Goal: Task Accomplishment & Management: Use online tool/utility

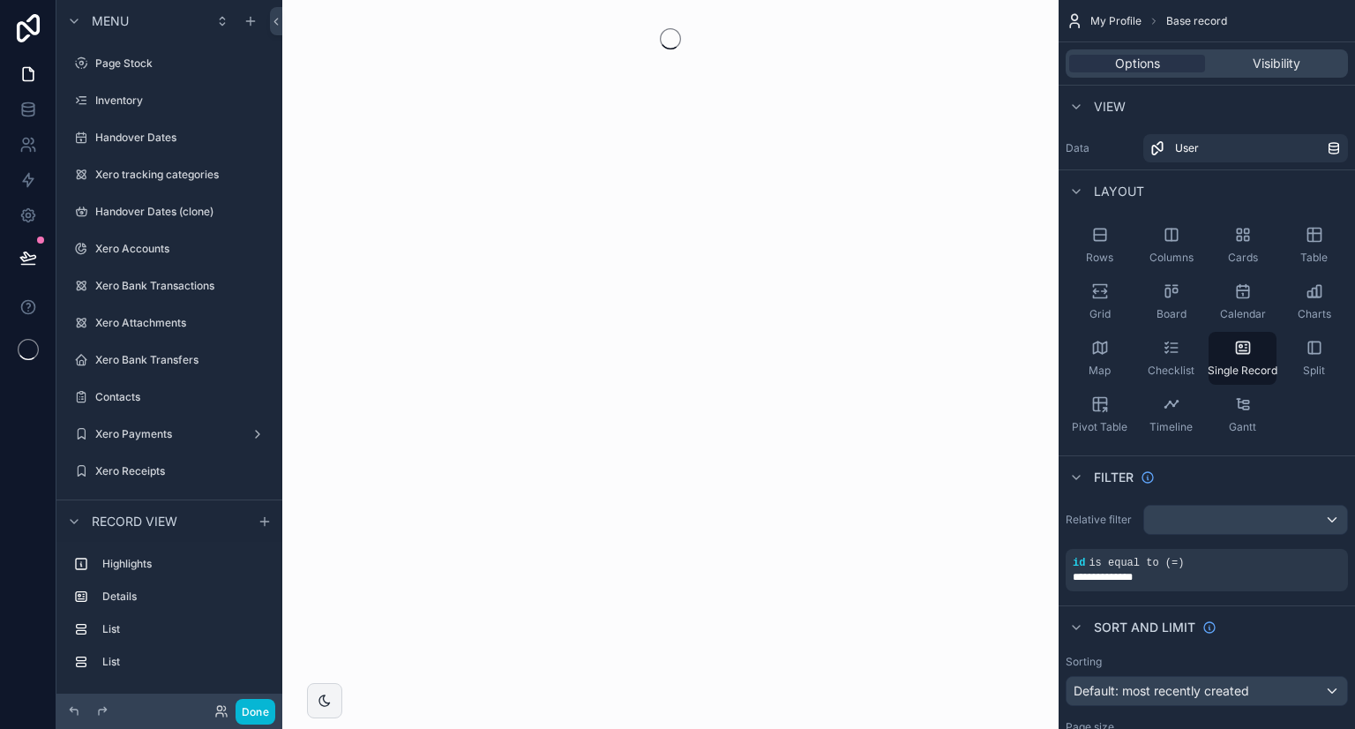
scroll to position [1260, 0]
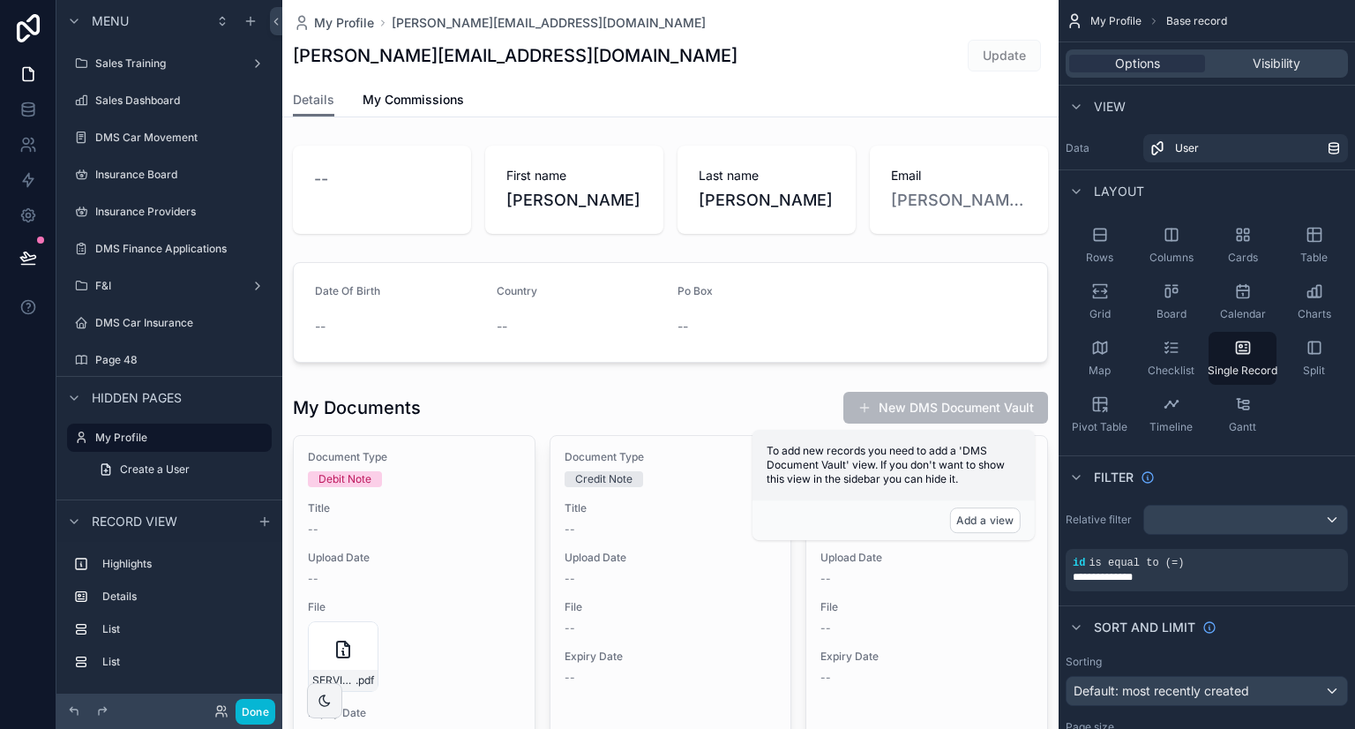
click at [703, 191] on div "scrollable content" at bounding box center [670, 189] width 776 height 102
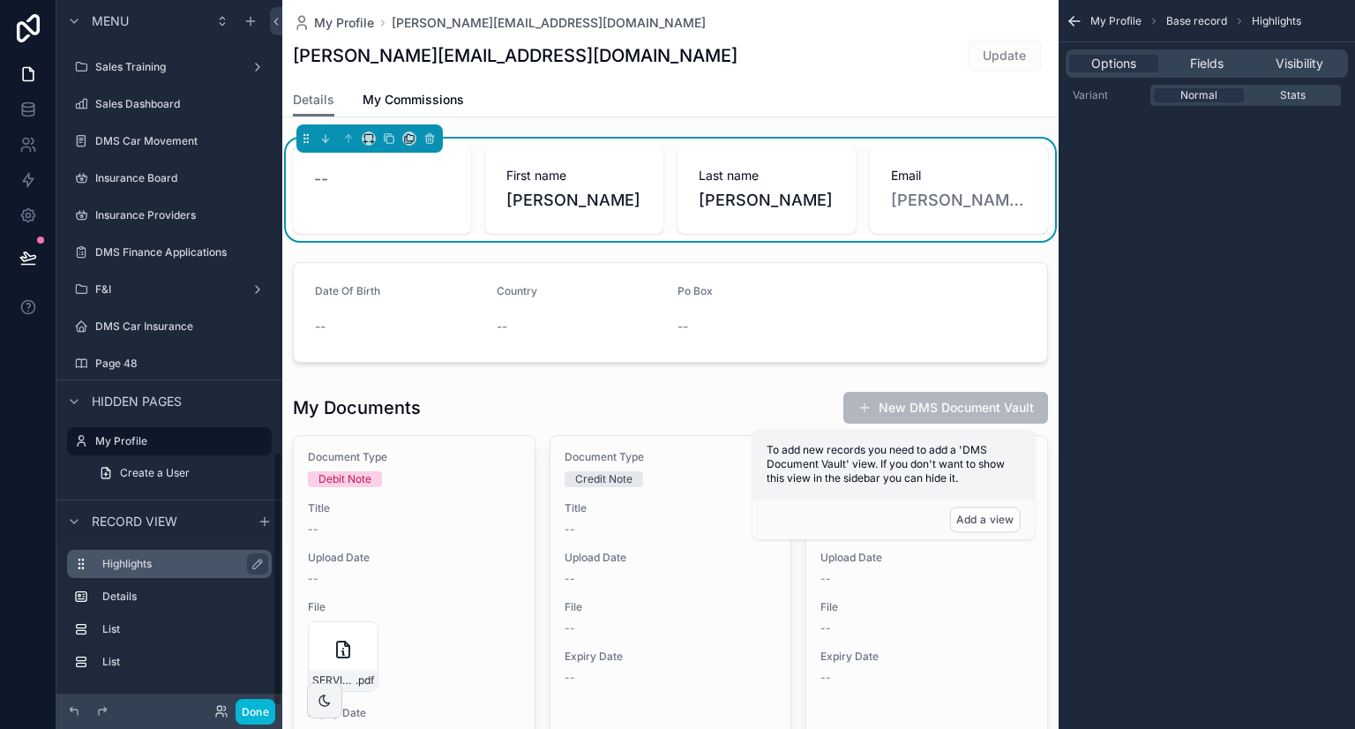
scroll to position [1257, 0]
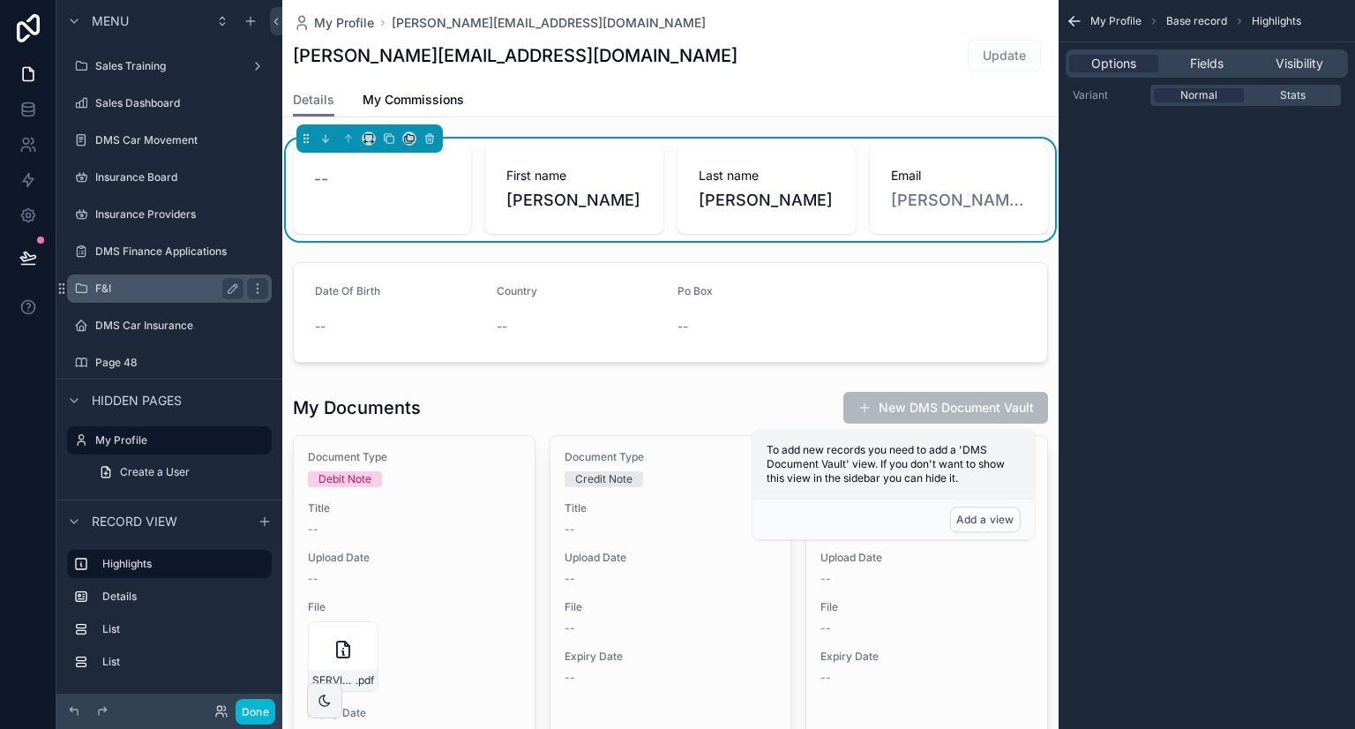
drag, startPoint x: 134, startPoint y: 291, endPoint x: 138, endPoint y: 322, distance: 31.1
click at [134, 291] on label "F&I" at bounding box center [165, 288] width 141 height 14
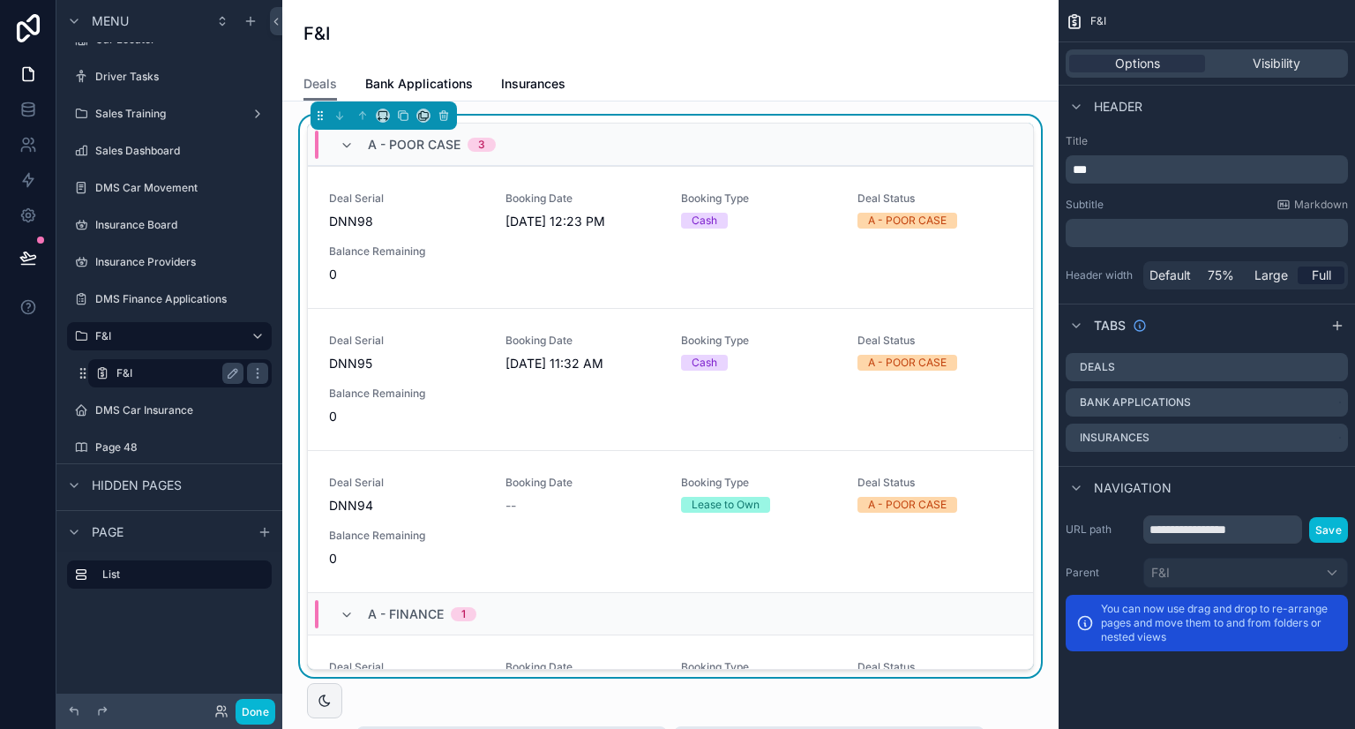
click at [146, 361] on div "F&I" at bounding box center [180, 373] width 176 height 28
click at [38, 191] on link at bounding box center [28, 179] width 56 height 35
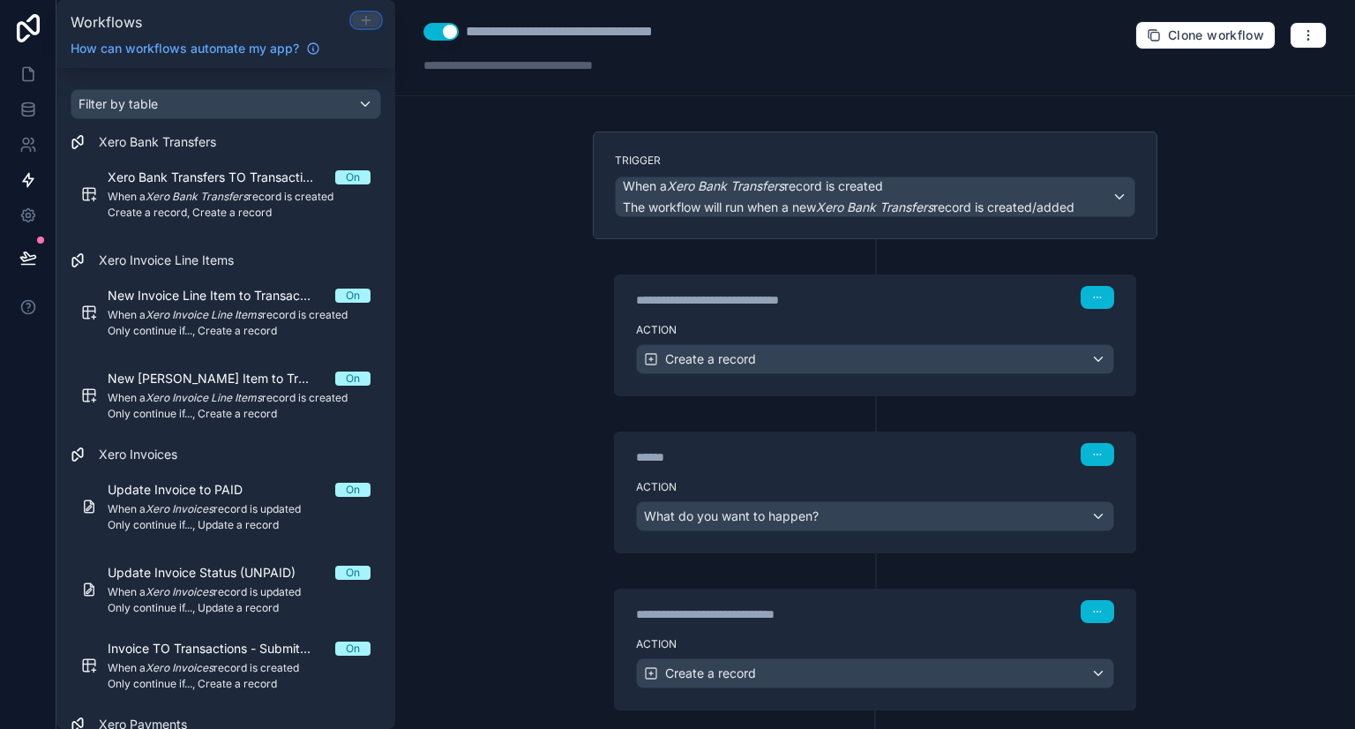
click at [364, 26] on icon at bounding box center [366, 20] width 14 height 14
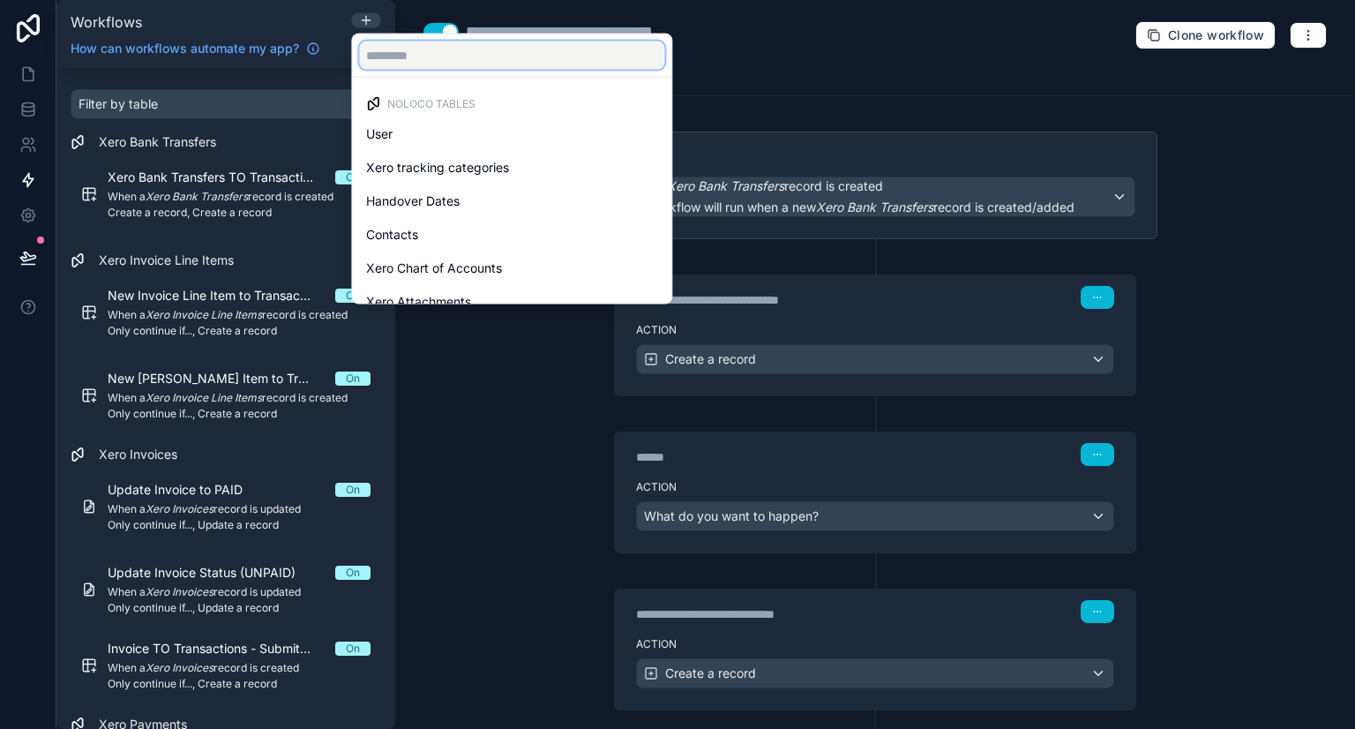
click at [418, 54] on input "text" at bounding box center [511, 55] width 305 height 28
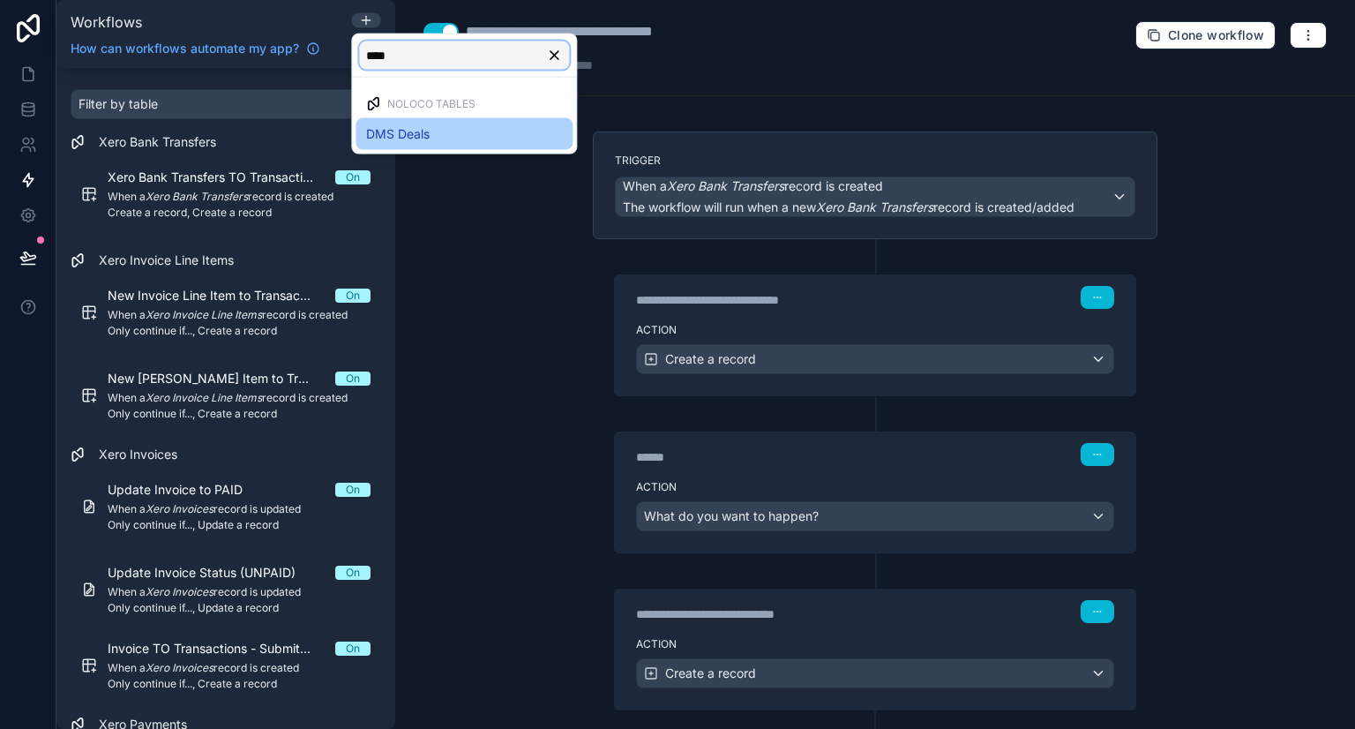
type input "****"
click at [430, 137] on span "DMS Deals" at bounding box center [398, 133] width 64 height 21
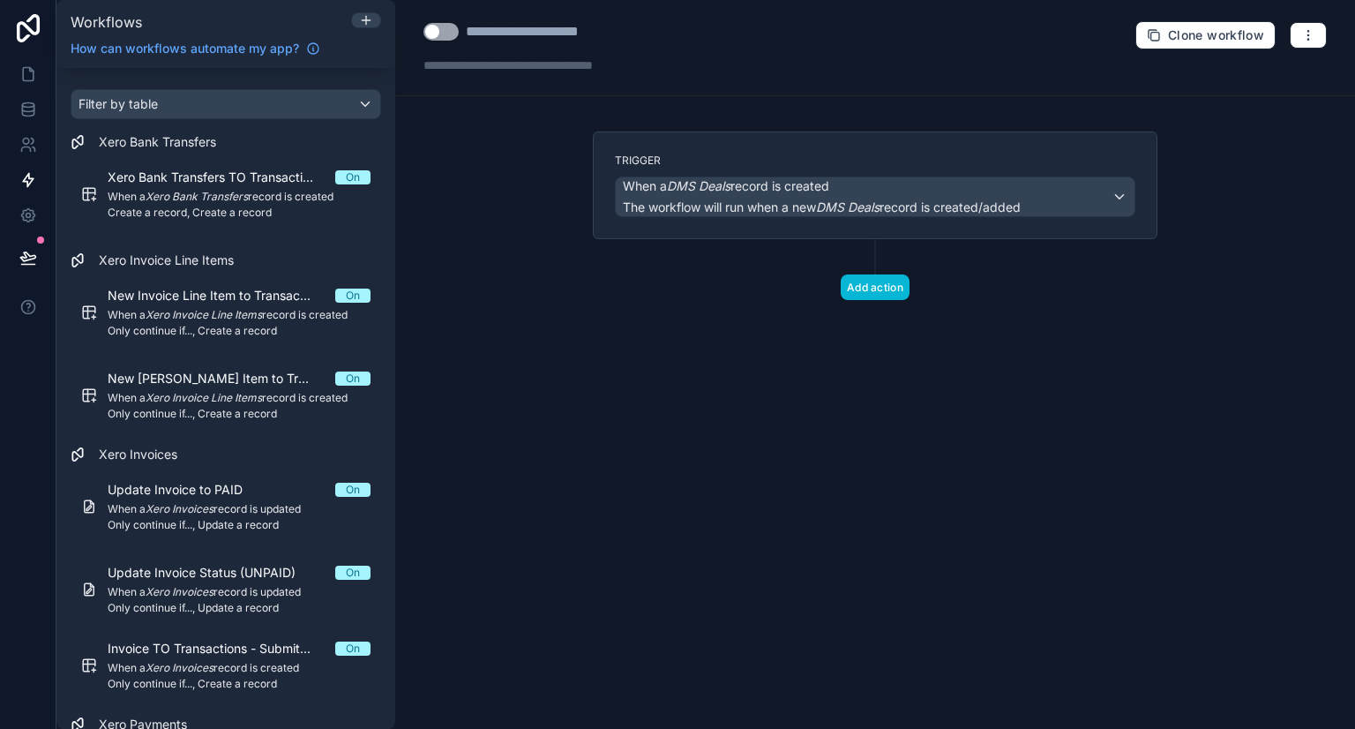
click at [533, 33] on div "**********" at bounding box center [553, 31] width 175 height 21
click at [633, 27] on div "**********" at bounding box center [553, 31] width 175 height 21
type div "**********"
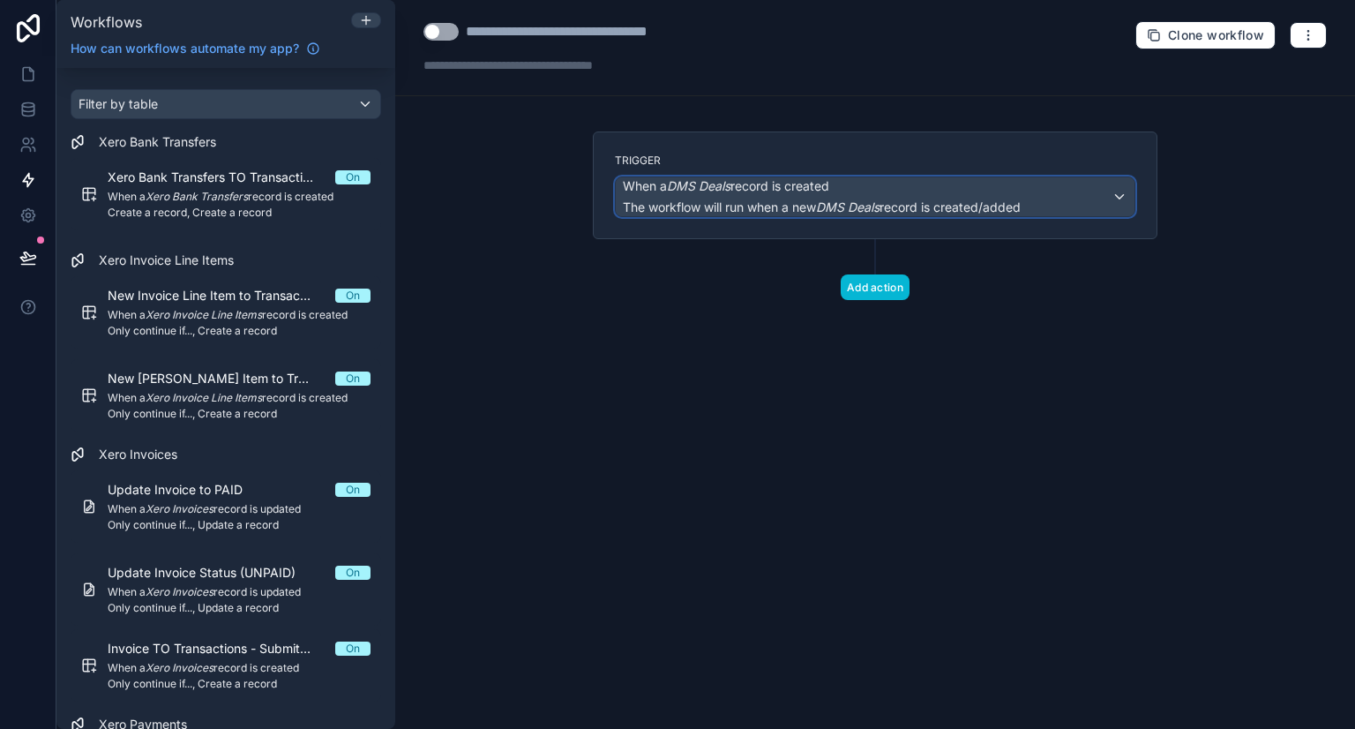
click at [821, 184] on span "When a DMS Deals record is created" at bounding box center [726, 186] width 206 height 18
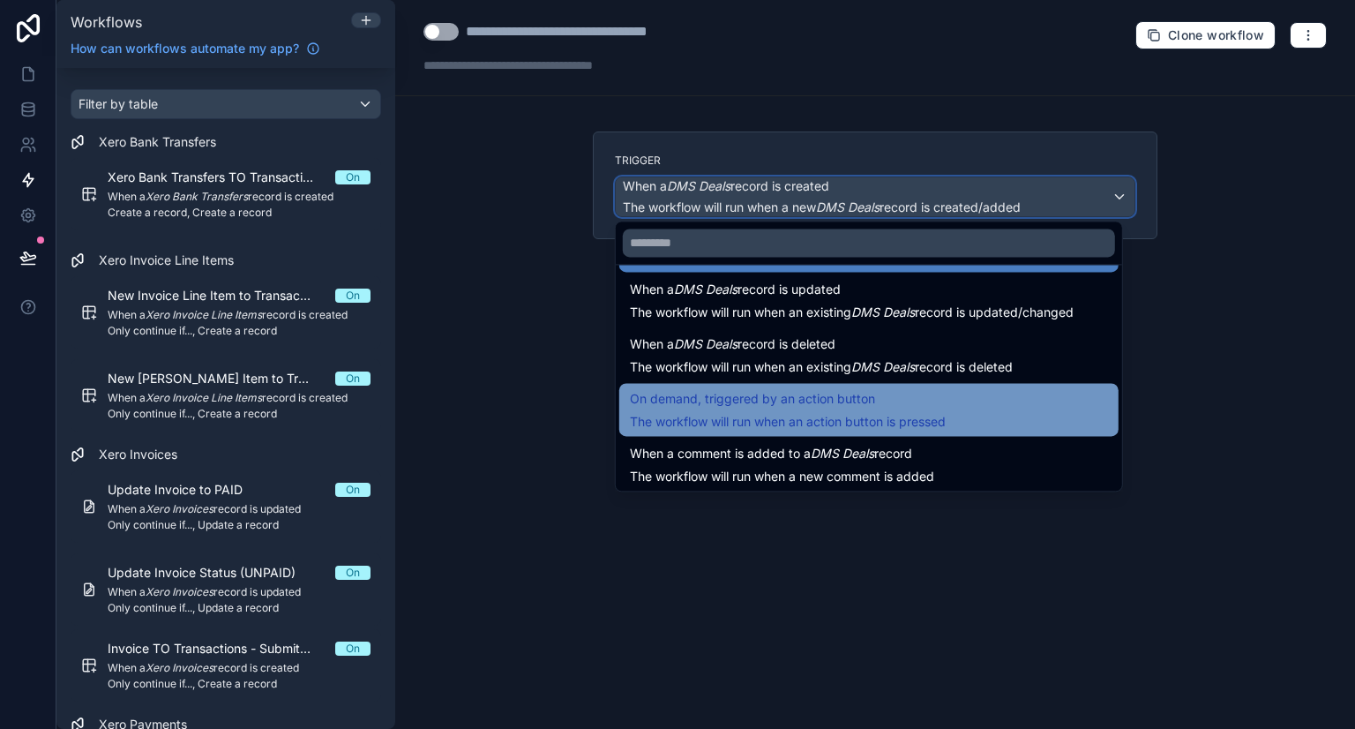
scroll to position [63, 0]
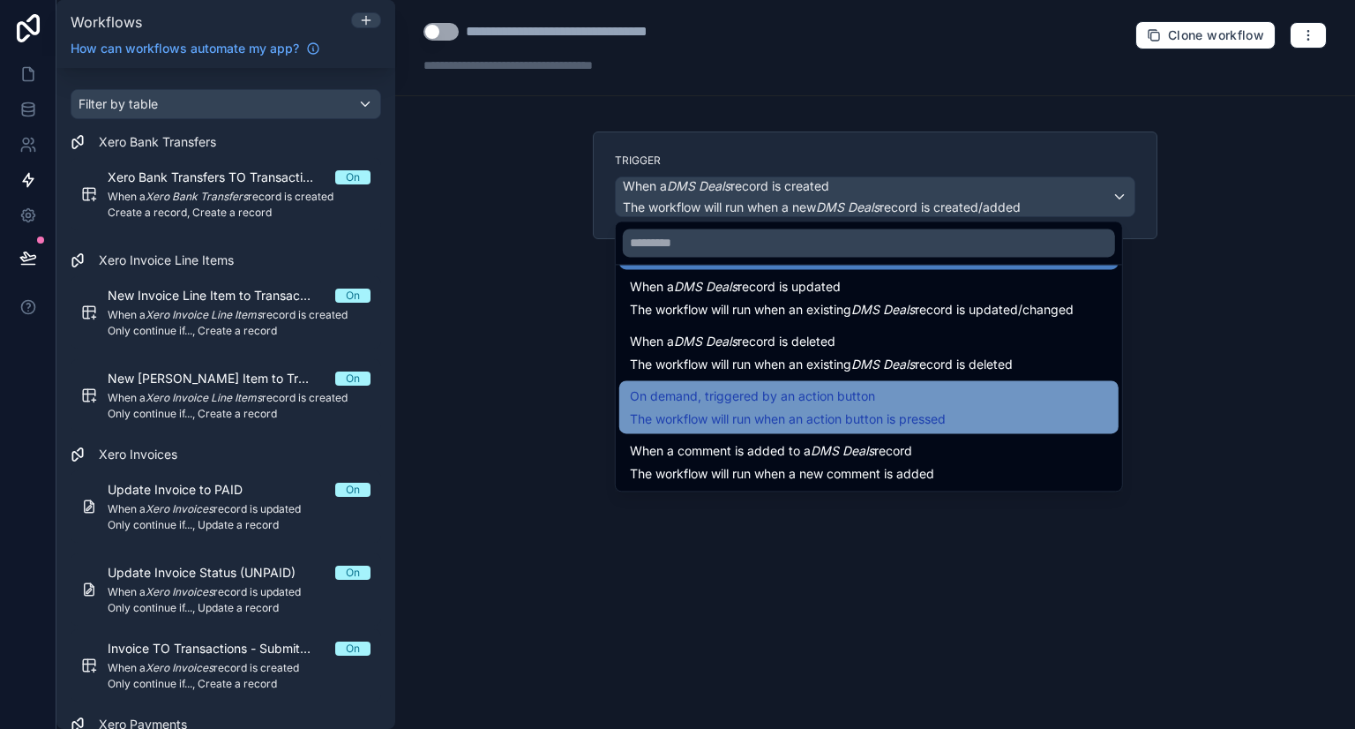
click at [868, 411] on span "The workflow will run when an action button is pressed" at bounding box center [788, 418] width 316 height 15
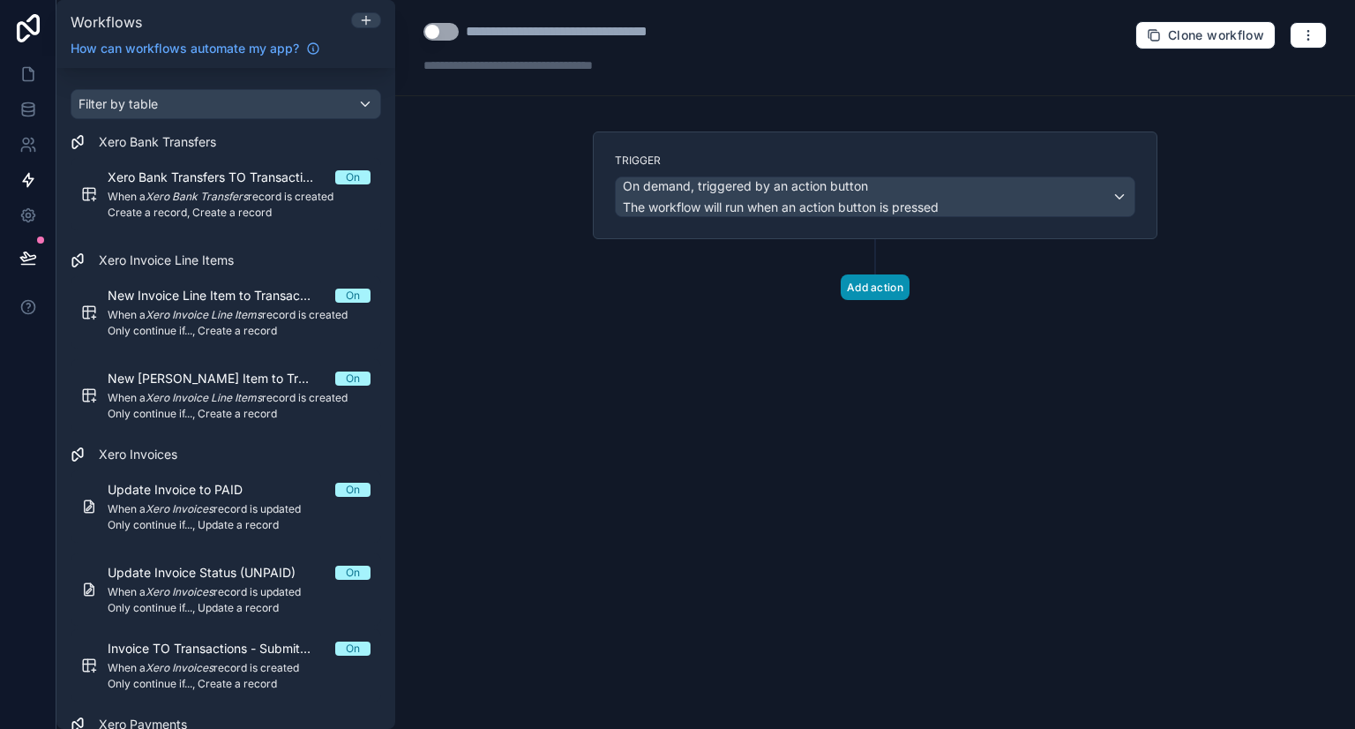
click at [868, 290] on button "Add action" at bounding box center [875, 287] width 69 height 26
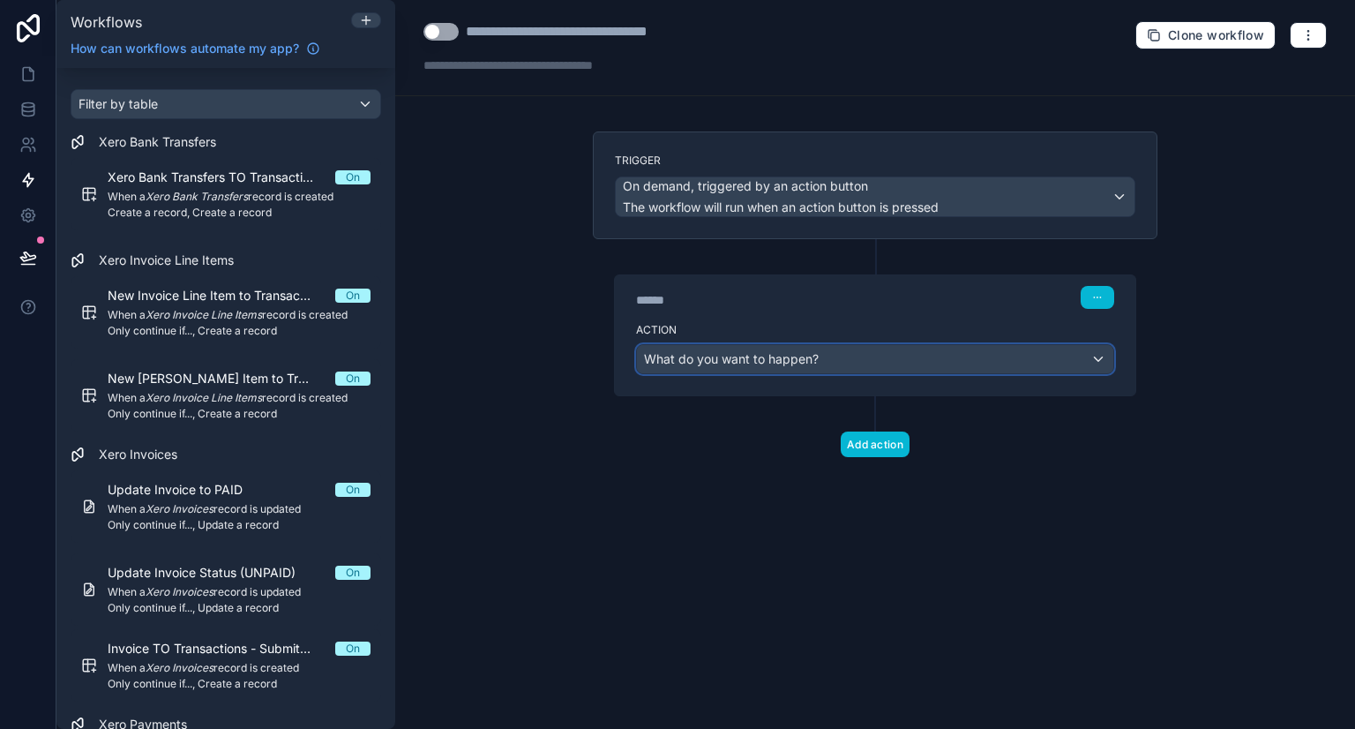
click at [740, 366] on div "What do you want to happen?" at bounding box center [875, 359] width 476 height 28
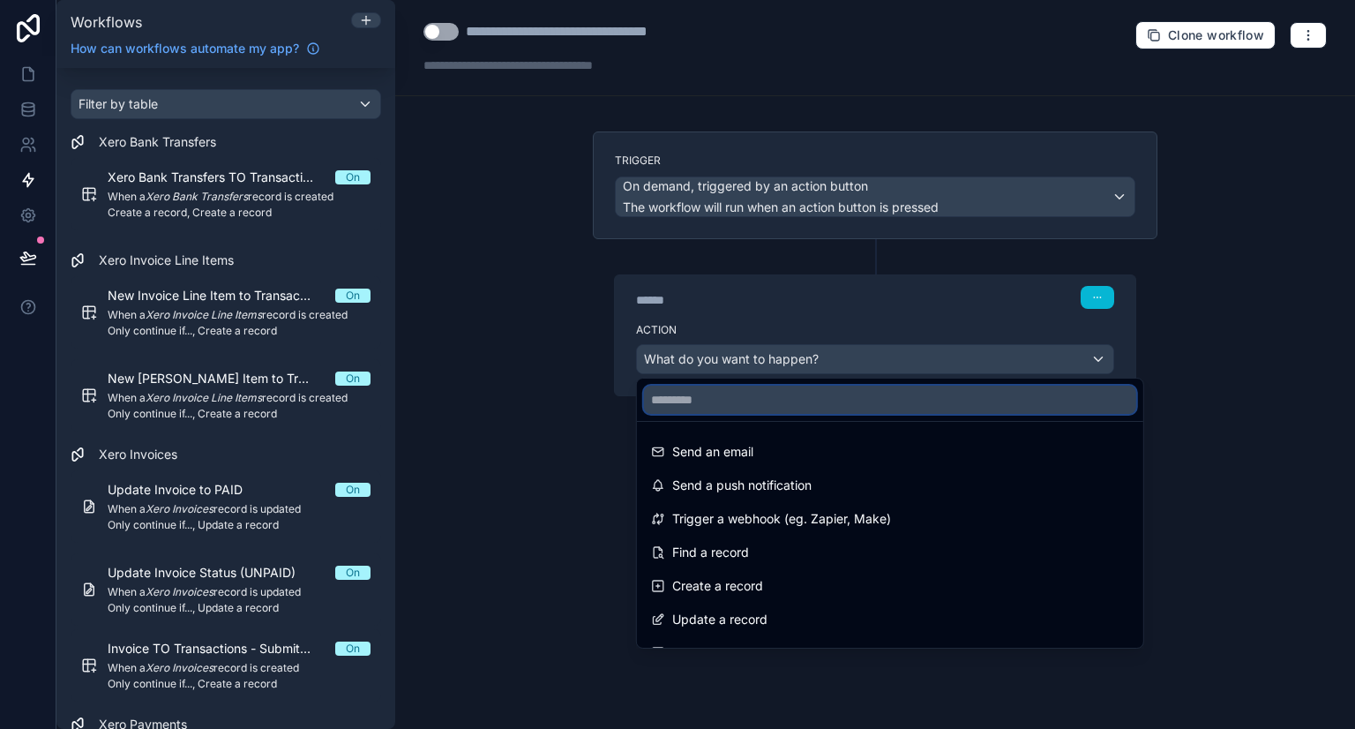
click at [729, 396] on input "text" at bounding box center [890, 399] width 492 height 28
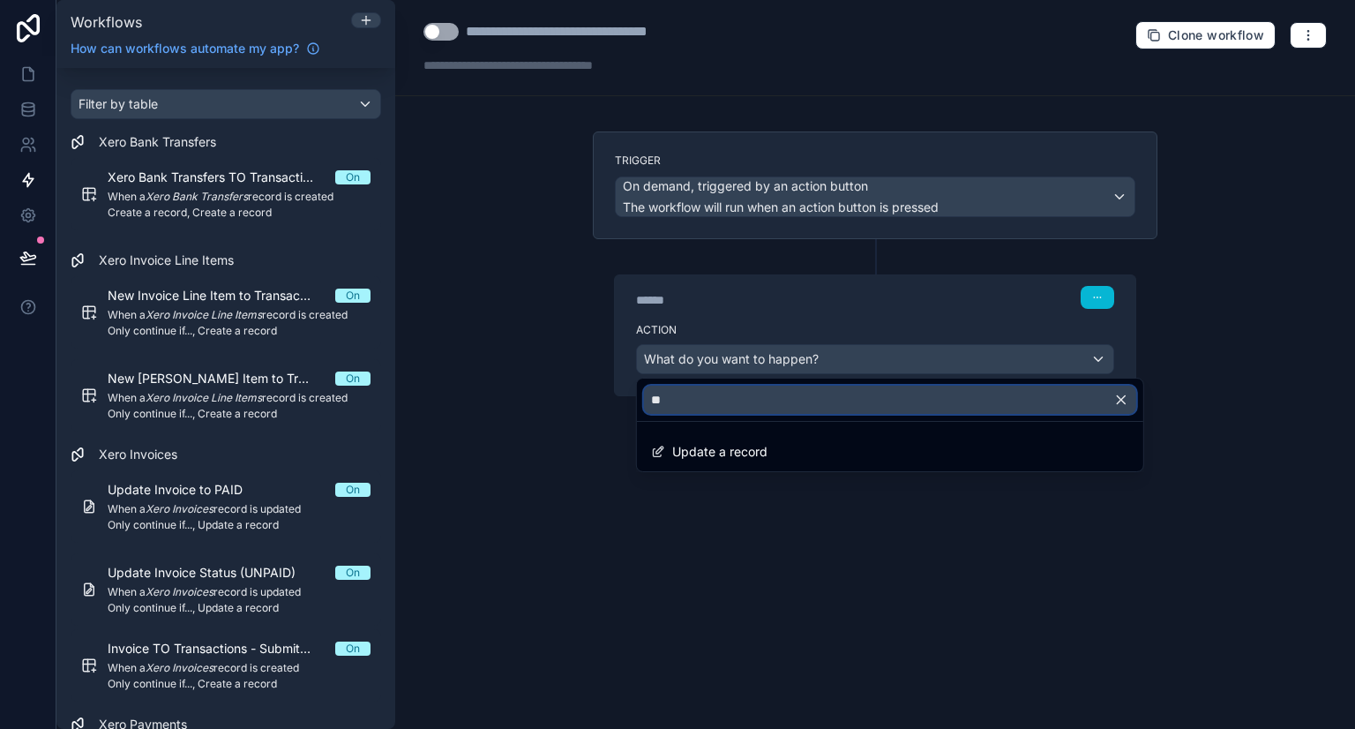
type input "**"
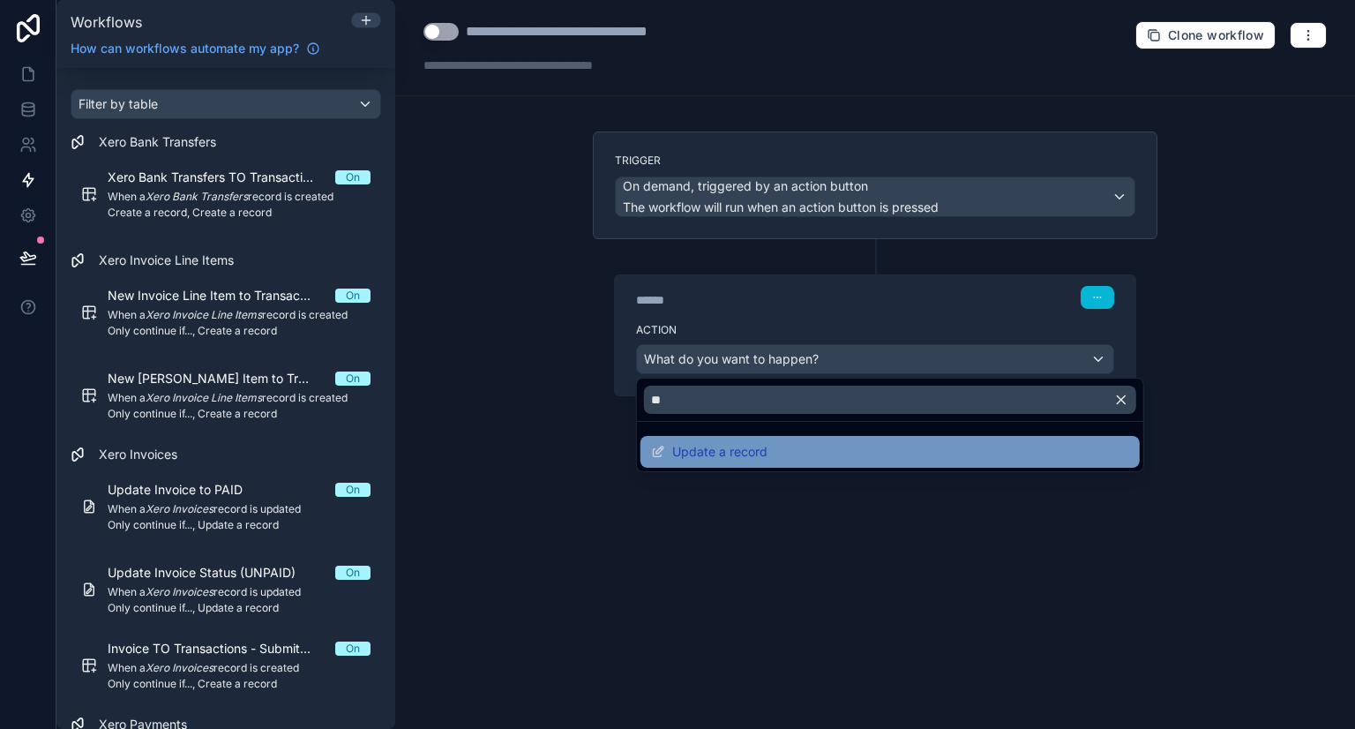
click at [728, 436] on div "Update a record" at bounding box center [889, 452] width 499 height 32
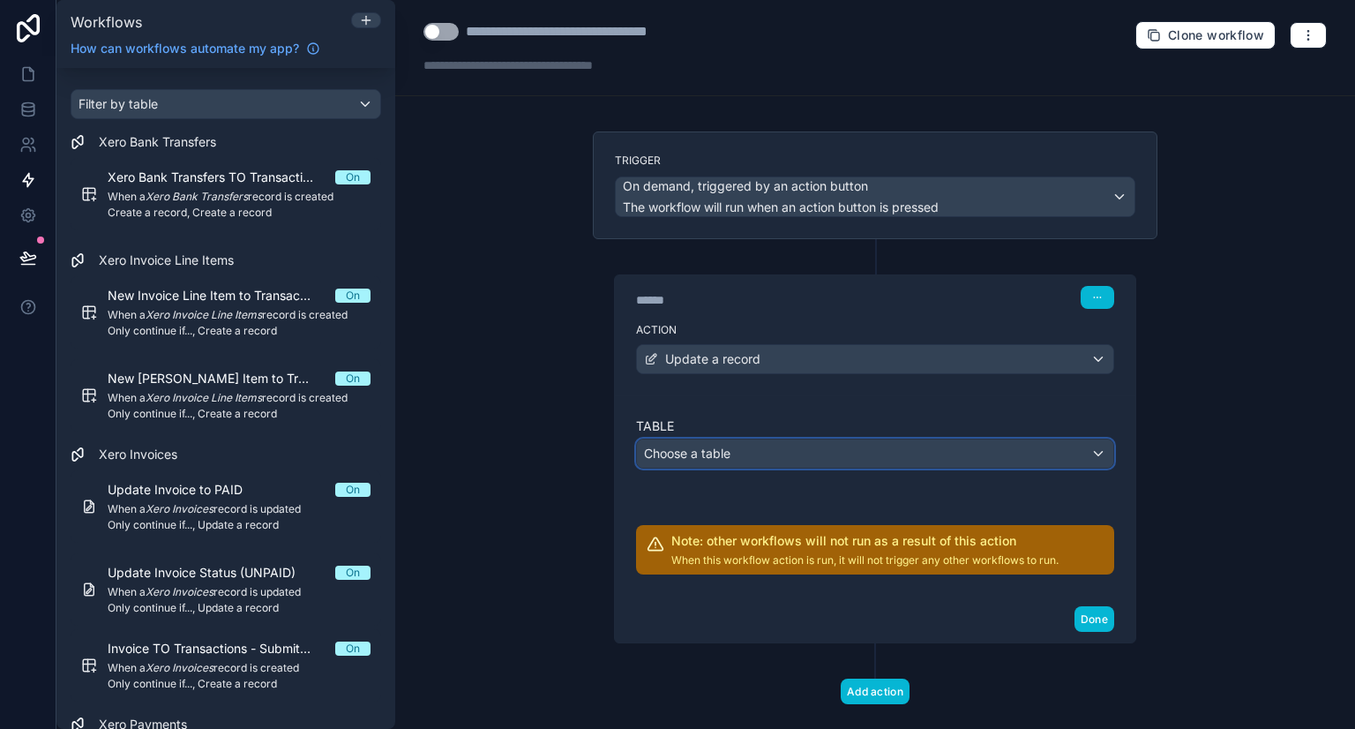
click at [713, 450] on span "Choose a table" at bounding box center [687, 452] width 86 height 15
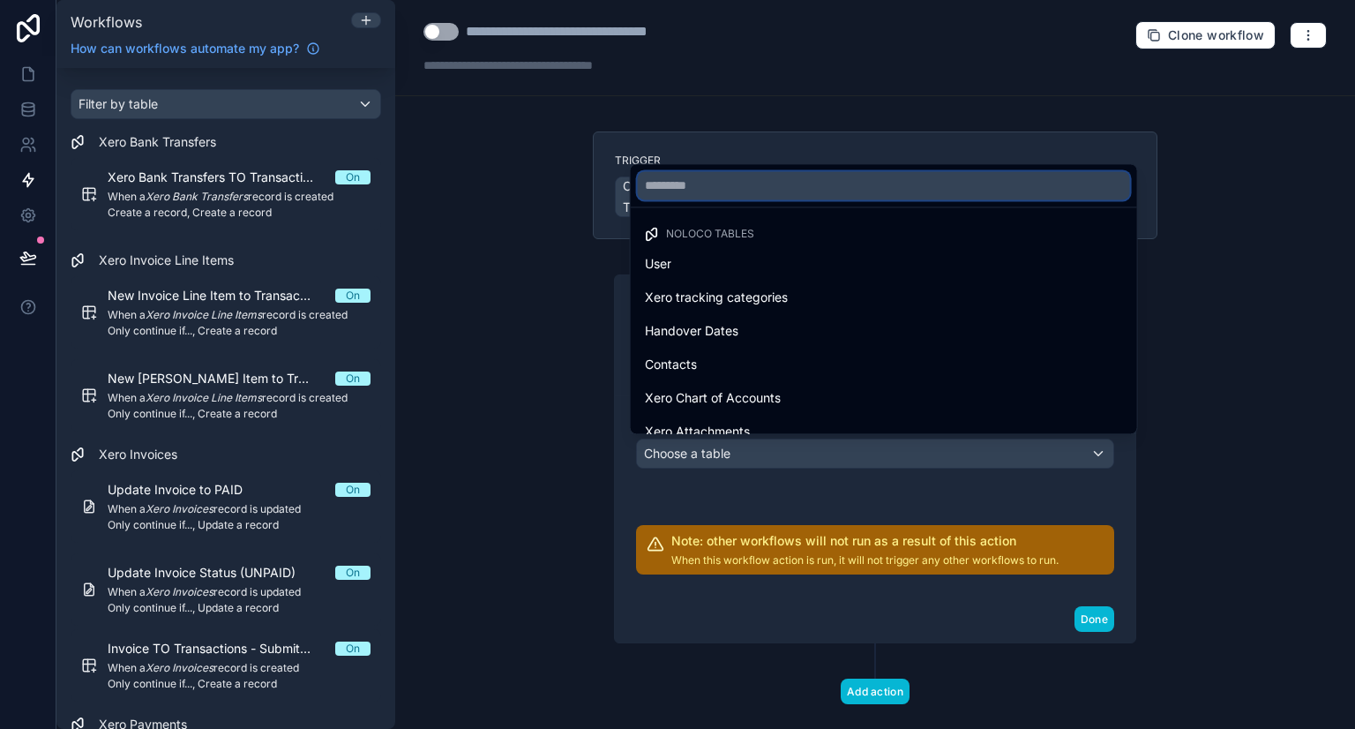
click at [714, 181] on input "text" at bounding box center [884, 185] width 492 height 28
click at [1239, 325] on div at bounding box center [677, 364] width 1355 height 729
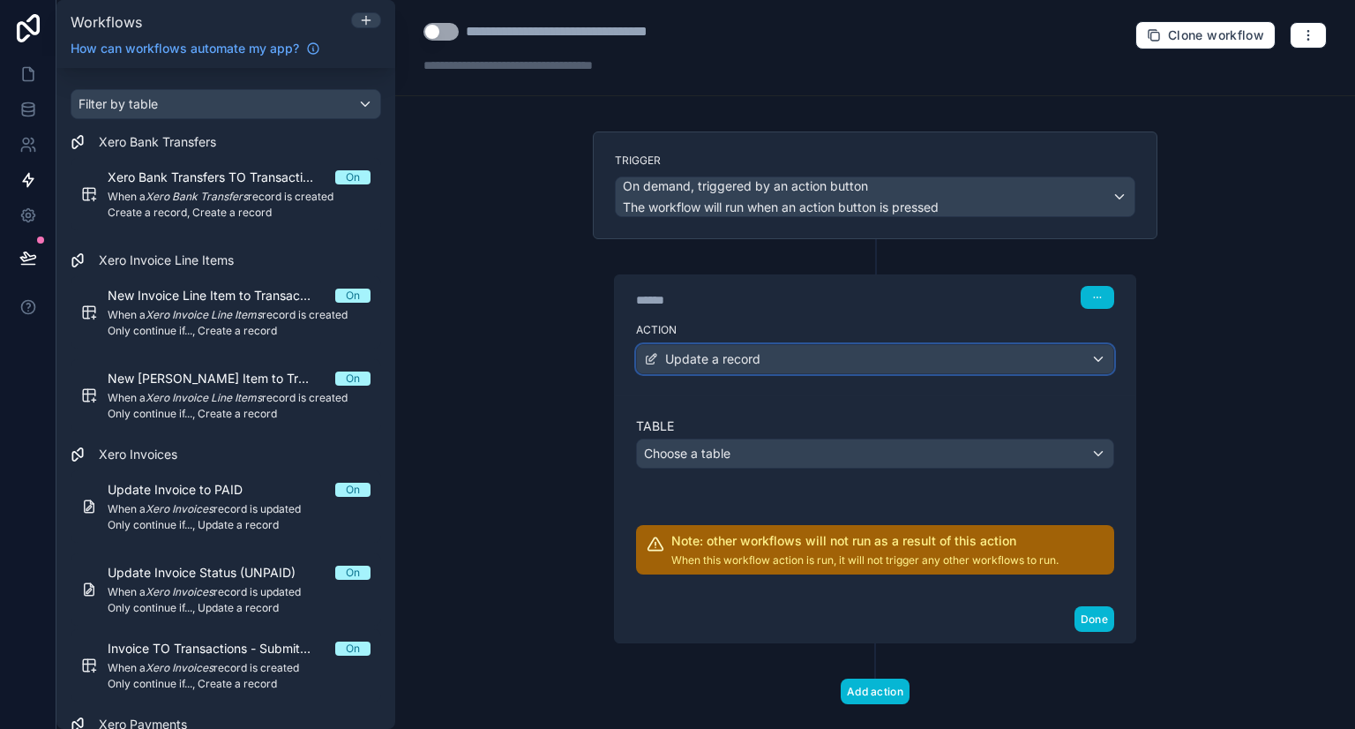
click at [946, 357] on div "Update a record" at bounding box center [875, 359] width 476 height 28
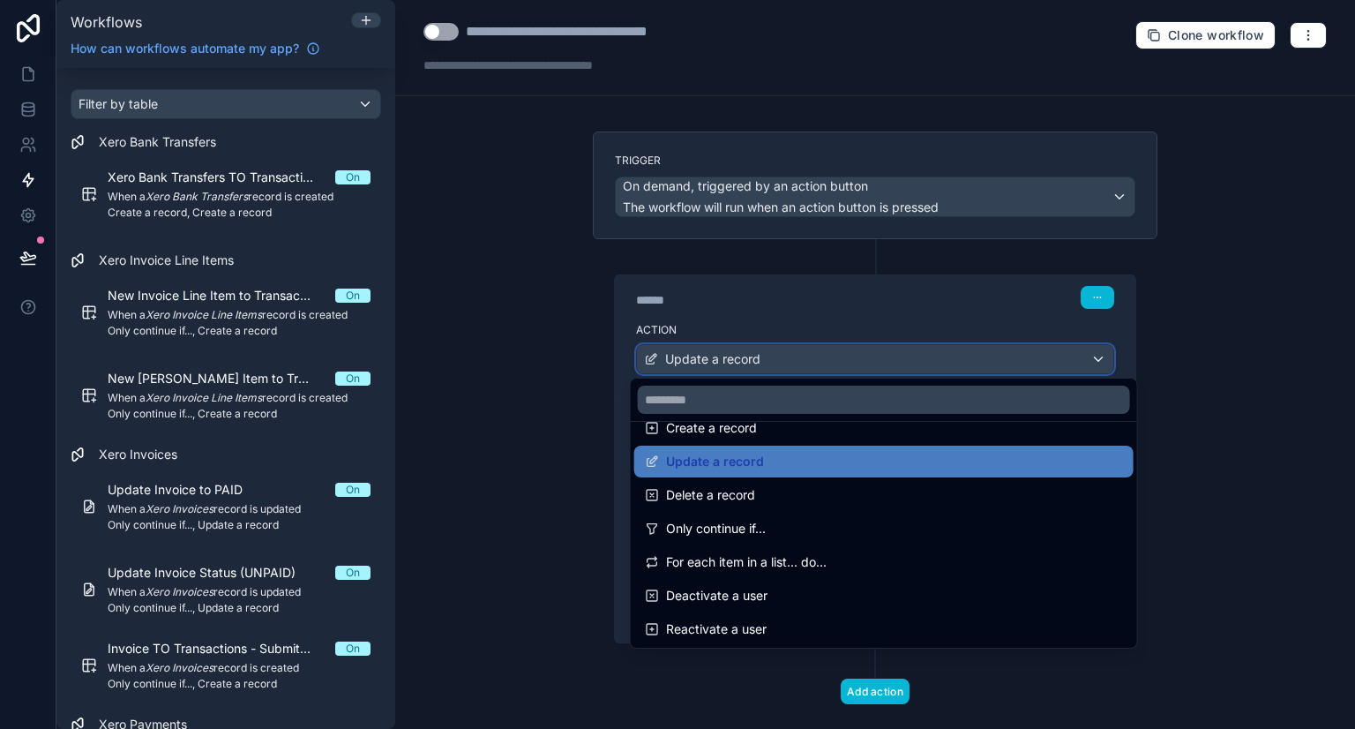
scroll to position [162, 0]
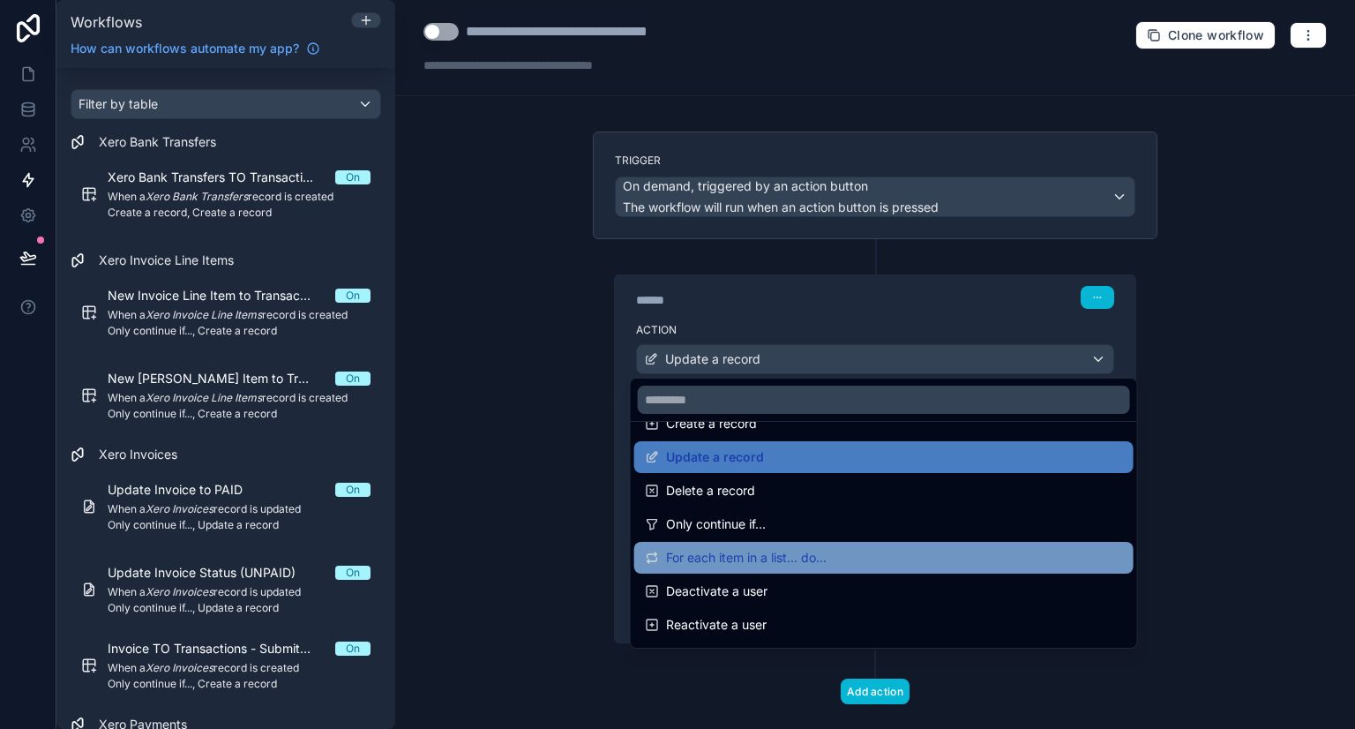
click at [749, 558] on span "For each item in a list... do..." at bounding box center [746, 557] width 161 height 21
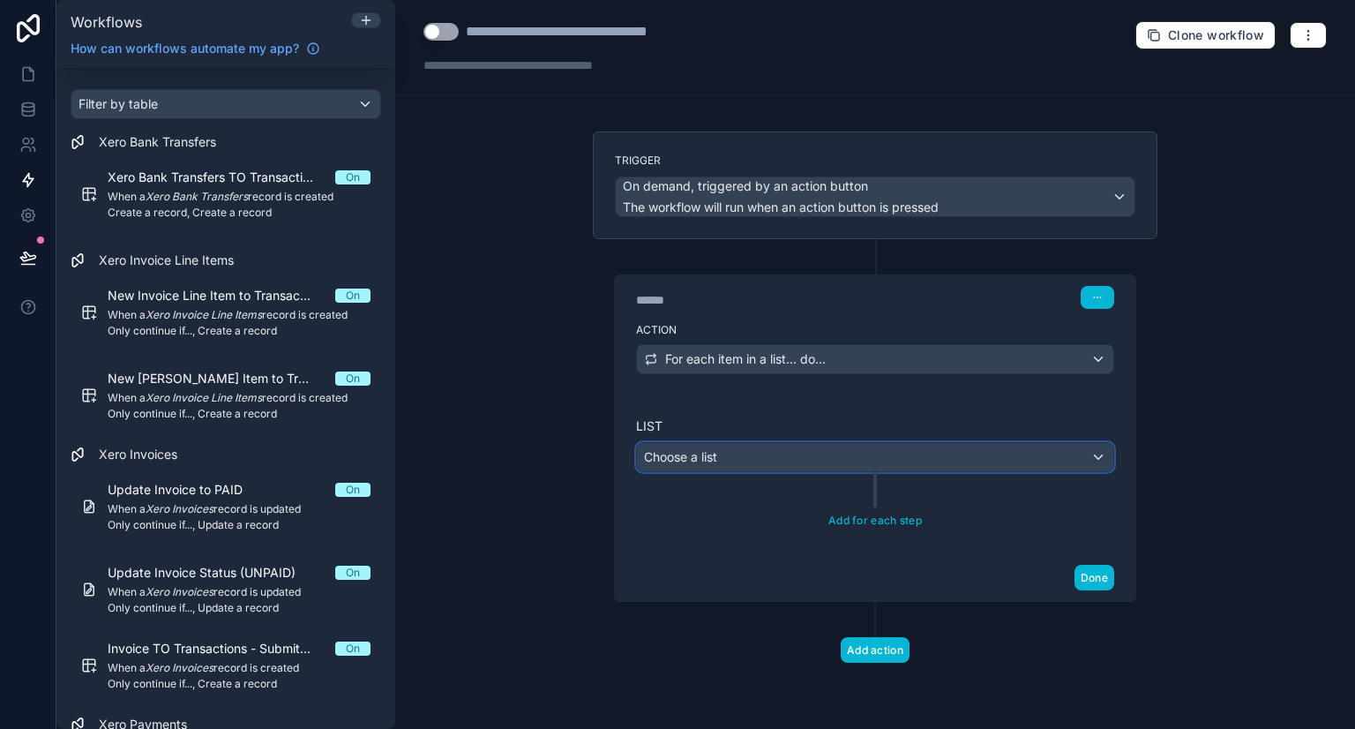
click at [754, 456] on div "Choose a list" at bounding box center [875, 457] width 476 height 28
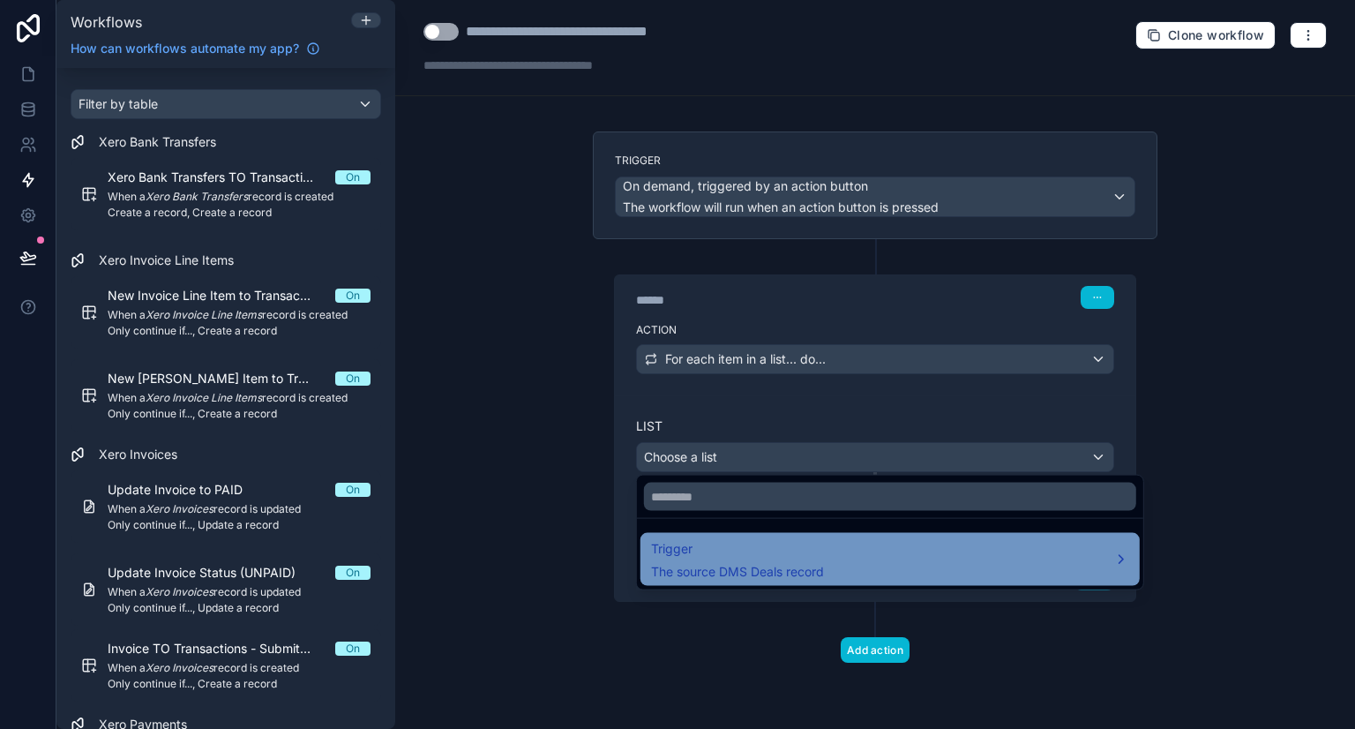
click at [751, 566] on span "The source DMS Deals record" at bounding box center [737, 572] width 173 height 18
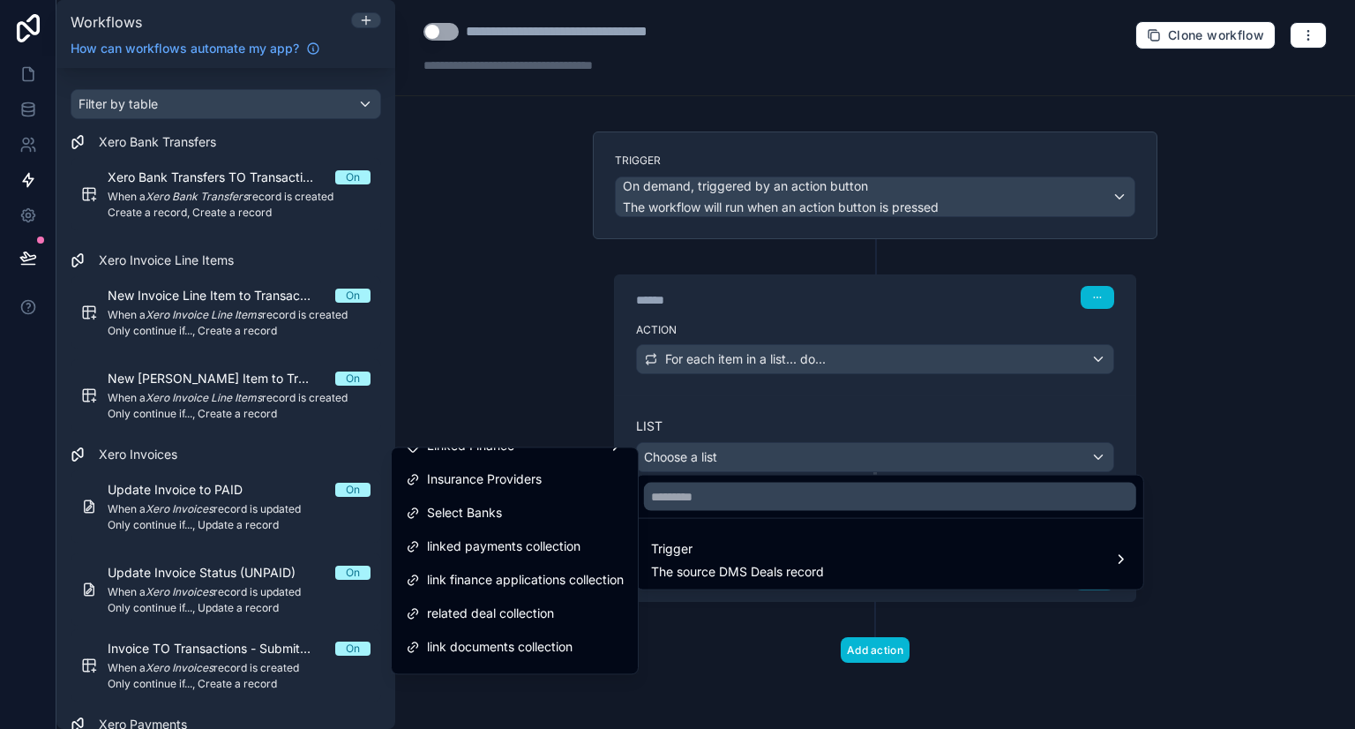
scroll to position [421, 0]
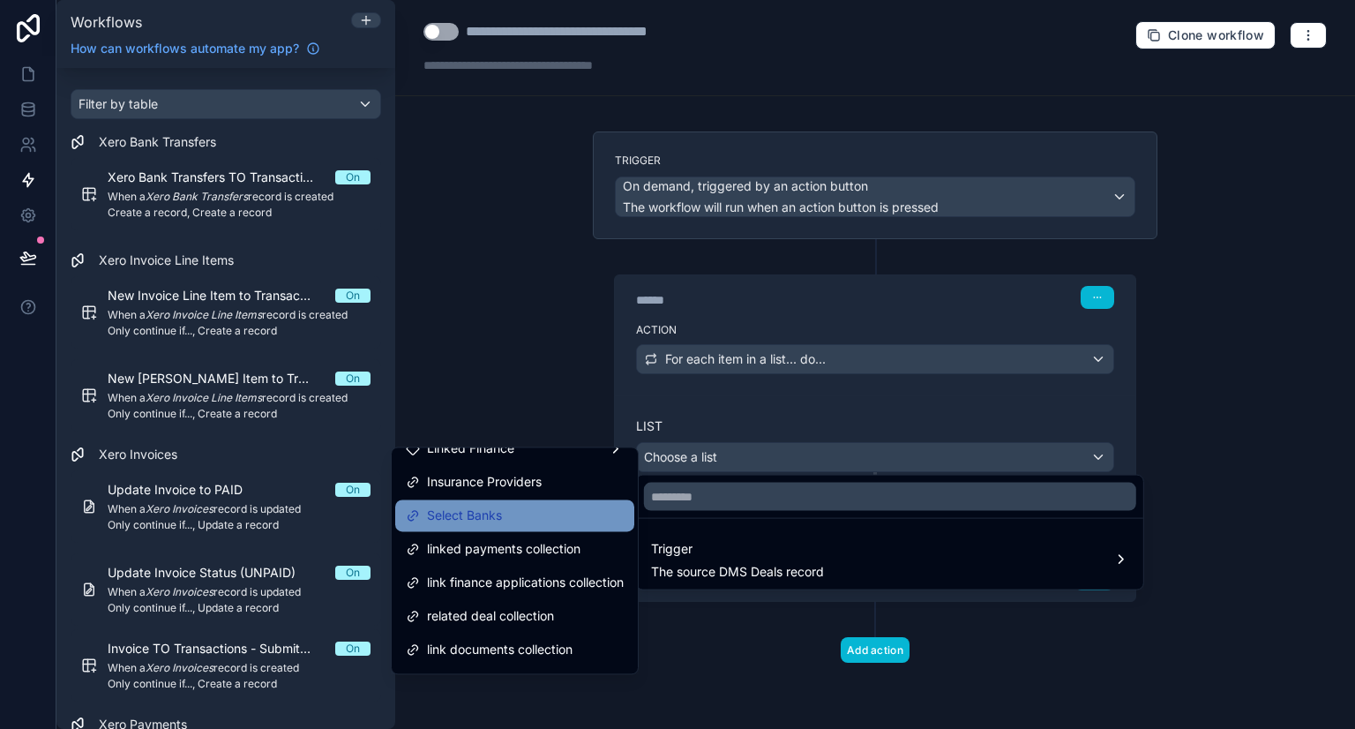
click at [527, 505] on div "Select Banks" at bounding box center [515, 515] width 218 height 21
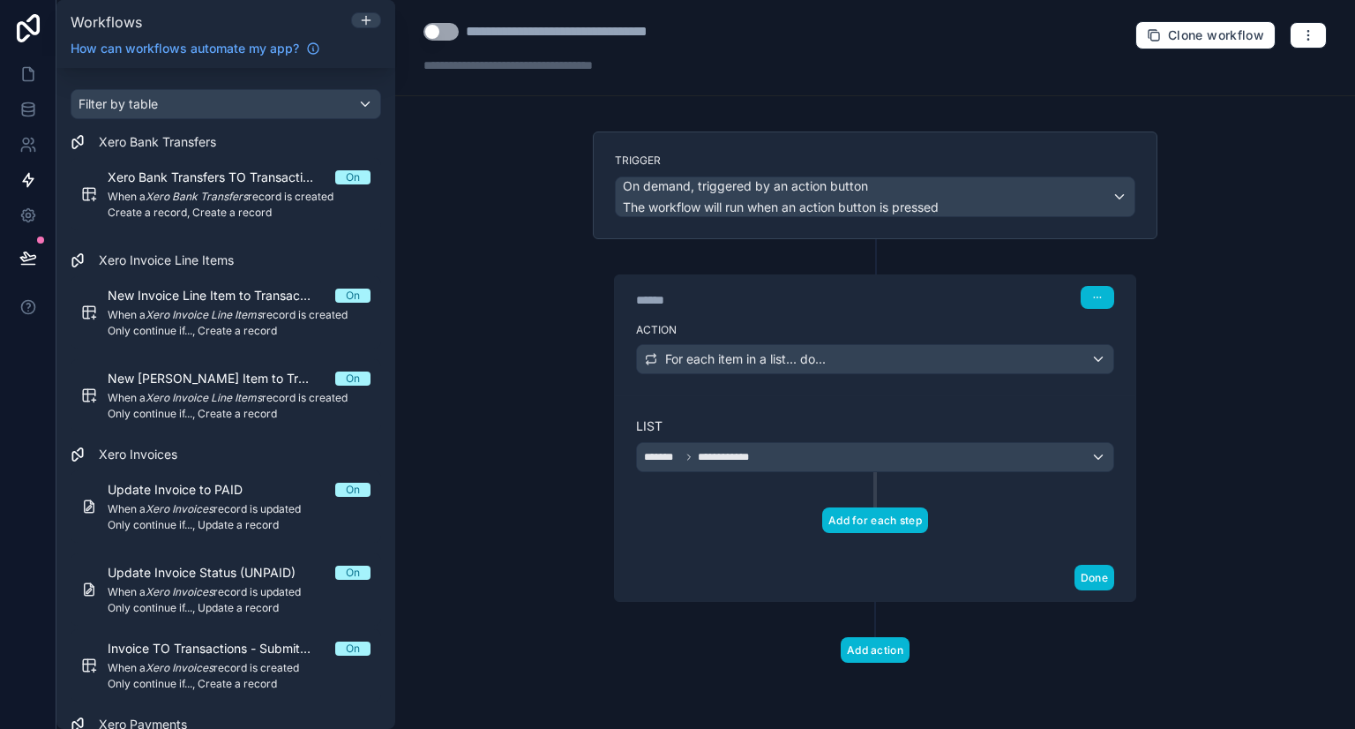
click at [859, 511] on button "Add for each step" at bounding box center [875, 520] width 106 height 26
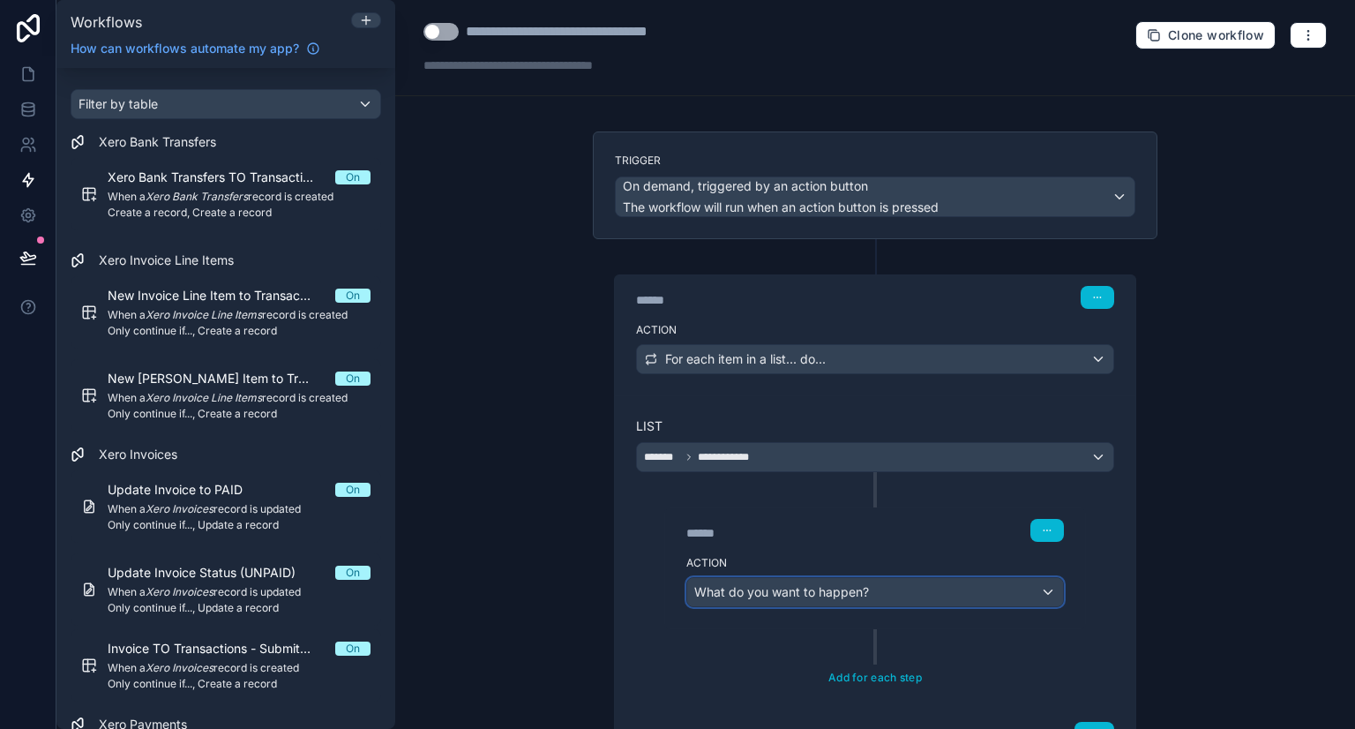
click at [752, 584] on span "What do you want to happen?" at bounding box center [781, 591] width 175 height 15
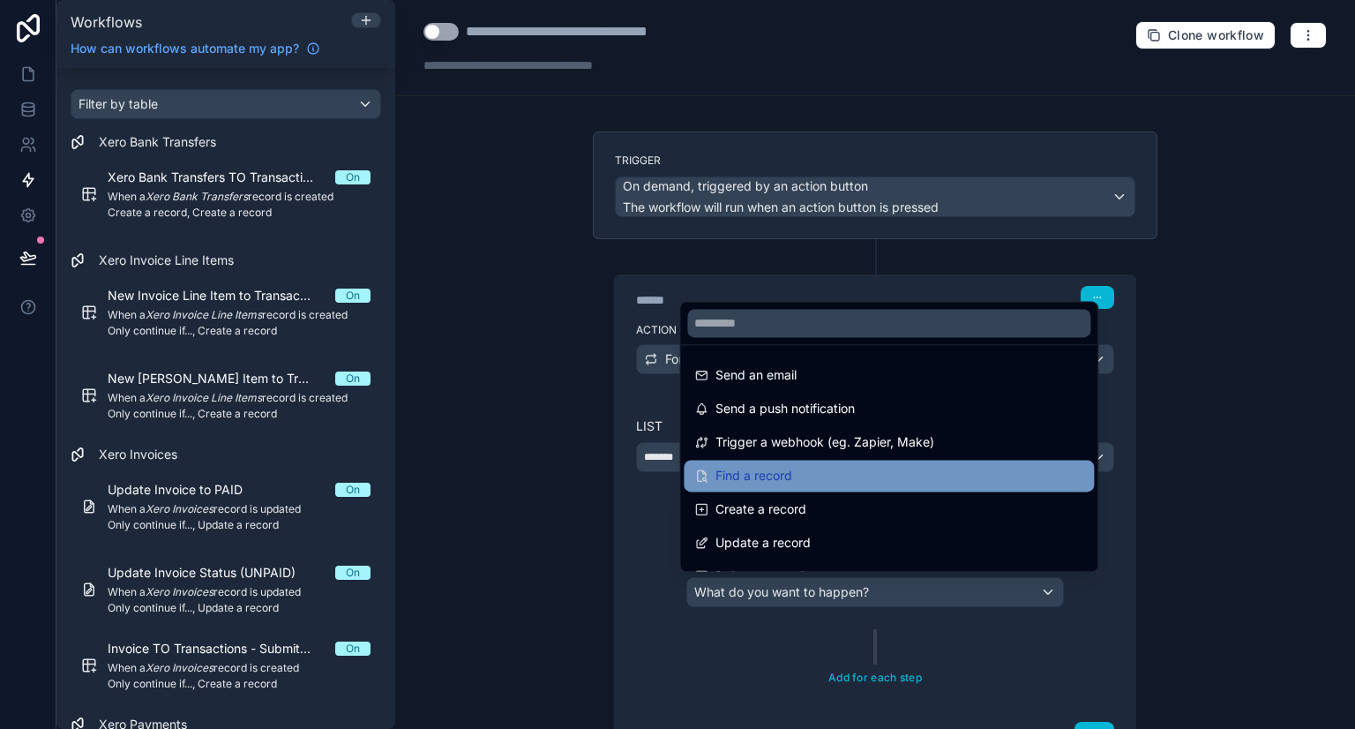
click at [766, 475] on span "Find a record" at bounding box center [753, 475] width 77 height 21
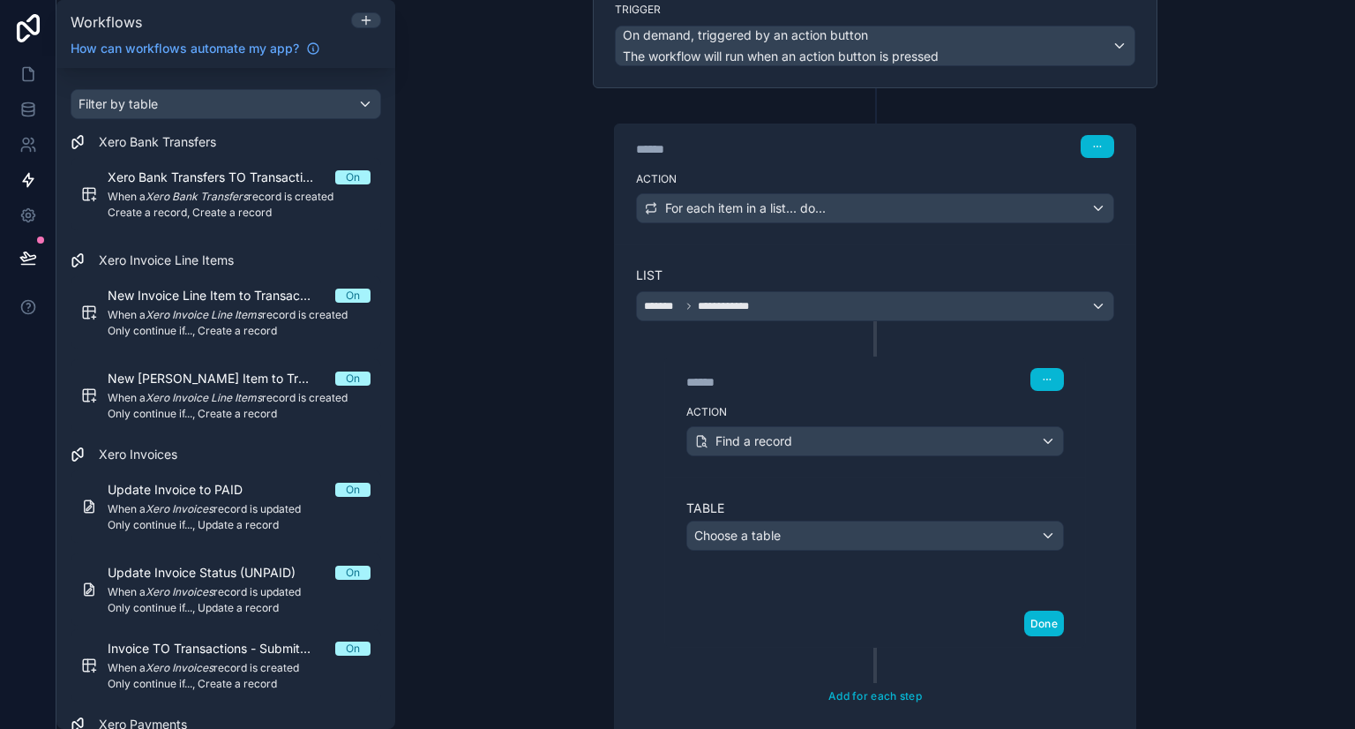
scroll to position [151, 0]
click at [794, 544] on div "Choose a table" at bounding box center [875, 535] width 376 height 28
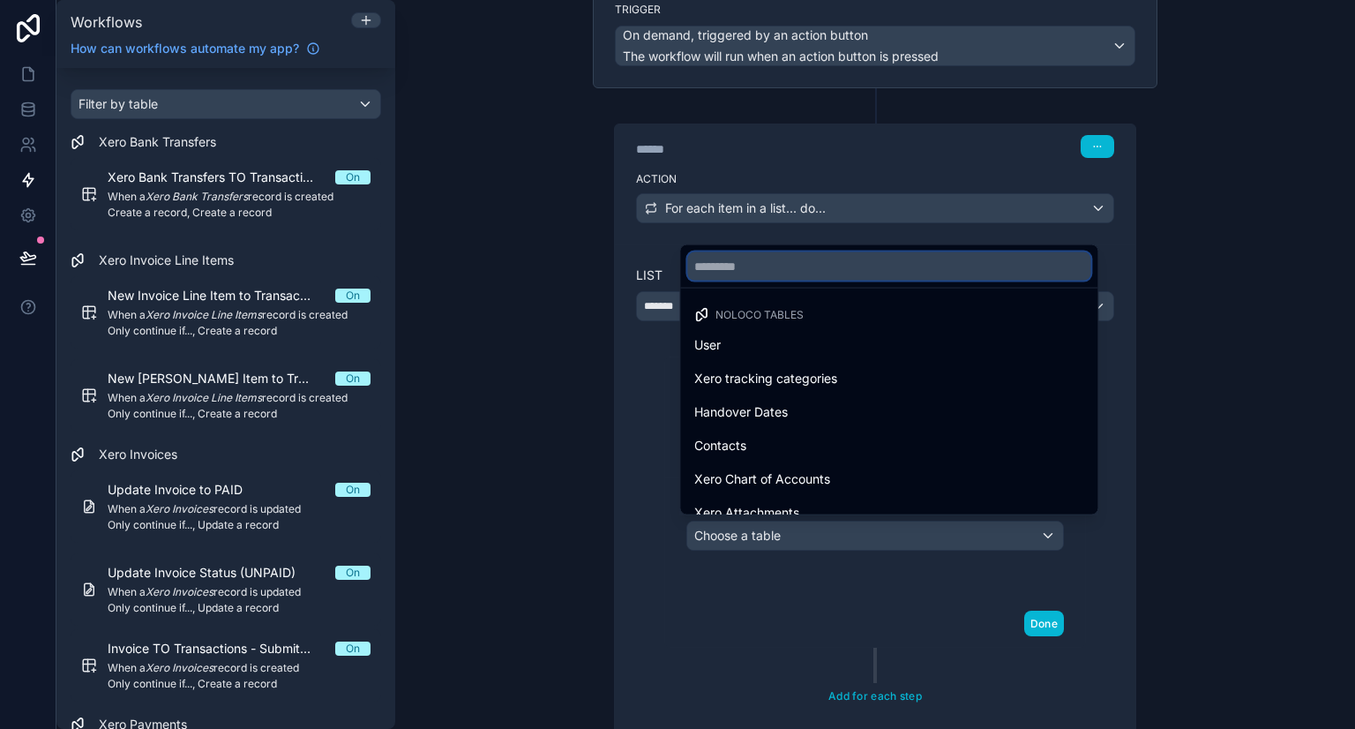
click at [815, 272] on input "text" at bounding box center [888, 266] width 403 height 28
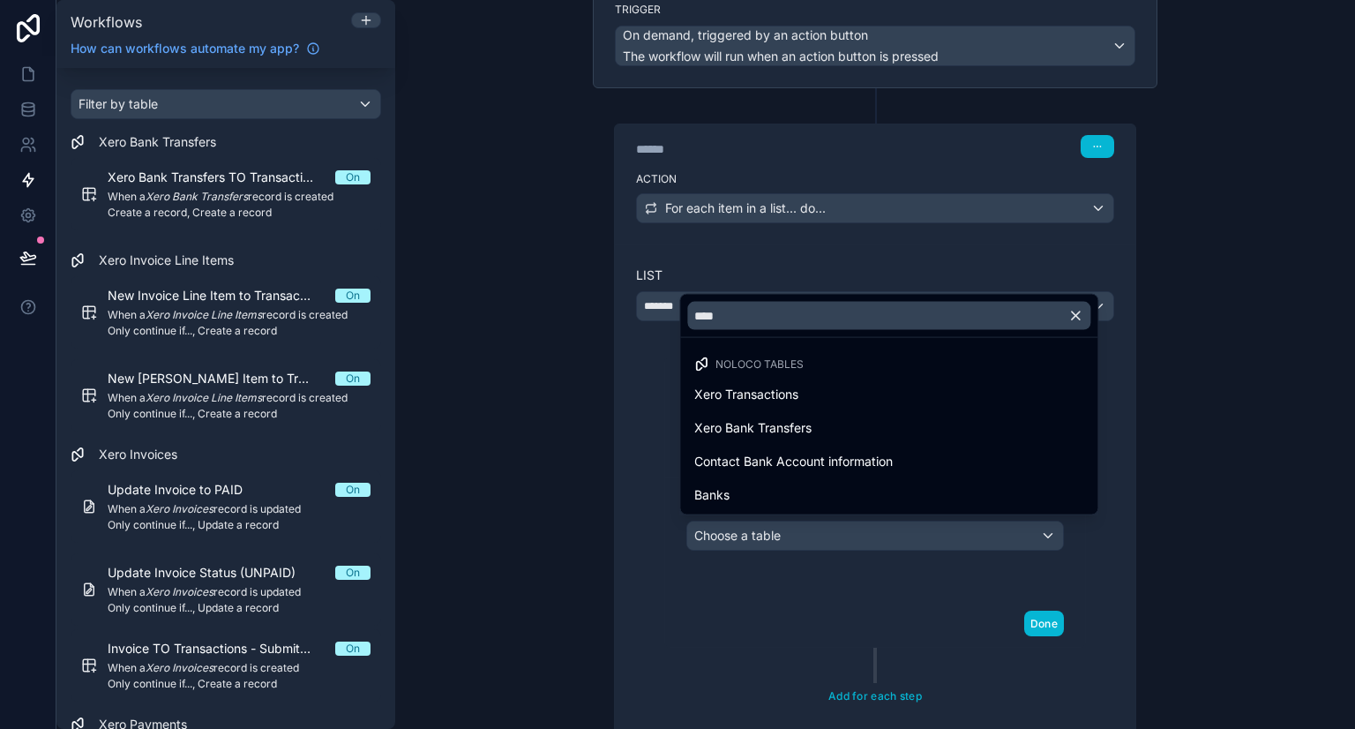
click at [804, 444] on ul "Noloco tables Xero Transactions Xero Bank Transfers Contact Bank Account inform…" at bounding box center [888, 426] width 417 height 176
click at [801, 315] on input "****" at bounding box center [888, 316] width 403 height 28
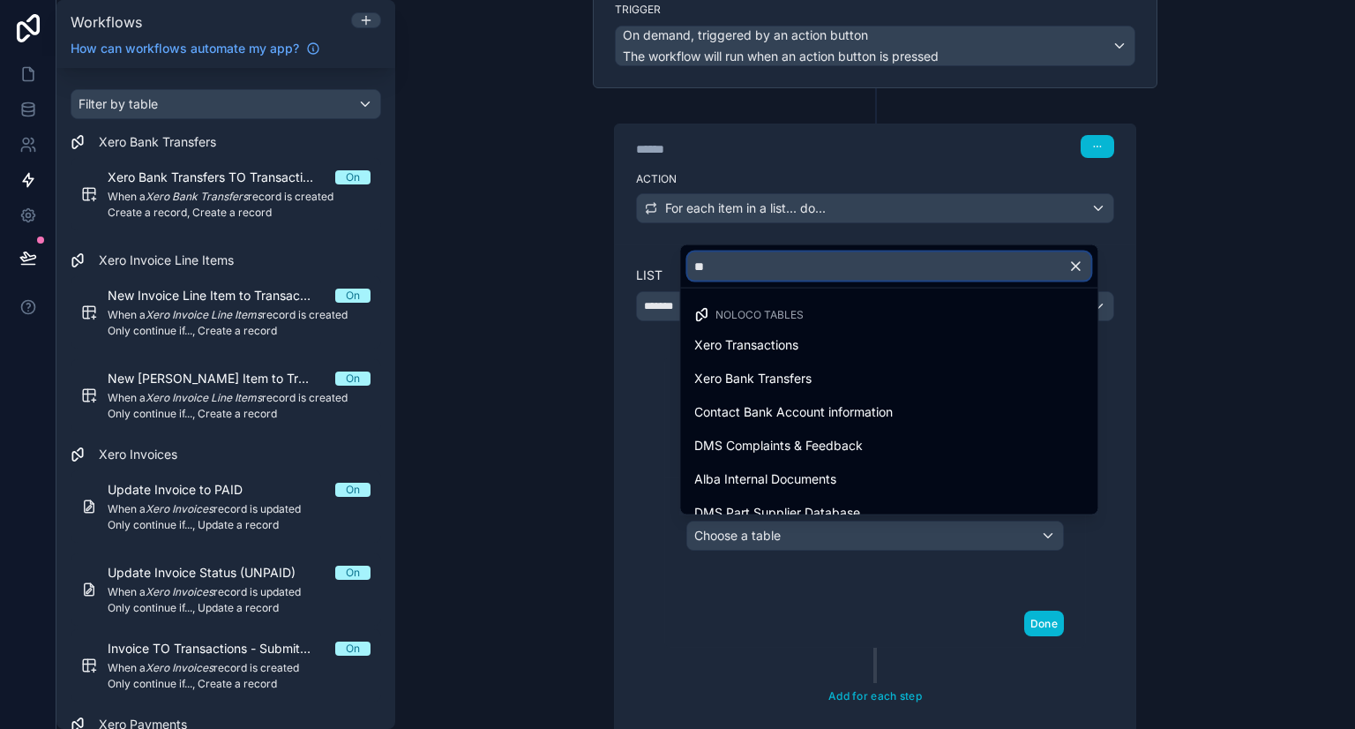
type input "*"
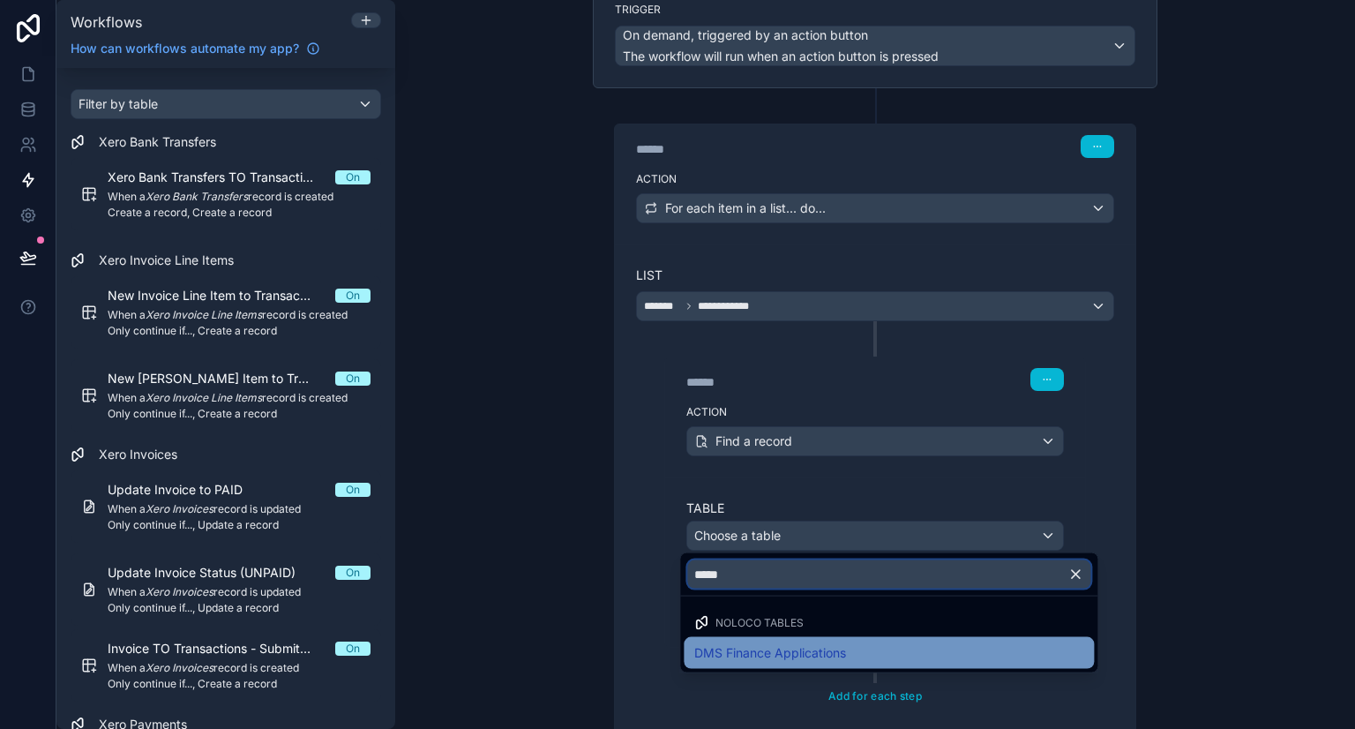
type input "*****"
click at [777, 650] on span "DMS Finance Applications" at bounding box center [770, 652] width 152 height 21
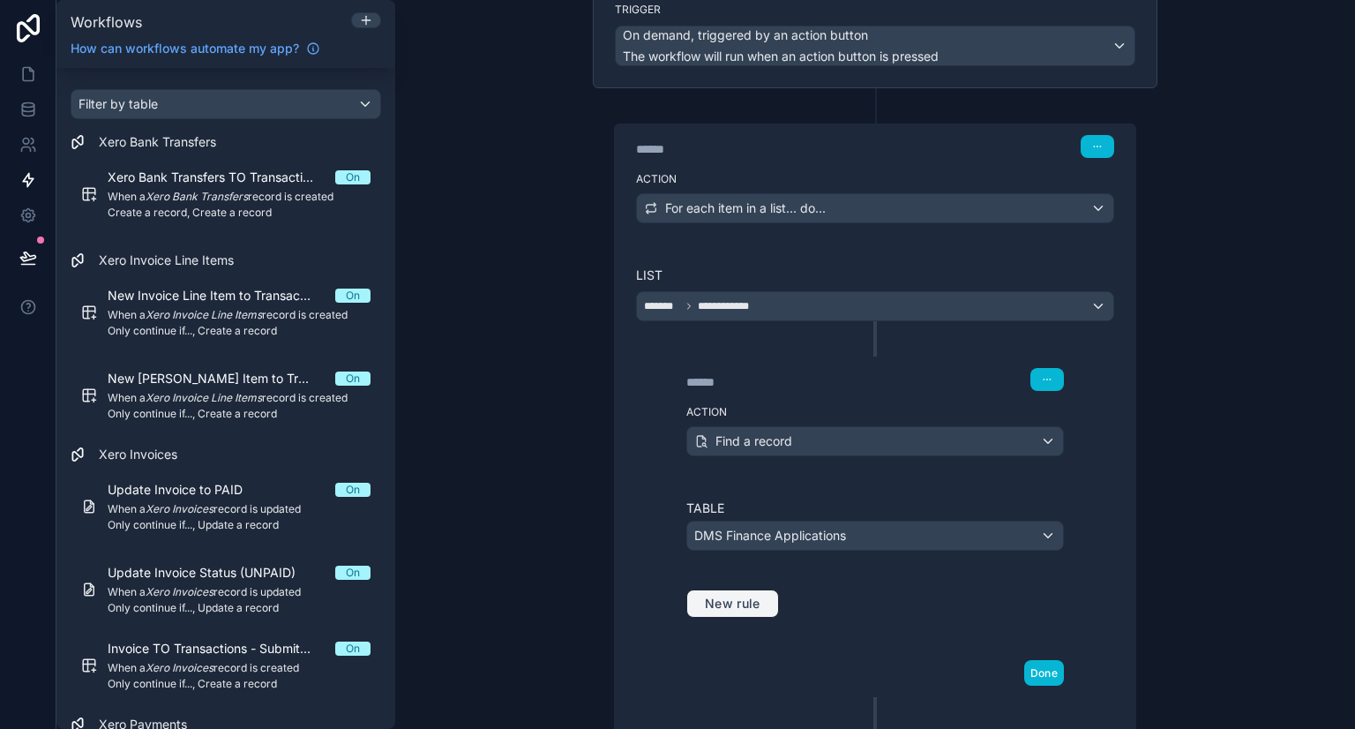
click at [734, 595] on span "New rule" at bounding box center [733, 603] width 70 height 16
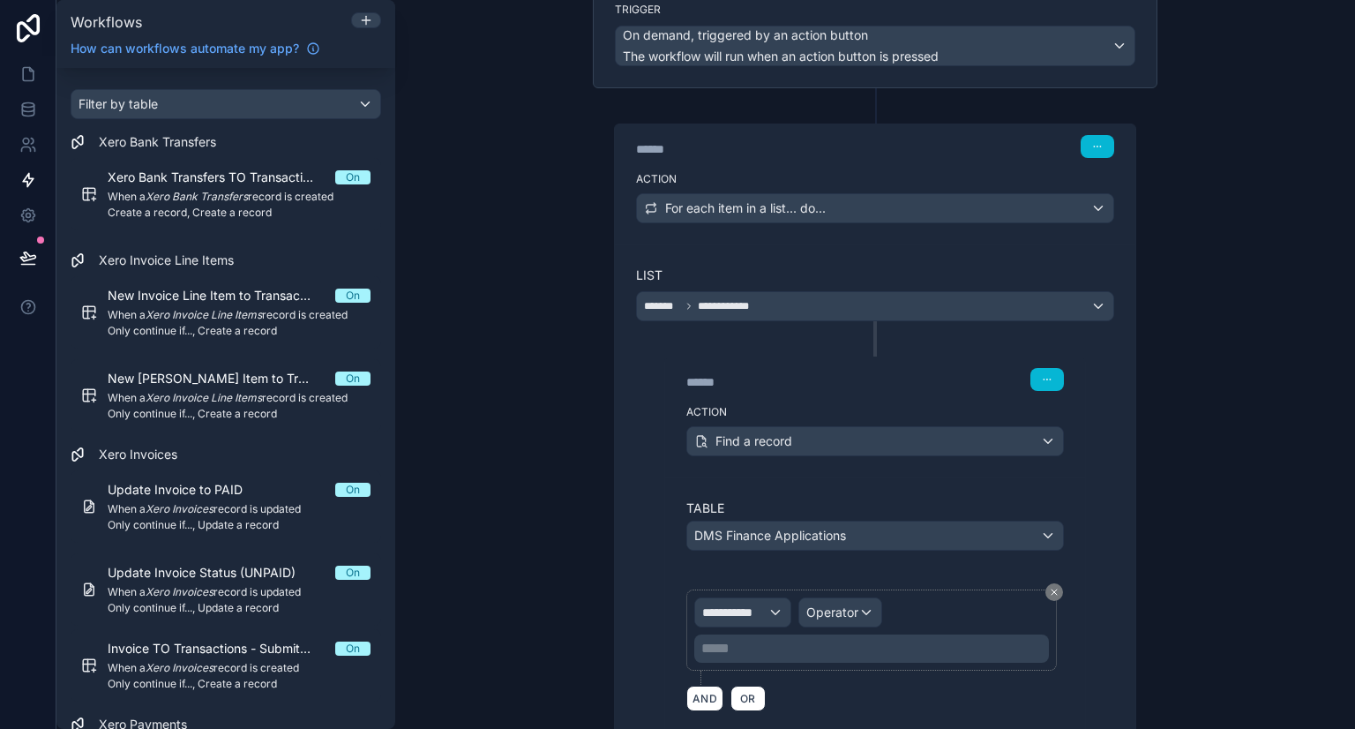
scroll to position [310, 0]
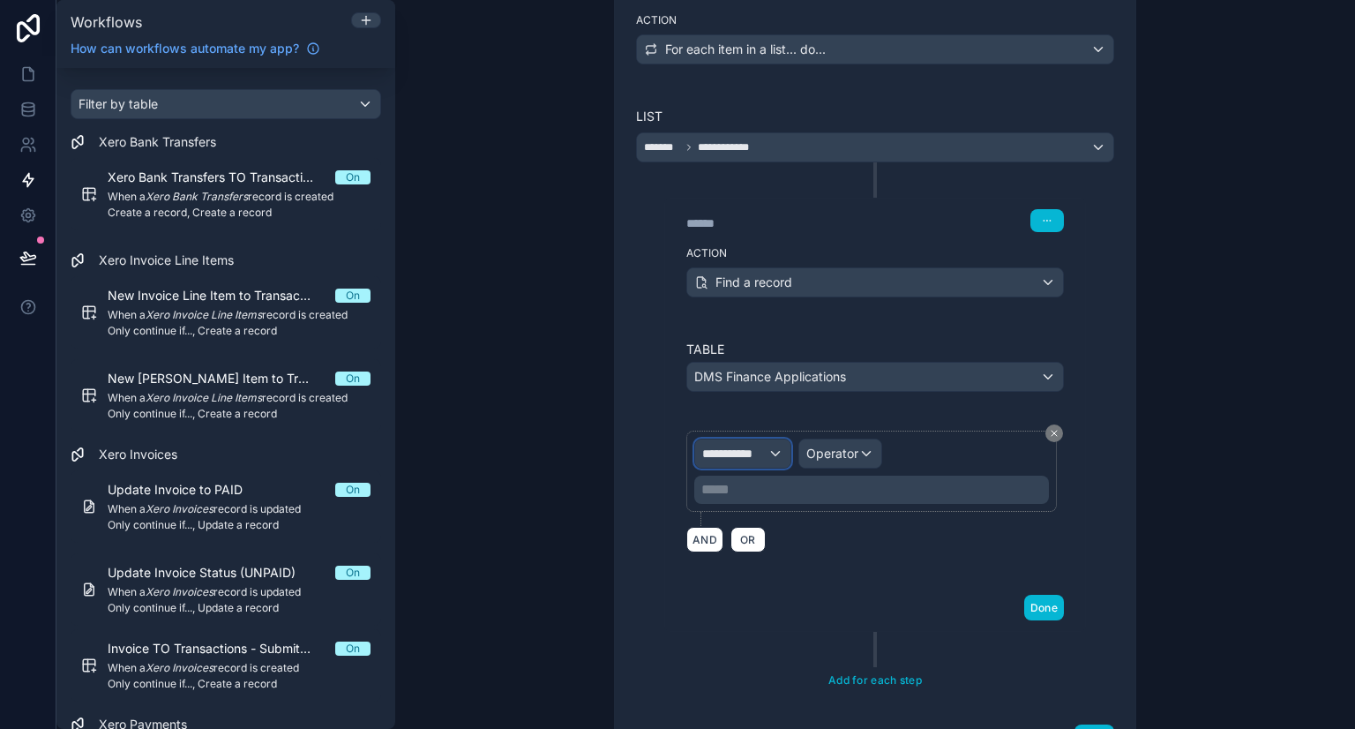
click at [749, 458] on div "**********" at bounding box center [742, 453] width 95 height 28
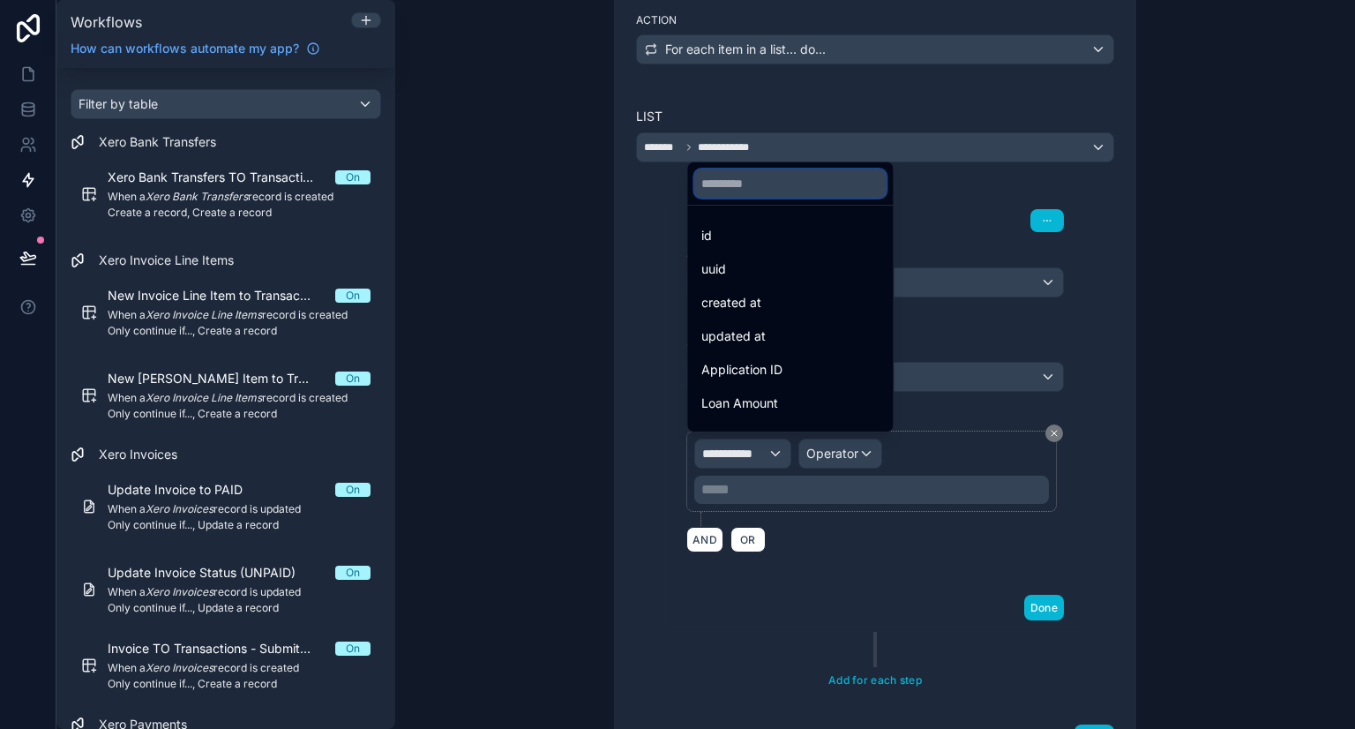
click at [747, 181] on input "text" at bounding box center [789, 183] width 191 height 28
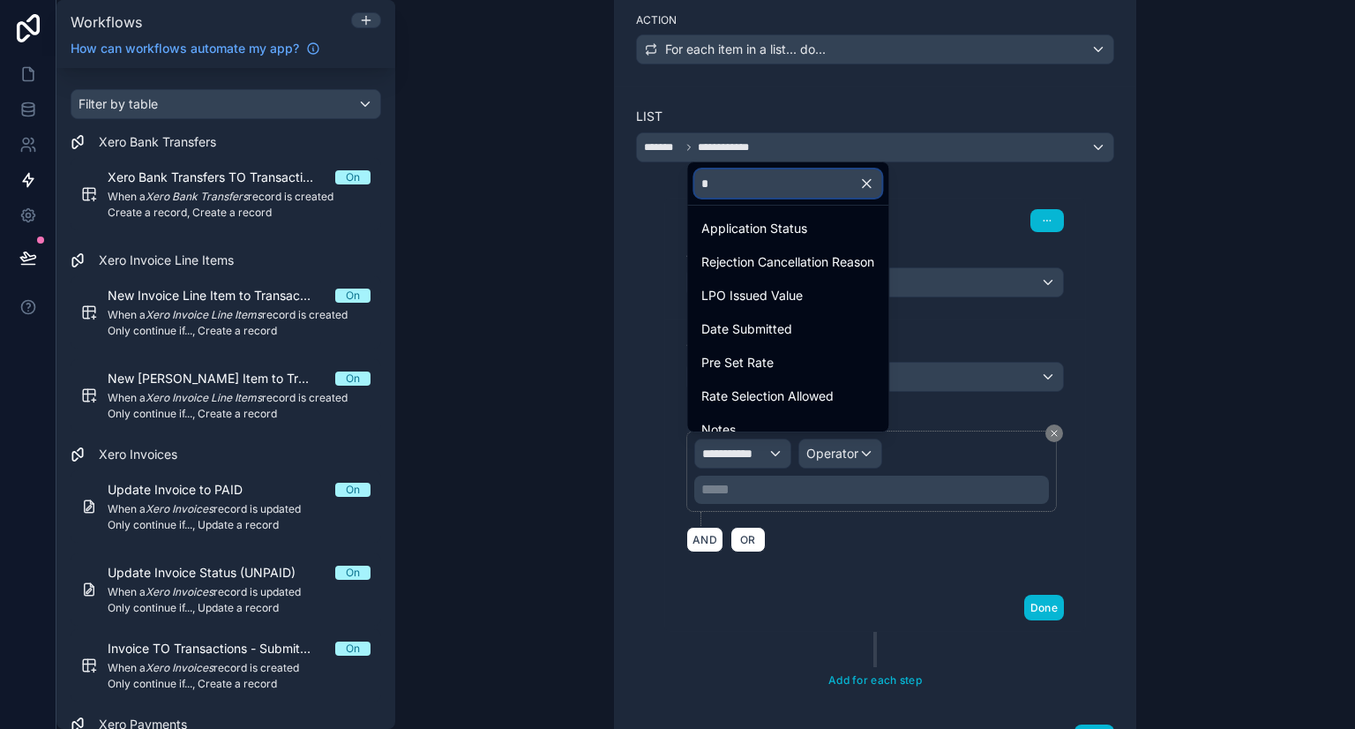
scroll to position [0, 0]
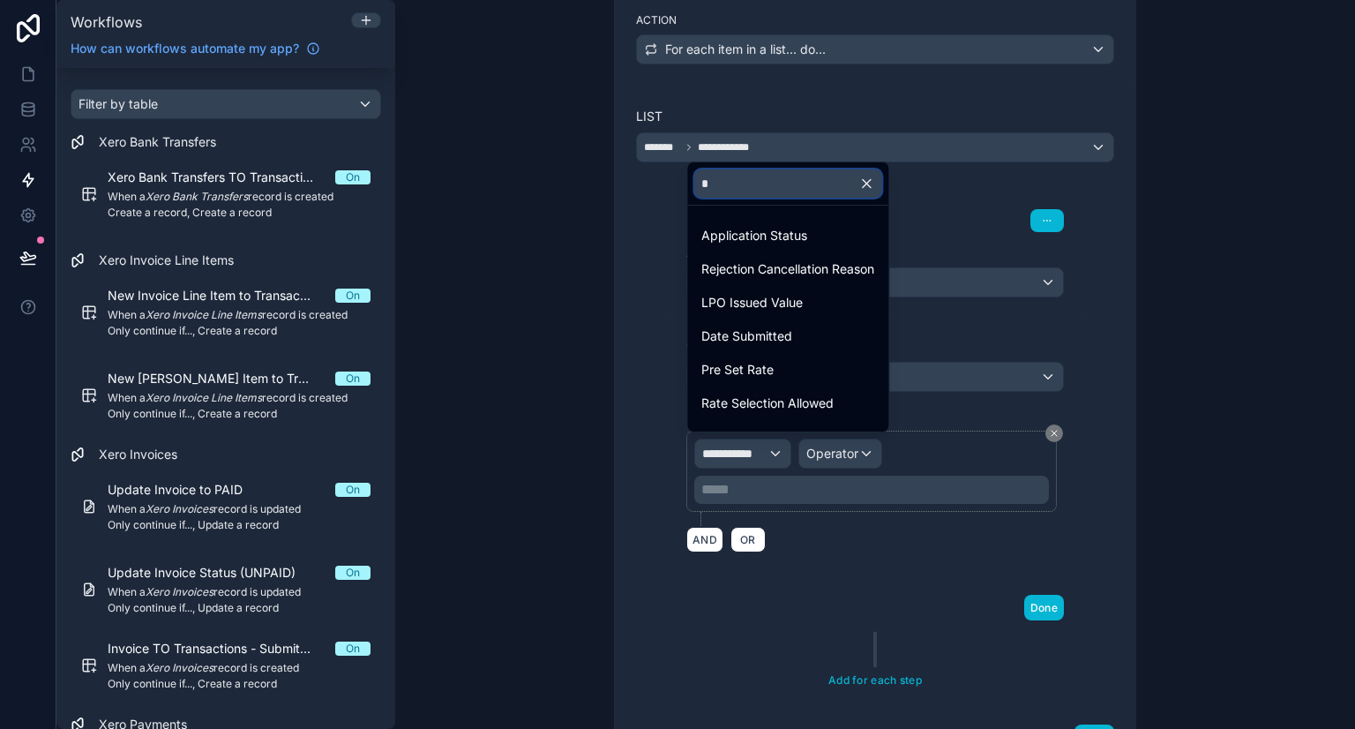
type input "*"
click at [774, 177] on input "*" at bounding box center [787, 183] width 187 height 28
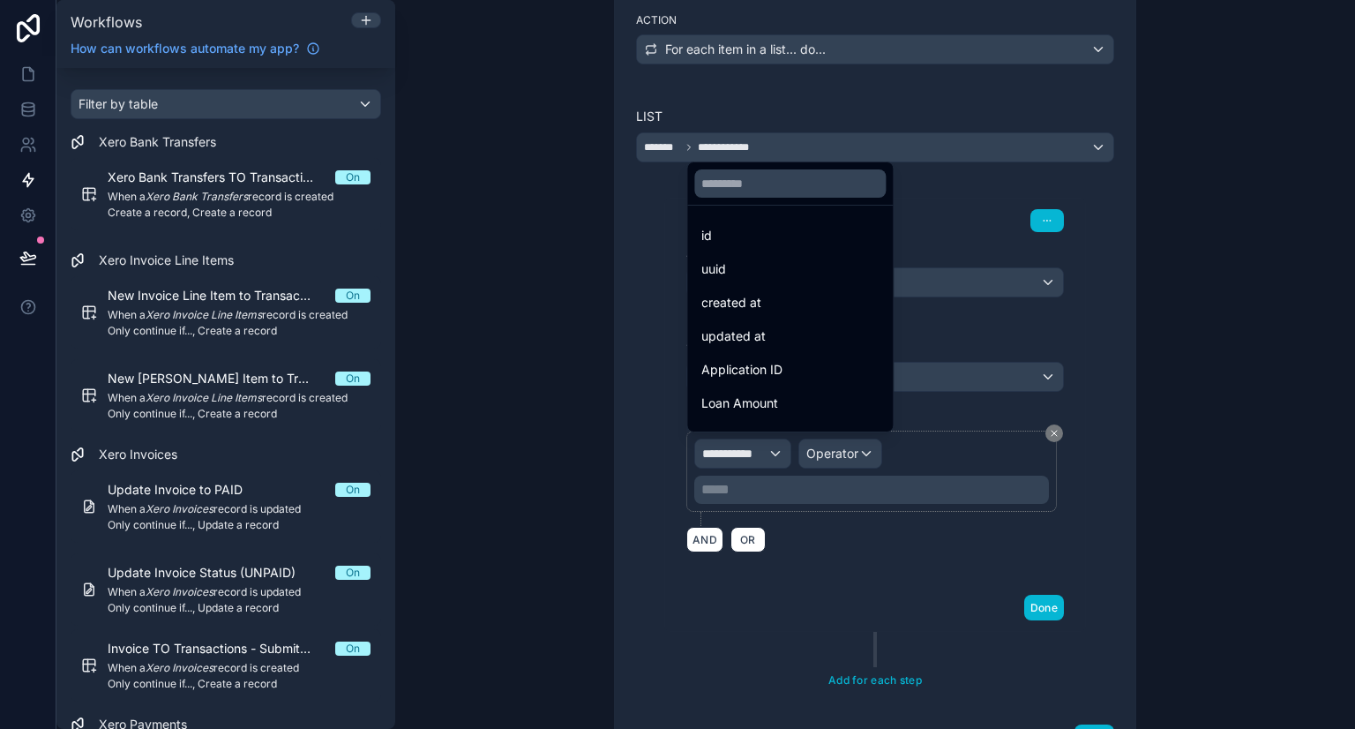
click at [660, 414] on div at bounding box center [677, 364] width 1355 height 729
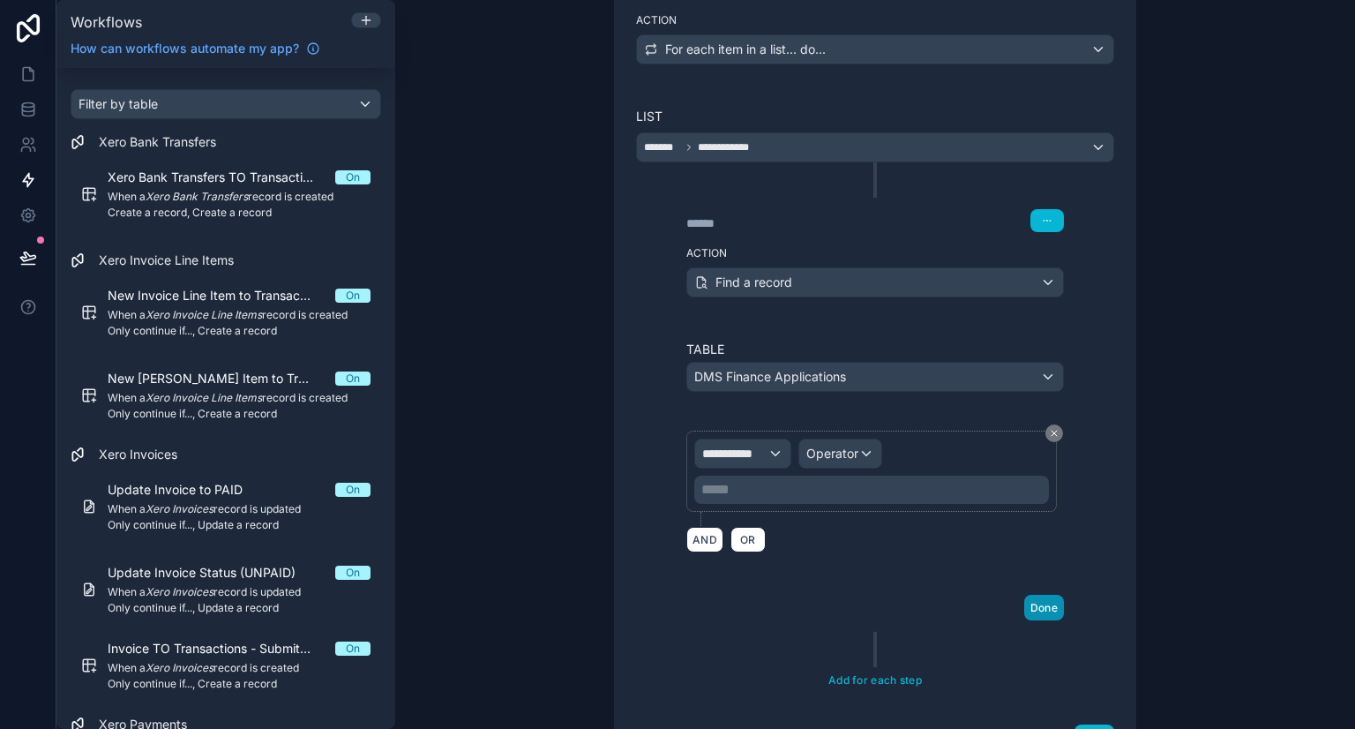
click at [1051, 603] on button "Done" at bounding box center [1044, 607] width 40 height 26
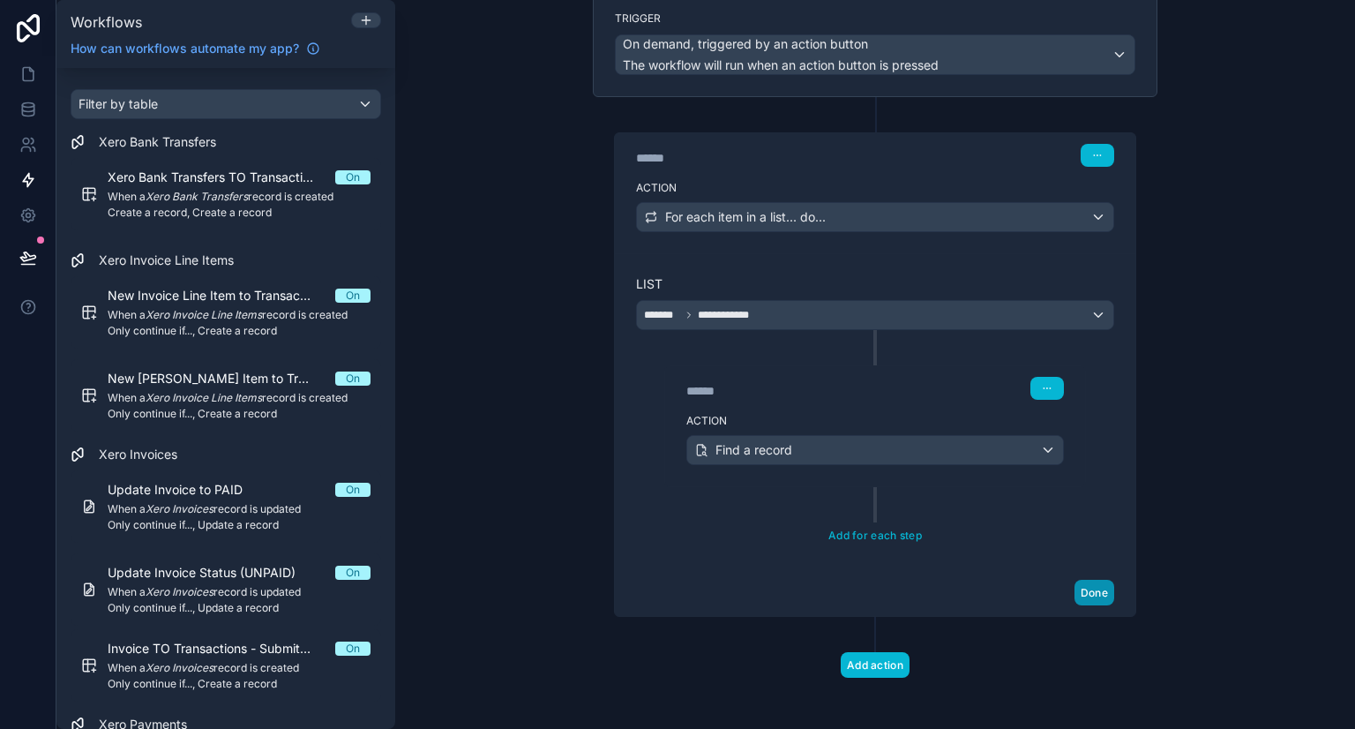
click at [1100, 590] on button "Done" at bounding box center [1094, 592] width 40 height 26
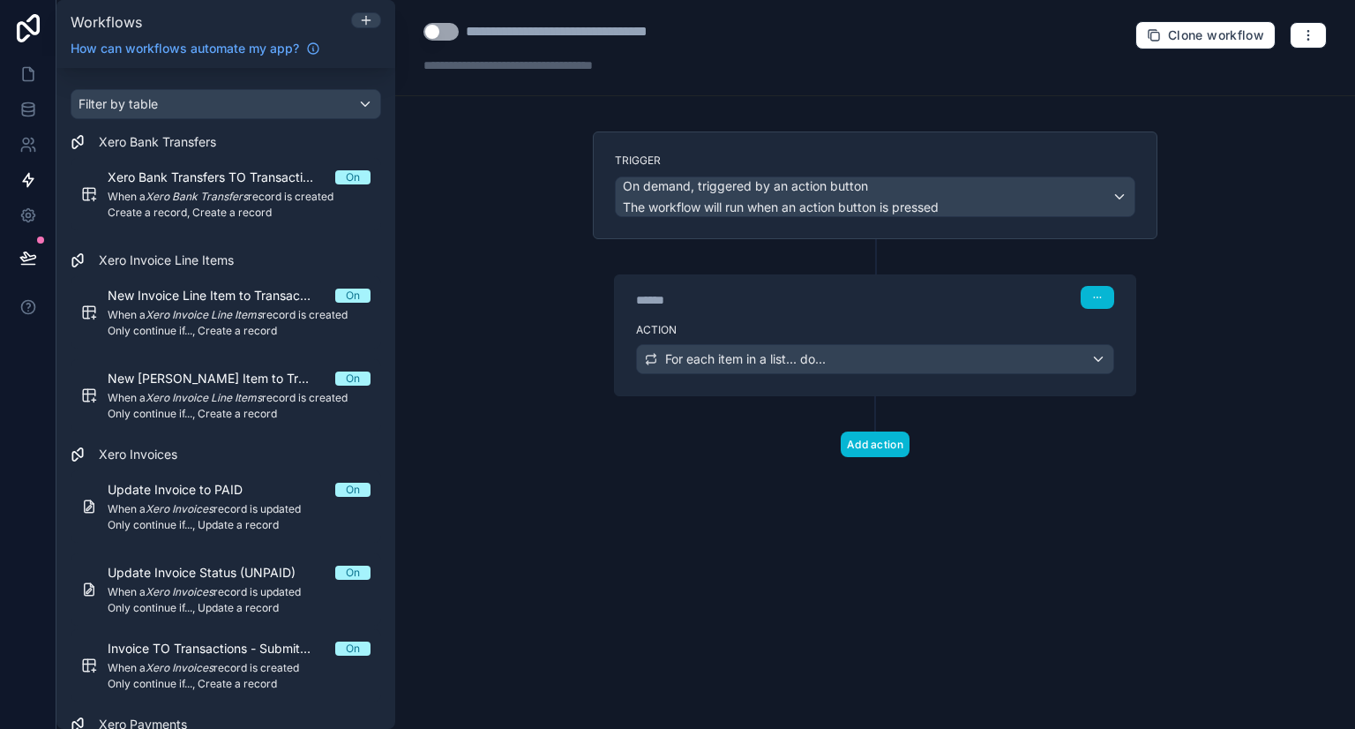
scroll to position [0, 0]
click at [813, 323] on label "Action" at bounding box center [875, 330] width 478 height 14
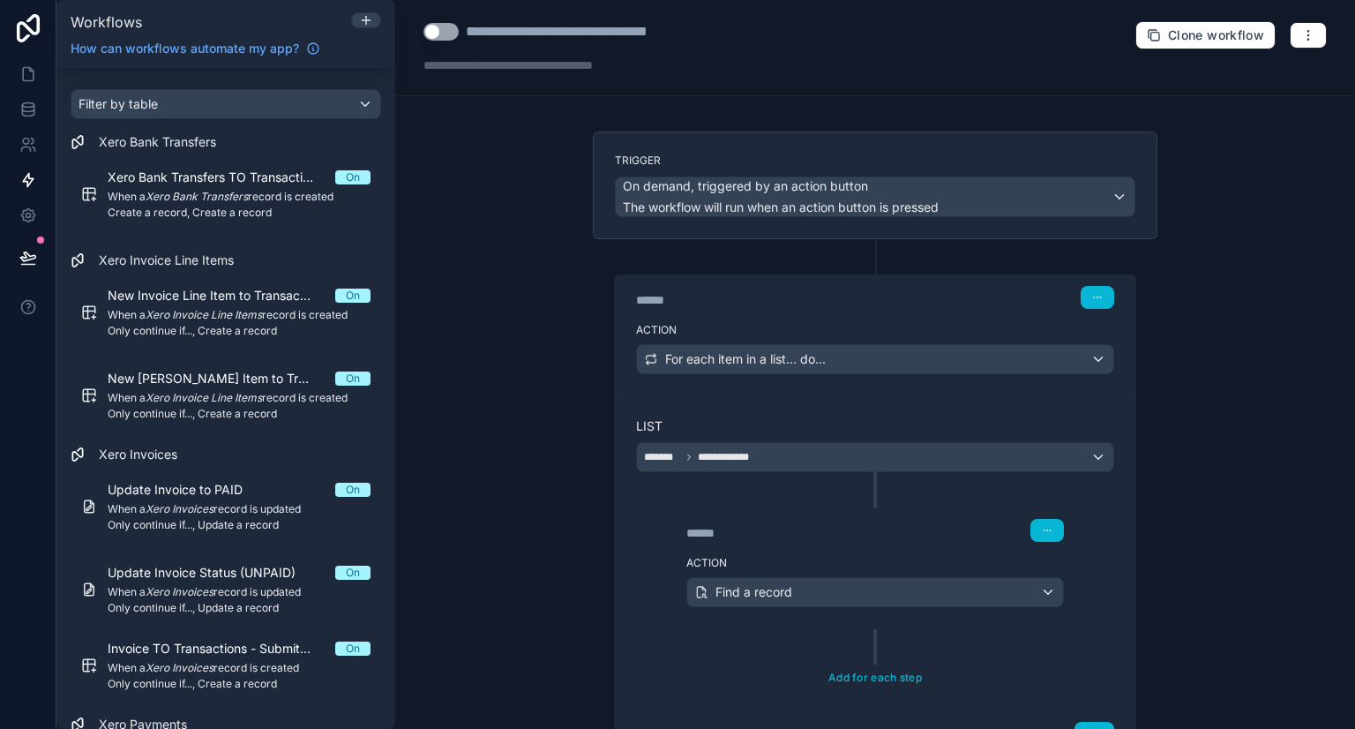
click at [863, 549] on div "Action Find a record" at bounding box center [875, 588] width 420 height 79
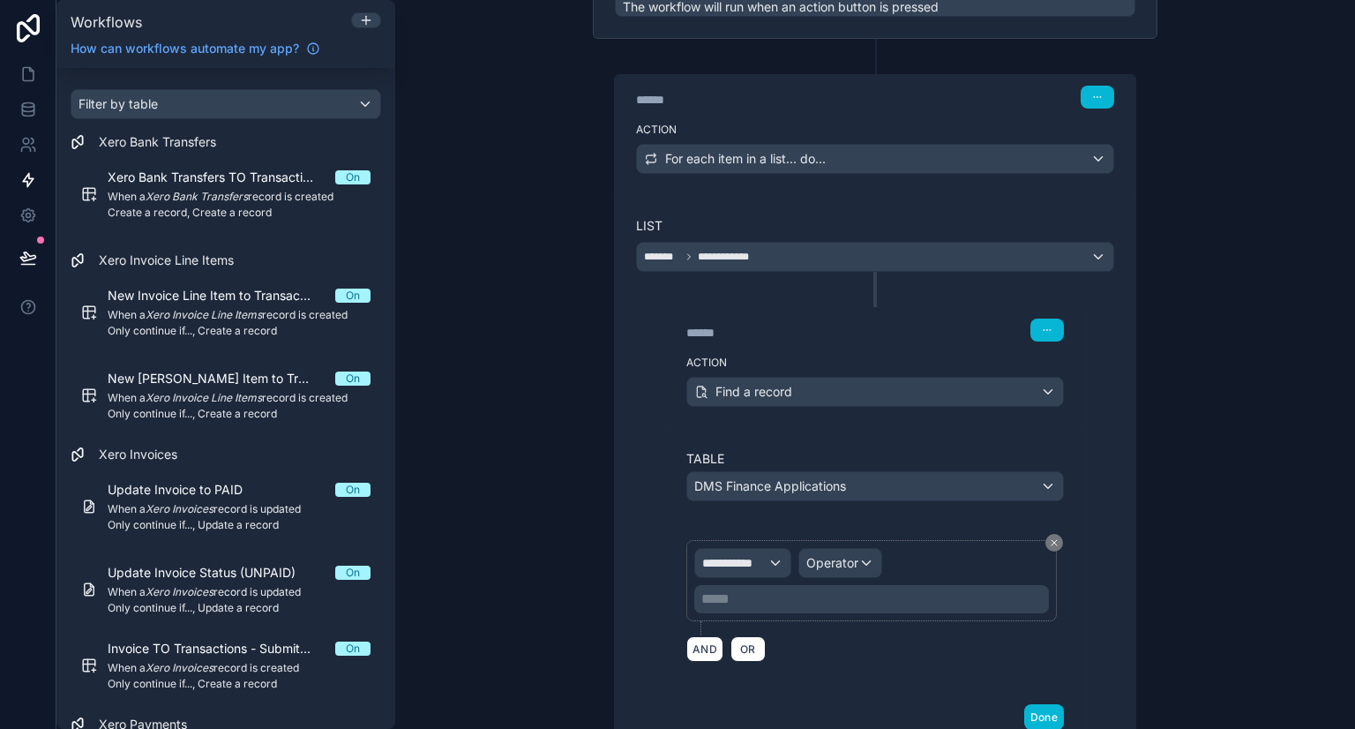
scroll to position [208, 0]
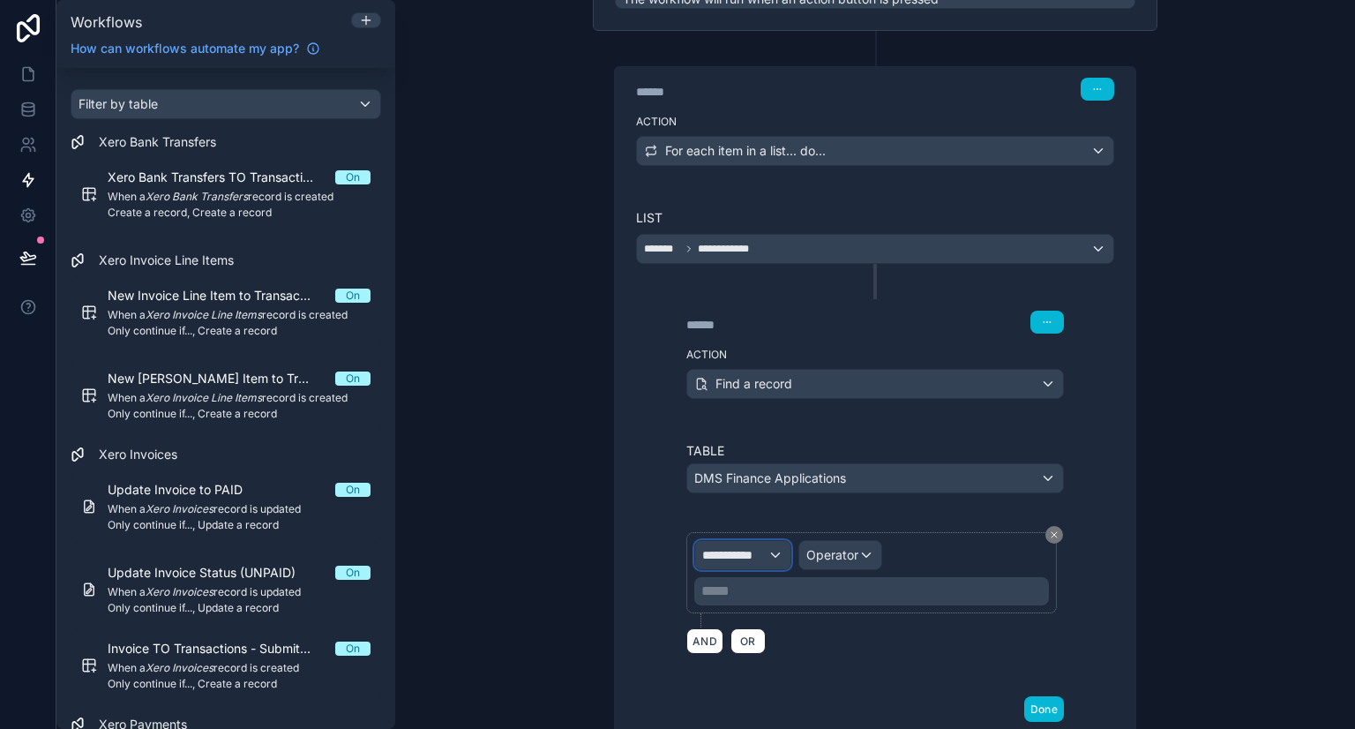
click at [759, 546] on span "**********" at bounding box center [734, 555] width 65 height 18
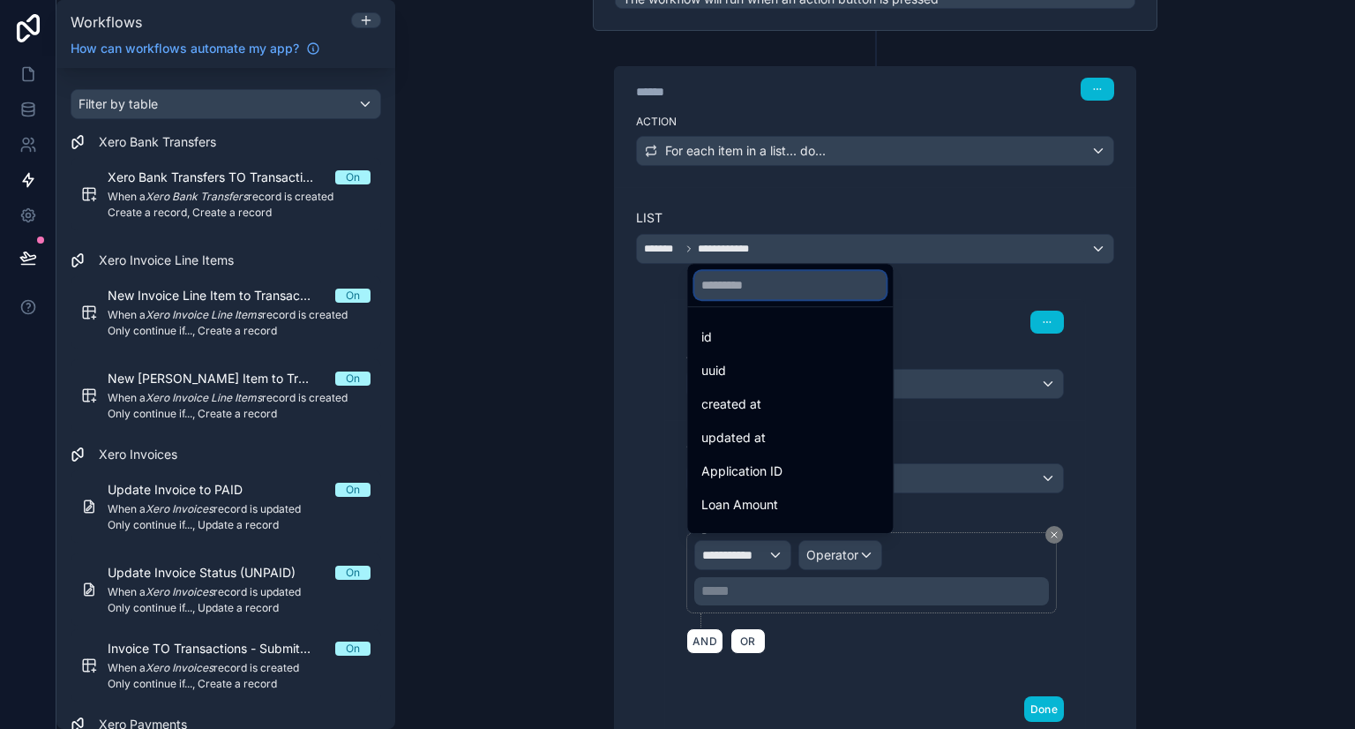
click at [773, 273] on input "text" at bounding box center [789, 285] width 191 height 28
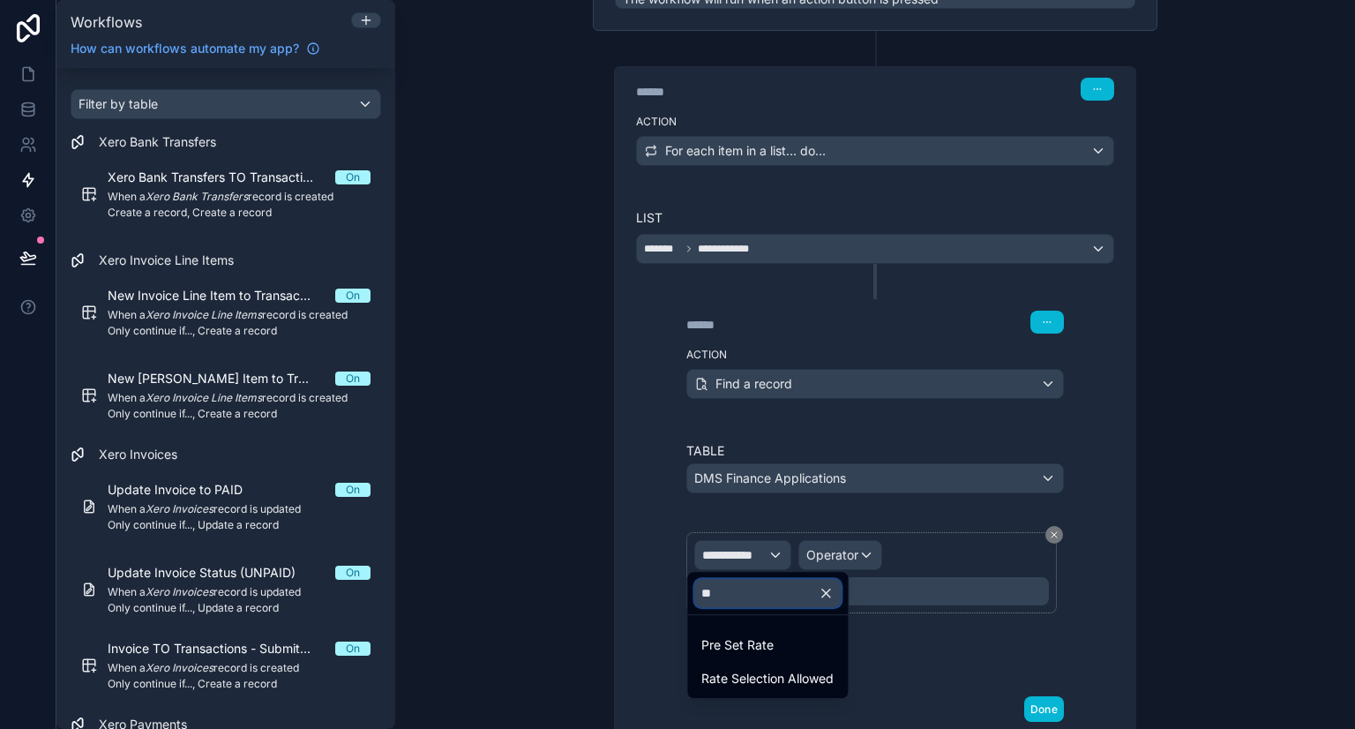
type input "**"
click at [963, 673] on div at bounding box center [677, 364] width 1355 height 729
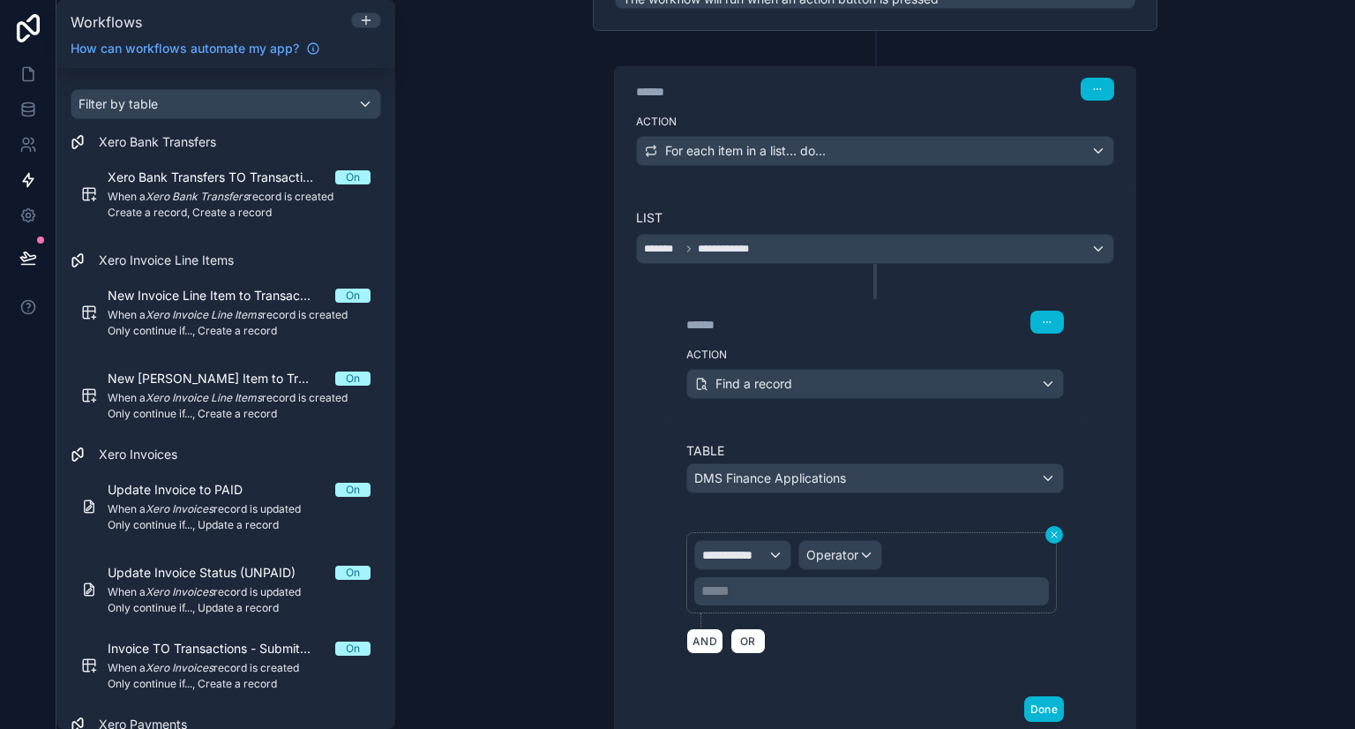
click at [1049, 529] on icon at bounding box center [1054, 534] width 11 height 11
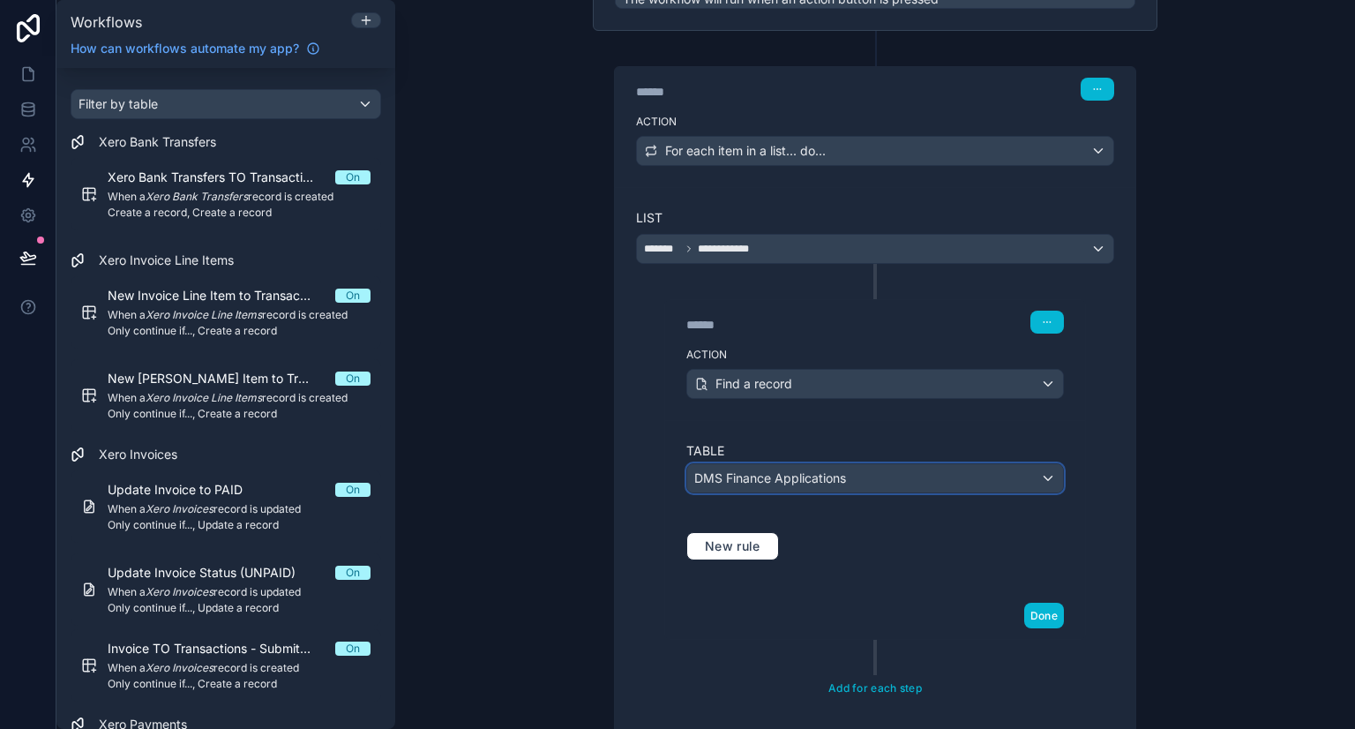
click at [1004, 478] on div "DMS Finance Applications" at bounding box center [875, 478] width 376 height 28
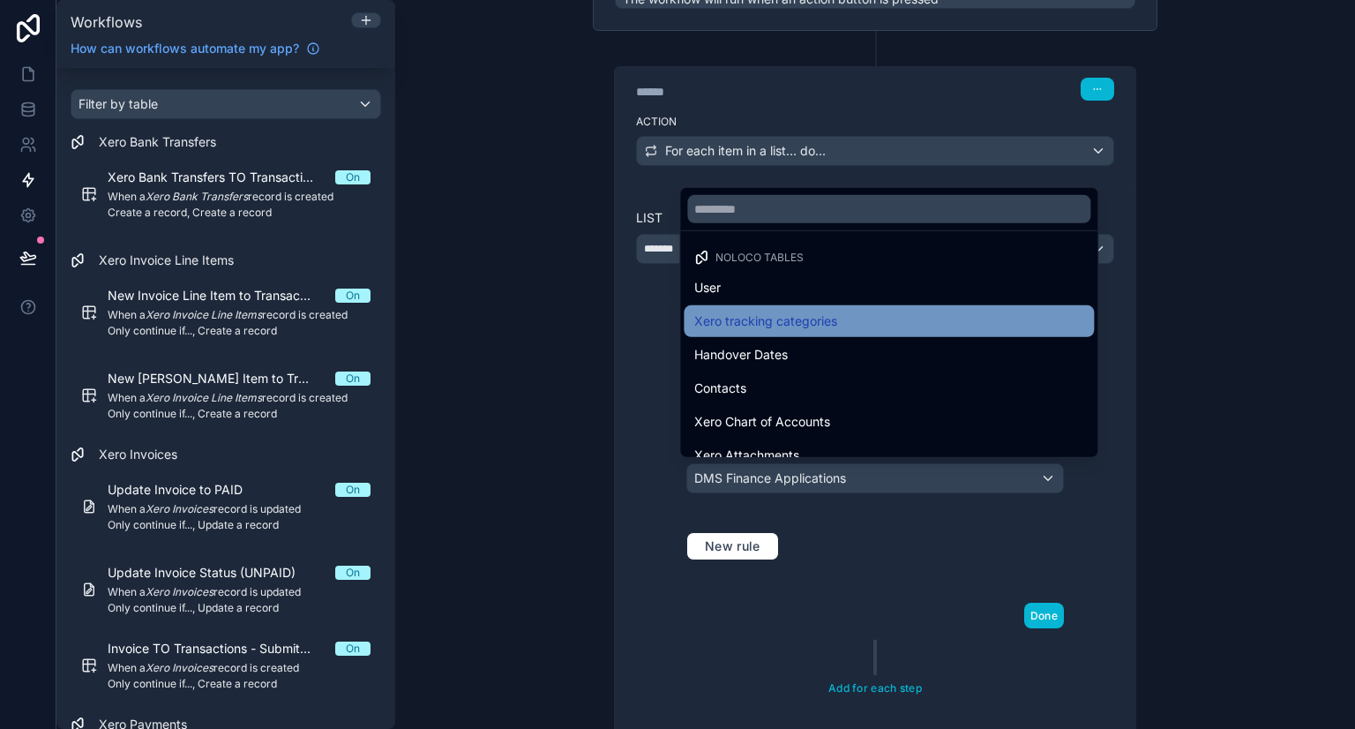
click at [959, 319] on div "Xero tracking categories" at bounding box center [888, 320] width 389 height 21
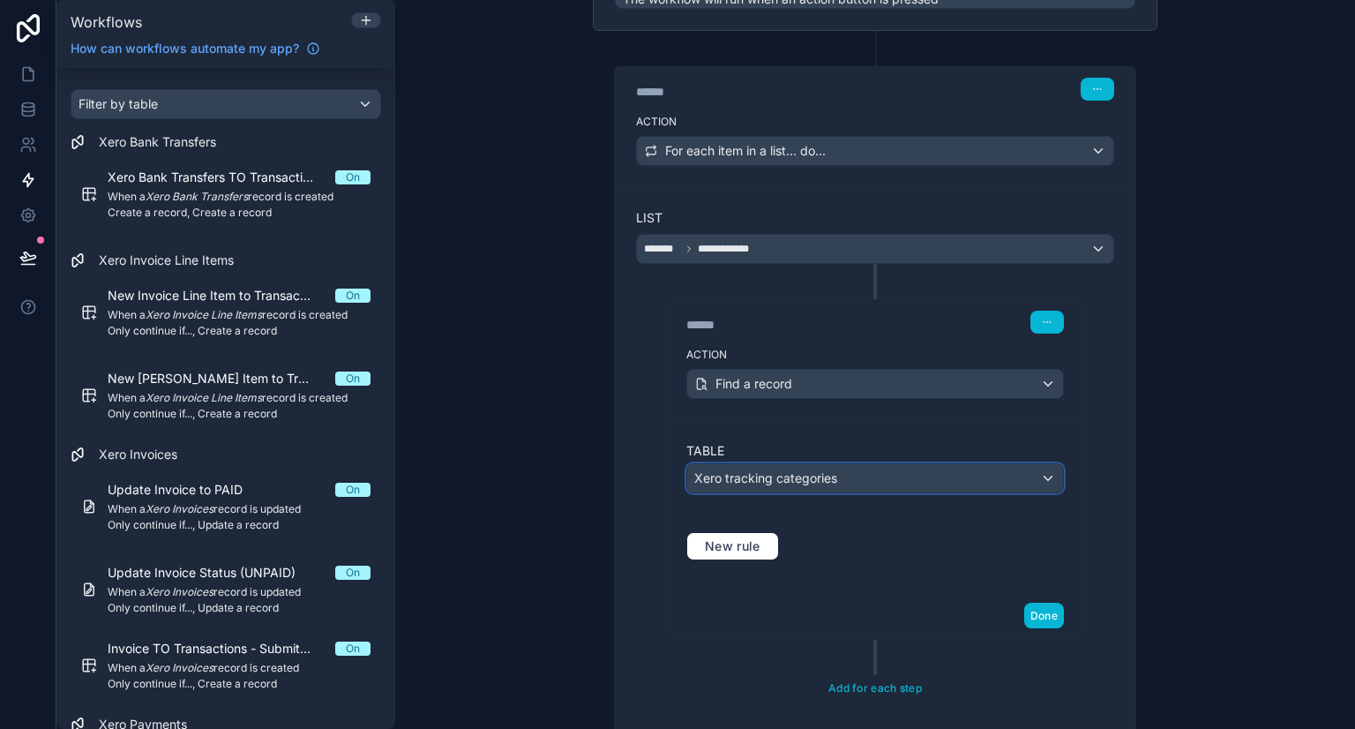
click at [792, 481] on span "Xero tracking categories" at bounding box center [765, 478] width 143 height 18
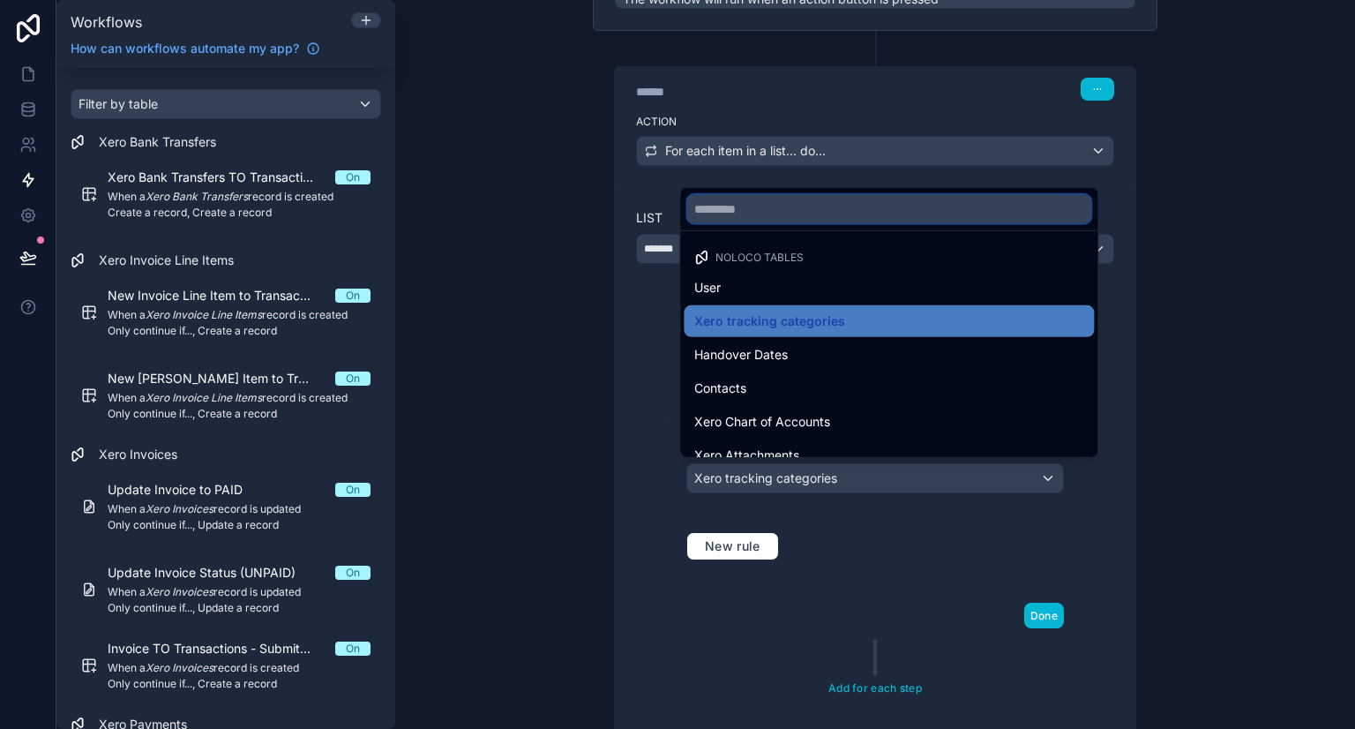
click at [801, 210] on input "text" at bounding box center [888, 209] width 403 height 28
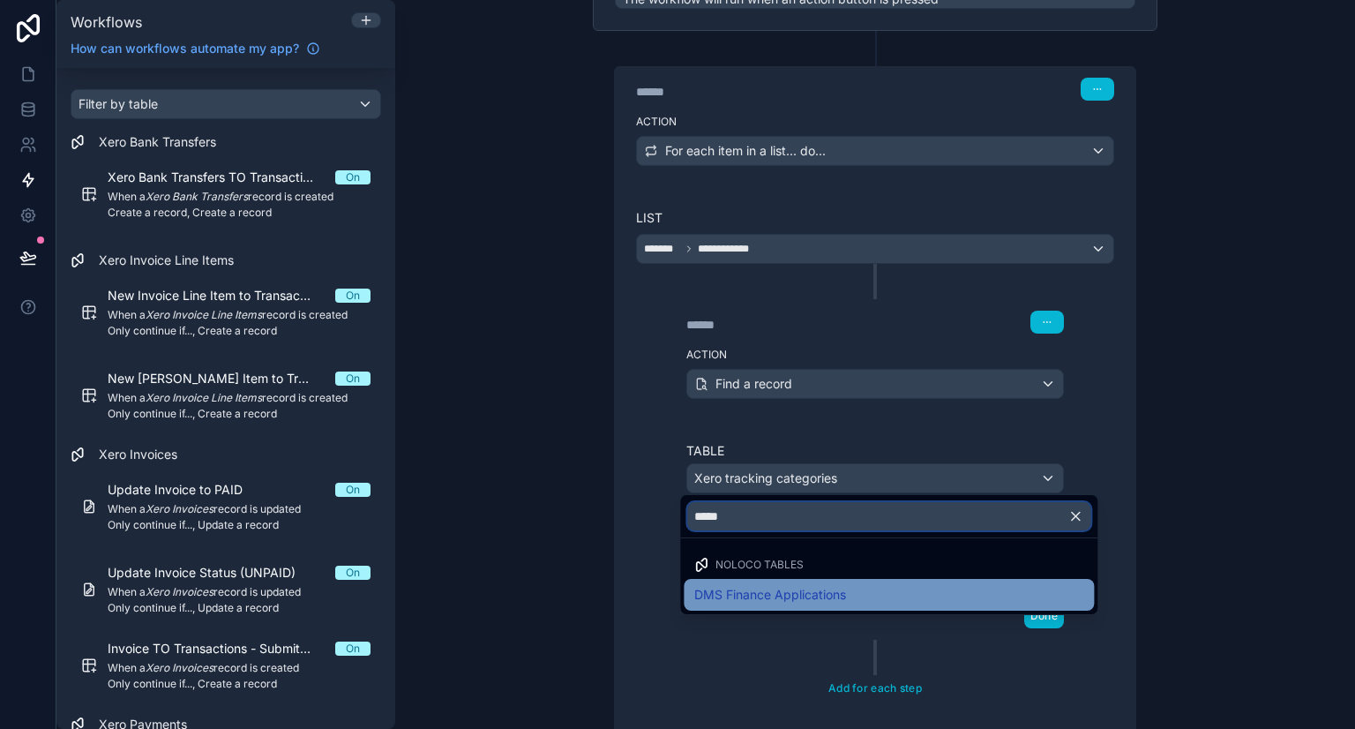
type input "*****"
click at [810, 593] on span "DMS Finance Applications" at bounding box center [770, 594] width 152 height 21
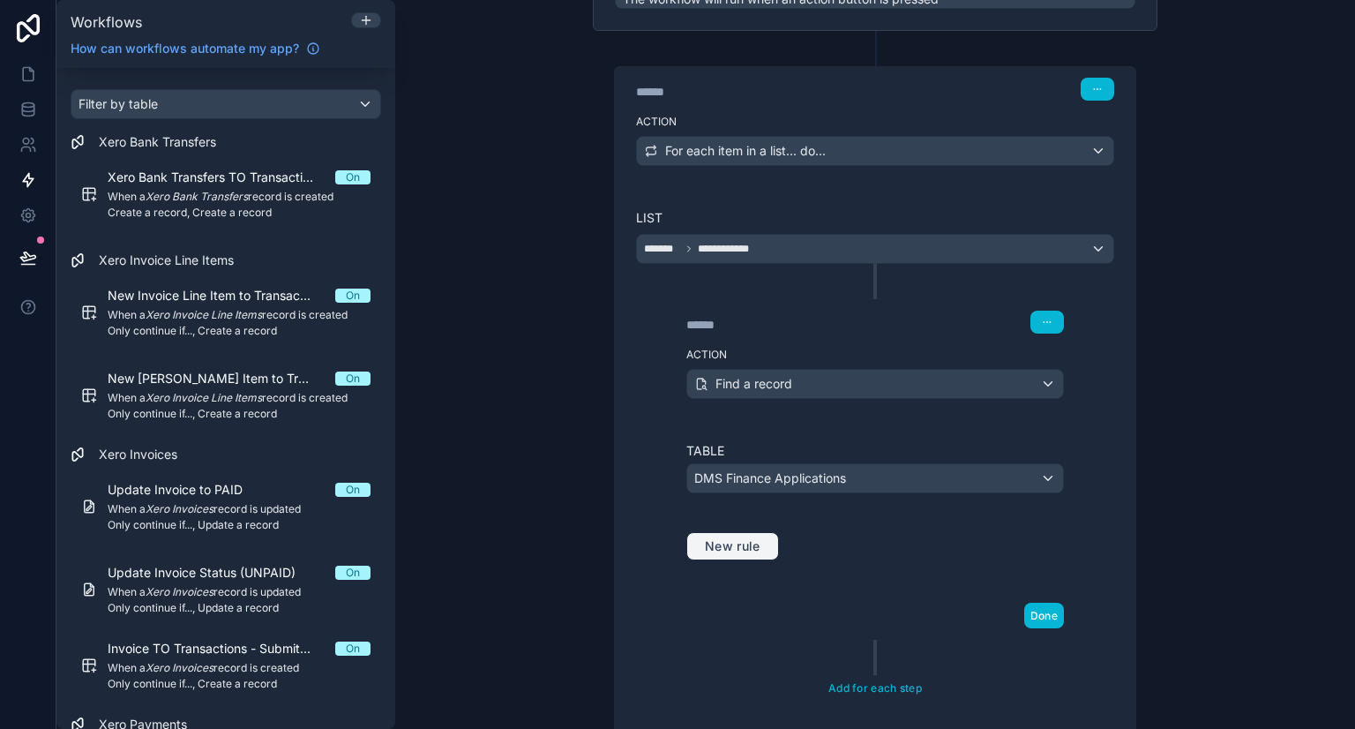
click at [743, 538] on span "New rule" at bounding box center [733, 546] width 70 height 16
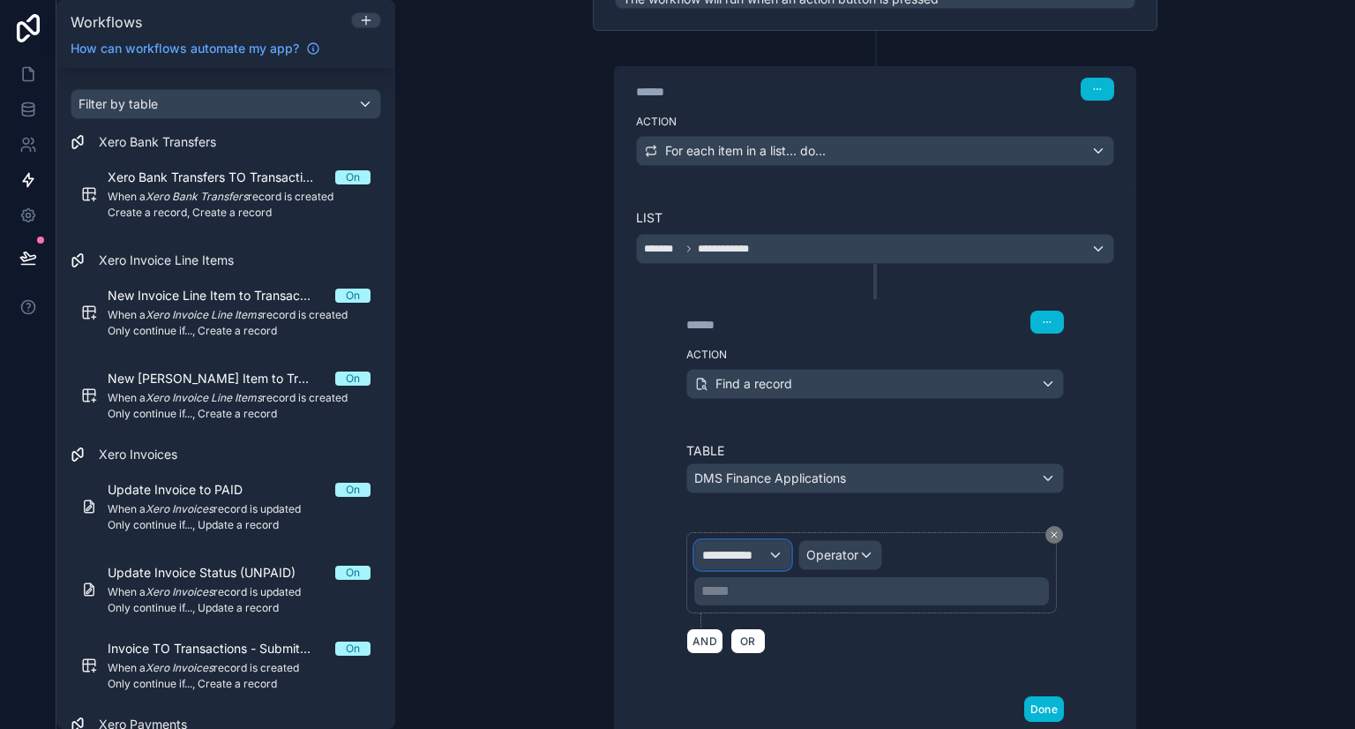
click at [756, 548] on span "**********" at bounding box center [734, 555] width 65 height 18
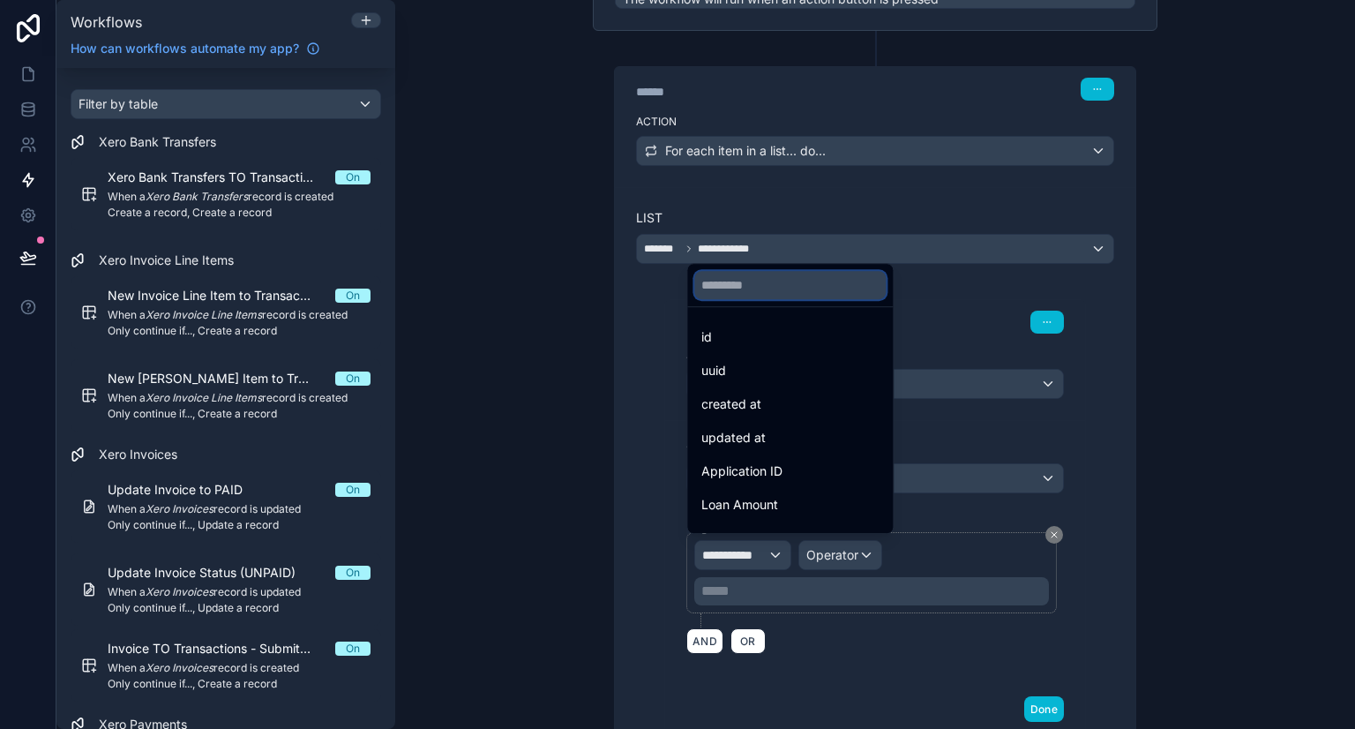
click at [752, 283] on input "text" at bounding box center [789, 285] width 191 height 28
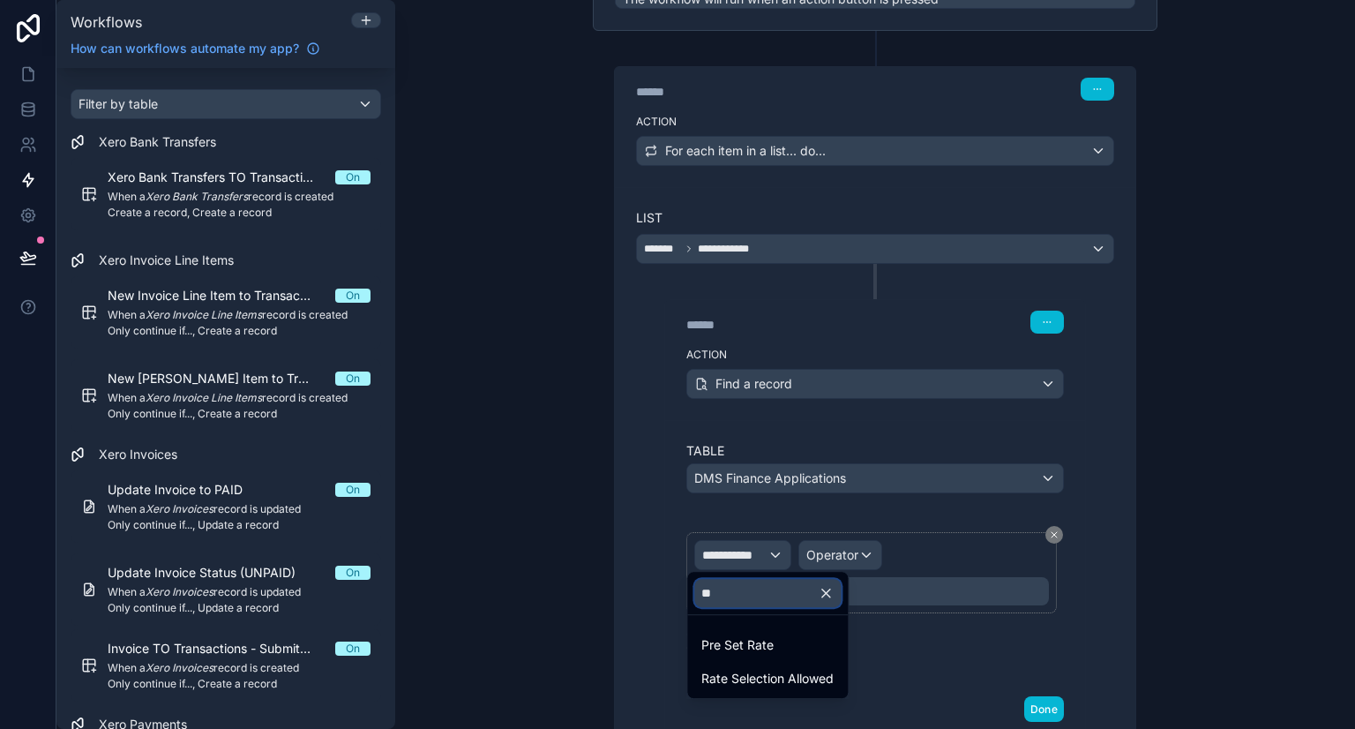
type input "*"
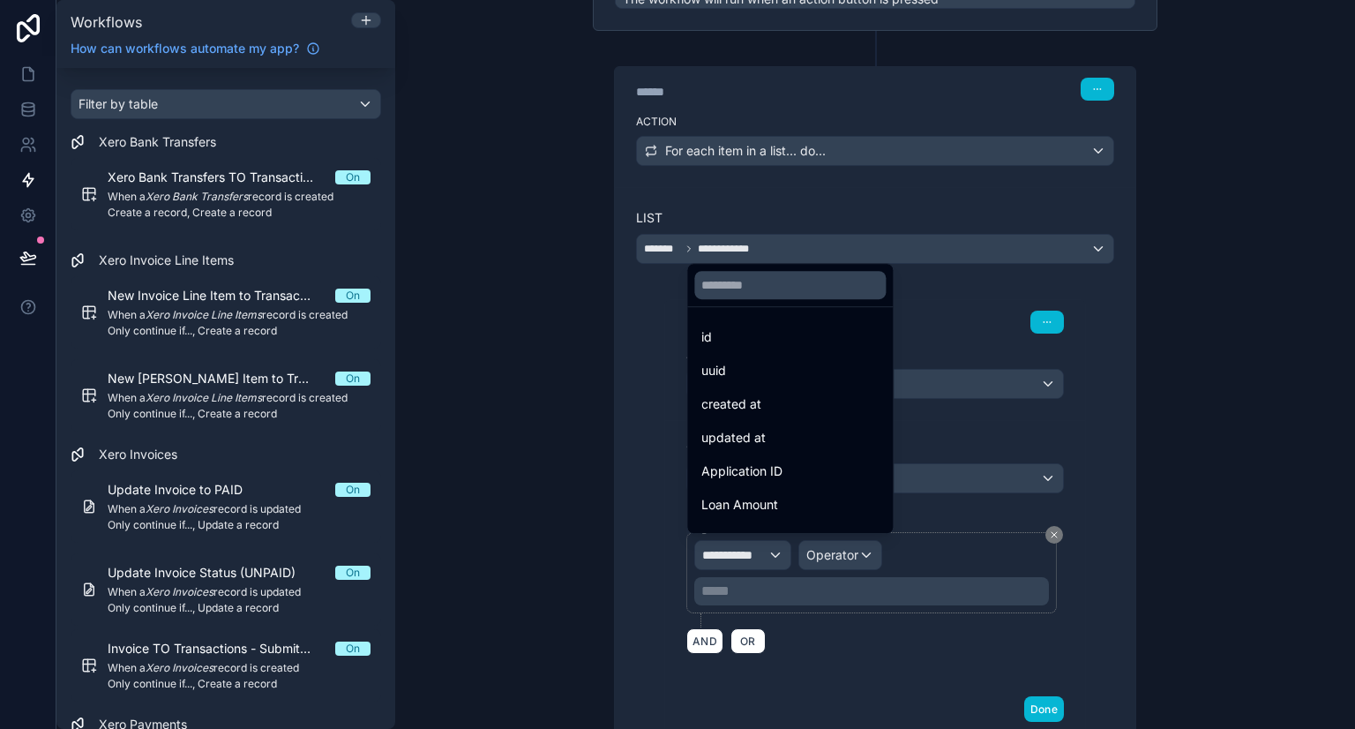
click at [1030, 709] on div at bounding box center [677, 364] width 1355 height 729
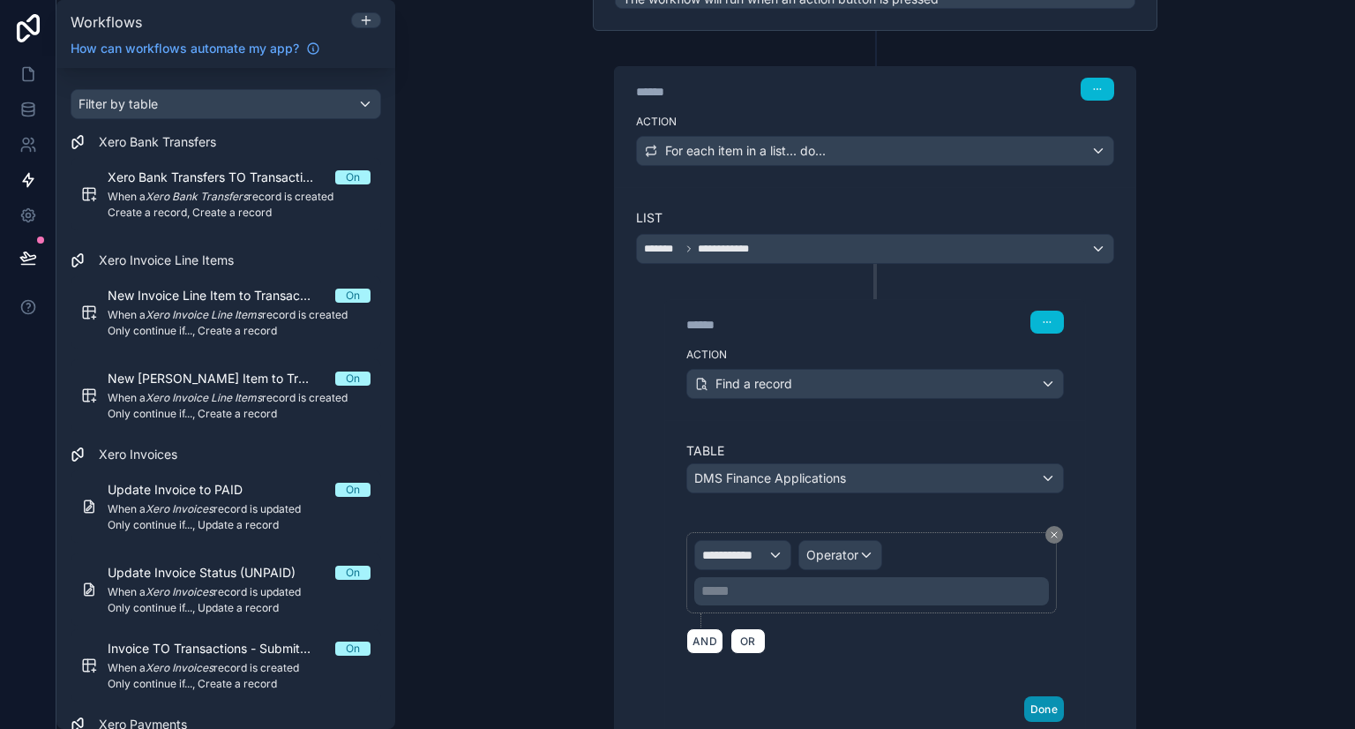
click at [1030, 709] on button "Done" at bounding box center [1044, 709] width 40 height 26
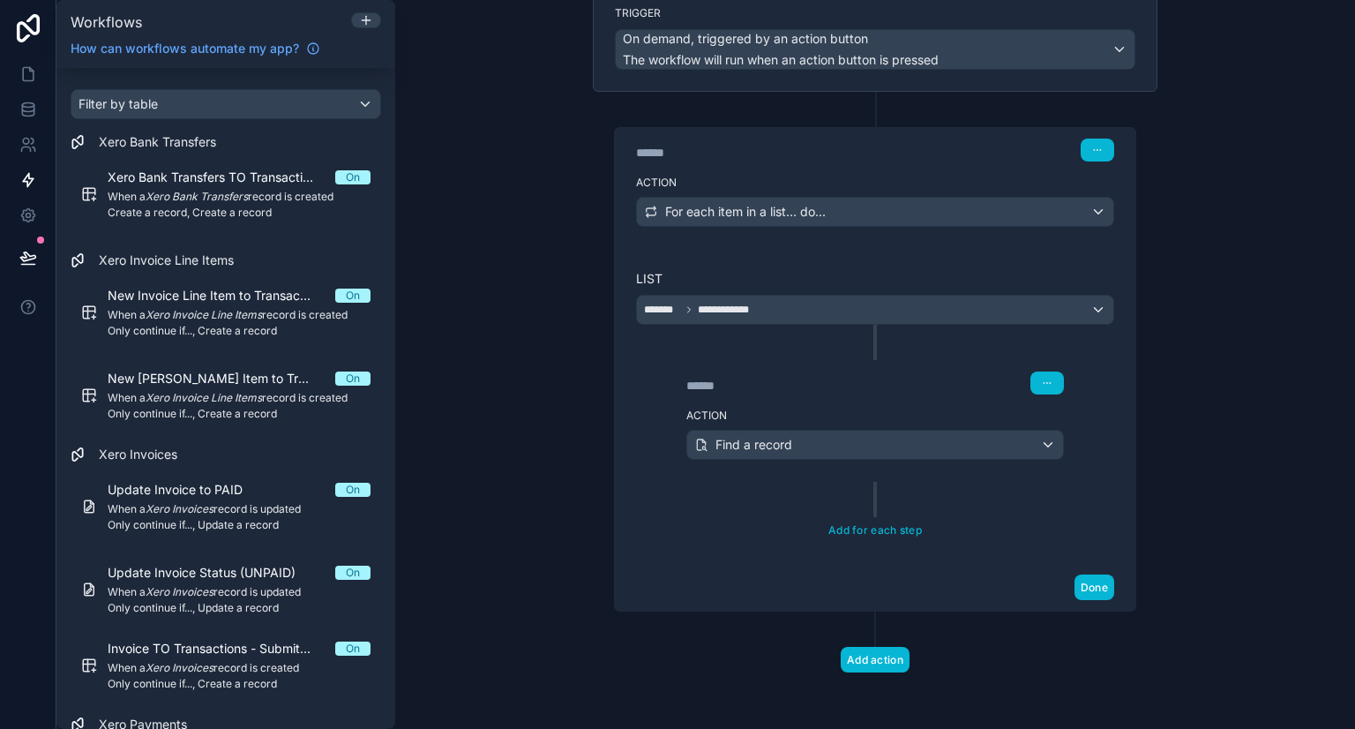
scroll to position [142, 0]
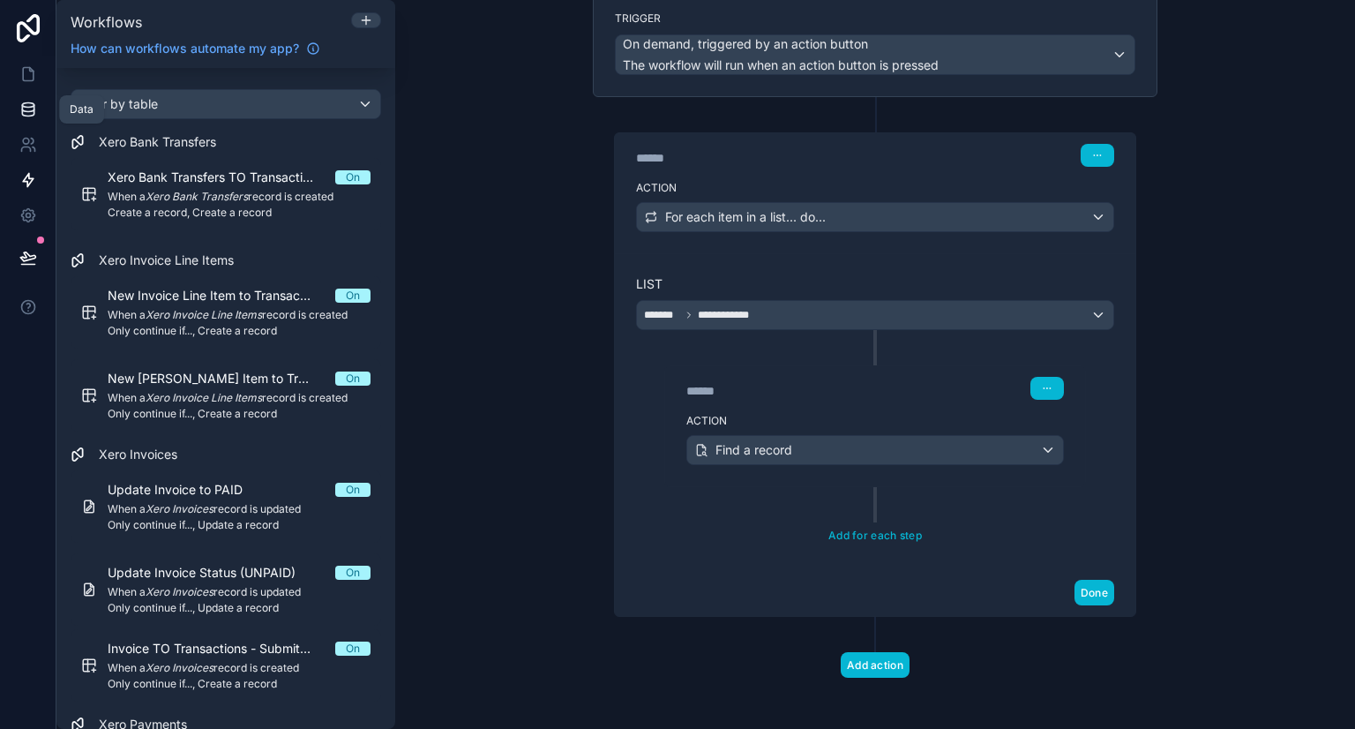
click at [28, 106] on icon at bounding box center [28, 110] width 18 height 18
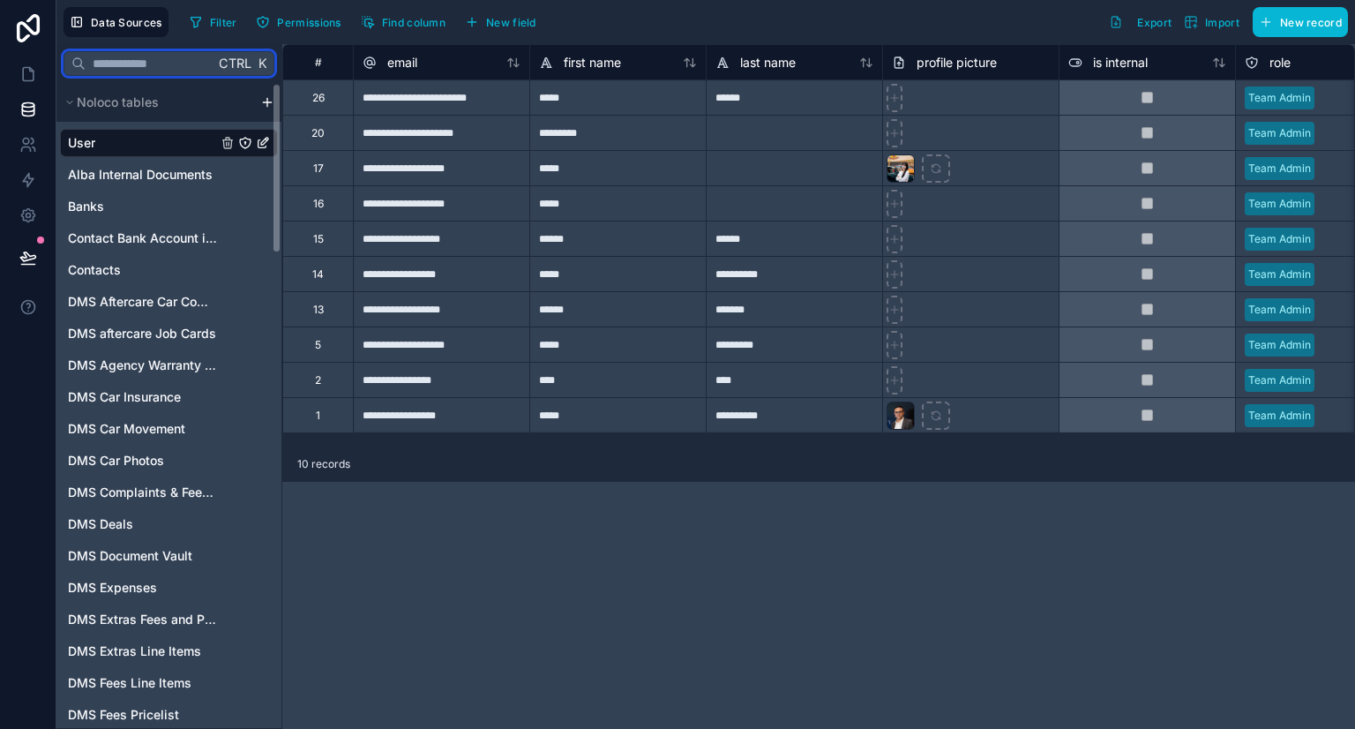
click at [139, 63] on input "text" at bounding box center [150, 64] width 129 height 32
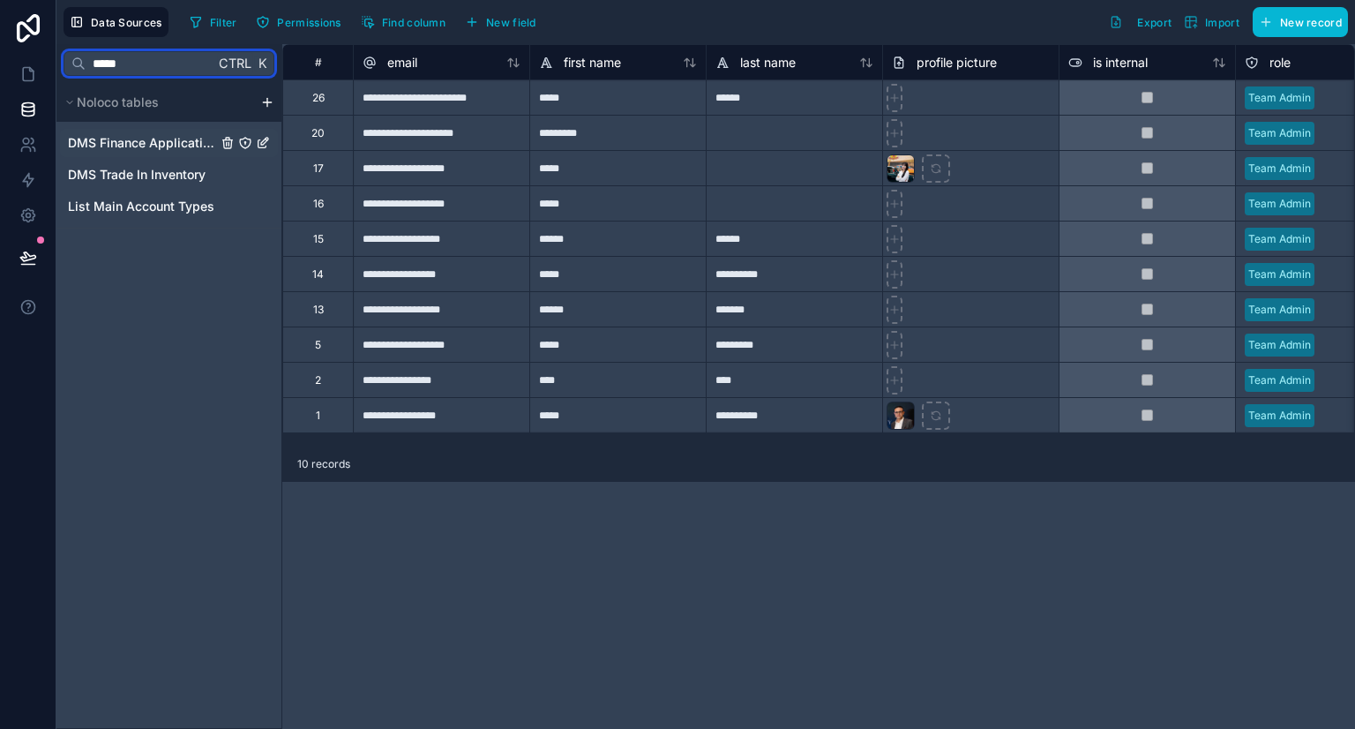
type input "*****"
click at [157, 146] on span "DMS Finance Applications" at bounding box center [142, 143] width 149 height 18
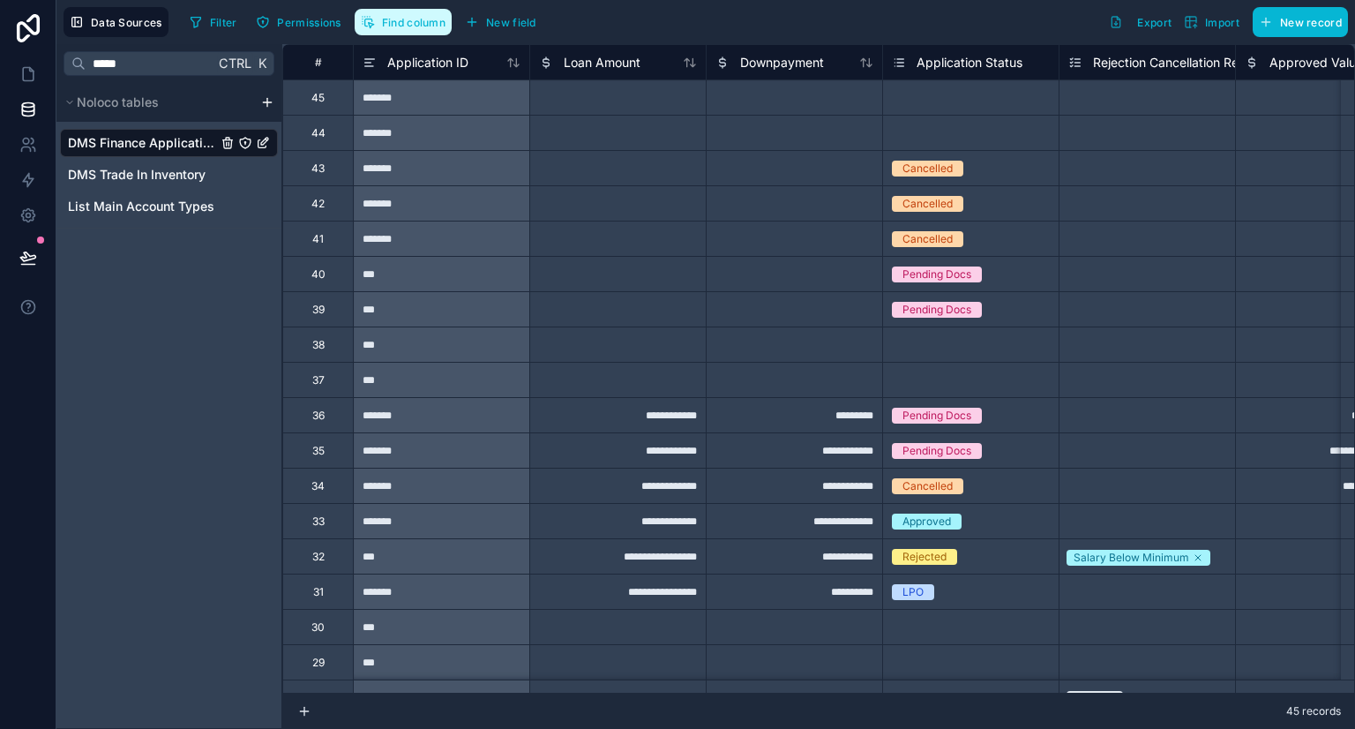
click at [432, 27] on span "Find column" at bounding box center [414, 22] width 64 height 13
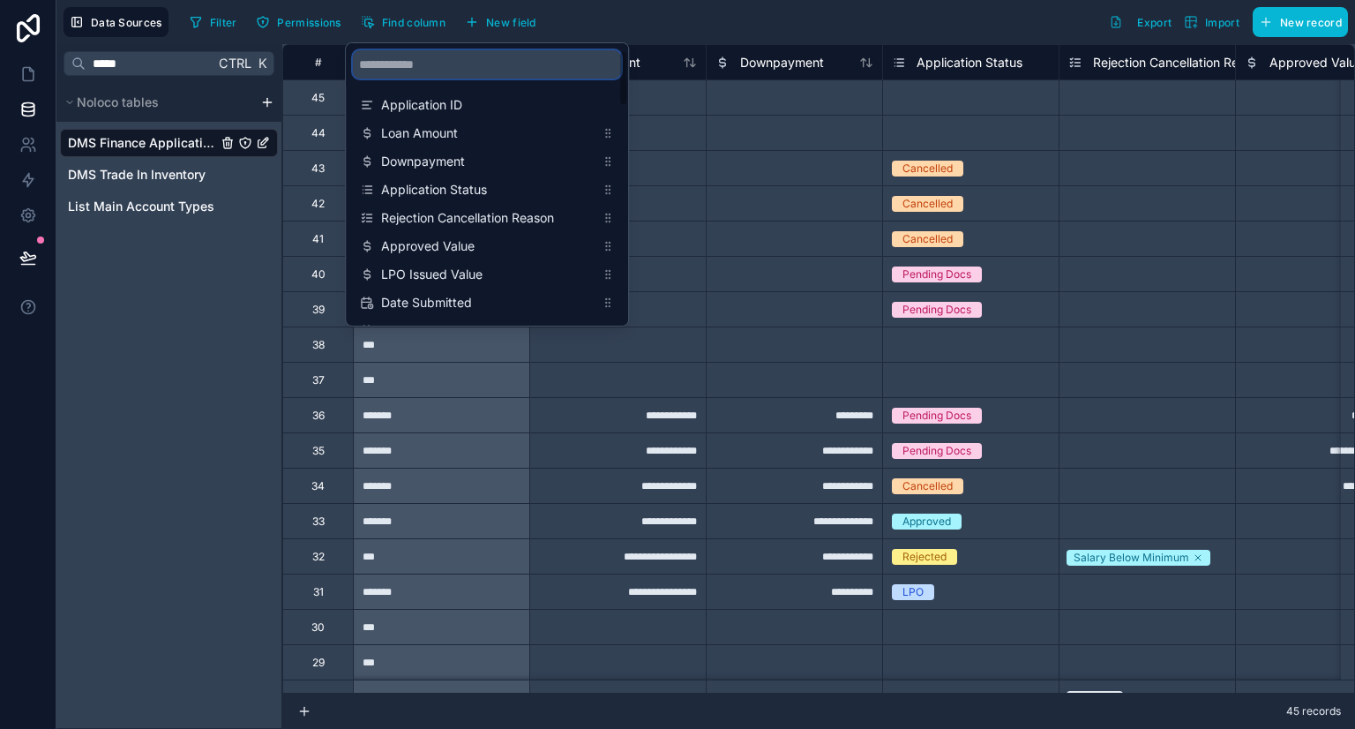
click at [430, 50] on input "scrollable content" at bounding box center [487, 64] width 268 height 28
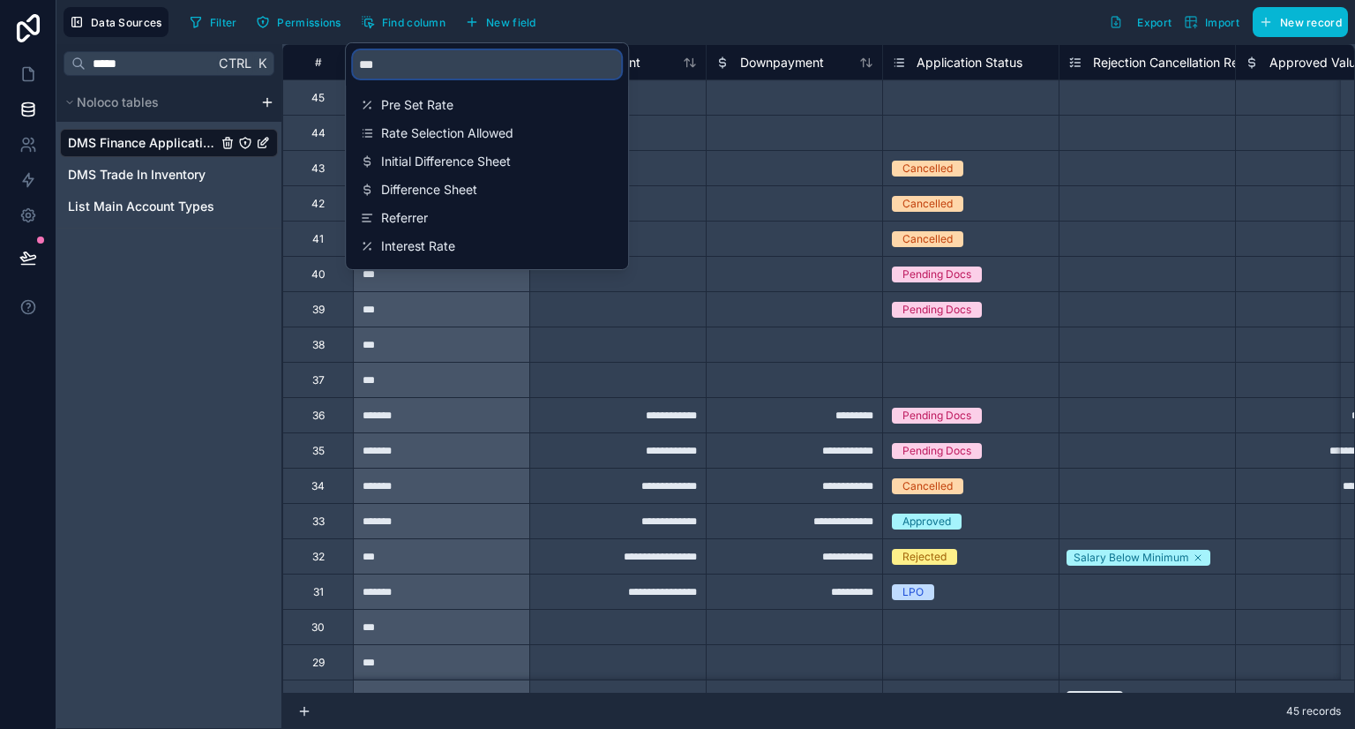
type input "****"
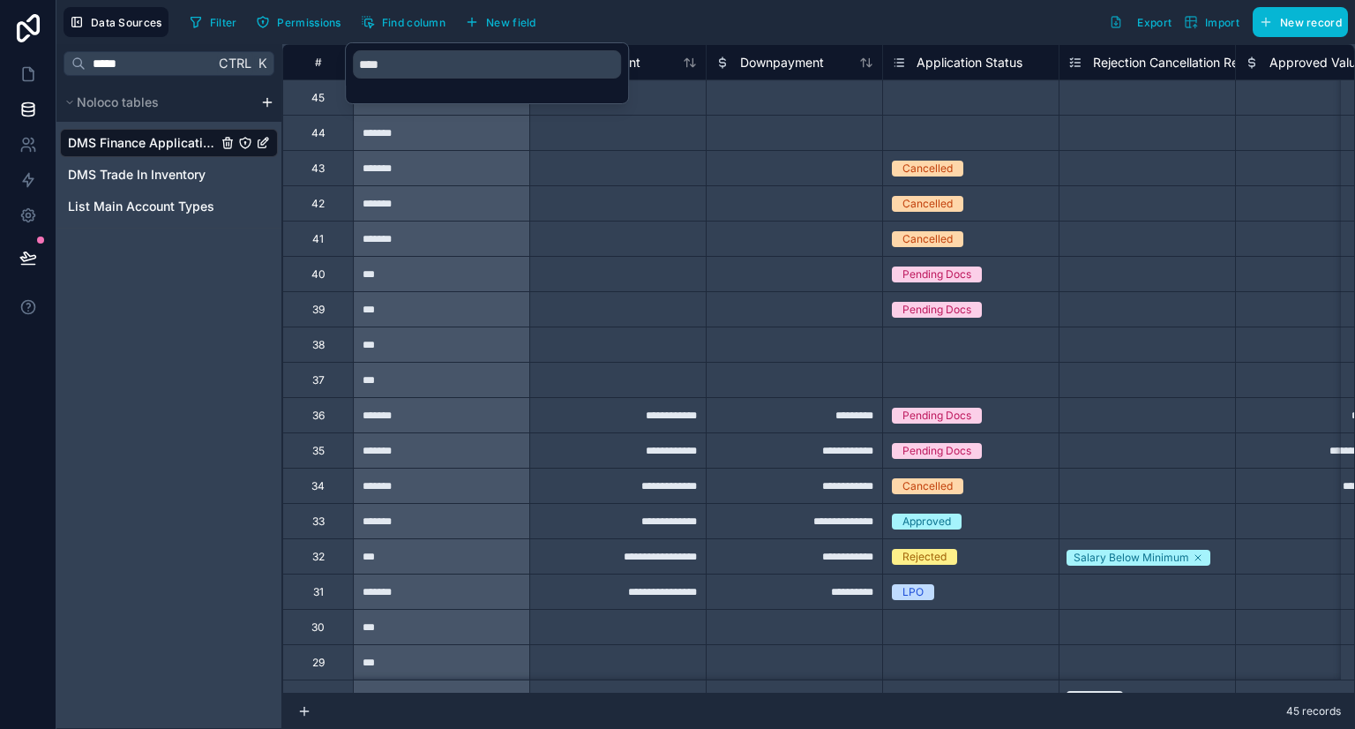
click at [270, 280] on div "***** Ctrl K Noloco tables DMS Finance Applications DMS Trade In Inventory List…" at bounding box center [169, 386] width 226 height 684
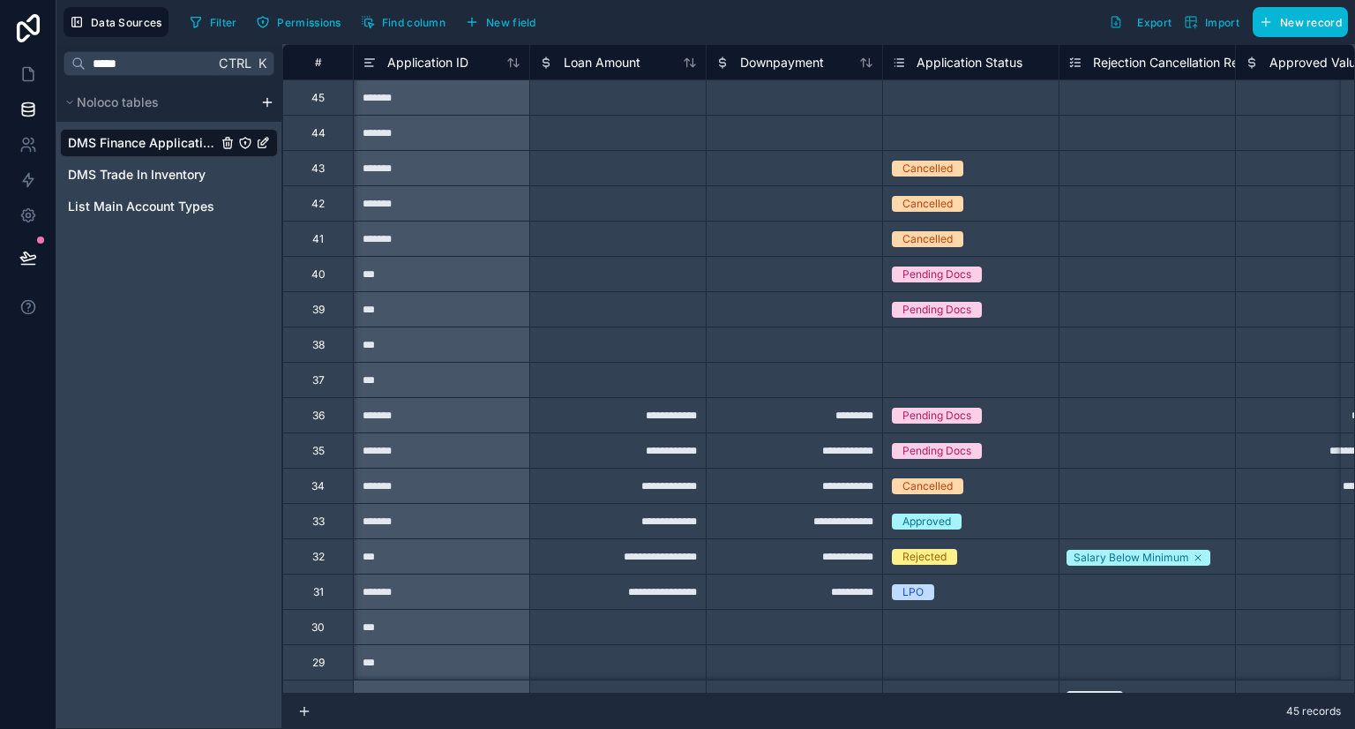
scroll to position [0, 148]
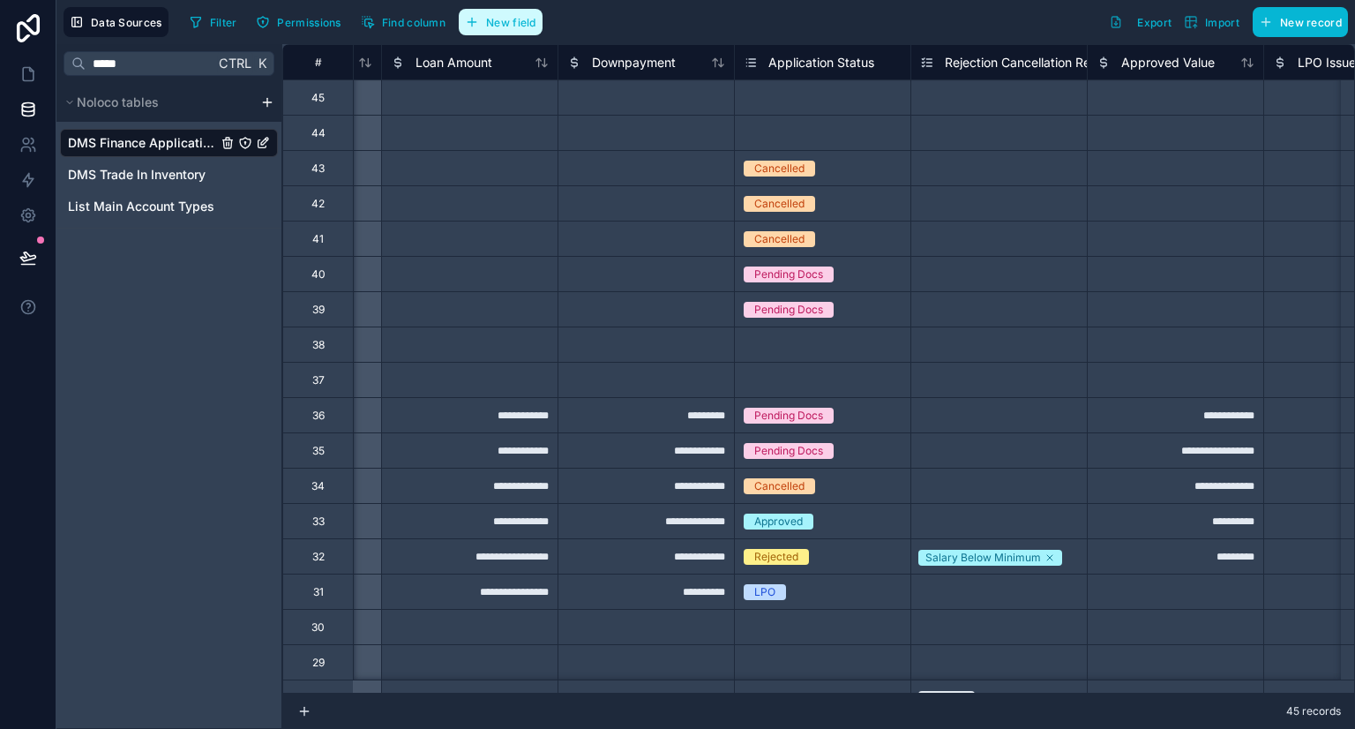
click at [520, 21] on span "New field" at bounding box center [511, 22] width 50 height 13
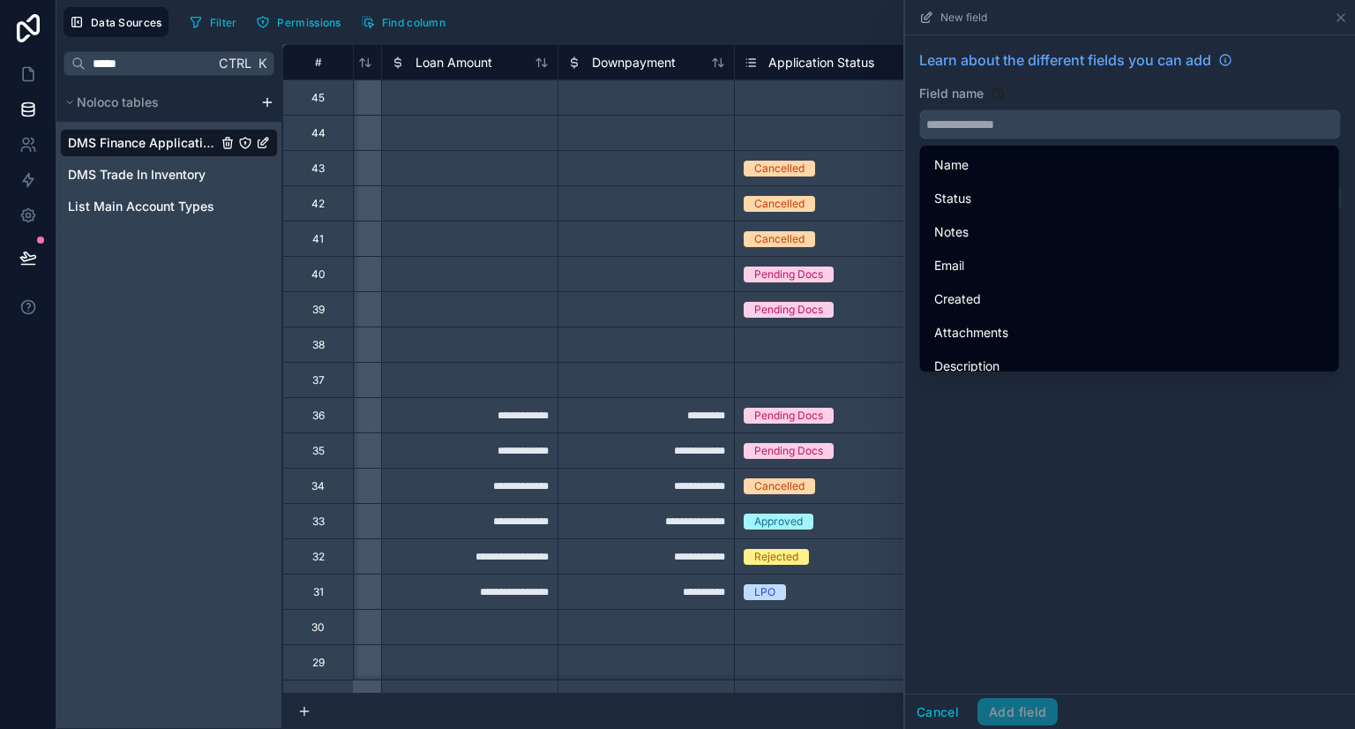
click at [973, 114] on input "text" at bounding box center [1130, 124] width 420 height 28
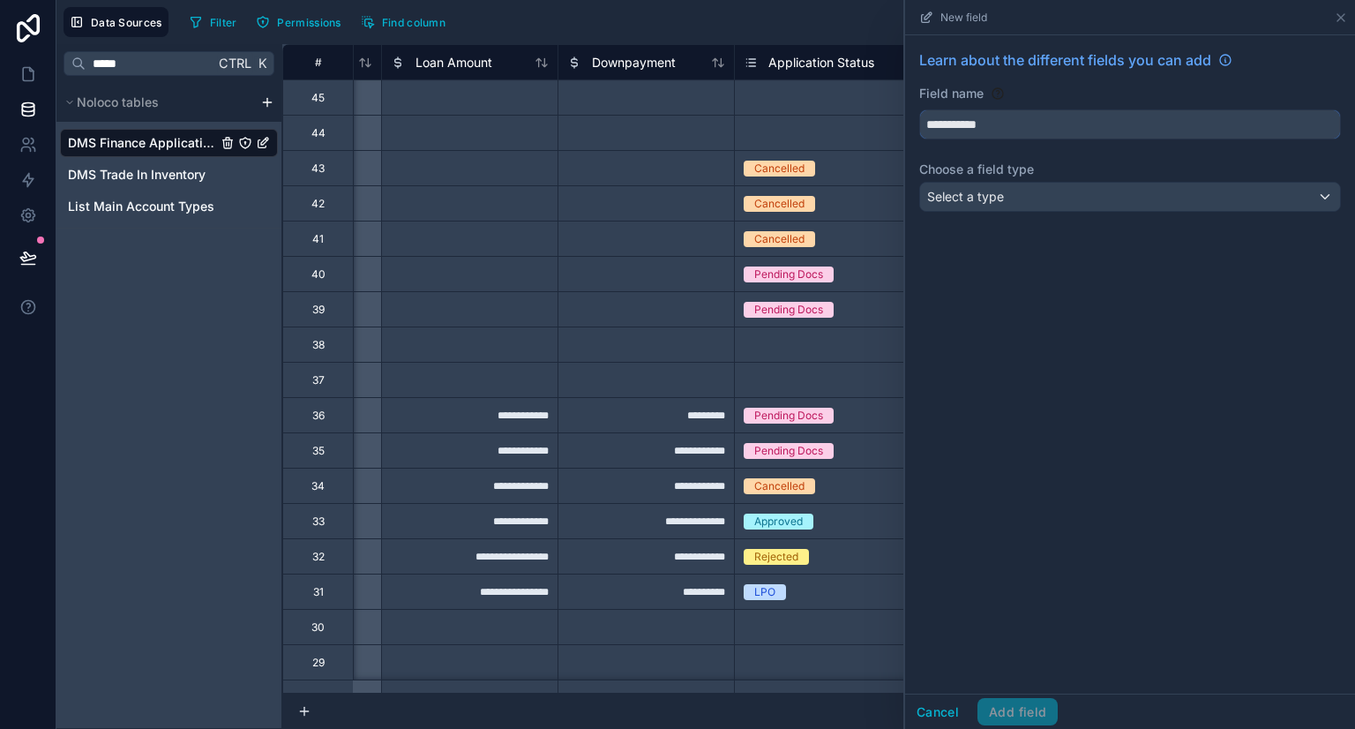
click at [919, 109] on button "**********" at bounding box center [1130, 124] width 422 height 30
type input "**********"
drag, startPoint x: 980, startPoint y: 198, endPoint x: 938, endPoint y: 189, distance: 42.6
click at [938, 189] on span "Select a type" at bounding box center [965, 196] width 77 height 15
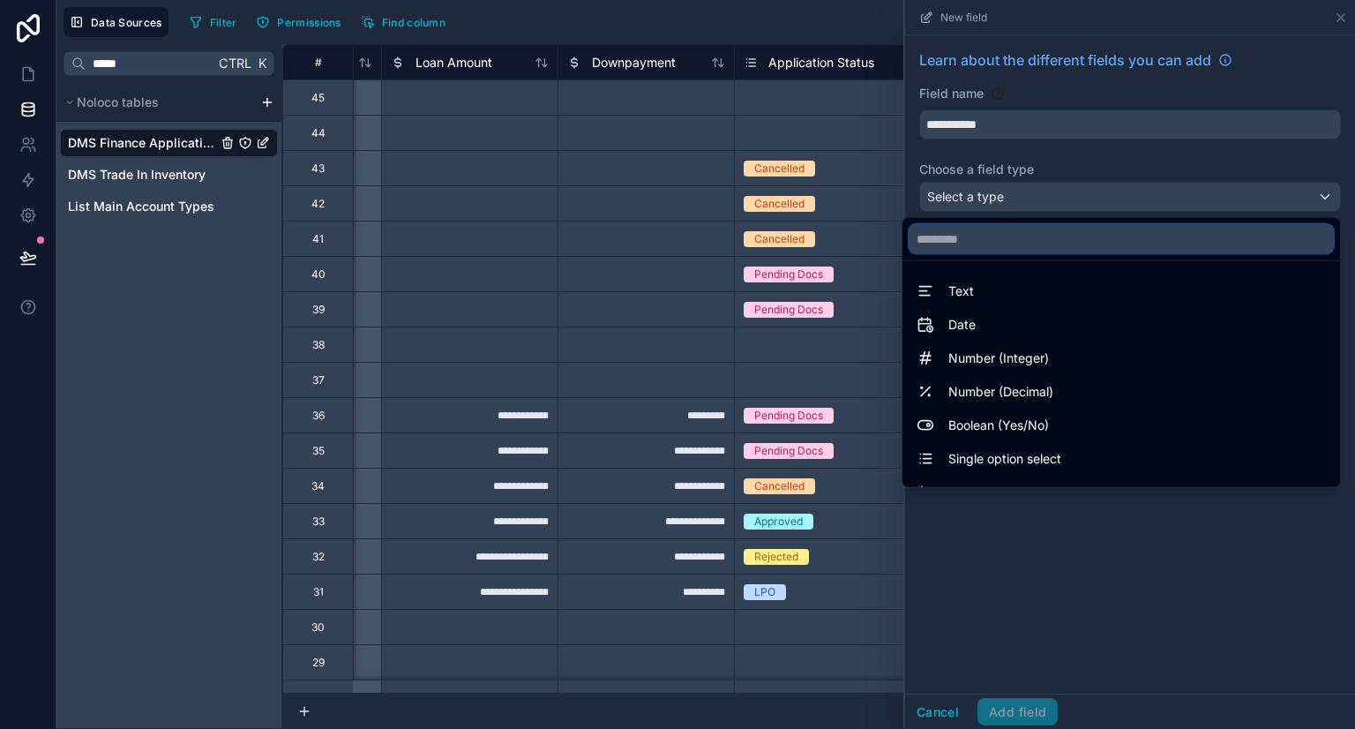
click at [958, 225] on input "text" at bounding box center [1120, 239] width 423 height 28
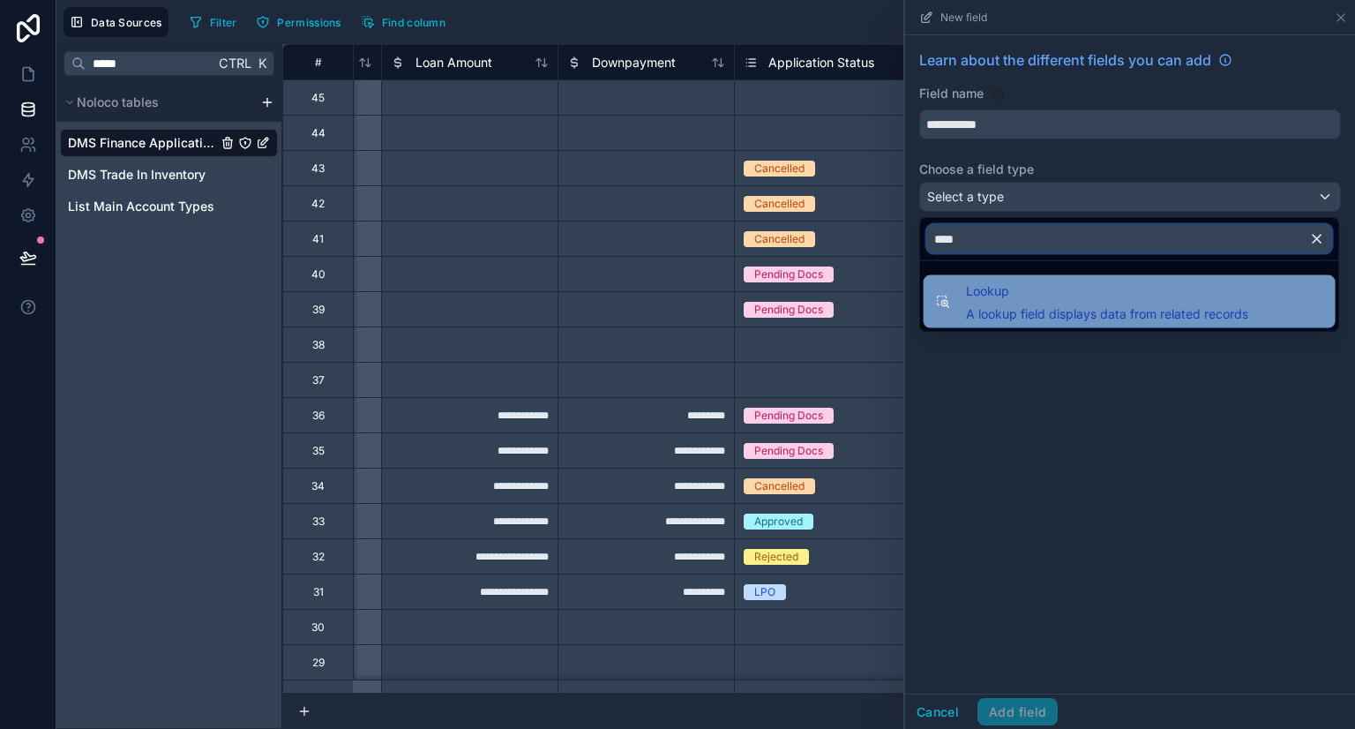
type input "****"
click at [1022, 294] on span "Lookup" at bounding box center [1107, 290] width 282 height 21
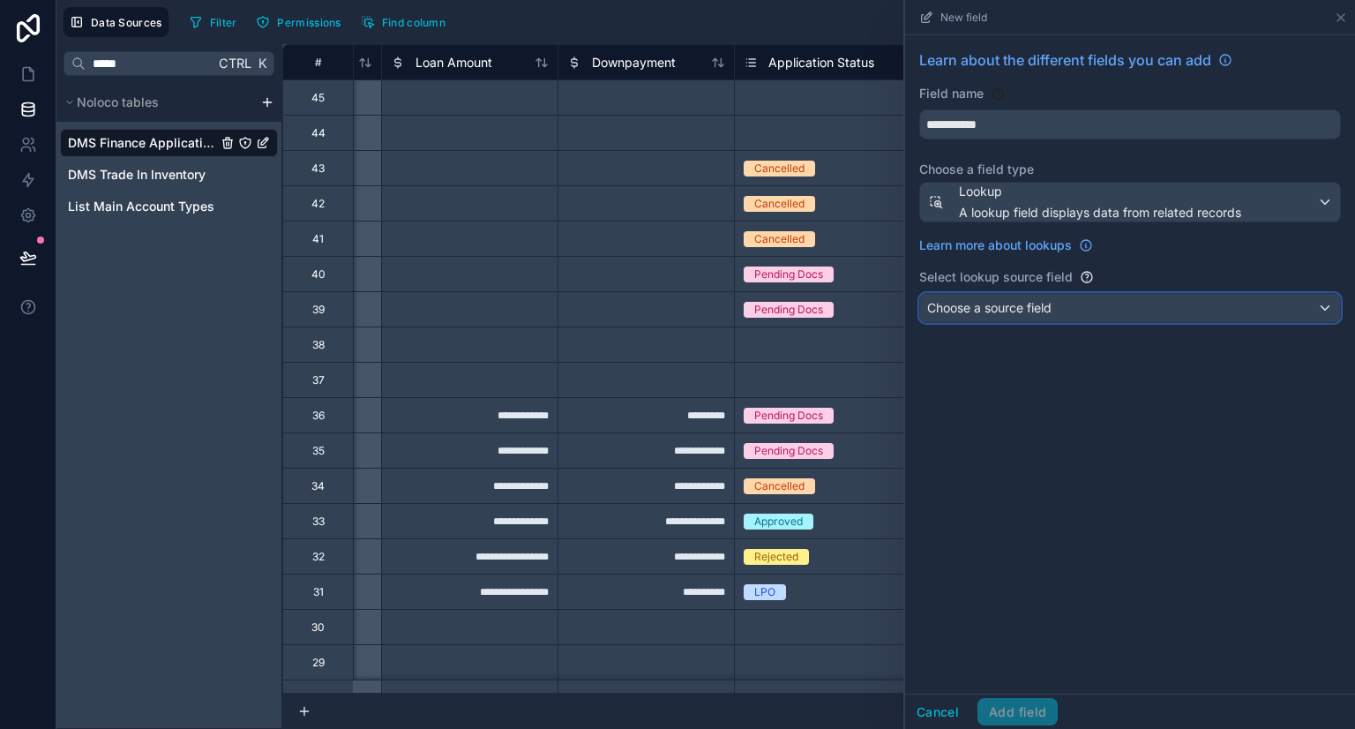
click at [1000, 315] on span "Choose a source field" at bounding box center [989, 308] width 124 height 18
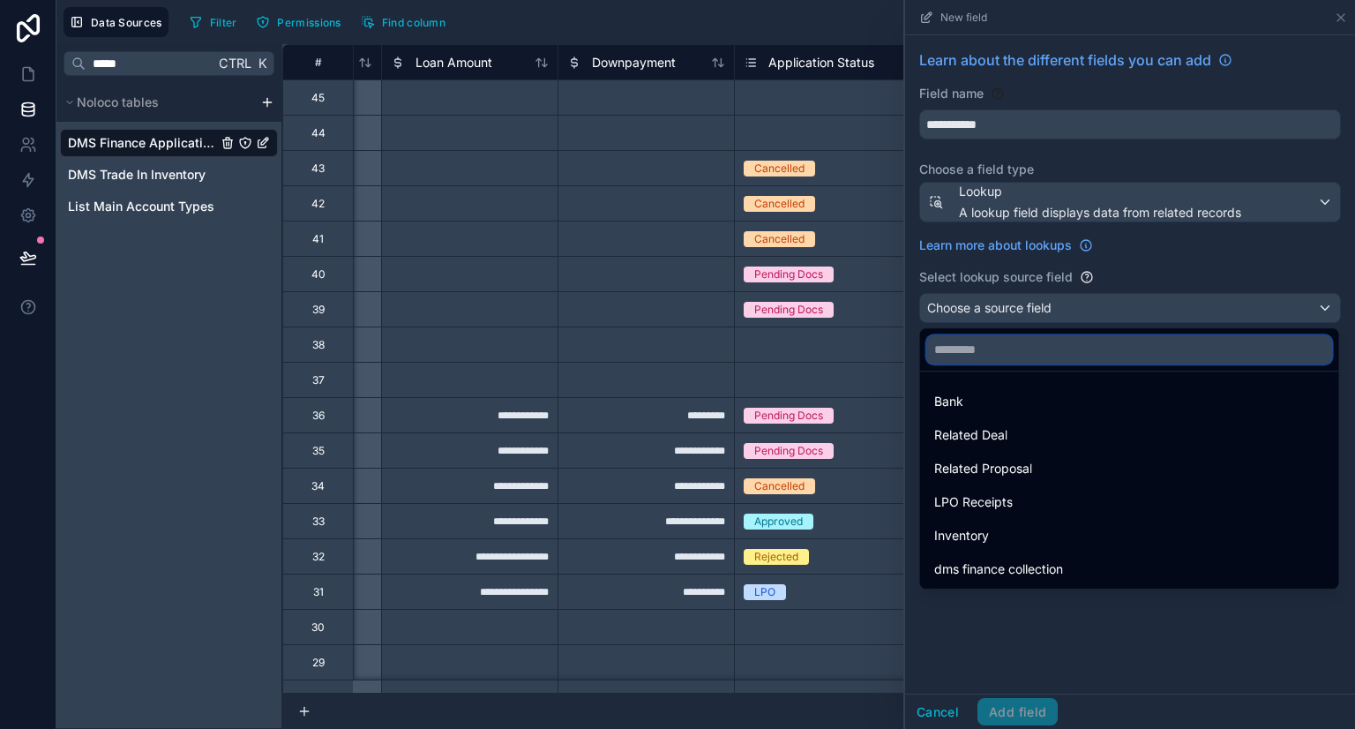
click at [988, 340] on input "text" at bounding box center [1129, 349] width 405 height 28
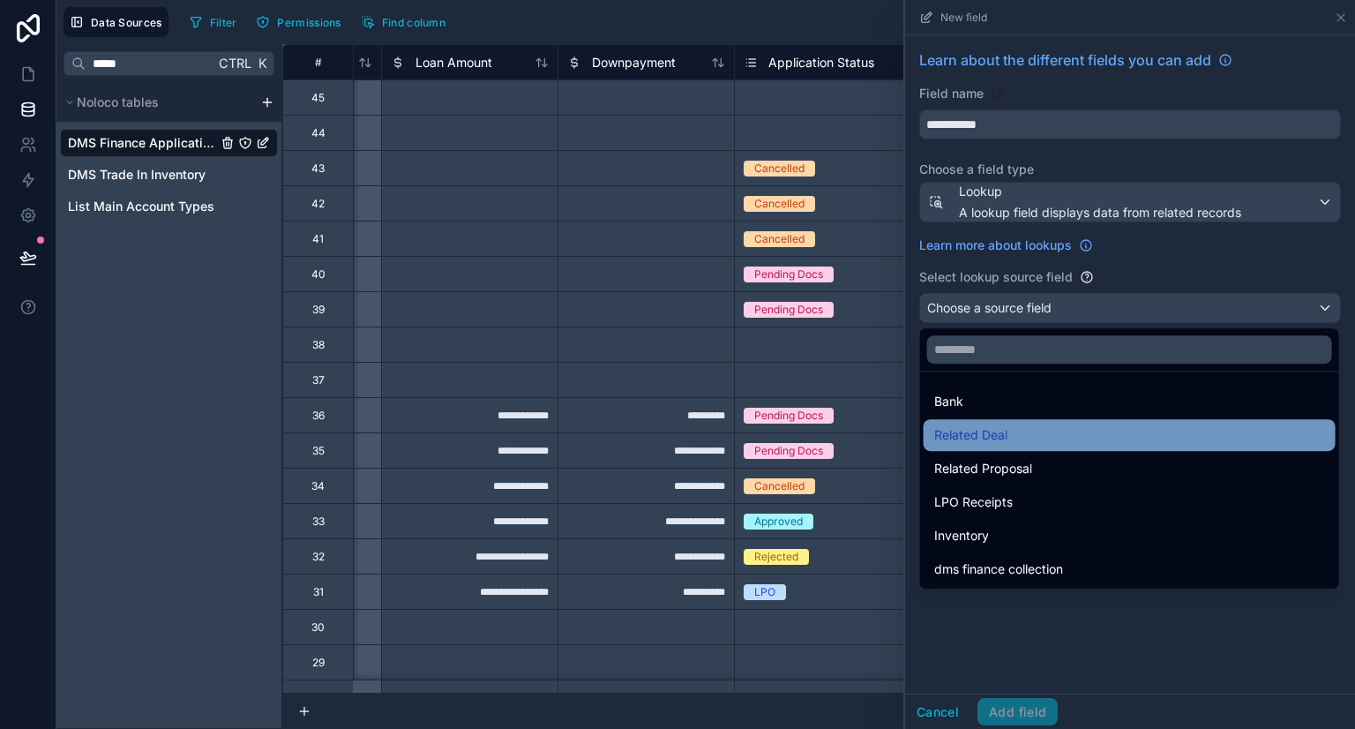
click at [975, 433] on span "Related Deal" at bounding box center [970, 434] width 73 height 21
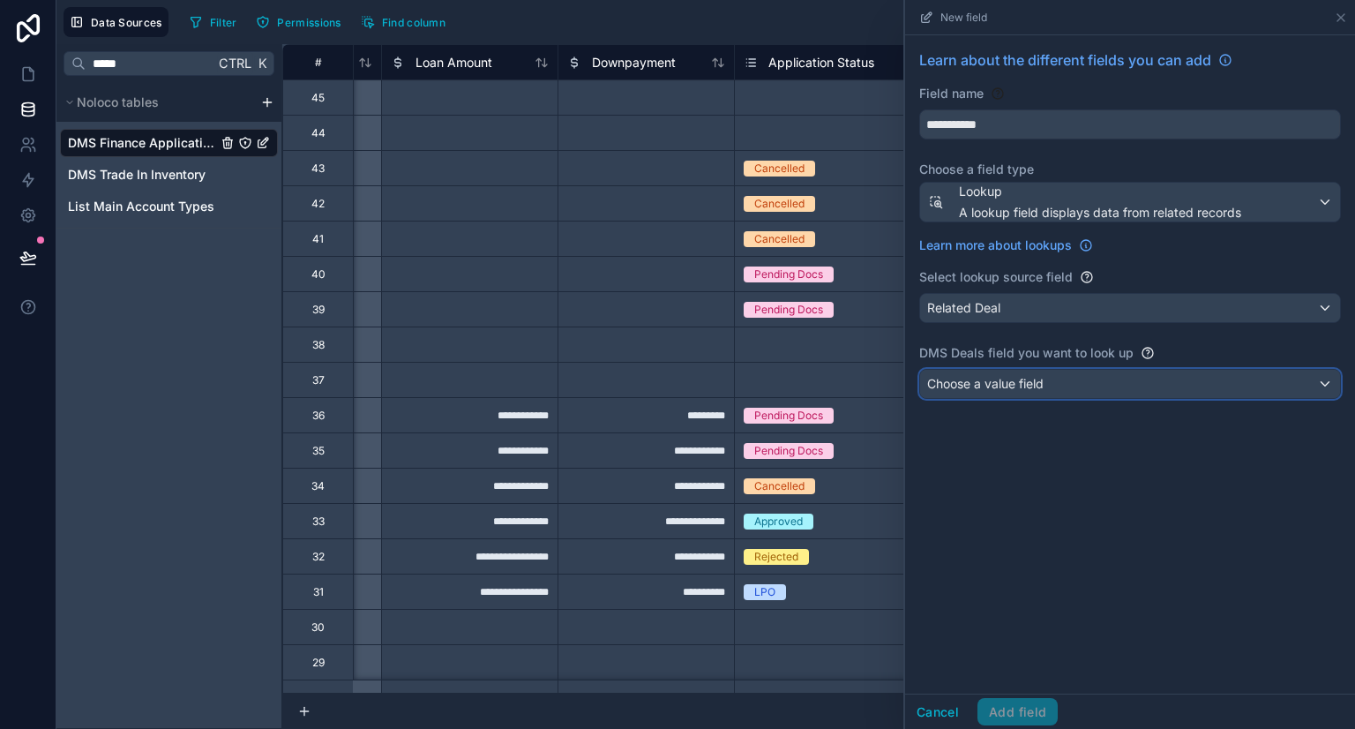
click at [970, 389] on span "Choose a value field" at bounding box center [985, 383] width 116 height 15
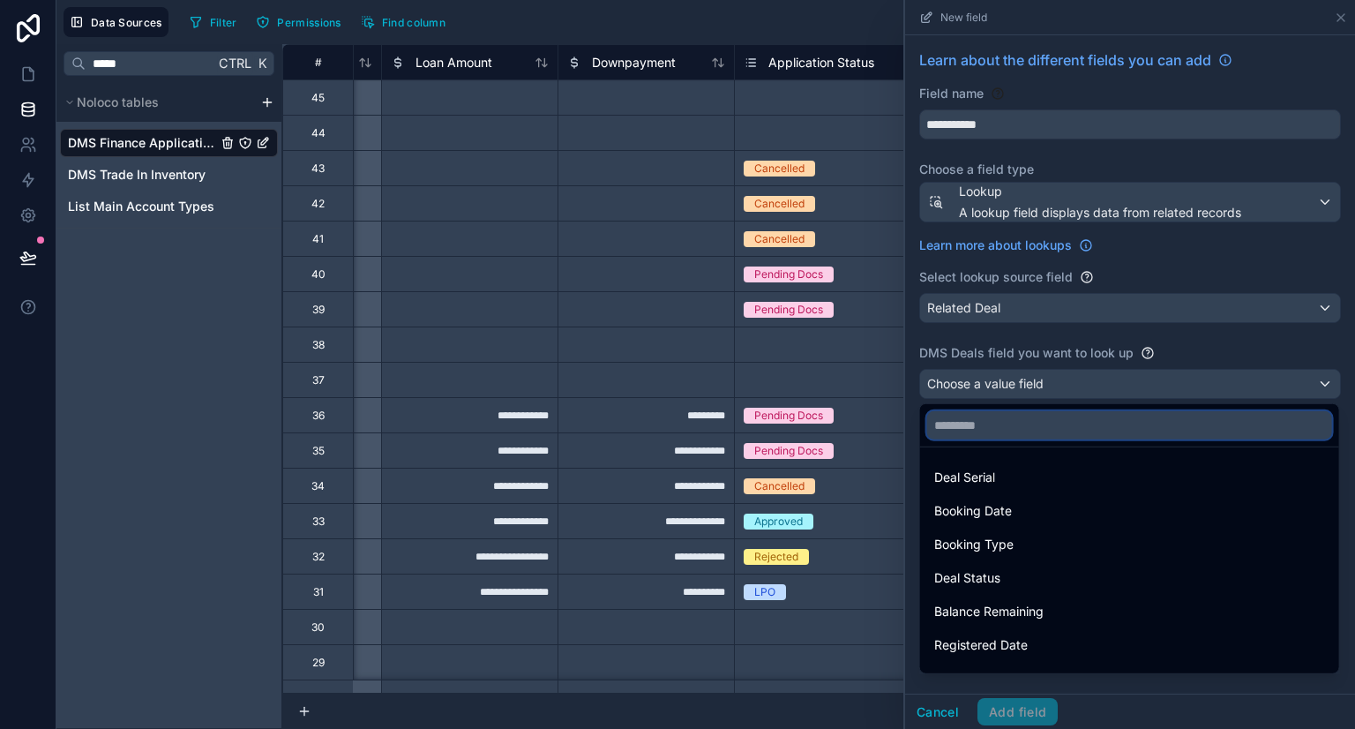
click at [969, 422] on input "text" at bounding box center [1129, 425] width 405 height 28
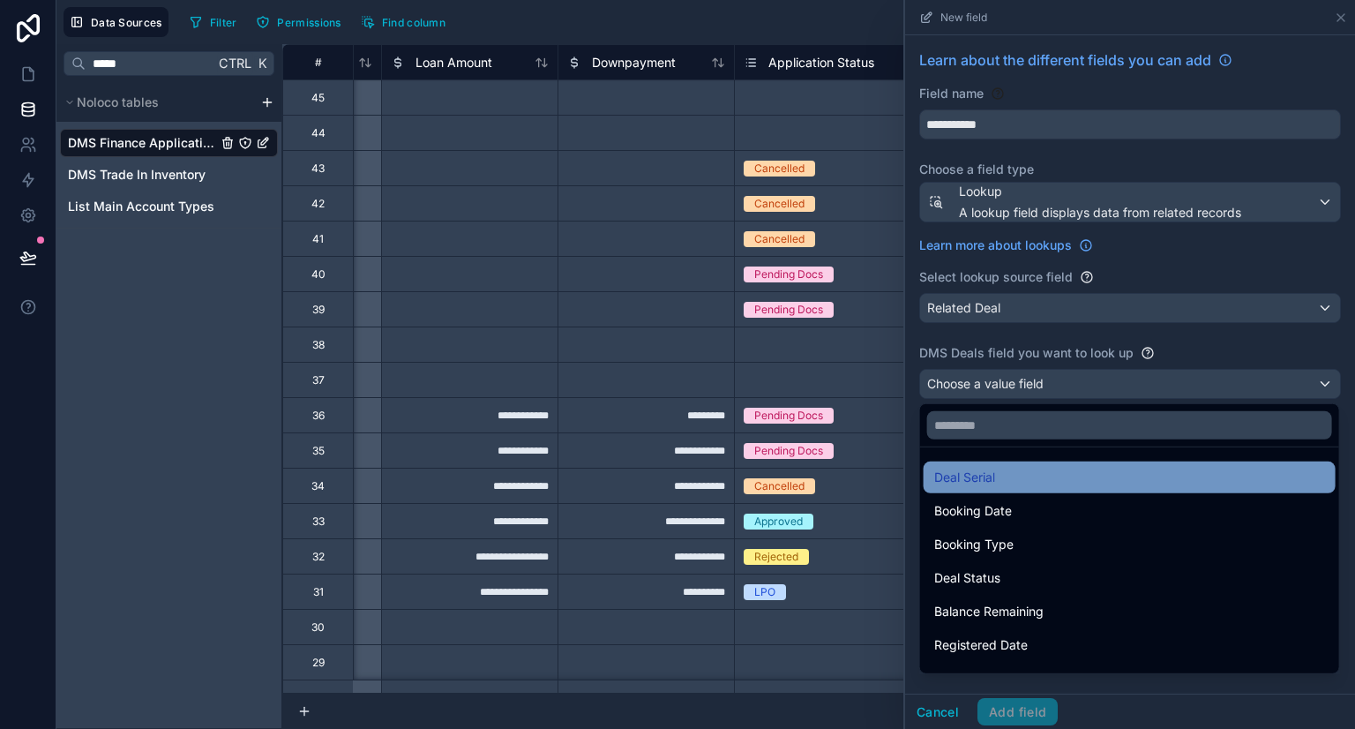
click at [967, 467] on span "Deal Serial" at bounding box center [964, 477] width 61 height 21
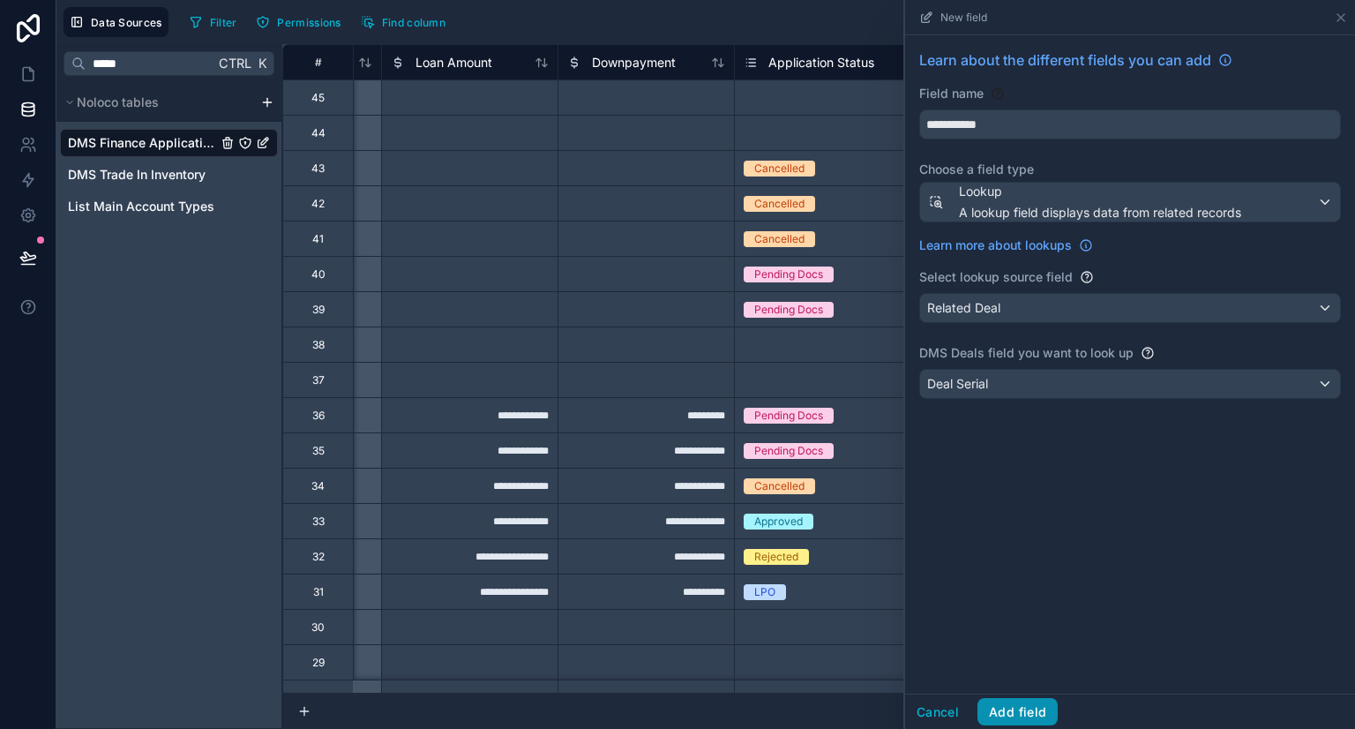
click at [1002, 705] on button "Add field" at bounding box center [1017, 712] width 80 height 28
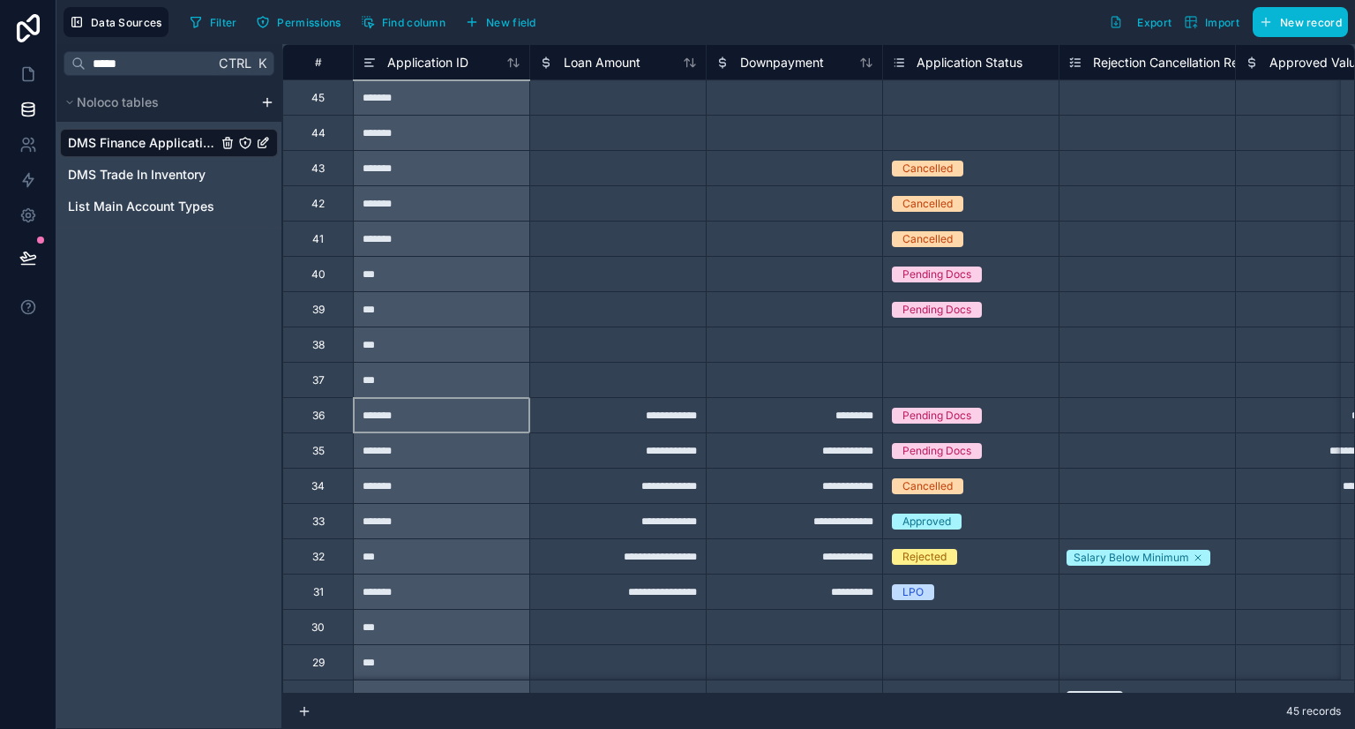
click at [462, 404] on div "*******" at bounding box center [441, 414] width 176 height 35
click at [39, 188] on link at bounding box center [28, 179] width 56 height 35
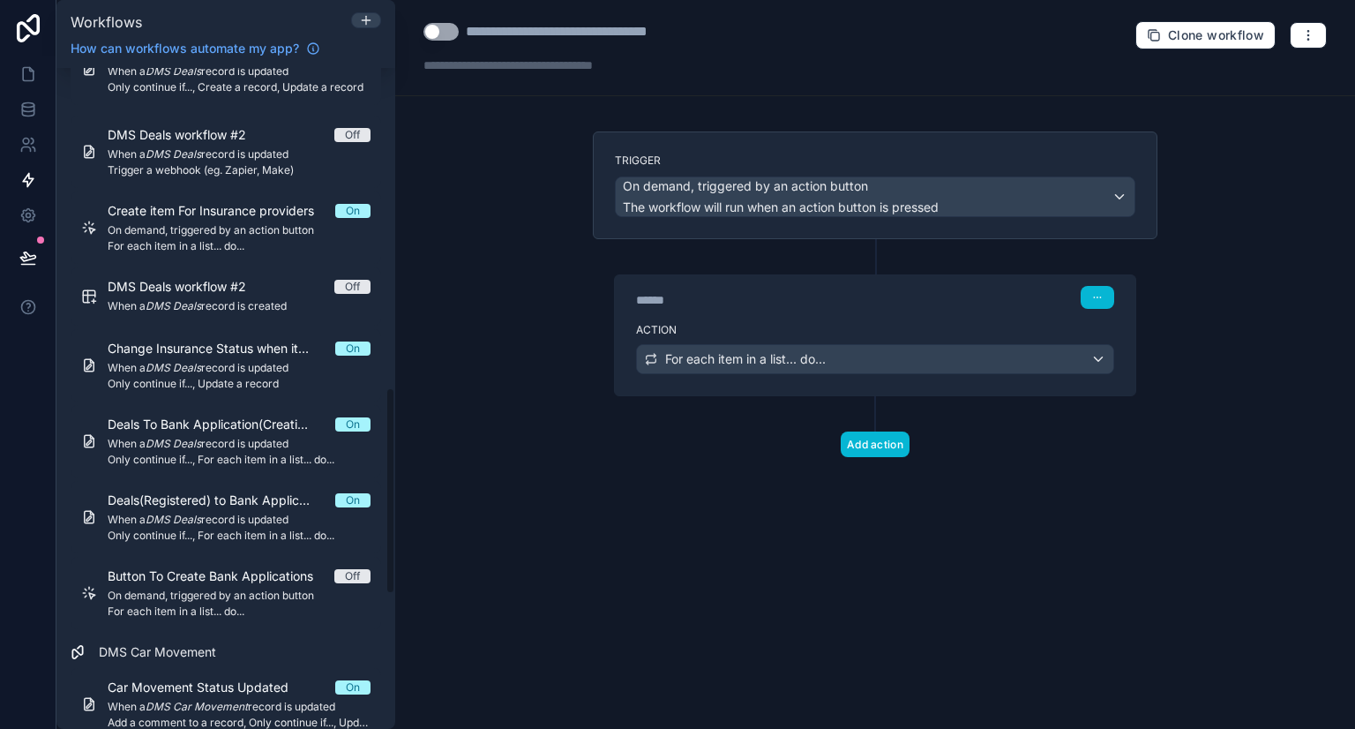
scroll to position [1020, 0]
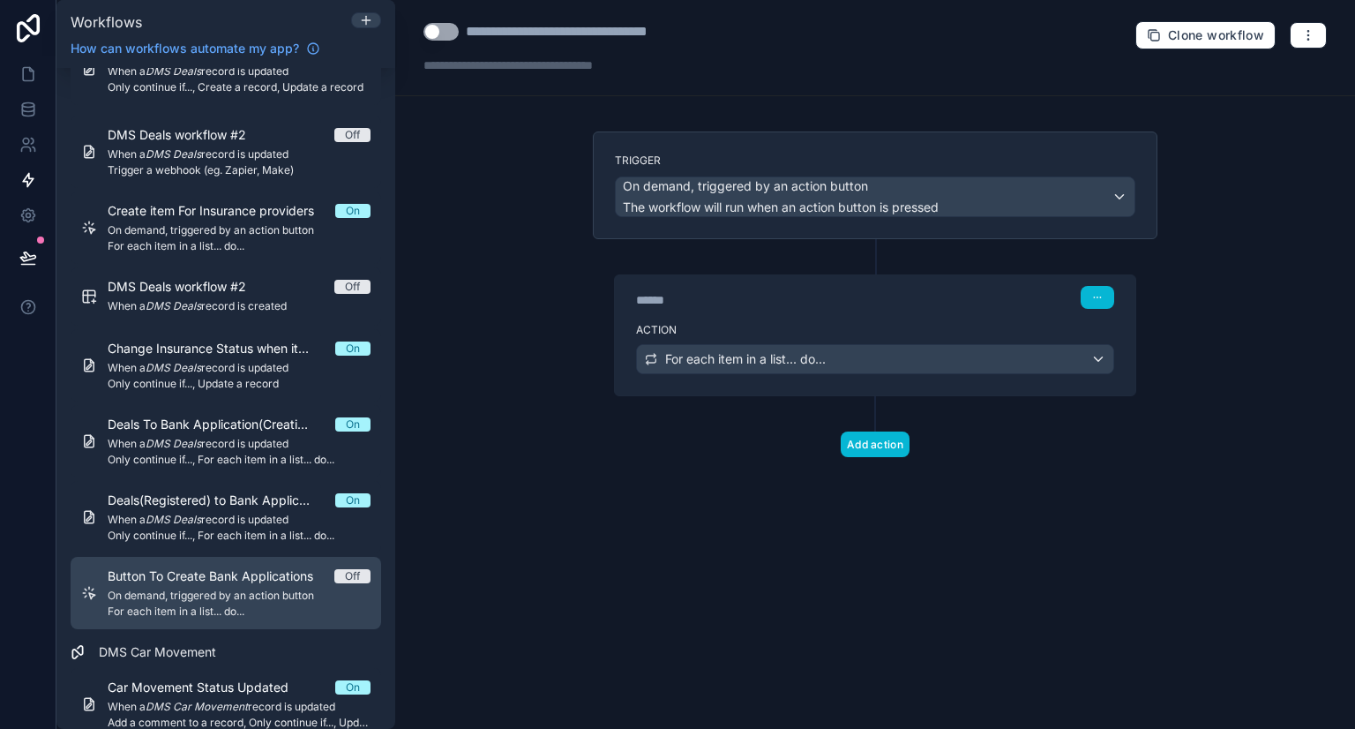
click at [243, 601] on span "On demand, triggered by an action button" at bounding box center [239, 595] width 263 height 14
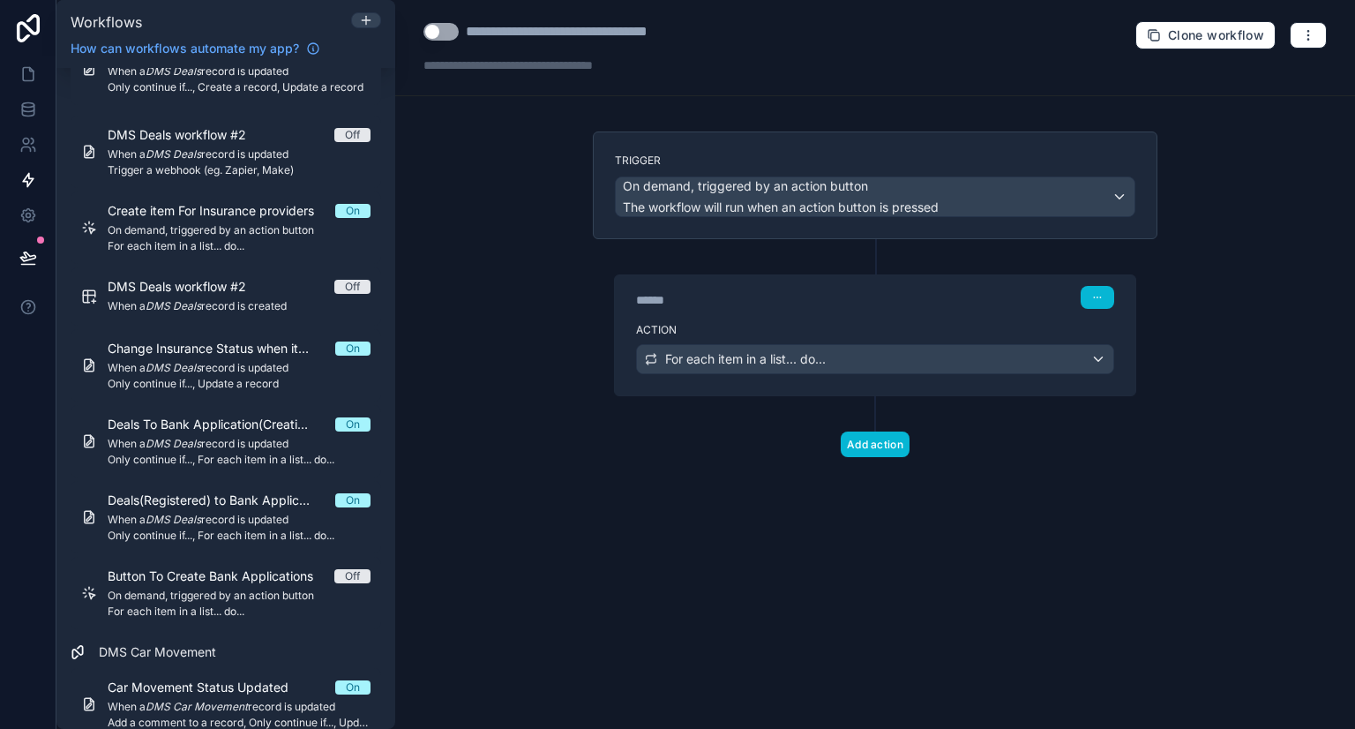
click at [813, 378] on div "Action For each item in a list... do..." at bounding box center [875, 355] width 520 height 79
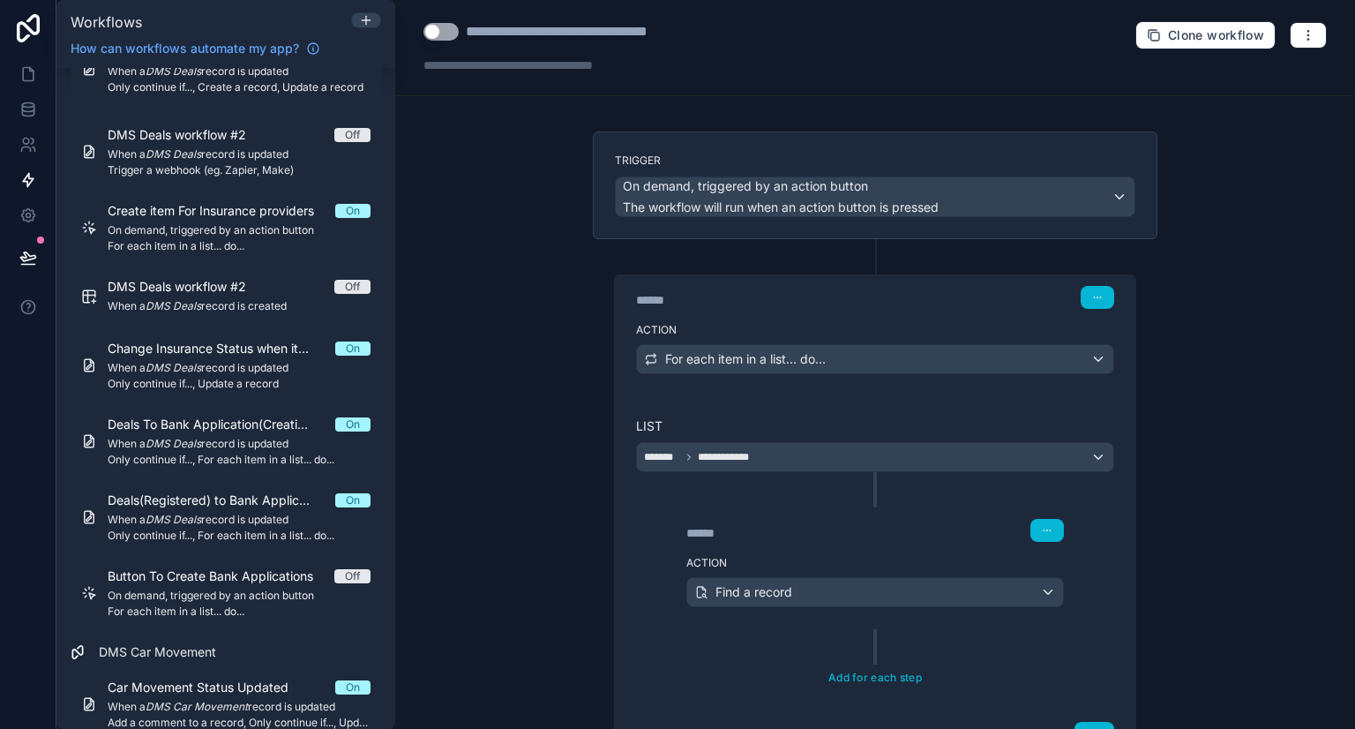
scroll to position [108, 0]
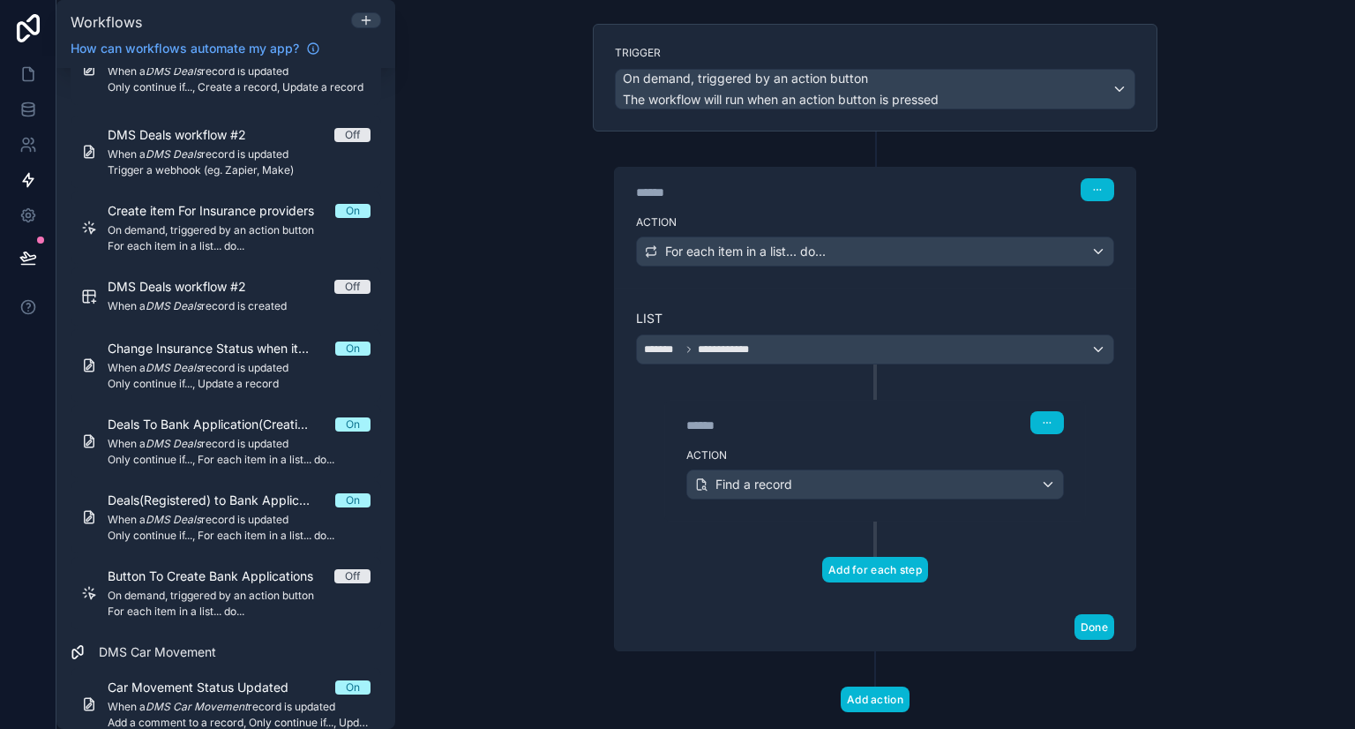
click at [858, 572] on button "Add for each step" at bounding box center [875, 570] width 106 height 26
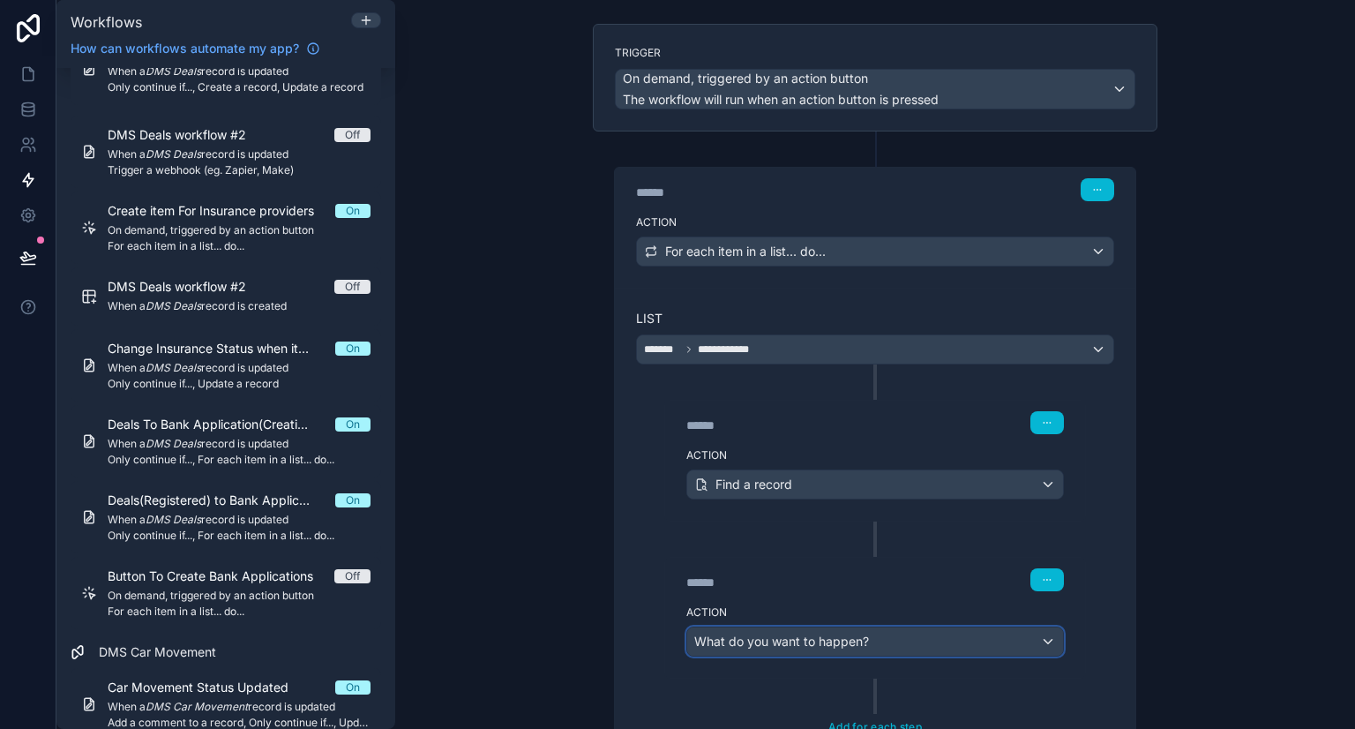
click at [794, 634] on span "What do you want to happen?" at bounding box center [781, 640] width 175 height 15
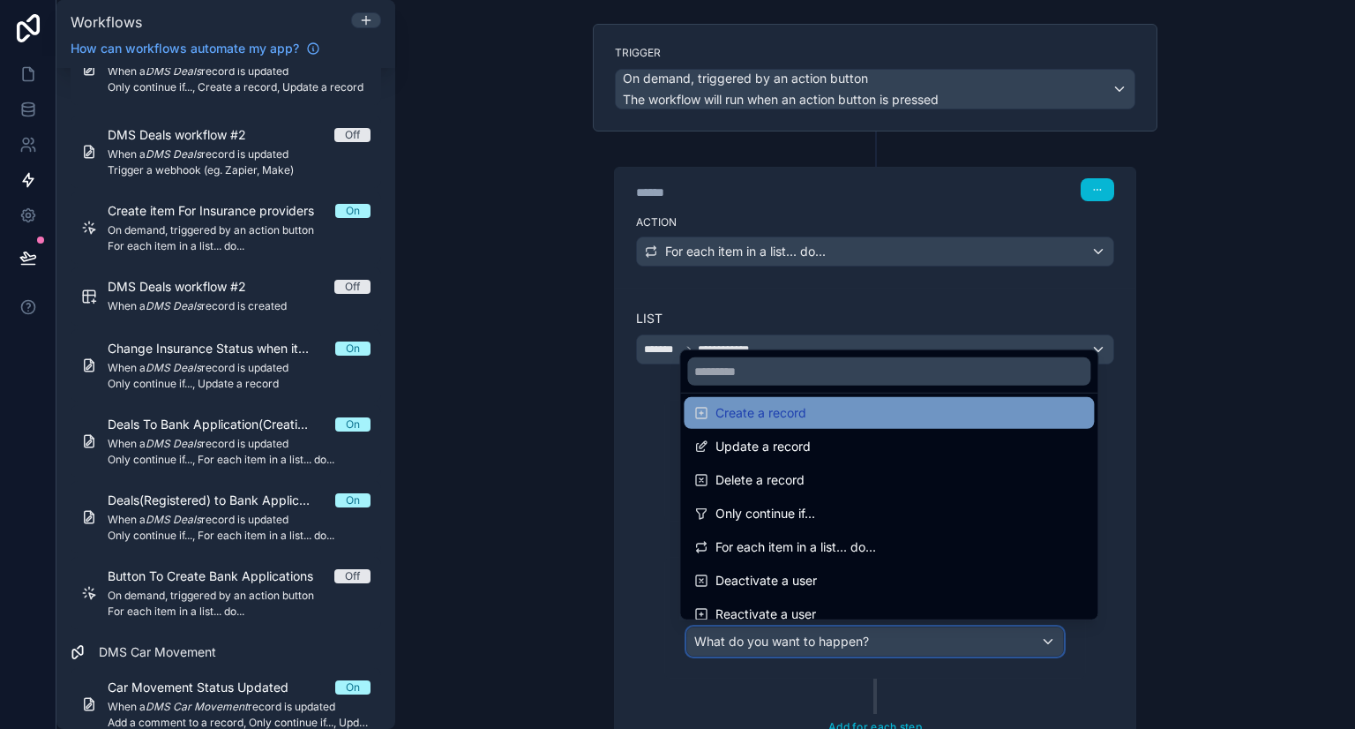
scroll to position [148, 0]
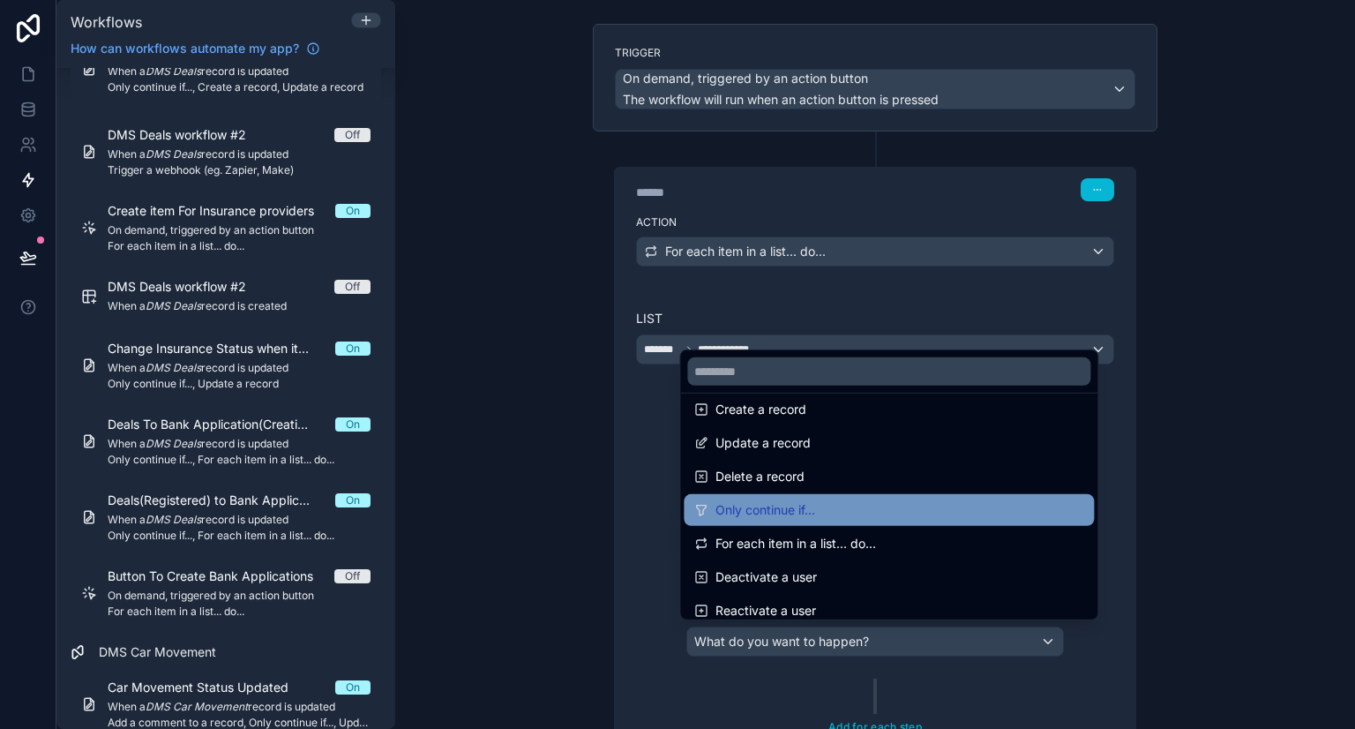
click at [770, 515] on span "Only continue if..." at bounding box center [765, 509] width 100 height 21
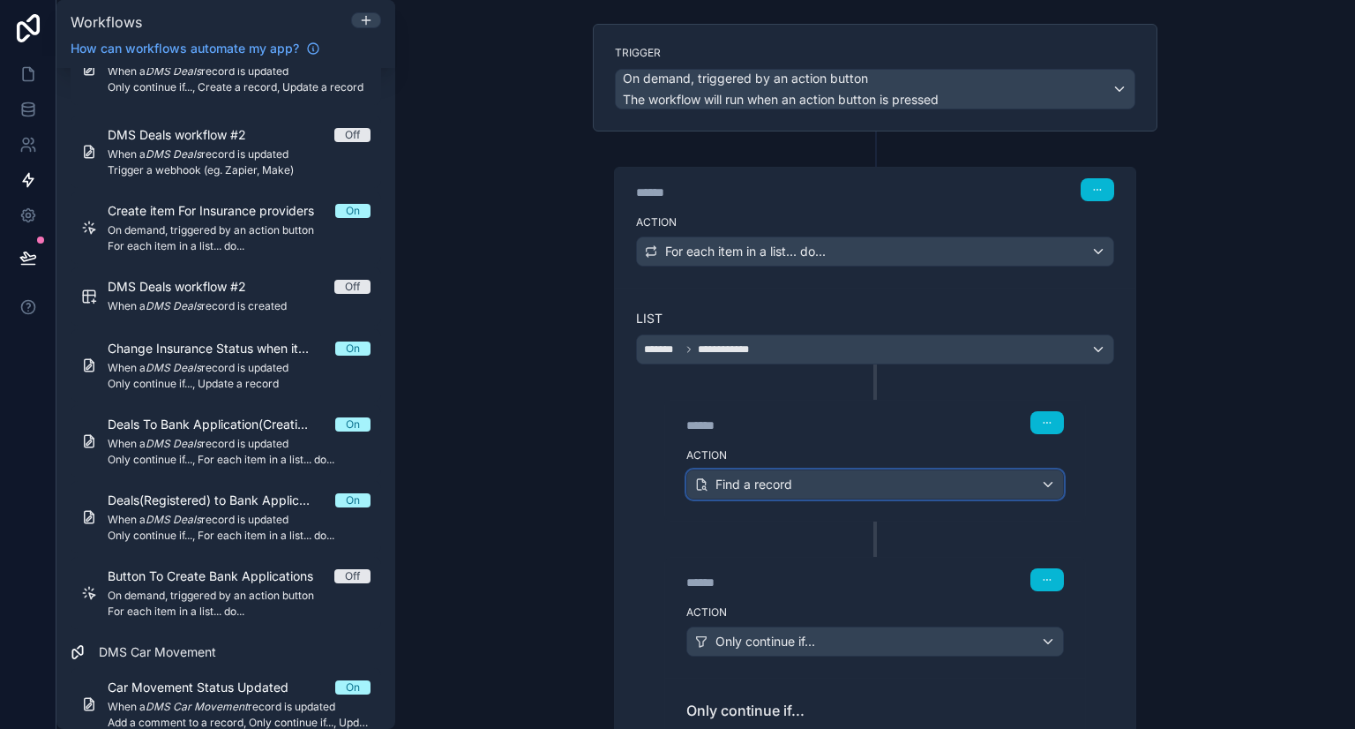
click at [902, 494] on div "Find a record" at bounding box center [875, 484] width 376 height 28
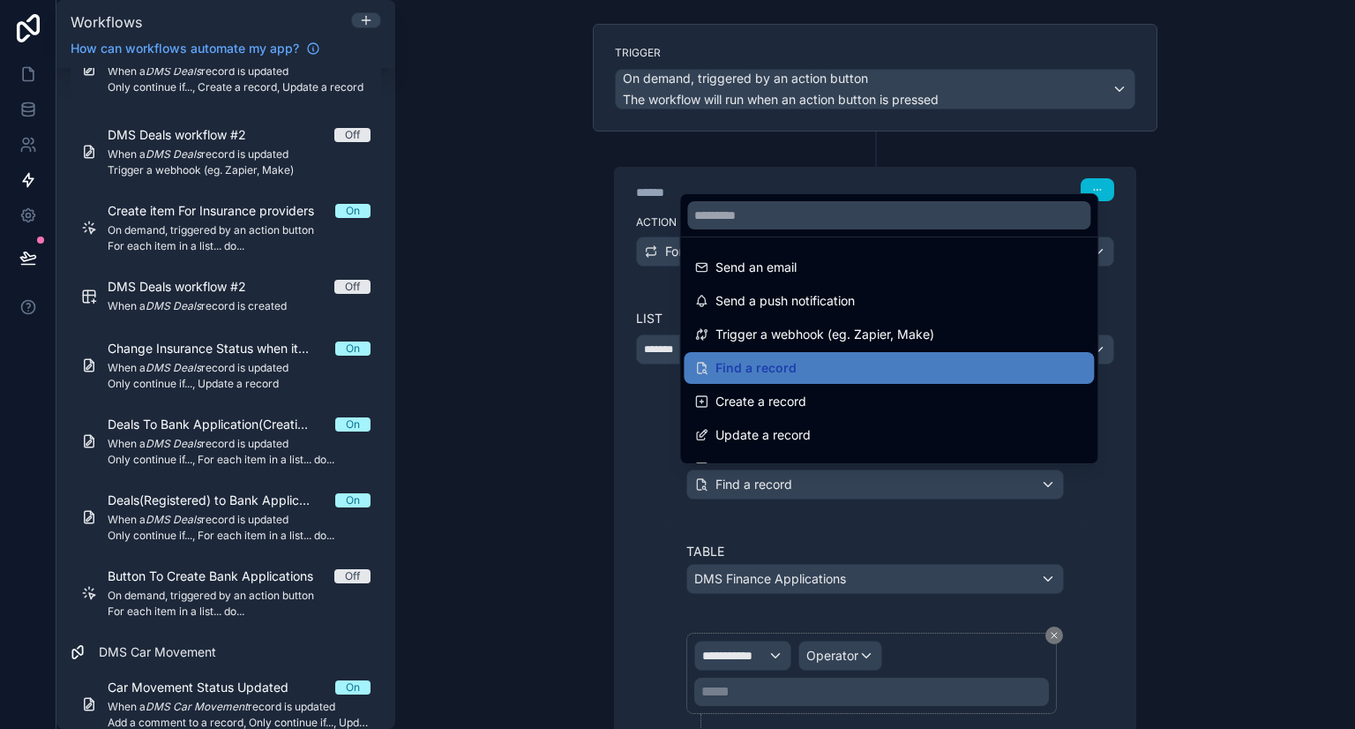
click at [918, 545] on div at bounding box center [677, 364] width 1355 height 729
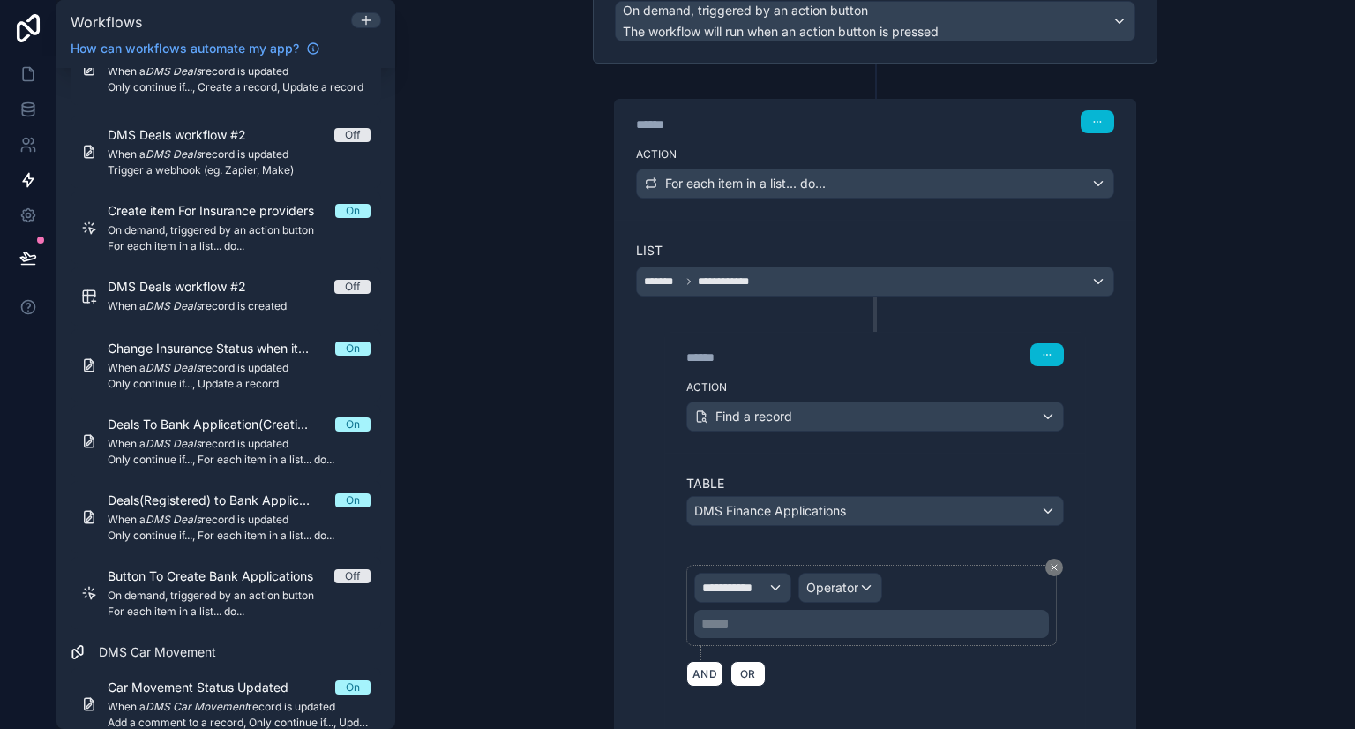
scroll to position [175, 0]
click at [746, 583] on span "**********" at bounding box center [734, 588] width 65 height 18
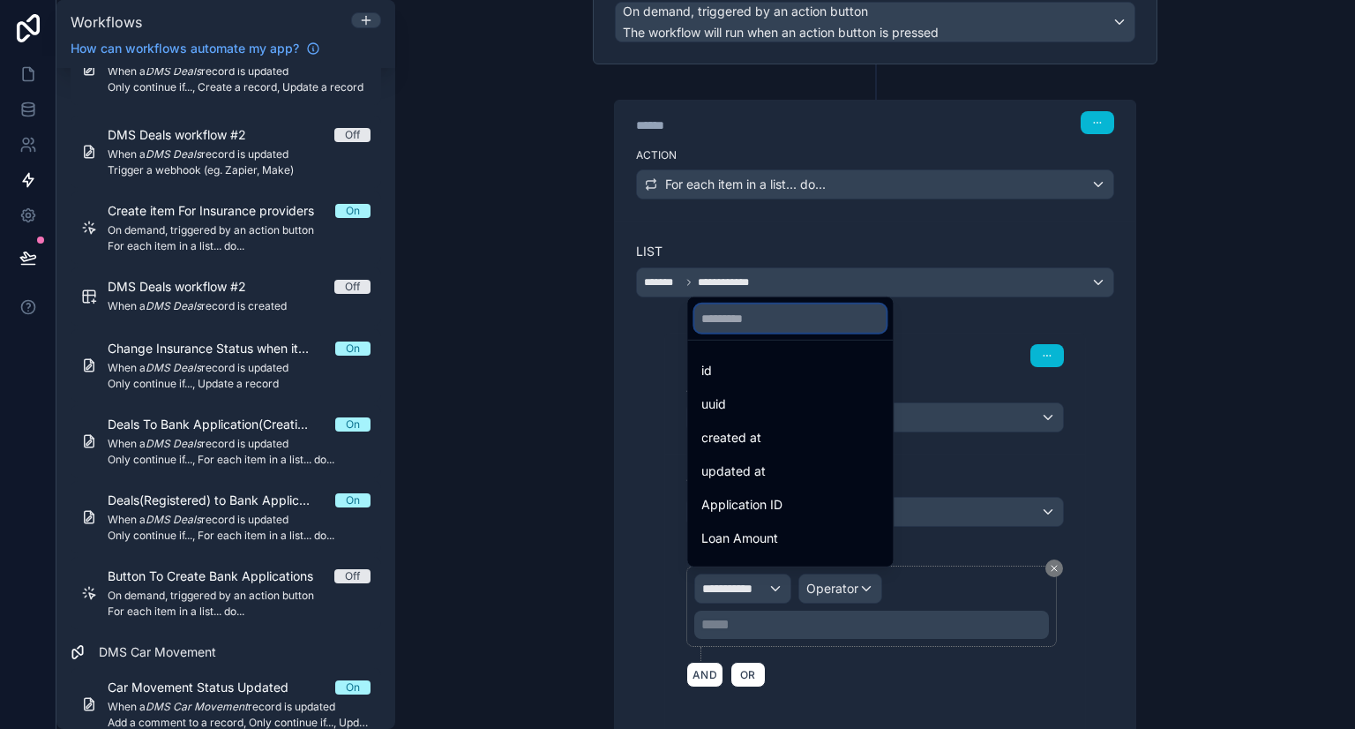
click at [785, 317] on input "text" at bounding box center [789, 318] width 191 height 28
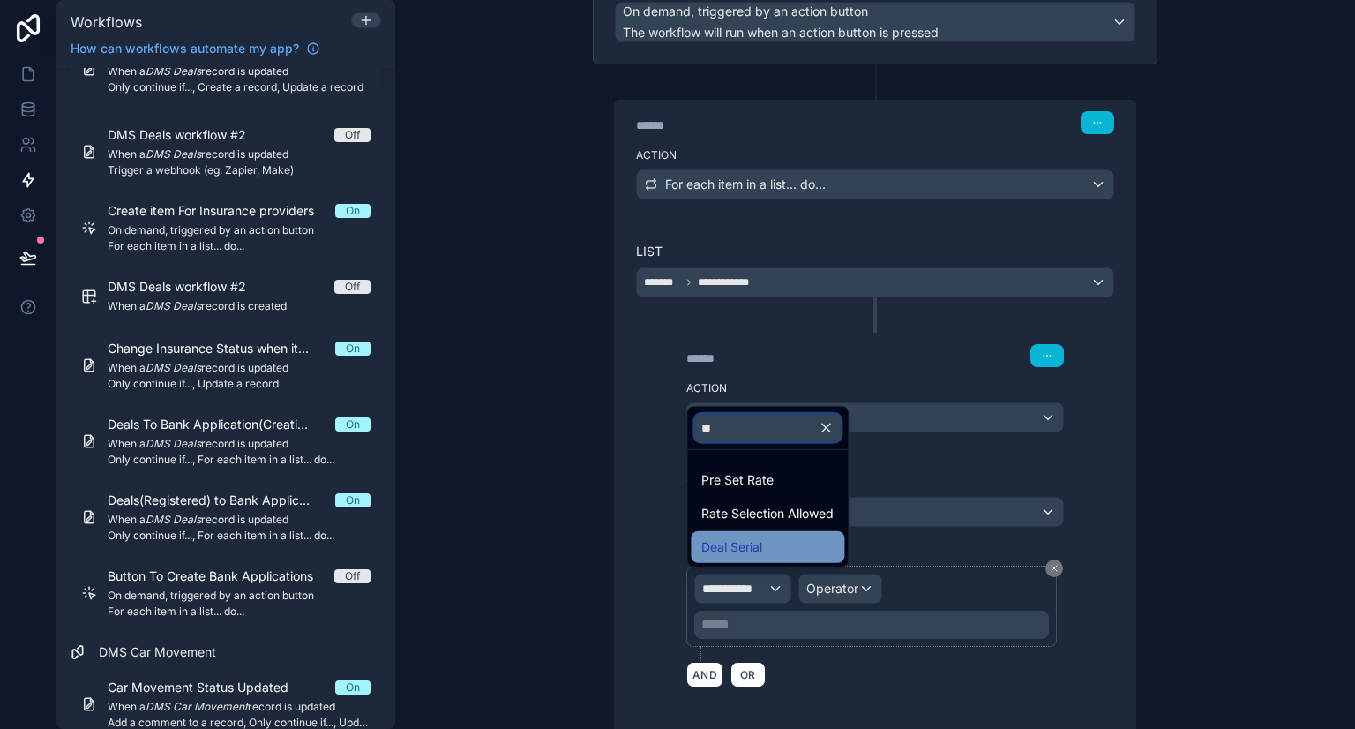
type input "**"
click at [755, 537] on span "Deal Serial" at bounding box center [731, 546] width 61 height 21
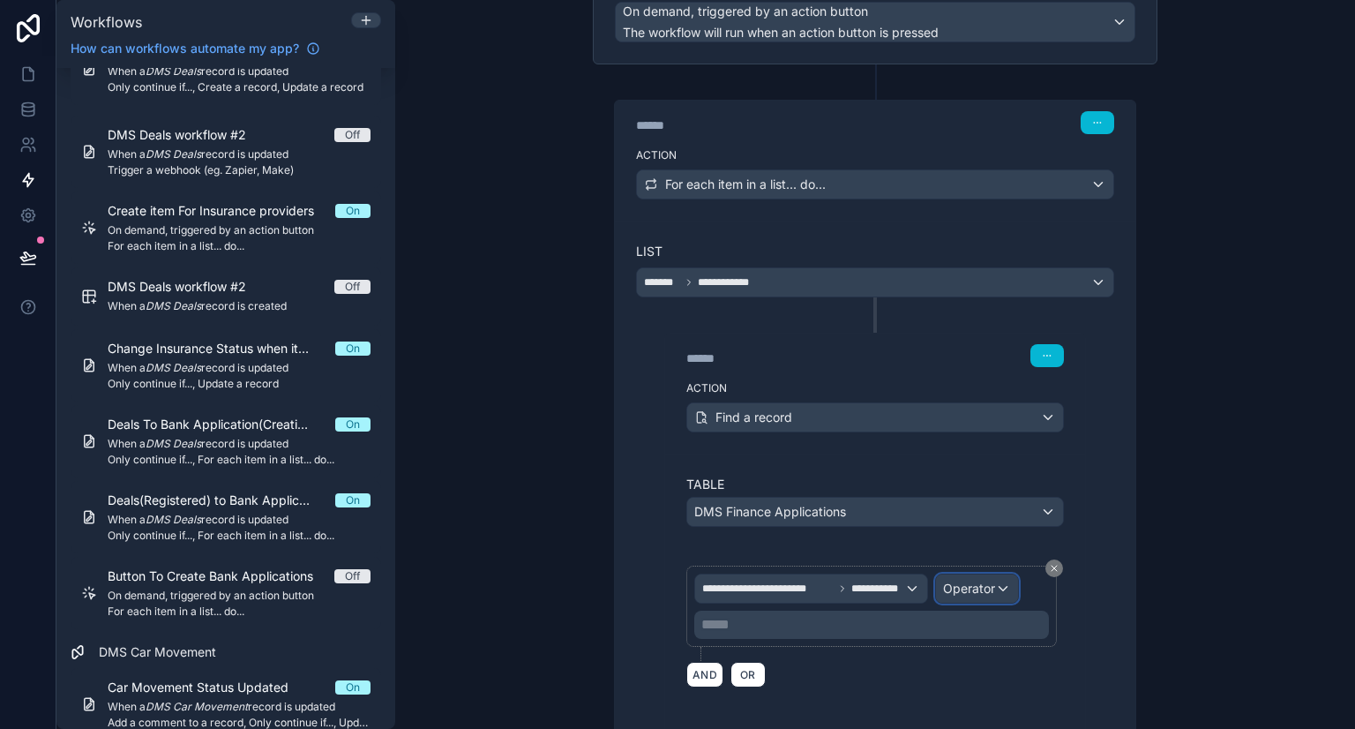
click at [965, 582] on span "Operator" at bounding box center [969, 587] width 52 height 15
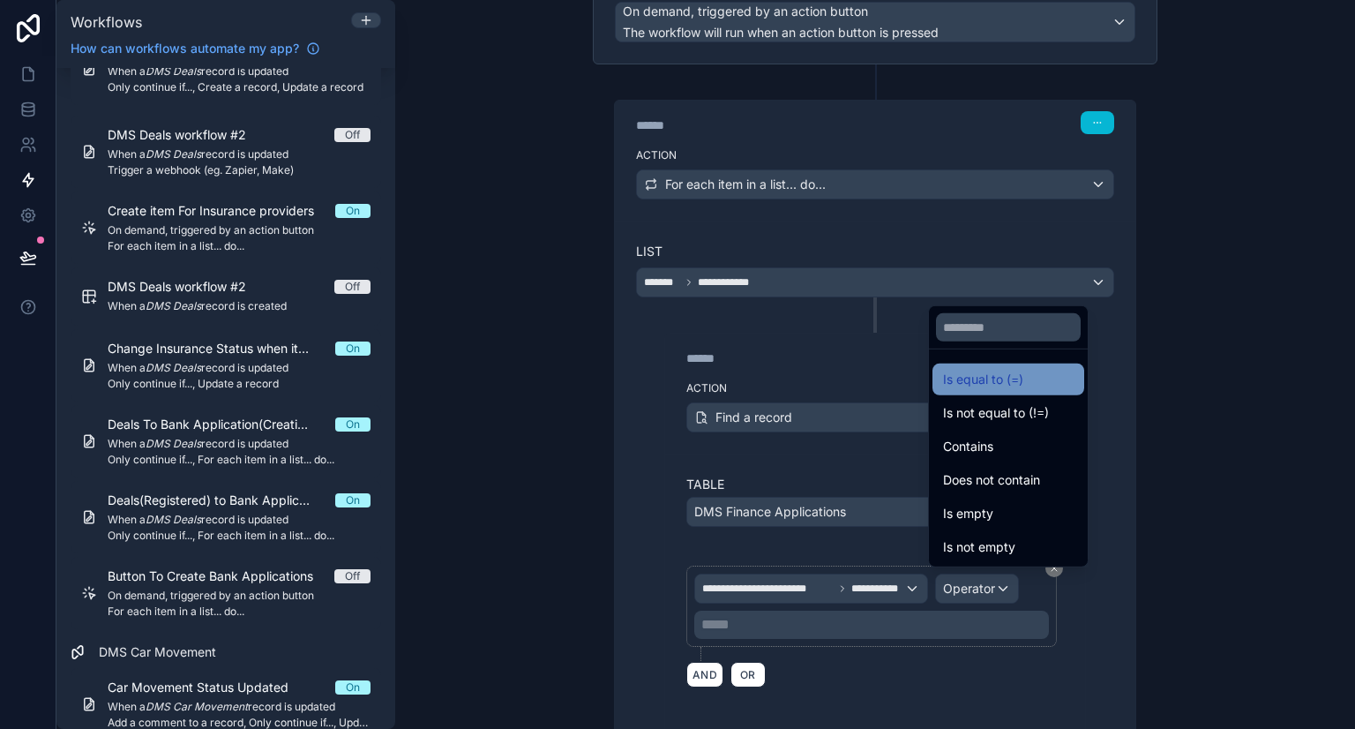
click at [963, 384] on span "Is equal to (=)" at bounding box center [983, 379] width 80 height 21
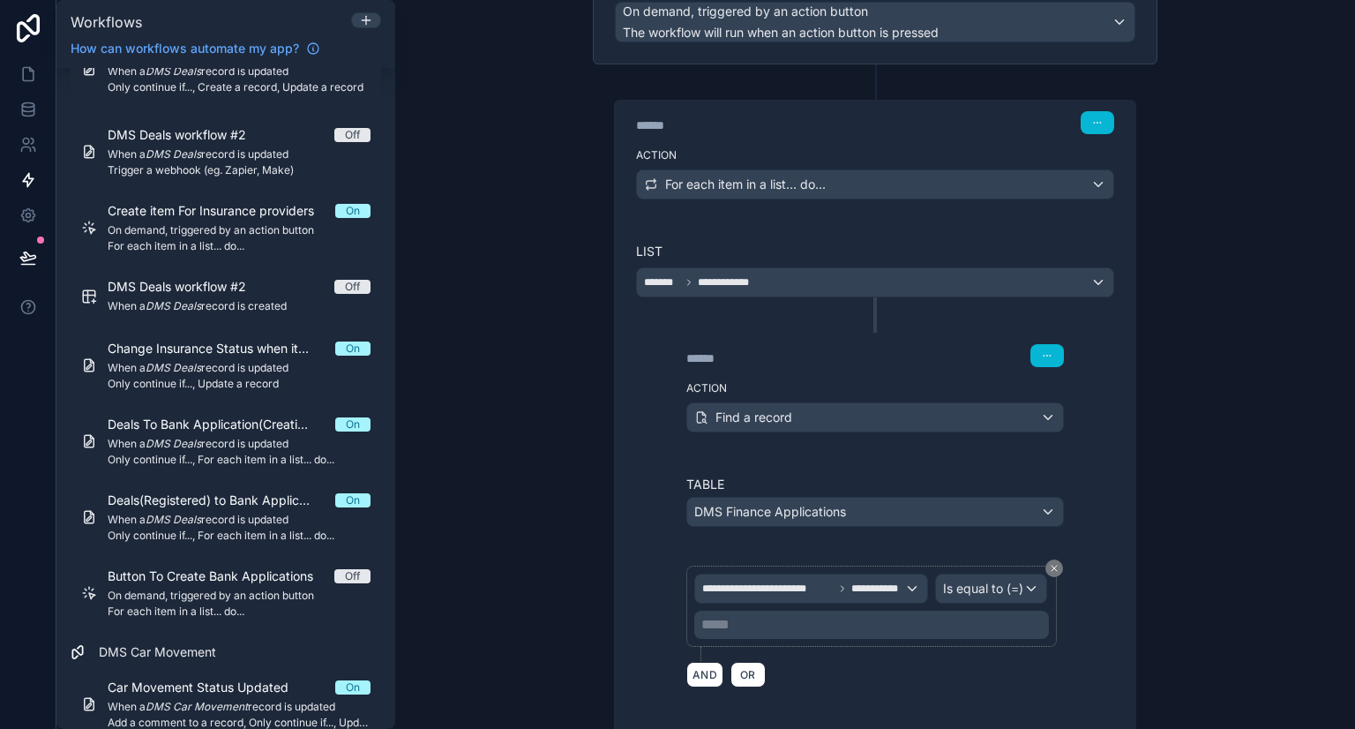
click at [789, 621] on p "***** ﻿" at bounding box center [873, 624] width 344 height 21
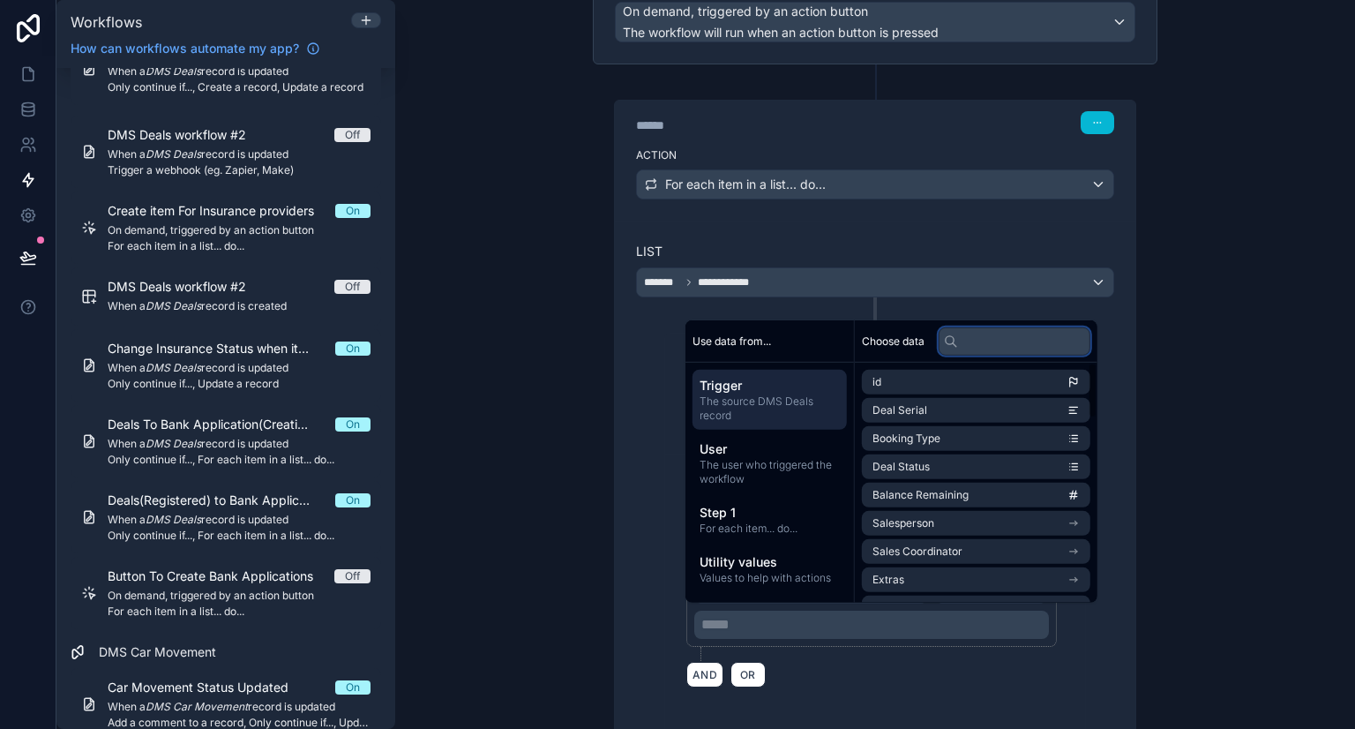
click at [1002, 340] on input "text" at bounding box center [1014, 340] width 152 height 28
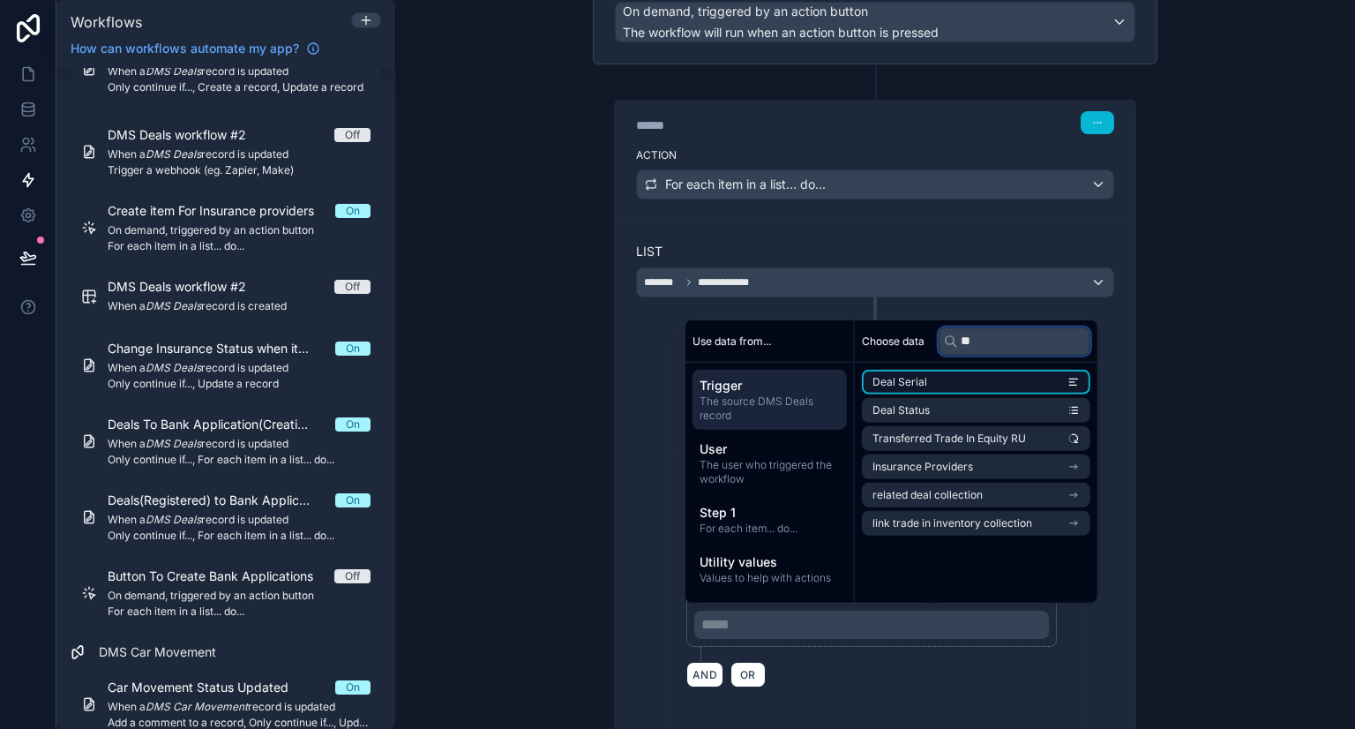
type input "**"
click at [974, 389] on li "Deal Serial" at bounding box center [976, 382] width 228 height 25
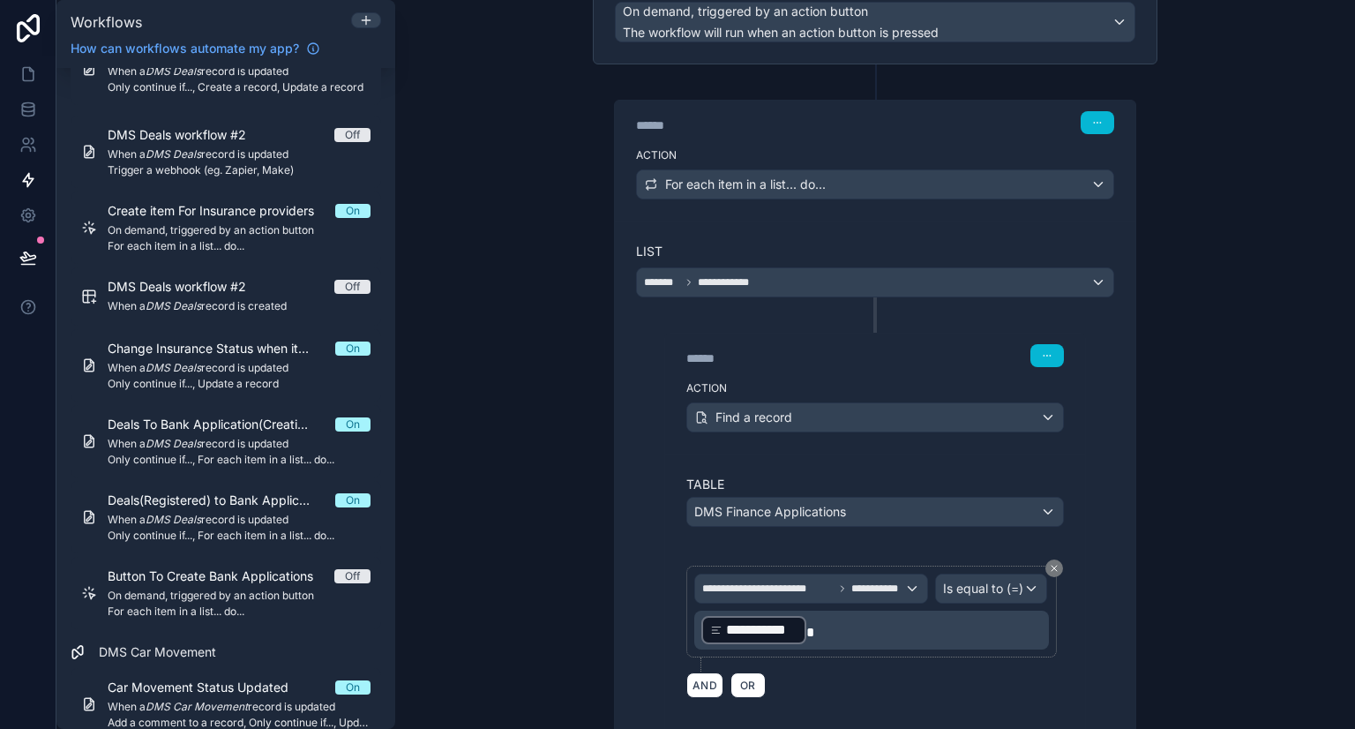
click at [902, 684] on div "AND OR" at bounding box center [874, 684] width 377 height 26
click at [692, 675] on button "AND" at bounding box center [704, 685] width 37 height 26
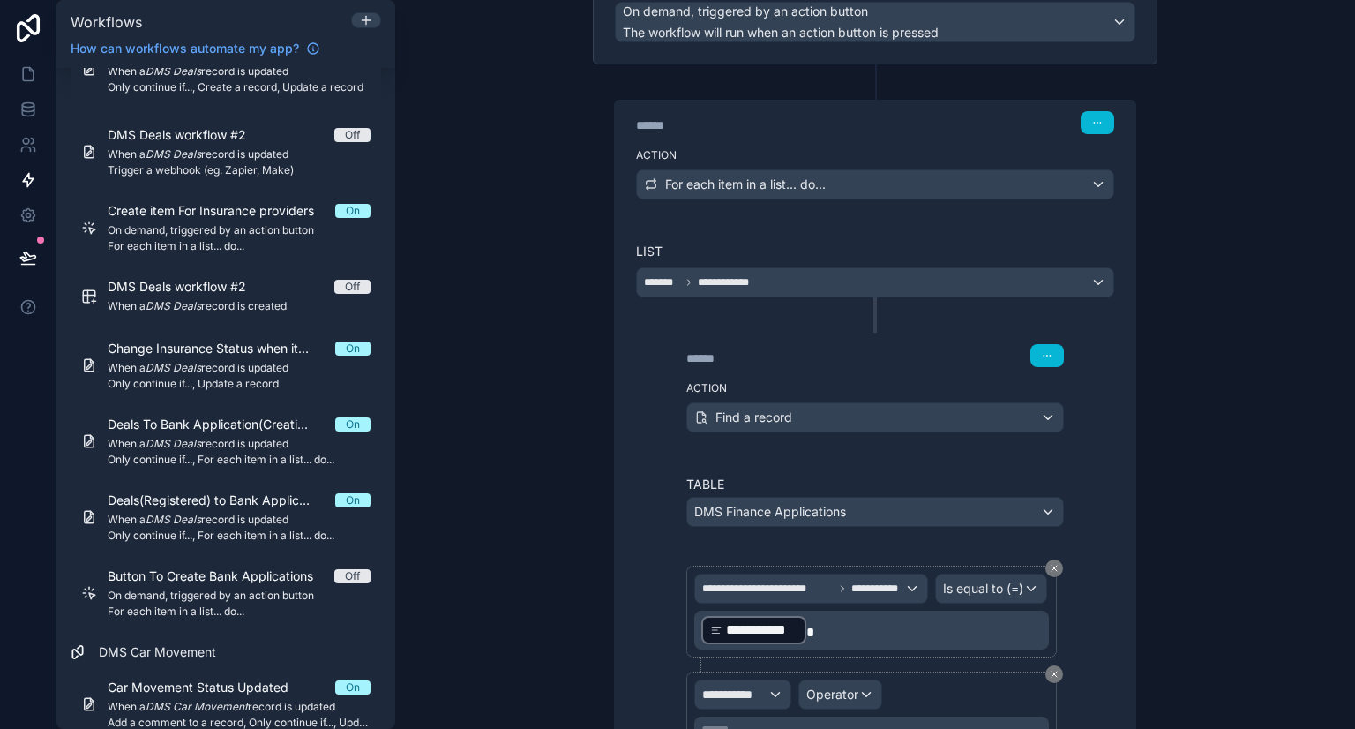
scroll to position [233, 0]
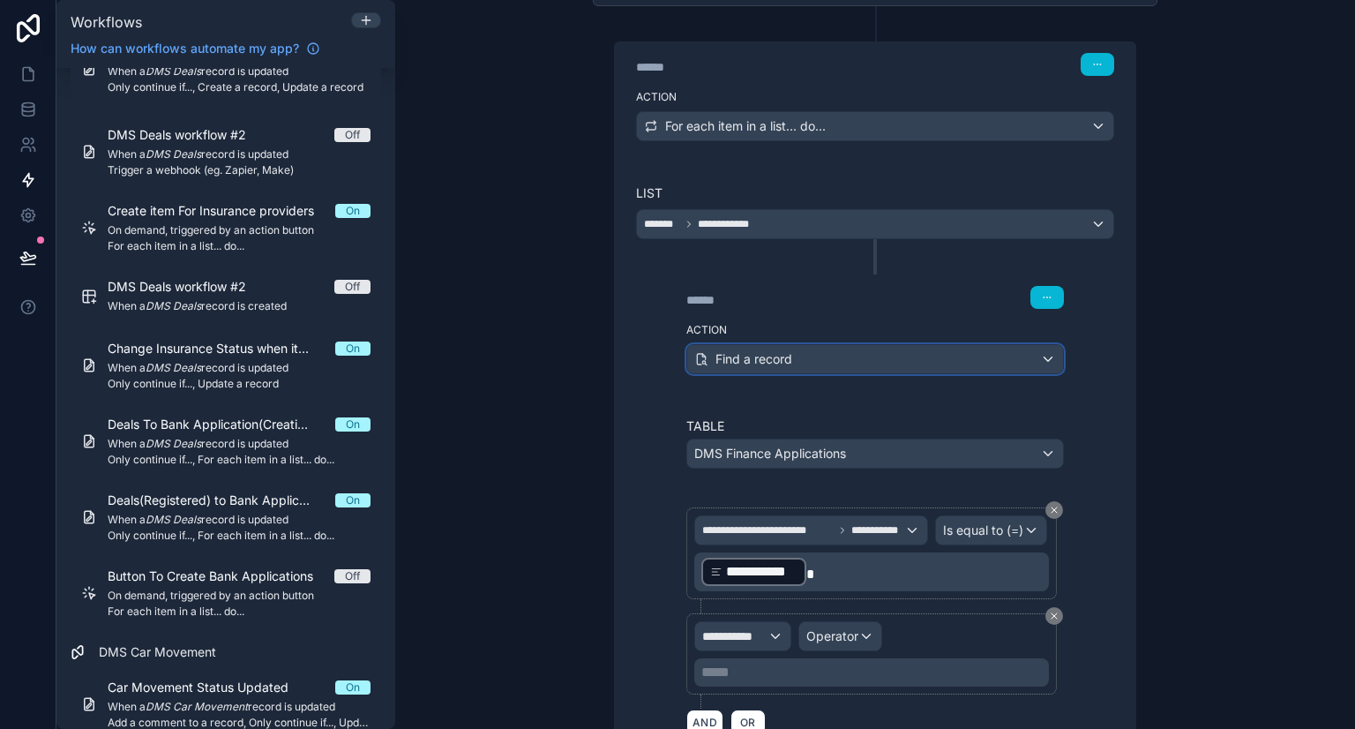
click at [817, 364] on div "Find a record" at bounding box center [875, 359] width 376 height 28
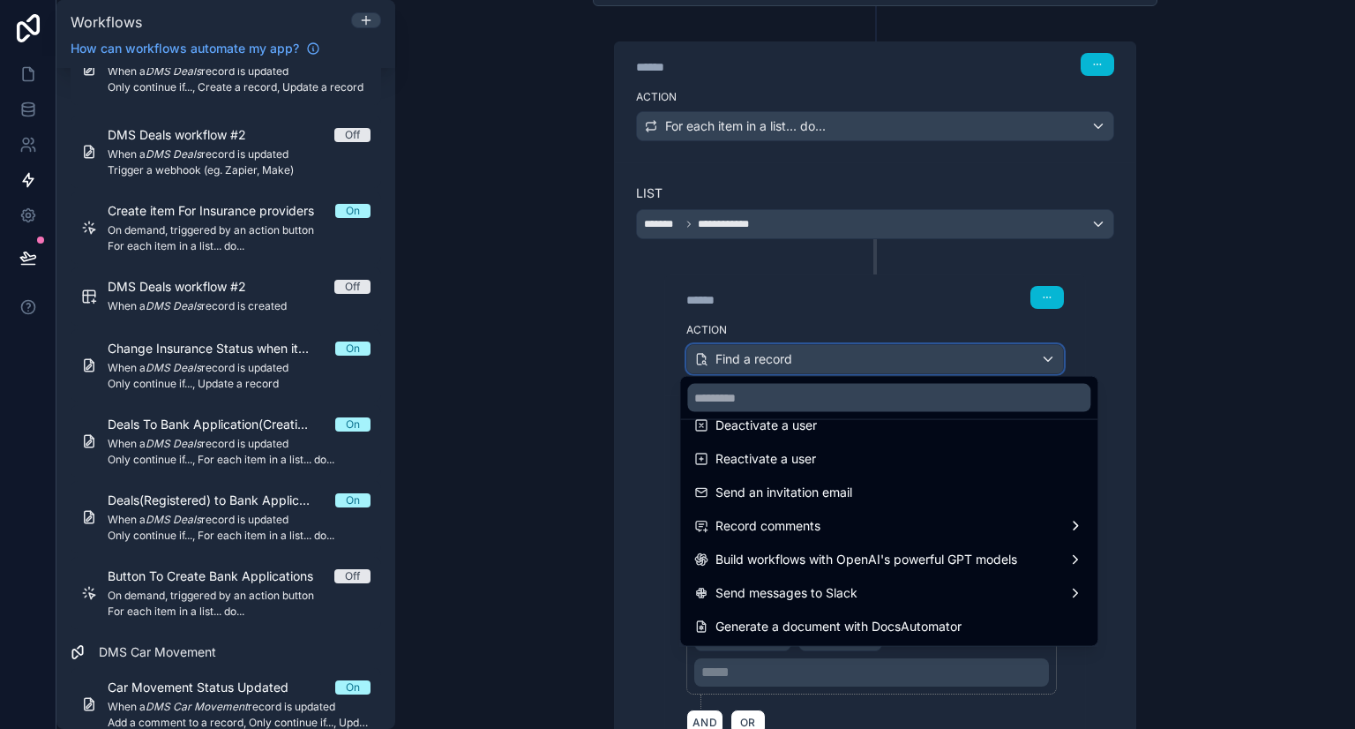
scroll to position [0, 0]
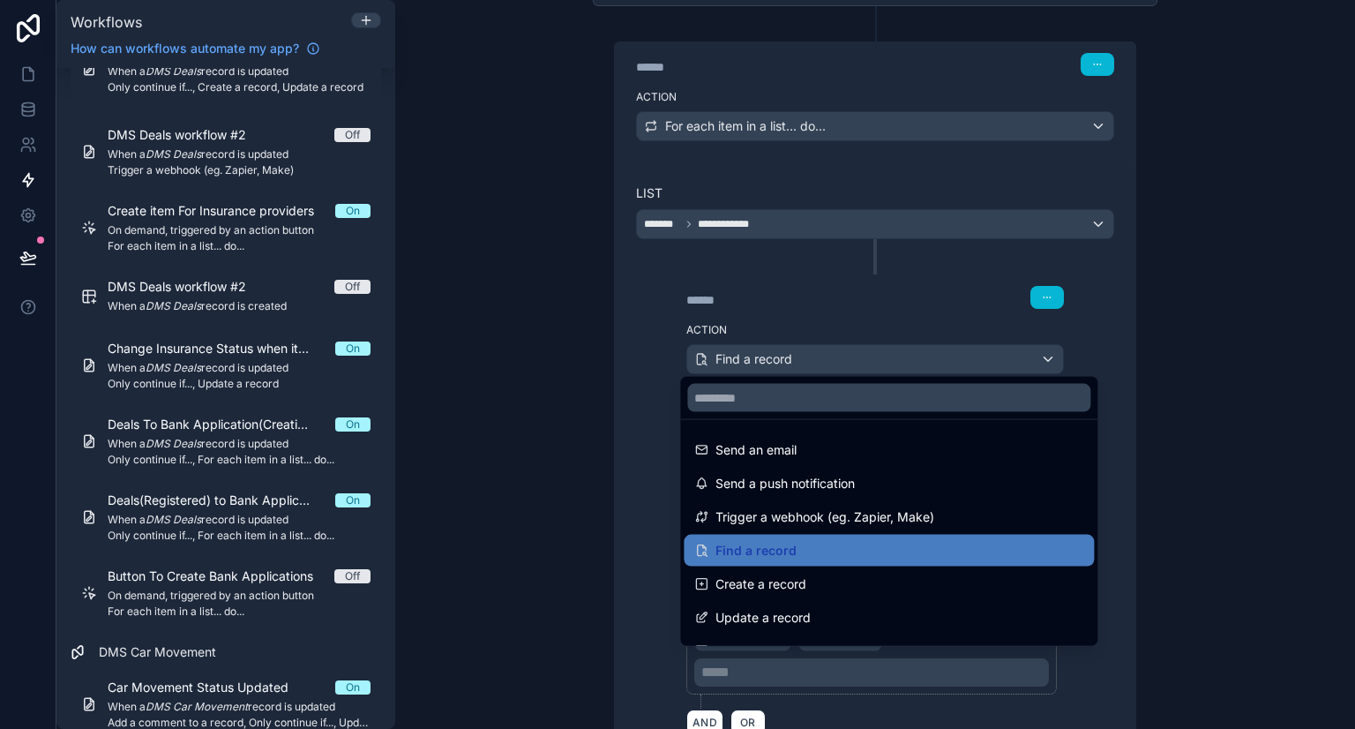
click at [639, 485] on div at bounding box center [677, 364] width 1355 height 729
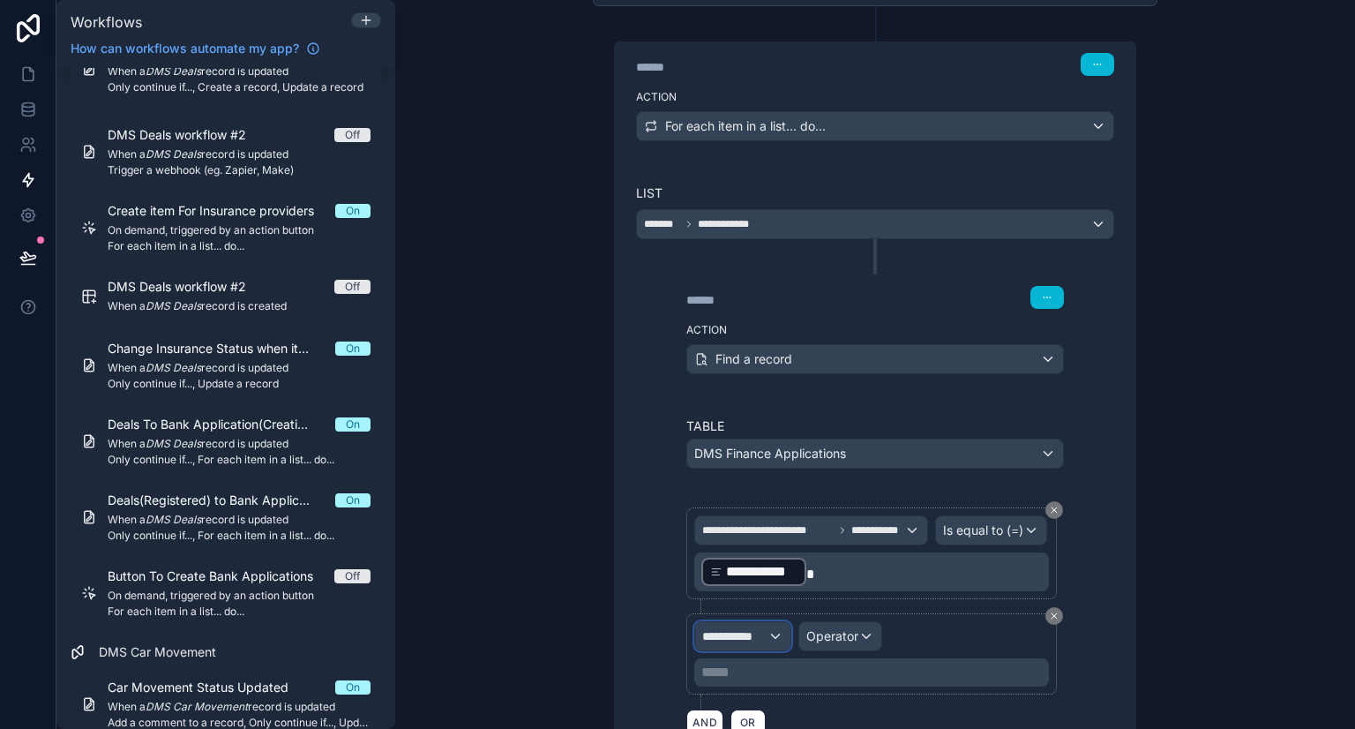
click at [727, 632] on span "**********" at bounding box center [734, 636] width 65 height 18
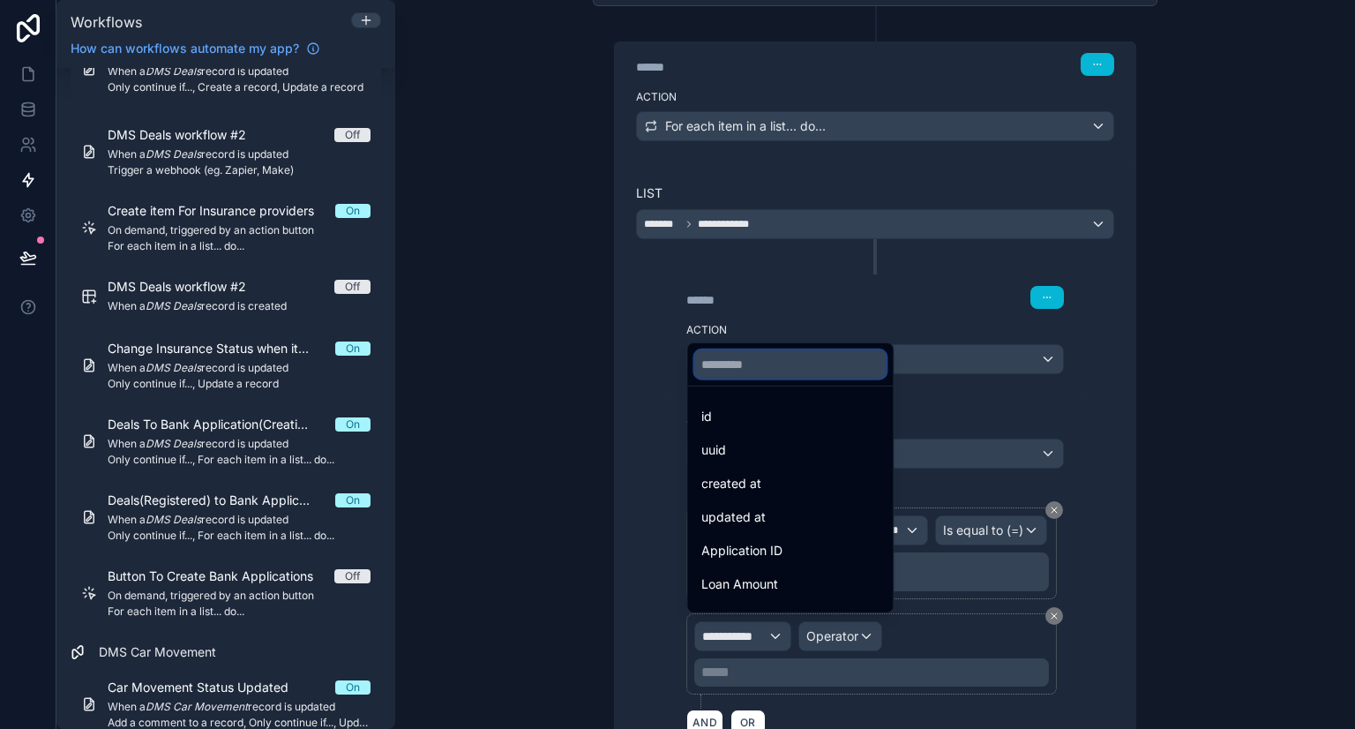
click at [730, 356] on input "text" at bounding box center [789, 364] width 191 height 28
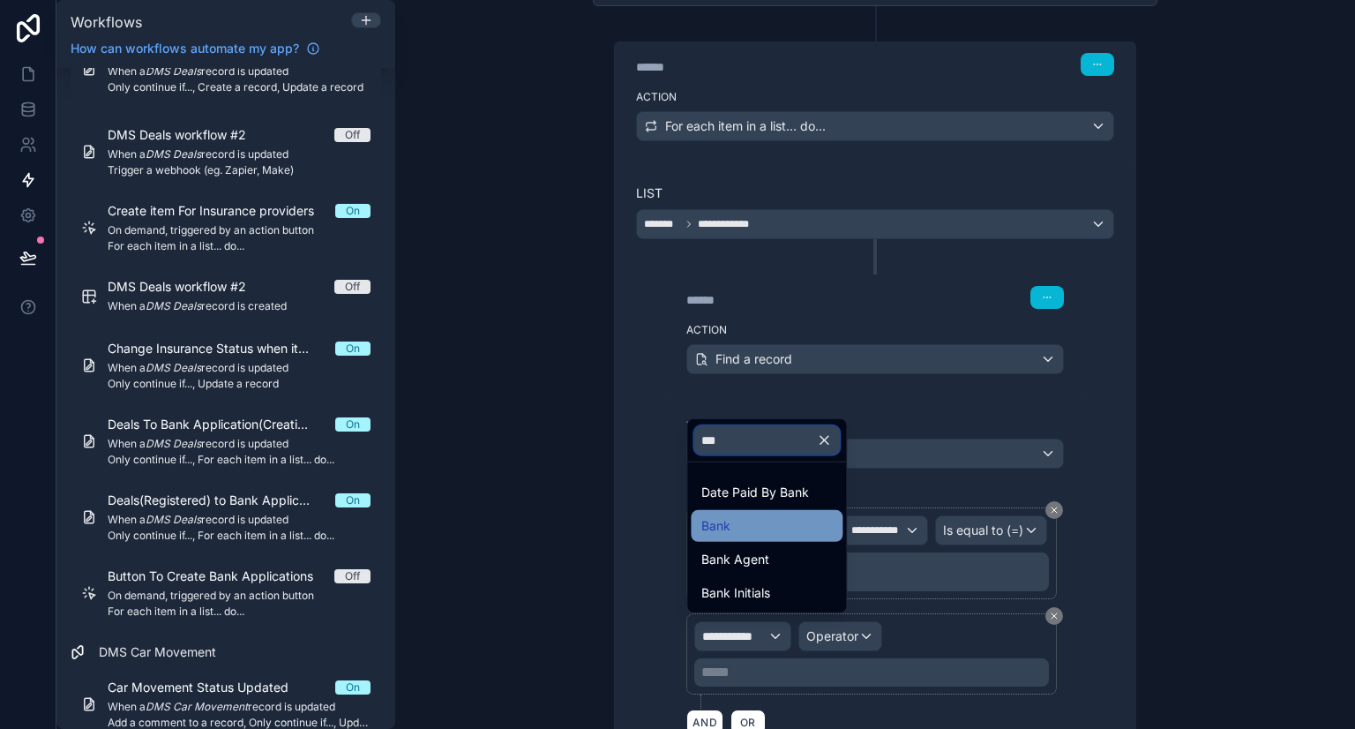
type input "***"
click at [766, 530] on div "Bank" at bounding box center [766, 525] width 131 height 21
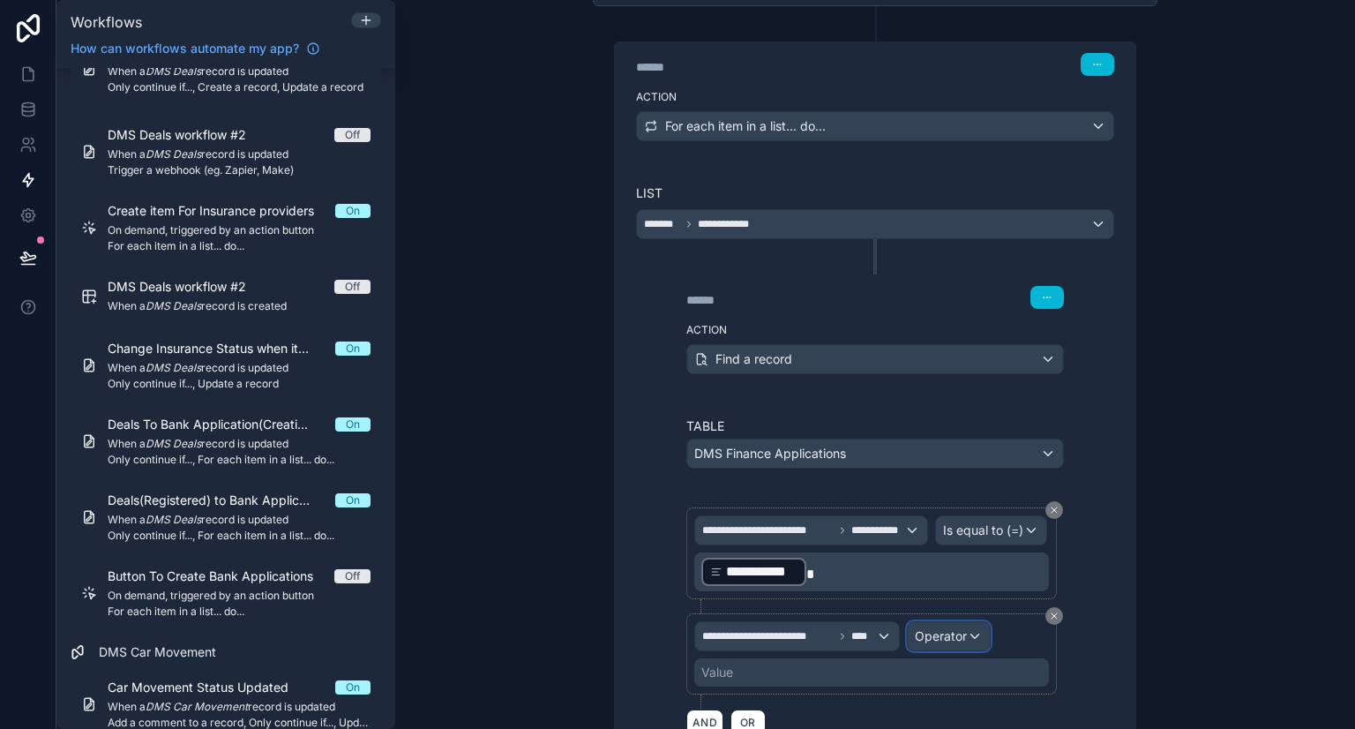
click at [943, 632] on span "Operator" at bounding box center [941, 635] width 52 height 15
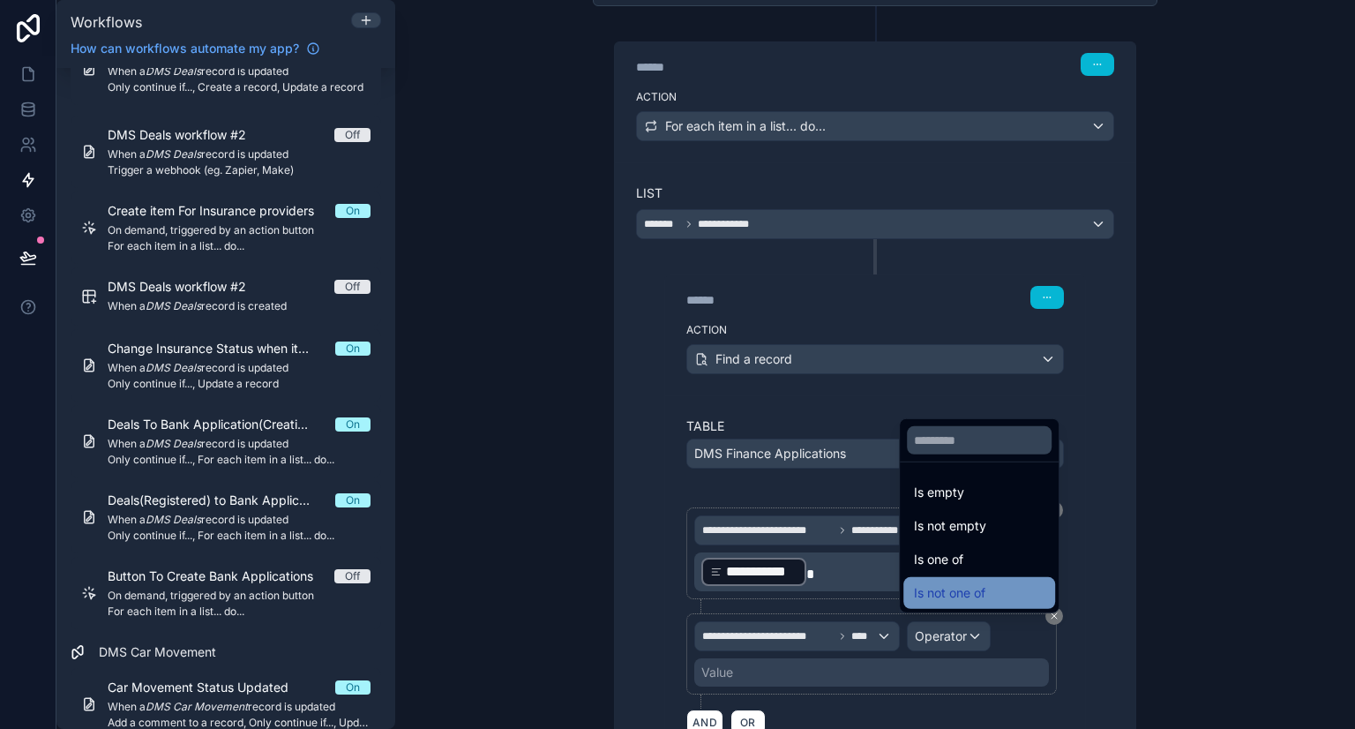
click at [940, 597] on span "Is not one of" at bounding box center [949, 592] width 71 height 21
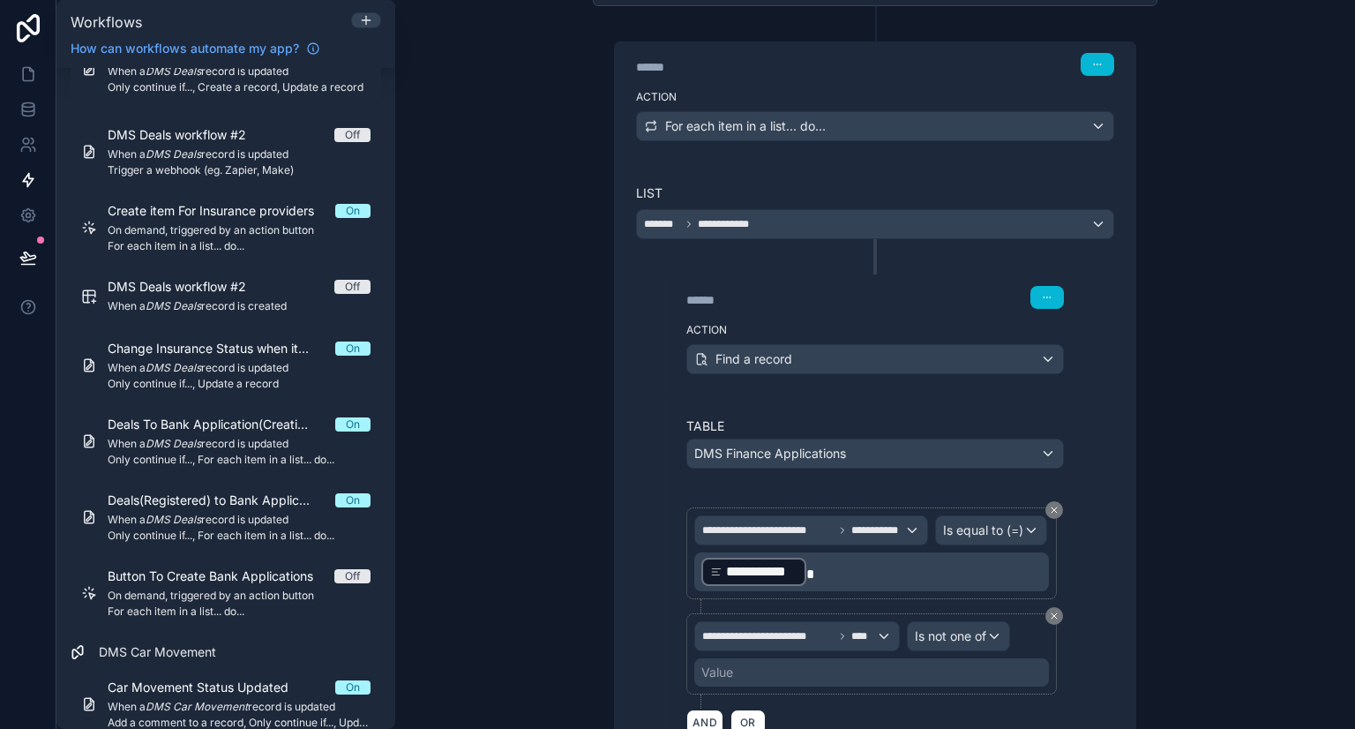
click at [804, 669] on div "Value" at bounding box center [871, 672] width 355 height 28
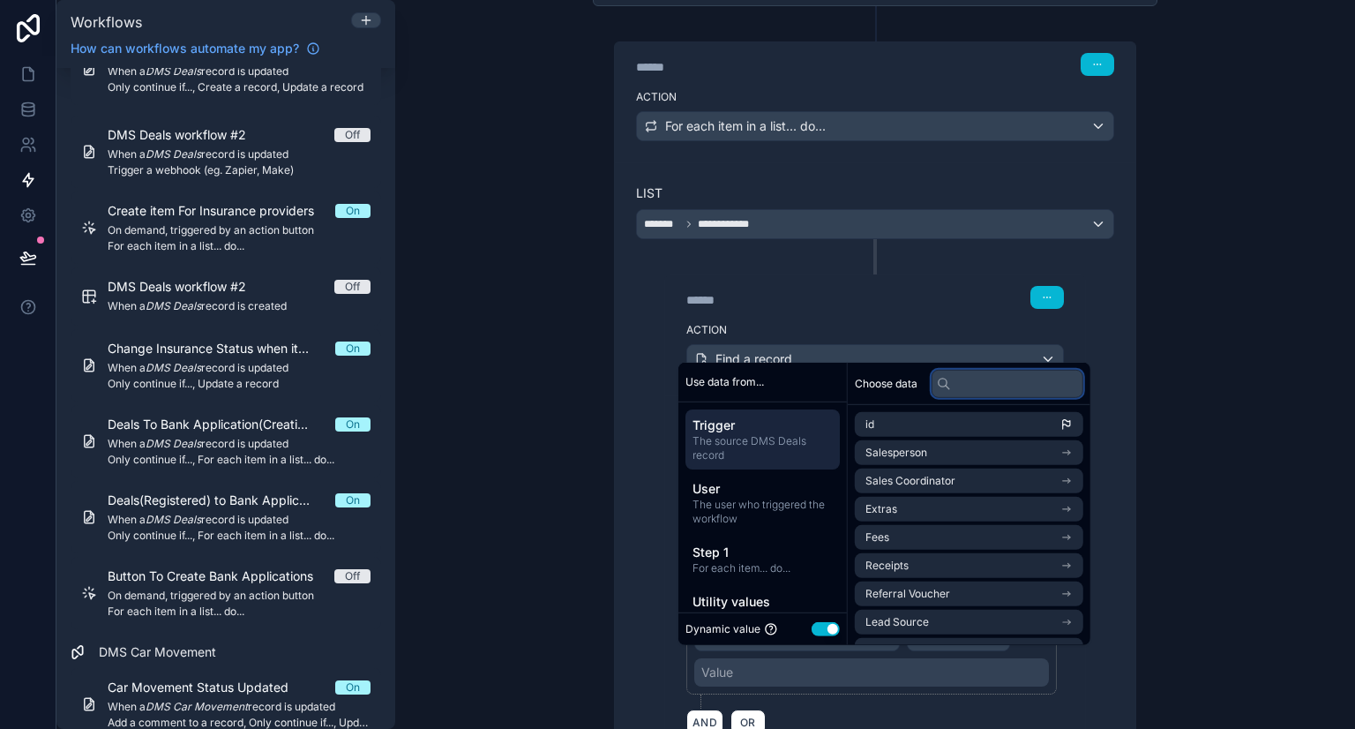
click at [975, 393] on input "text" at bounding box center [1007, 383] width 152 height 28
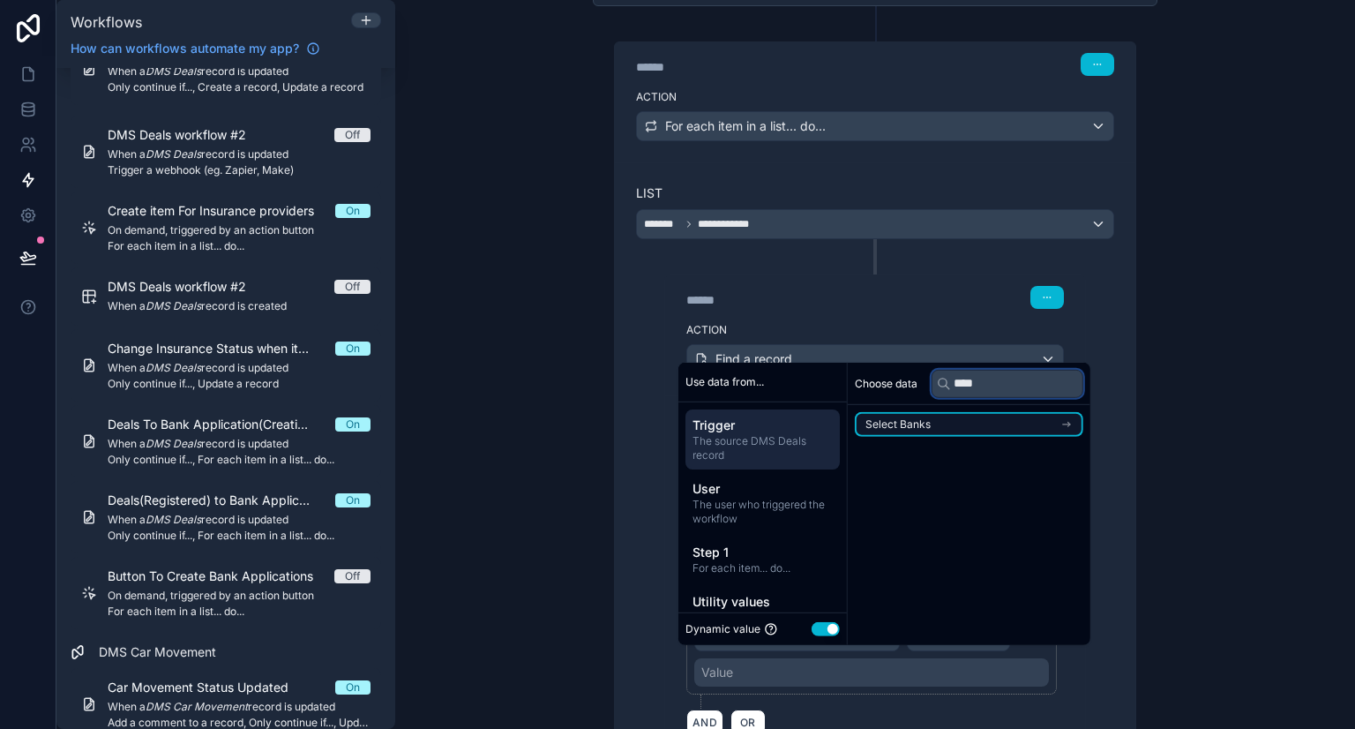
type input "****"
click at [987, 423] on li "Select Banks" at bounding box center [969, 424] width 228 height 25
click at [981, 428] on div "Select Banks" at bounding box center [969, 424] width 228 height 25
click at [981, 428] on li "Select Banks" at bounding box center [969, 424] width 228 height 25
click at [983, 429] on div "Select Banks" at bounding box center [969, 424] width 228 height 25
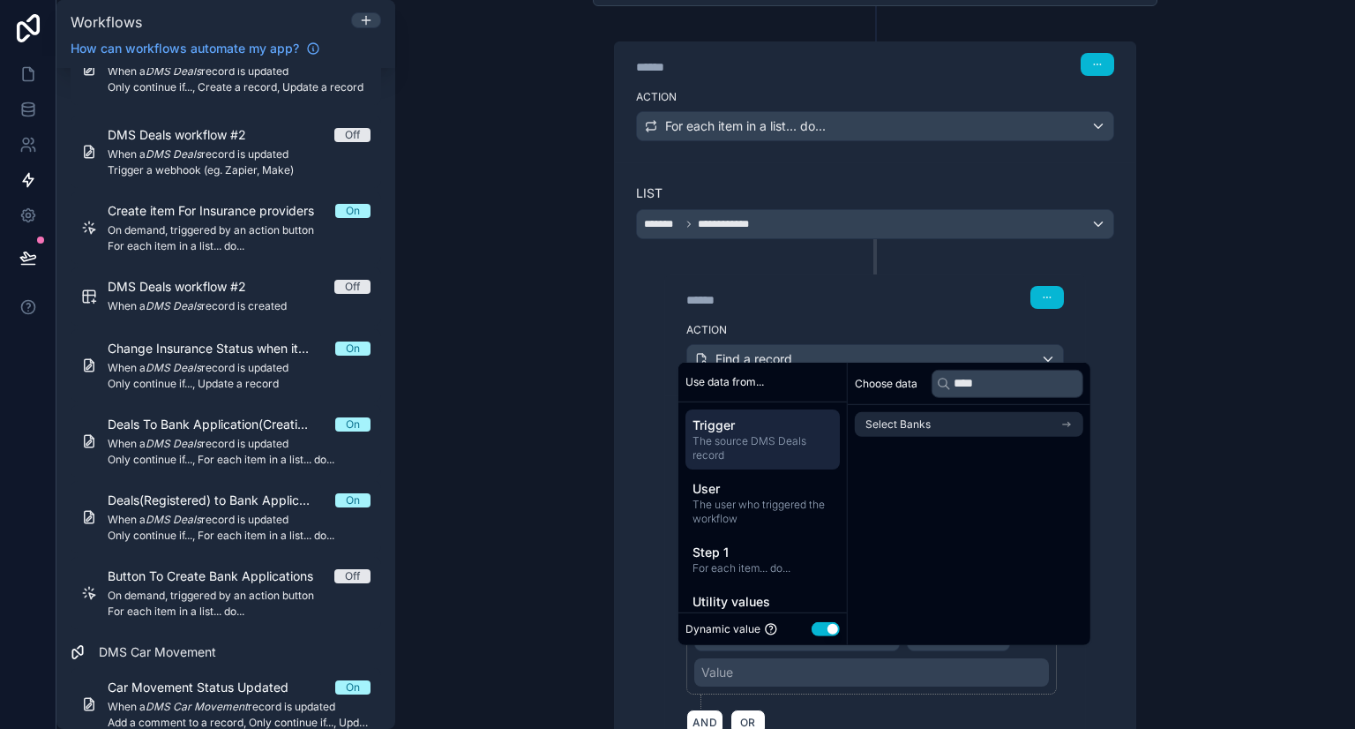
click at [983, 429] on li "Select Banks" at bounding box center [969, 424] width 228 height 25
click at [983, 400] on div "Choose data ****" at bounding box center [969, 384] width 243 height 42
click at [982, 417] on div "Select Banks" at bounding box center [969, 424] width 228 height 25
click at [767, 488] on span "User" at bounding box center [762, 488] width 140 height 18
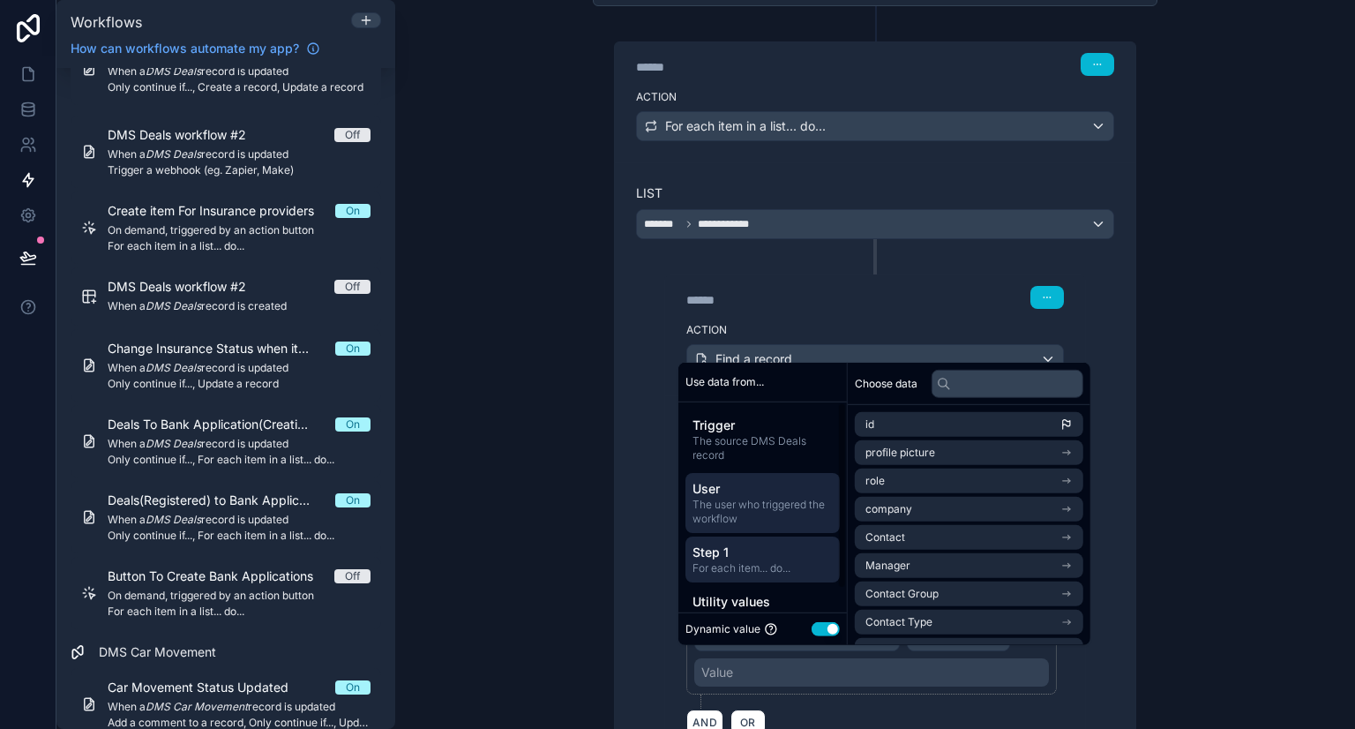
click at [772, 558] on span "Step 1" at bounding box center [762, 551] width 140 height 18
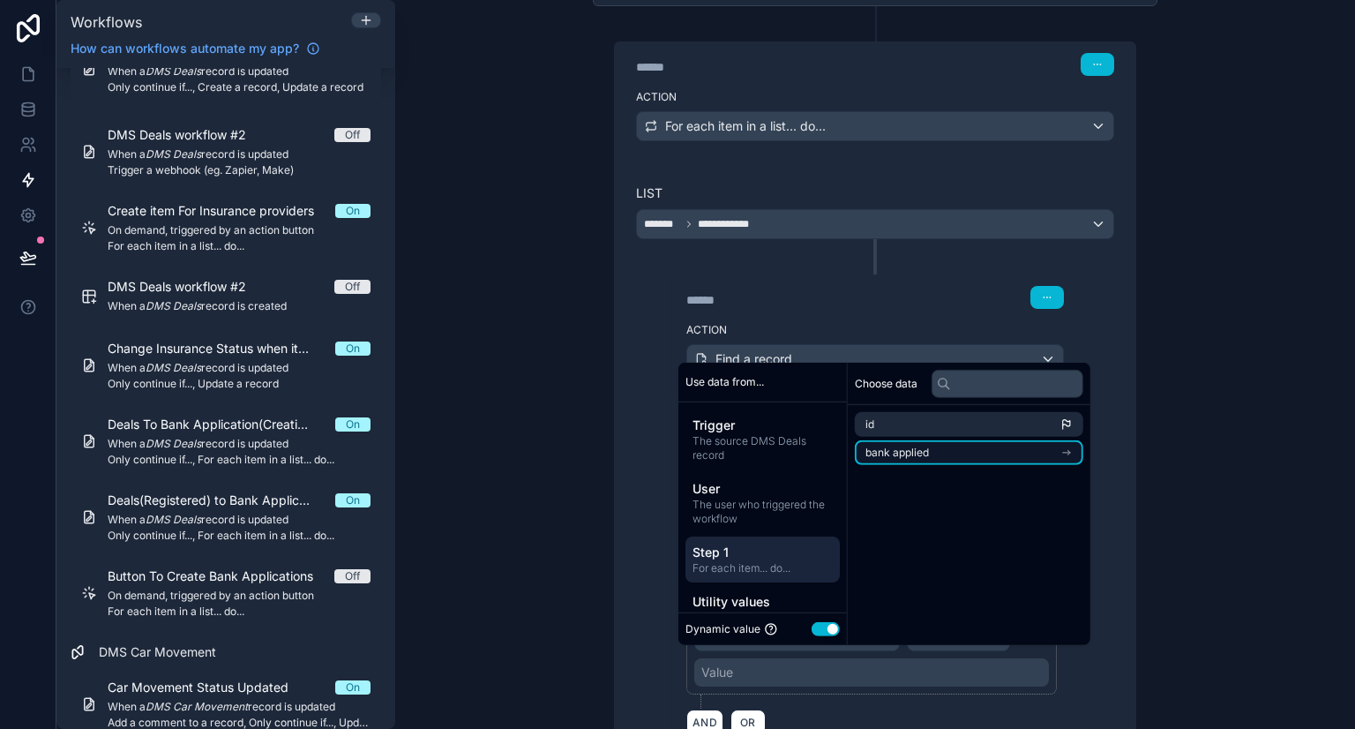
click at [945, 447] on li "bank applied" at bounding box center [969, 452] width 228 height 25
click at [938, 465] on li "id" at bounding box center [969, 456] width 228 height 25
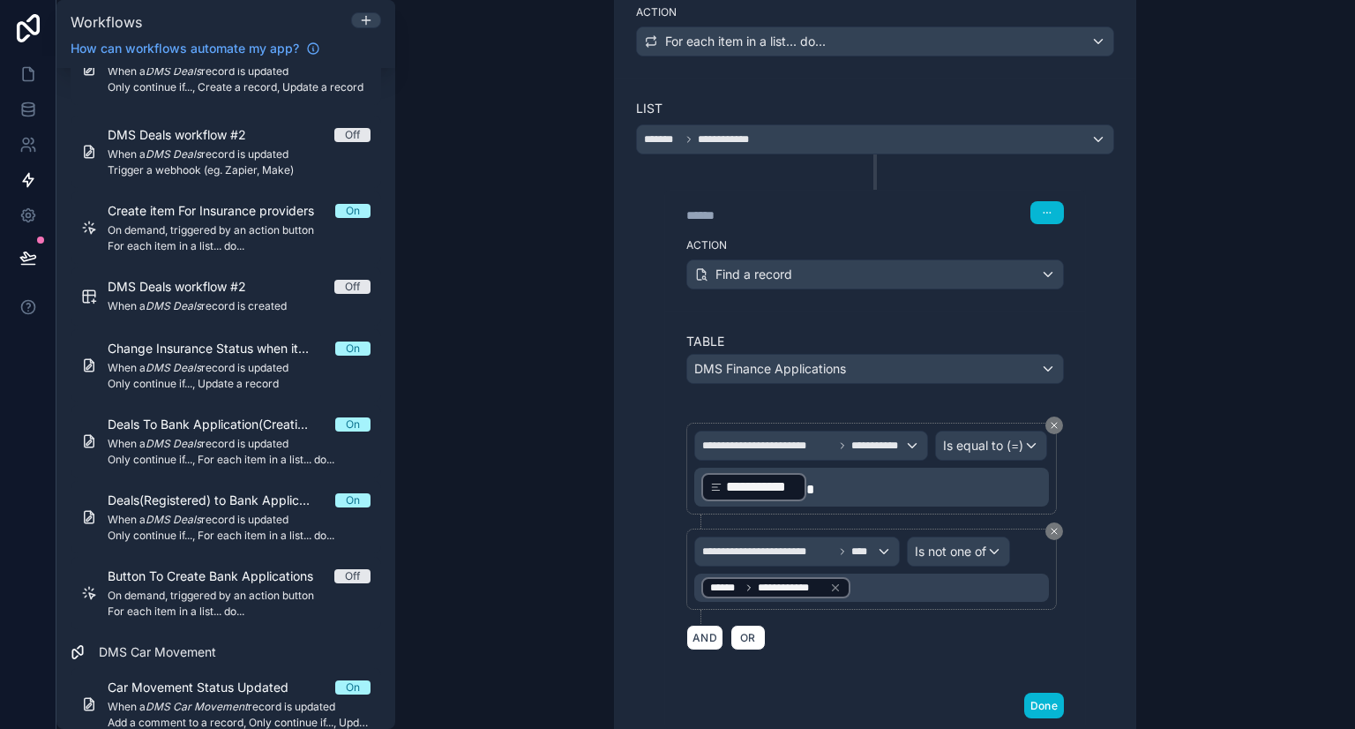
scroll to position [319, 0]
click at [1043, 713] on div "Done" at bounding box center [875, 703] width 420 height 47
click at [1043, 706] on button "Done" at bounding box center [1044, 704] width 40 height 26
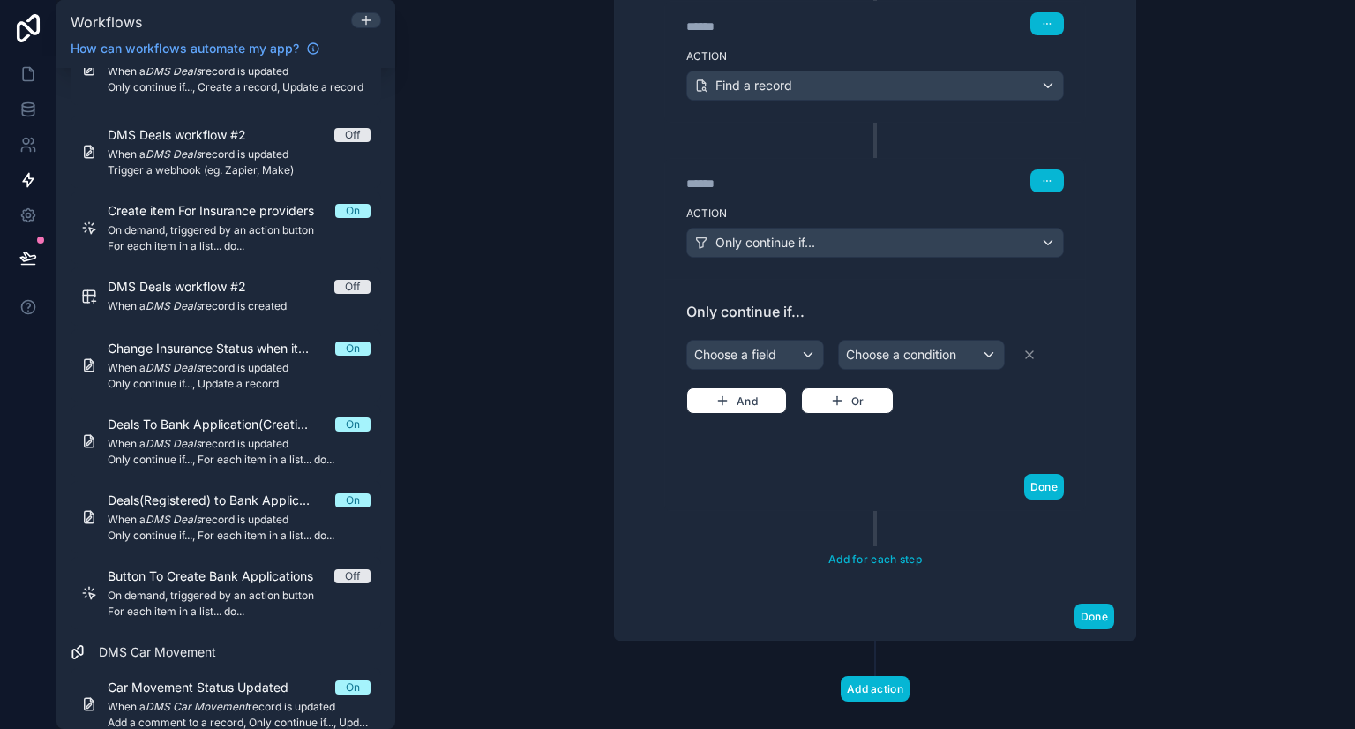
scroll to position [528, 0]
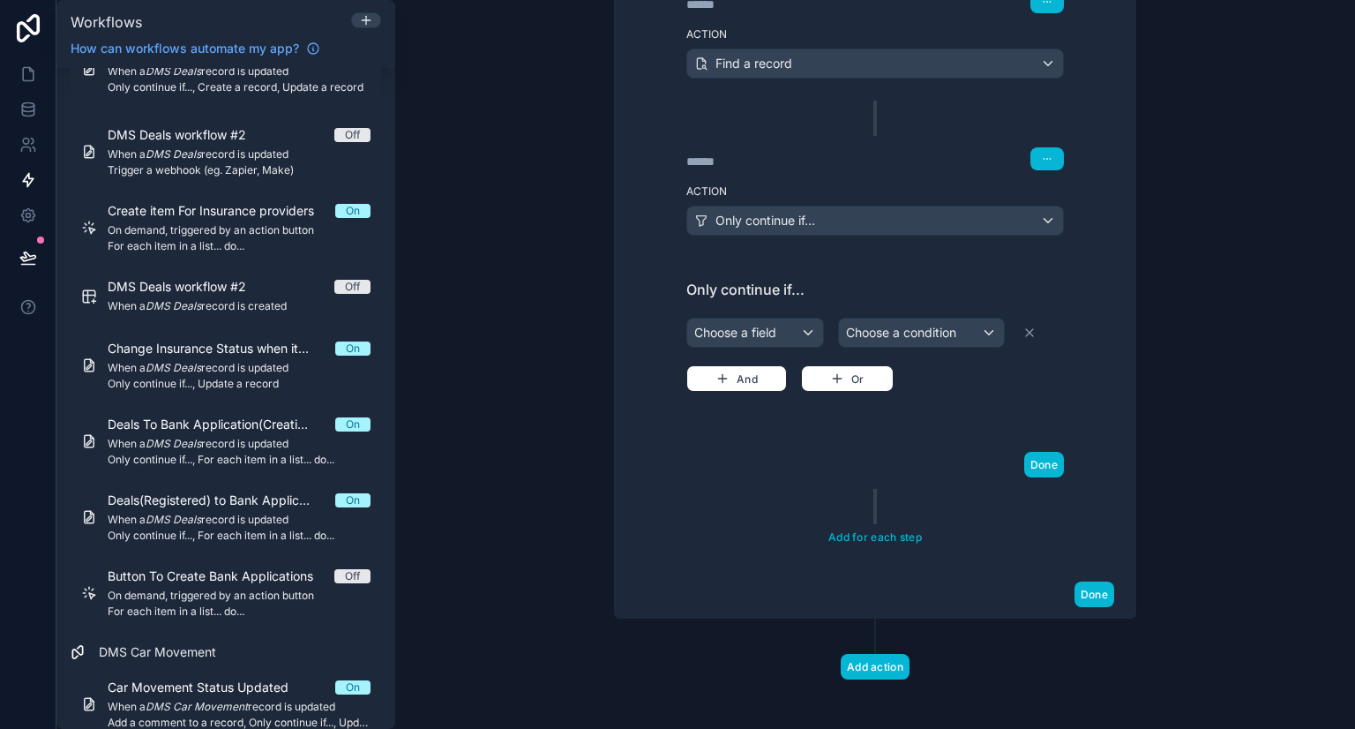
click at [873, 548] on div "**********" at bounding box center [875, 219] width 520 height 704
click at [878, 544] on div "**********" at bounding box center [875, 219] width 520 height 704
click at [881, 535] on button "Add for each step" at bounding box center [875, 537] width 106 height 26
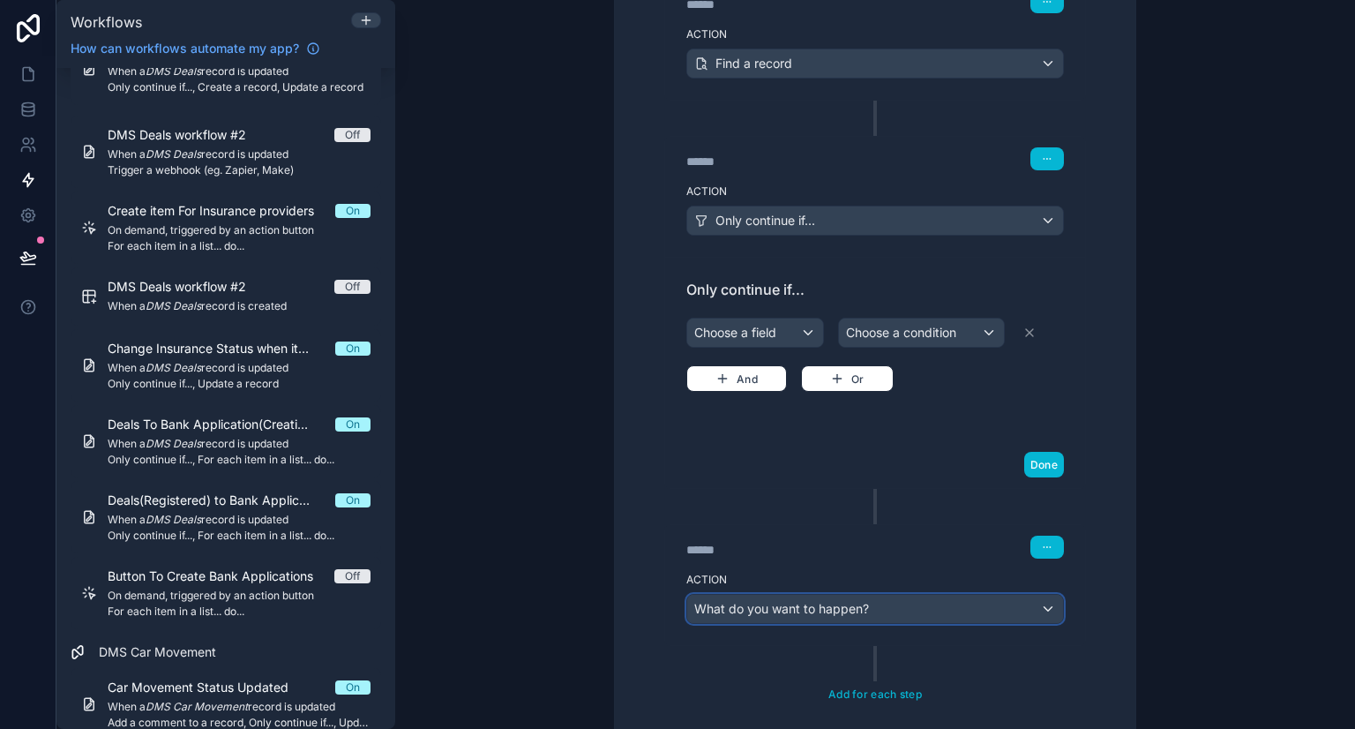
click at [835, 607] on span "What do you want to happen?" at bounding box center [781, 608] width 175 height 15
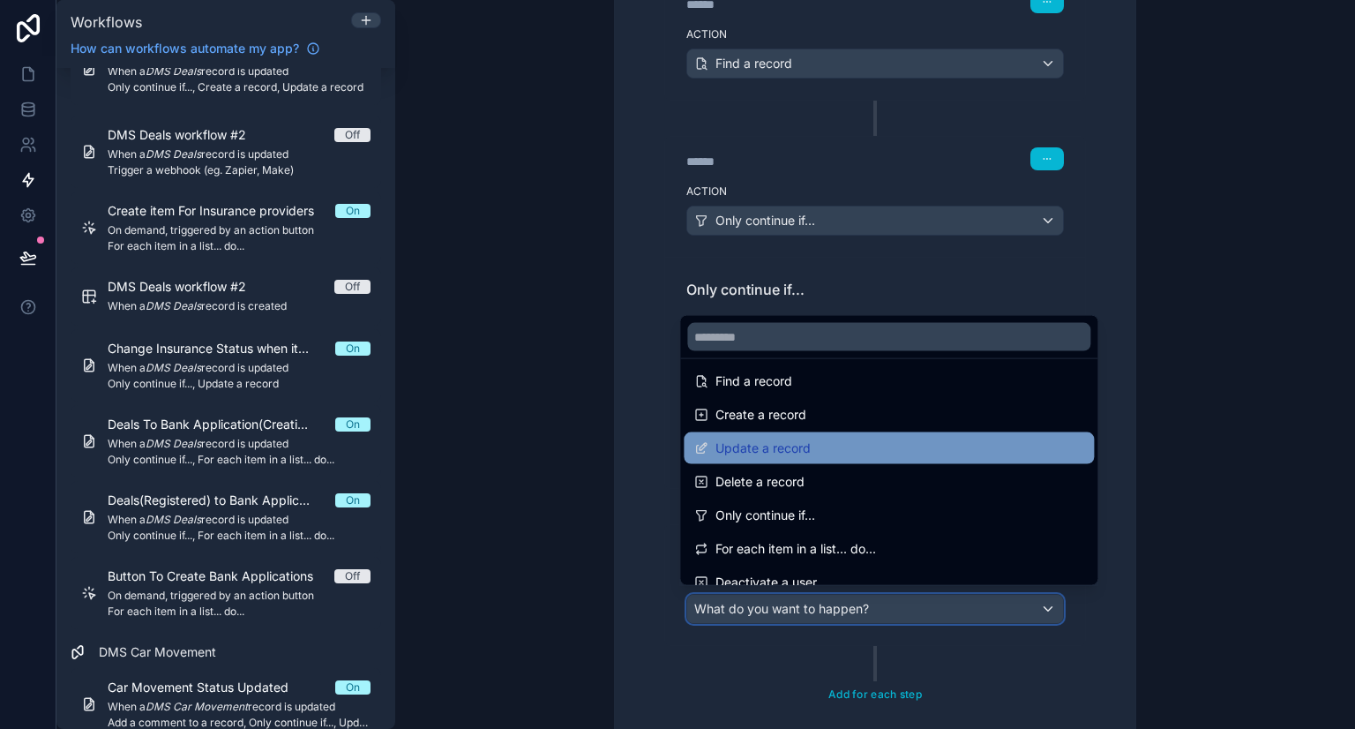
scroll to position [109, 0]
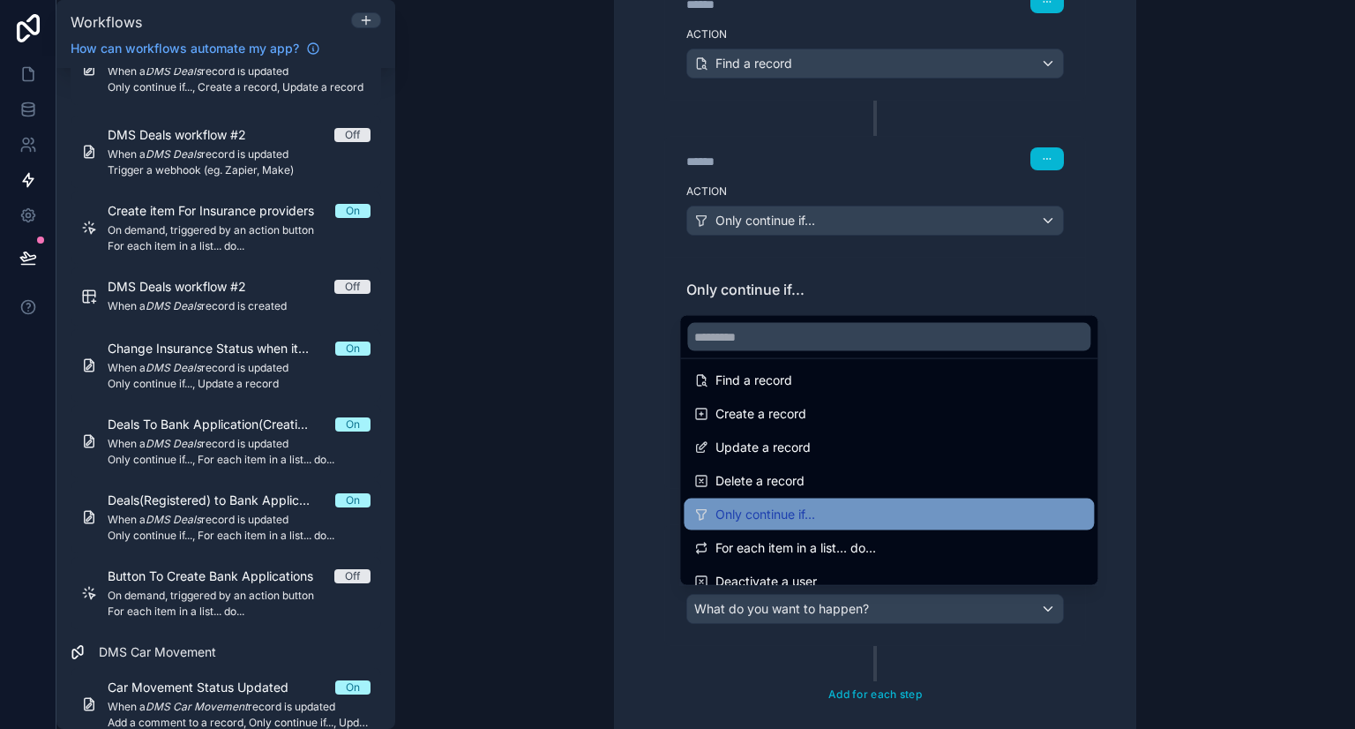
click at [791, 516] on span "Only continue if..." at bounding box center [765, 514] width 100 height 21
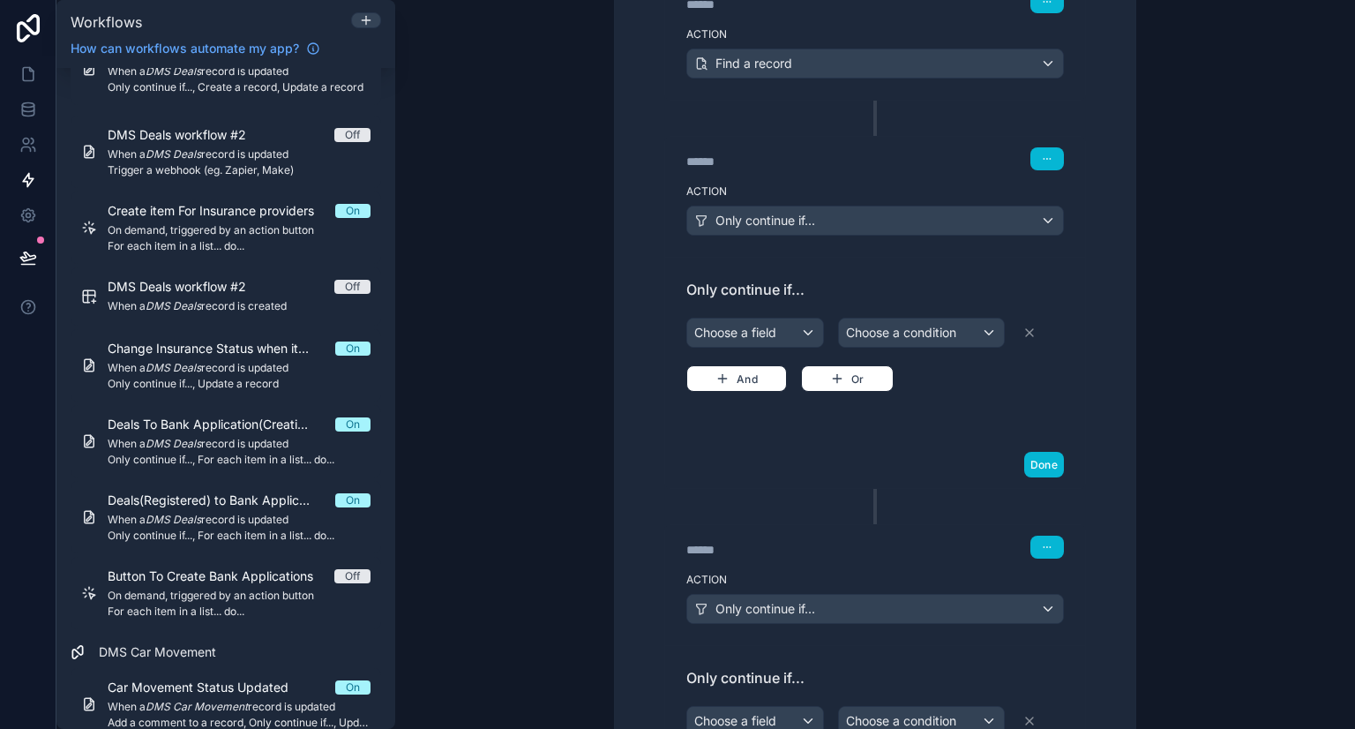
scroll to position [601, 0]
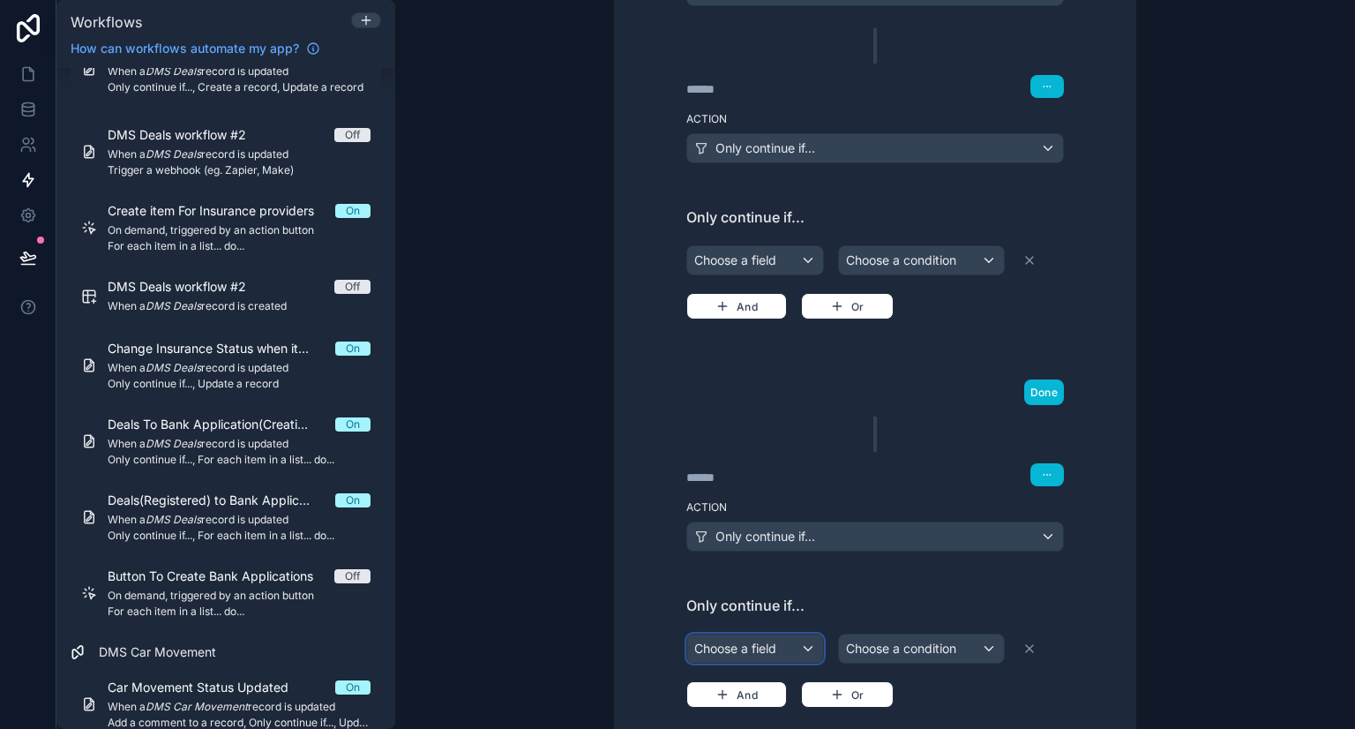
click at [764, 639] on div "Choose a field" at bounding box center [755, 648] width 136 height 28
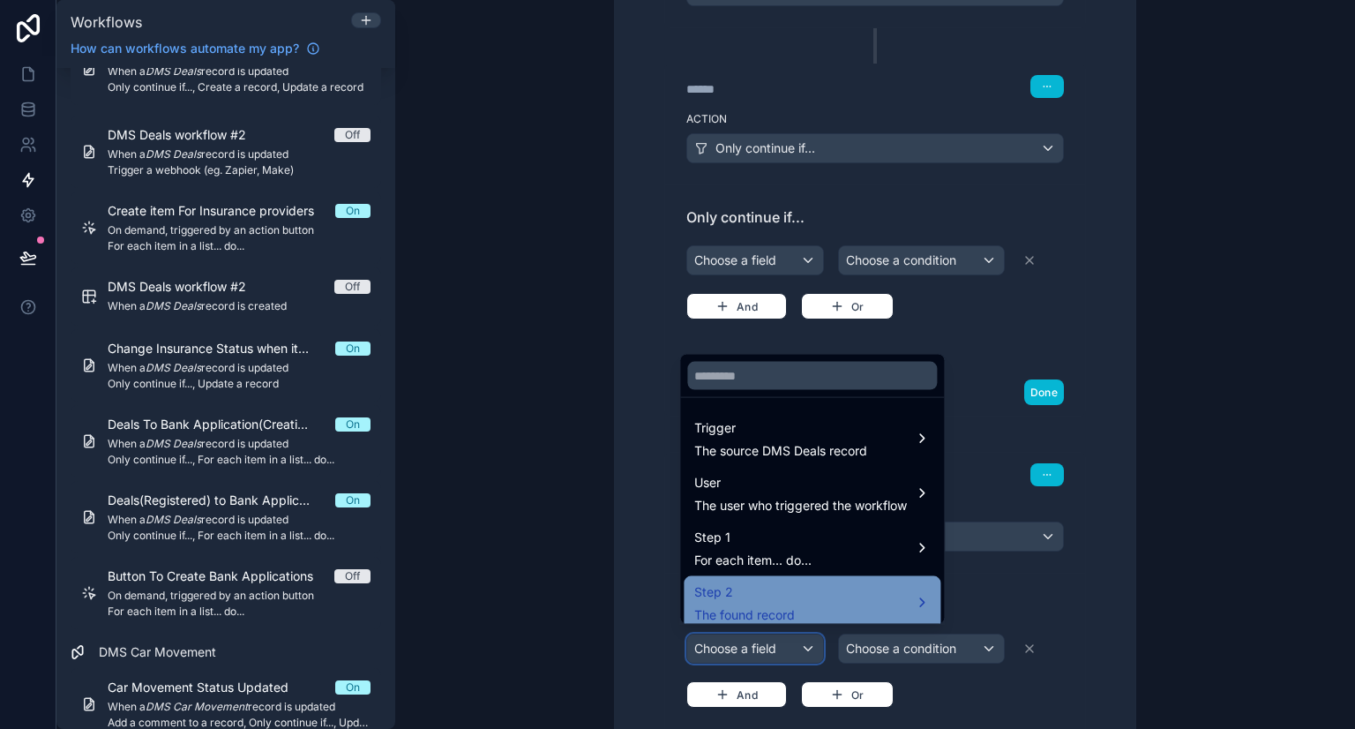
scroll to position [9, 0]
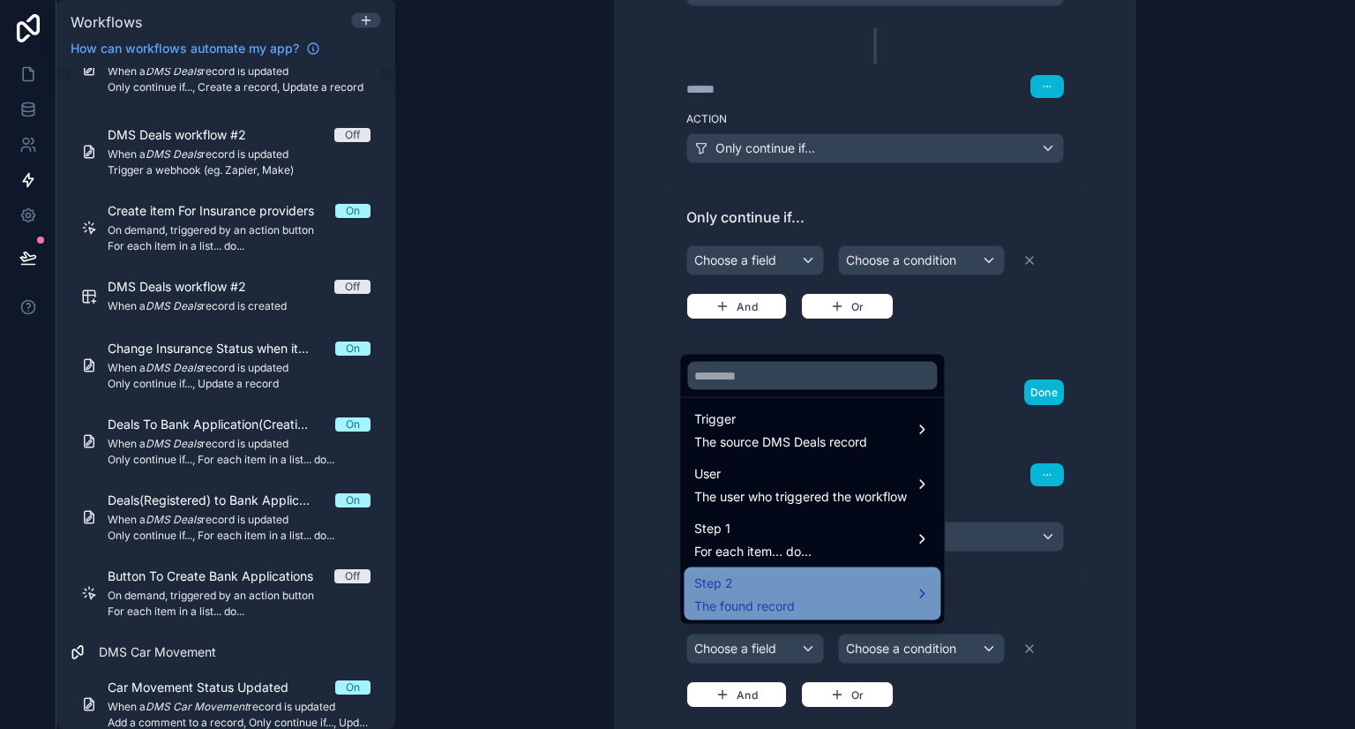
click at [844, 597] on div "Step 2 The found record" at bounding box center [811, 593] width 235 height 42
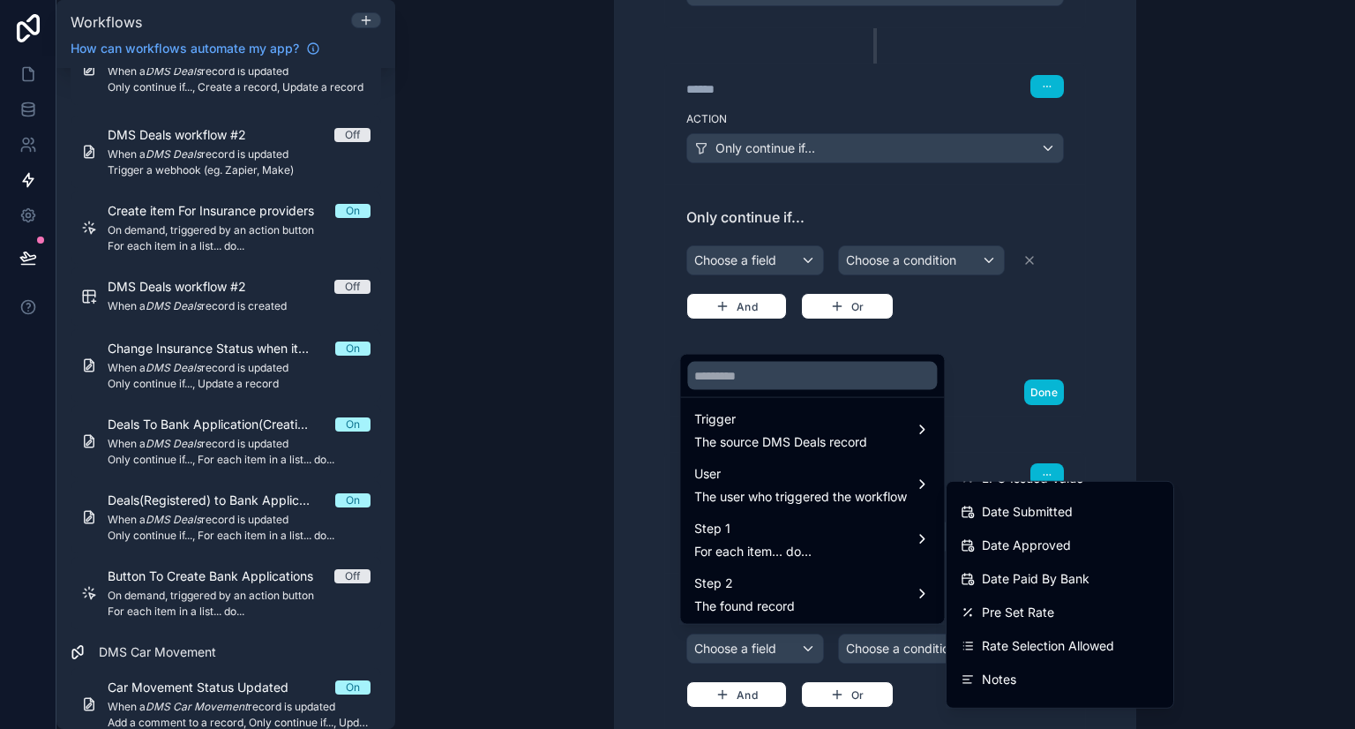
scroll to position [0, 0]
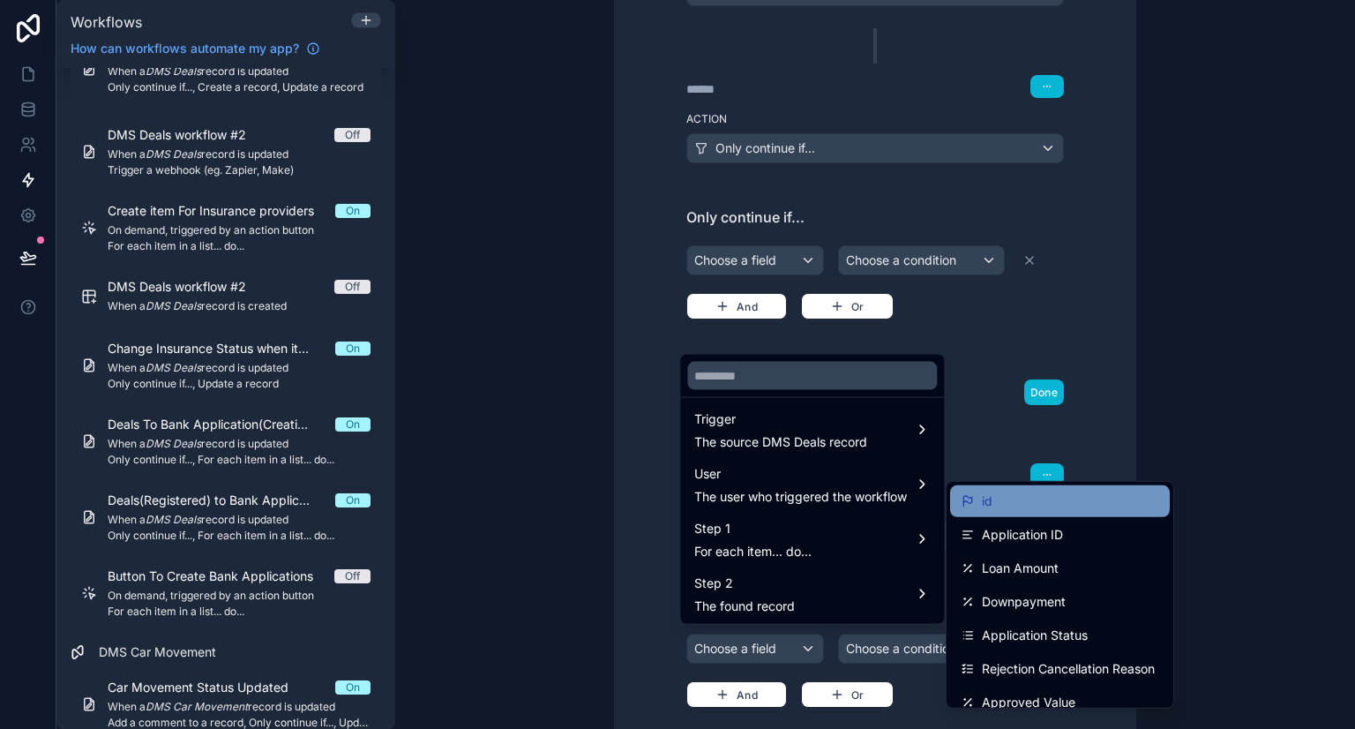
click at [1013, 488] on div "id" at bounding box center [1060, 501] width 220 height 32
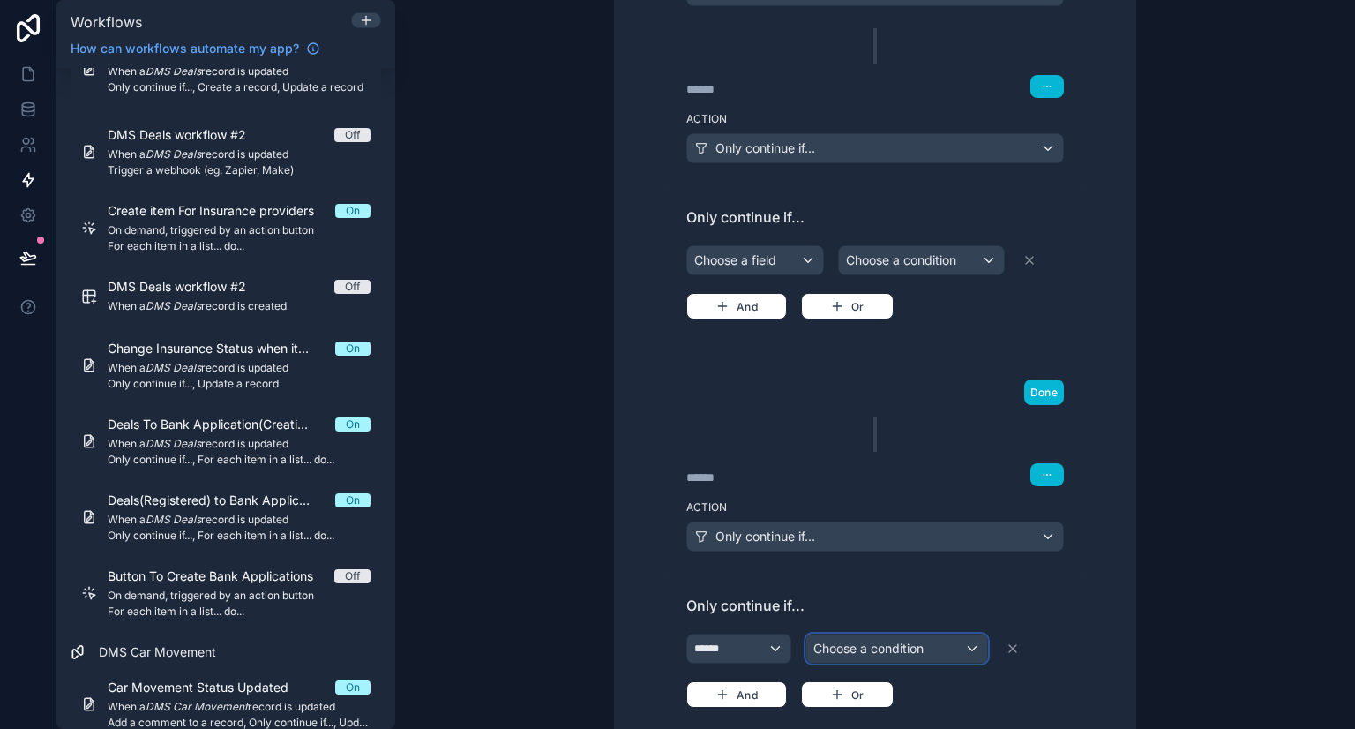
click at [900, 640] on span "Choose a condition" at bounding box center [868, 647] width 110 height 15
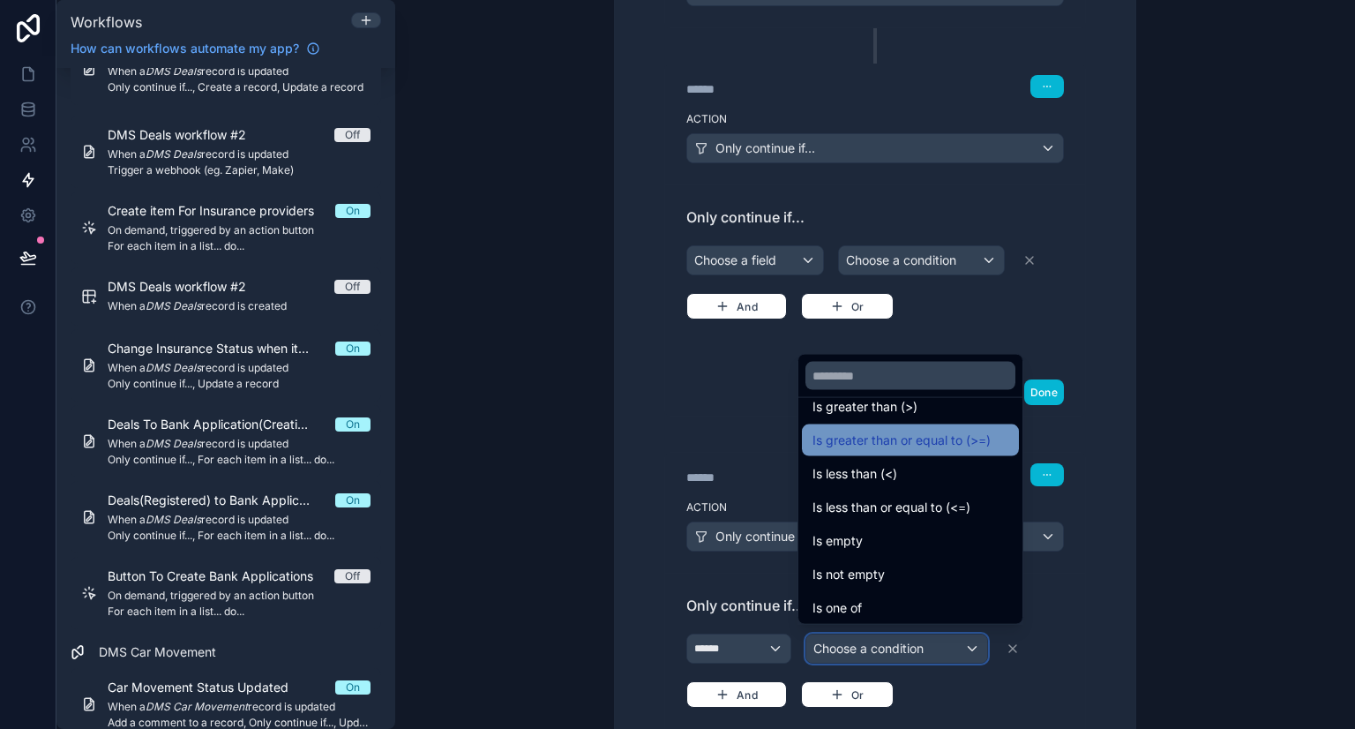
scroll to position [93, 0]
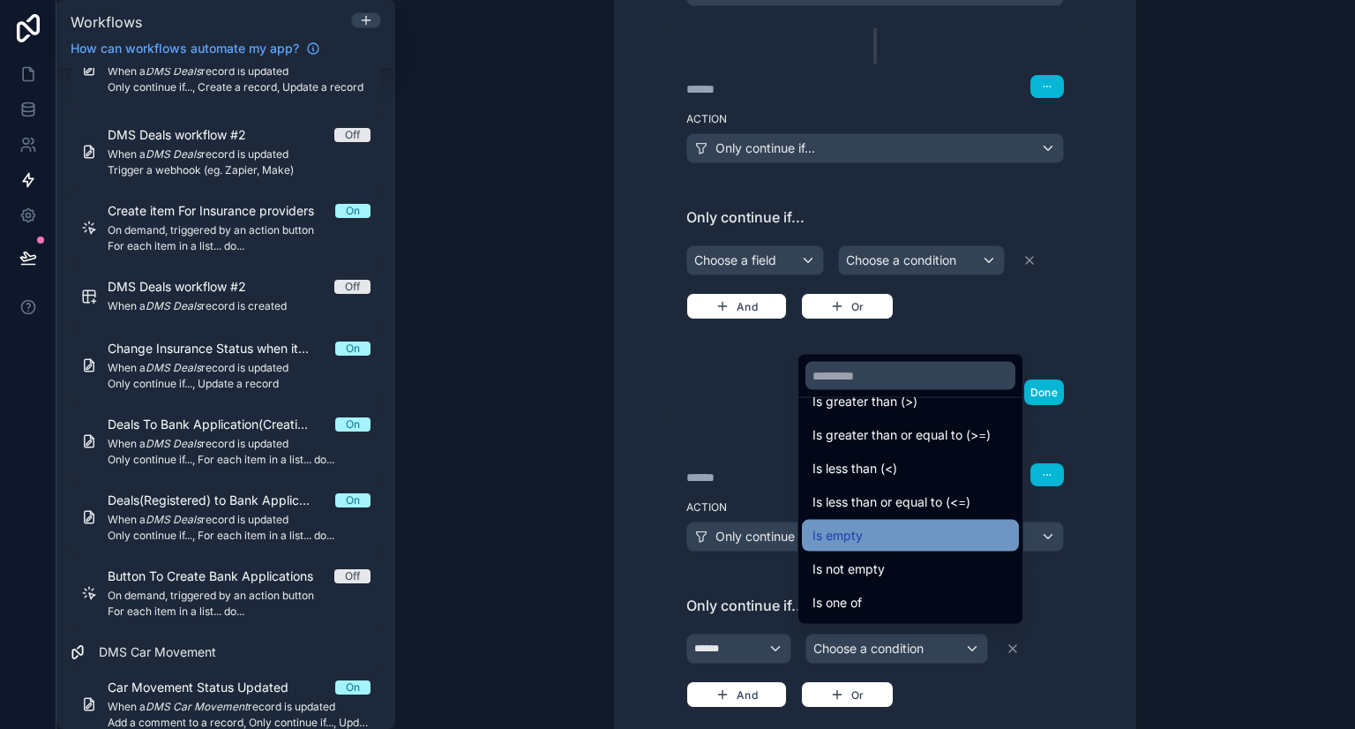
click at [872, 529] on div "Is empty" at bounding box center [910, 535] width 196 height 21
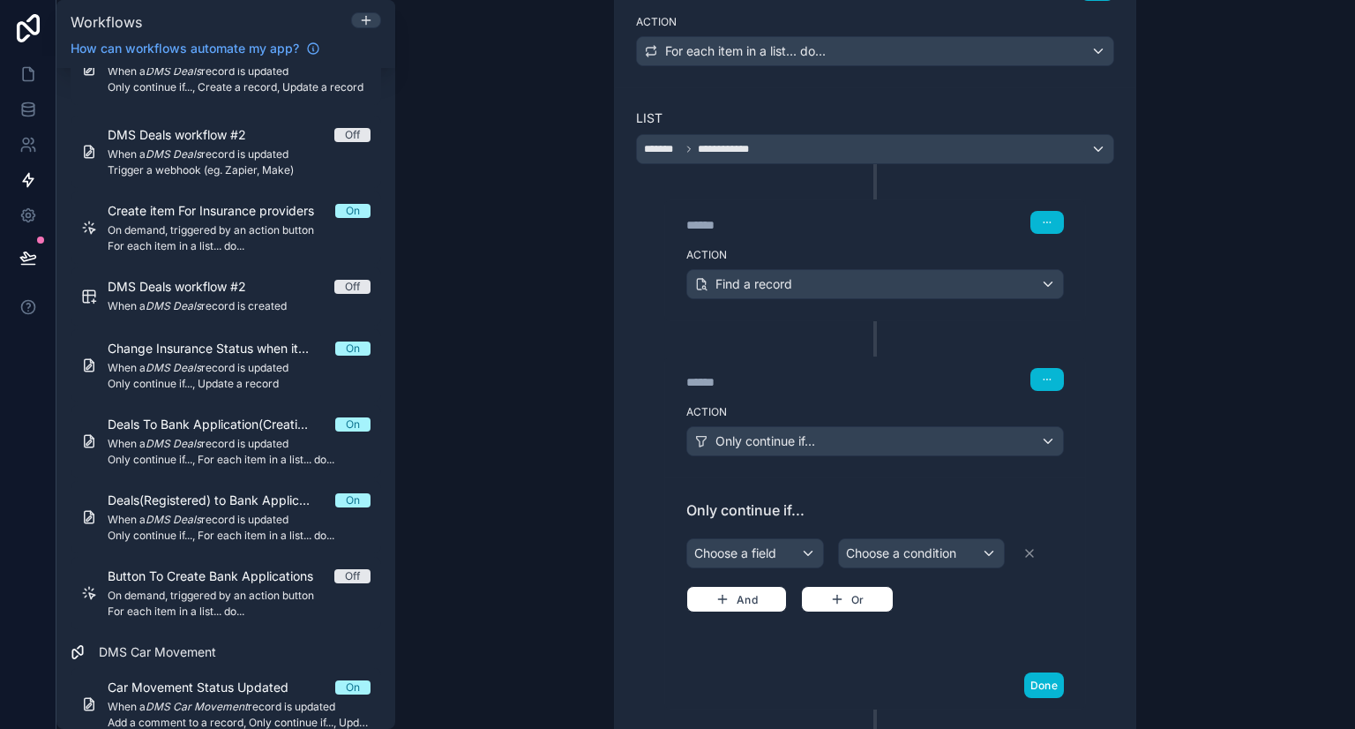
scroll to position [307, 0]
click at [876, 333] on div "****** Step 2 Action Find a record ****** Step 3 Action Only continue if... Onl…" at bounding box center [875, 631] width 478 height 933
drag, startPoint x: 876, startPoint y: 333, endPoint x: 847, endPoint y: 219, distance: 117.4
click at [847, 219] on div "******" at bounding box center [818, 226] width 265 height 18
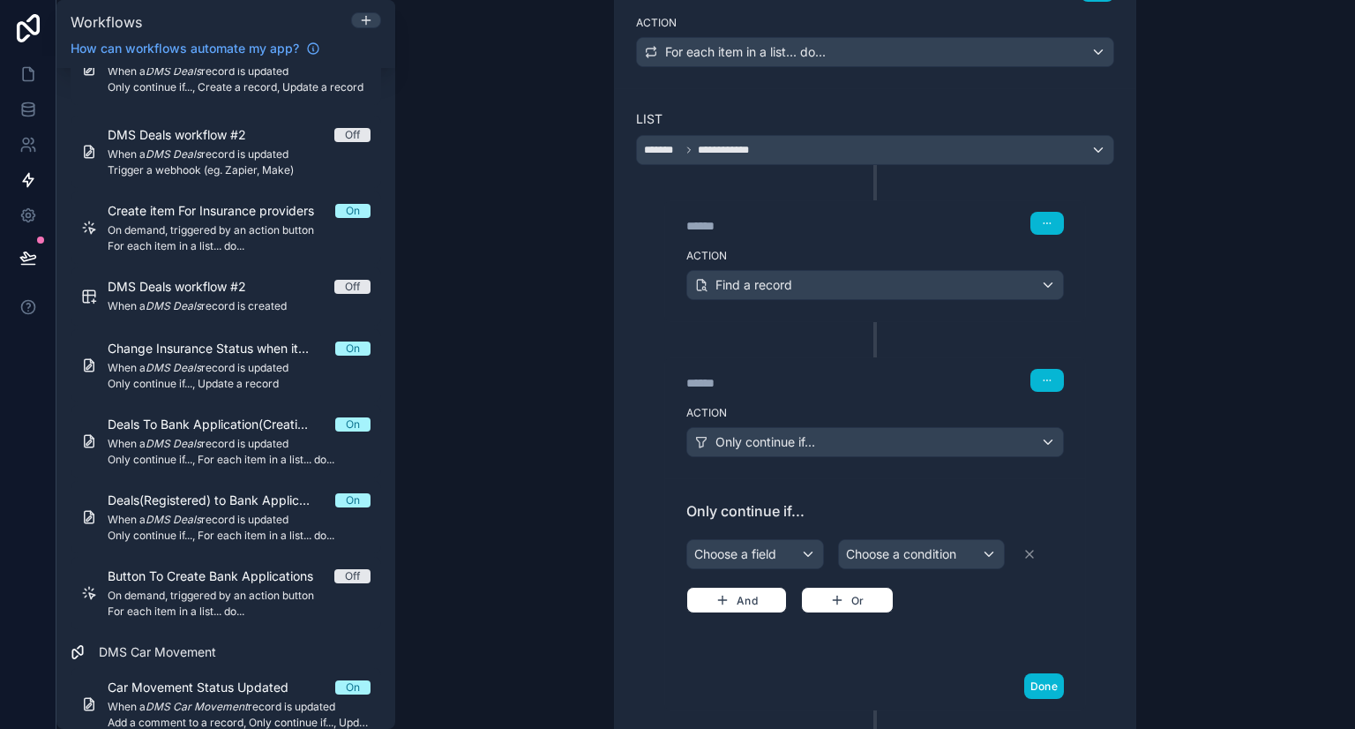
click at [889, 254] on label "Action" at bounding box center [874, 256] width 377 height 14
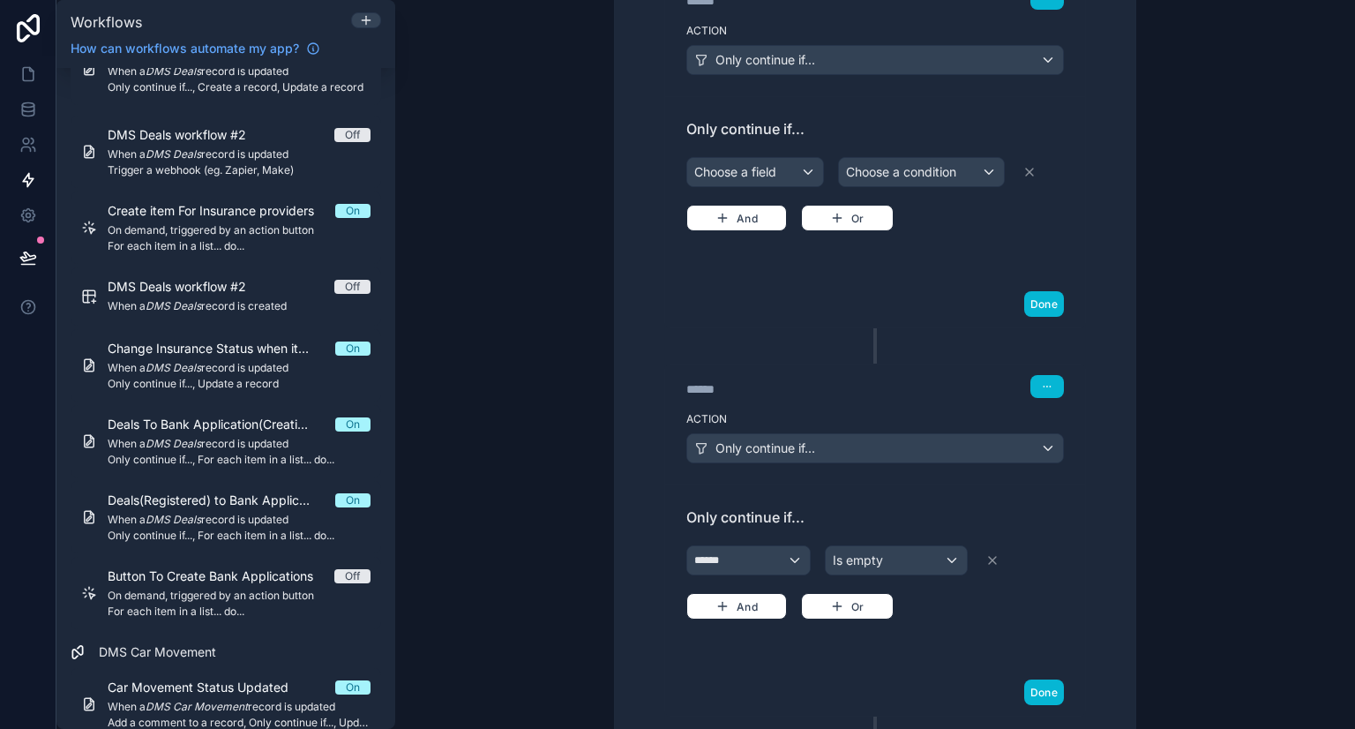
scroll to position [1103, 0]
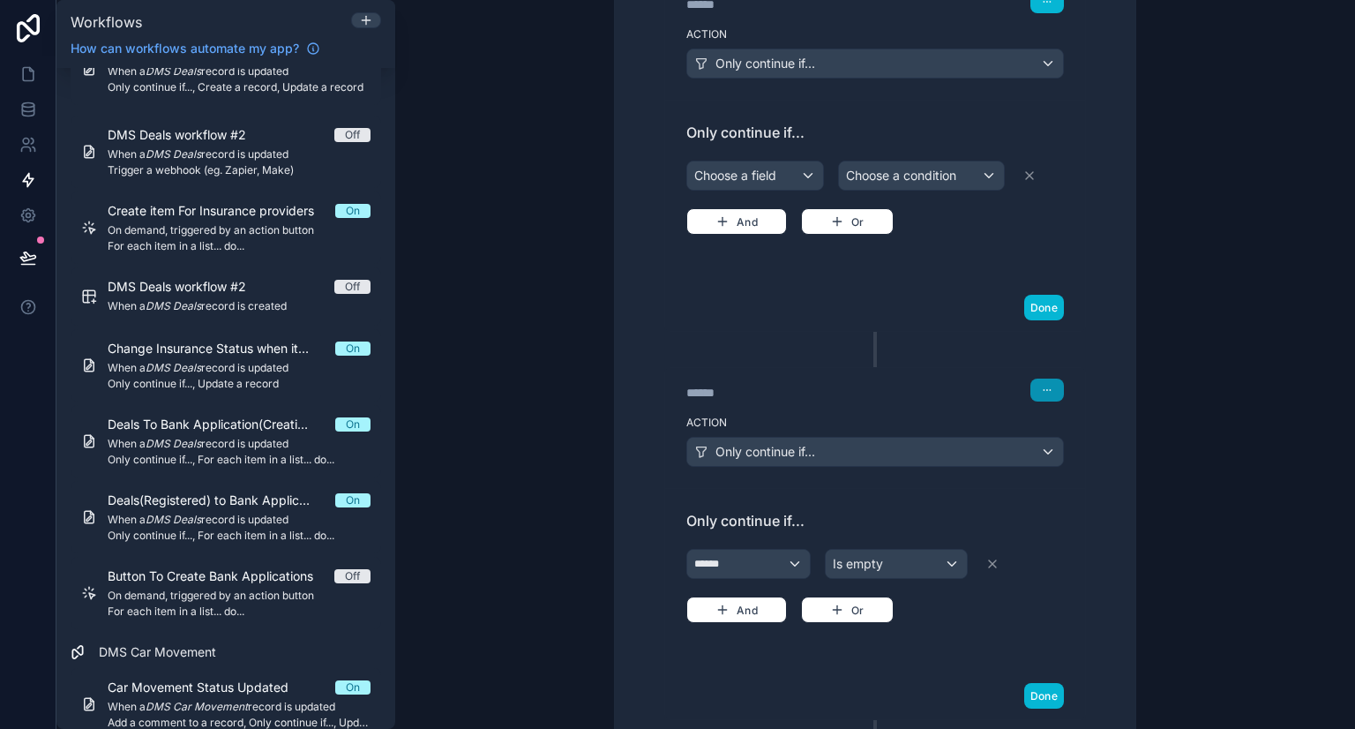
click at [1045, 385] on icon "button" at bounding box center [1047, 390] width 11 height 11
click at [1066, 455] on button "Delete" at bounding box center [1082, 448] width 121 height 28
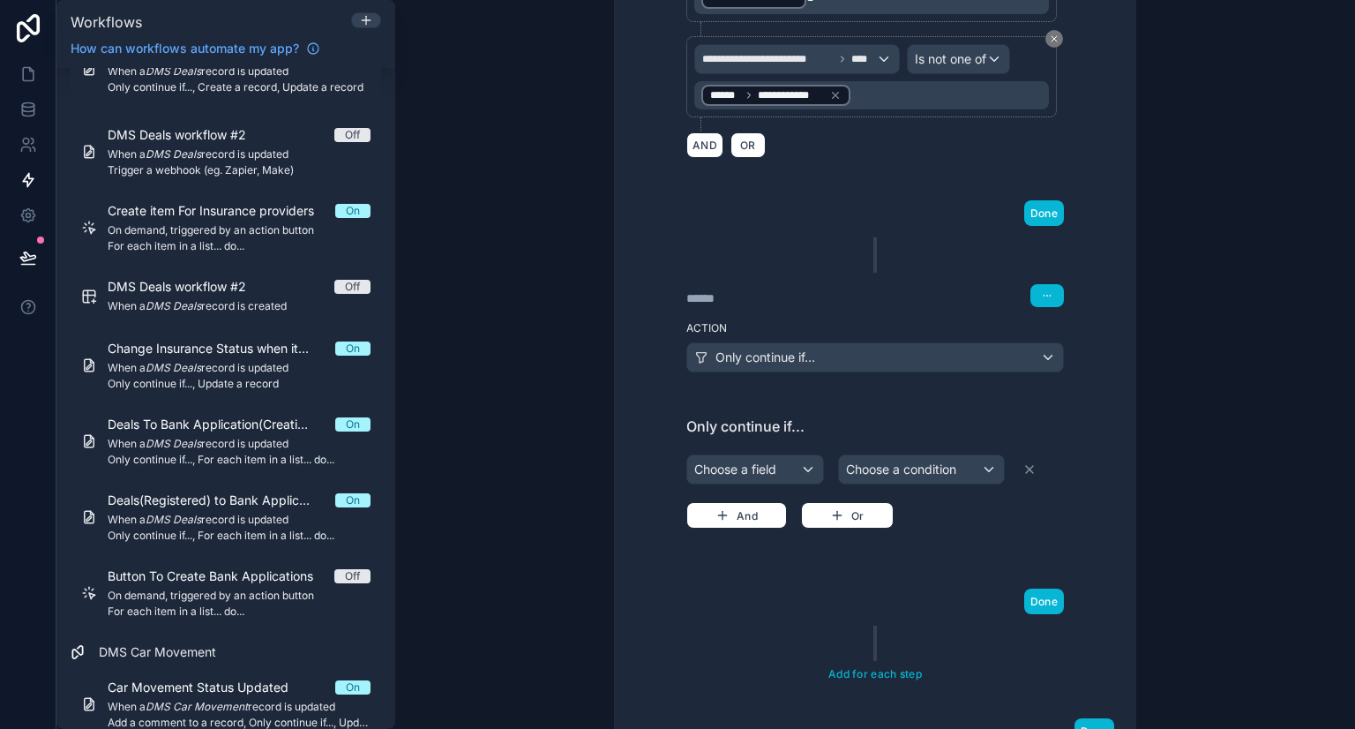
scroll to position [776, 0]
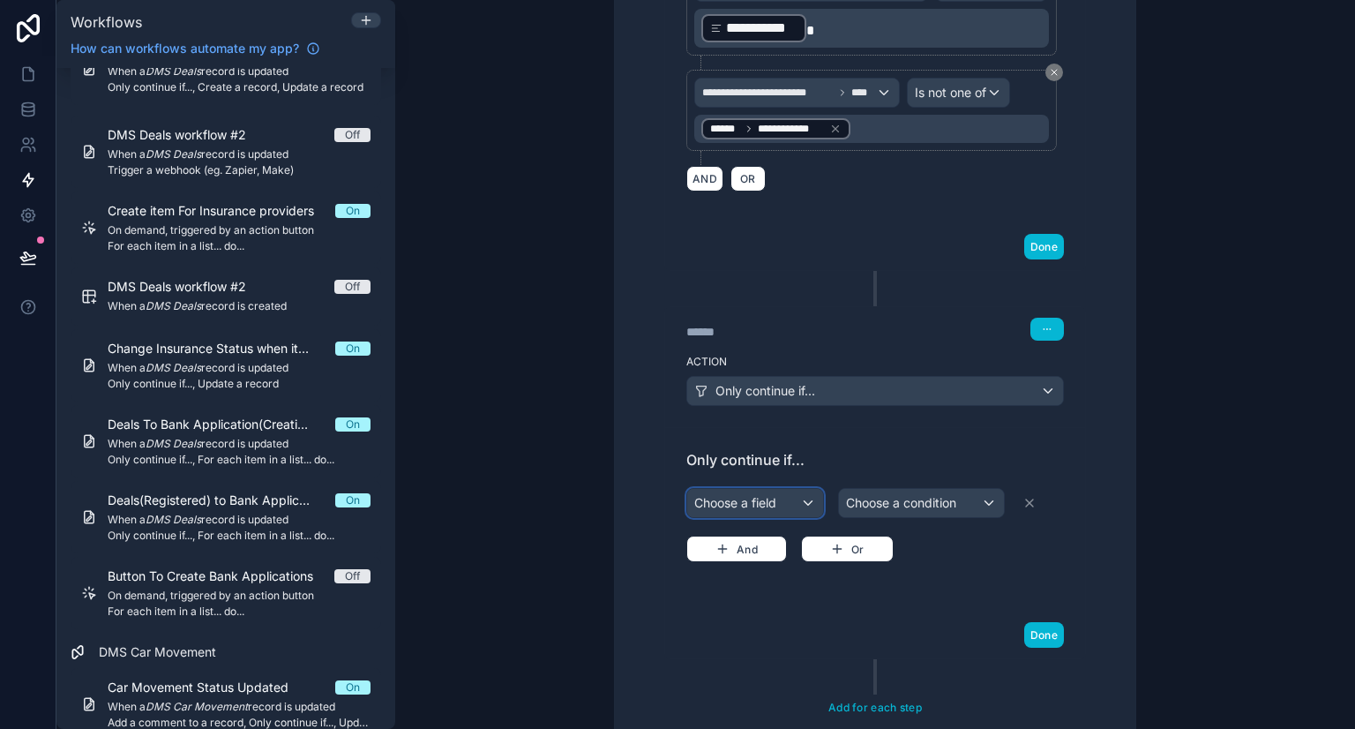
click at [762, 505] on div "Choose a field" at bounding box center [755, 503] width 136 height 28
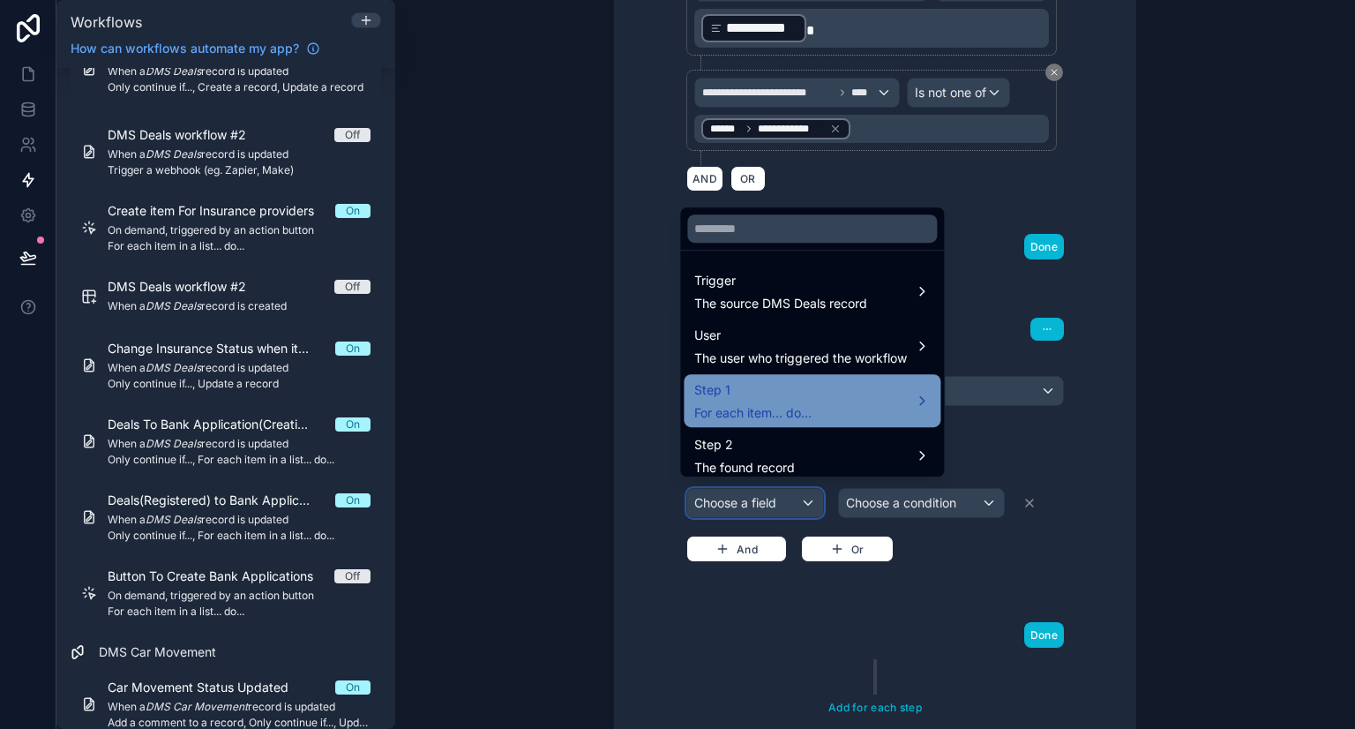
scroll to position [9, 0]
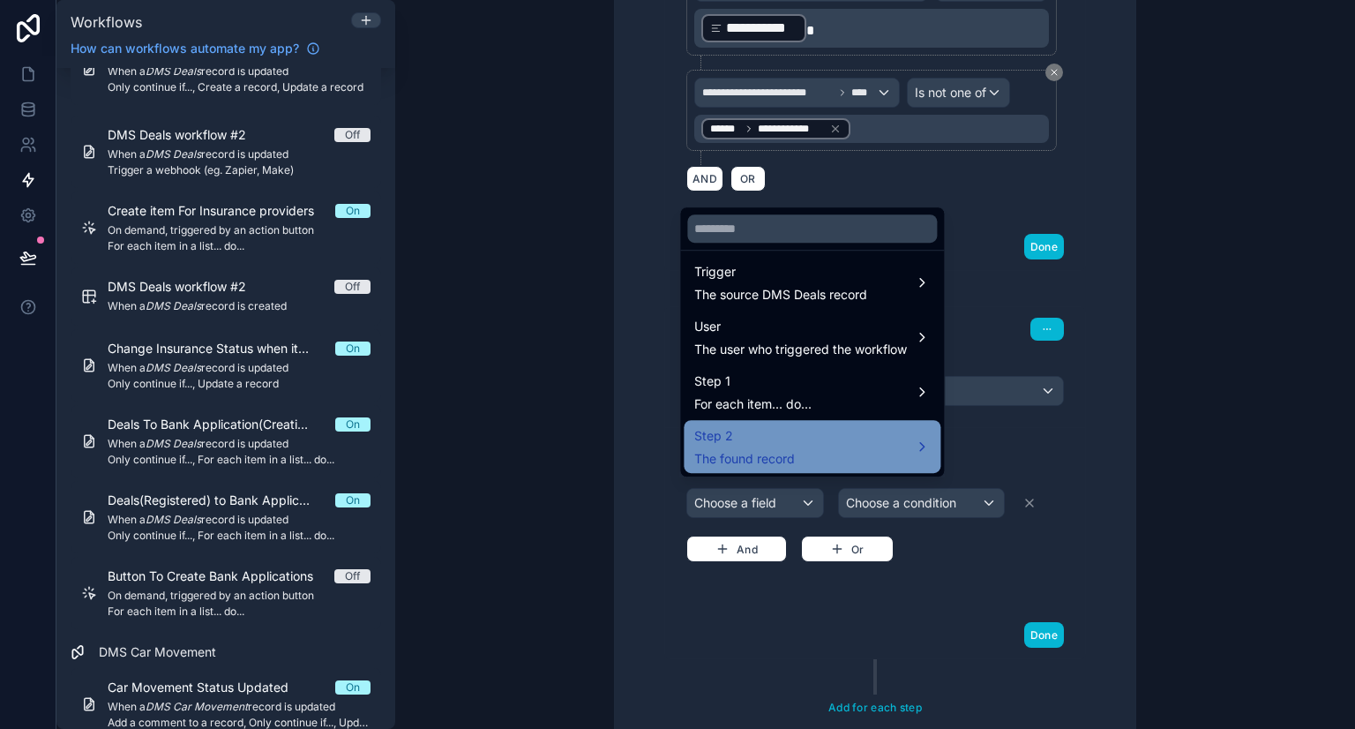
click at [791, 450] on span "The found record" at bounding box center [744, 459] width 101 height 18
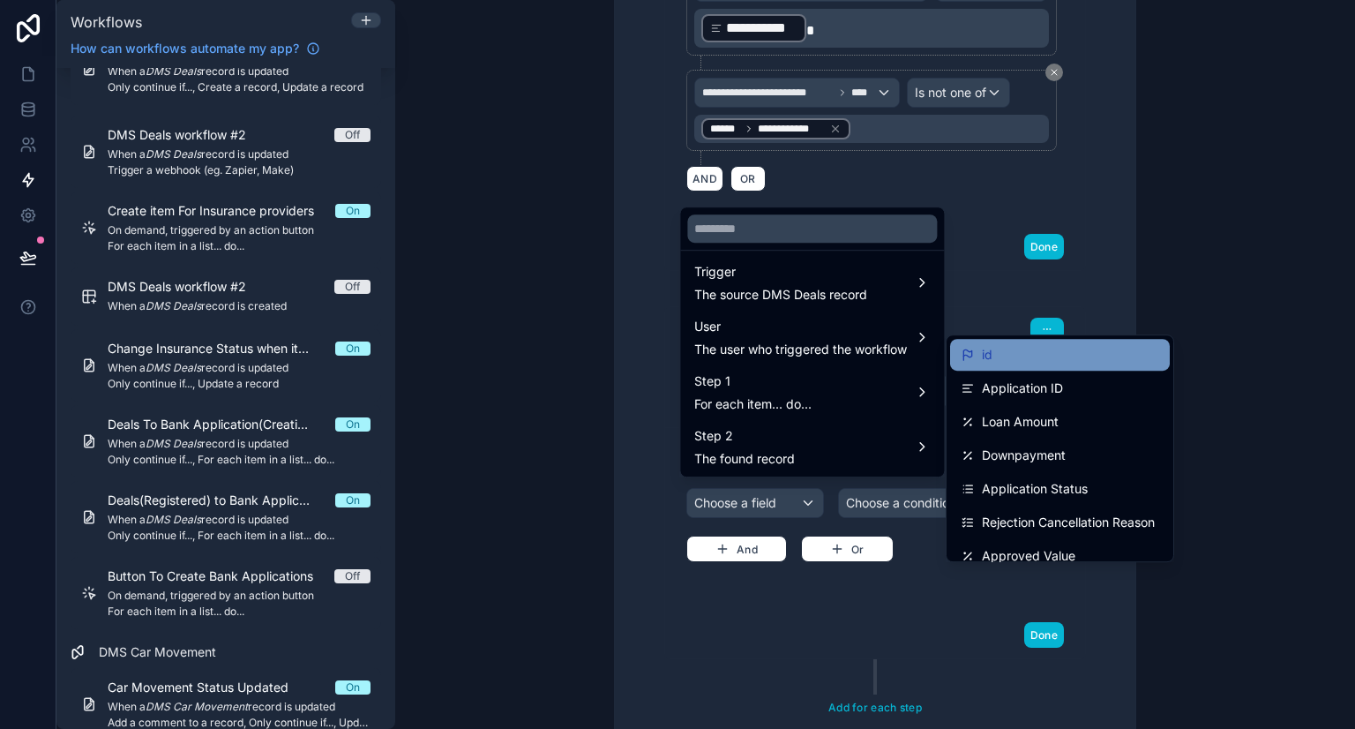
drag, startPoint x: 891, startPoint y: 456, endPoint x: 1025, endPoint y: 348, distance: 171.9
click at [1025, 348] on div "**********" at bounding box center [875, 364] width 960 height 729
click at [1025, 348] on div "id" at bounding box center [1060, 354] width 198 height 21
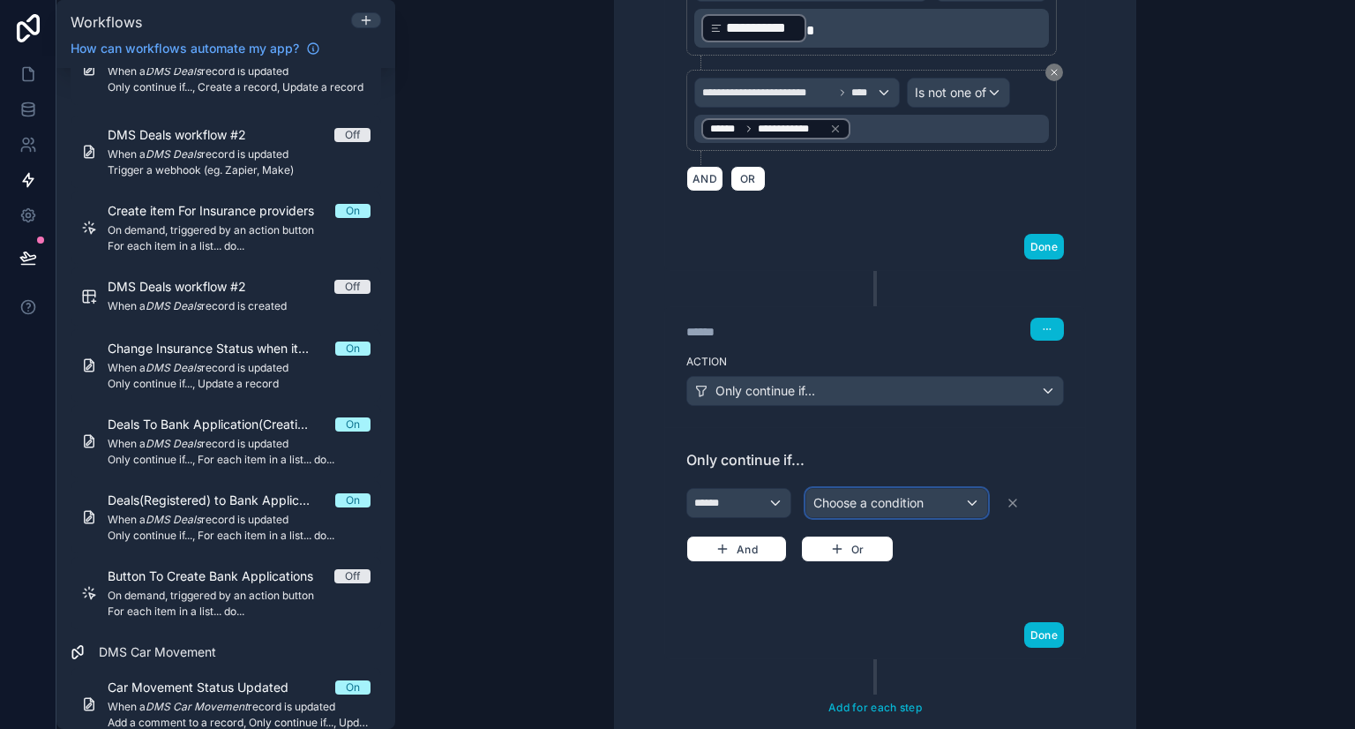
click at [883, 502] on span "Choose a condition" at bounding box center [868, 503] width 110 height 18
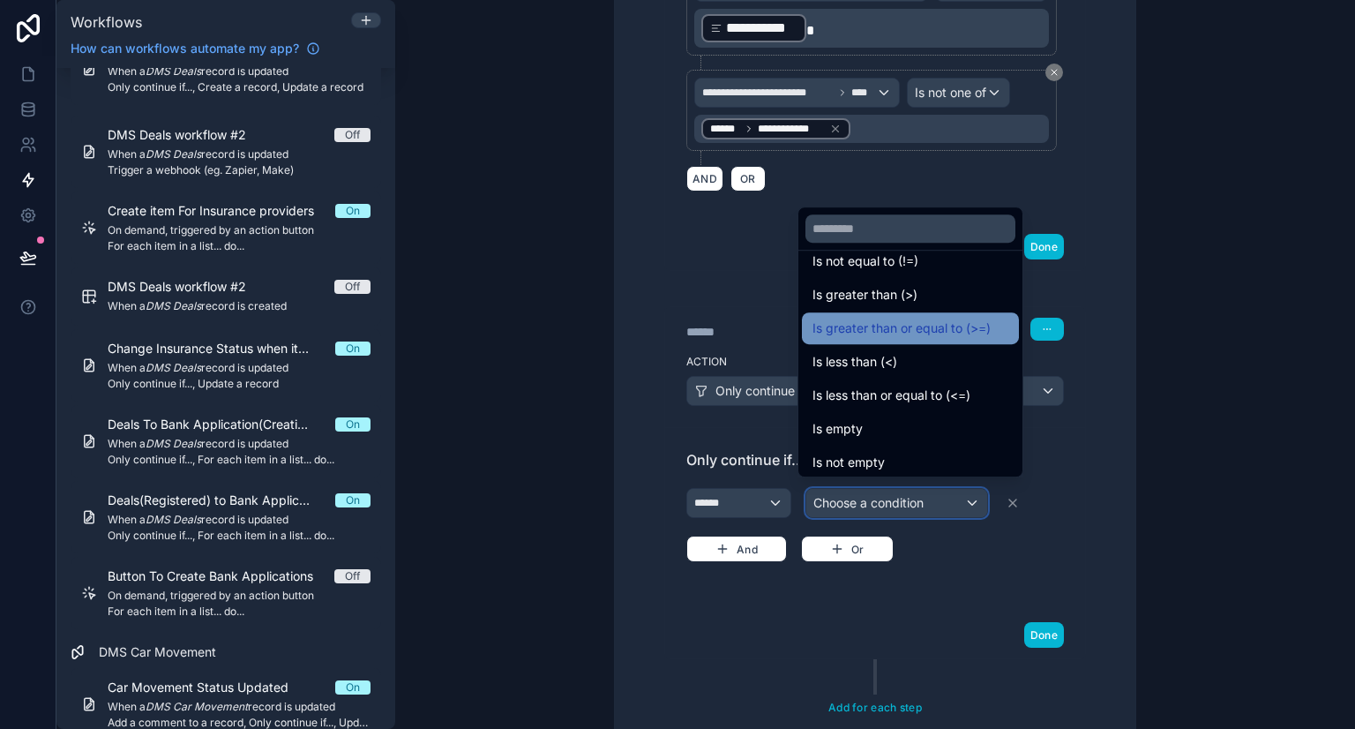
scroll to position [56, 0]
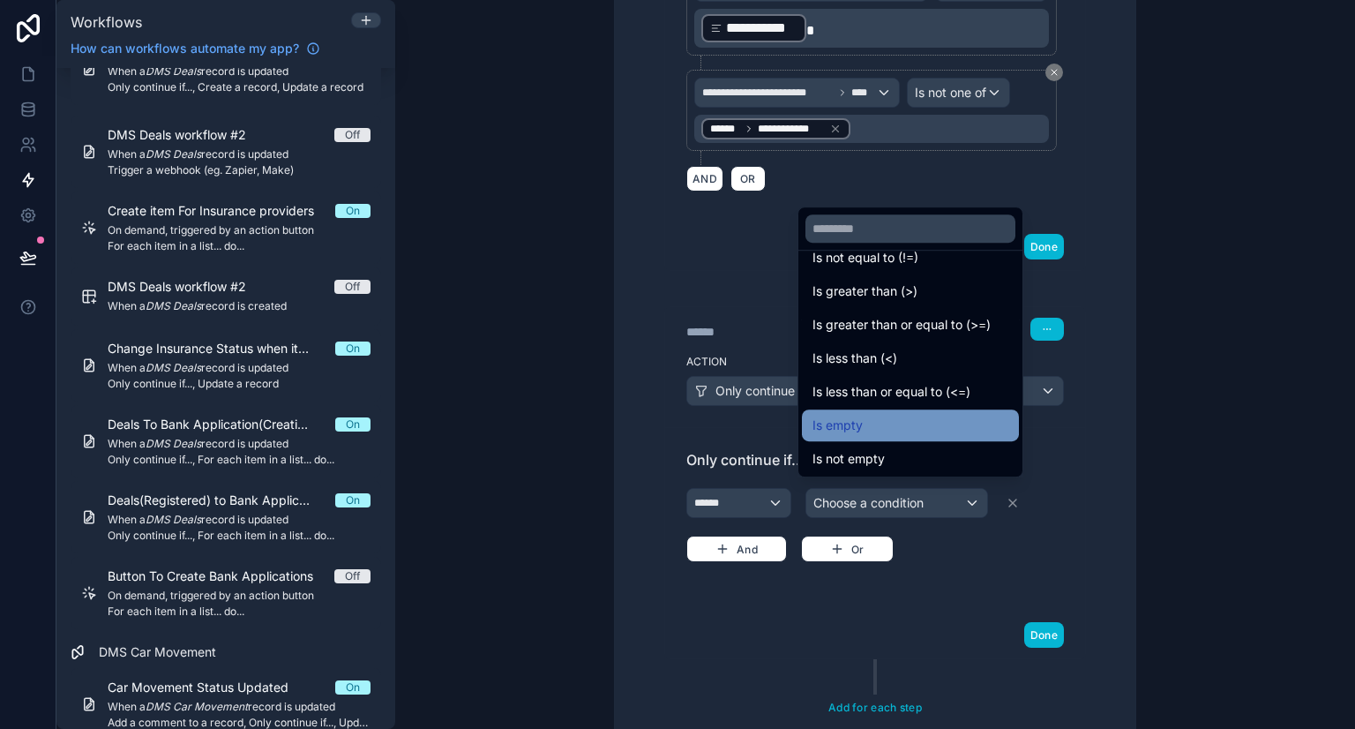
click at [850, 422] on span "Is empty" at bounding box center [837, 425] width 50 height 21
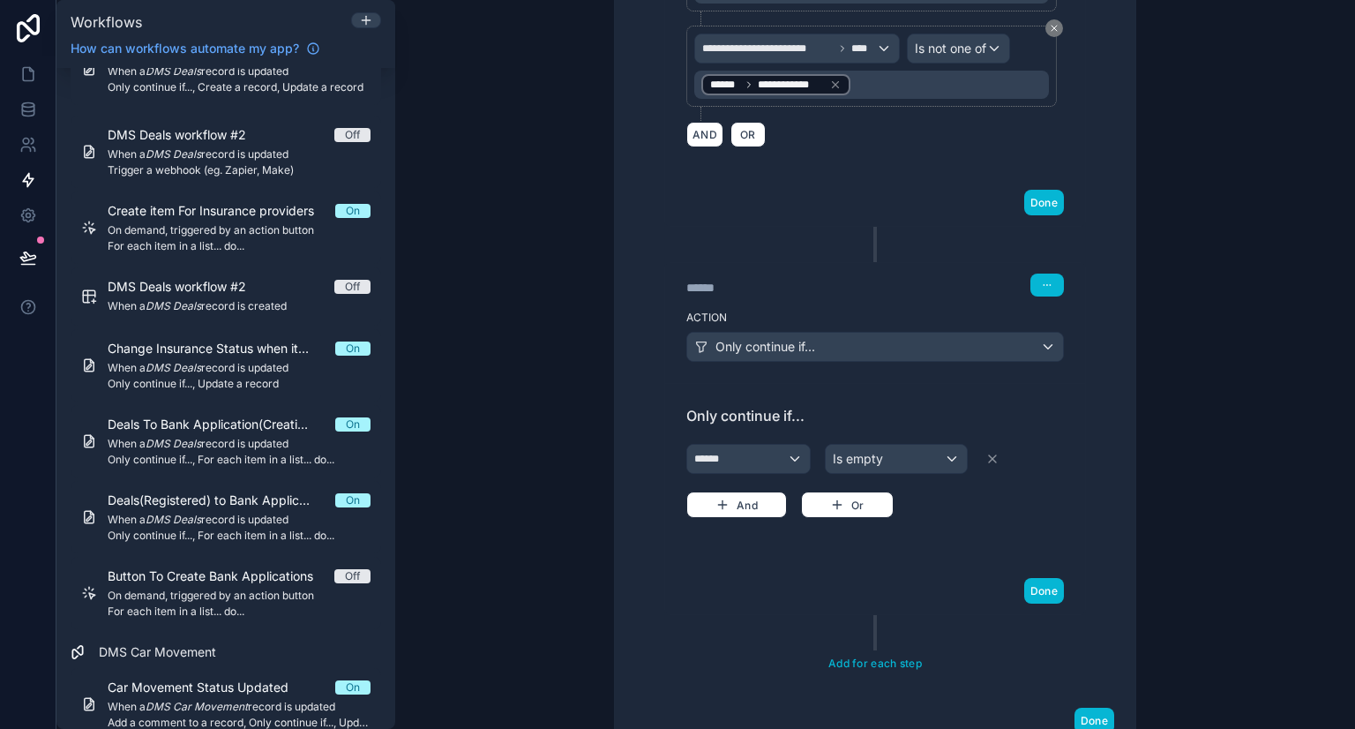
scroll to position [826, 0]
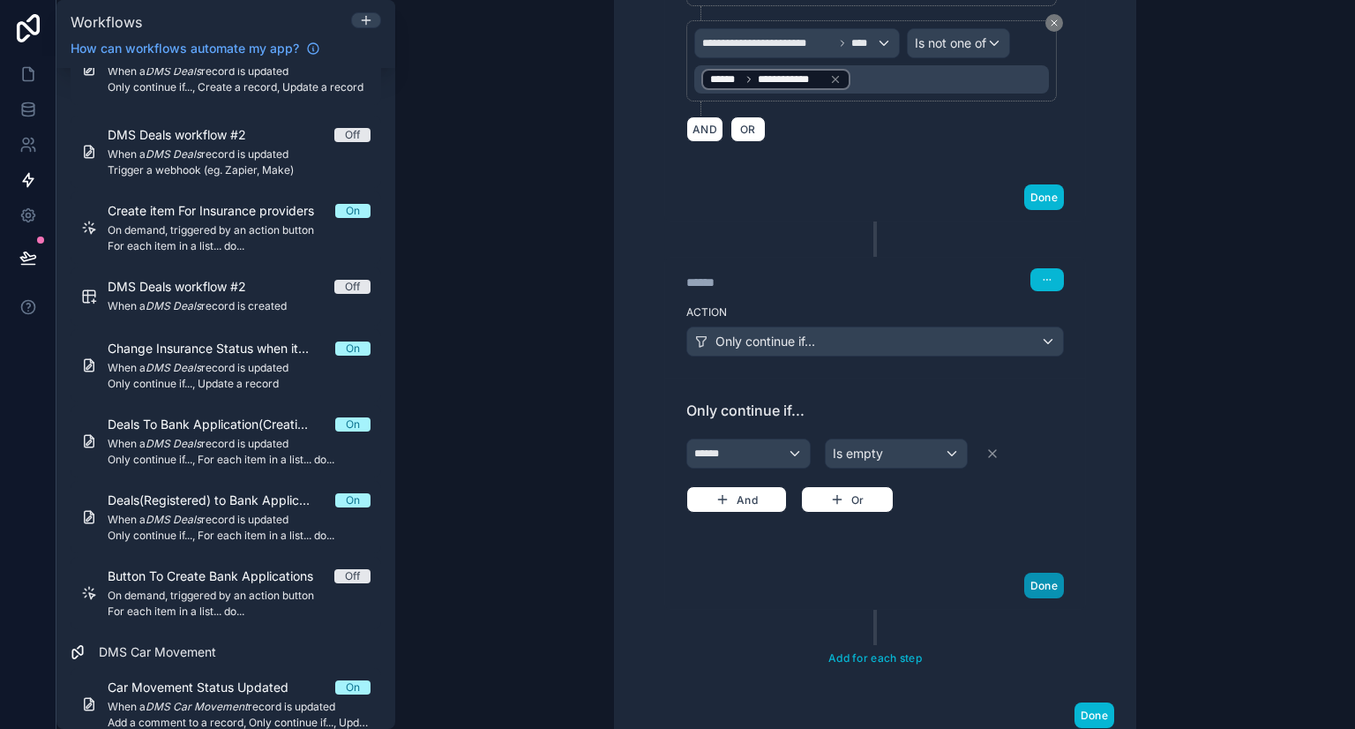
click at [1032, 580] on button "Done" at bounding box center [1044, 585] width 40 height 26
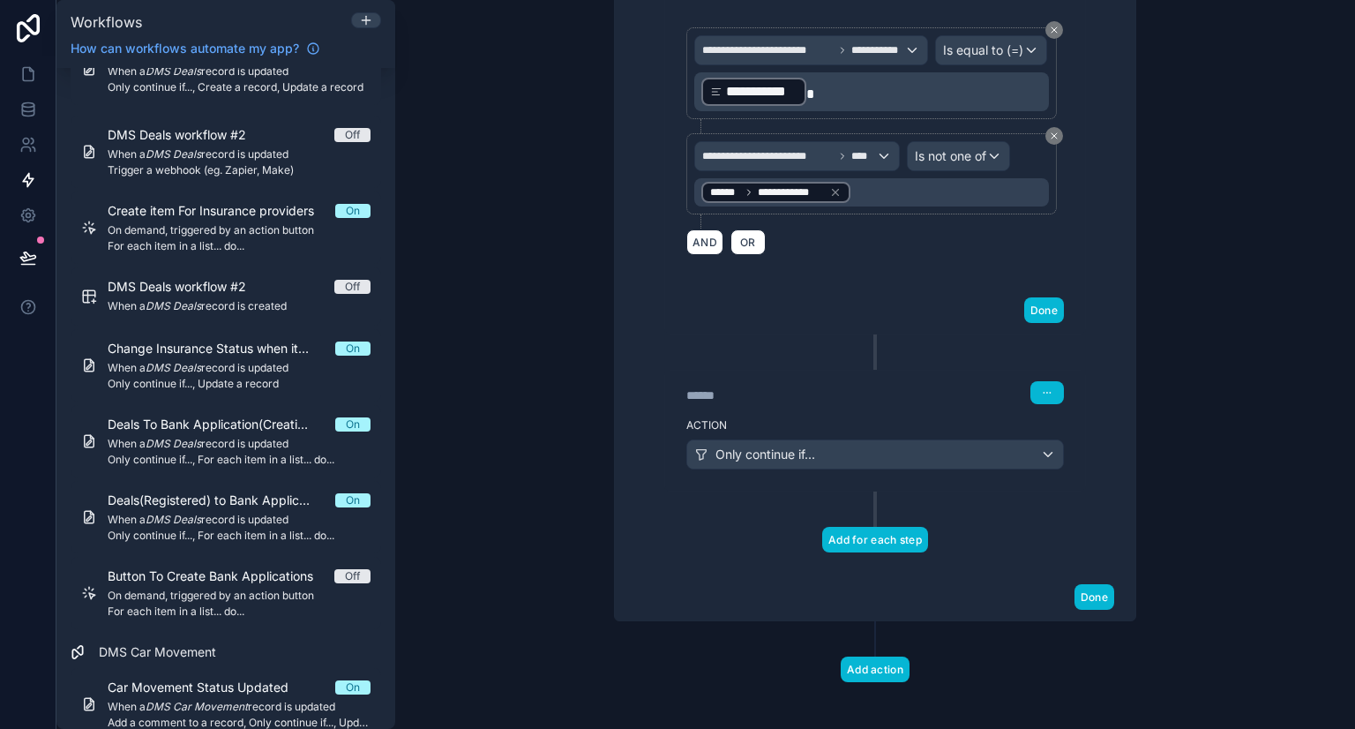
click at [882, 527] on button "Add for each step" at bounding box center [875, 540] width 106 height 26
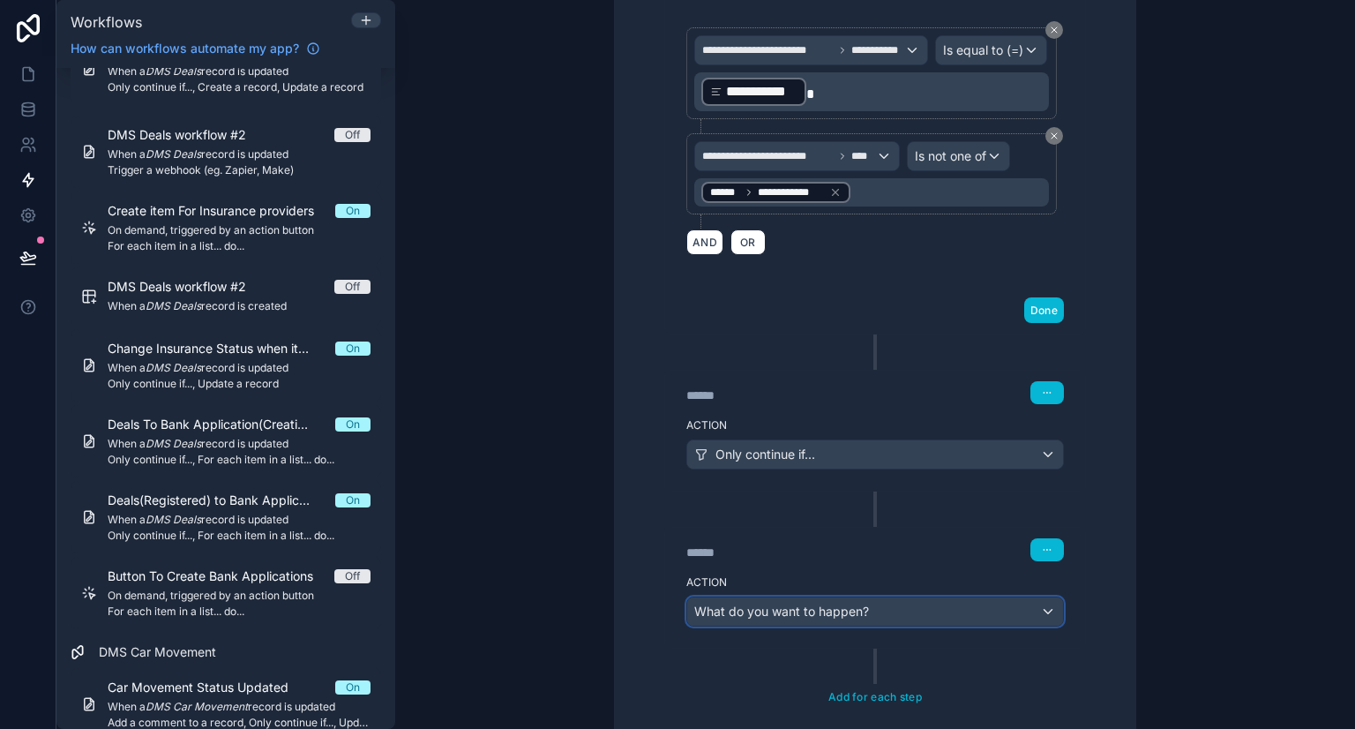
click at [782, 603] on span "What do you want to happen?" at bounding box center [781, 610] width 175 height 15
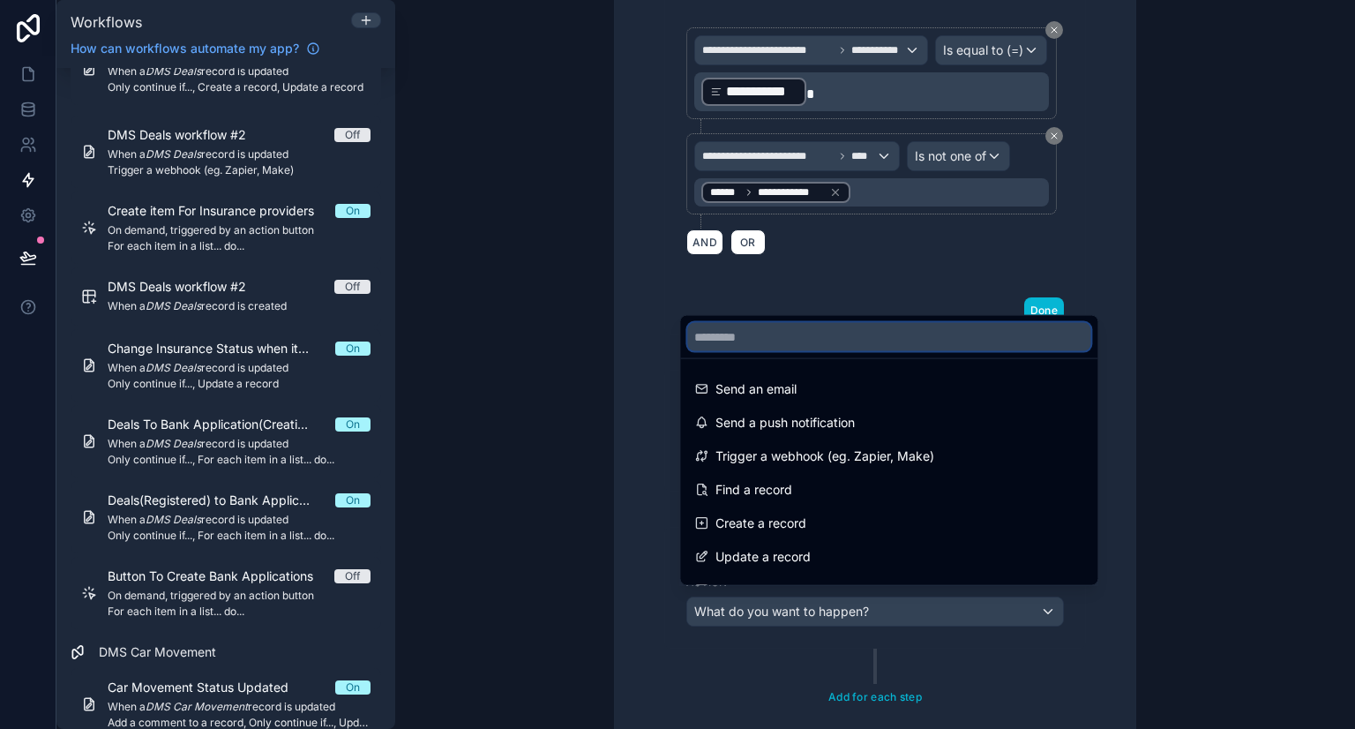
click at [764, 340] on input "text" at bounding box center [888, 337] width 403 height 28
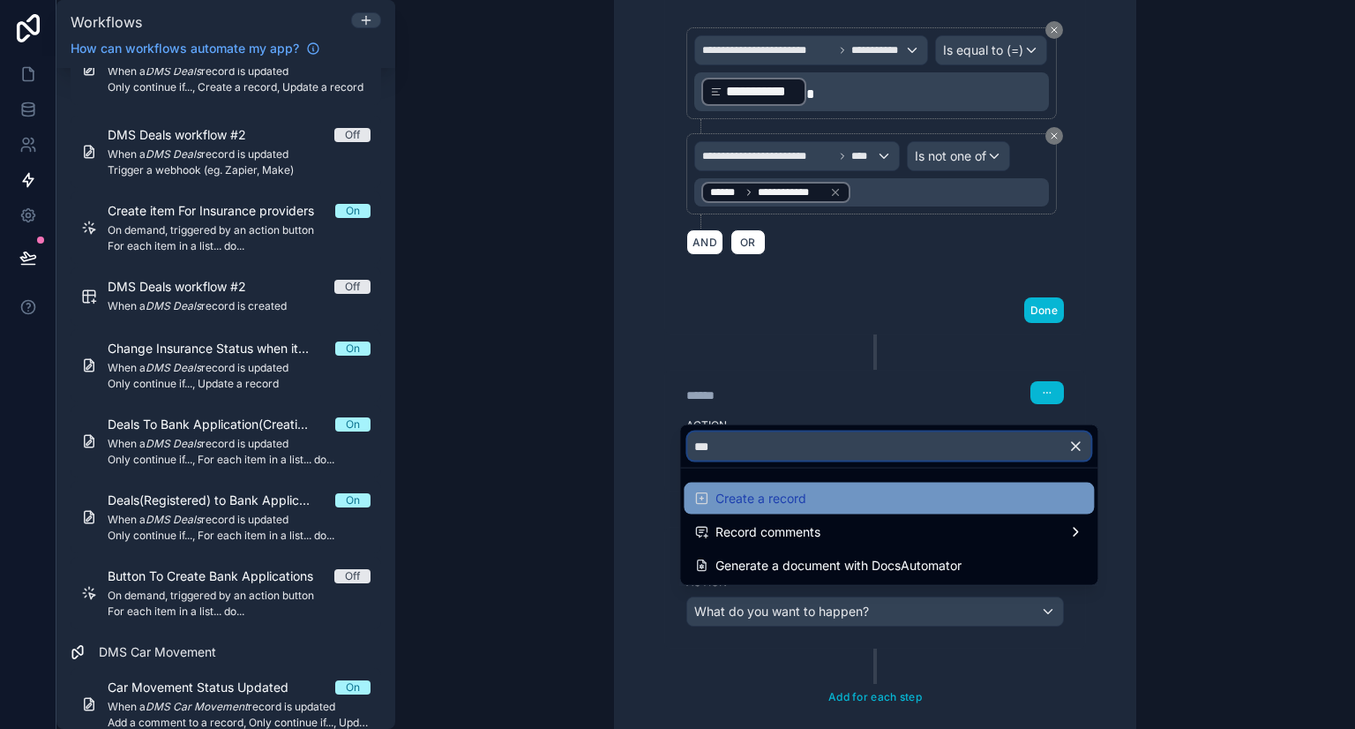
type input "***"
click at [808, 511] on div "Create a record" at bounding box center [889, 498] width 410 height 32
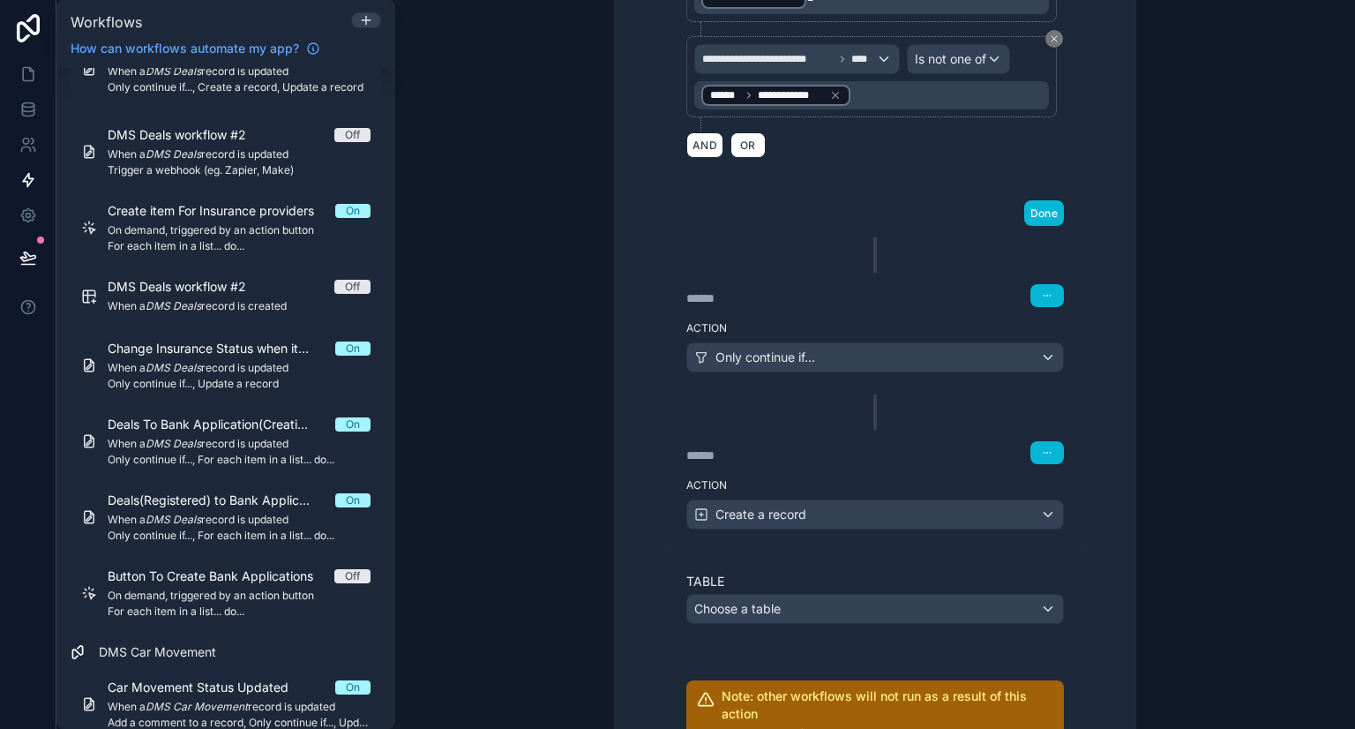
scroll to position [809, 0]
click at [783, 597] on div "Choose a table" at bounding box center [875, 609] width 376 height 28
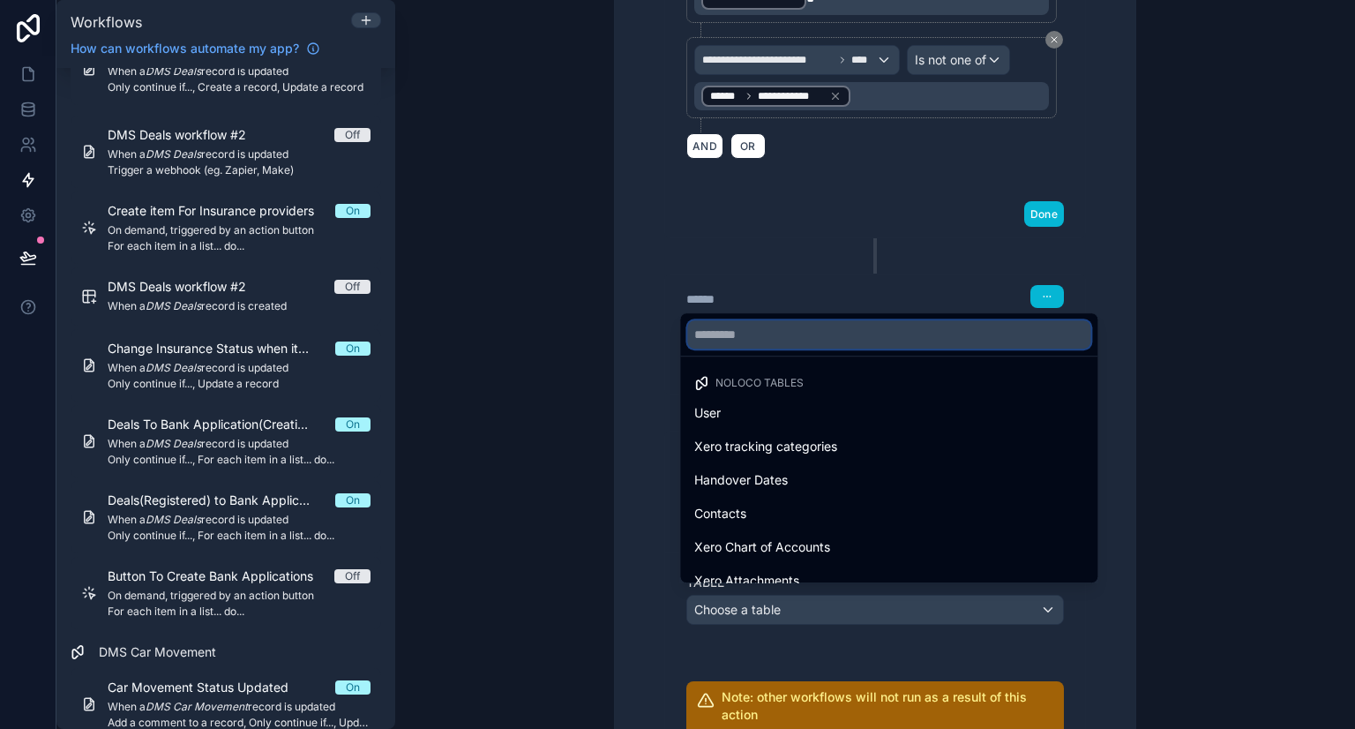
click at [794, 346] on input "text" at bounding box center [888, 334] width 403 height 28
type input "*"
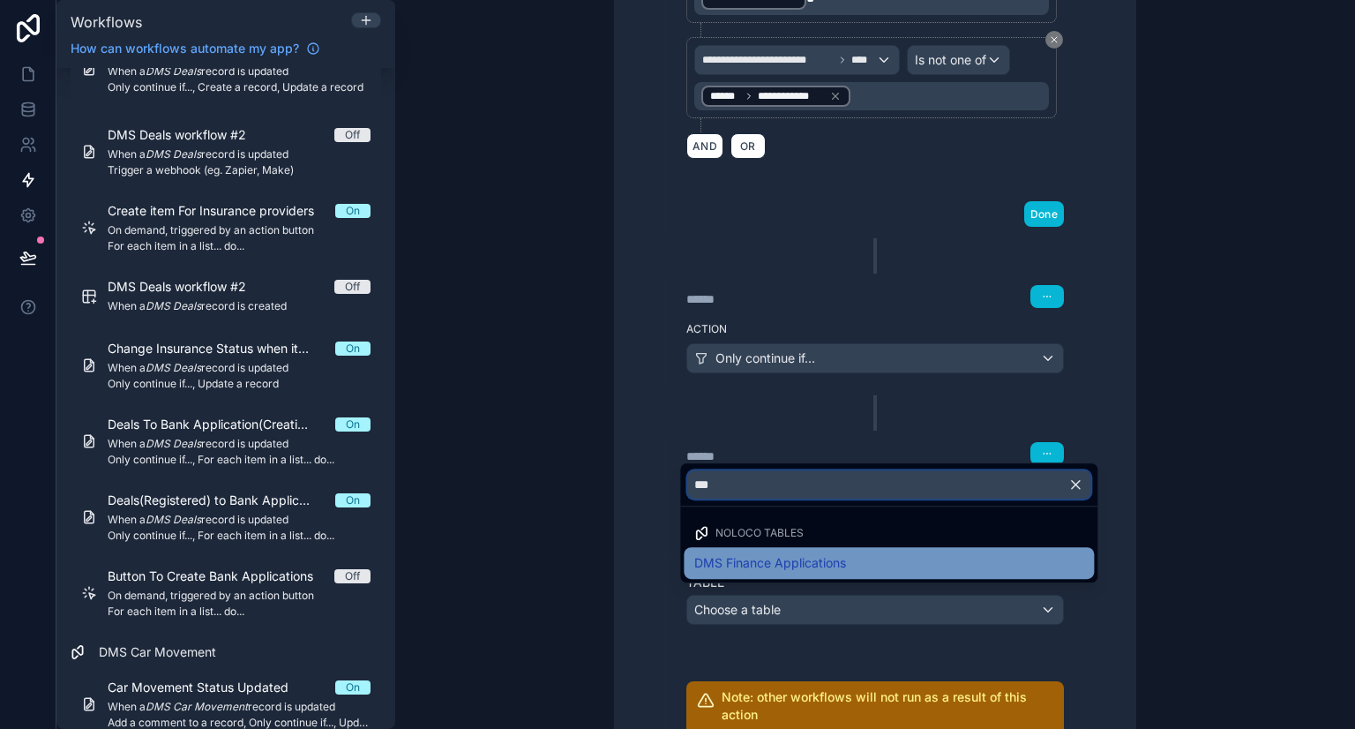
type input "***"
click at [808, 576] on div "DMS Finance Applications" at bounding box center [889, 563] width 410 height 32
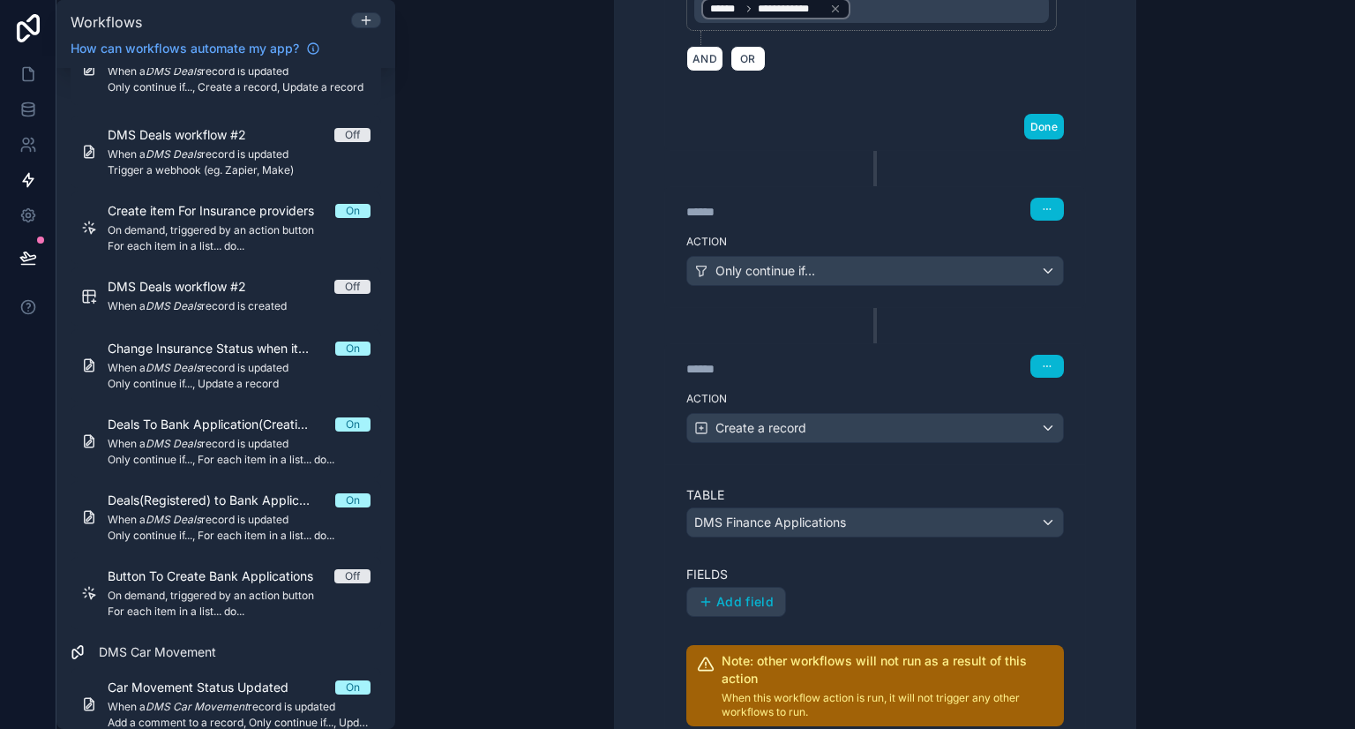
scroll to position [903, 0]
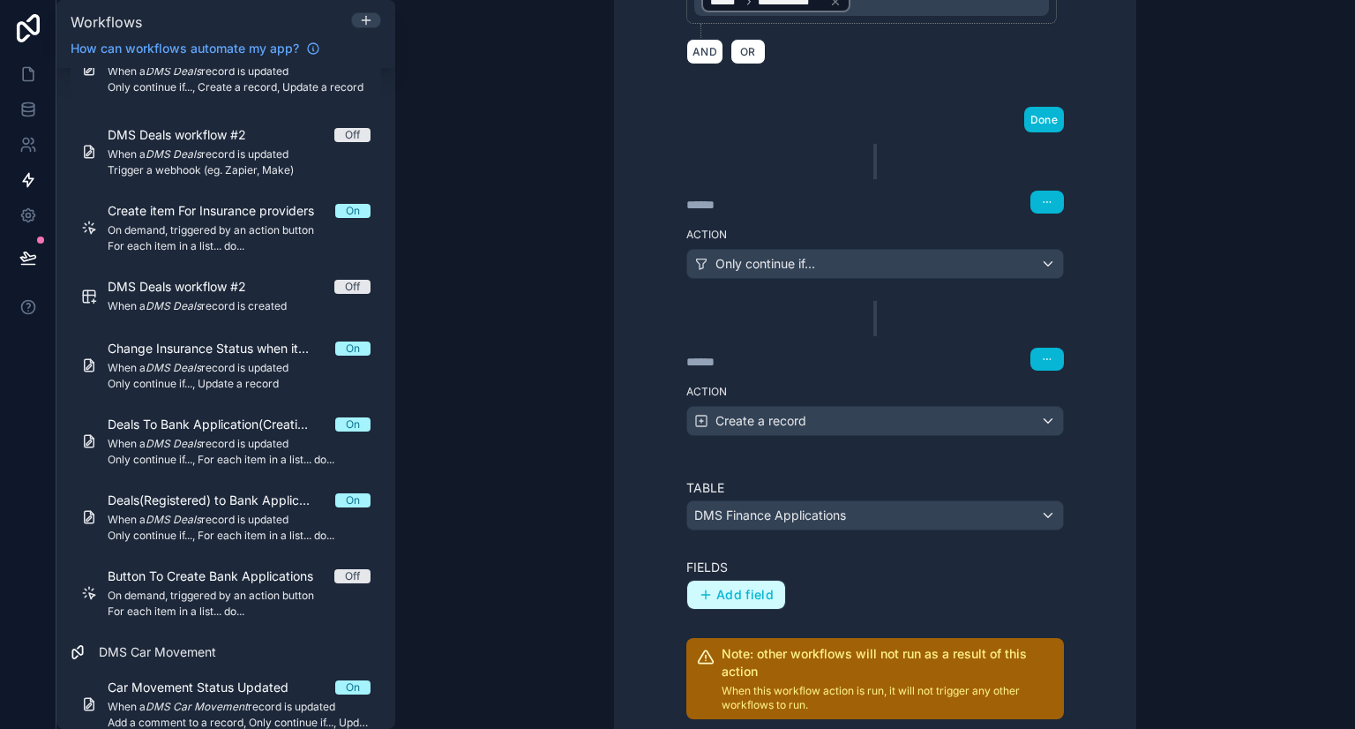
click at [741, 587] on span "Add field" at bounding box center [744, 595] width 57 height 16
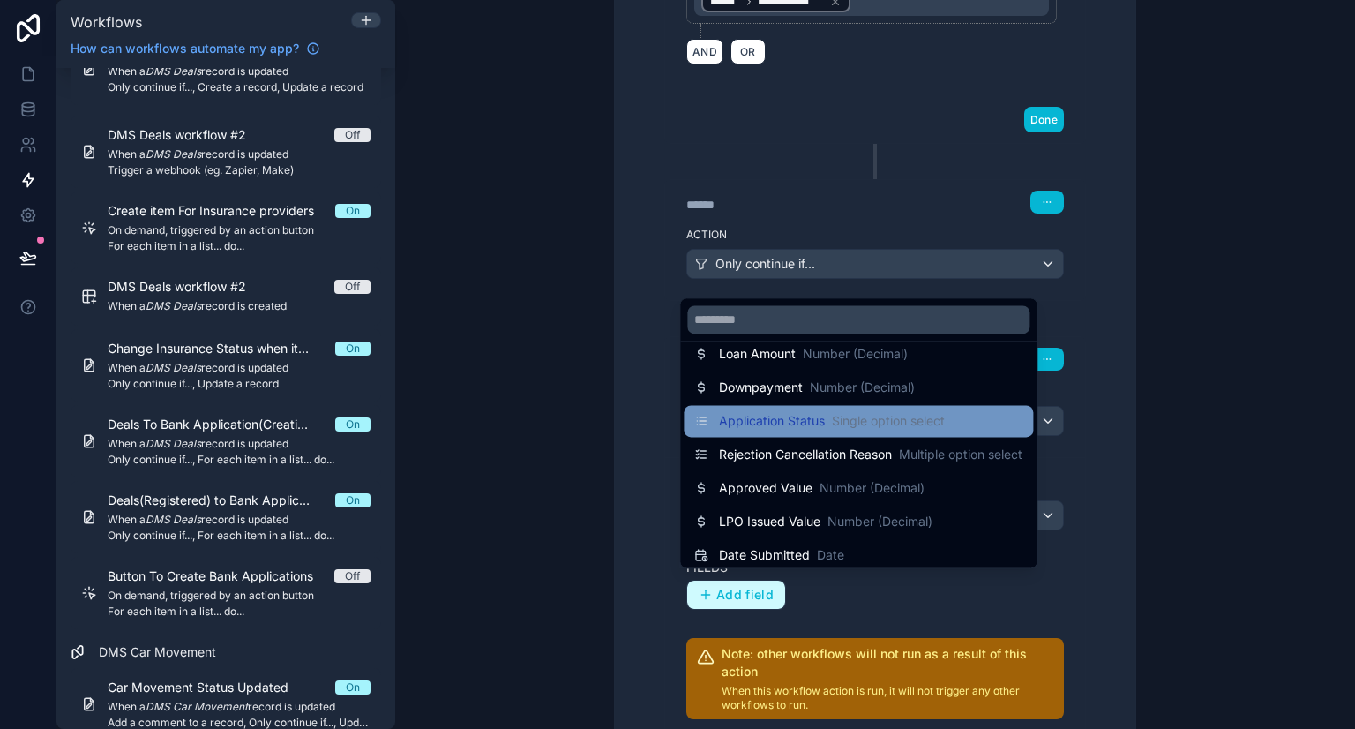
scroll to position [49, 0]
click at [783, 430] on span "Application Status" at bounding box center [772, 423] width 106 height 18
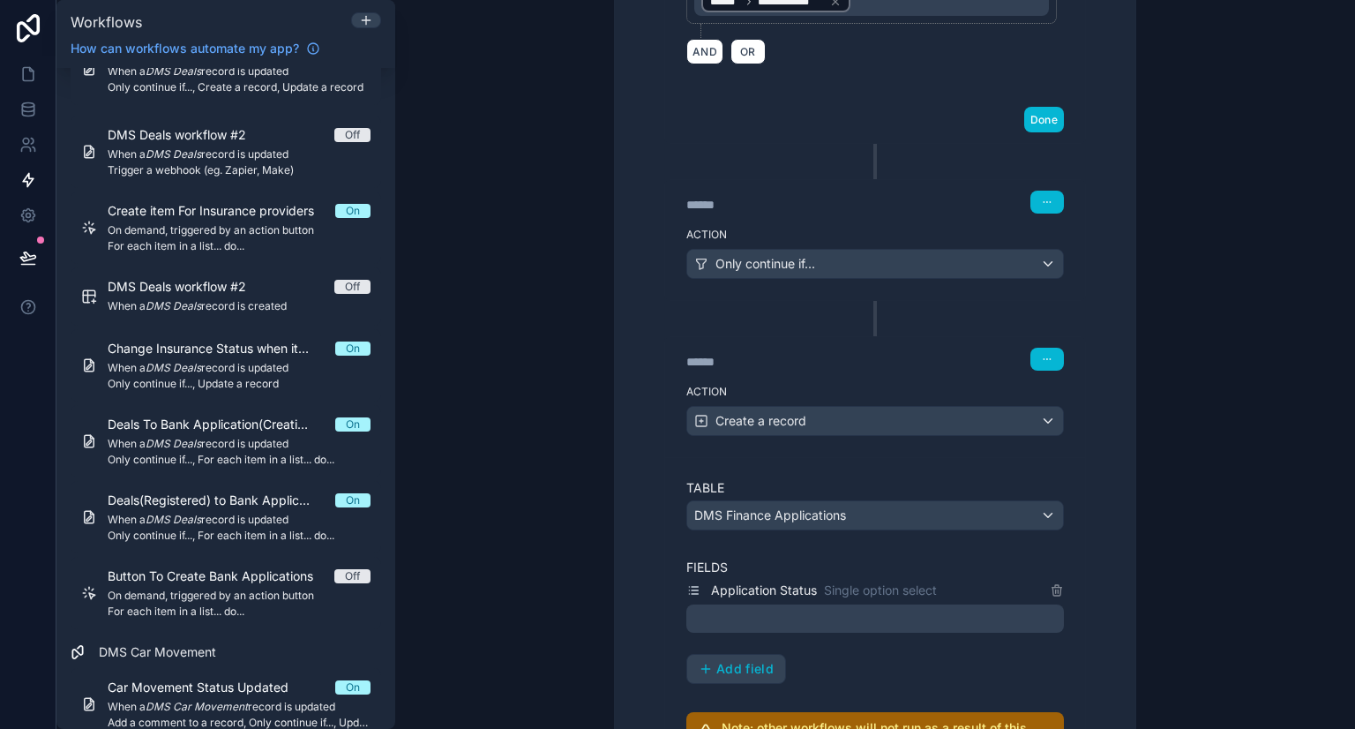
click at [804, 615] on div at bounding box center [874, 618] width 377 height 28
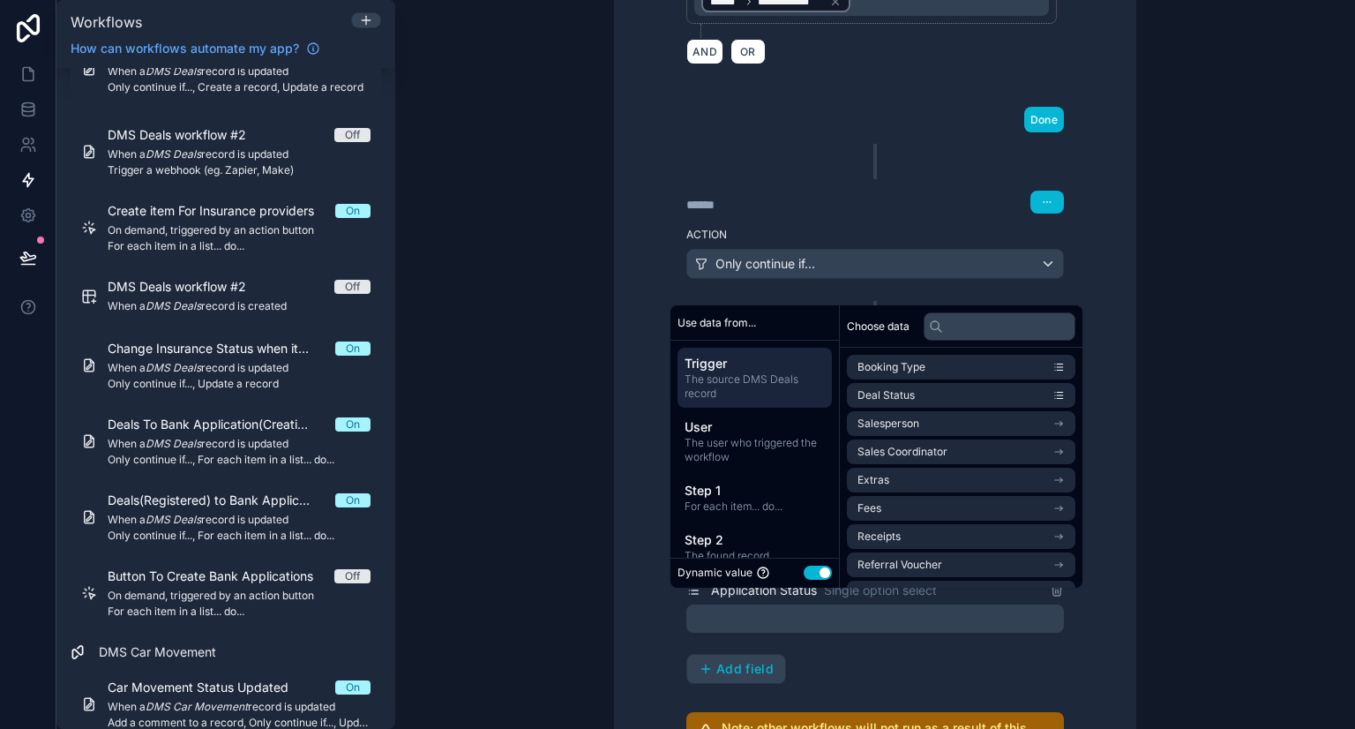
click at [813, 572] on button "Use setting" at bounding box center [818, 572] width 28 height 14
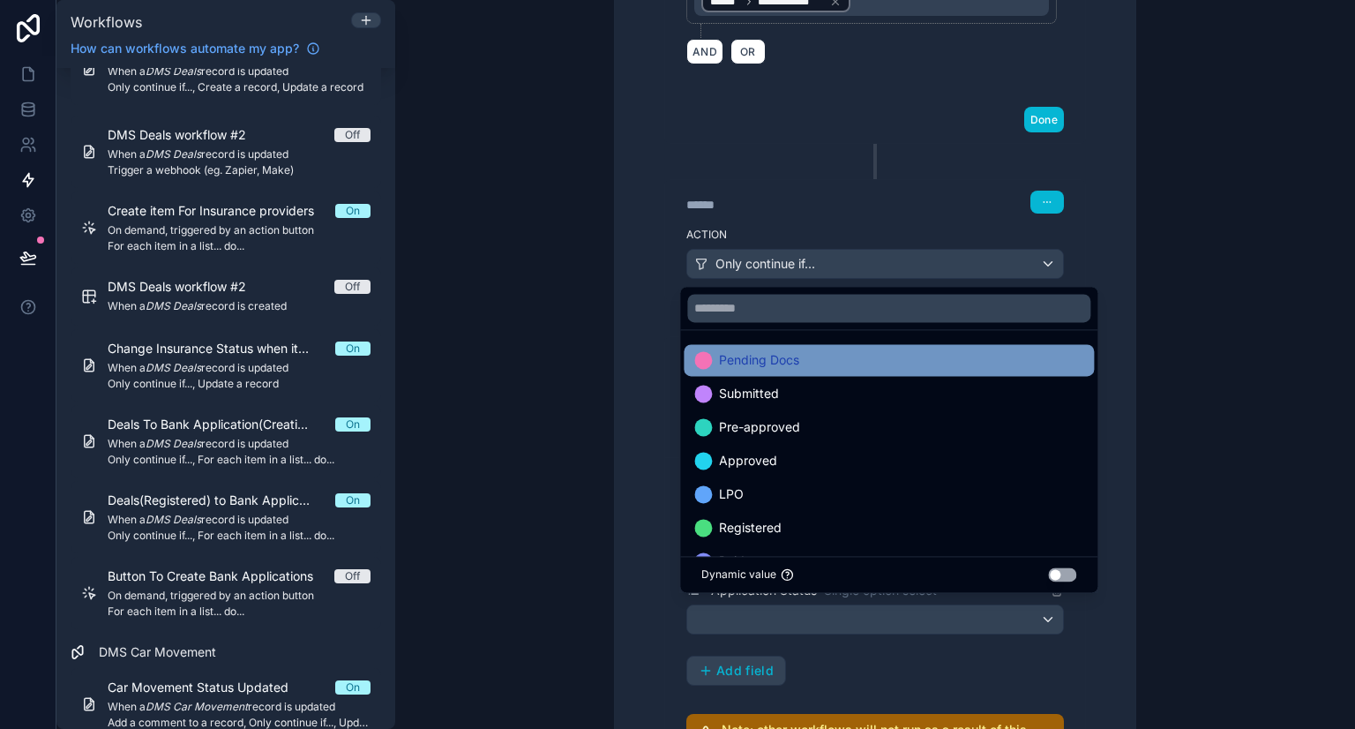
click at [766, 365] on span "Pending Docs" at bounding box center [759, 359] width 80 height 21
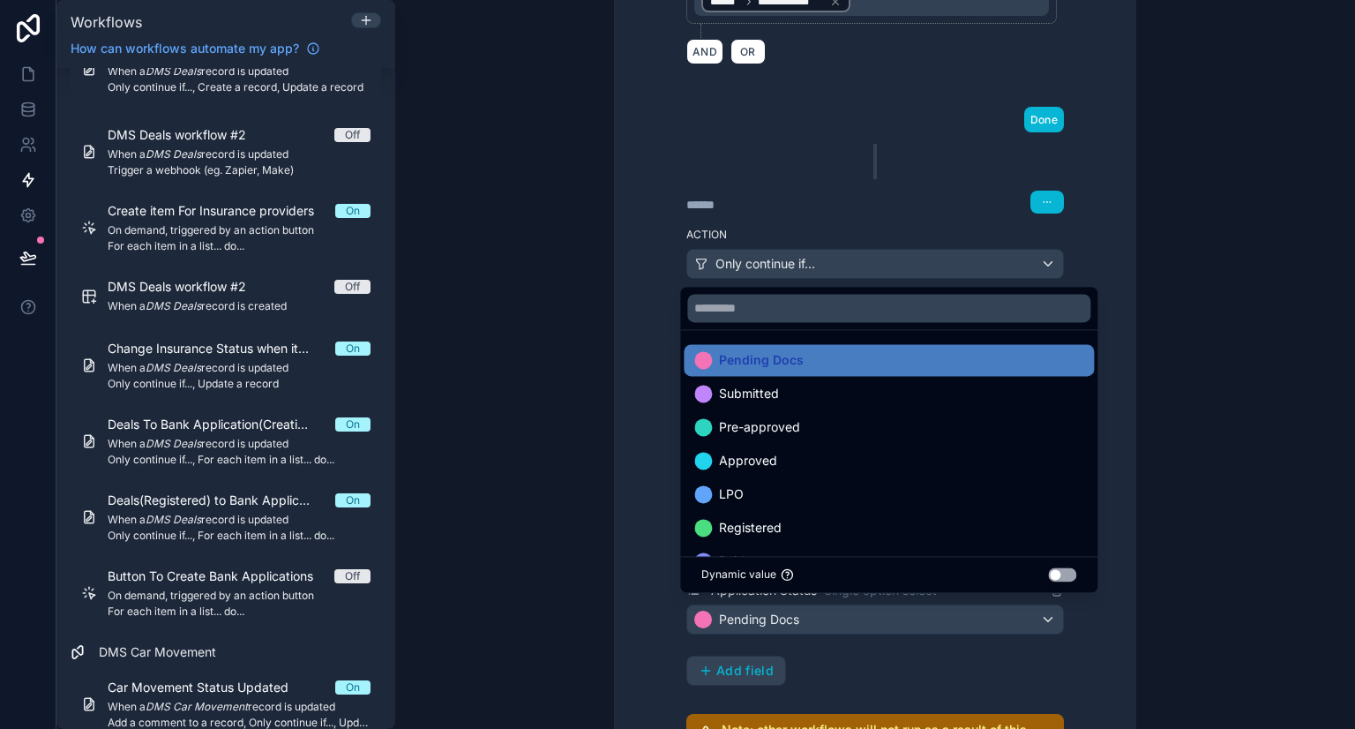
click at [800, 671] on div "Application Status Single option select Pending Docs Add field" at bounding box center [874, 632] width 377 height 106
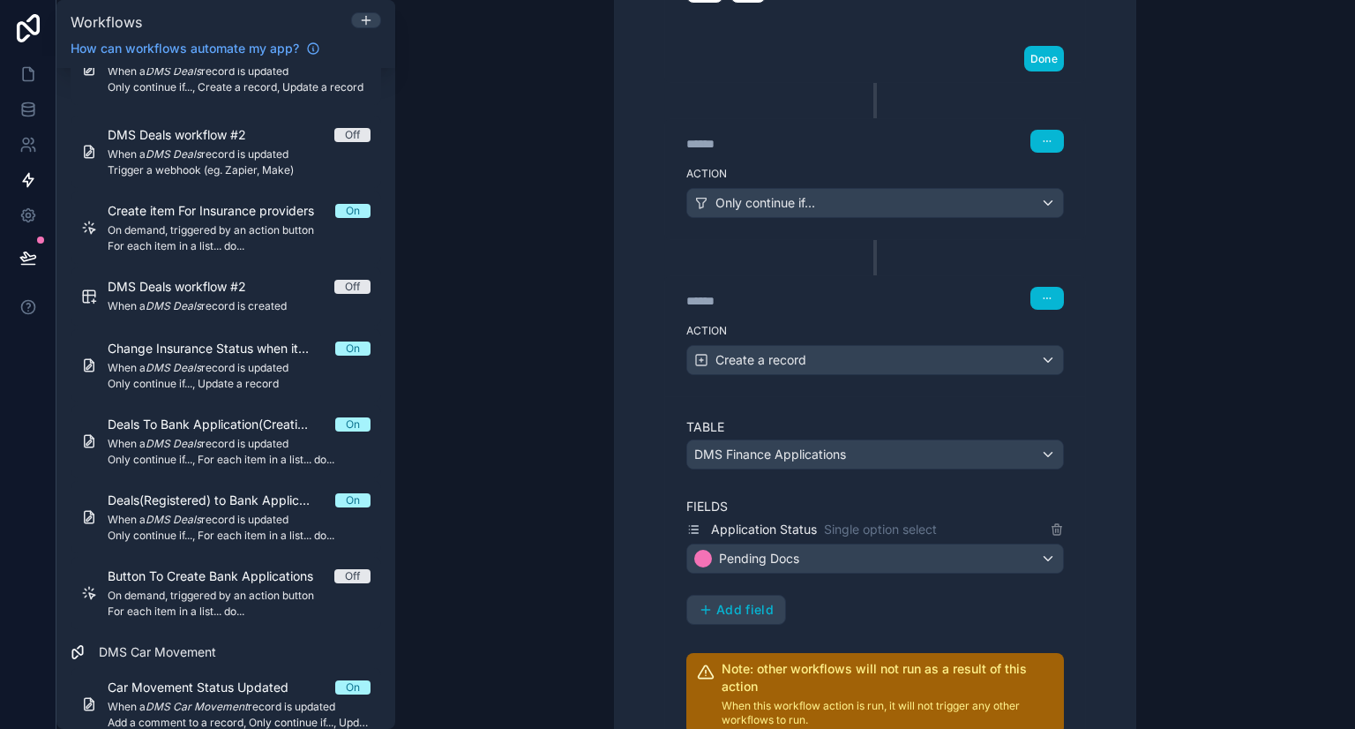
scroll to position [965, 0]
click at [743, 594] on button "Add field" at bounding box center [736, 608] width 98 height 28
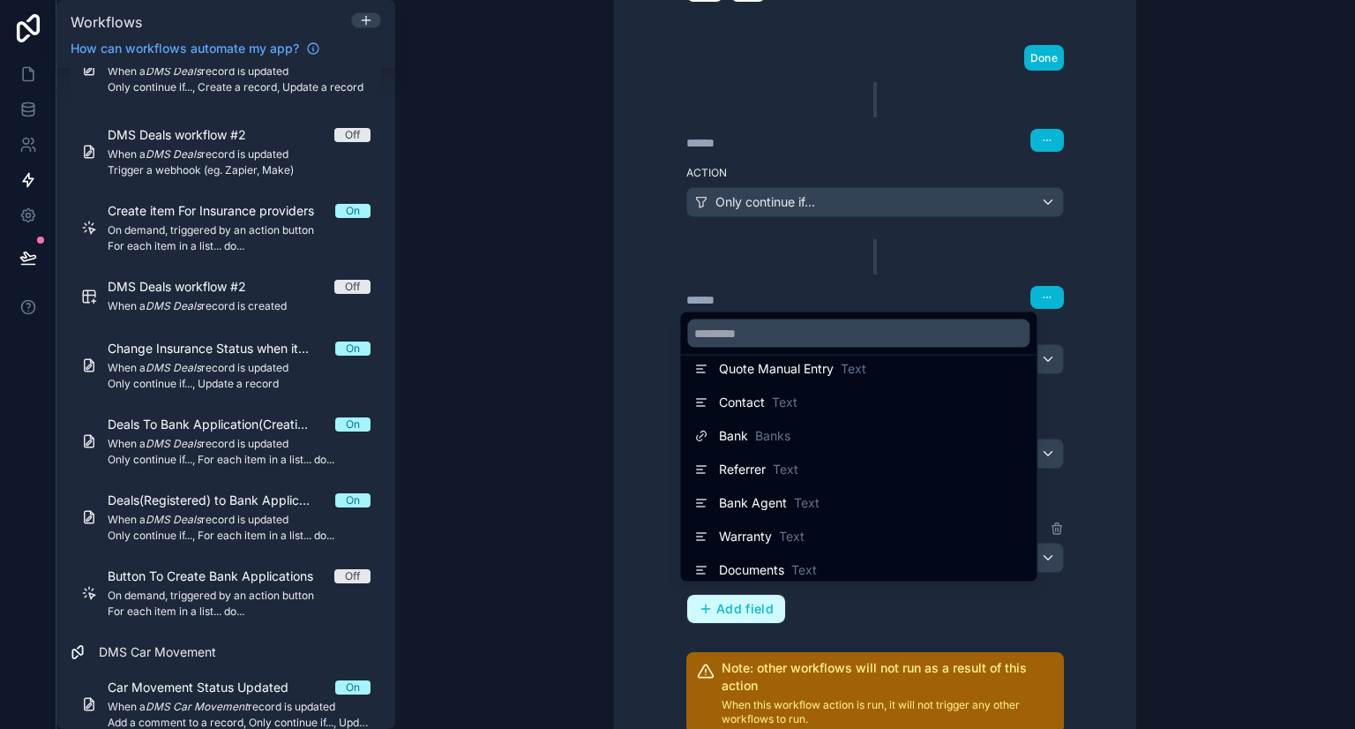
scroll to position [691, 0]
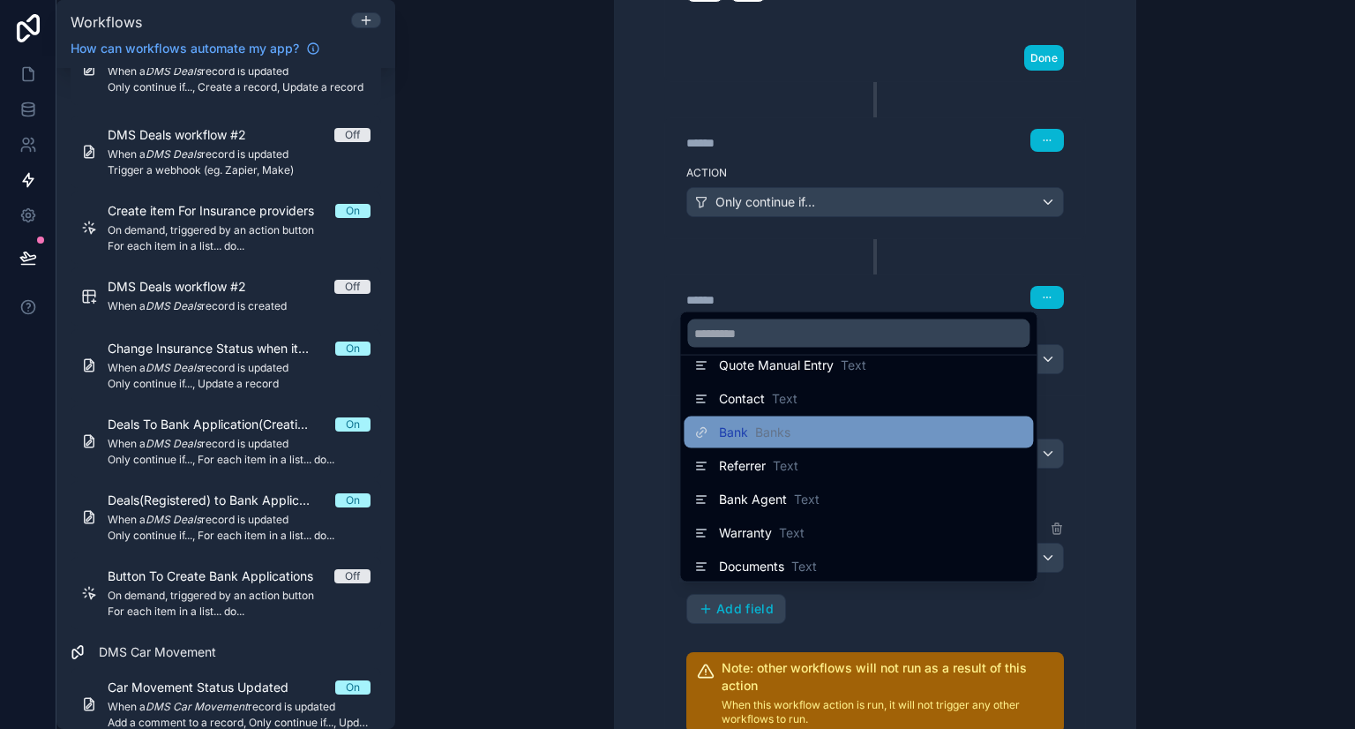
click at [772, 431] on span "Banks" at bounding box center [772, 432] width 35 height 18
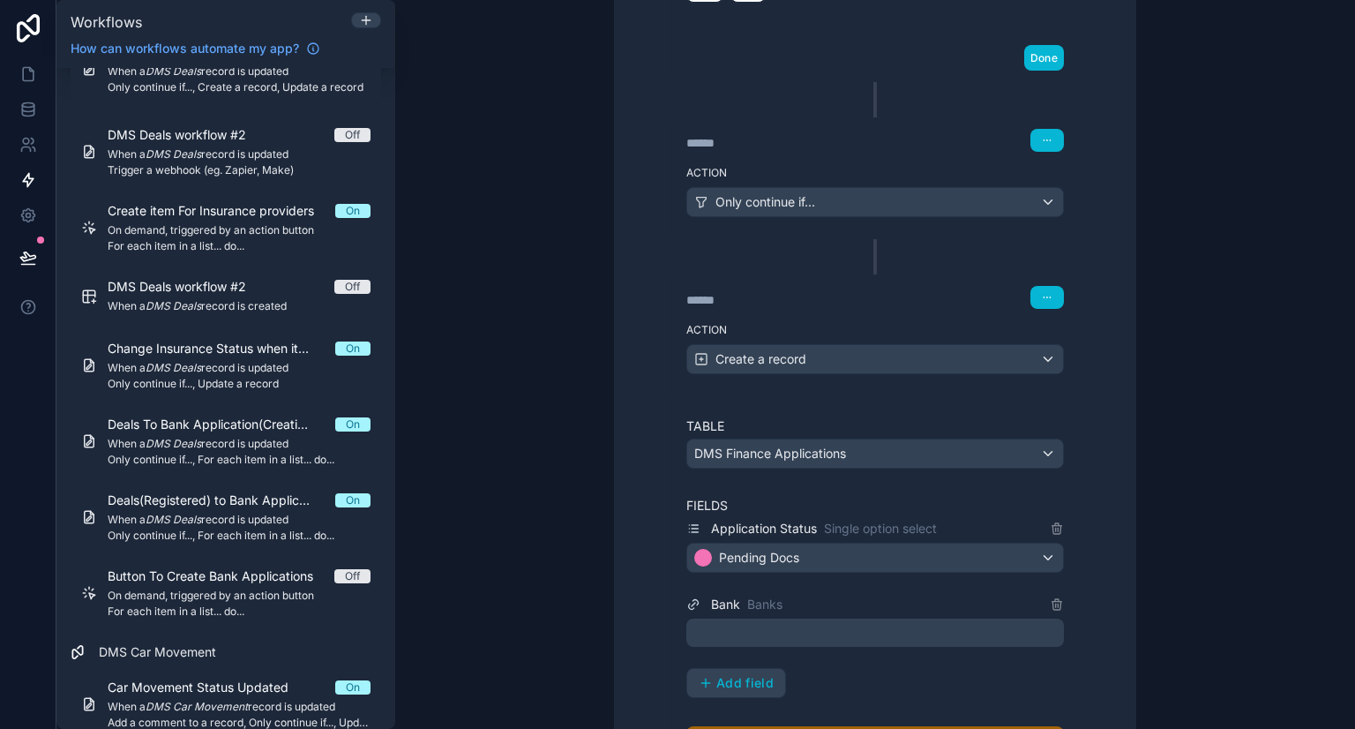
click at [839, 618] on div at bounding box center [874, 632] width 377 height 28
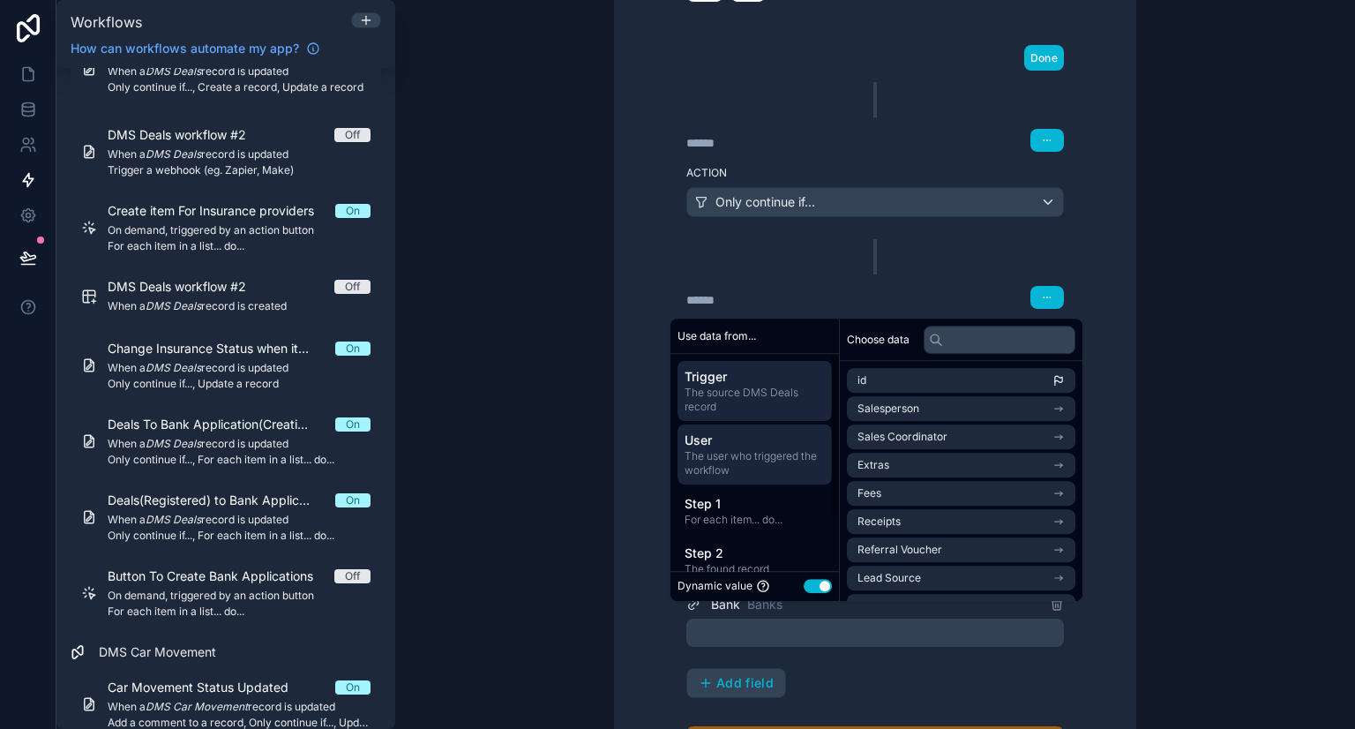
click at [766, 440] on span "User" at bounding box center [754, 441] width 140 height 18
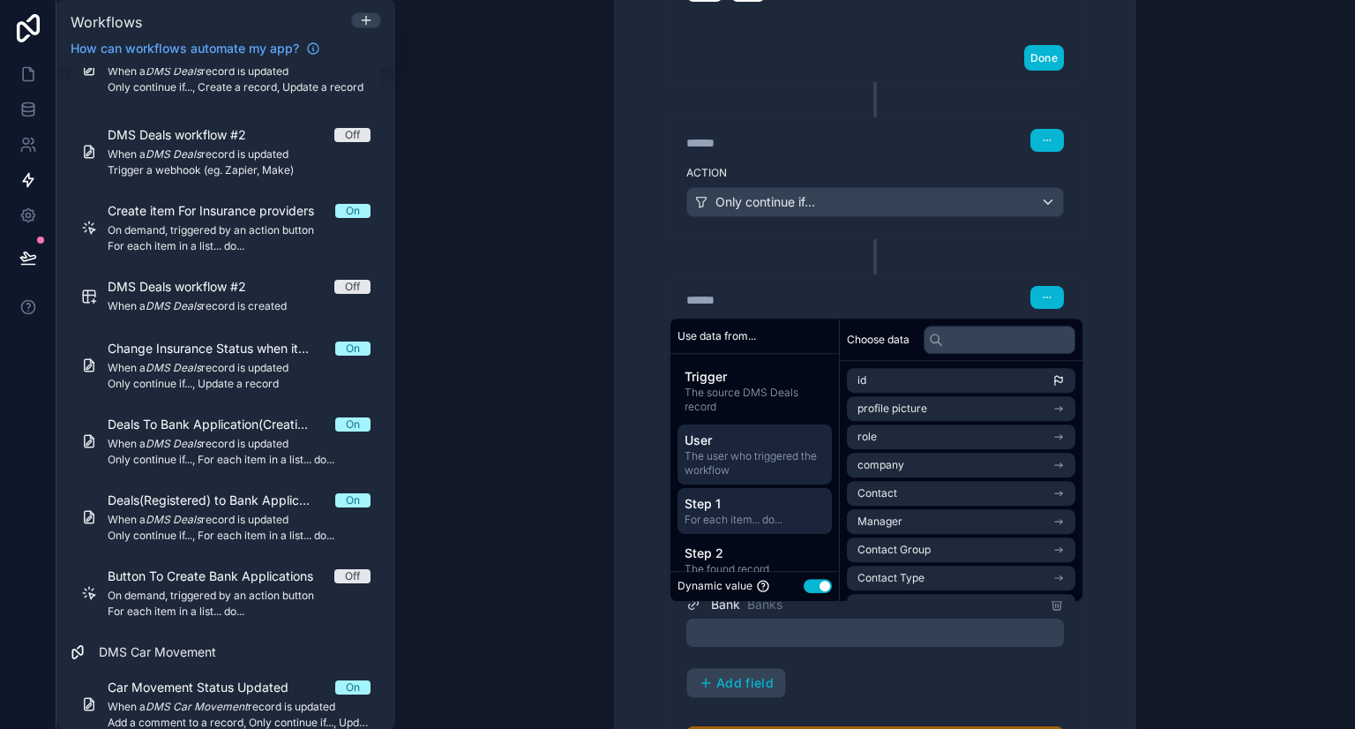
click at [729, 517] on span "For each item... do..." at bounding box center [754, 520] width 140 height 14
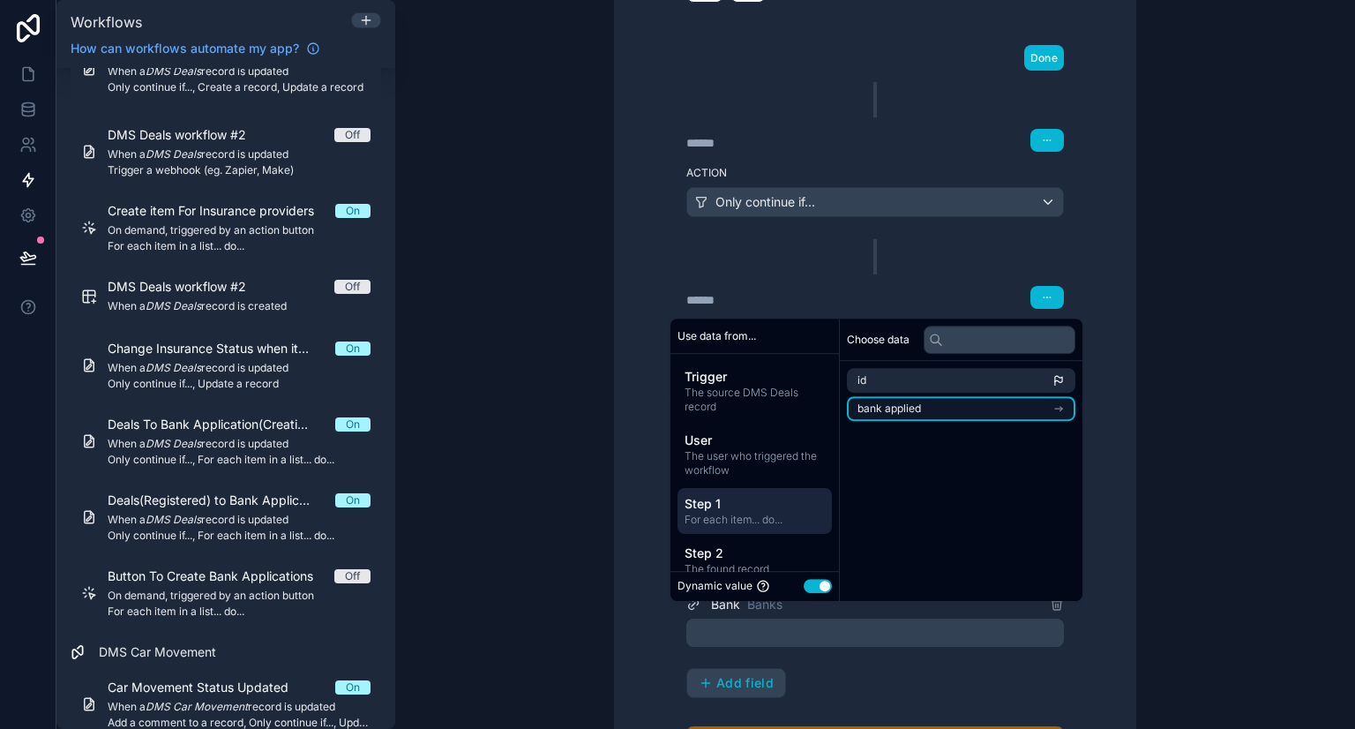
click at [928, 403] on li "bank applied" at bounding box center [961, 408] width 228 height 25
click at [912, 409] on li "id" at bounding box center [961, 412] width 228 height 25
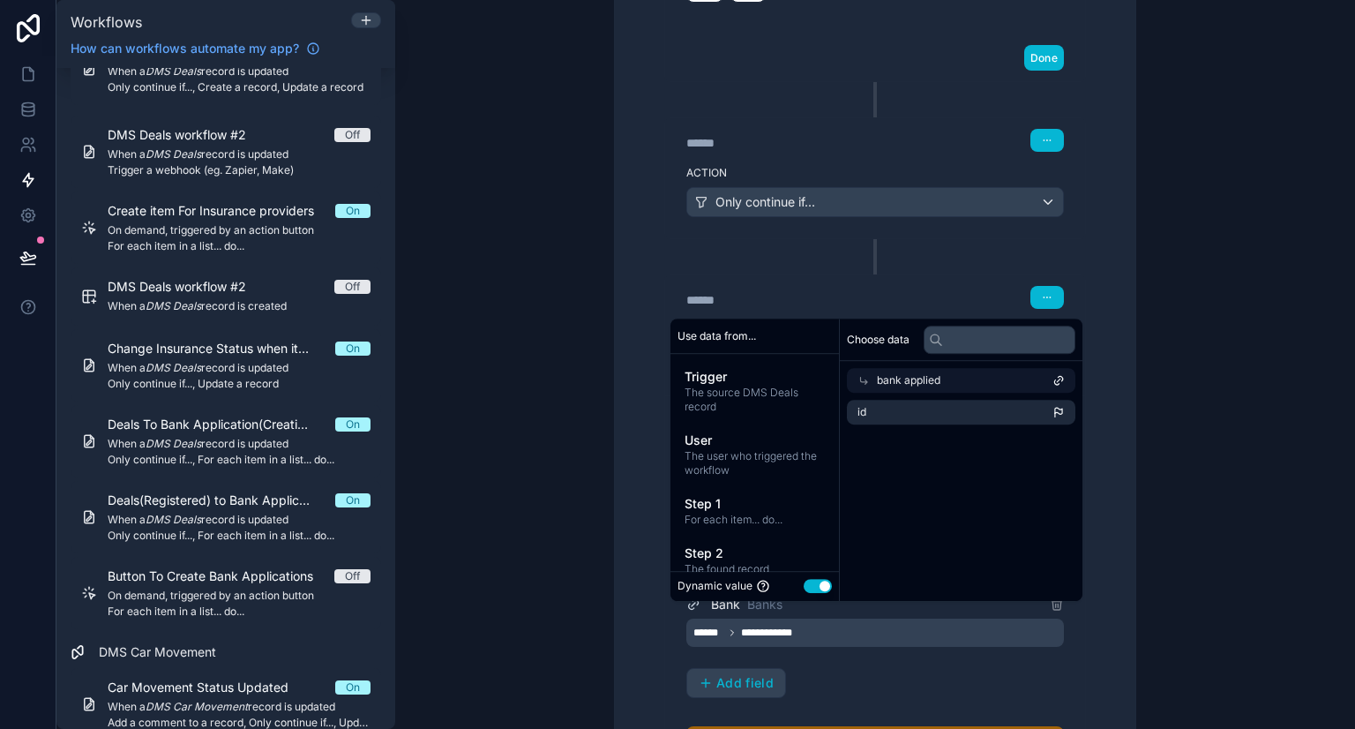
click at [1080, 657] on div "**********" at bounding box center [875, 191] width 478 height 1369
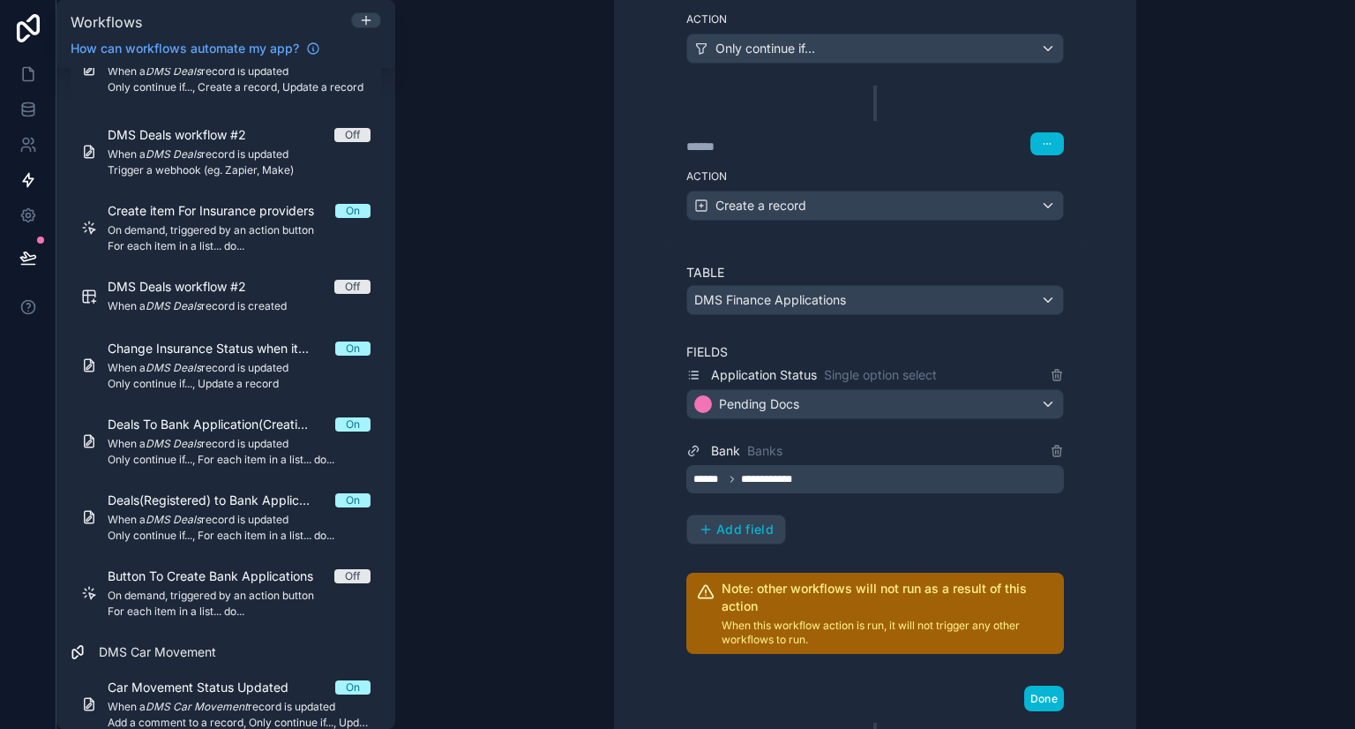
scroll to position [1125, 0]
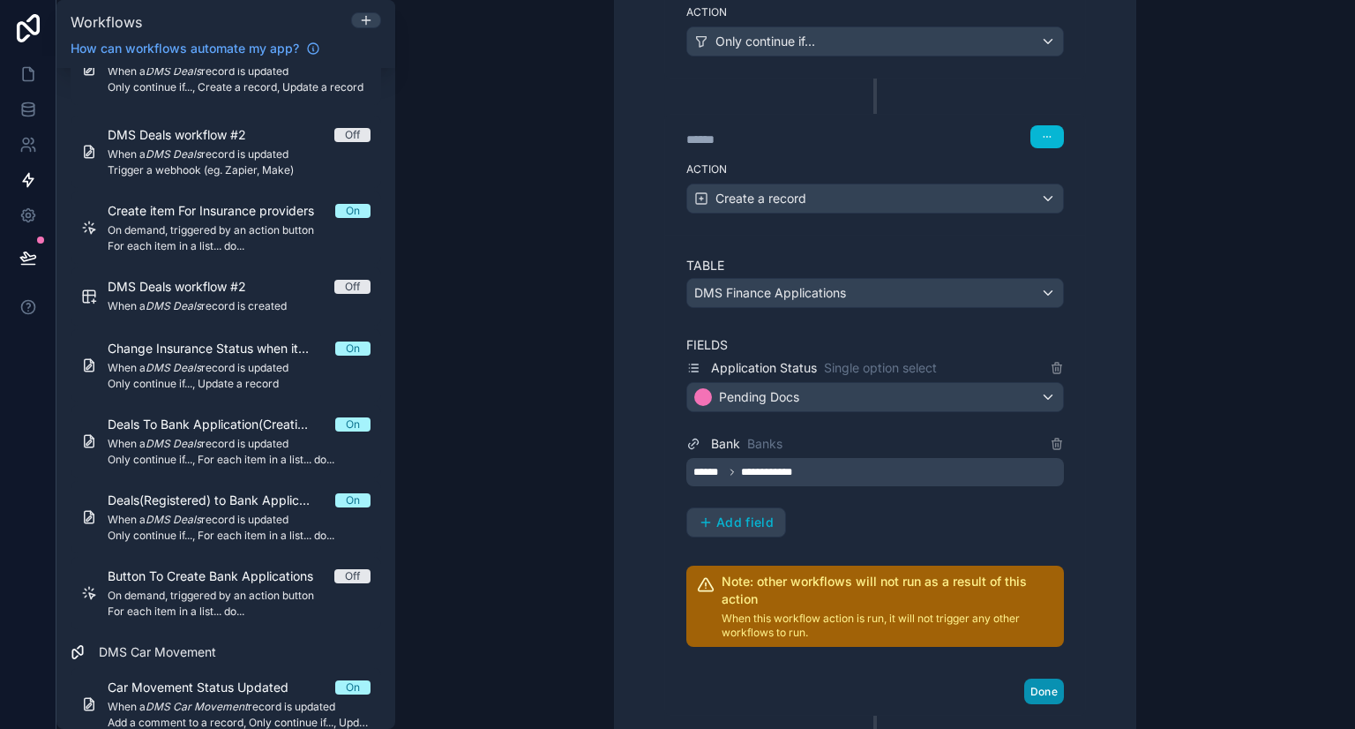
click at [1035, 685] on button "Done" at bounding box center [1044, 691] width 40 height 26
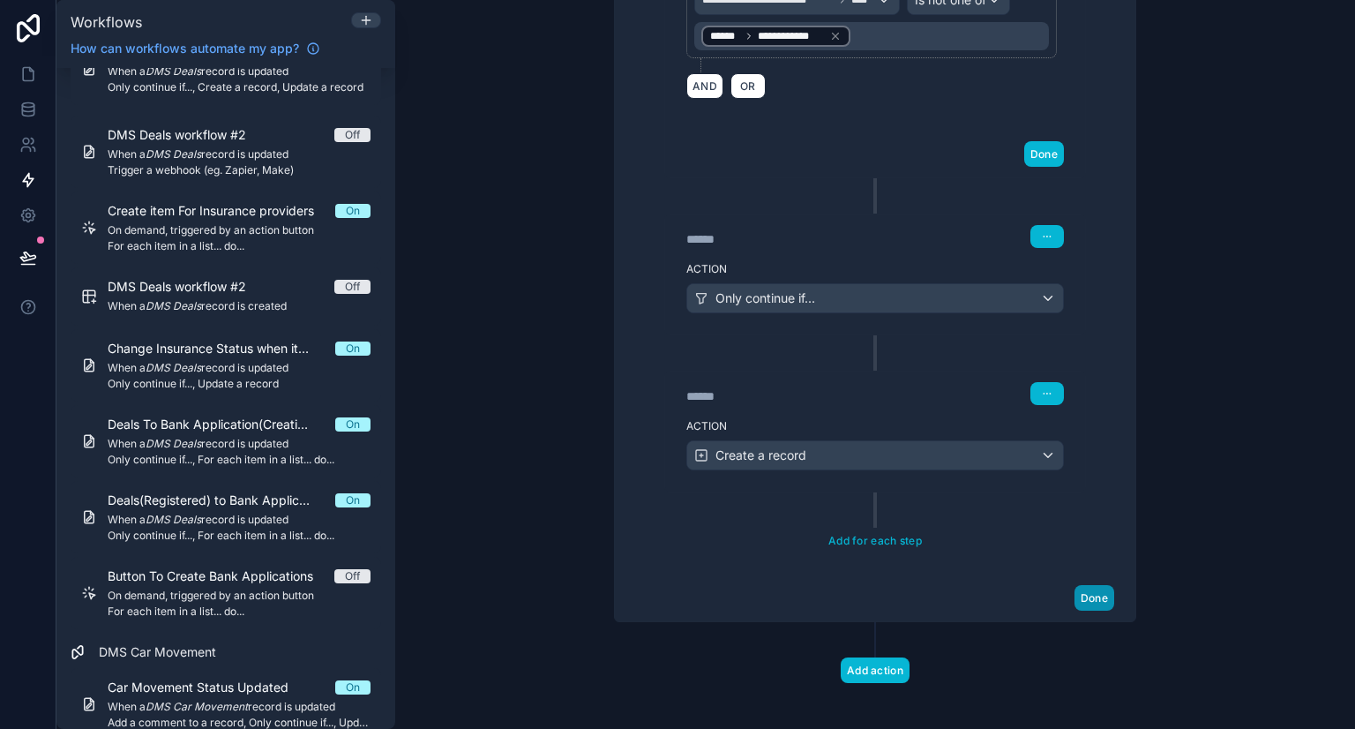
click at [1095, 586] on button "Done" at bounding box center [1094, 598] width 40 height 26
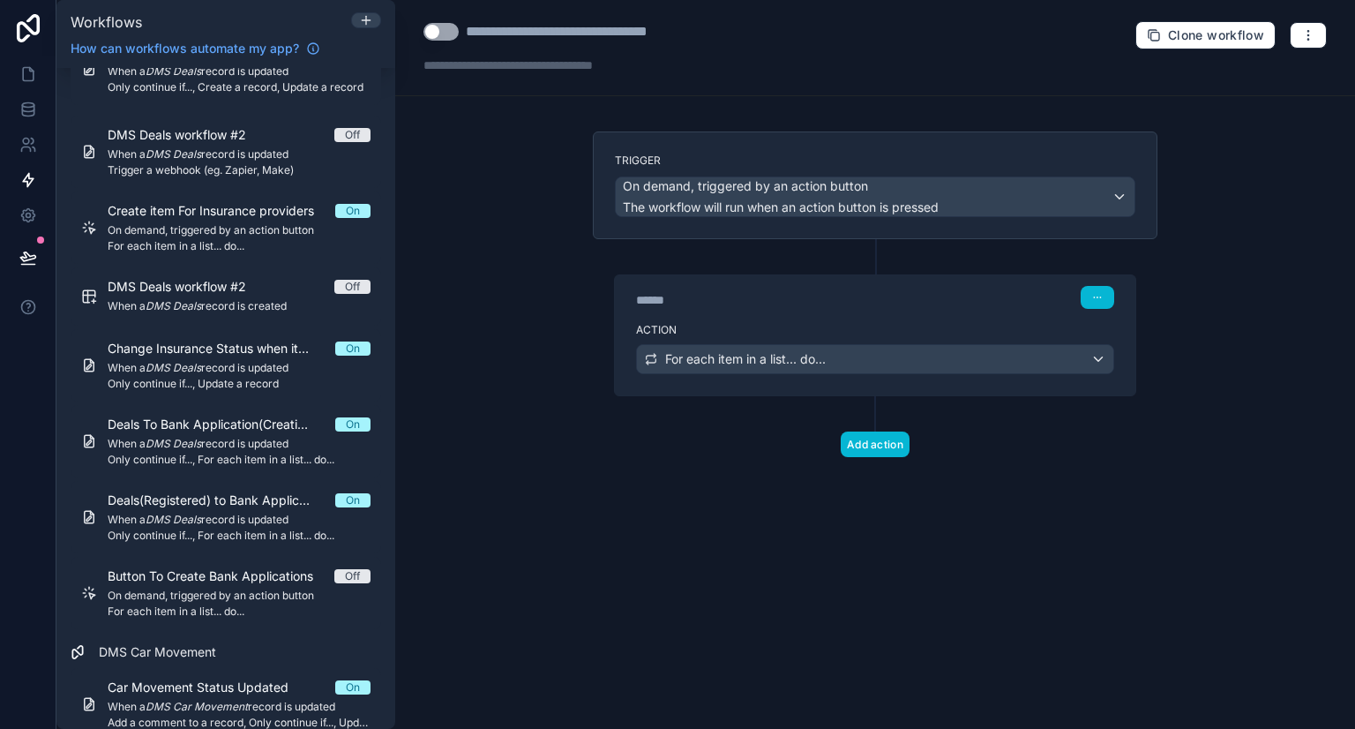
scroll to position [0, 0]
click at [440, 35] on button "Use setting" at bounding box center [440, 32] width 35 height 18
click at [447, 28] on button "Use setting" at bounding box center [440, 32] width 35 height 18
click at [523, 203] on div "**********" at bounding box center [875, 364] width 960 height 729
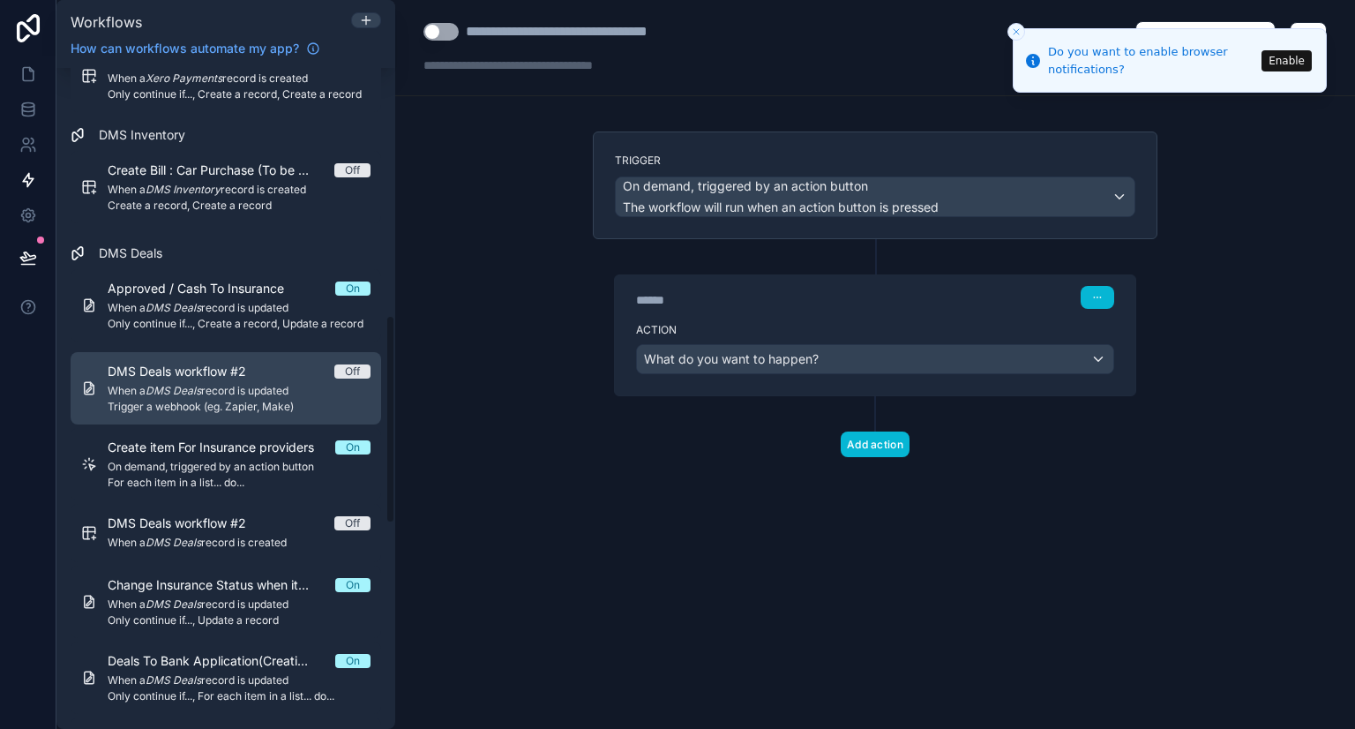
scroll to position [786, 0]
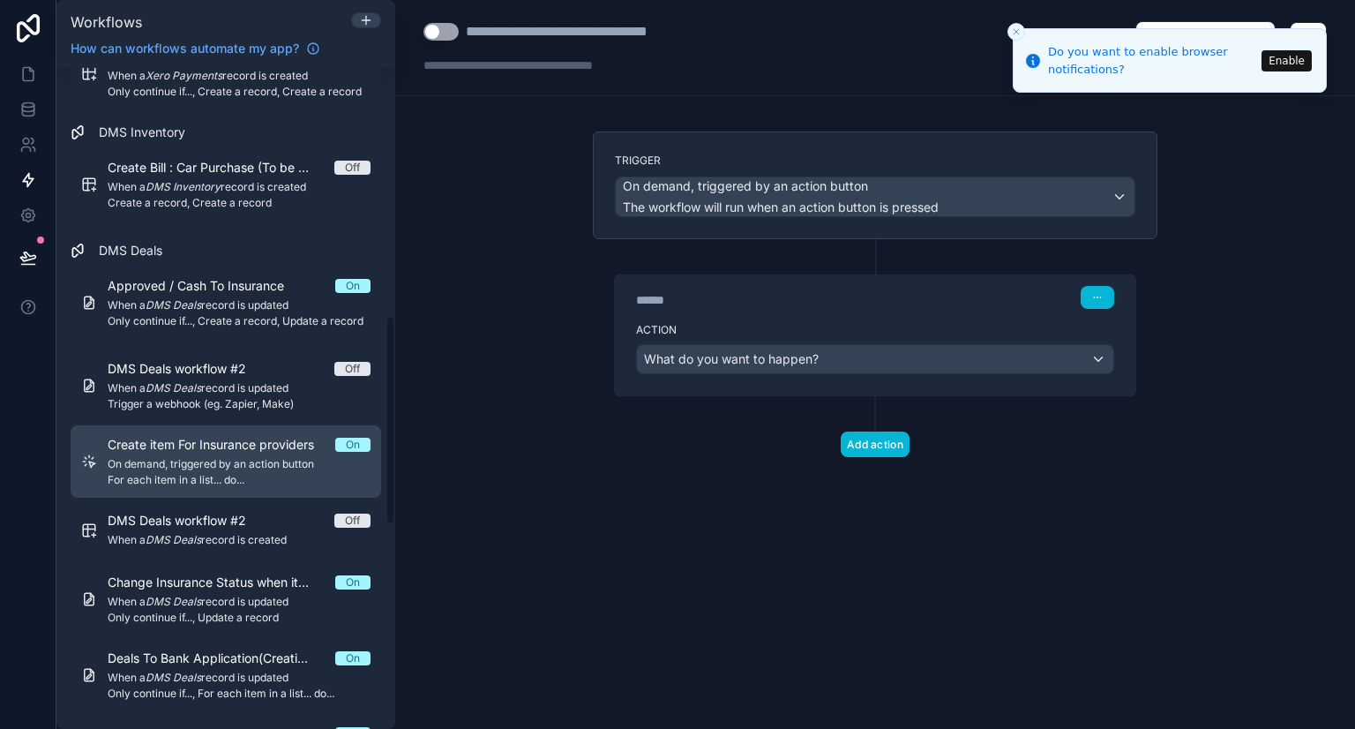
click at [213, 476] on span "For each item in a list... do..." at bounding box center [239, 480] width 263 height 14
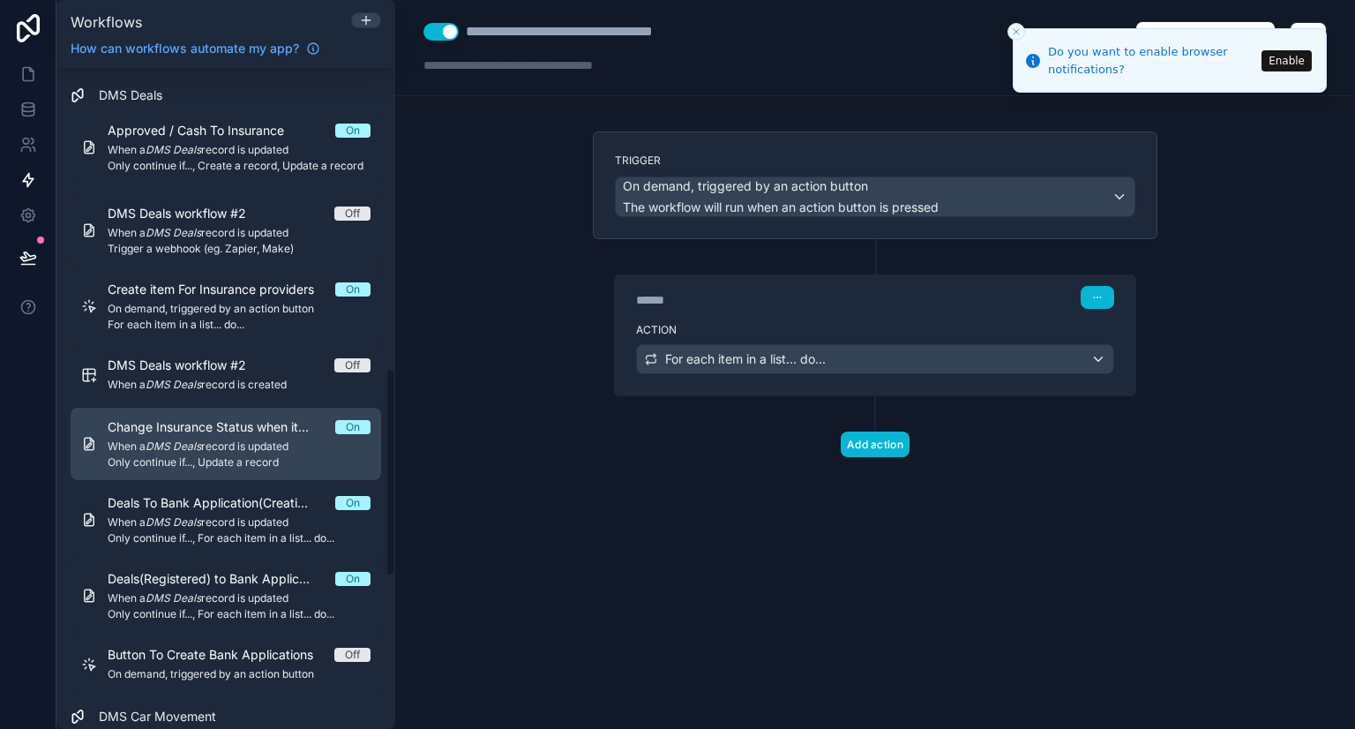
scroll to position [951, 0]
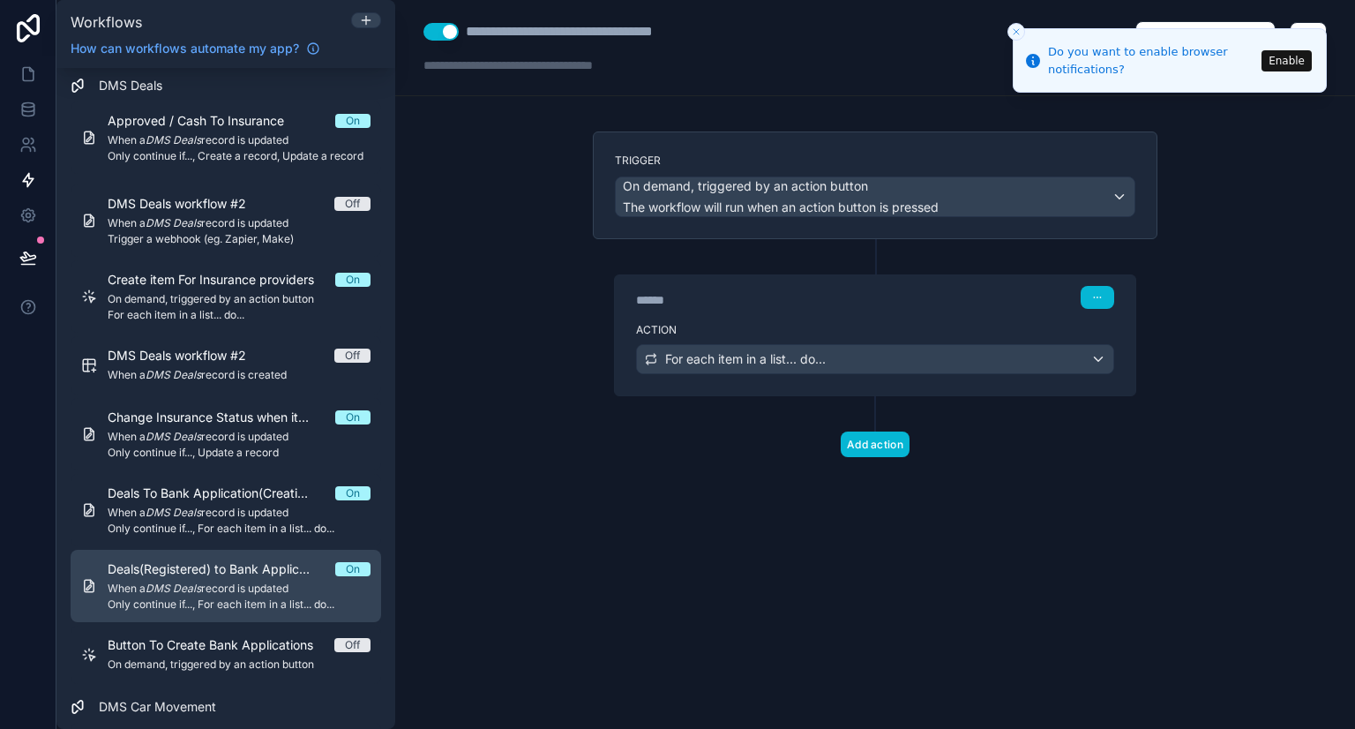
click at [250, 591] on span "When a DMS Deals record is updated" at bounding box center [239, 588] width 263 height 14
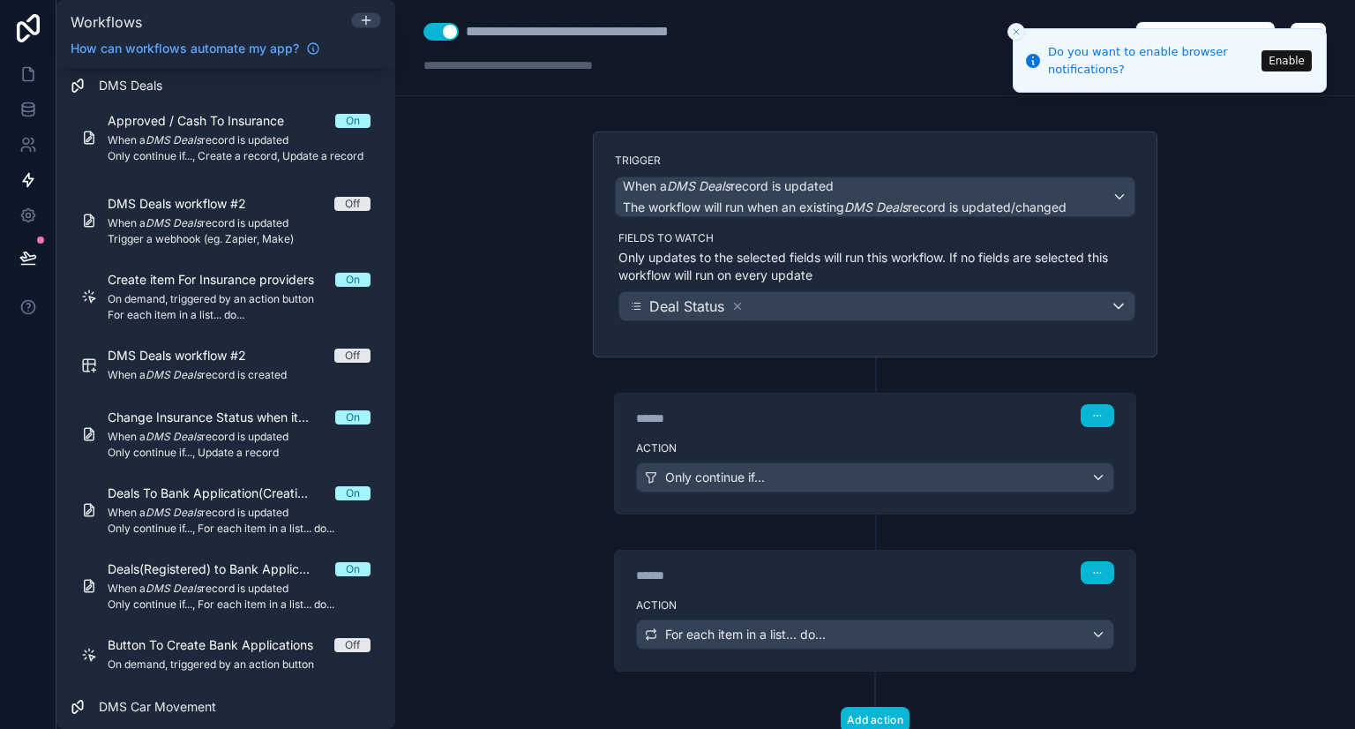
click at [788, 428] on div "****** Step 1" at bounding box center [875, 413] width 520 height 41
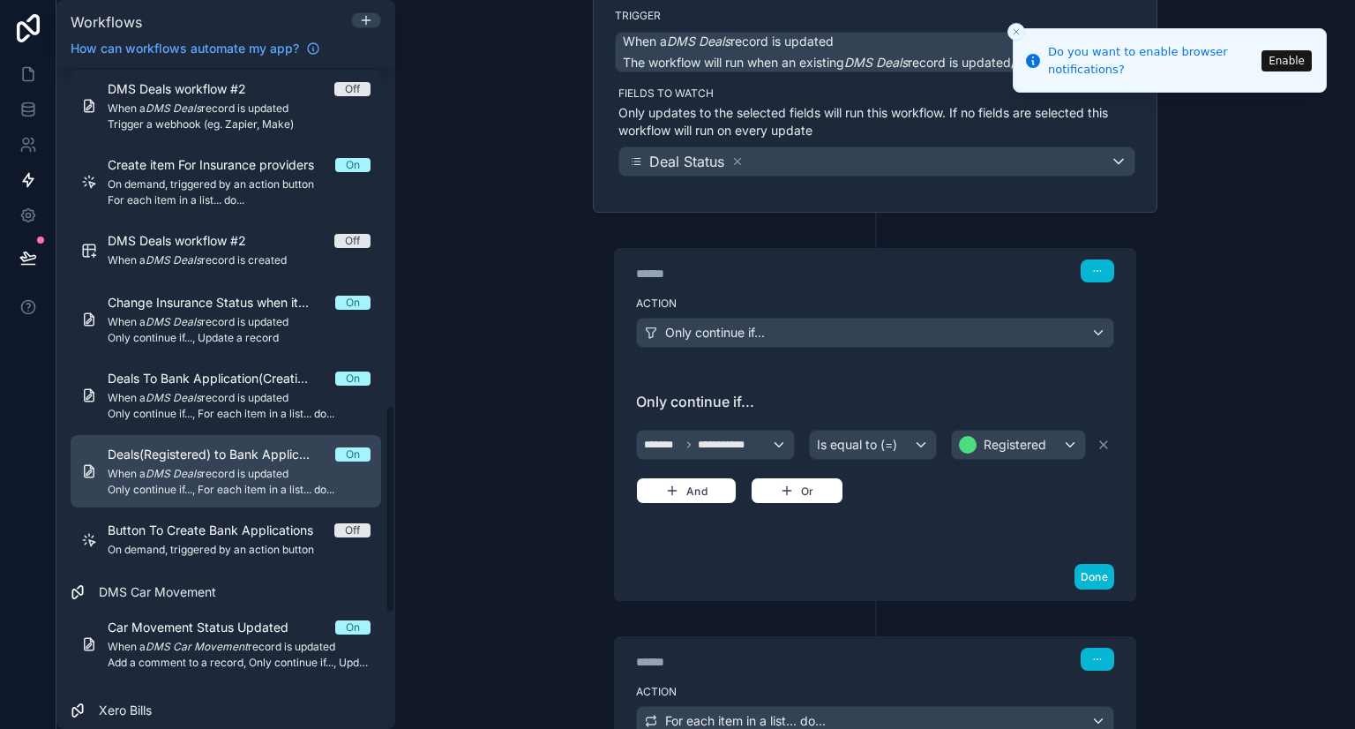
scroll to position [1068, 0]
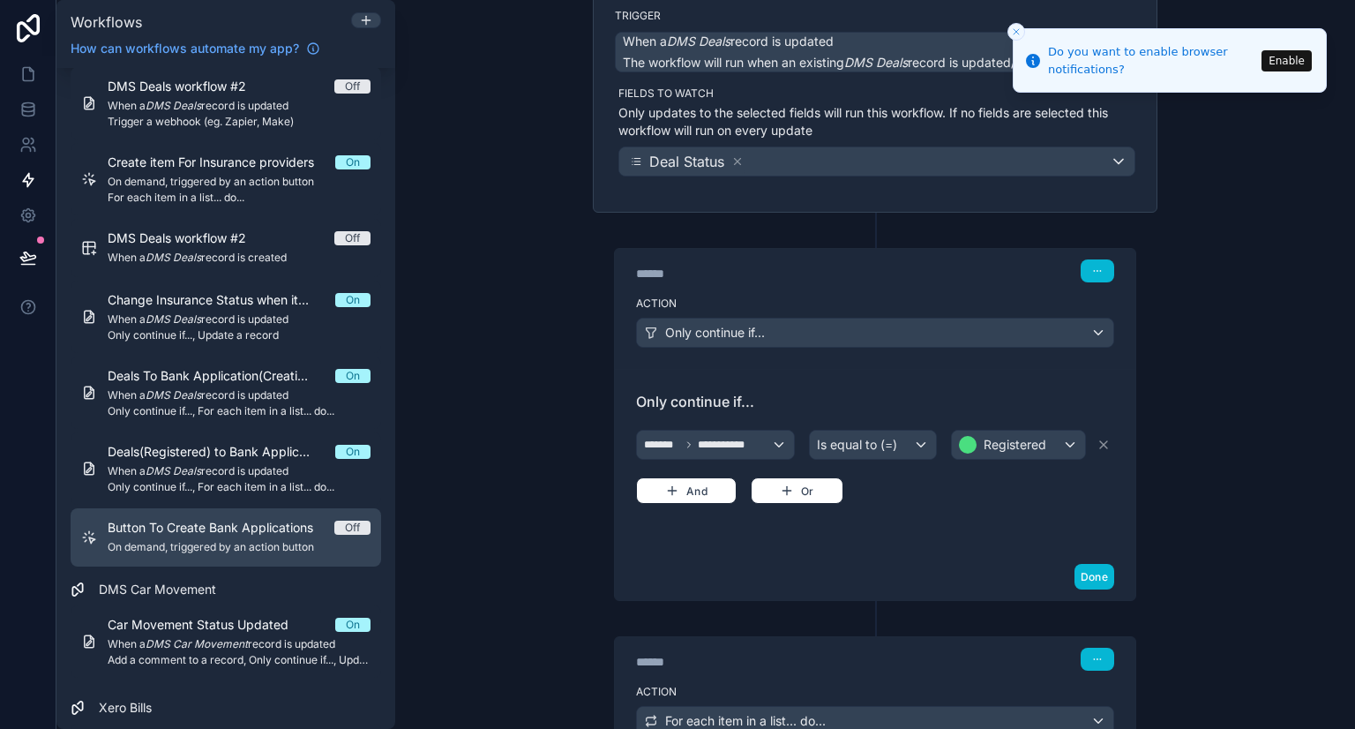
click at [258, 540] on span "On demand, triggered by an action button" at bounding box center [239, 547] width 263 height 14
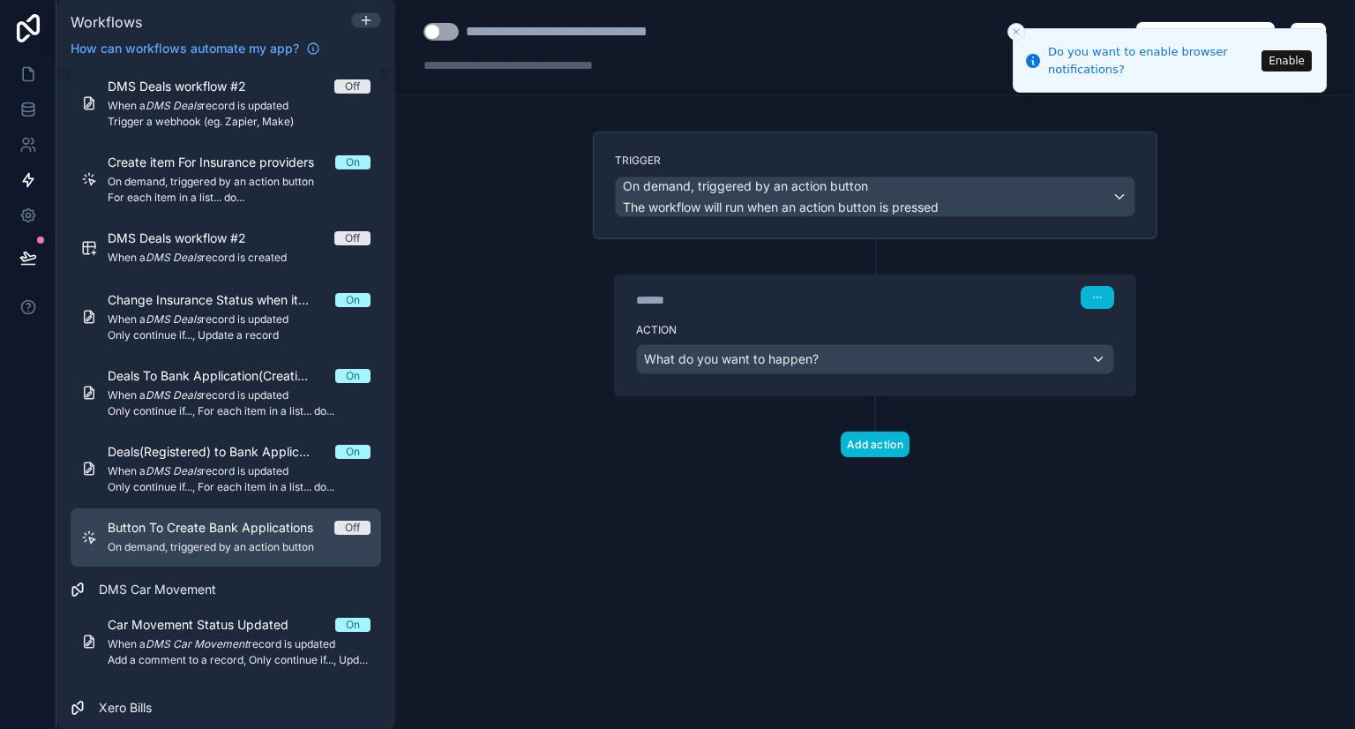
scroll to position [1067, 0]
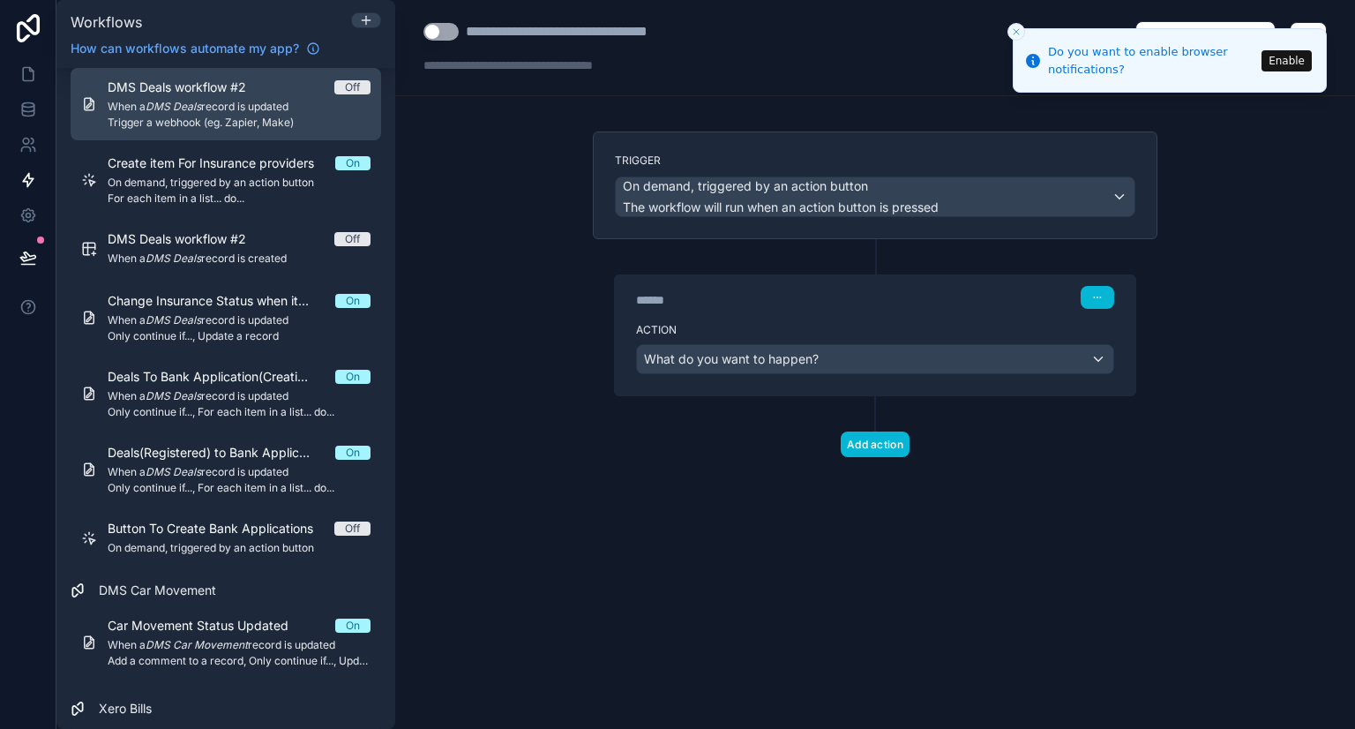
click at [277, 121] on span "Trigger a webhook (eg. Zapier, Make)" at bounding box center [239, 123] width 263 height 14
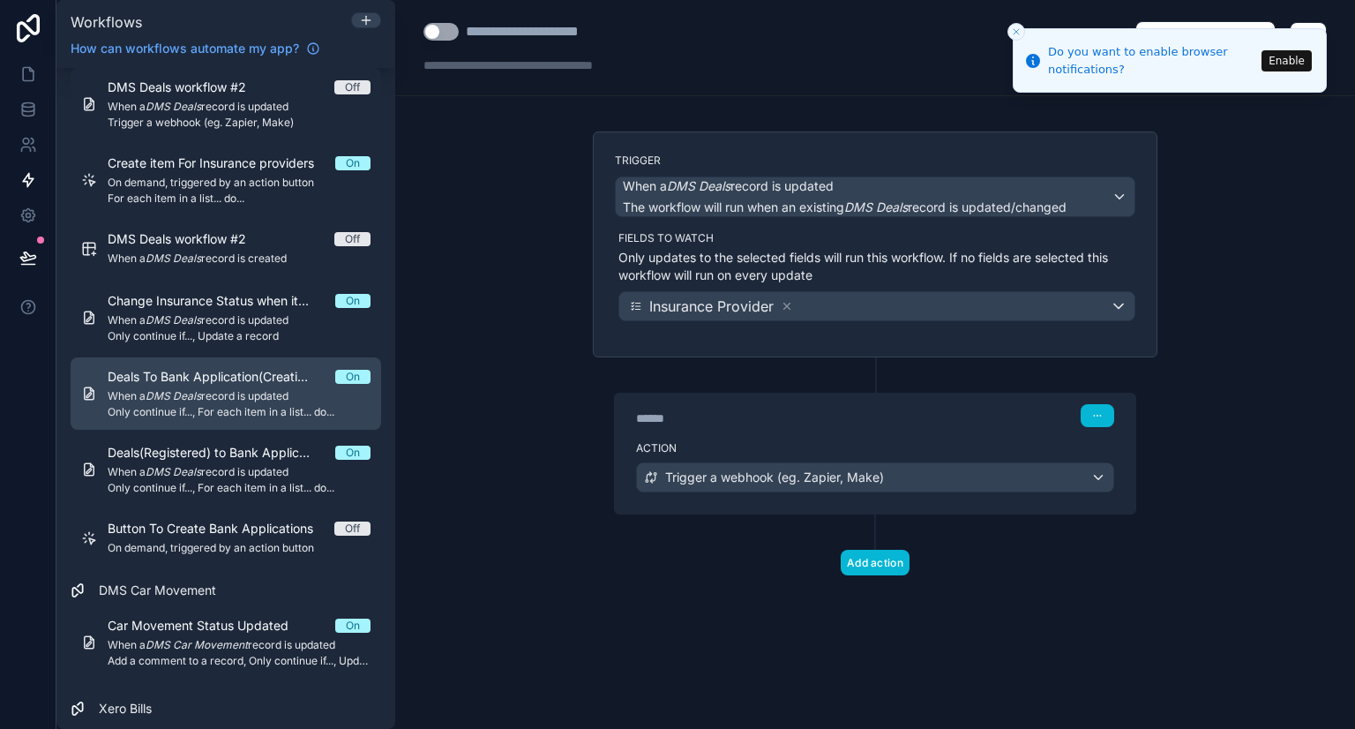
click at [254, 385] on div "Deals To Bank Application(Creation) On When a DMS Deals record is updated Only …" at bounding box center [239, 393] width 263 height 51
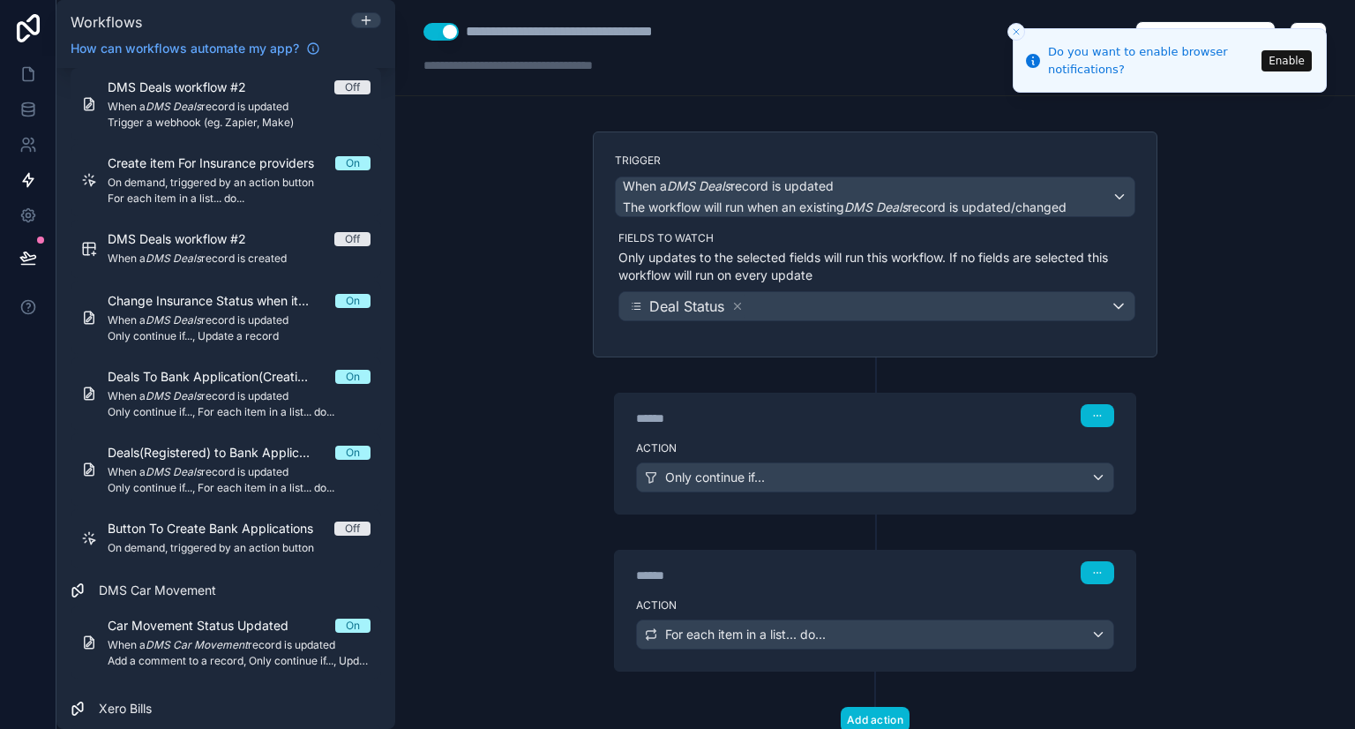
click at [780, 442] on label "Action" at bounding box center [875, 448] width 478 height 14
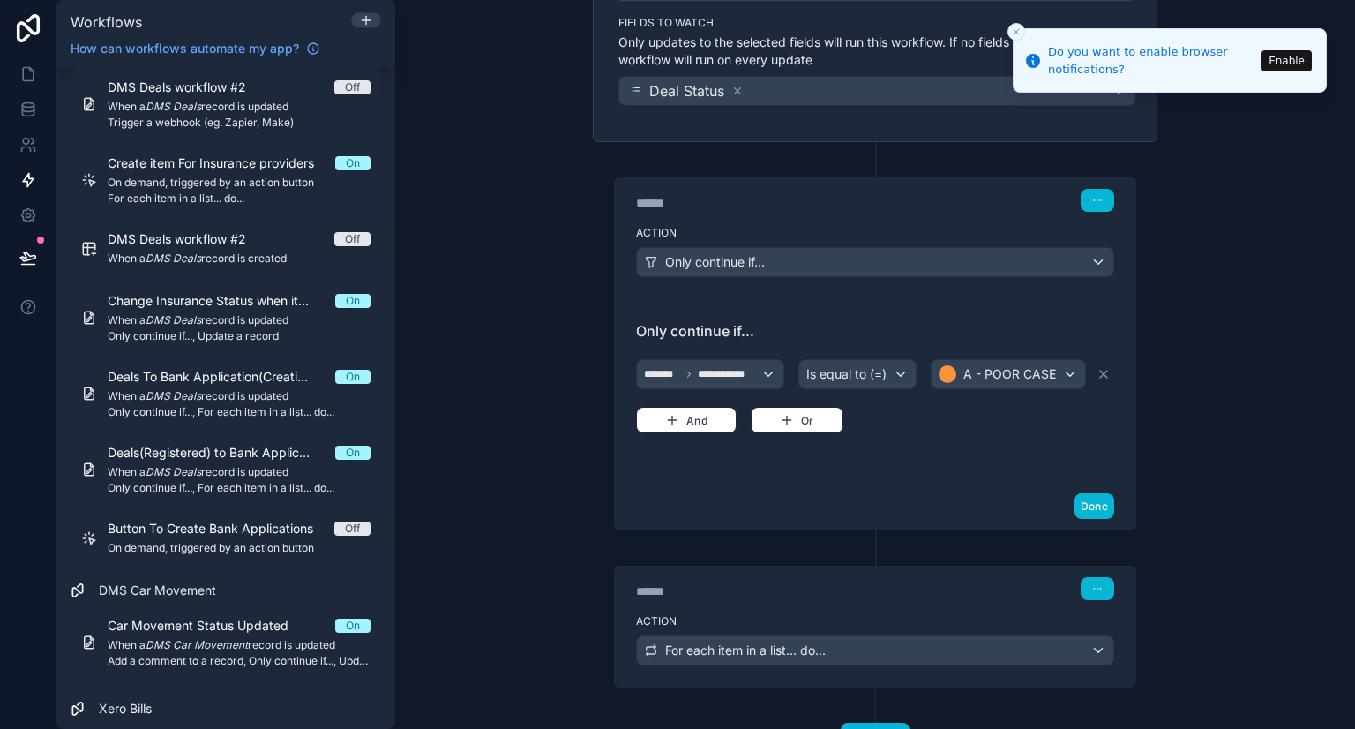
scroll to position [286, 0]
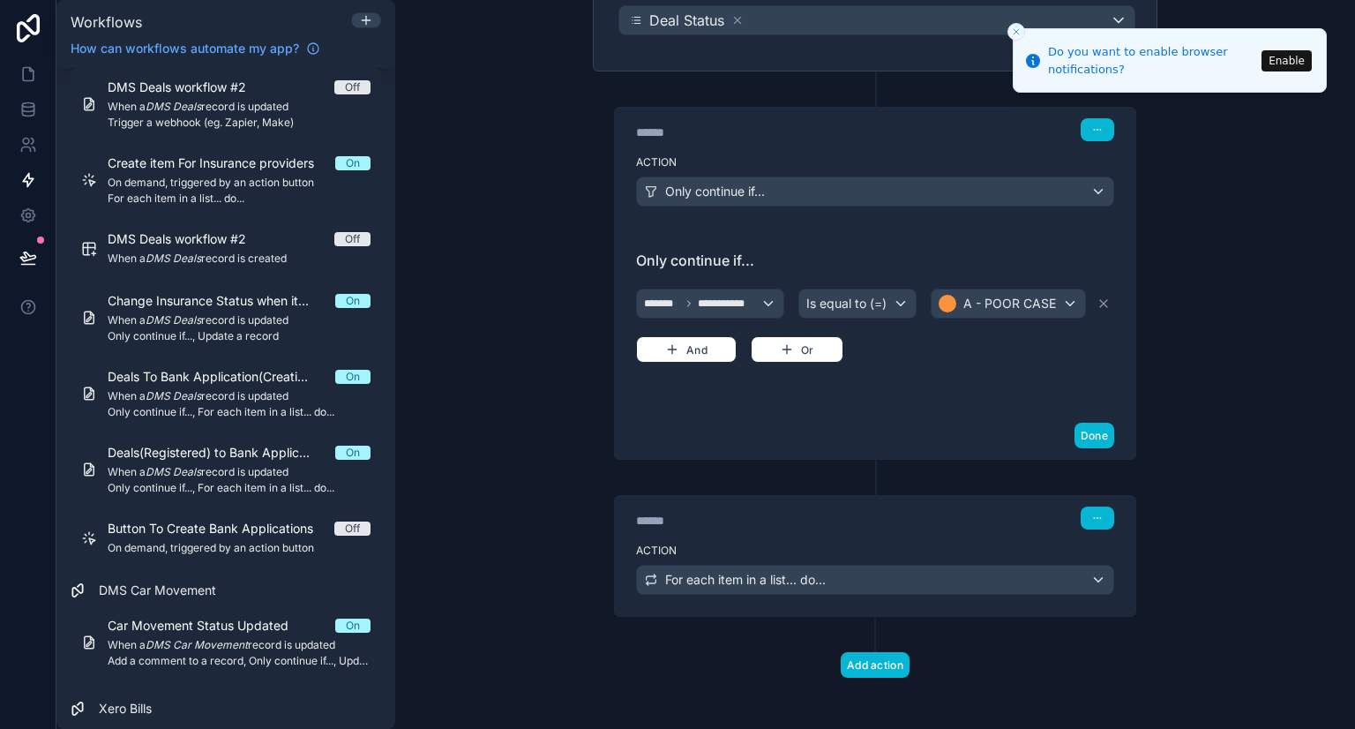
click at [770, 543] on label "Action" at bounding box center [875, 550] width 478 height 14
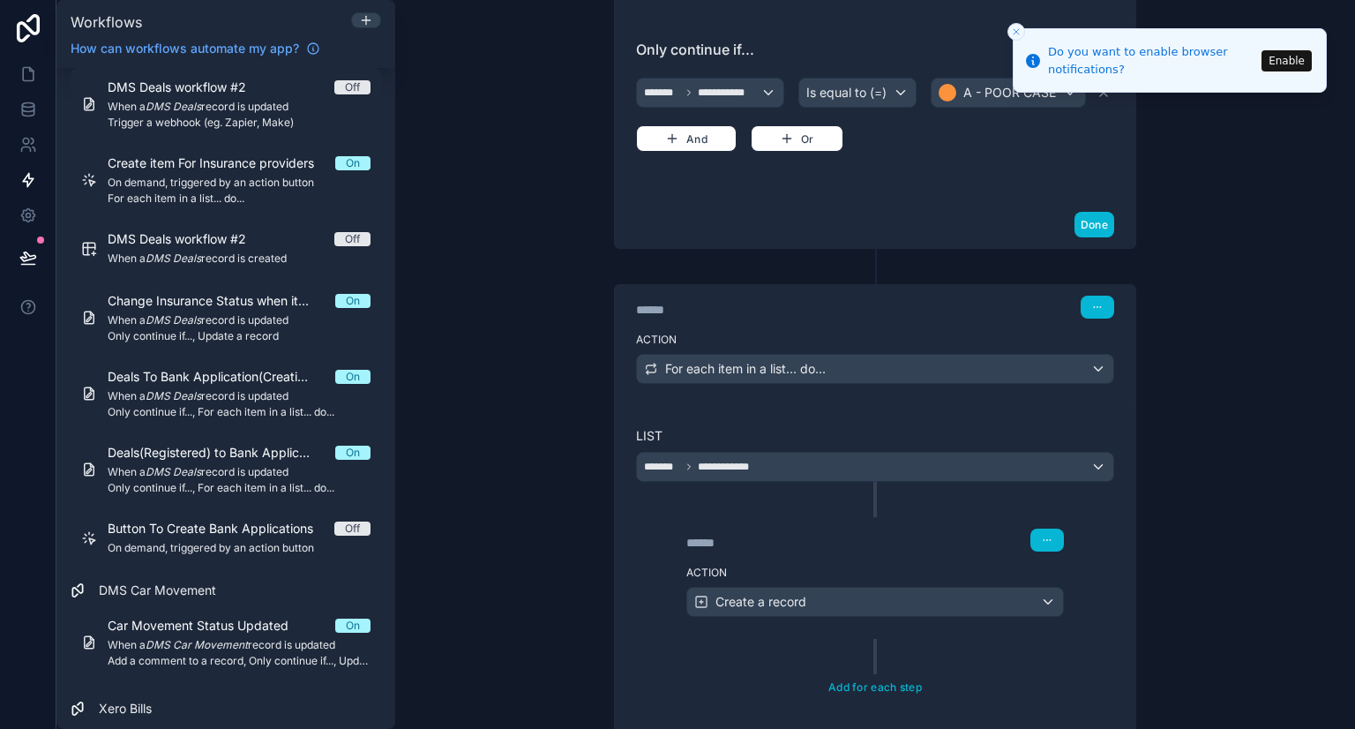
scroll to position [497, 0]
click at [35, 108] on icon at bounding box center [28, 110] width 18 height 18
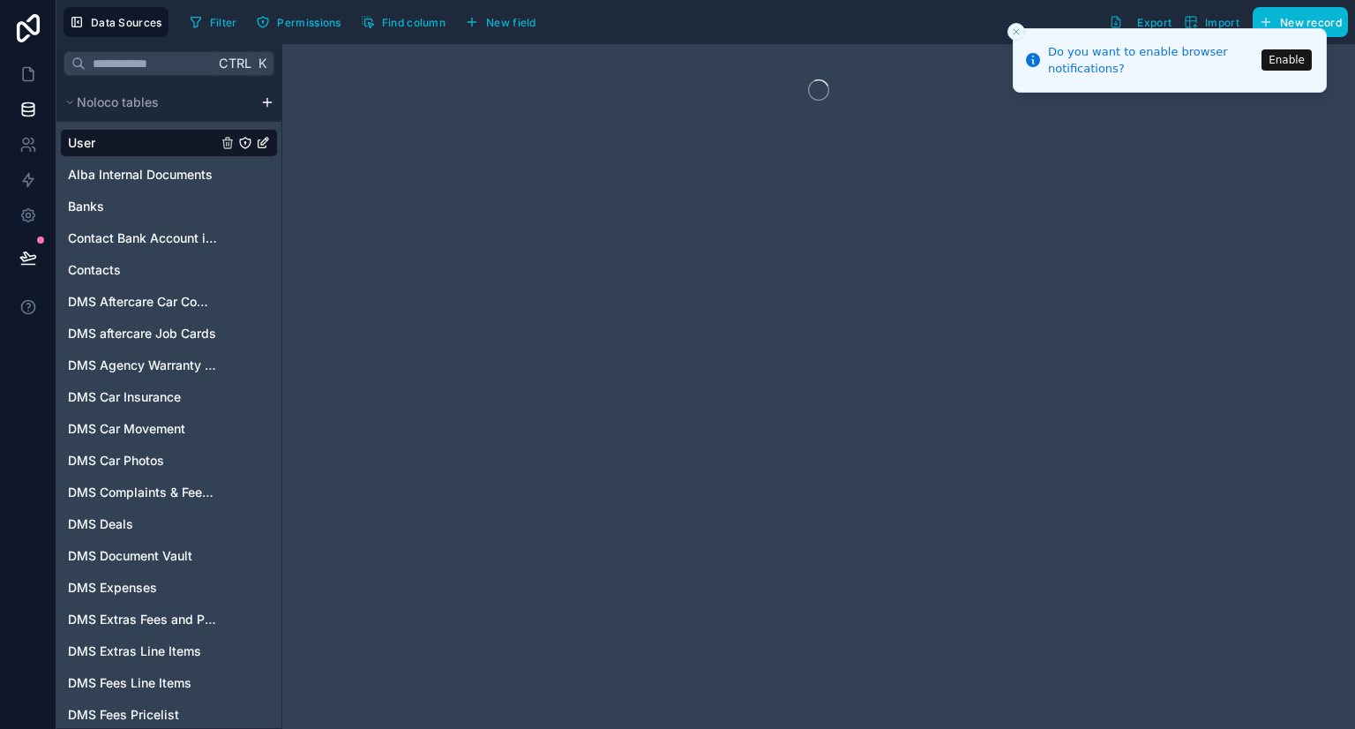
click at [1020, 25] on button "Close toast" at bounding box center [1016, 32] width 18 height 18
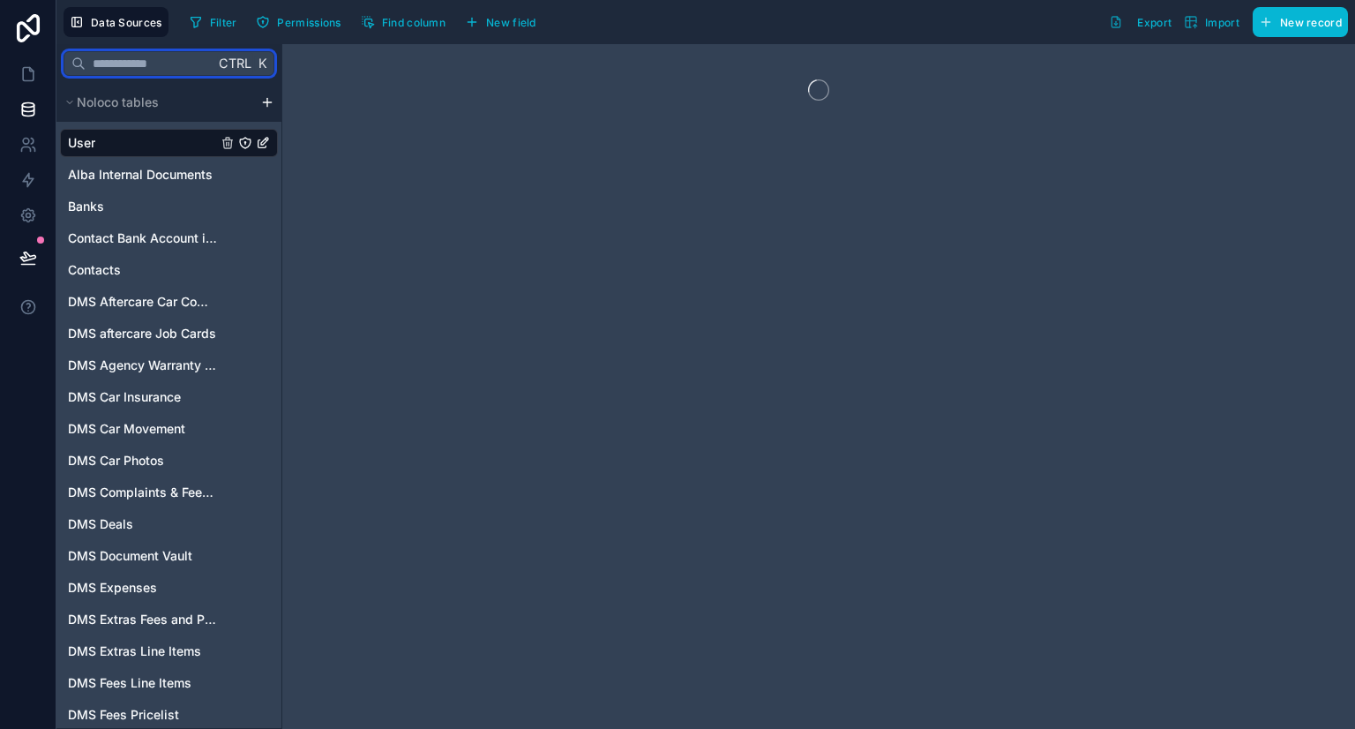
click at [165, 64] on input "text" at bounding box center [150, 64] width 129 height 32
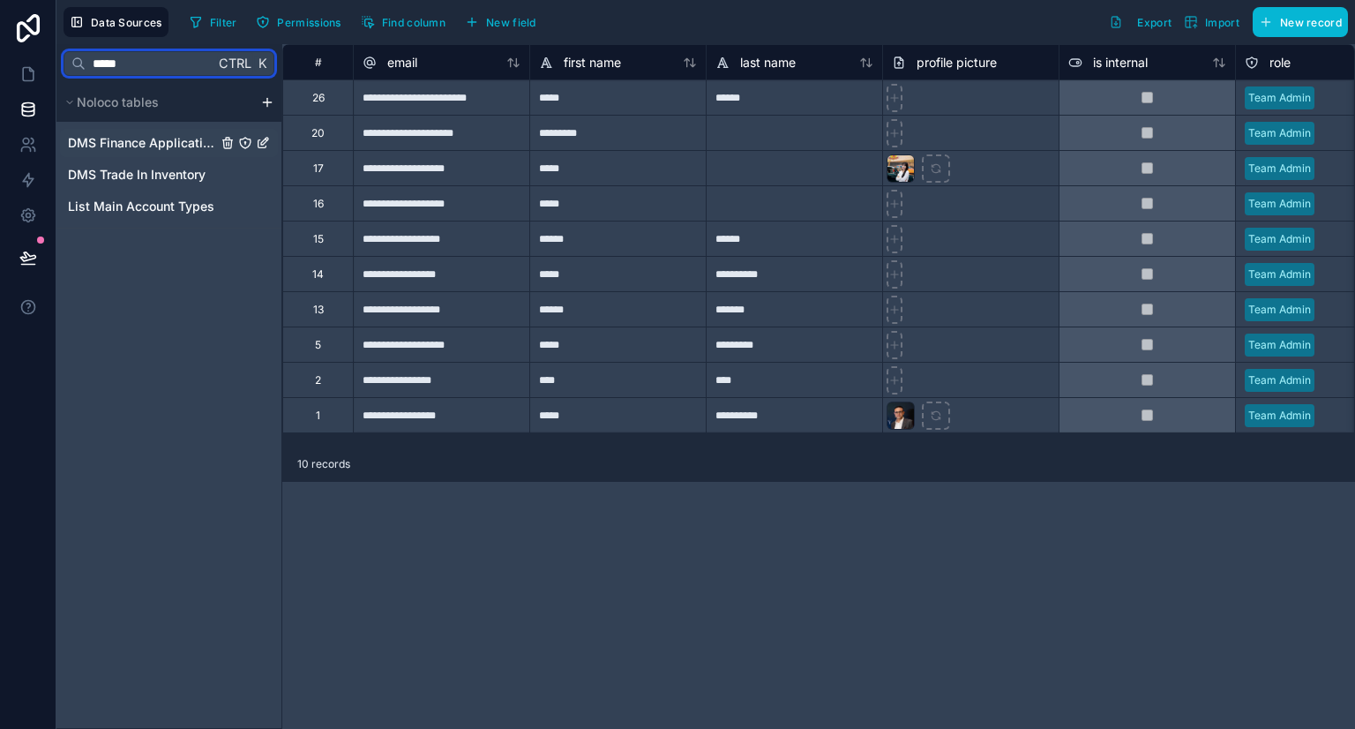
type input "*****"
click at [148, 141] on span "DMS Finance Applications" at bounding box center [142, 143] width 149 height 18
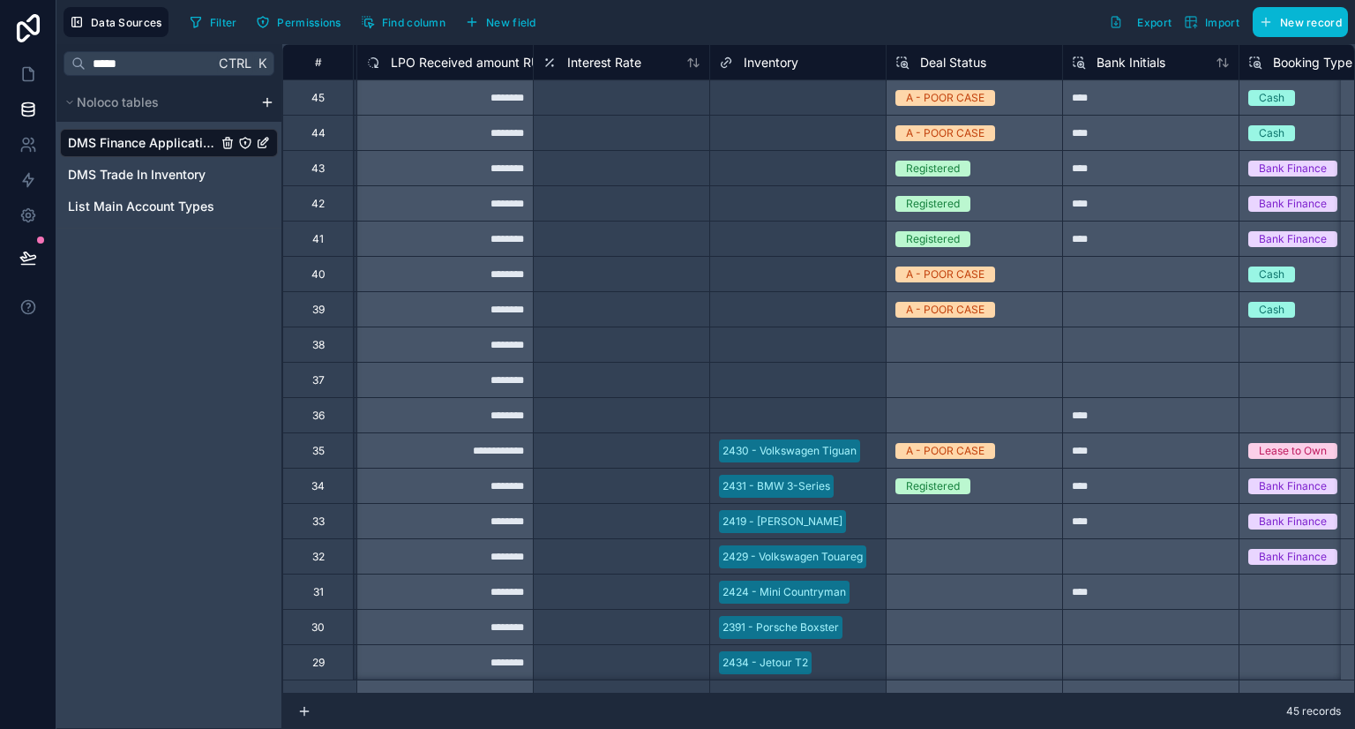
scroll to position [0, 6345]
click at [413, 22] on span "Find column" at bounding box center [414, 22] width 64 height 13
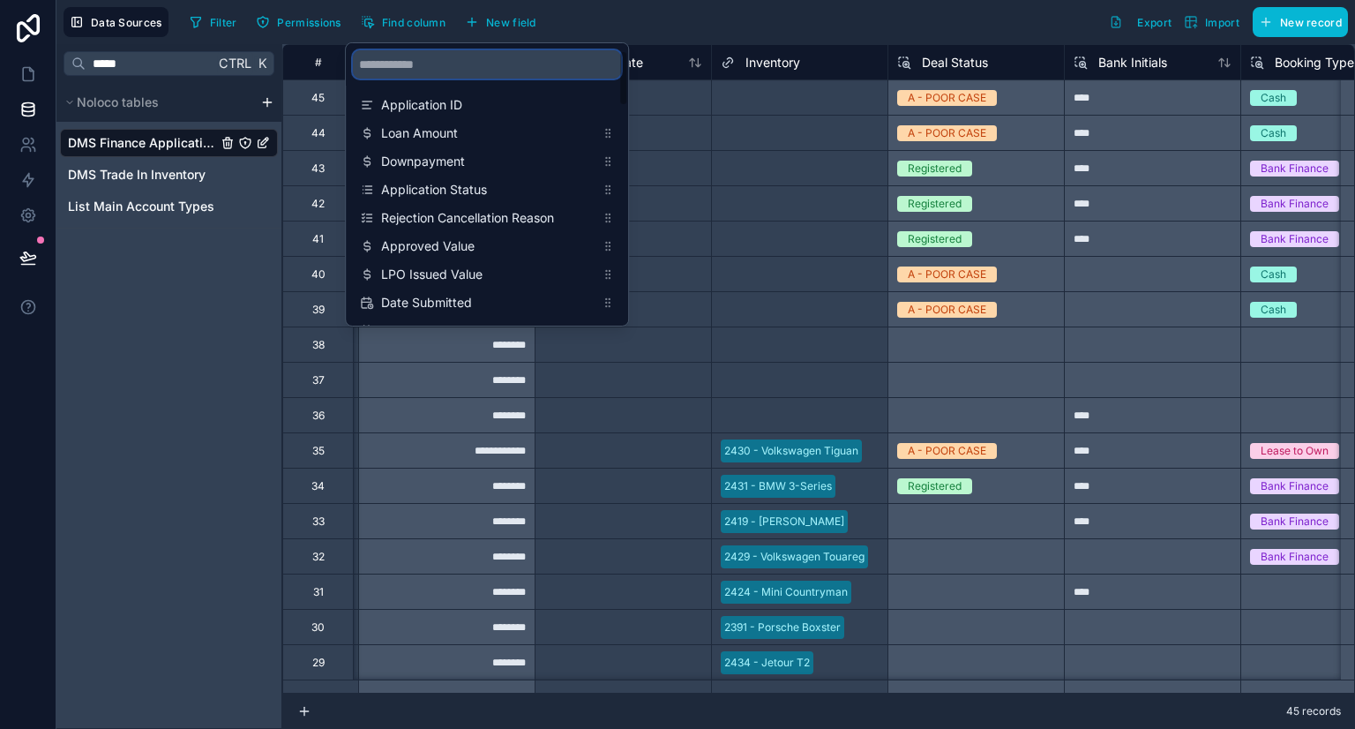
click at [400, 65] on input "scrollable content" at bounding box center [487, 64] width 268 height 28
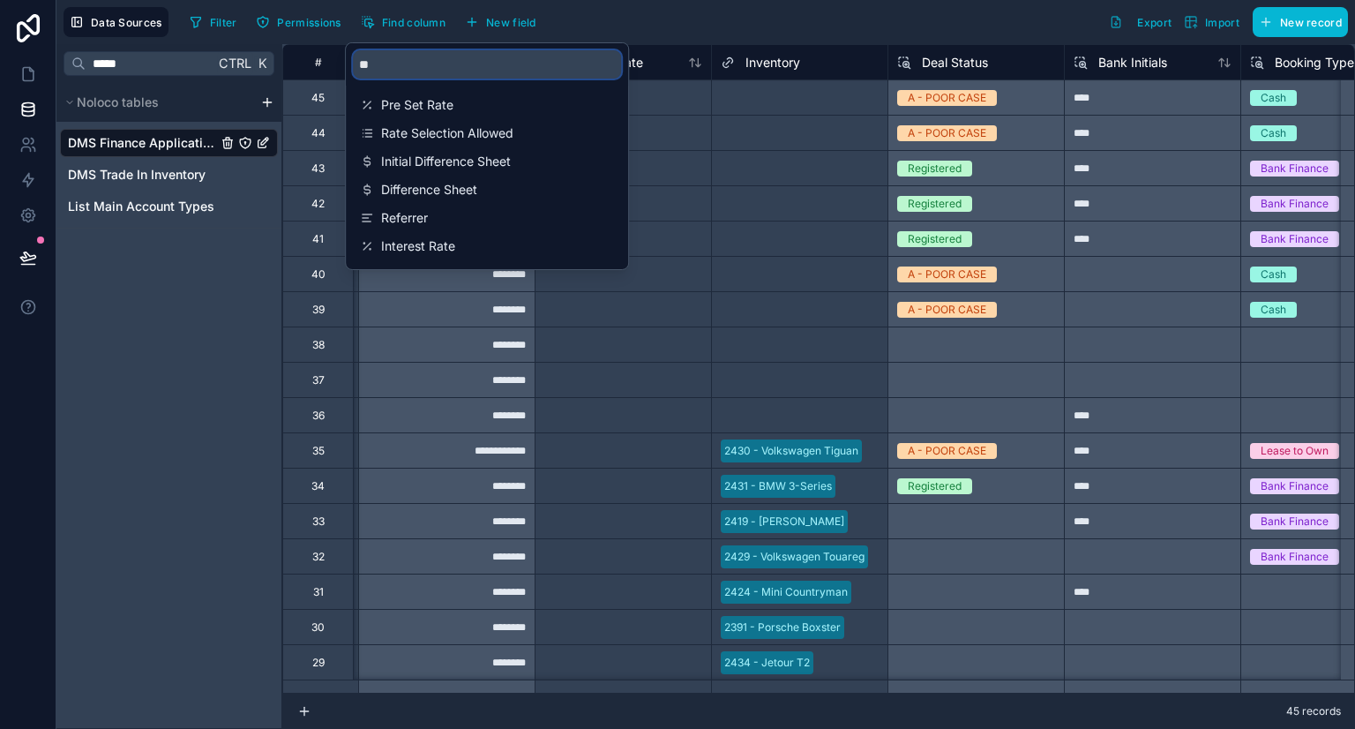
type input "*"
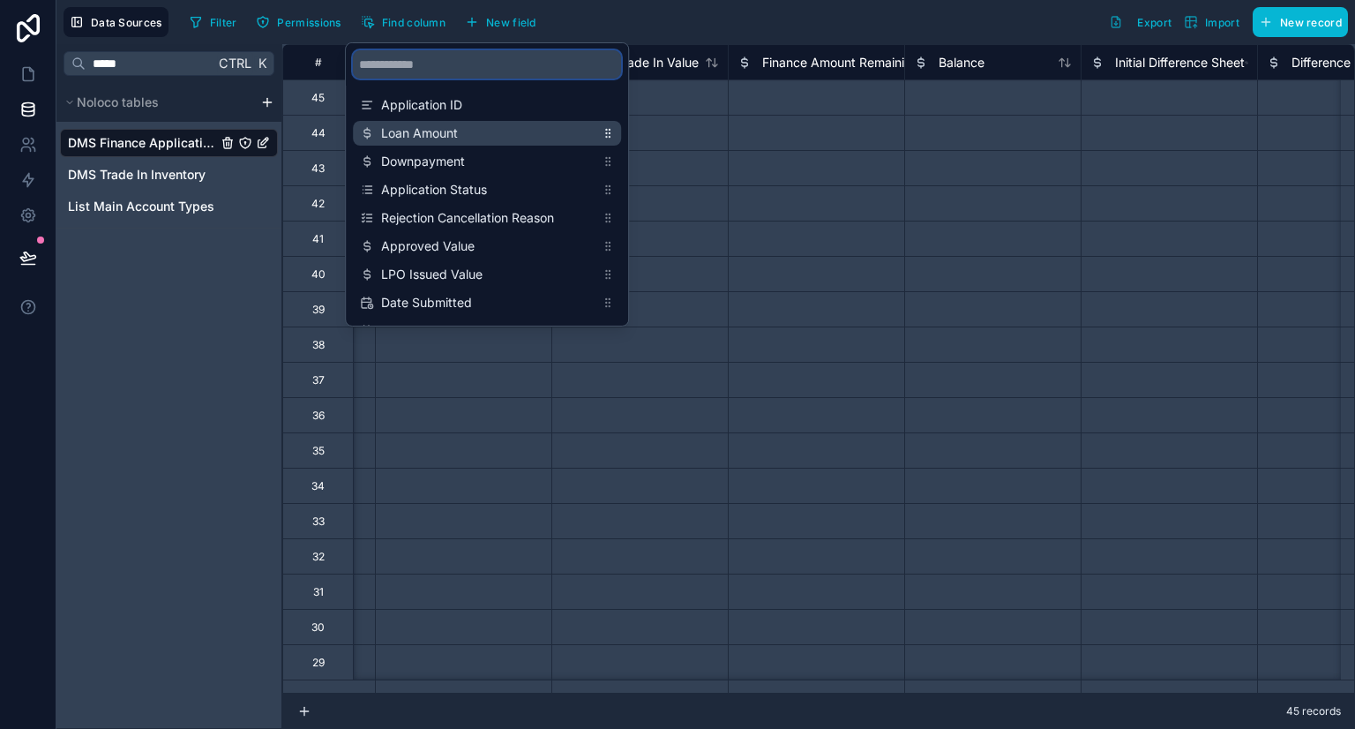
scroll to position [0, 2406]
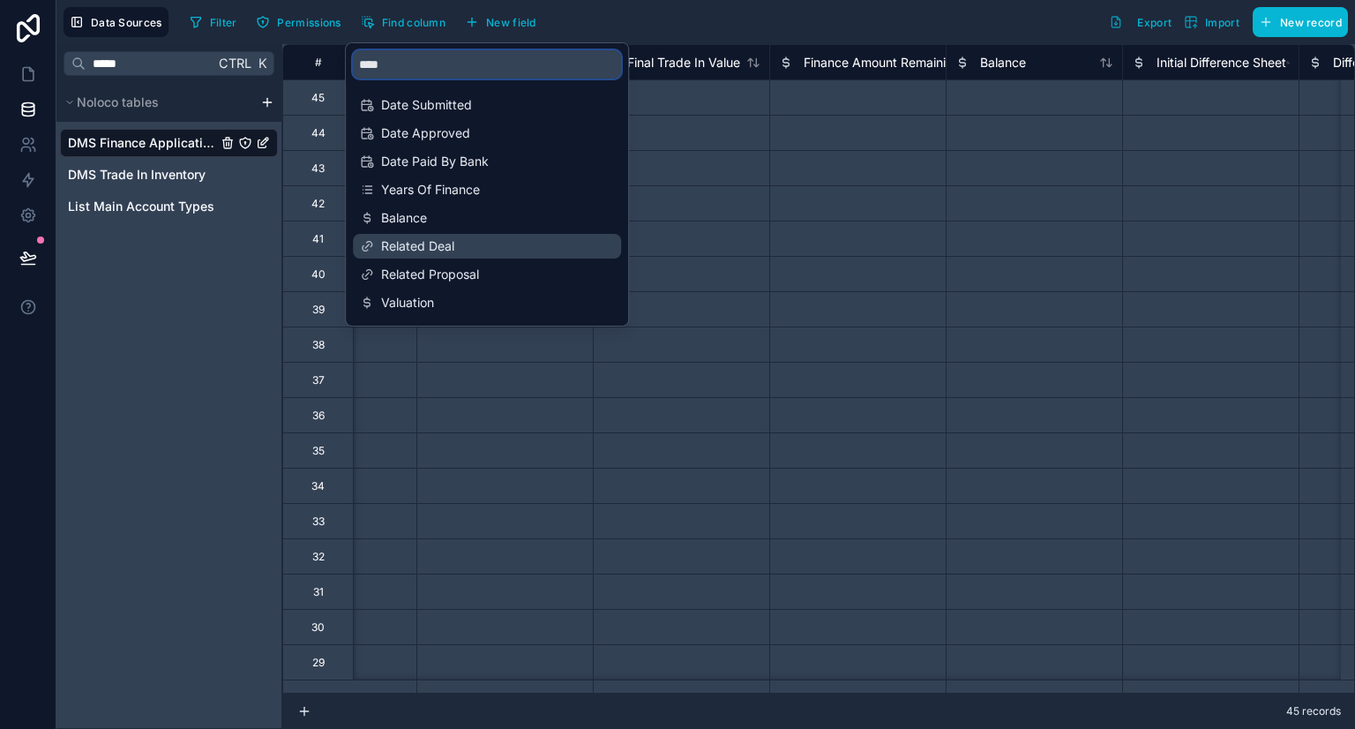
type input "****"
click at [485, 253] on span "Related Deal" at bounding box center [487, 246] width 213 height 18
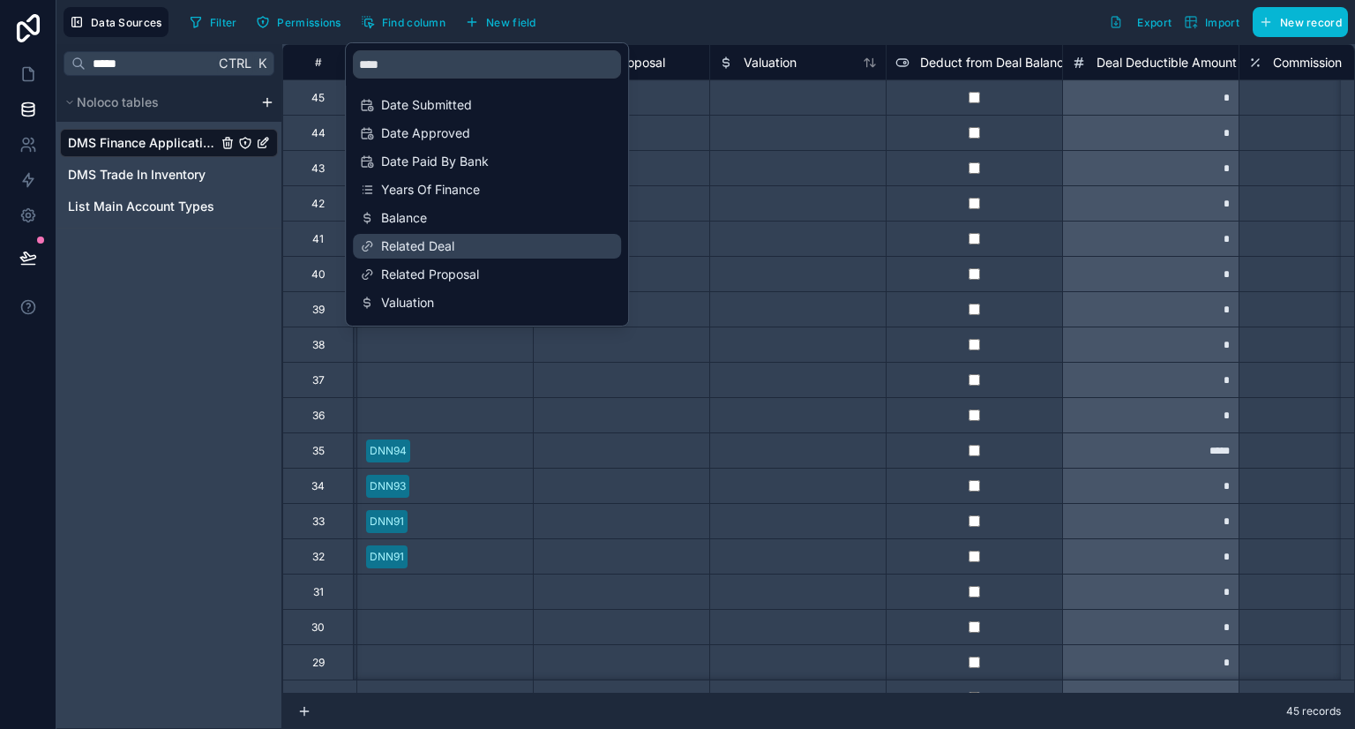
scroll to position [0, 5116]
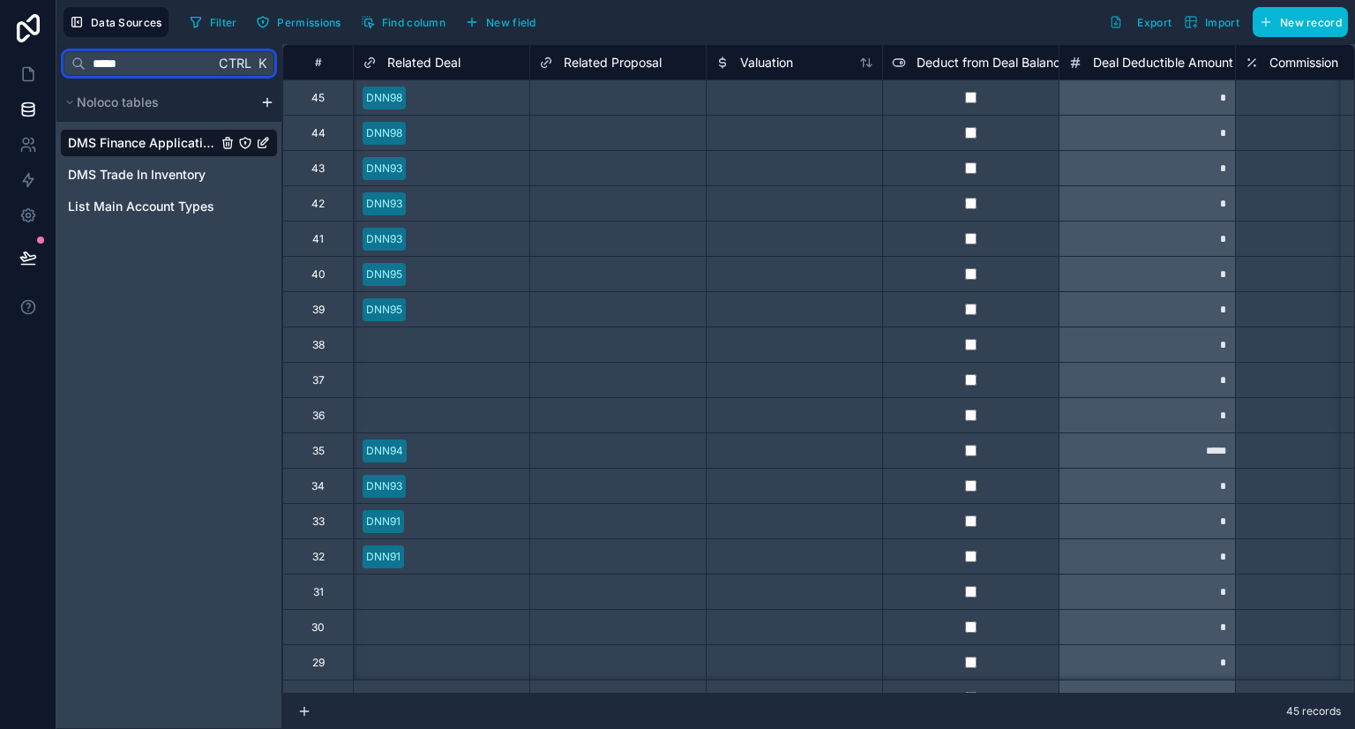
click at [169, 57] on input "*****" at bounding box center [150, 64] width 129 height 32
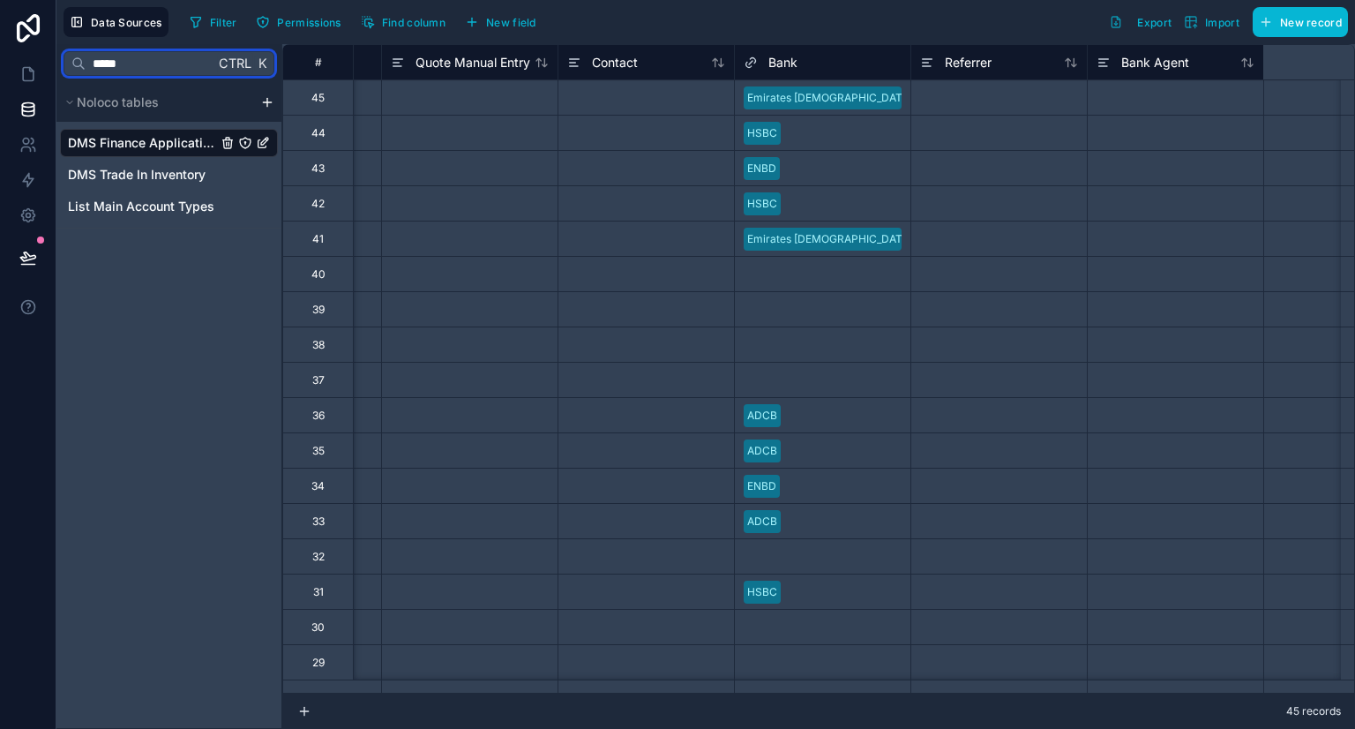
scroll to position [0, 3359]
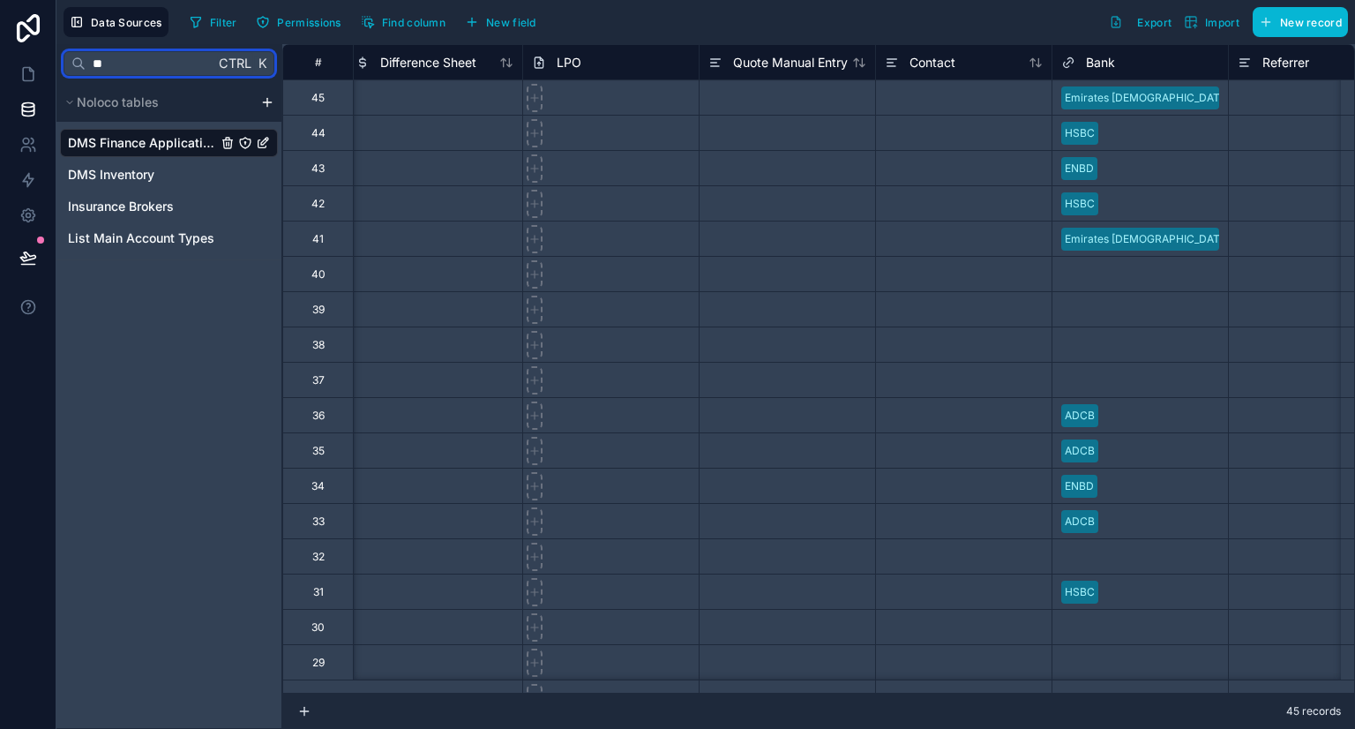
type input "*"
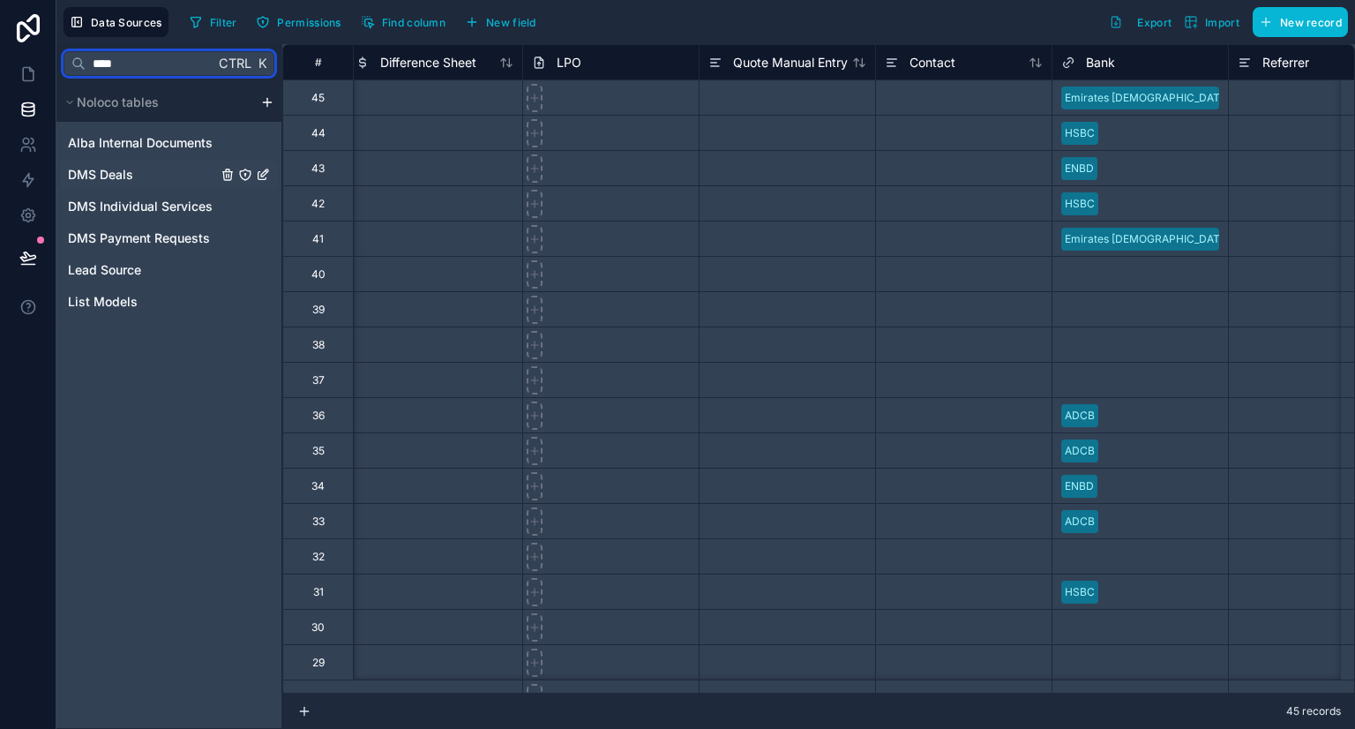
type input "****"
click at [183, 177] on link "DMS Deals" at bounding box center [169, 175] width 218 height 28
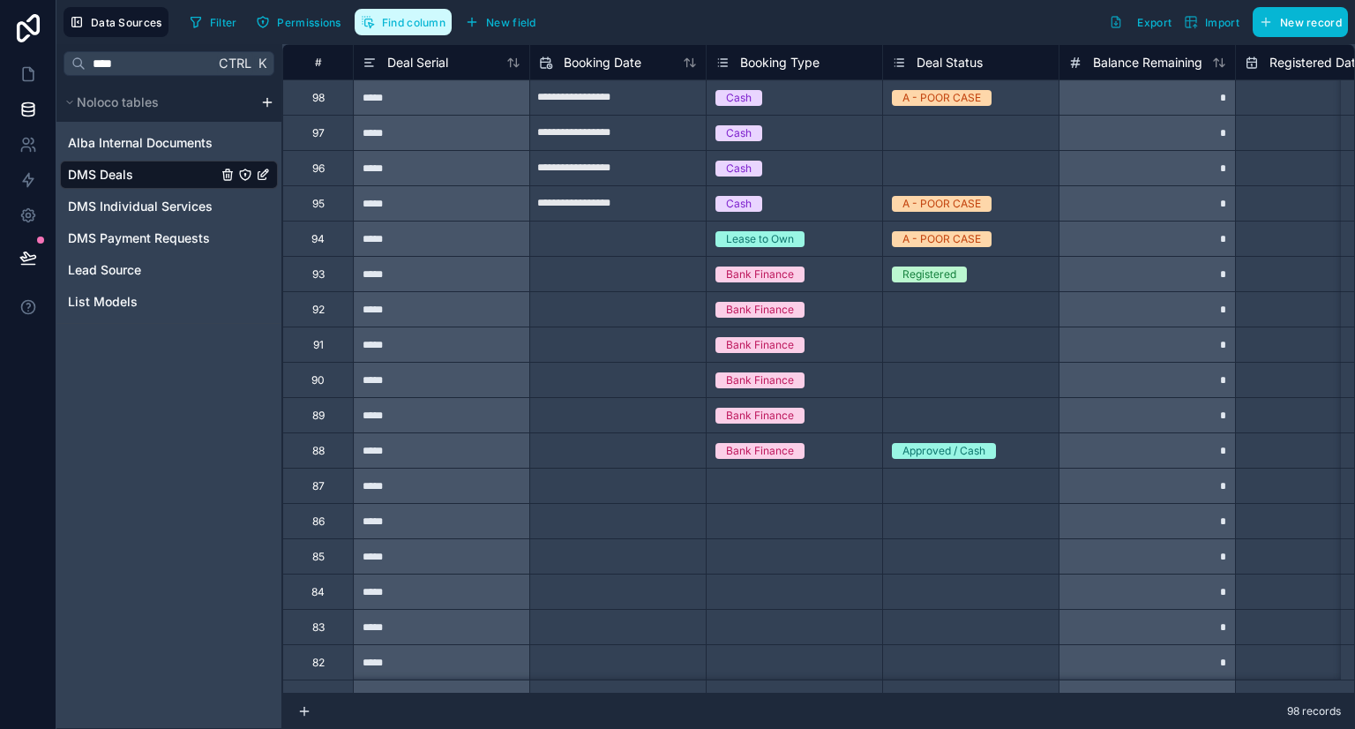
click at [412, 22] on span "Find column" at bounding box center [414, 22] width 64 height 13
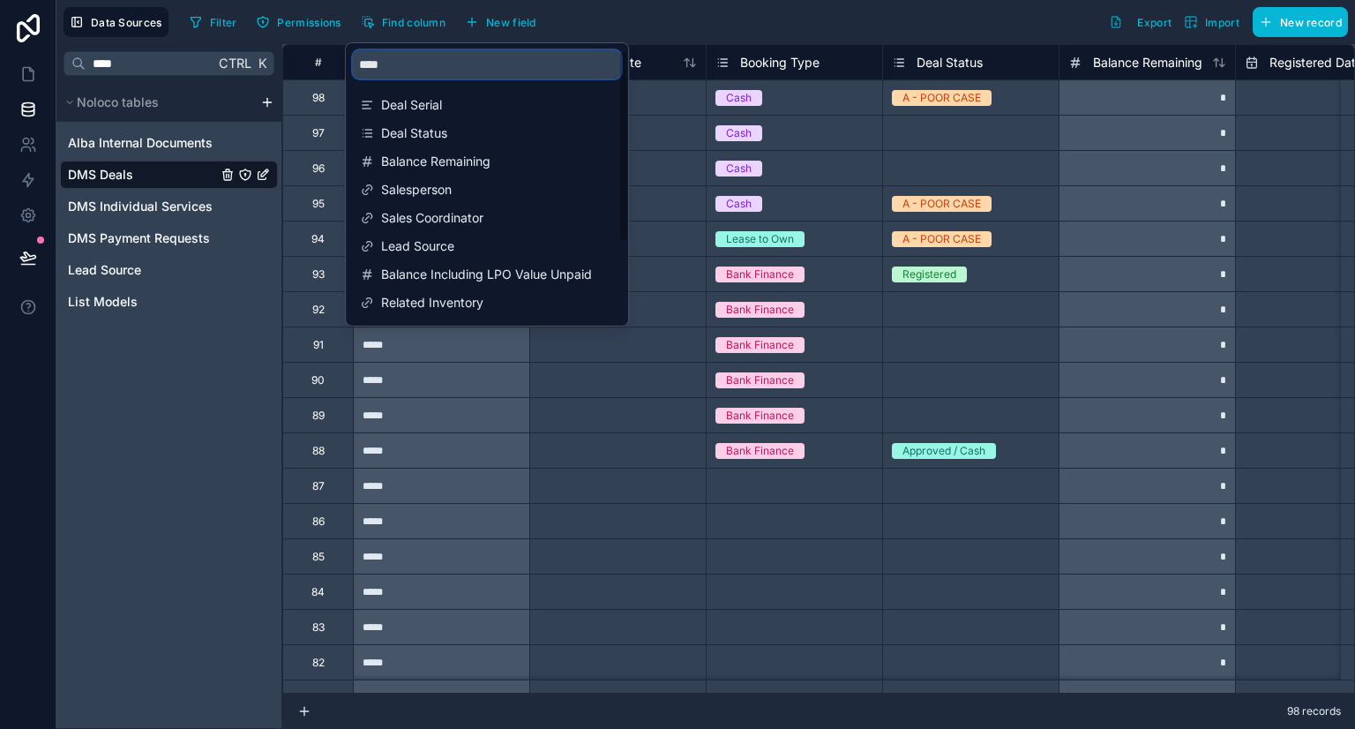
click at [416, 64] on input "****" at bounding box center [487, 64] width 268 height 28
type input "*"
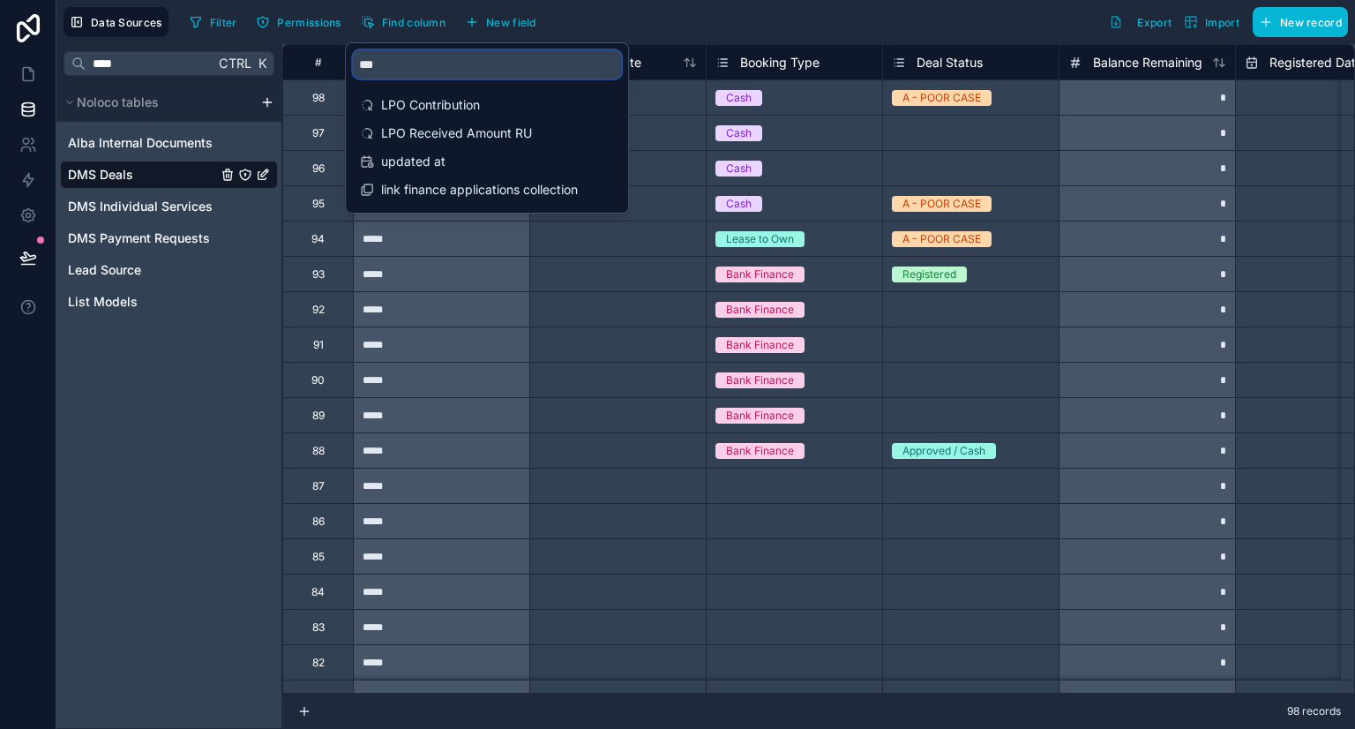
type input "****"
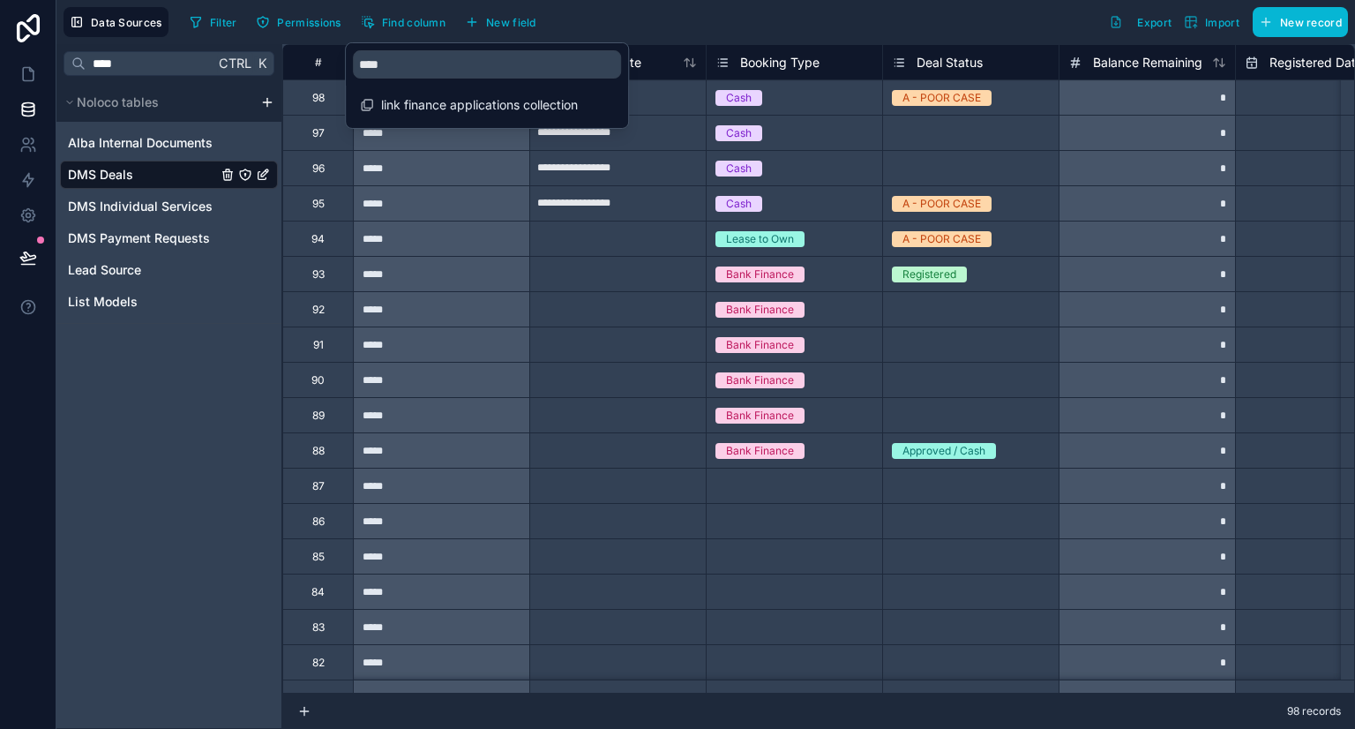
click at [648, 112] on input "text" at bounding box center [618, 98] width 176 height 28
select select "****"
select select "*"
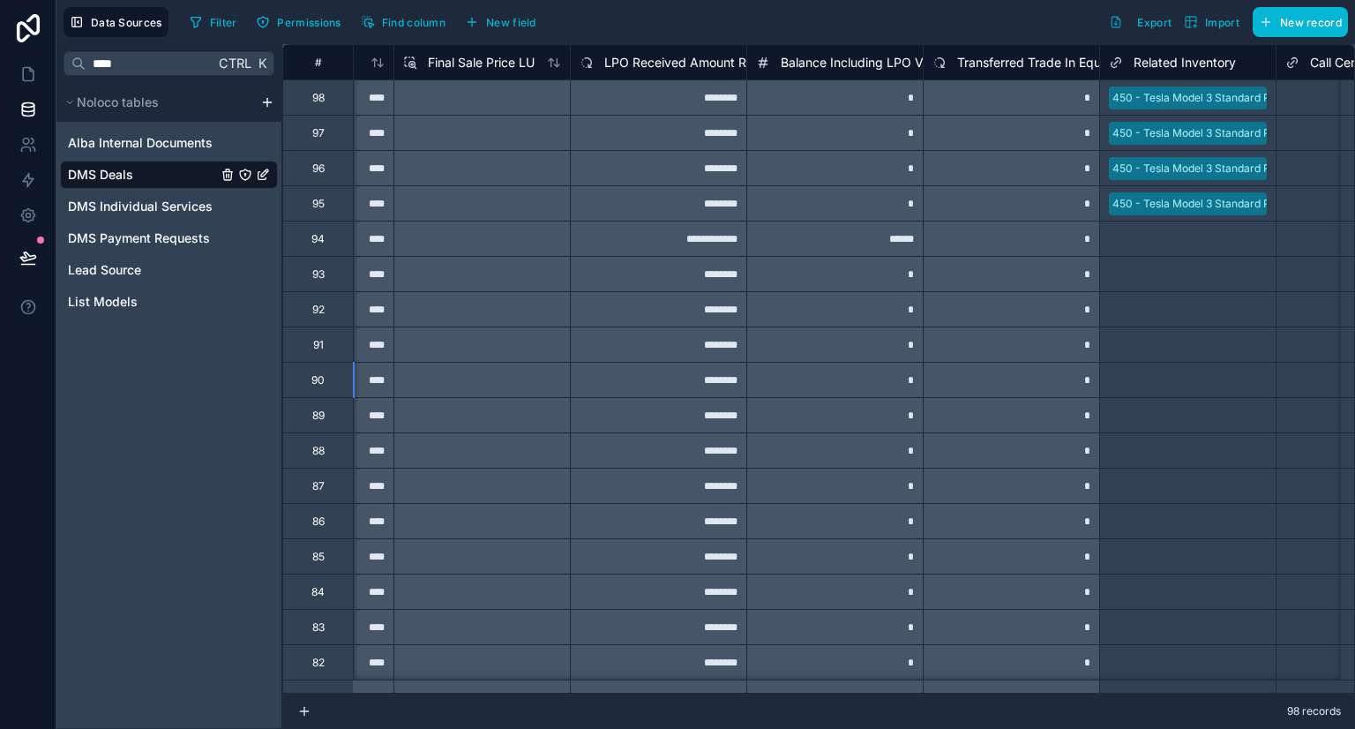
scroll to position [0, 3136]
click at [674, 70] on span "LPO Received Amount RU" at bounding box center [678, 63] width 151 height 18
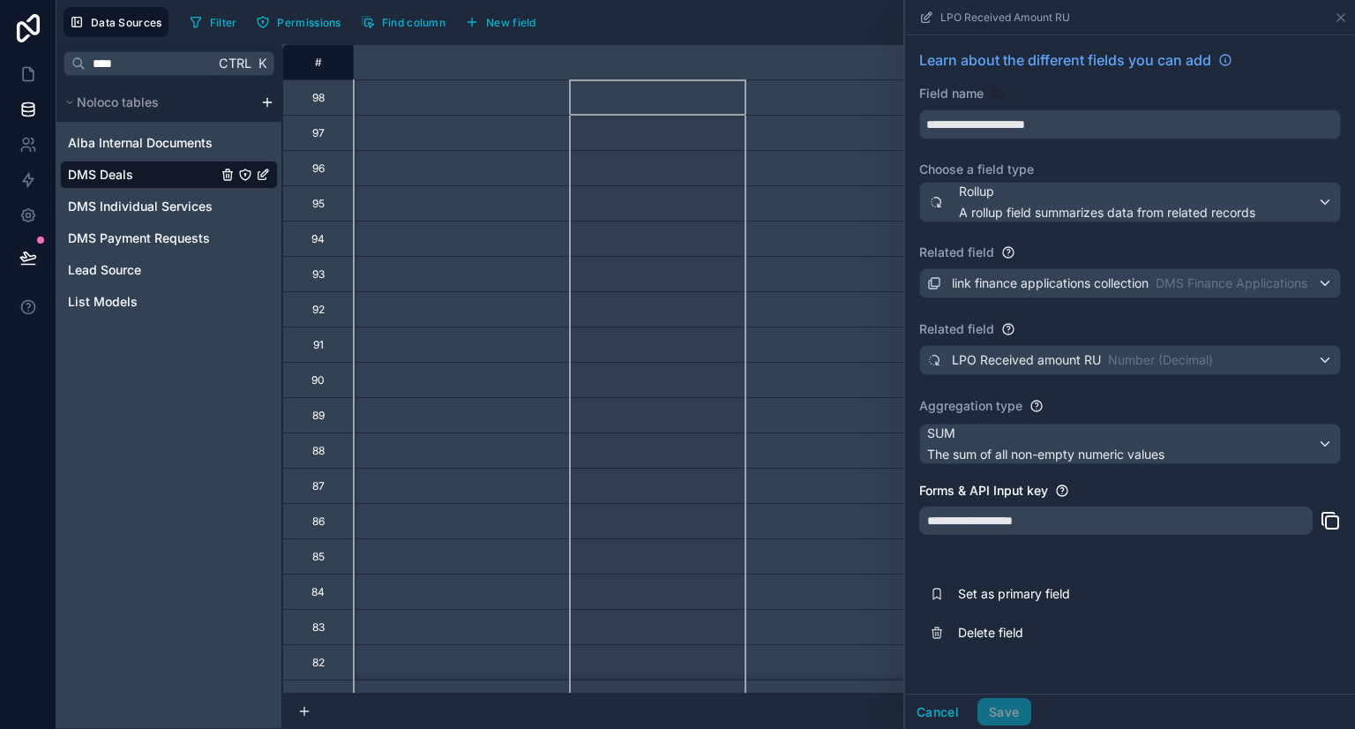
scroll to position [0, 1271]
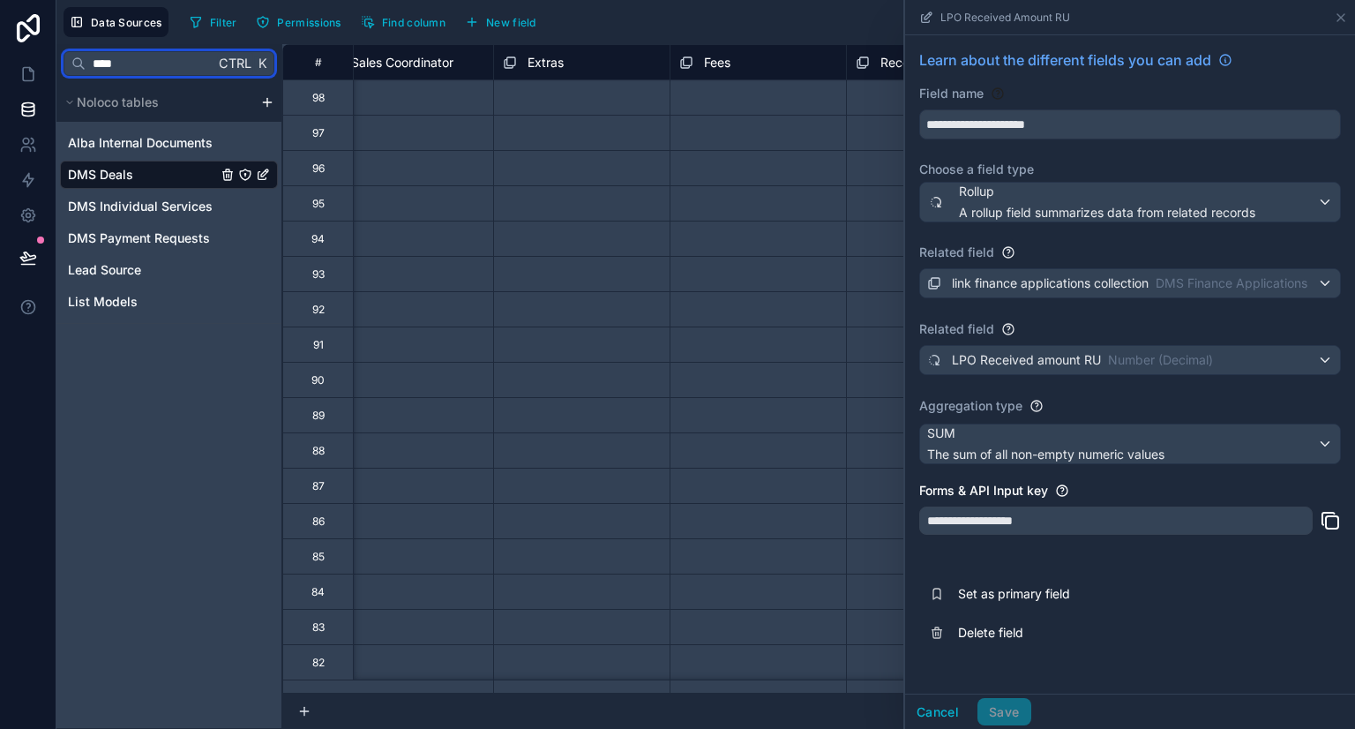
click at [155, 71] on input "****" at bounding box center [150, 64] width 129 height 32
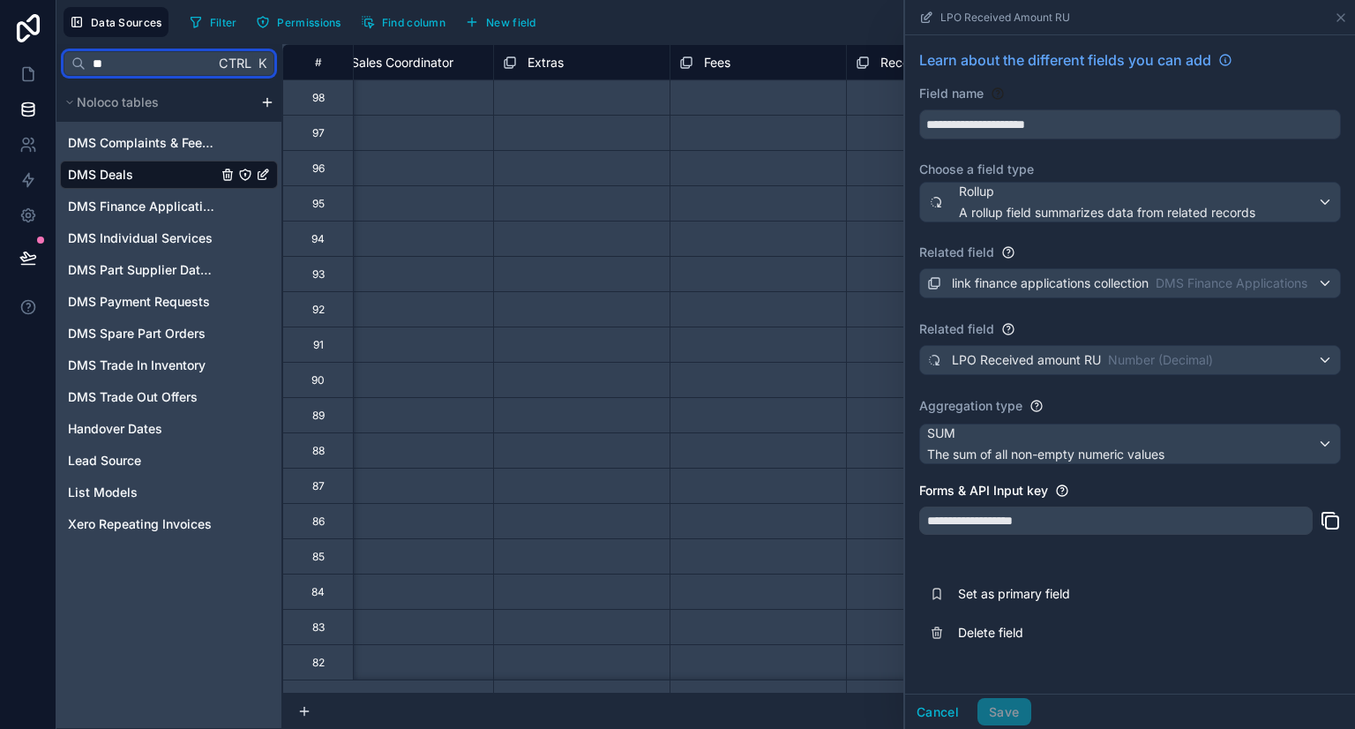
type input "*"
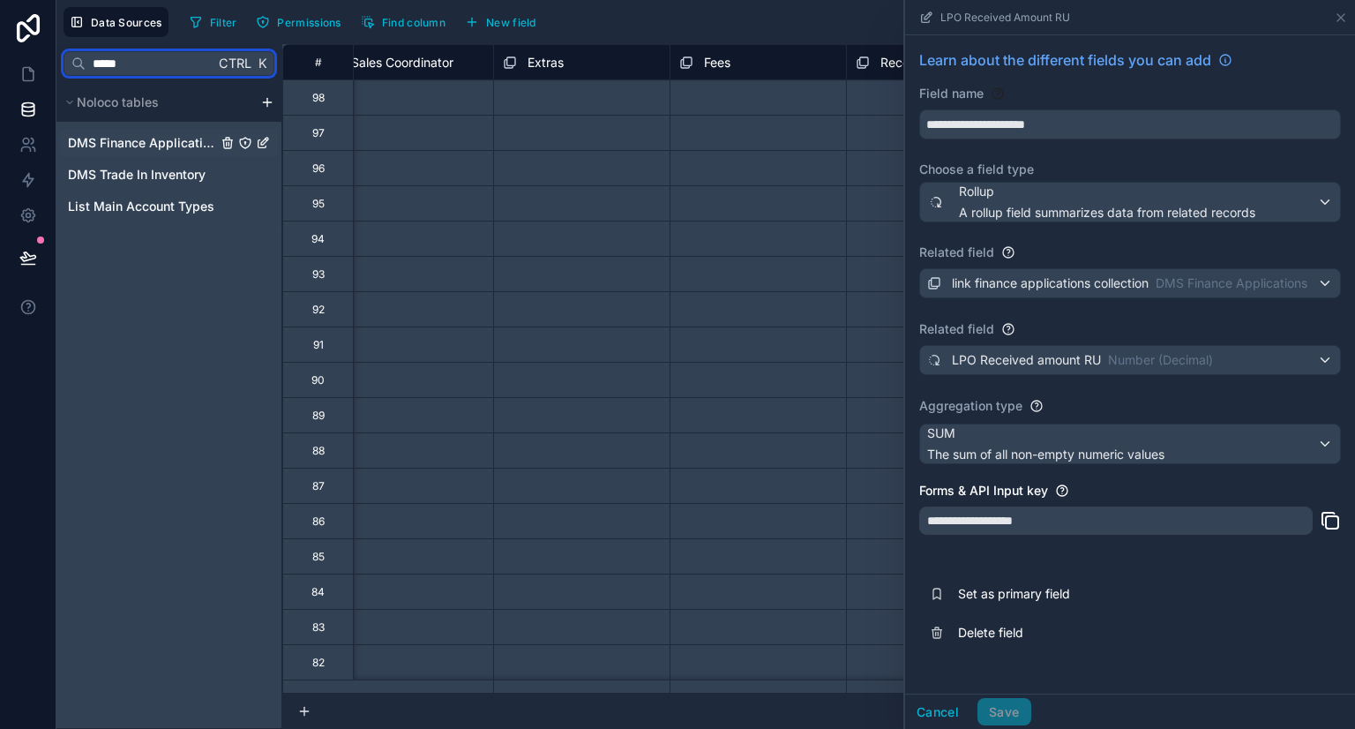
type input "*****"
click at [135, 138] on span "DMS Finance Applications" at bounding box center [142, 143] width 149 height 18
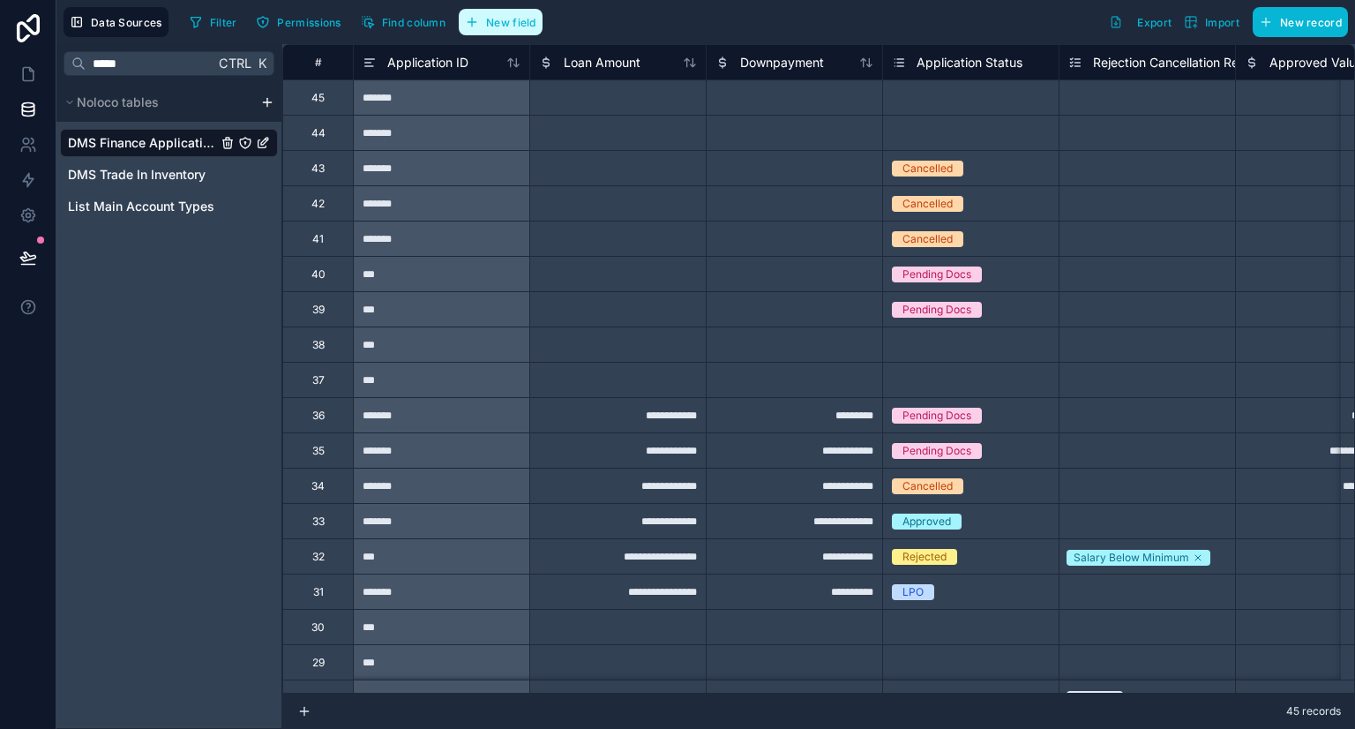
click at [512, 22] on span "New field" at bounding box center [511, 22] width 50 height 13
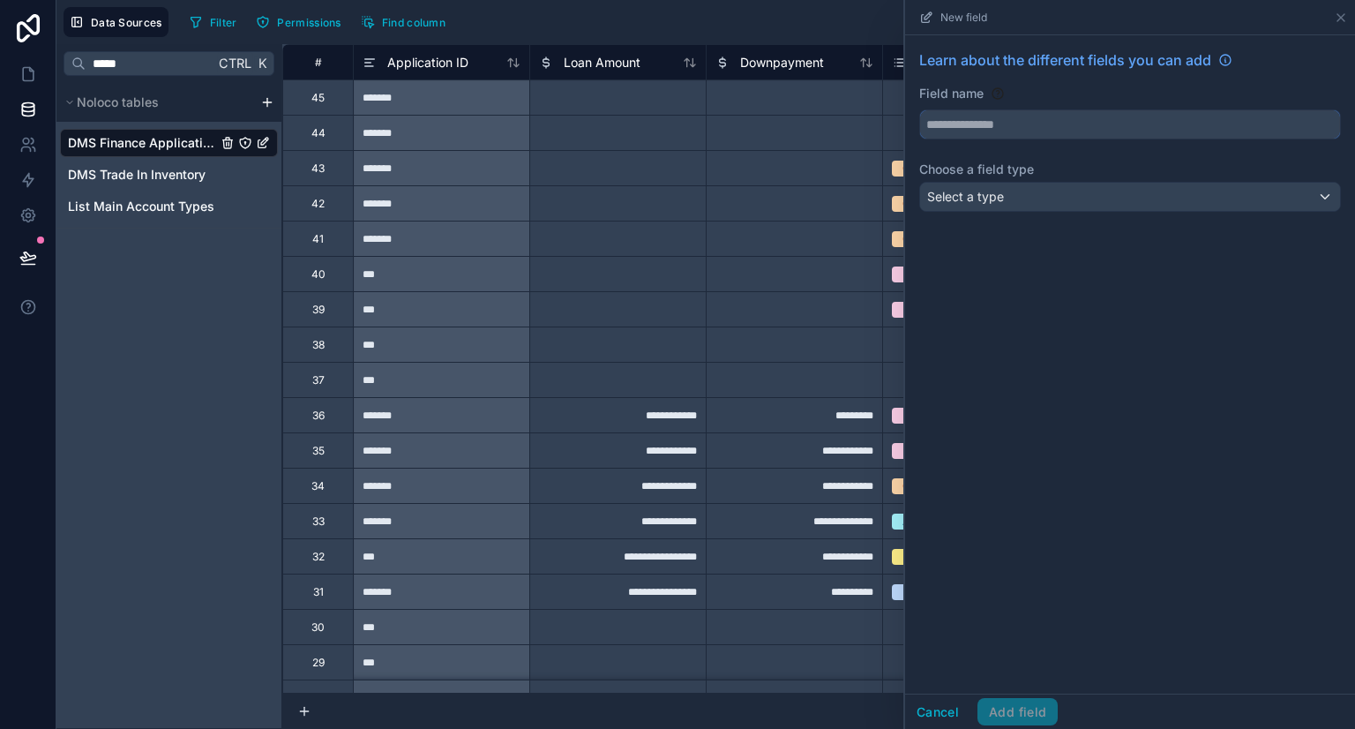
click at [970, 135] on input "text" at bounding box center [1130, 124] width 420 height 28
click at [919, 109] on button "******" at bounding box center [1130, 124] width 422 height 30
type input "**********"
click at [1013, 193] on div "Select a type" at bounding box center [1130, 197] width 420 height 28
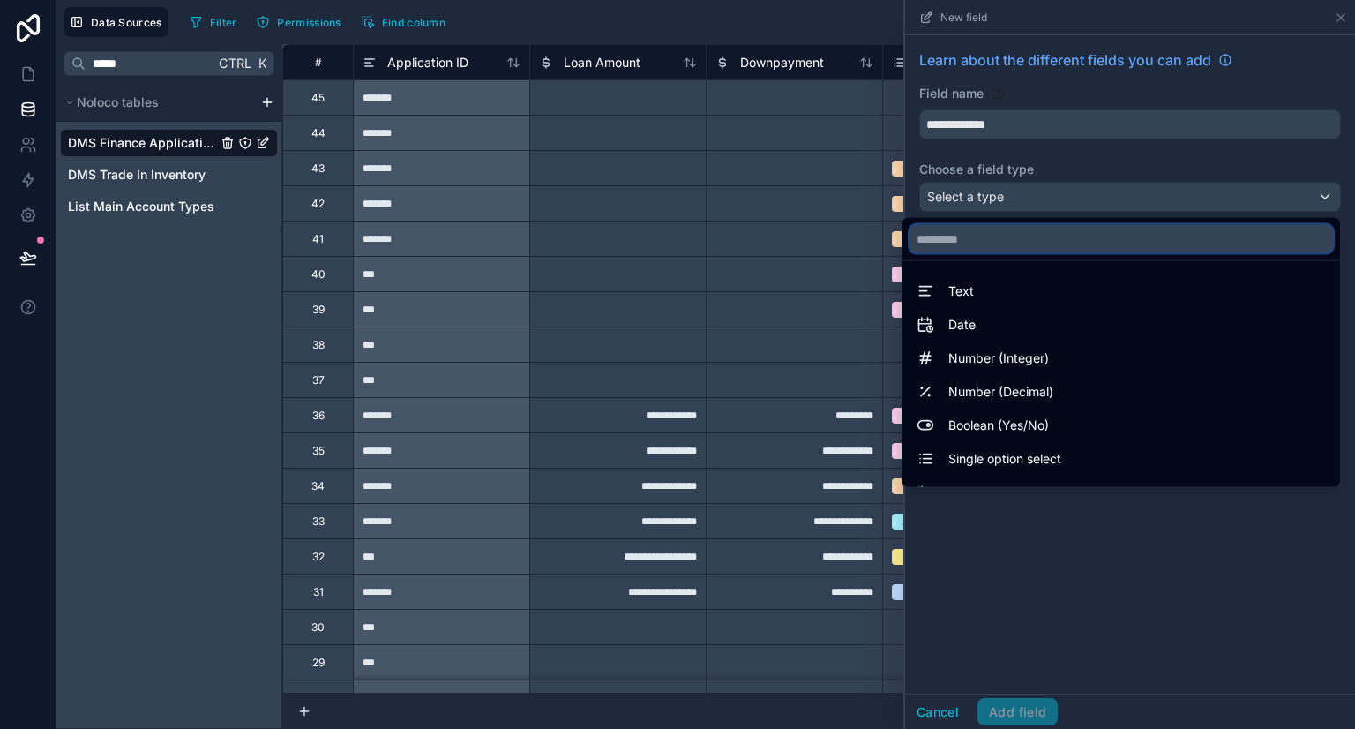
click at [986, 248] on input "text" at bounding box center [1120, 239] width 423 height 28
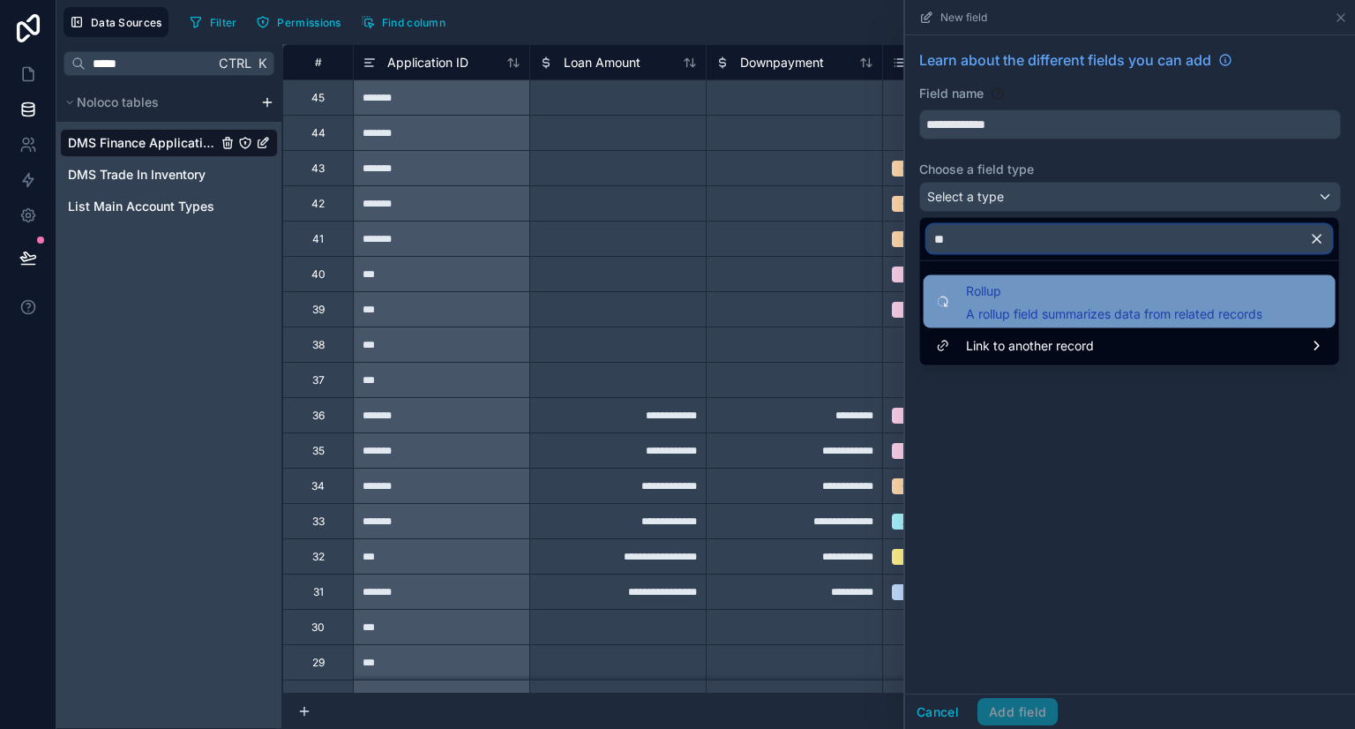
type input "**"
click at [1022, 283] on span "Rollup" at bounding box center [1114, 290] width 296 height 21
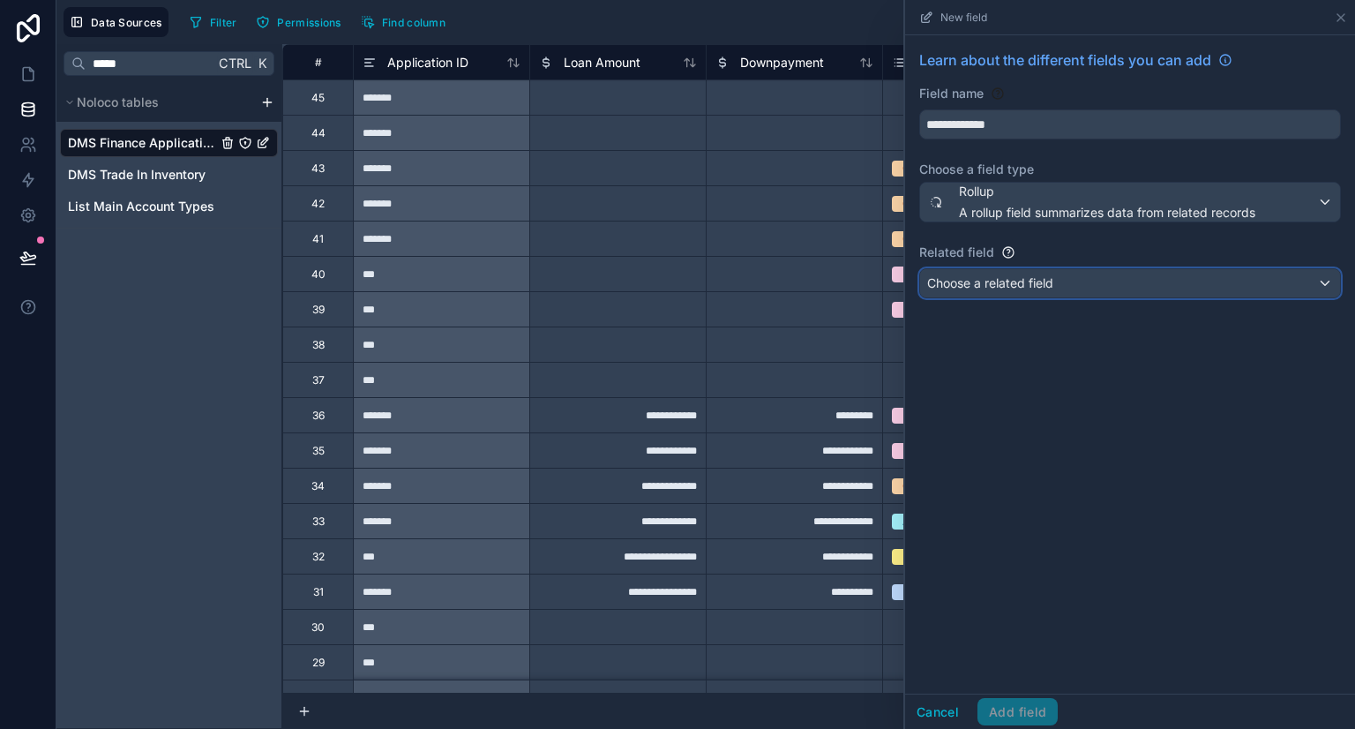
click at [1022, 283] on span "Choose a related field" at bounding box center [990, 282] width 126 height 15
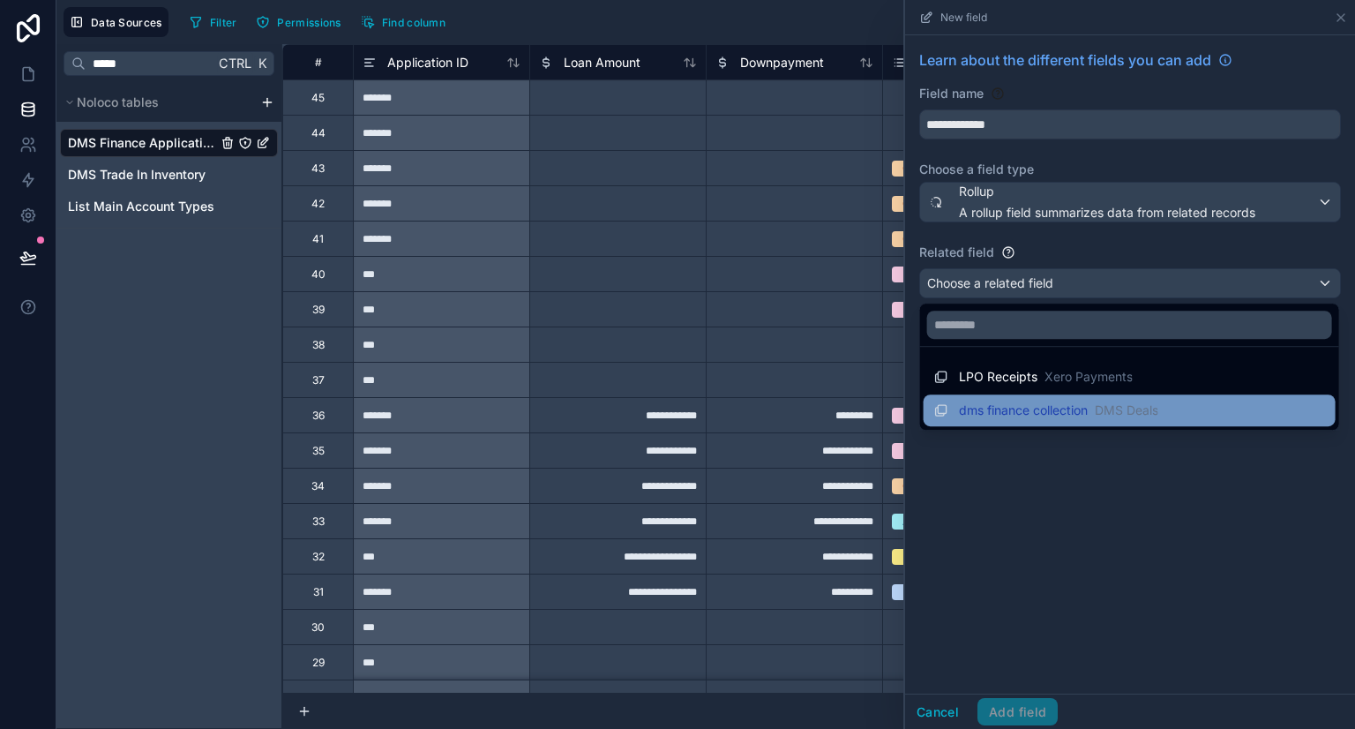
click at [1010, 395] on div "dms finance collection DMS Deals" at bounding box center [1129, 410] width 412 height 32
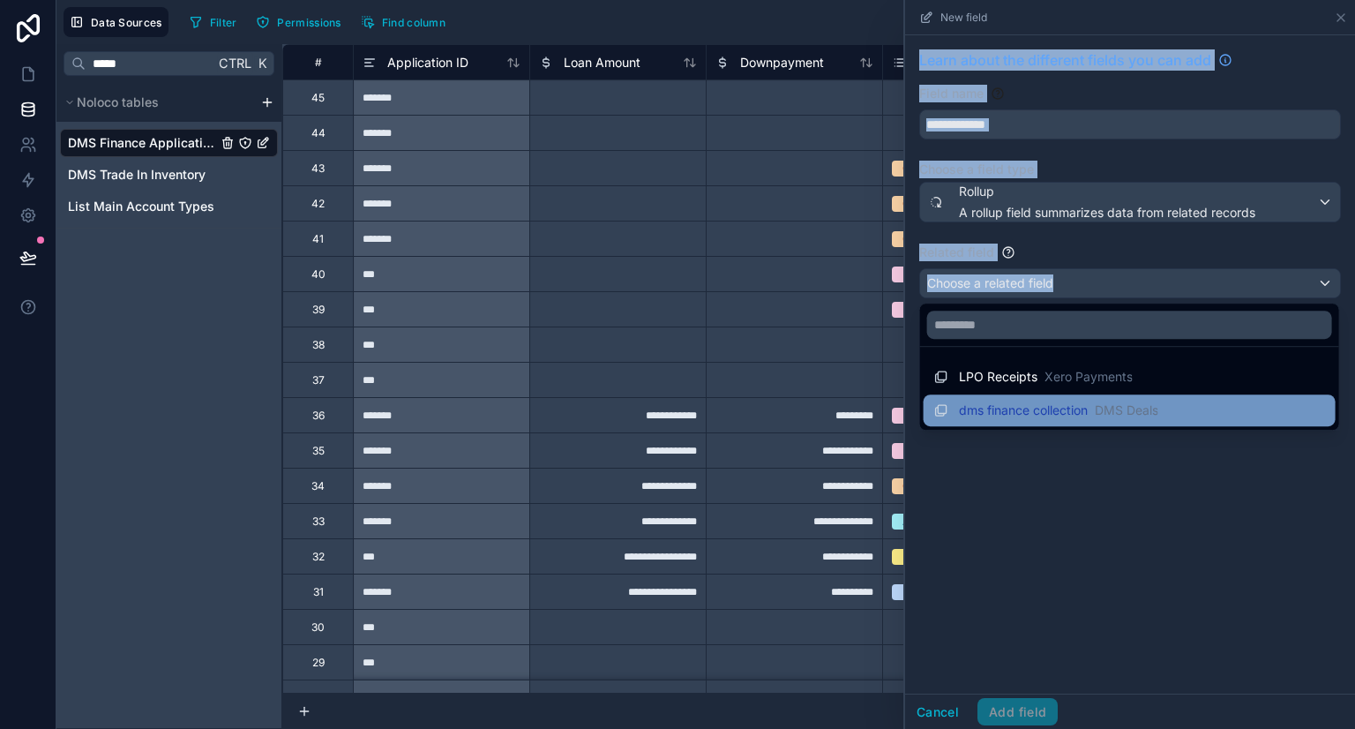
click at [1010, 395] on div "**********" at bounding box center [1130, 364] width 450 height 658
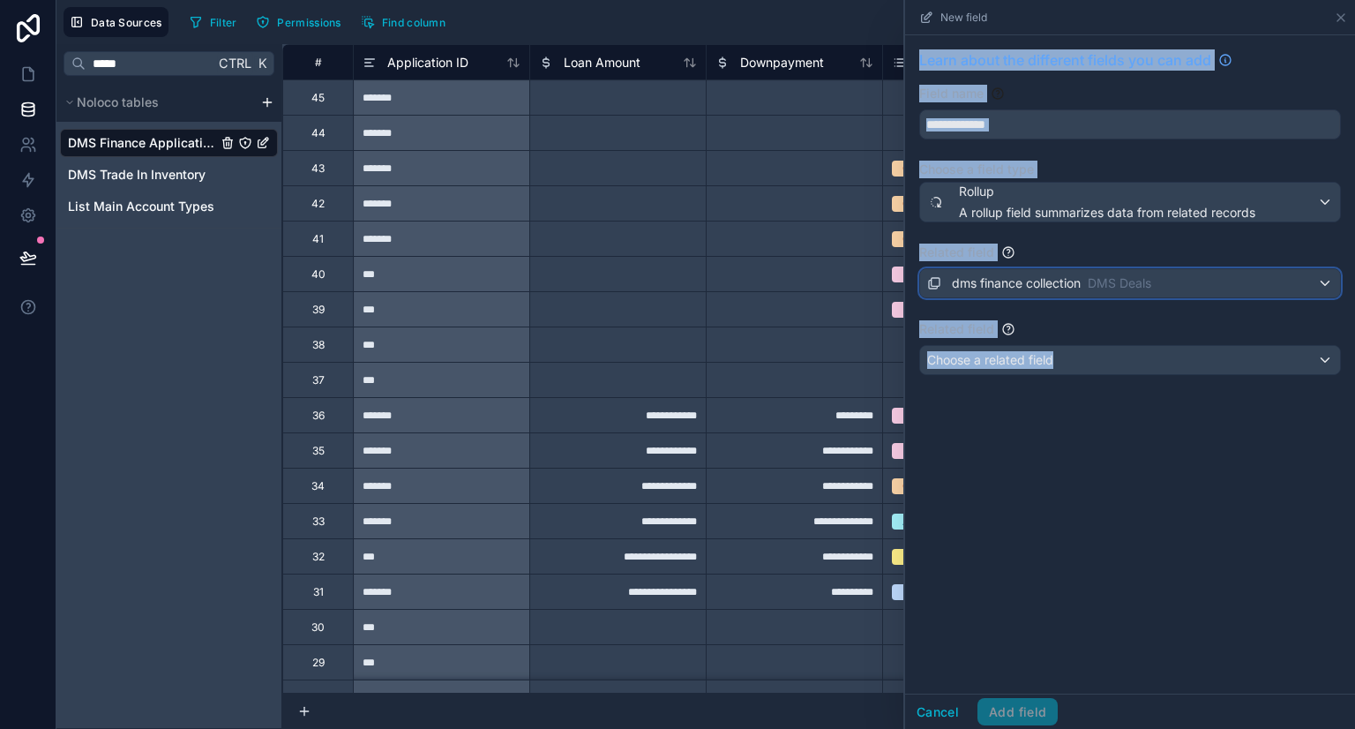
click at [1004, 287] on span "dms finance collection" at bounding box center [1016, 283] width 129 height 18
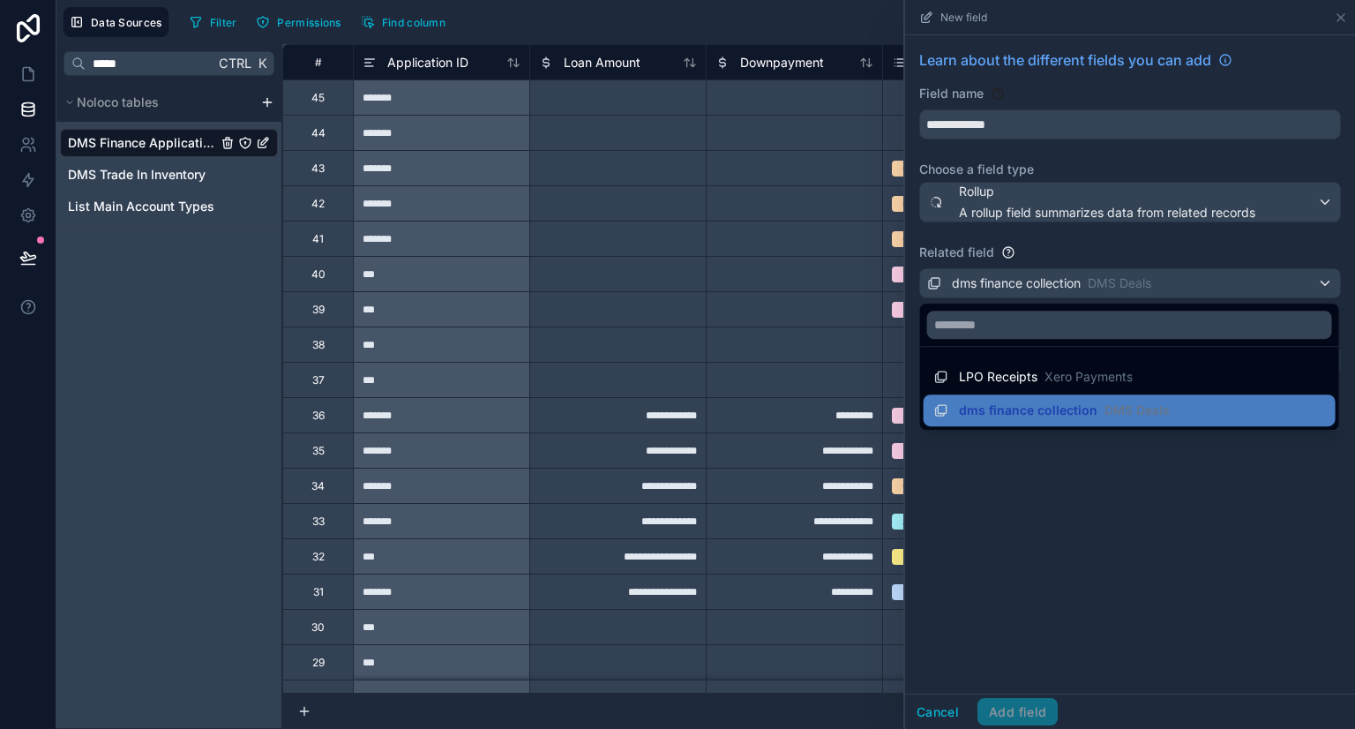
click at [1004, 280] on div at bounding box center [1130, 364] width 450 height 729
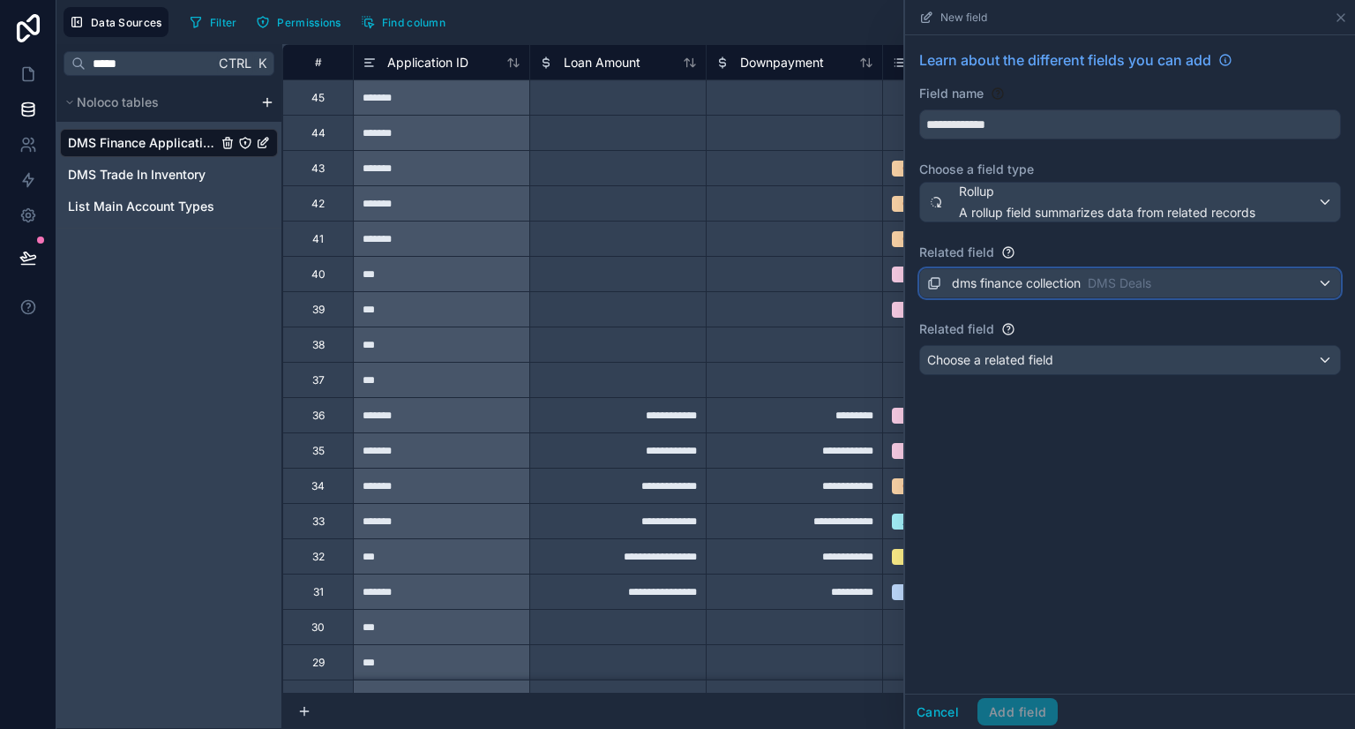
click at [1004, 280] on span "dms finance collection" at bounding box center [1016, 283] width 129 height 18
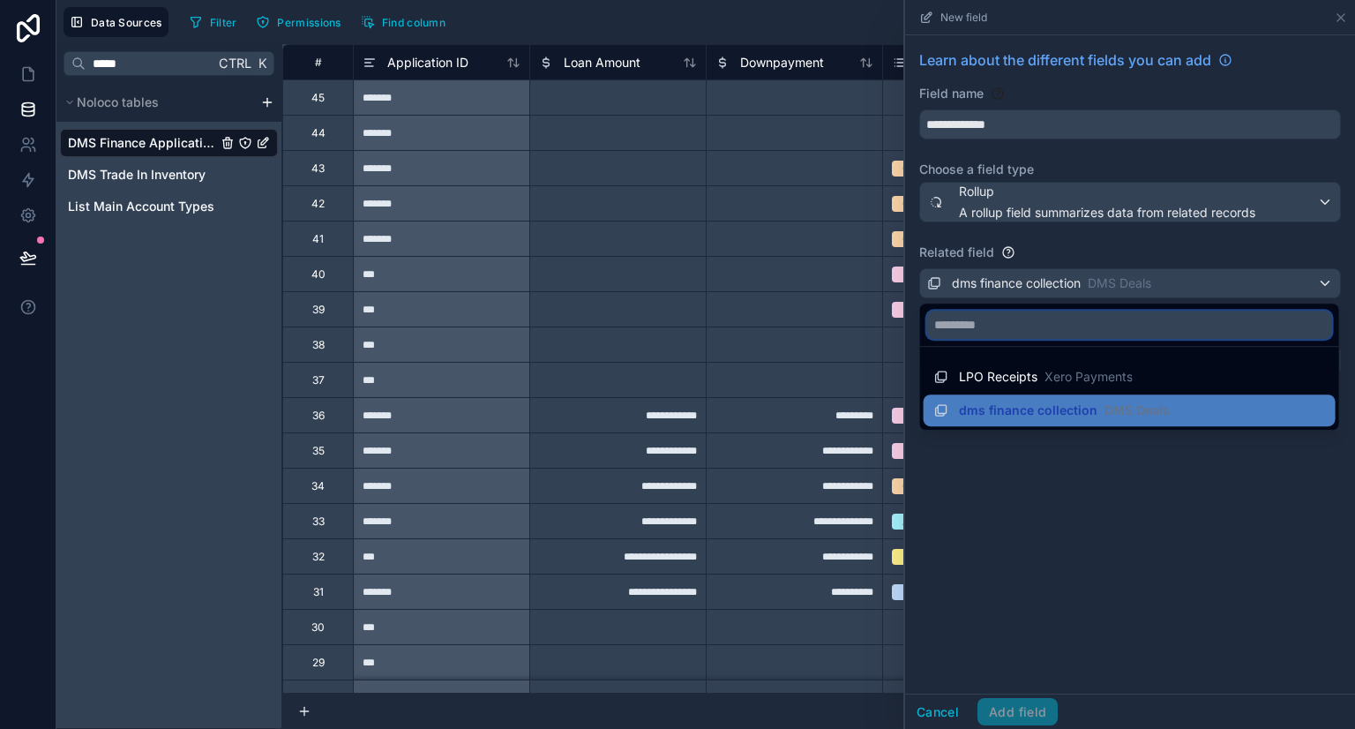
click at [993, 321] on input "text" at bounding box center [1129, 324] width 405 height 28
click at [1159, 276] on div at bounding box center [1130, 364] width 450 height 729
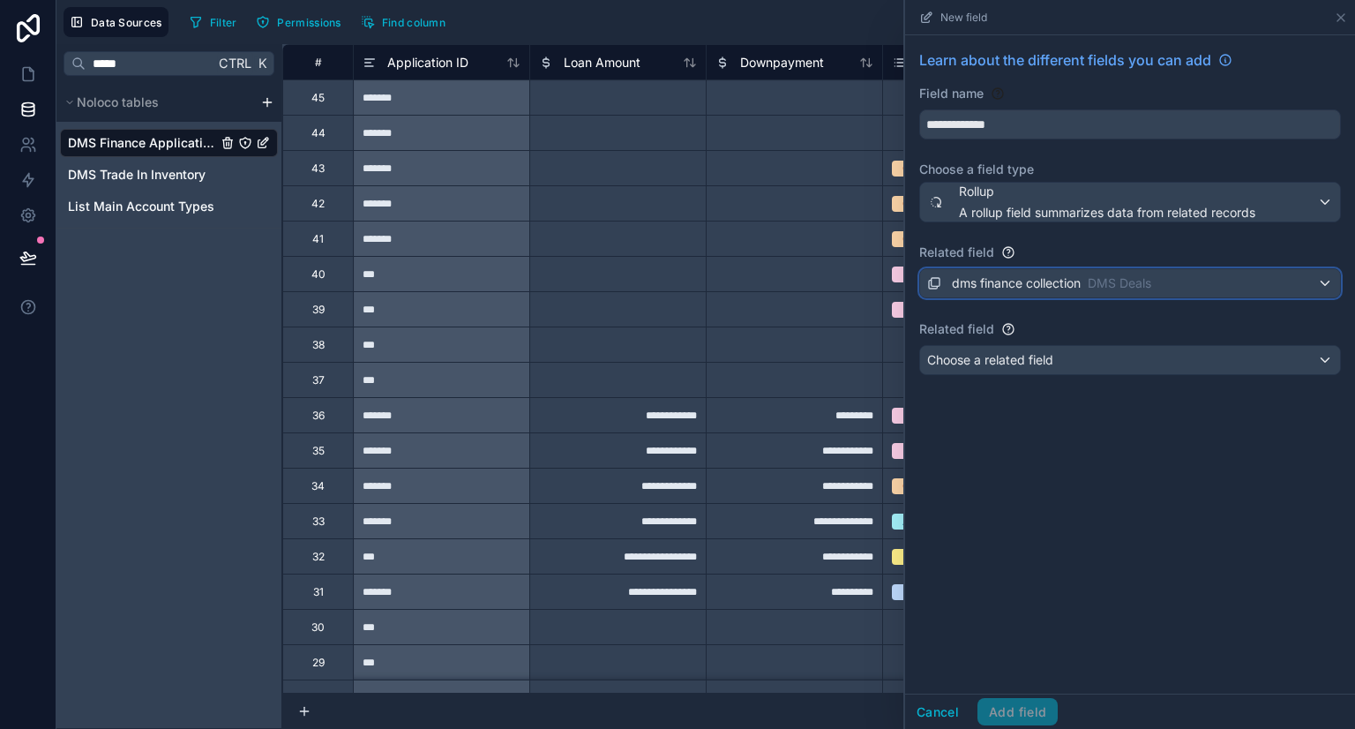
click at [1159, 276] on div "dms finance collection DMS Deals" at bounding box center [1130, 283] width 420 height 28
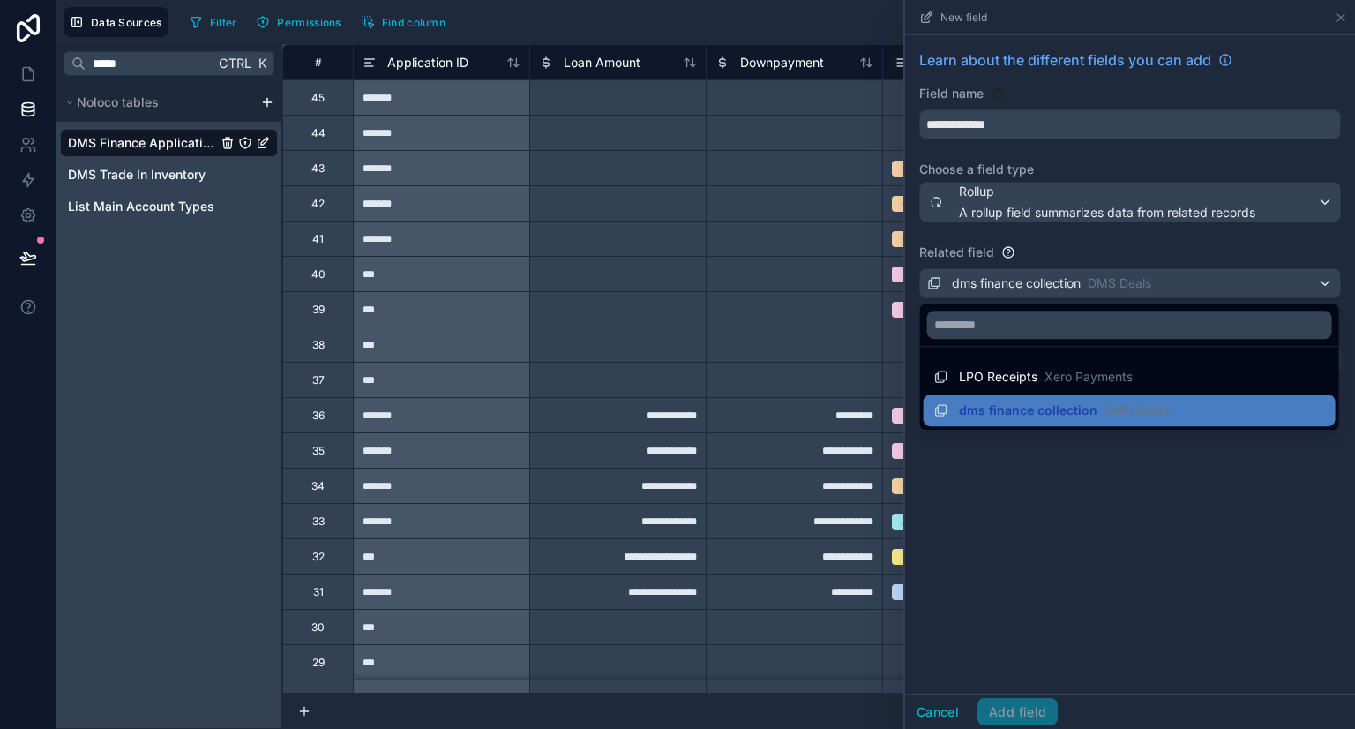
click at [1159, 276] on div at bounding box center [1130, 364] width 450 height 729
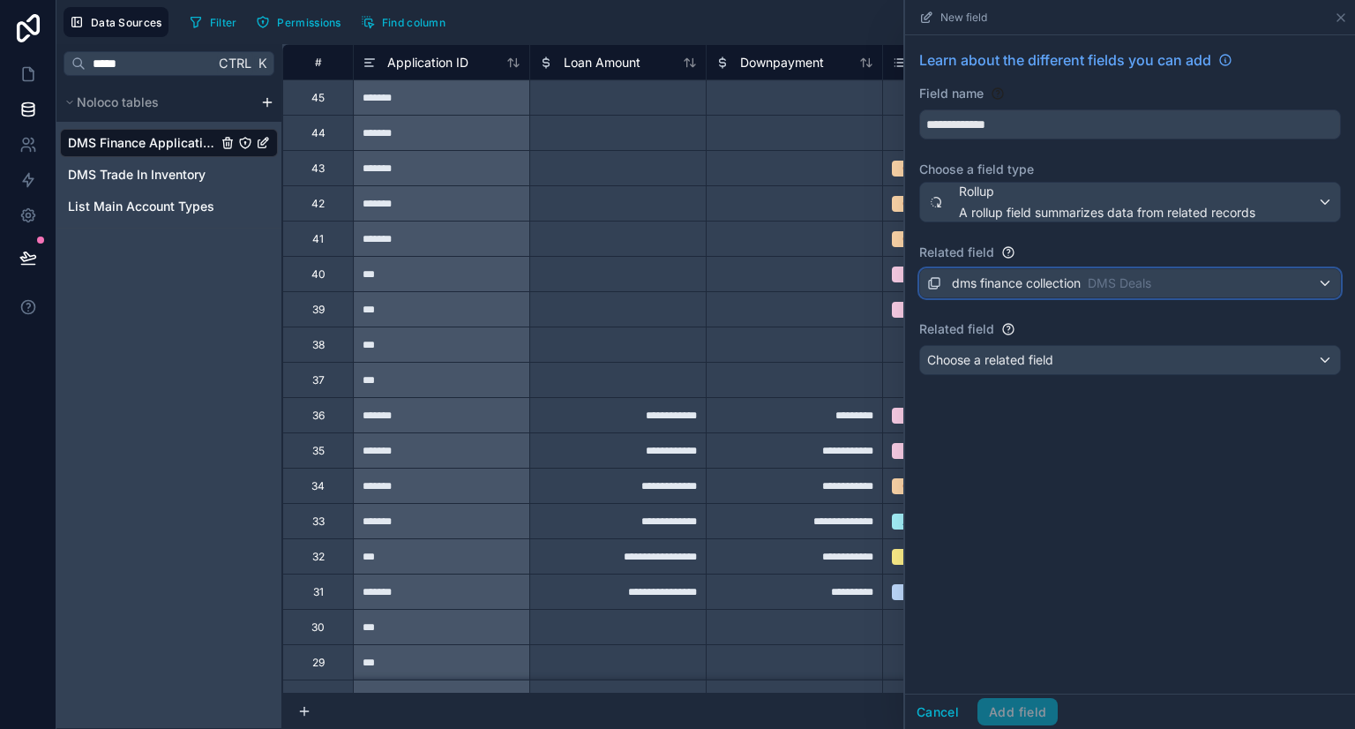
click at [1159, 276] on div "dms finance collection DMS Deals" at bounding box center [1130, 283] width 420 height 28
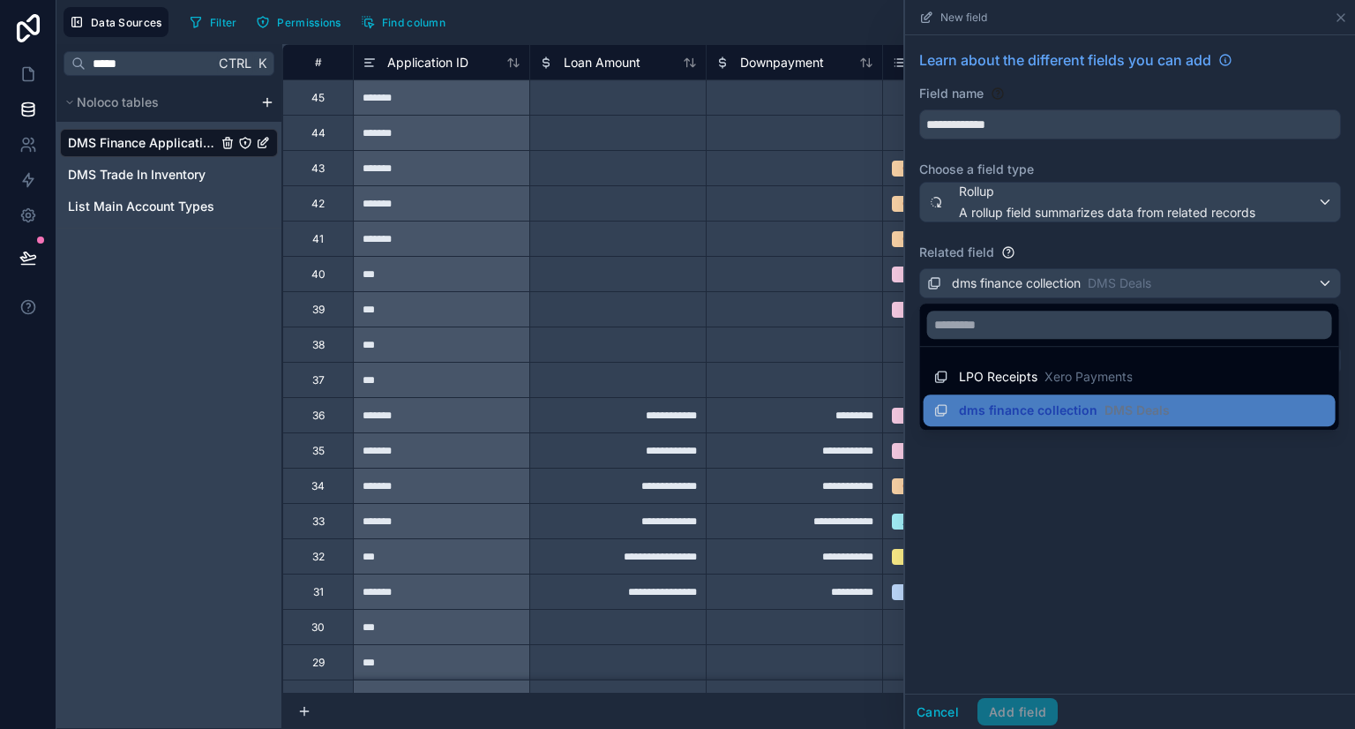
click at [1007, 251] on div at bounding box center [1130, 364] width 450 height 729
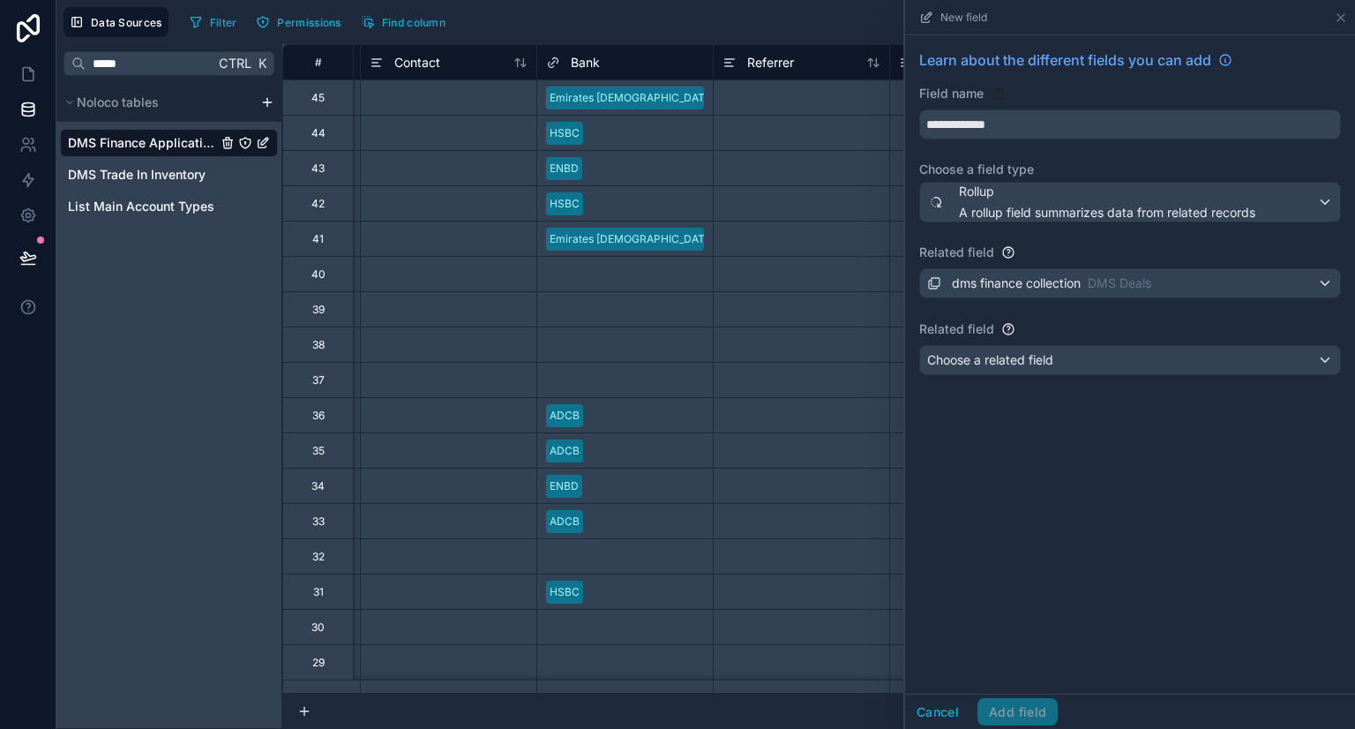
scroll to position [0, 3867]
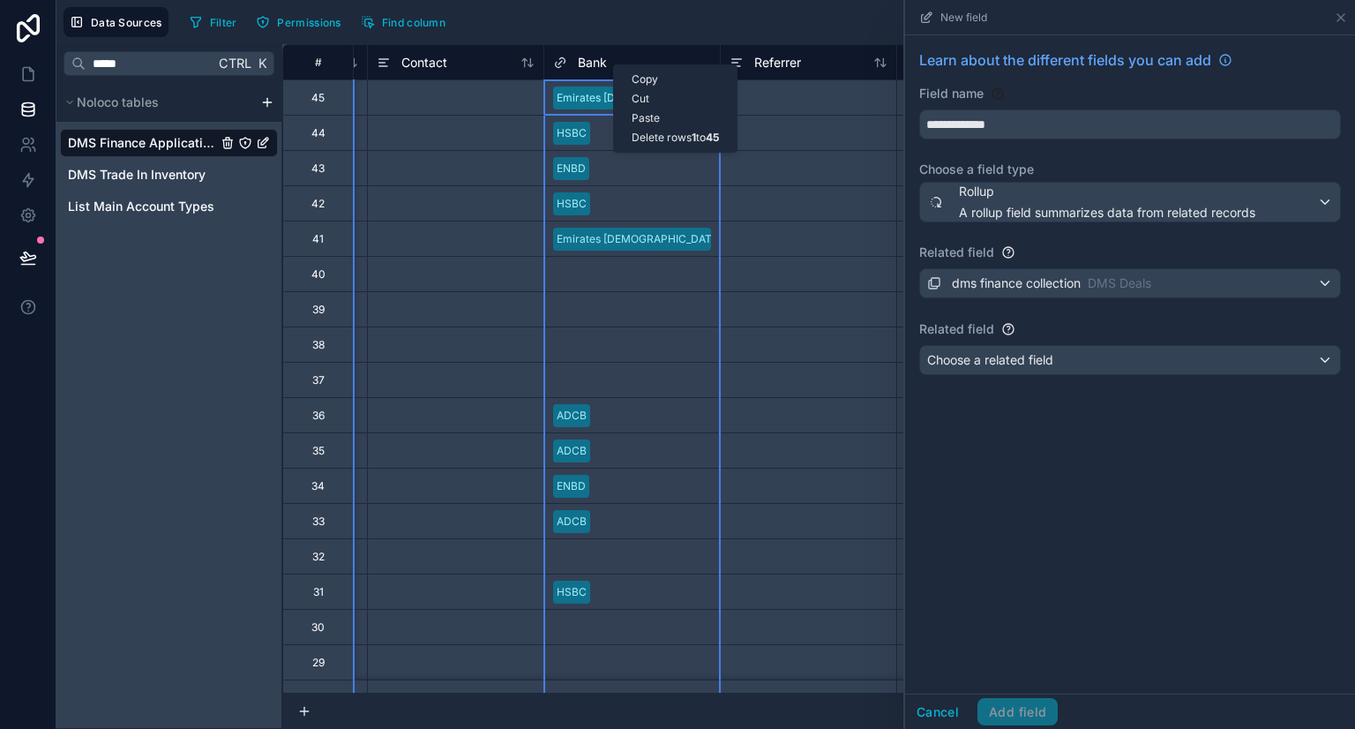
drag, startPoint x: 613, startPoint y: 64, endPoint x: 589, endPoint y: 64, distance: 23.8
click at [589, 64] on span "Bank" at bounding box center [592, 63] width 29 height 18
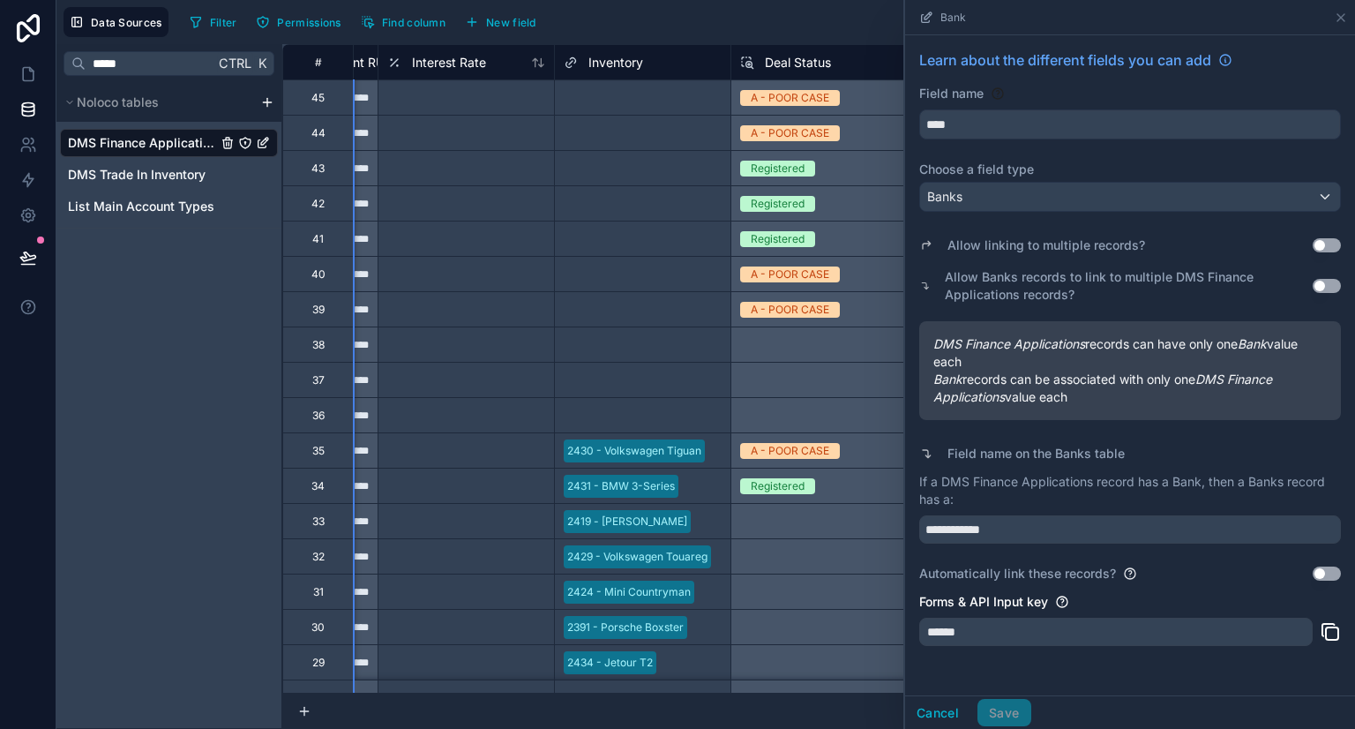
click at [854, 18] on div "Filter Permissions Find column New field Export Import New record" at bounding box center [765, 22] width 1165 height 30
click at [1342, 18] on icon at bounding box center [1341, 18] width 14 height 14
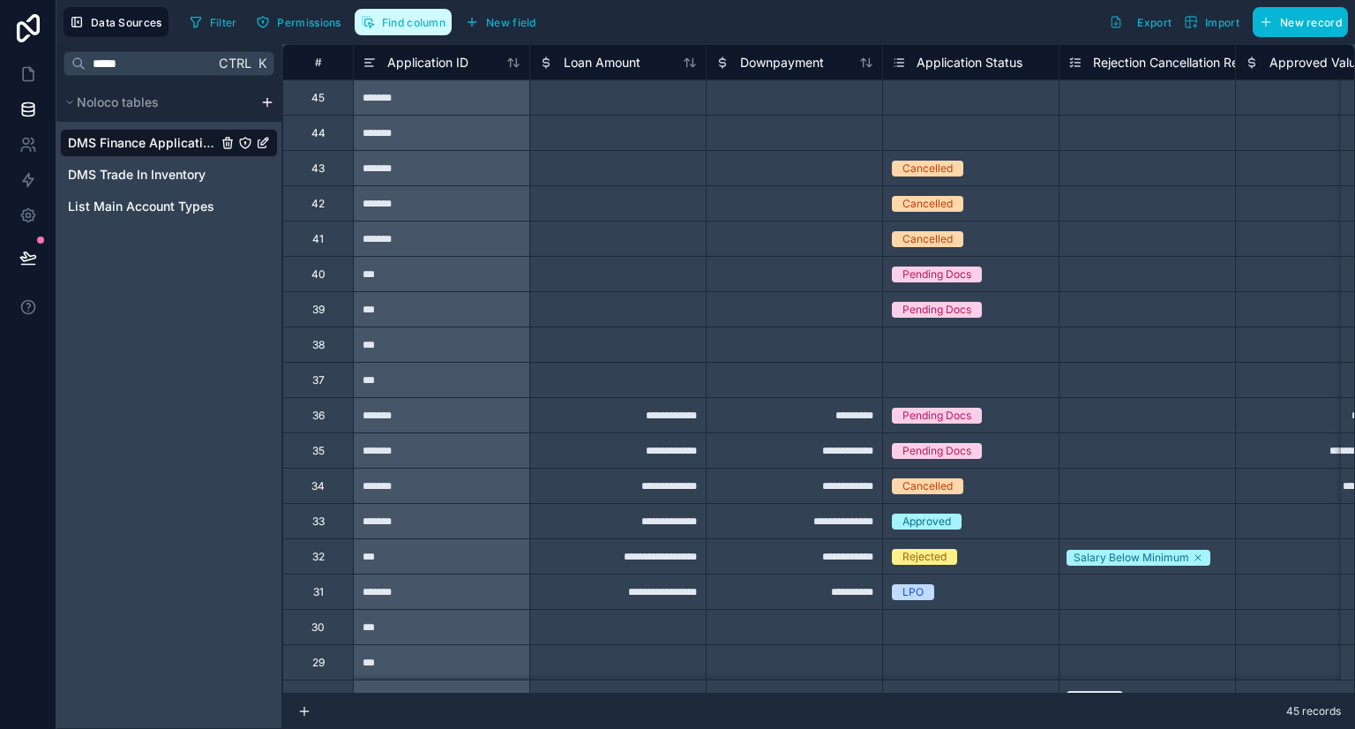
click at [434, 26] on span "Find column" at bounding box center [414, 22] width 64 height 13
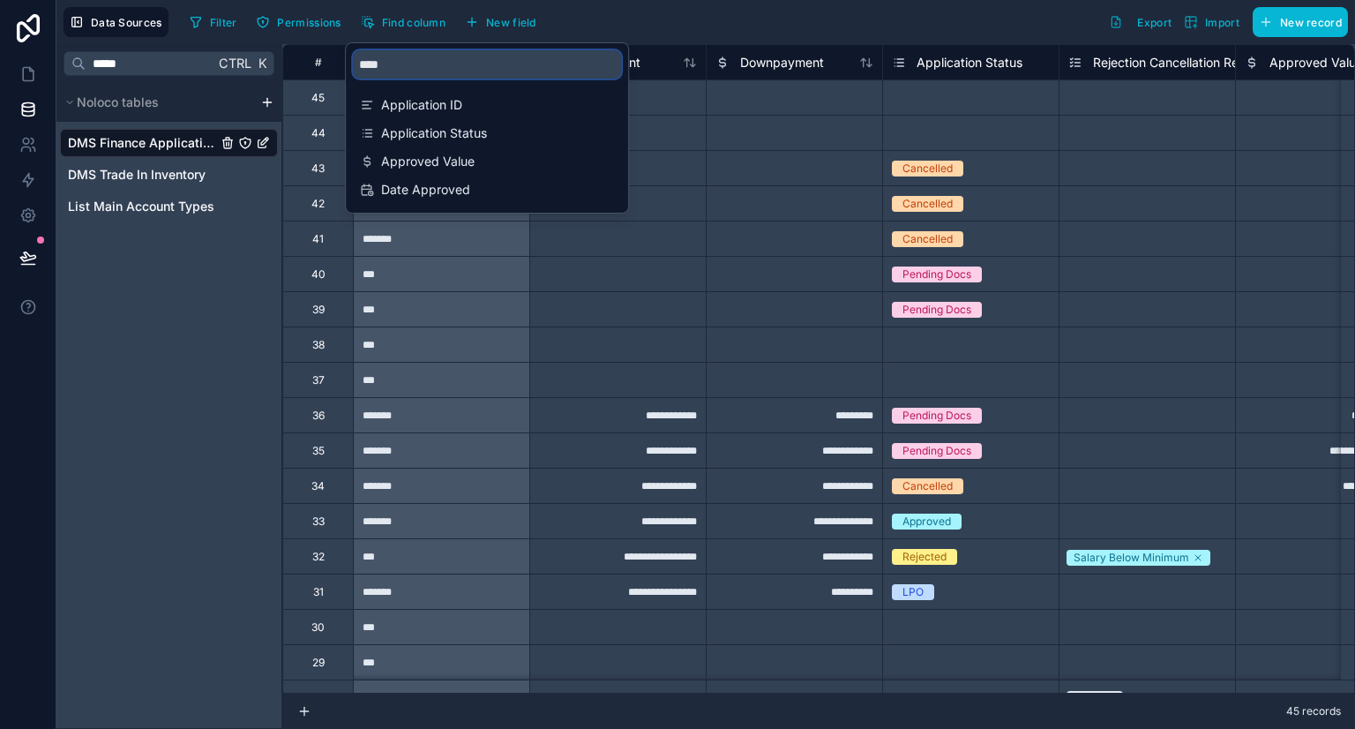
click at [437, 67] on input "****" at bounding box center [487, 64] width 268 height 28
type input "*"
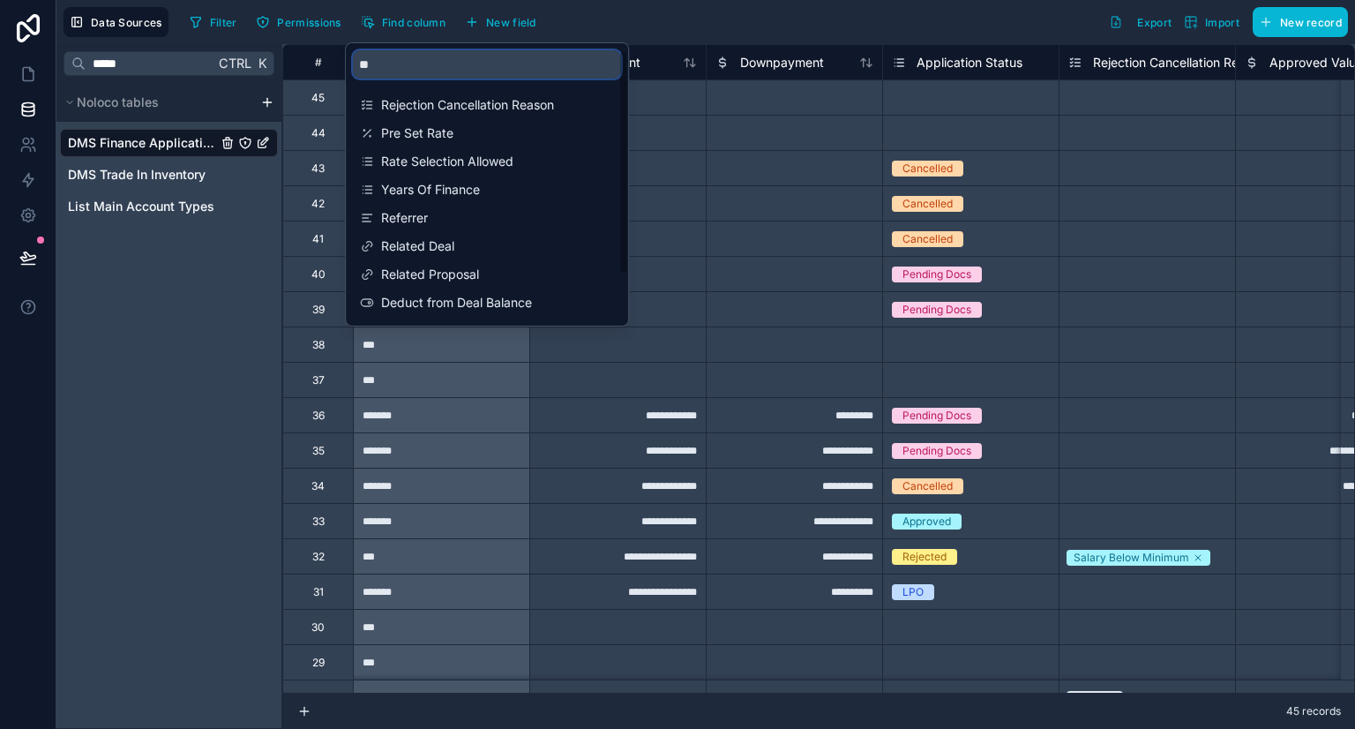
type input "*"
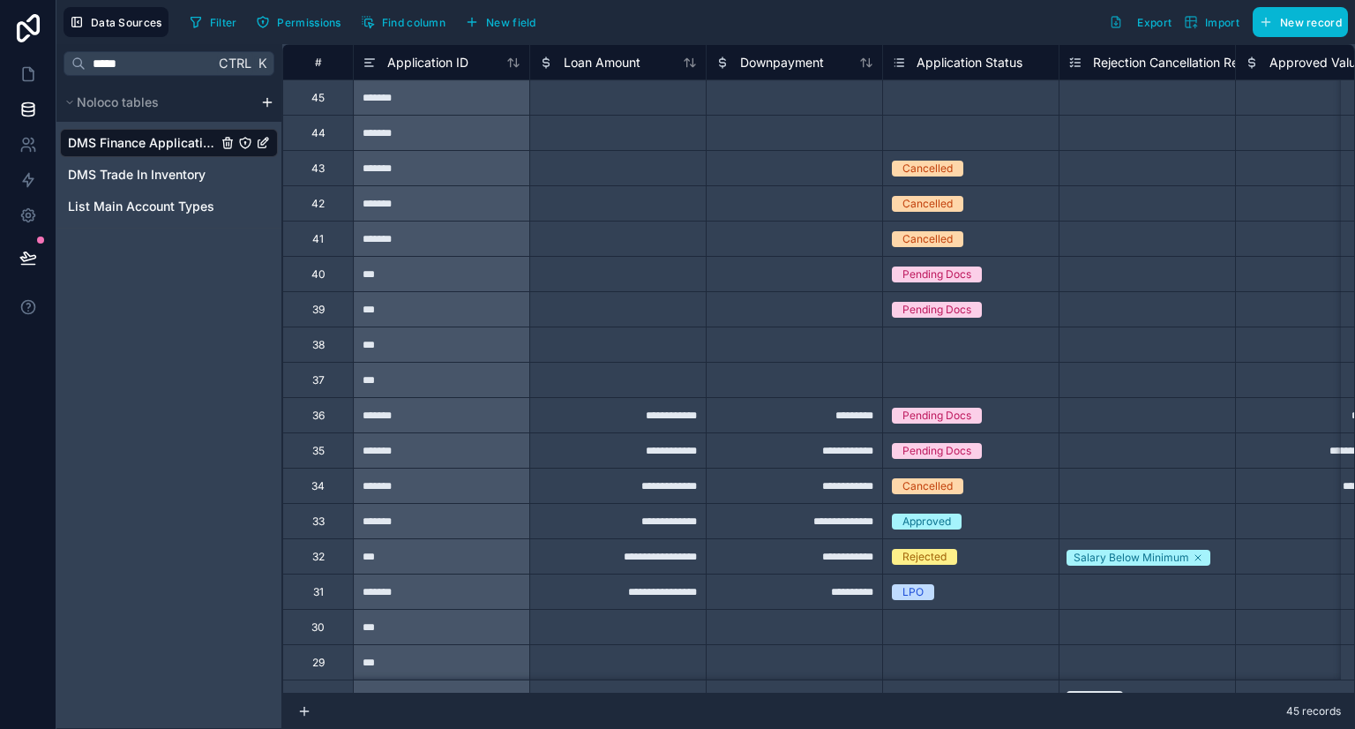
click at [156, 367] on div "***** Ctrl K Noloco tables DMS Finance Applications DMS Trade In Inventory List…" at bounding box center [169, 386] width 226 height 684
click at [390, 26] on span "Find column" at bounding box center [414, 22] width 64 height 13
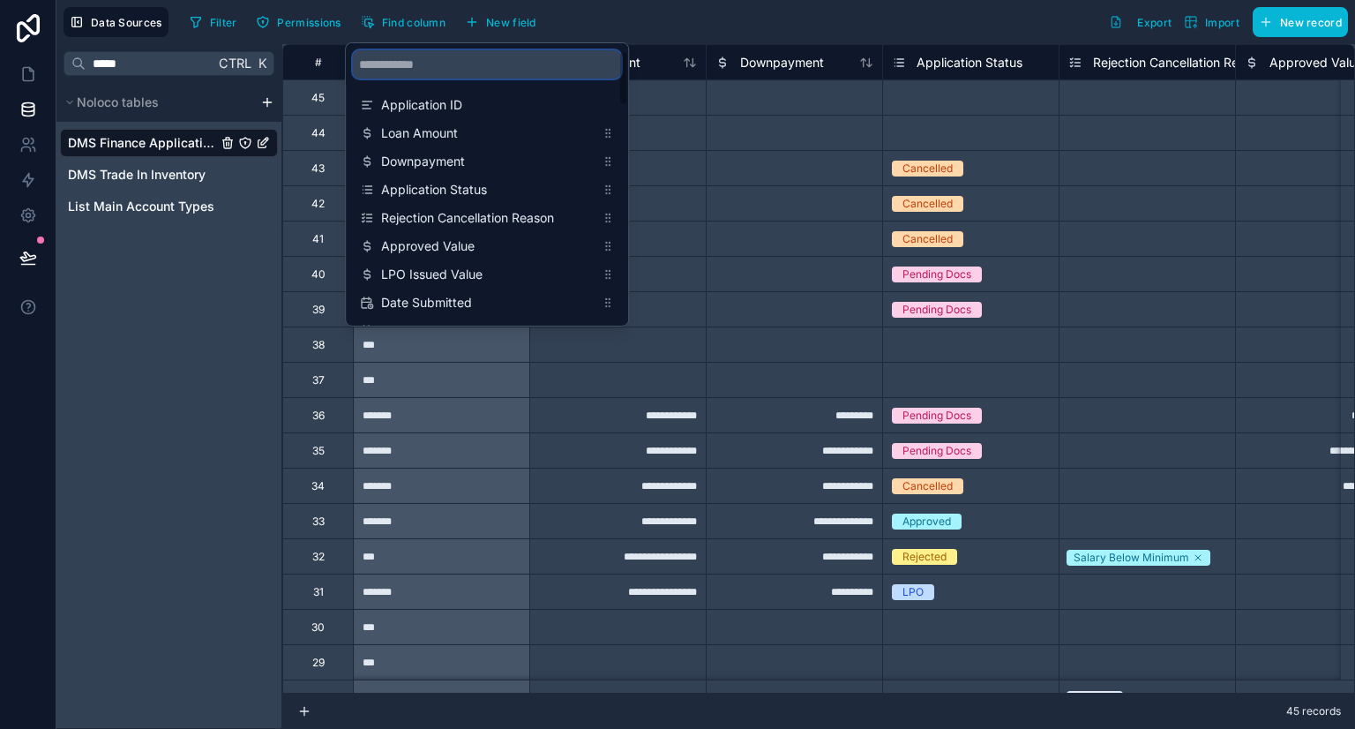
click at [399, 61] on input "scrollable content" at bounding box center [487, 64] width 268 height 28
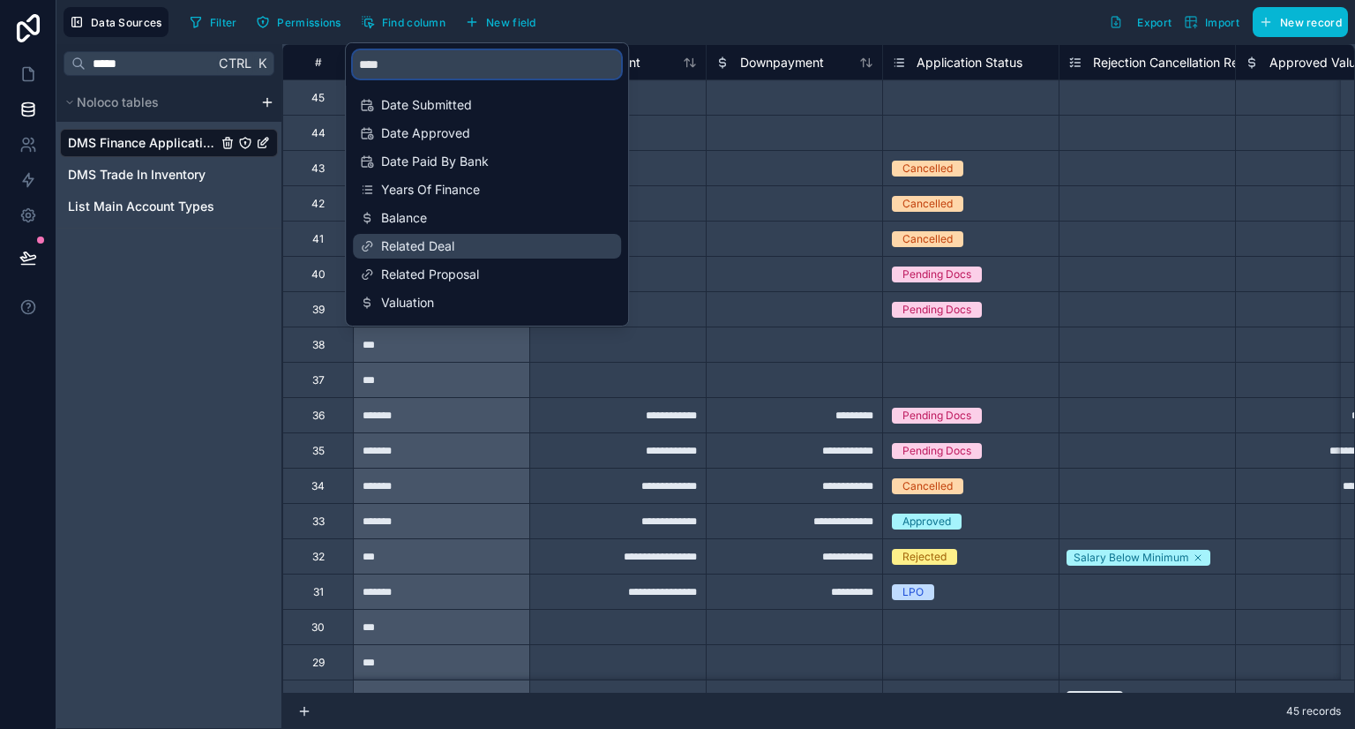
type input "****"
click at [482, 237] on span "Related Deal" at bounding box center [487, 246] width 213 height 18
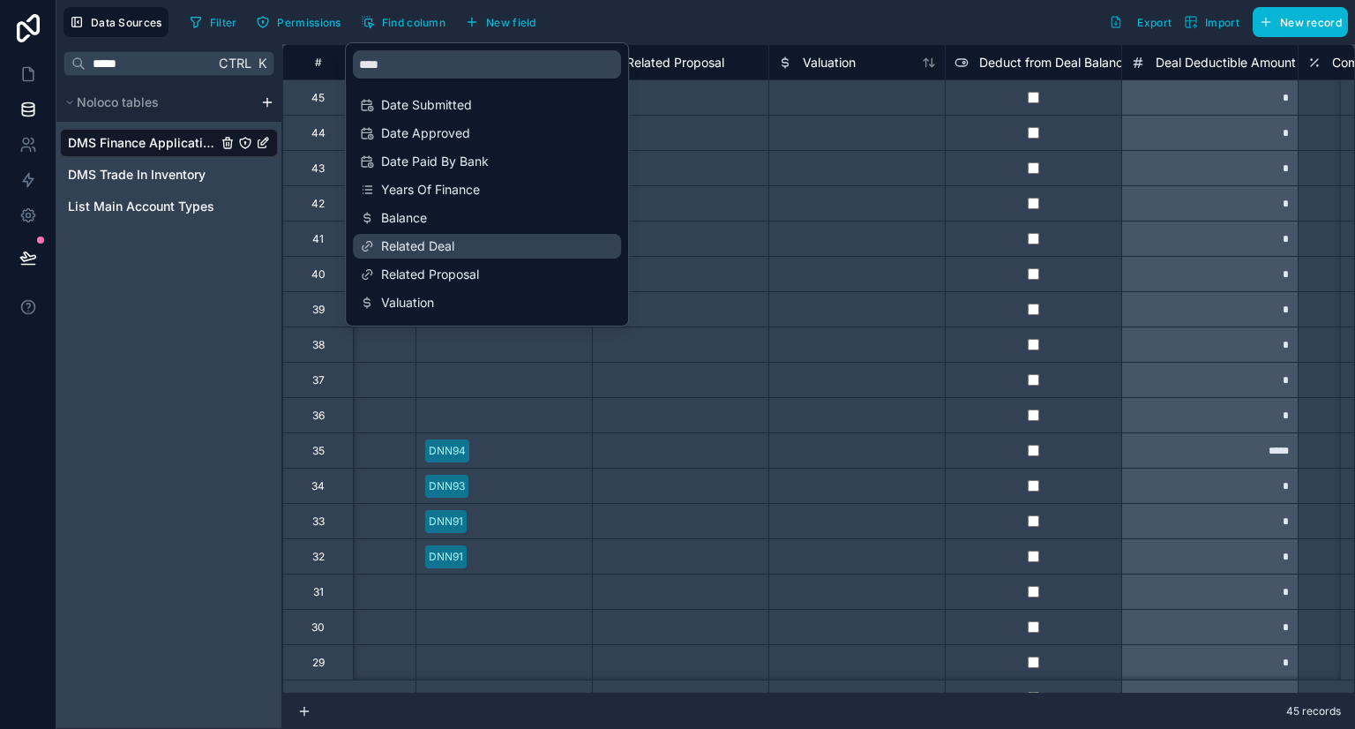
scroll to position [0, 5116]
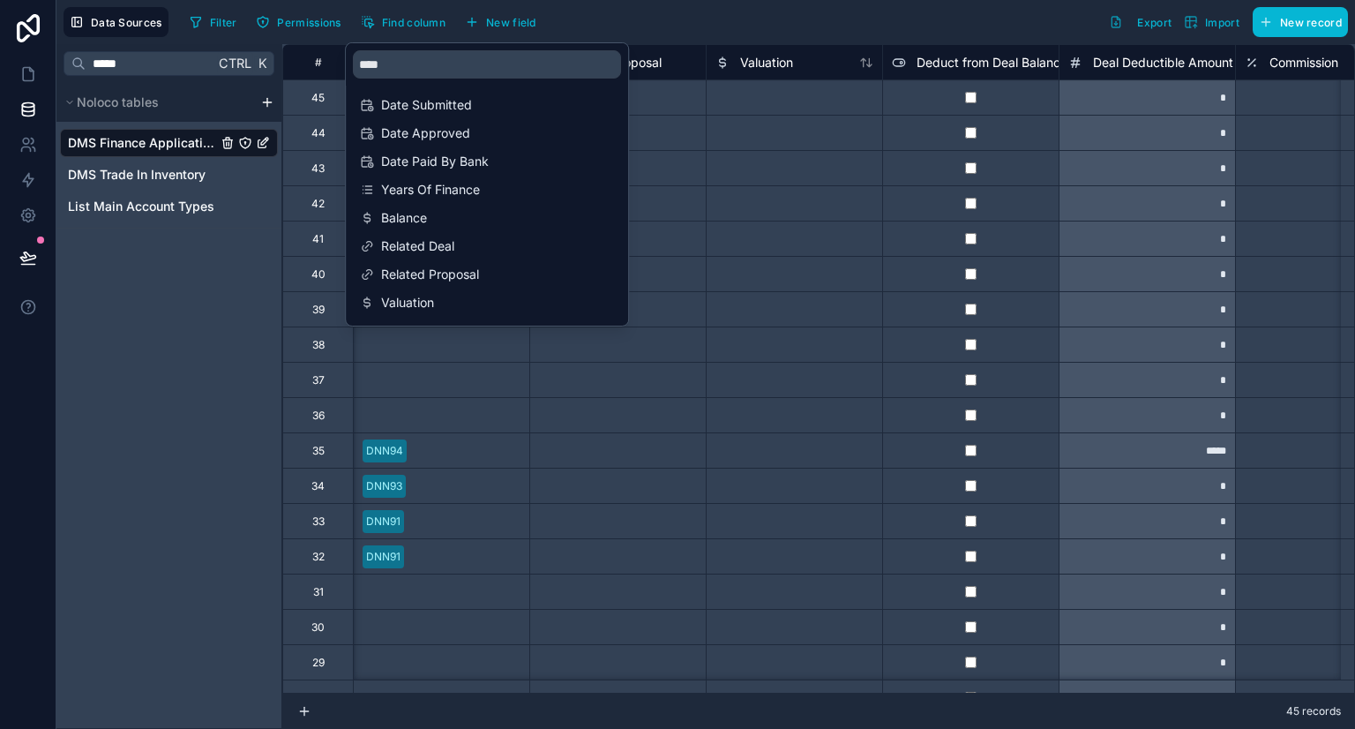
click at [826, 28] on div "Filter Permissions Find column New field Export Import New record" at bounding box center [765, 22] width 1165 height 30
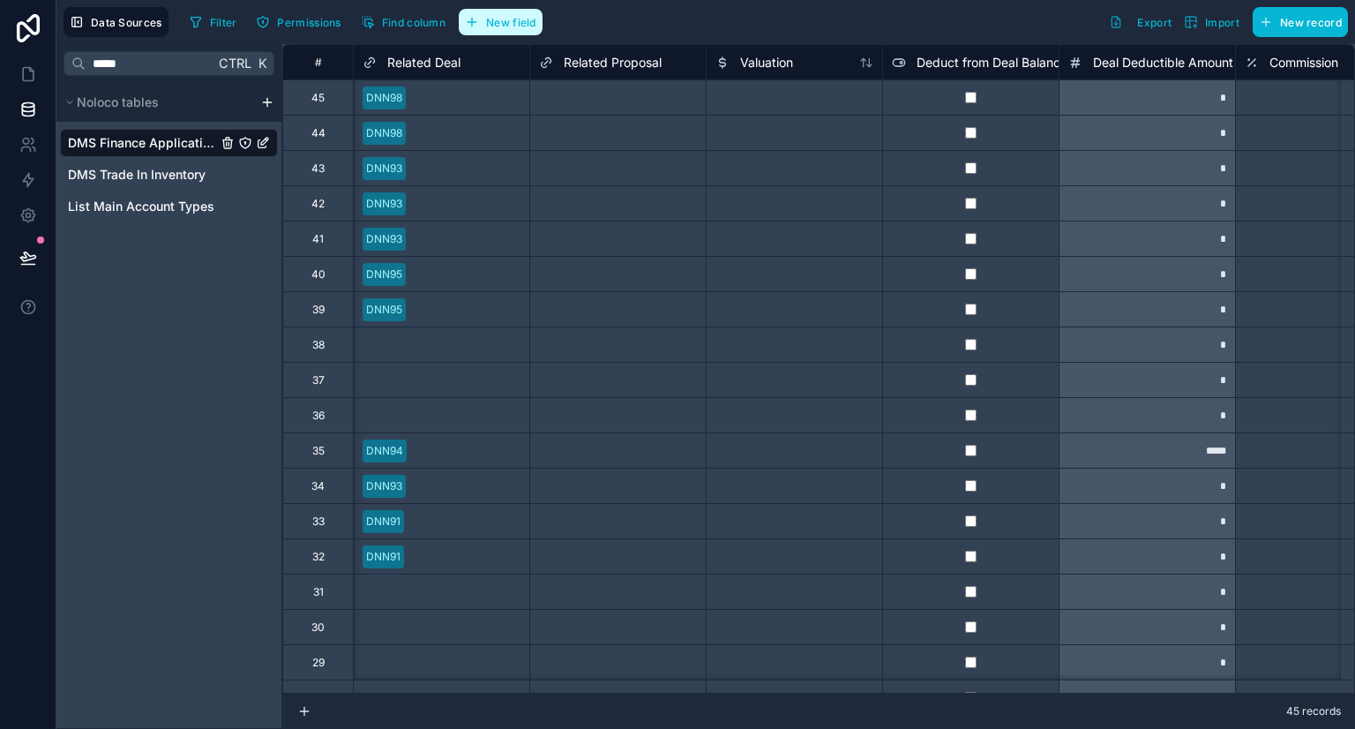
drag, startPoint x: 488, startPoint y: 19, endPoint x: 488, endPoint y: 32, distance: 12.3
click at [488, 19] on span "New field" at bounding box center [511, 22] width 50 height 13
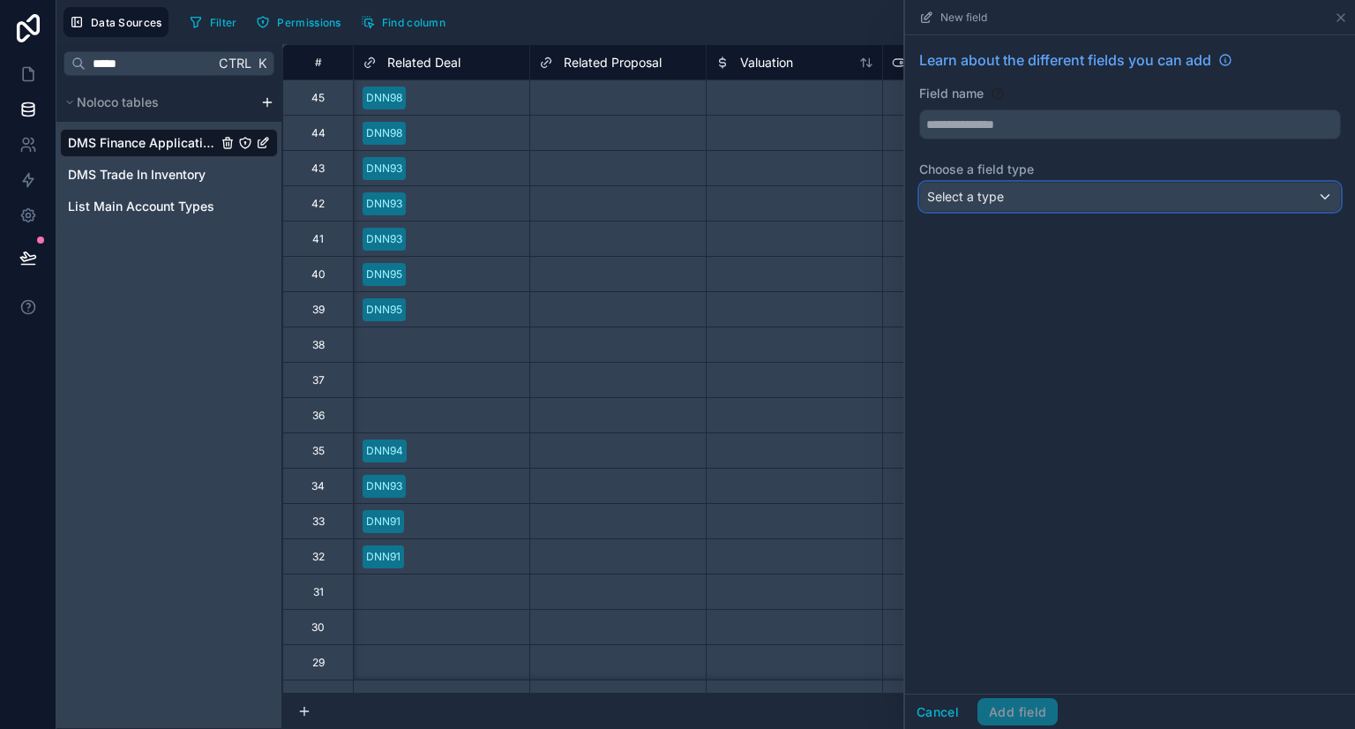
click at [1002, 189] on span "Select a type" at bounding box center [965, 196] width 77 height 15
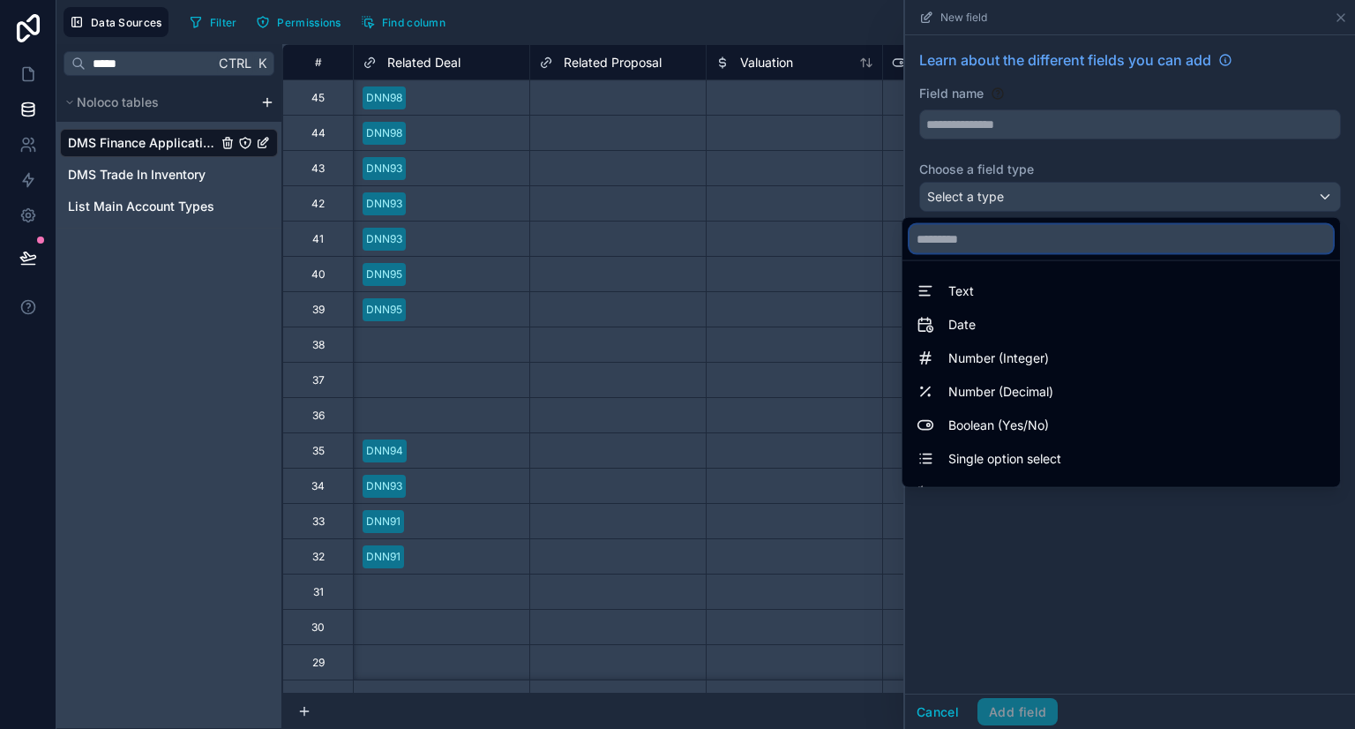
click at [987, 230] on input "text" at bounding box center [1120, 239] width 423 height 28
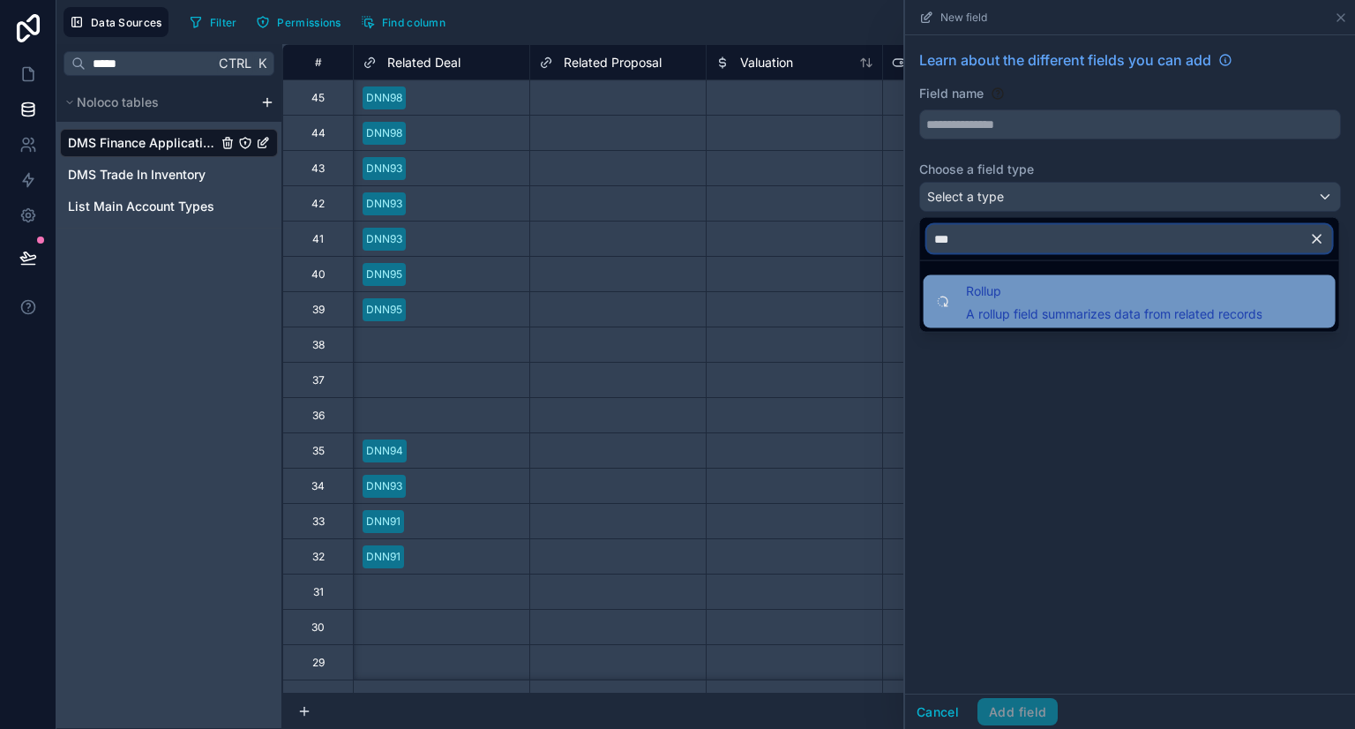
type input "***"
click at [1037, 306] on span "A rollup field summarizes data from related records" at bounding box center [1114, 314] width 296 height 18
type input "******"
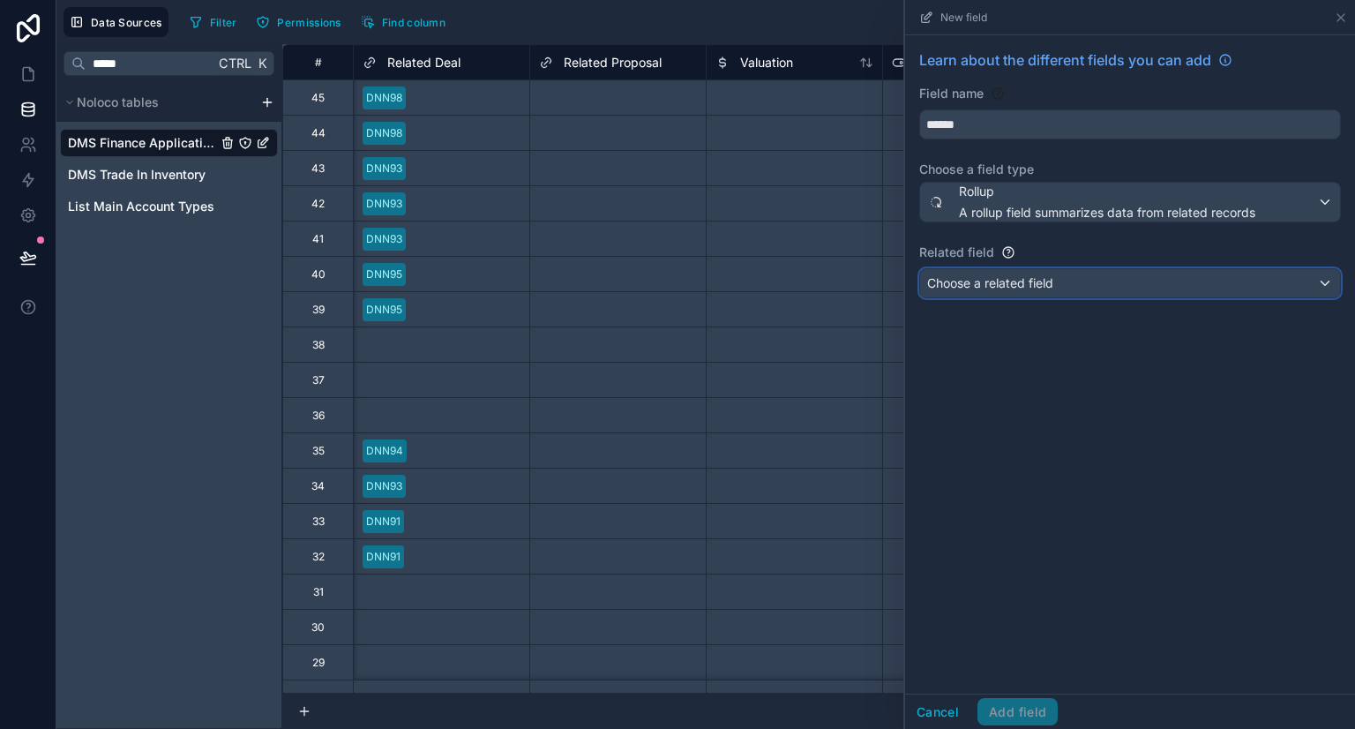
click at [1013, 282] on span "Choose a related field" at bounding box center [990, 282] width 126 height 15
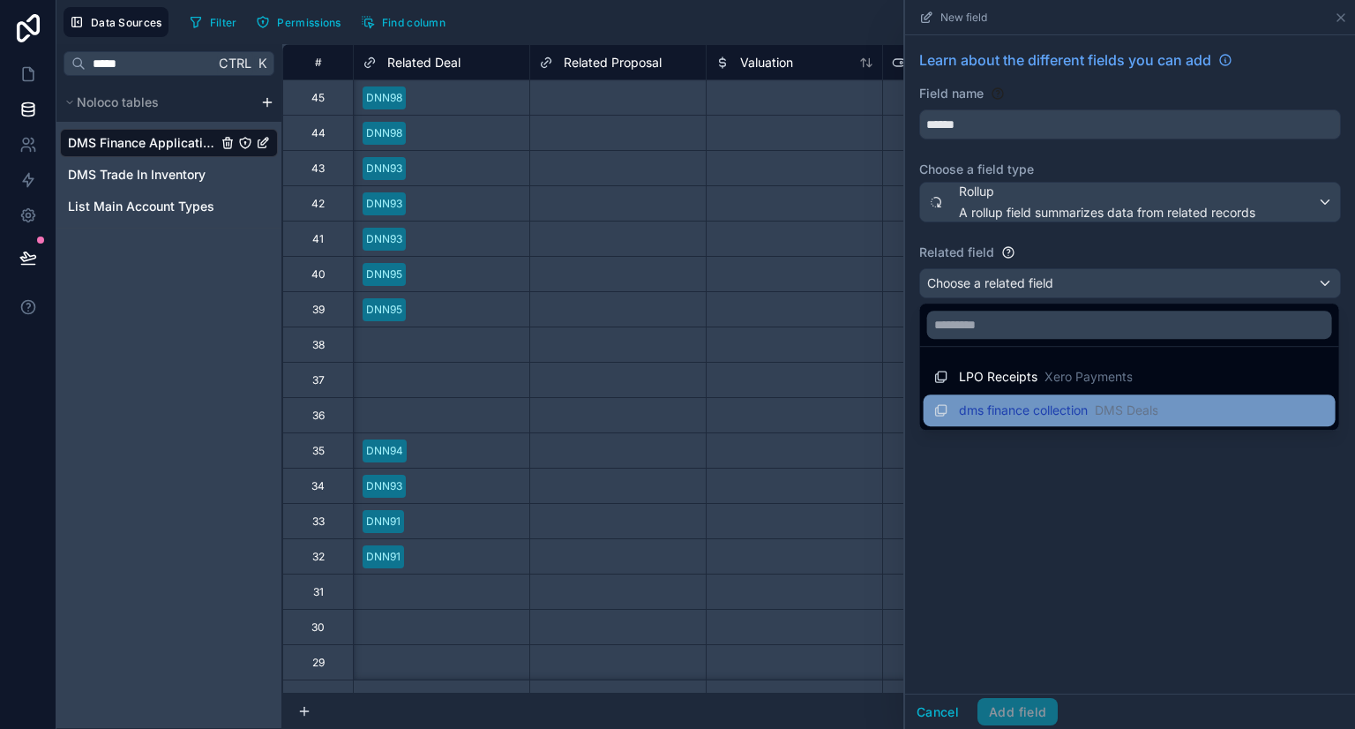
click at [1096, 401] on span "DMS Deals" at bounding box center [1127, 410] width 64 height 18
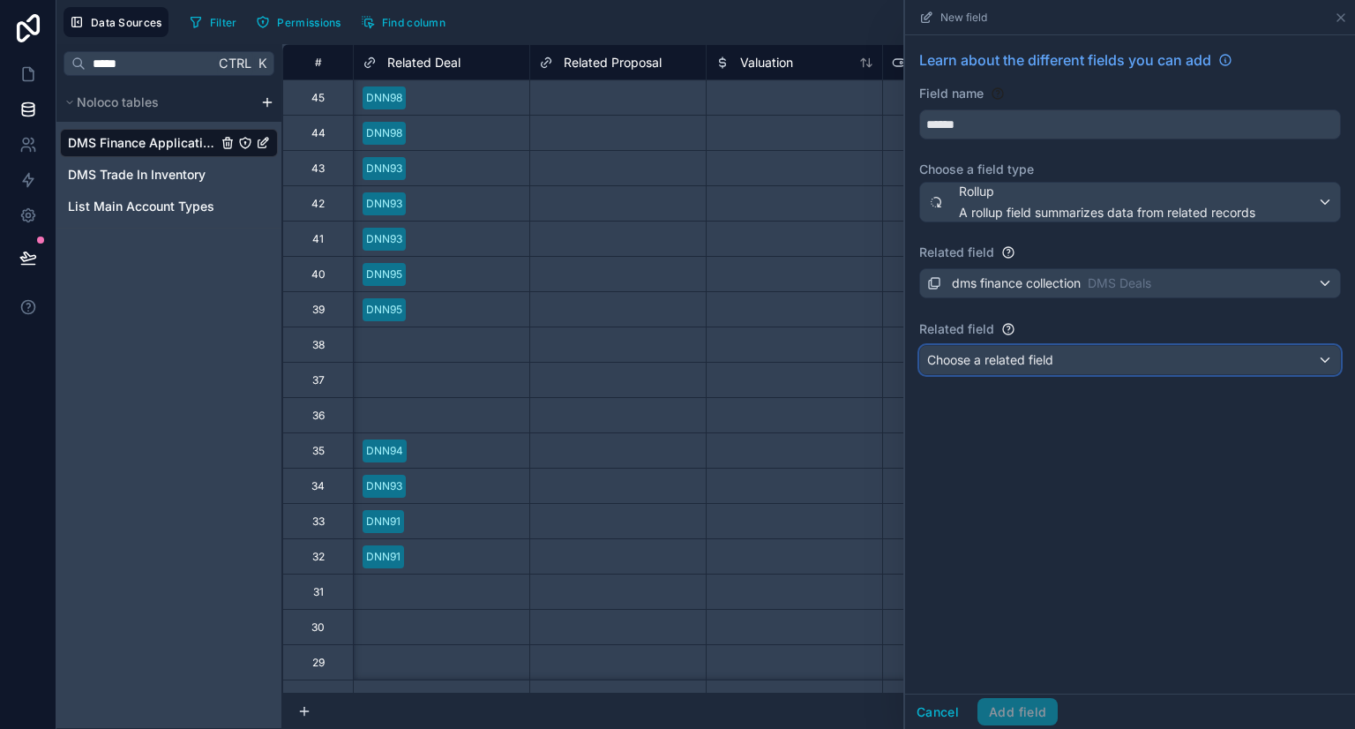
click at [1005, 352] on span "Choose a related field" at bounding box center [990, 359] width 126 height 15
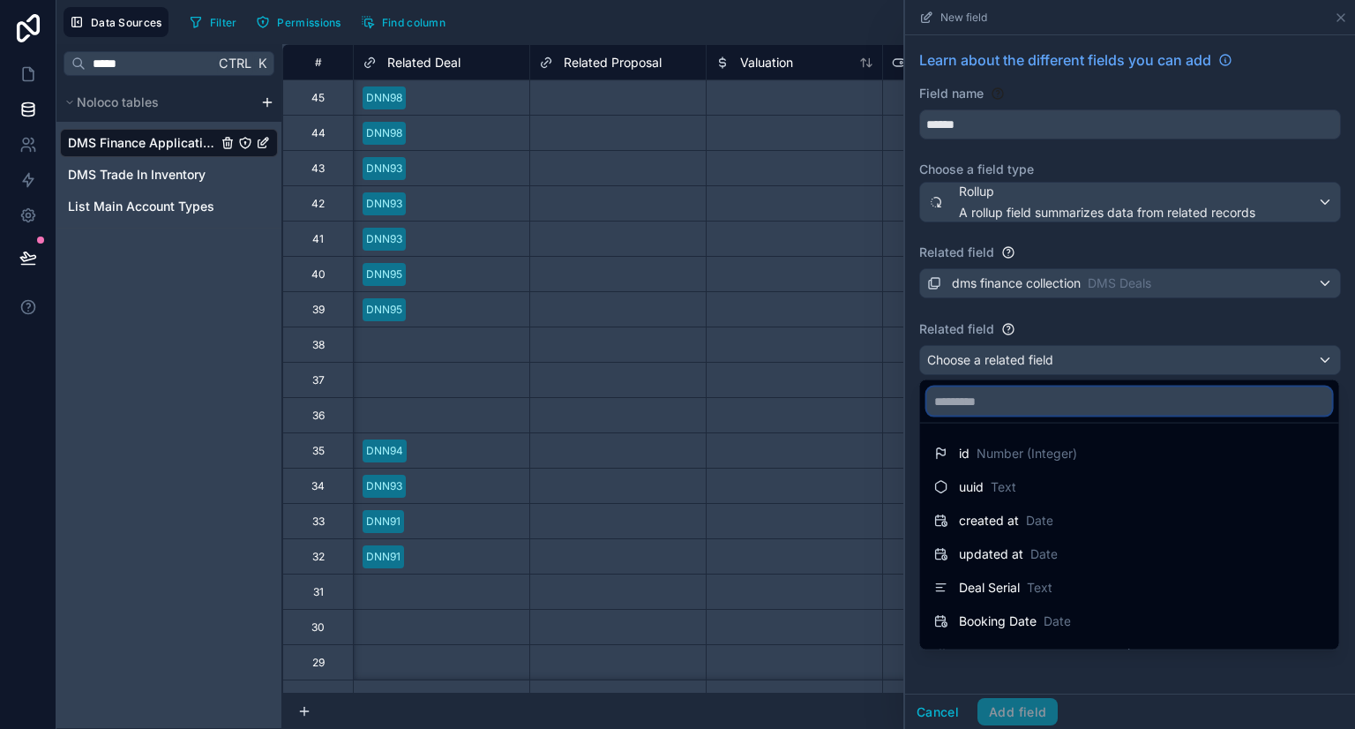
click at [997, 394] on input "text" at bounding box center [1129, 401] width 405 height 28
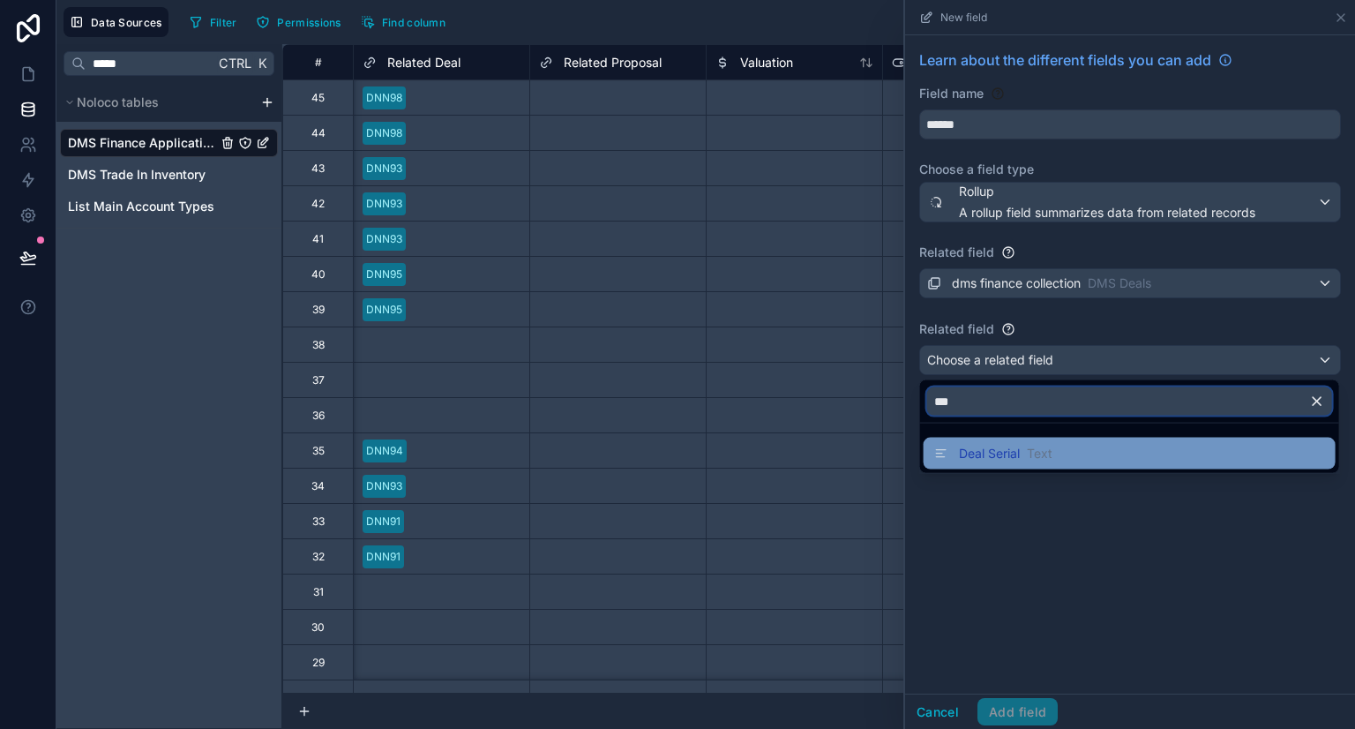
type input "***"
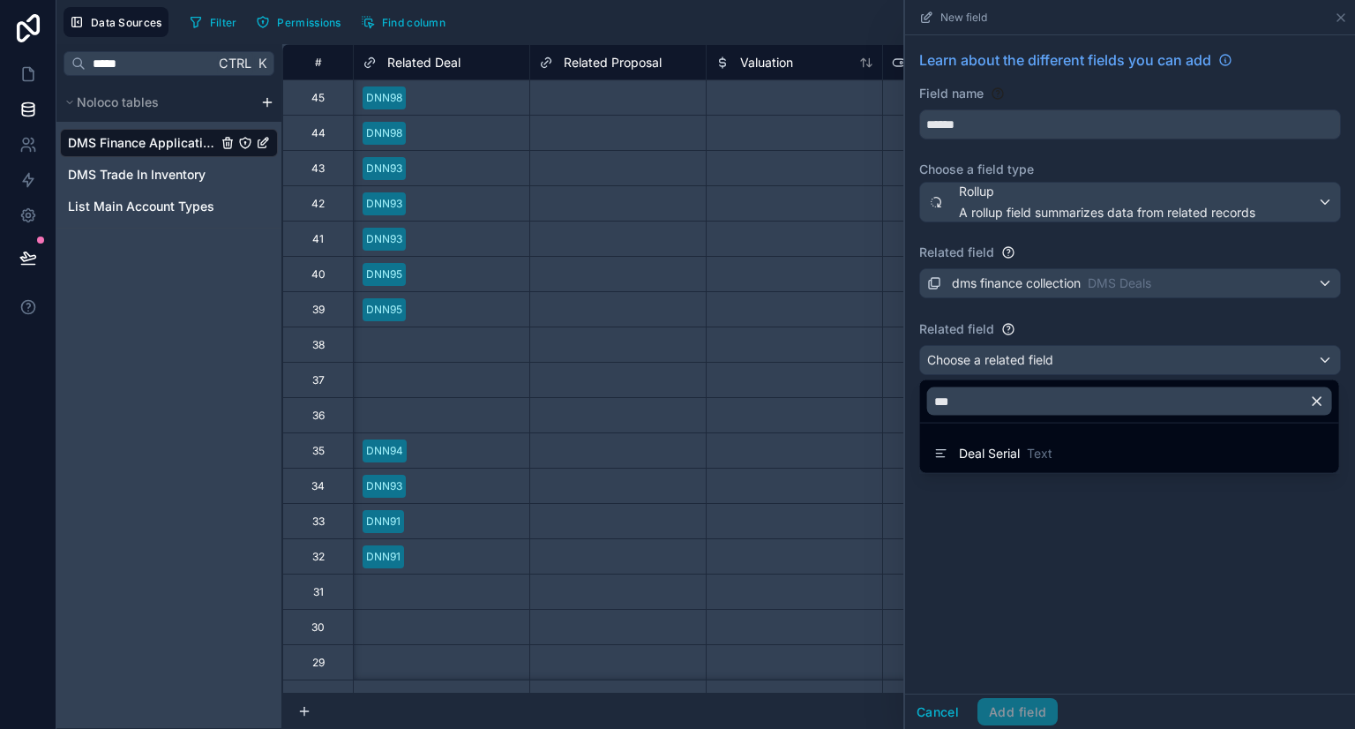
drag, startPoint x: 1000, startPoint y: 441, endPoint x: 968, endPoint y: 119, distance: 323.6
click at [968, 119] on div at bounding box center [1130, 364] width 450 height 729
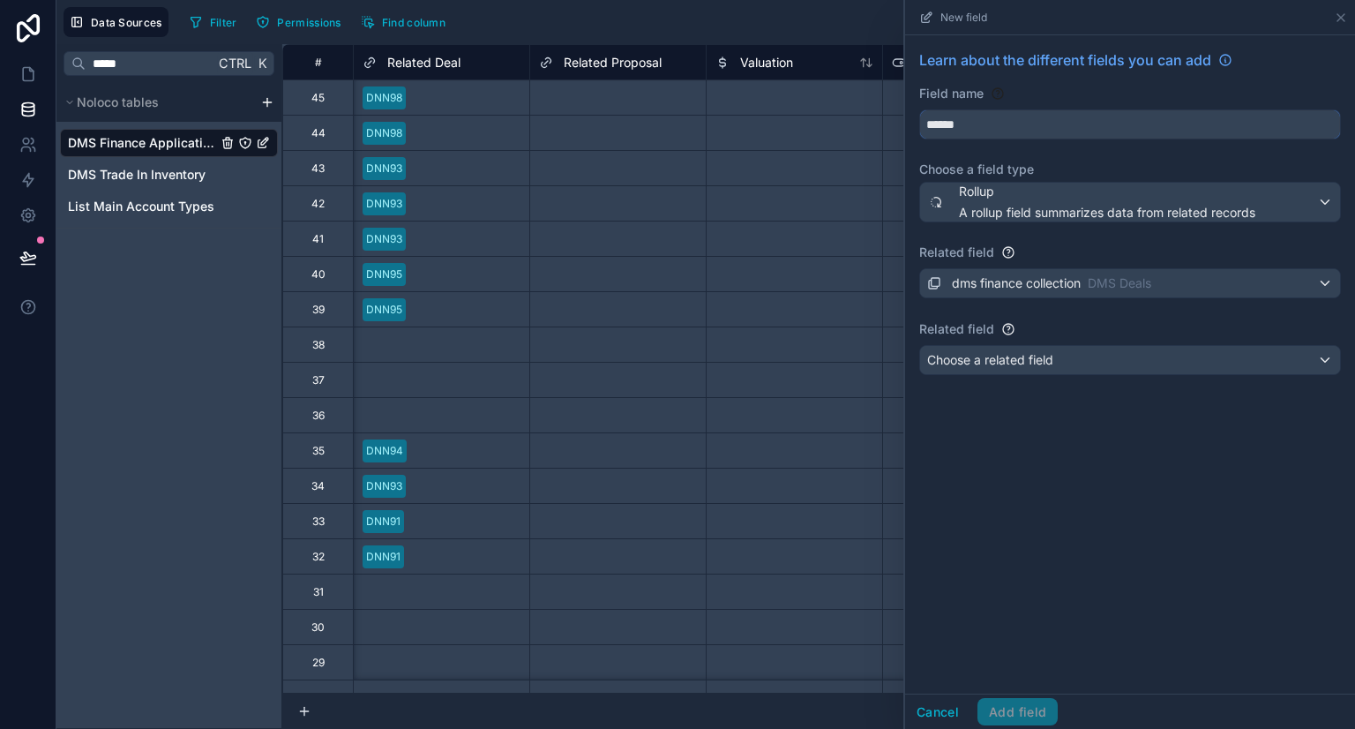
click at [991, 124] on input "******" at bounding box center [1130, 124] width 420 height 28
type input "*"
type input "******"
click at [1051, 488] on div "Learn about the different fields you can add Field name ****** Choose a field t…" at bounding box center [1130, 364] width 450 height 658
click at [1101, 565] on div "Learn about the different fields you can add Field name ****** Choose a field t…" at bounding box center [1130, 364] width 450 height 658
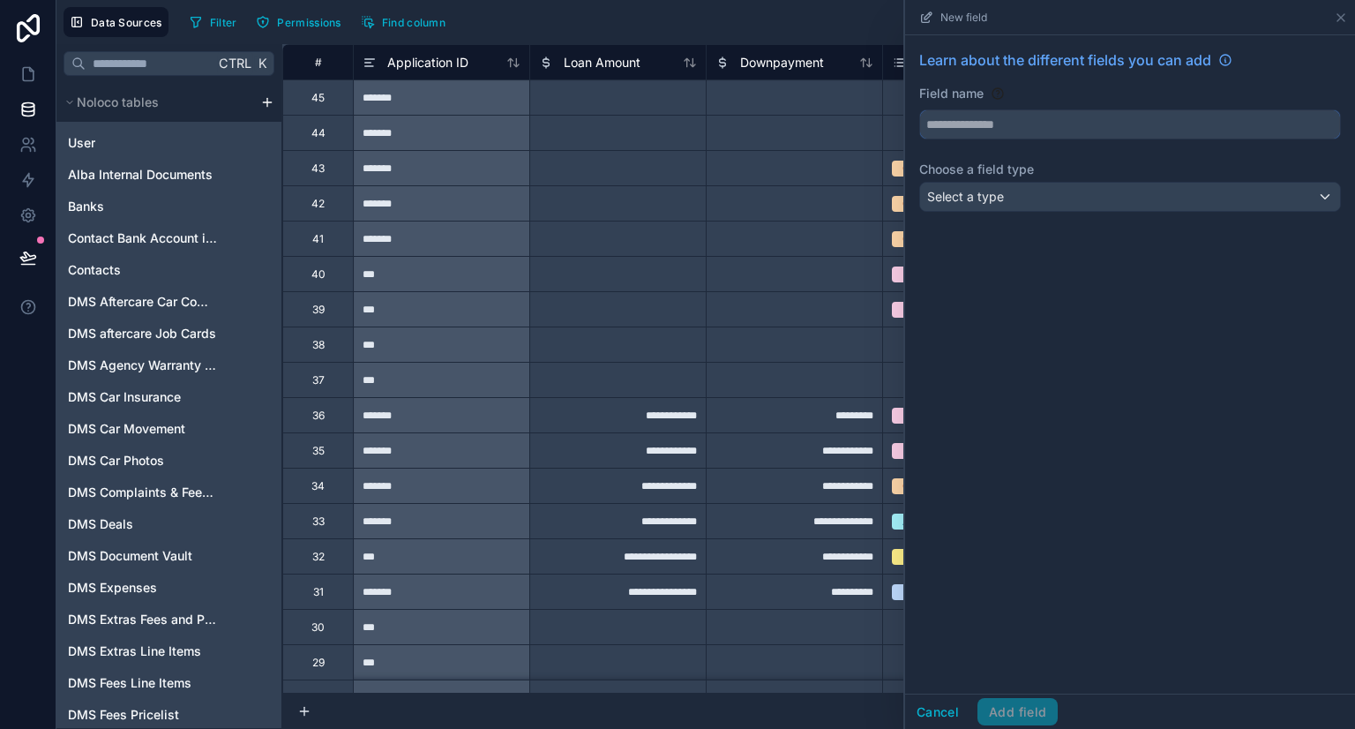
click at [1013, 128] on input "text" at bounding box center [1130, 124] width 420 height 28
type input "******"
click at [1067, 202] on div "Select a type" at bounding box center [1130, 197] width 420 height 28
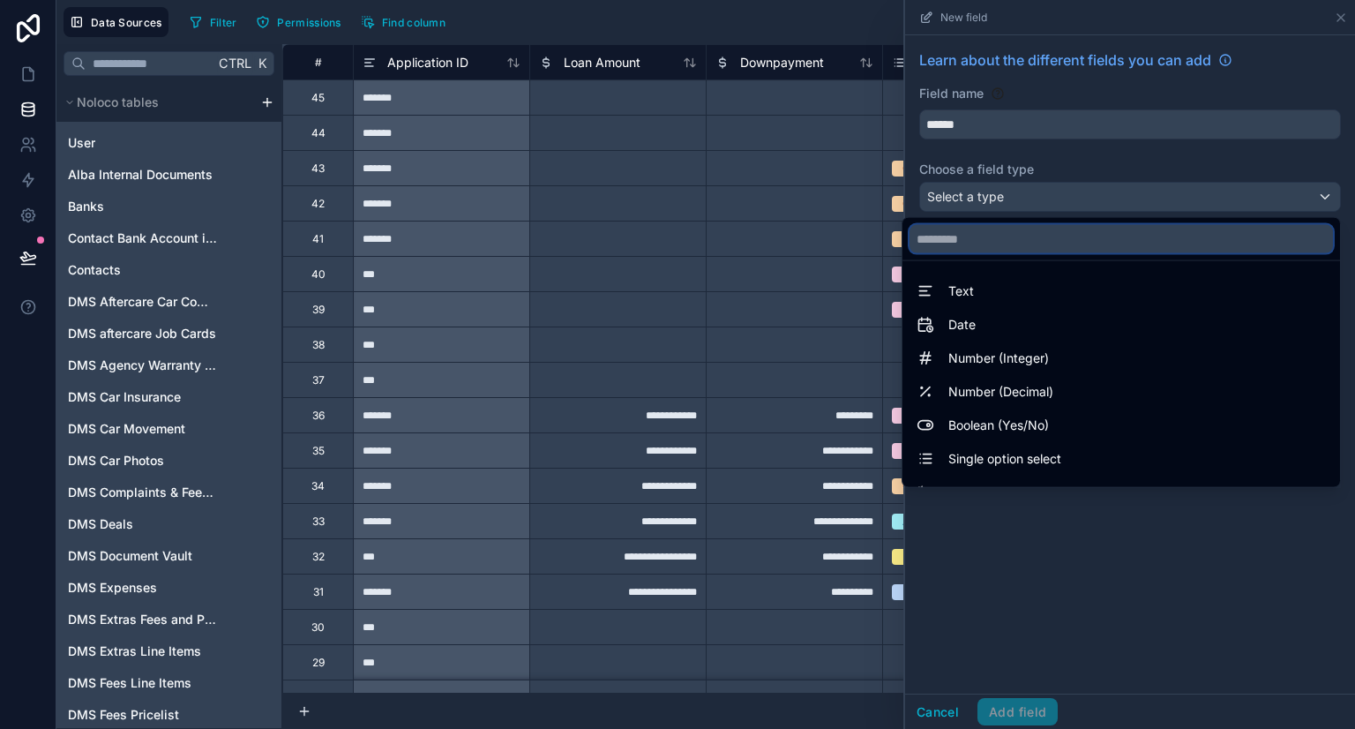
click at [1053, 244] on input "text" at bounding box center [1120, 239] width 423 height 28
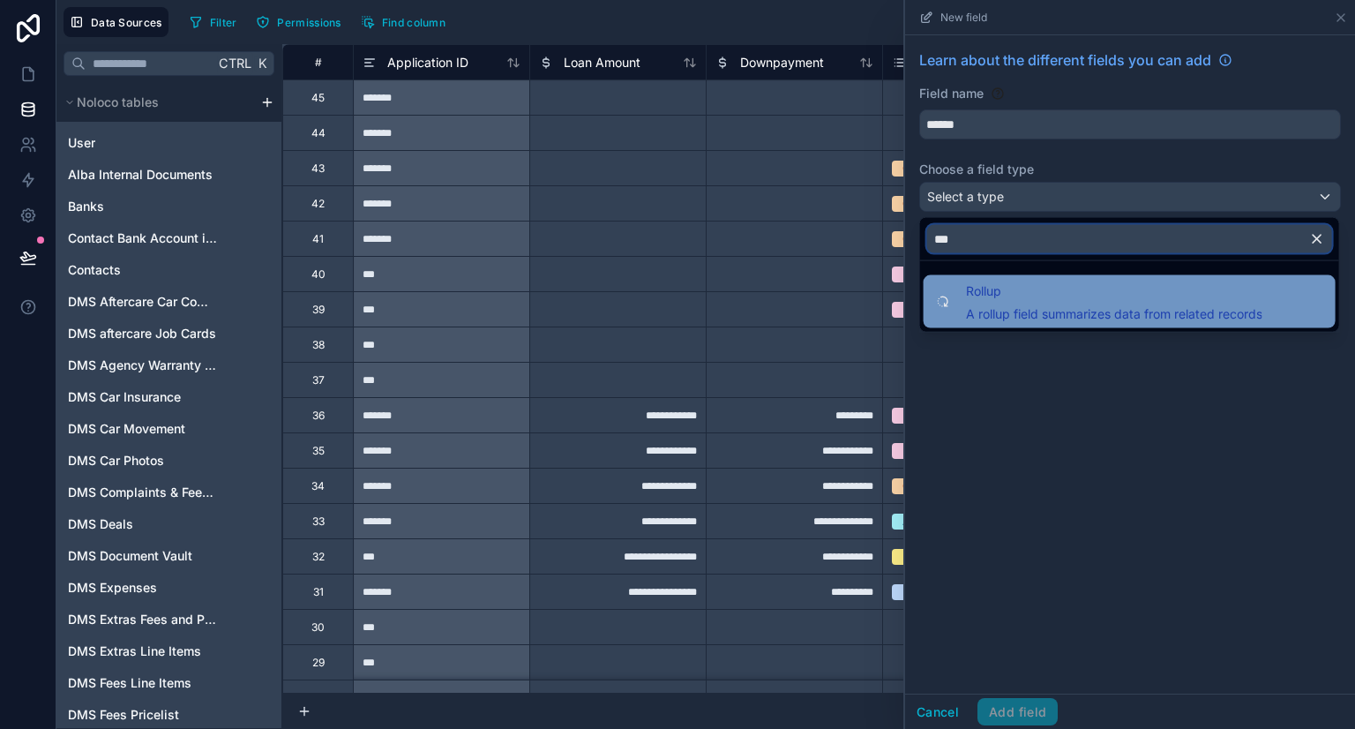
type input "***"
click at [1048, 289] on span "Rollup" at bounding box center [1114, 290] width 296 height 21
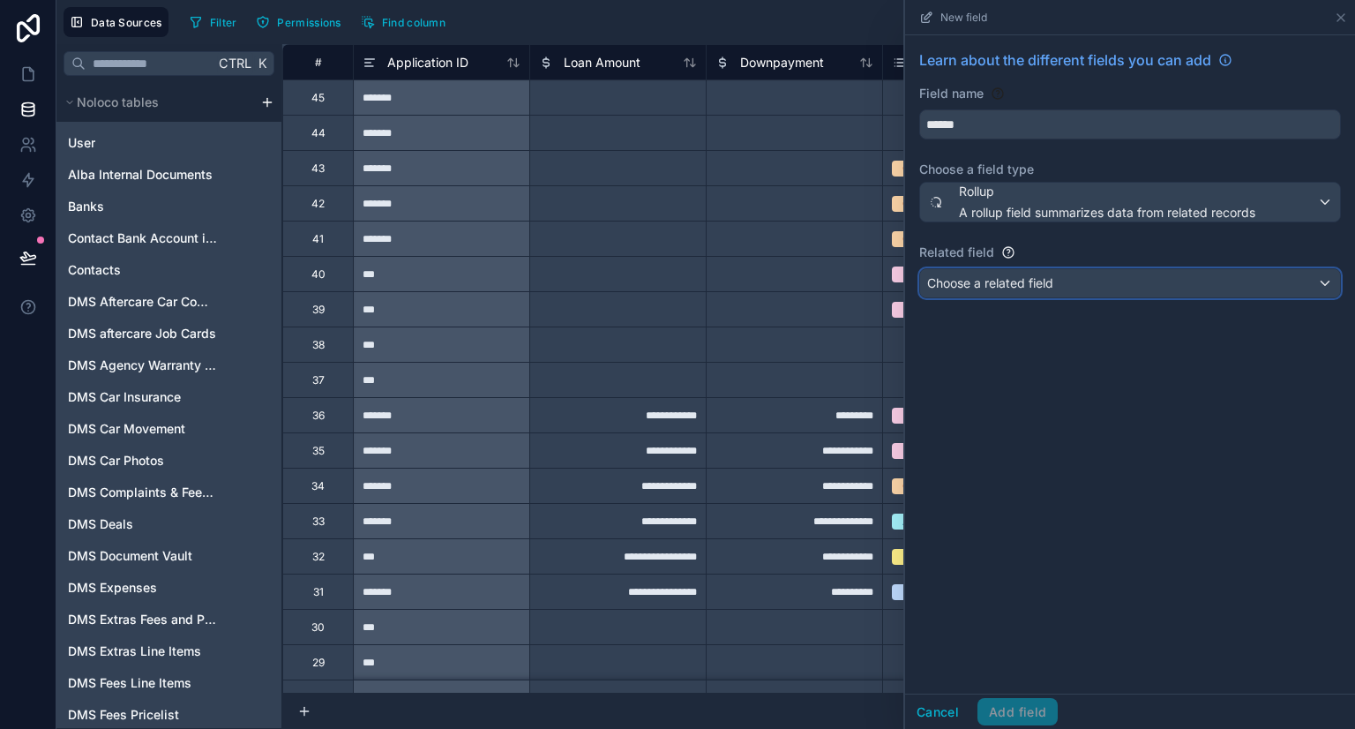
click at [1024, 295] on div "Choose a related field" at bounding box center [1130, 283] width 420 height 28
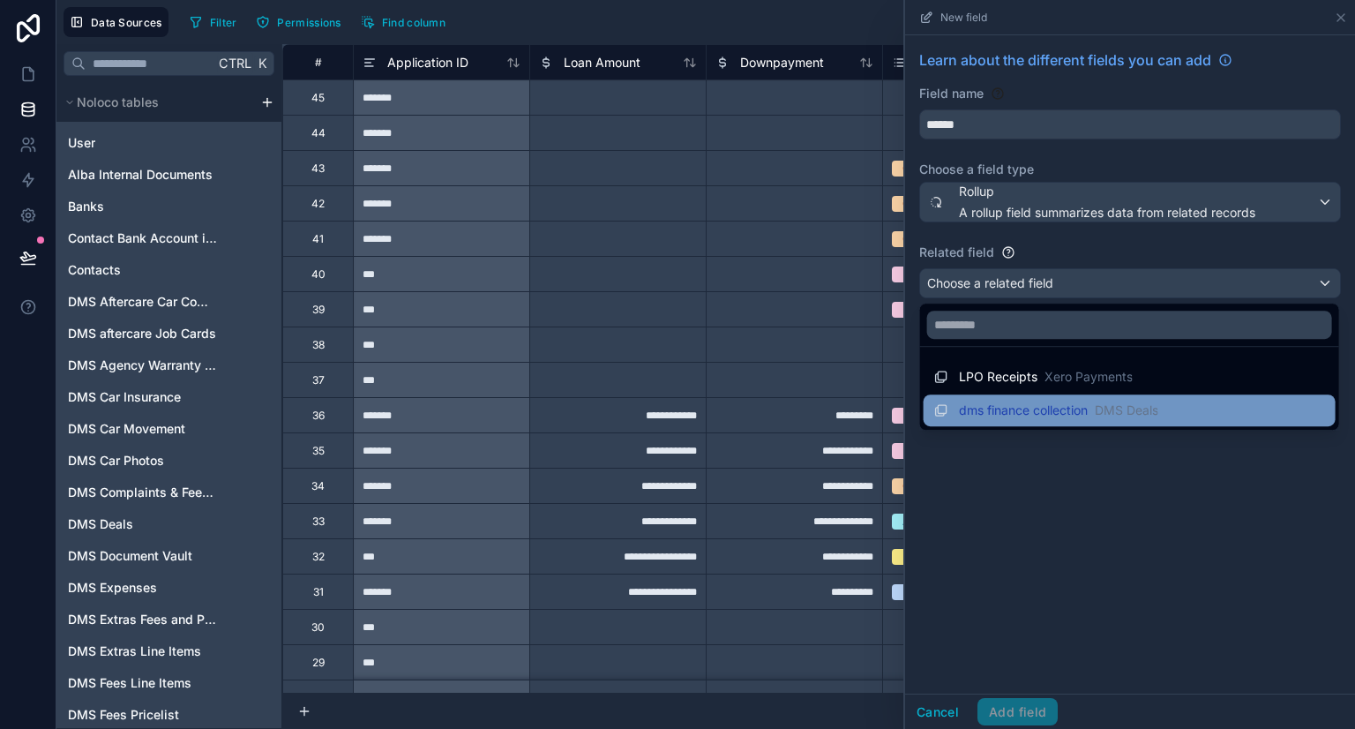
click at [1015, 409] on span "dms finance collection" at bounding box center [1023, 410] width 129 height 18
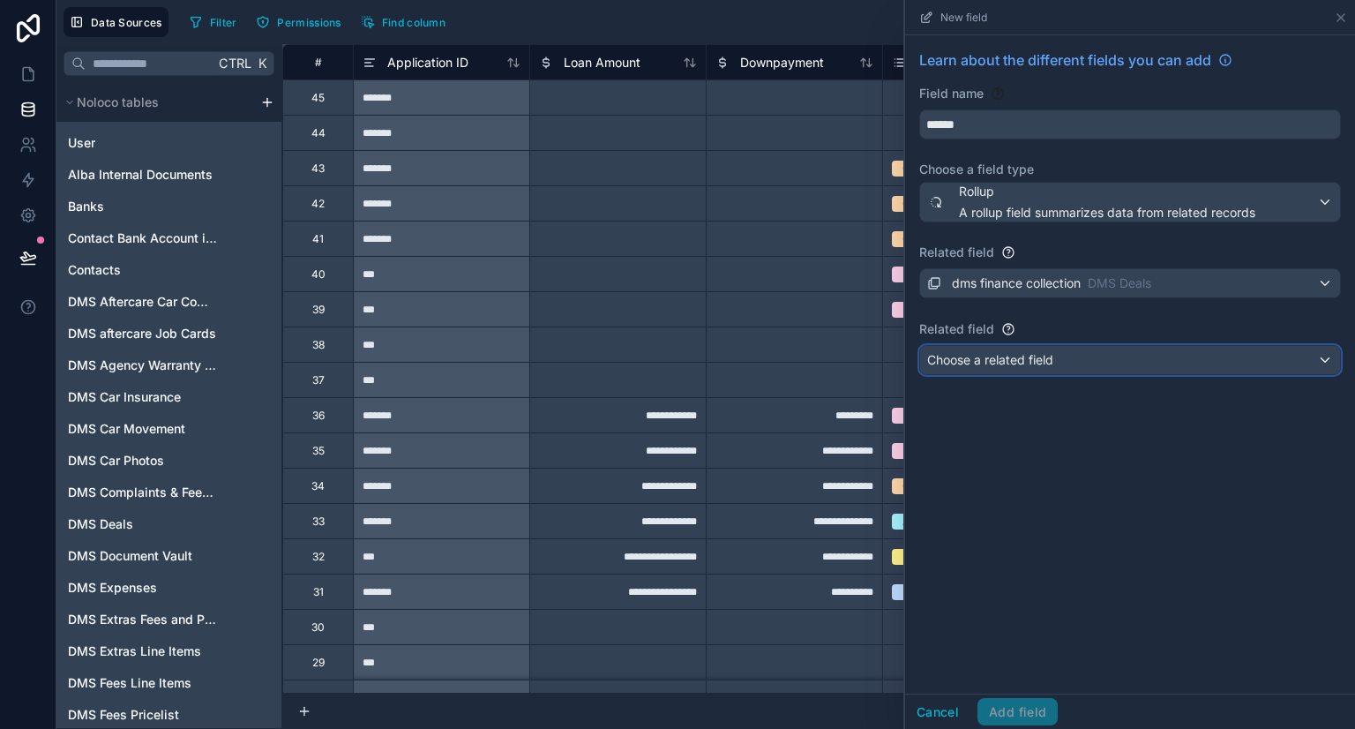
click at [1013, 355] on span "Choose a related field" at bounding box center [990, 359] width 126 height 15
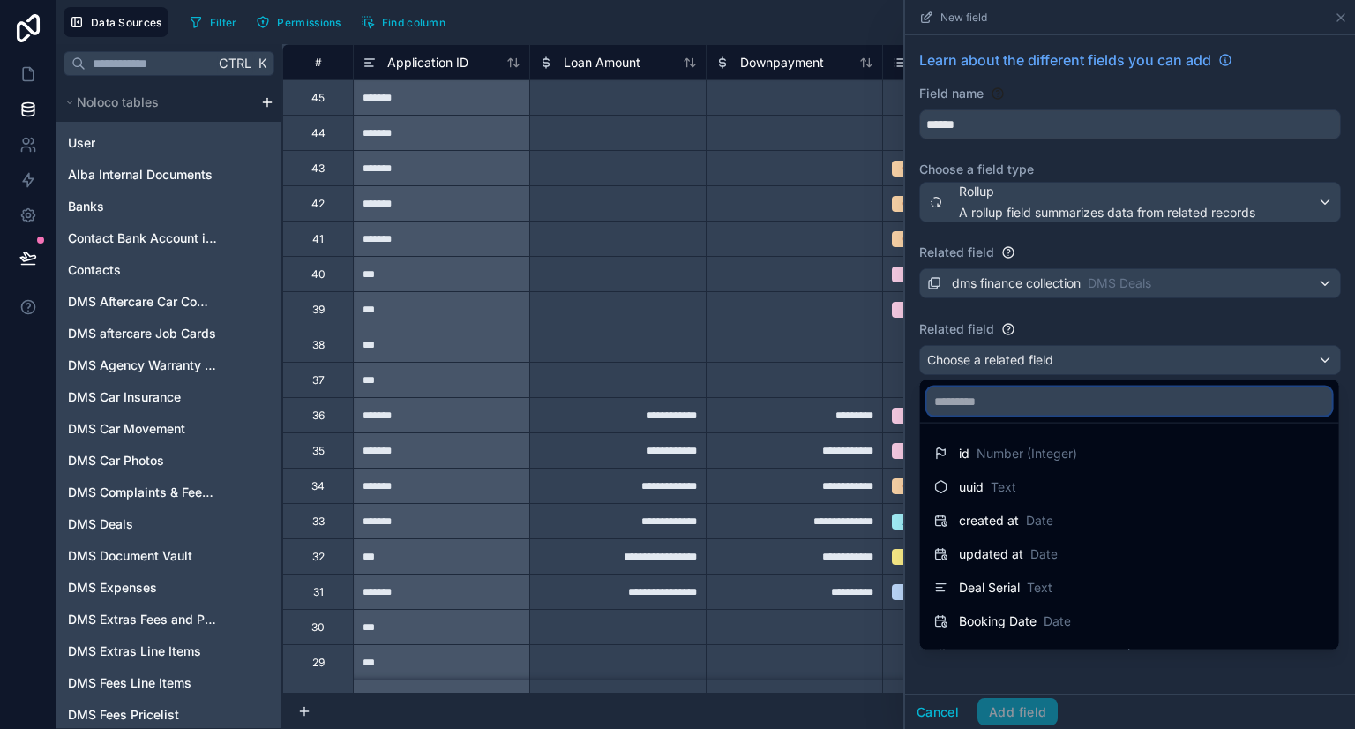
click at [998, 400] on input "text" at bounding box center [1129, 401] width 405 height 28
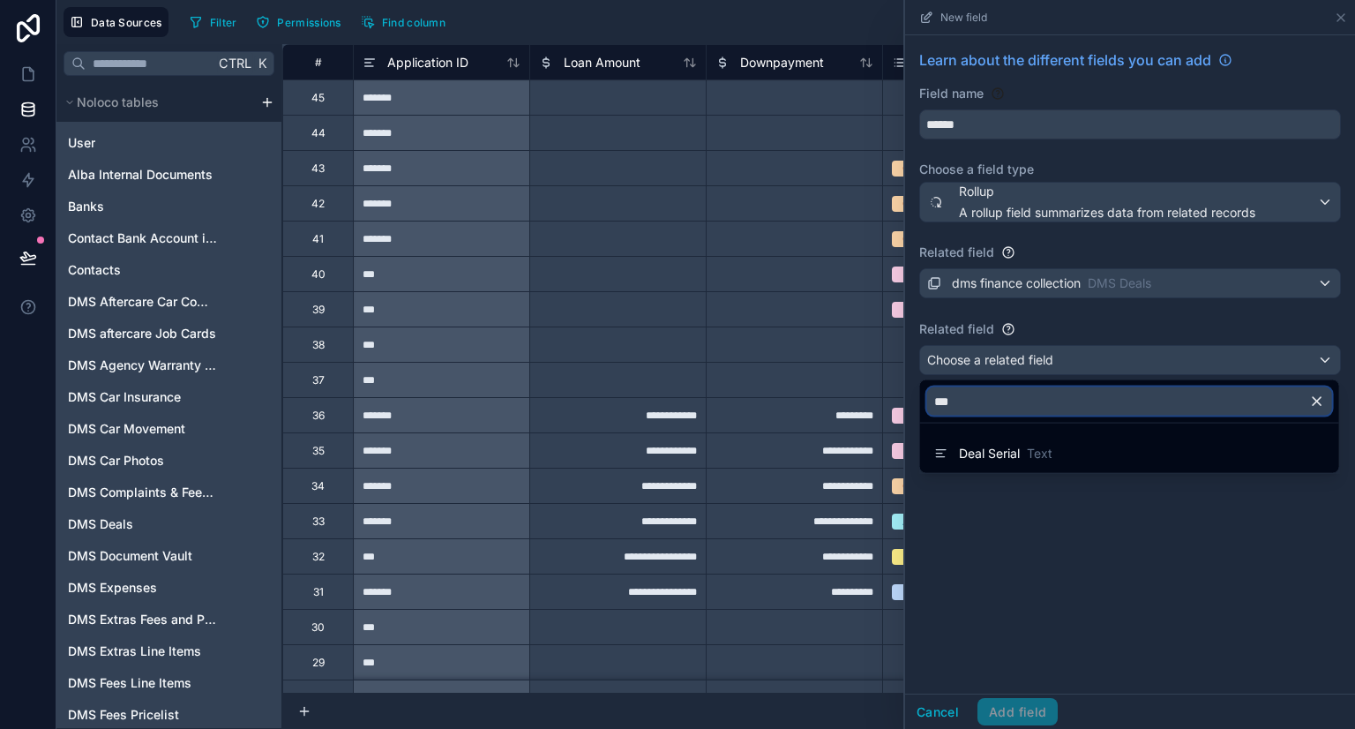
type input "****"
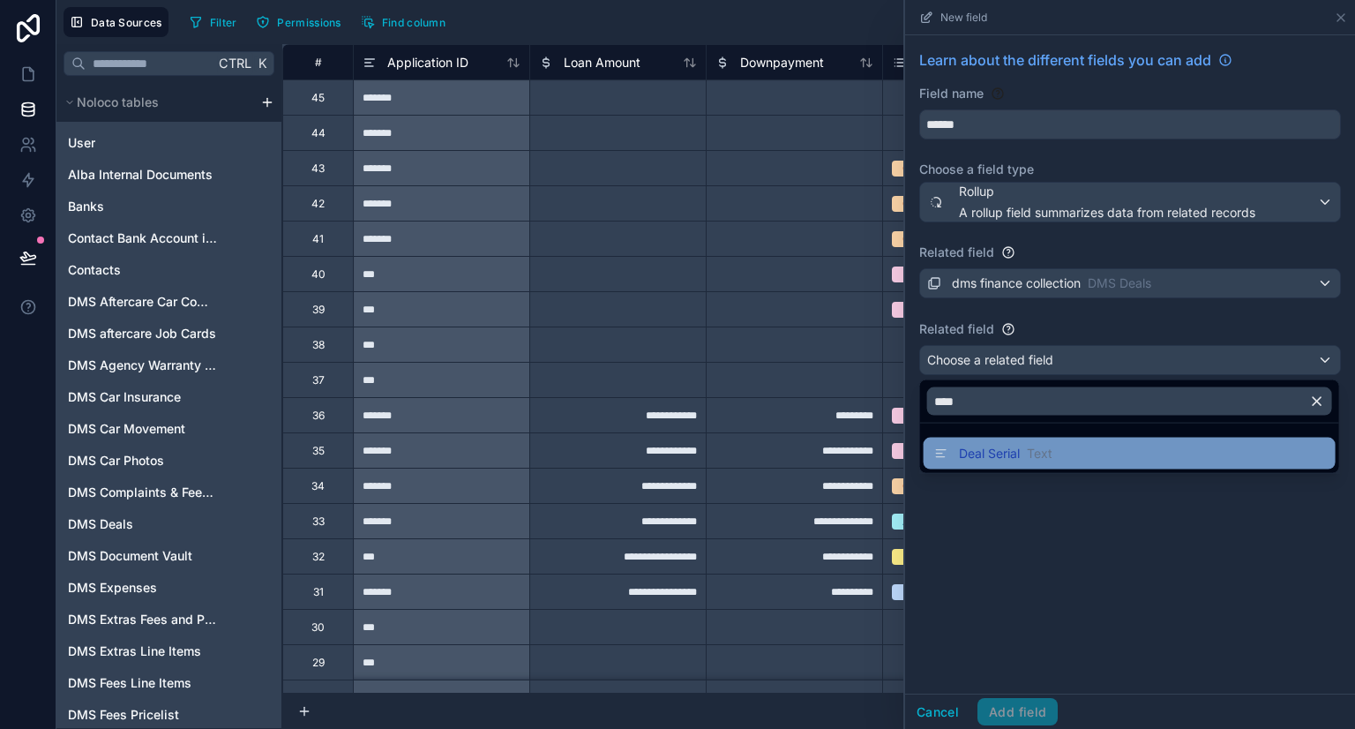
click at [1005, 457] on span "Deal Serial" at bounding box center [989, 454] width 61 height 18
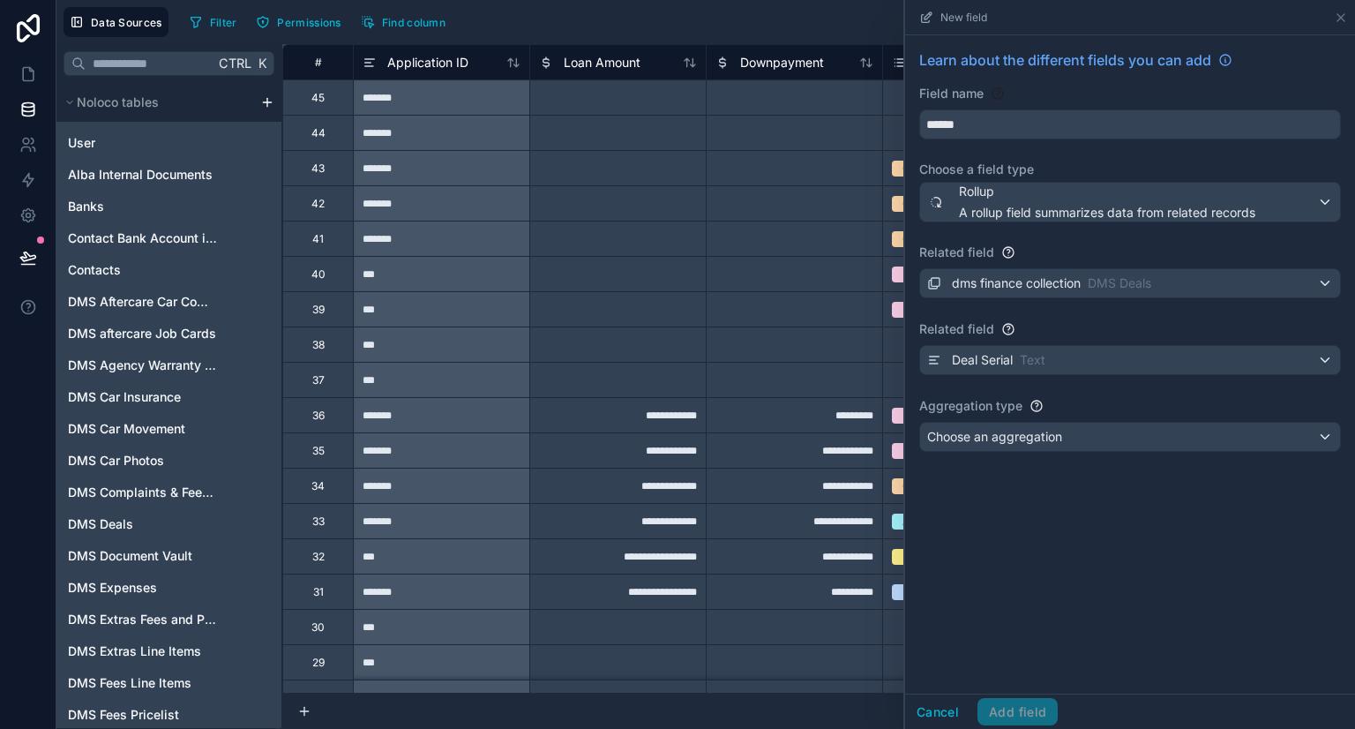
click at [1028, 706] on div "Cancel Add field" at bounding box center [981, 712] width 153 height 28
click at [1113, 608] on div "Learn about the different fields you can add Field name ****** Choose a field t…" at bounding box center [1130, 364] width 450 height 658
click at [1016, 714] on div "Cancel Add field" at bounding box center [981, 712] width 153 height 28
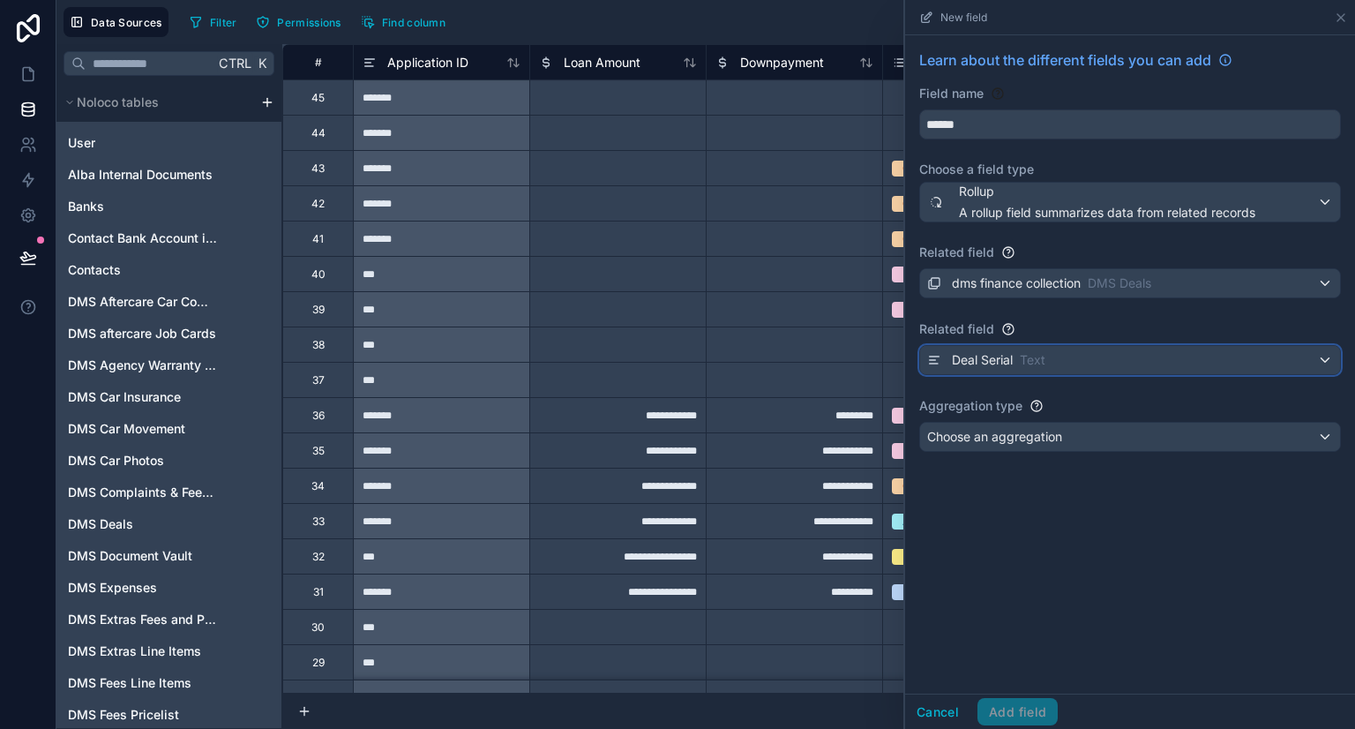
click at [1004, 354] on span "Deal Serial" at bounding box center [982, 360] width 61 height 18
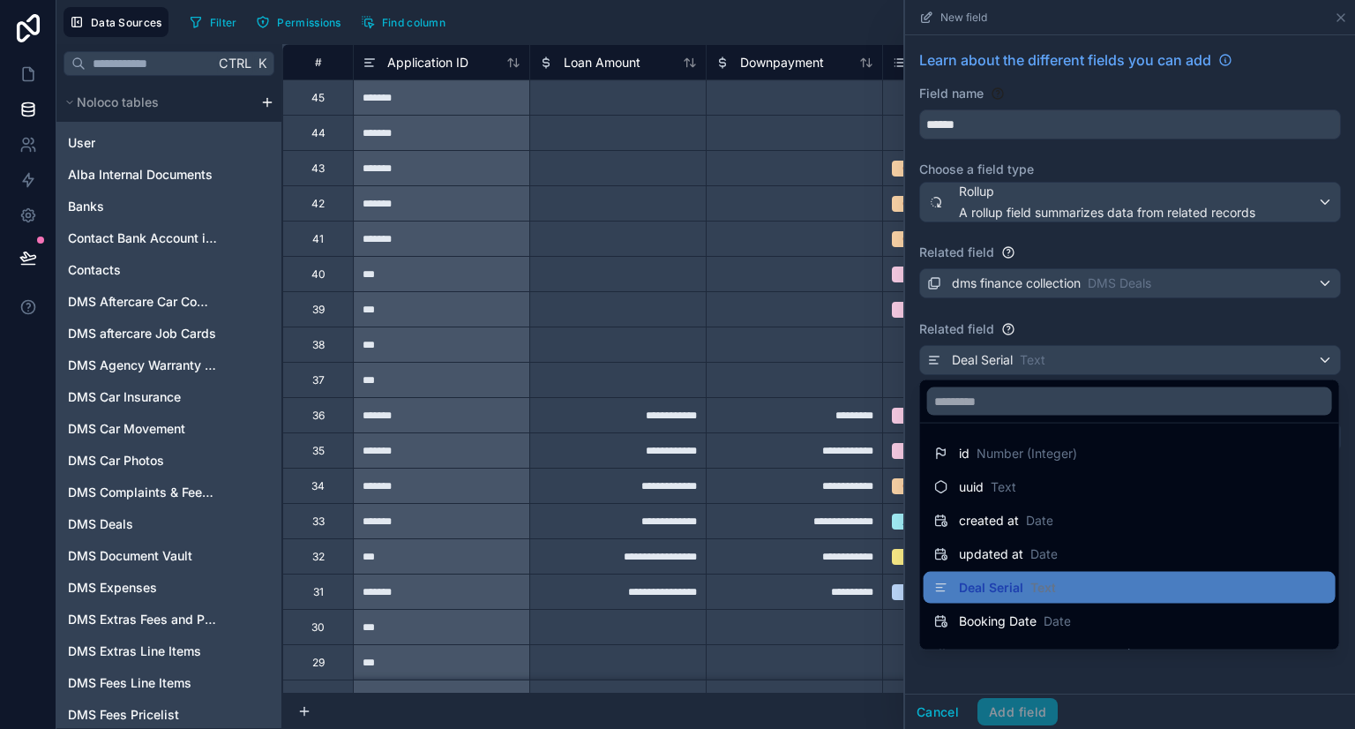
click at [1139, 329] on div at bounding box center [1130, 364] width 450 height 729
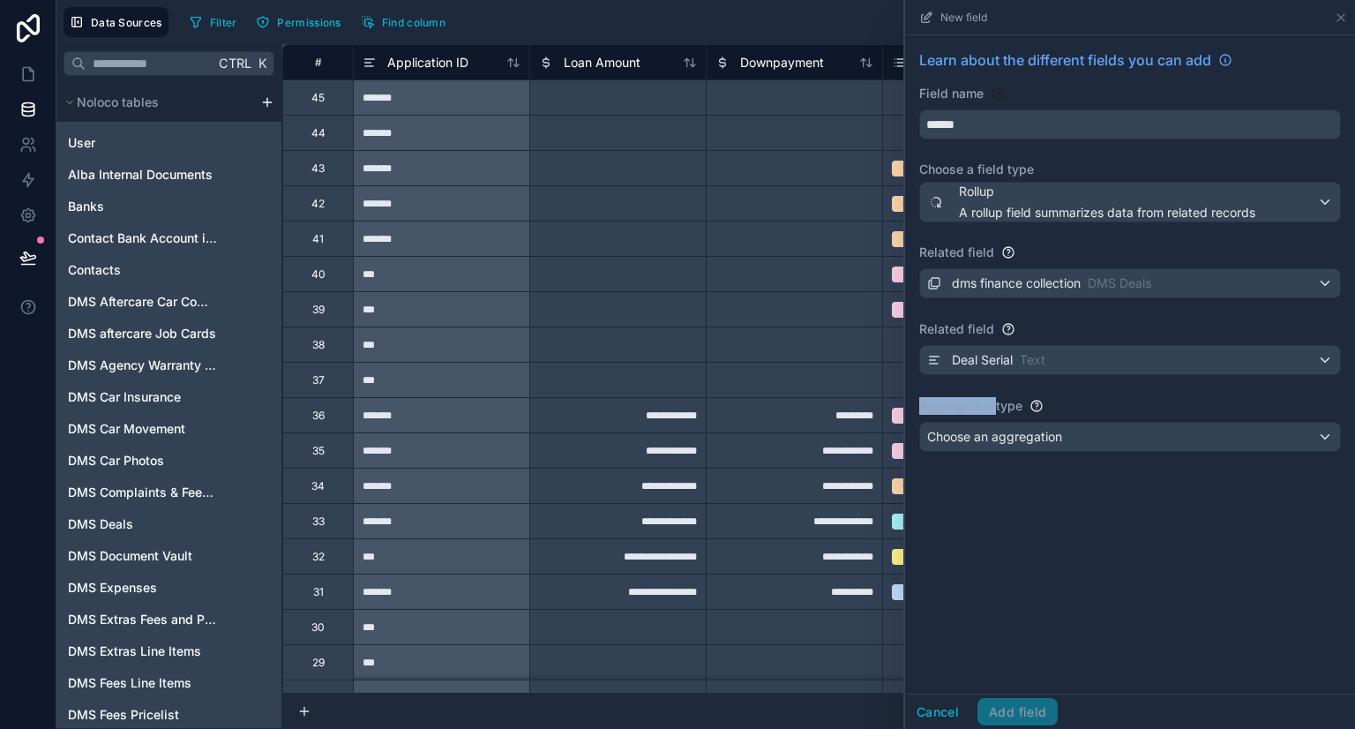
click at [1139, 329] on div "Related field" at bounding box center [1130, 329] width 422 height 18
click at [1030, 441] on span "Choose an aggregation" at bounding box center [994, 436] width 135 height 15
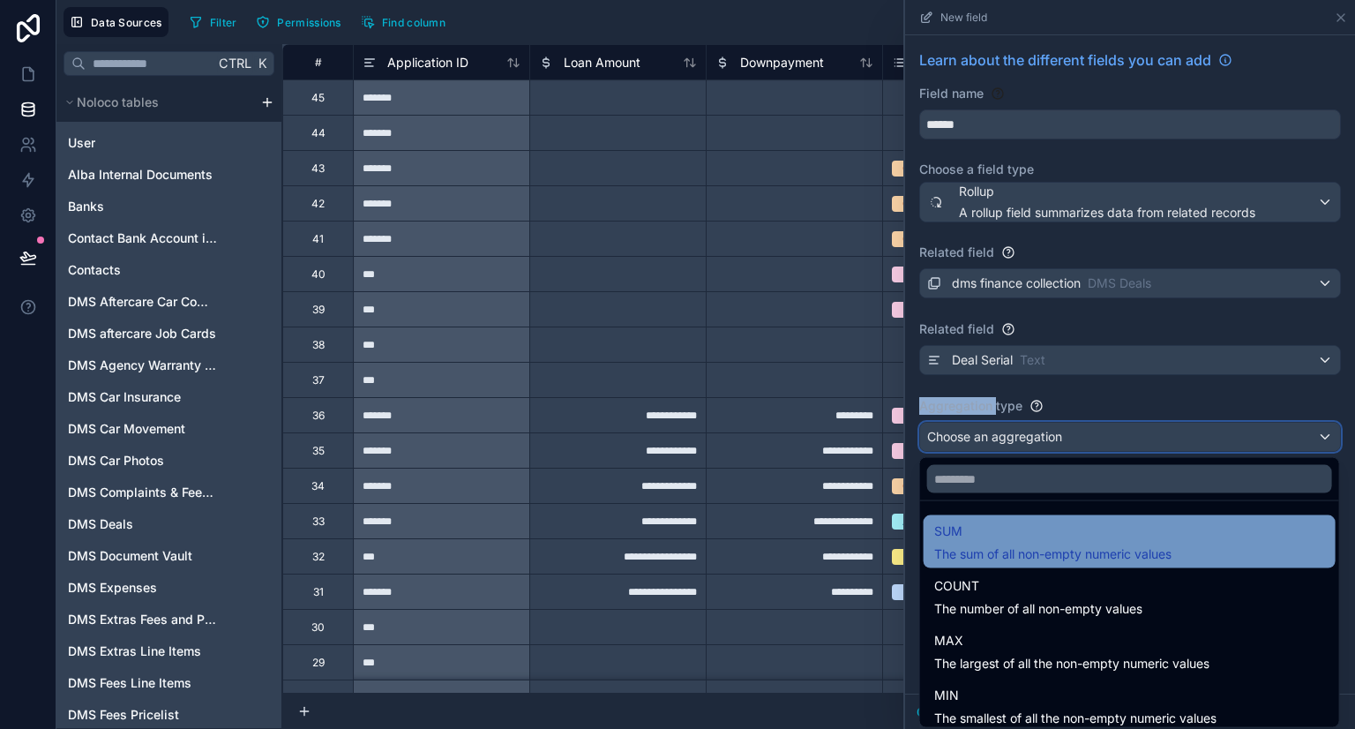
scroll to position [118, 0]
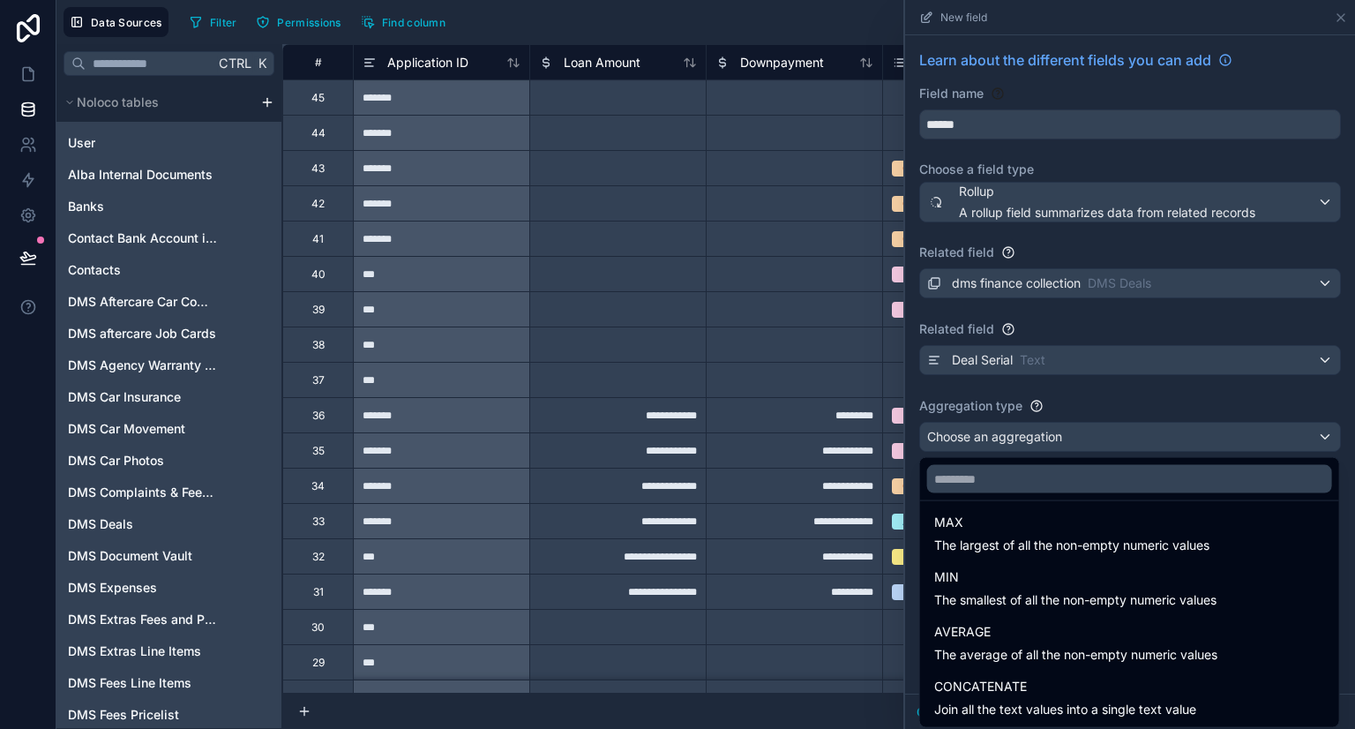
click at [1041, 205] on div at bounding box center [1130, 364] width 450 height 729
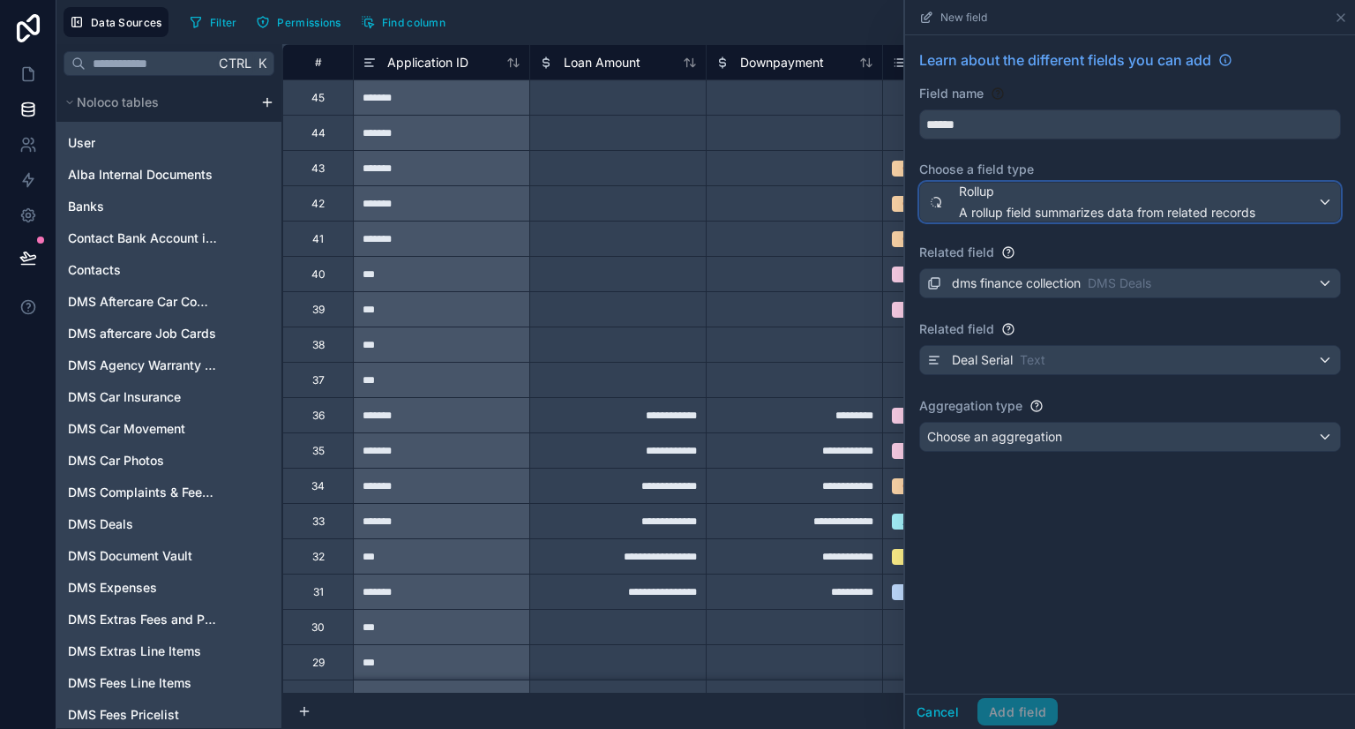
click at [1041, 205] on span "A rollup field summarizes data from related records" at bounding box center [1107, 213] width 296 height 18
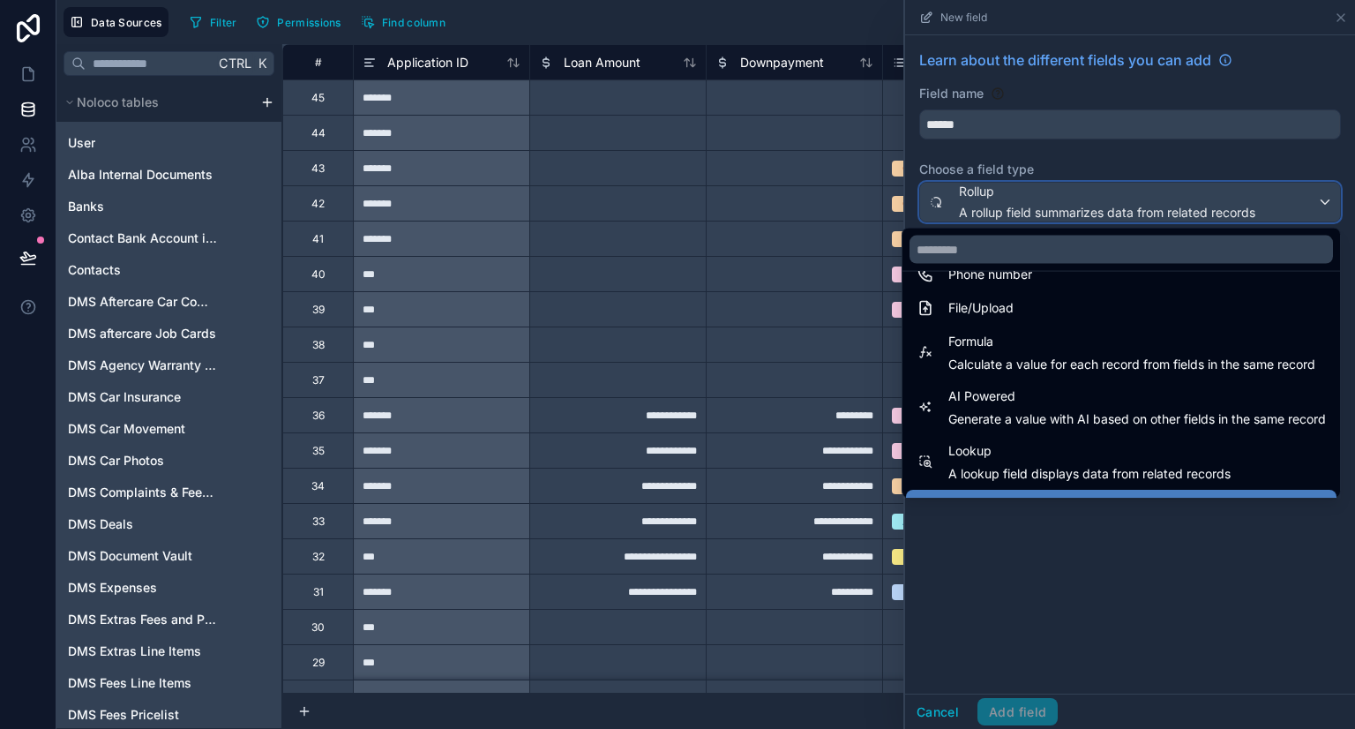
scroll to position [512, 0]
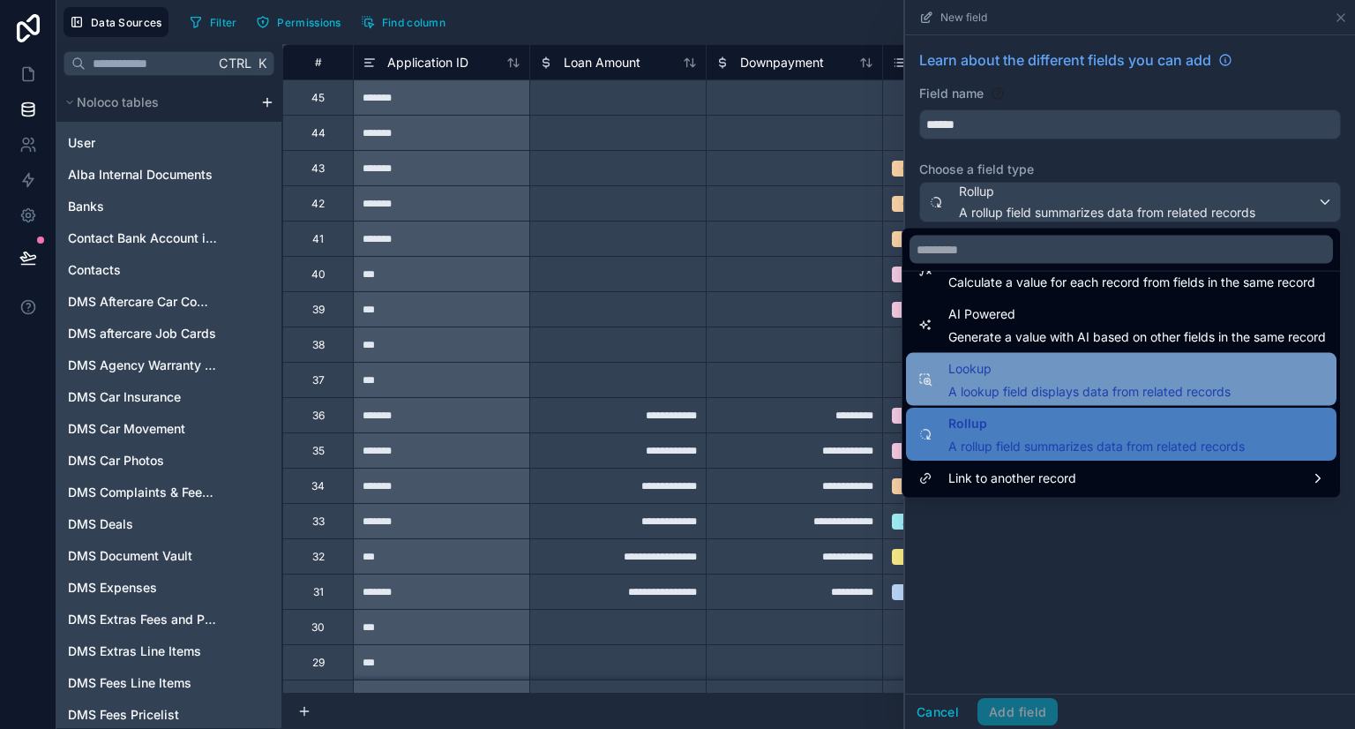
click at [1035, 385] on span "A lookup field displays data from related records" at bounding box center [1089, 392] width 282 height 18
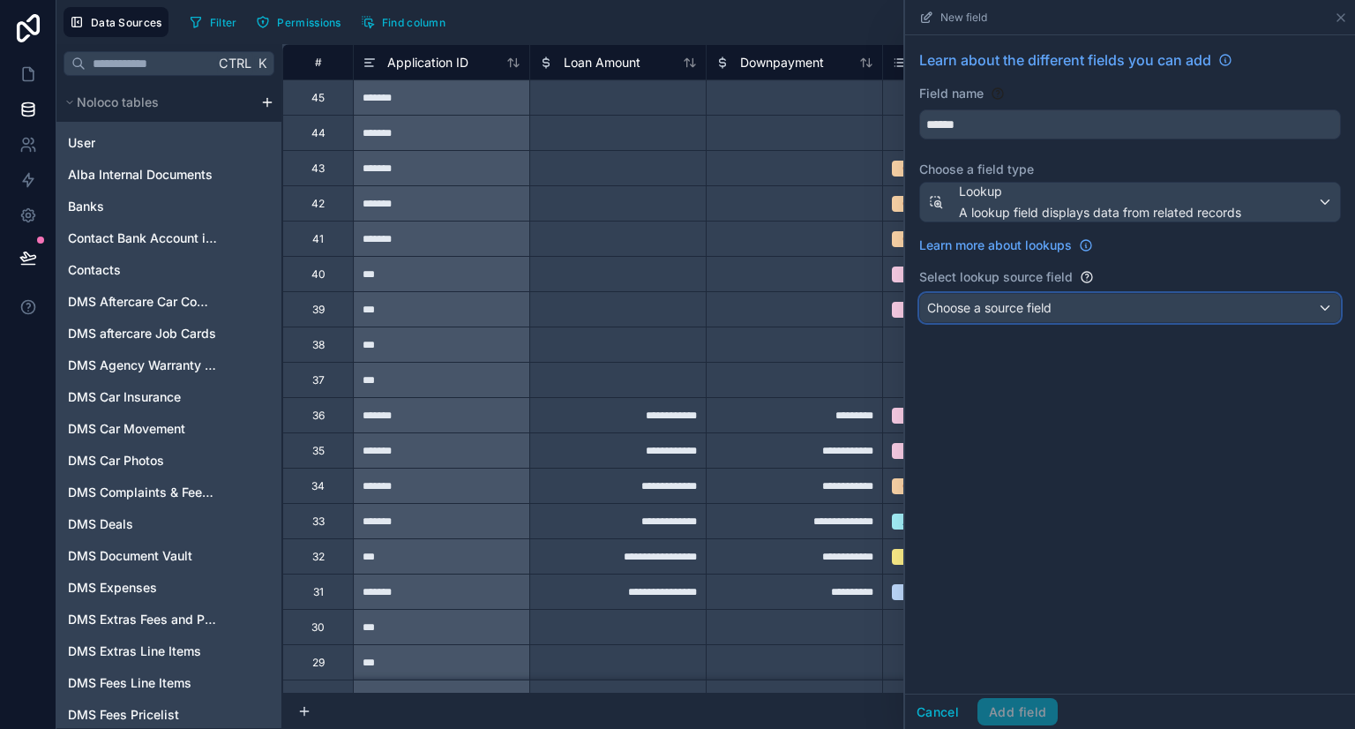
click at [1002, 314] on span "Choose a source field" at bounding box center [989, 307] width 124 height 15
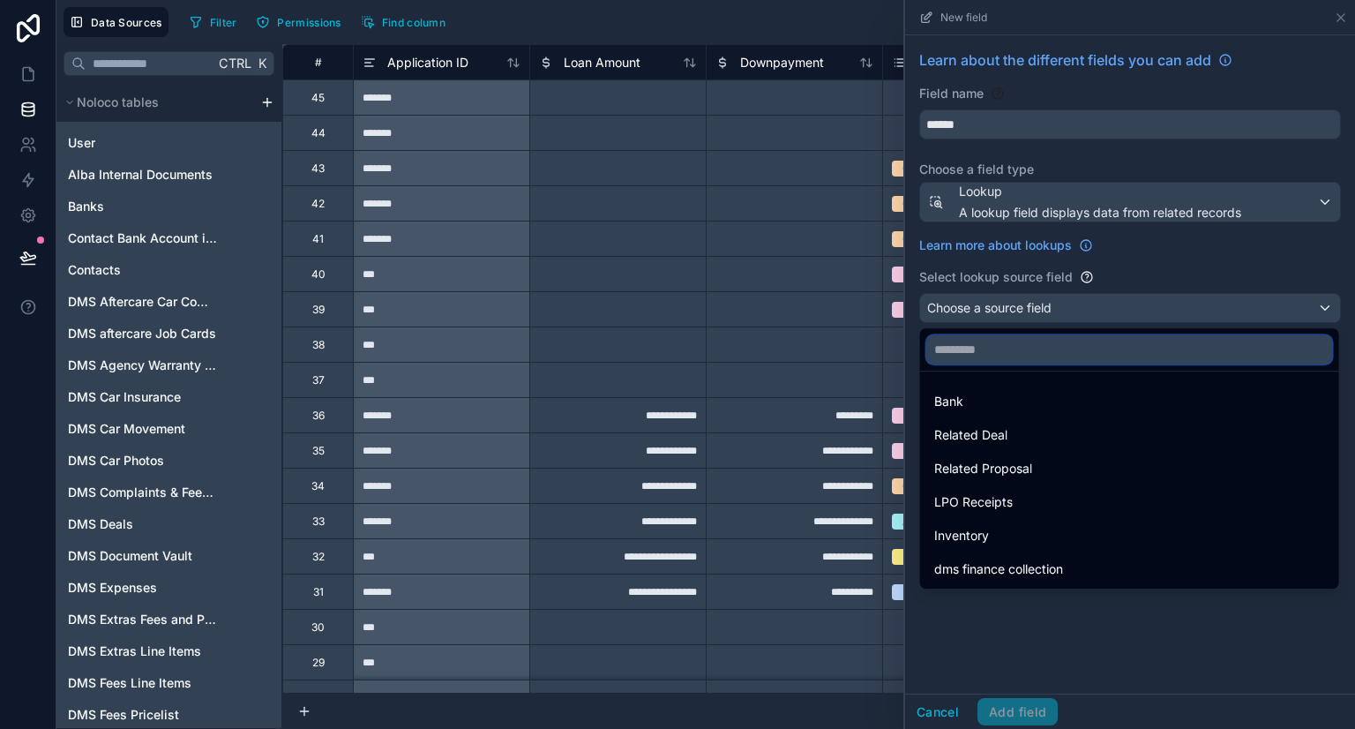
click at [984, 348] on input "text" at bounding box center [1129, 349] width 405 height 28
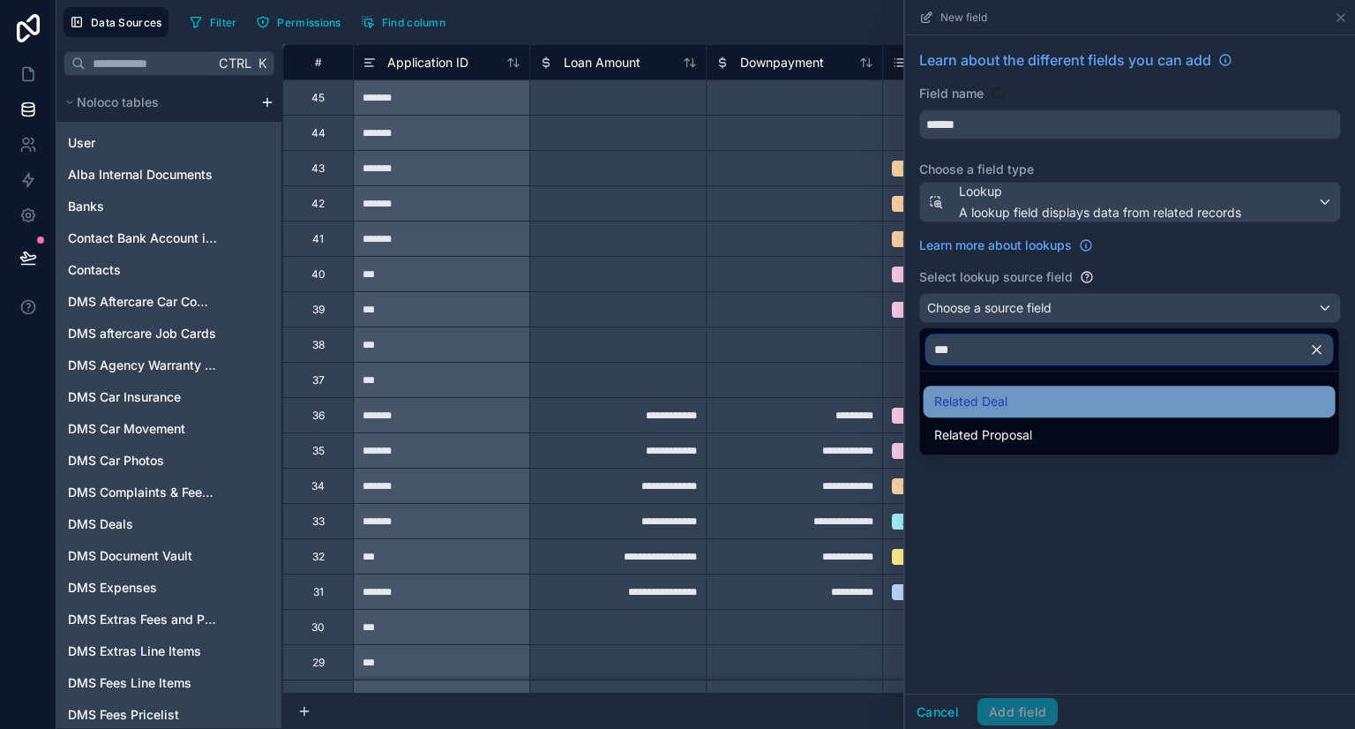
type input "***"
click at [975, 416] on div "Related Deal" at bounding box center [1129, 401] width 412 height 32
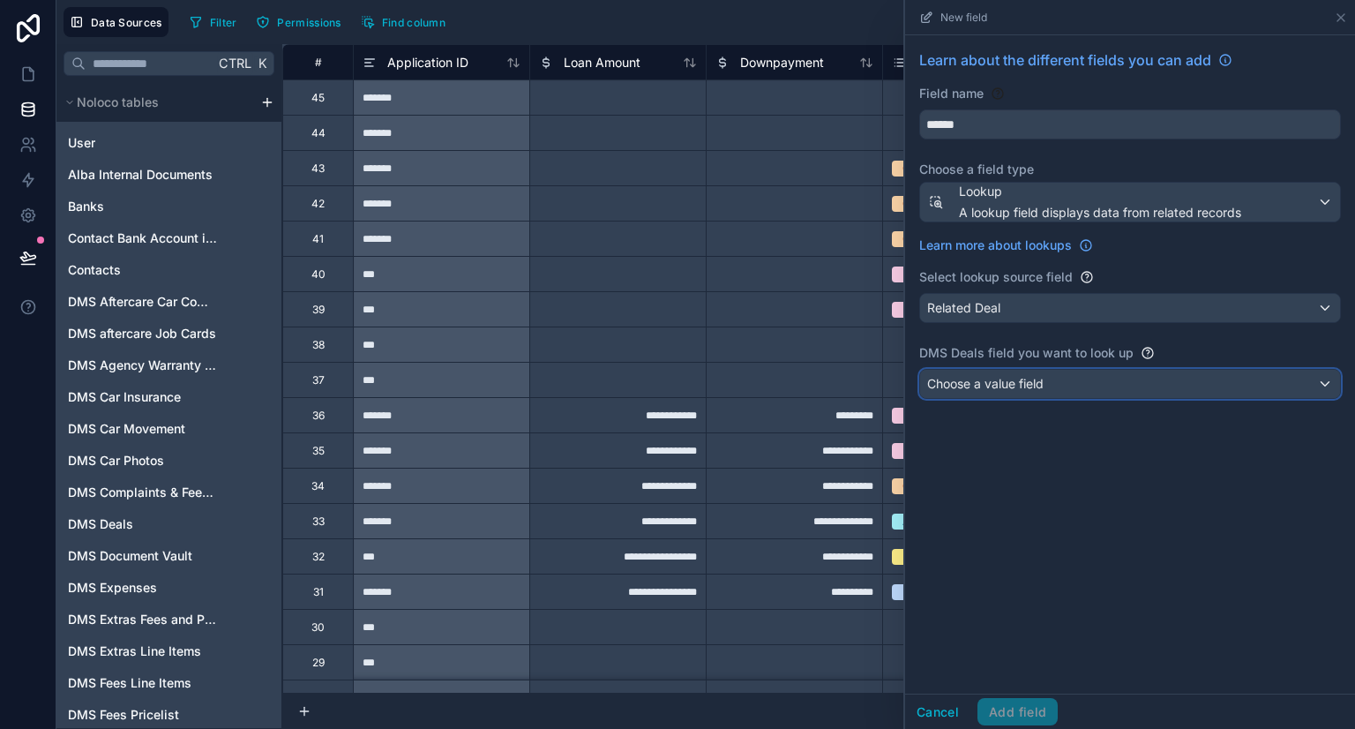
click at [976, 376] on span "Choose a value field" at bounding box center [985, 383] width 116 height 15
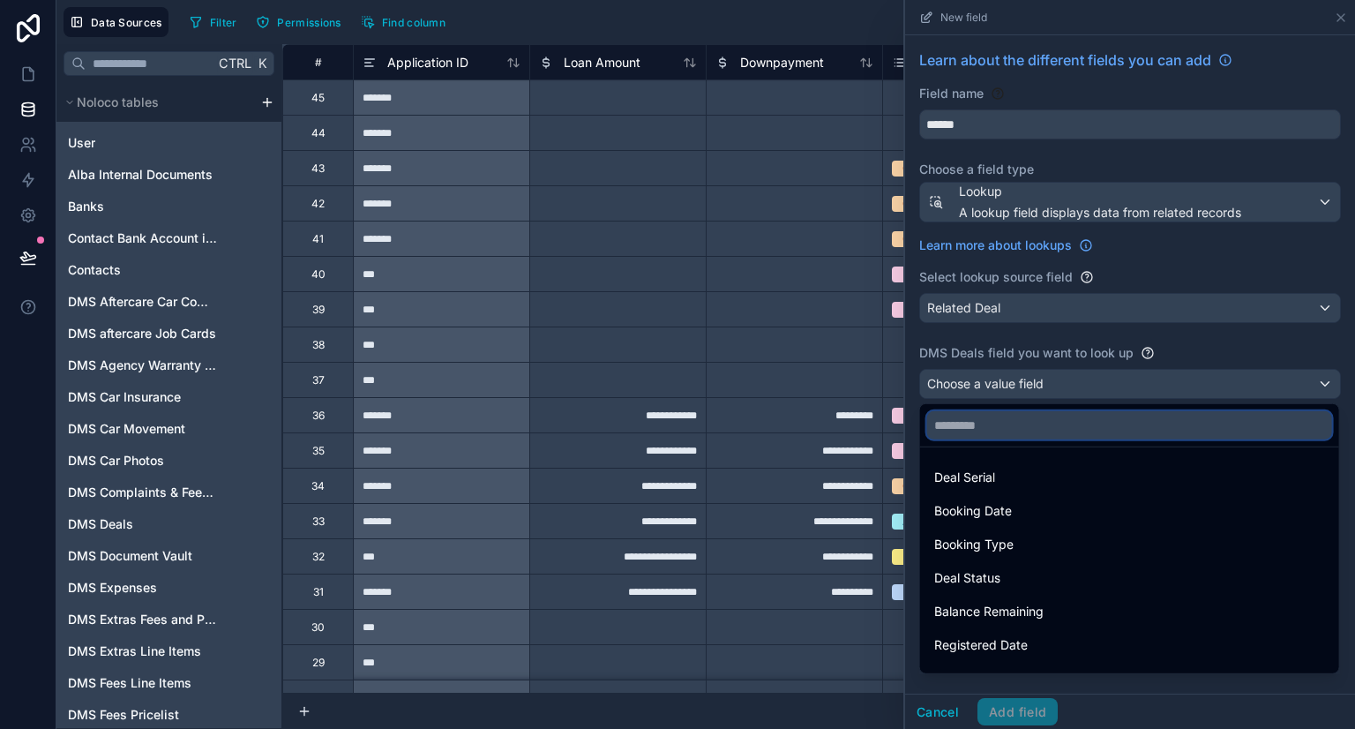
click at [962, 431] on input "text" at bounding box center [1129, 425] width 405 height 28
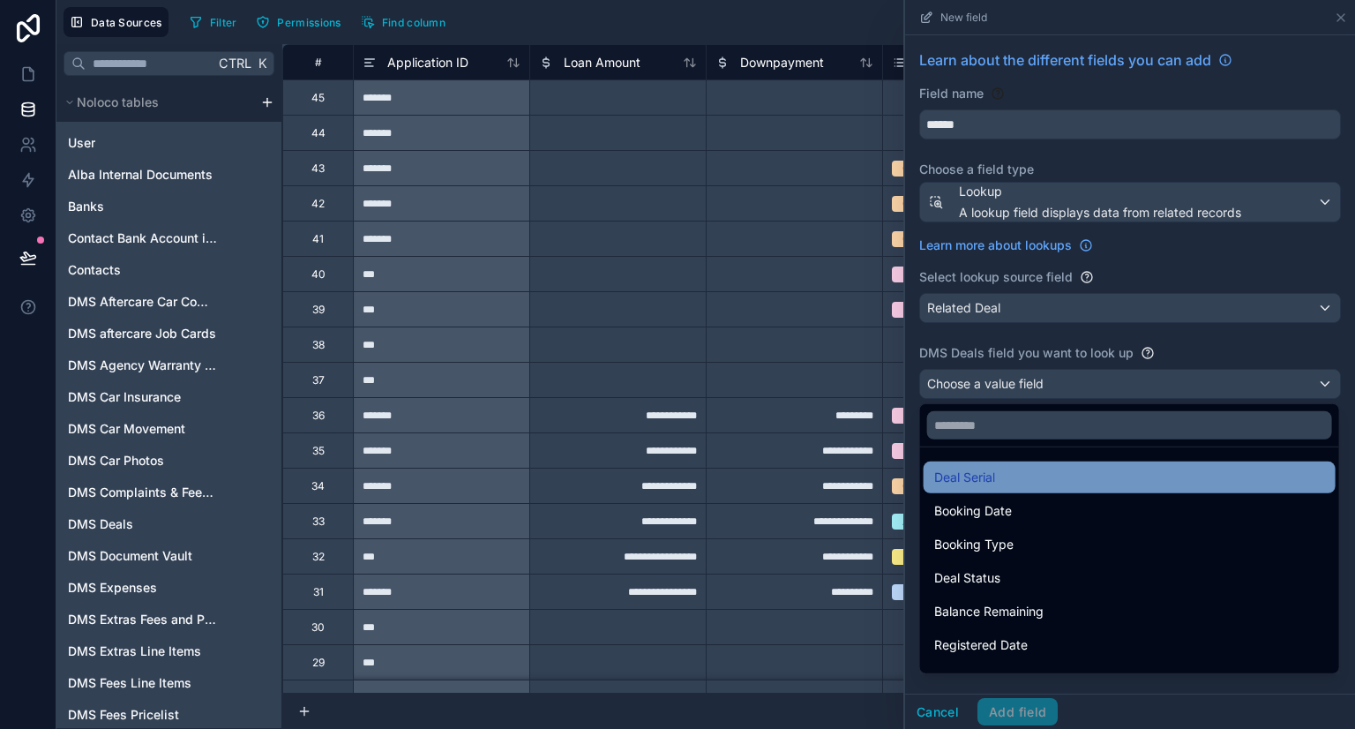
click at [962, 470] on span "Deal Serial" at bounding box center [964, 477] width 61 height 21
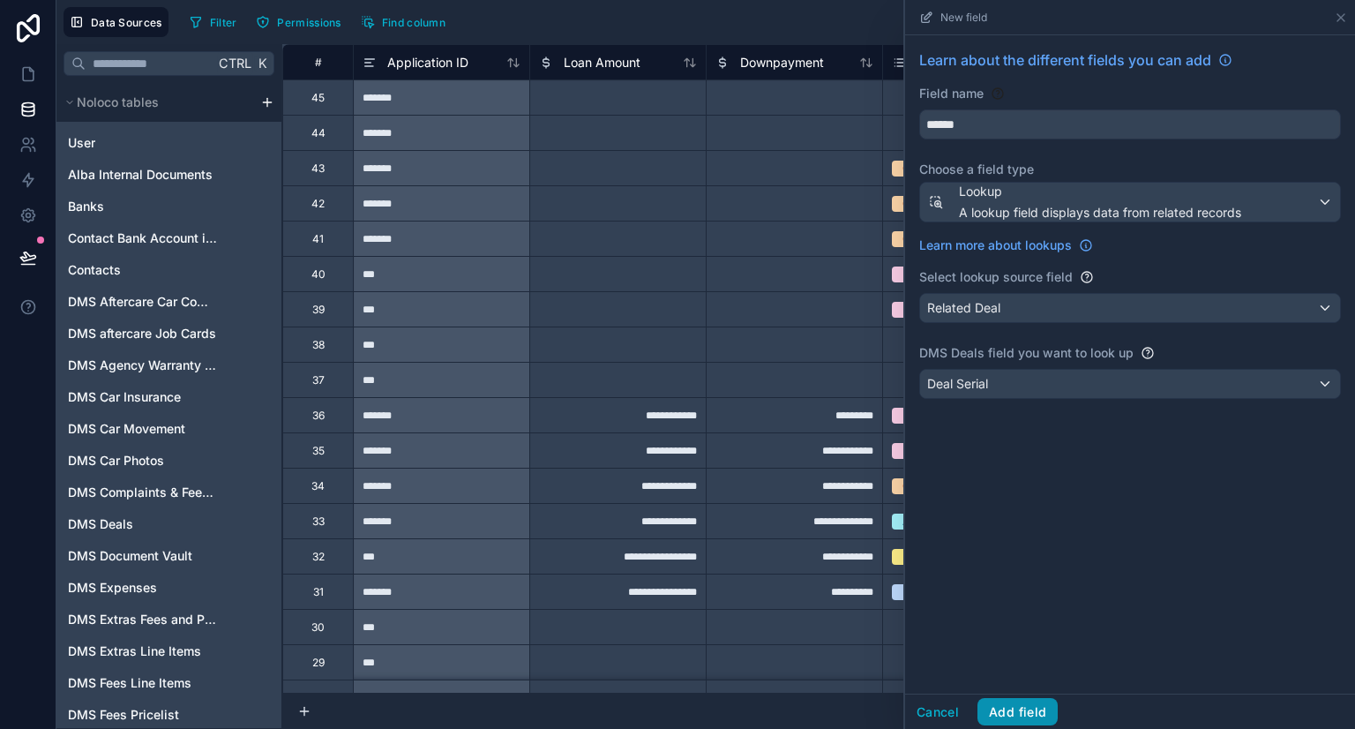
click at [1016, 714] on button "Add field" at bounding box center [1017, 712] width 80 height 28
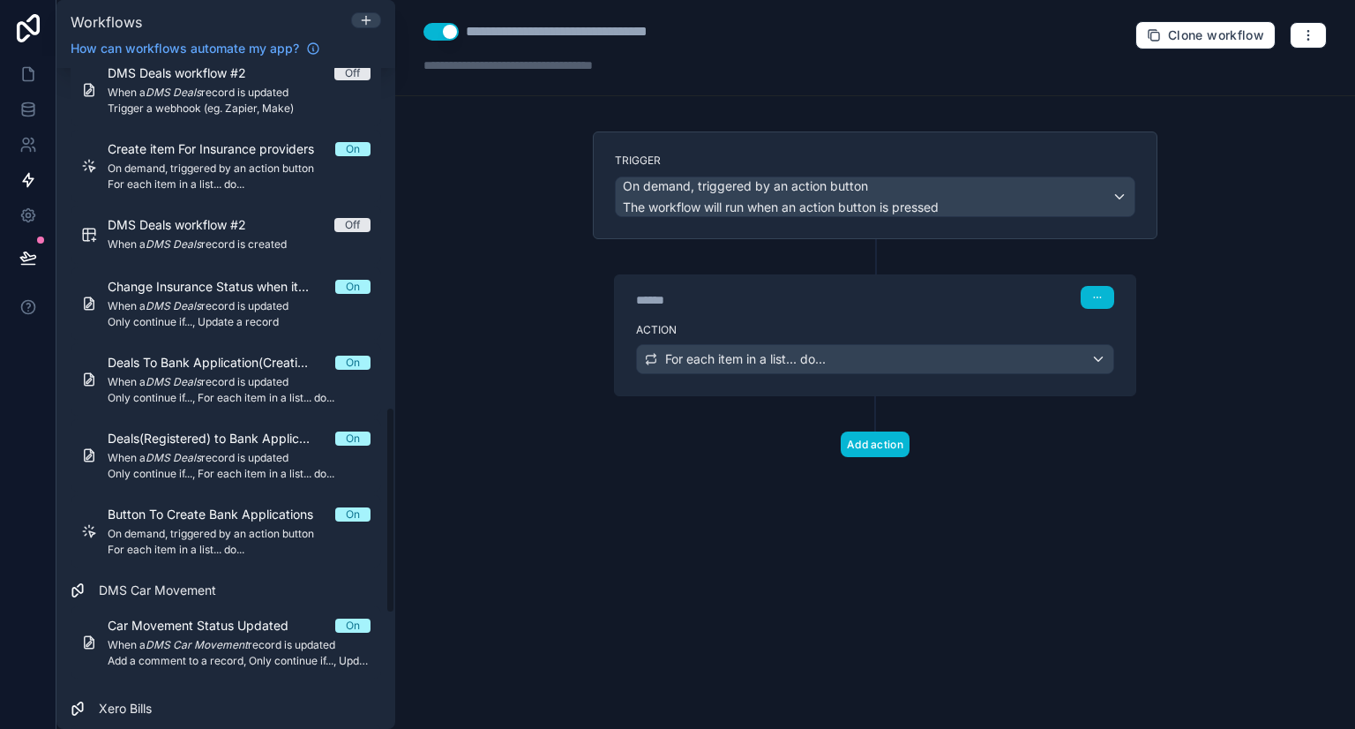
scroll to position [1082, 0]
click at [32, 78] on icon at bounding box center [28, 74] width 11 height 13
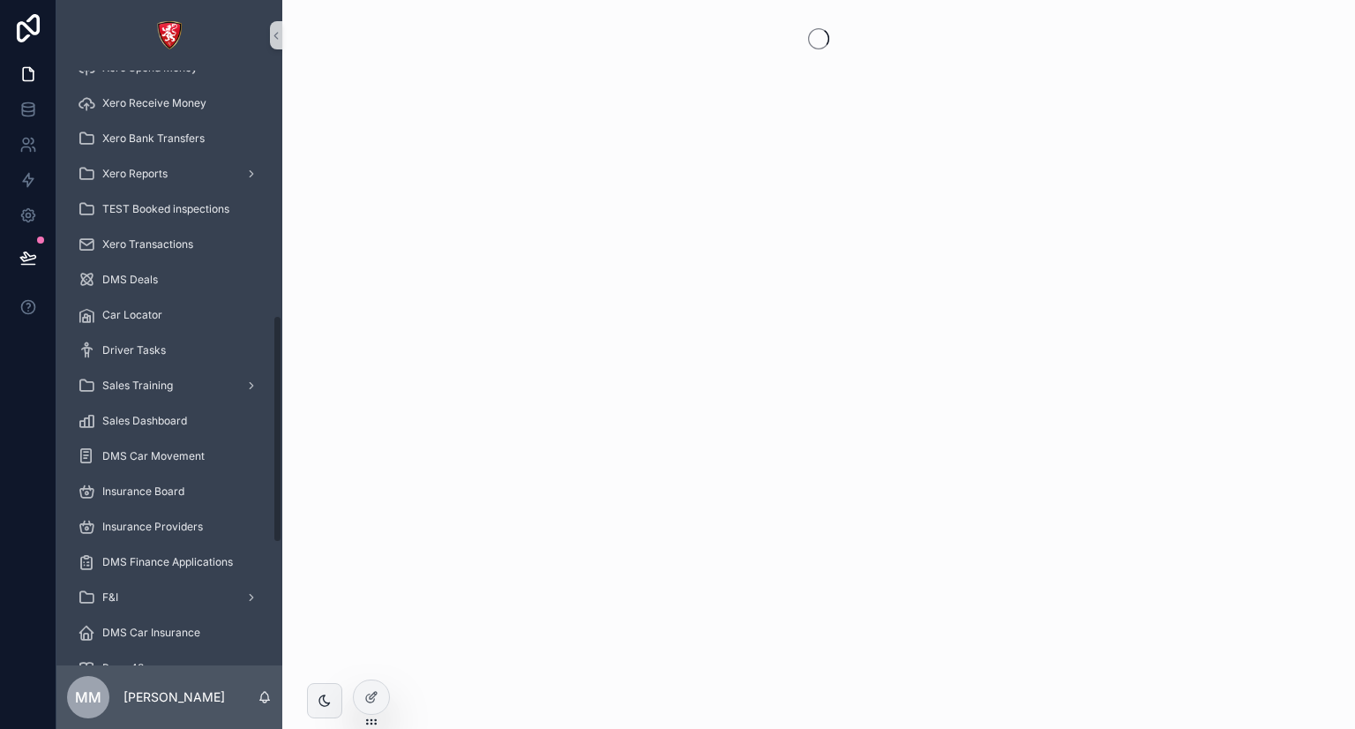
scroll to position [954, 0]
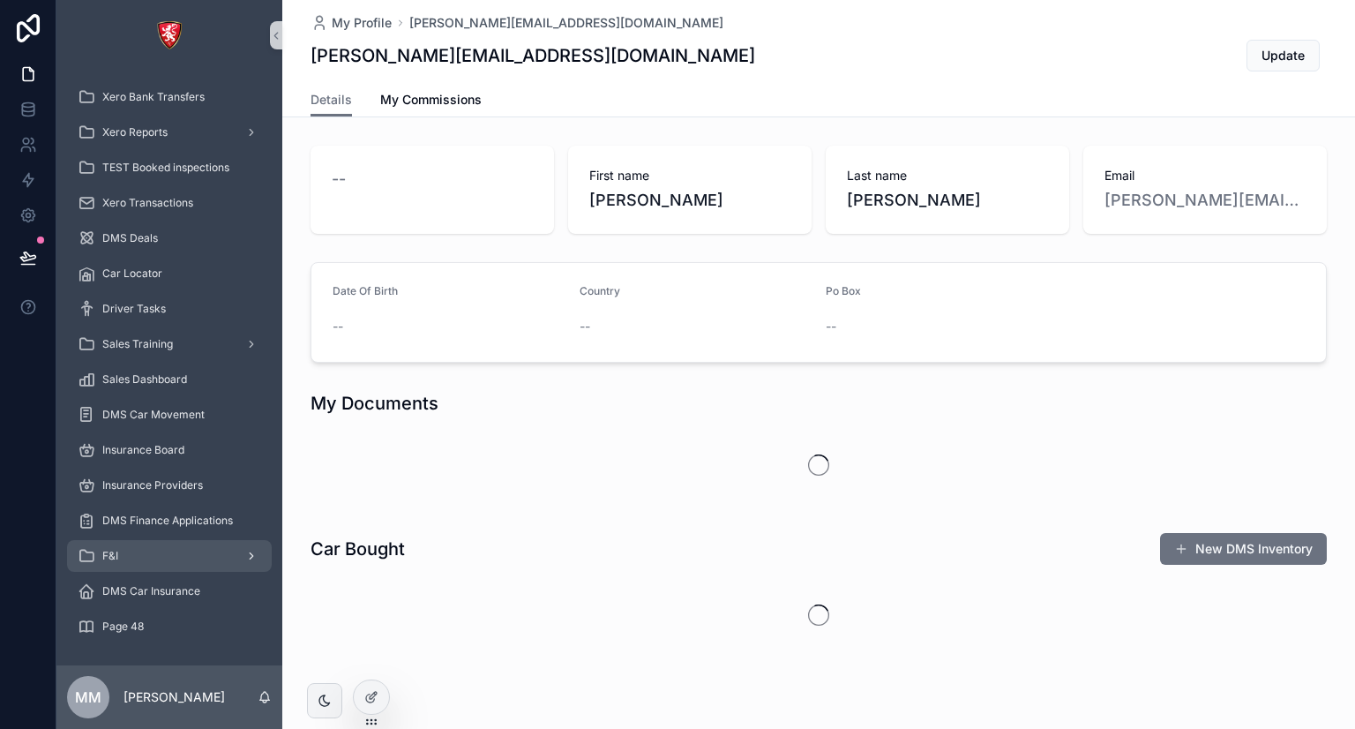
click at [162, 570] on link "F&I" at bounding box center [169, 556] width 205 height 32
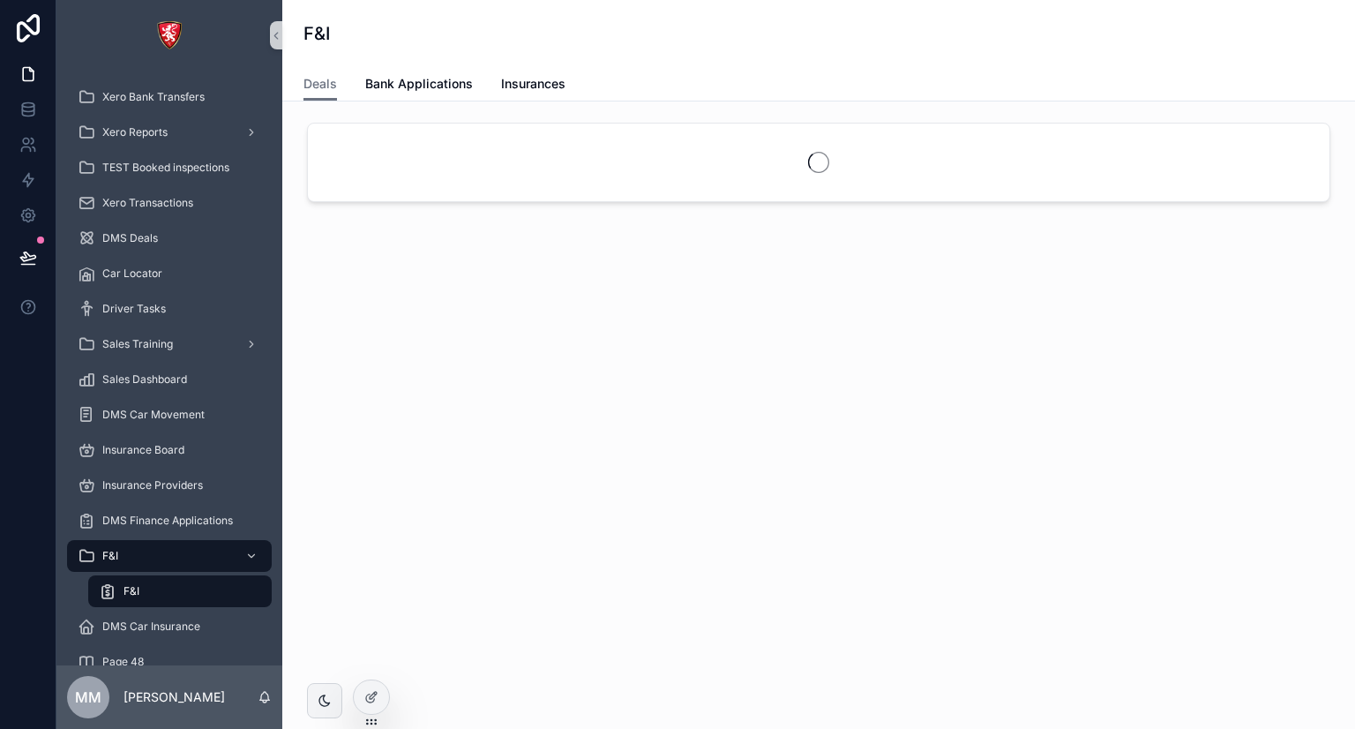
click at [146, 598] on div "F&I" at bounding box center [180, 591] width 162 height 28
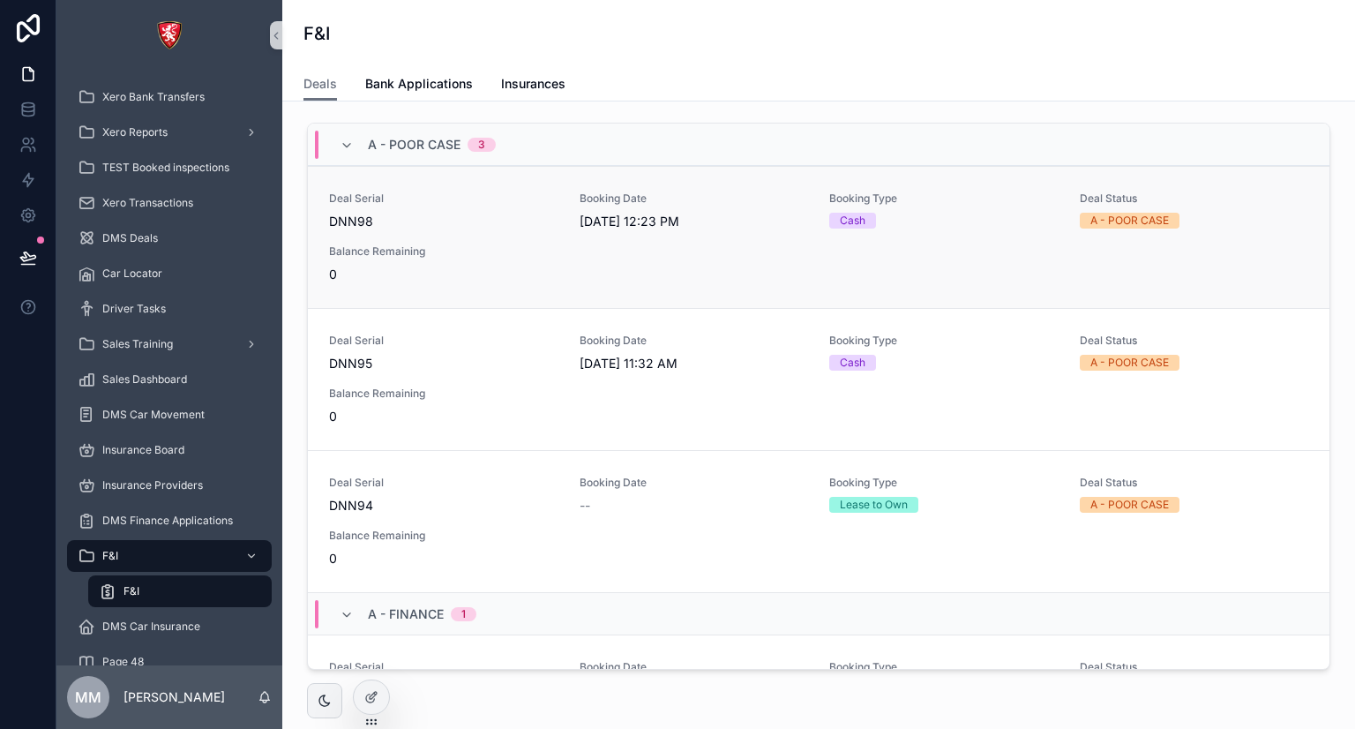
click at [625, 278] on div "Deal Serial DNN98 Booking Date [DATE] 12:23 PM Booking Type Cash Deal Status A …" at bounding box center [818, 237] width 979 height 92
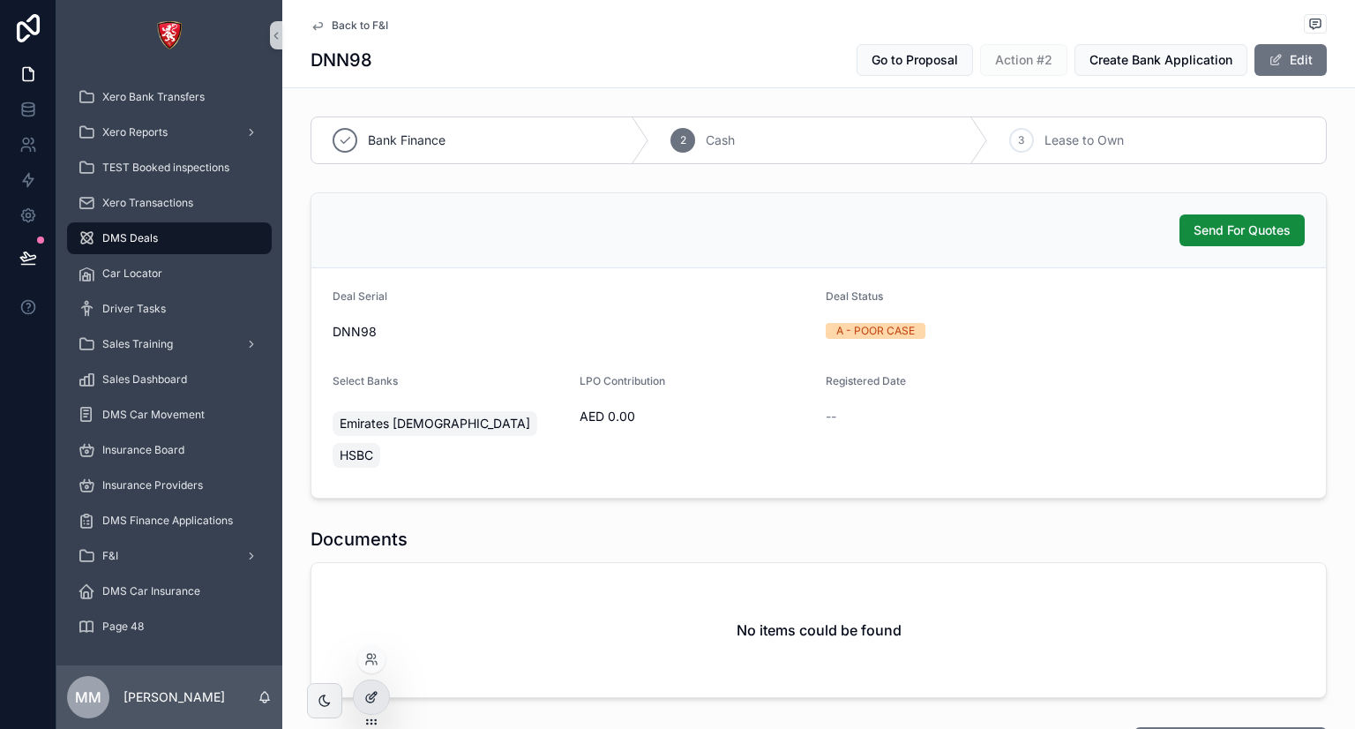
click at [378, 695] on div at bounding box center [371, 697] width 35 height 34
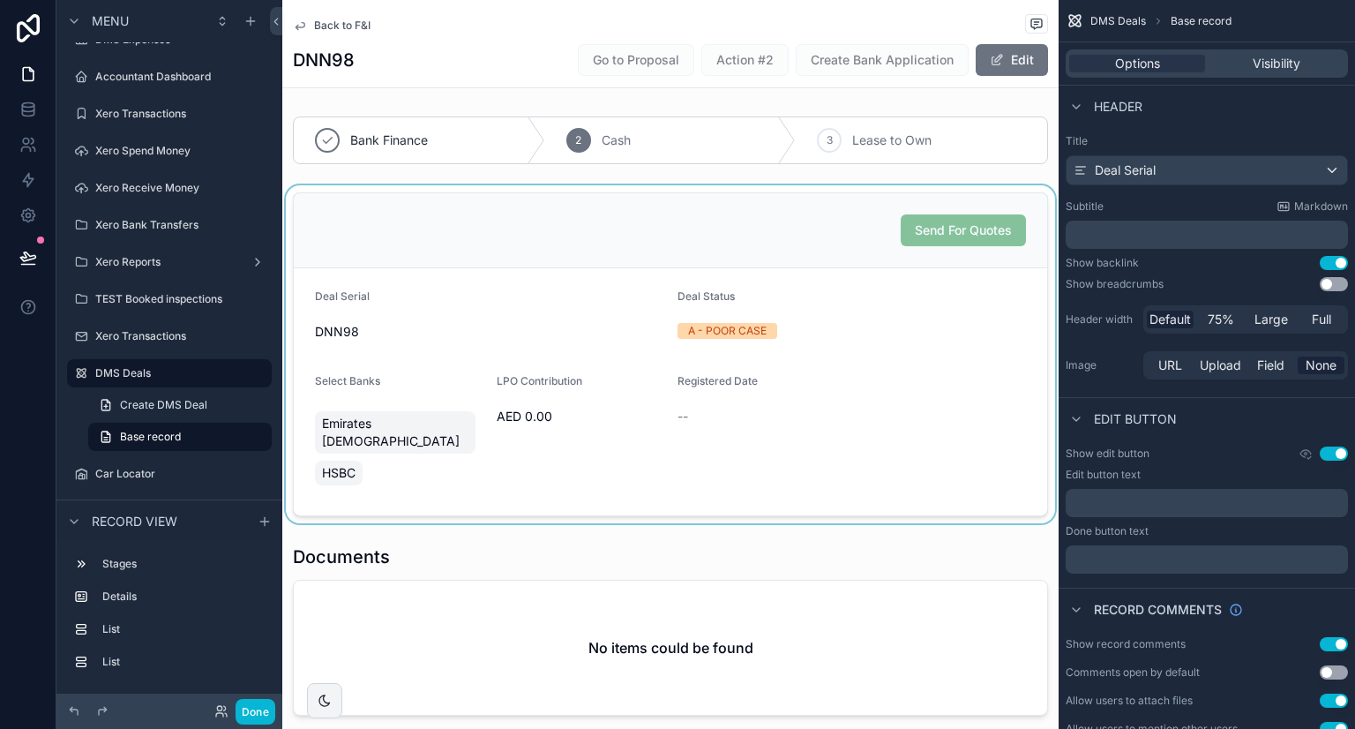
click at [808, 428] on div "scrollable content" at bounding box center [670, 354] width 776 height 338
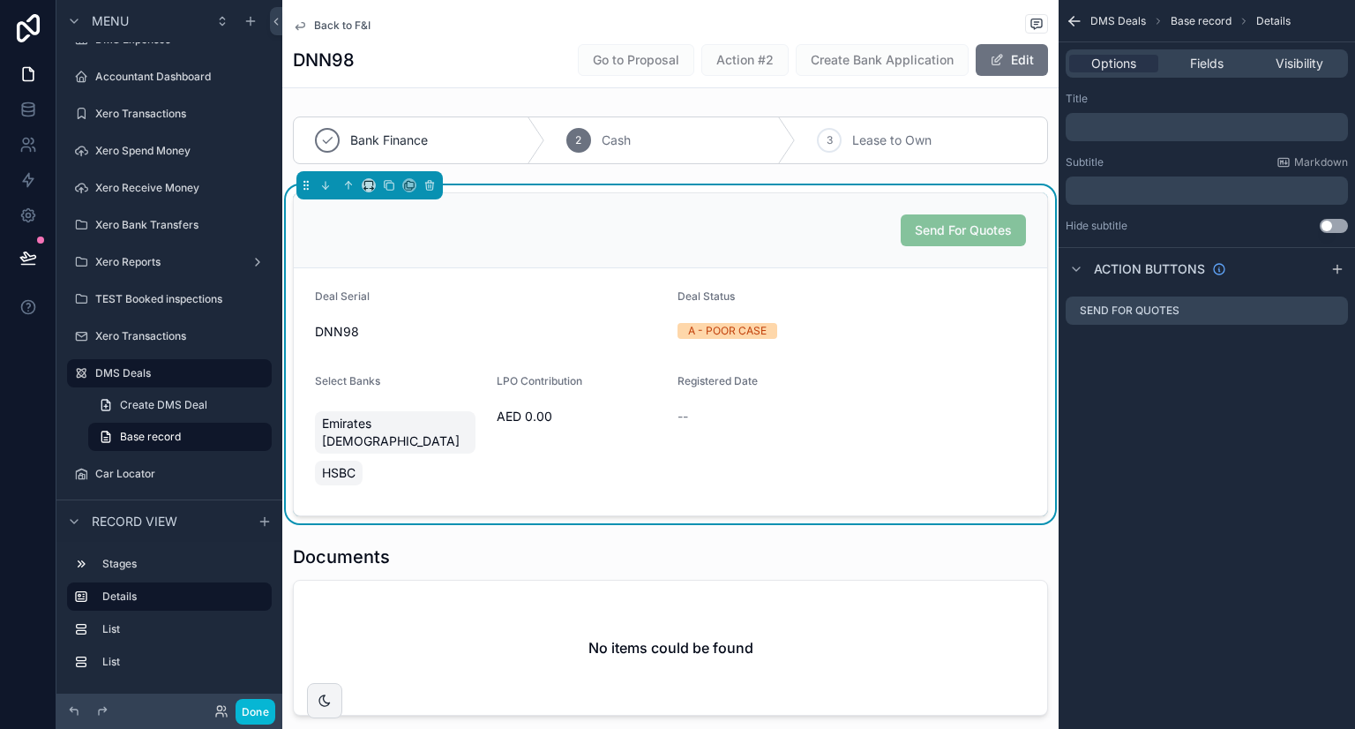
click at [819, 329] on div "A - POOR CASE" at bounding box center [851, 331] width 348 height 16
click at [348, 19] on span "Back to F&I" at bounding box center [342, 26] width 56 height 14
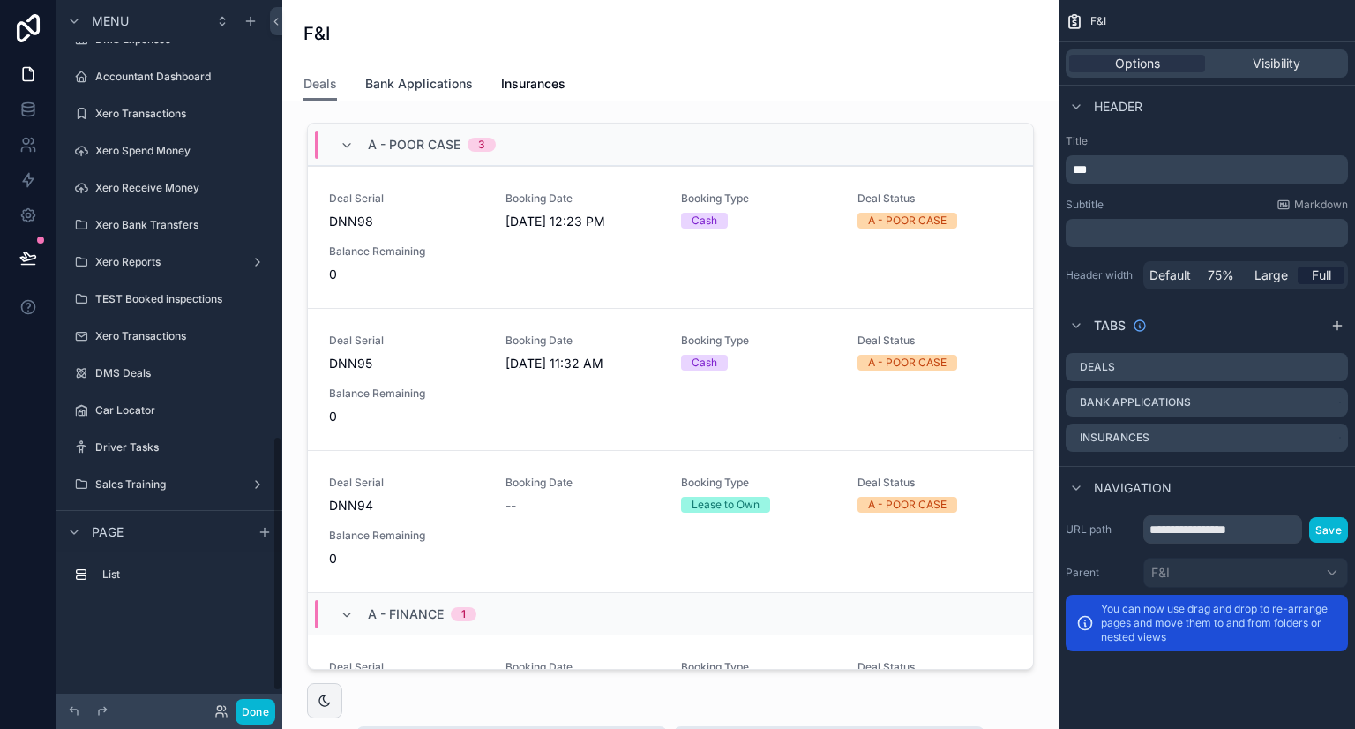
scroll to position [1209, 0]
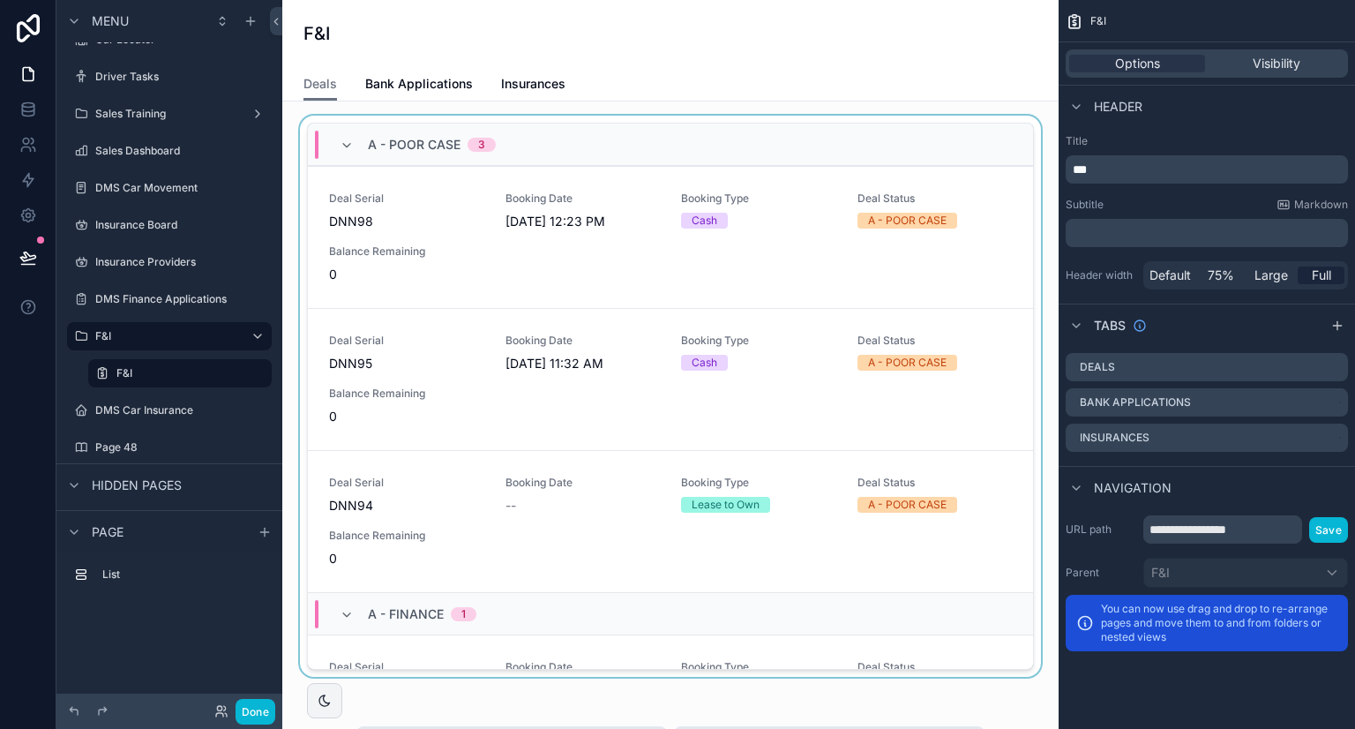
click at [587, 258] on div "scrollable content" at bounding box center [670, 400] width 748 height 568
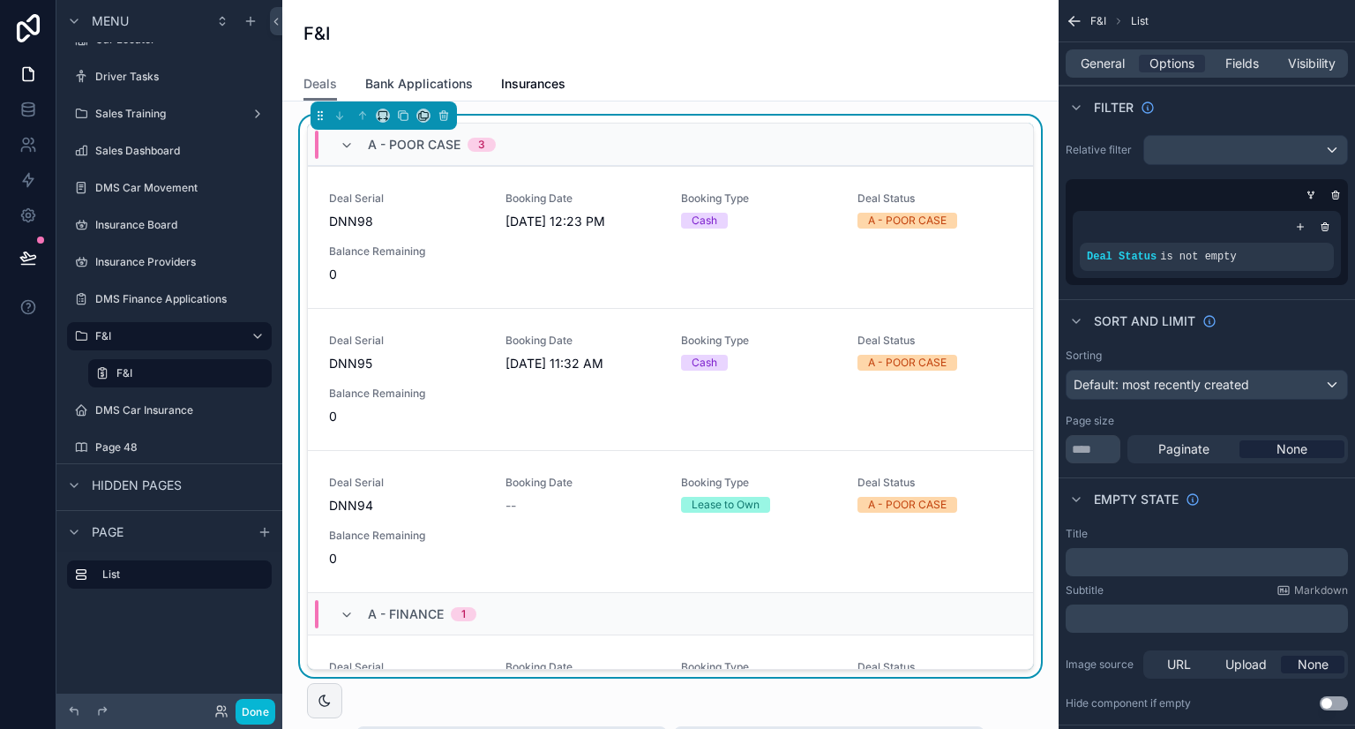
click at [434, 79] on span "Bank Applications" at bounding box center [419, 84] width 108 height 18
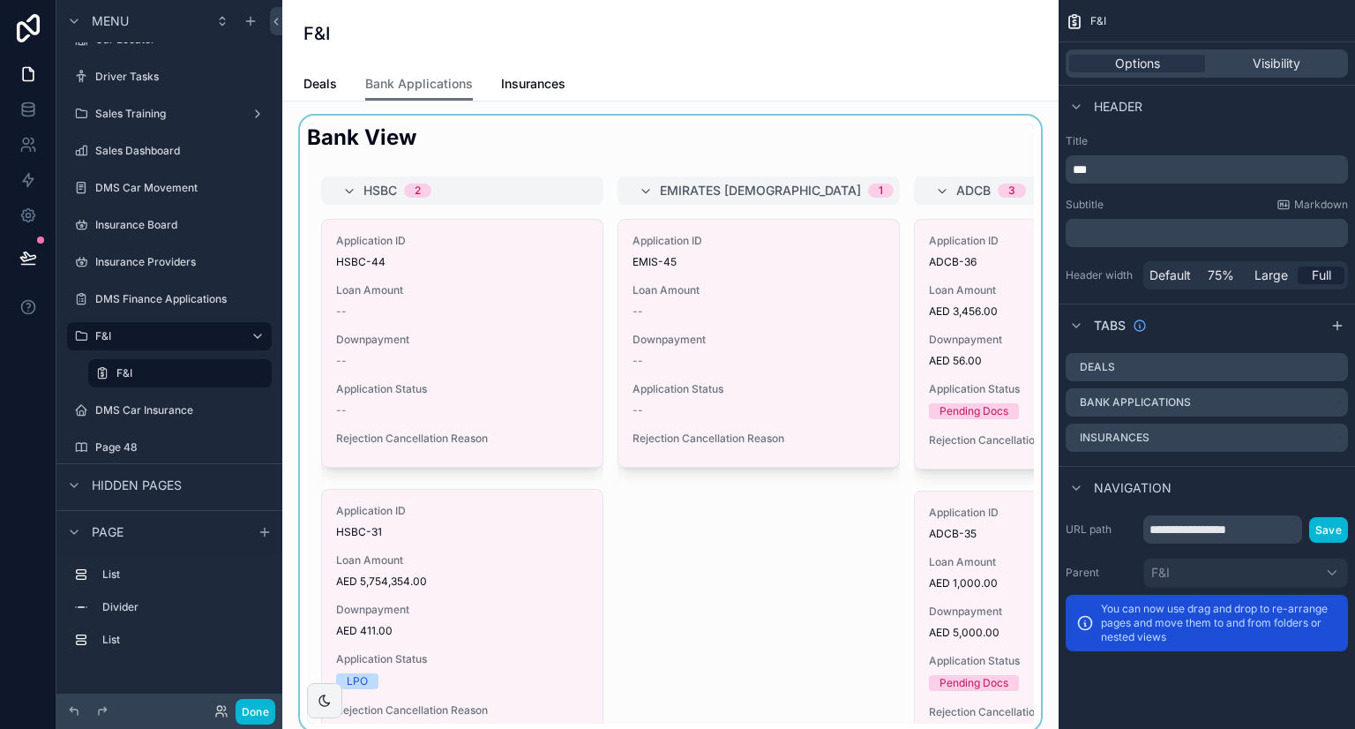
click at [458, 284] on div "scrollable content" at bounding box center [670, 423] width 748 height 615
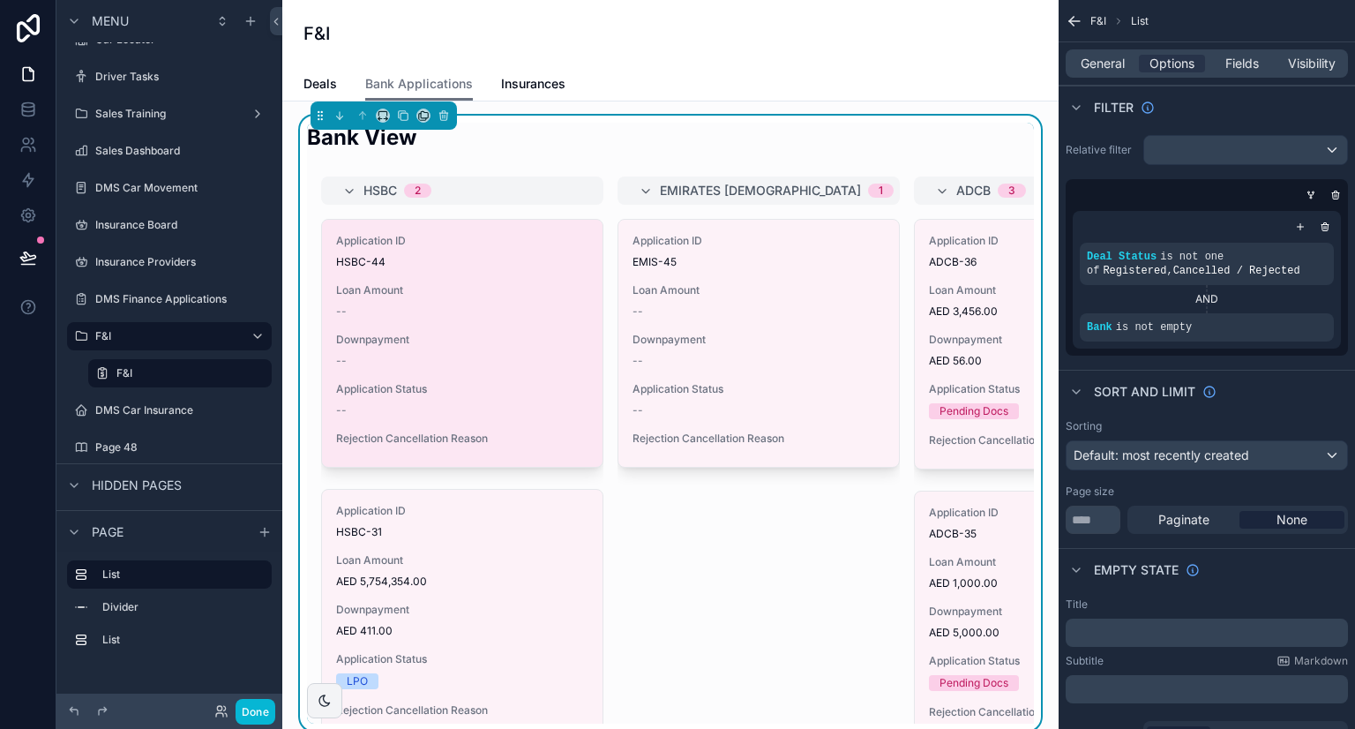
click at [422, 314] on div "--" at bounding box center [462, 311] width 252 height 14
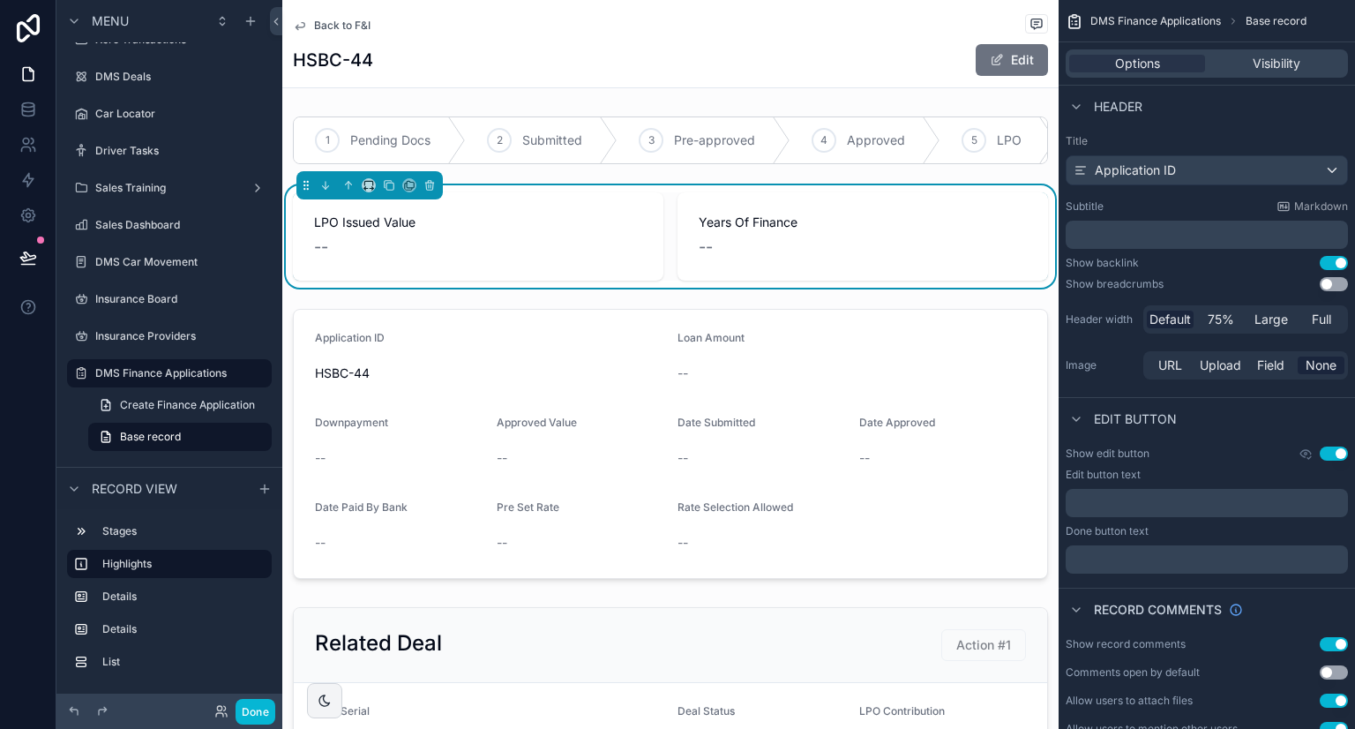
click at [360, 33] on div "Back to F&I" at bounding box center [670, 25] width 755 height 22
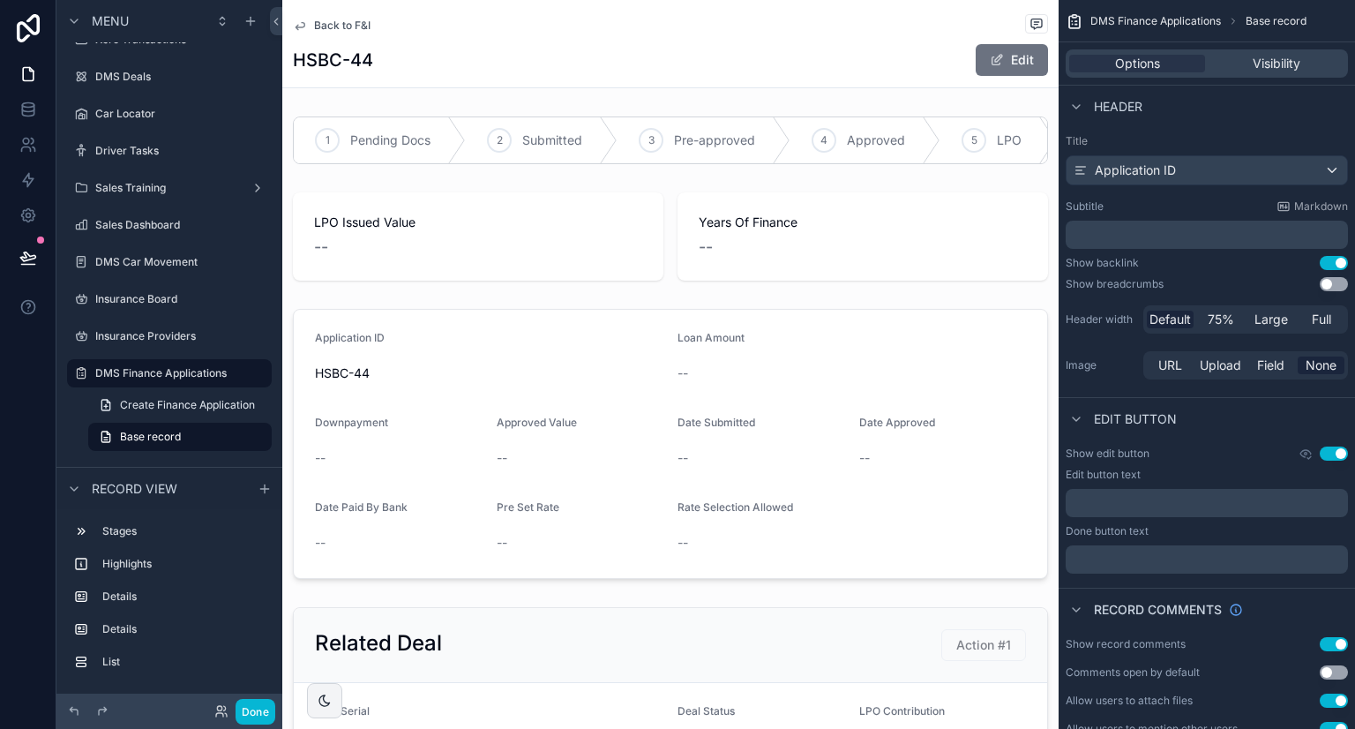
click at [358, 17] on div "Back to F&I" at bounding box center [670, 25] width 755 height 22
click at [355, 31] on span "Back to F&I" at bounding box center [342, 26] width 56 height 14
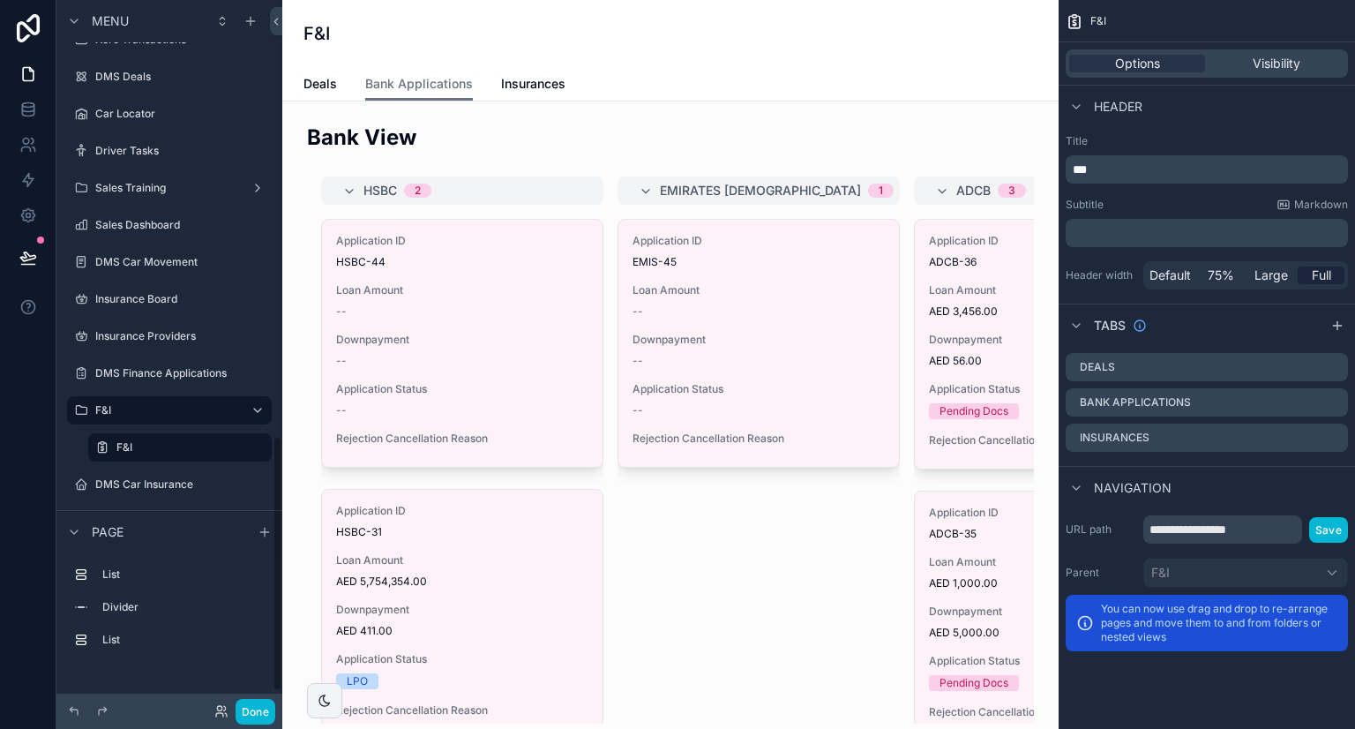
scroll to position [1209, 0]
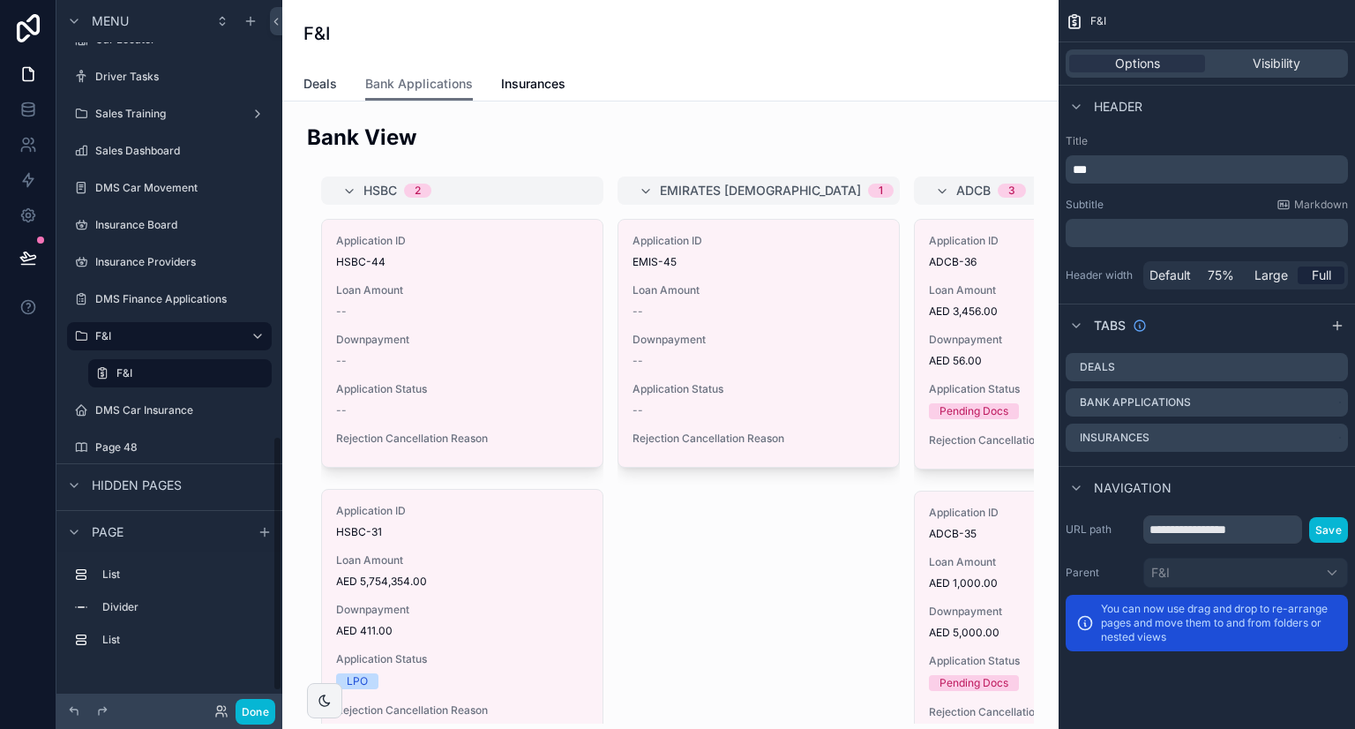
click at [321, 83] on span "Deals" at bounding box center [320, 84] width 34 height 18
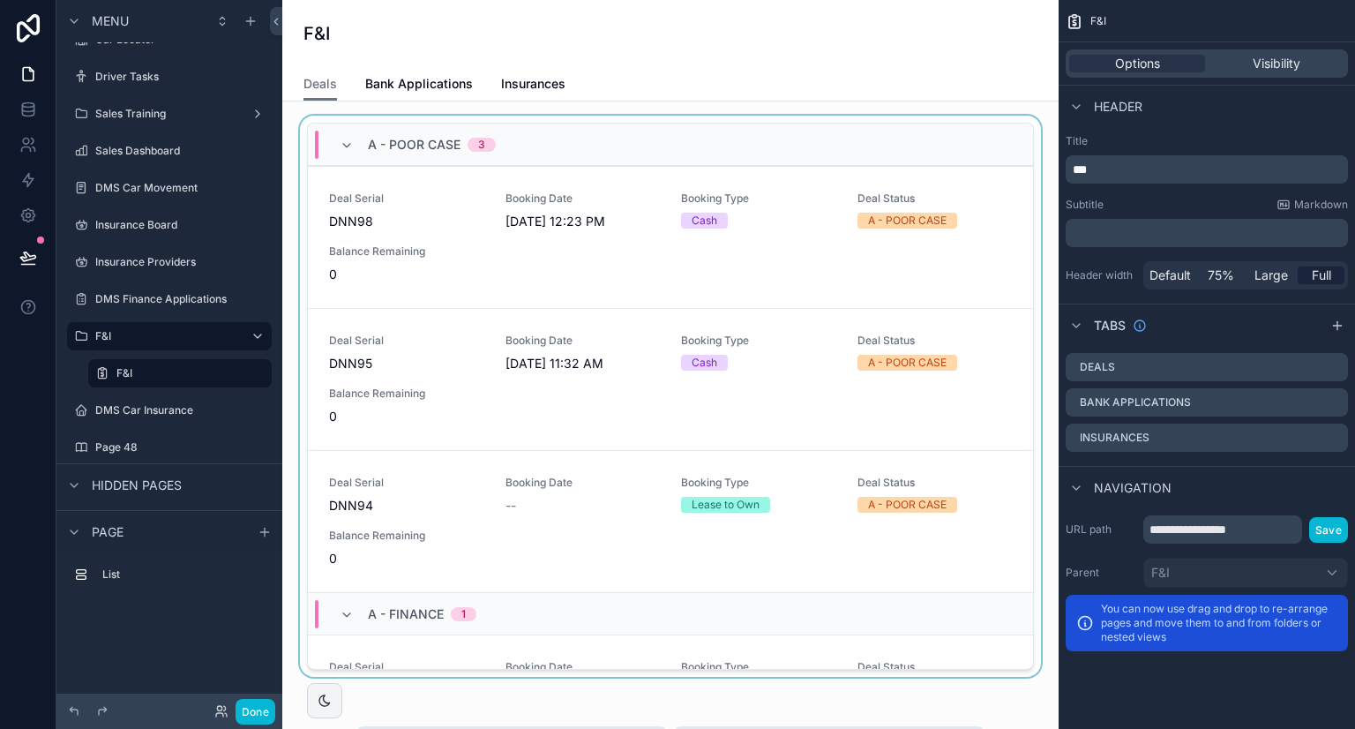
click at [587, 280] on div "scrollable content" at bounding box center [670, 400] width 748 height 568
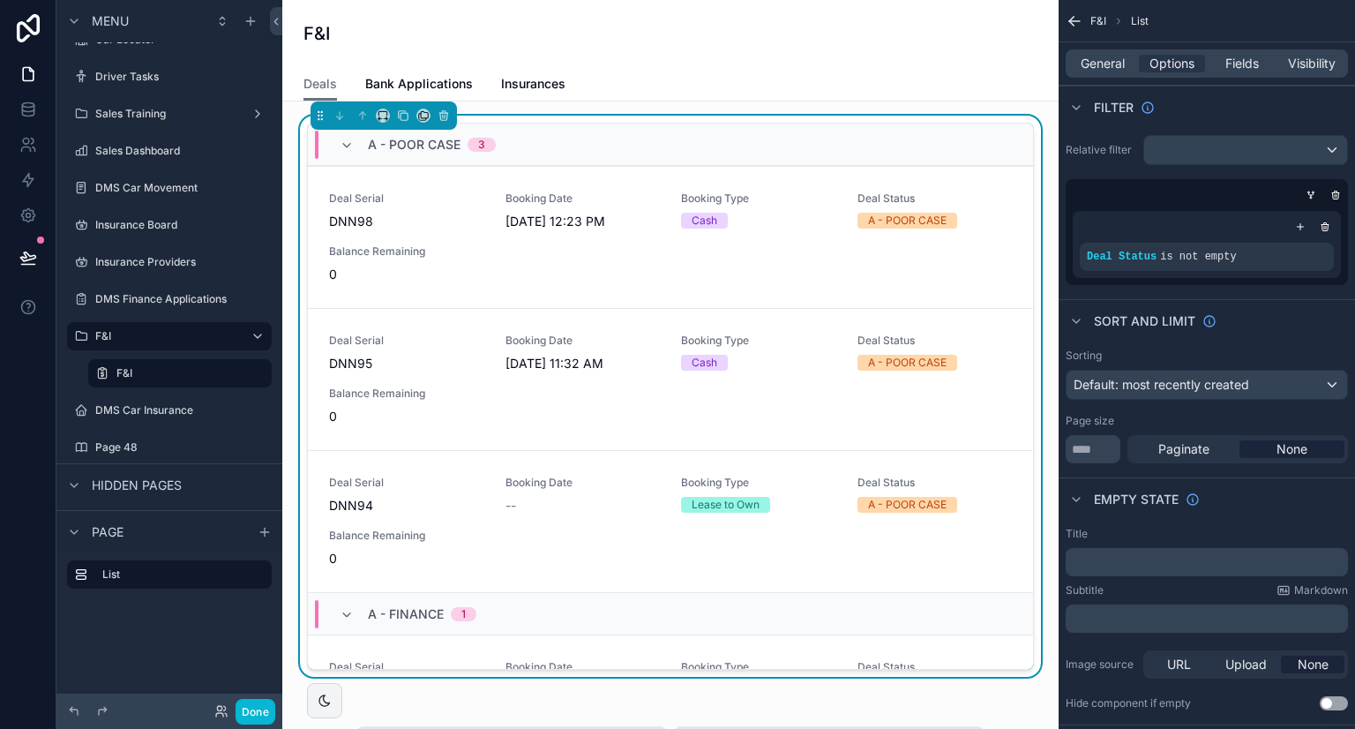
click at [587, 280] on div "Deal Serial DNN98 Booking Date [DATE] 12:23 PM Booking Type Cash Deal Status A …" at bounding box center [670, 237] width 683 height 92
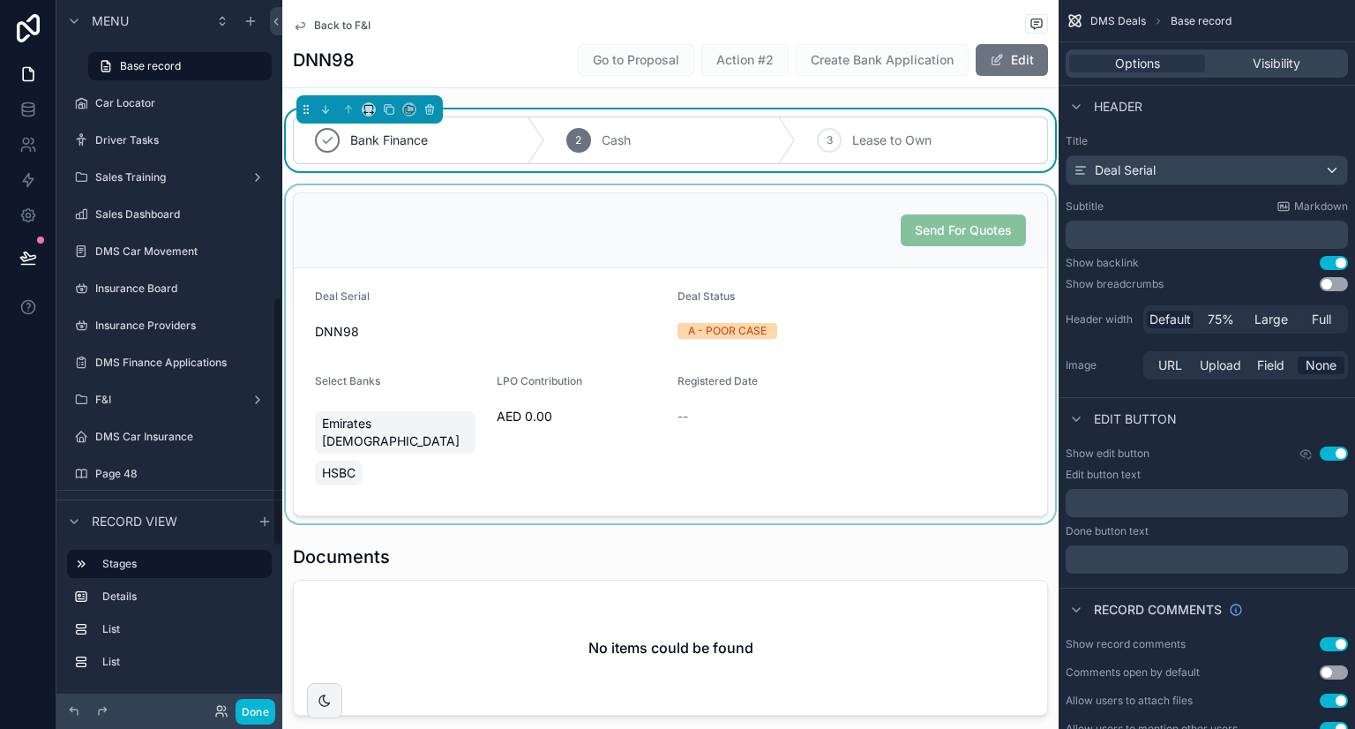
scroll to position [839, 0]
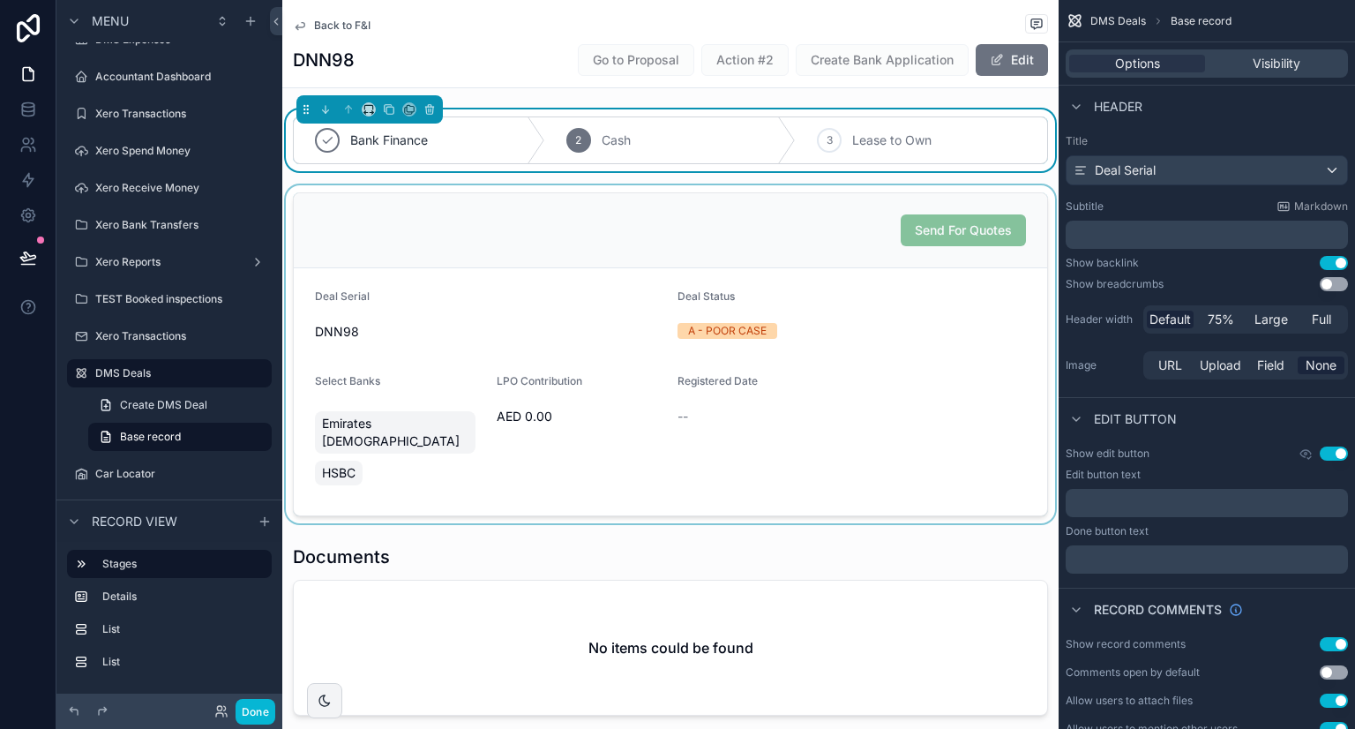
click at [758, 246] on div "scrollable content" at bounding box center [670, 354] width 776 height 338
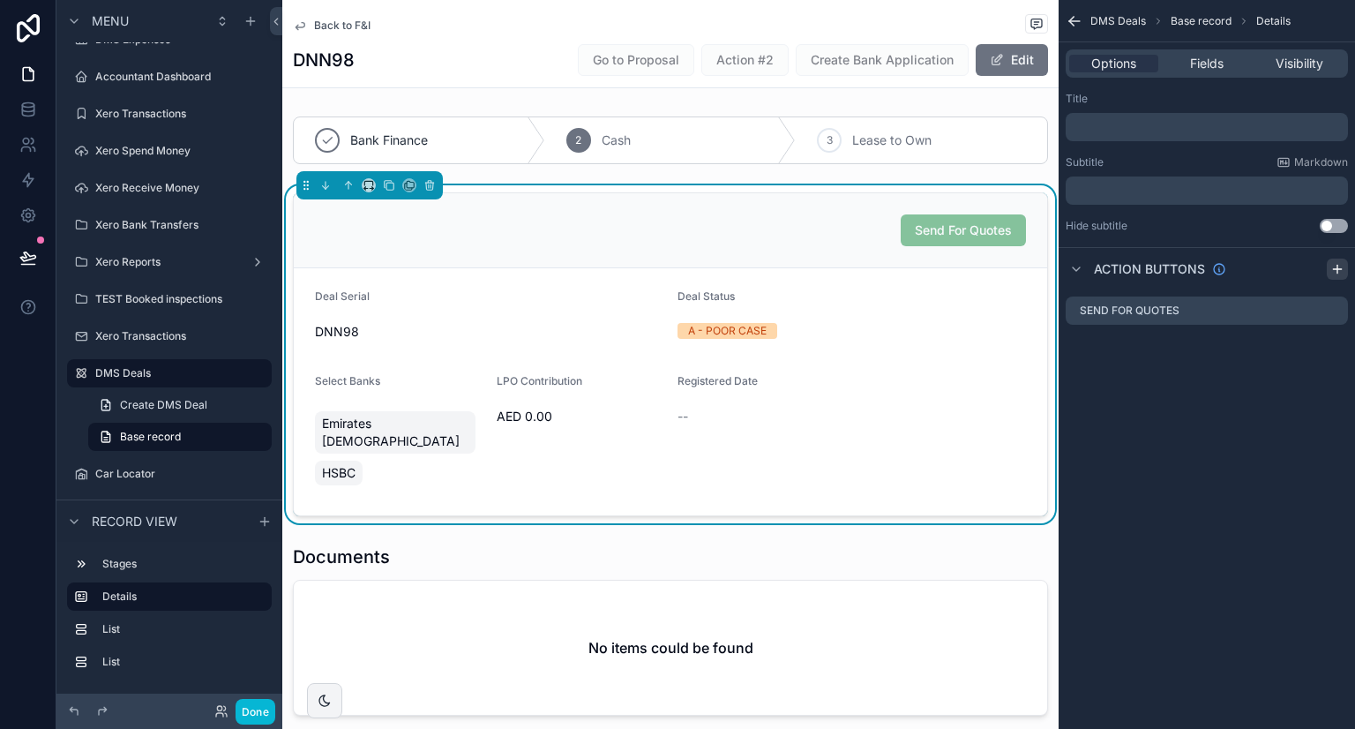
click at [1327, 265] on div "scrollable content" at bounding box center [1337, 268] width 21 height 21
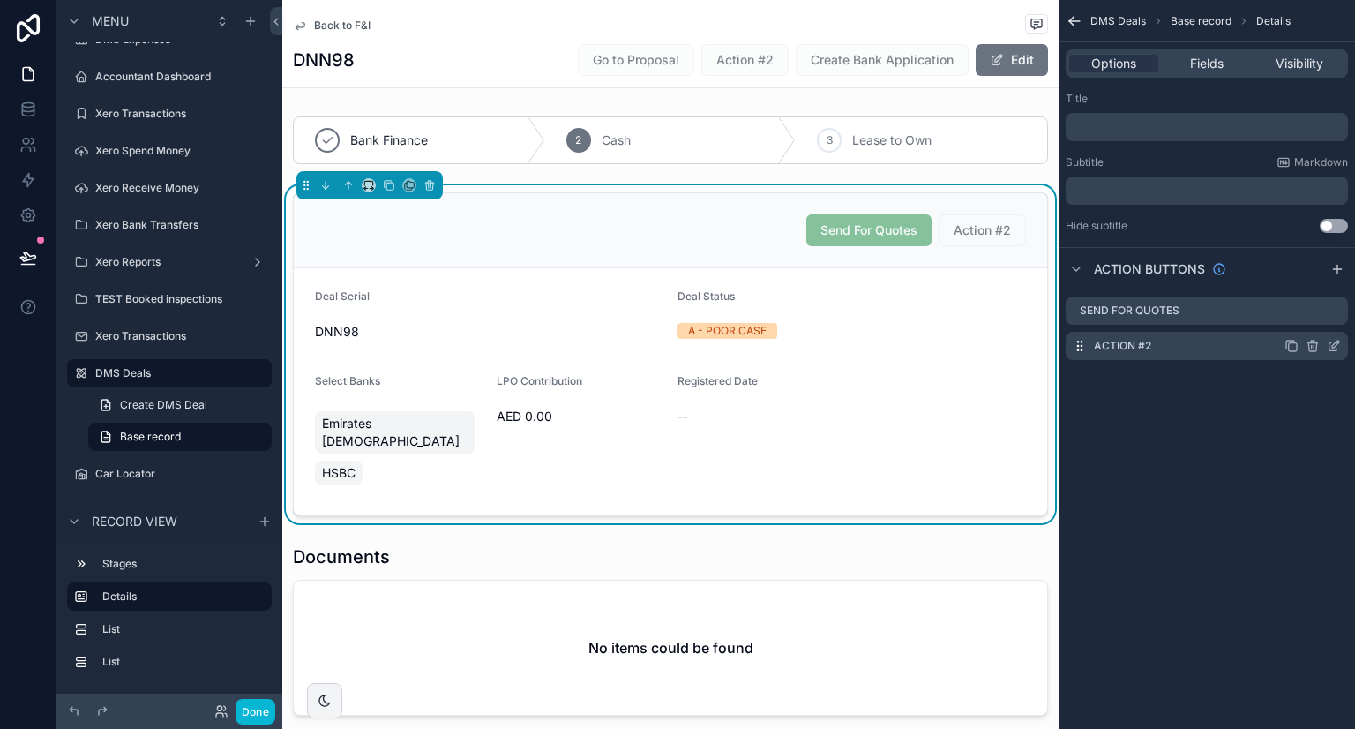
click at [1150, 342] on label "Action #2" at bounding box center [1122, 346] width 57 height 14
click at [1153, 343] on div "Action #2" at bounding box center [1206, 346] width 282 height 28
click at [1337, 343] on icon "scrollable content" at bounding box center [1335, 343] width 7 height 7
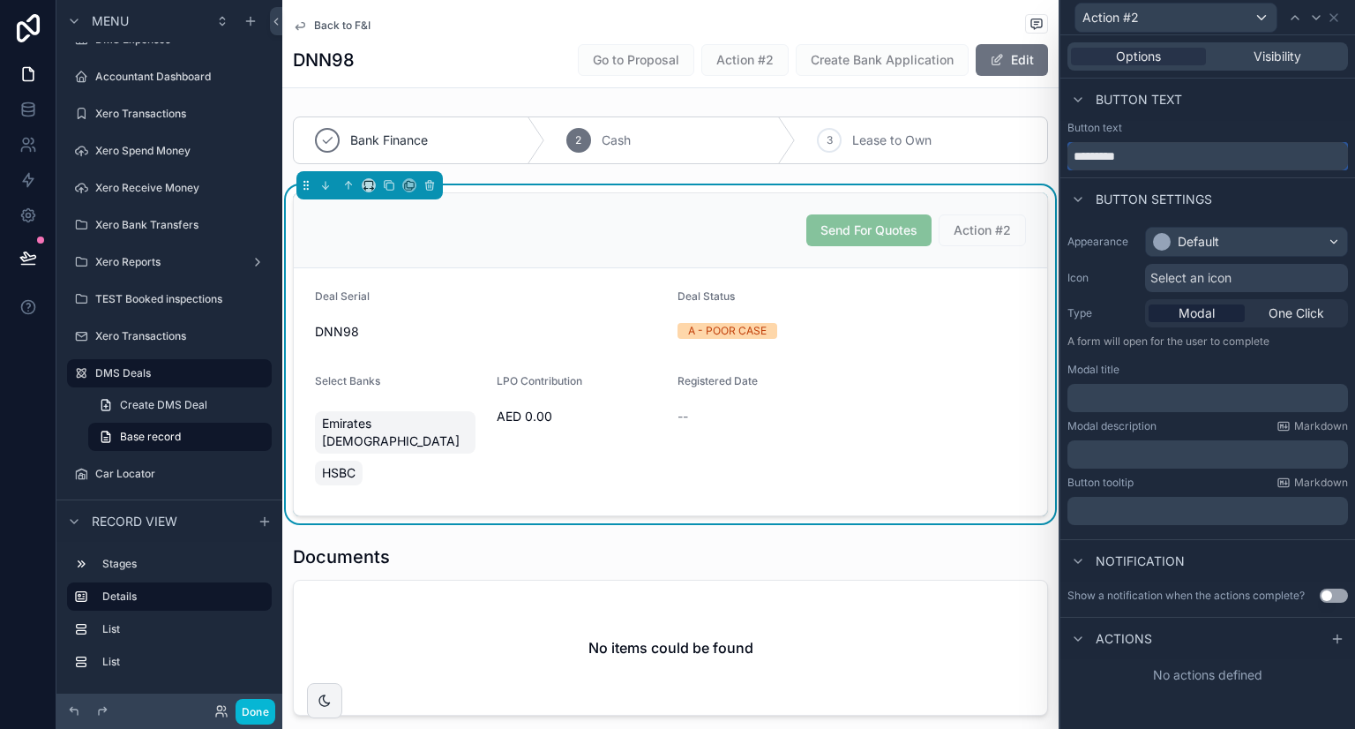
click at [1148, 164] on input "*********" at bounding box center [1207, 156] width 280 height 28
type input "*"
click at [1148, 164] on input "text" at bounding box center [1207, 156] width 280 height 28
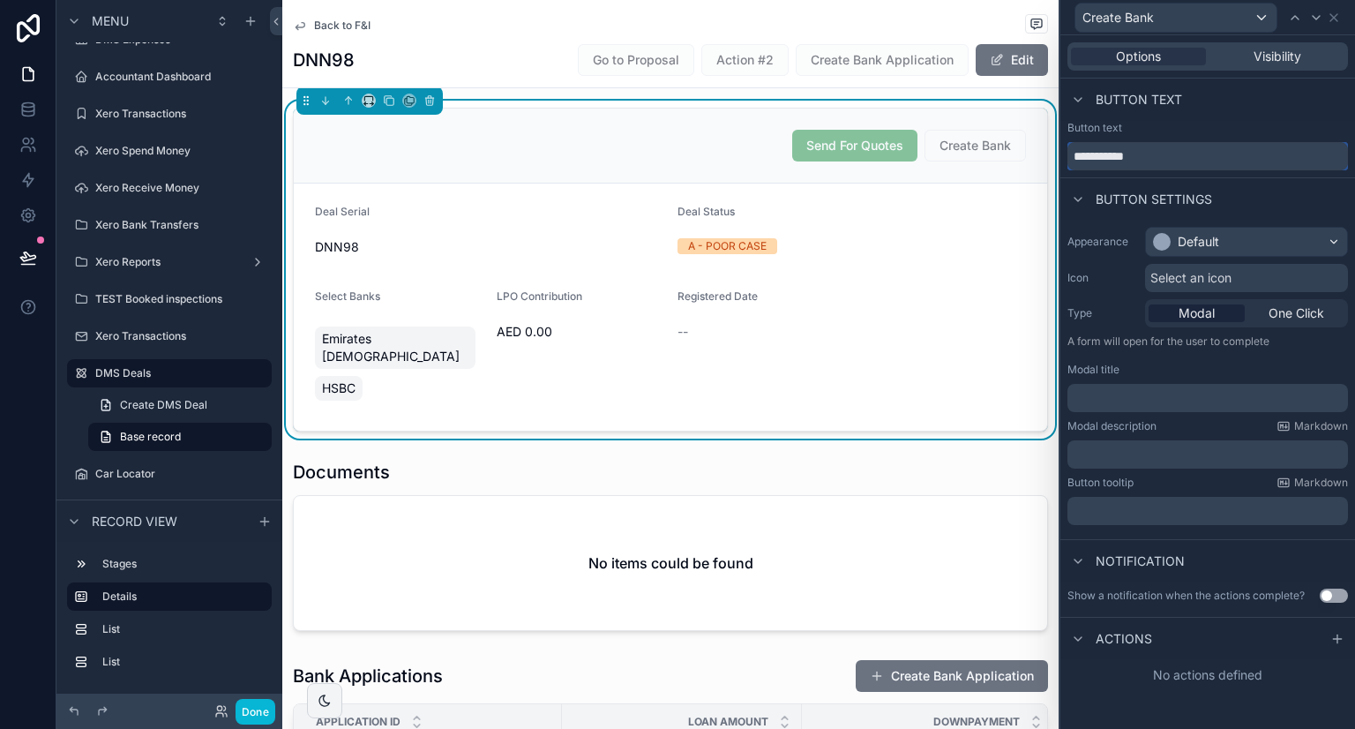
scroll to position [0, 0]
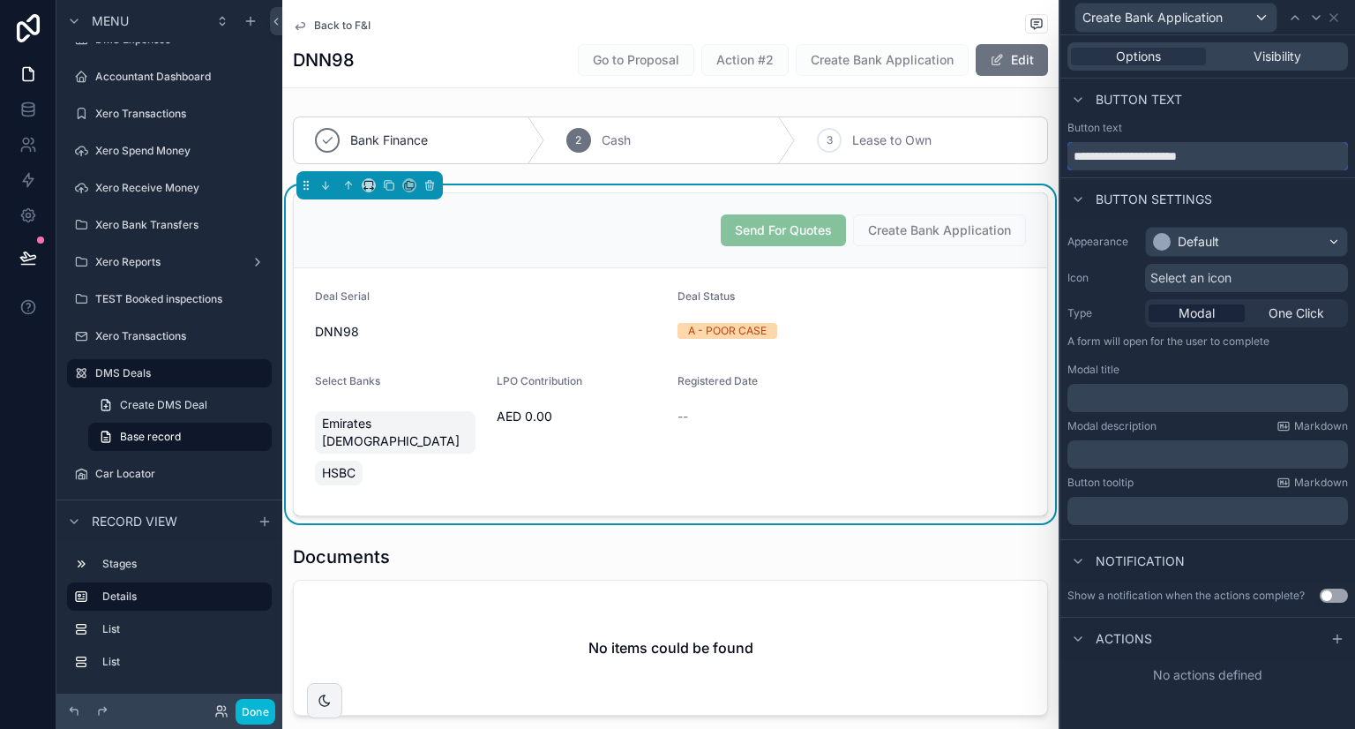
type input "**********"
click at [1209, 236] on div "Default" at bounding box center [1197, 242] width 41 height 18
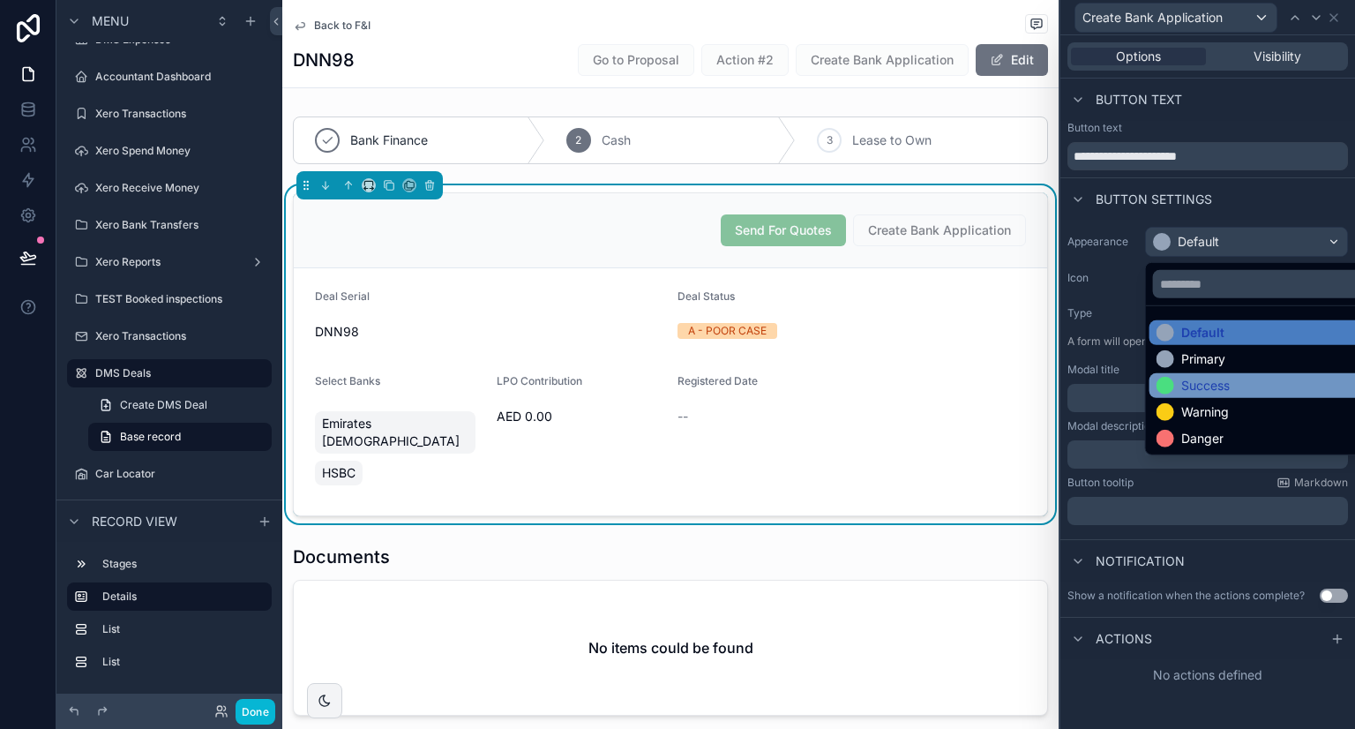
click at [1203, 392] on div "Success" at bounding box center [1205, 386] width 49 height 18
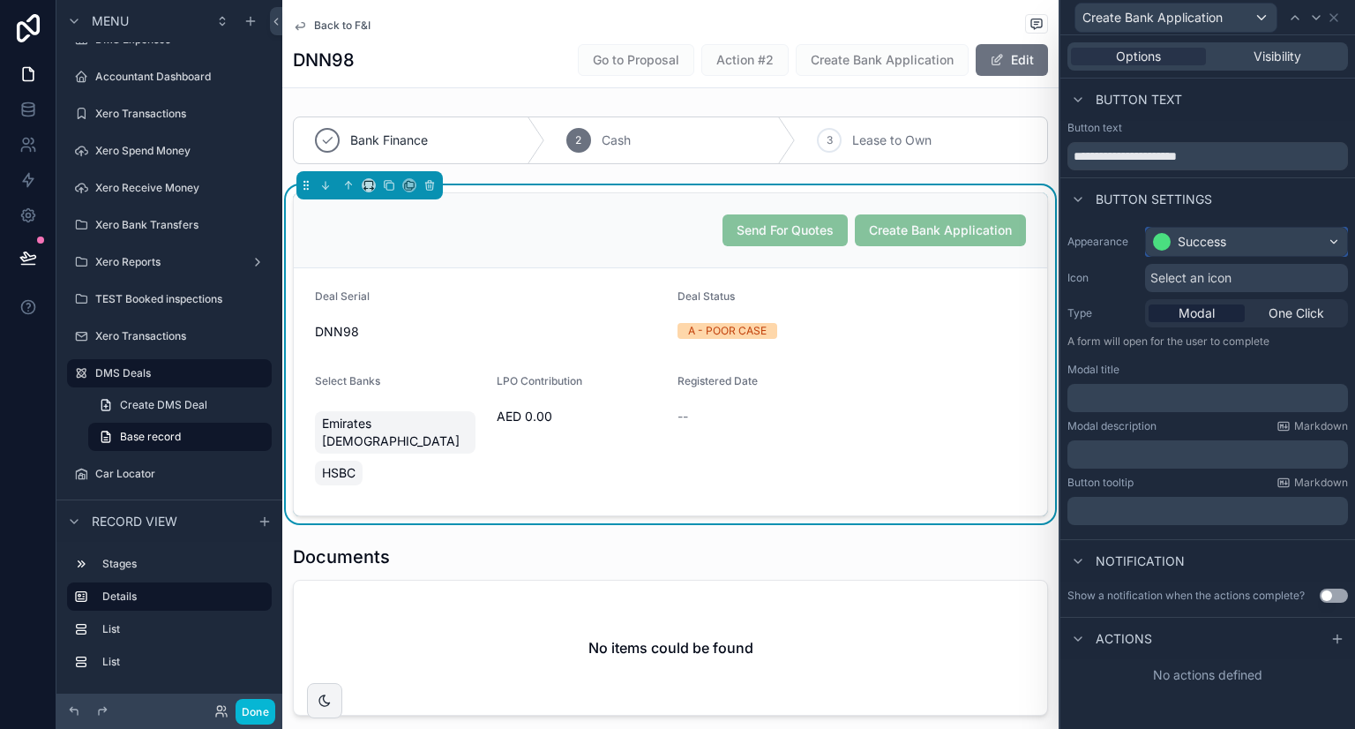
click at [1179, 248] on div "Success" at bounding box center [1201, 242] width 49 height 18
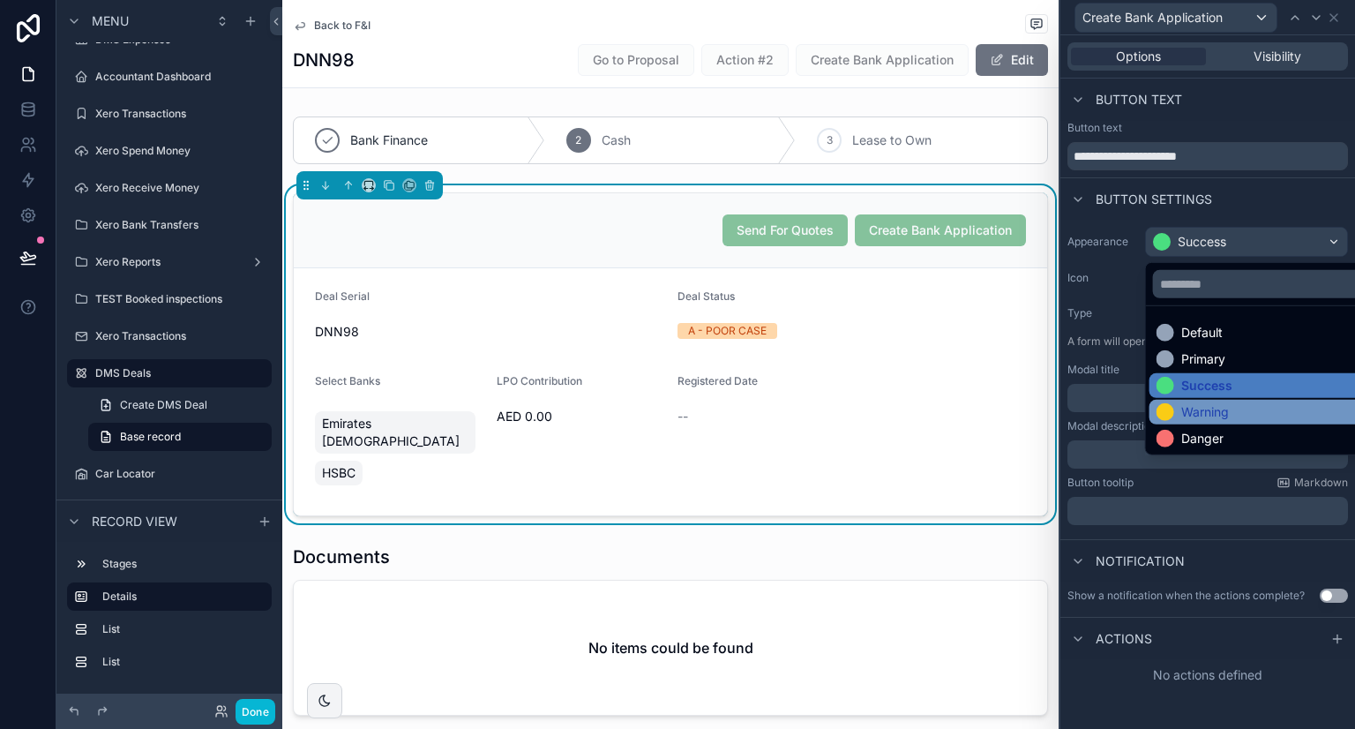
click at [1200, 411] on div "Warning" at bounding box center [1205, 412] width 48 height 18
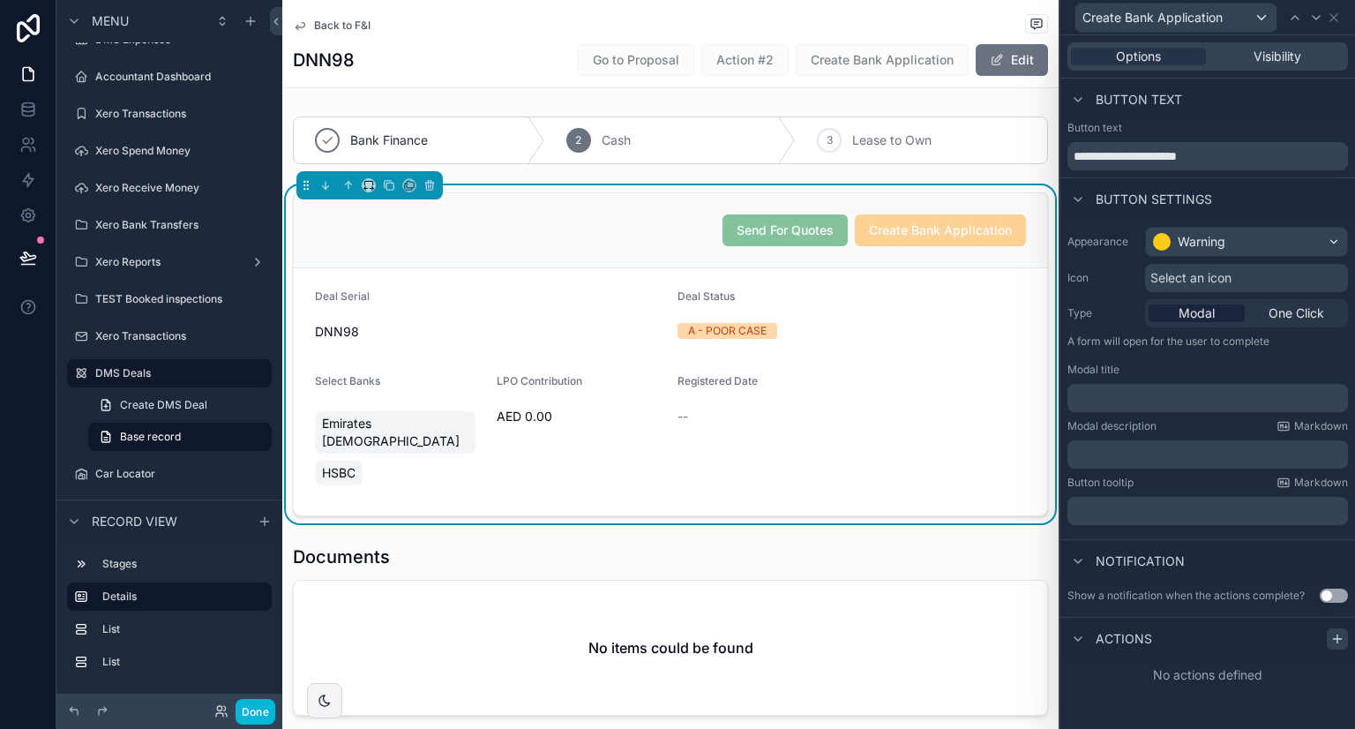
click at [1334, 643] on icon at bounding box center [1337, 639] width 14 height 14
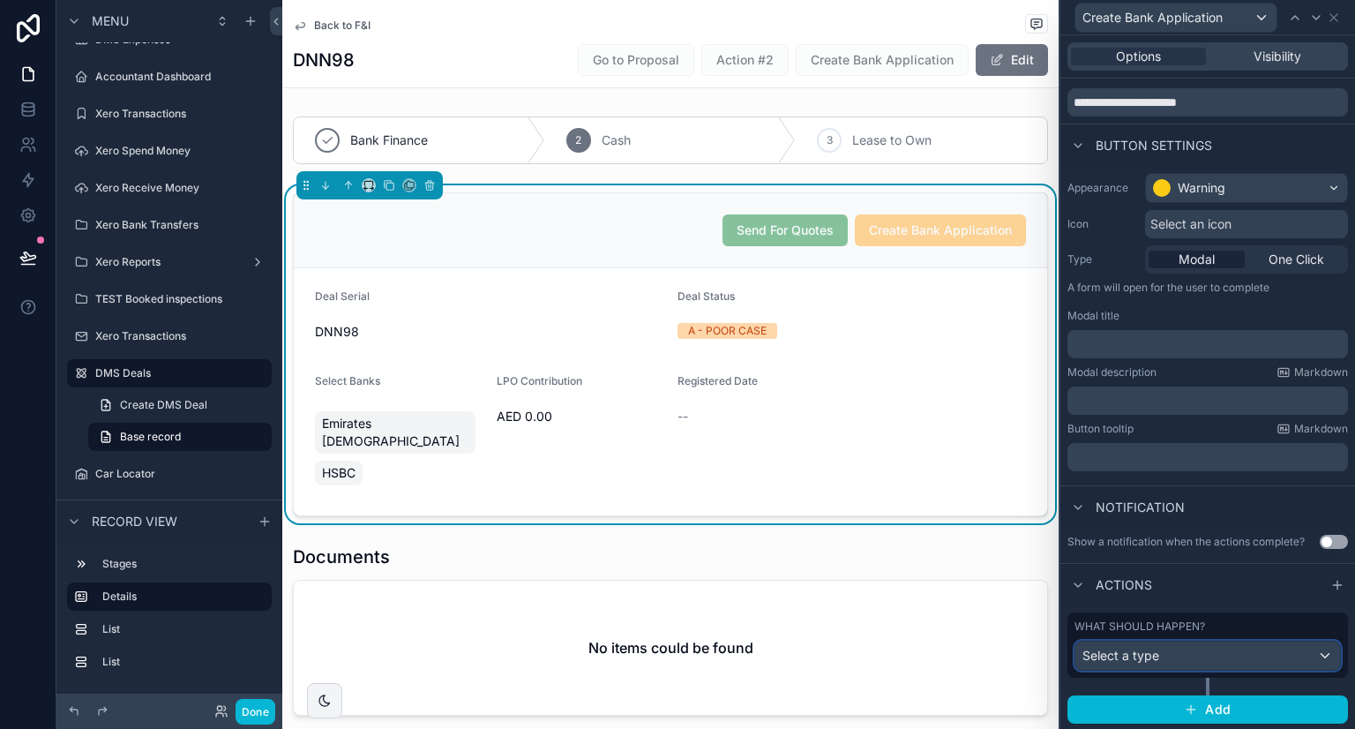
click at [1206, 658] on div "Select a type" at bounding box center [1207, 655] width 265 height 28
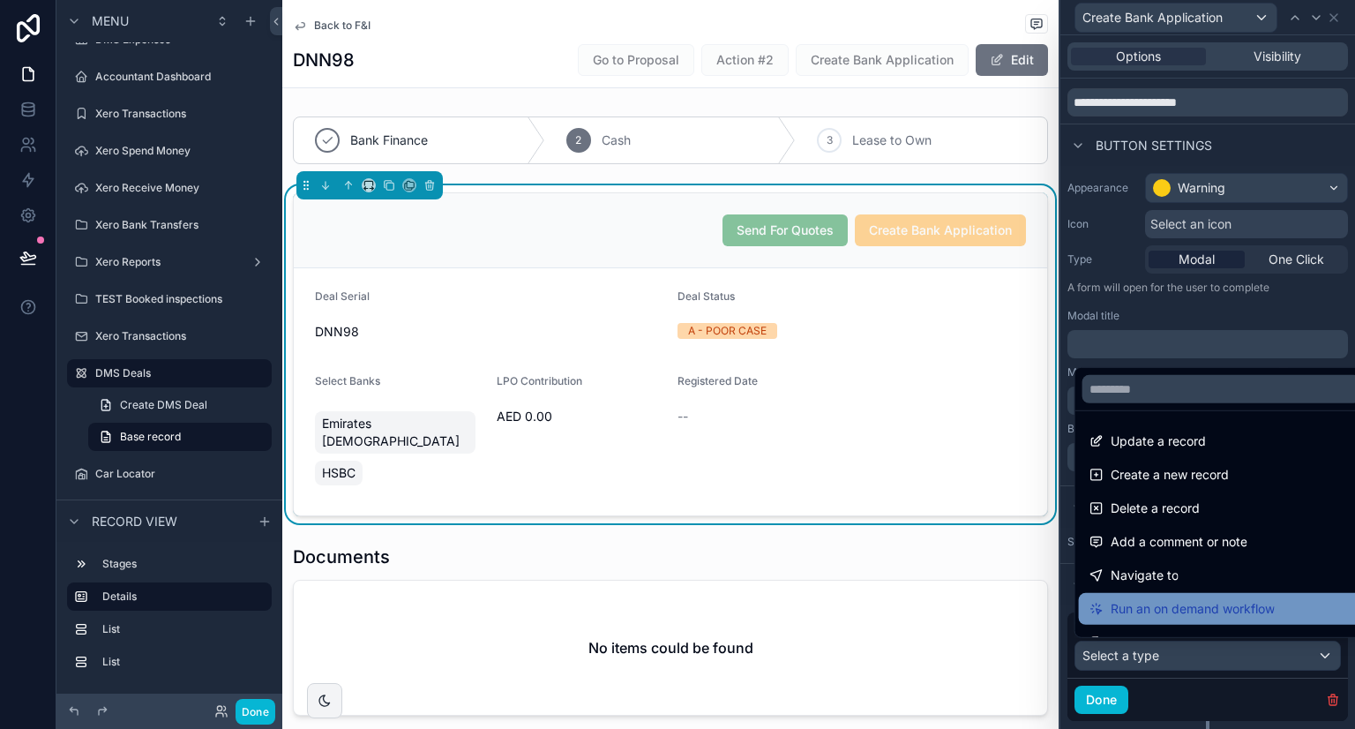
click at [1158, 604] on span "Run an on demand workflow" at bounding box center [1192, 608] width 164 height 21
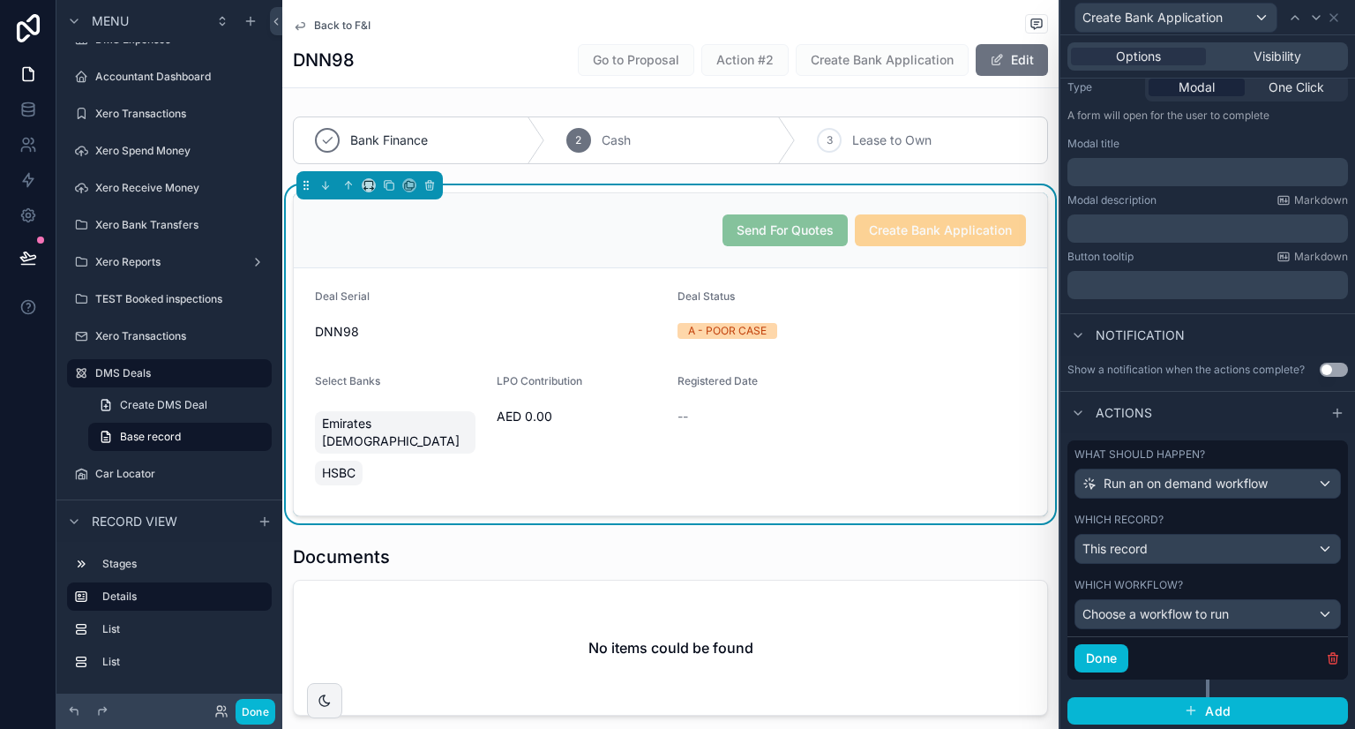
scroll to position [226, 0]
click at [1148, 622] on div "Choose a workflow to run" at bounding box center [1207, 614] width 265 height 28
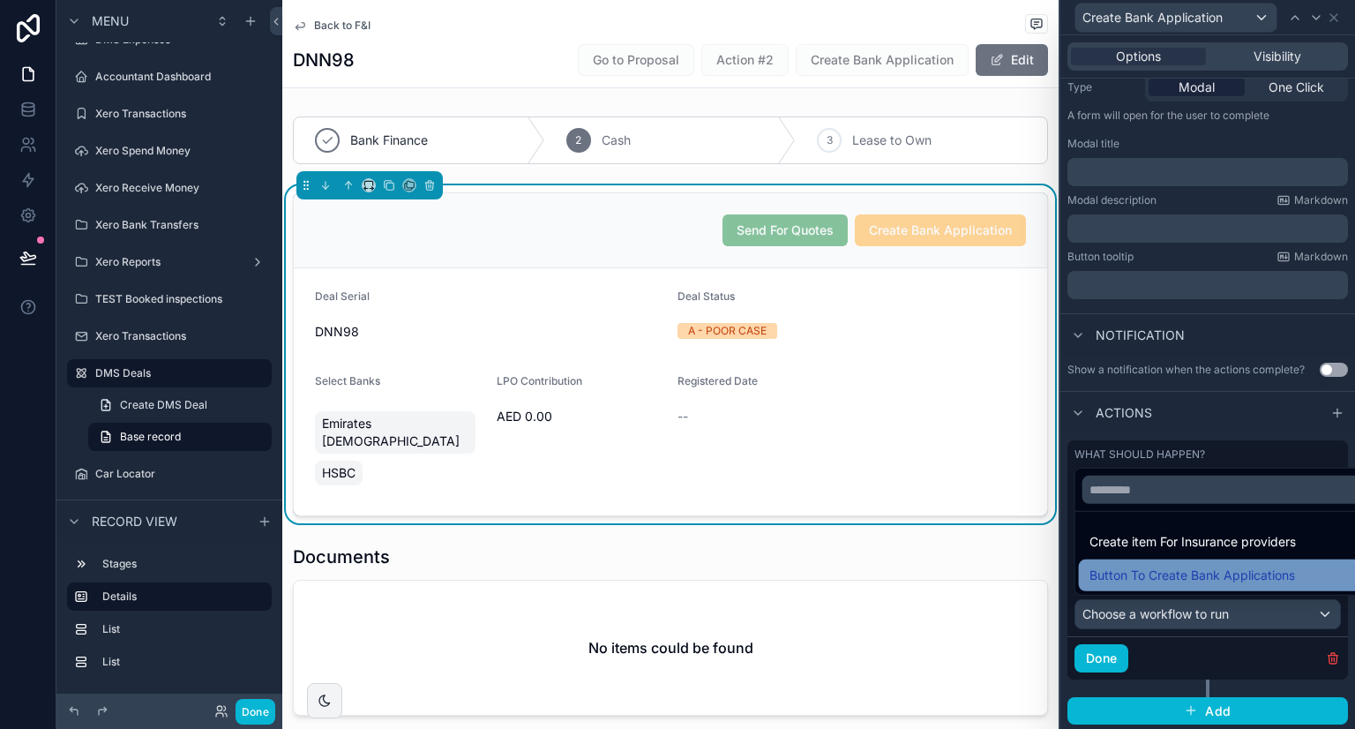
click at [1154, 568] on span "Button To Create Bank Applications" at bounding box center [1192, 574] width 206 height 21
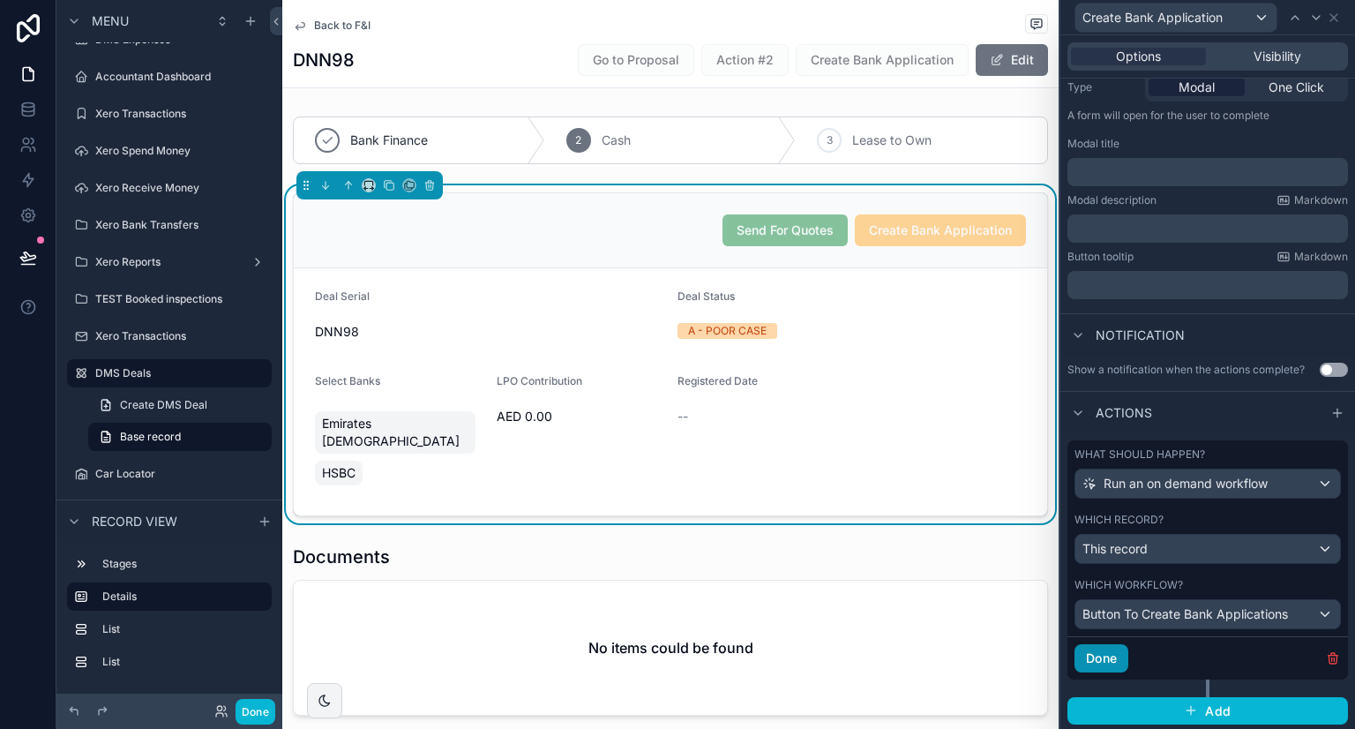
click at [1101, 668] on button "Done" at bounding box center [1101, 658] width 54 height 28
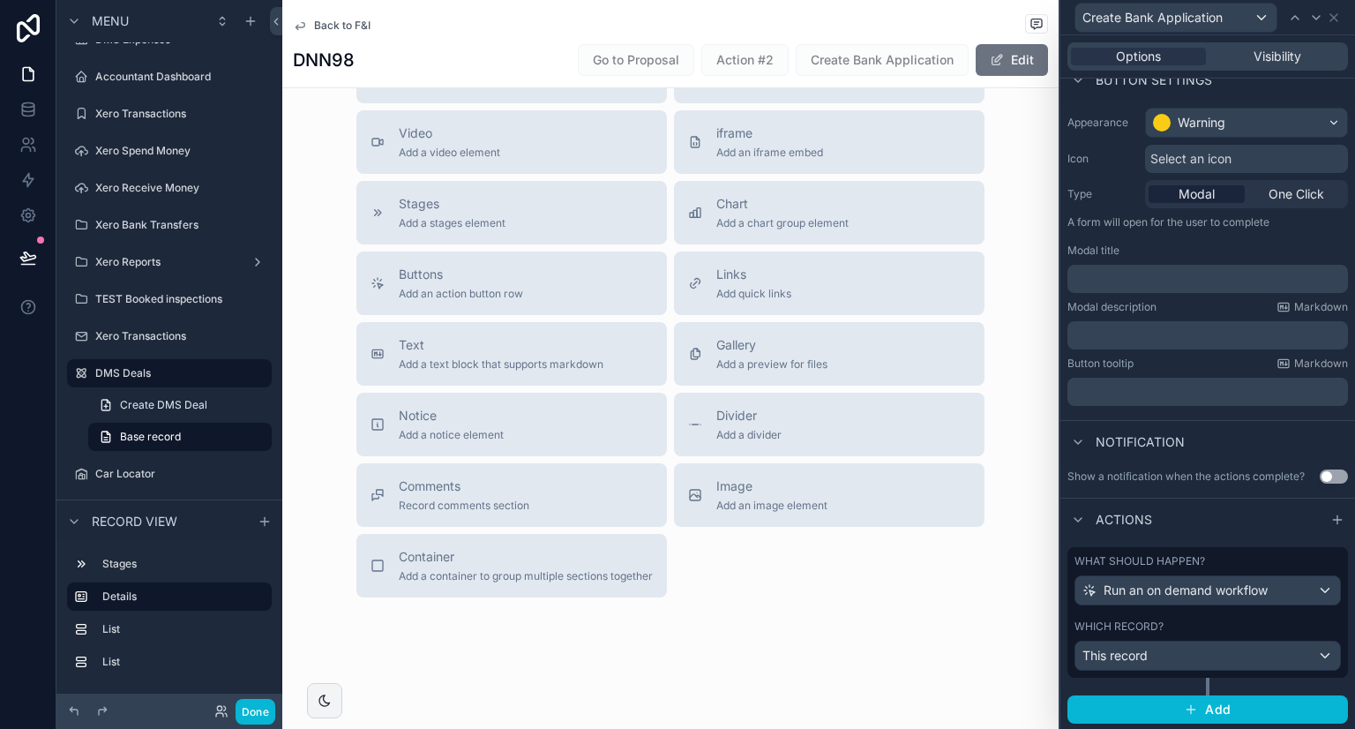
scroll to position [994, 0]
click at [241, 712] on button "Done" at bounding box center [255, 712] width 40 height 26
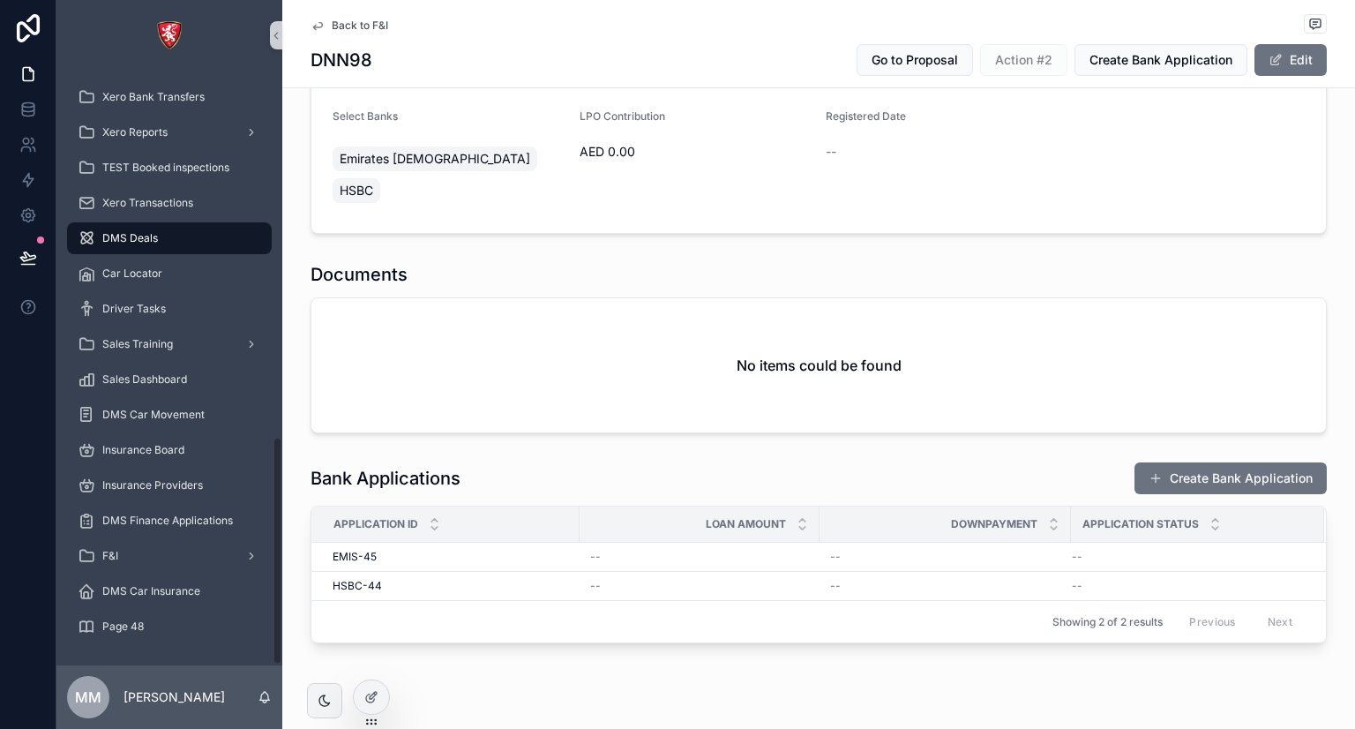
scroll to position [0, 0]
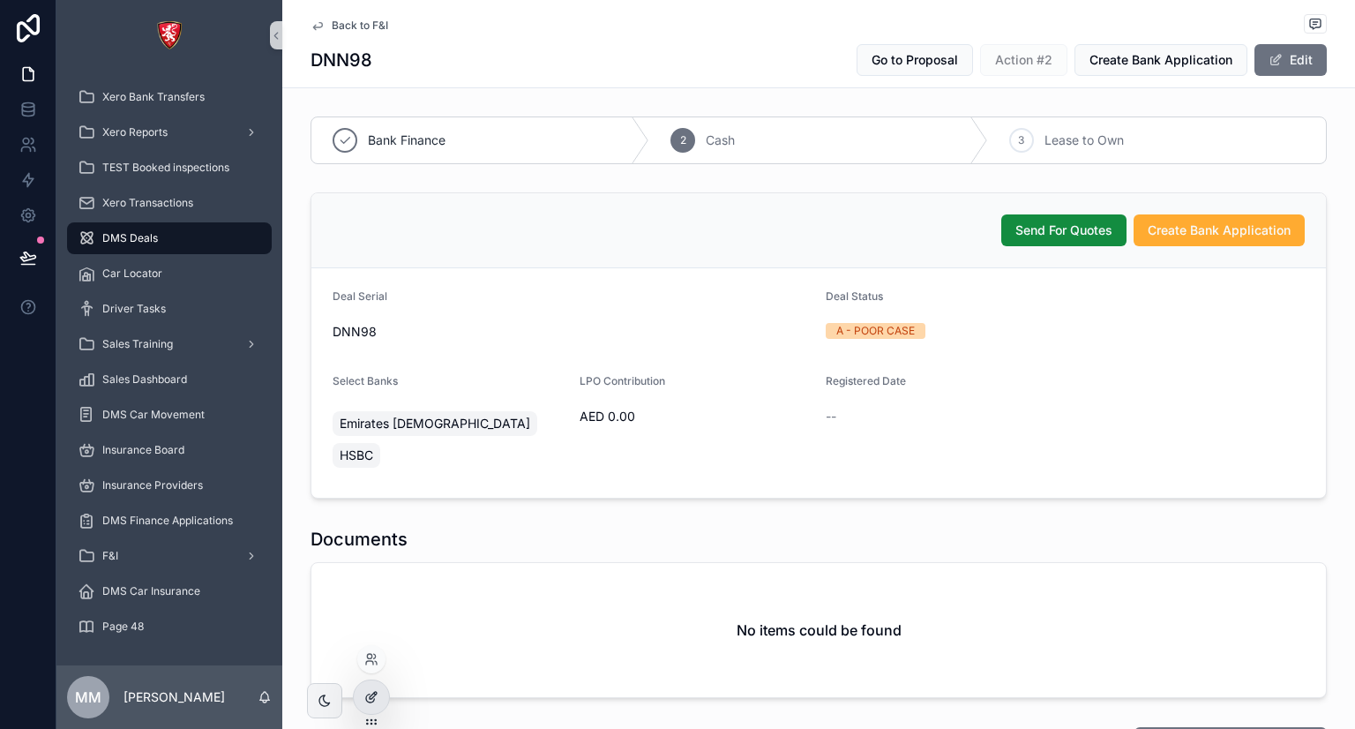
click at [384, 696] on div at bounding box center [371, 697] width 35 height 34
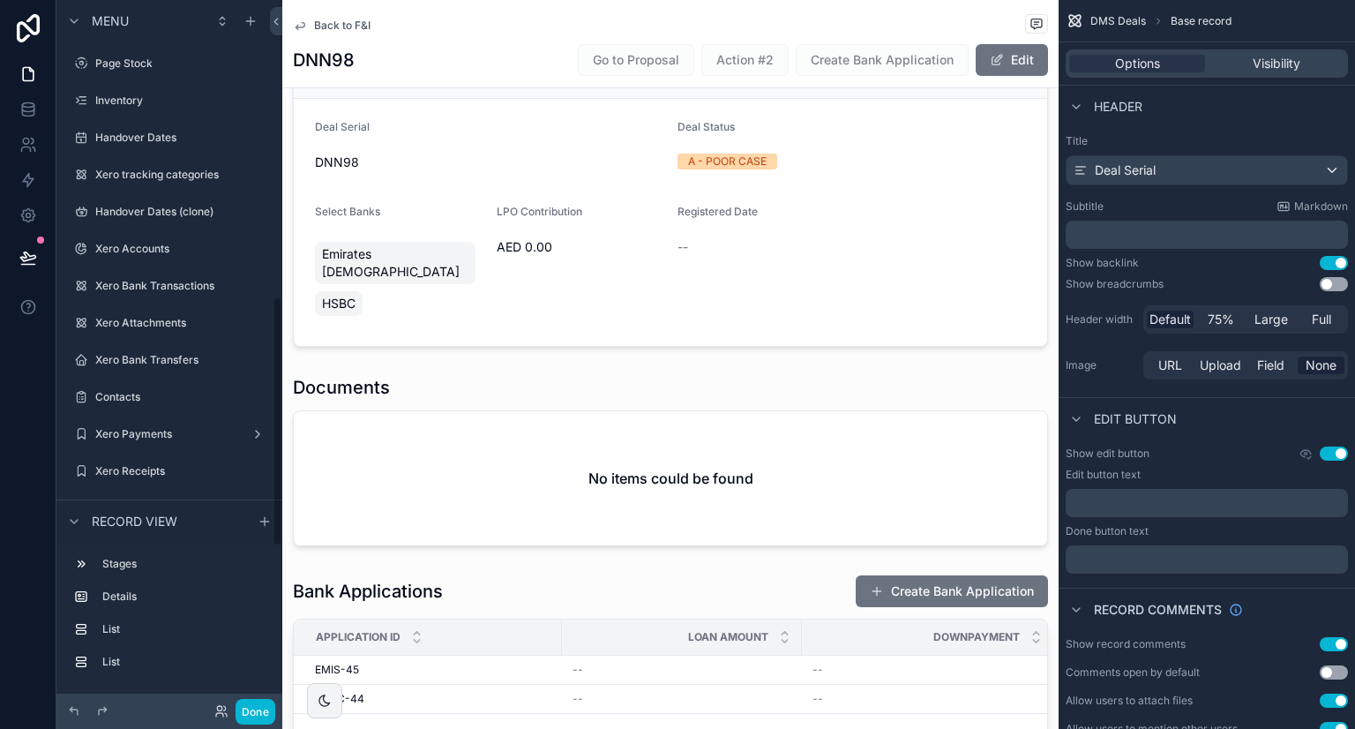
scroll to position [839, 0]
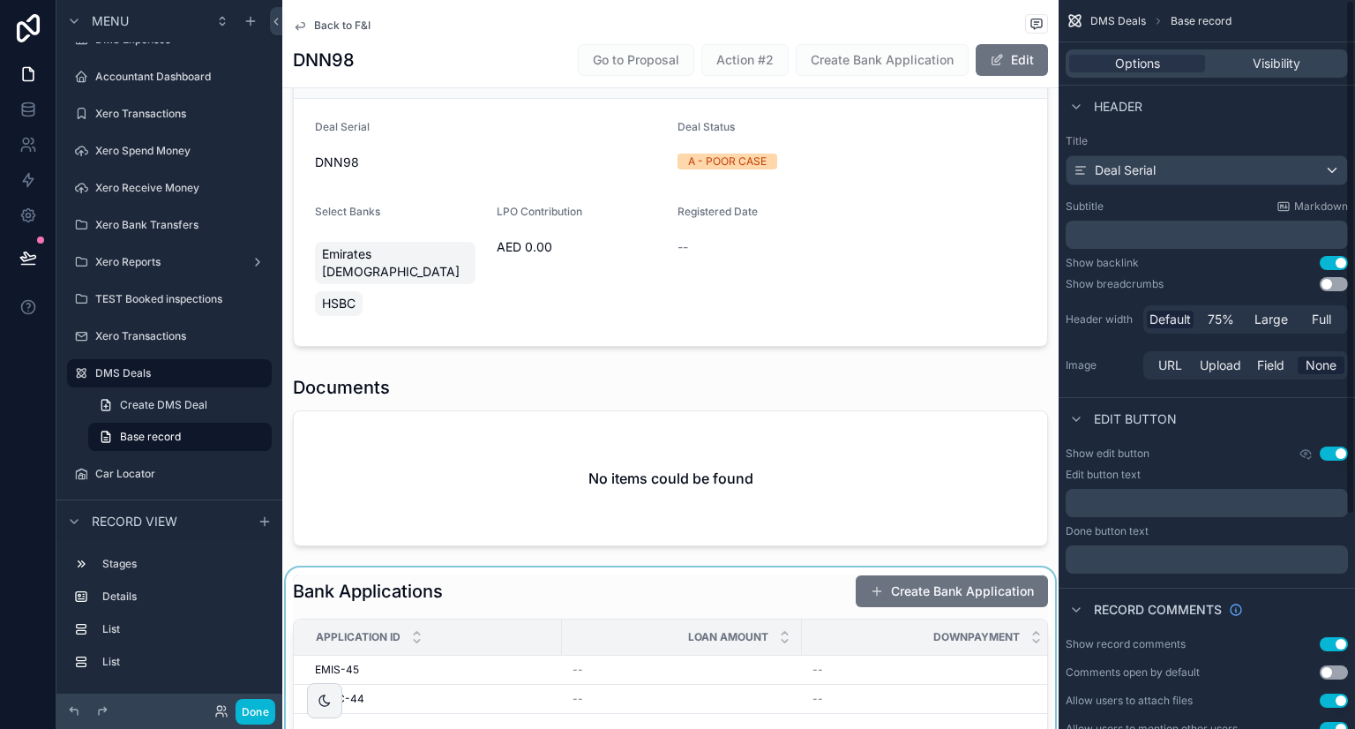
click at [777, 599] on div "scrollable content" at bounding box center [670, 665] width 776 height 196
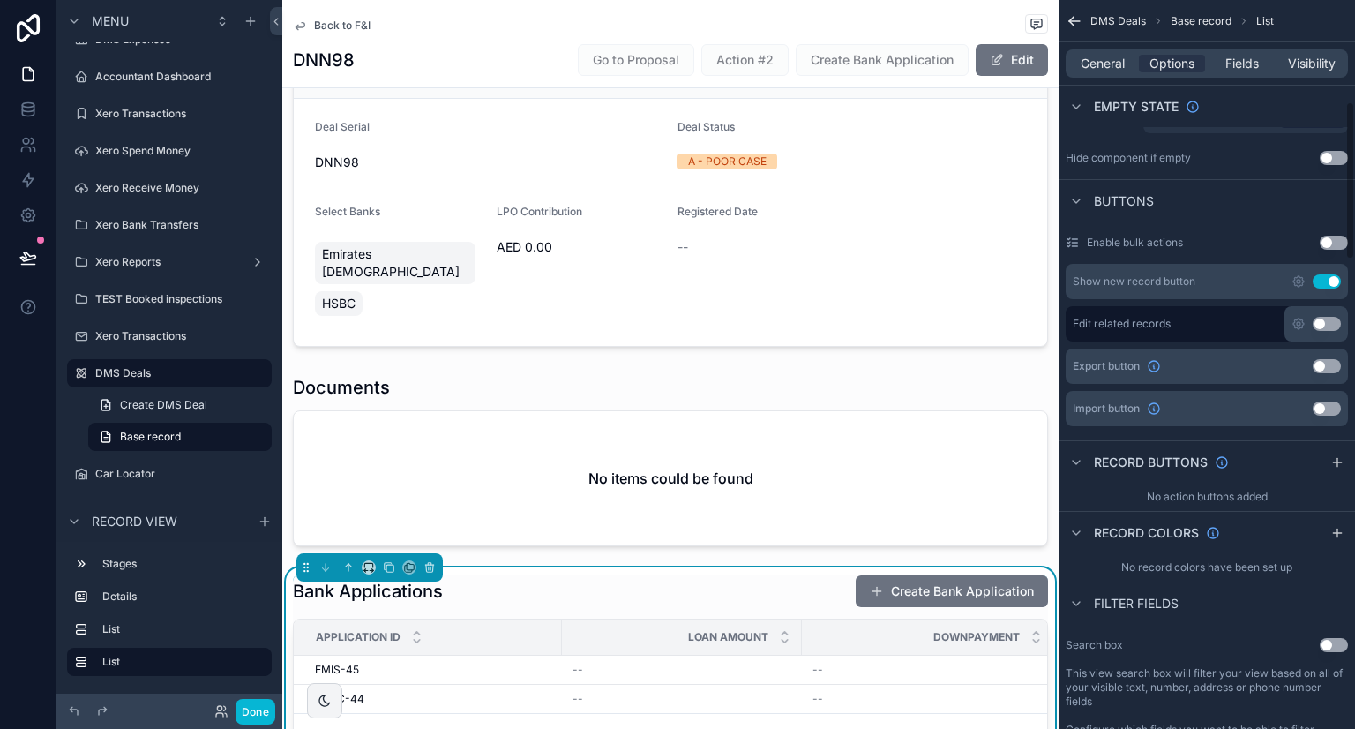
scroll to position [468, 0]
click at [1327, 276] on button "Use setting" at bounding box center [1326, 280] width 28 height 14
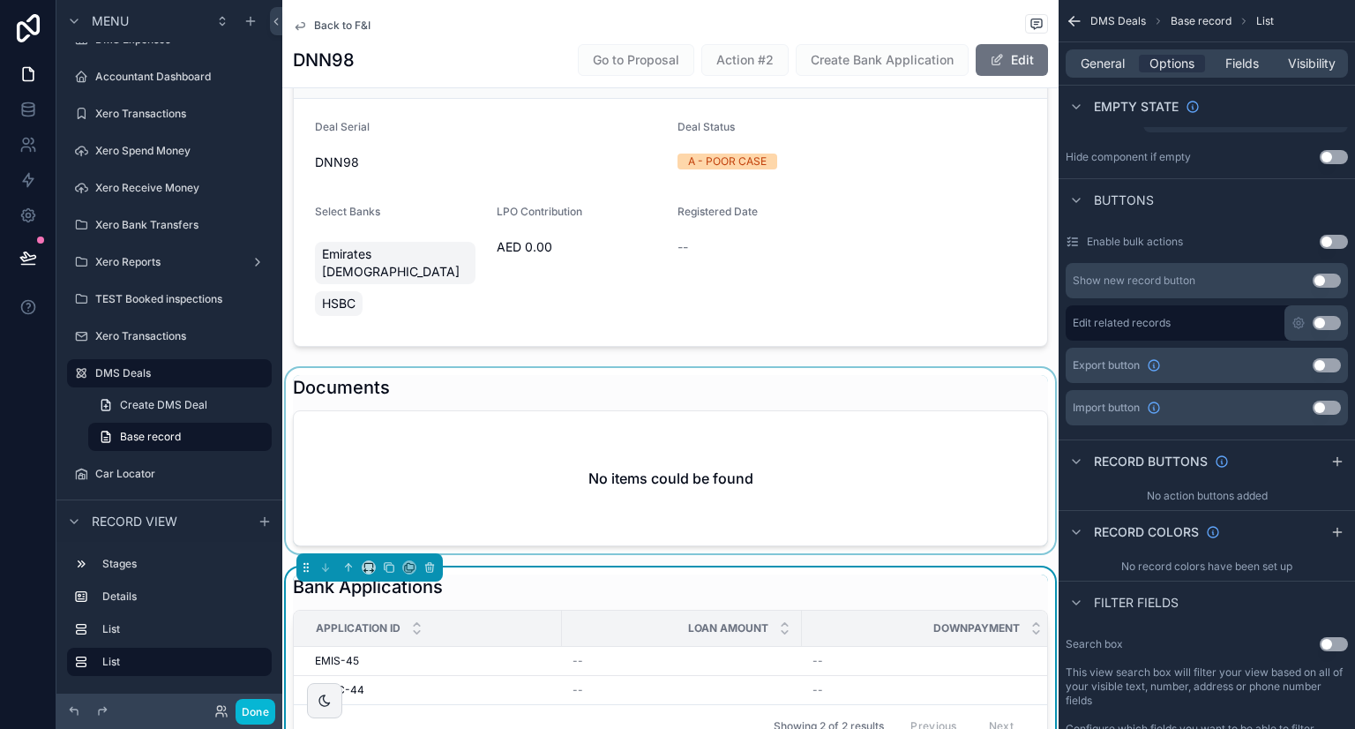
scroll to position [0, 0]
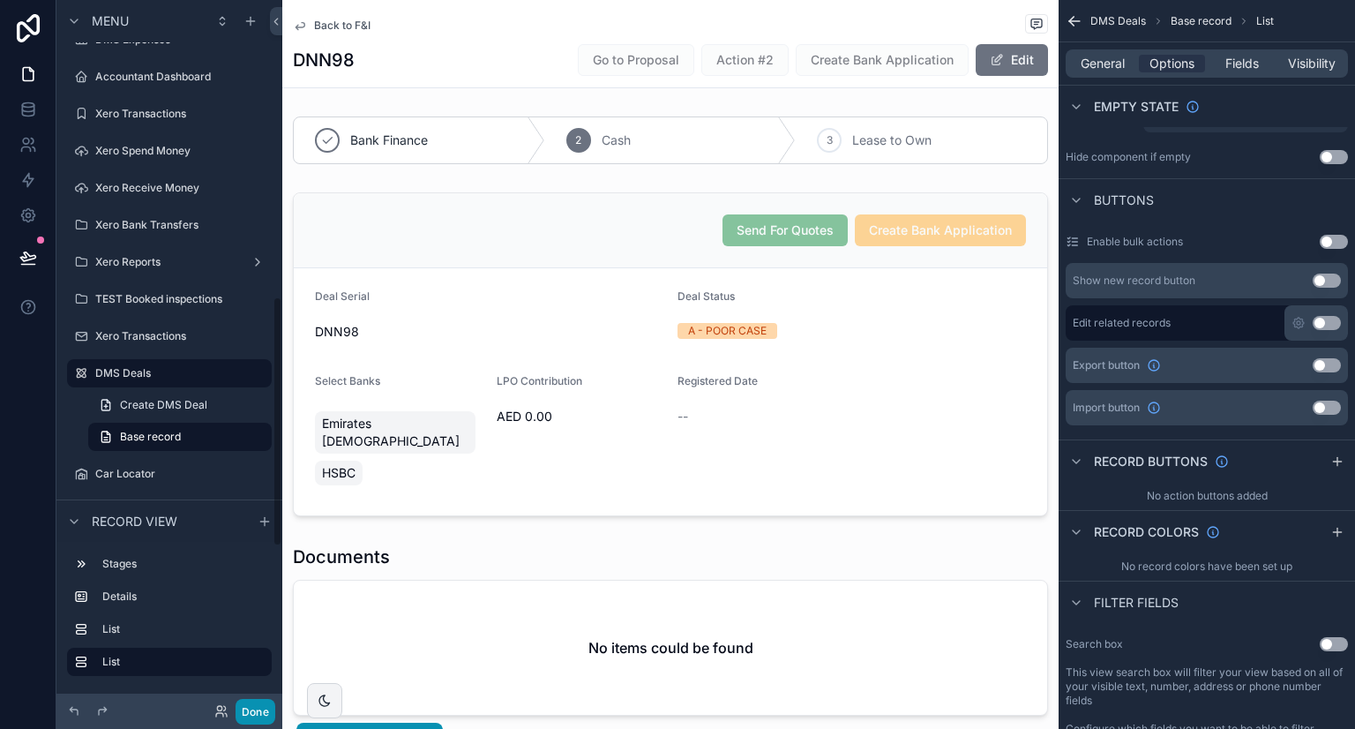
click at [260, 717] on button "Done" at bounding box center [255, 712] width 40 height 26
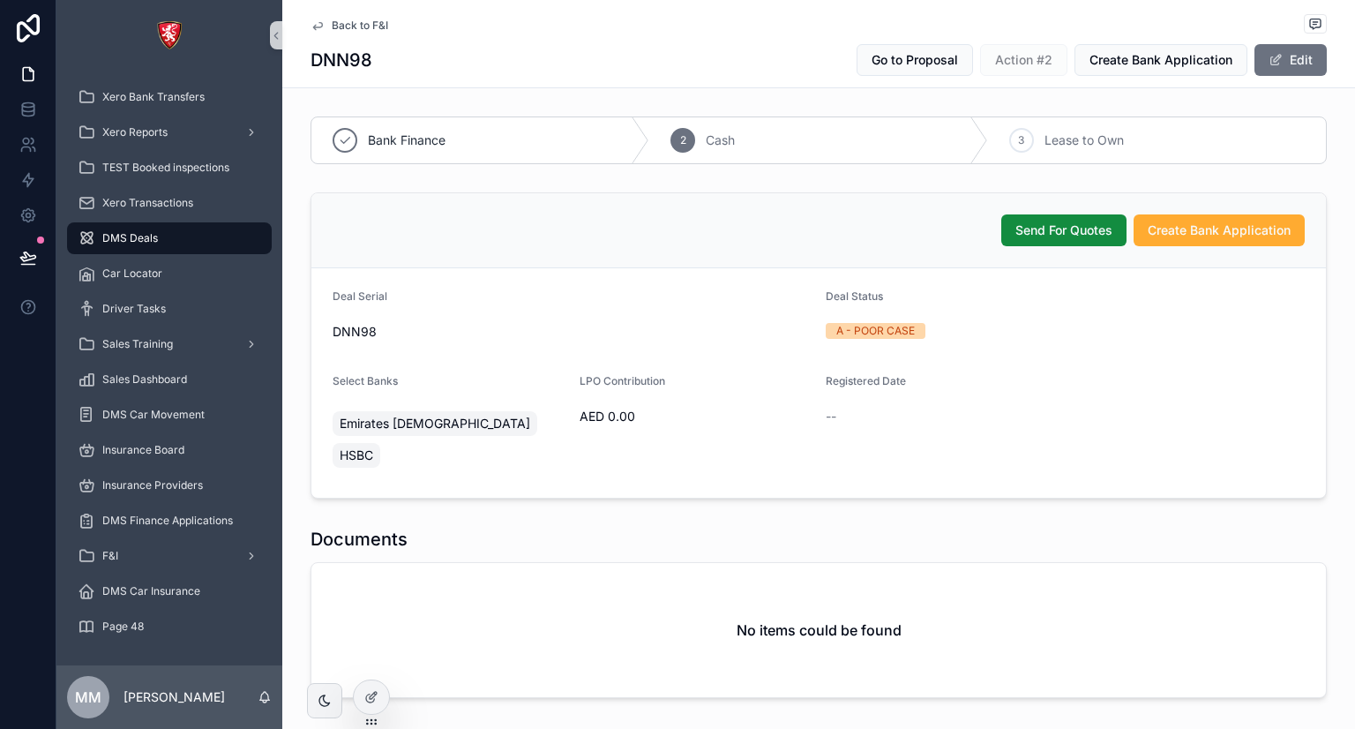
click at [351, 28] on span "Back to F&I" at bounding box center [360, 26] width 56 height 14
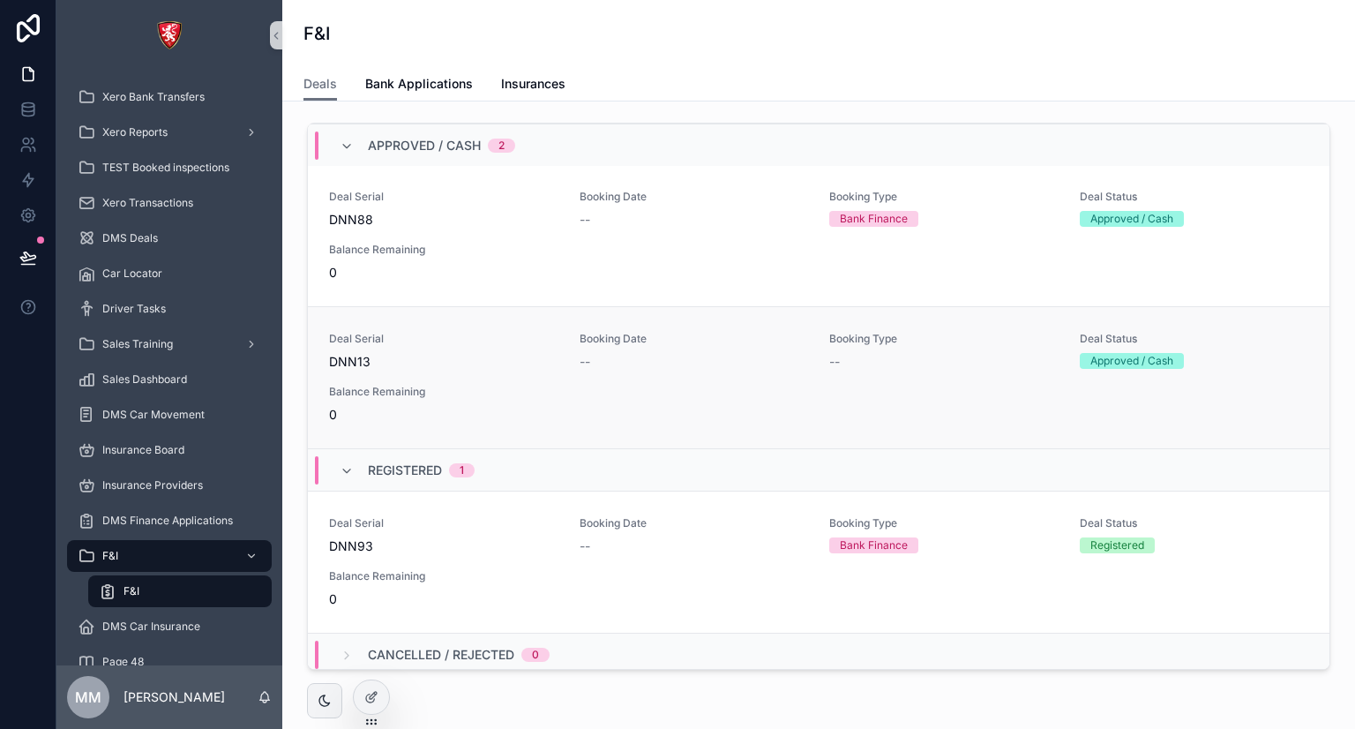
scroll to position [1212, 0]
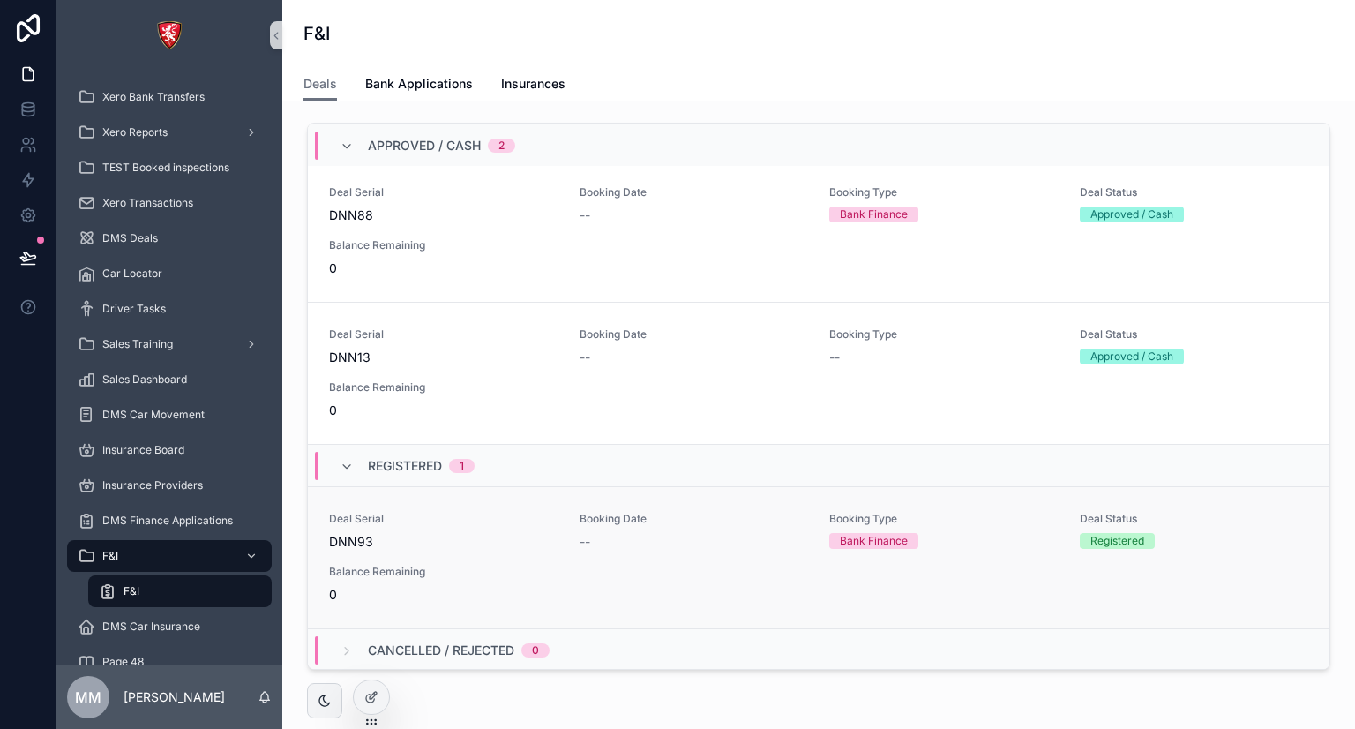
click at [550, 512] on span "Deal Serial" at bounding box center [443, 519] width 229 height 14
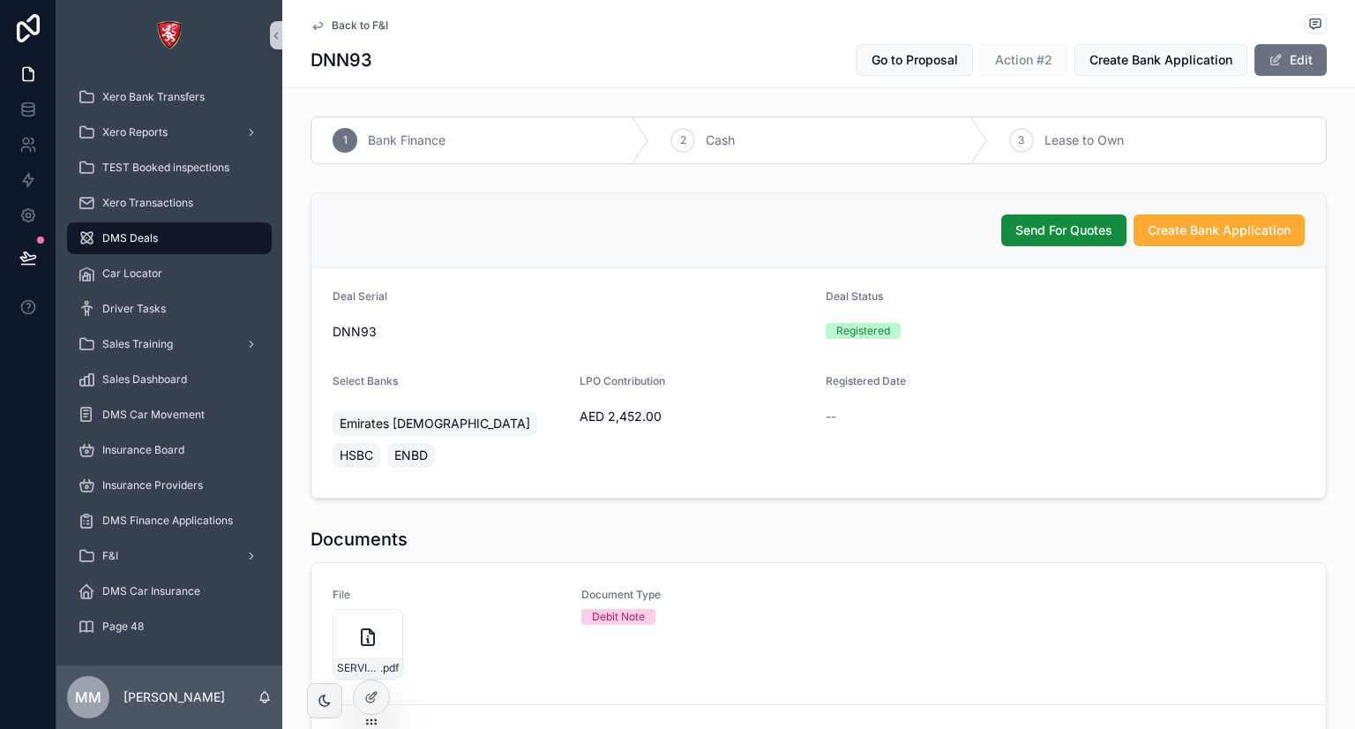
click at [858, 344] on div "Deal Status Registered" at bounding box center [1065, 317] width 479 height 56
click at [1304, 71] on button "Edit" at bounding box center [1290, 60] width 72 height 32
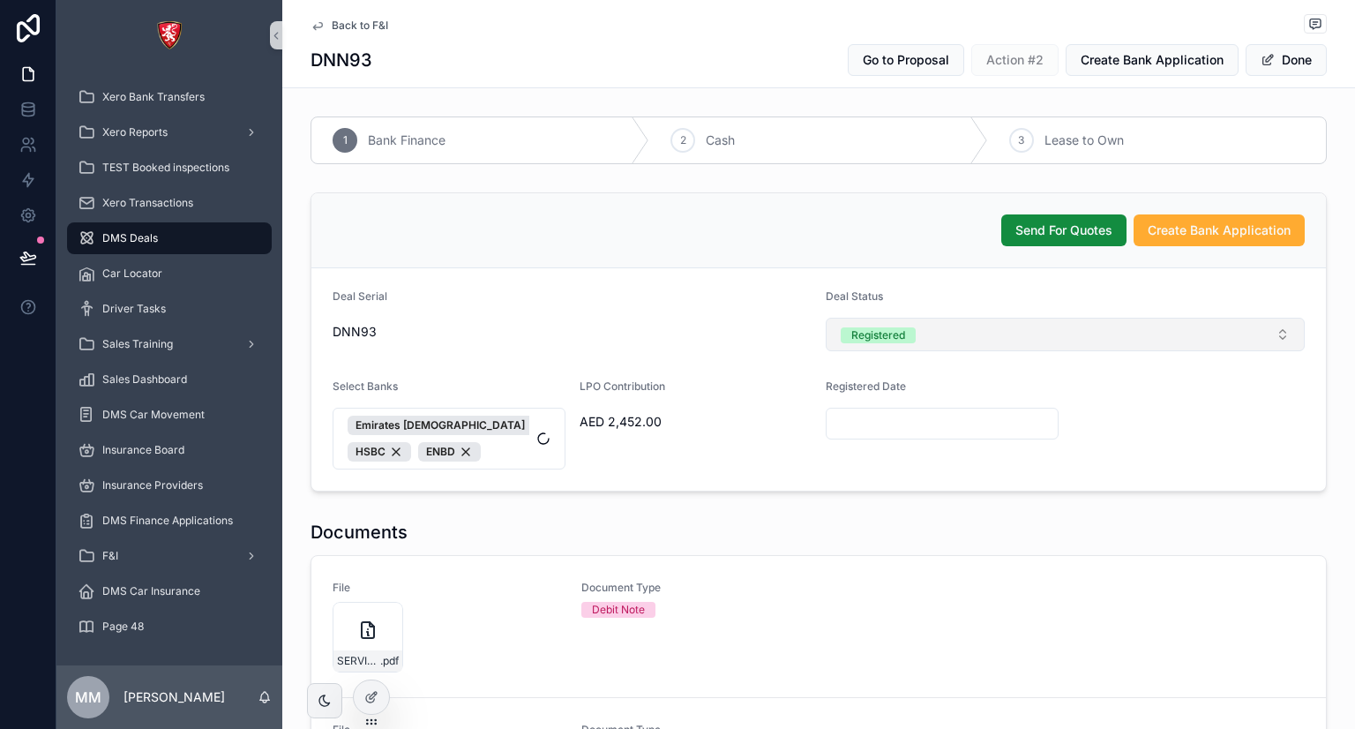
click at [991, 328] on button "Registered" at bounding box center [1065, 335] width 479 height 34
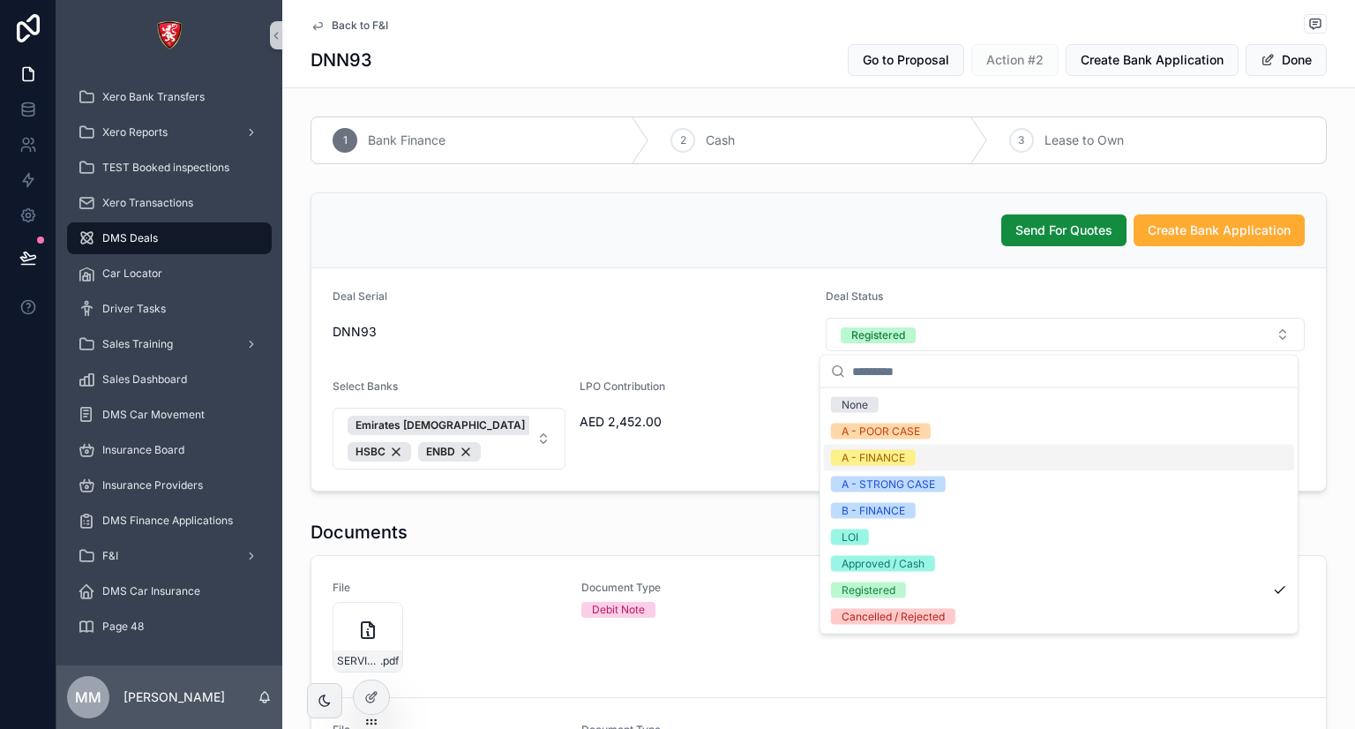
click at [928, 458] on div "A - FINANCE" at bounding box center [1059, 458] width 470 height 26
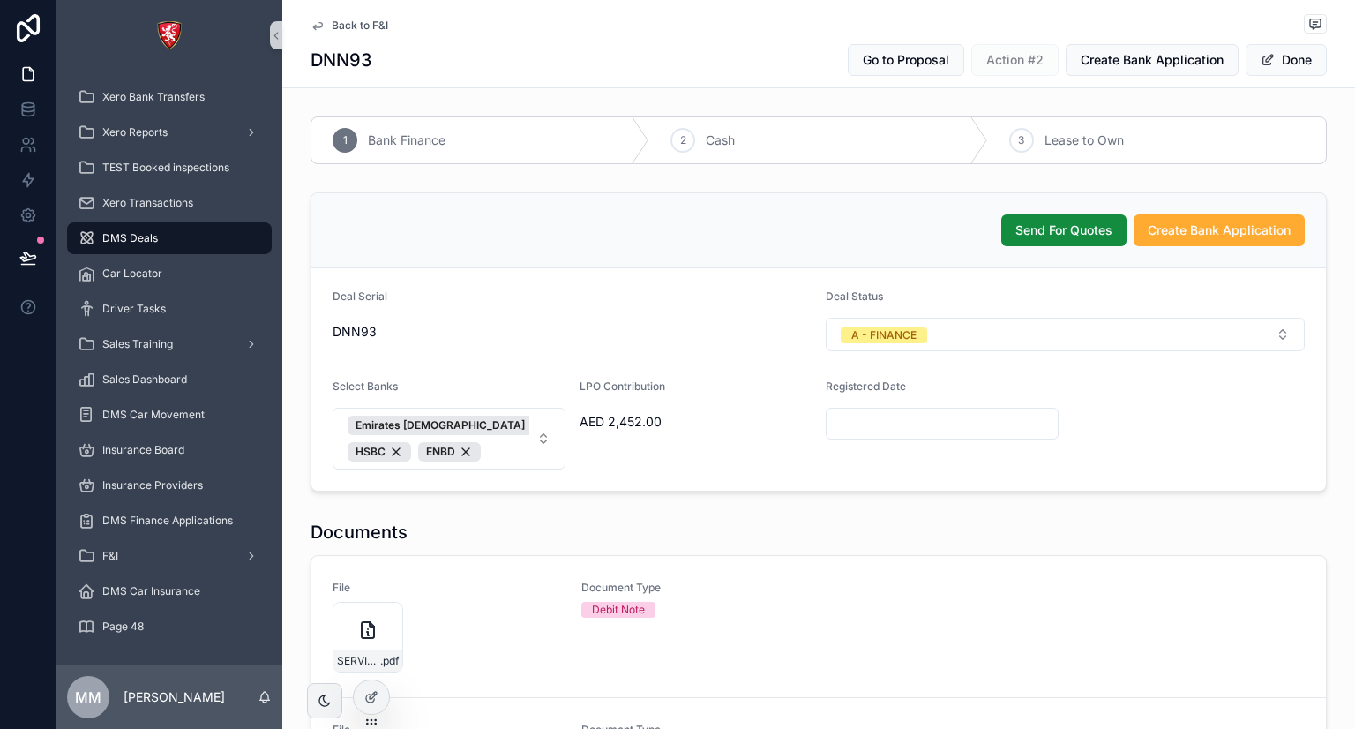
click at [736, 393] on div "LPO Contribution" at bounding box center [695, 389] width 233 height 21
click at [501, 455] on span "Emirates Islamic HSBC ENBD" at bounding box center [439, 438] width 182 height 46
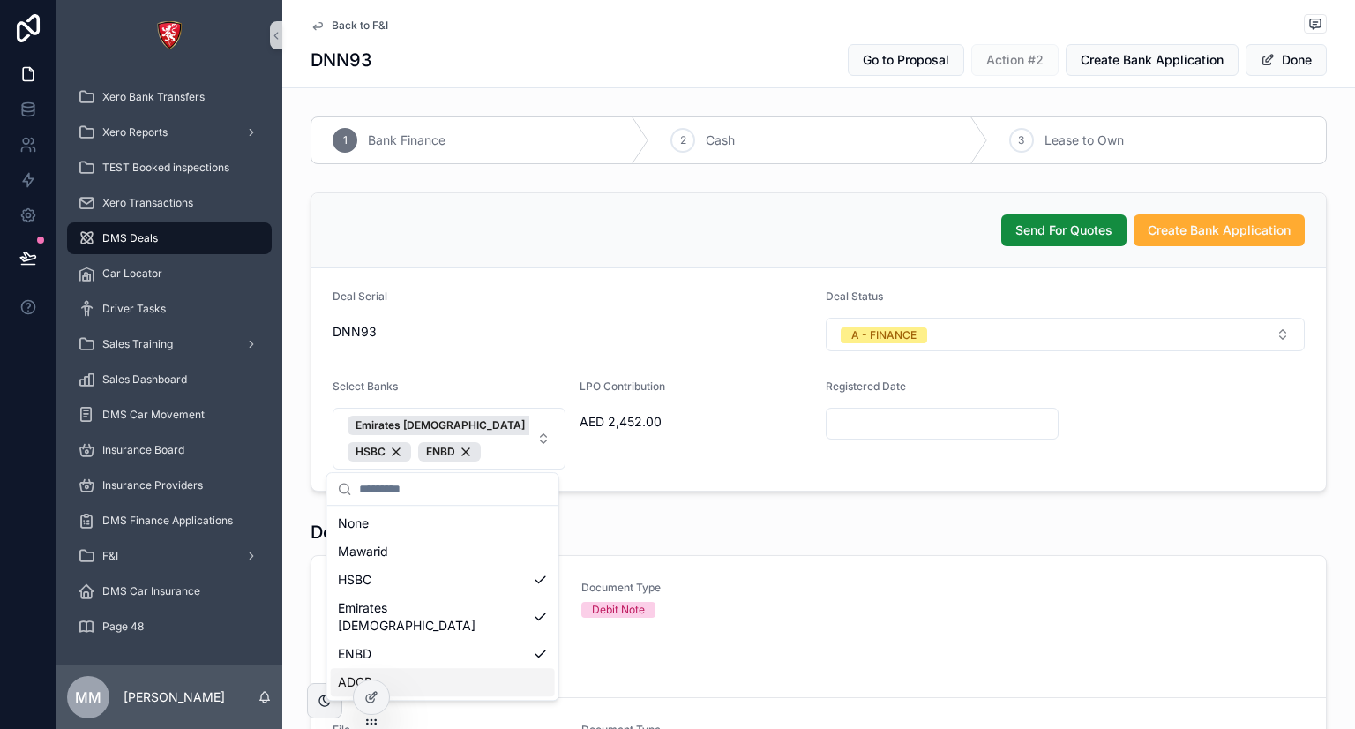
click at [405, 675] on div "ADCB" at bounding box center [443, 682] width 224 height 28
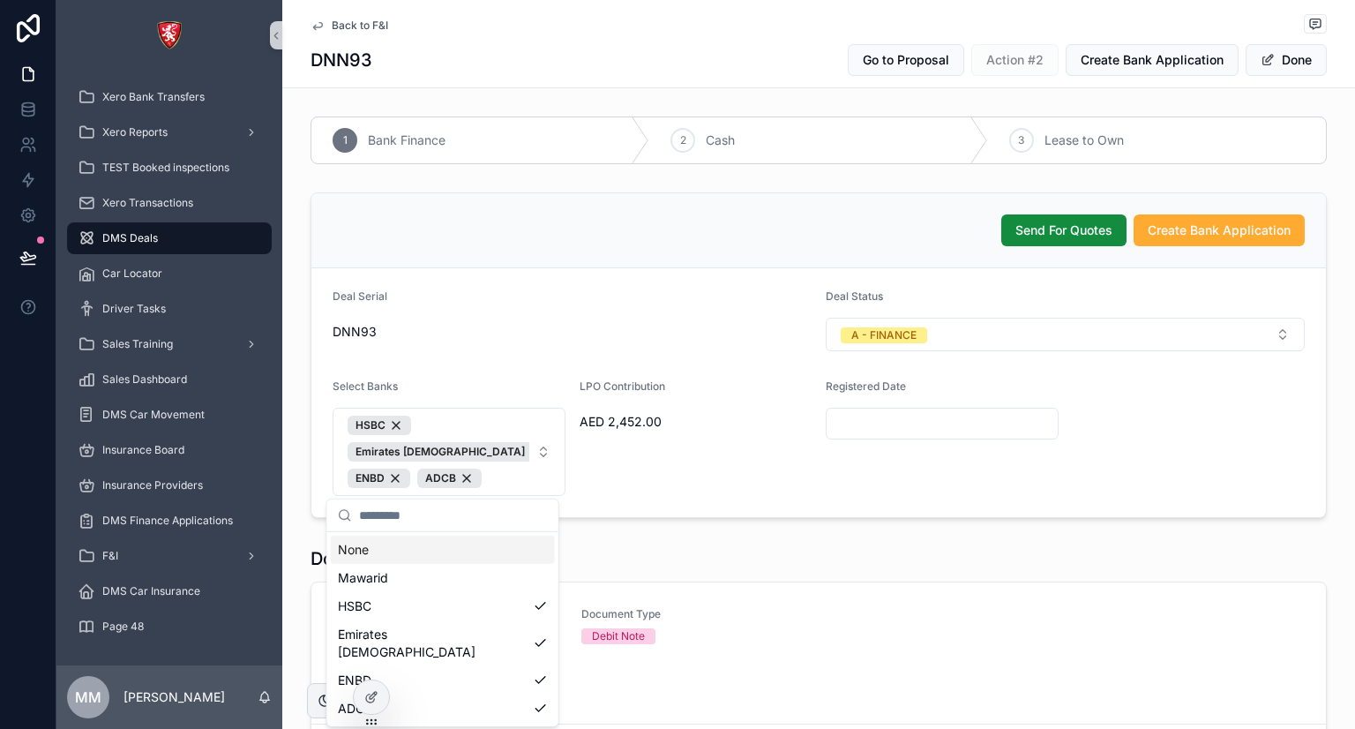
click at [865, 257] on div "Send For Quotes Create Bank Application" at bounding box center [818, 230] width 1014 height 75
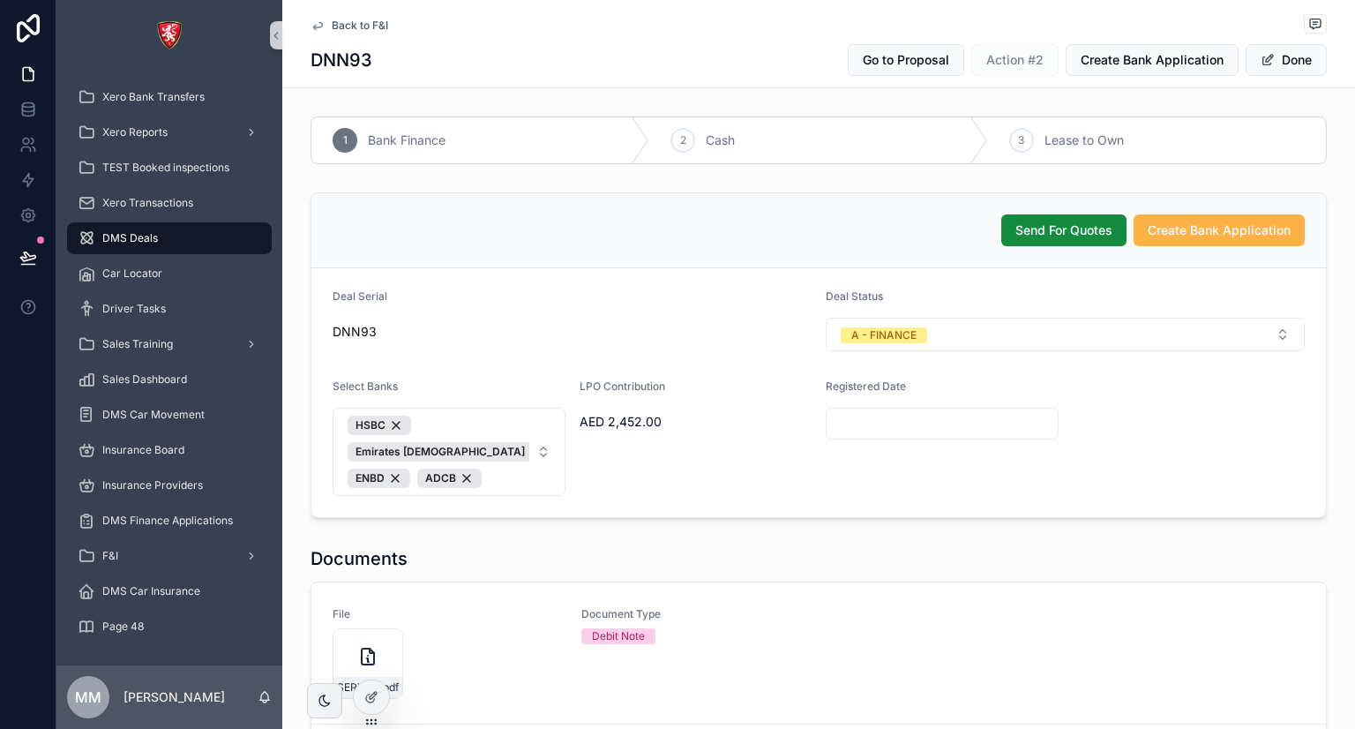
click at [1217, 236] on span "Create Bank Application" at bounding box center [1218, 230] width 143 height 18
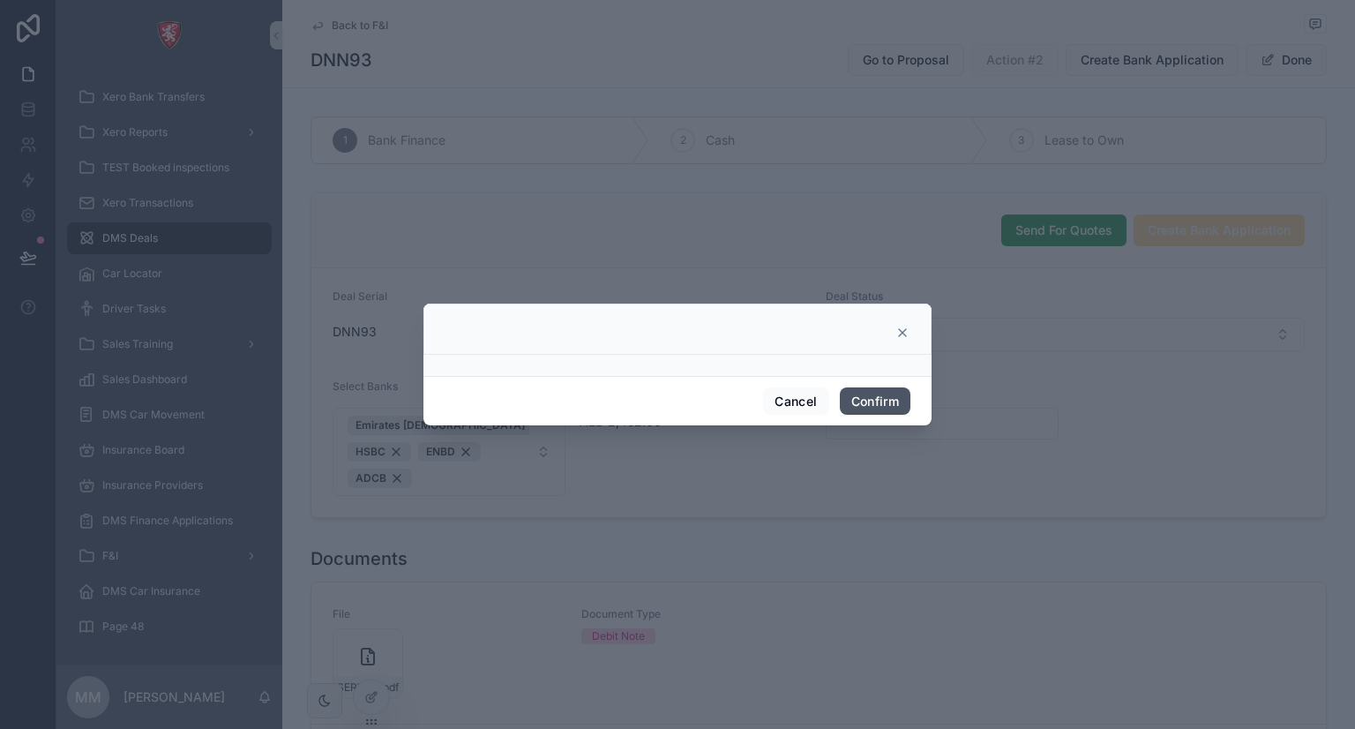
click at [893, 405] on button "Confirm" at bounding box center [875, 401] width 71 height 28
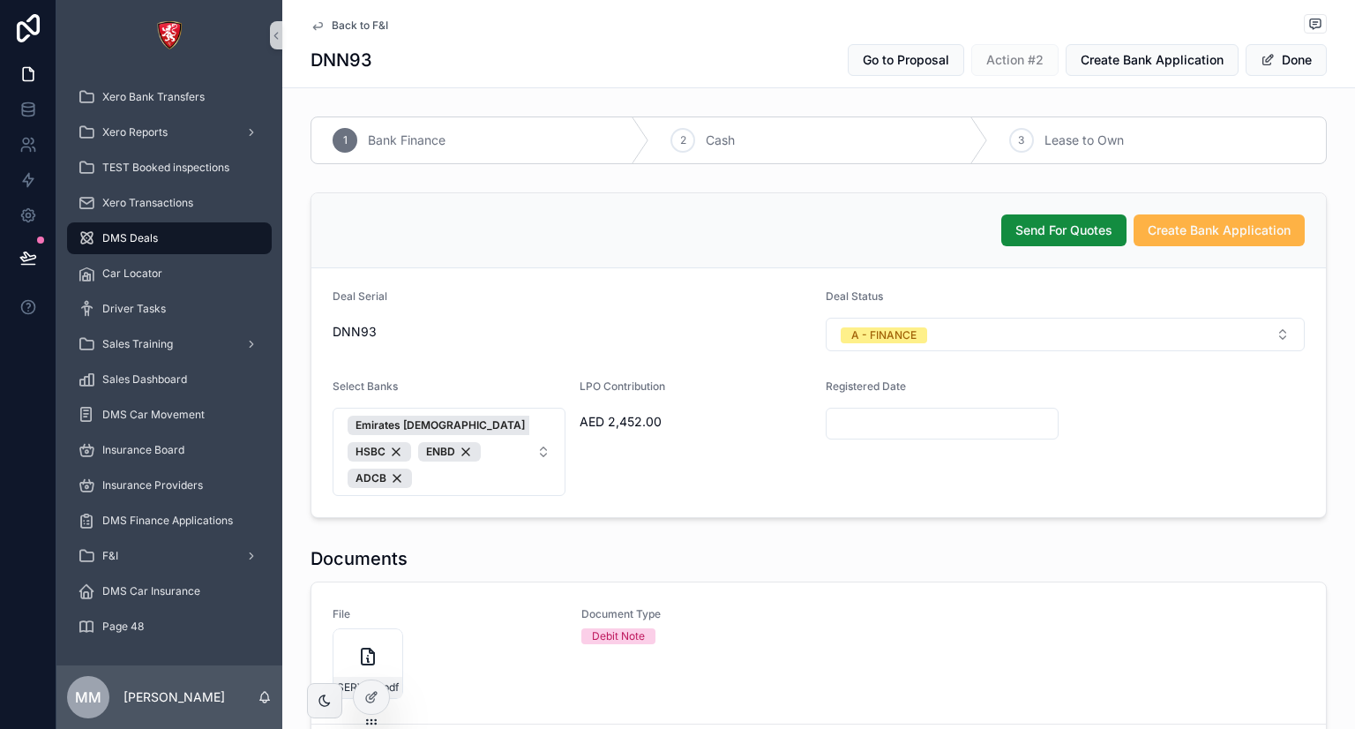
click at [1188, 221] on span "Create Bank Application" at bounding box center [1218, 230] width 143 height 18
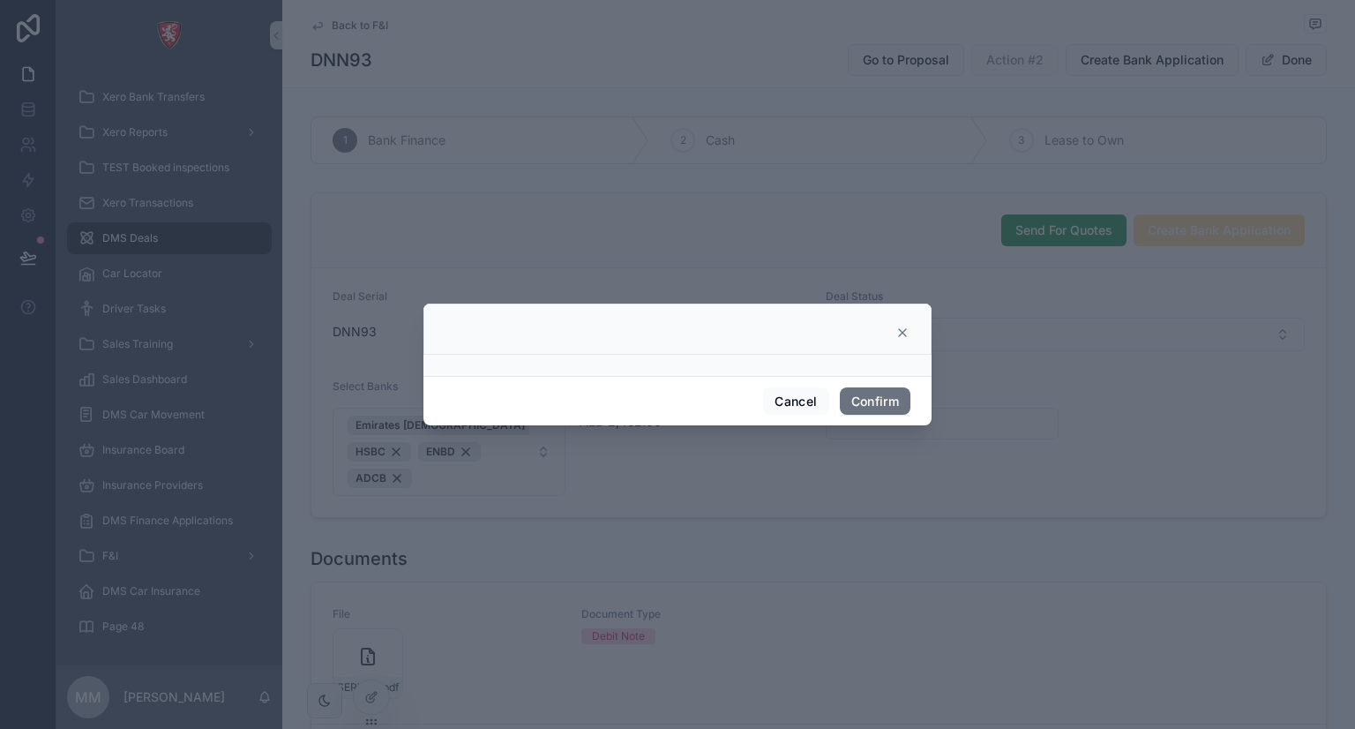
click at [908, 332] on icon at bounding box center [902, 332] width 14 height 14
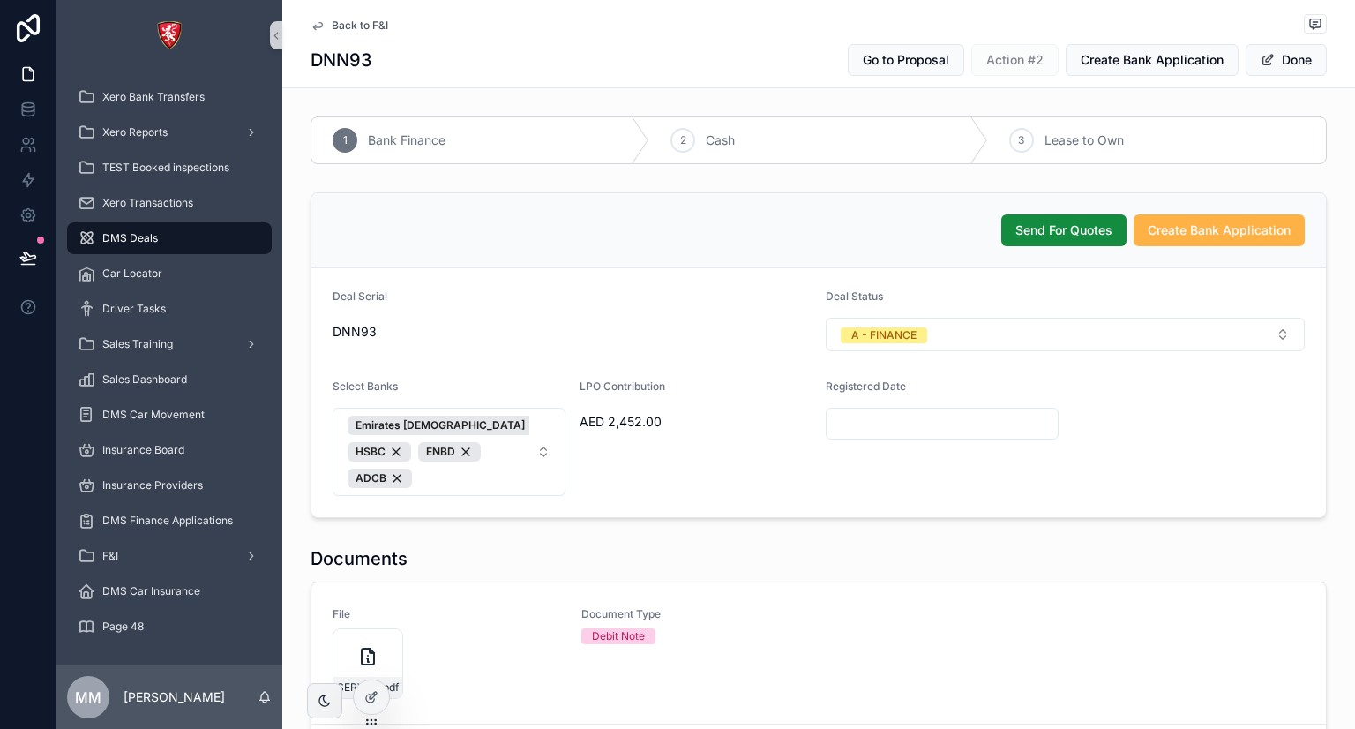
click at [1181, 234] on span "Create Bank Application" at bounding box center [1218, 230] width 143 height 18
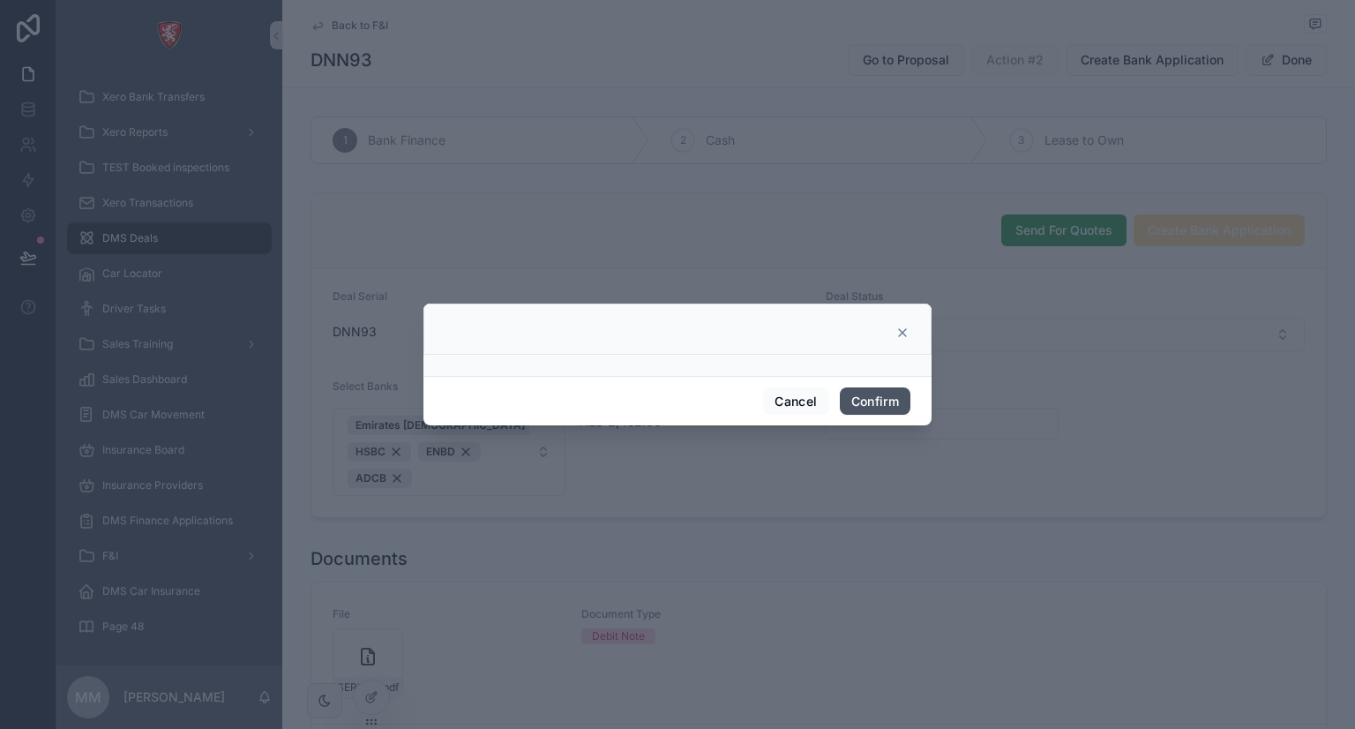
click at [878, 396] on button "Confirm" at bounding box center [875, 401] width 71 height 28
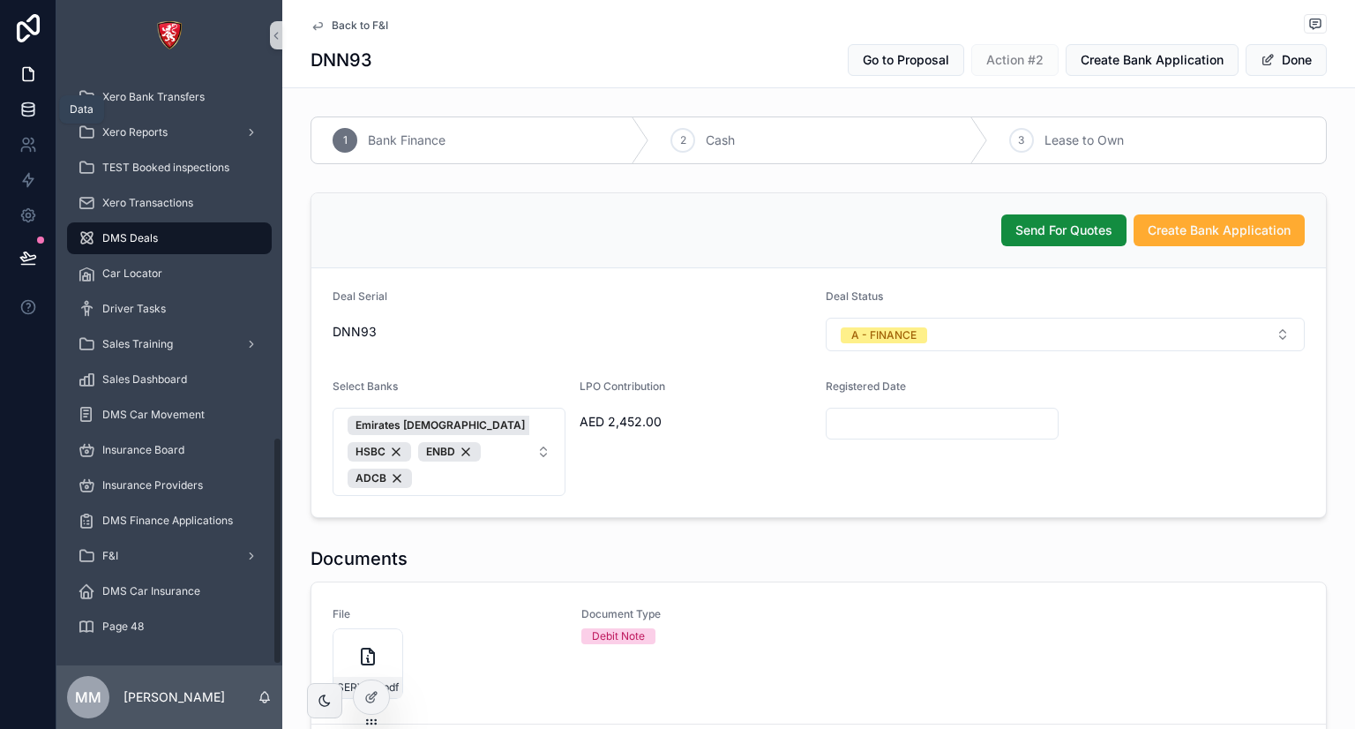
click at [15, 107] on link at bounding box center [28, 109] width 56 height 35
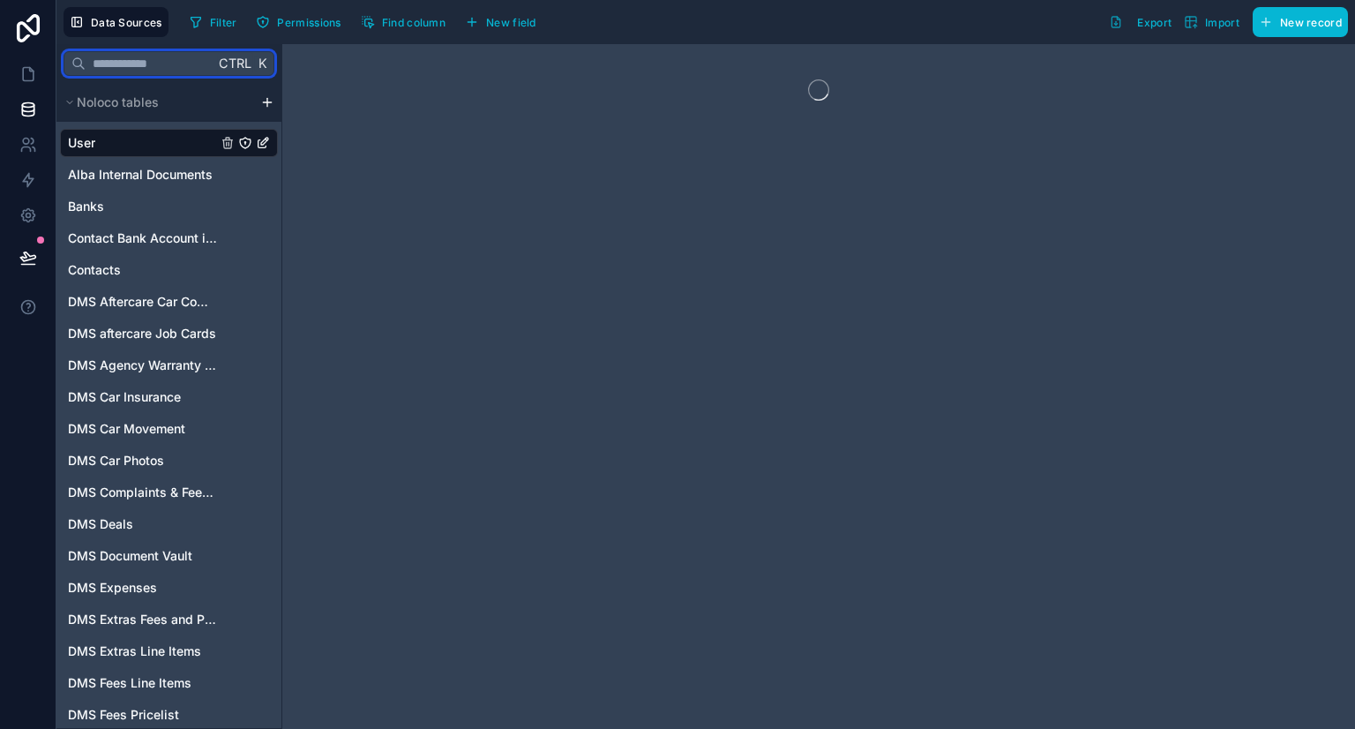
click at [169, 64] on input "text" at bounding box center [150, 64] width 129 height 32
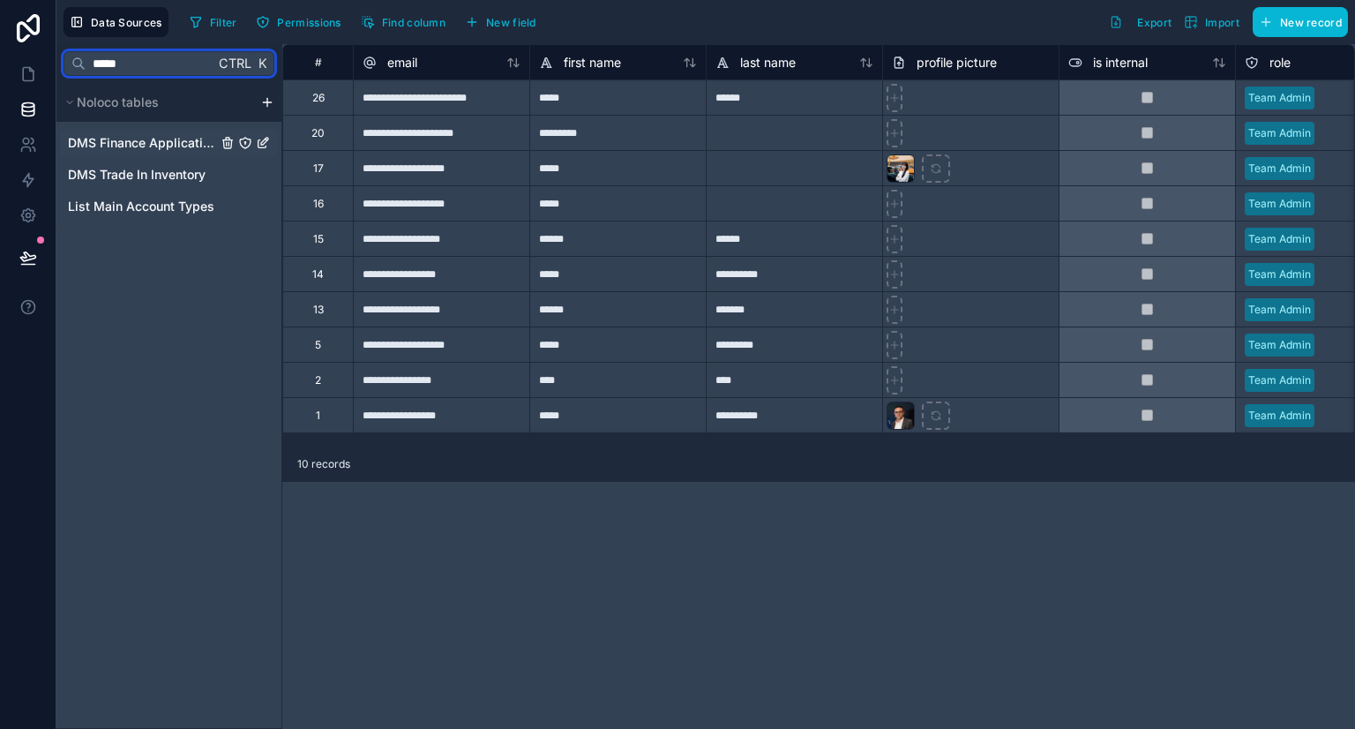
type input "*****"
click at [150, 147] on span "DMS Finance Applications" at bounding box center [142, 143] width 149 height 18
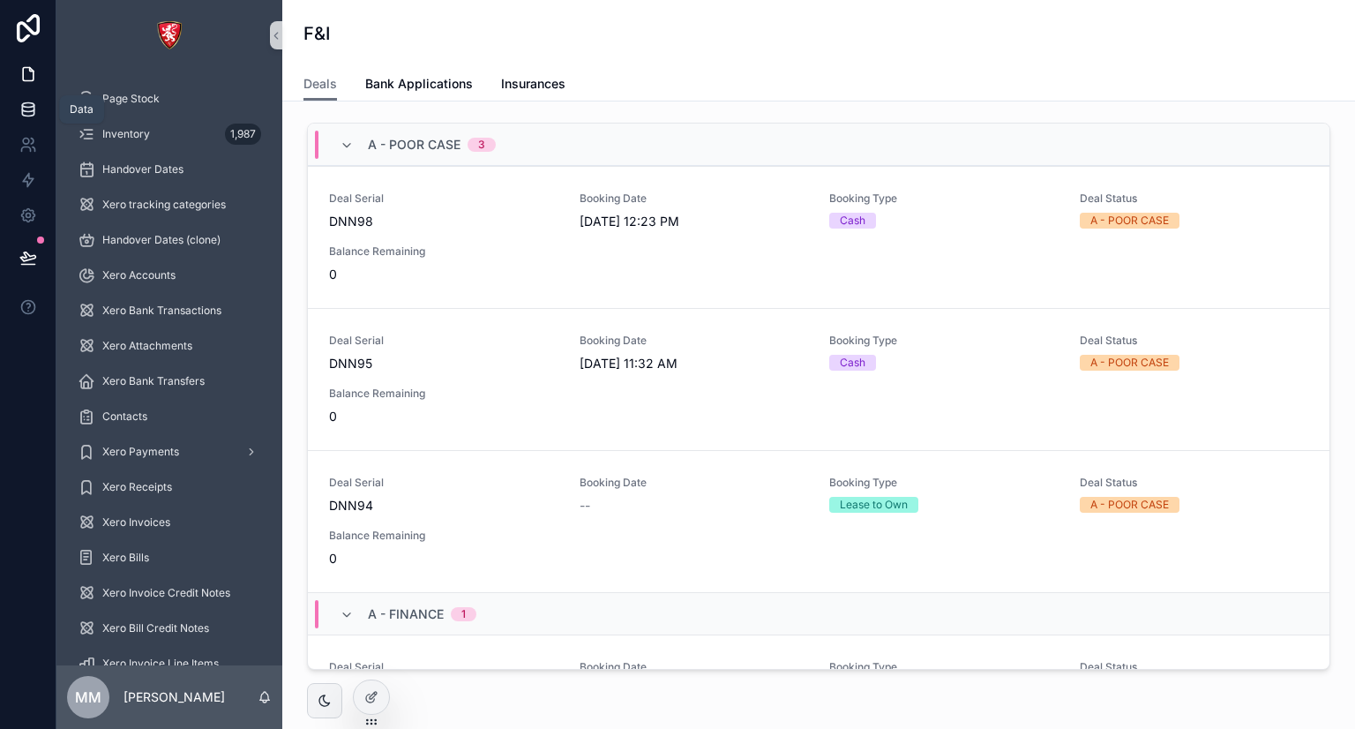
click at [34, 118] on link at bounding box center [28, 109] width 56 height 35
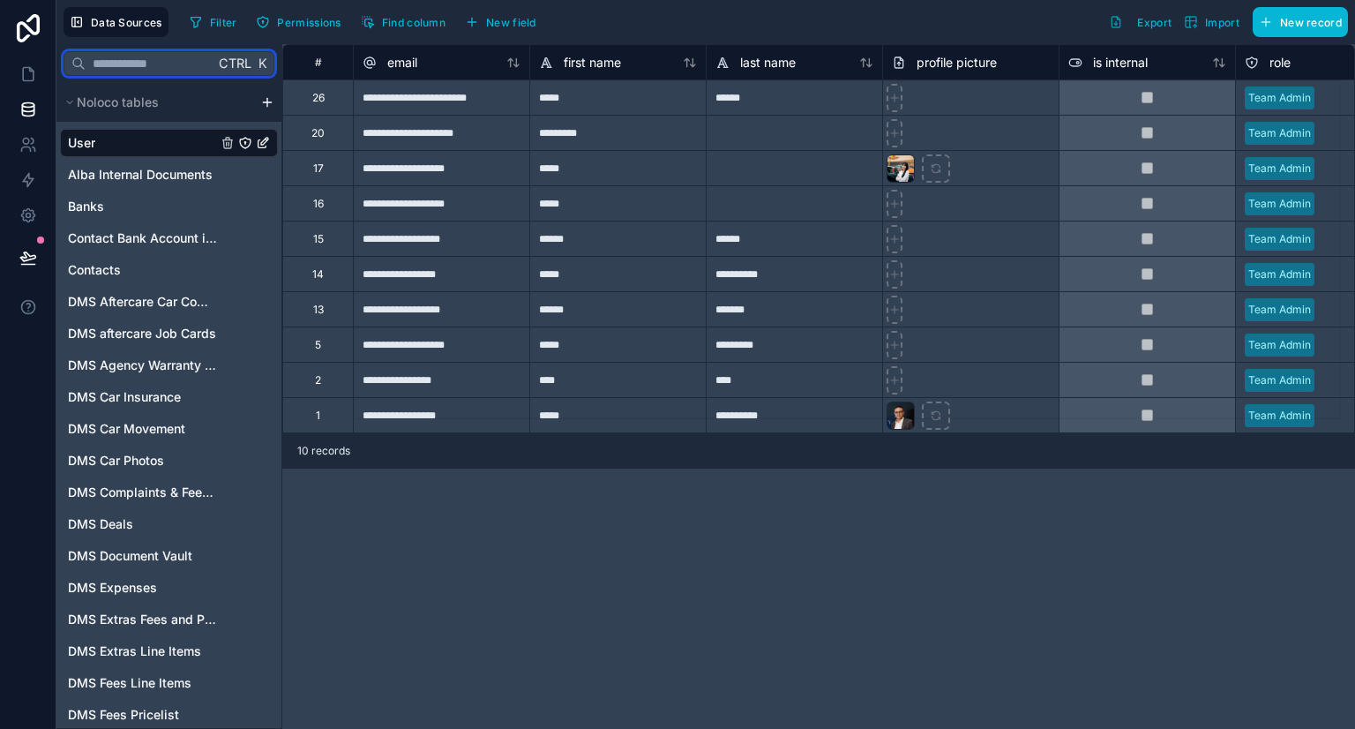
click at [176, 61] on input "text" at bounding box center [150, 64] width 129 height 32
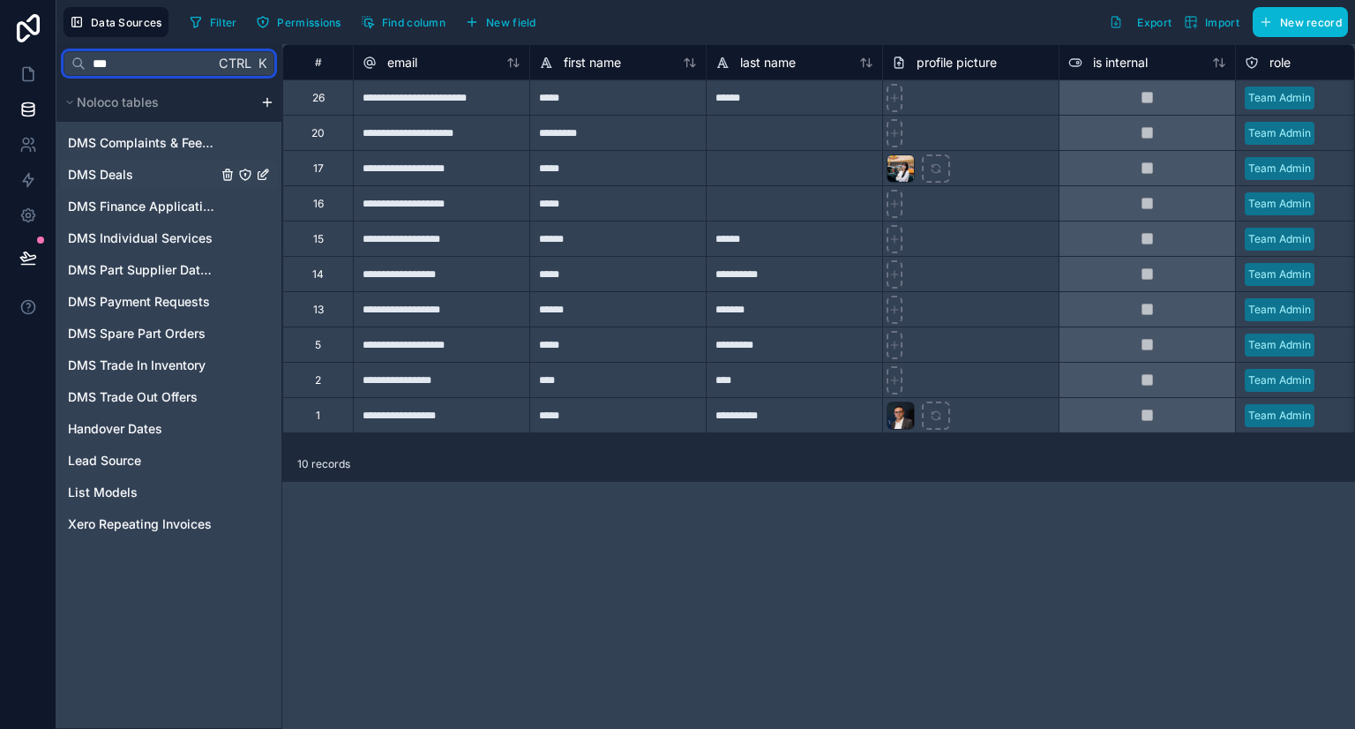
type input "***"
click at [153, 167] on link "DMS Deals" at bounding box center [169, 175] width 218 height 28
click at [152, 201] on span "DMS Finance Applications" at bounding box center [142, 207] width 149 height 18
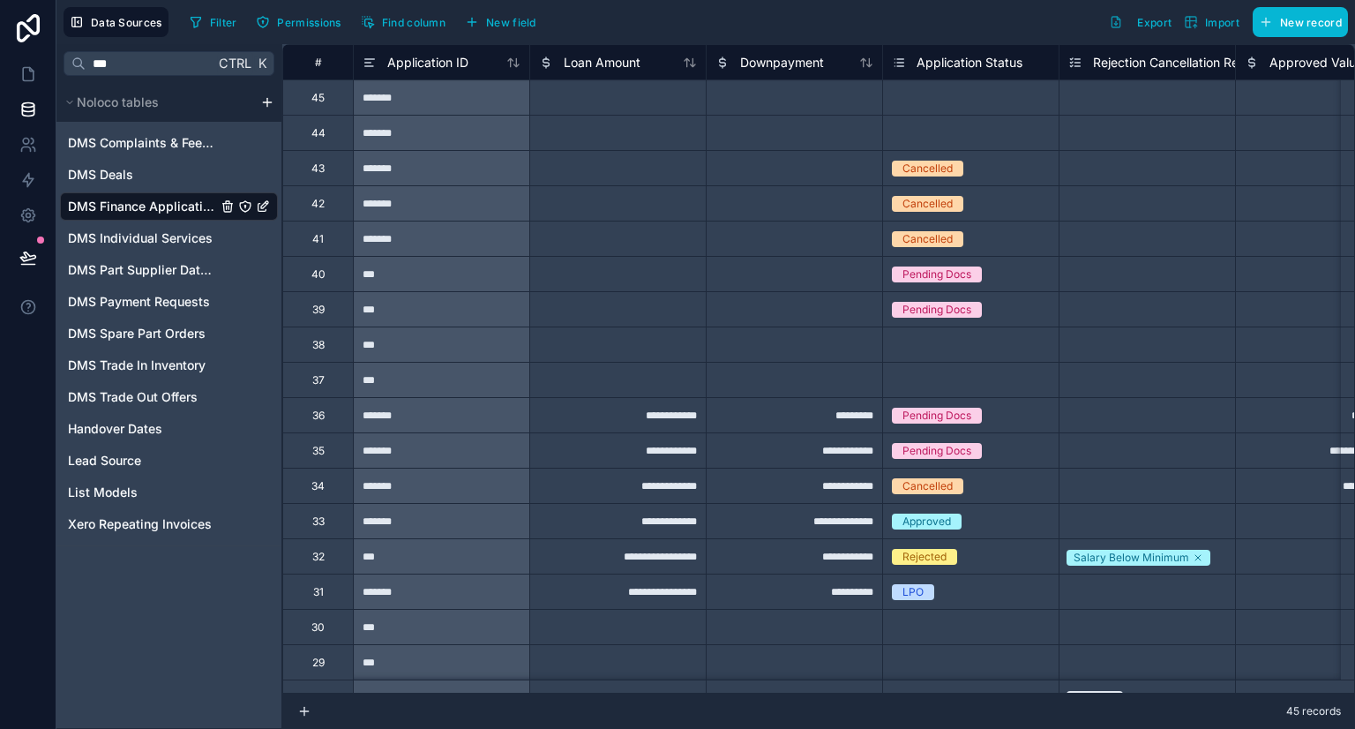
click at [152, 201] on span "DMS Finance Applications" at bounding box center [142, 207] width 149 height 18
click at [121, 171] on span "DMS Deals" at bounding box center [100, 175] width 65 height 18
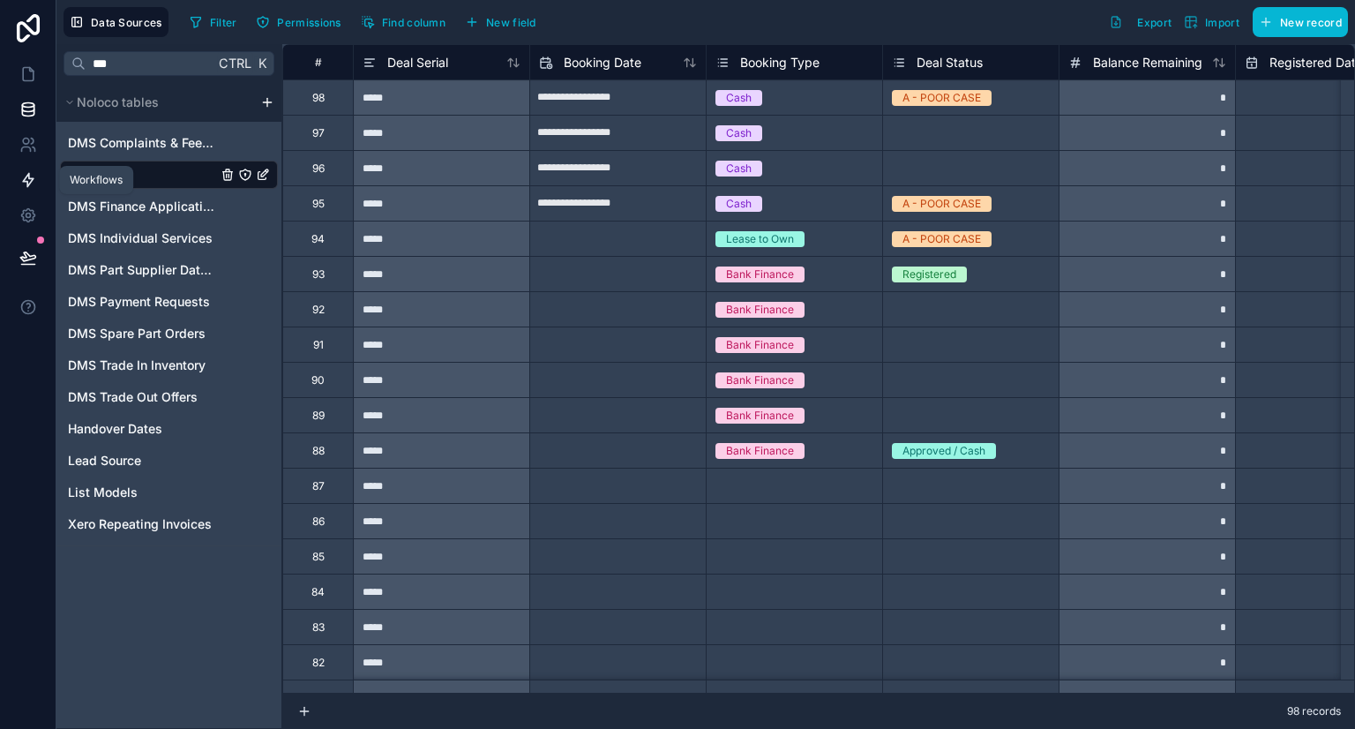
click at [30, 182] on icon at bounding box center [28, 180] width 11 height 13
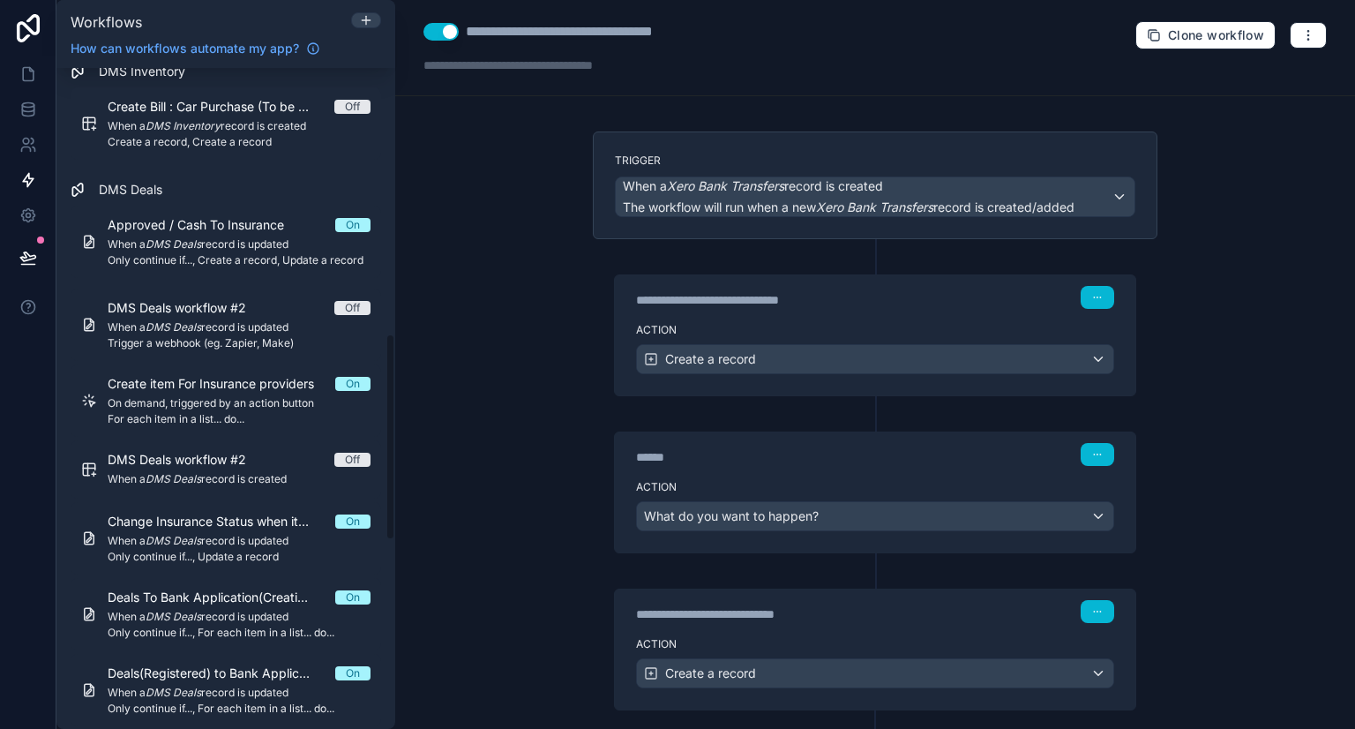
scroll to position [881, 0]
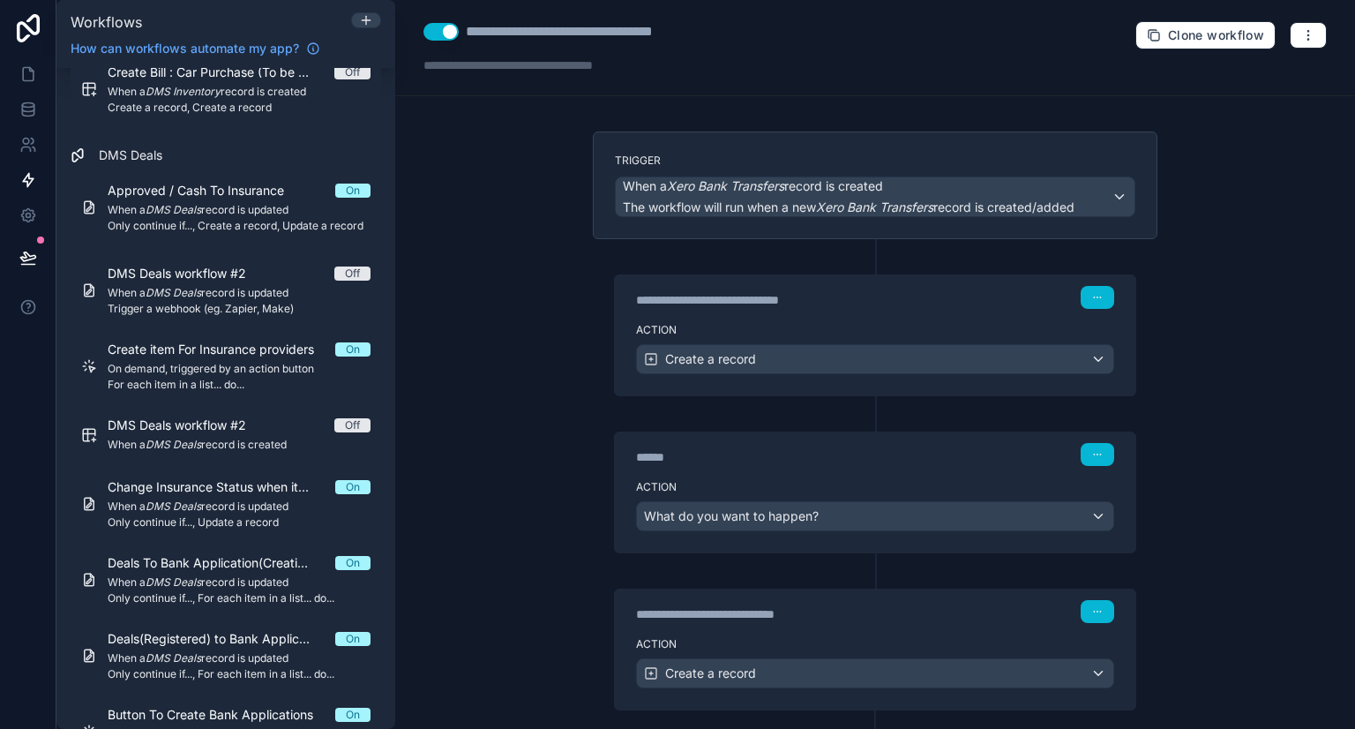
click at [298, 567] on span "Deals To Bank Application(Creation)" at bounding box center [222, 563] width 228 height 18
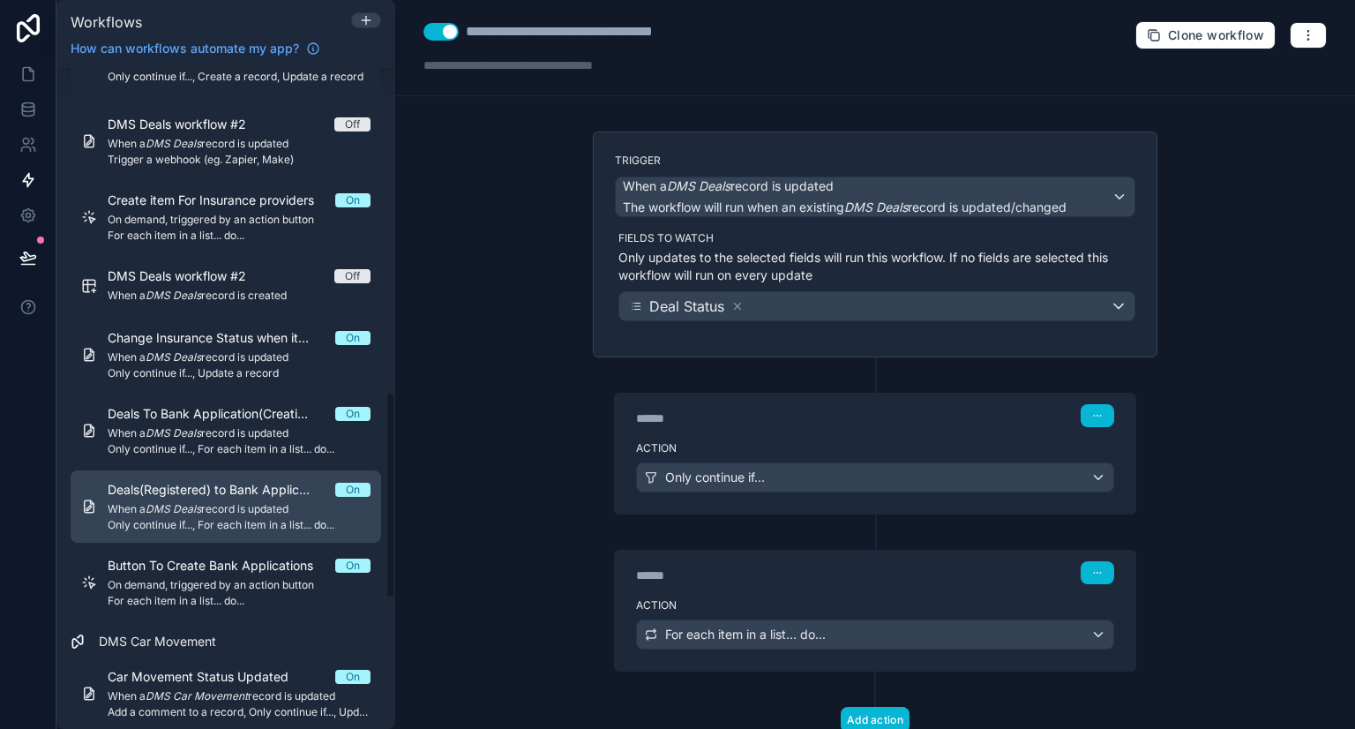
scroll to position [1034, 0]
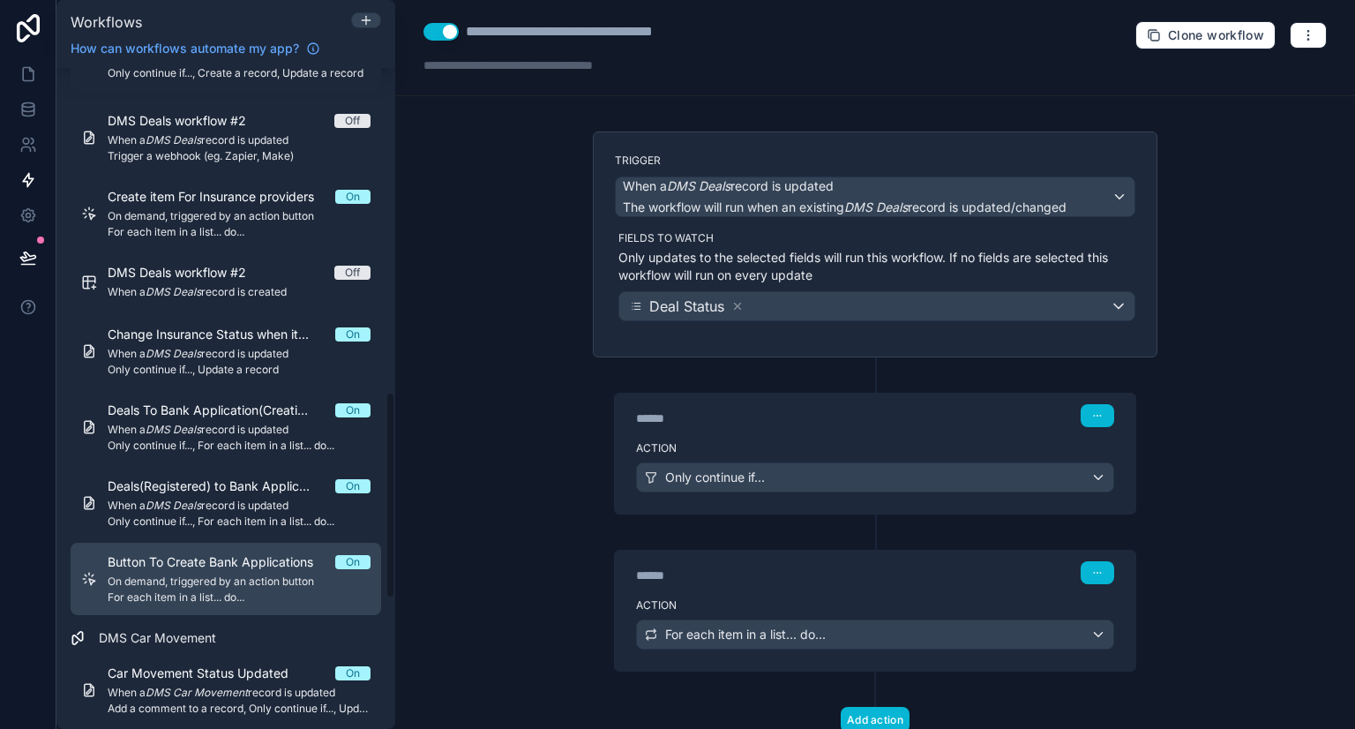
click at [222, 596] on span "For each item in a list... do..." at bounding box center [239, 597] width 263 height 14
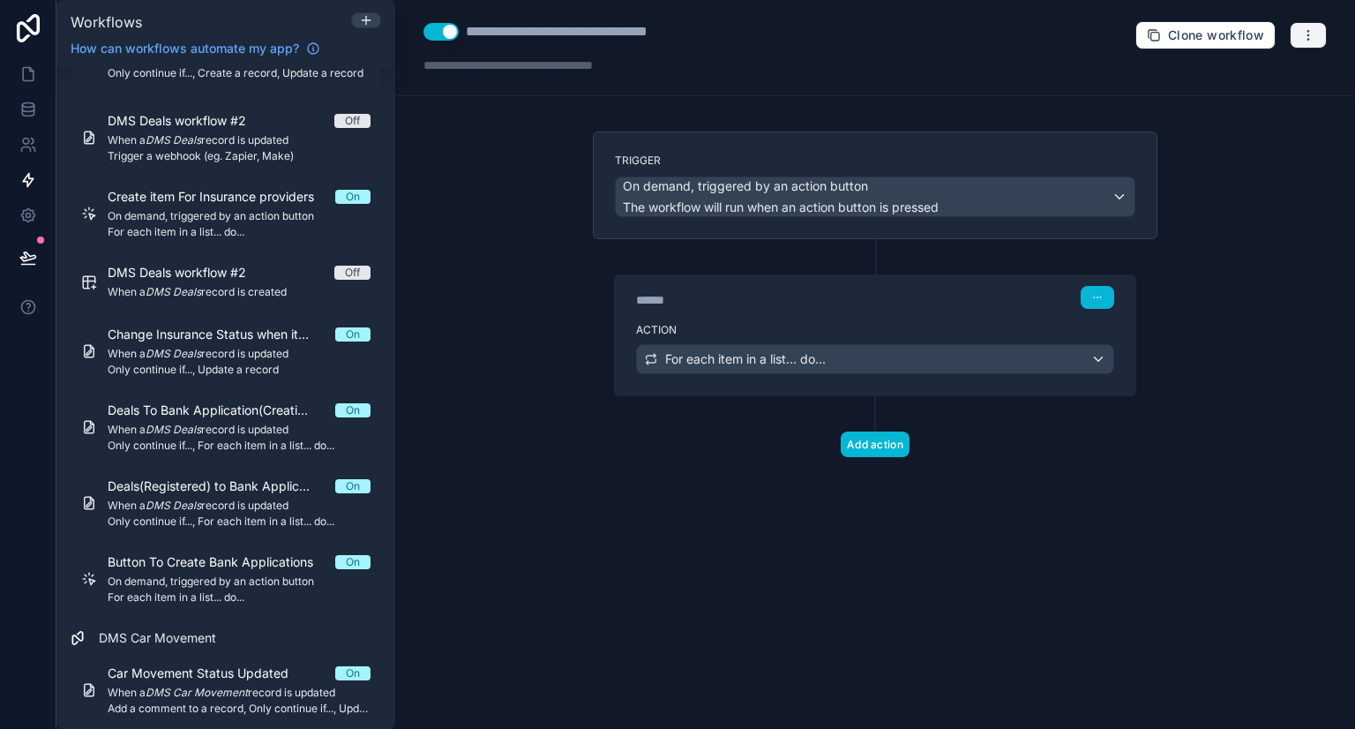
click at [1312, 26] on button "button" at bounding box center [1307, 35] width 37 height 26
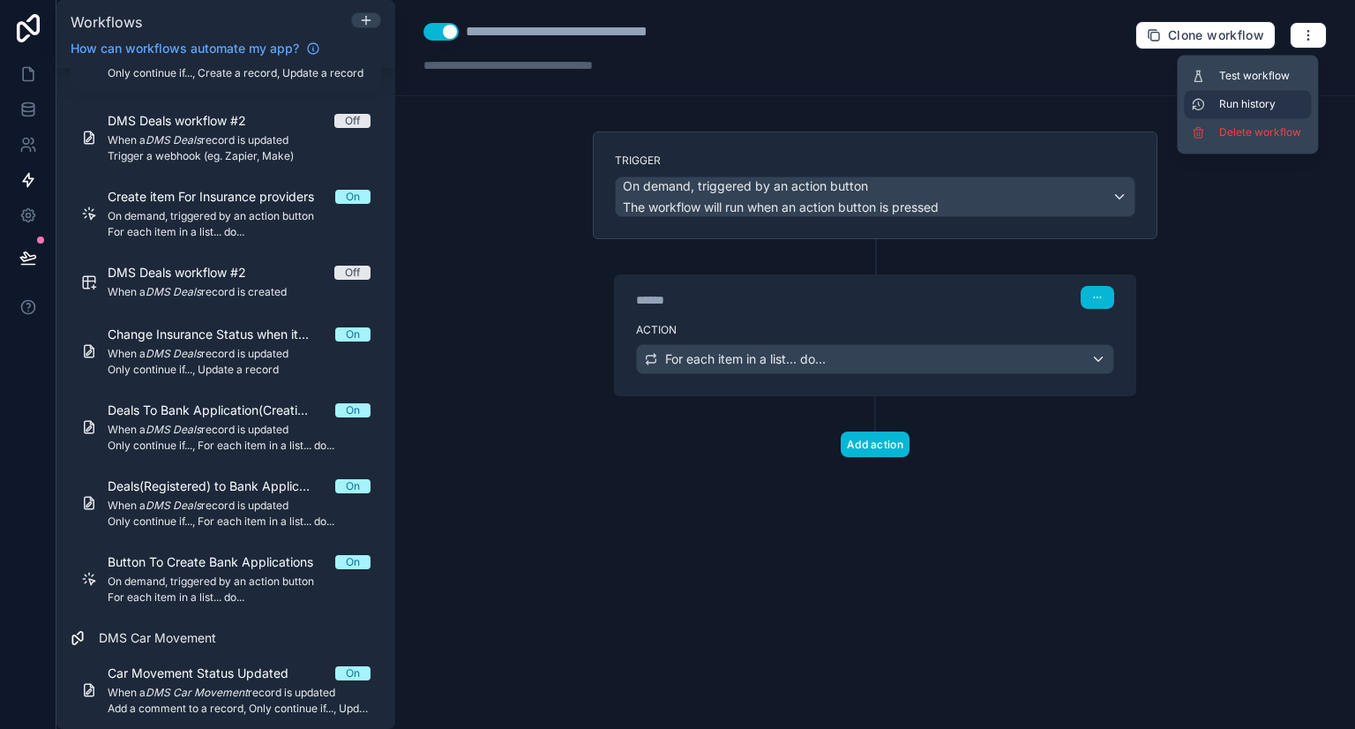
click at [1260, 95] on button "Run history" at bounding box center [1247, 104] width 127 height 28
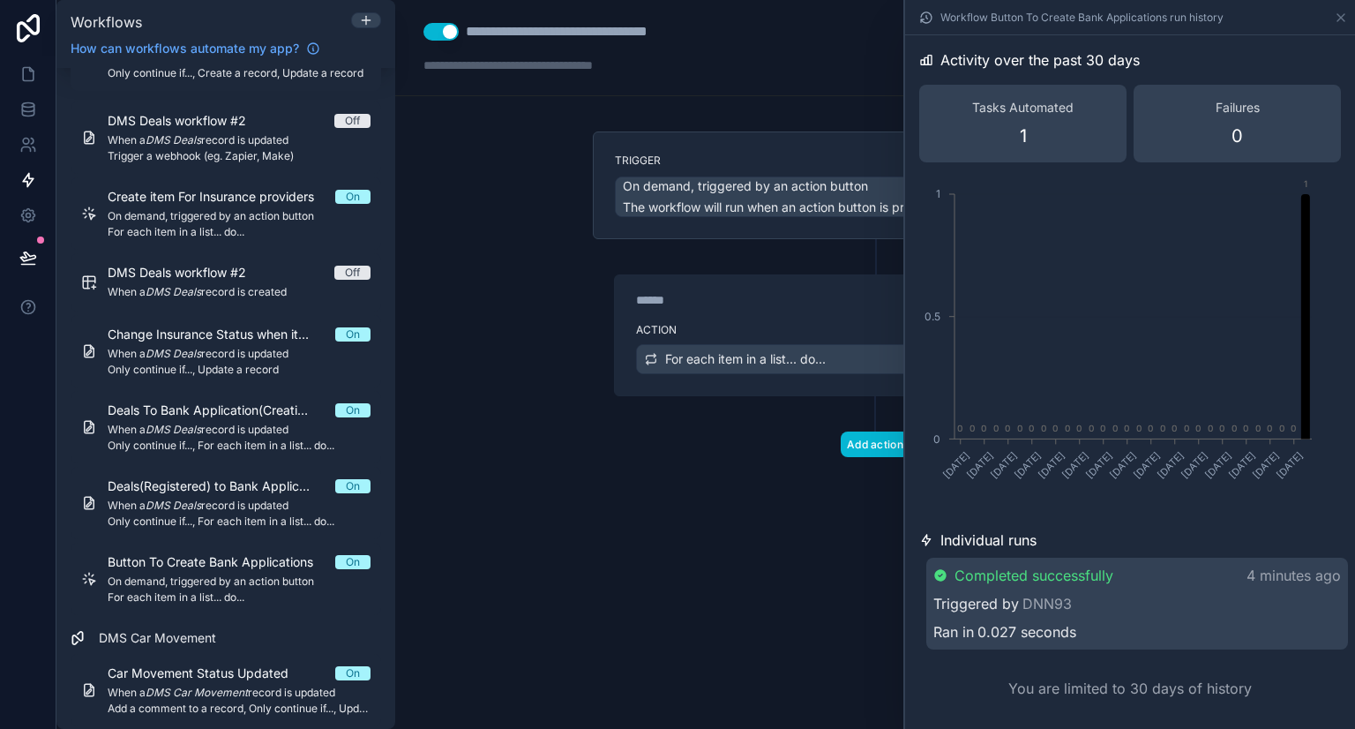
click at [1122, 600] on div "Triggered by DNN93" at bounding box center [1136, 603] width 407 height 21
click at [1140, 537] on div "Individual runs" at bounding box center [1130, 539] width 422 height 21
click at [1114, 590] on div "Completed successfully 4 minutes ago Triggered by DNN93 Ran in 0.027 seconds" at bounding box center [1137, 604] width 422 height 95
click at [1114, 590] on div "Completed successfully 4 minutes ago Triggered by DNN93 Ran in 0.027 seconds" at bounding box center [1137, 603] width 422 height 92
click at [1114, 590] on div "Completed successfully 4 minutes ago Triggered by DNN93 Ran in 0.027 seconds" at bounding box center [1137, 604] width 422 height 95
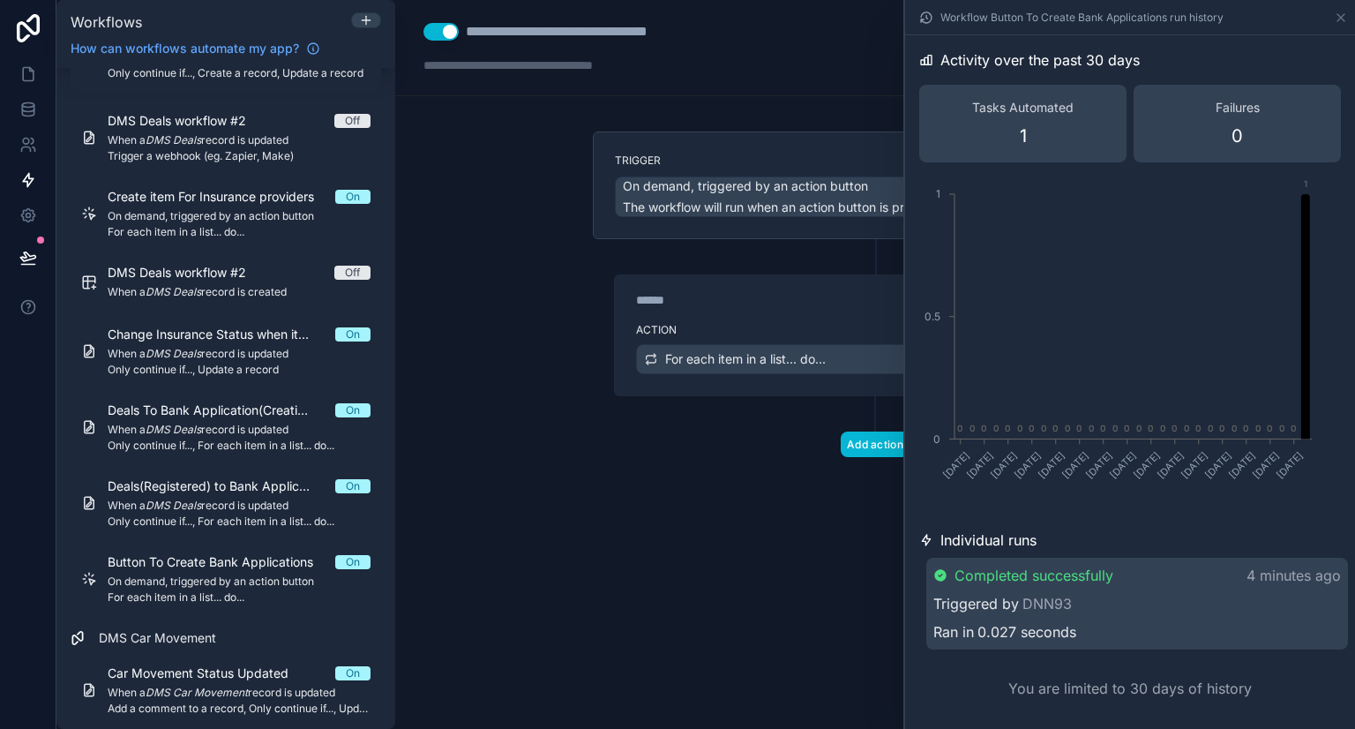
click at [1114, 590] on div "Completed successfully 4 minutes ago Triggered by DNN93 Ran in 0.027 seconds" at bounding box center [1137, 603] width 422 height 92
click at [1334, 22] on icon at bounding box center [1341, 18] width 14 height 14
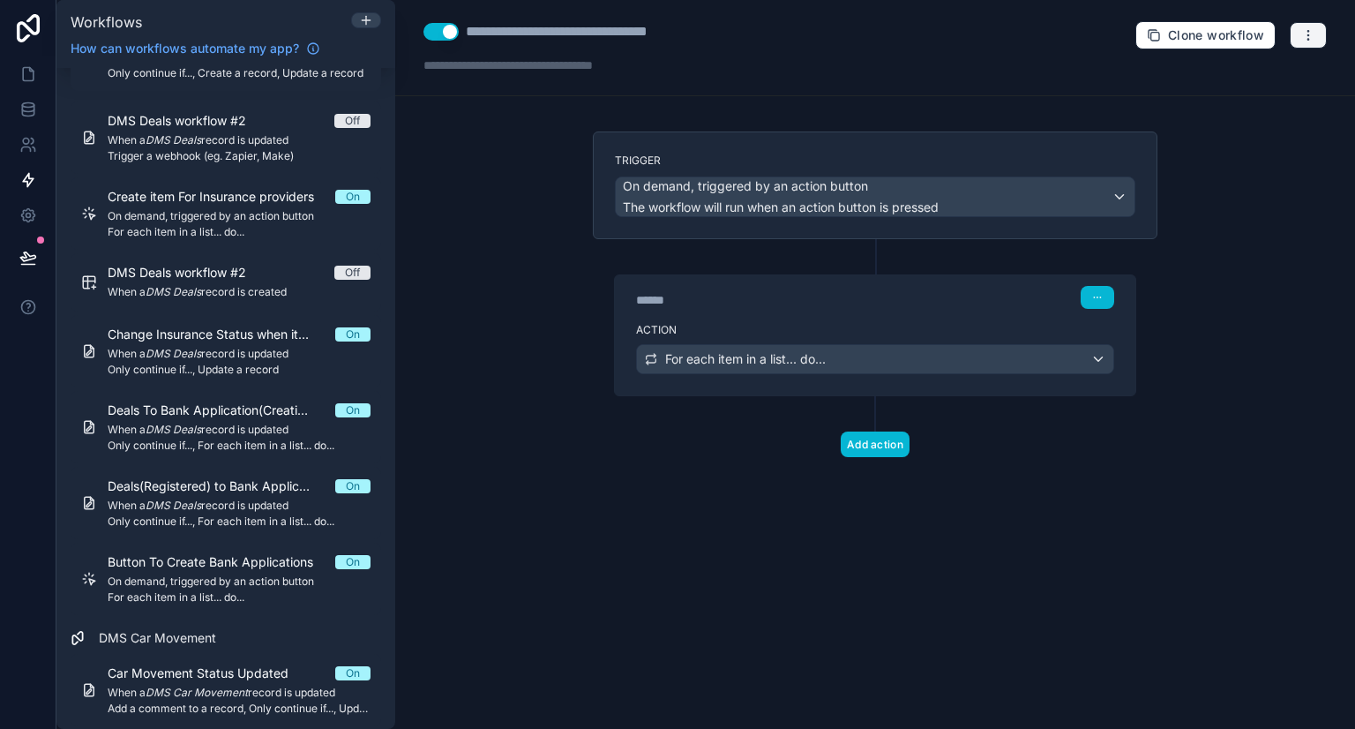
click at [1305, 34] on icon "button" at bounding box center [1308, 35] width 14 height 14
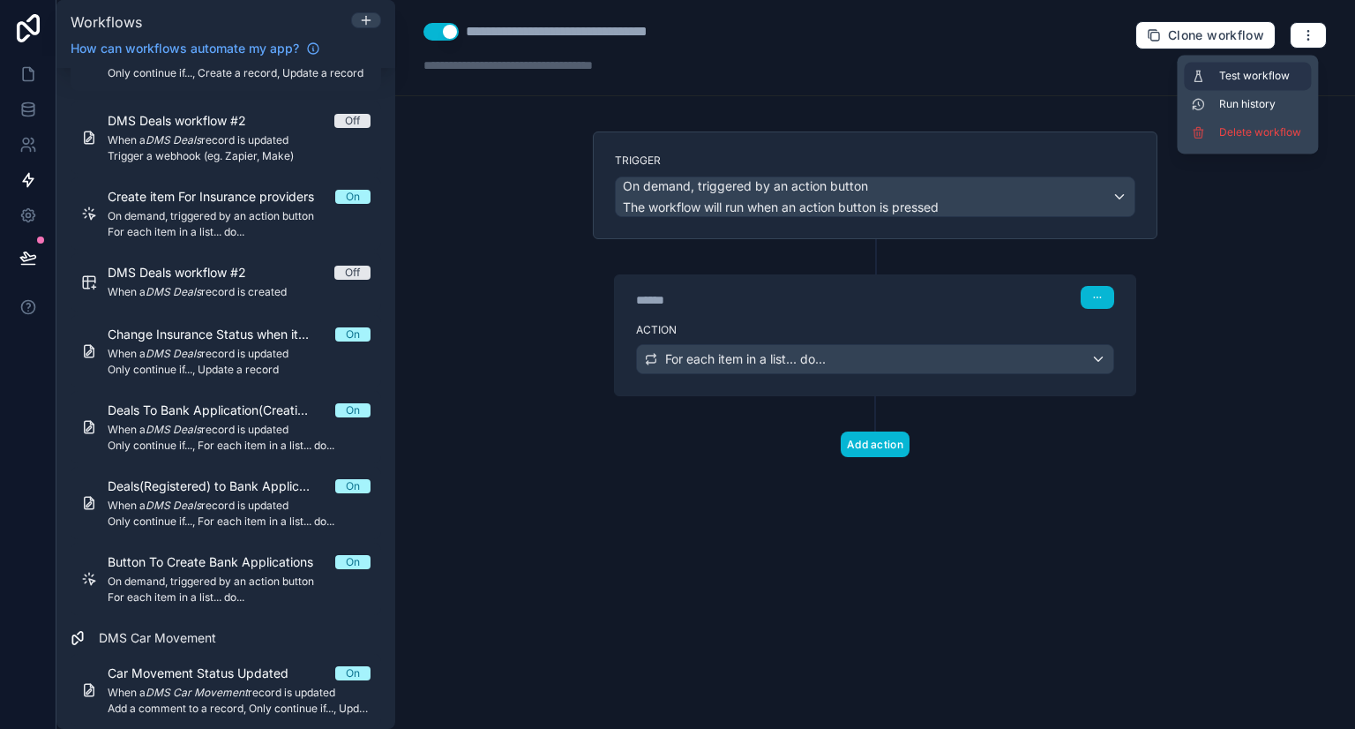
click at [1258, 78] on span "Test workflow" at bounding box center [1261, 76] width 85 height 14
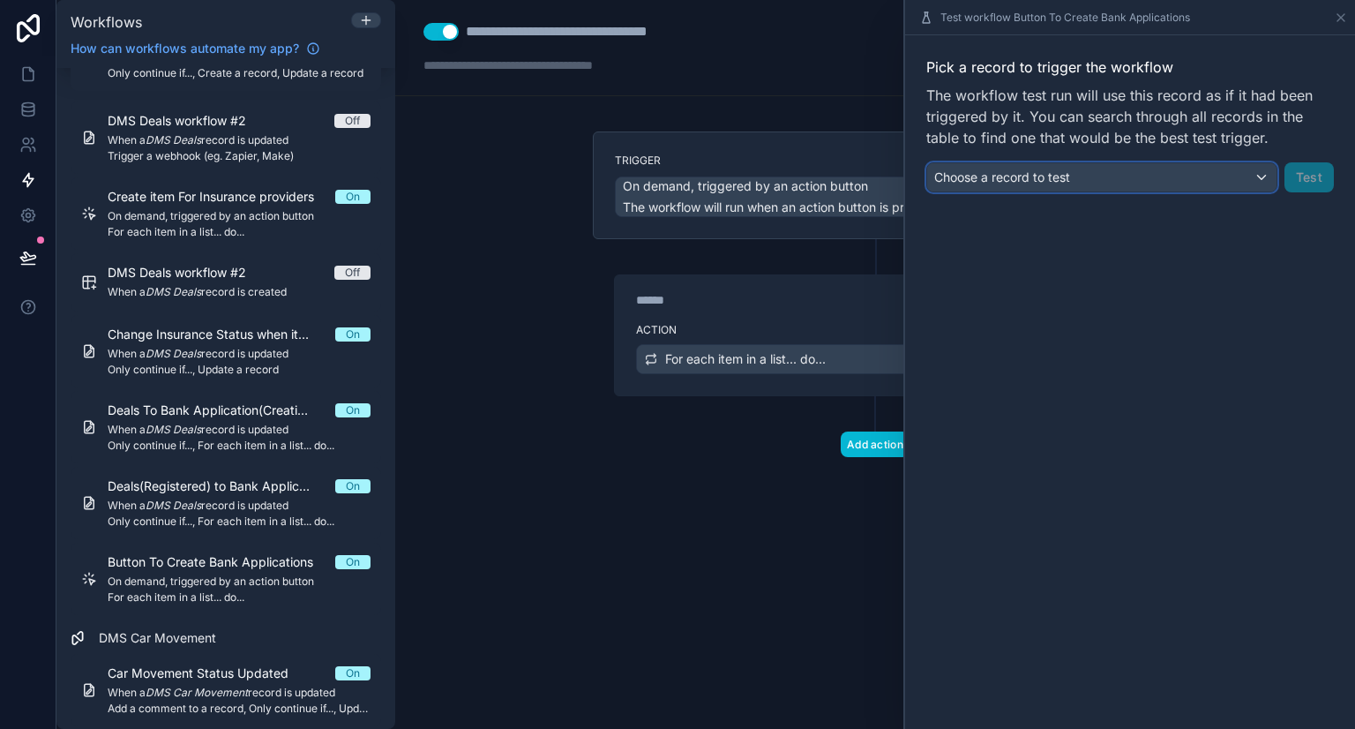
click at [1060, 175] on span "Choose a record to test" at bounding box center [1002, 176] width 136 height 15
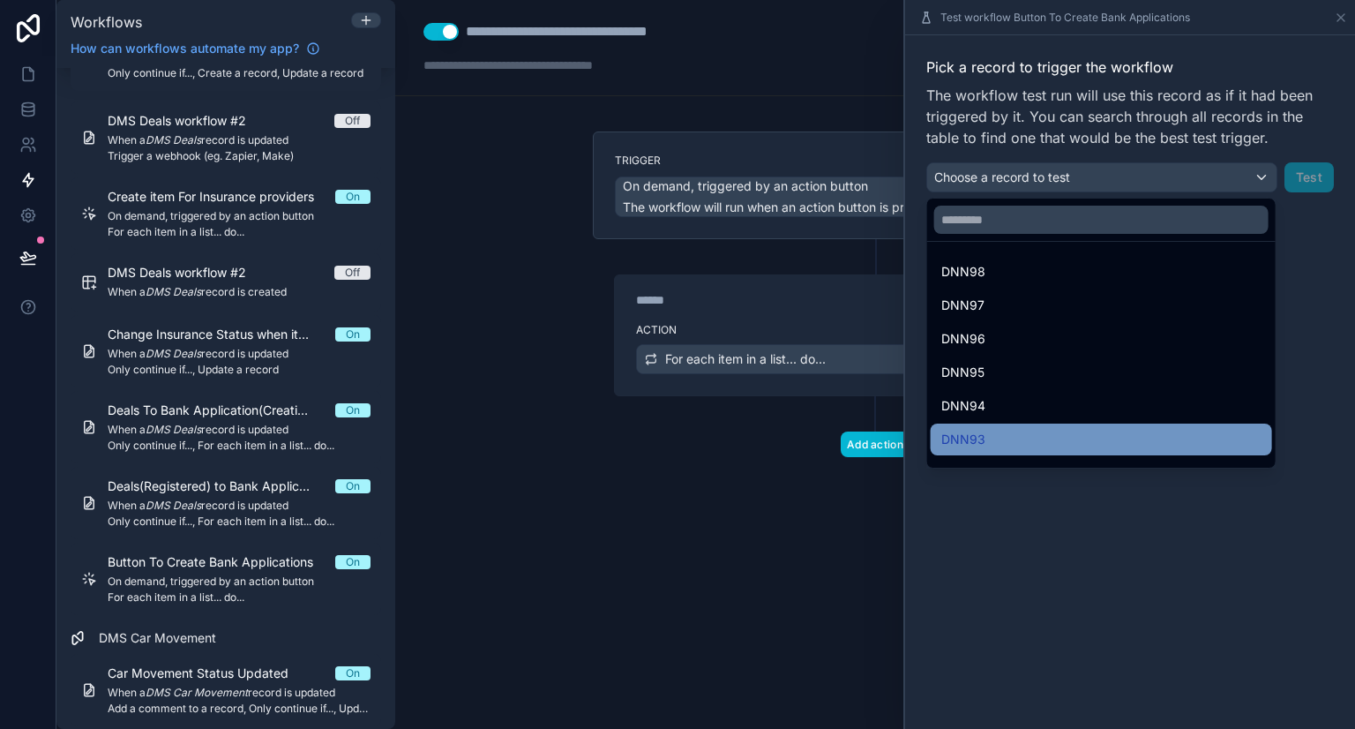
click at [972, 433] on span "DNN93" at bounding box center [963, 439] width 44 height 21
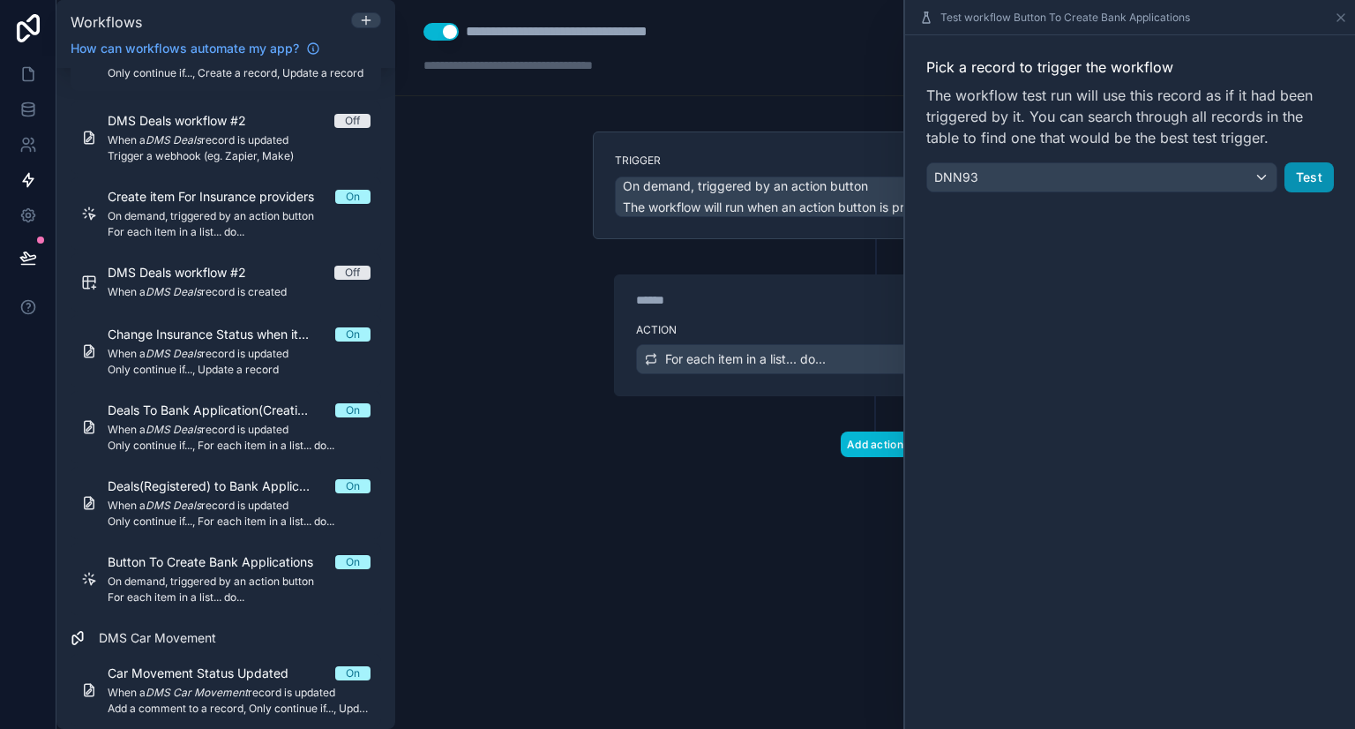
click at [1309, 177] on button "Test" at bounding box center [1308, 177] width 49 height 30
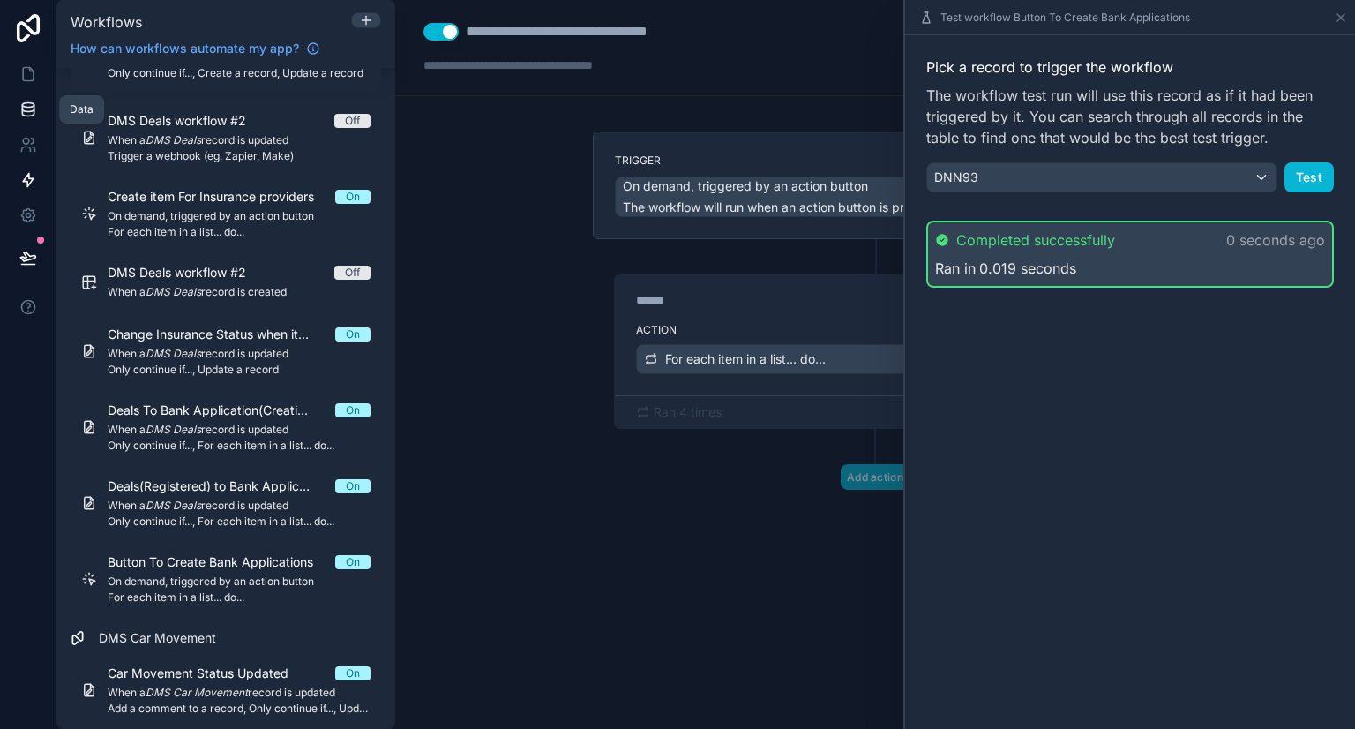
click at [23, 116] on icon at bounding box center [28, 110] width 18 height 18
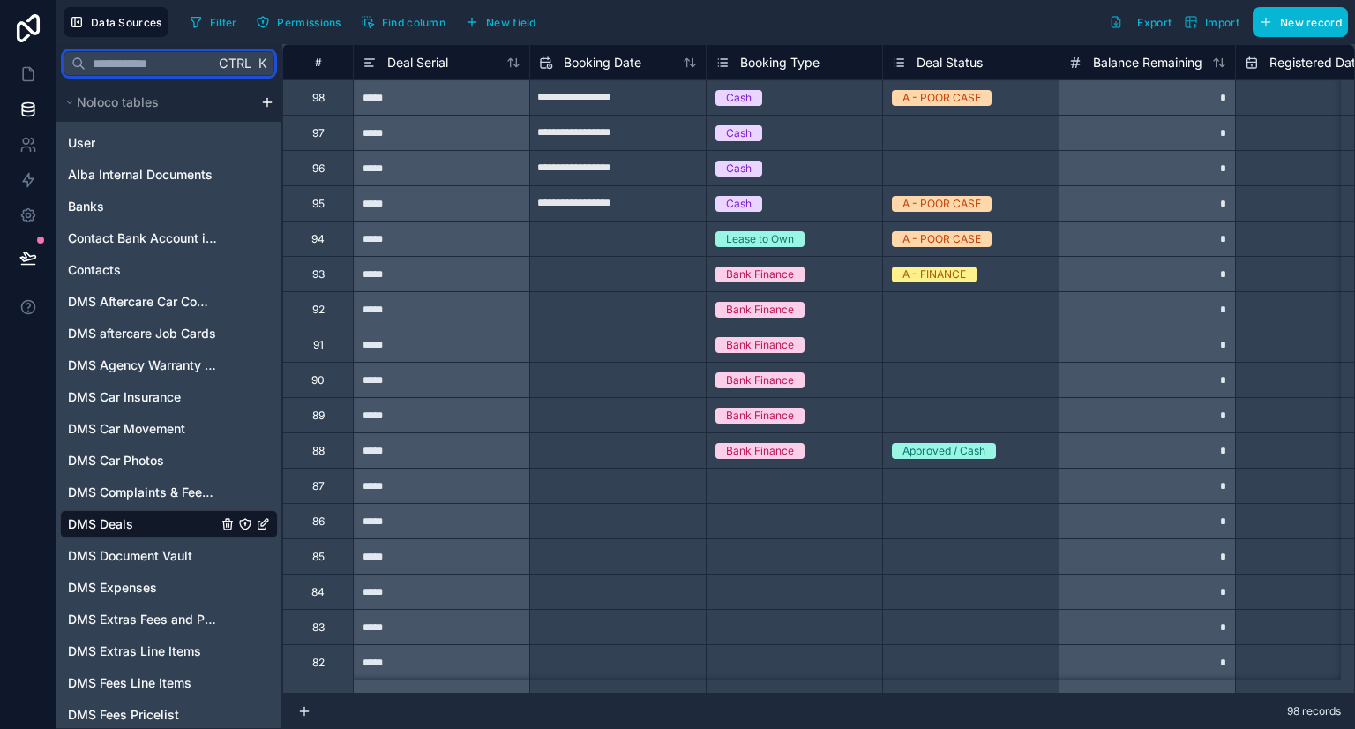
click at [158, 61] on input "text" at bounding box center [150, 64] width 129 height 32
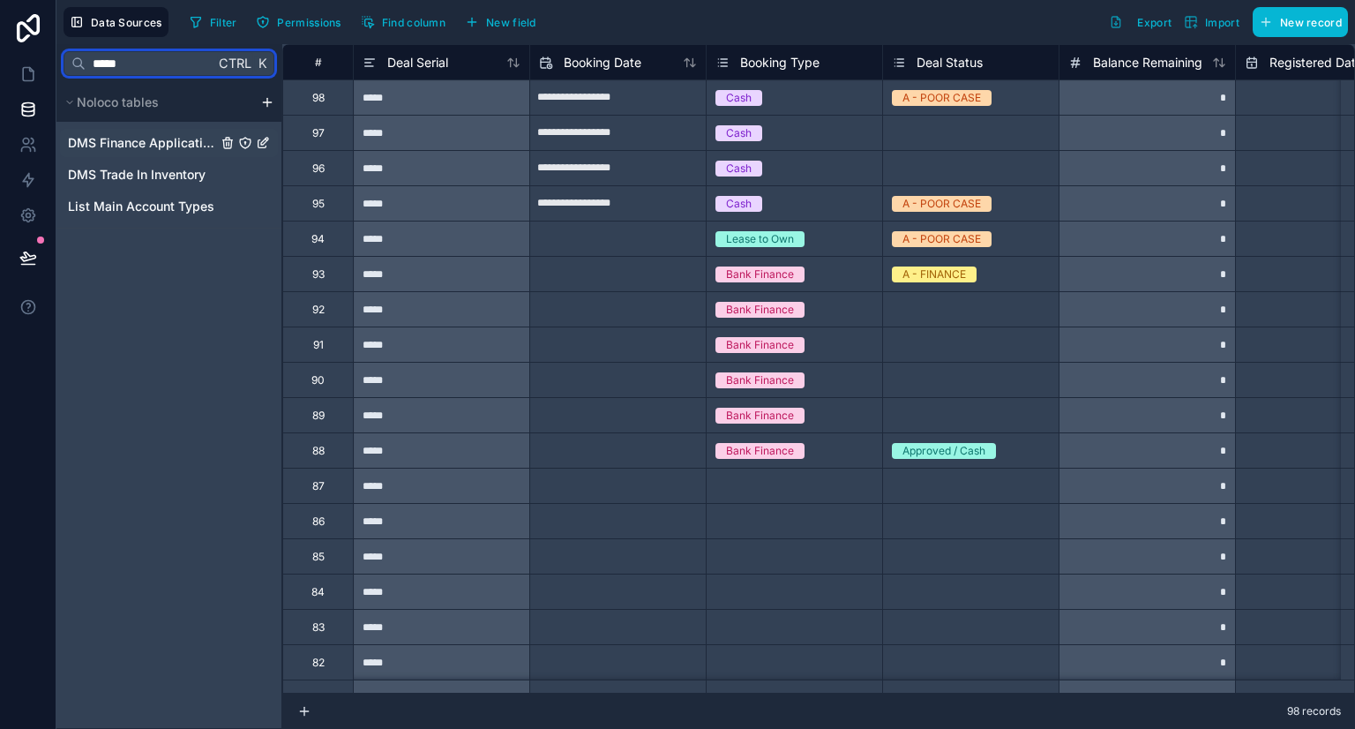
type input "*****"
click at [173, 135] on span "DMS Finance Applications" at bounding box center [142, 143] width 149 height 18
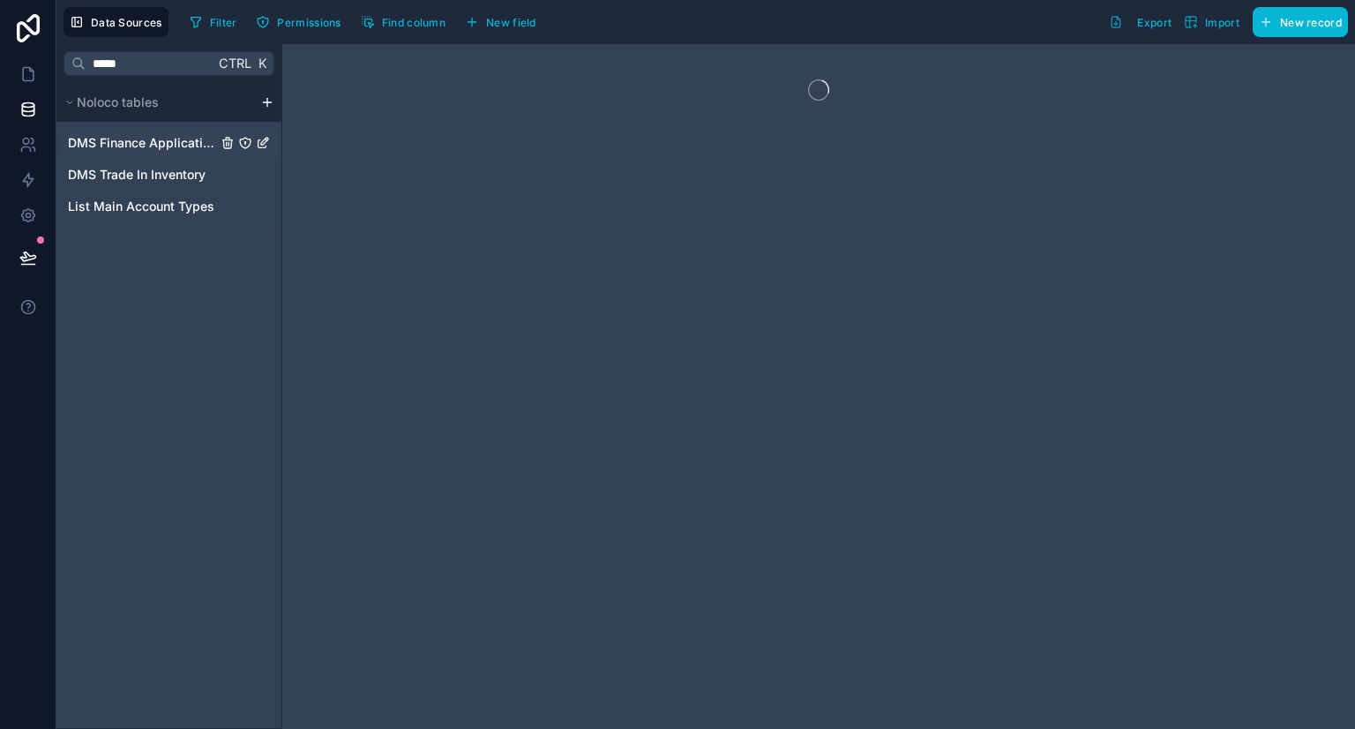
click at [176, 155] on link "DMS Finance Applications" at bounding box center [169, 143] width 218 height 28
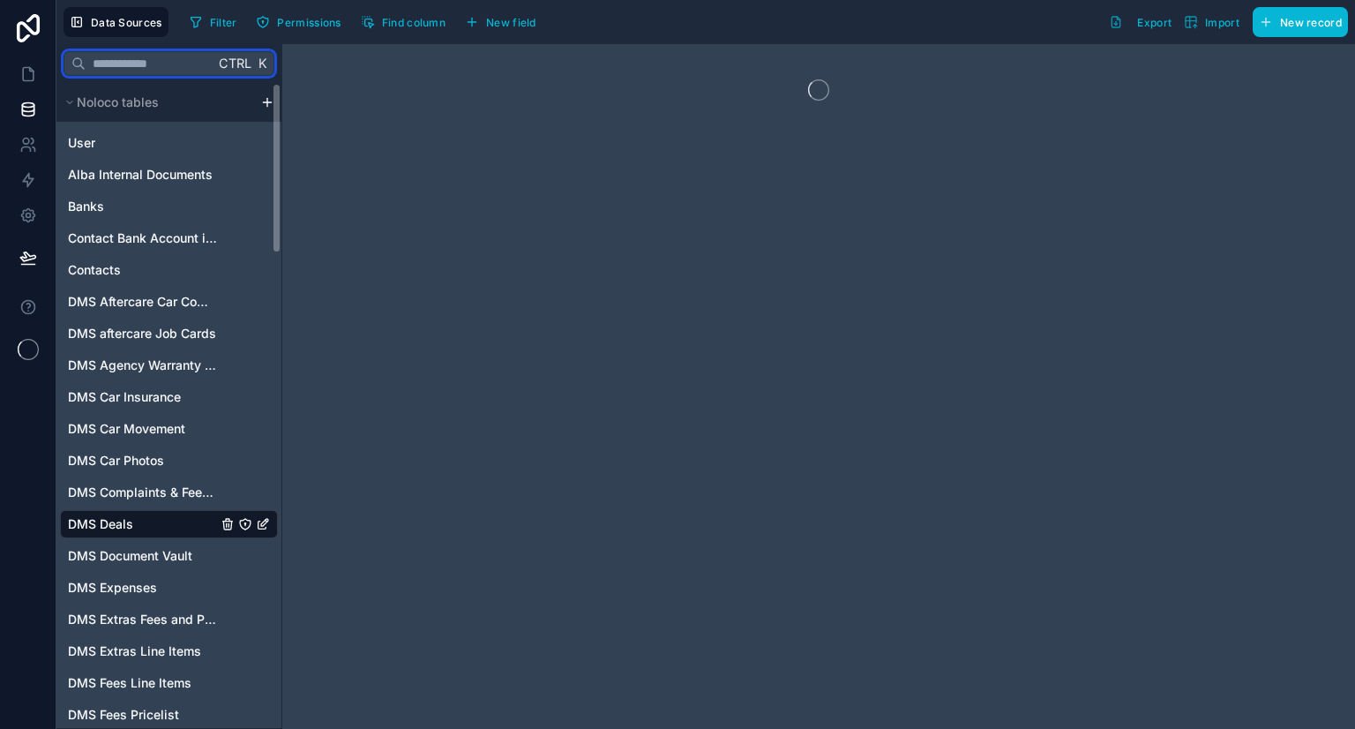
click at [167, 60] on input "text" at bounding box center [150, 64] width 129 height 32
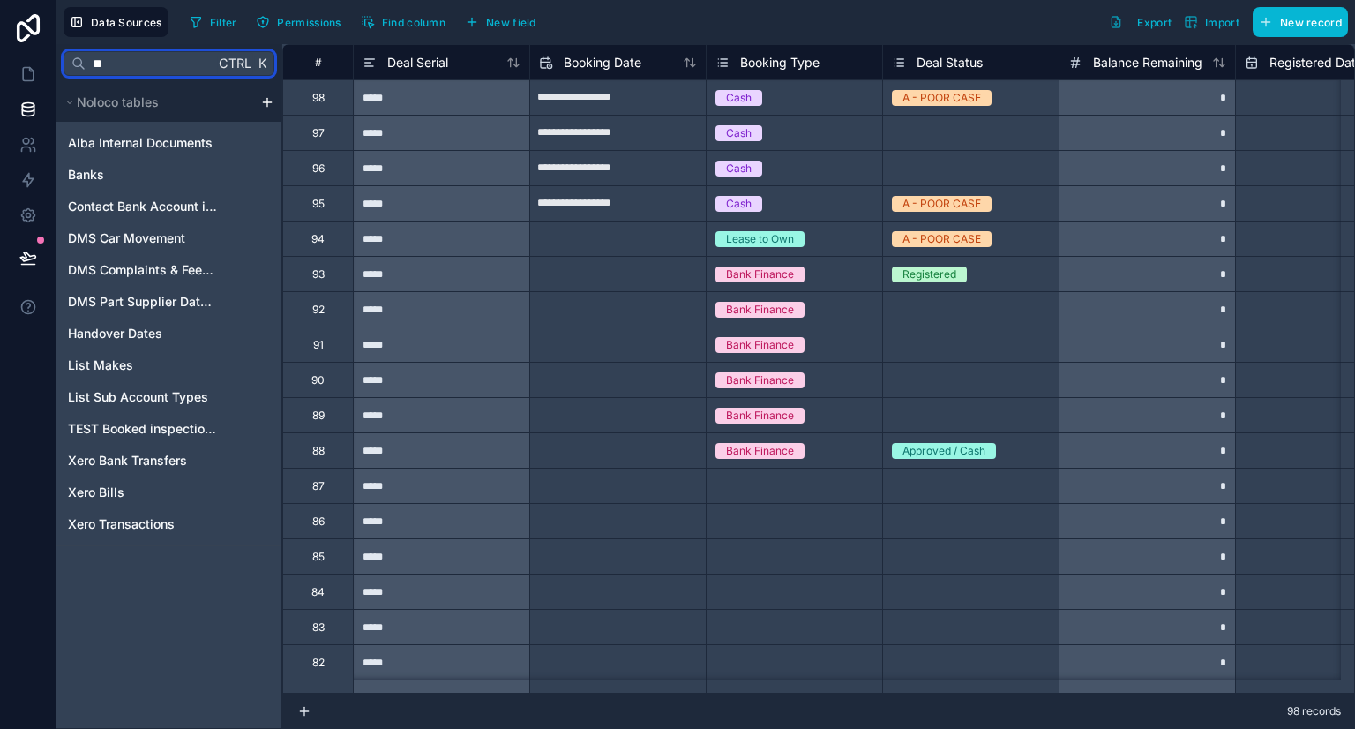
type input "*"
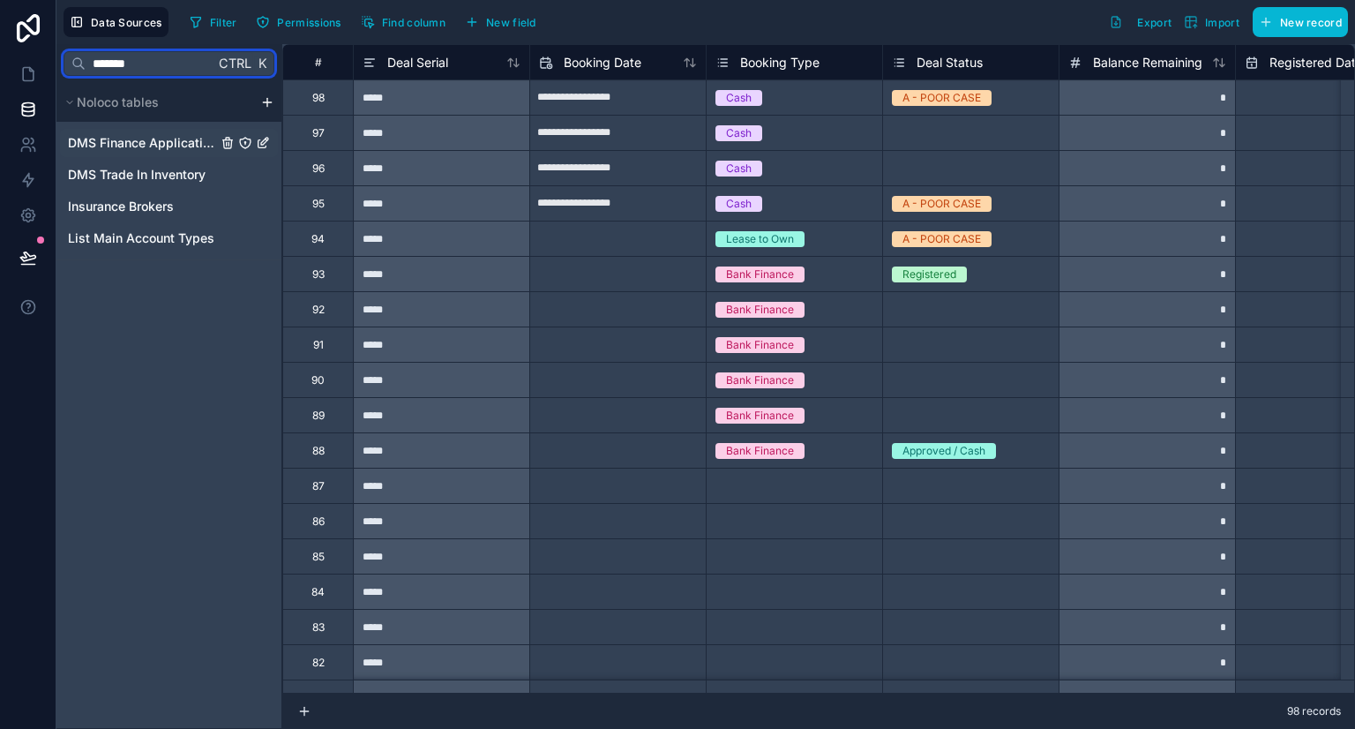
type input "*******"
click at [176, 137] on span "DMS Finance Applications" at bounding box center [142, 143] width 149 height 18
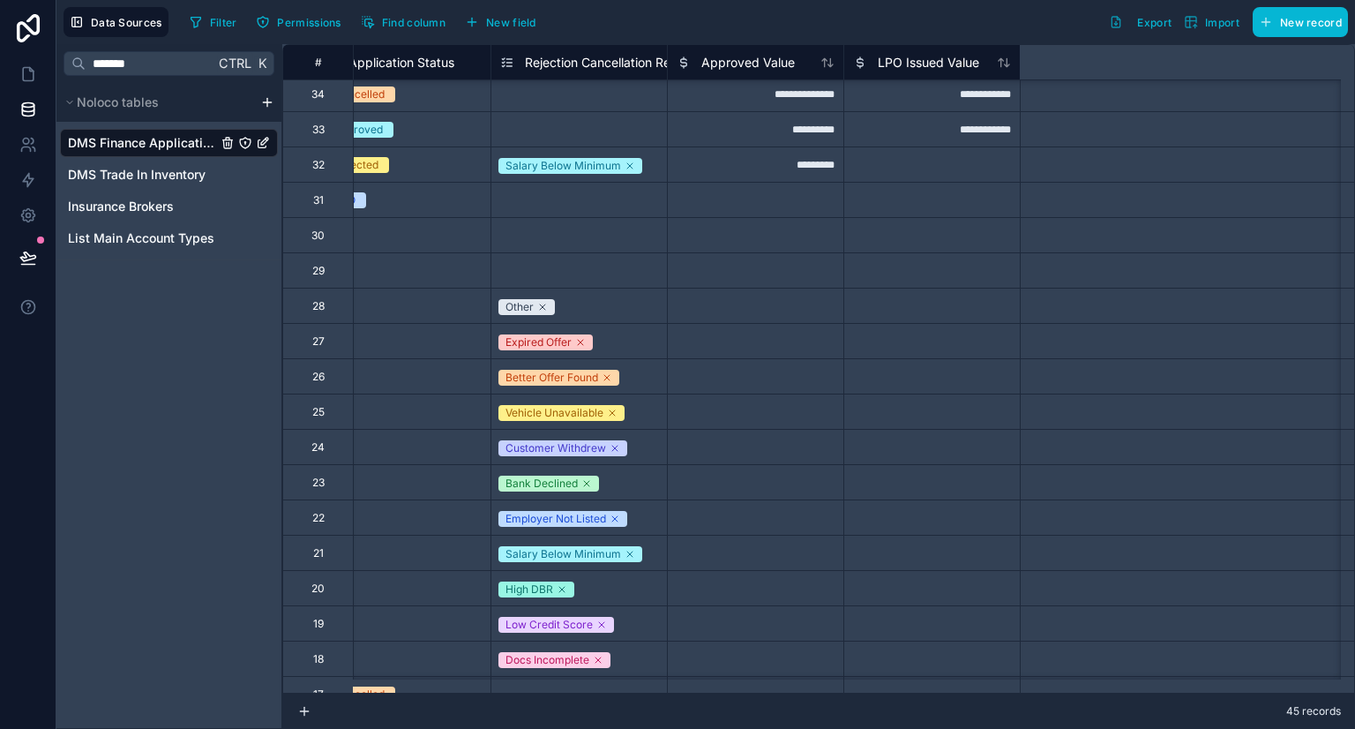
scroll to position [392, 0]
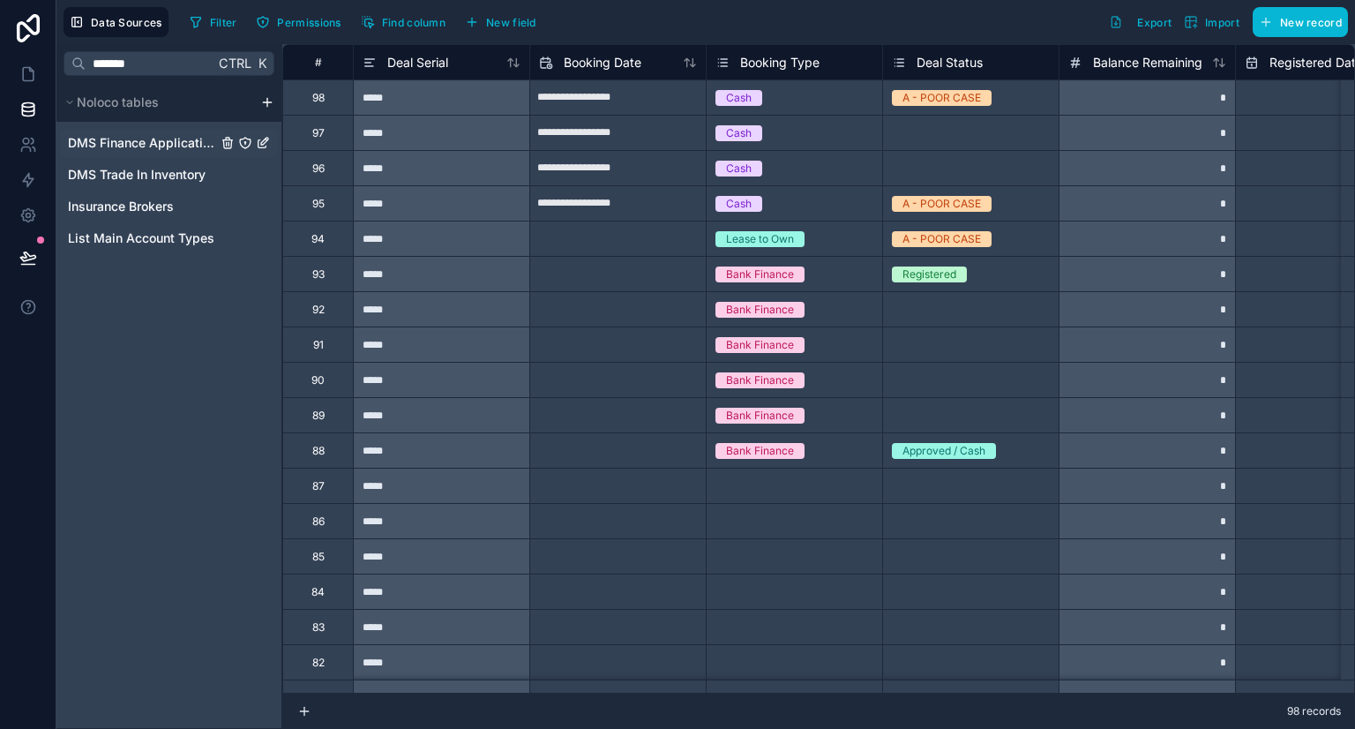
click at [180, 143] on span "DMS Finance Applications" at bounding box center [142, 143] width 149 height 18
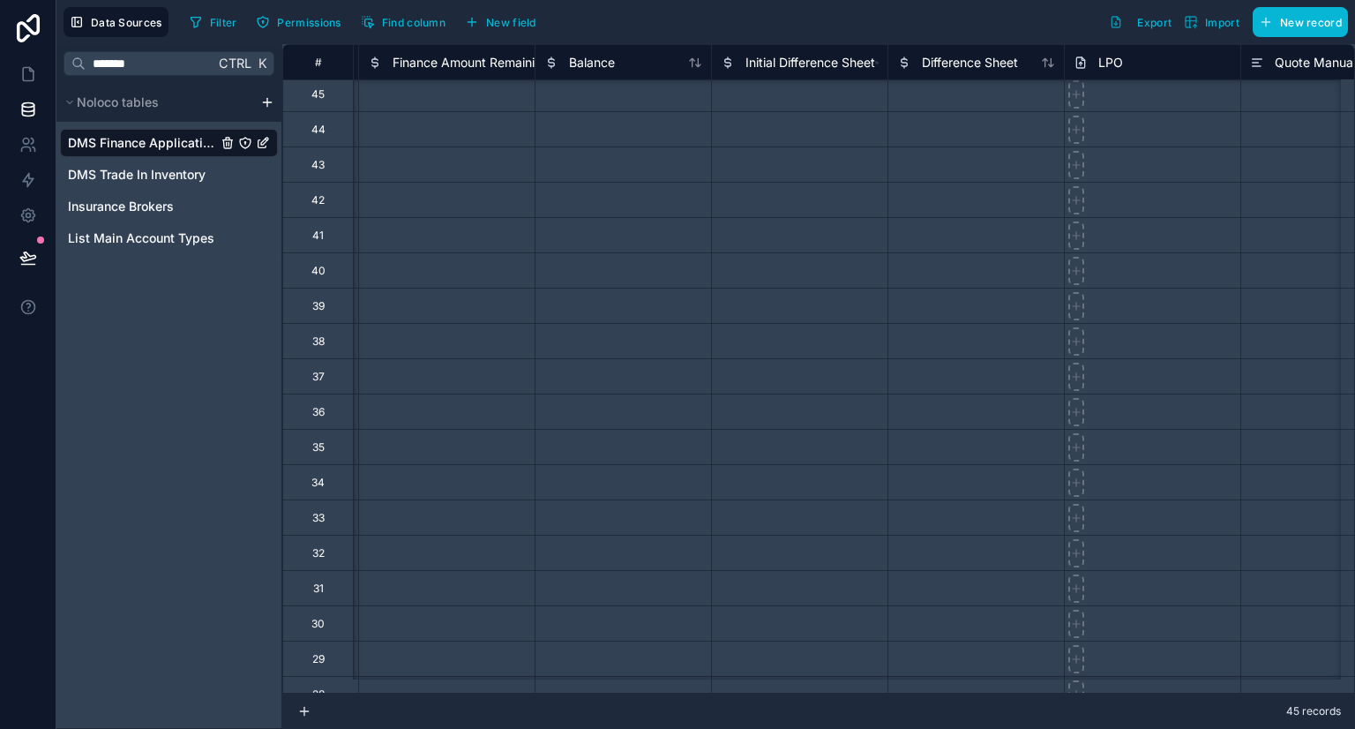
scroll to position [4, 2815]
click at [447, 24] on button "Find column" at bounding box center [403, 22] width 97 height 26
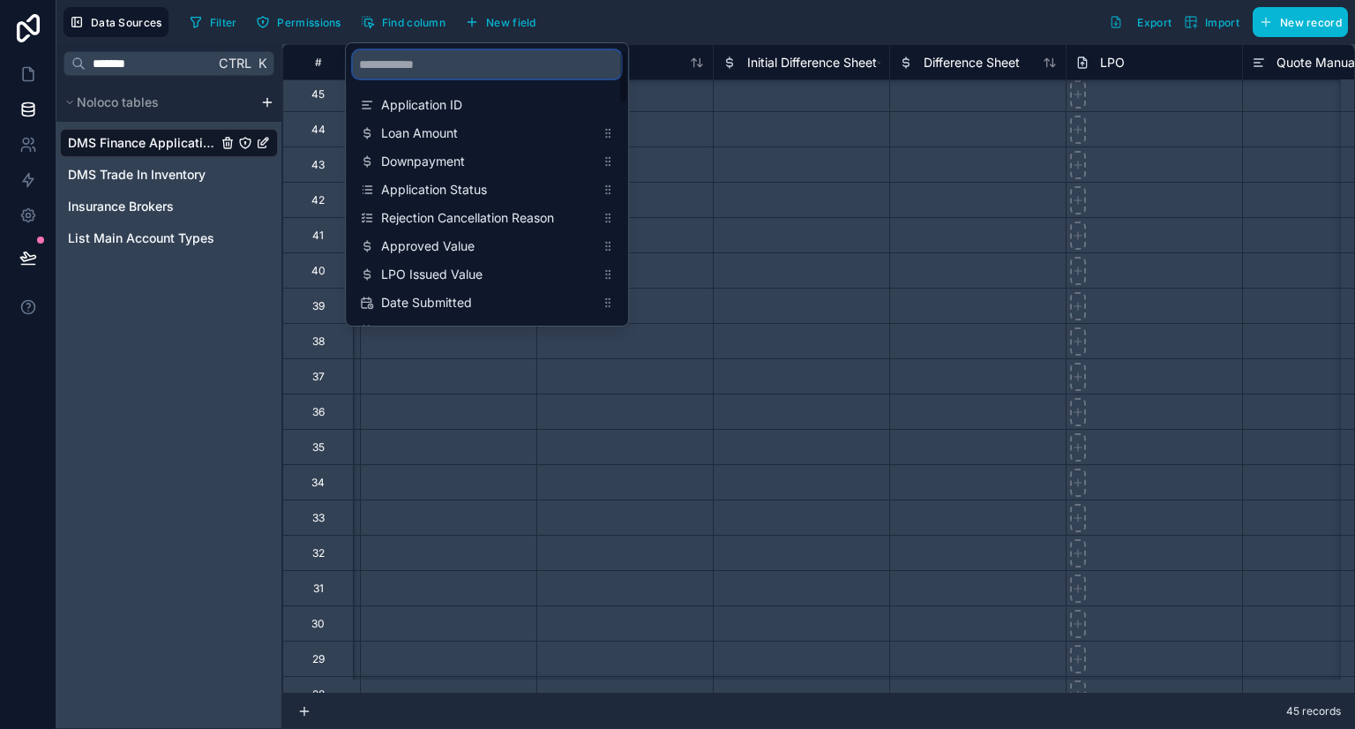
click at [452, 71] on input "scrollable content" at bounding box center [487, 64] width 268 height 28
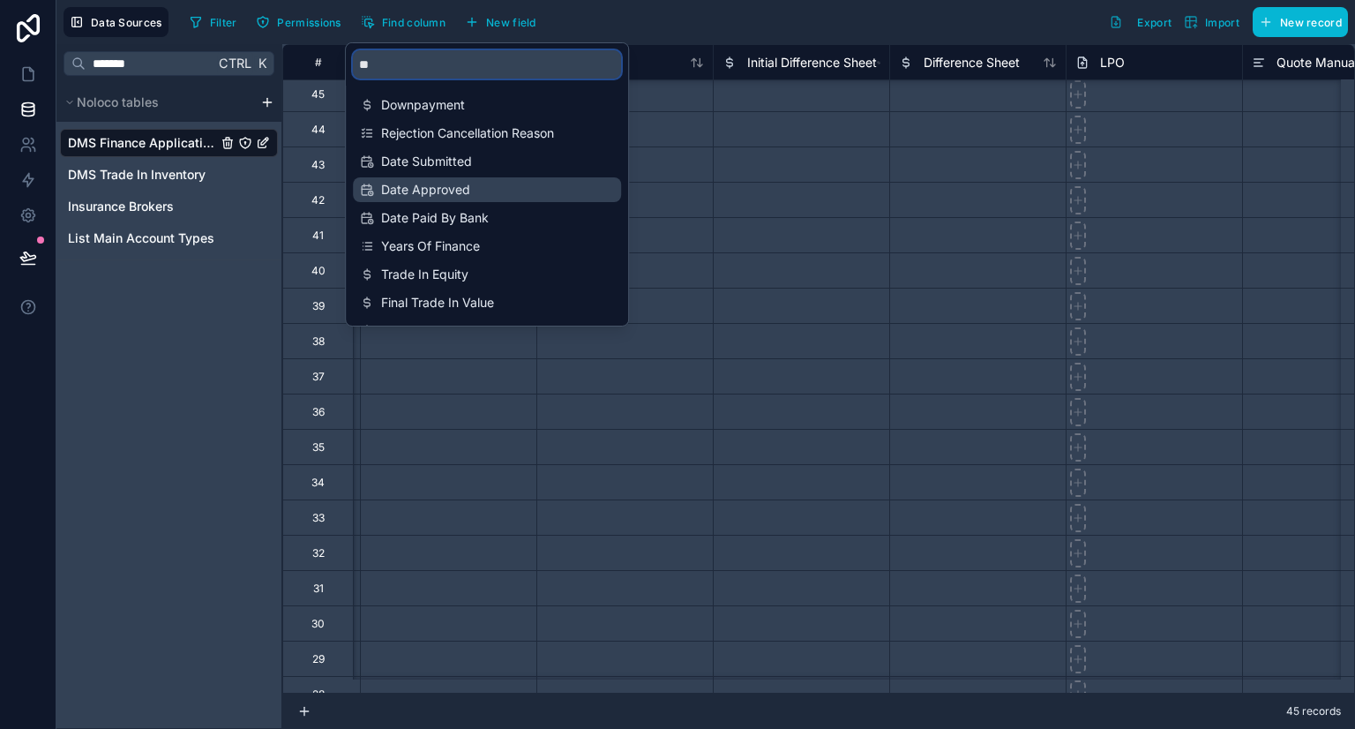
type input "*"
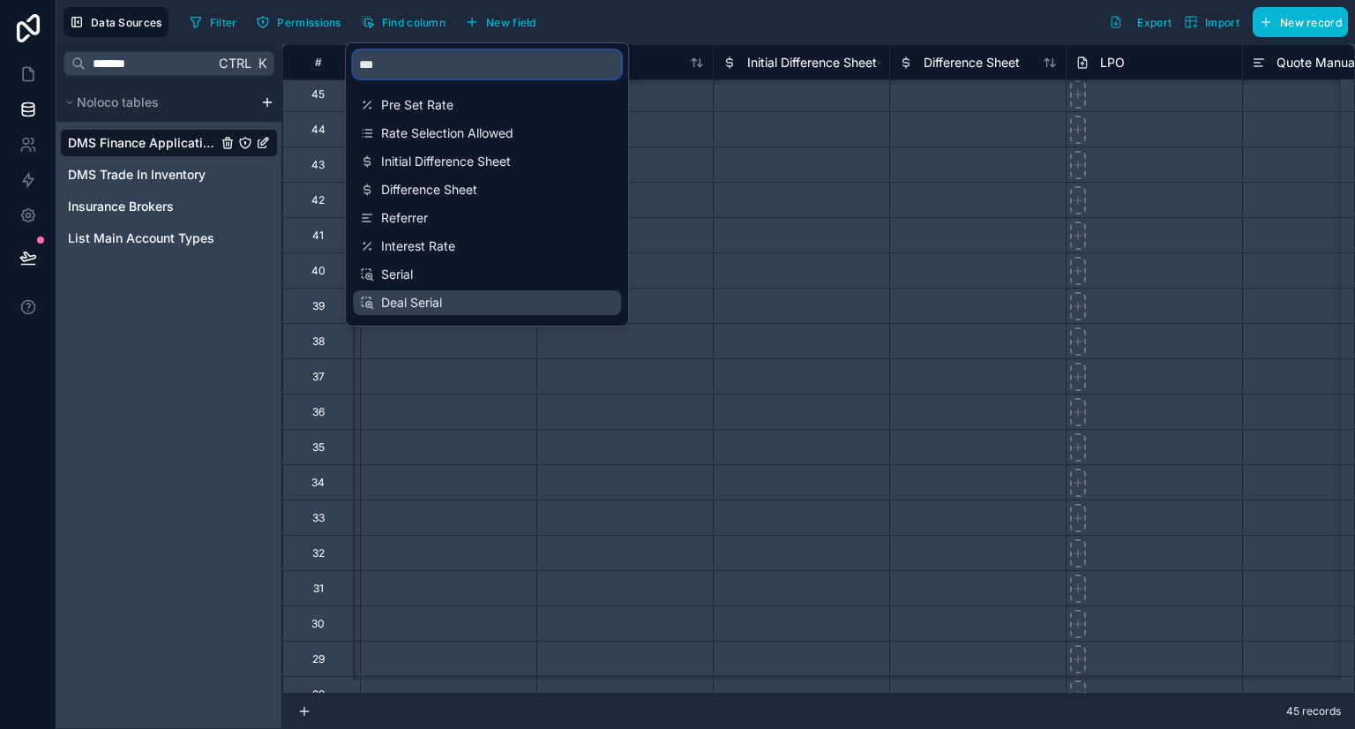
type input "***"
click at [396, 305] on span "Deal Serial" at bounding box center [487, 303] width 213 height 18
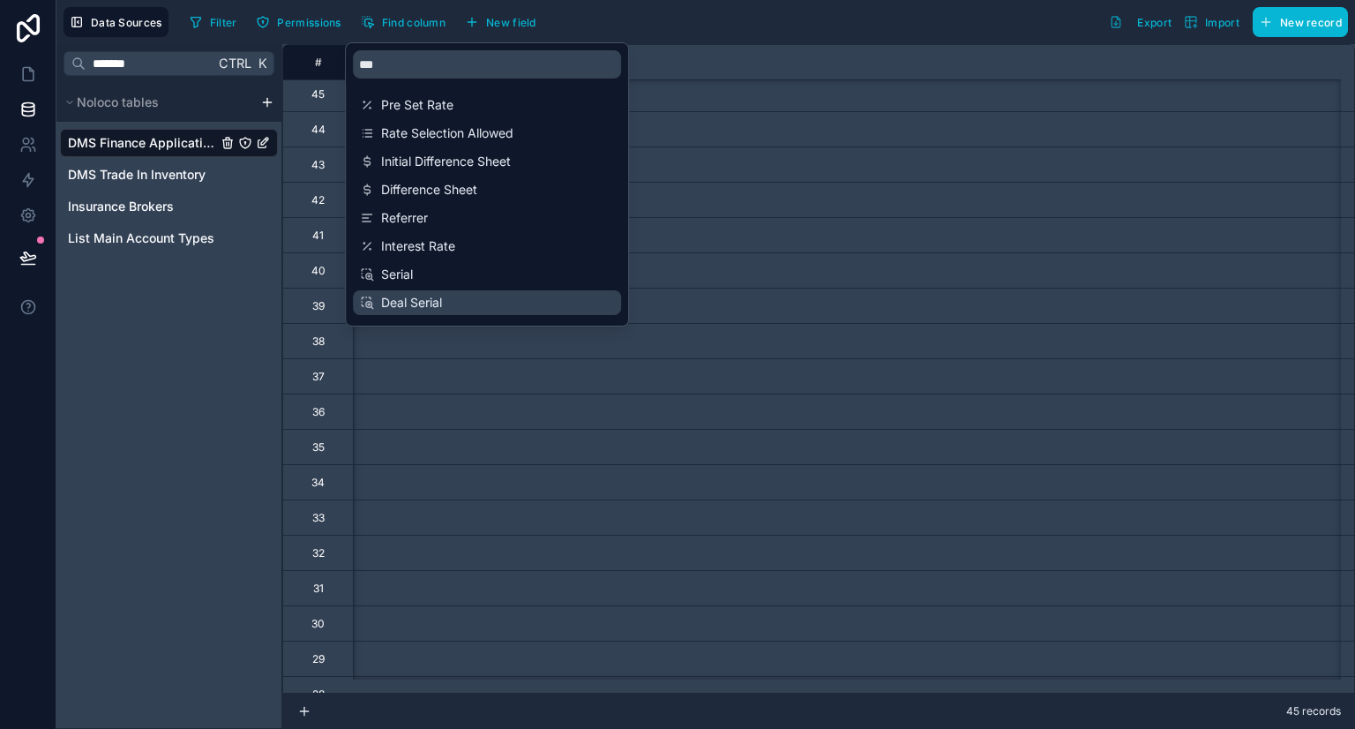
scroll to position [4, 7479]
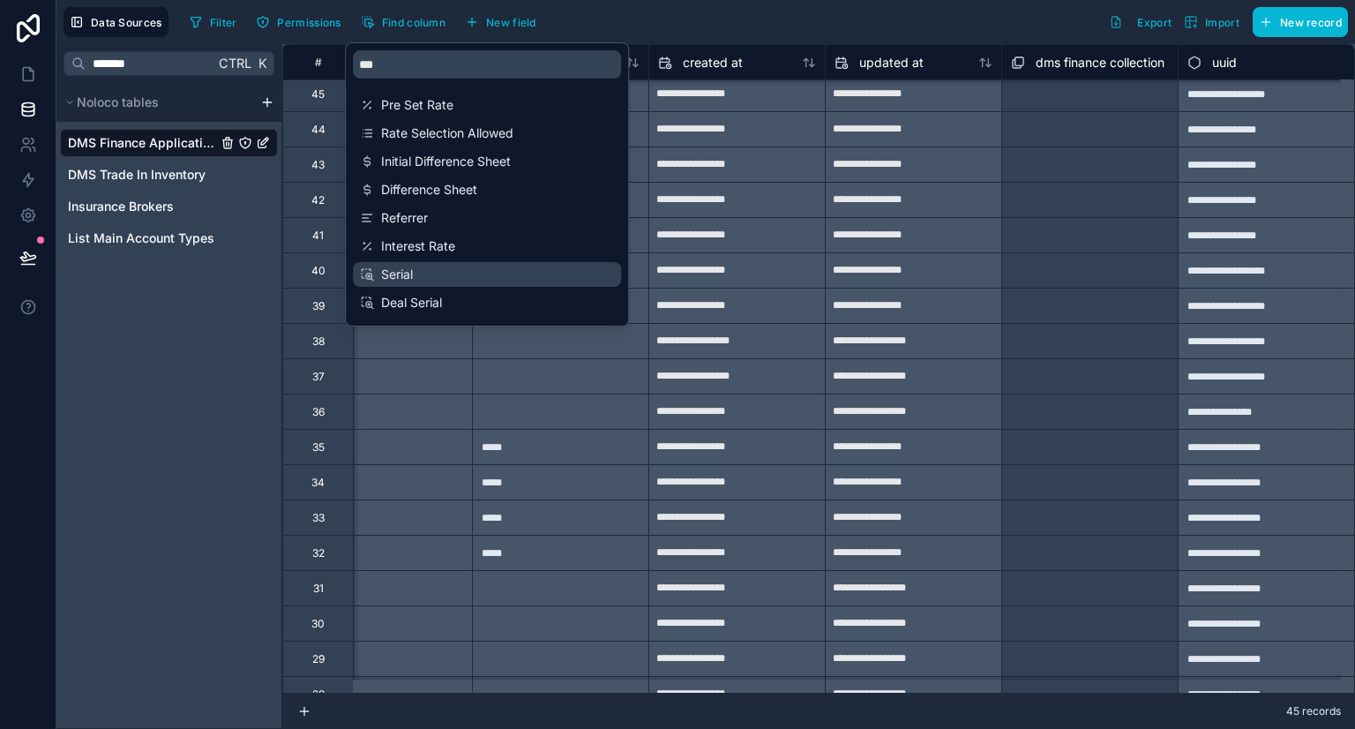
click at [420, 272] on span "Serial" at bounding box center [487, 274] width 213 height 18
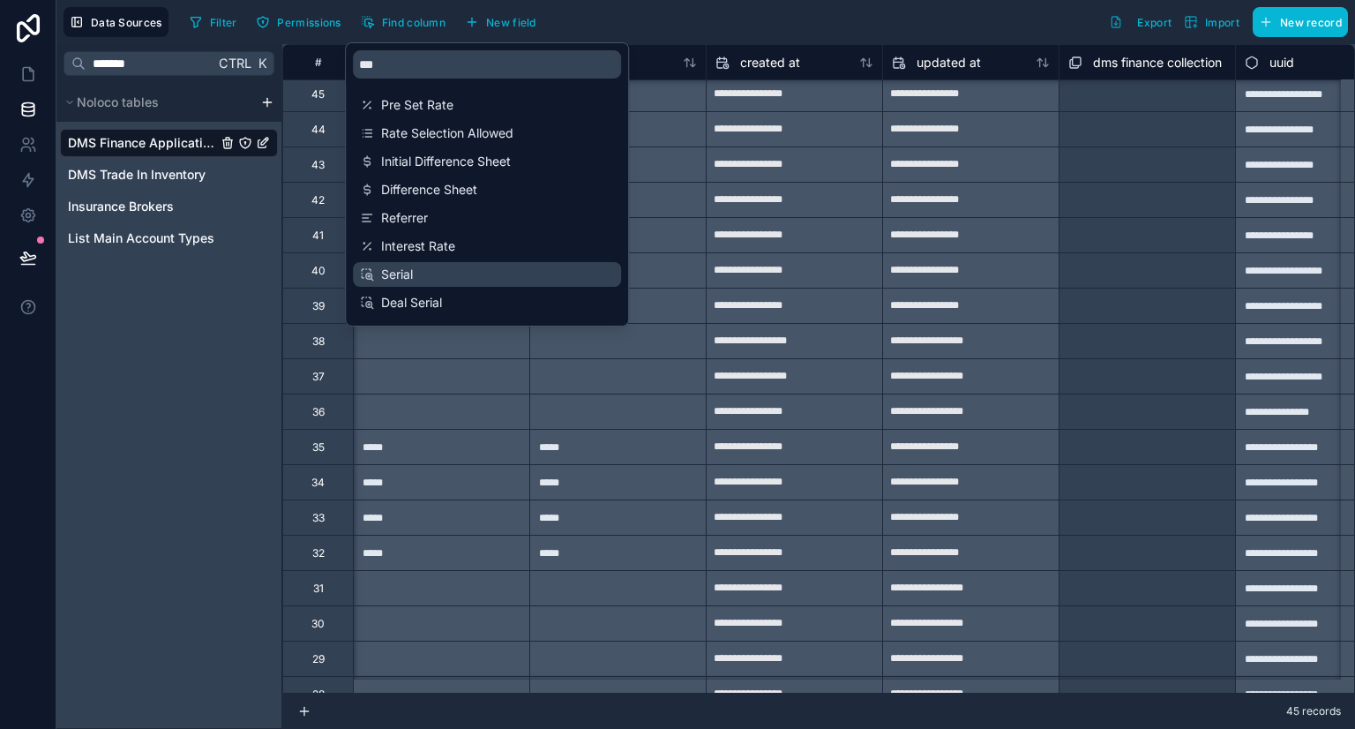
click at [465, 273] on span "Serial" at bounding box center [487, 274] width 213 height 18
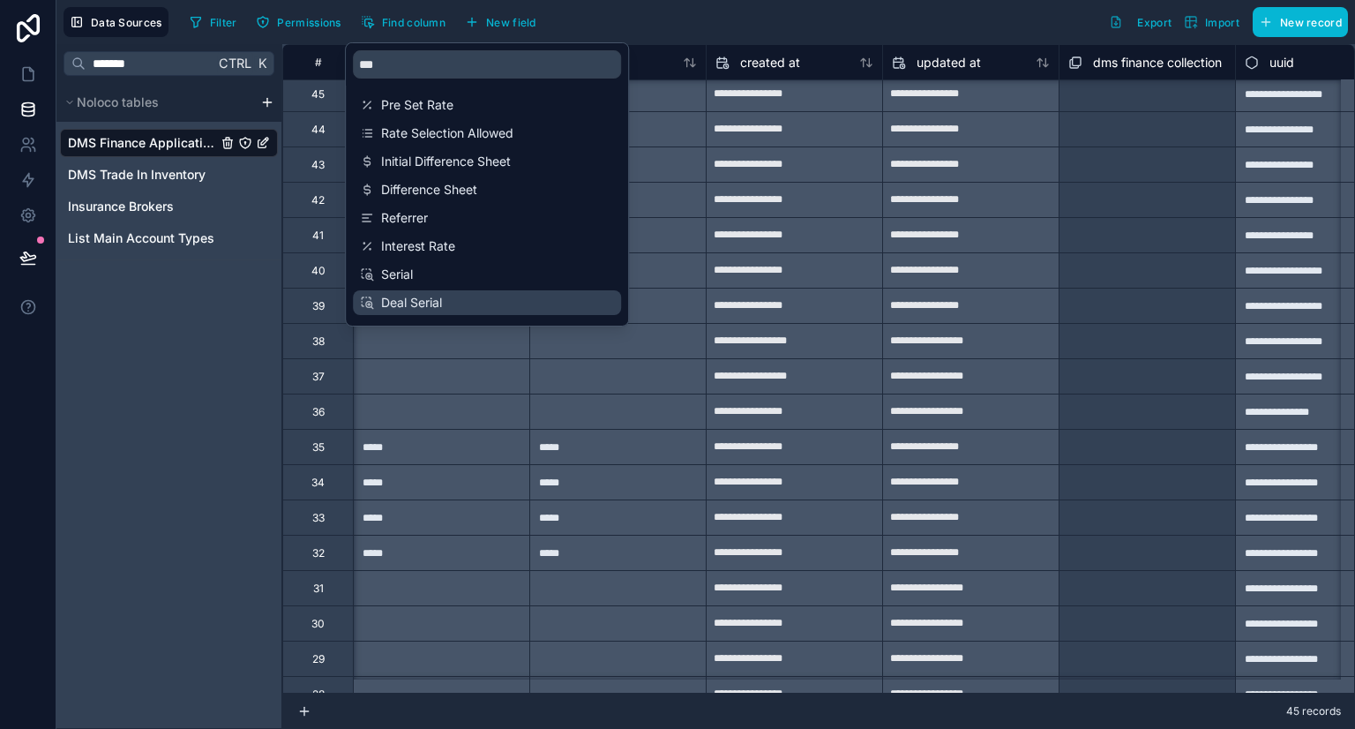
click at [466, 300] on span "Deal Serial" at bounding box center [487, 303] width 213 height 18
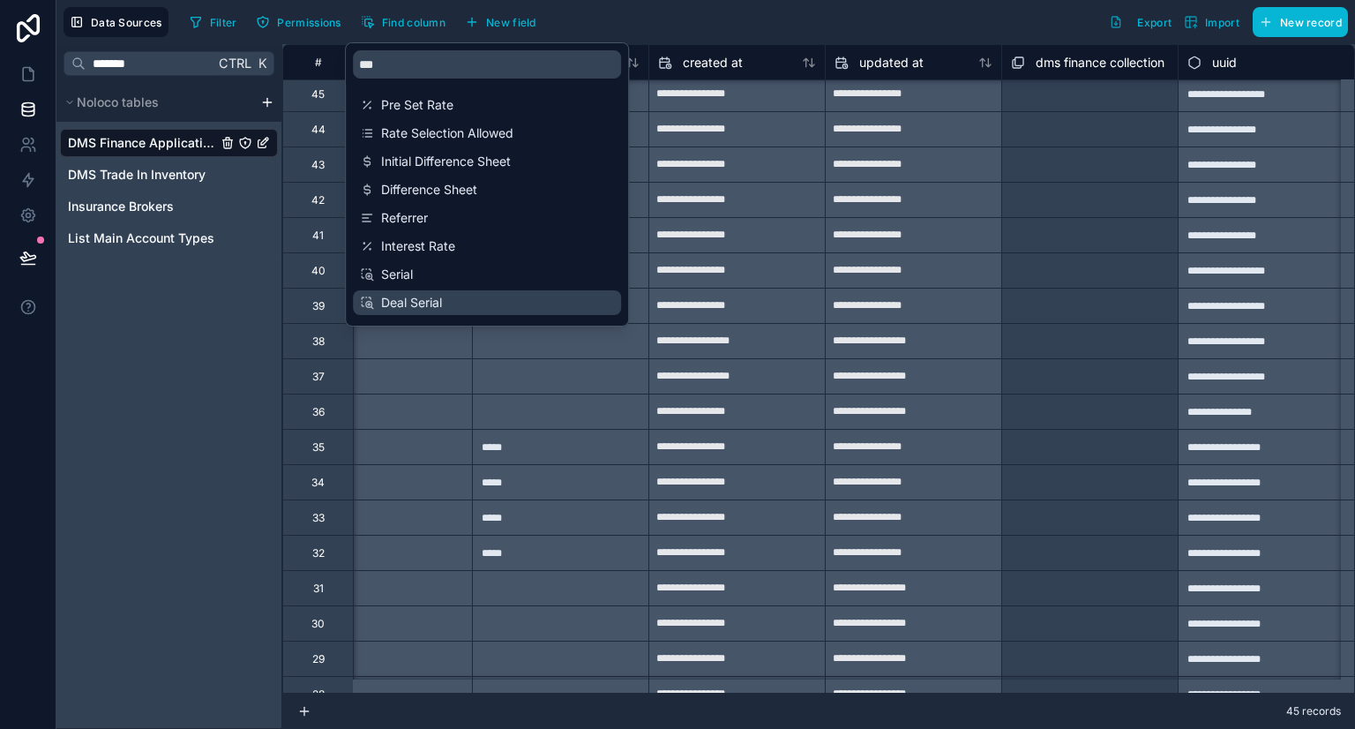
scroll to position [4, 7479]
click at [784, 36] on div "Filter Permissions Find column New field Export Import New record" at bounding box center [765, 22] width 1165 height 30
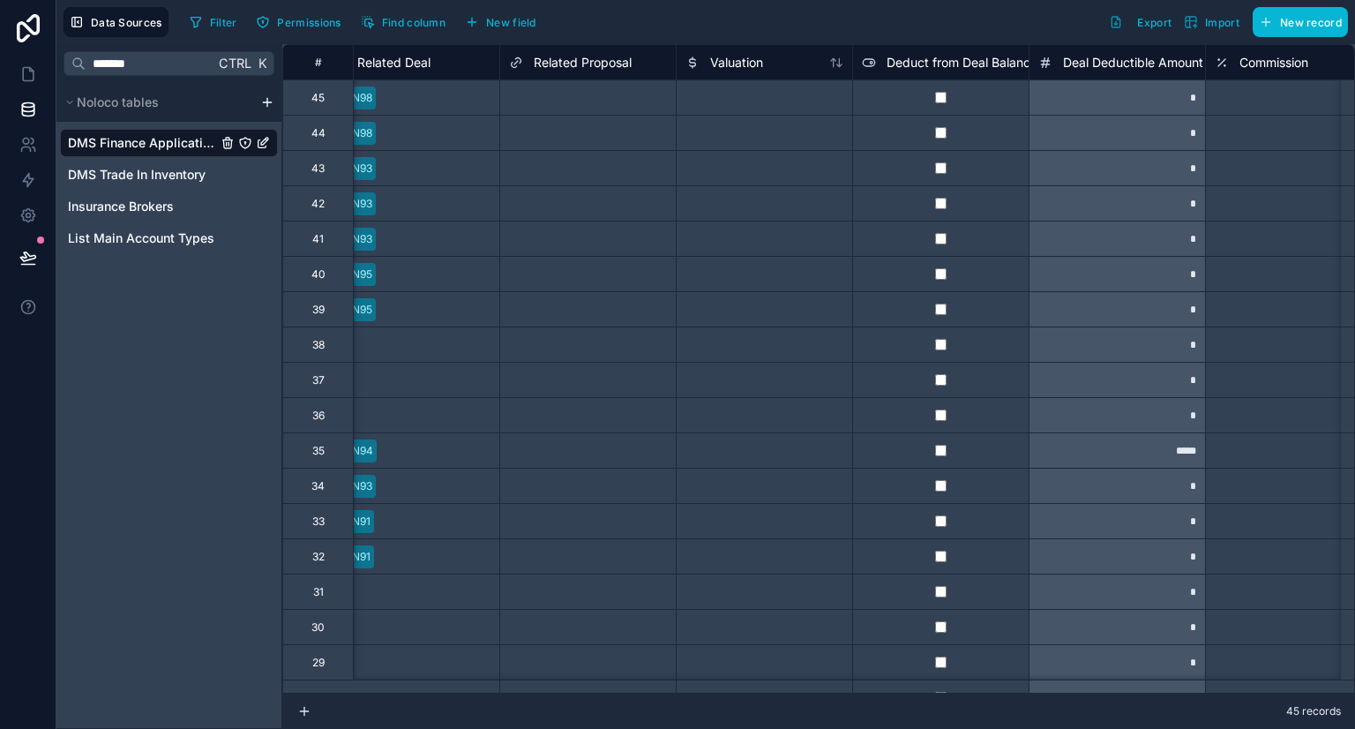
scroll to position [0, 5228]
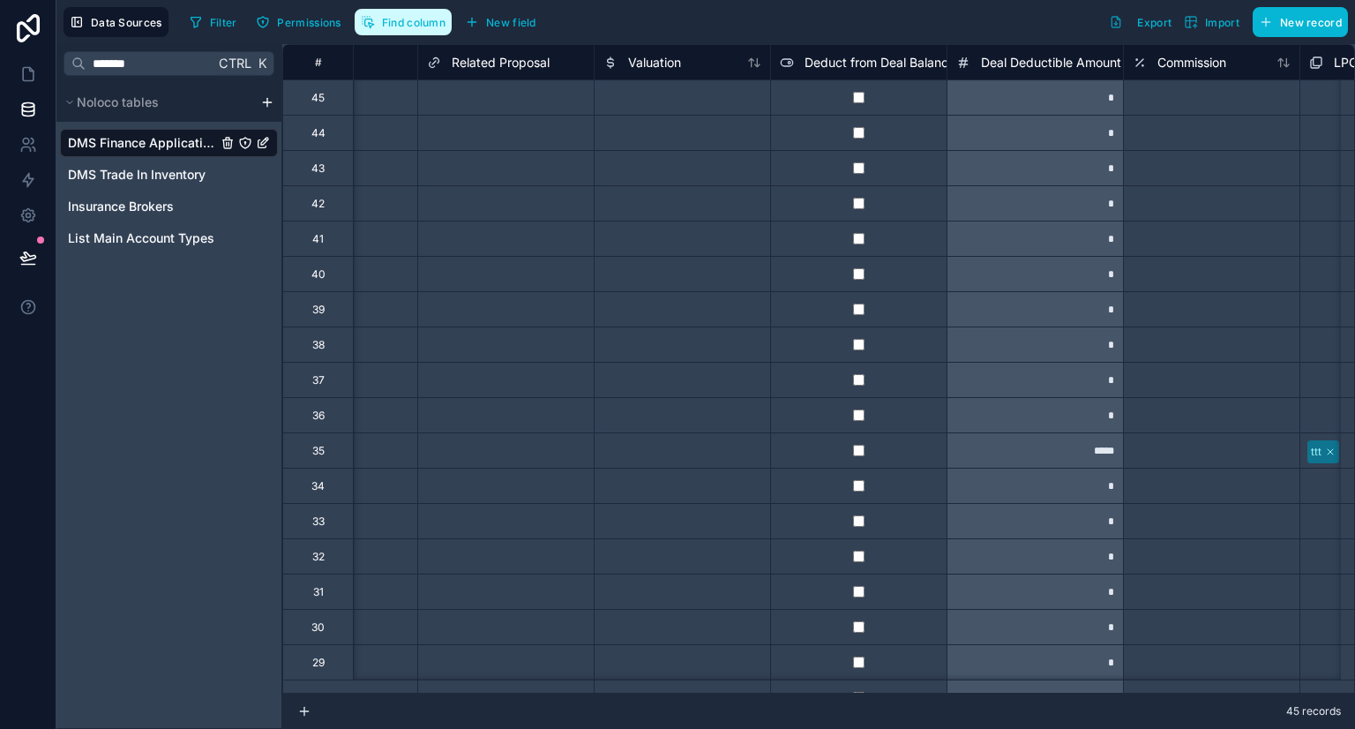
click at [427, 34] on button "Find column" at bounding box center [403, 22] width 97 height 26
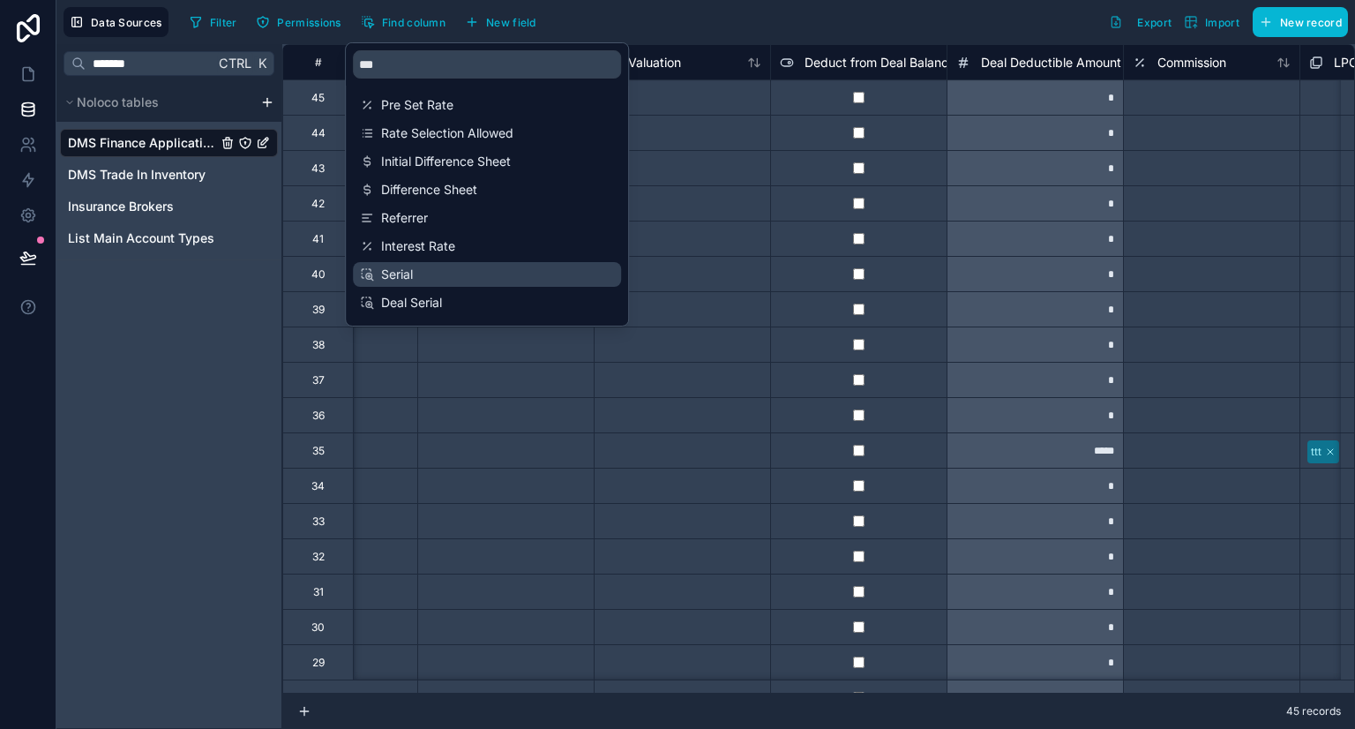
click at [428, 280] on span "Serial" at bounding box center [487, 274] width 213 height 18
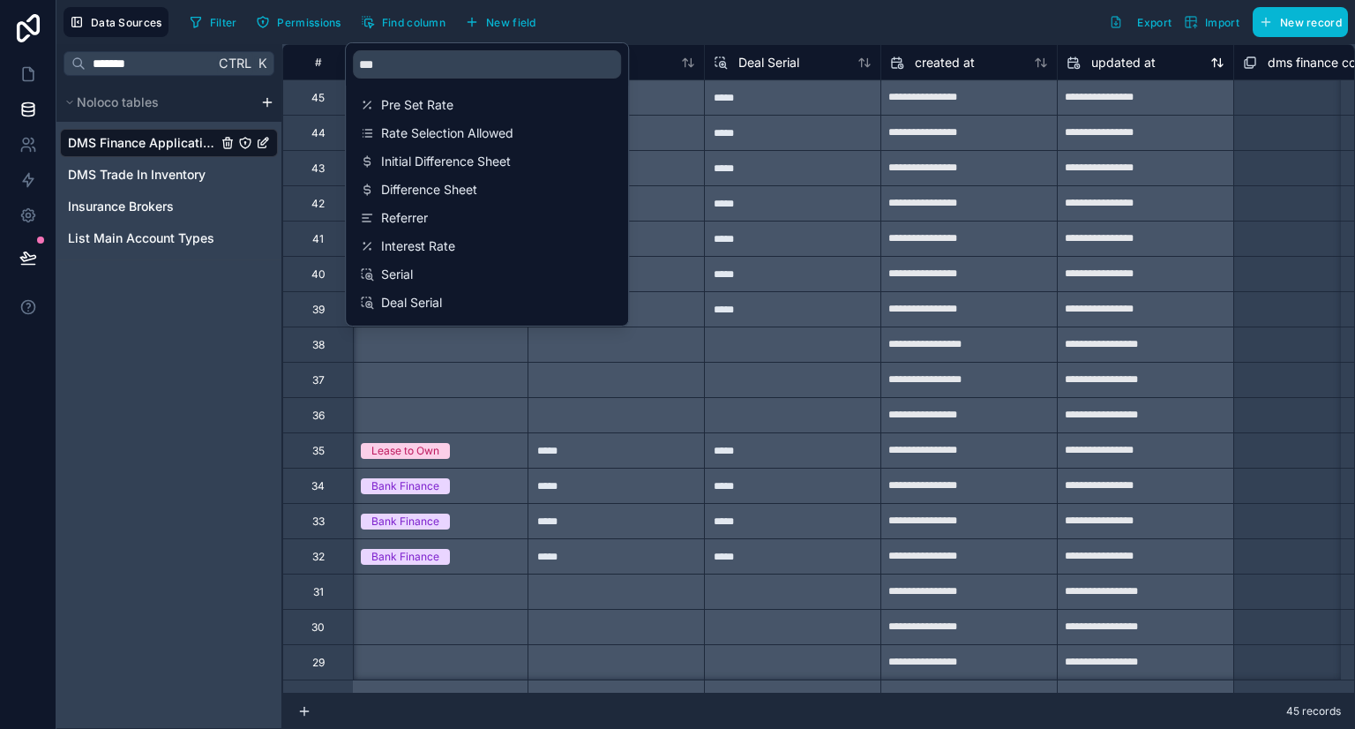
scroll to position [0, 7409]
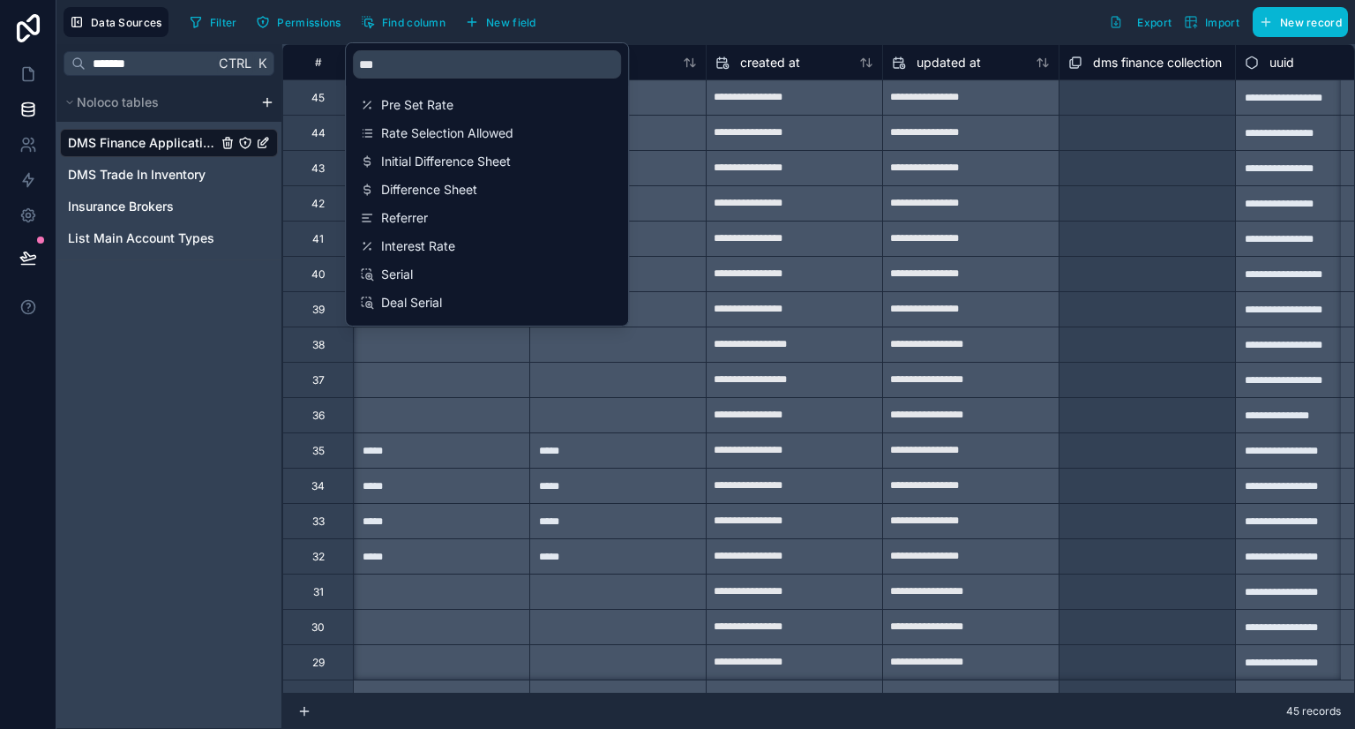
click at [817, 19] on div "Filter Permissions Find column New field Export Import New record" at bounding box center [765, 22] width 1165 height 30
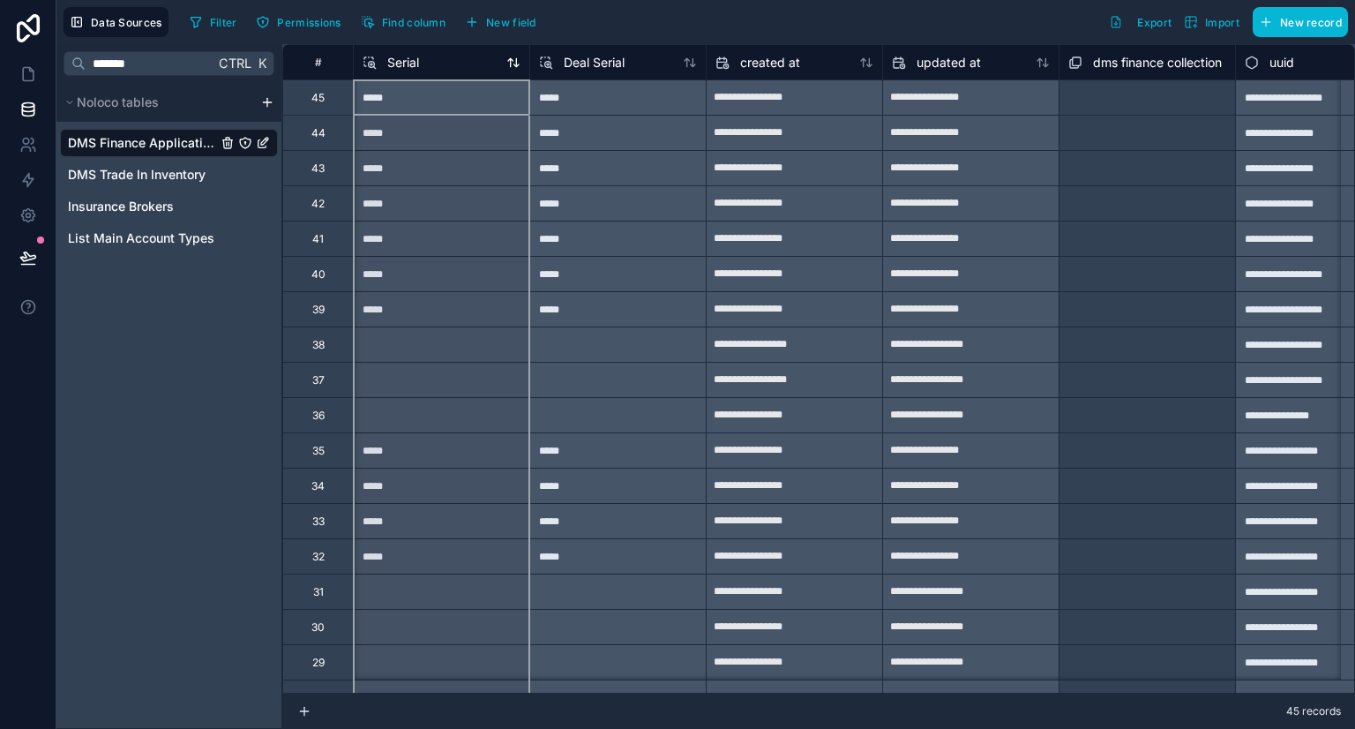
click at [436, 52] on div "Serial" at bounding box center [442, 62] width 158 height 21
click at [434, 70] on div "Serial" at bounding box center [442, 62] width 158 height 21
click at [455, 59] on div "Serial" at bounding box center [442, 62] width 158 height 21
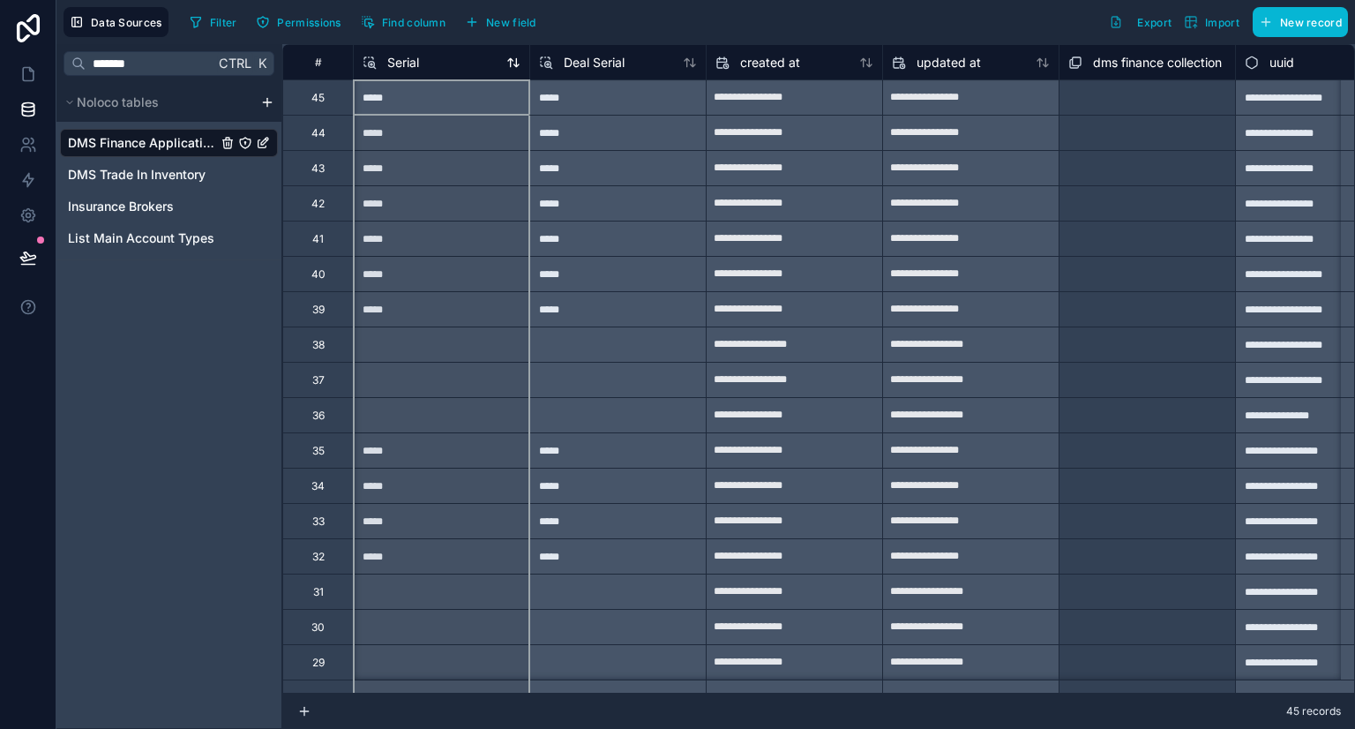
click at [455, 59] on div "Serial" at bounding box center [442, 62] width 158 height 21
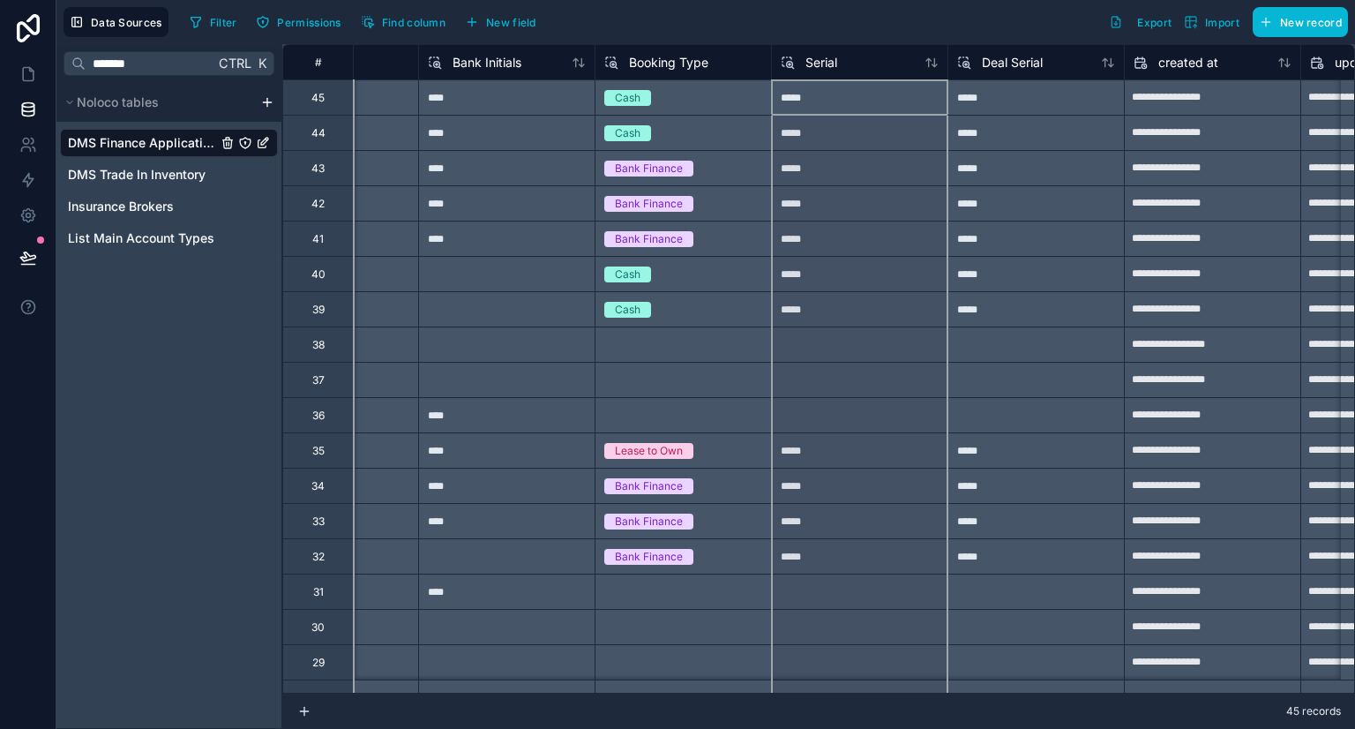
scroll to position [0, 6992]
click at [819, 65] on span "Serial" at bounding box center [820, 63] width 32 height 18
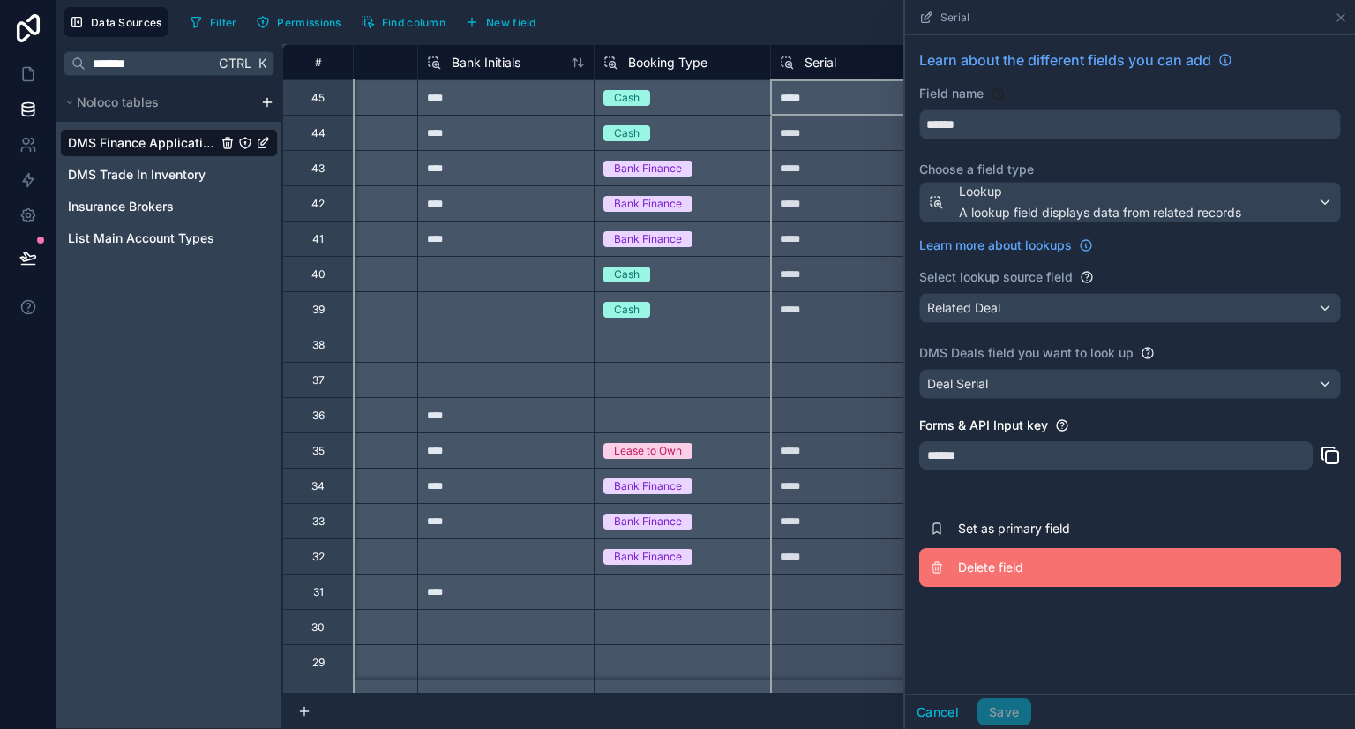
click at [1001, 575] on button "Delete field" at bounding box center [1130, 567] width 422 height 39
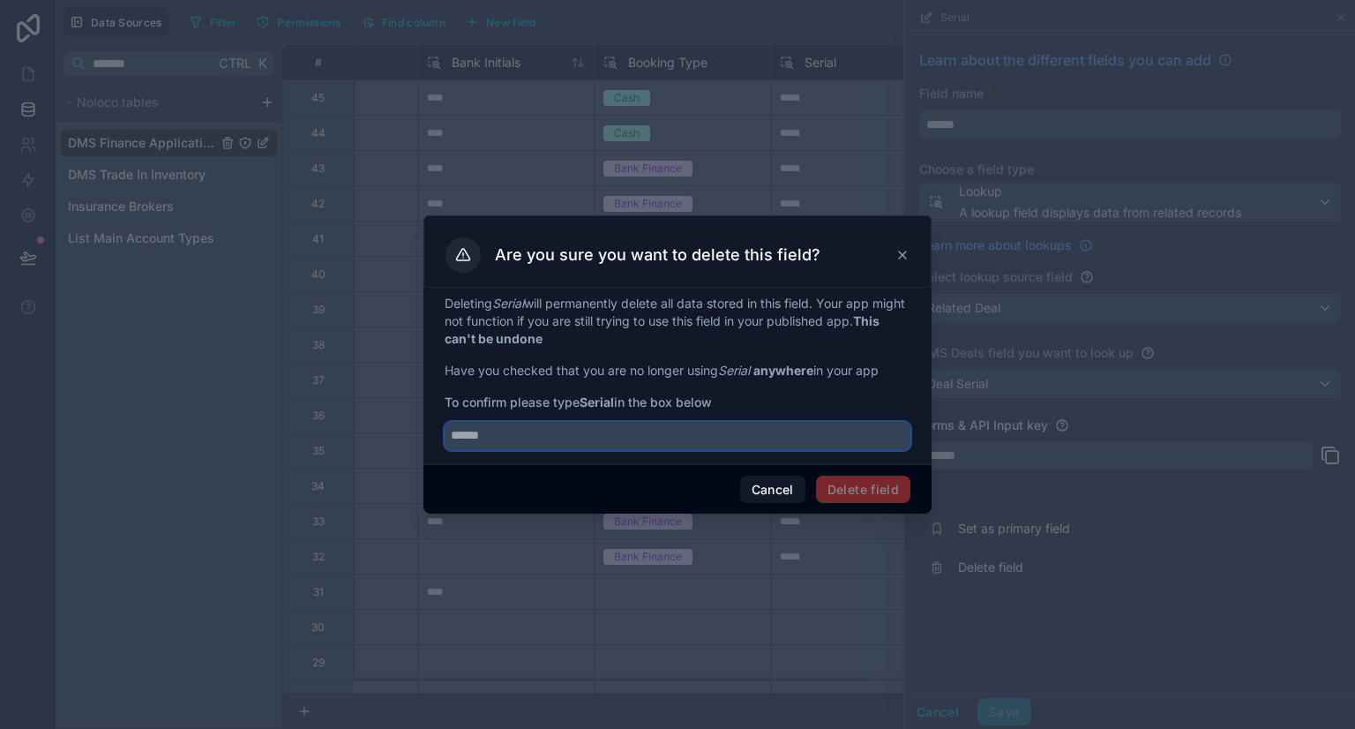
click at [545, 445] on input "text" at bounding box center [678, 436] width 466 height 28
type input "******"
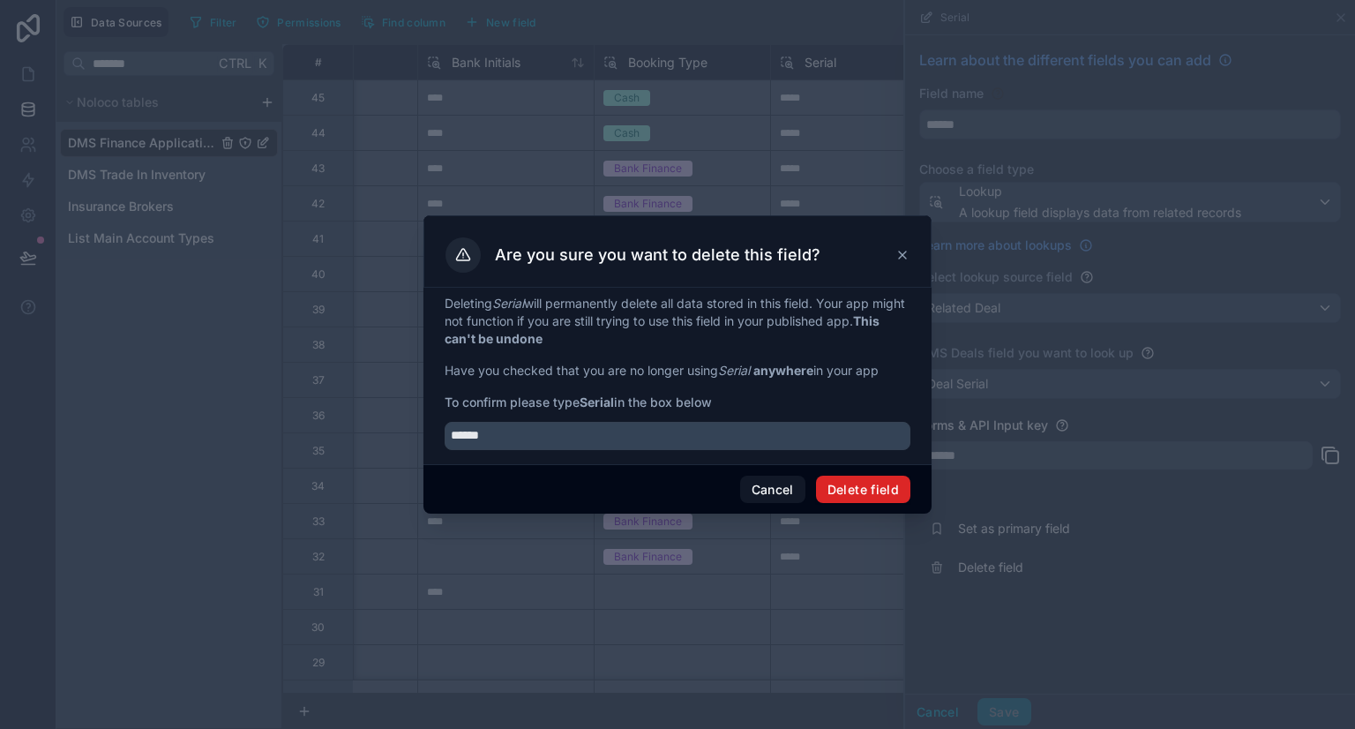
click at [871, 481] on button "Delete field" at bounding box center [863, 489] width 94 height 28
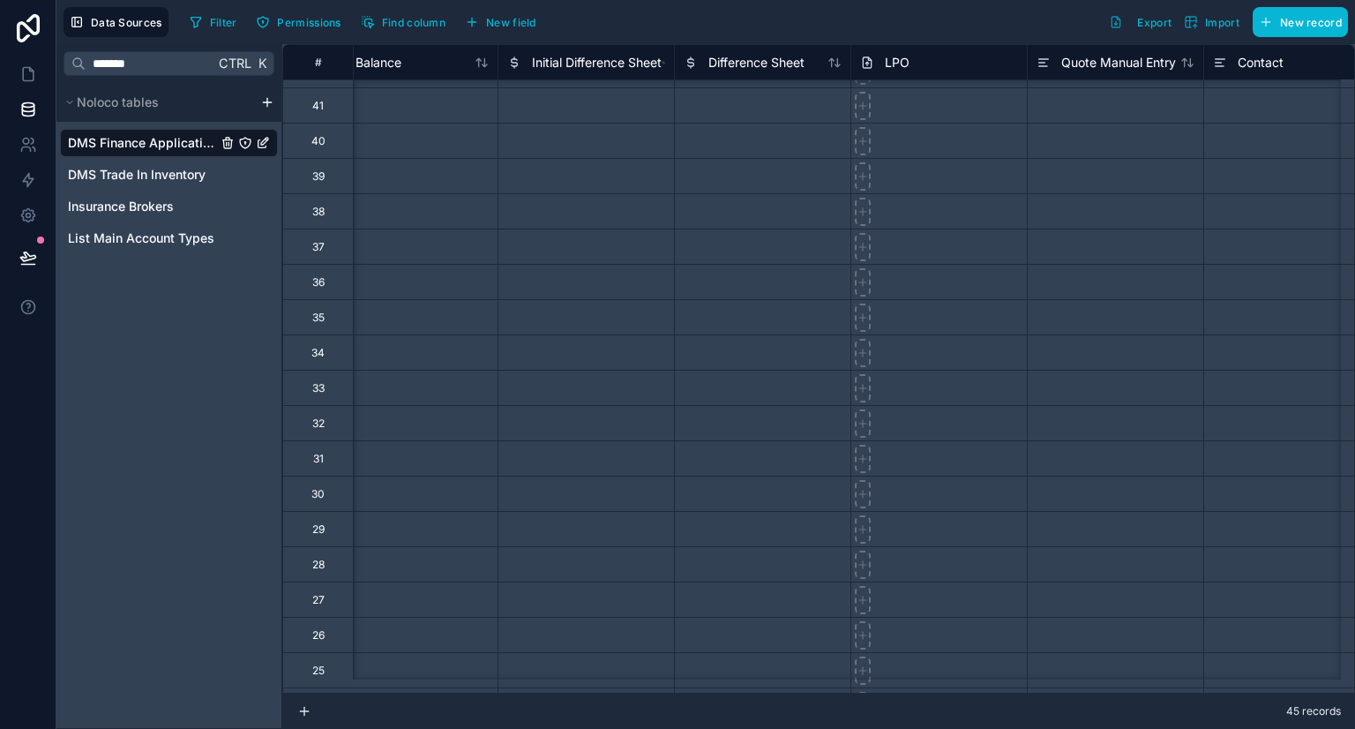
scroll to position [173, 3031]
click at [439, 40] on div "Data Sources Filter Permissions Find column New field Export Import New record" at bounding box center [705, 22] width 1298 height 44
click at [436, 33] on button "Find column" at bounding box center [403, 22] width 97 height 26
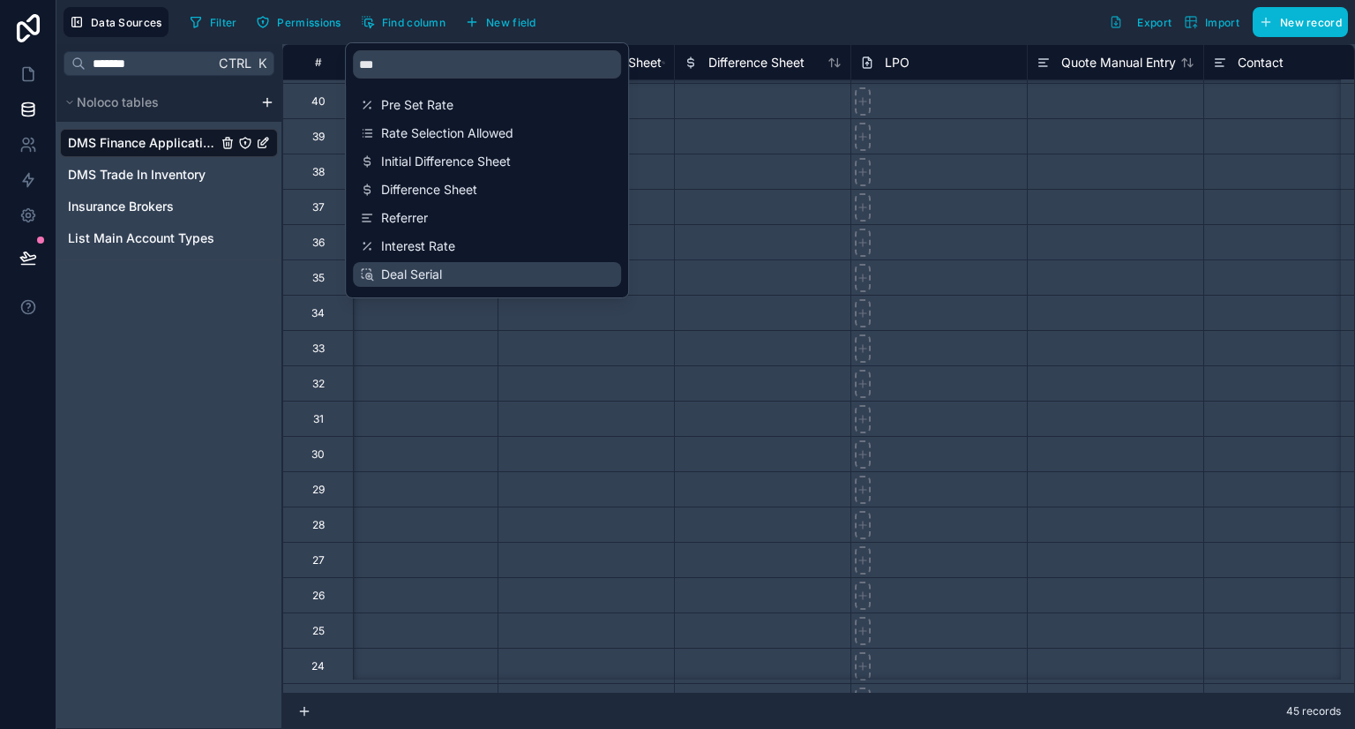
click at [453, 269] on span "Deal Serial" at bounding box center [487, 274] width 213 height 18
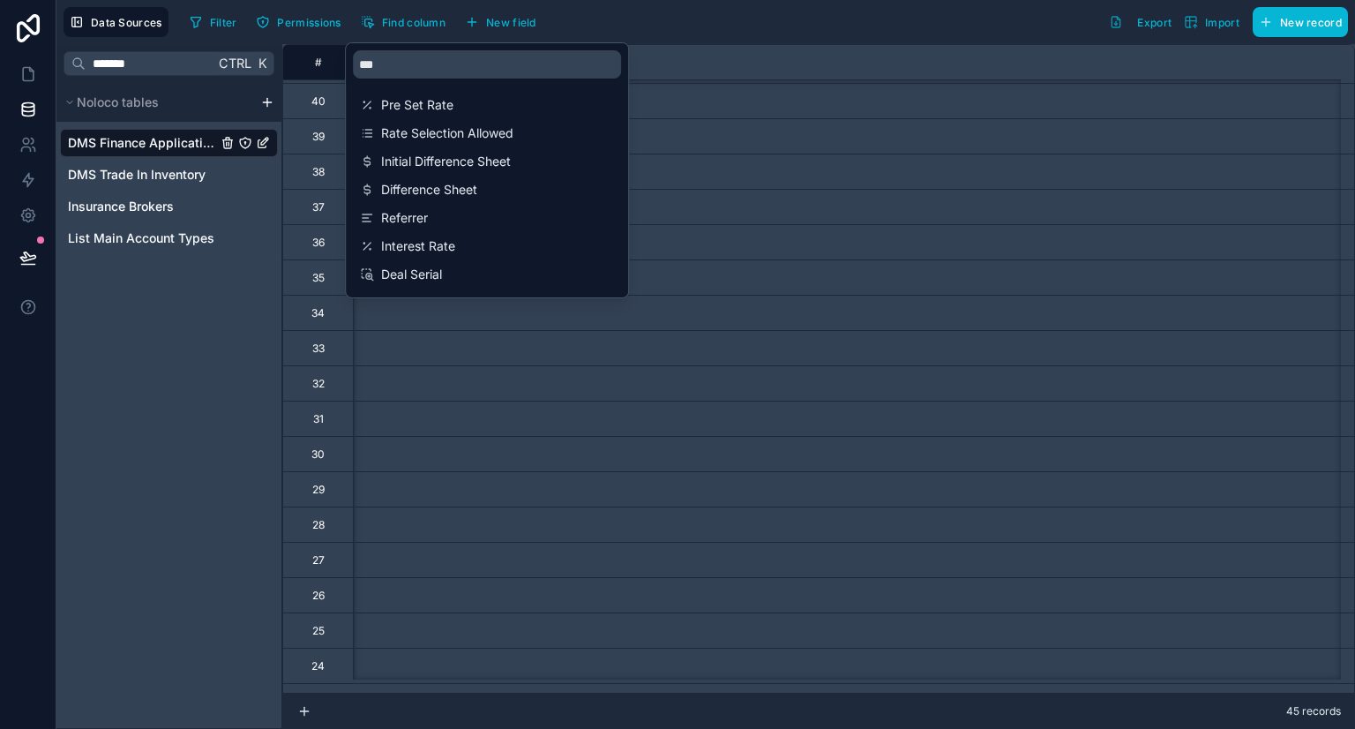
scroll to position [173, 7303]
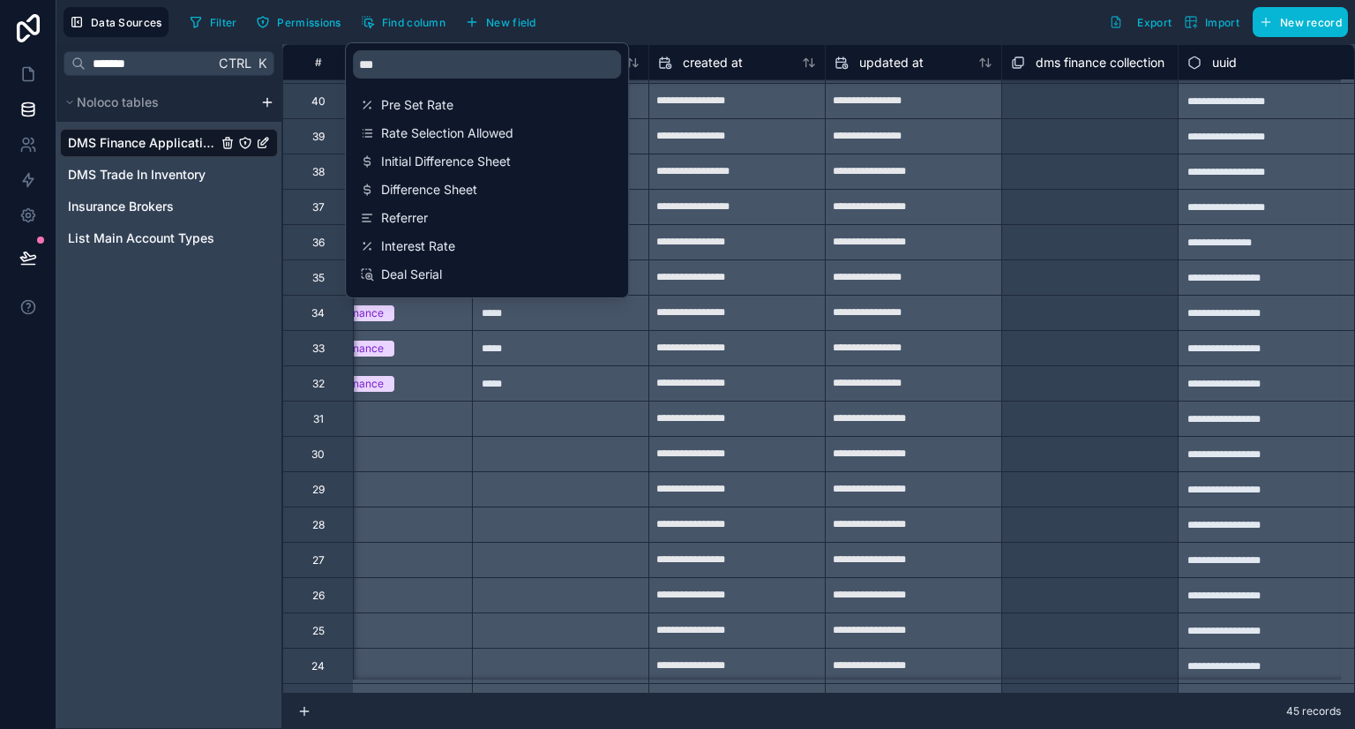
click at [803, 32] on div "Filter Permissions Find column New field Export Import New record" at bounding box center [765, 22] width 1165 height 30
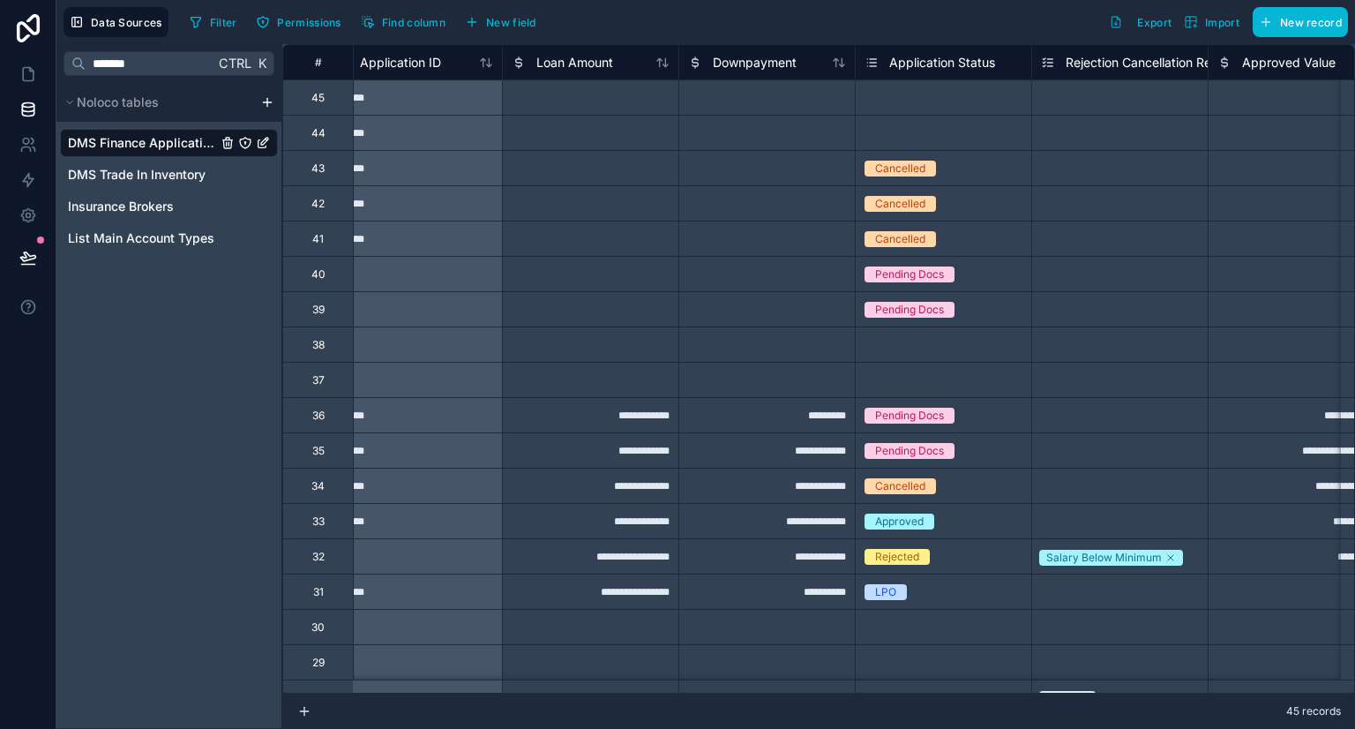
scroll to position [0, 0]
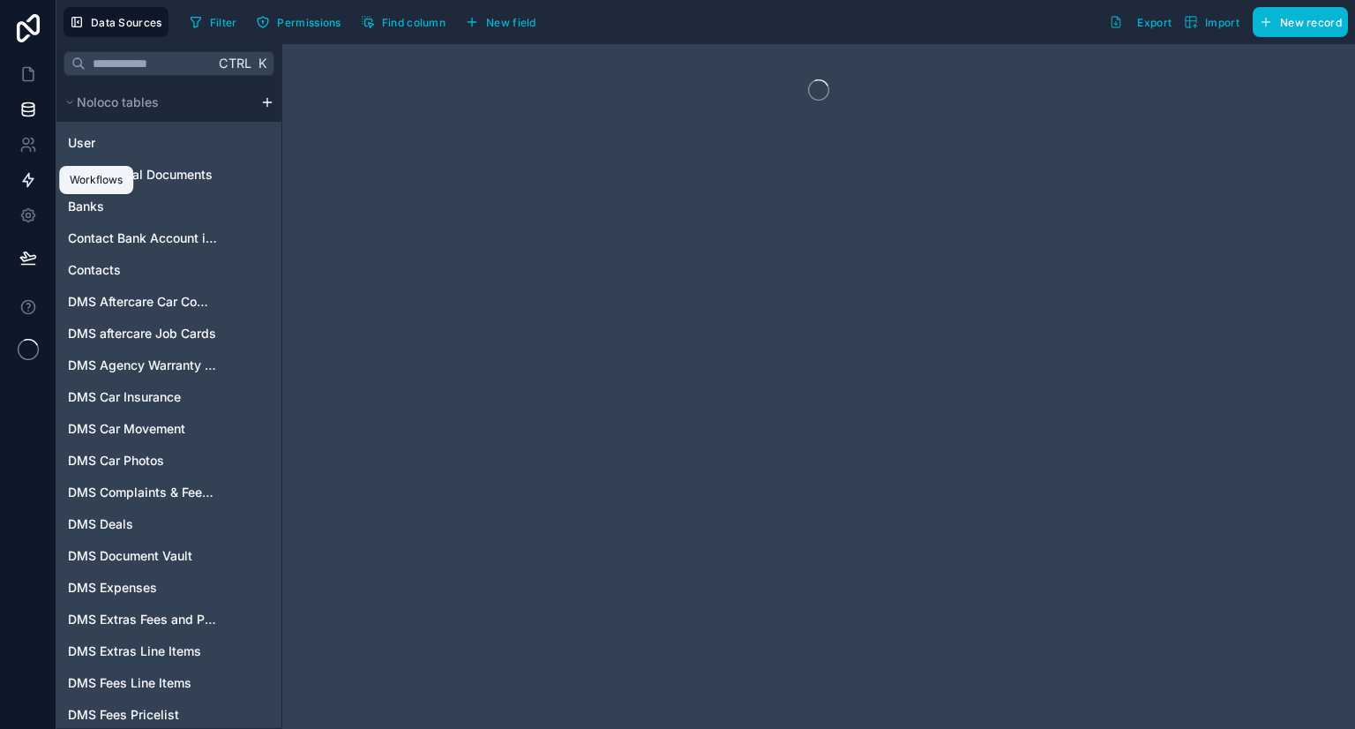
click at [23, 177] on icon at bounding box center [28, 180] width 18 height 18
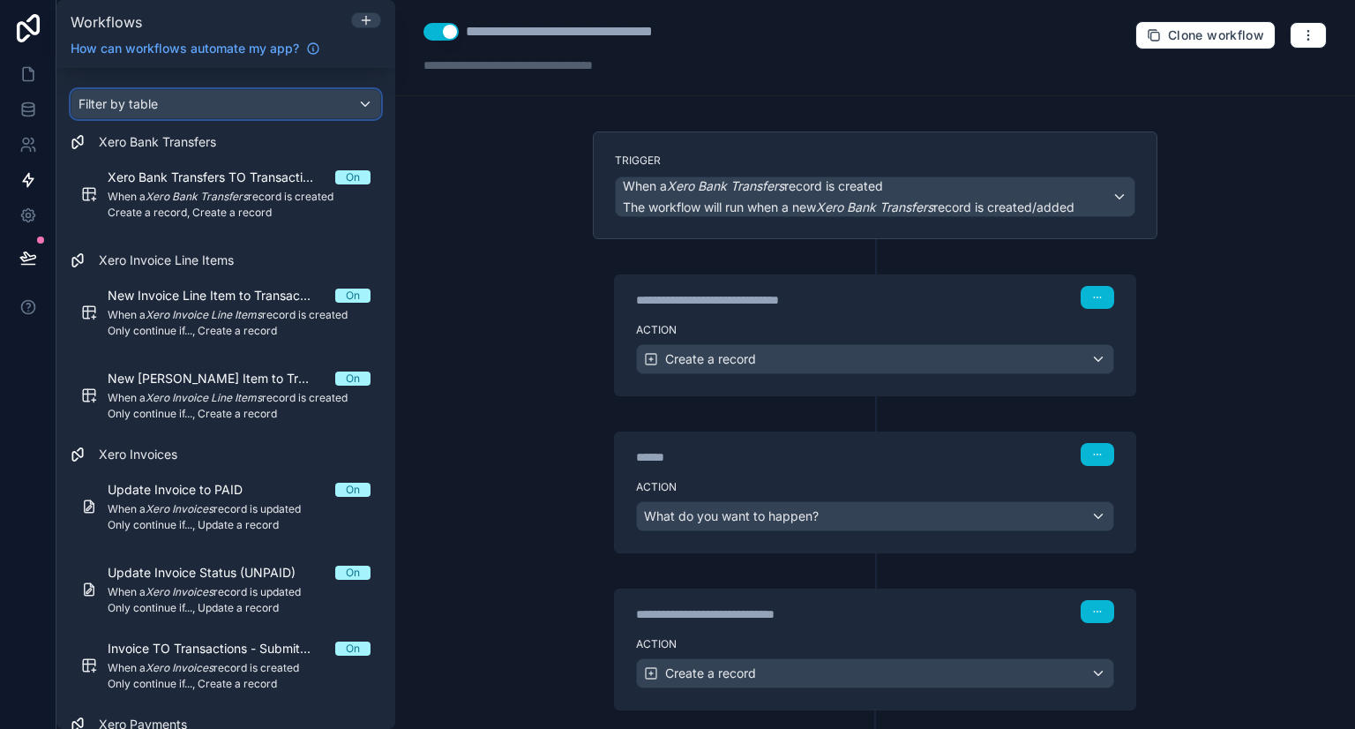
click at [234, 100] on div "Filter by table" at bounding box center [225, 104] width 309 height 28
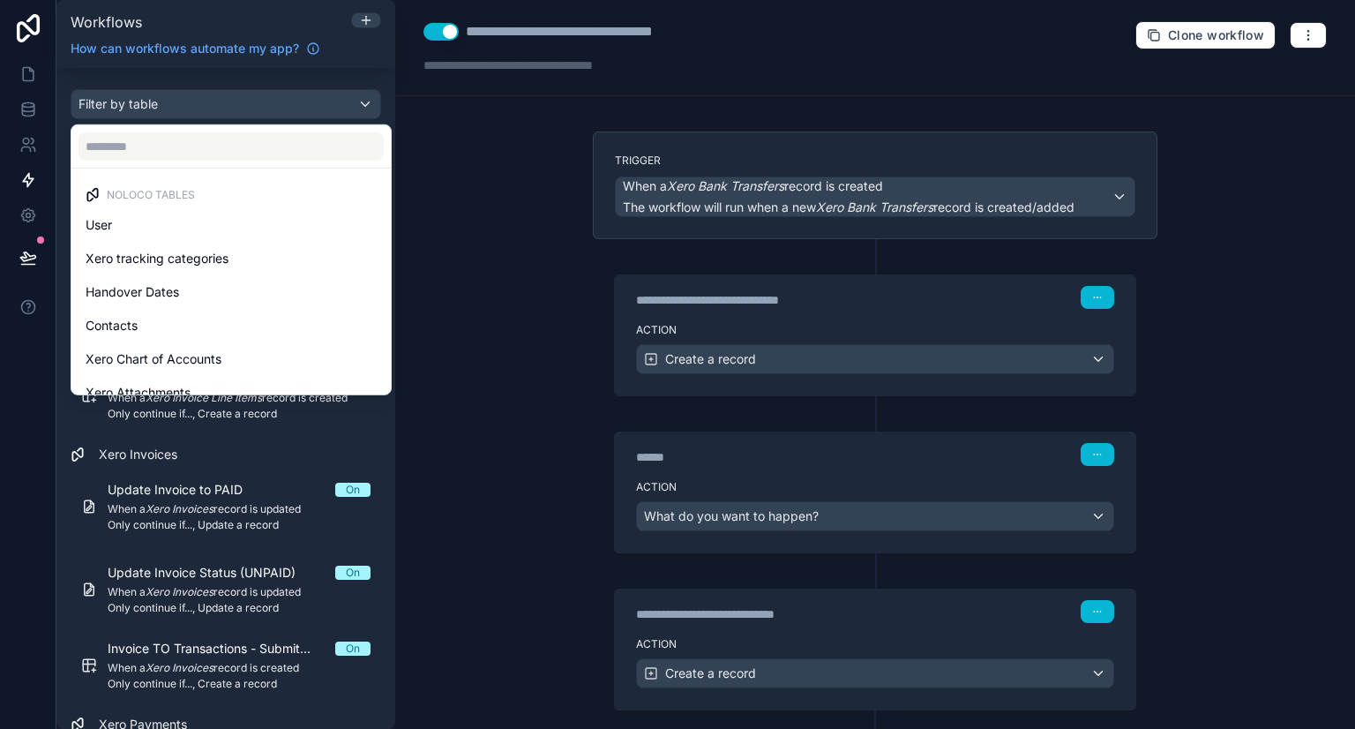
click at [232, 77] on div "scrollable content" at bounding box center [677, 364] width 1355 height 729
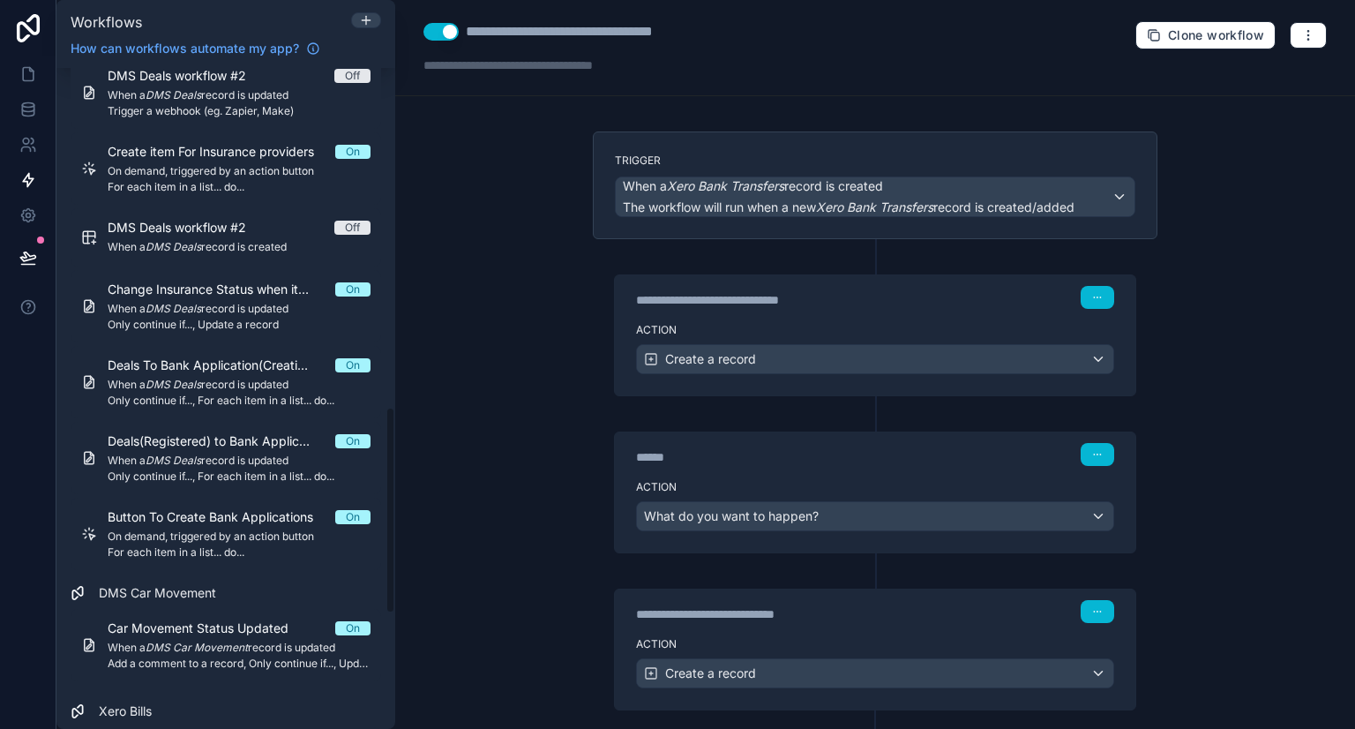
scroll to position [1083, 0]
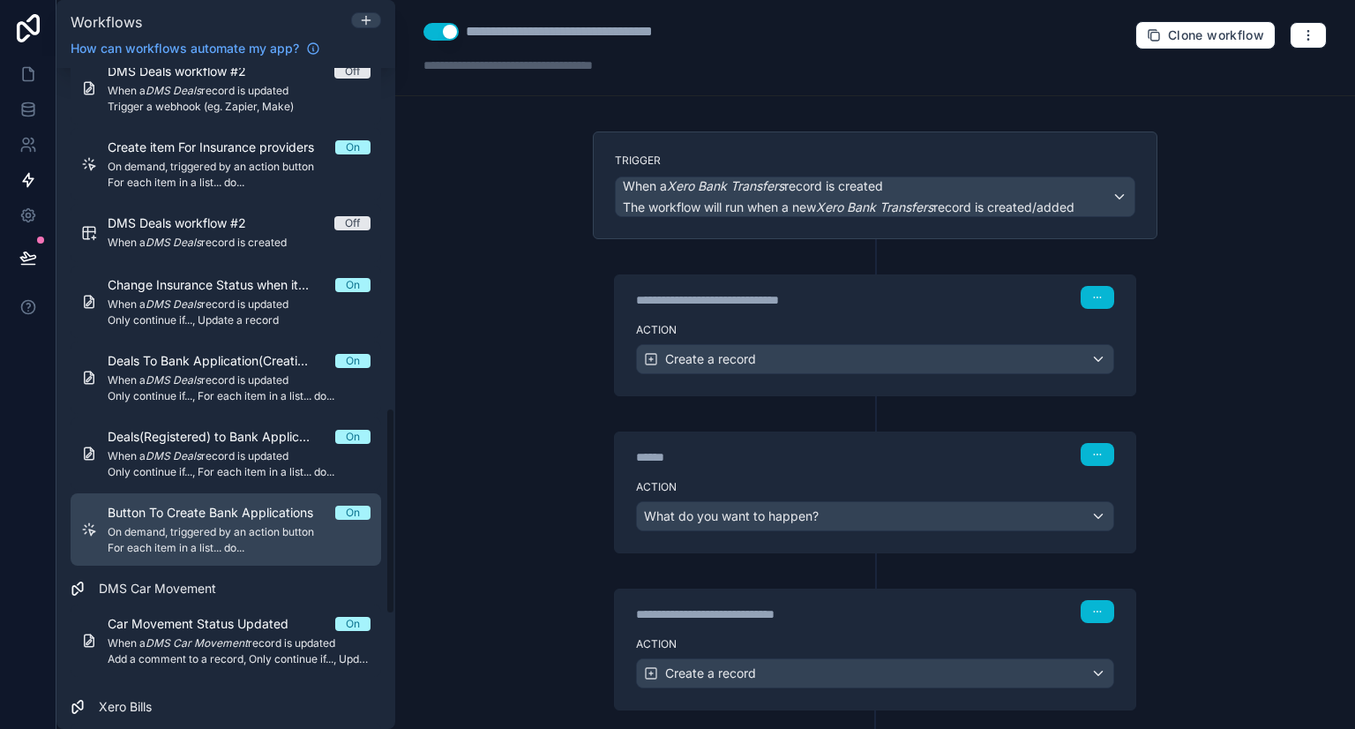
click at [219, 516] on span "Button To Create Bank Applications" at bounding box center [221, 513] width 227 height 18
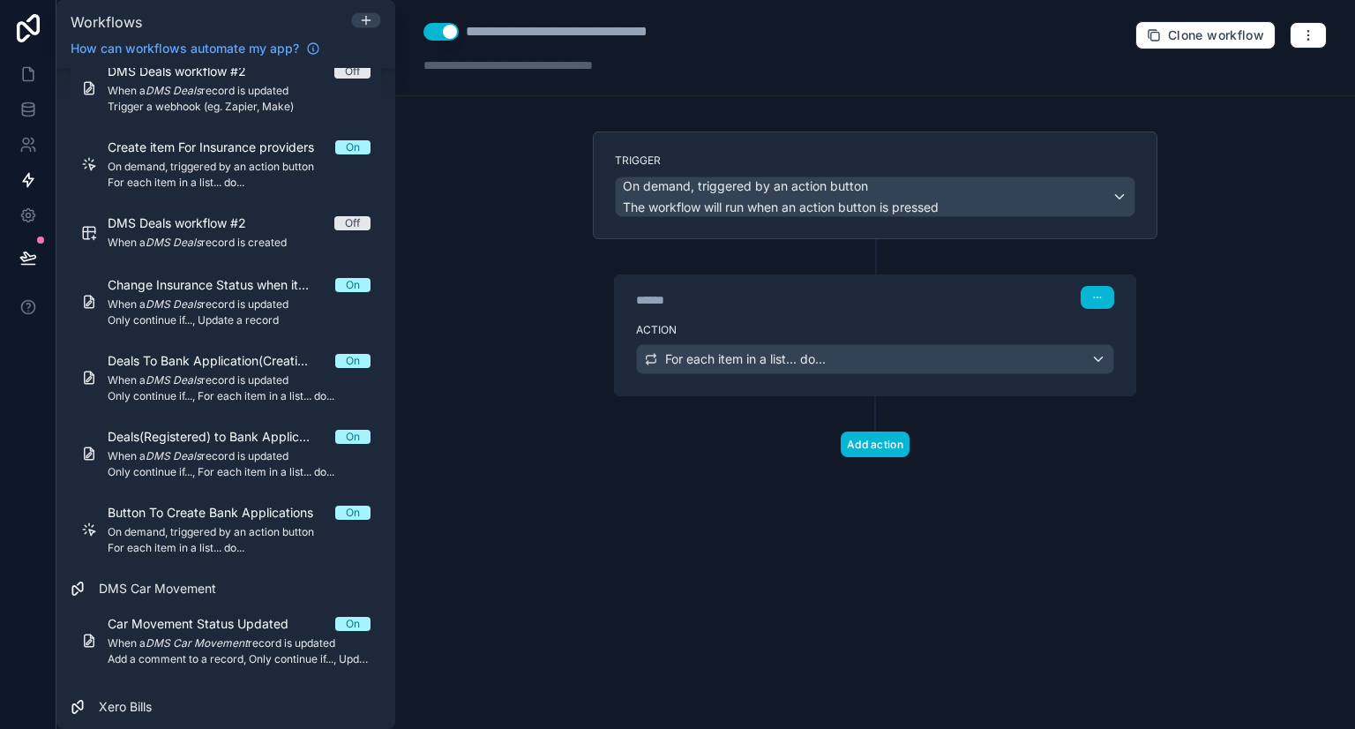
click at [828, 323] on label "Action" at bounding box center [875, 330] width 478 height 14
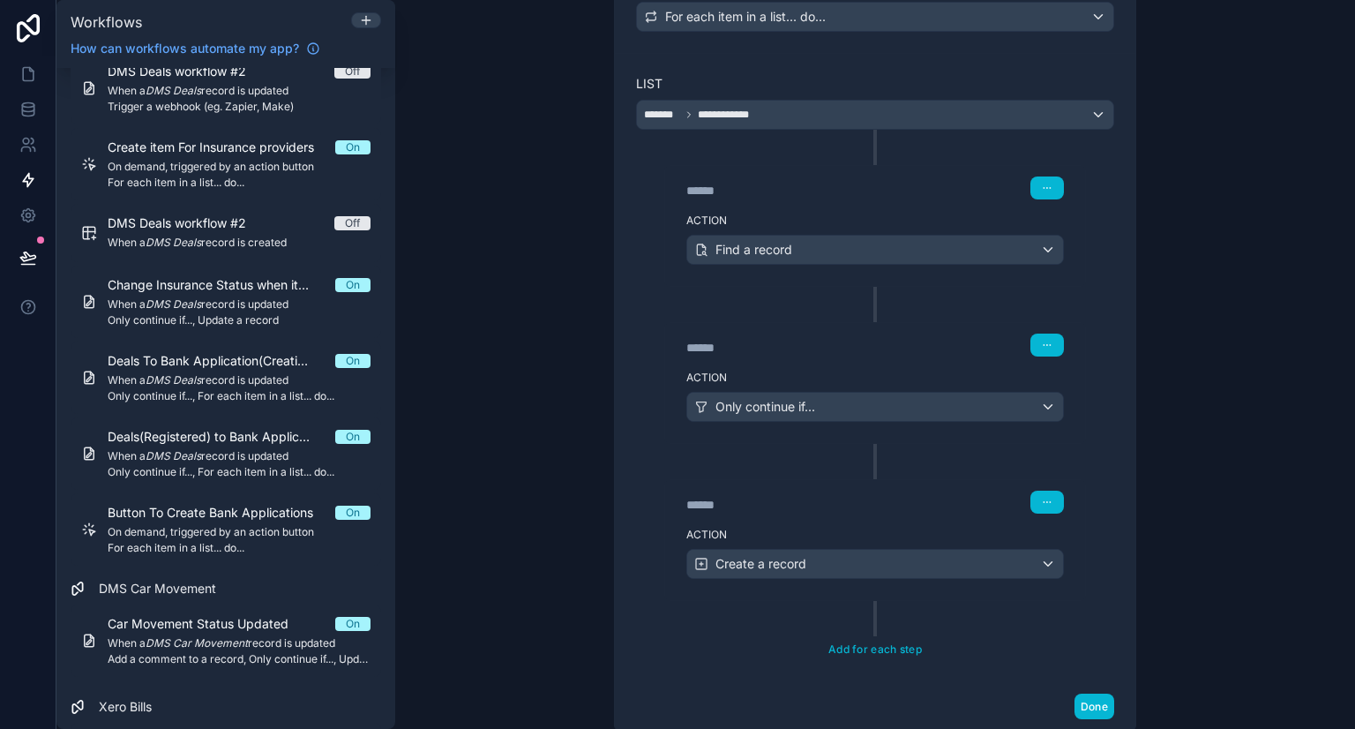
scroll to position [348, 0]
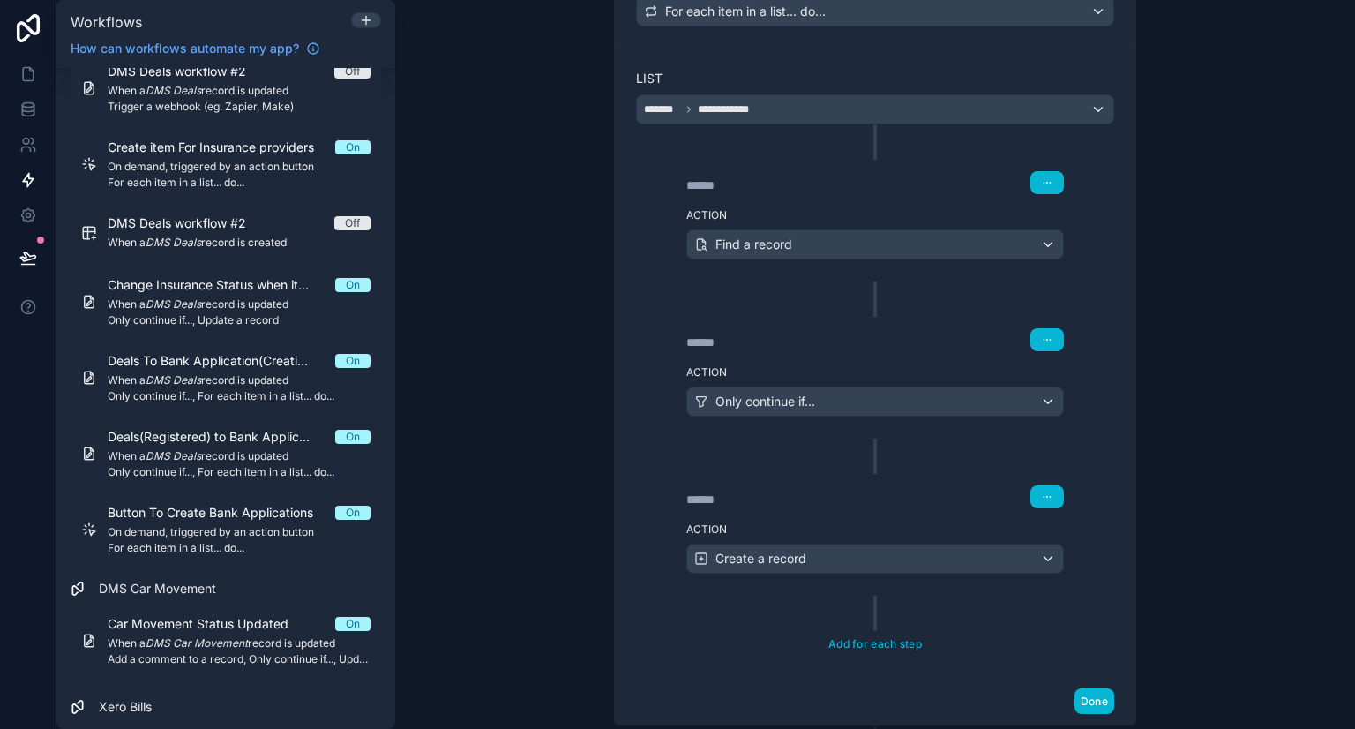
click at [854, 500] on div "******" at bounding box center [818, 499] width 265 height 18
click at [875, 467] on div "****** Step 2 Action Find a record ****** Step 3 Action Only continue if... ***…" at bounding box center [875, 359] width 478 height 471
click at [900, 465] on div "****** Step 2 Action Find a record ****** Step 3 Action Only continue if... ***…" at bounding box center [875, 359] width 478 height 471
click at [890, 350] on div "****** Step 3" at bounding box center [875, 338] width 420 height 41
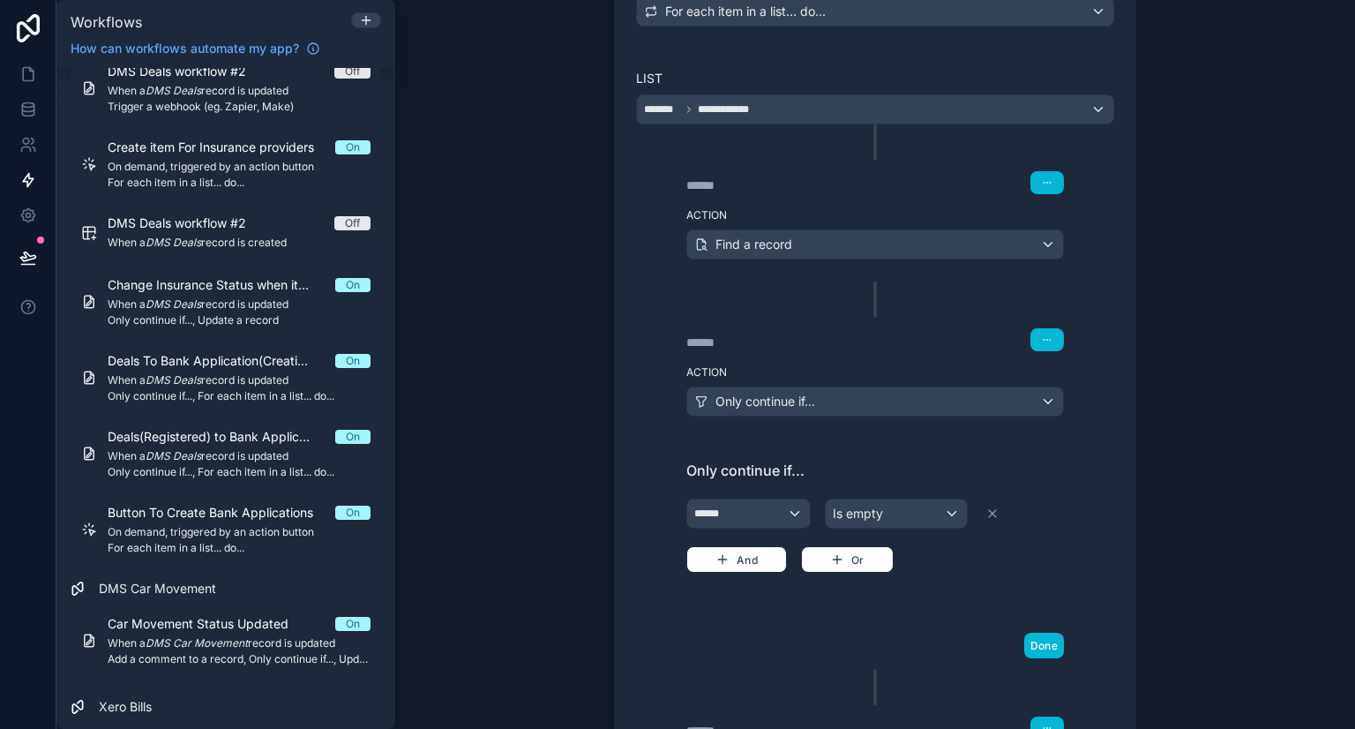
click at [895, 276] on div "****** Step 2 Action Find a record" at bounding box center [875, 221] width 422 height 122
click at [859, 333] on div "******" at bounding box center [818, 342] width 265 height 18
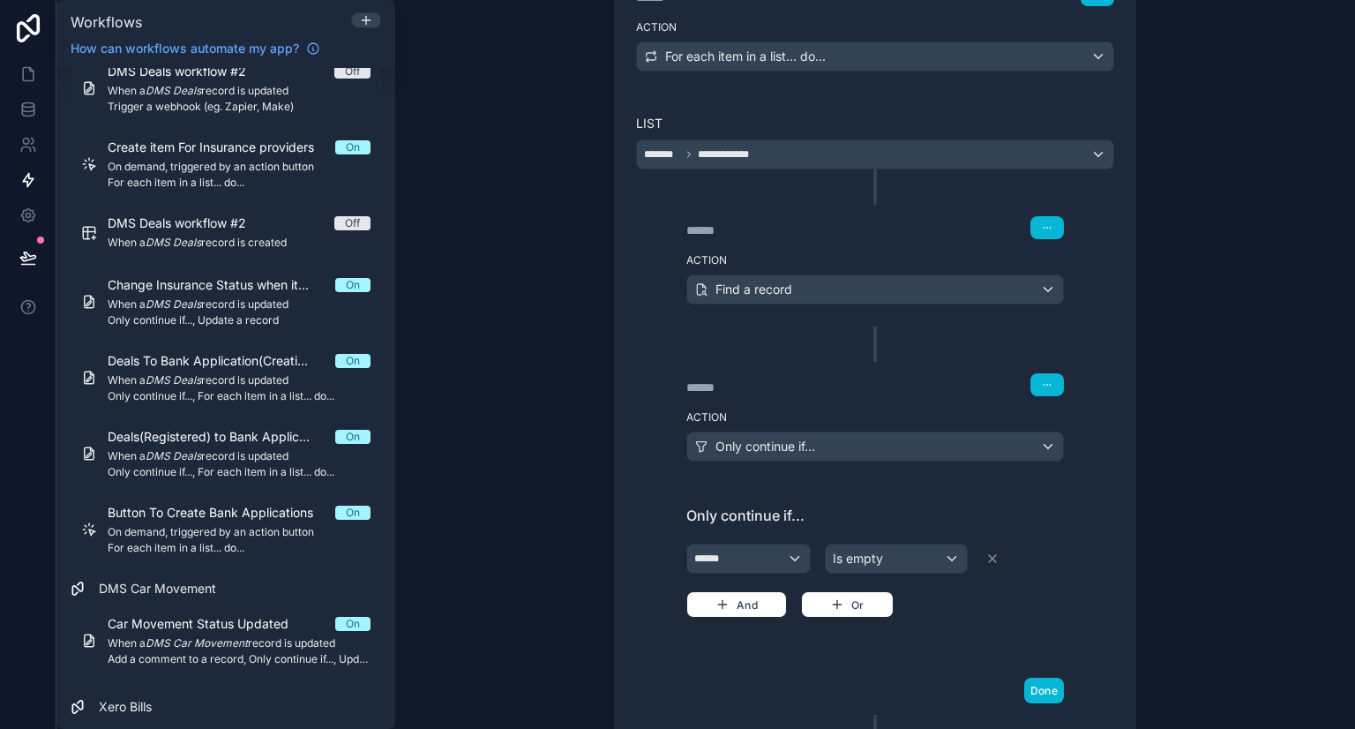
scroll to position [302, 0]
click at [863, 270] on div "Action Find a record" at bounding box center [875, 286] width 420 height 79
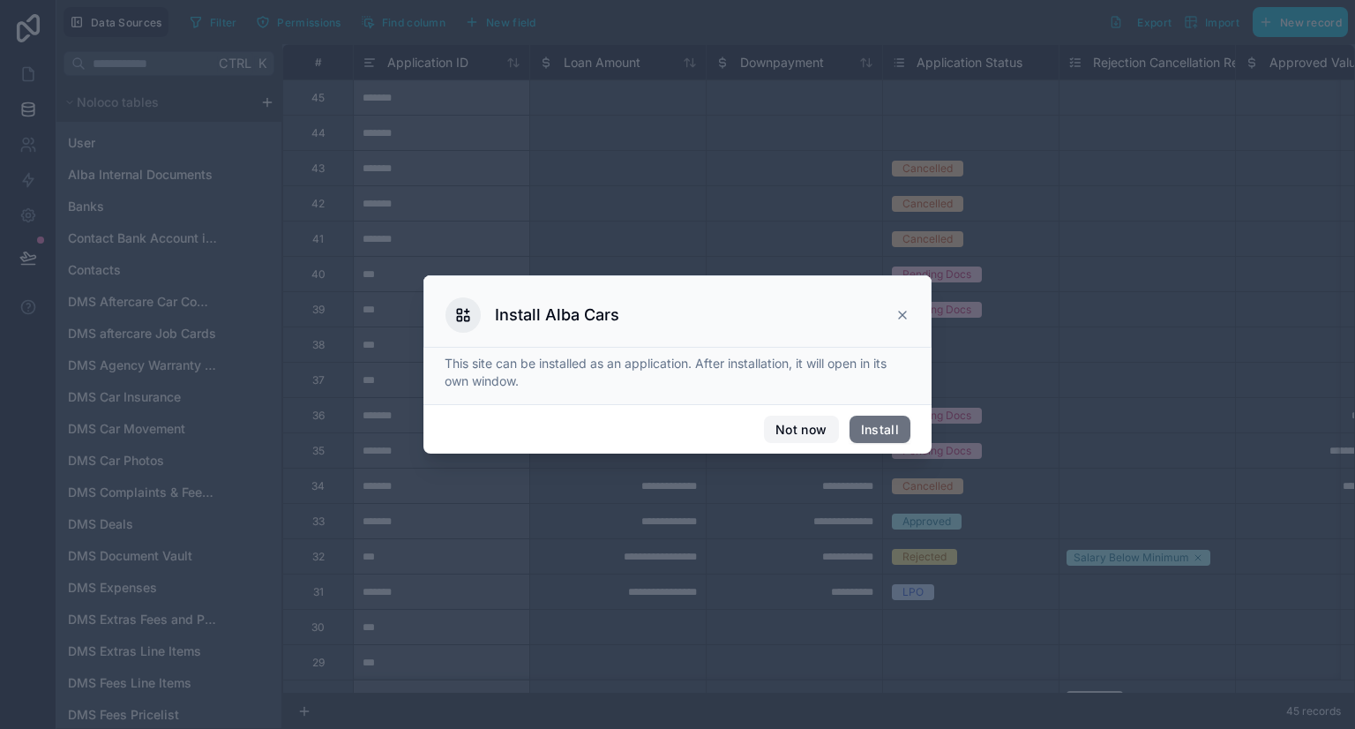
click at [784, 428] on button "Not now" at bounding box center [801, 429] width 74 height 28
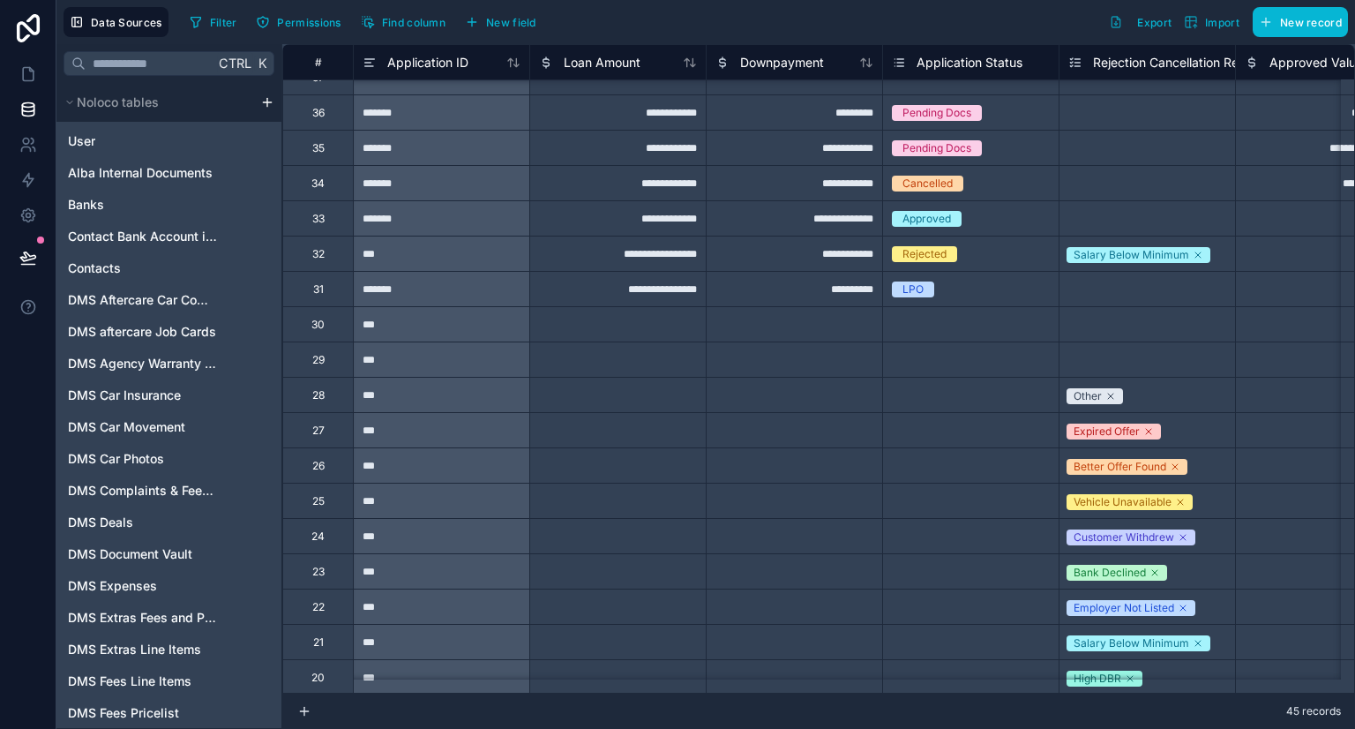
scroll to position [314, 0]
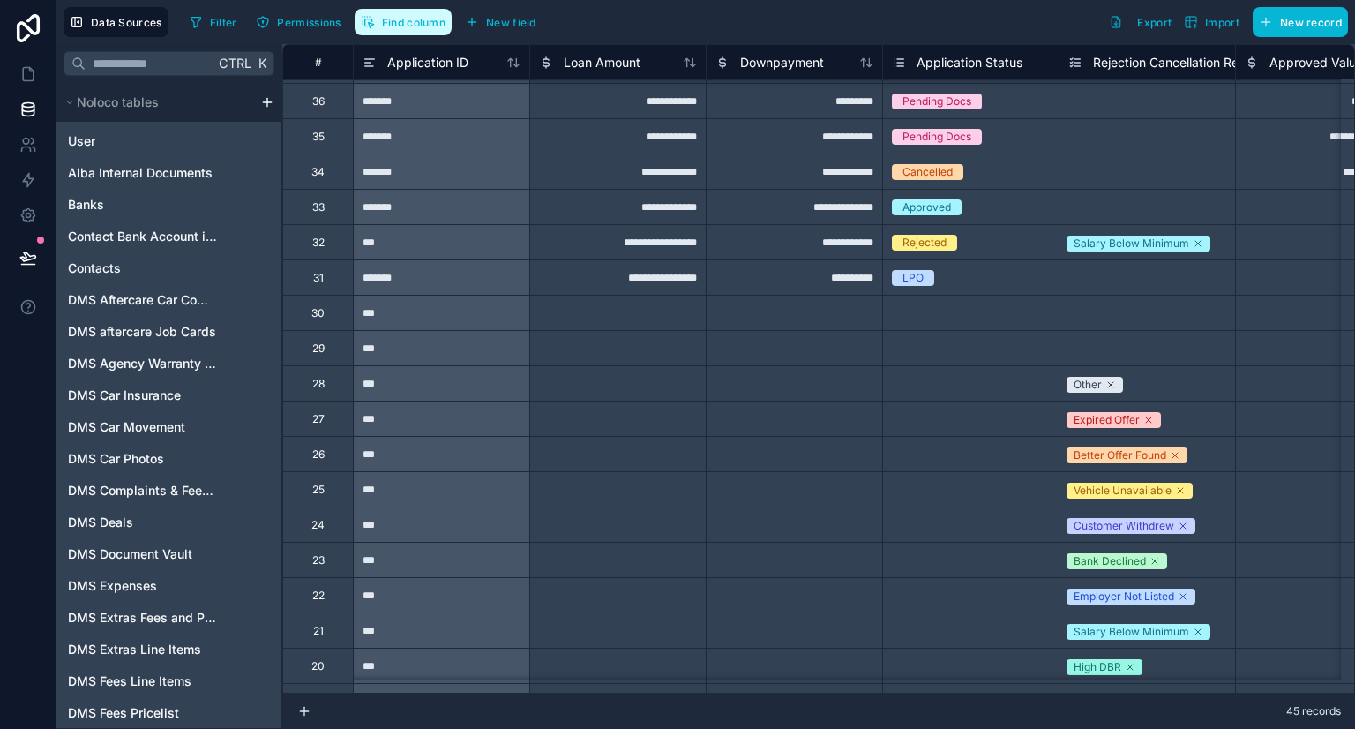
click at [405, 11] on button "Find column" at bounding box center [403, 22] width 97 height 26
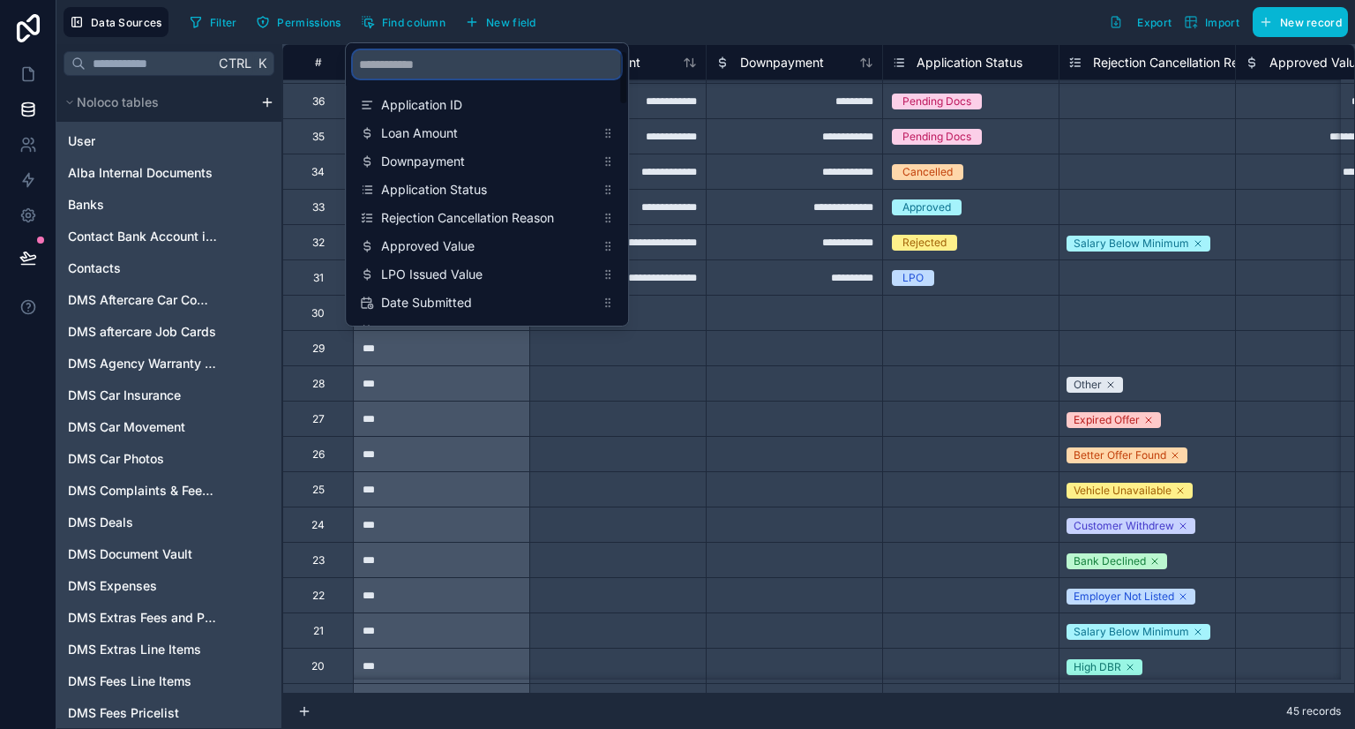
click at [399, 71] on input "scrollable content" at bounding box center [487, 64] width 268 height 28
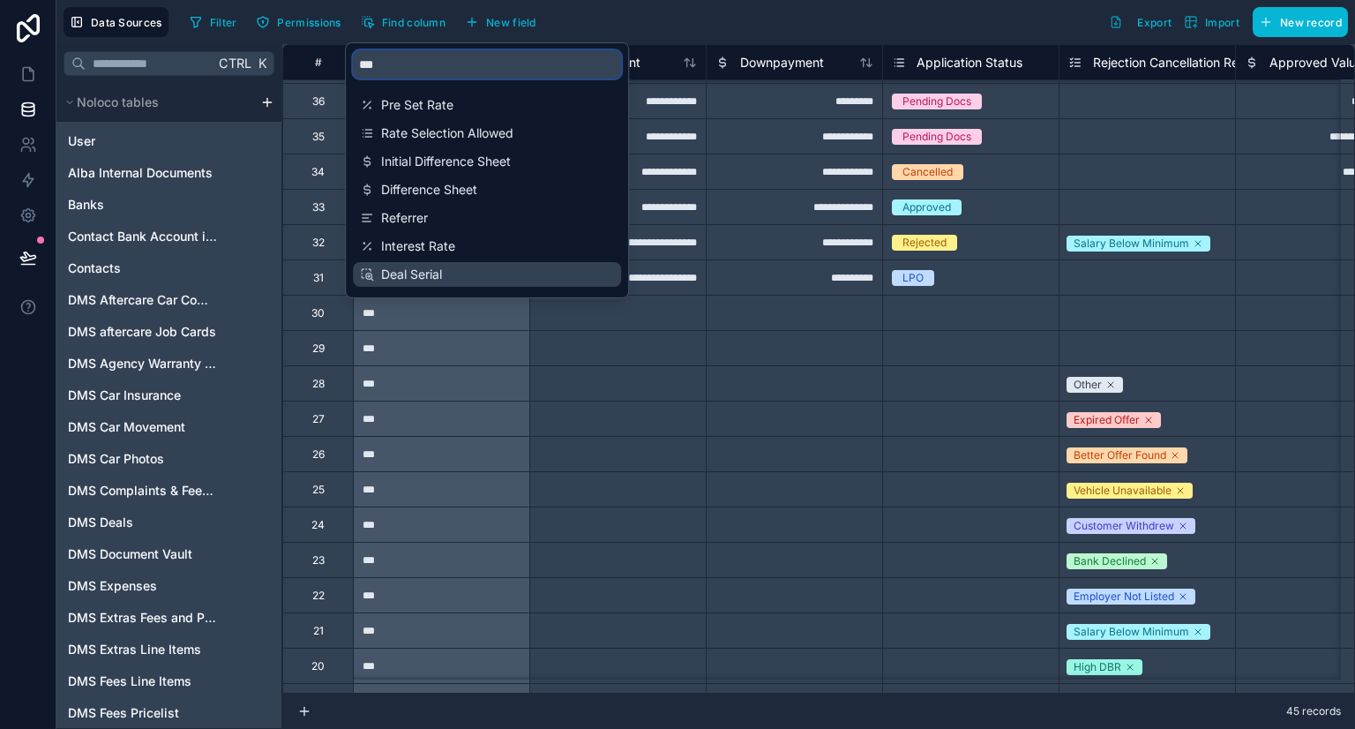
type input "***"
click at [451, 279] on span "Deal Serial" at bounding box center [487, 274] width 213 height 18
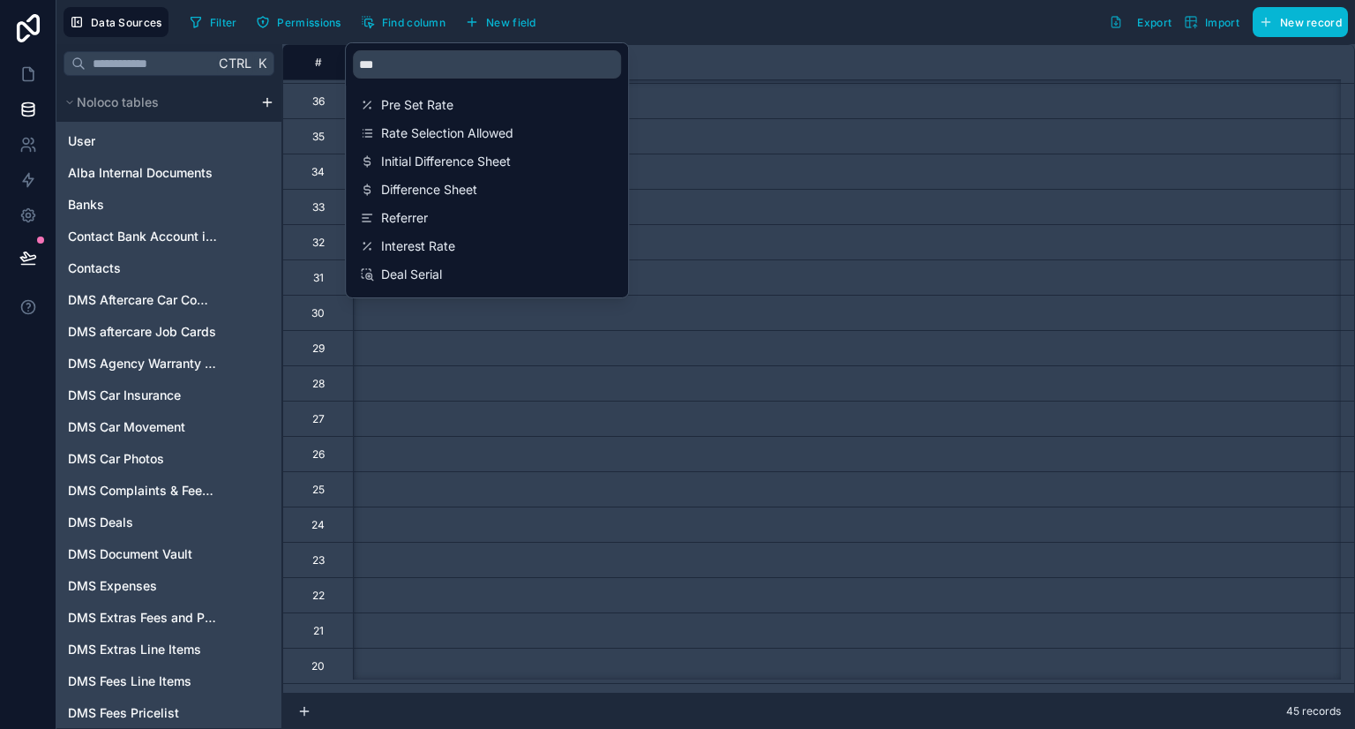
scroll to position [314, 7303]
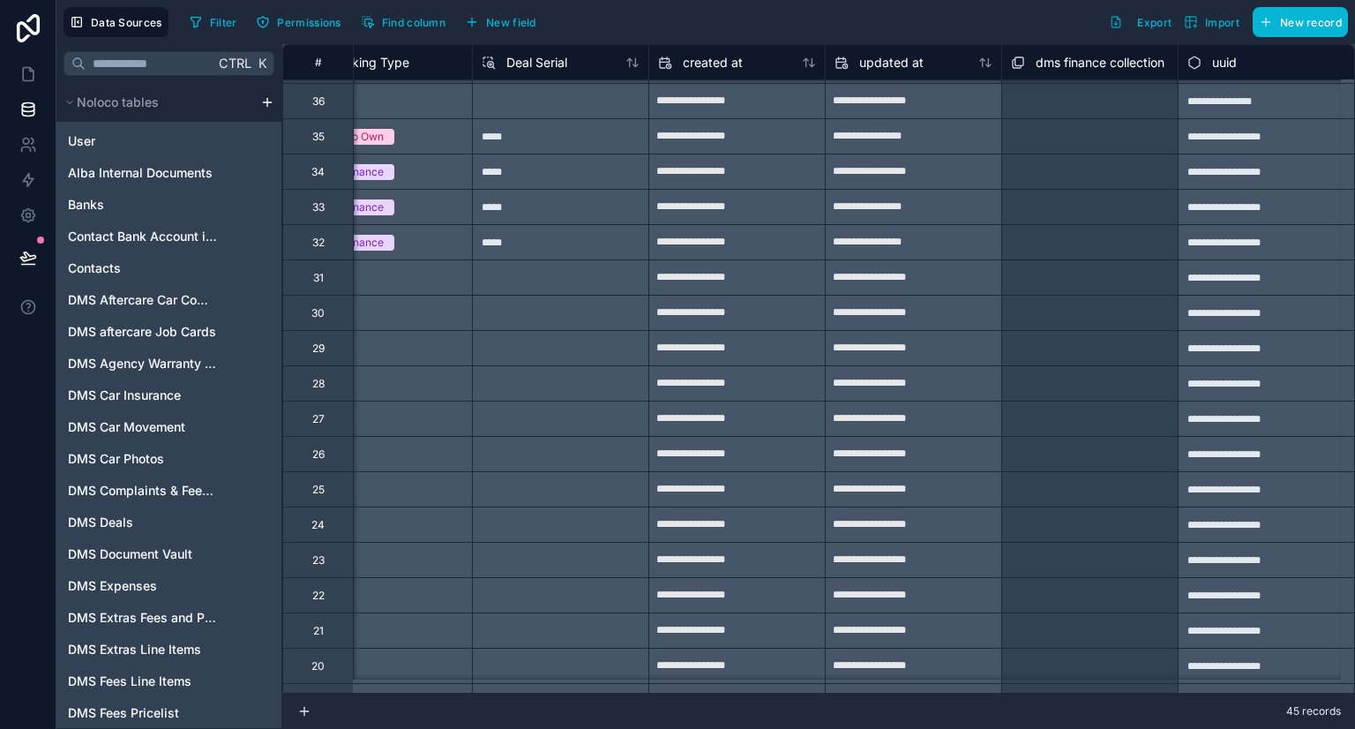
click at [857, 38] on div "Data Sources Filter Permissions Find column New field Export Import New record" at bounding box center [705, 22] width 1298 height 44
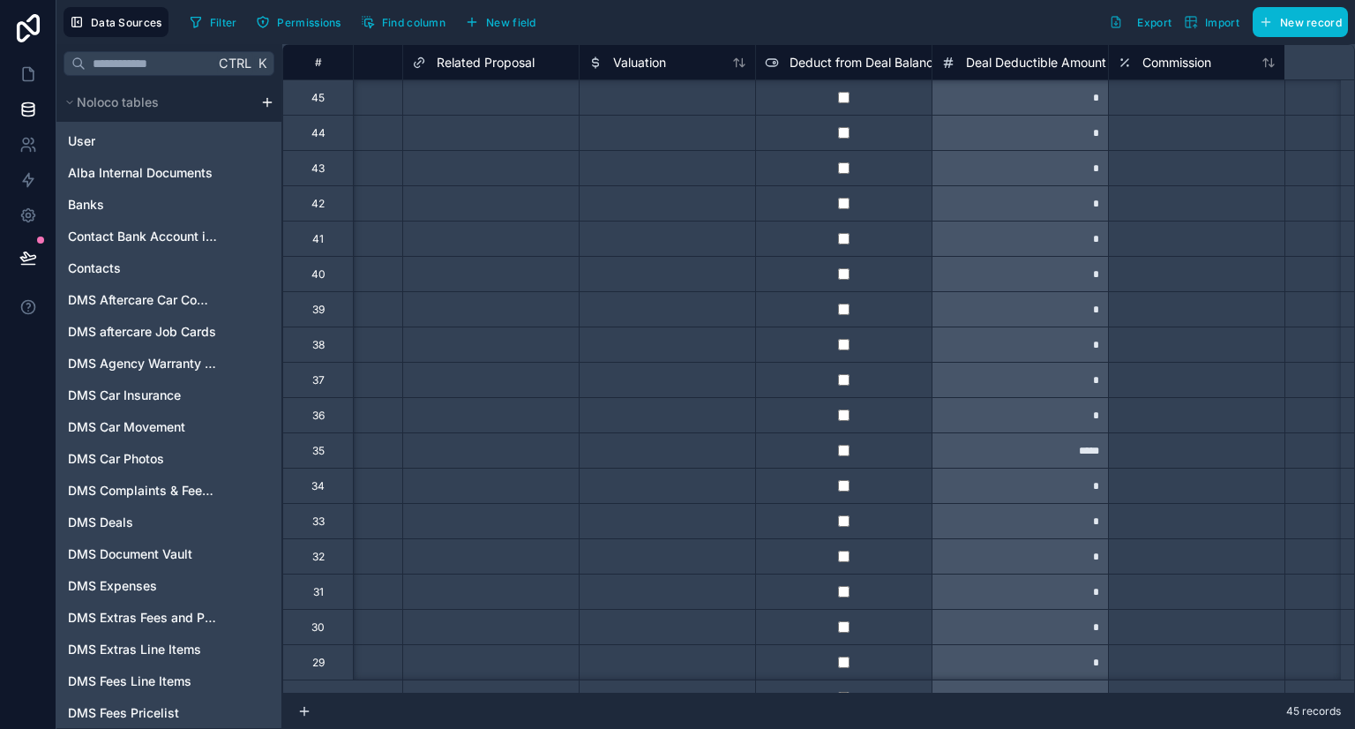
scroll to position [39, 4756]
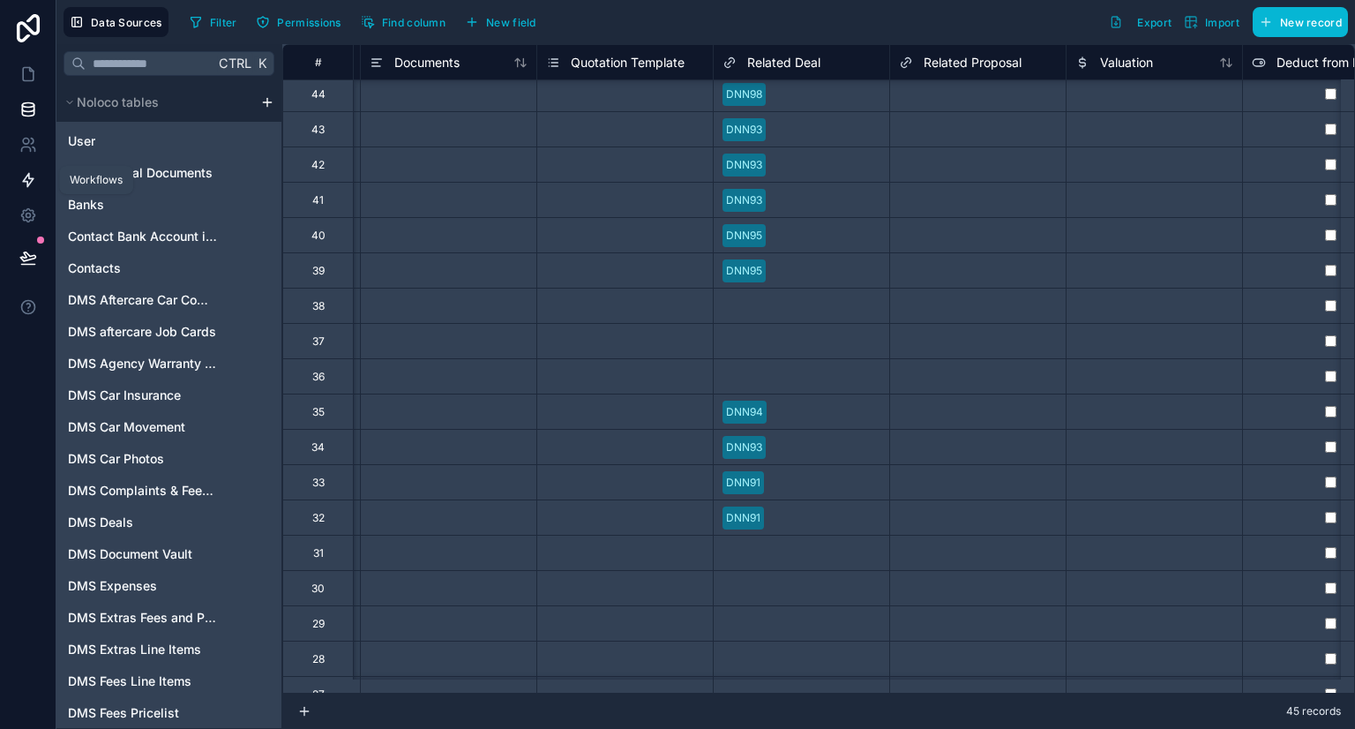
click at [16, 188] on link at bounding box center [28, 179] width 56 height 35
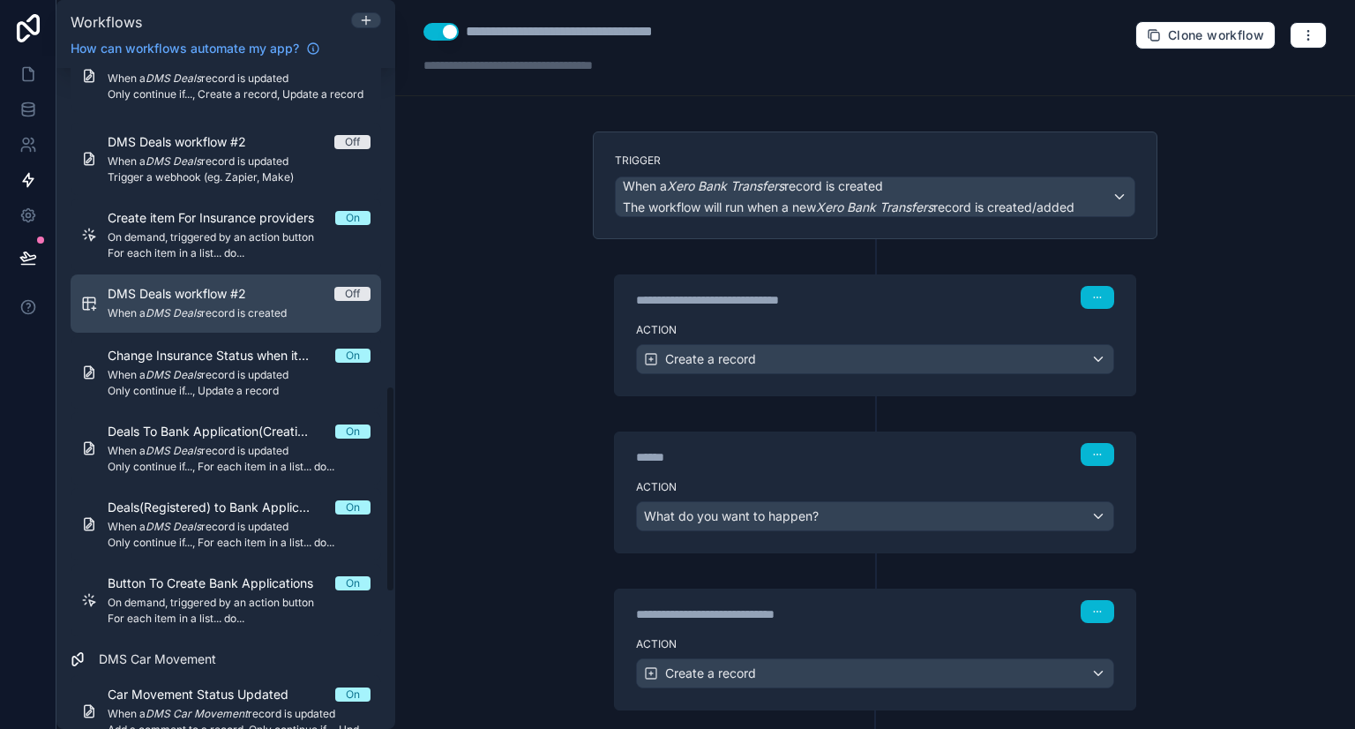
scroll to position [1032, 0]
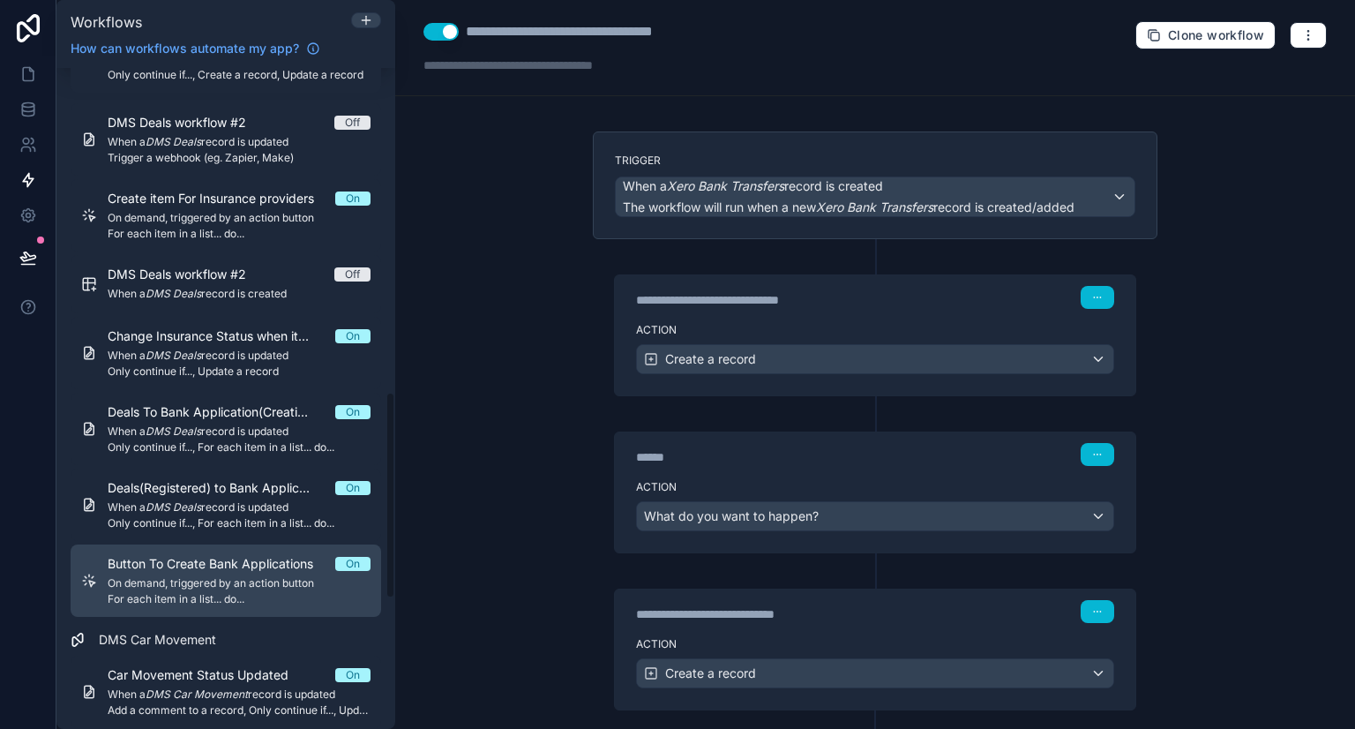
click at [198, 572] on div "Button To Create Bank Applications On On demand, triggered by an action button …" at bounding box center [239, 580] width 263 height 51
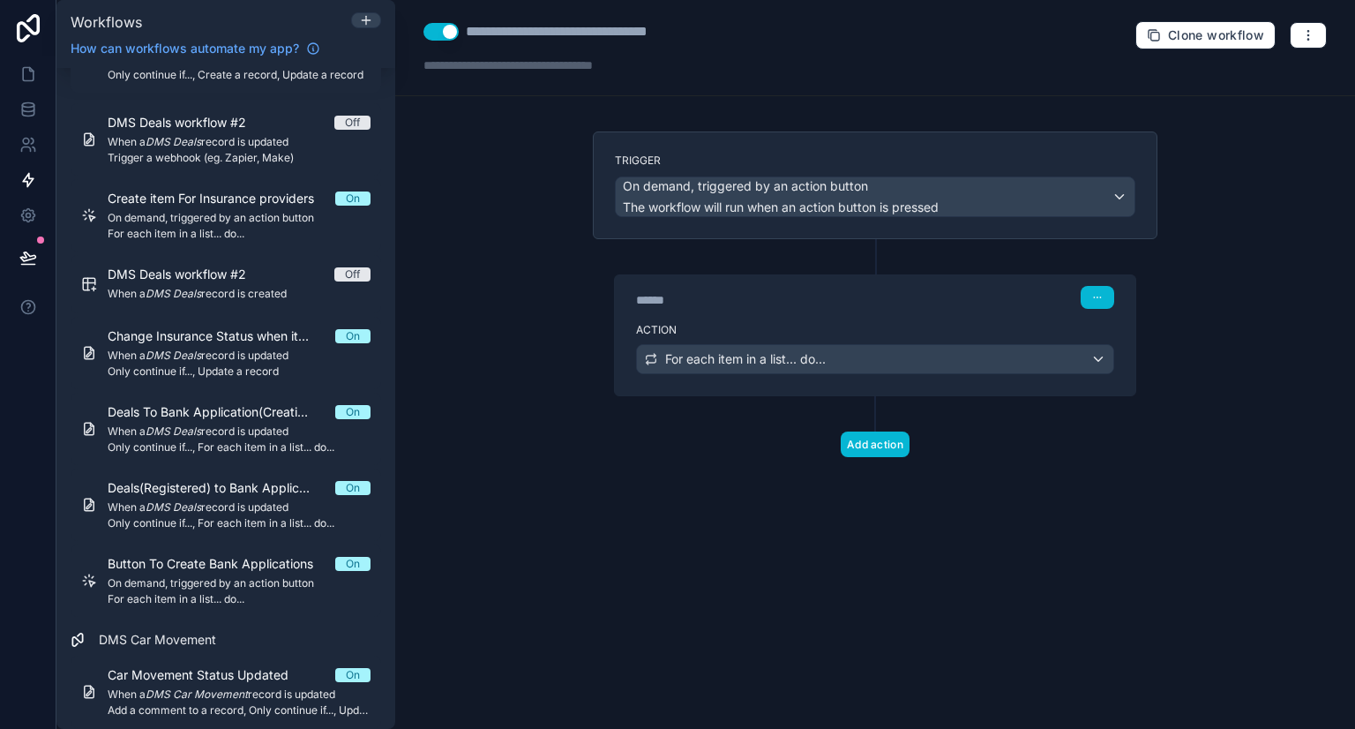
click at [901, 297] on div "****** Step 1" at bounding box center [875, 297] width 478 height 23
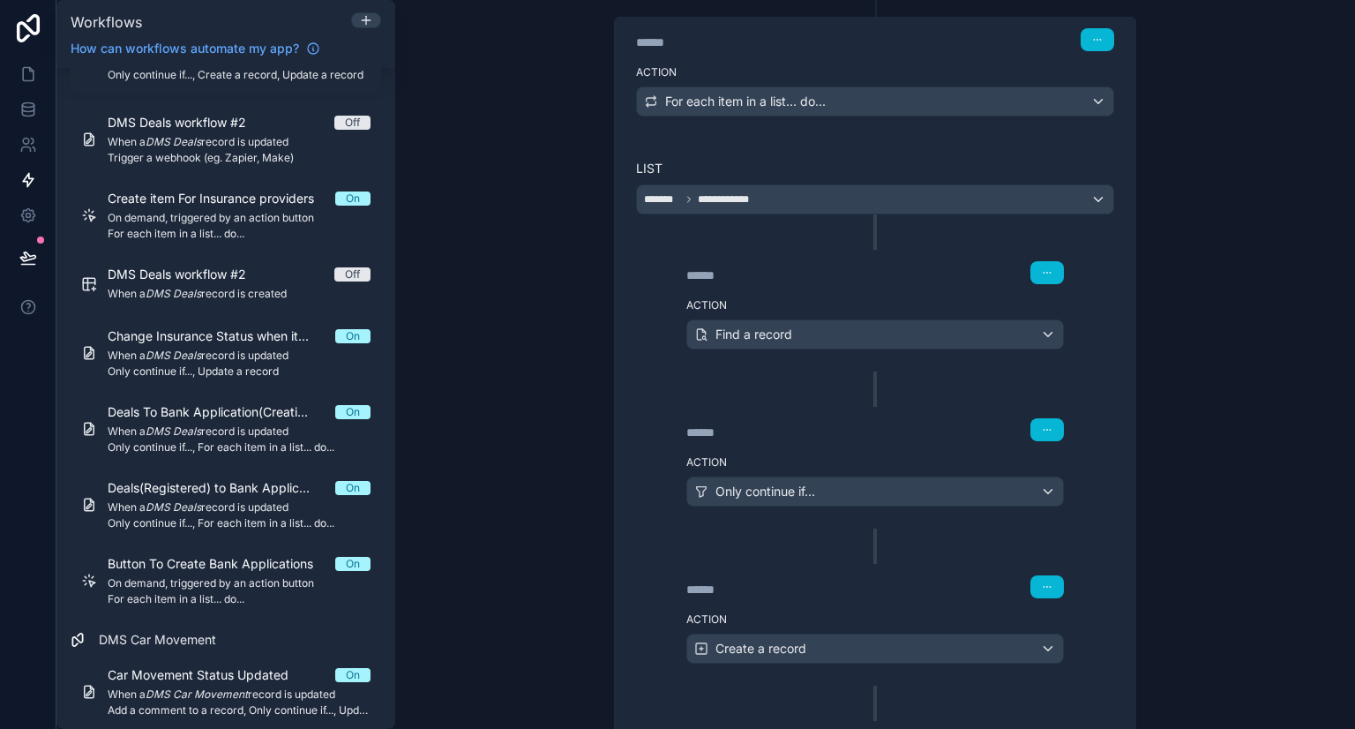
scroll to position [259, 0]
click at [878, 446] on div "Action Only continue if..." at bounding box center [875, 485] width 420 height 79
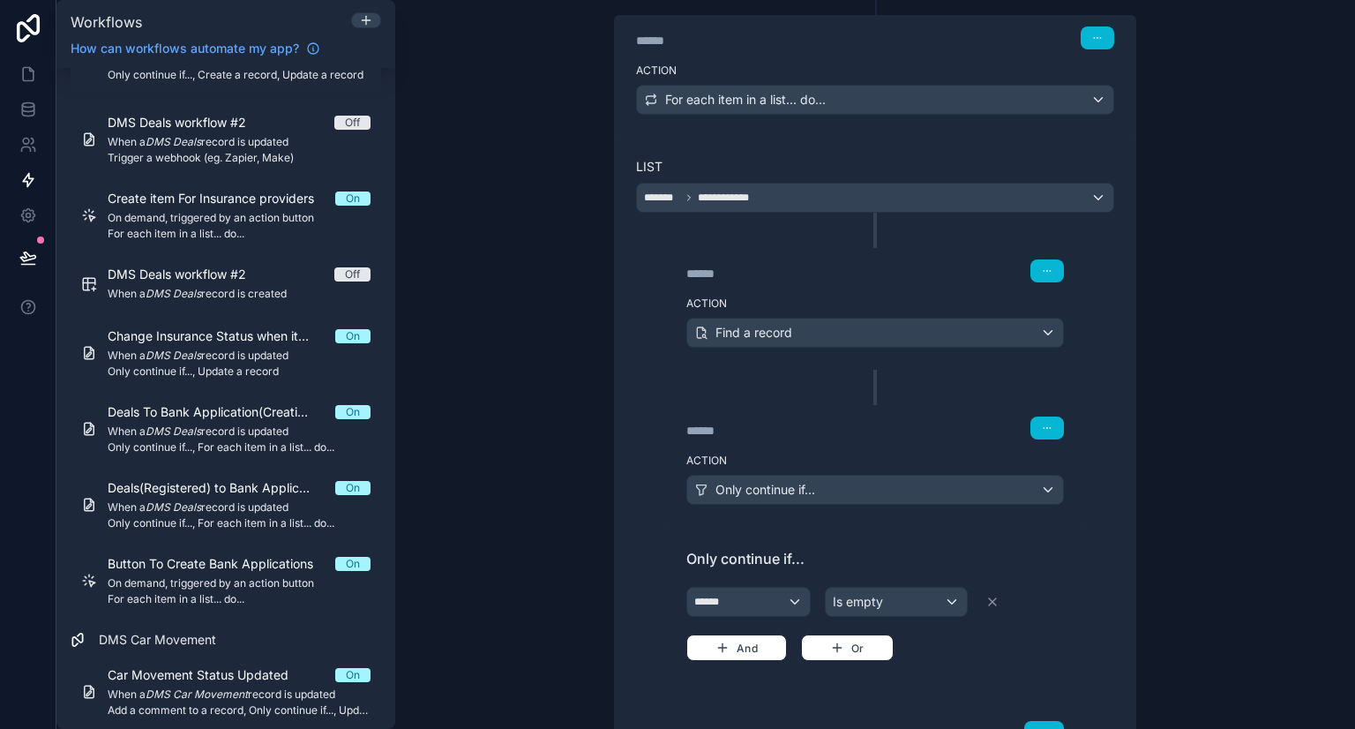
click at [878, 370] on div "****** Step 2 Action Find a record ****** Step 3 Action Only continue if... Onl…" at bounding box center [875, 564] width 478 height 702
click at [871, 378] on div "****** Step 2 Action Find a record ****** Step 3 Action Only continue if... Onl…" at bounding box center [875, 564] width 478 height 702
click at [865, 378] on div "****** Step 2 Action Find a record ****** Step 3 Action Only continue if... Onl…" at bounding box center [875, 564] width 478 height 702
click at [854, 270] on div "******" at bounding box center [818, 274] width 265 height 18
click at [864, 382] on div "****** Step 2 Action Find a record ****** Step 3 Action Only continue if... Onl…" at bounding box center [875, 564] width 478 height 702
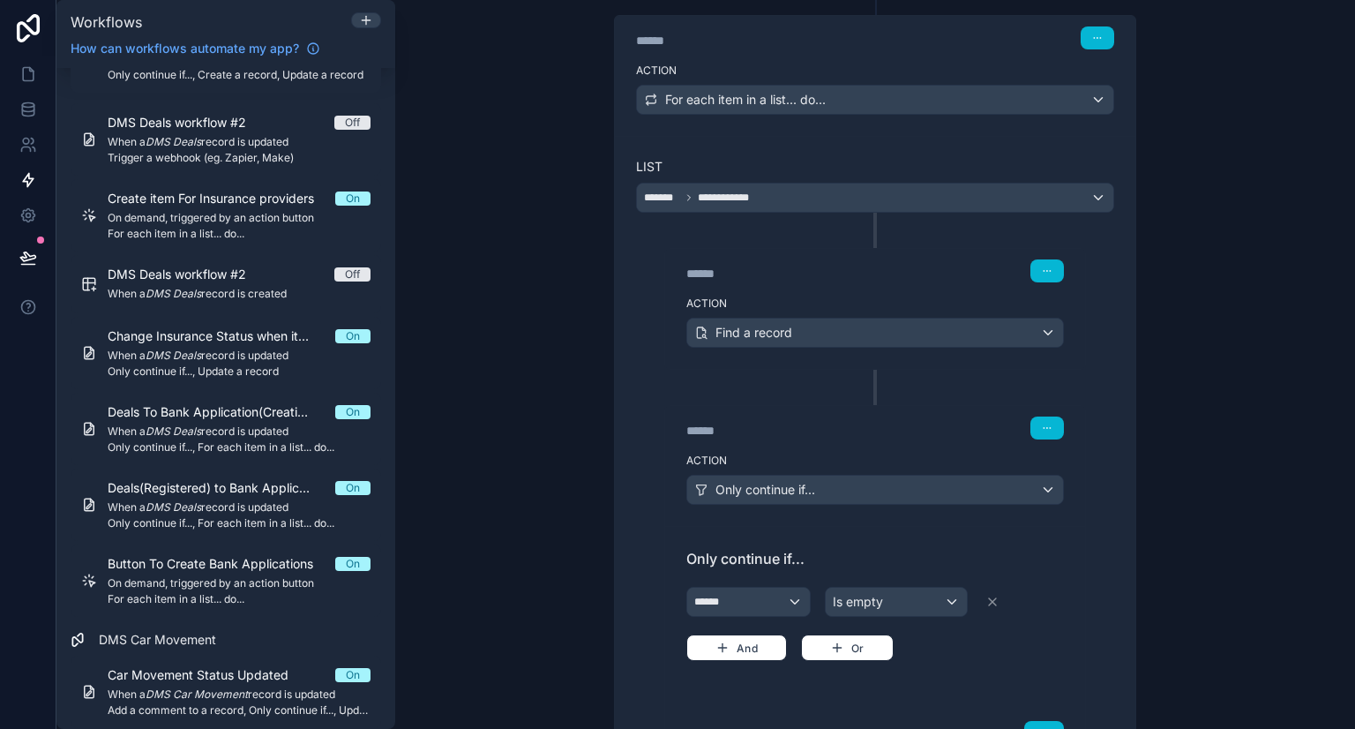
click at [864, 382] on div "****** Step 2 Action Find a record ****** Step 3 Action Only continue if... Onl…" at bounding box center [875, 564] width 478 height 702
click at [877, 381] on div "****** Step 2 Action Find a record ****** Step 3 Action Only continue if... Onl…" at bounding box center [875, 564] width 478 height 702
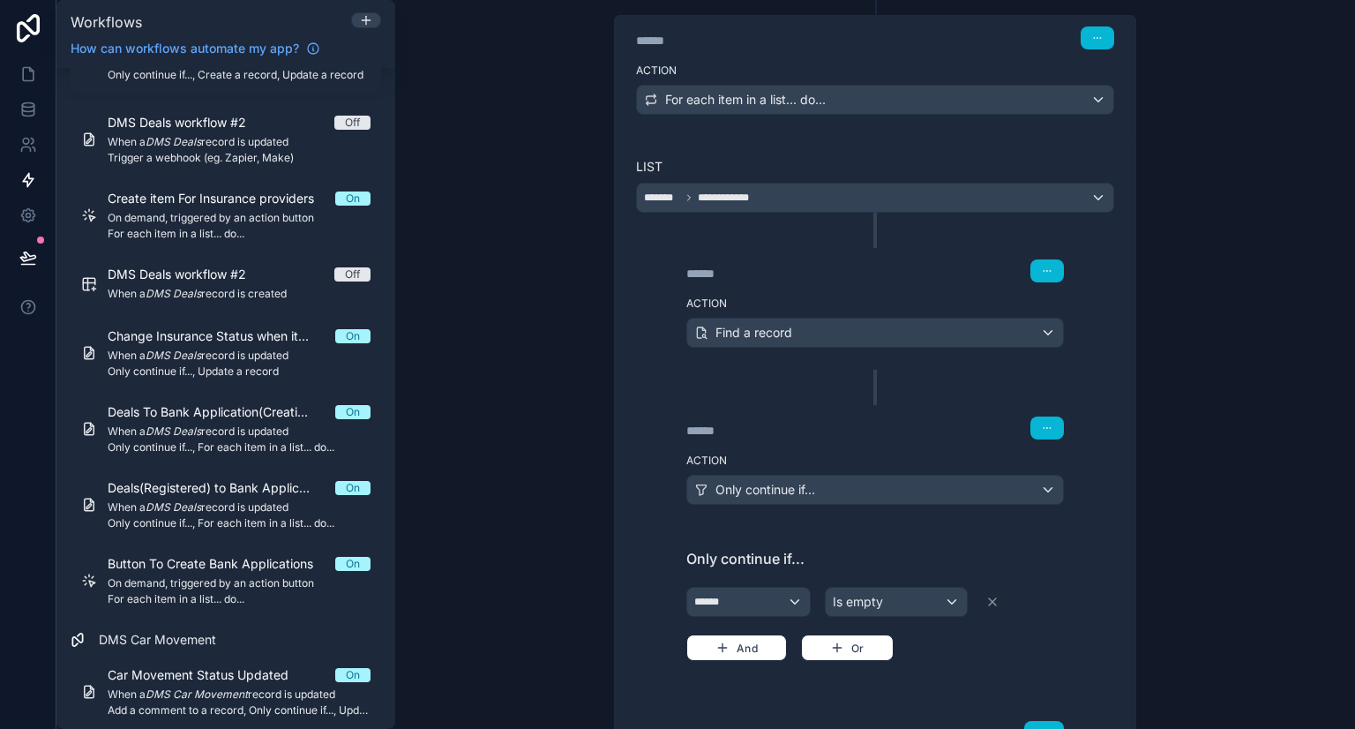
click at [877, 381] on div "****** Step 2 Action Find a record ****** Step 3 Action Only continue if... Onl…" at bounding box center [875, 564] width 478 height 702
click at [873, 385] on div at bounding box center [875, 387] width 4 height 35
click at [864, 296] on label "Action" at bounding box center [874, 303] width 377 height 14
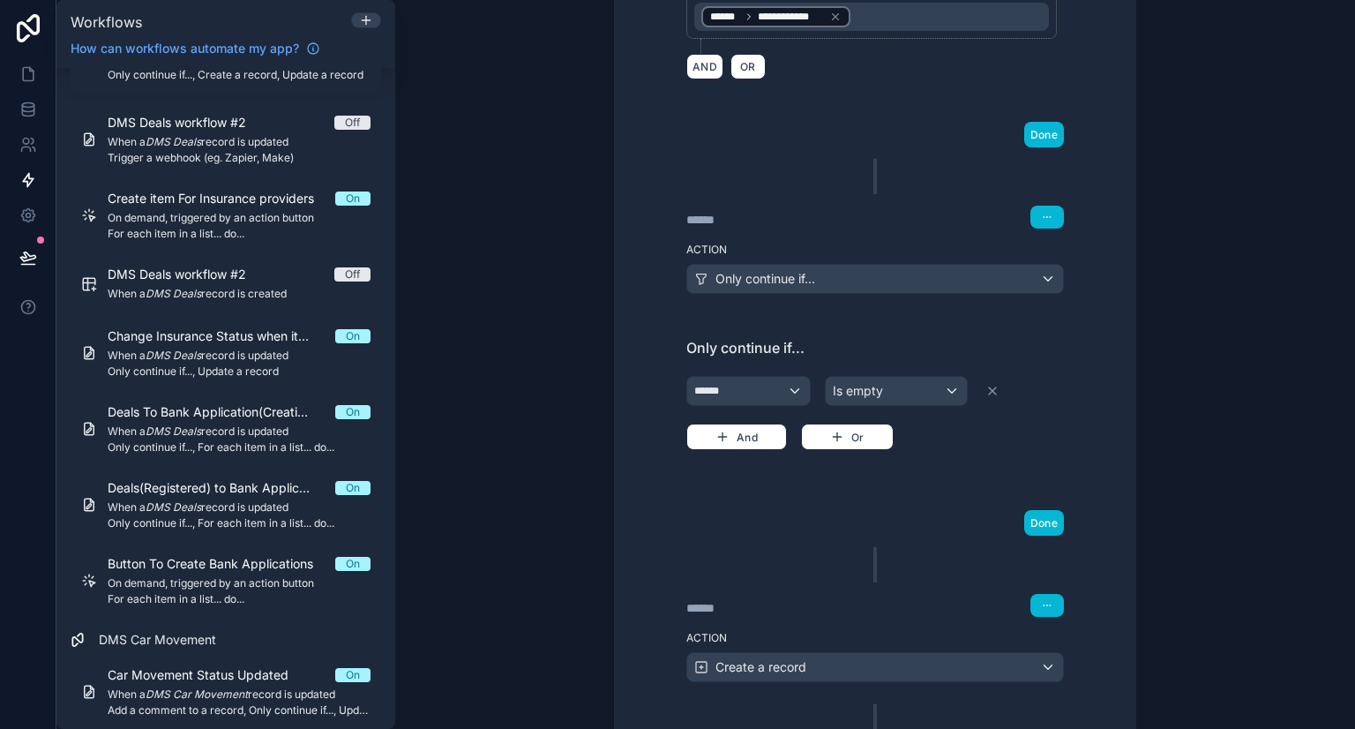
scroll to position [887, 0]
click at [1047, 212] on button "button" at bounding box center [1047, 217] width 34 height 23
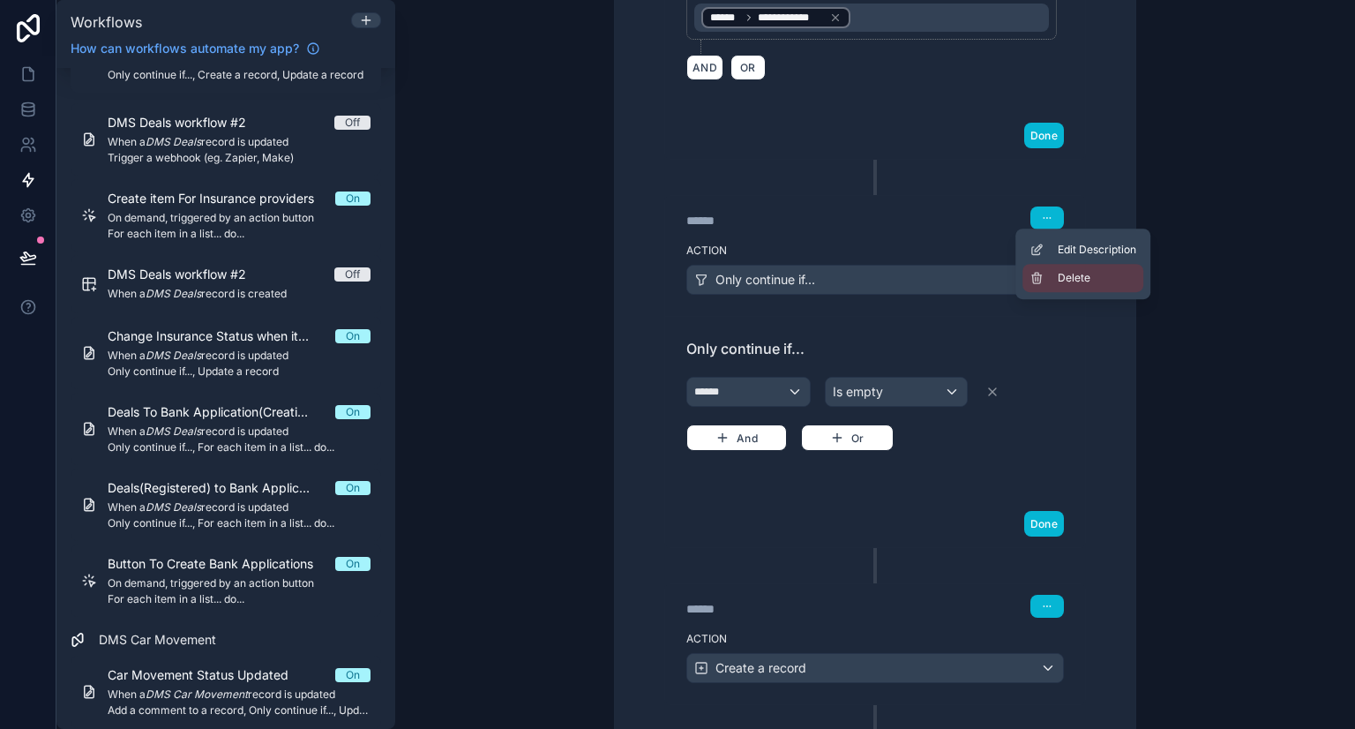
click at [1055, 278] on button "Delete" at bounding box center [1082, 278] width 121 height 28
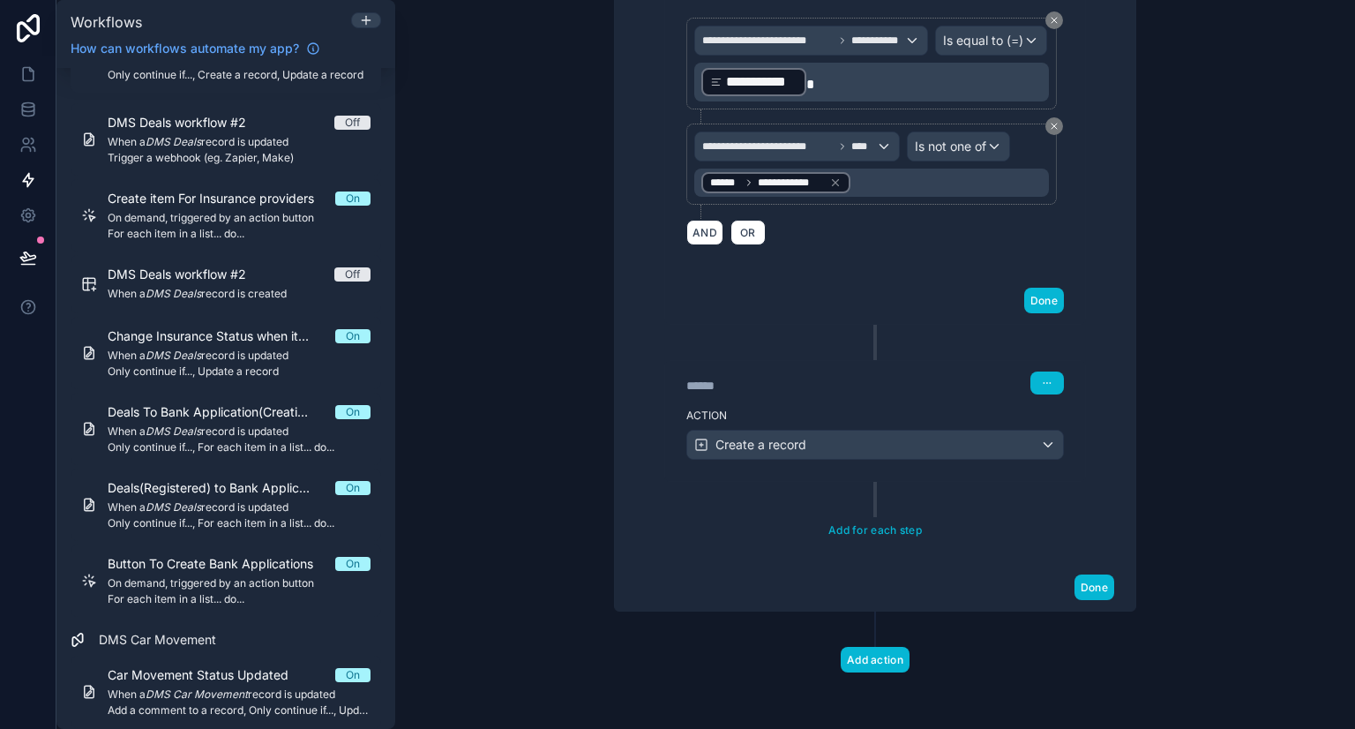
scroll to position [713, 0]
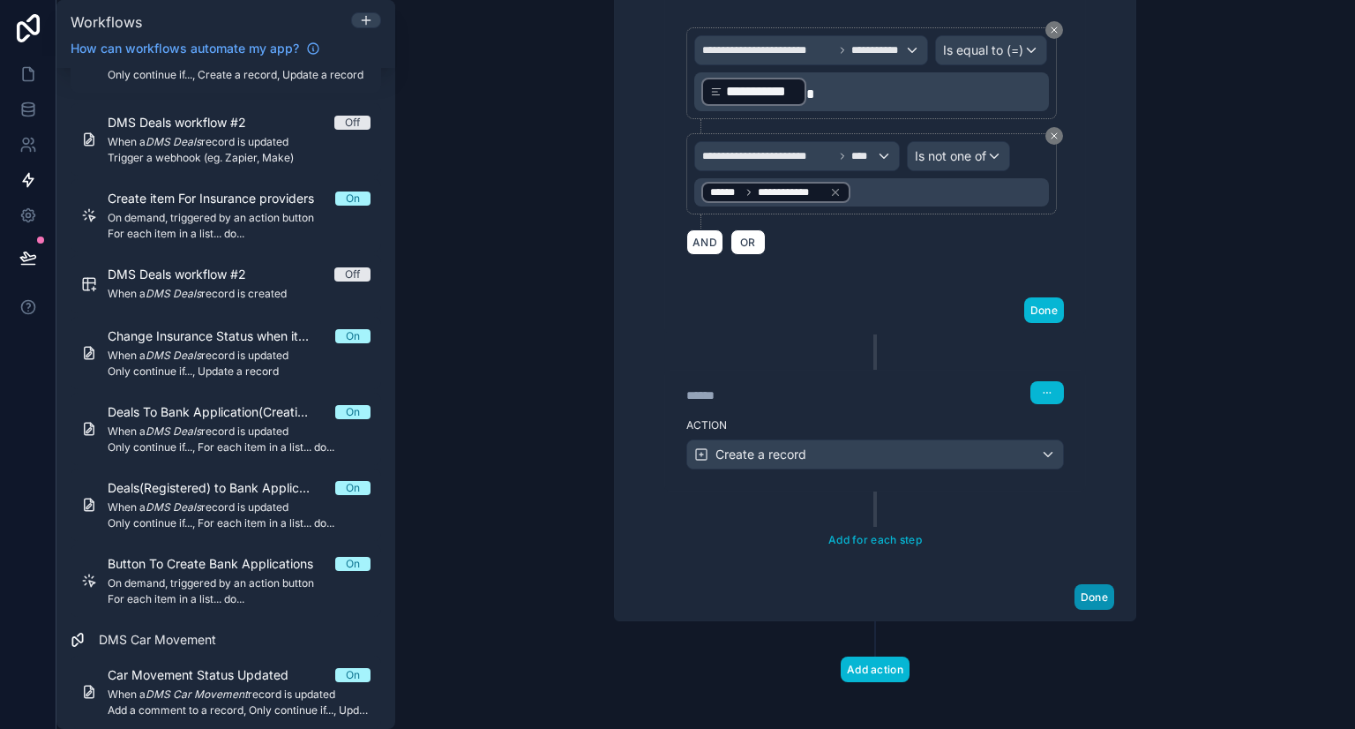
click at [1080, 592] on button "Done" at bounding box center [1094, 597] width 40 height 26
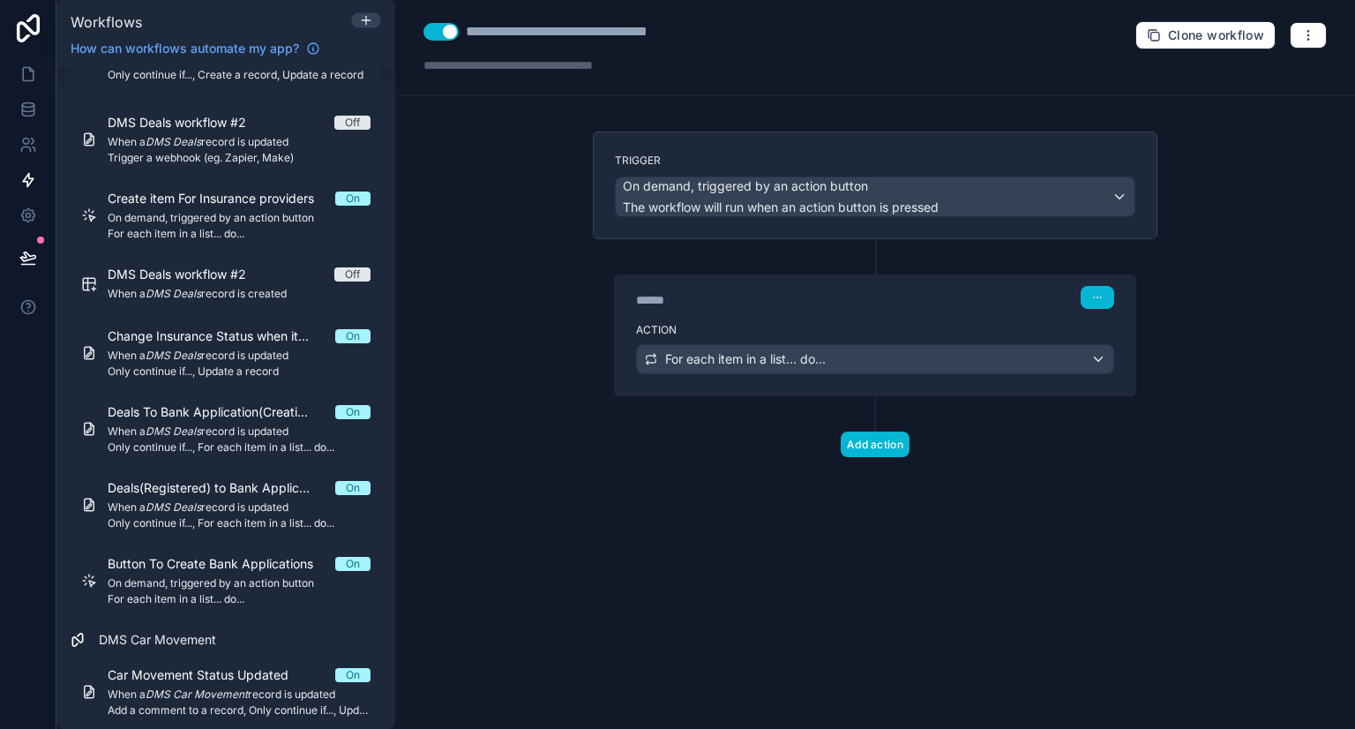
click at [448, 39] on button "Use setting" at bounding box center [440, 32] width 35 height 18
click at [476, 212] on div "**********" at bounding box center [875, 364] width 960 height 729
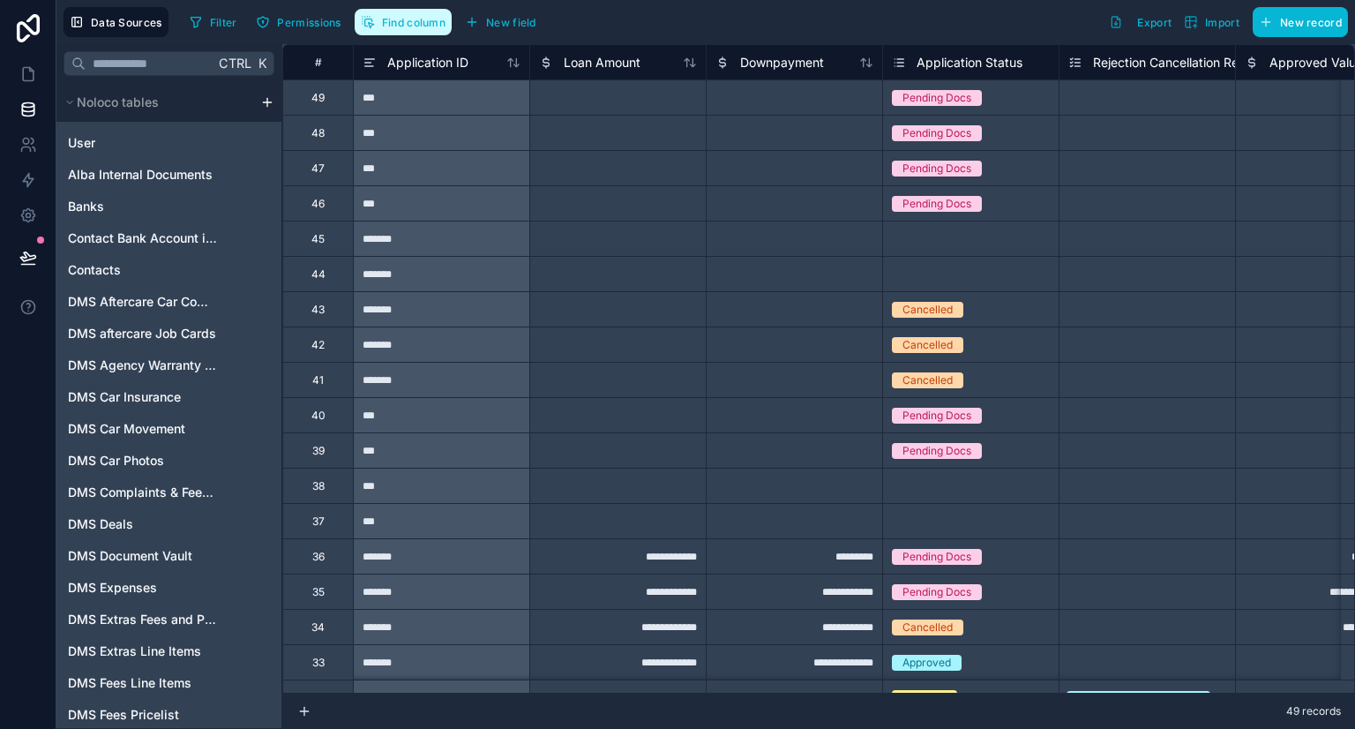
click at [418, 33] on button "Find column" at bounding box center [403, 22] width 97 height 26
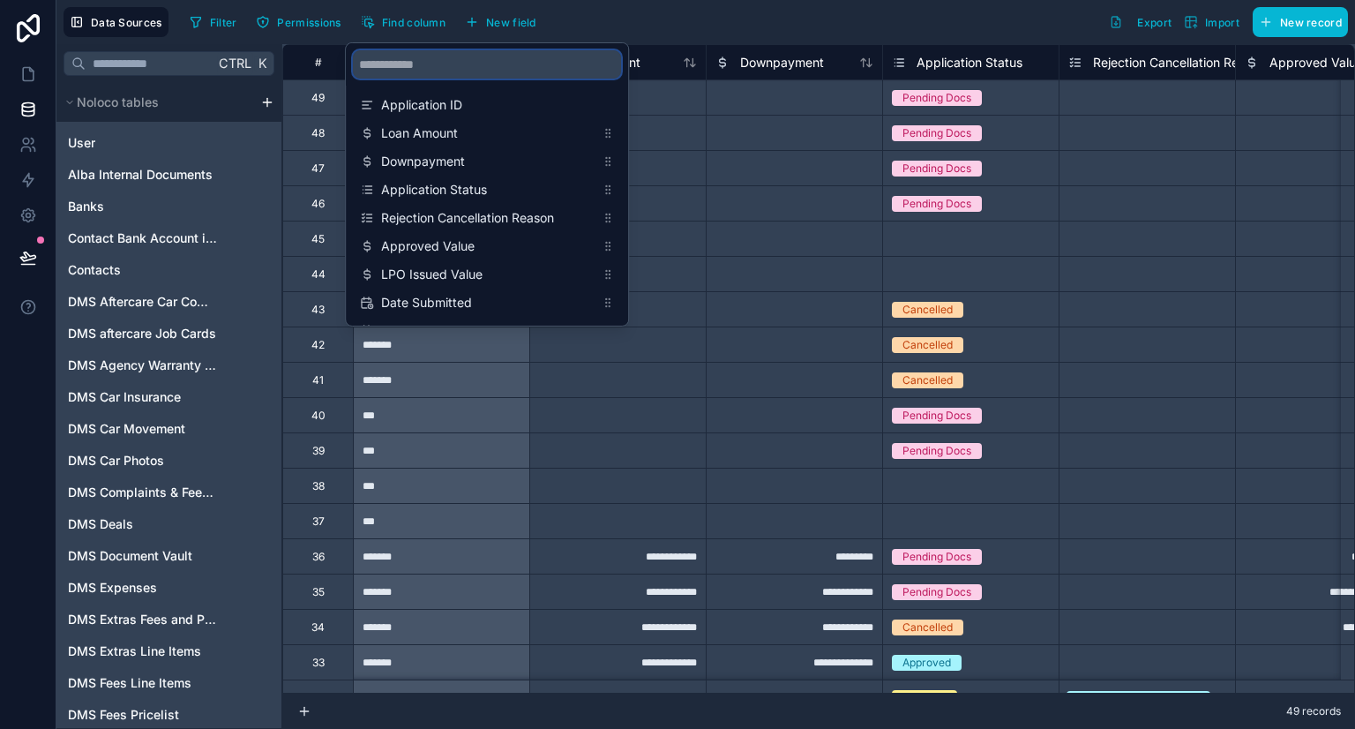
click at [445, 76] on input "scrollable content" at bounding box center [487, 64] width 268 height 28
type input "*"
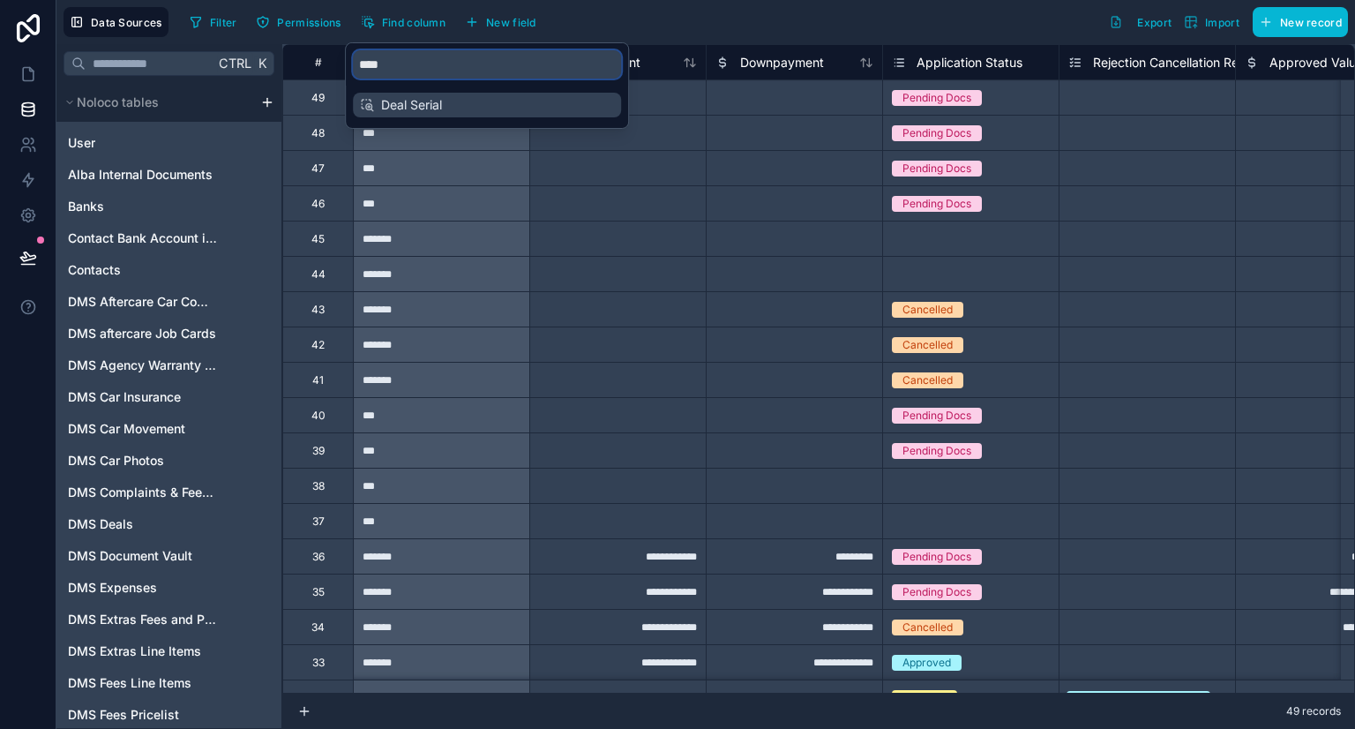
type input "****"
click at [449, 108] on span "Deal Serial" at bounding box center [487, 105] width 213 height 18
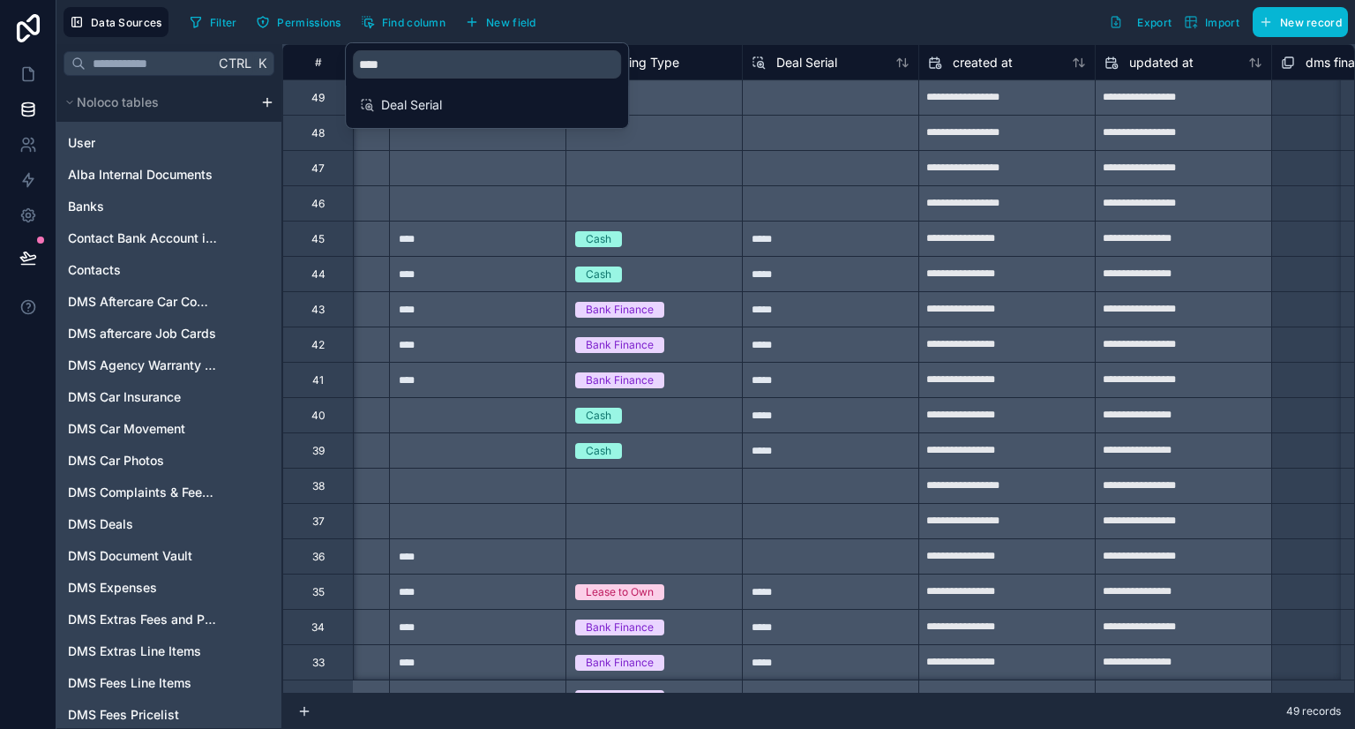
scroll to position [0, 7303]
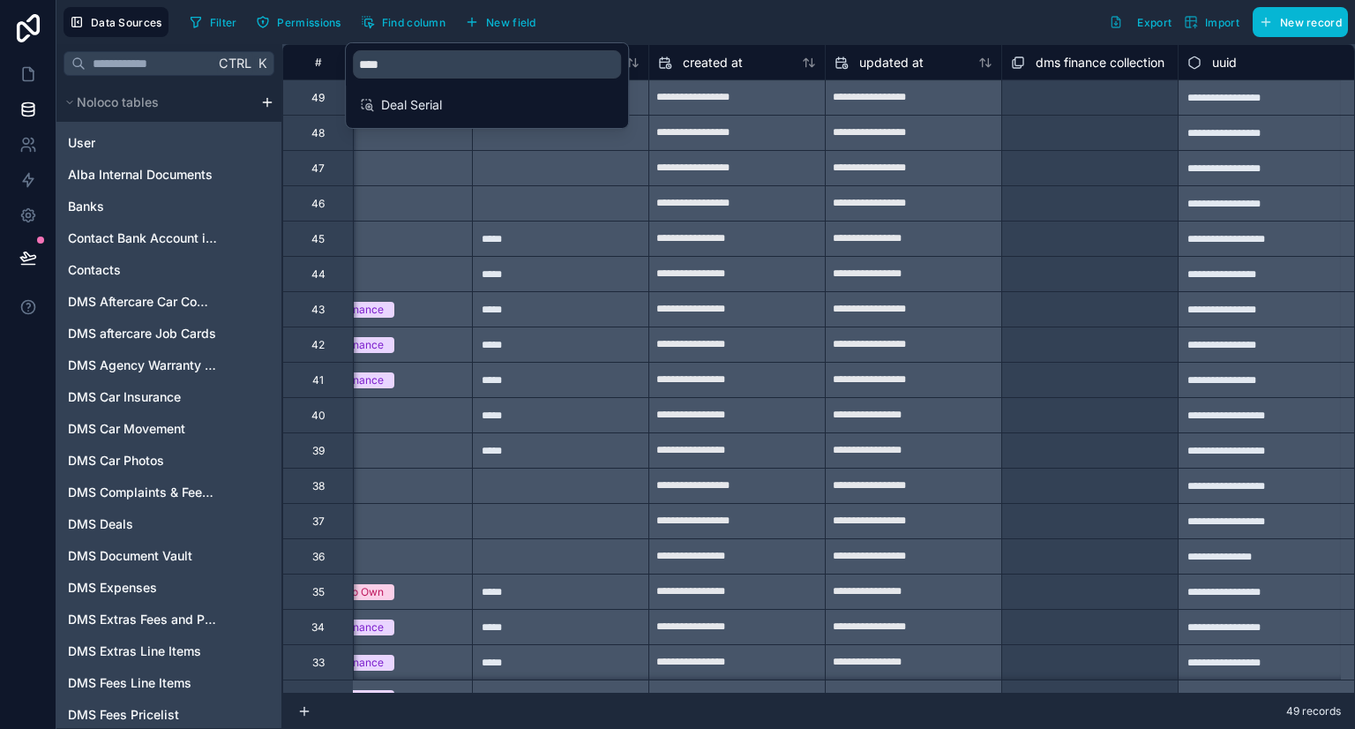
click at [744, 4] on div "Data Sources Filter Permissions Find column New field Export Import New record" at bounding box center [705, 22] width 1298 height 44
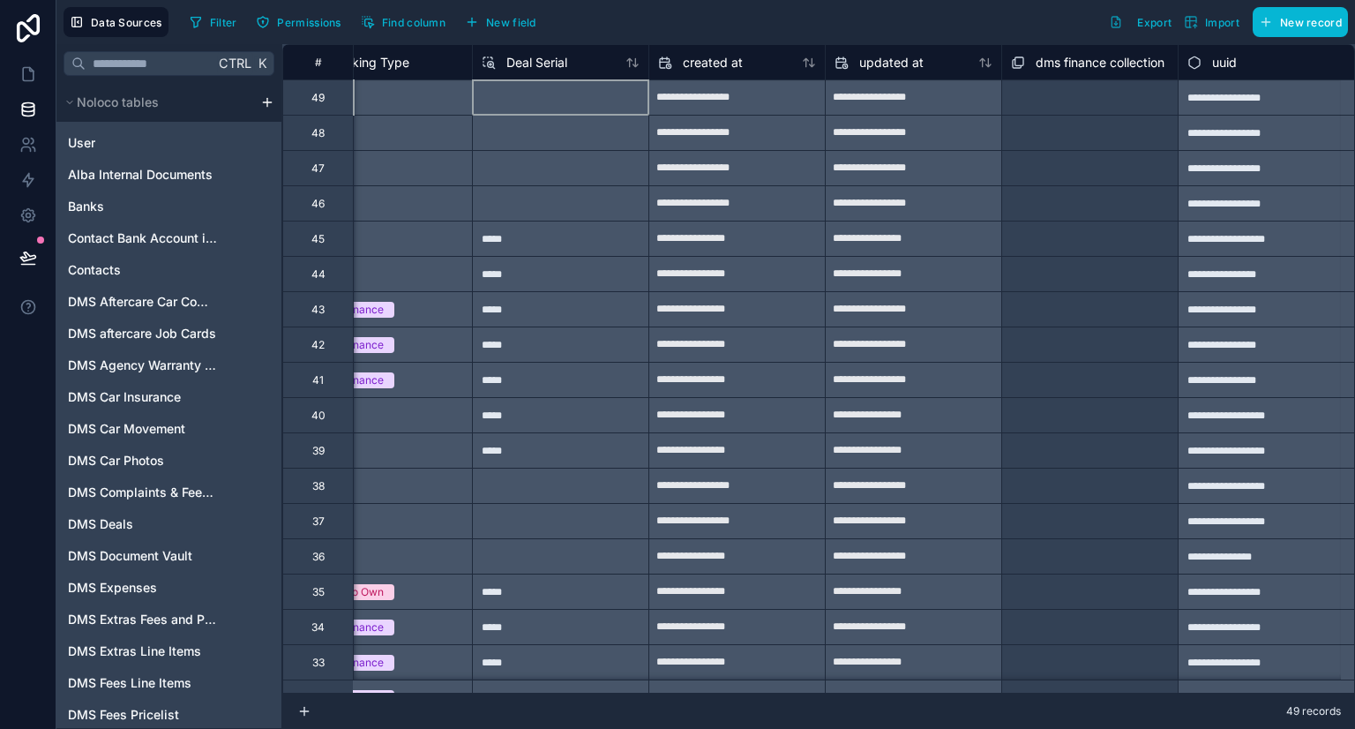
click at [556, 110] on div at bounding box center [560, 96] width 176 height 35
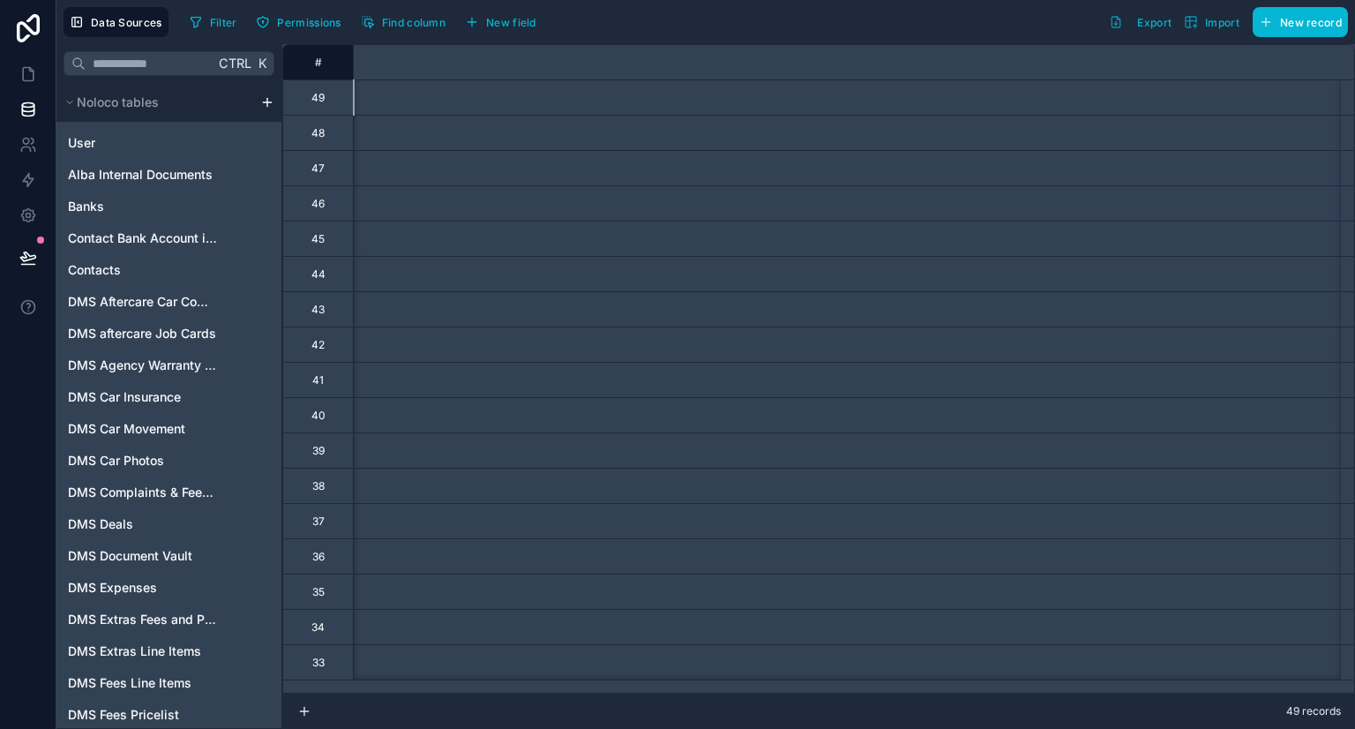
scroll to position [0, 0]
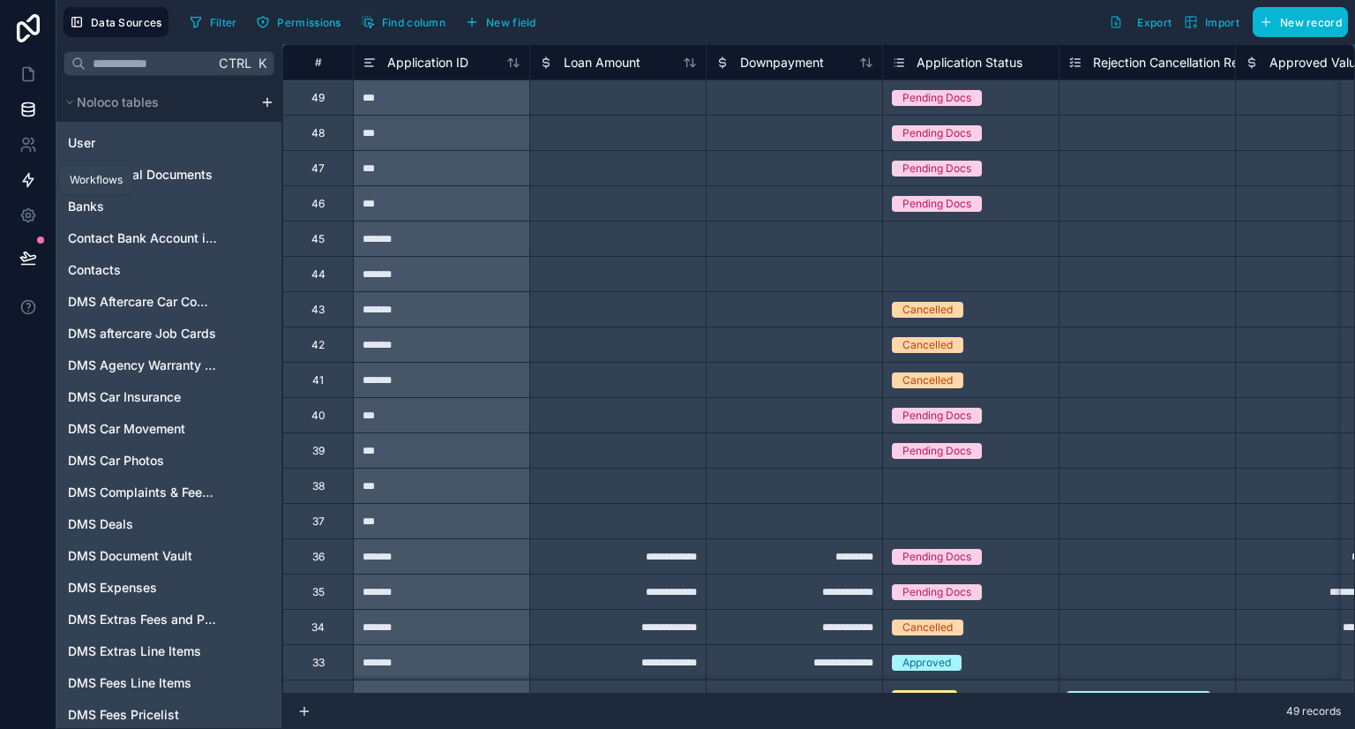
click at [36, 184] on link at bounding box center [28, 179] width 56 height 35
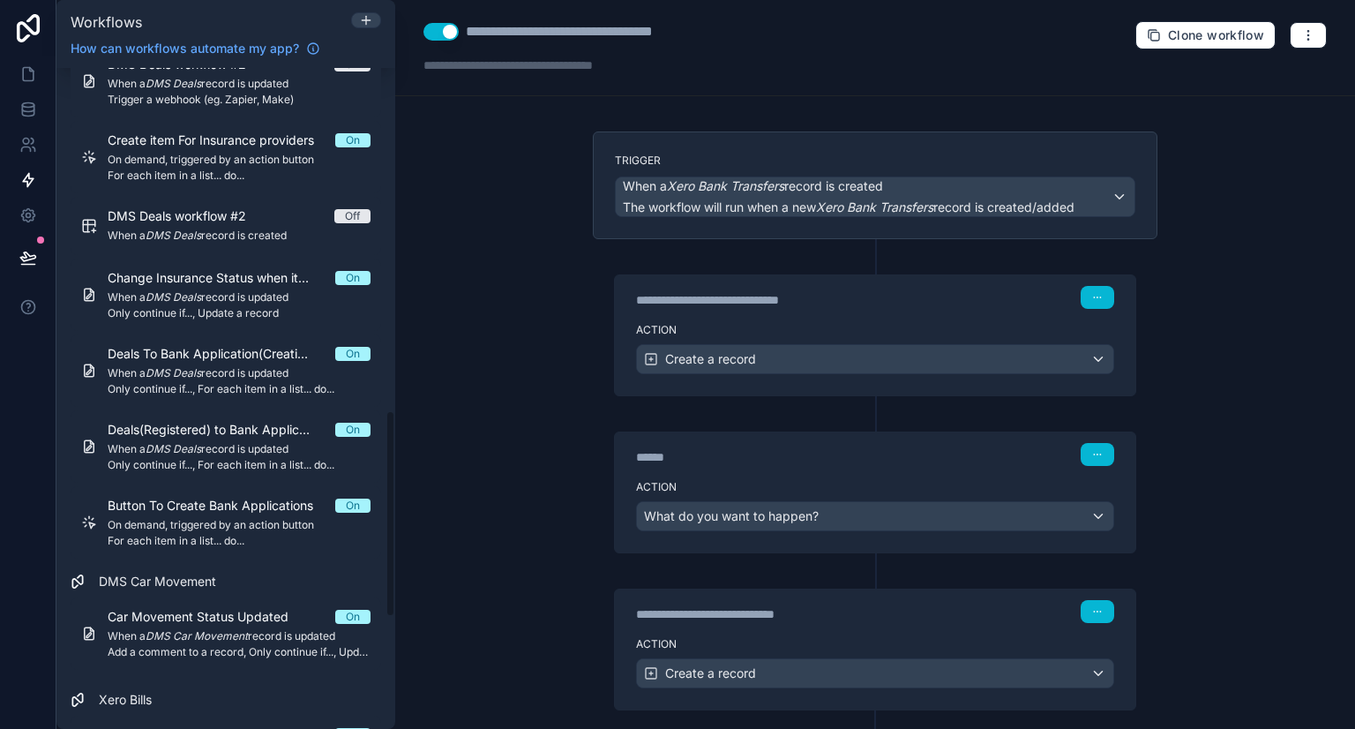
scroll to position [1093, 0]
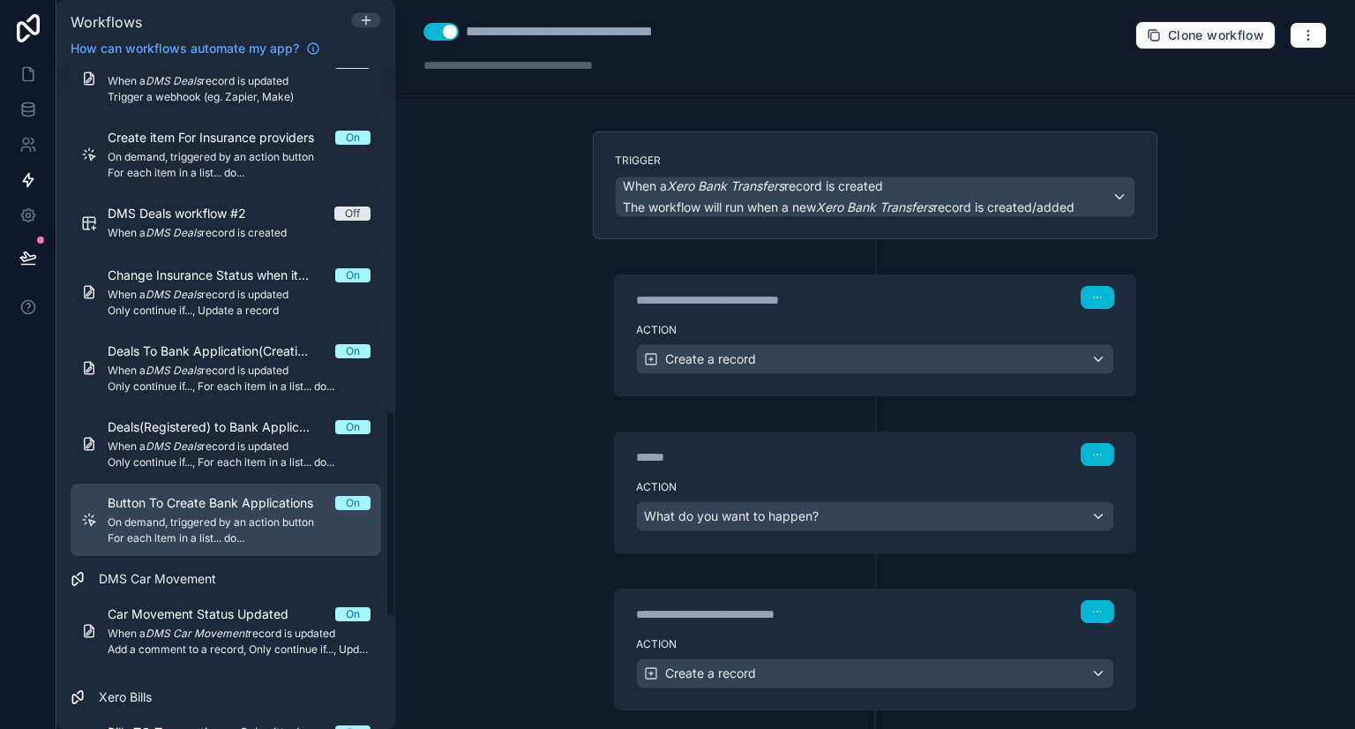
click at [166, 501] on span "Button To Create Bank Applications" at bounding box center [221, 503] width 227 height 18
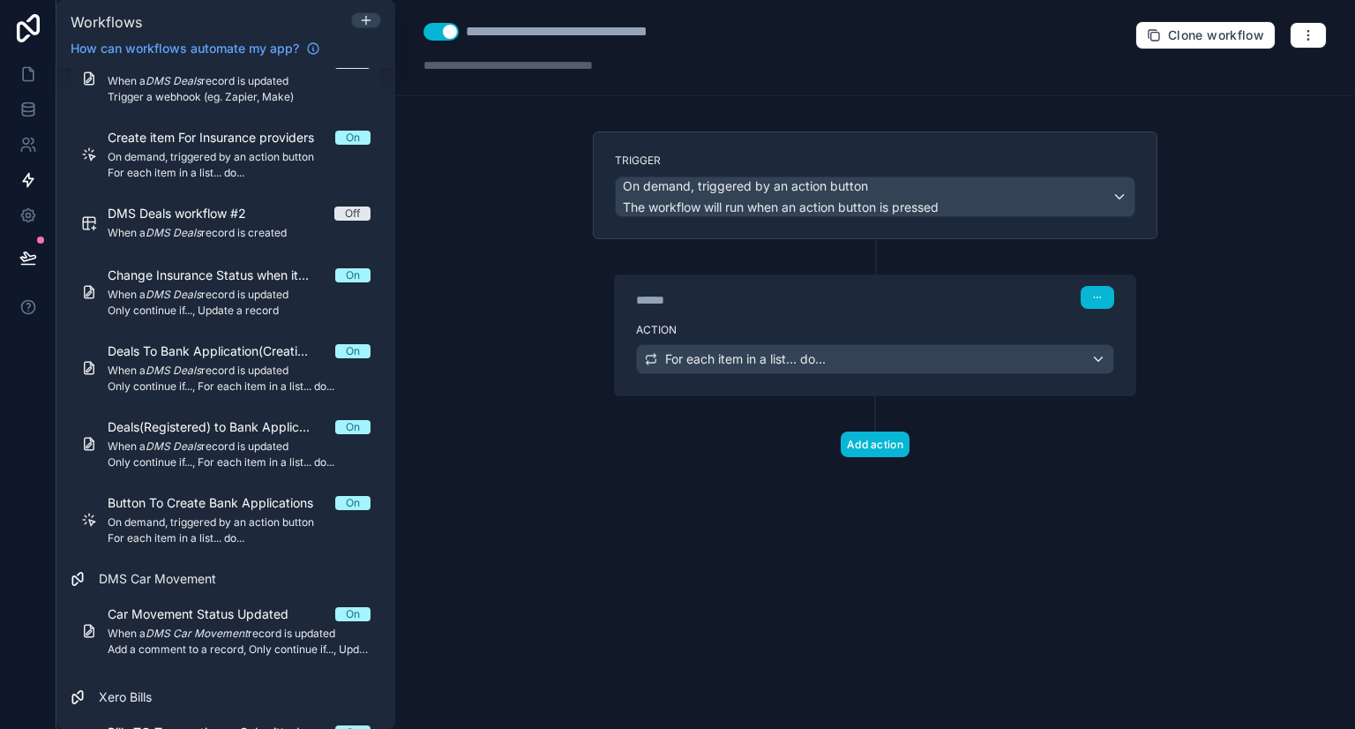
click at [787, 388] on div "Action For each item in a list... do..." at bounding box center [875, 355] width 520 height 79
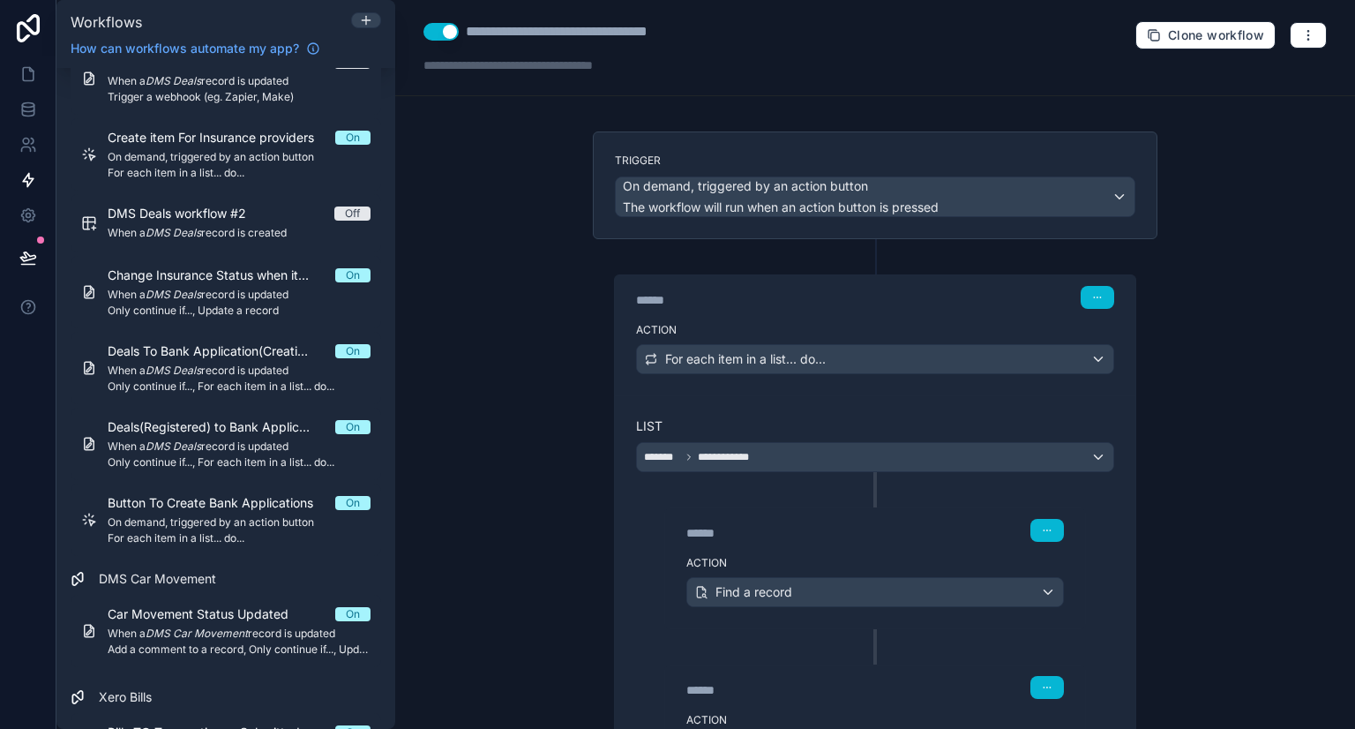
scroll to position [298, 0]
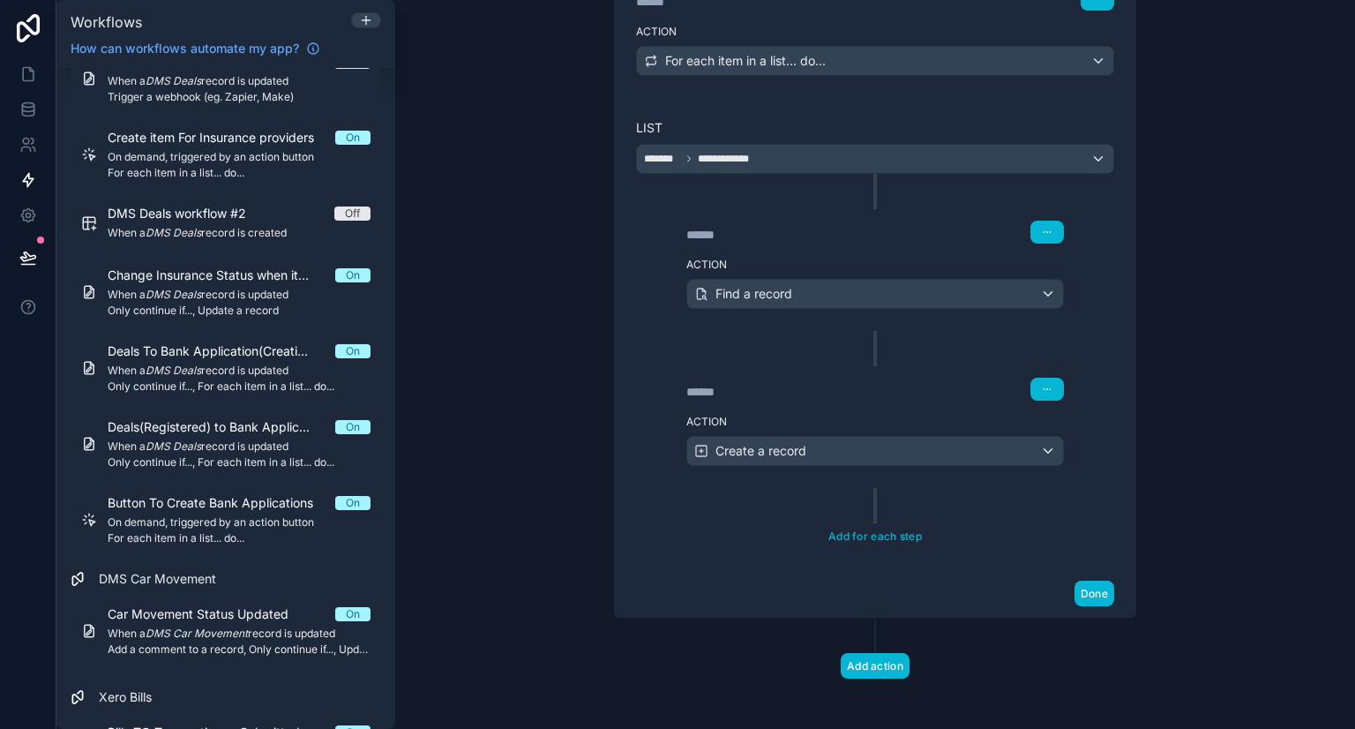
click at [794, 400] on div "****** Step 3" at bounding box center [875, 387] width 420 height 41
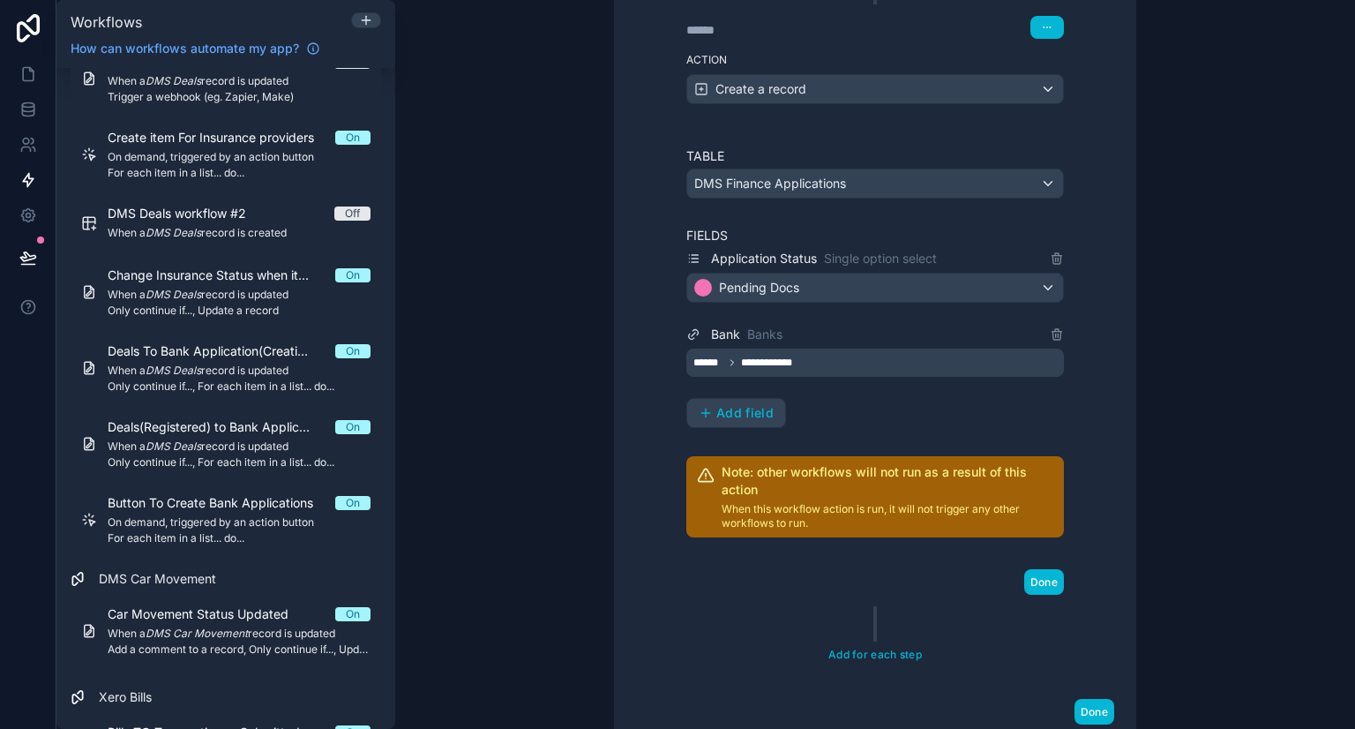
scroll to position [655, 0]
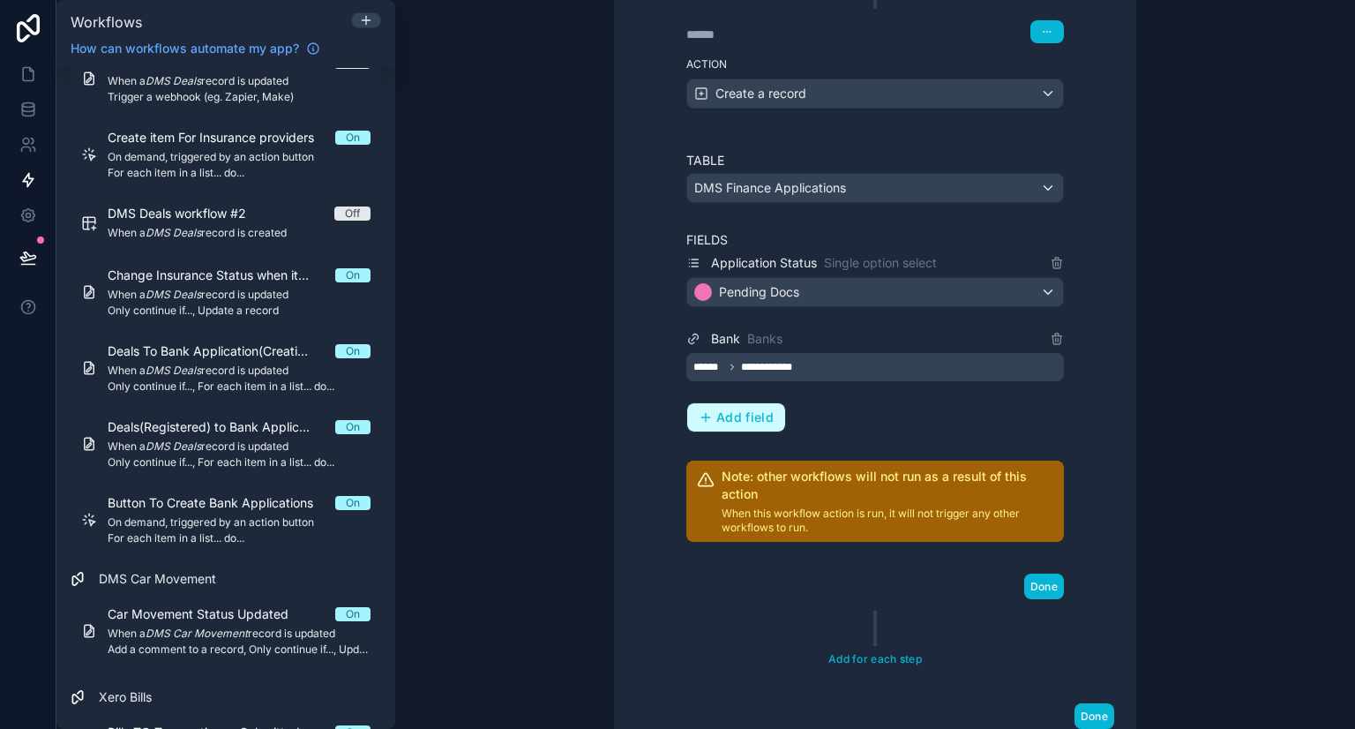
click at [757, 423] on button "Add field" at bounding box center [736, 417] width 98 height 28
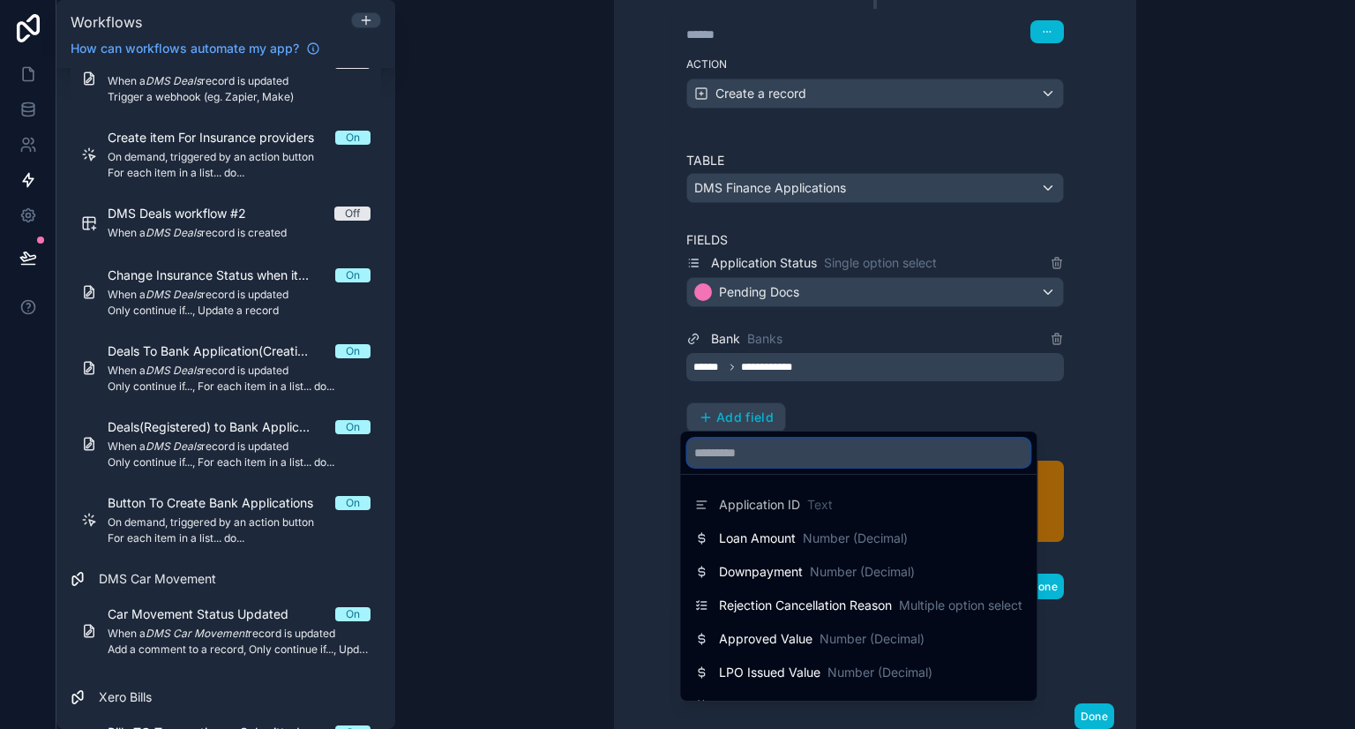
click at [751, 449] on input "text" at bounding box center [858, 452] width 342 height 28
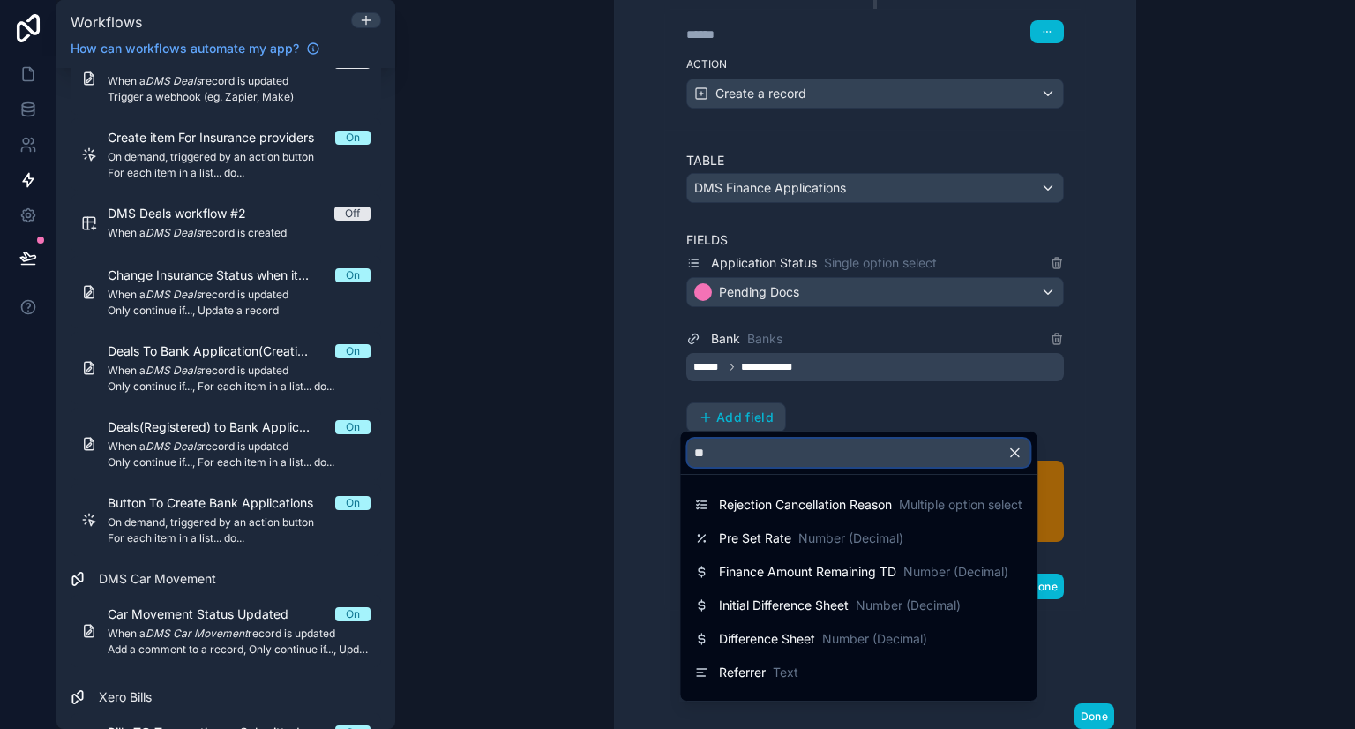
type input "*"
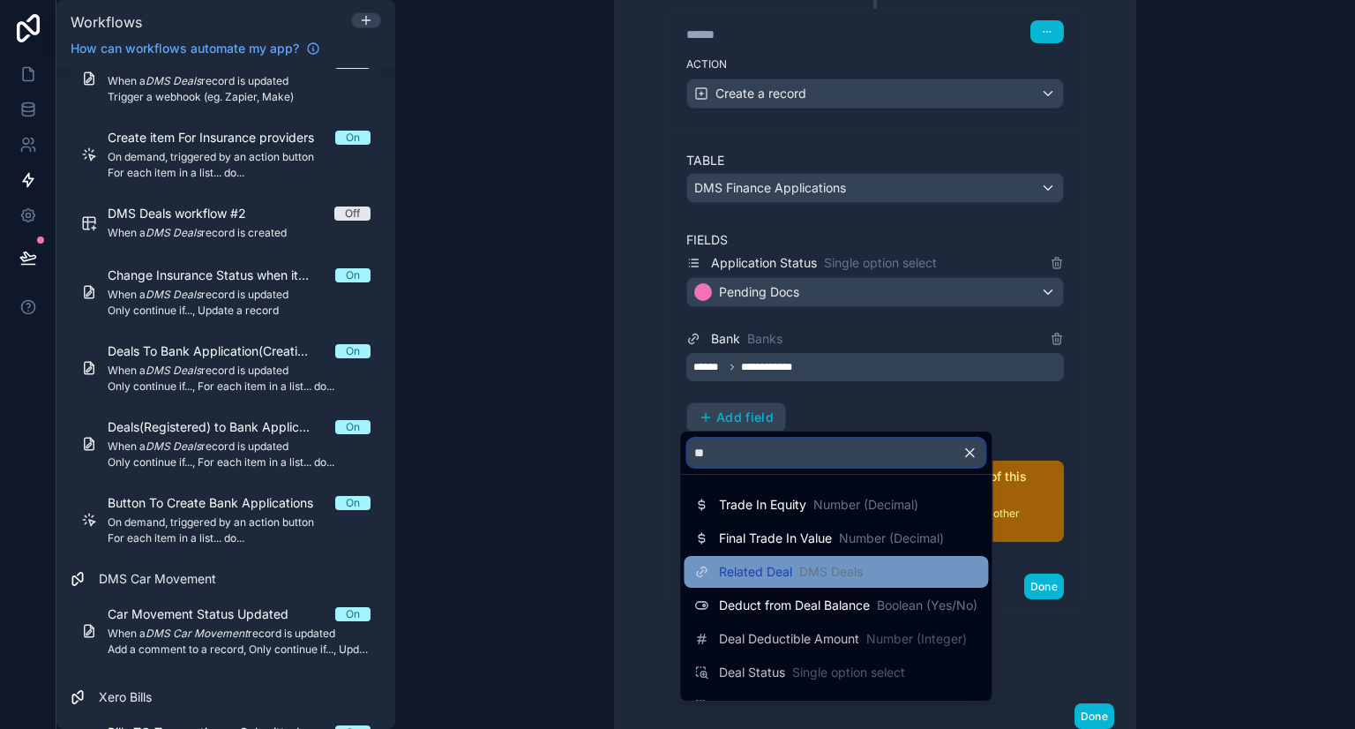
type input "**"
click at [768, 575] on span "Related Deal" at bounding box center [755, 572] width 73 height 18
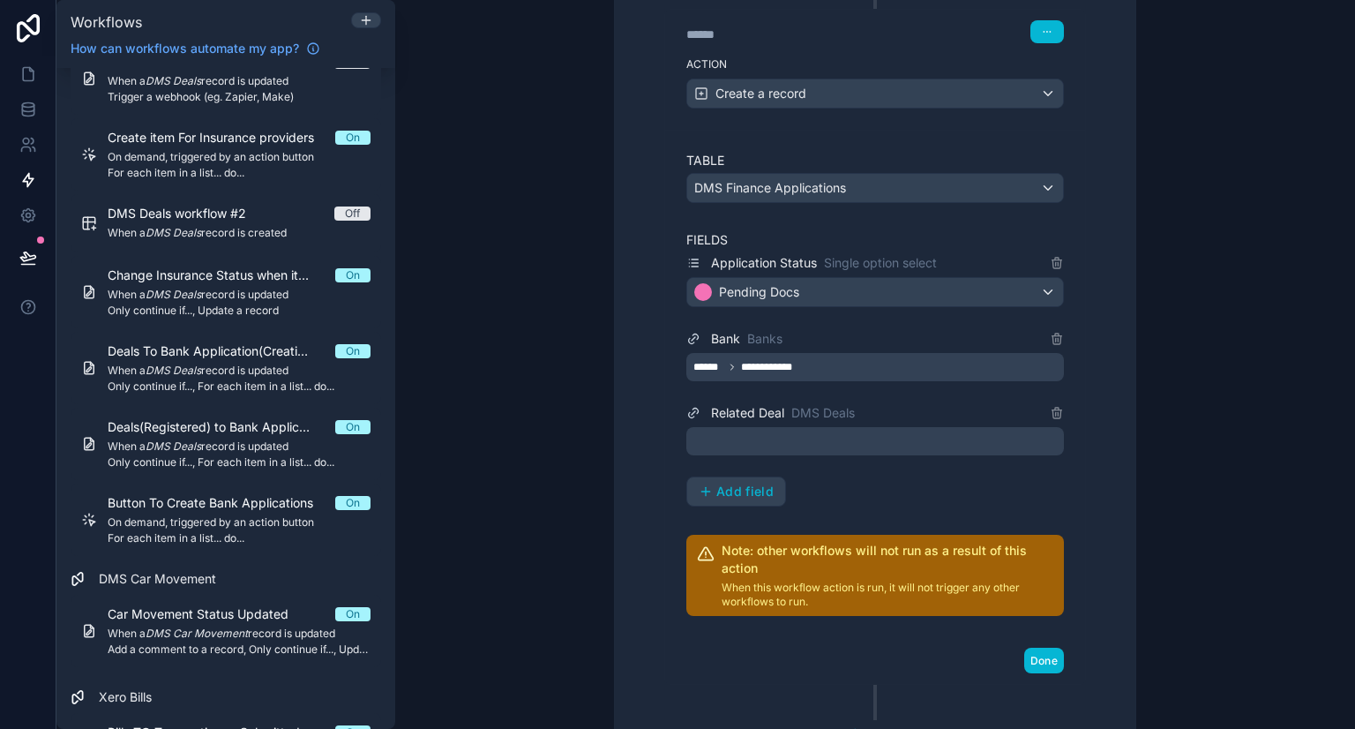
click at [737, 435] on div at bounding box center [874, 441] width 377 height 28
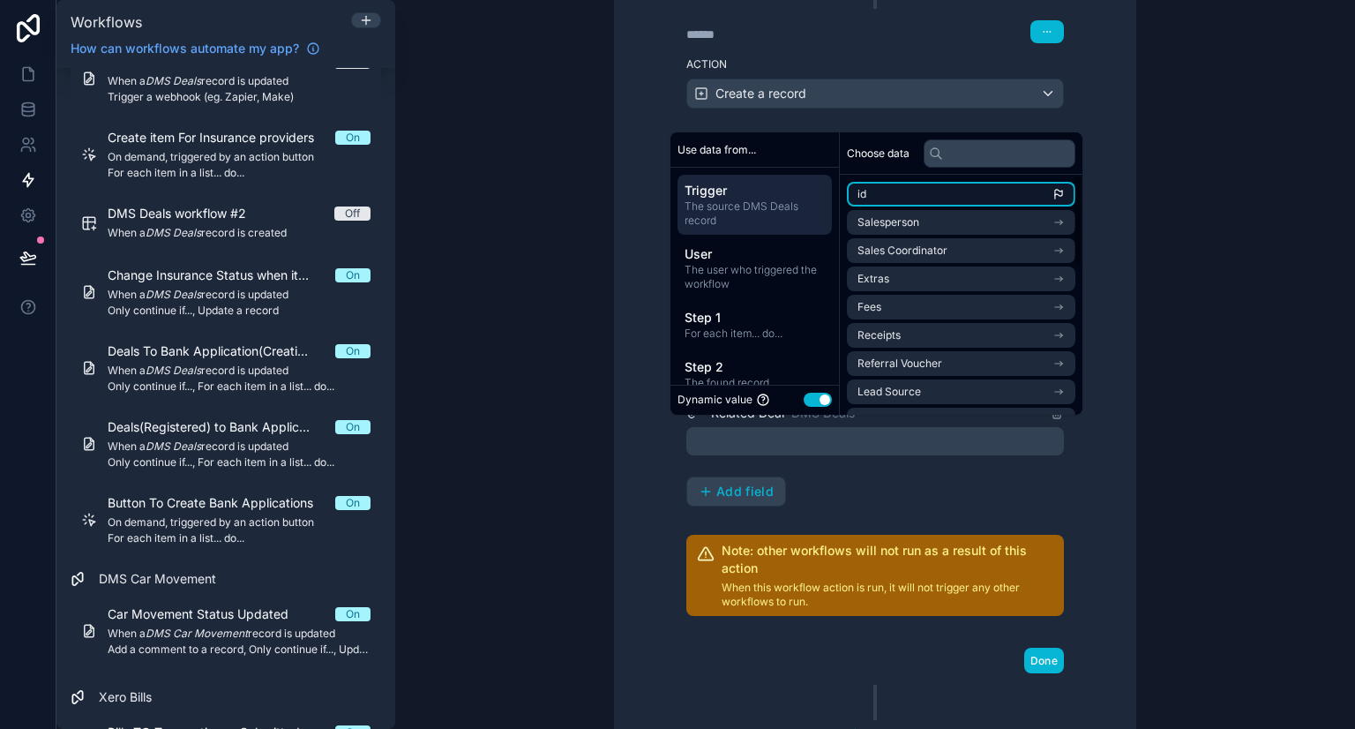
click at [895, 195] on li "id" at bounding box center [961, 194] width 228 height 25
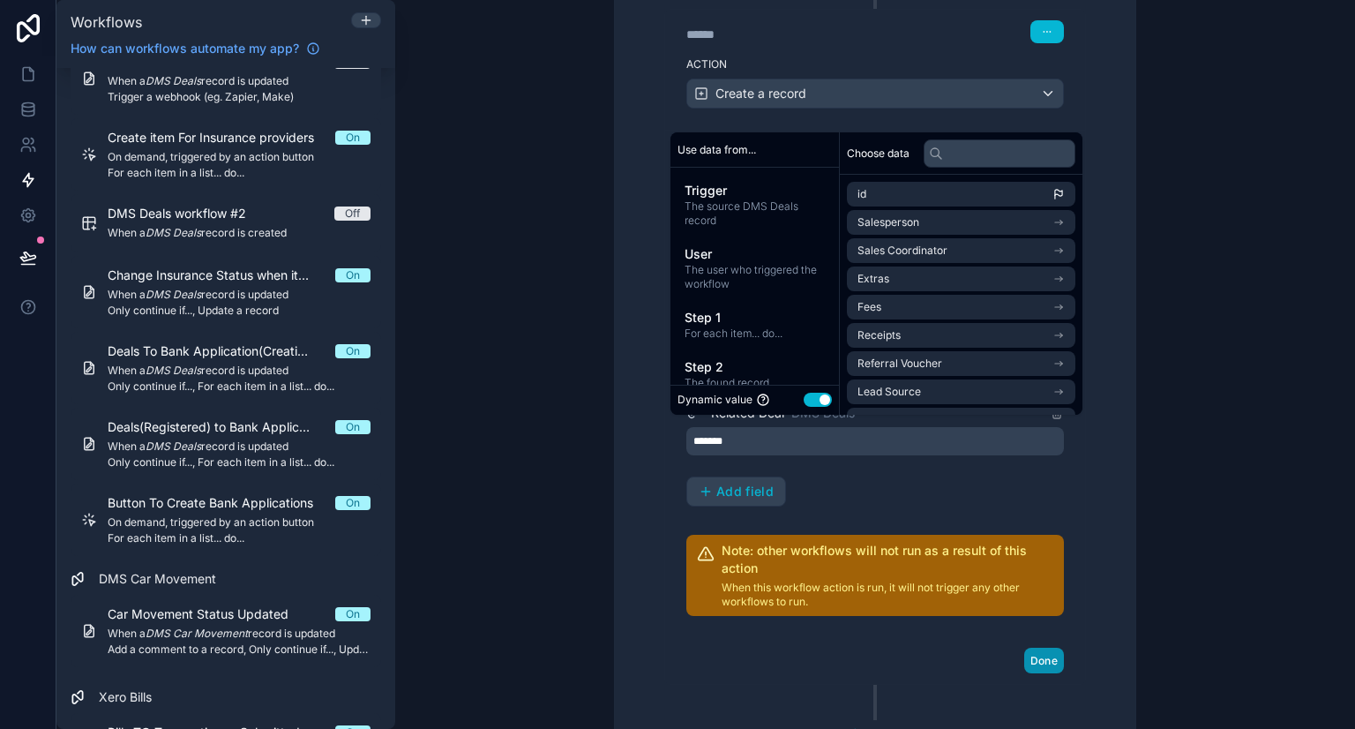
click at [1037, 656] on button "Done" at bounding box center [1044, 660] width 40 height 26
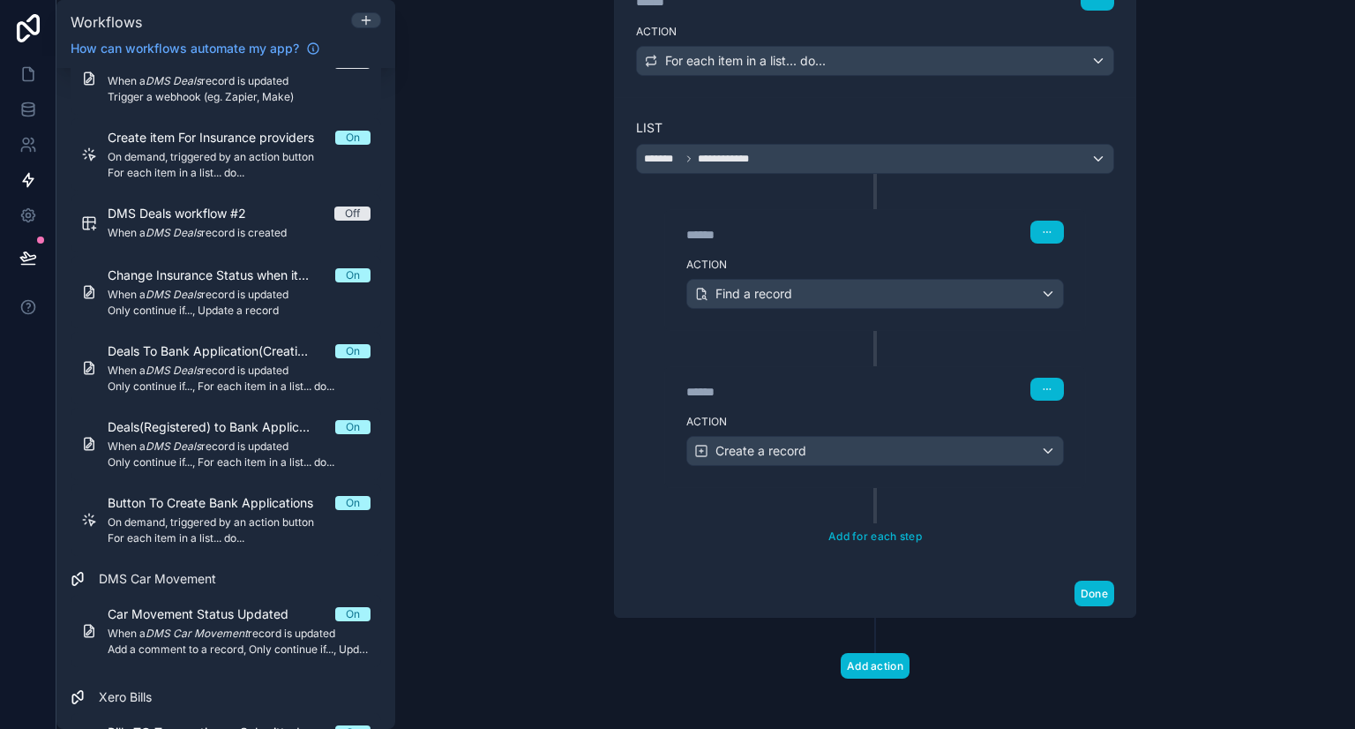
click at [1087, 602] on div "Done" at bounding box center [875, 593] width 520 height 47
click at [1089, 590] on button "Done" at bounding box center [1094, 593] width 40 height 26
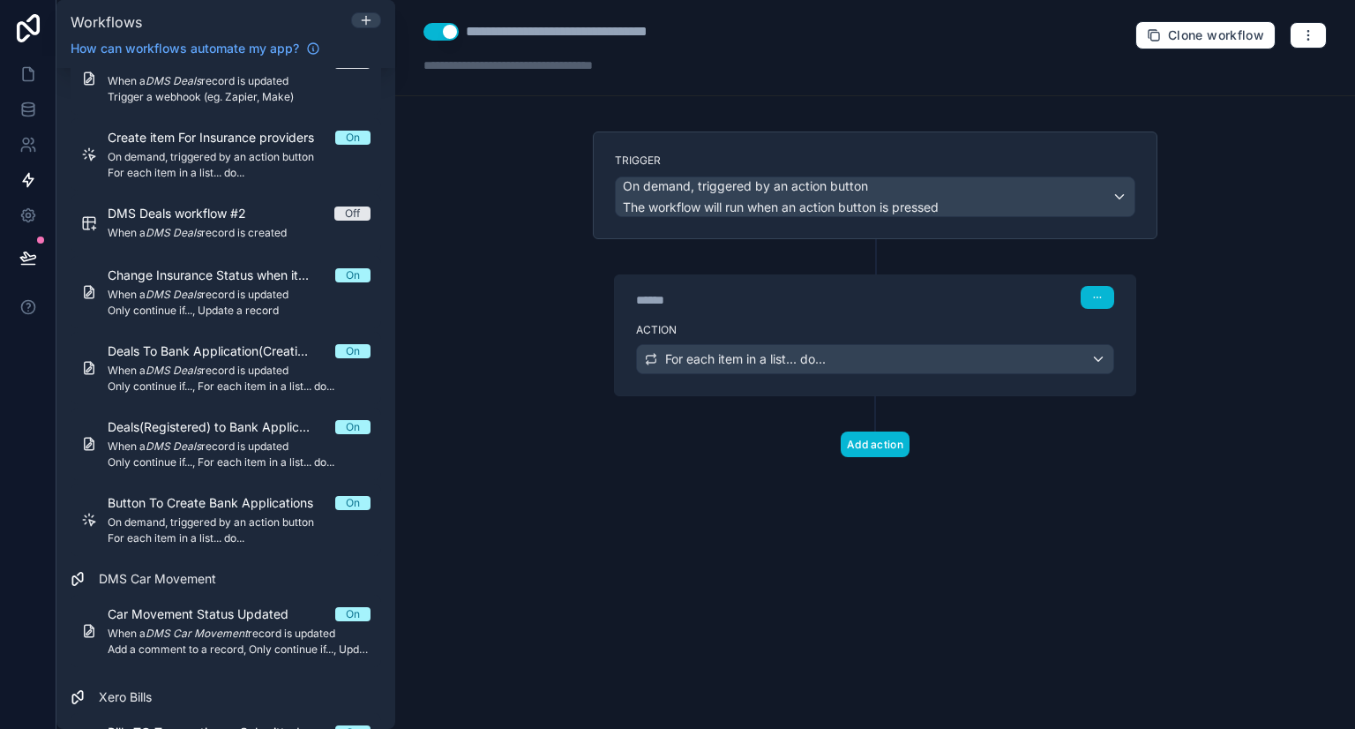
scroll to position [0, 0]
click at [20, 110] on icon at bounding box center [28, 110] width 18 height 18
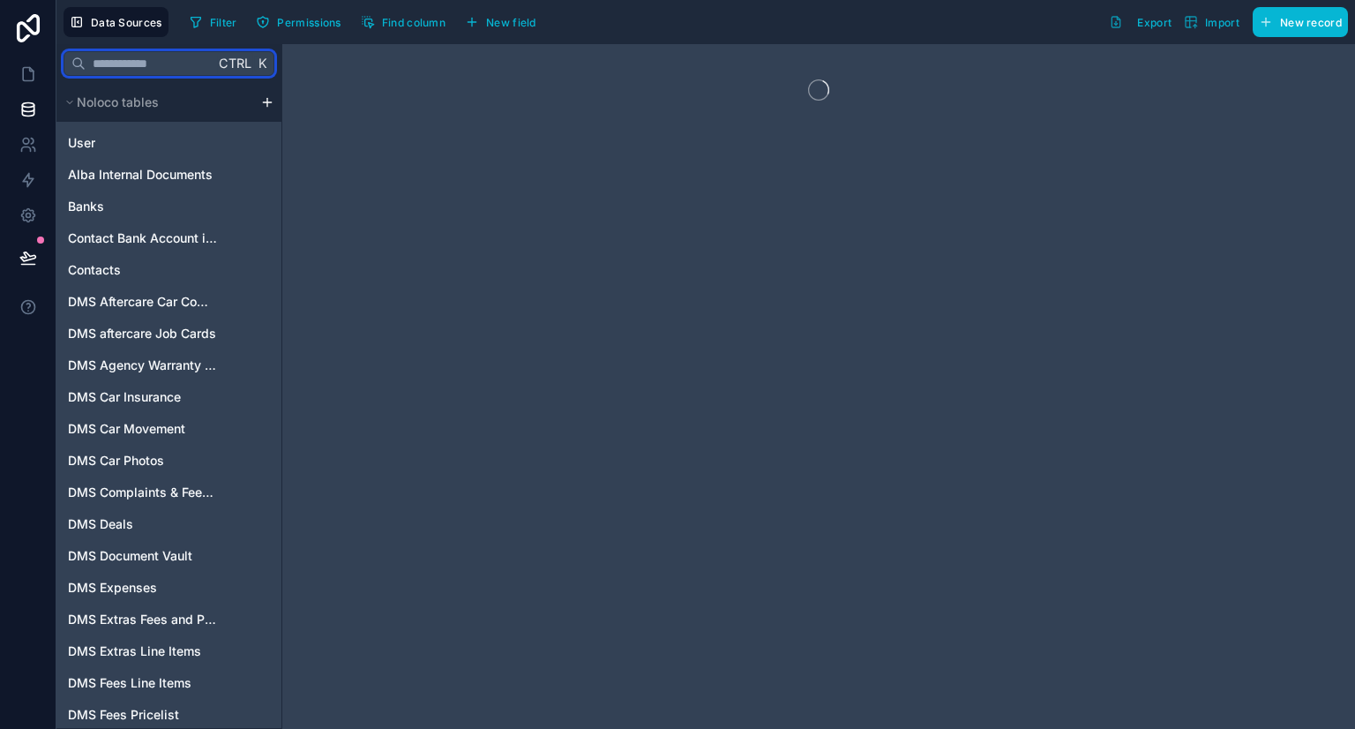
click at [190, 63] on input "text" at bounding box center [150, 64] width 129 height 32
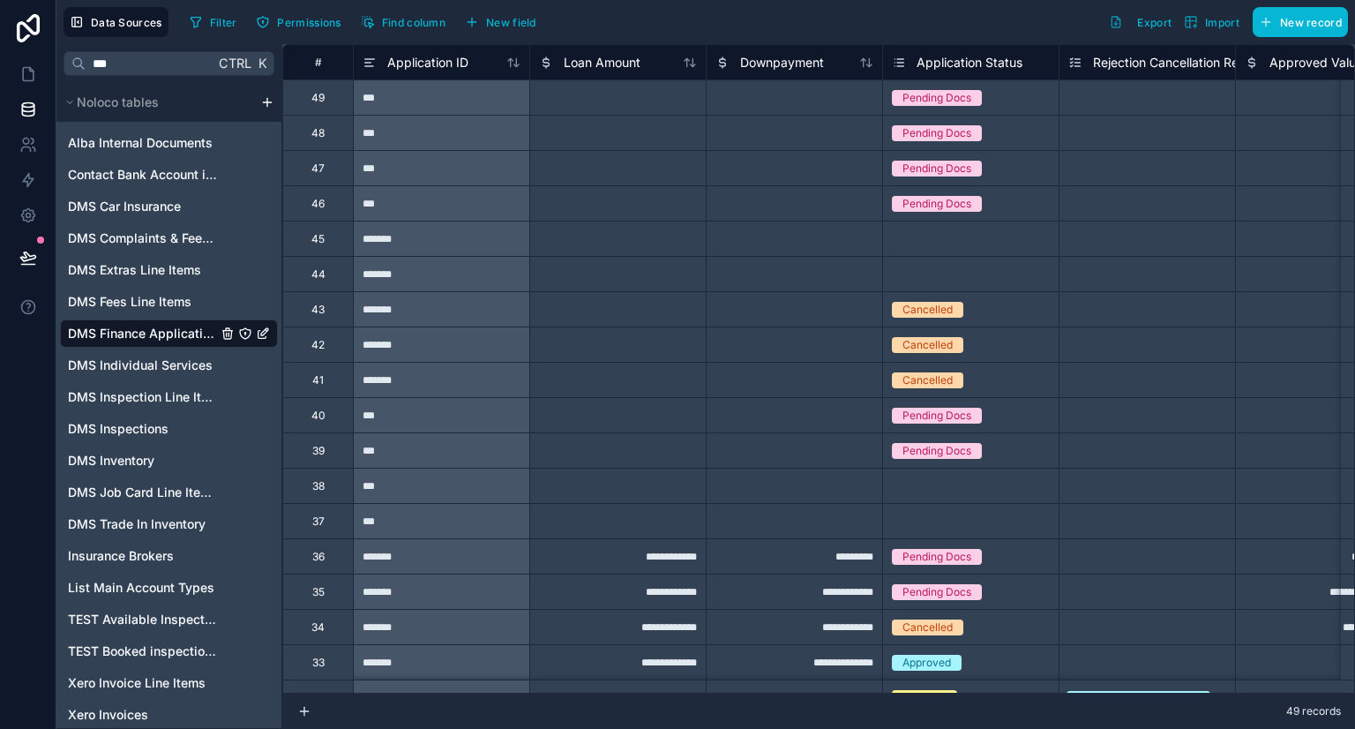
click at [144, 336] on span "DMS Finance Applications" at bounding box center [142, 334] width 149 height 18
click at [150, 65] on input "***" at bounding box center [150, 64] width 129 height 32
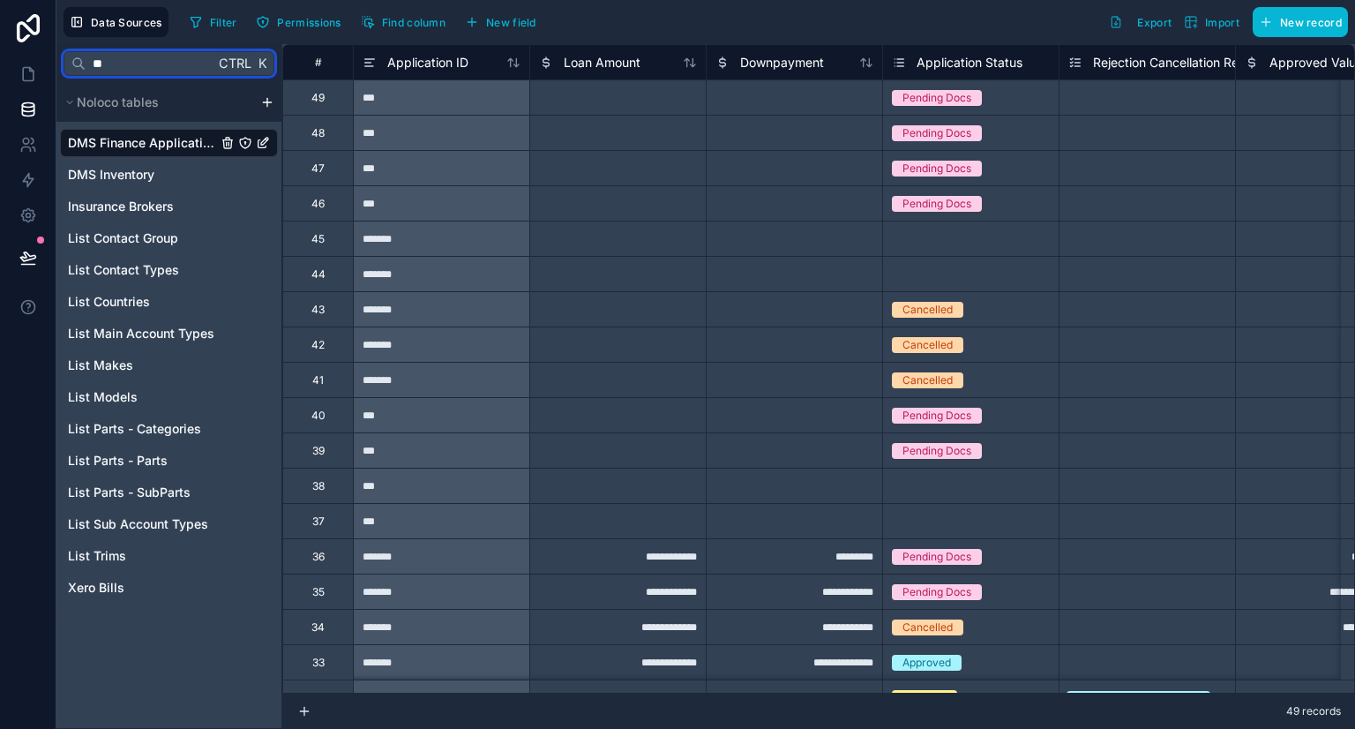
type input "*"
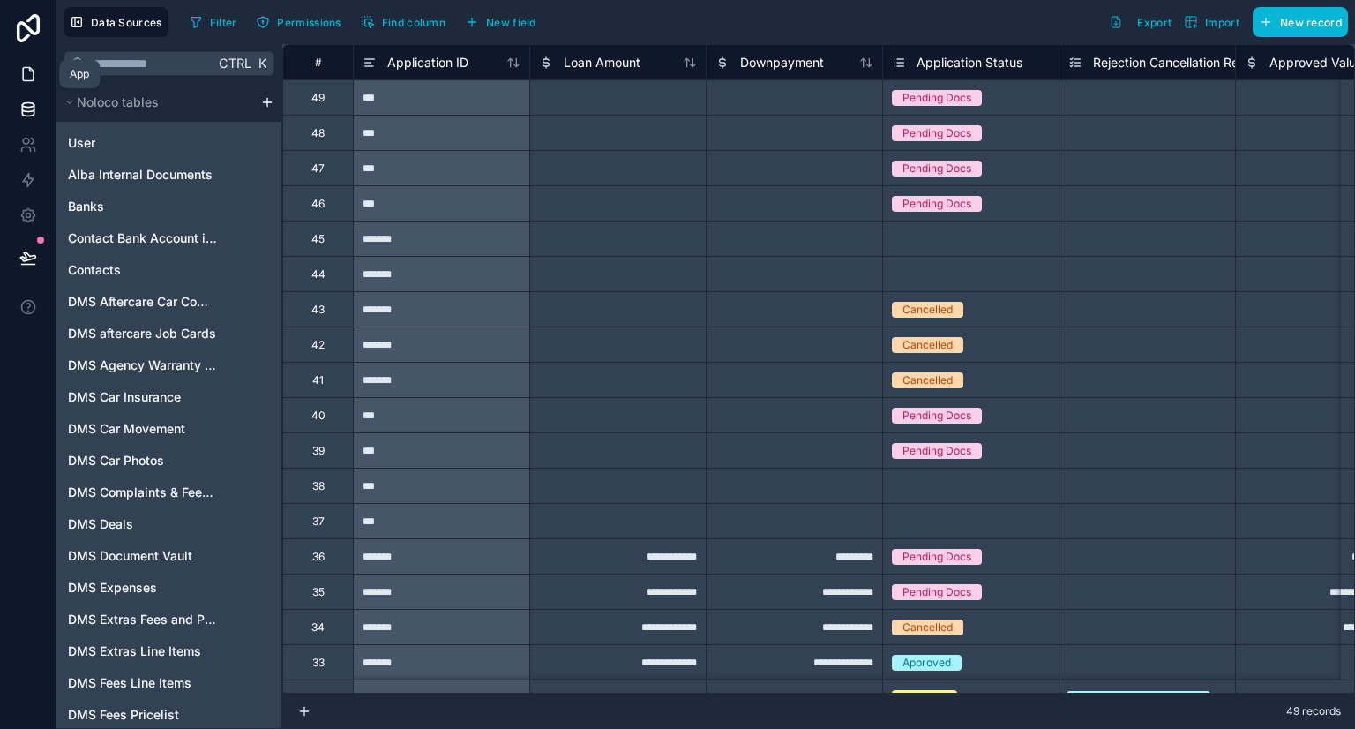
click at [23, 75] on icon at bounding box center [28, 74] width 11 height 13
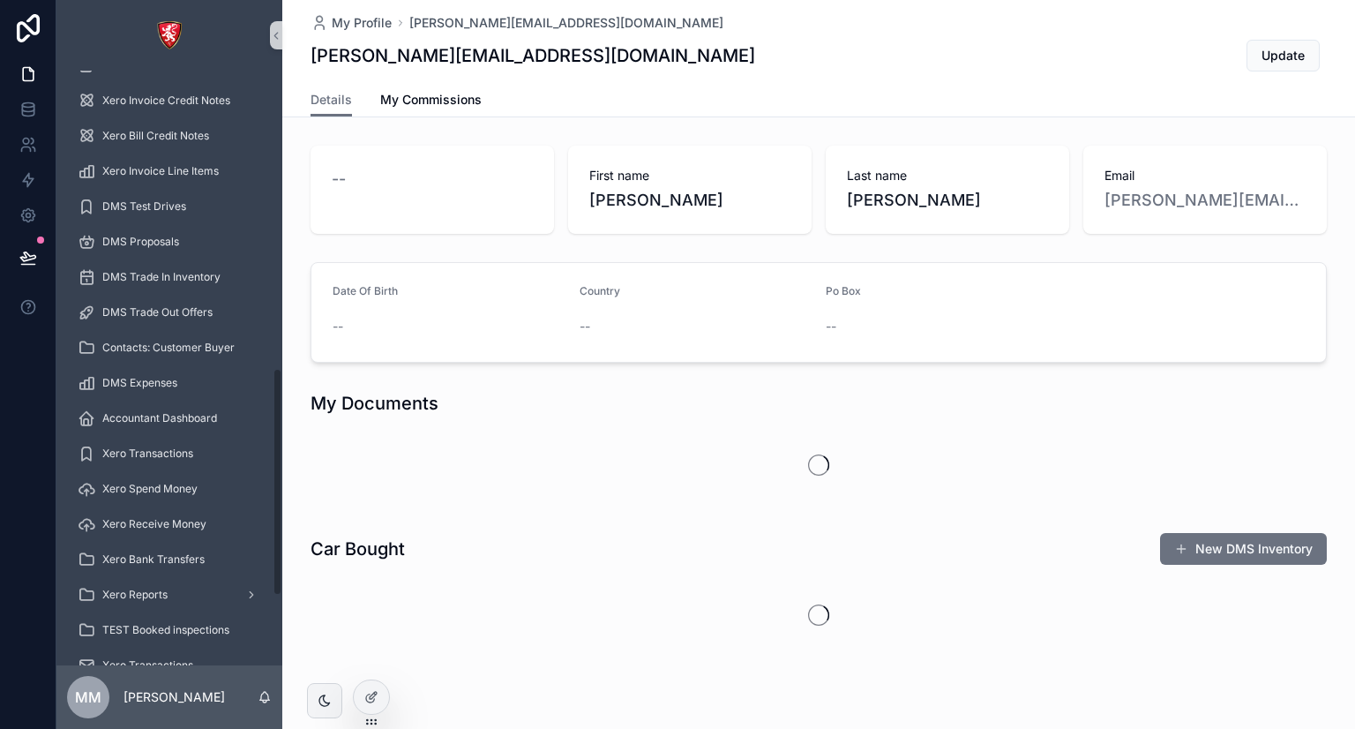
scroll to position [954, 0]
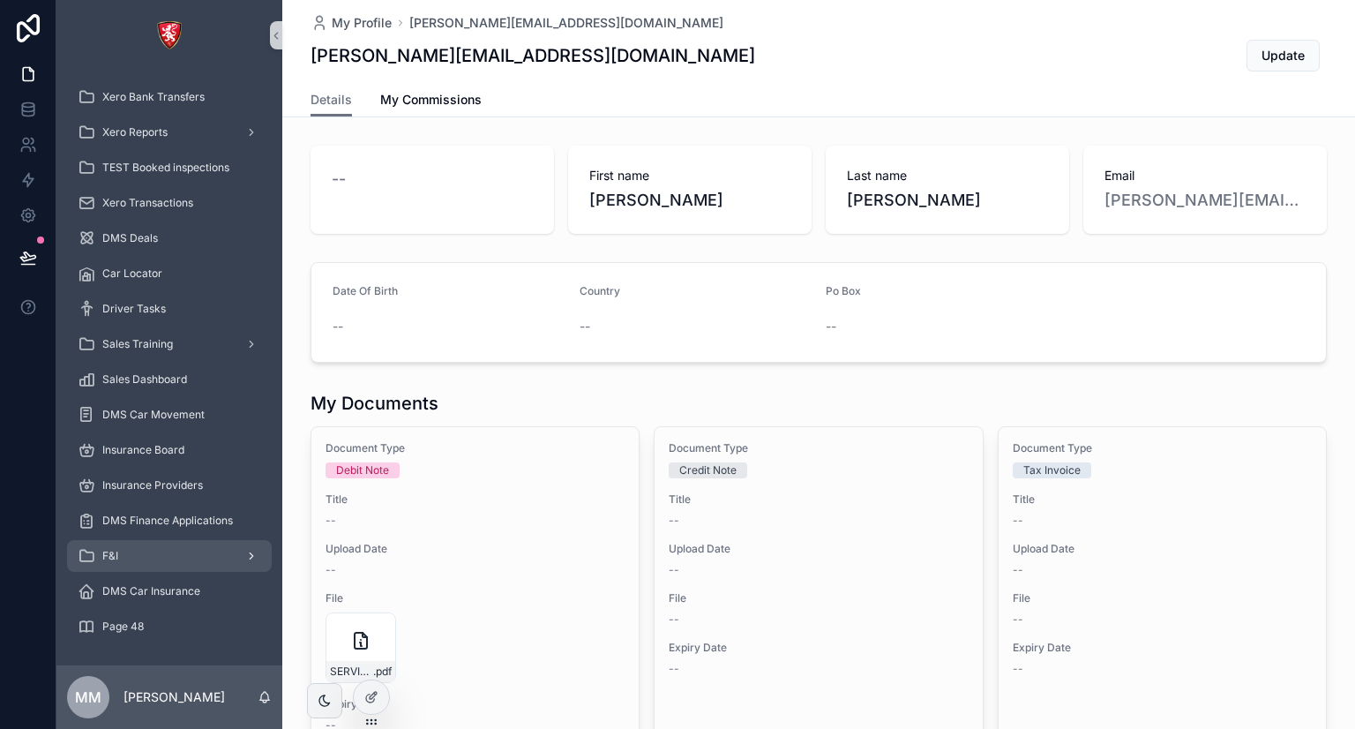
click at [117, 558] on span "F&I" at bounding box center [110, 556] width 16 height 14
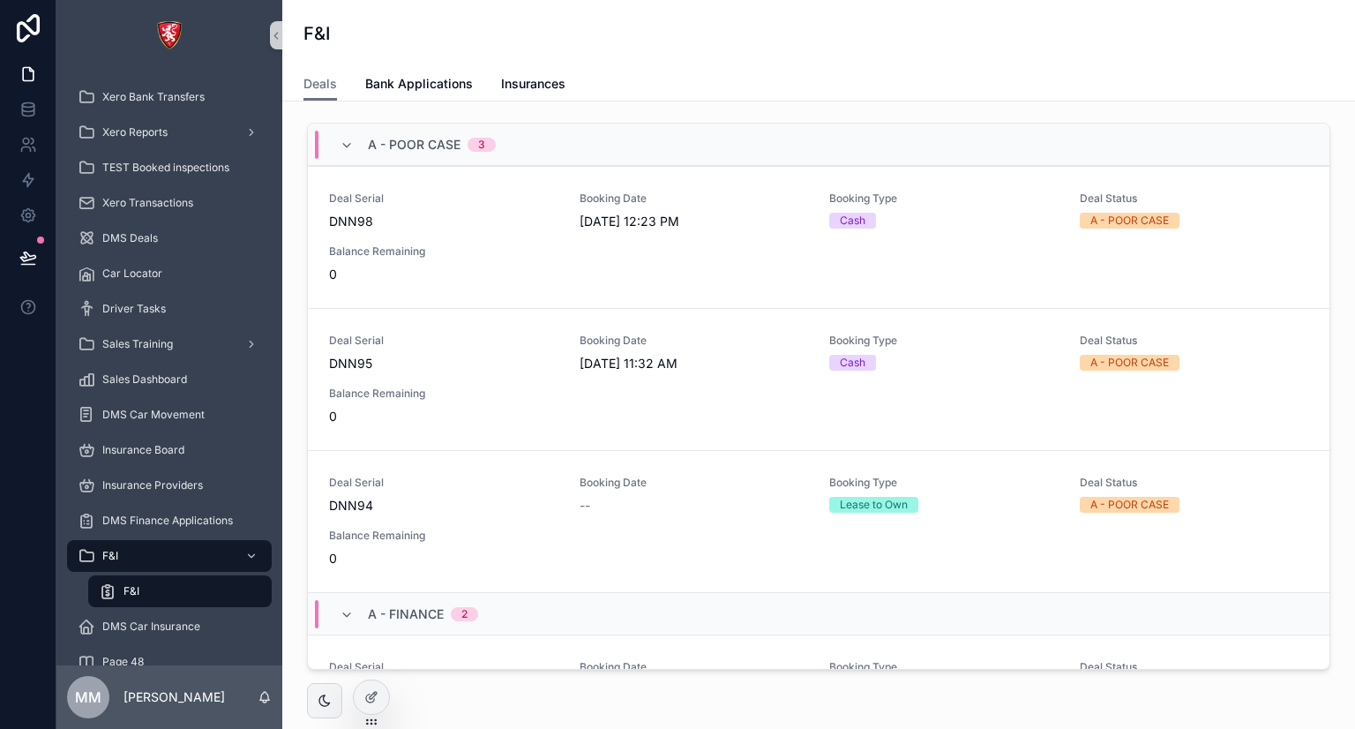
click at [152, 583] on div "F&I" at bounding box center [180, 591] width 162 height 28
click at [455, 243] on div "Deal Serial DNN98 Booking Date [DATE] 12:23 PM Booking Type Cash Deal Status A …" at bounding box center [818, 237] width 979 height 92
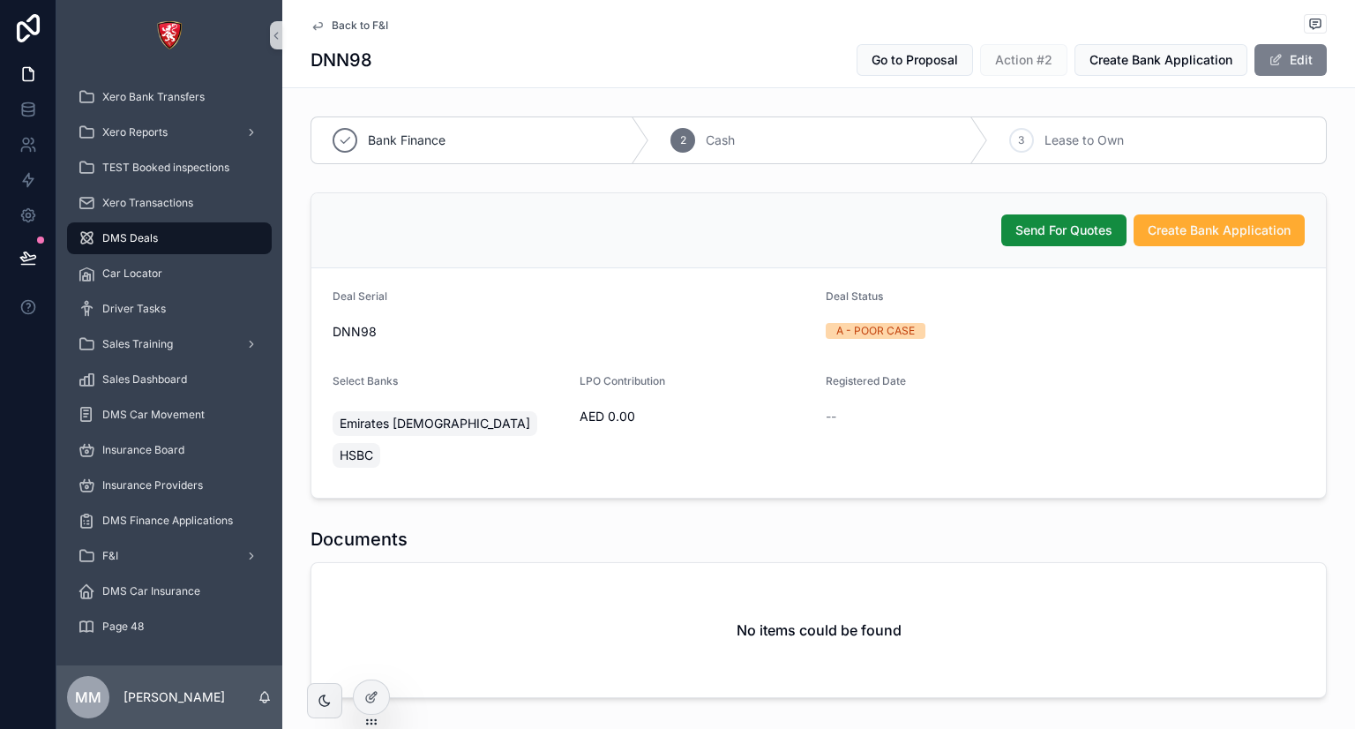
click at [1272, 71] on button "Edit" at bounding box center [1290, 60] width 72 height 32
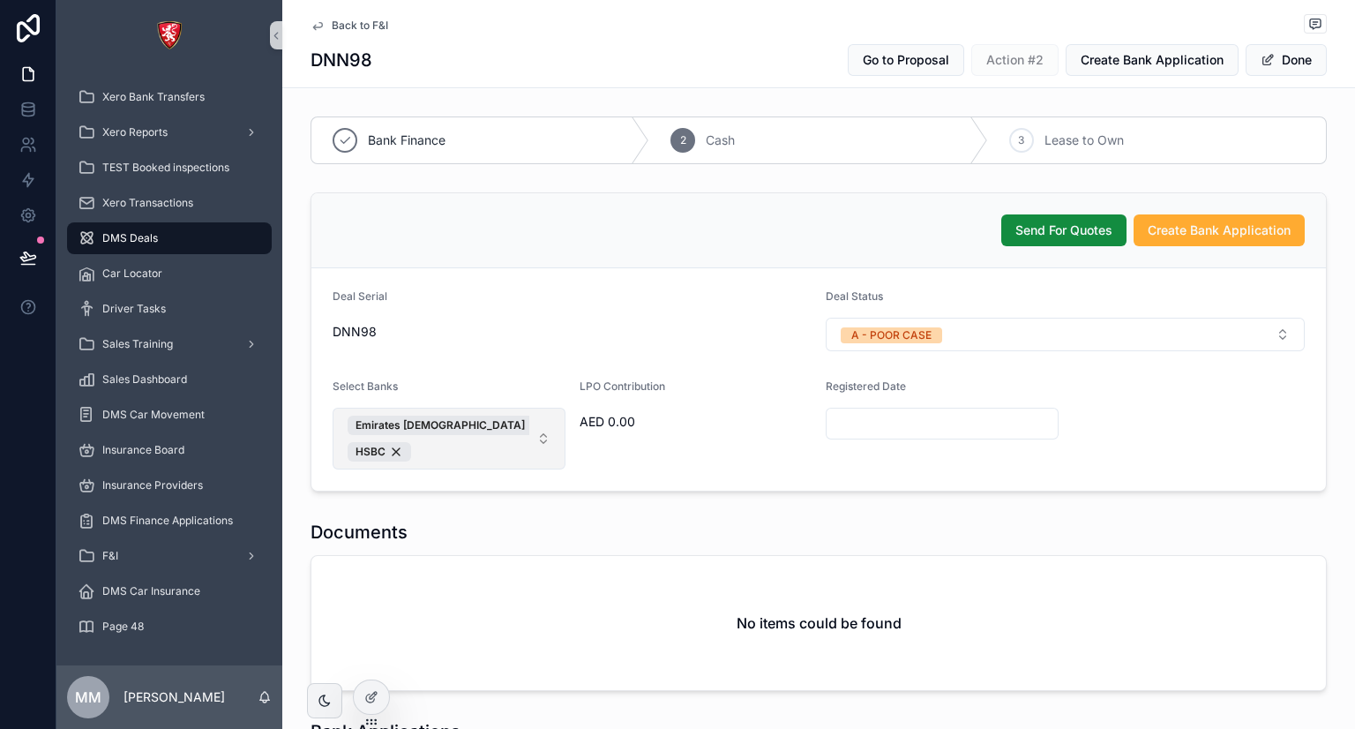
click at [467, 451] on span "Emirates Islamic HSBC" at bounding box center [439, 438] width 182 height 46
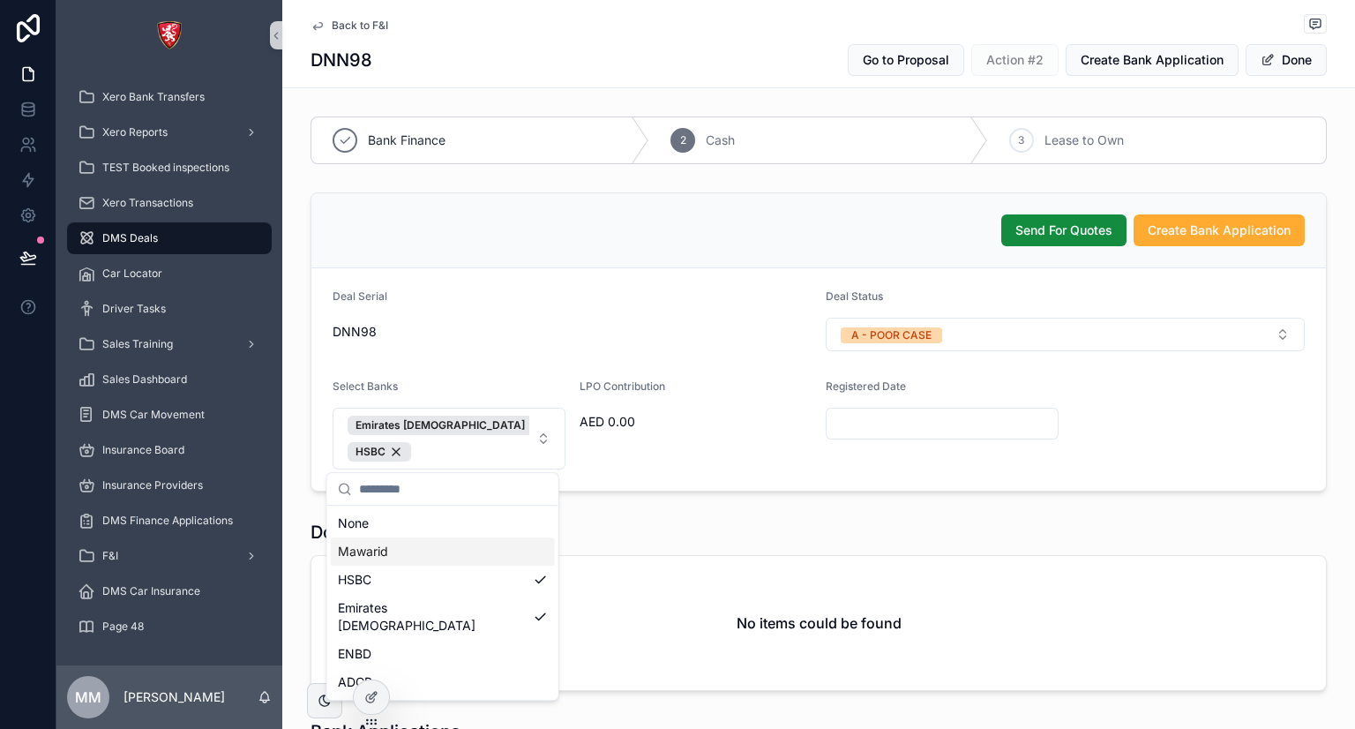
click at [453, 554] on div "Mawarid" at bounding box center [443, 551] width 224 height 28
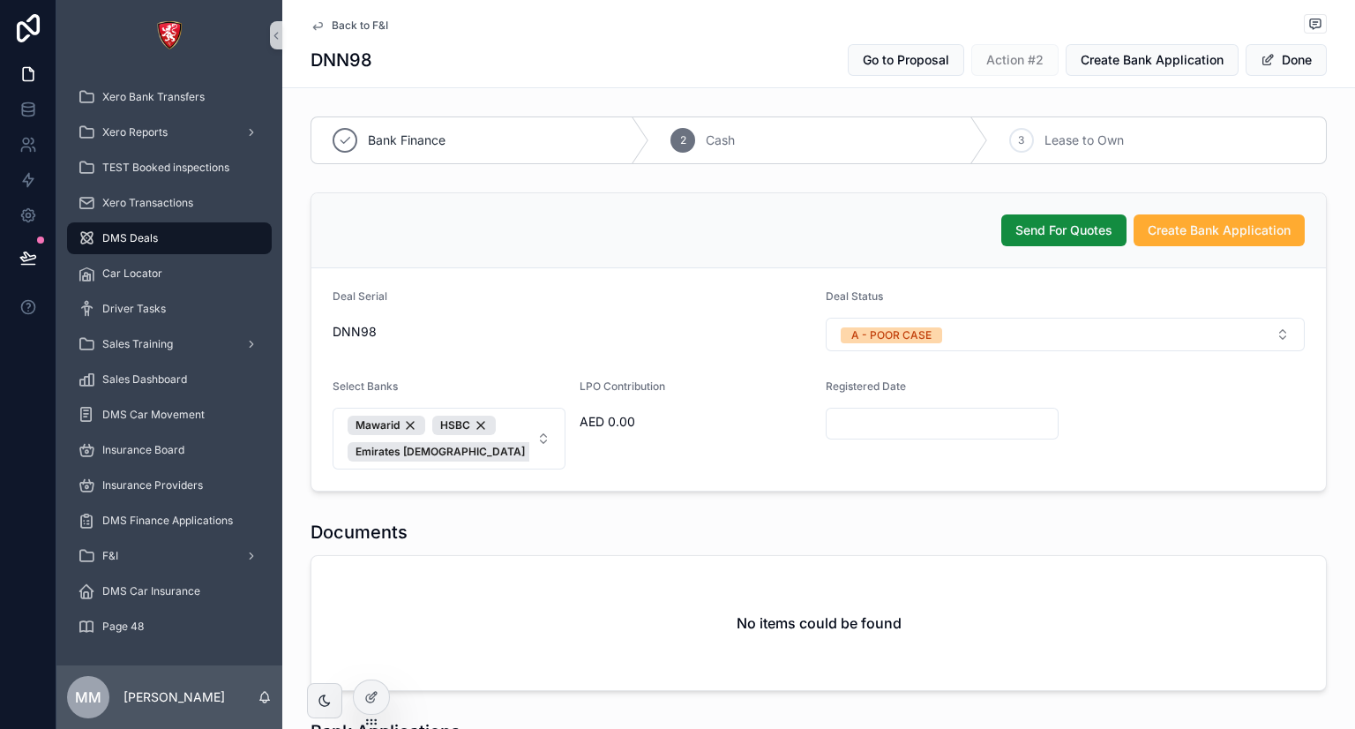
click at [788, 236] on div "Send For Quotes Create Bank Application" at bounding box center [819, 230] width 972 height 32
click at [509, 451] on span "Mawarid HSBC Emirates Islamic" at bounding box center [439, 438] width 182 height 46
click at [769, 214] on div "Send For Quotes Create Bank Application" at bounding box center [819, 230] width 972 height 32
click at [1202, 233] on span "Create Bank Application" at bounding box center [1218, 230] width 143 height 18
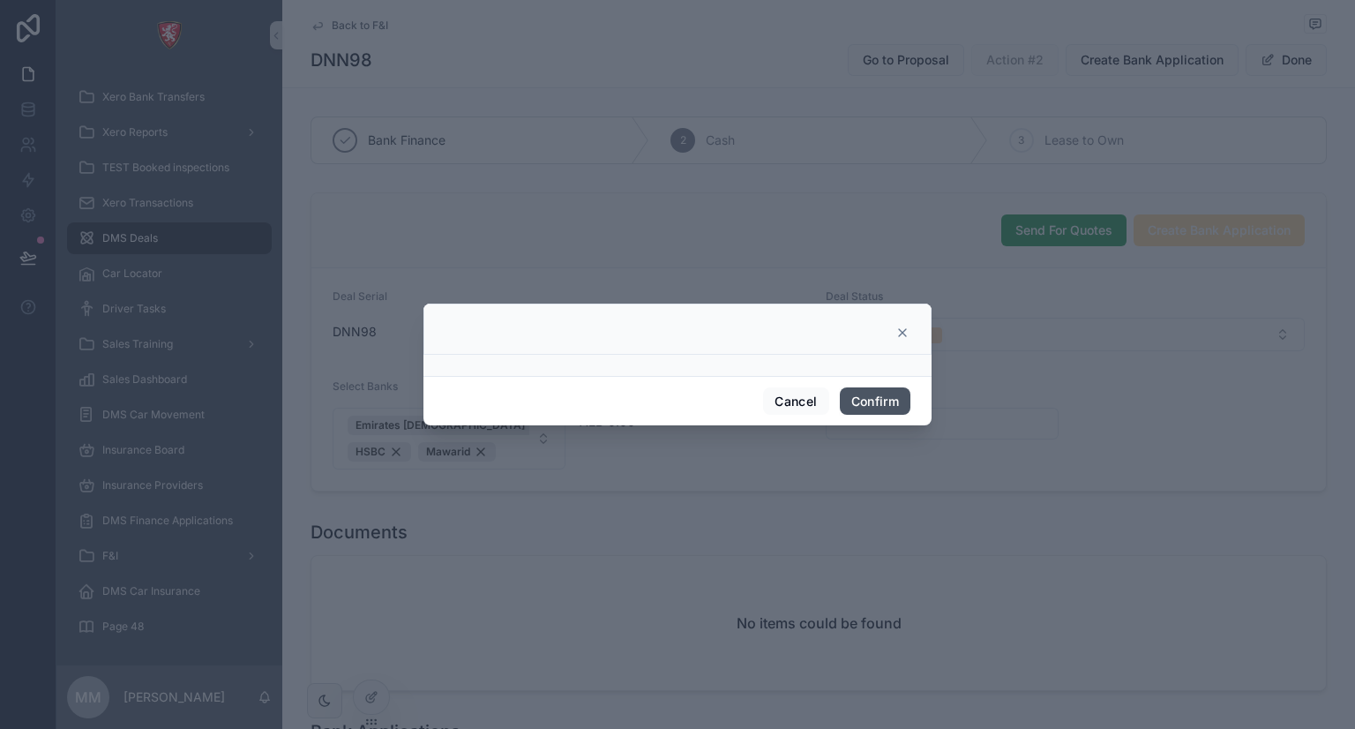
click at [883, 401] on button "Confirm" at bounding box center [875, 401] width 71 height 28
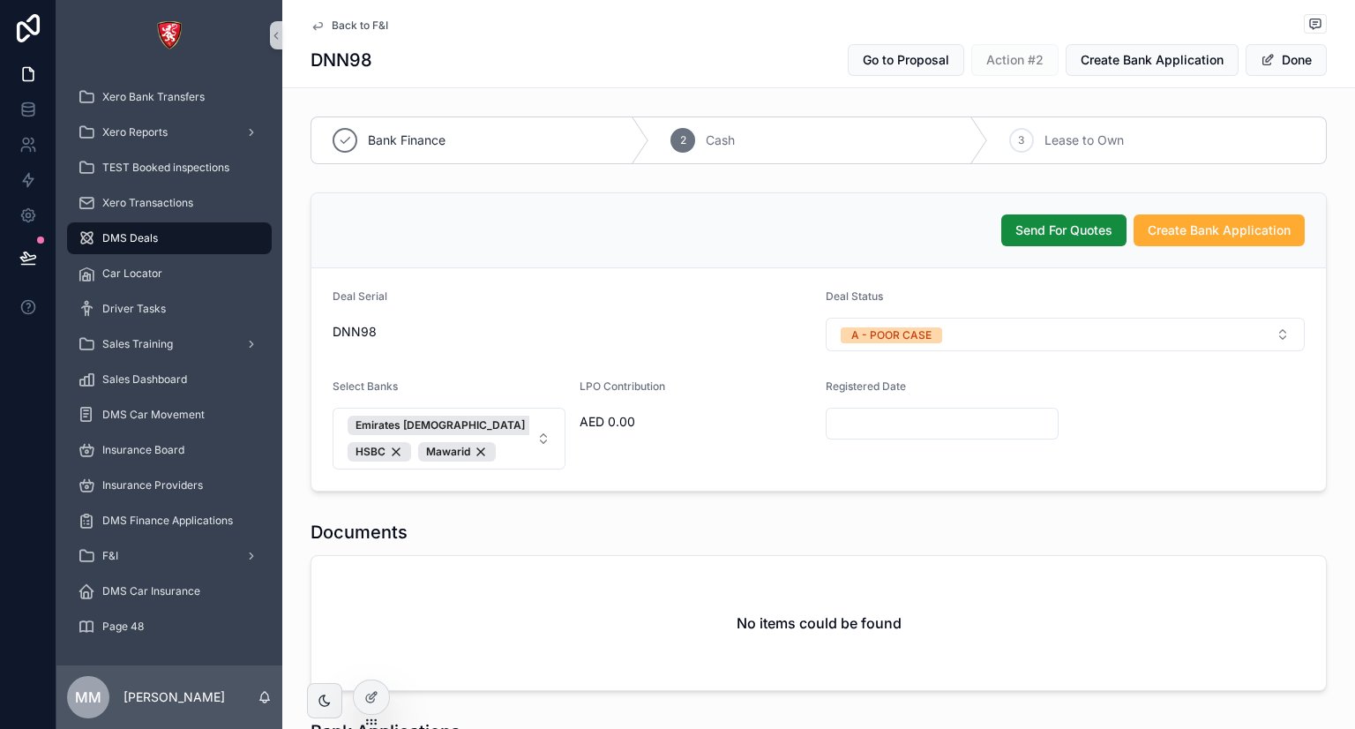
click at [554, 185] on div "Send For Quotes Create Bank Application Deal Serial DNN98 Deal Status A - POOR …" at bounding box center [818, 341] width 1073 height 313
click at [24, 116] on icon at bounding box center [27, 112] width 11 height 7
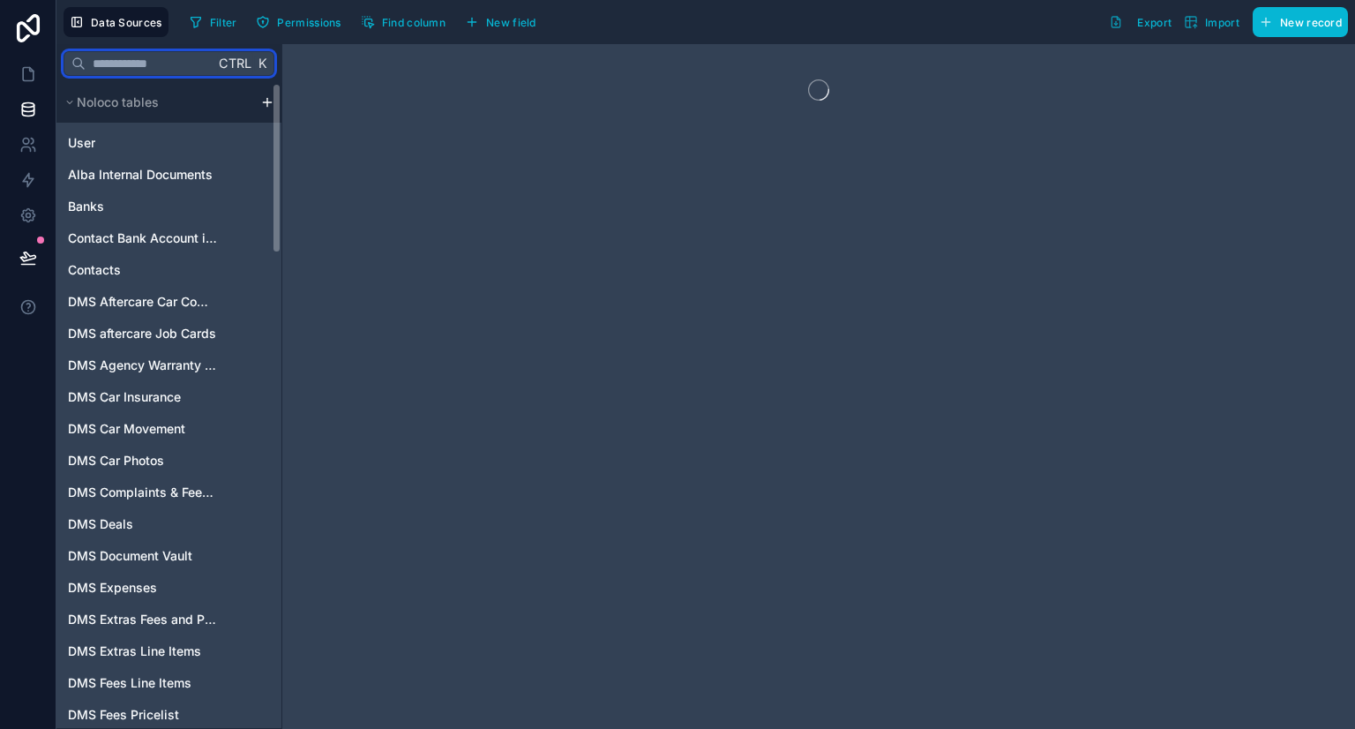
click at [152, 71] on input "text" at bounding box center [150, 64] width 129 height 32
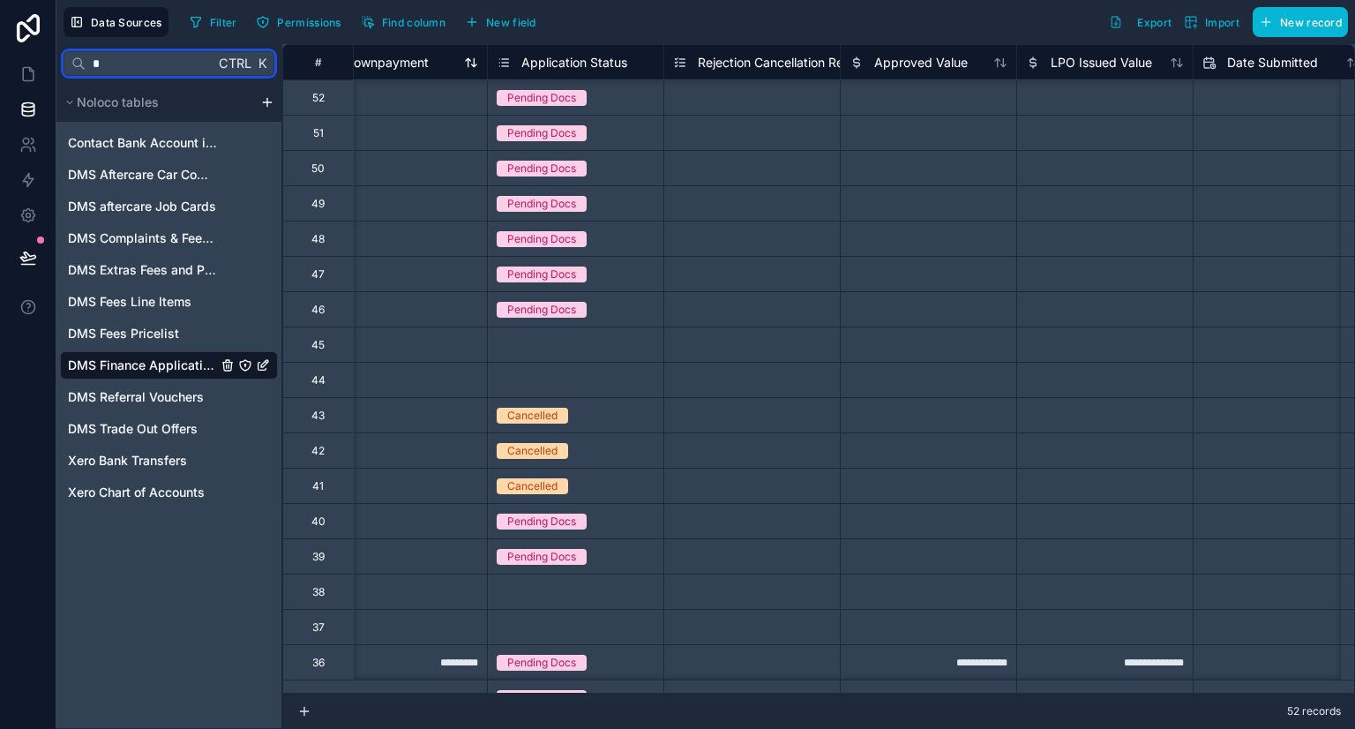
scroll to position [18, 409]
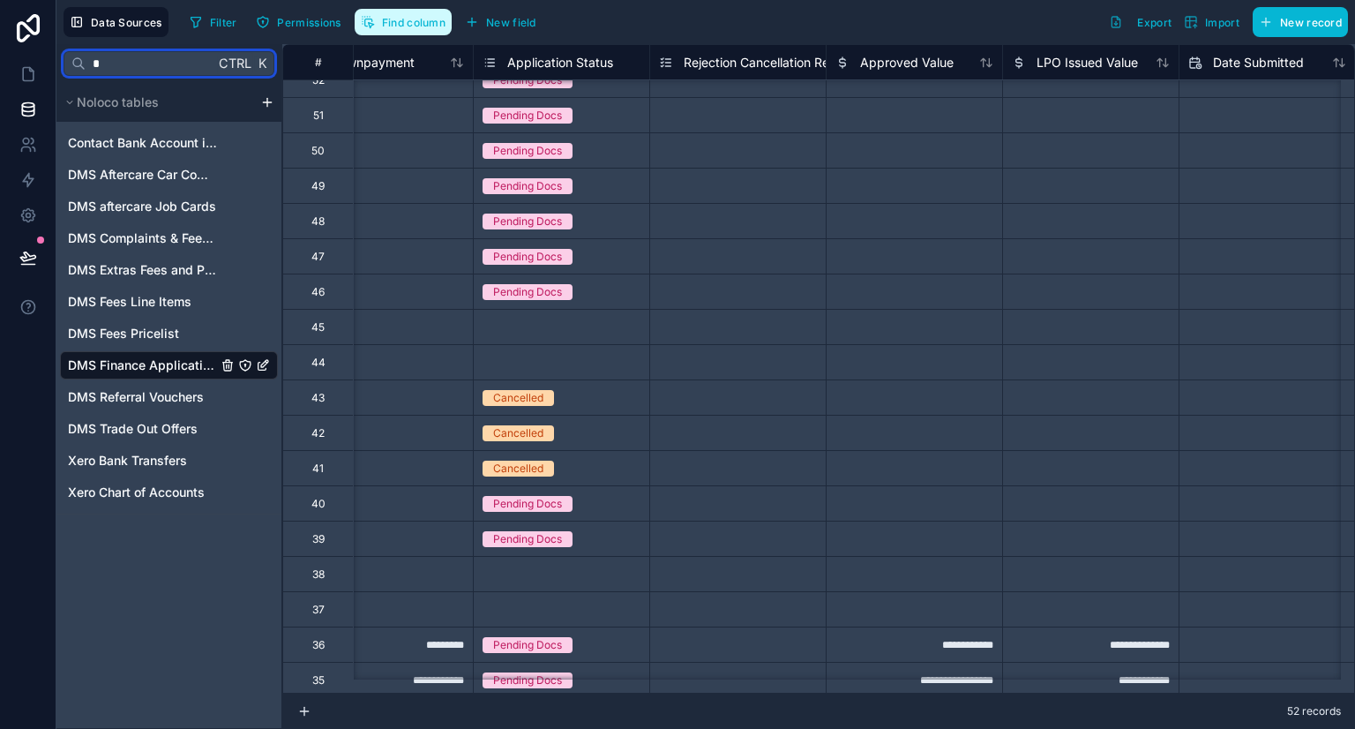
type input "*"
click at [427, 23] on span "Find column" at bounding box center [414, 22] width 64 height 13
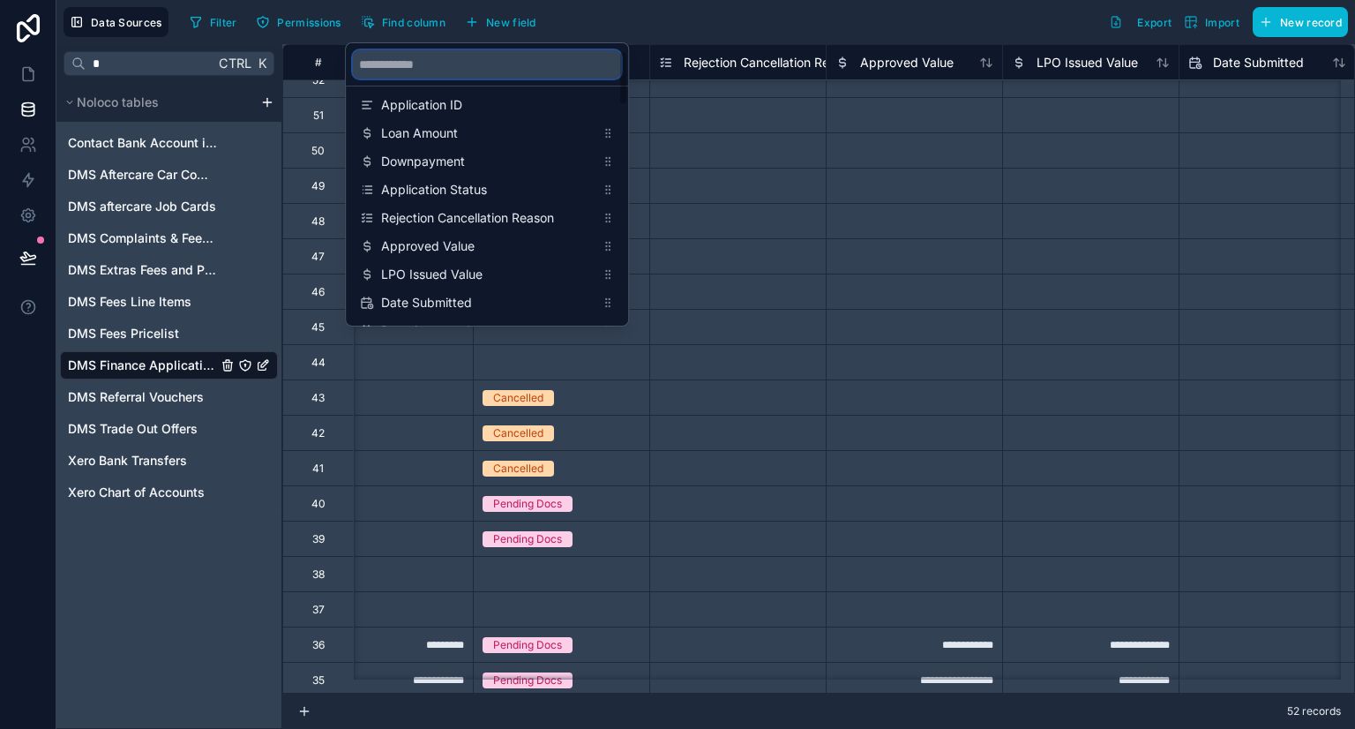
click at [429, 74] on input "scrollable content" at bounding box center [487, 64] width 268 height 28
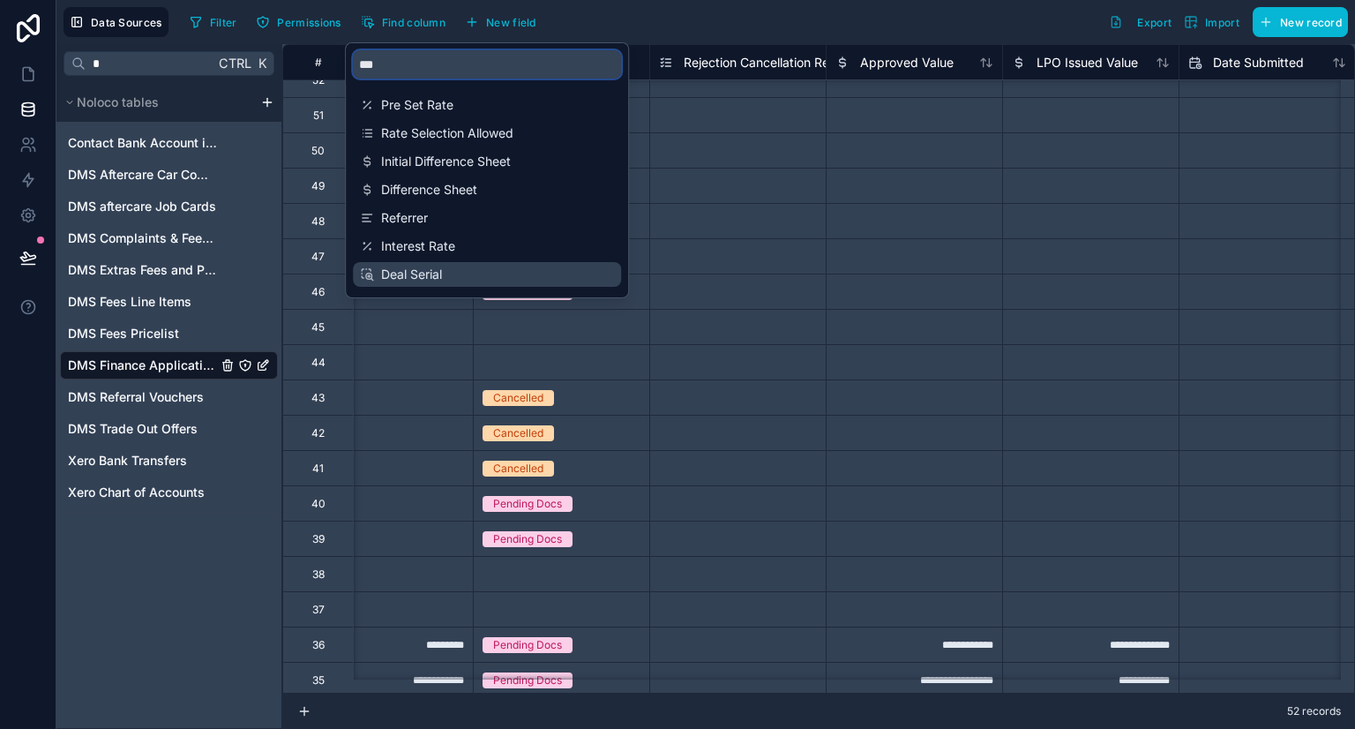
type input "***"
click at [421, 277] on span "Deal Serial" at bounding box center [487, 274] width 213 height 18
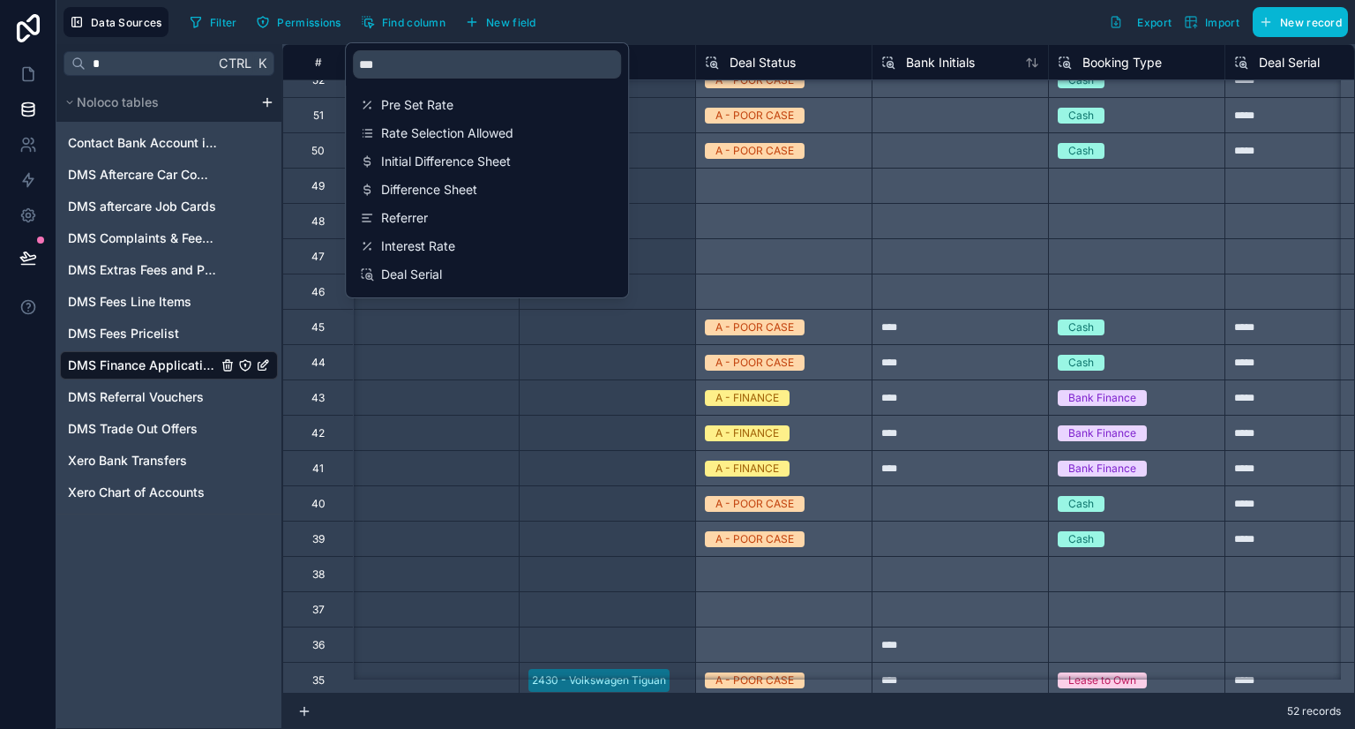
scroll to position [18, 6548]
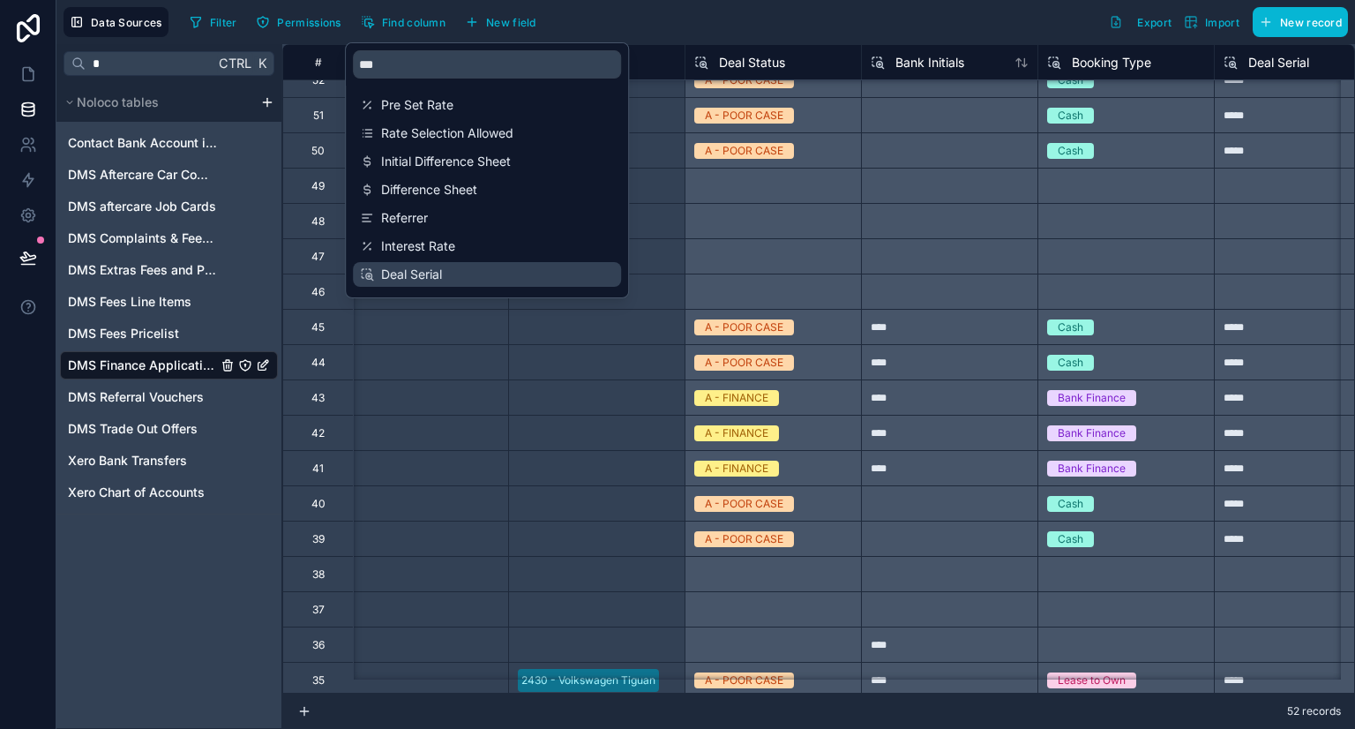
click at [534, 276] on span "Deal Serial" at bounding box center [487, 274] width 213 height 18
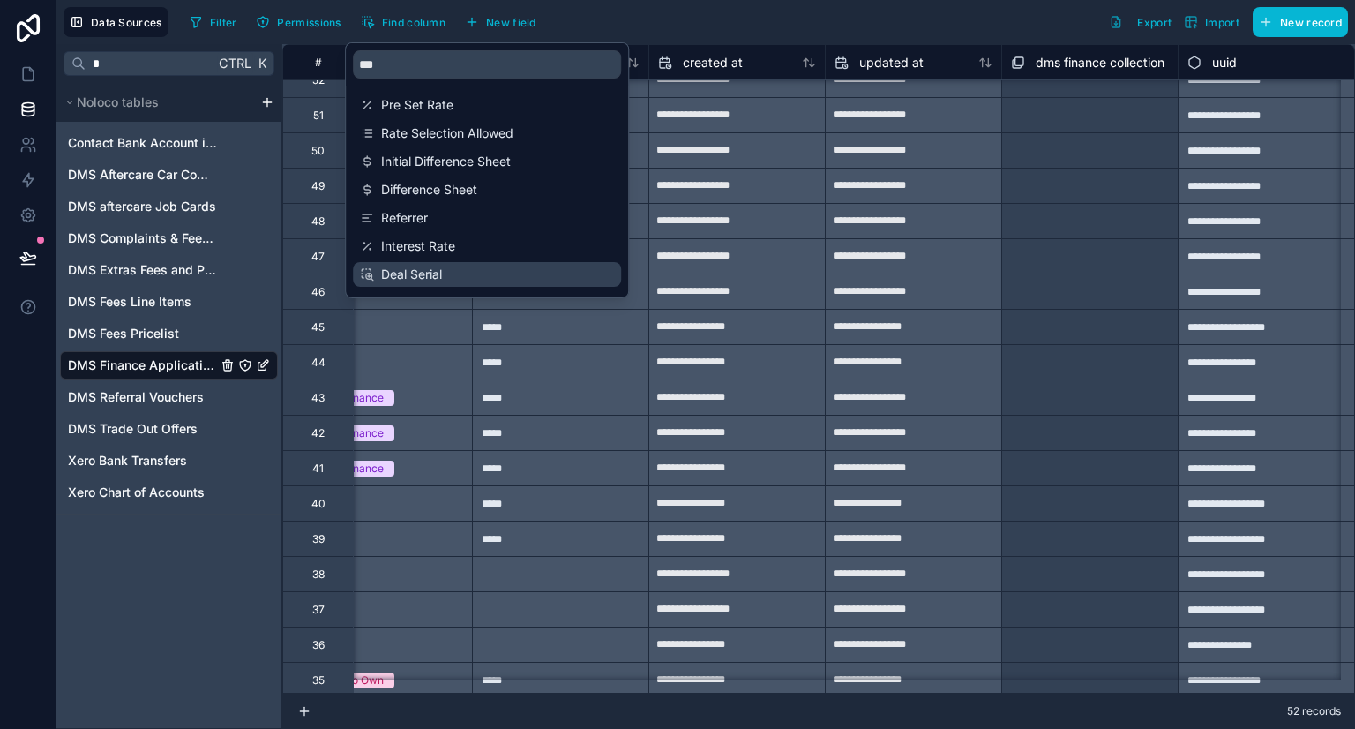
scroll to position [18, 7303]
click at [699, 19] on div "Filter Permissions Find column New field Export Import New record" at bounding box center [765, 22] width 1165 height 30
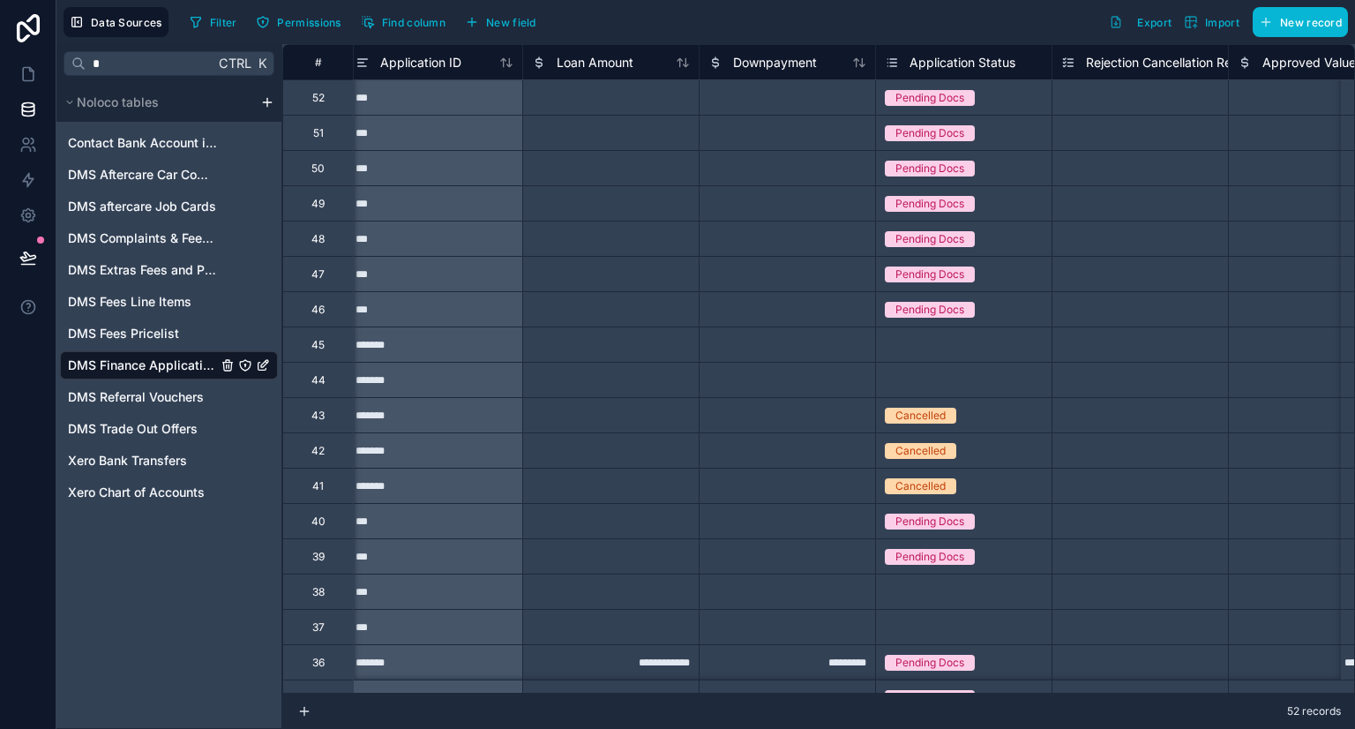
scroll to position [0, 8]
click at [426, 13] on button "Find column" at bounding box center [403, 22] width 97 height 26
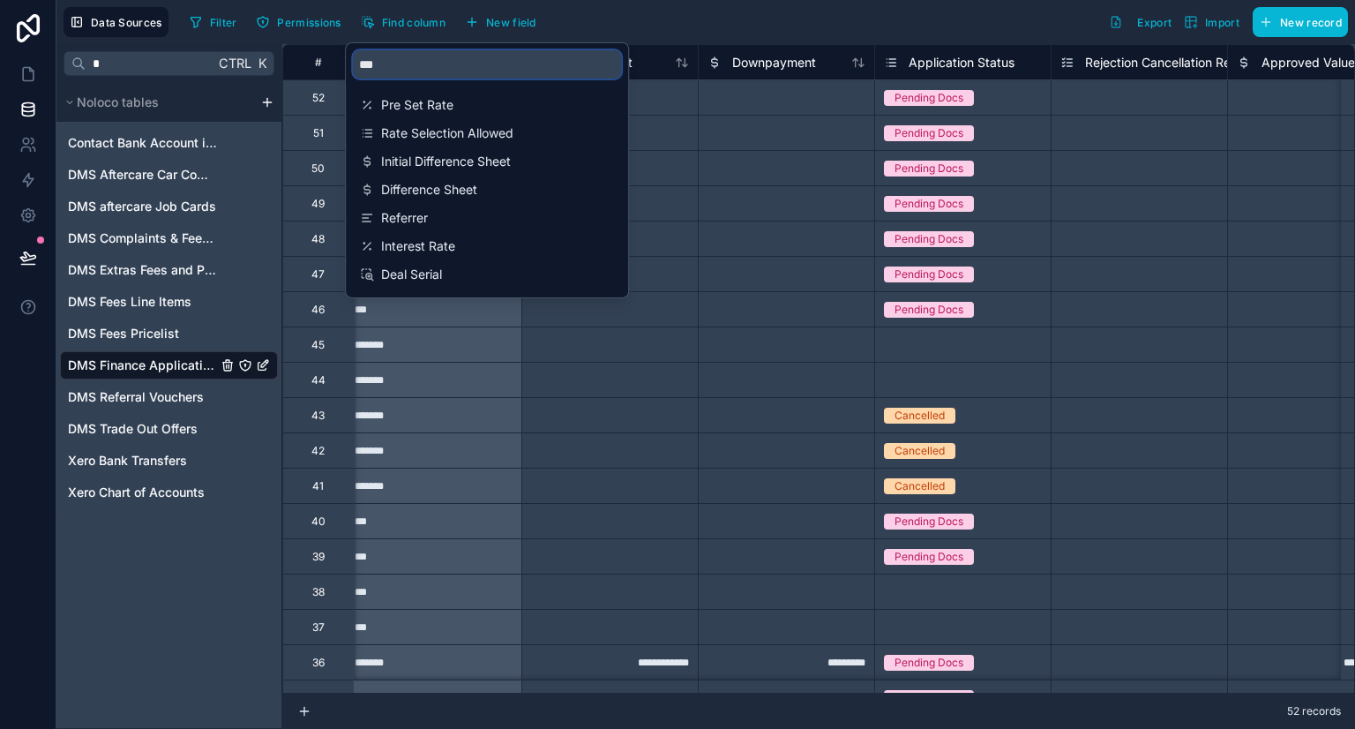
click at [418, 63] on input "***" at bounding box center [487, 64] width 268 height 28
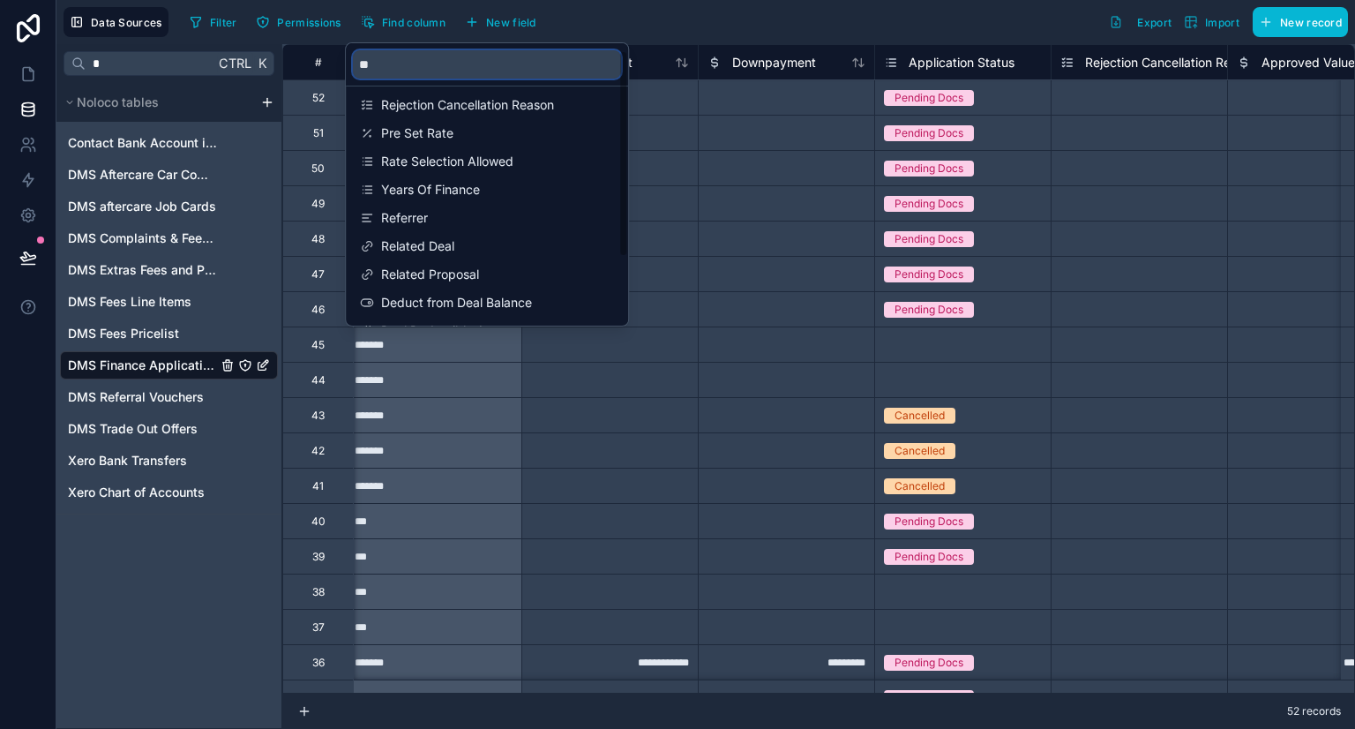
type input "*"
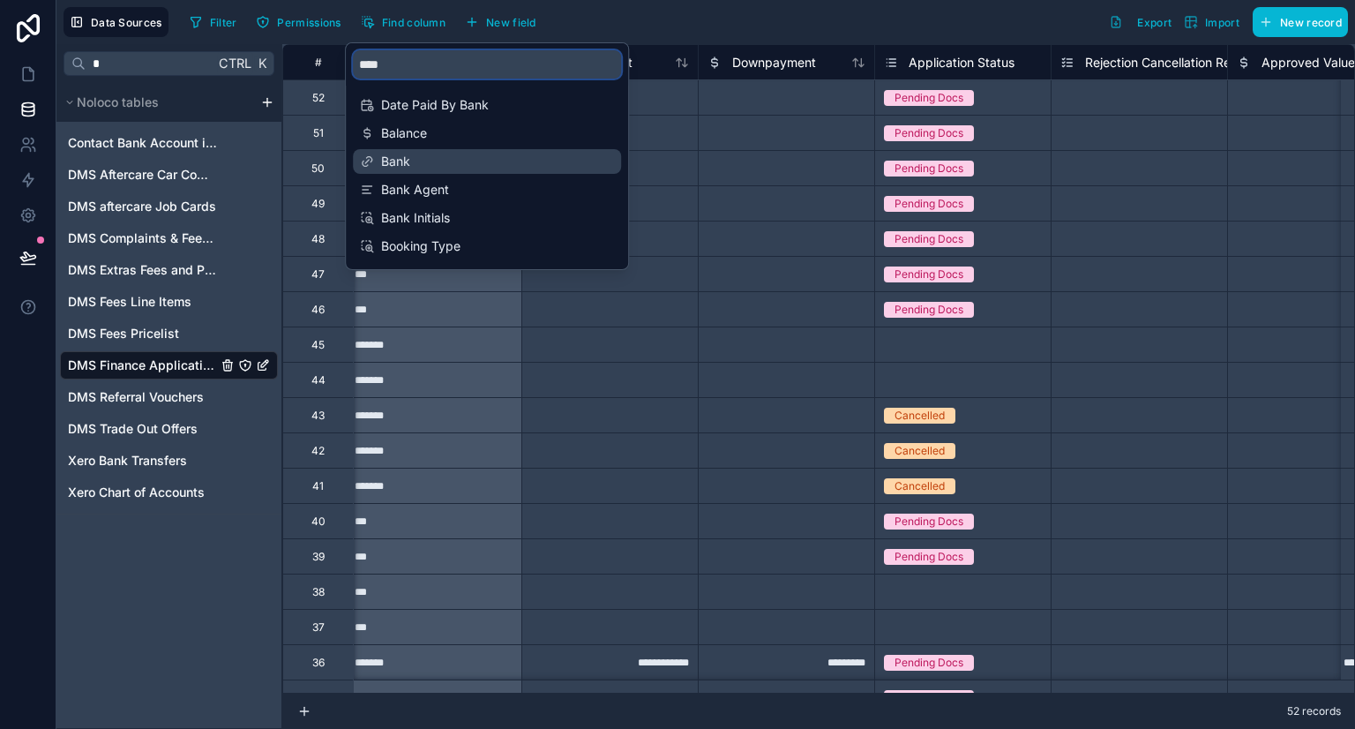
type input "****"
click at [416, 151] on div "Bank" at bounding box center [487, 161] width 268 height 25
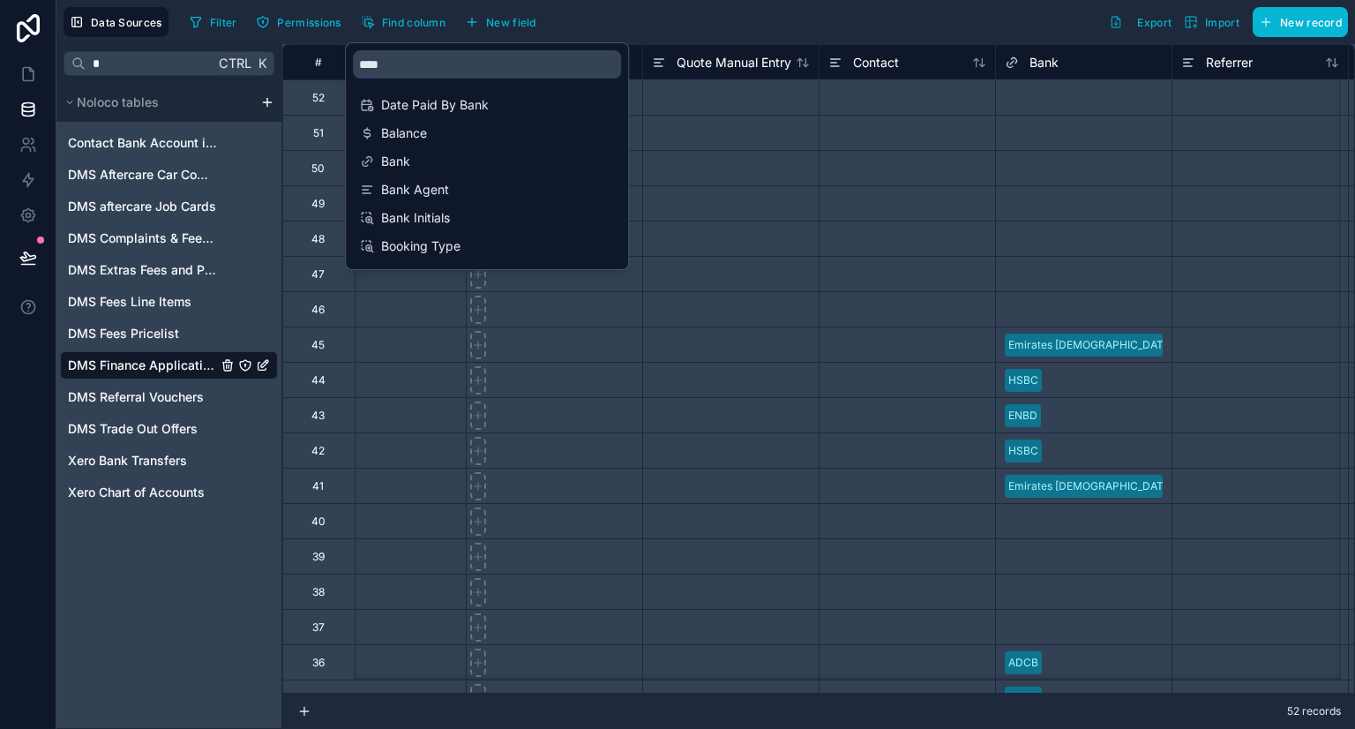
click at [611, 5] on div "Data Sources Filter Permissions Find column New field Export Import New record" at bounding box center [705, 22] width 1298 height 44
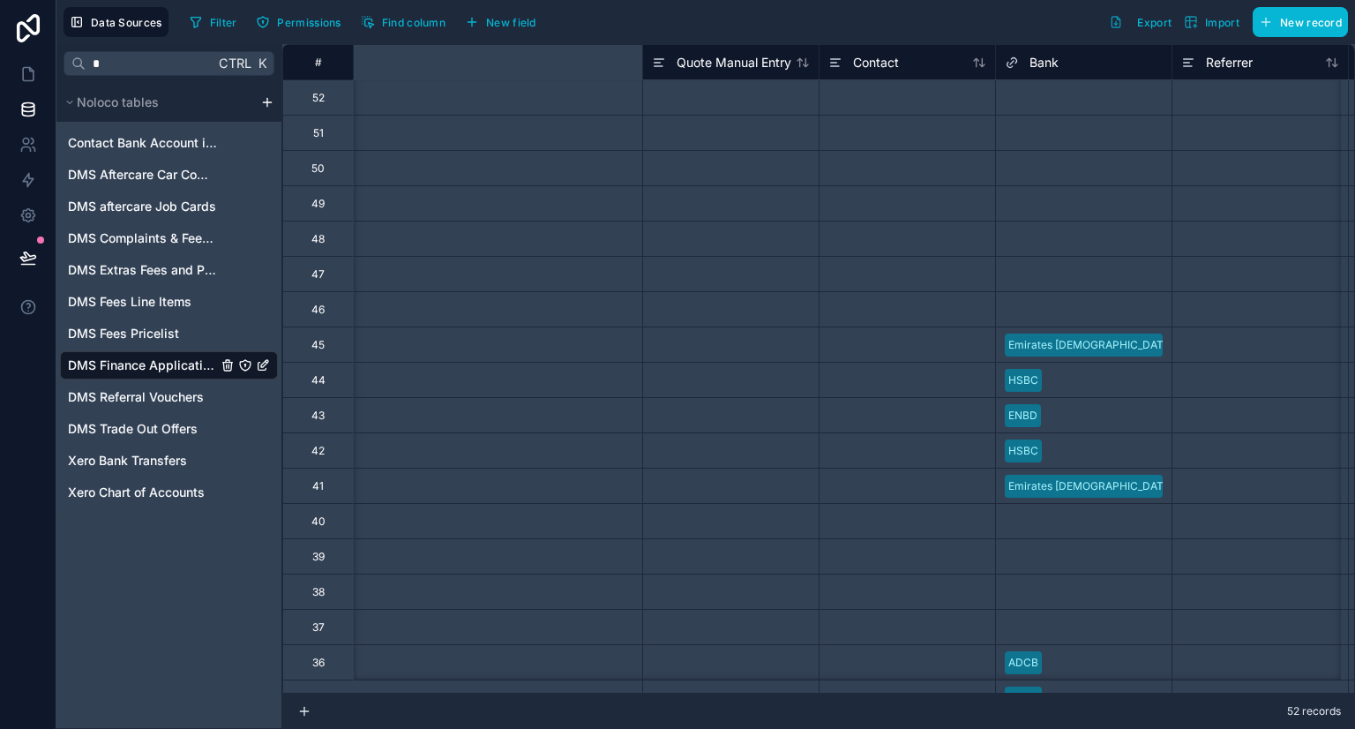
scroll to position [0, 4057]
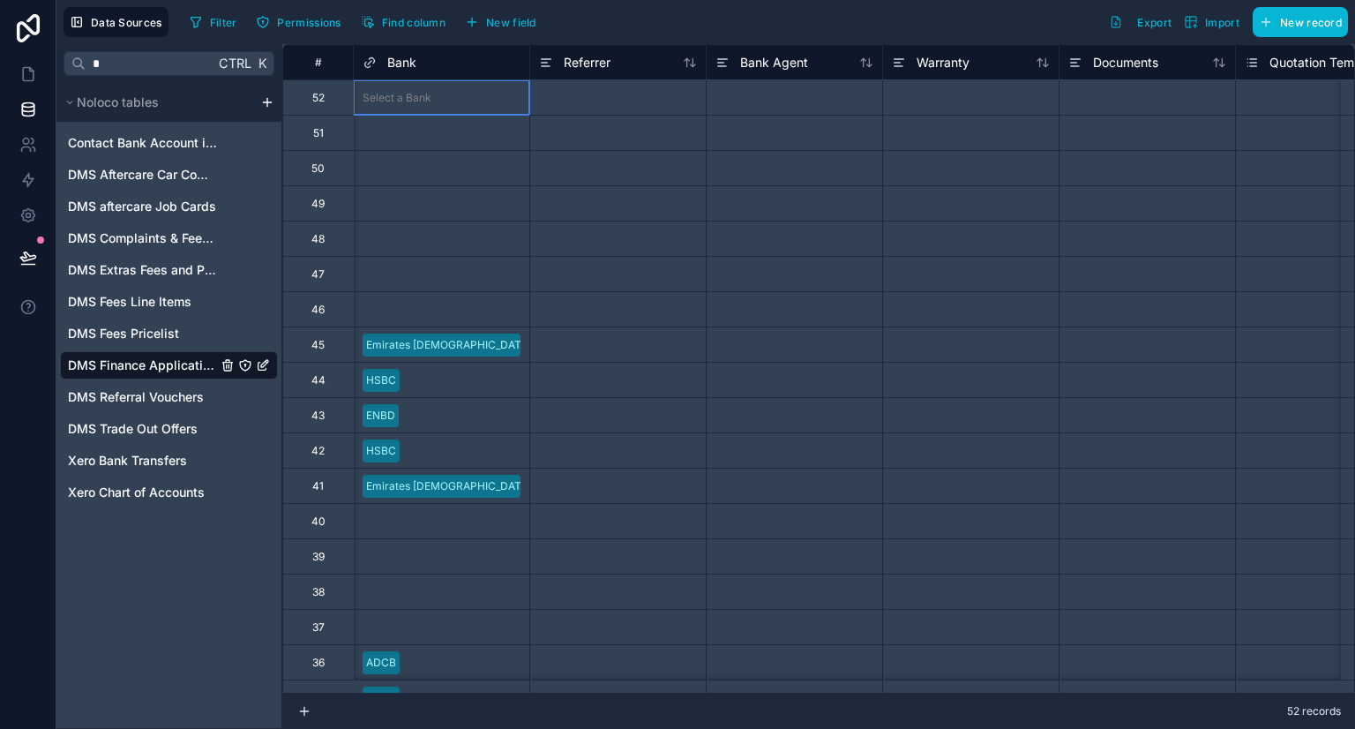
click at [456, 102] on div "Select a Bank" at bounding box center [442, 98] width 176 height 18
click at [450, 73] on div "Bank" at bounding box center [441, 61] width 176 height 35
click at [4, 187] on link at bounding box center [28, 179] width 56 height 35
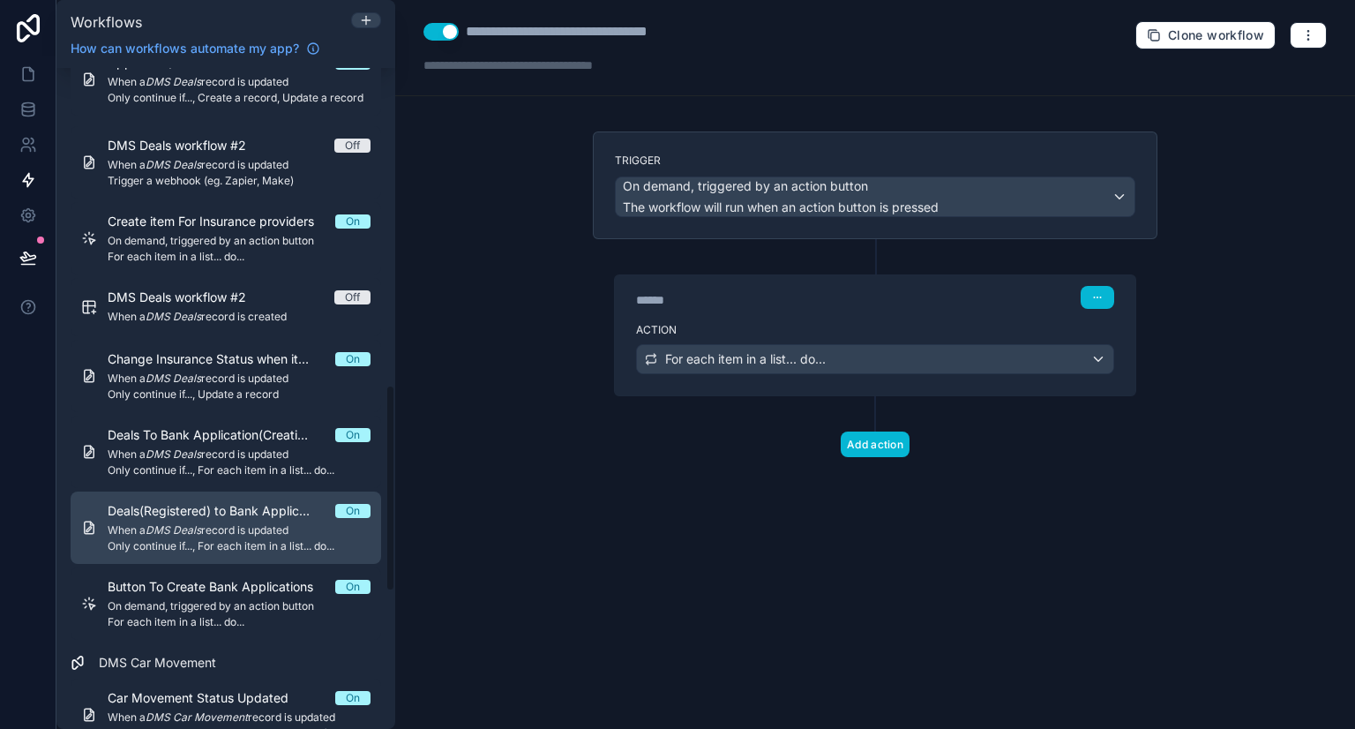
scroll to position [1010, 0]
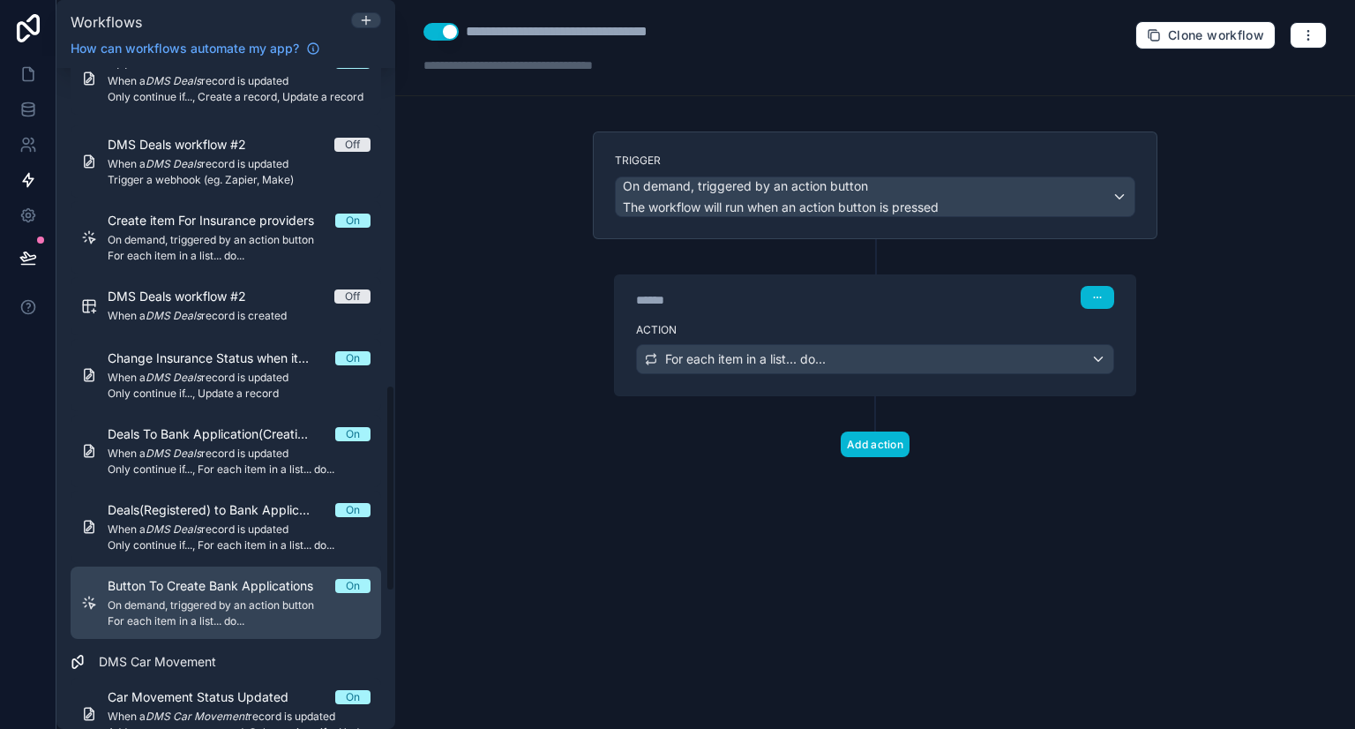
click at [218, 592] on span "Button To Create Bank Applications" at bounding box center [221, 586] width 227 height 18
click at [235, 610] on div "Button To Create Bank Applications On On demand, triggered by an action button …" at bounding box center [239, 602] width 263 height 51
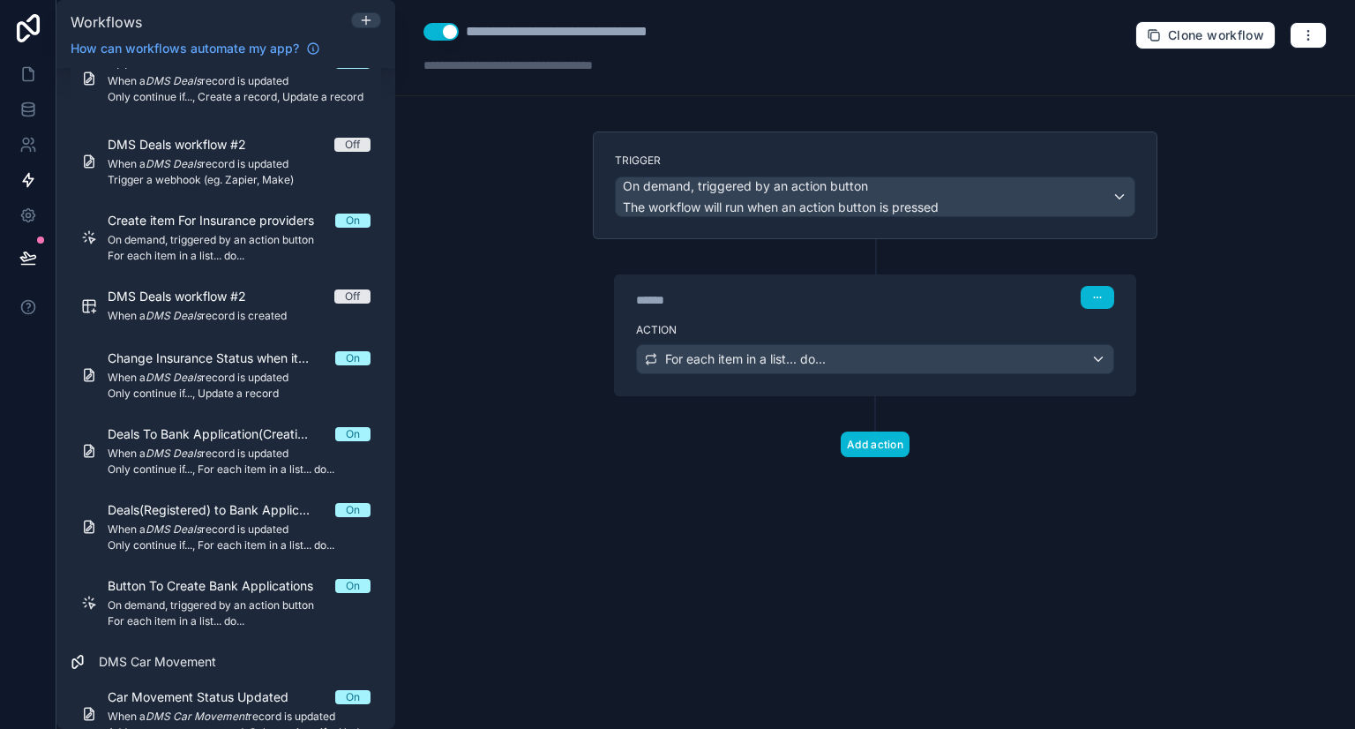
click at [819, 275] on div "****** Step 1" at bounding box center [875, 295] width 520 height 41
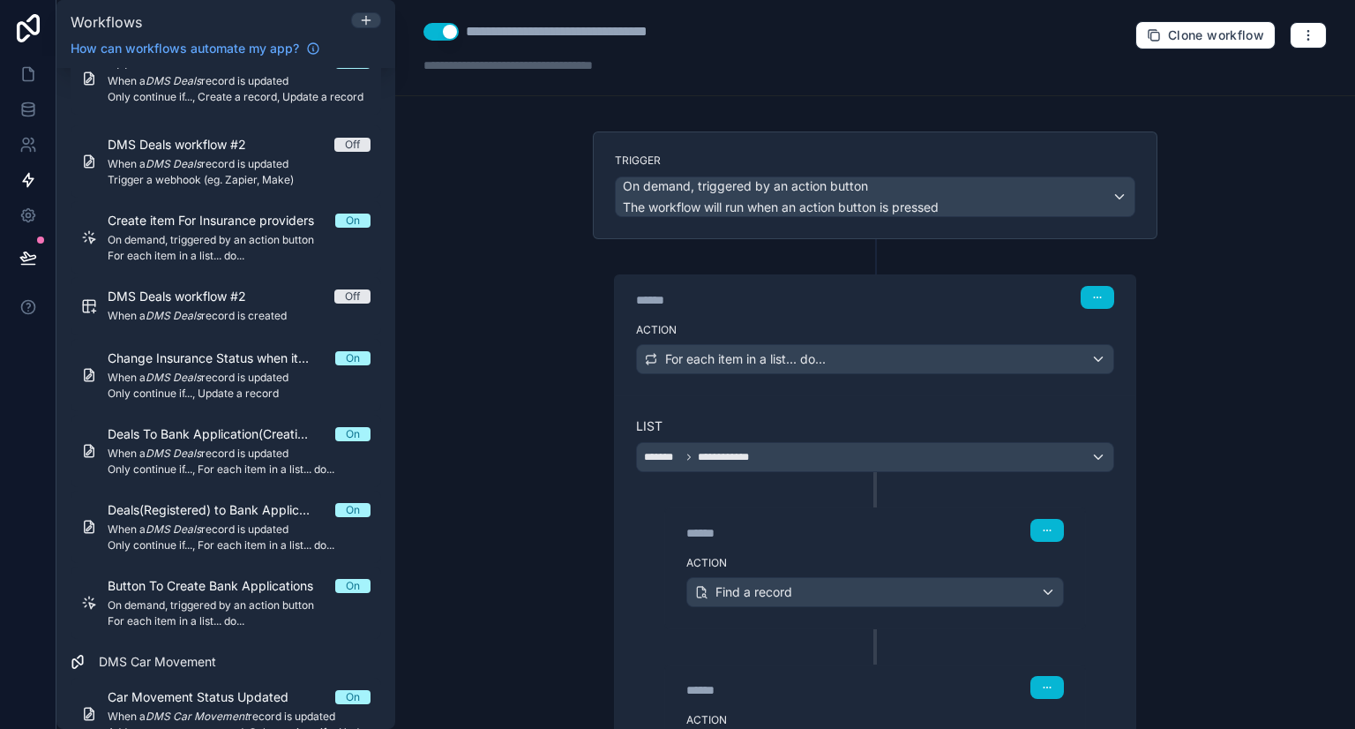
scroll to position [298, 0]
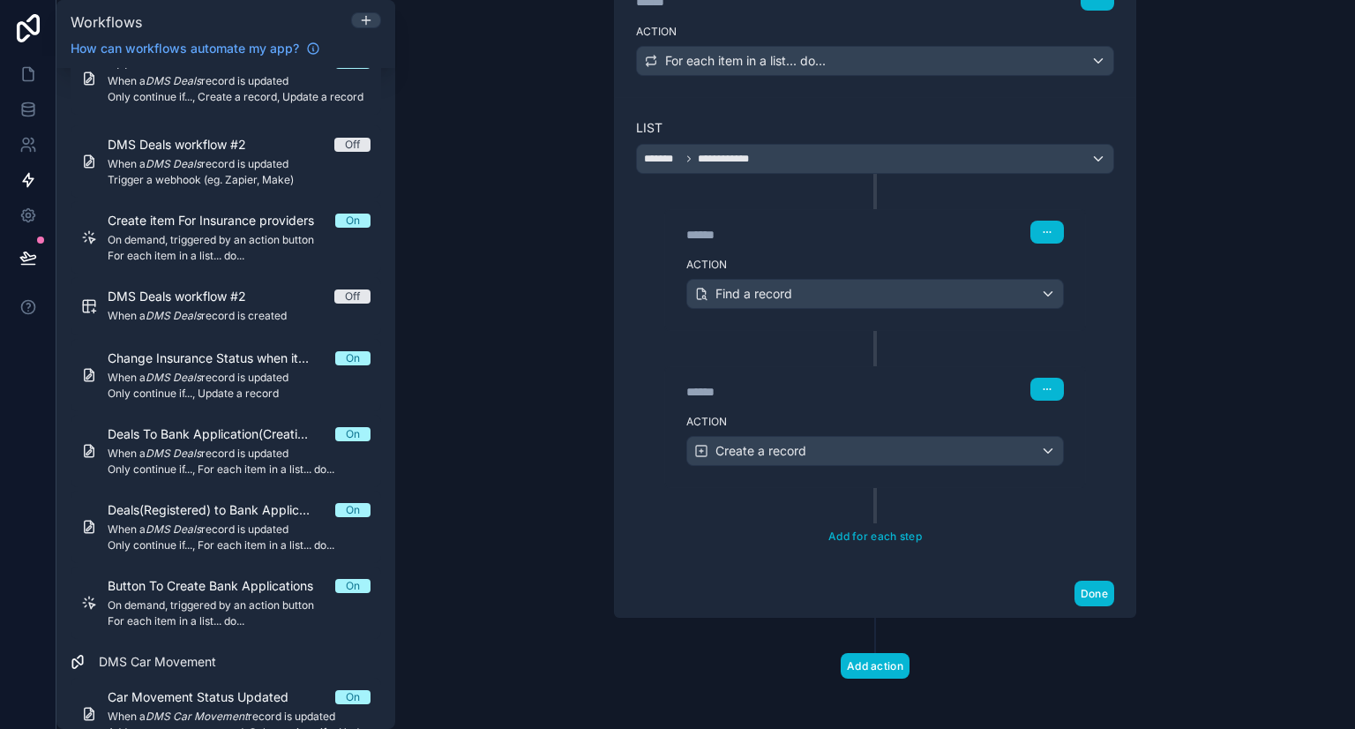
click at [920, 397] on div "****** Step 3" at bounding box center [875, 387] width 420 height 41
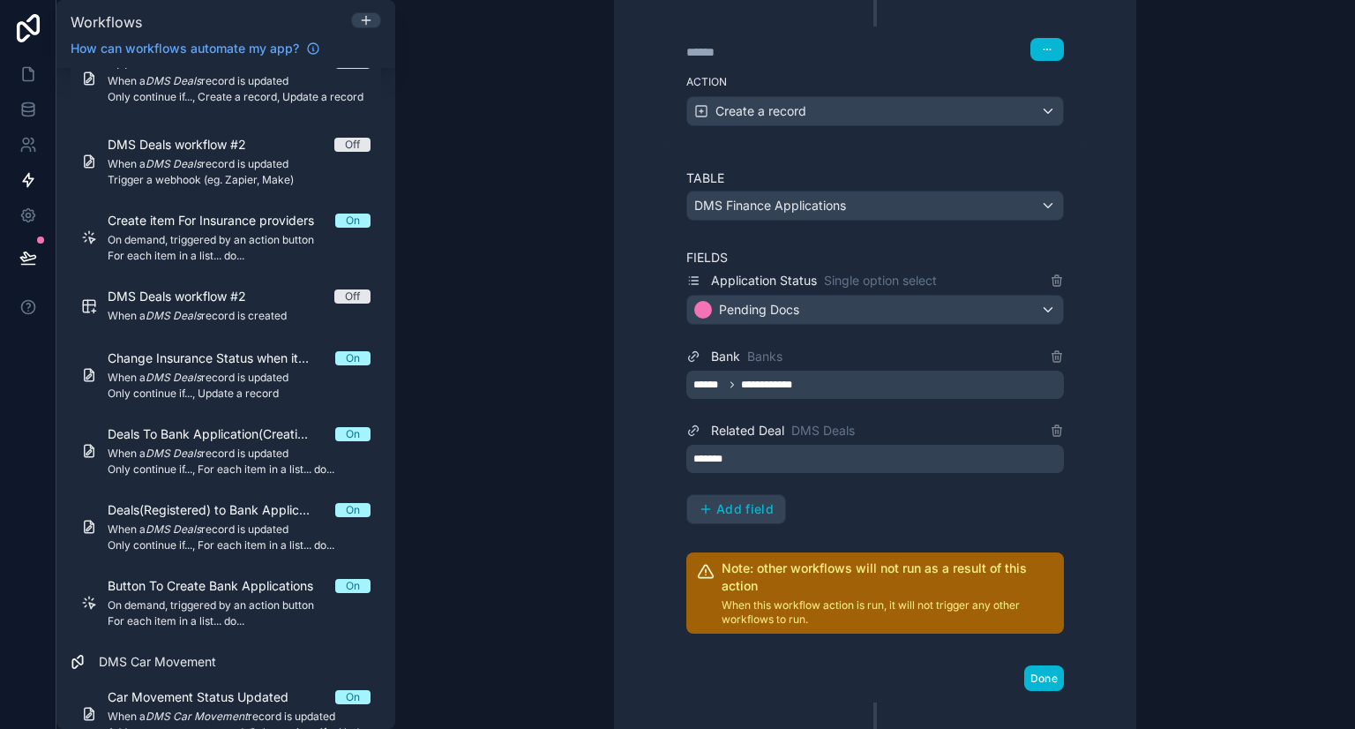
scroll to position [639, 0]
click at [818, 376] on div "**********" at bounding box center [874, 384] width 377 height 28
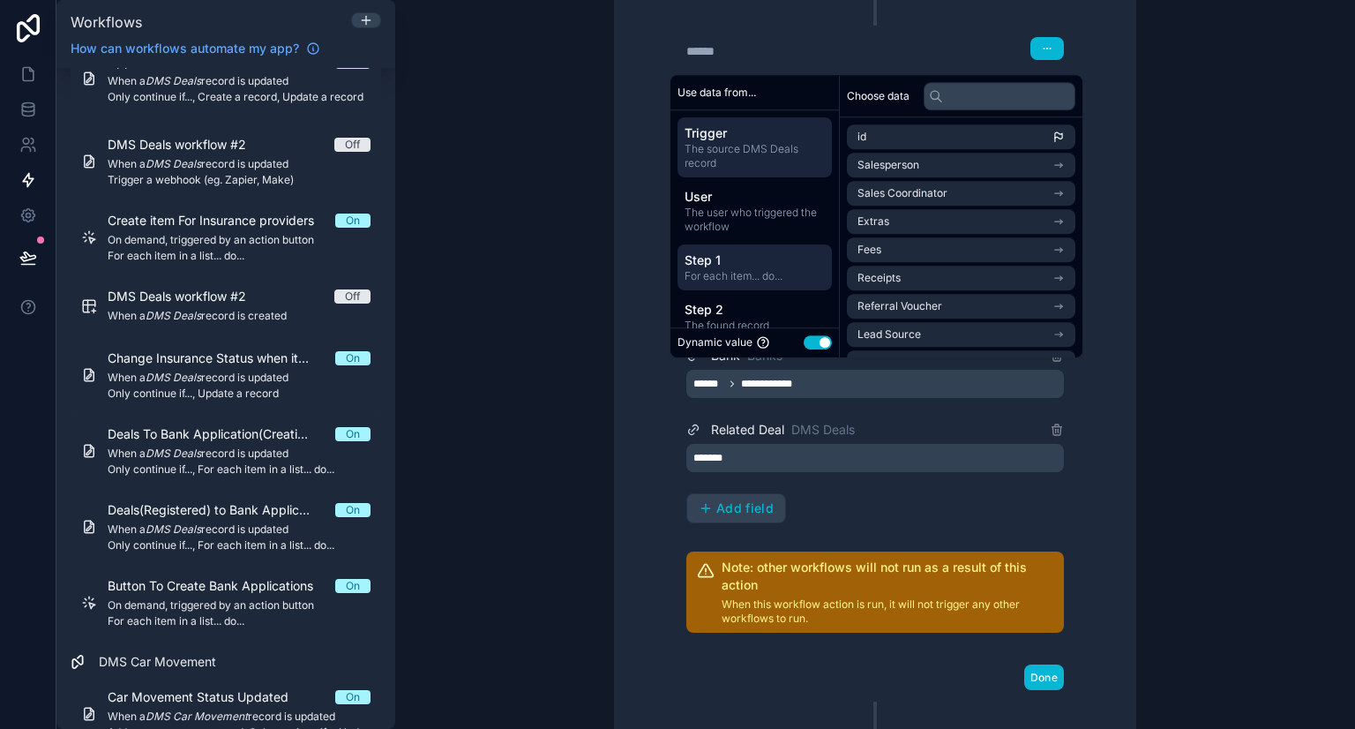
click at [779, 275] on span "For each item... do..." at bounding box center [754, 277] width 140 height 14
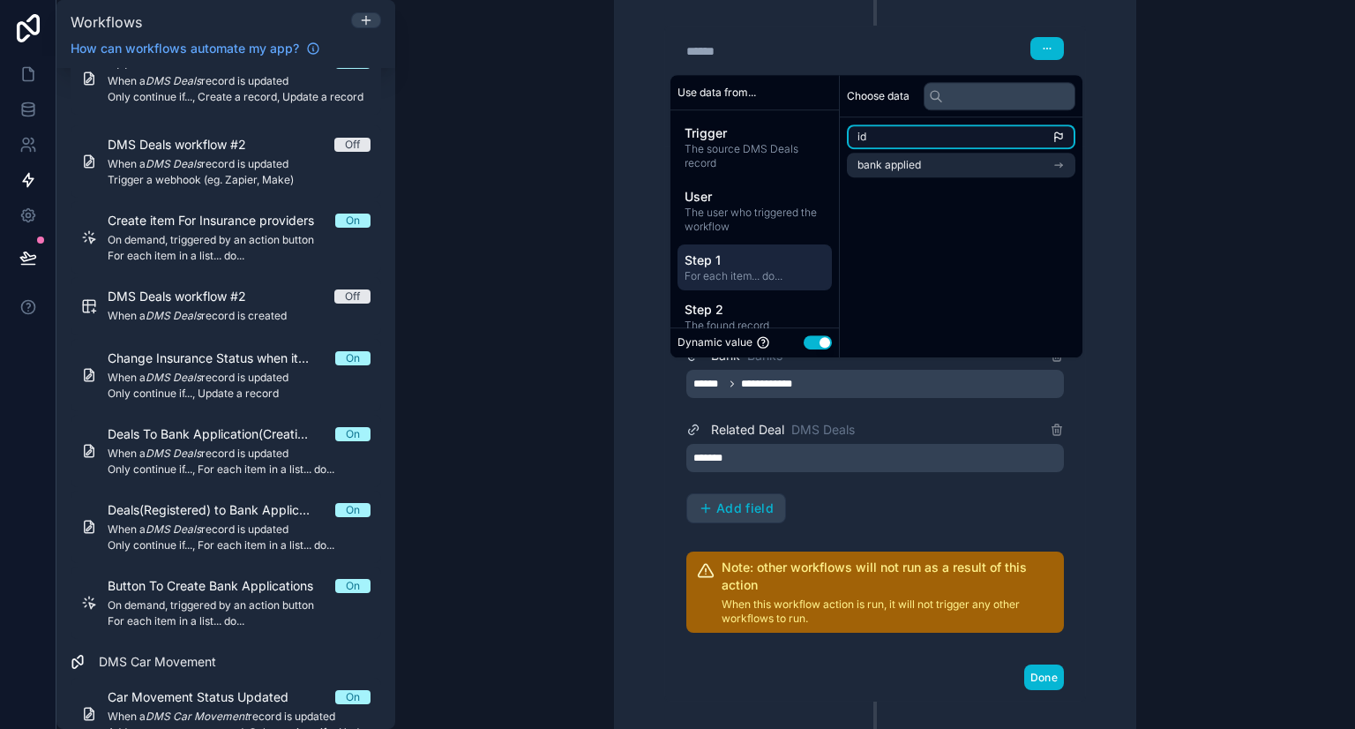
click at [1013, 132] on li "id" at bounding box center [961, 136] width 228 height 25
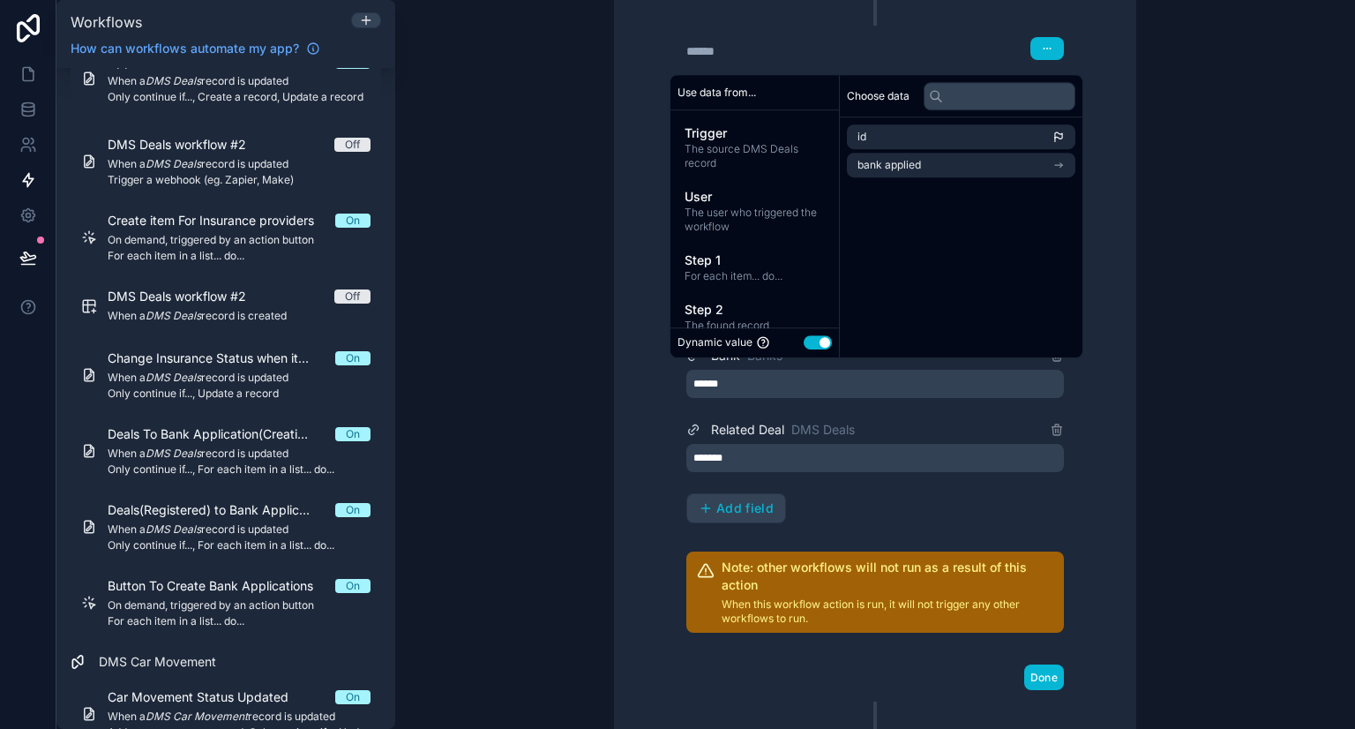
click at [1094, 392] on div "****** Step 2 Action Find a record ****** Step 3 Action Create a record Table D…" at bounding box center [875, 267] width 478 height 868
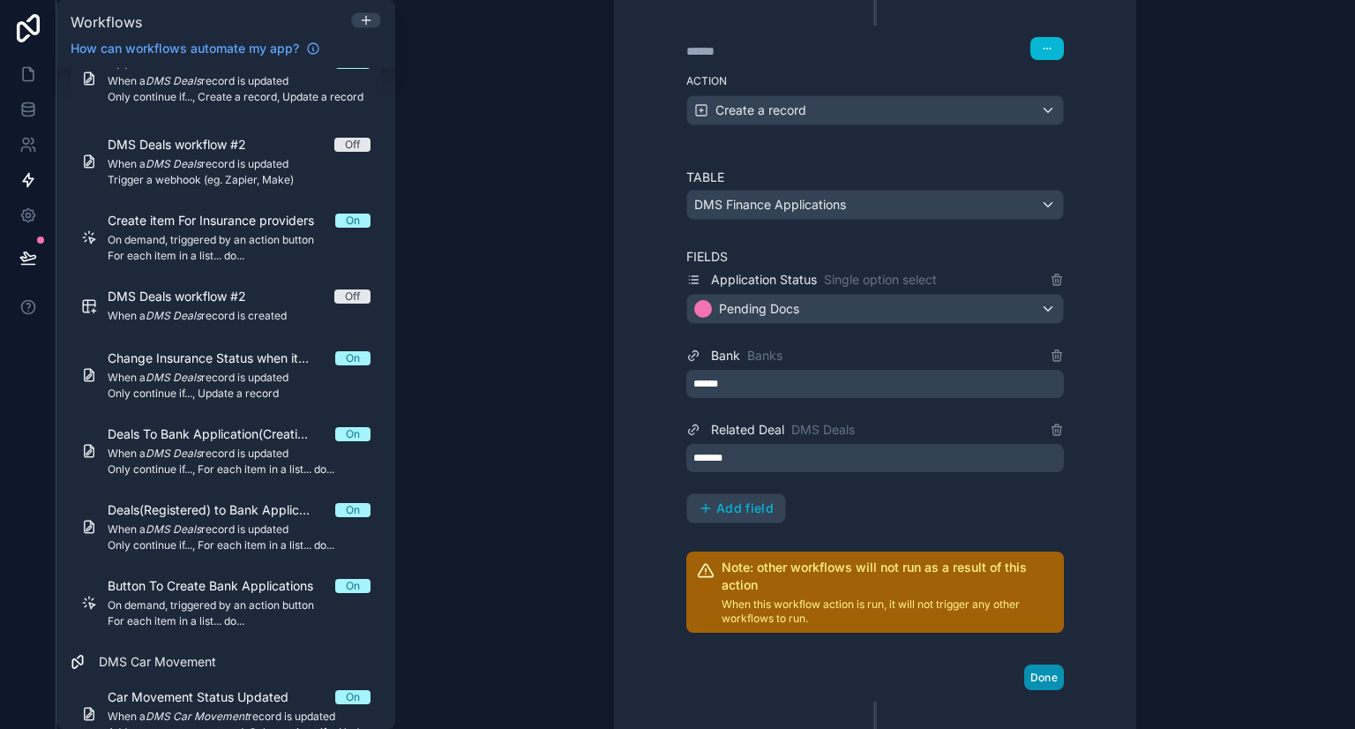
click at [1036, 676] on button "Done" at bounding box center [1044, 677] width 40 height 26
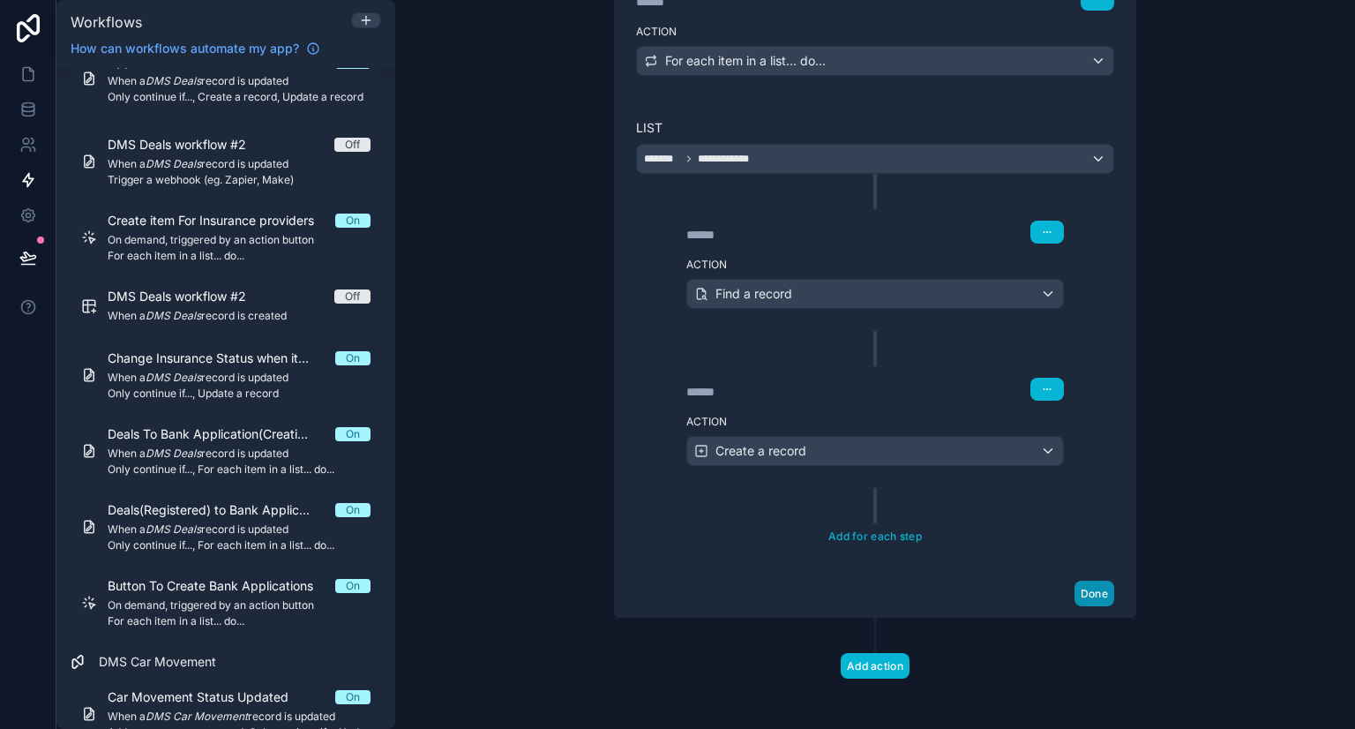
click at [1088, 594] on button "Done" at bounding box center [1094, 593] width 40 height 26
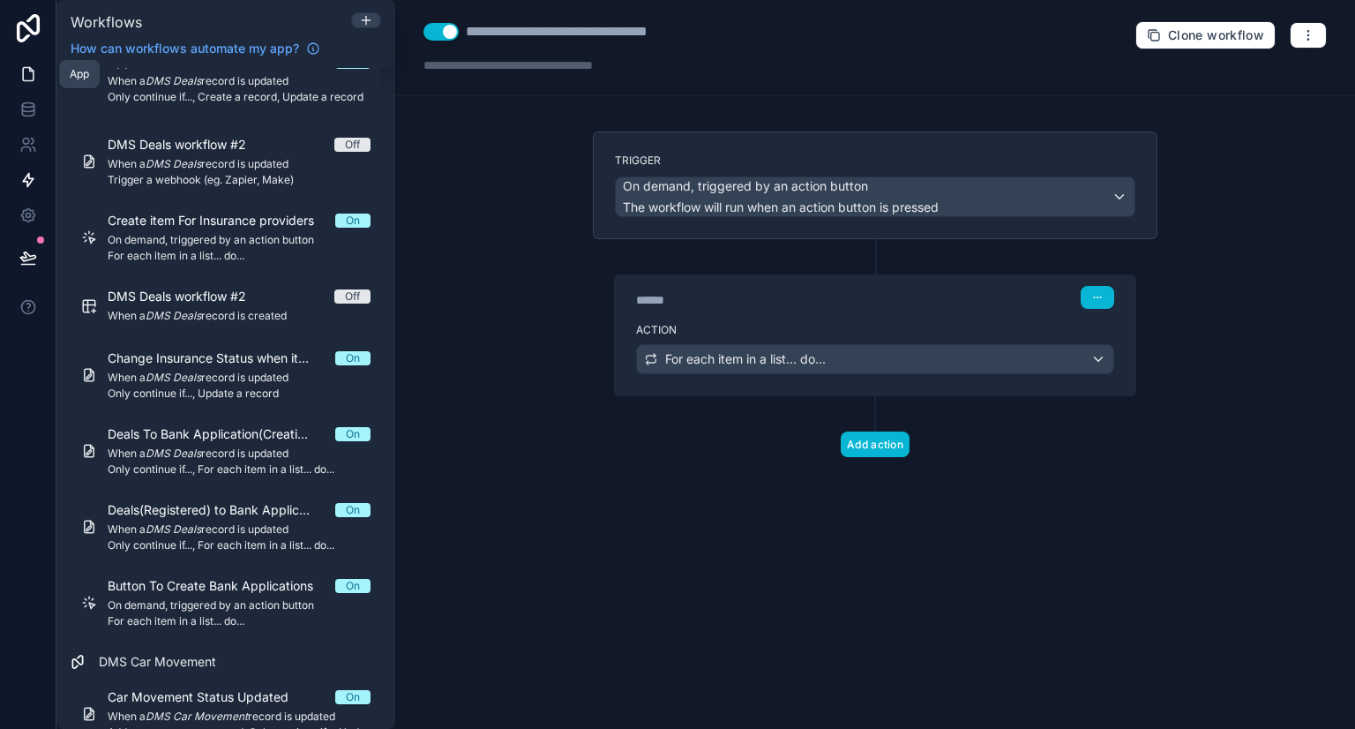
click at [31, 83] on link at bounding box center [28, 73] width 56 height 35
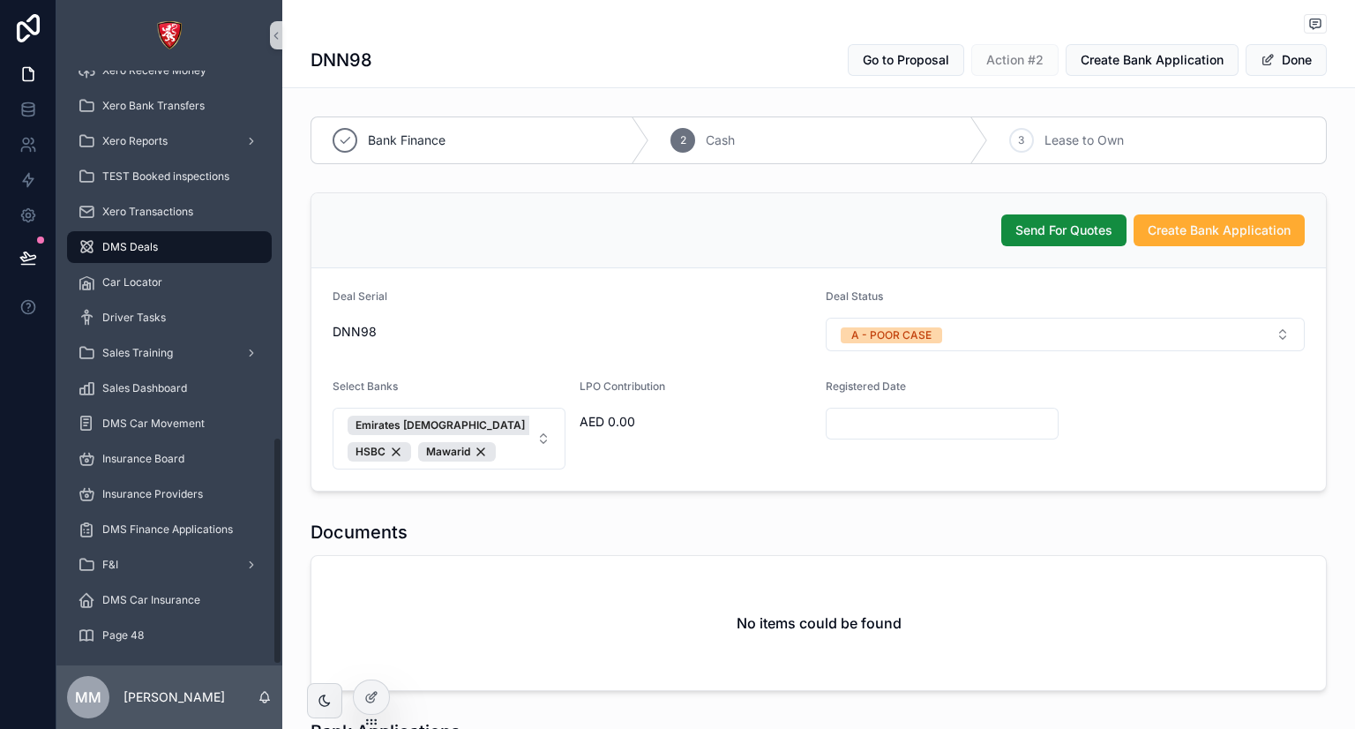
scroll to position [954, 0]
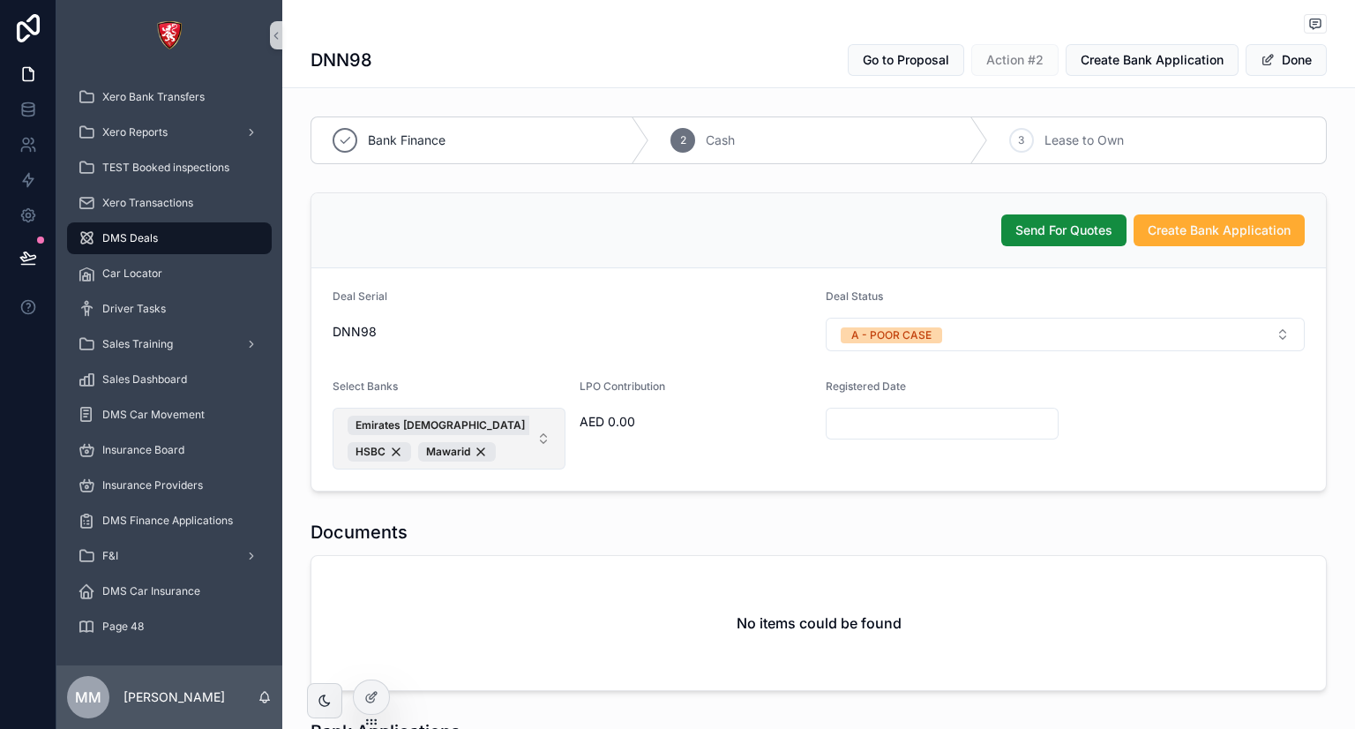
click at [502, 447] on span "Emirates Islamic HSBC Mawarid" at bounding box center [439, 438] width 182 height 46
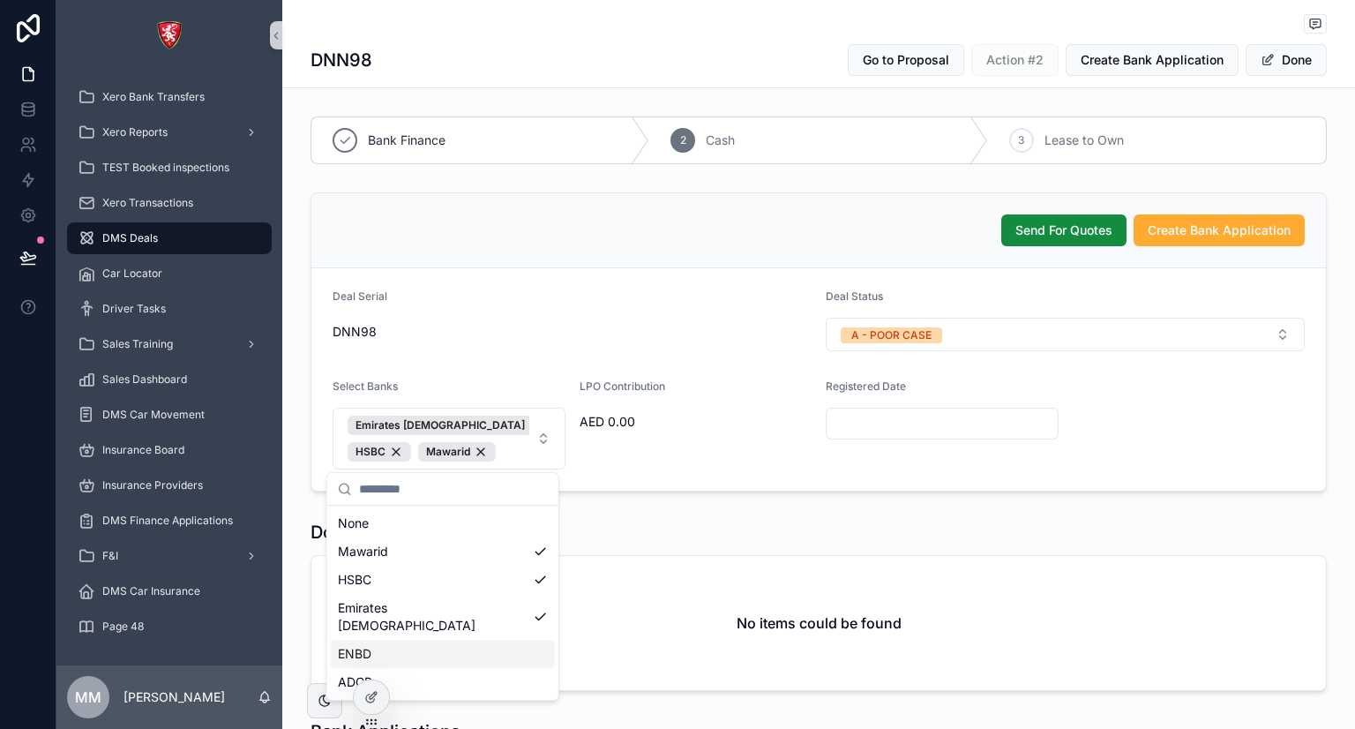
click at [471, 639] on div "ENBD" at bounding box center [443, 653] width 224 height 28
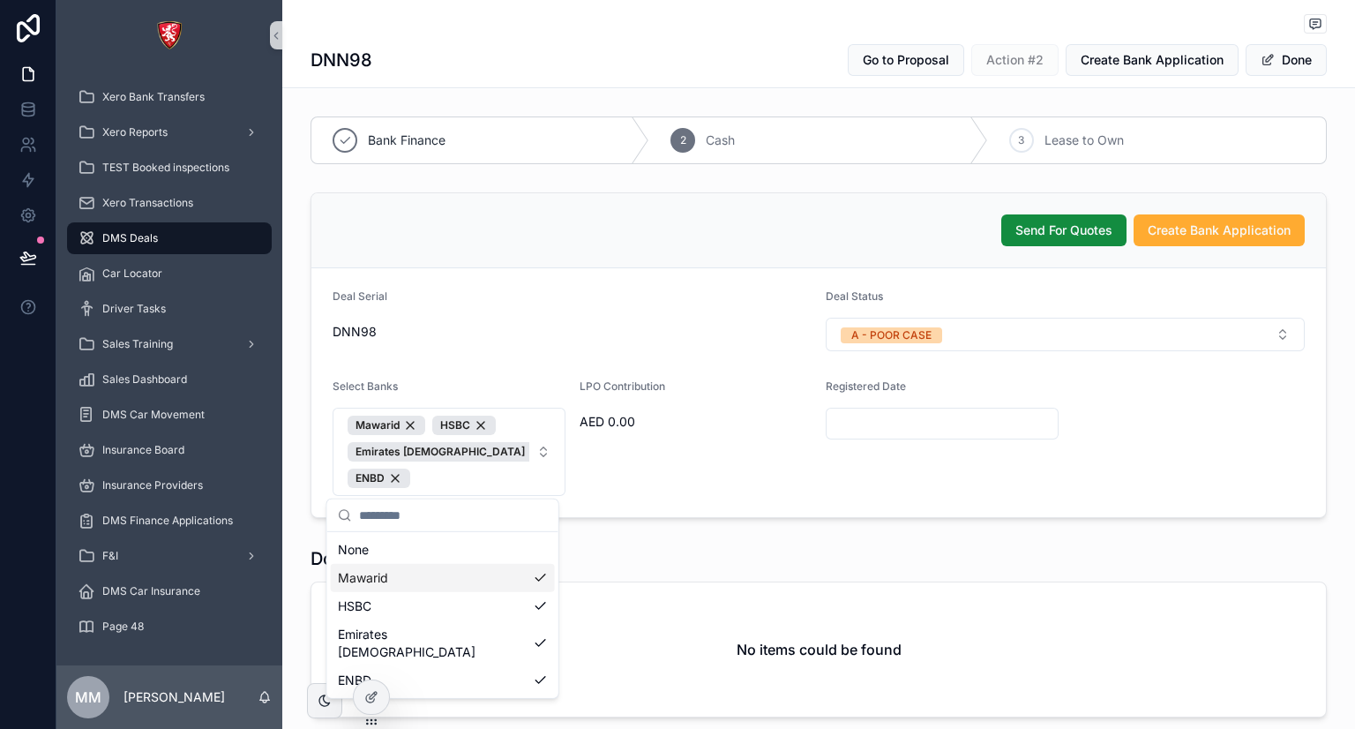
click at [801, 467] on div "LPO Contribution AED 0.00" at bounding box center [695, 437] width 233 height 116
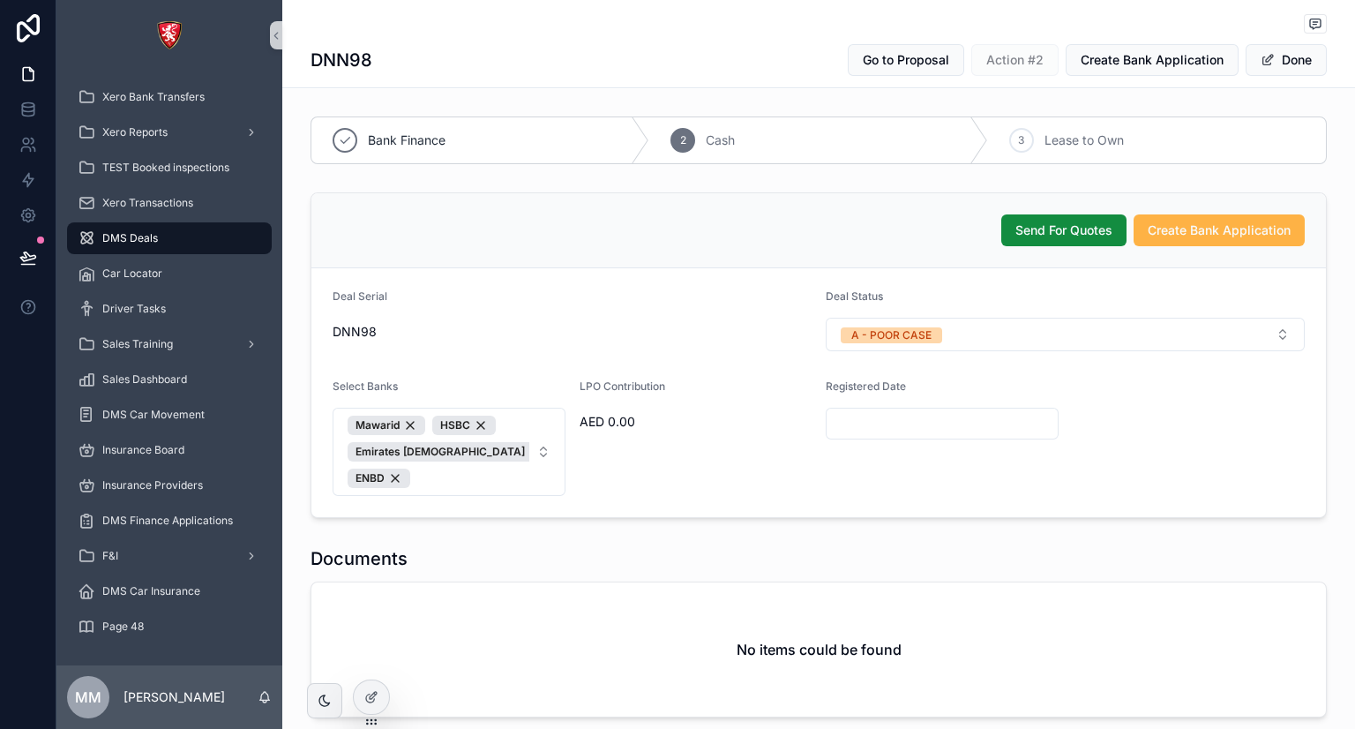
click at [1219, 241] on button "Create Bank Application" at bounding box center [1218, 230] width 171 height 32
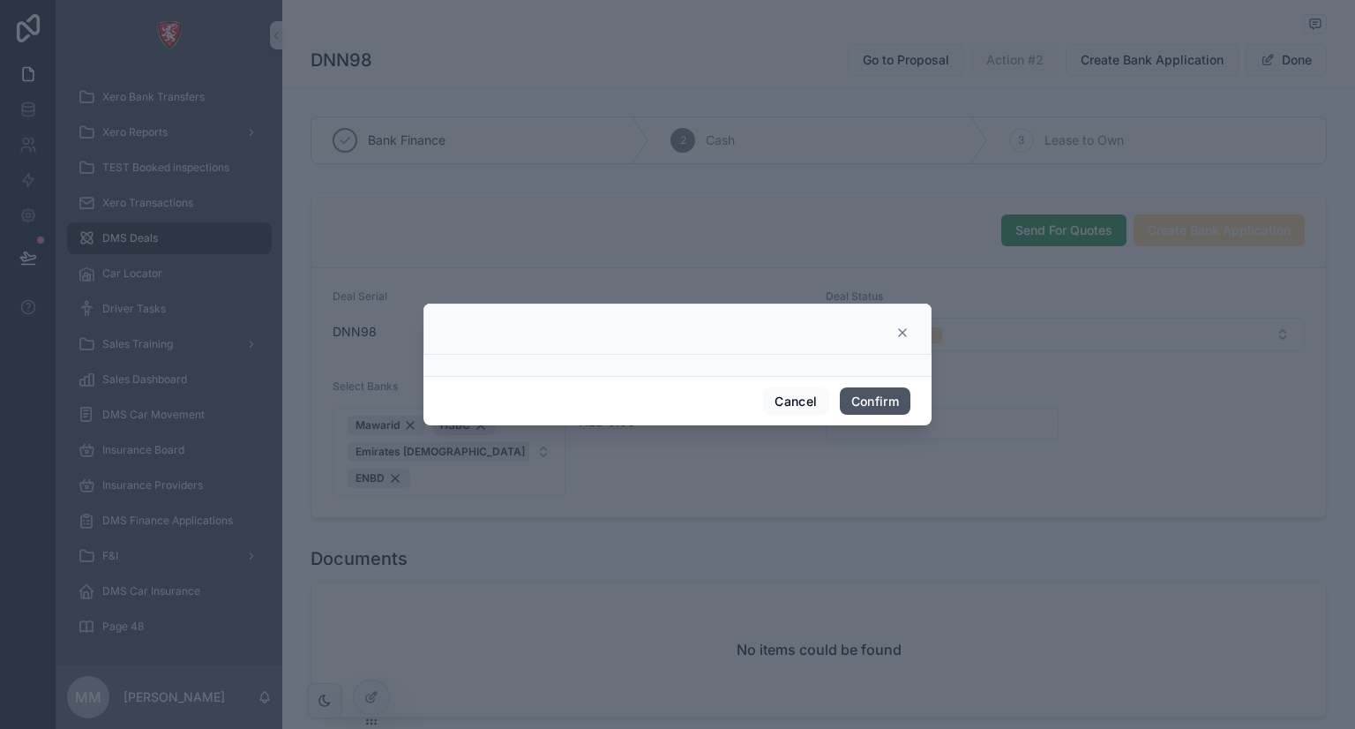
click at [865, 400] on button "Confirm" at bounding box center [875, 401] width 71 height 28
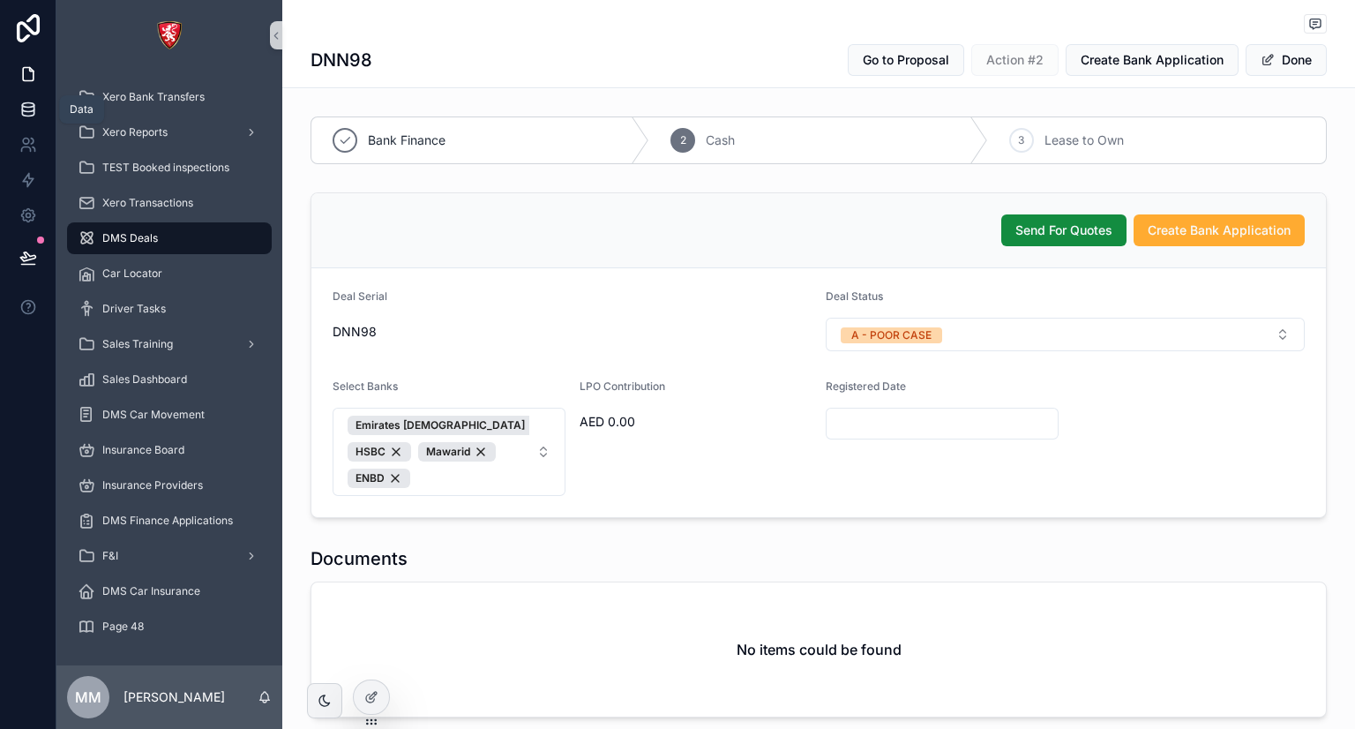
click at [38, 109] on link at bounding box center [28, 109] width 56 height 35
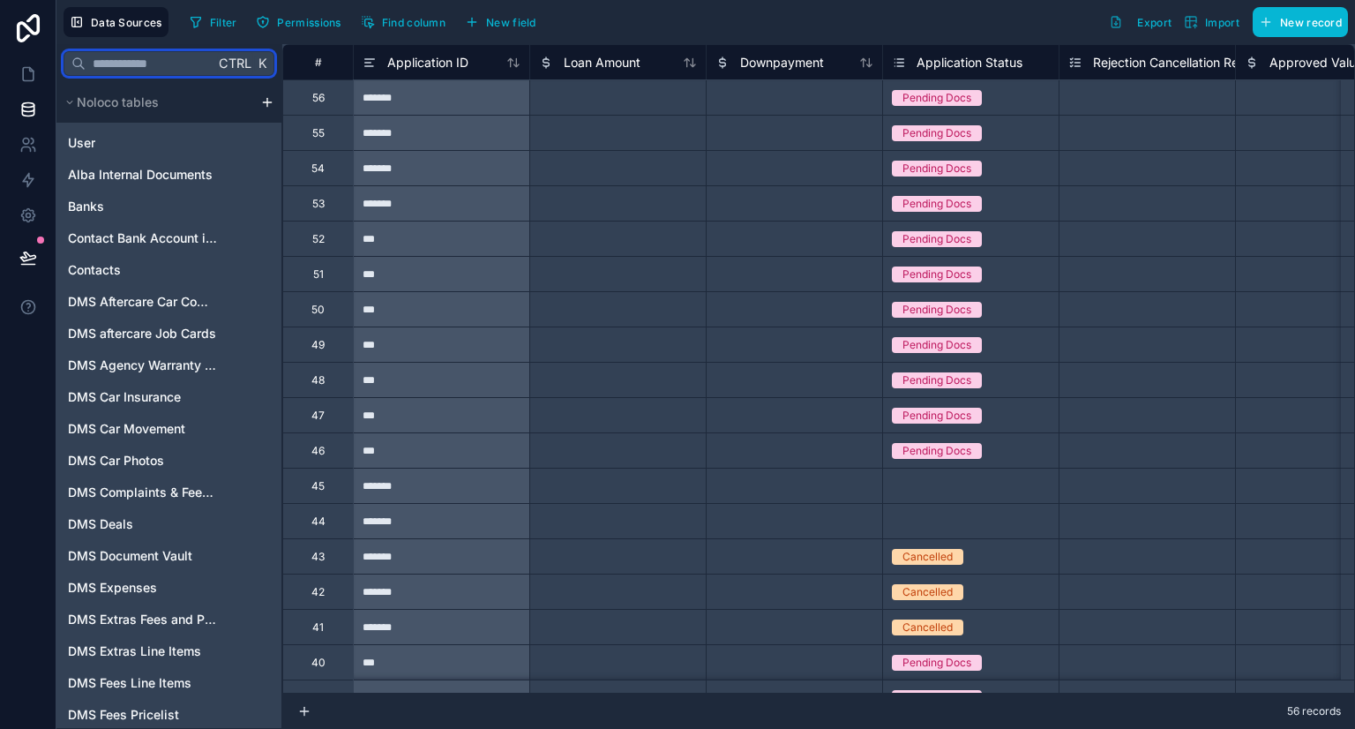
click at [136, 59] on input "text" at bounding box center [150, 64] width 129 height 32
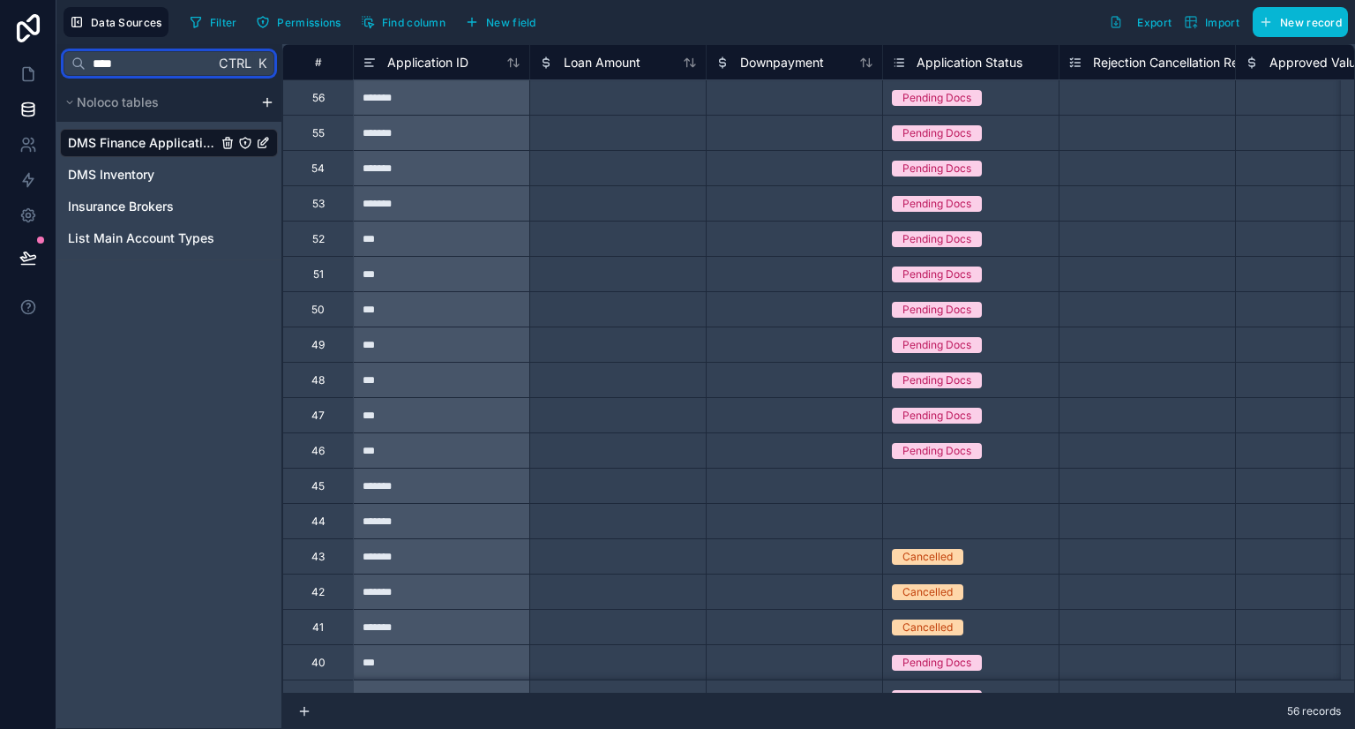
type input "****"
click at [137, 145] on span "DMS Finance Applications" at bounding box center [142, 143] width 149 height 18
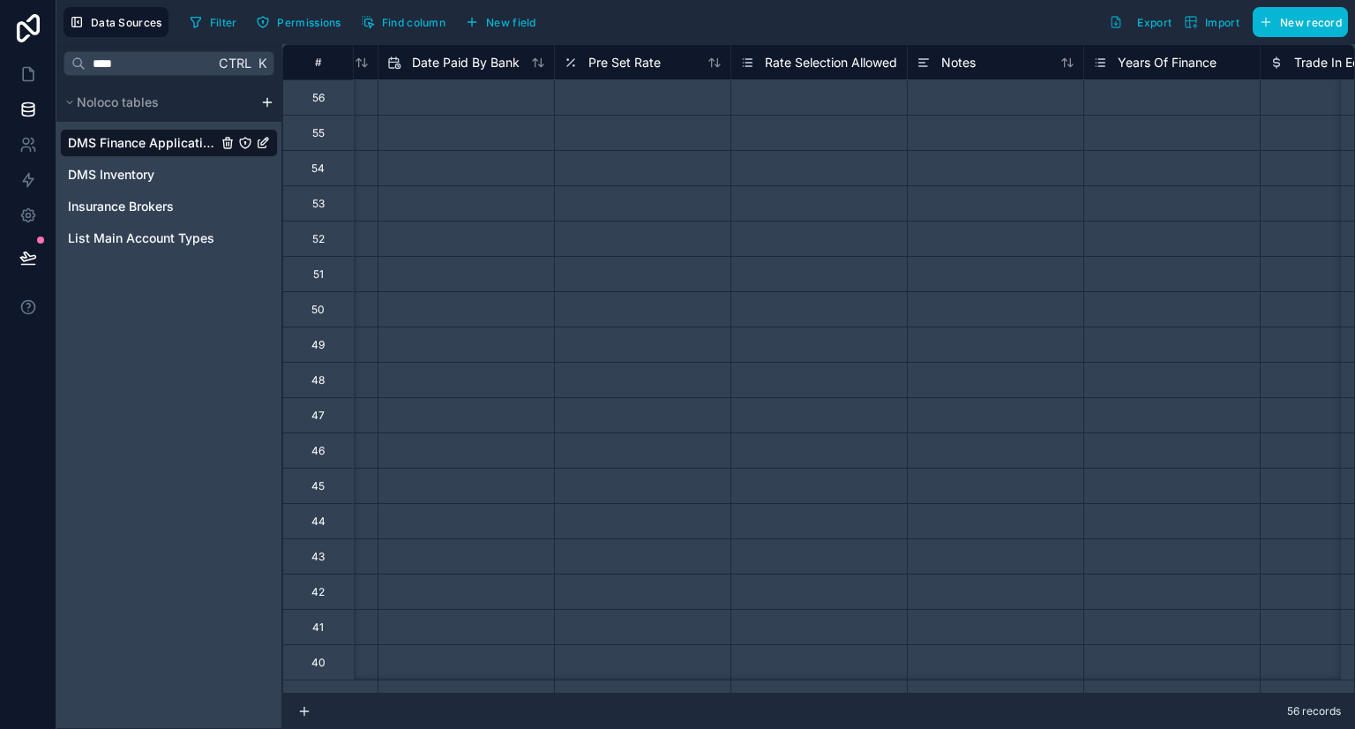
scroll to position [0, 1563]
click at [422, 18] on span "Find column" at bounding box center [414, 22] width 64 height 13
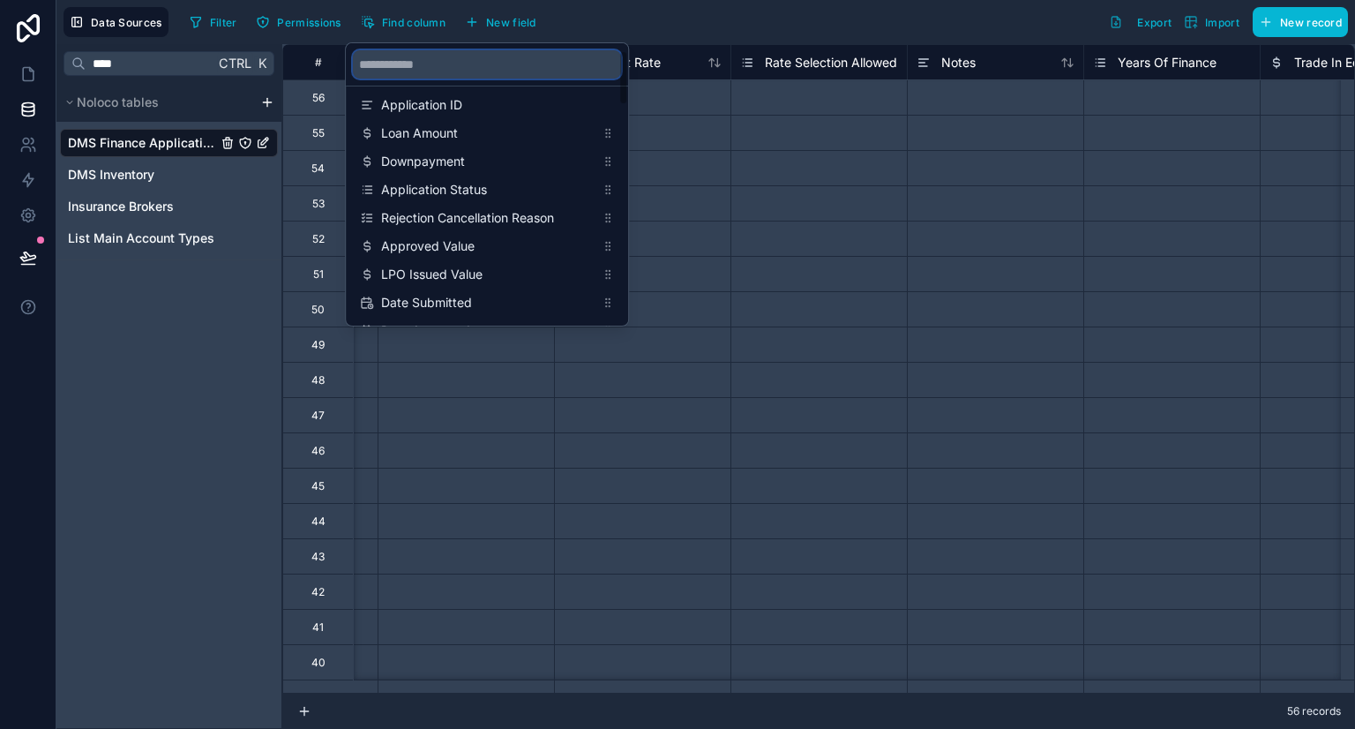
click at [429, 62] on input "scrollable content" at bounding box center [487, 64] width 268 height 28
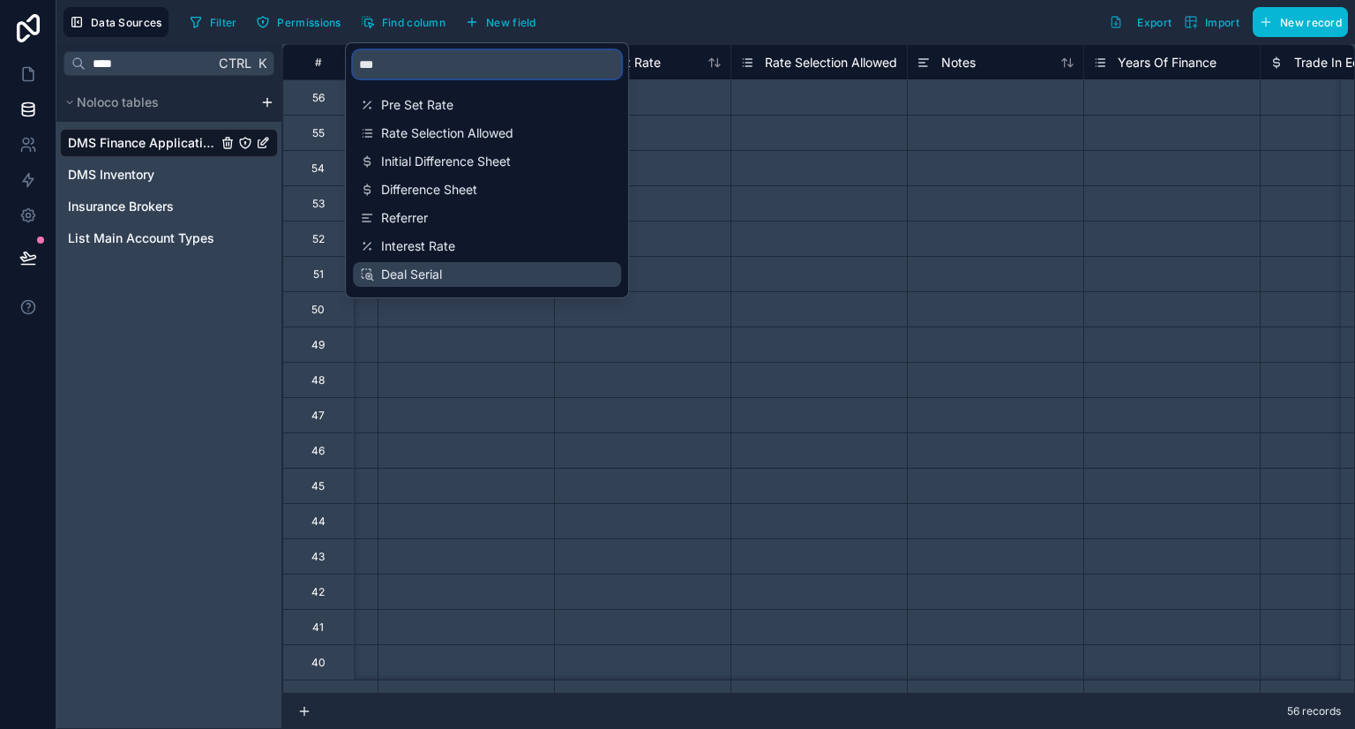
type input "***"
click at [394, 282] on span "Deal Serial" at bounding box center [487, 274] width 213 height 18
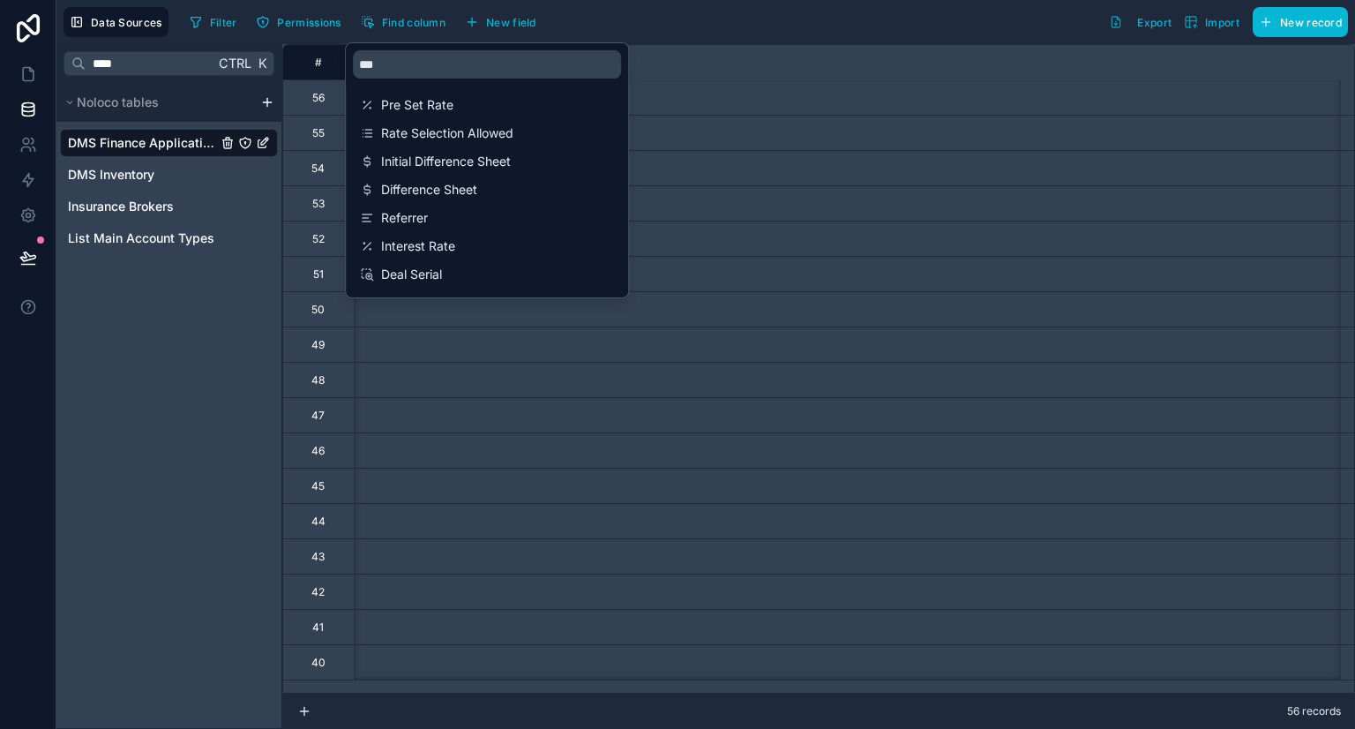
scroll to position [0, 7303]
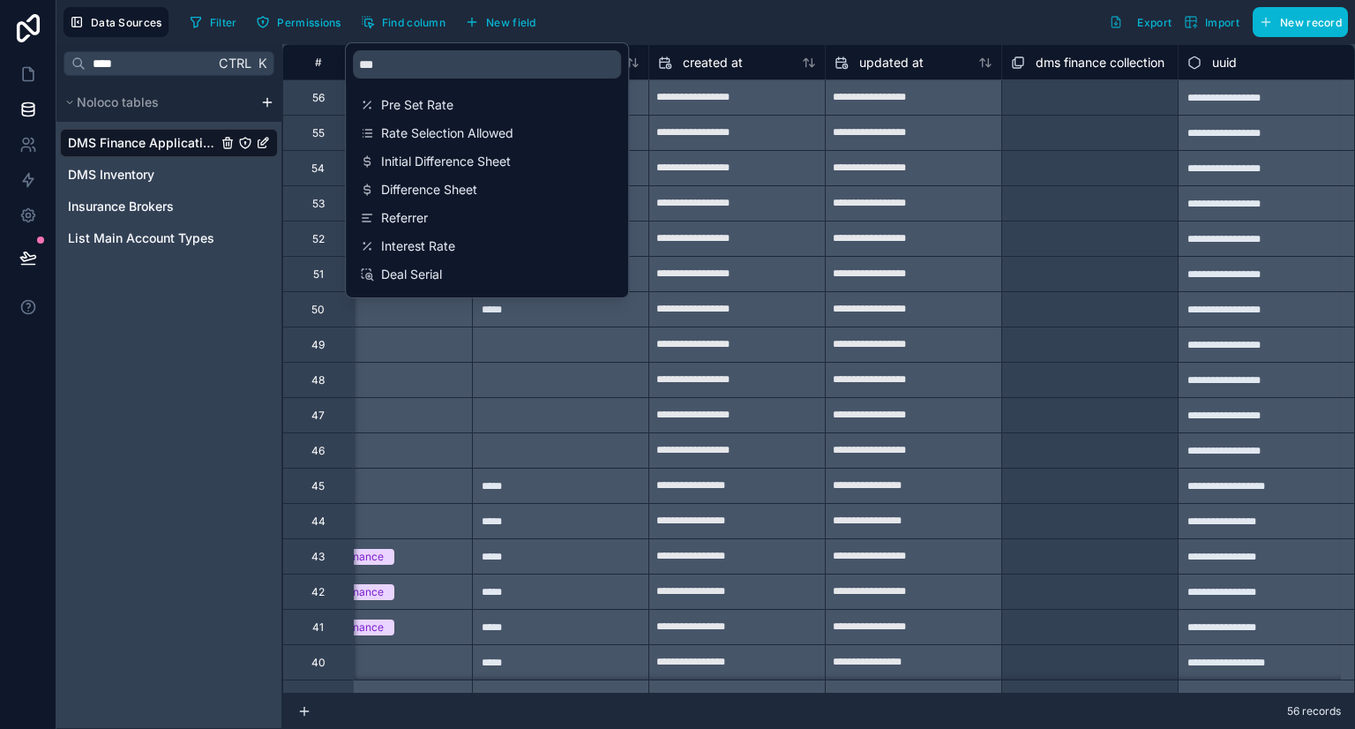
click at [680, 27] on div "Filter Permissions Find column New field Export Import New record" at bounding box center [765, 22] width 1165 height 30
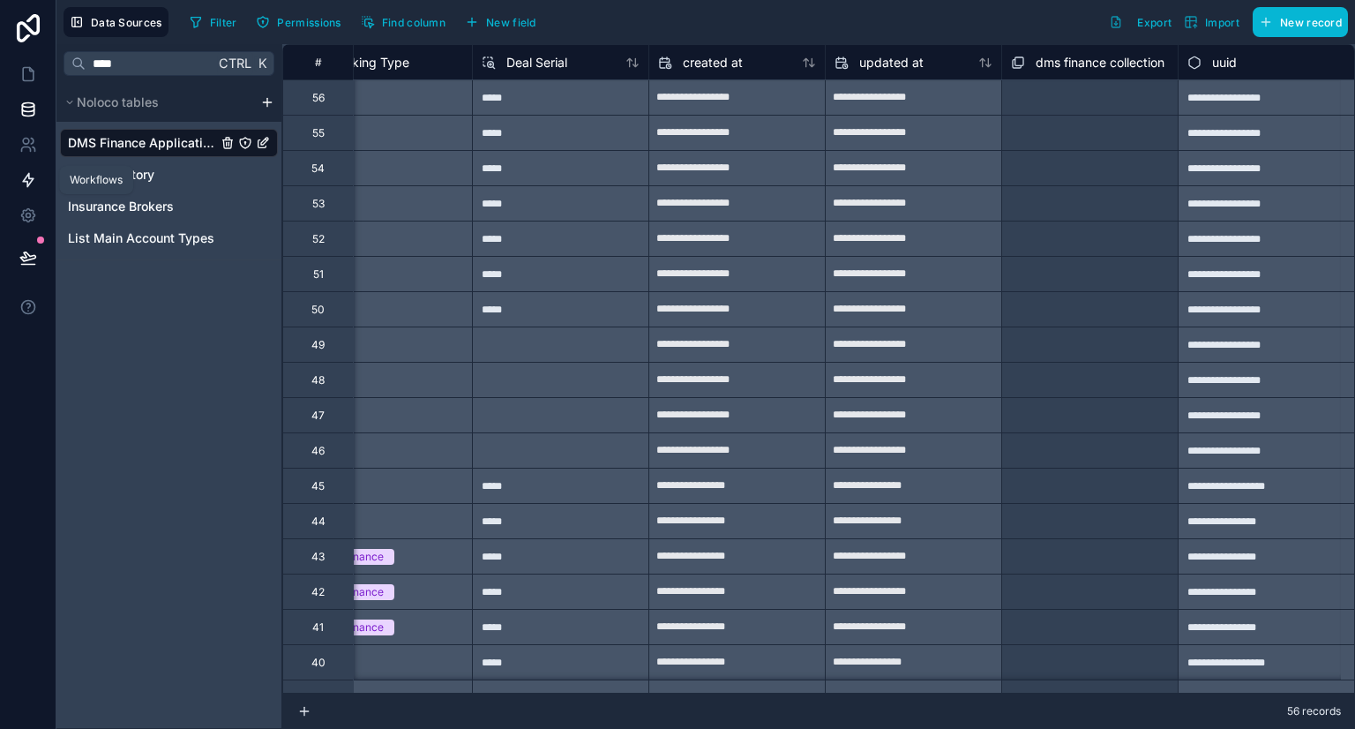
click at [19, 162] on link at bounding box center [28, 179] width 56 height 35
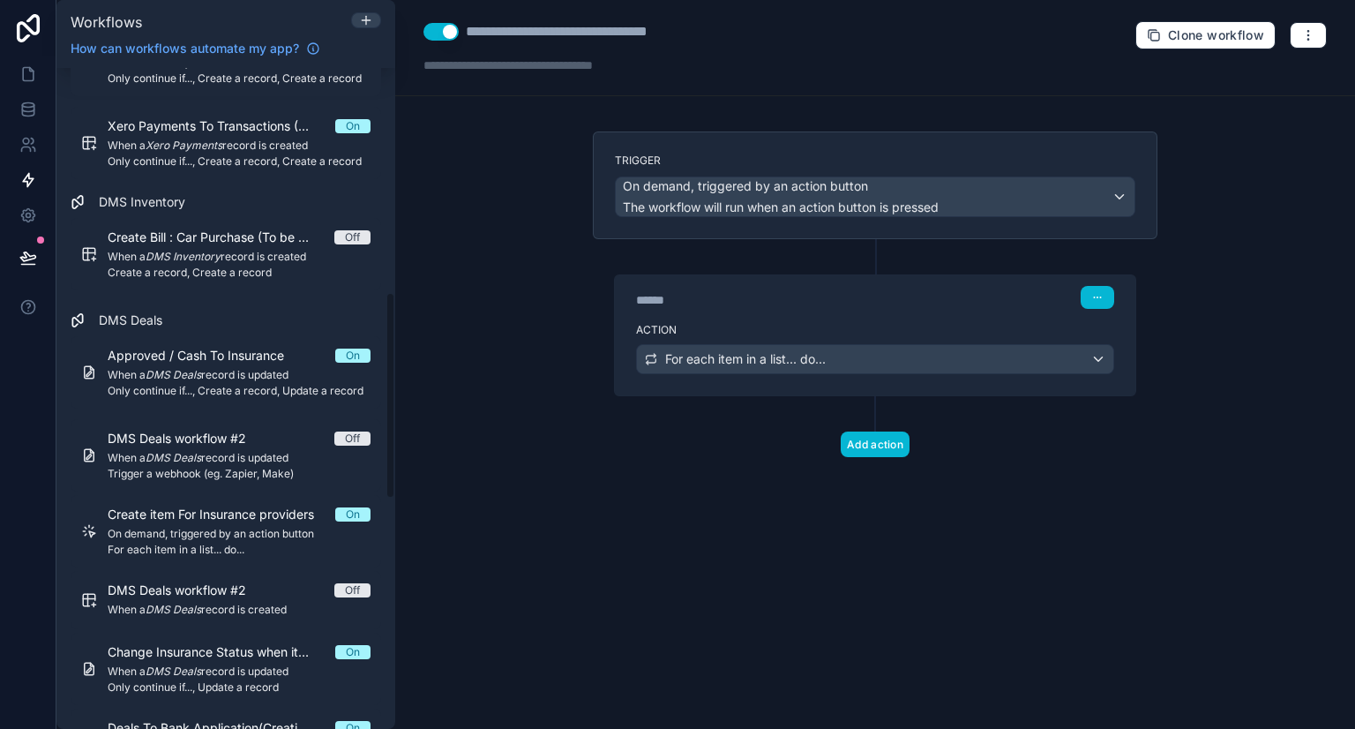
scroll to position [716, 0]
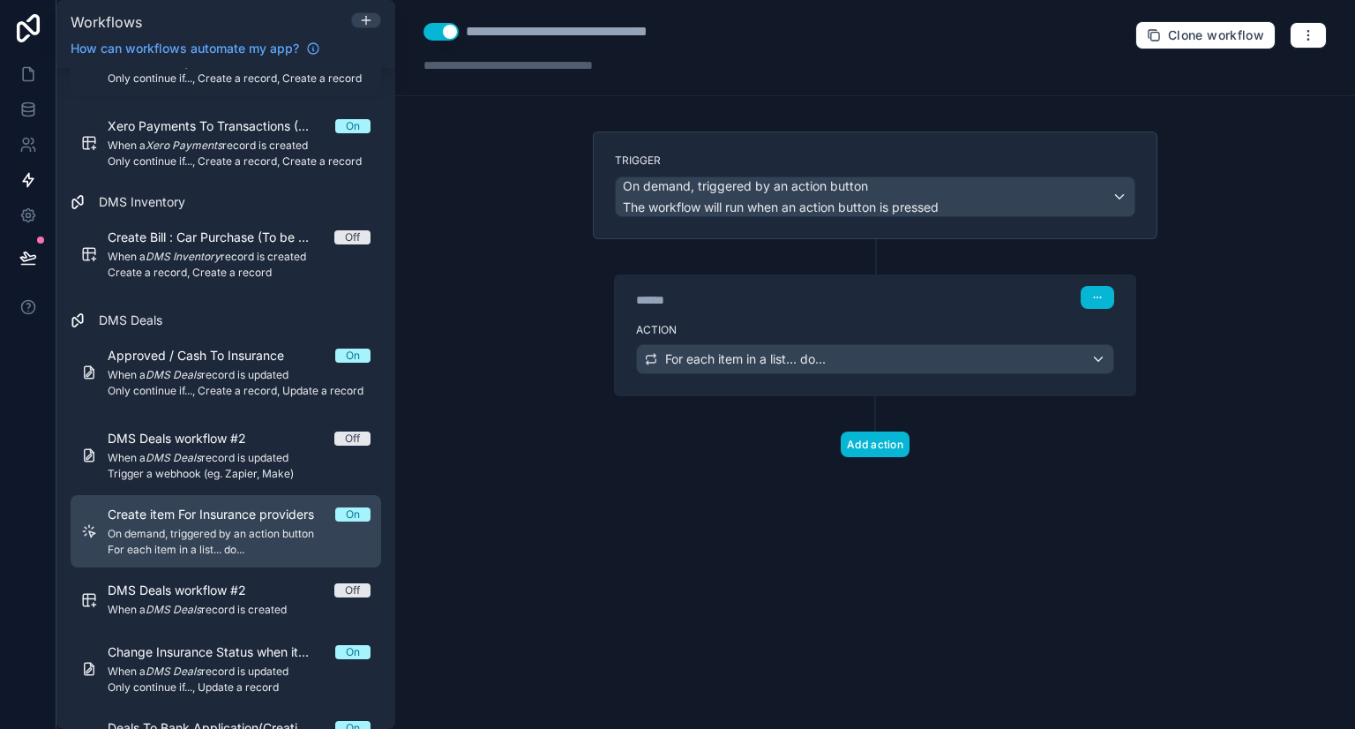
click at [180, 497] on link "Create item For Insurance providers On On demand, triggered by an action button…" at bounding box center [226, 531] width 310 height 72
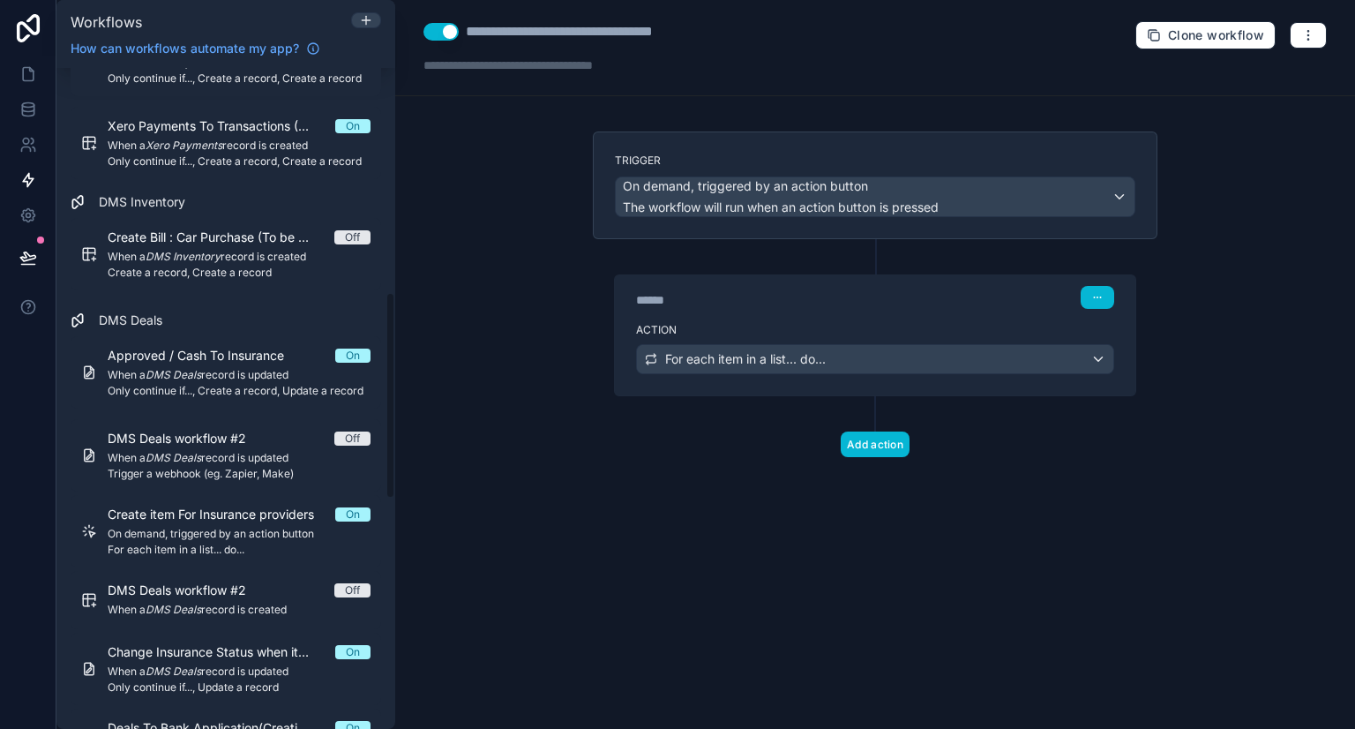
click at [789, 301] on div "******" at bounding box center [768, 300] width 265 height 18
click at [809, 323] on label "Action" at bounding box center [875, 330] width 478 height 14
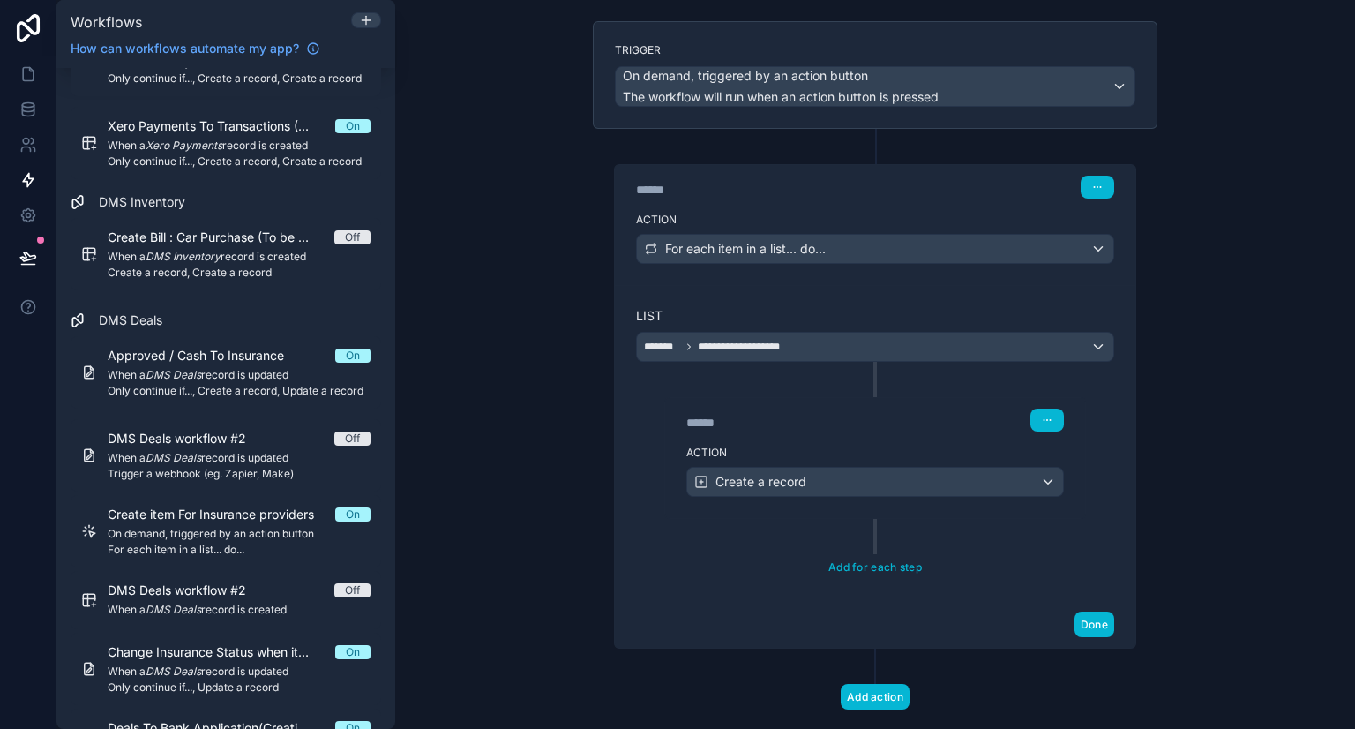
scroll to position [112, 0]
click at [839, 444] on label "Action" at bounding box center [874, 451] width 377 height 14
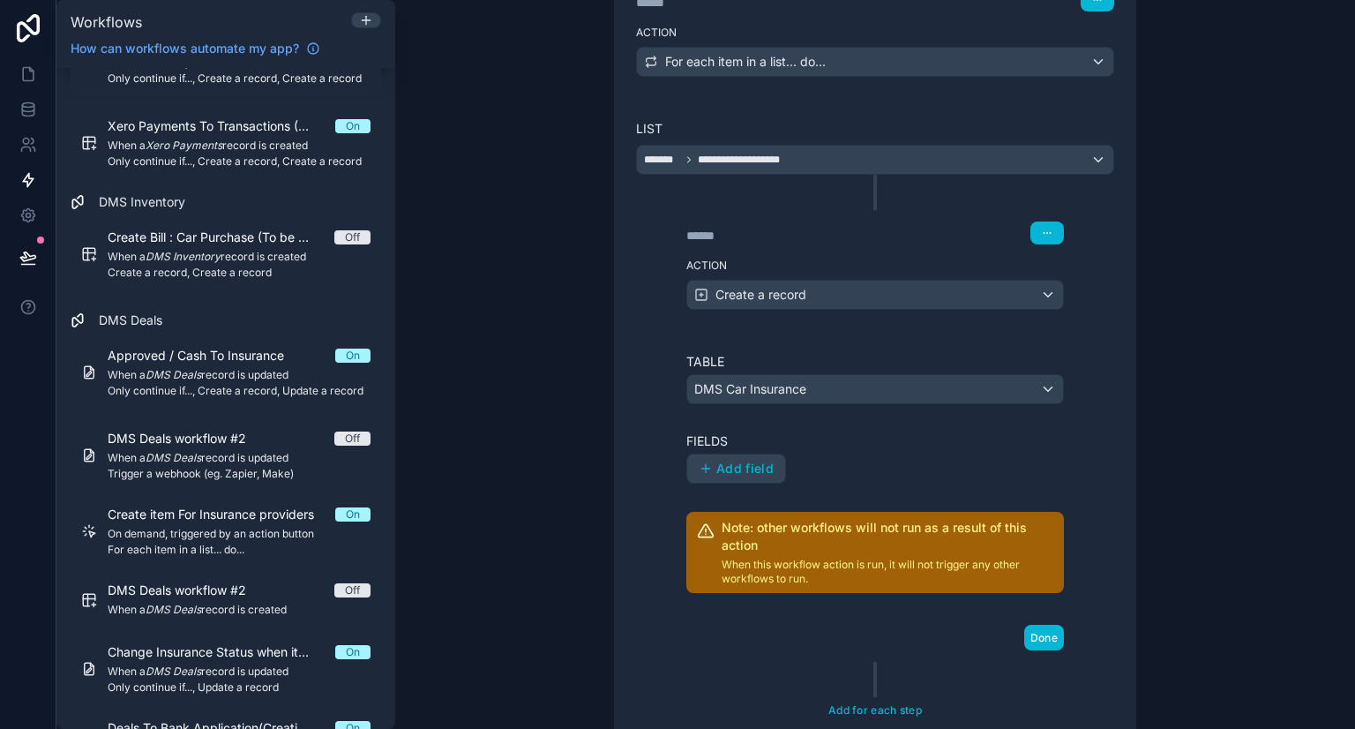
scroll to position [296, 0]
click at [852, 363] on label "Table" at bounding box center [874, 363] width 377 height 18
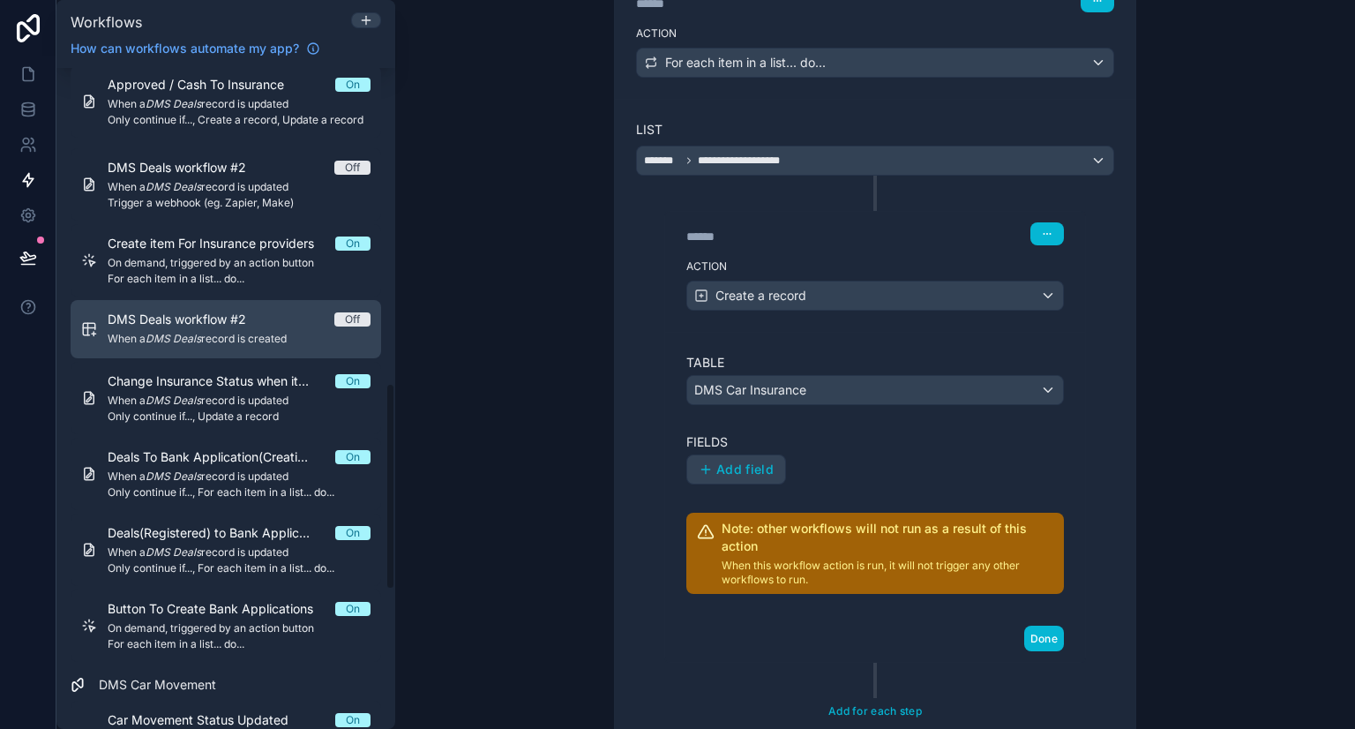
scroll to position [1005, 0]
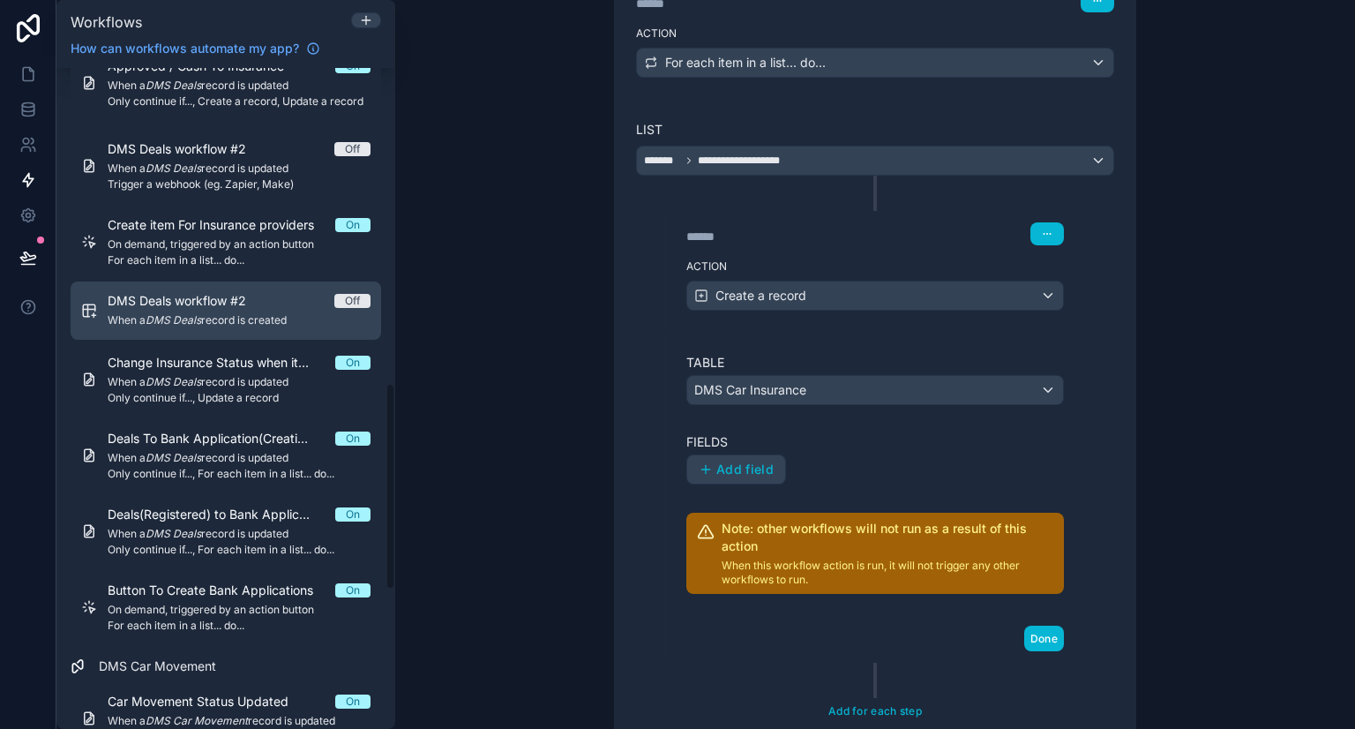
click at [235, 600] on div "Button To Create Bank Applications On On demand, triggered by an action button …" at bounding box center [239, 606] width 263 height 51
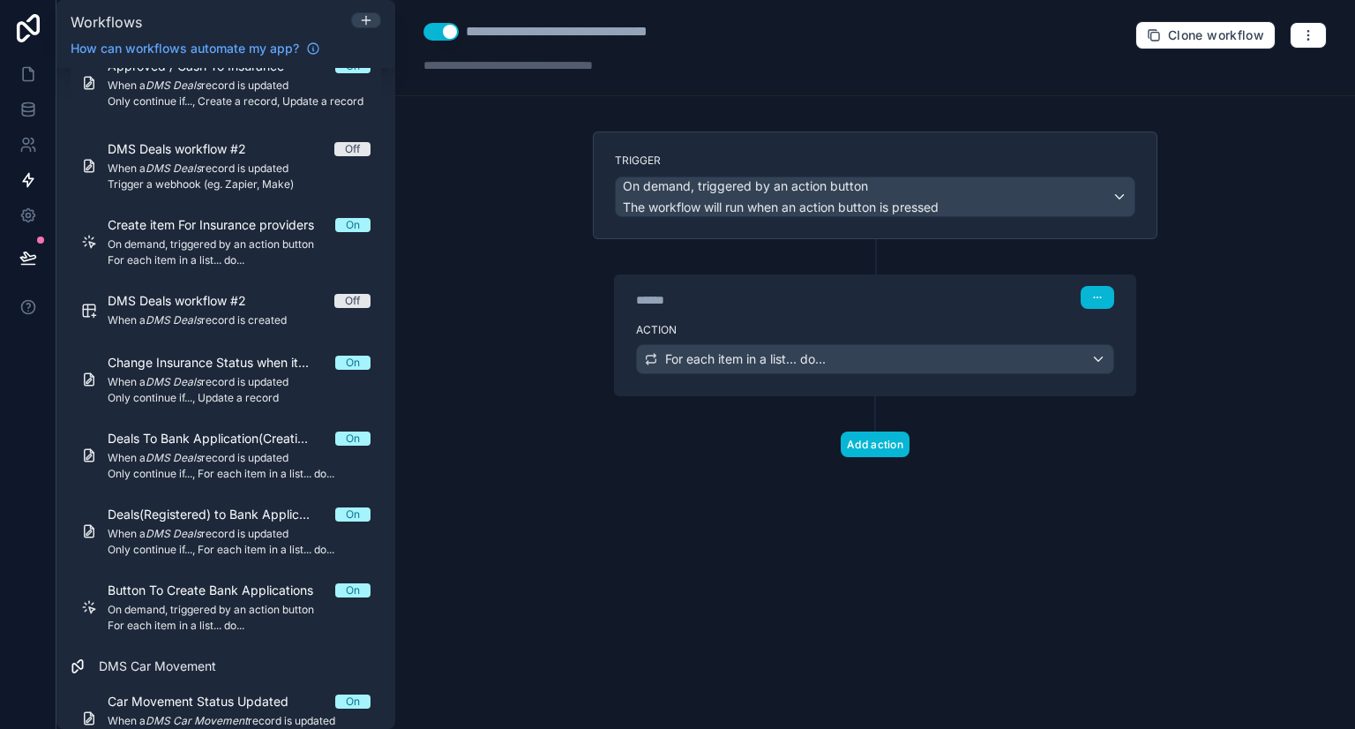
click at [856, 332] on label "Action" at bounding box center [875, 330] width 478 height 14
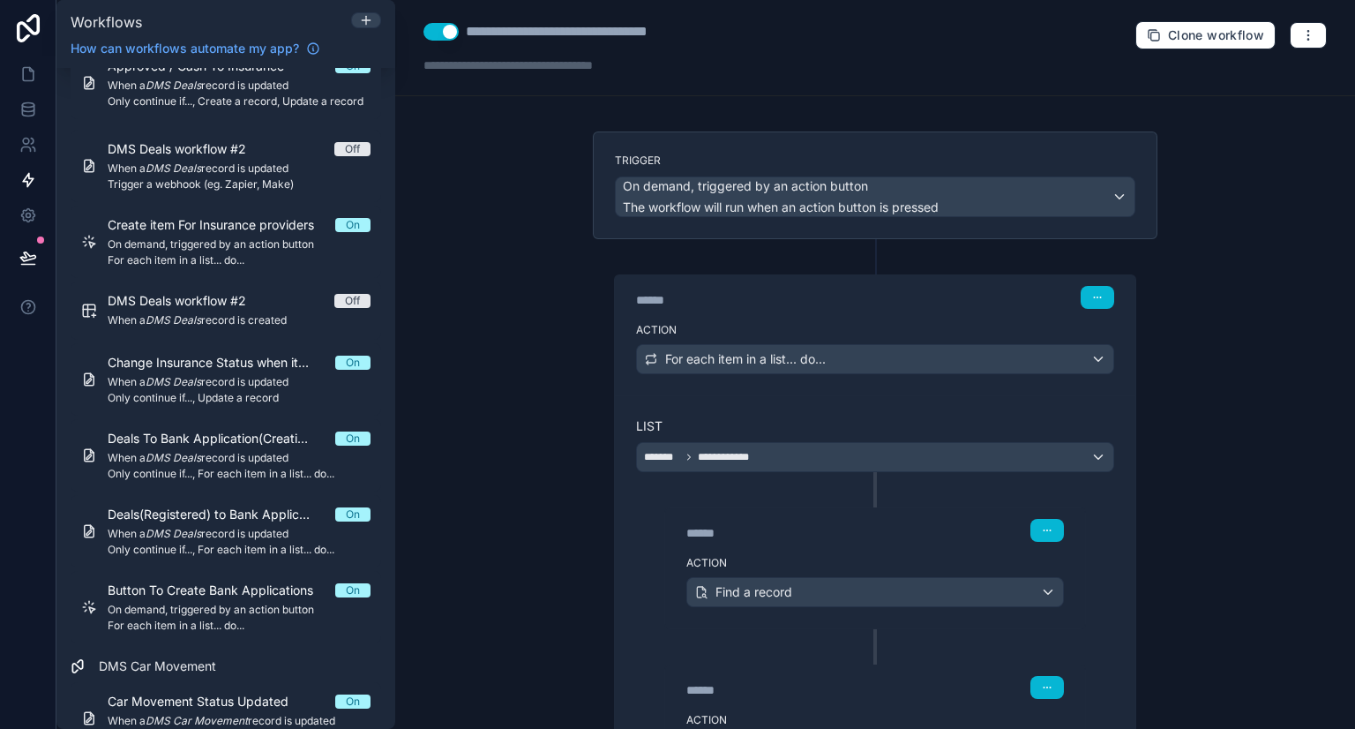
scroll to position [298, 0]
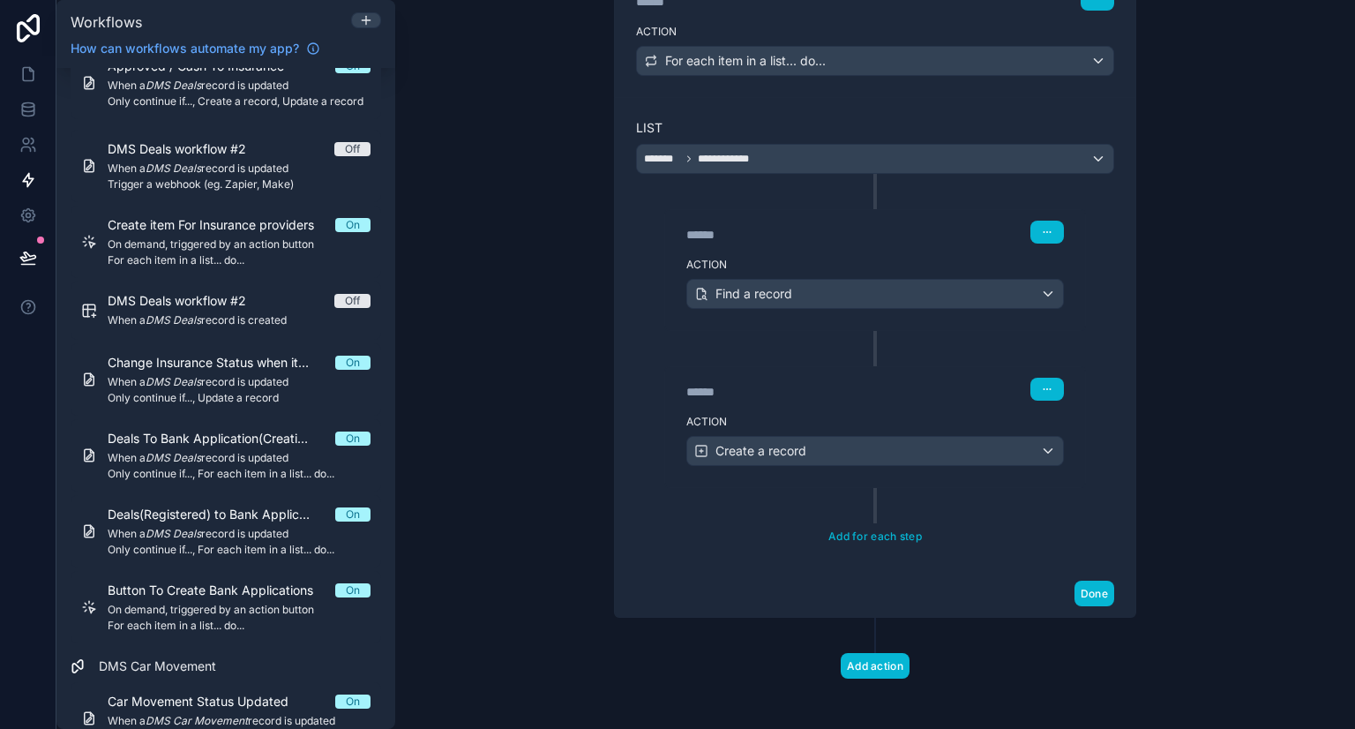
click at [853, 415] on label "Action" at bounding box center [874, 422] width 377 height 14
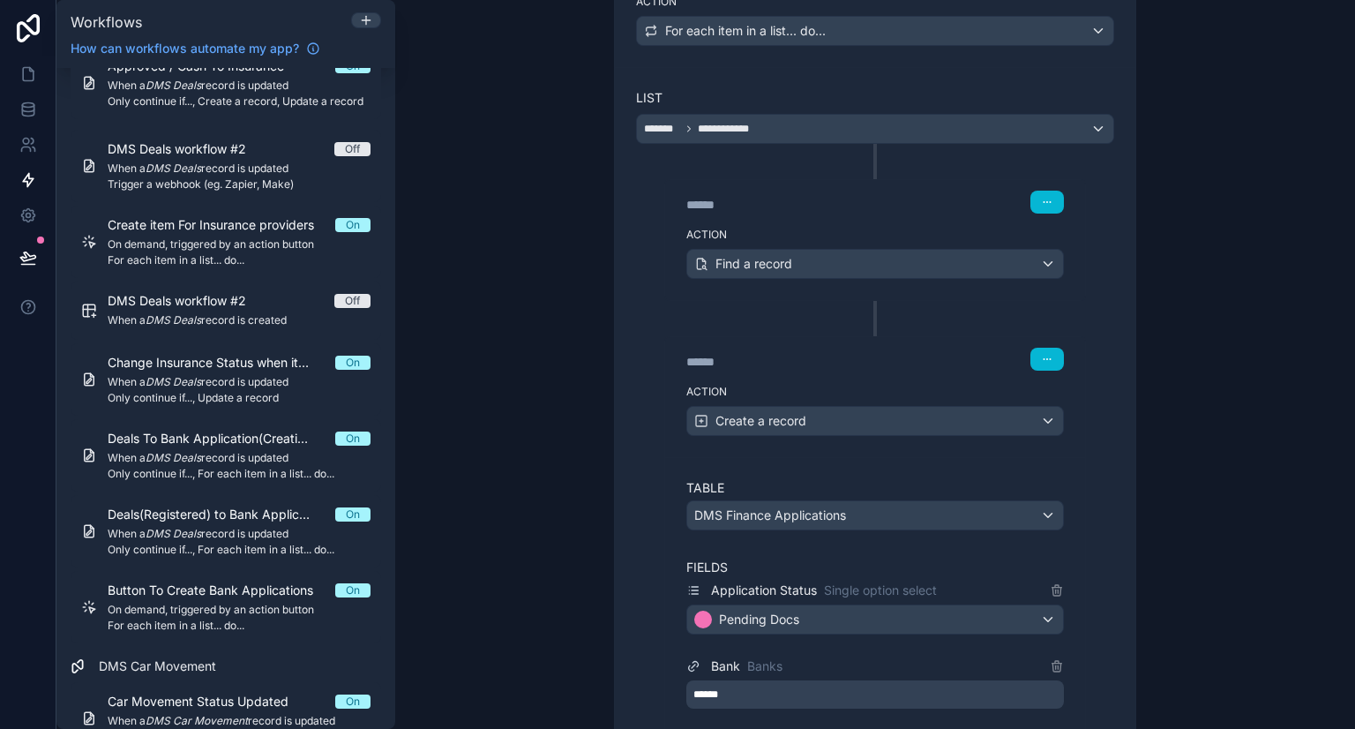
scroll to position [326, 0]
click at [1042, 357] on icon "button" at bounding box center [1047, 360] width 11 height 11
click at [933, 355] on div "******" at bounding box center [818, 364] width 265 height 18
click at [779, 392] on label "Action" at bounding box center [874, 393] width 377 height 14
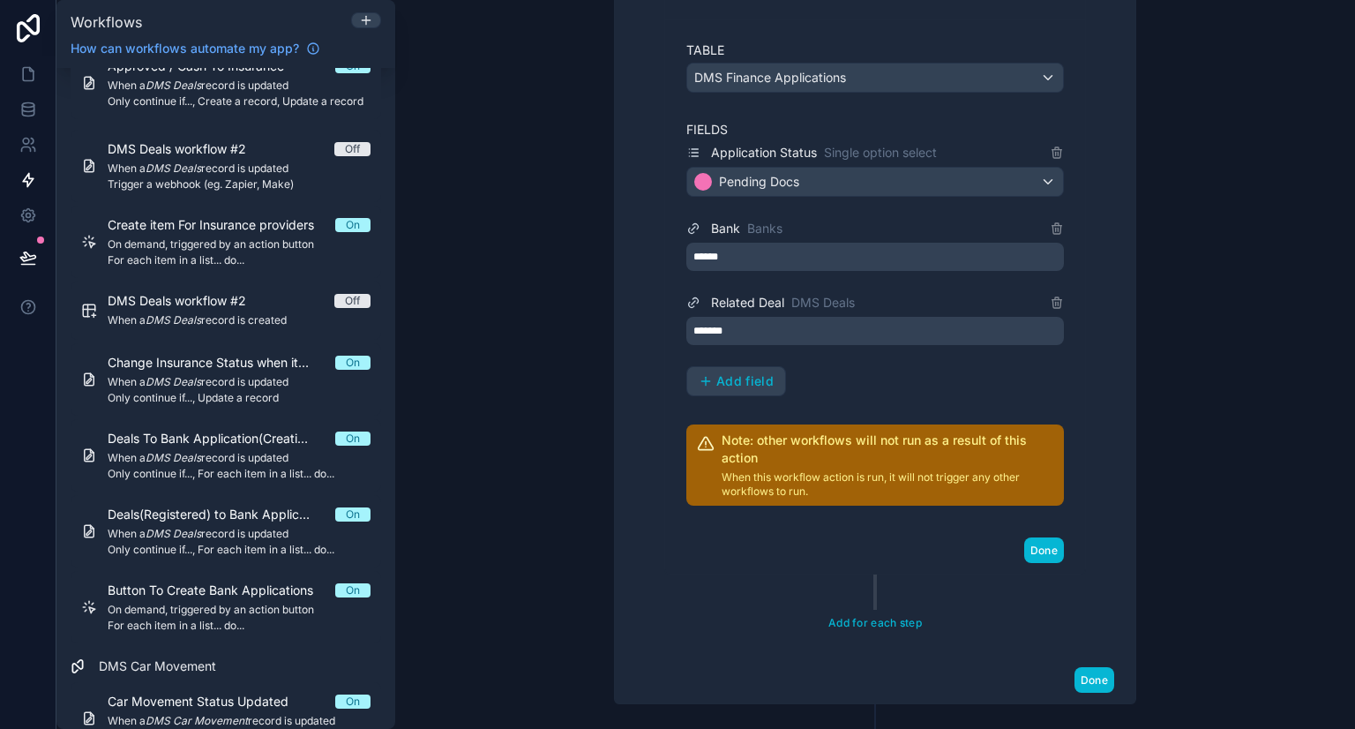
scroll to position [850, 0]
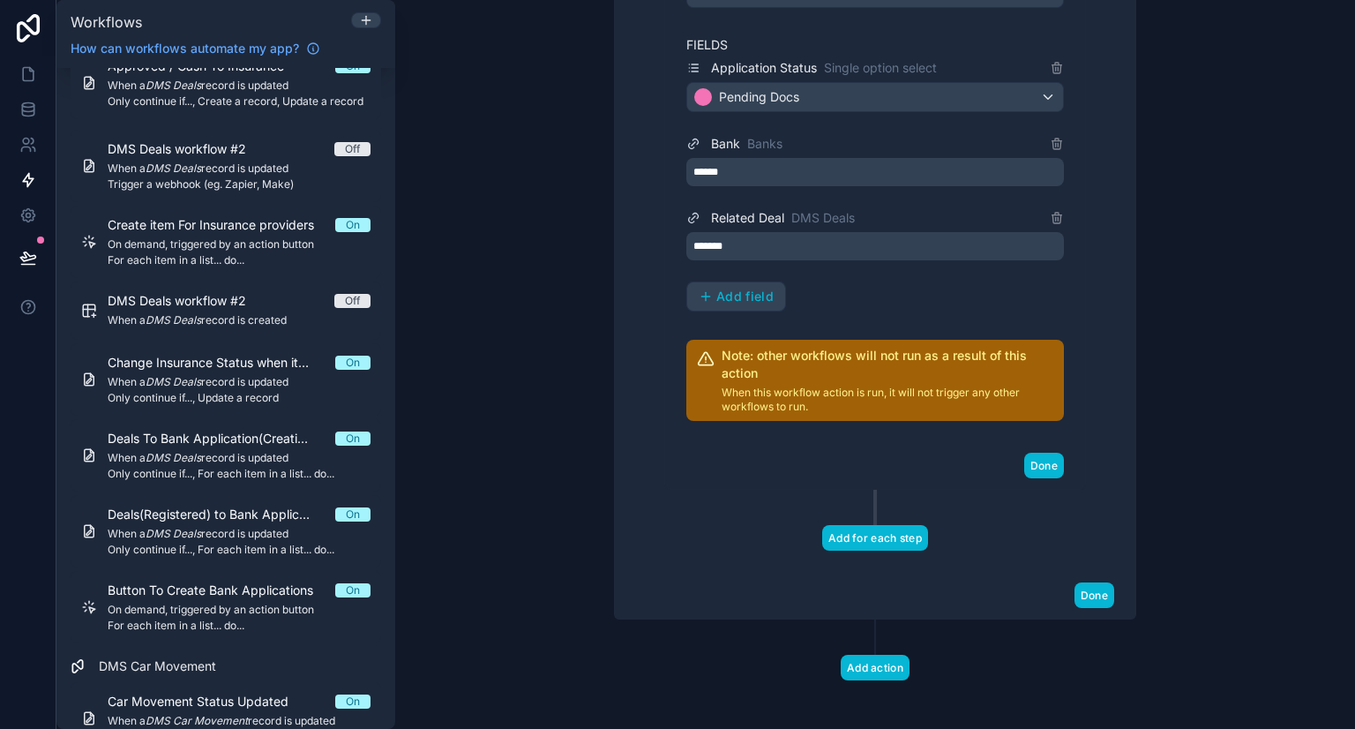
click at [841, 534] on button "Add for each step" at bounding box center [875, 538] width 106 height 26
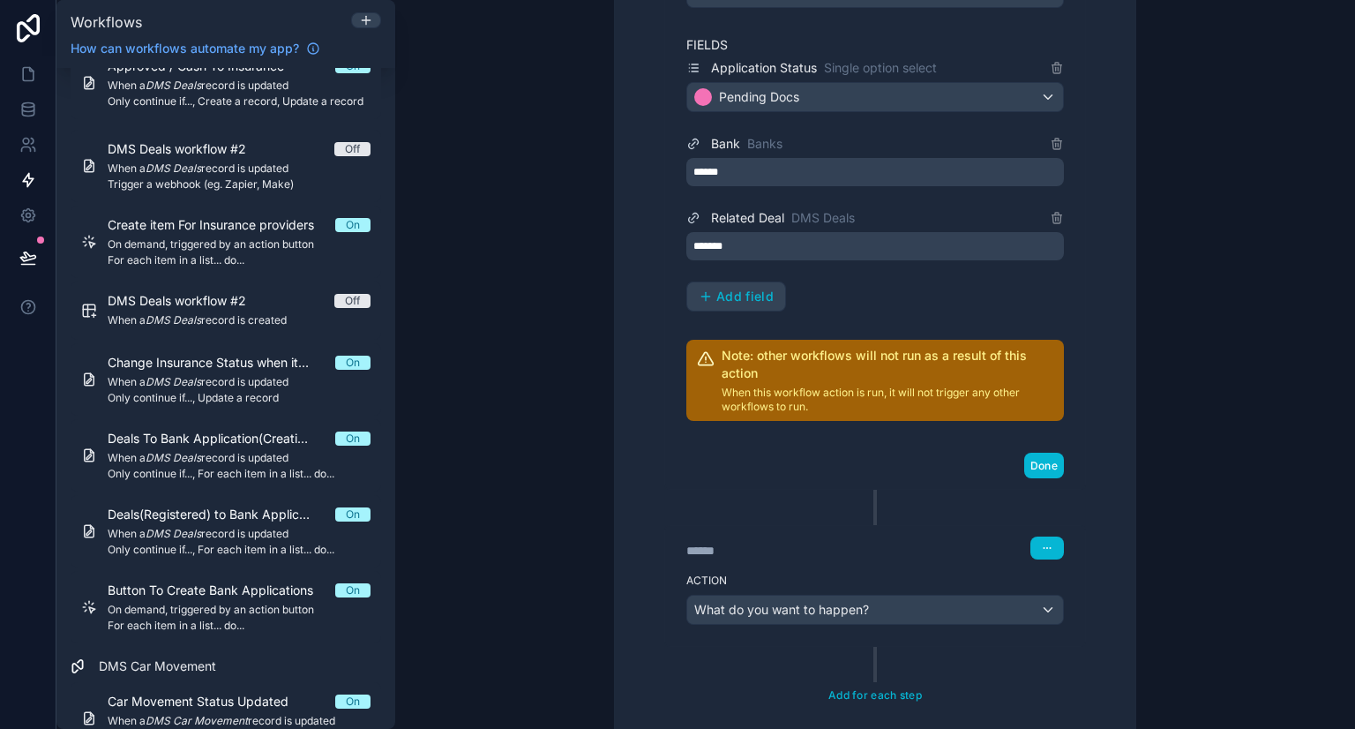
click at [705, 542] on div "******" at bounding box center [818, 551] width 265 height 18
drag, startPoint x: 1047, startPoint y: 536, endPoint x: 1016, endPoint y: 375, distance: 164.3
click at [1016, 375] on div "****** Step 2 Action Find a record ****** Step 3 Action Create a record Table D…" at bounding box center [875, 134] width 478 height 1025
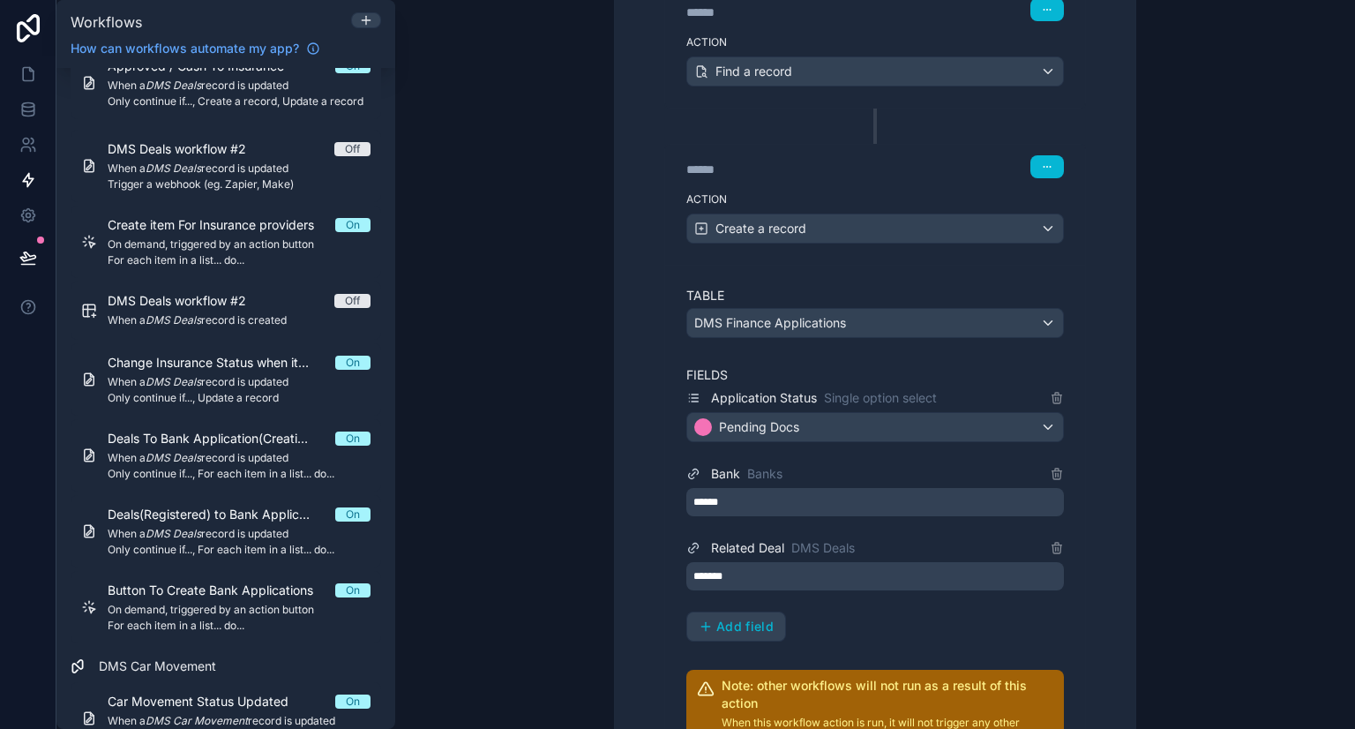
scroll to position [520, 0]
click at [873, 132] on div "****** Step 2 Action Find a record ****** Step 3 Action Create a record Table D…" at bounding box center [875, 463] width 478 height 1025
drag, startPoint x: 866, startPoint y: 130, endPoint x: 849, endPoint y: 118, distance: 20.3
click at [849, 118] on div "****** Step 2 Action Find a record ****** Step 3 Action Create a record Table D…" at bounding box center [875, 463] width 478 height 1025
click at [870, 124] on div "****** Step 2 Action Find a record ****** Step 3 Action Create a record Table D…" at bounding box center [875, 463] width 478 height 1025
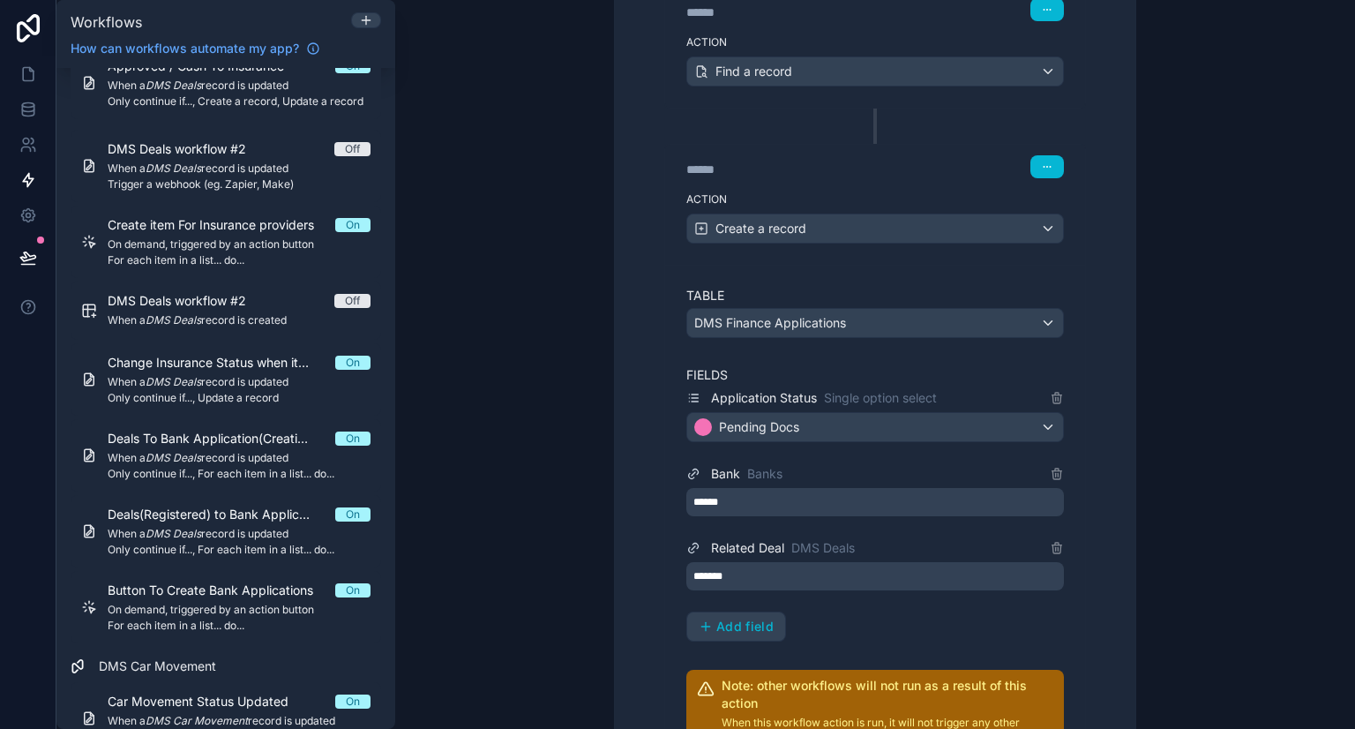
click at [870, 124] on div "****** Step 2 Action Find a record ****** Step 3 Action Create a record Table D…" at bounding box center [875, 463] width 478 height 1025
click at [860, 127] on div "****** Step 2 Action Find a record ****** Step 3 Action Create a record Table D…" at bounding box center [875, 463] width 478 height 1025
click at [1042, 161] on icon "button" at bounding box center [1047, 166] width 11 height 11
click at [1044, 203] on button "Edit Description" at bounding box center [1082, 202] width 121 height 28
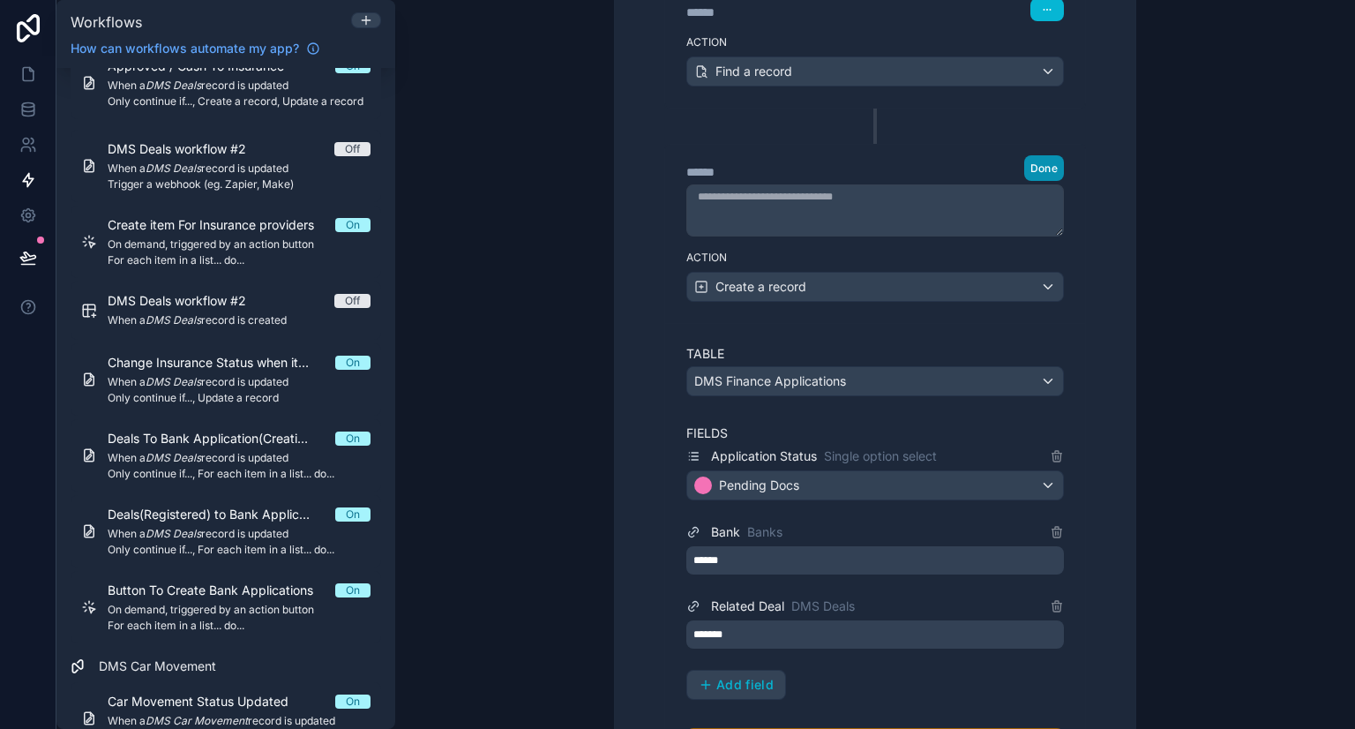
click at [1036, 161] on span "Done" at bounding box center [1043, 167] width 27 height 13
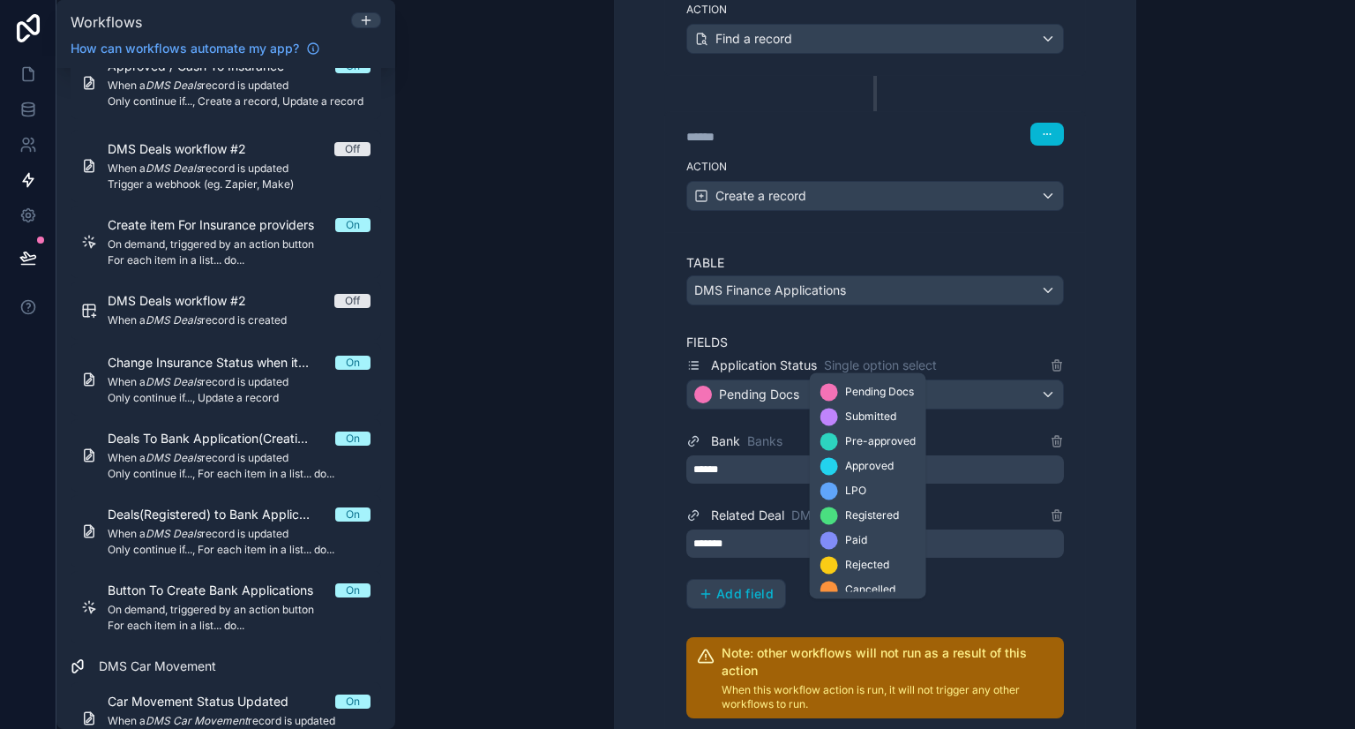
scroll to position [11, 0]
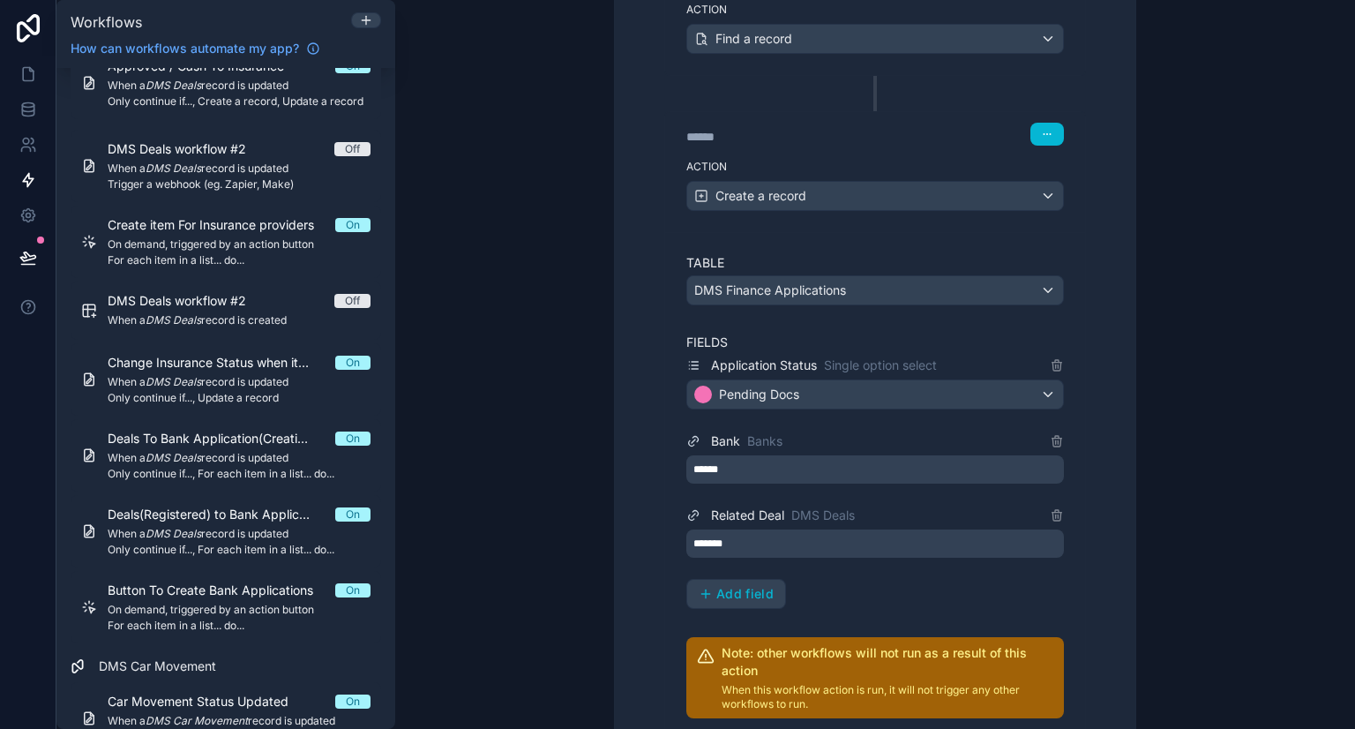
click at [945, 333] on label "Fields" at bounding box center [874, 342] width 377 height 18
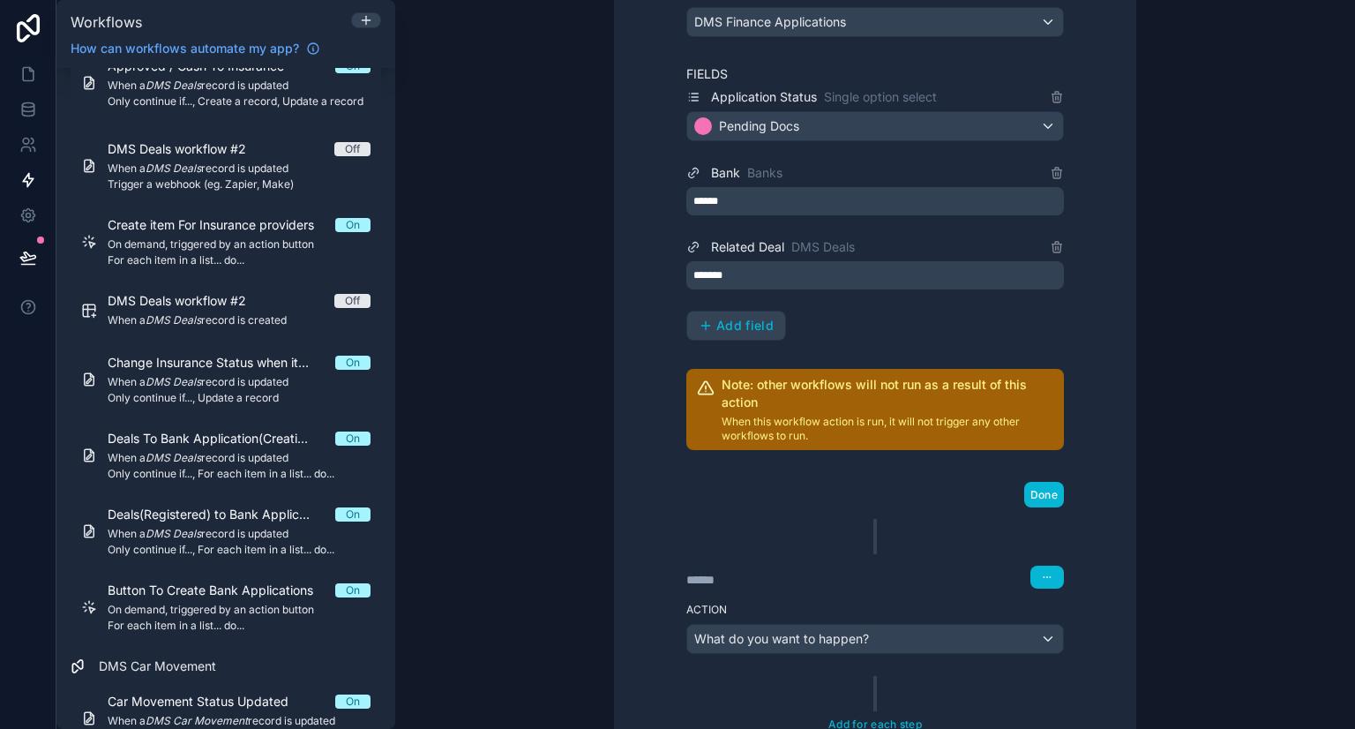
scroll to position [822, 0]
click at [882, 631] on div "What do you want to happen?" at bounding box center [875, 638] width 376 height 28
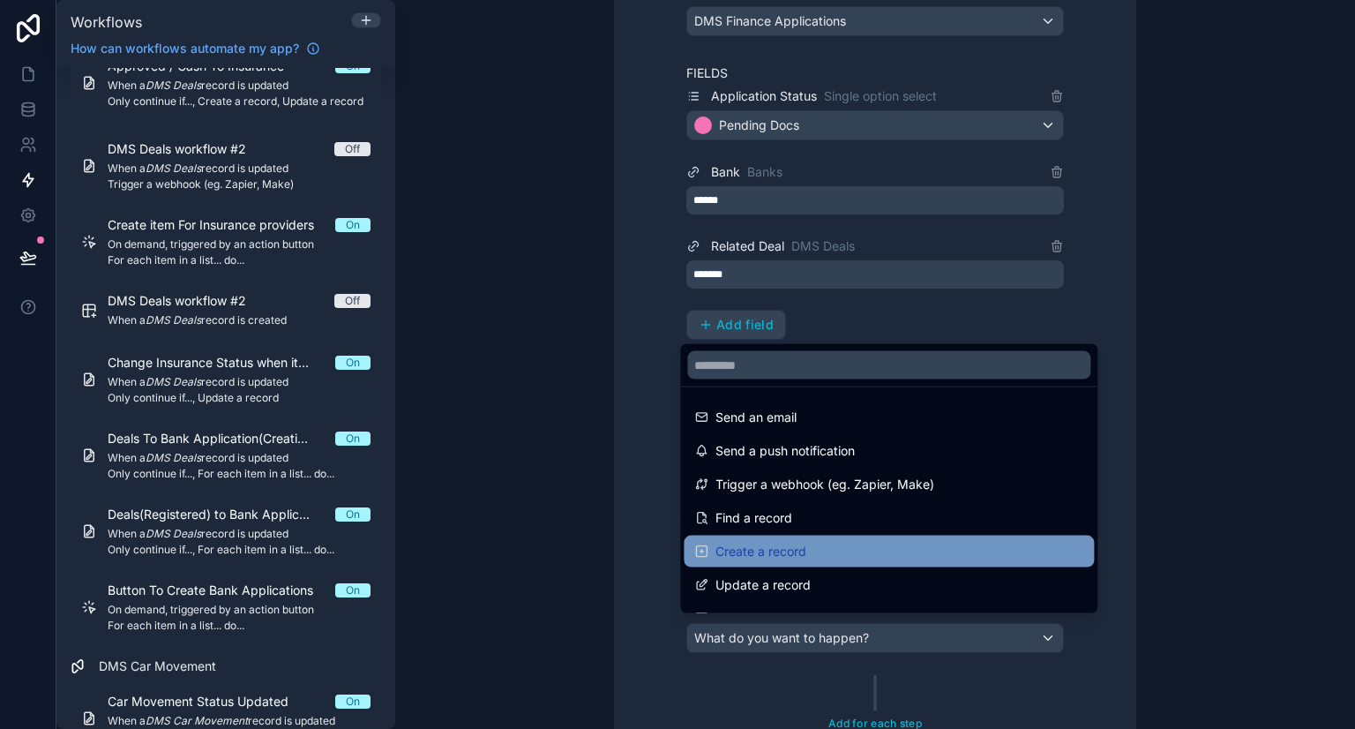
click at [759, 556] on span "Create a record" at bounding box center [760, 551] width 91 height 21
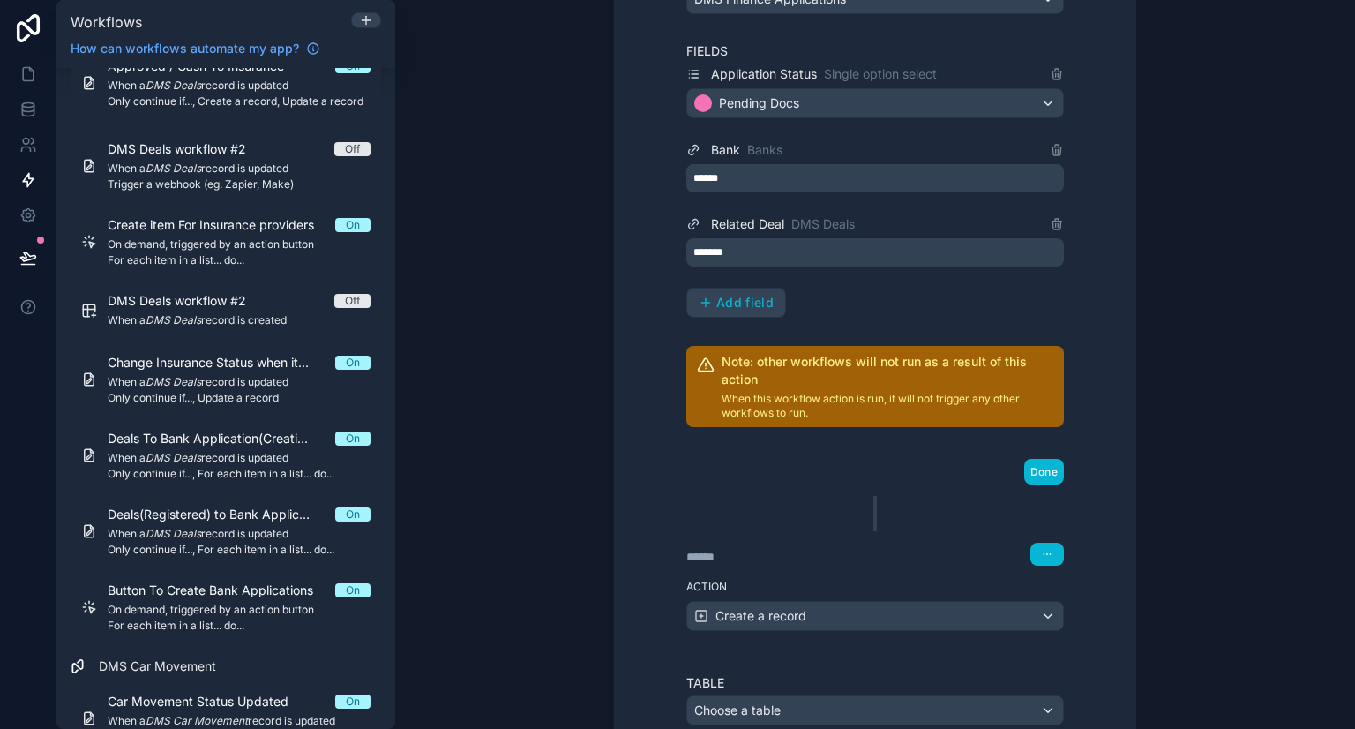
scroll to position [850, 0]
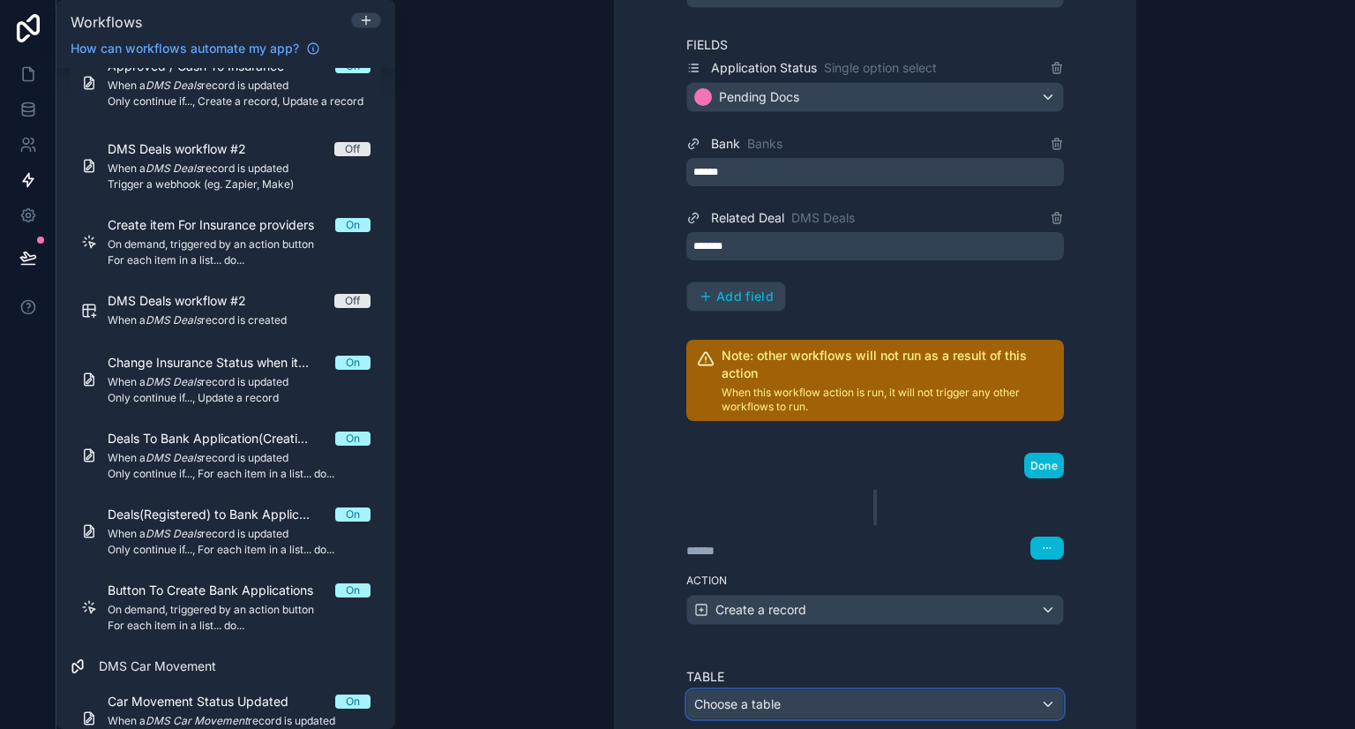
click at [734, 695] on span "Choose a table" at bounding box center [737, 704] width 86 height 18
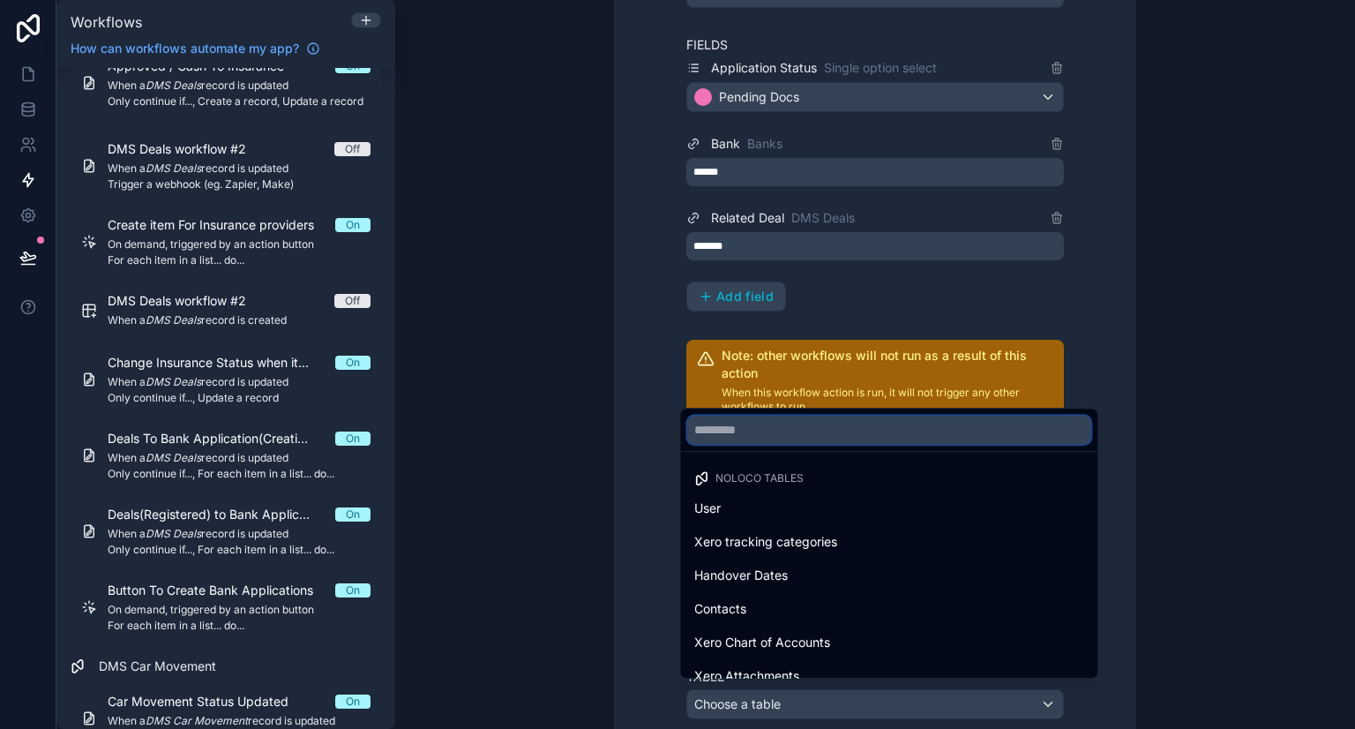
click at [781, 434] on input "text" at bounding box center [888, 429] width 403 height 28
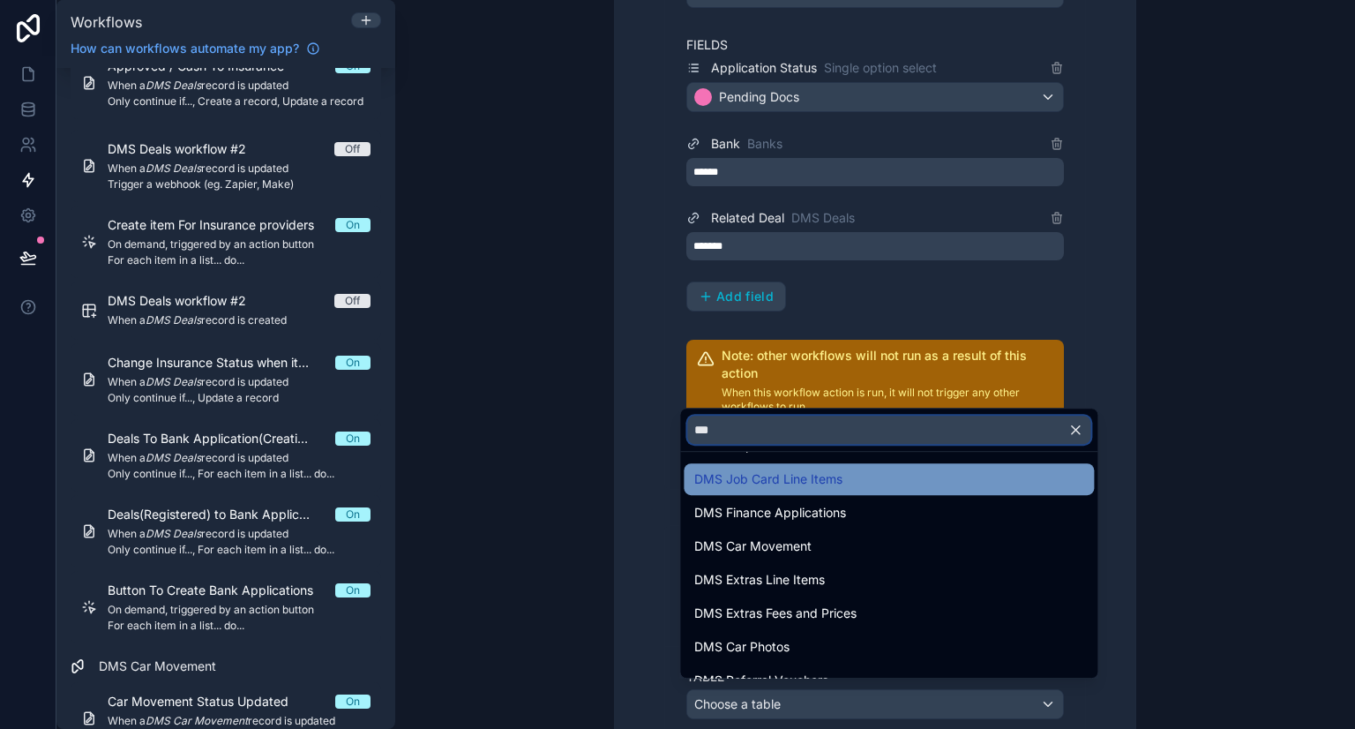
scroll to position [141, 0]
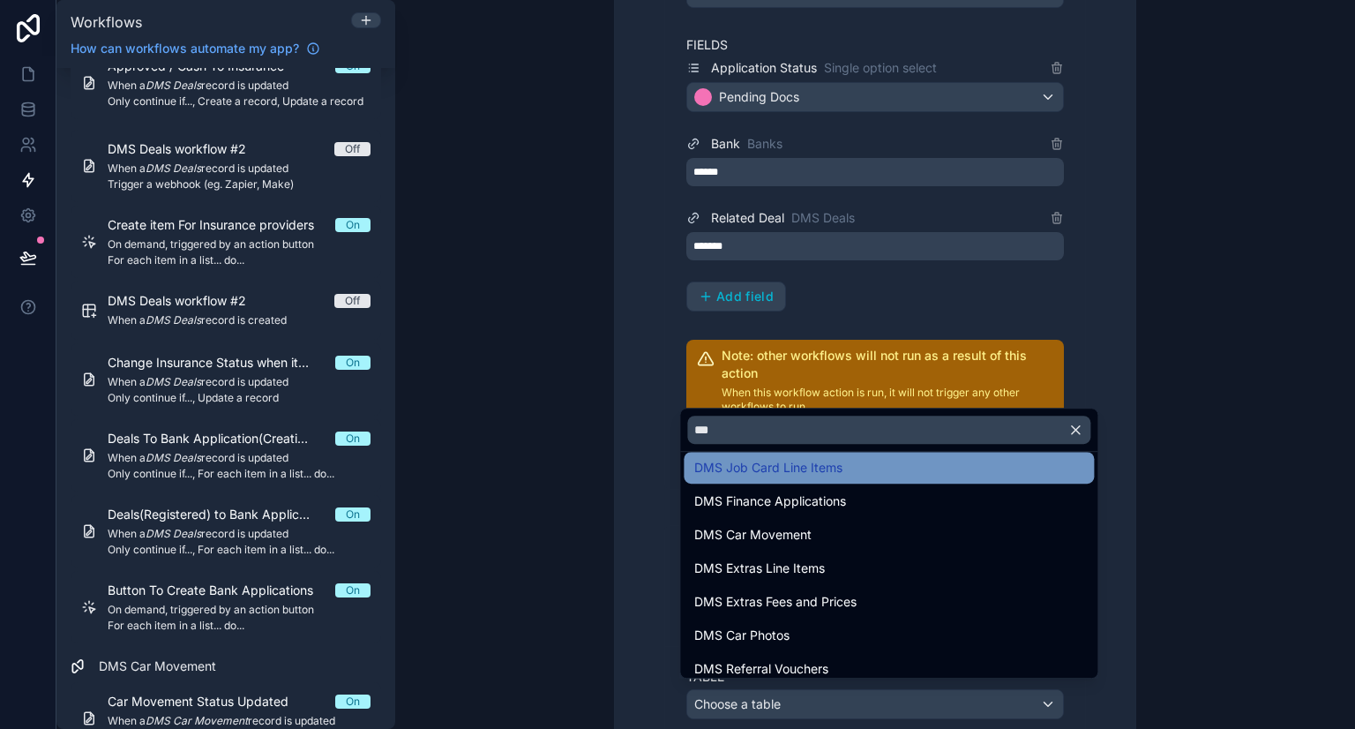
click at [793, 618] on ul "Noloco tables DMS Inventory DMS Deals DMS Prep Job Cards DMS Job Card Line Item…" at bounding box center [888, 565] width 417 height 226
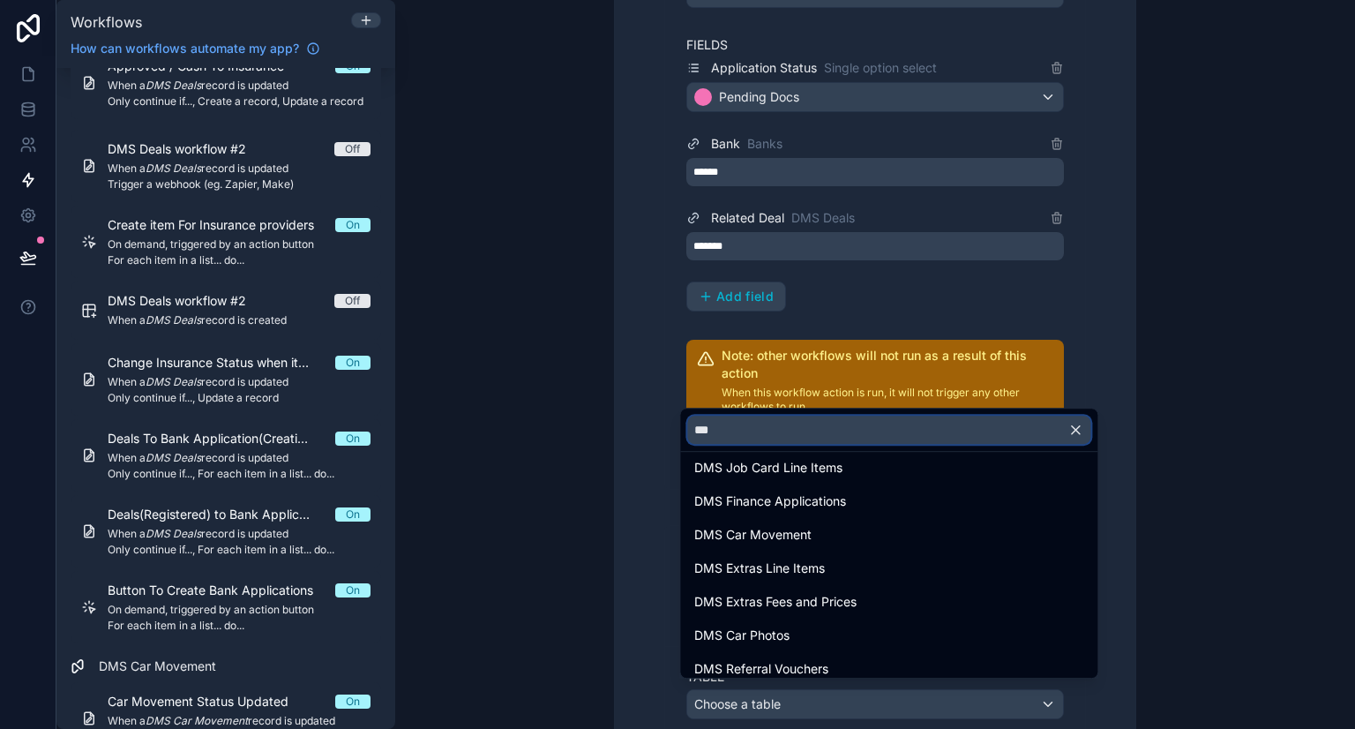
click at [745, 422] on input "***" at bounding box center [888, 429] width 403 height 28
type input "*"
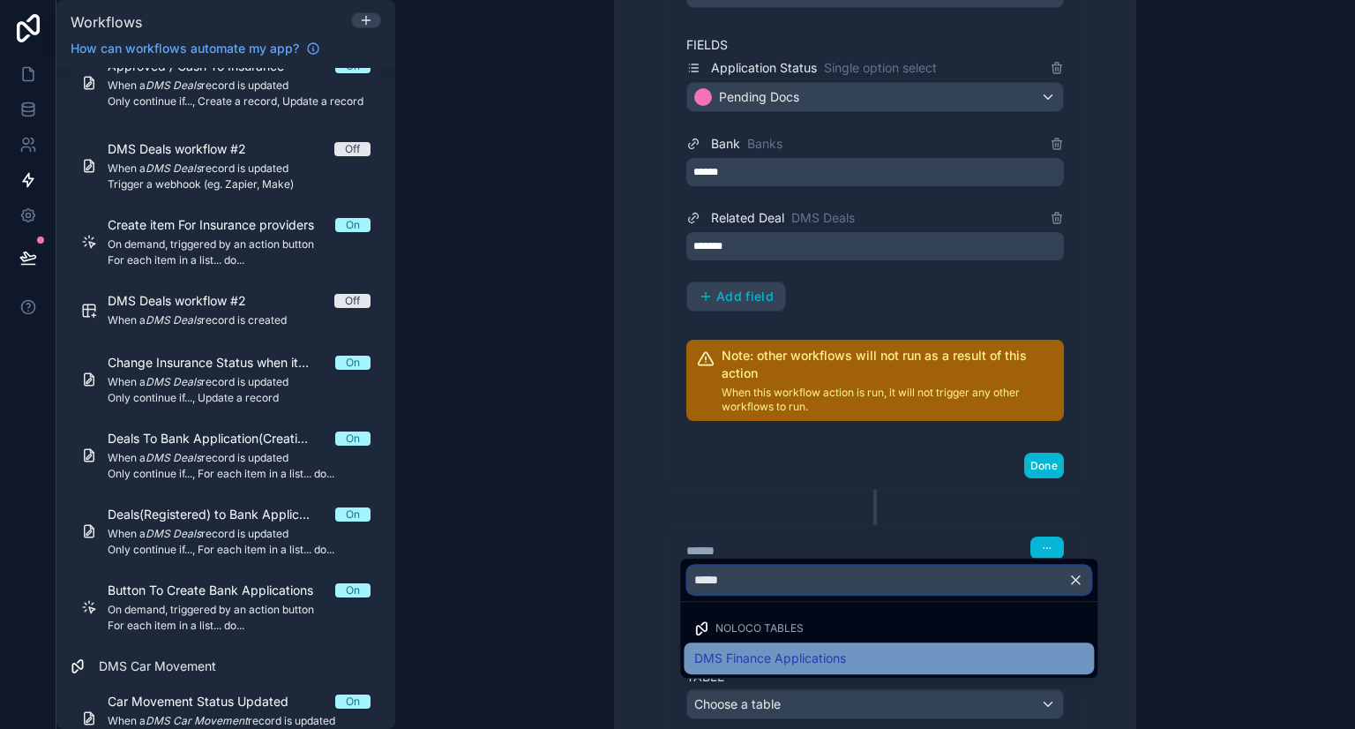
type input "*****"
click at [794, 664] on span "DMS Finance Applications" at bounding box center [770, 657] width 152 height 21
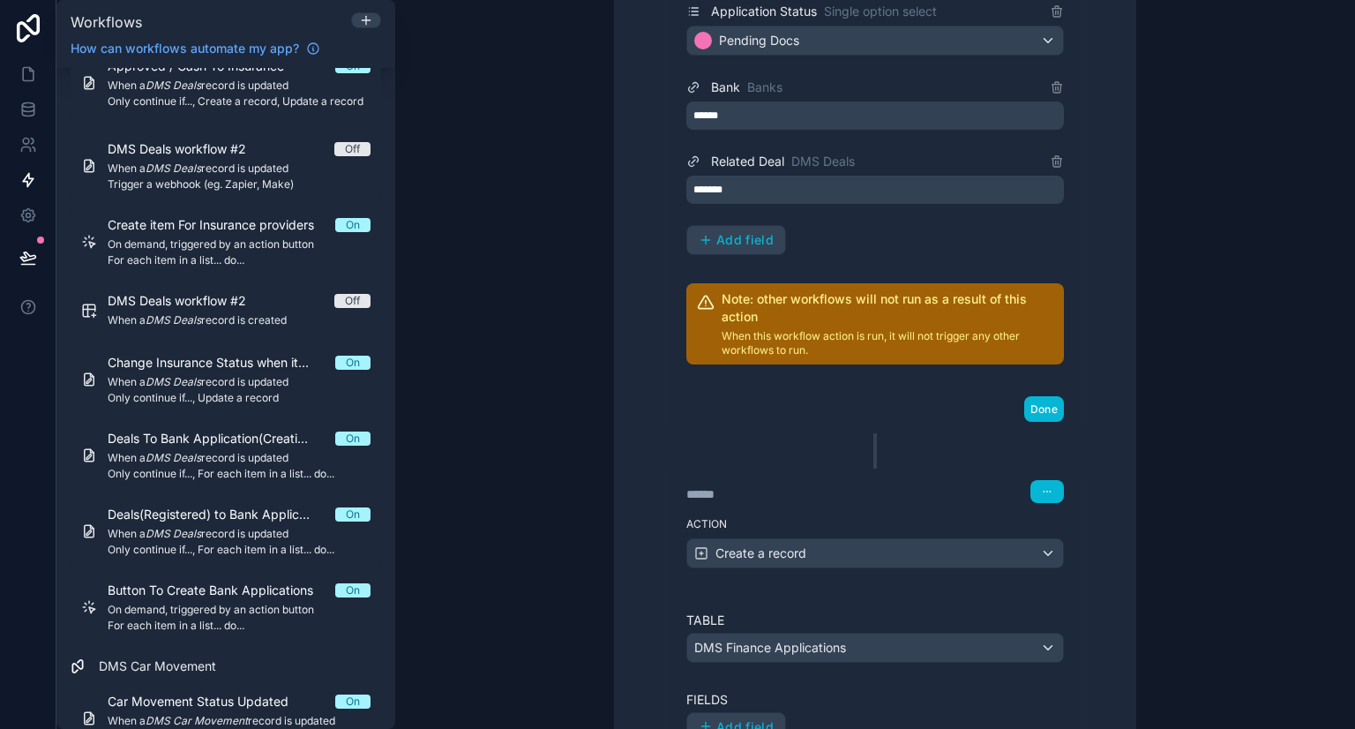
scroll to position [936, 0]
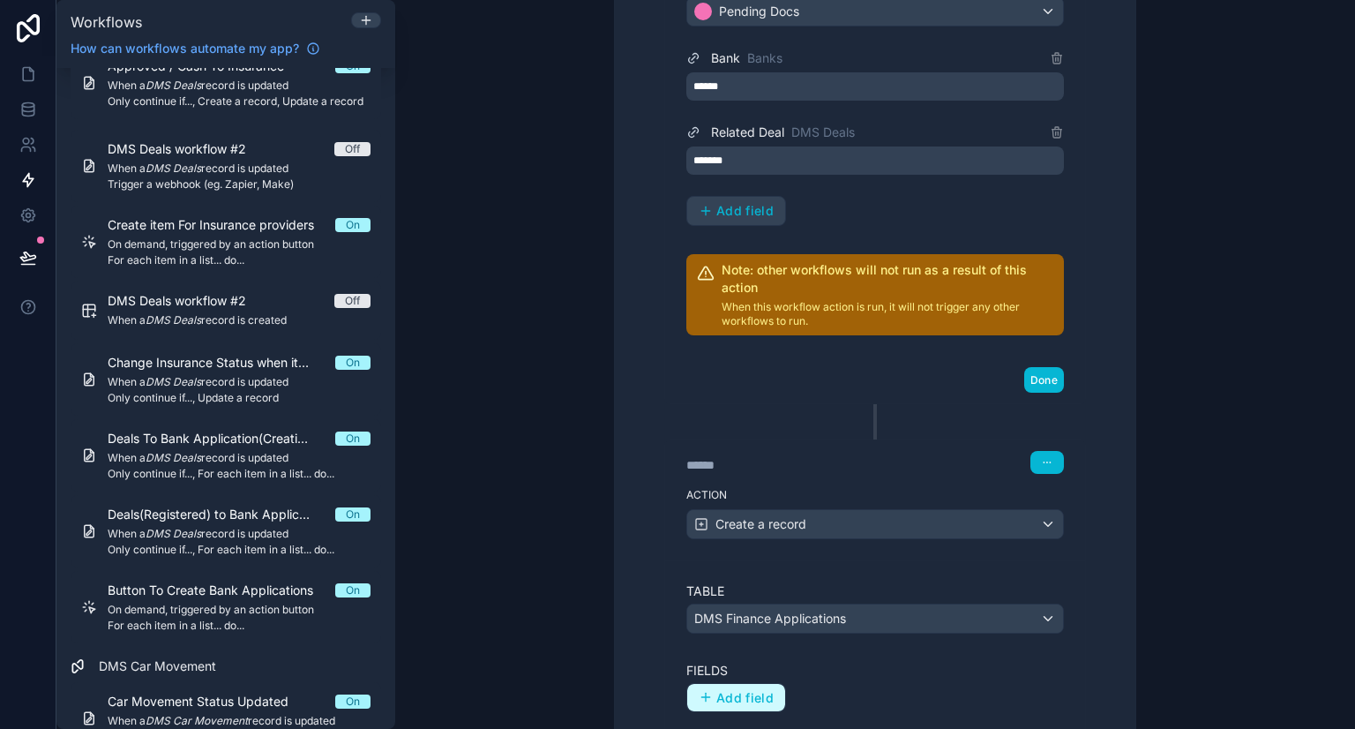
click at [723, 684] on button "Add field" at bounding box center [736, 698] width 98 height 28
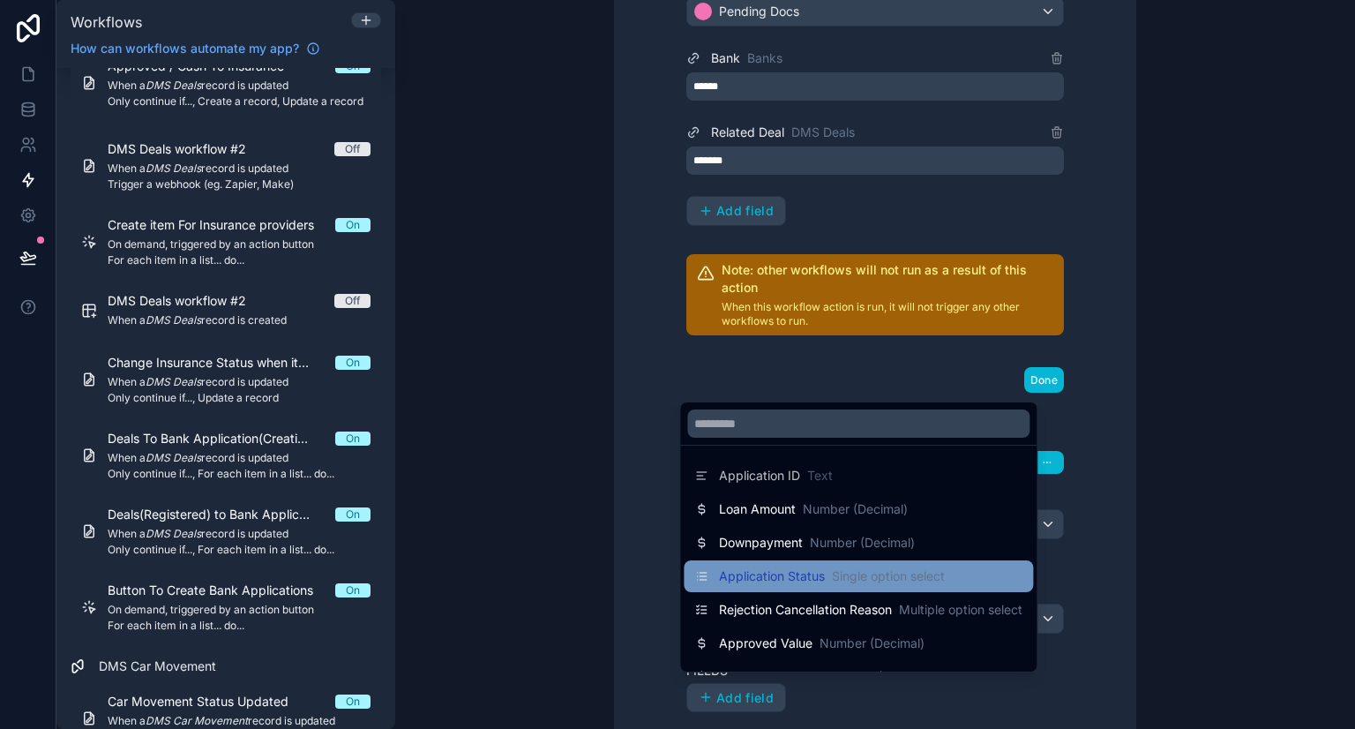
click at [766, 580] on span "Application Status" at bounding box center [772, 576] width 106 height 18
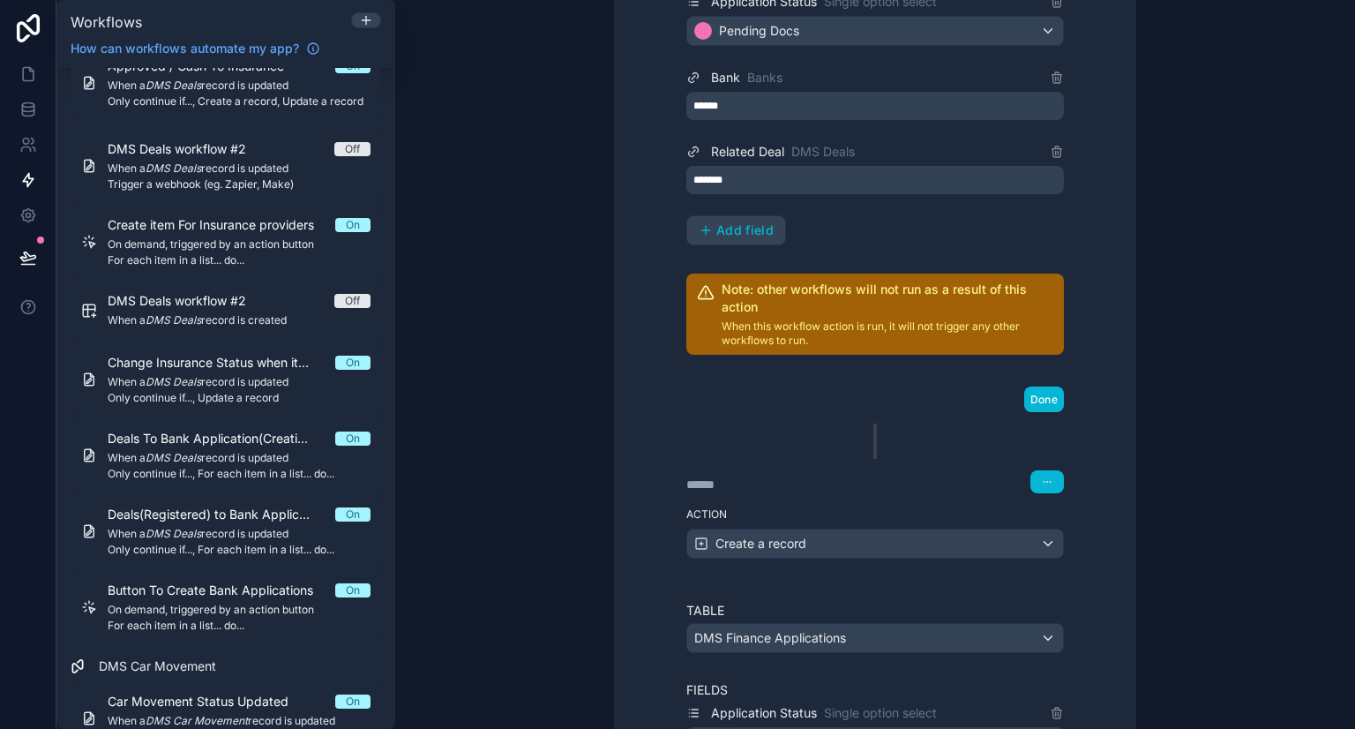
scroll to position [983, 0]
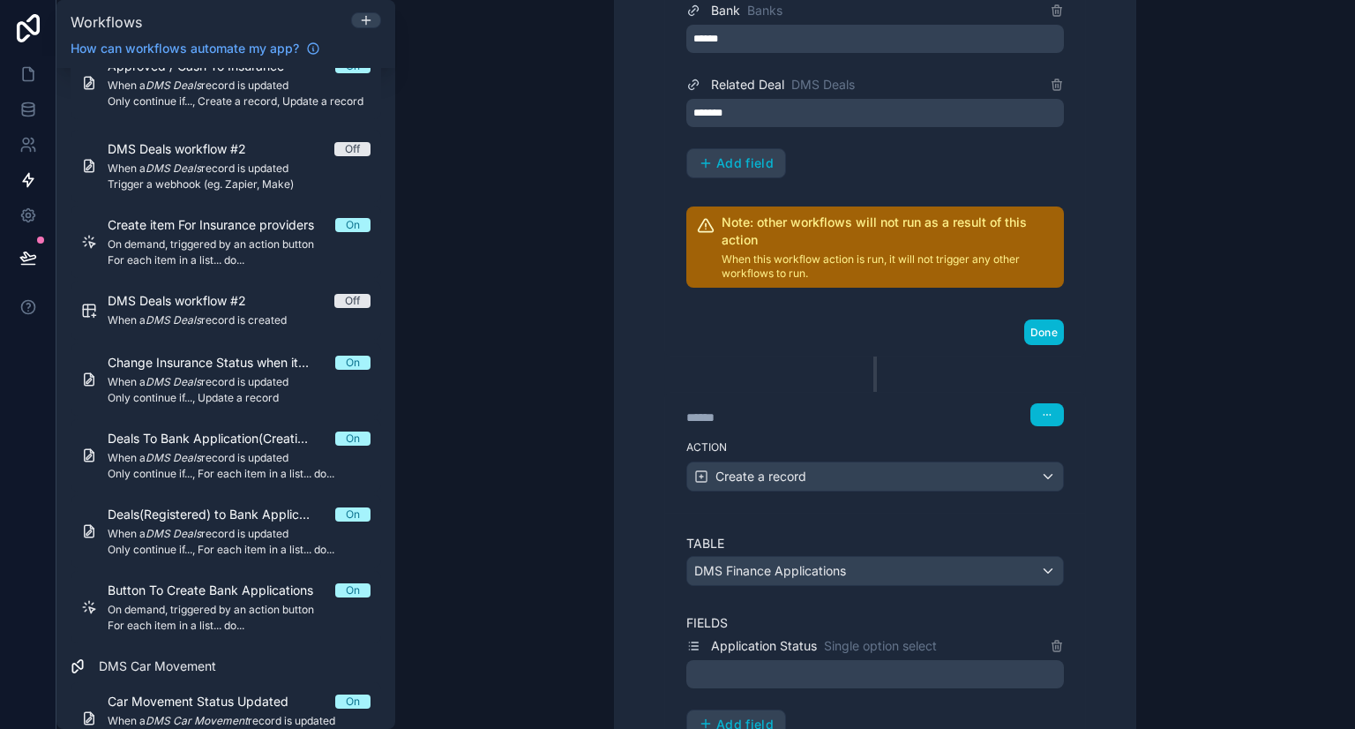
click at [770, 670] on div at bounding box center [874, 674] width 377 height 28
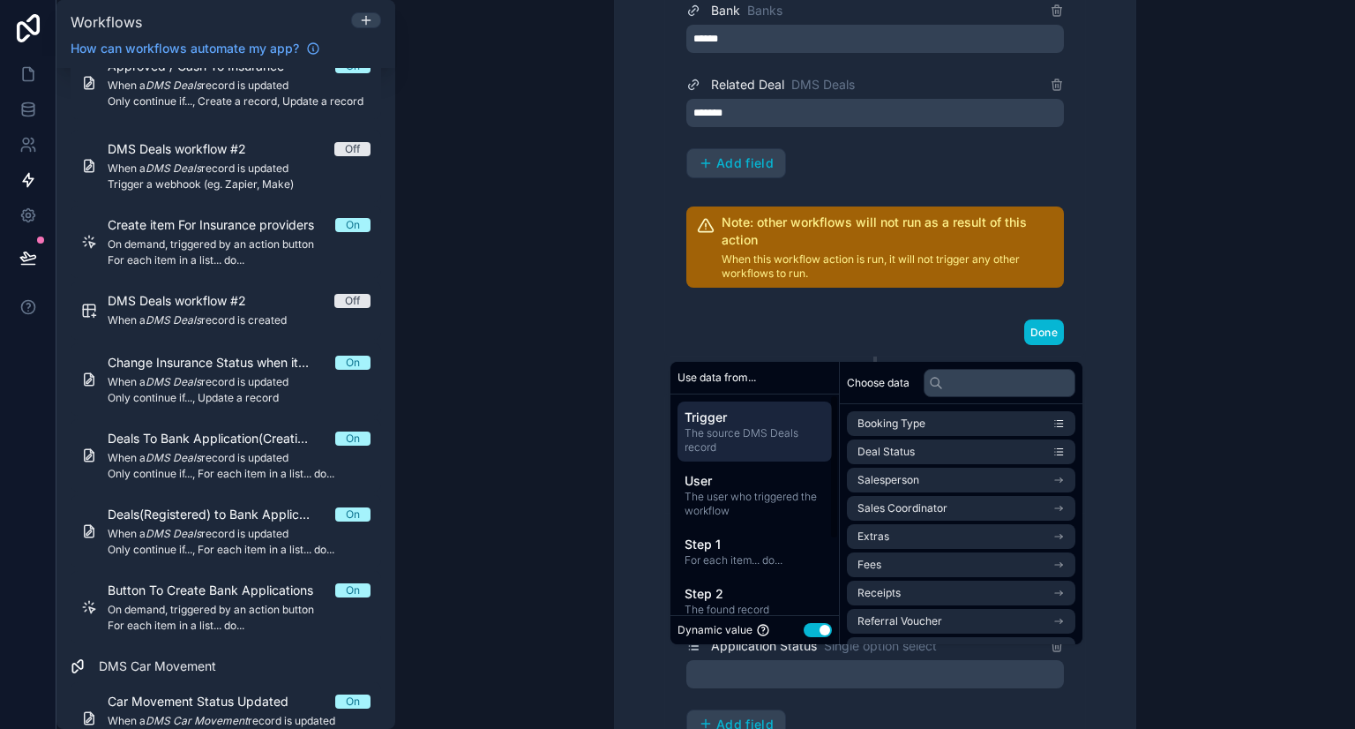
click at [811, 632] on button "Use setting" at bounding box center [818, 630] width 28 height 14
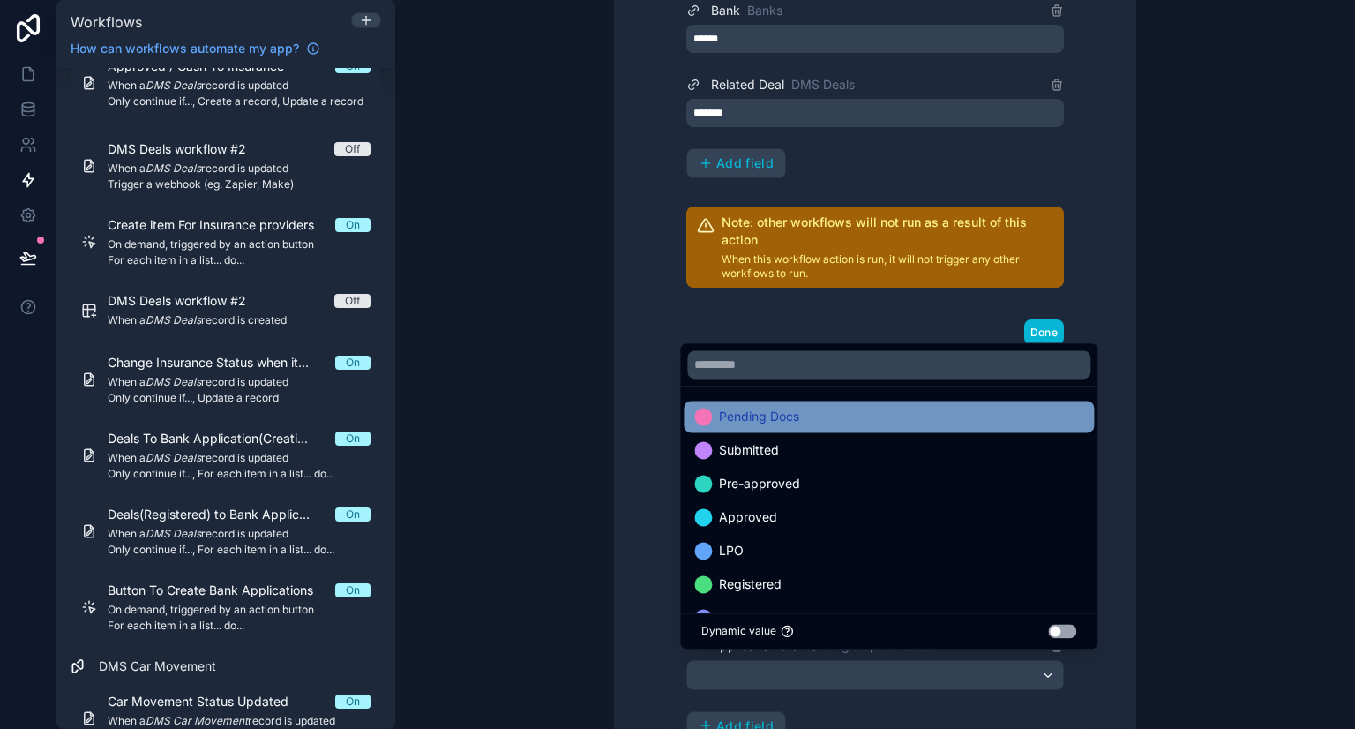
click at [761, 414] on span "Pending Docs" at bounding box center [759, 416] width 80 height 21
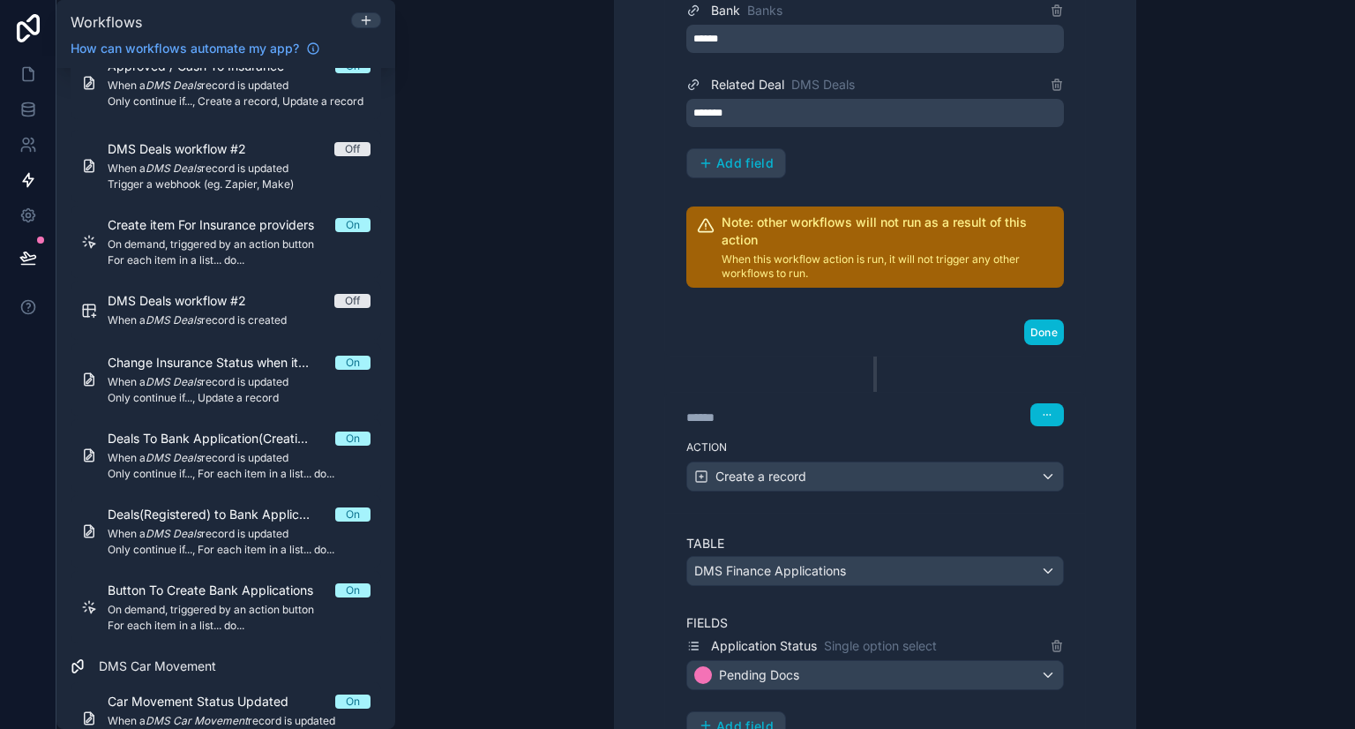
click at [875, 329] on div "Done" at bounding box center [875, 332] width 420 height 47
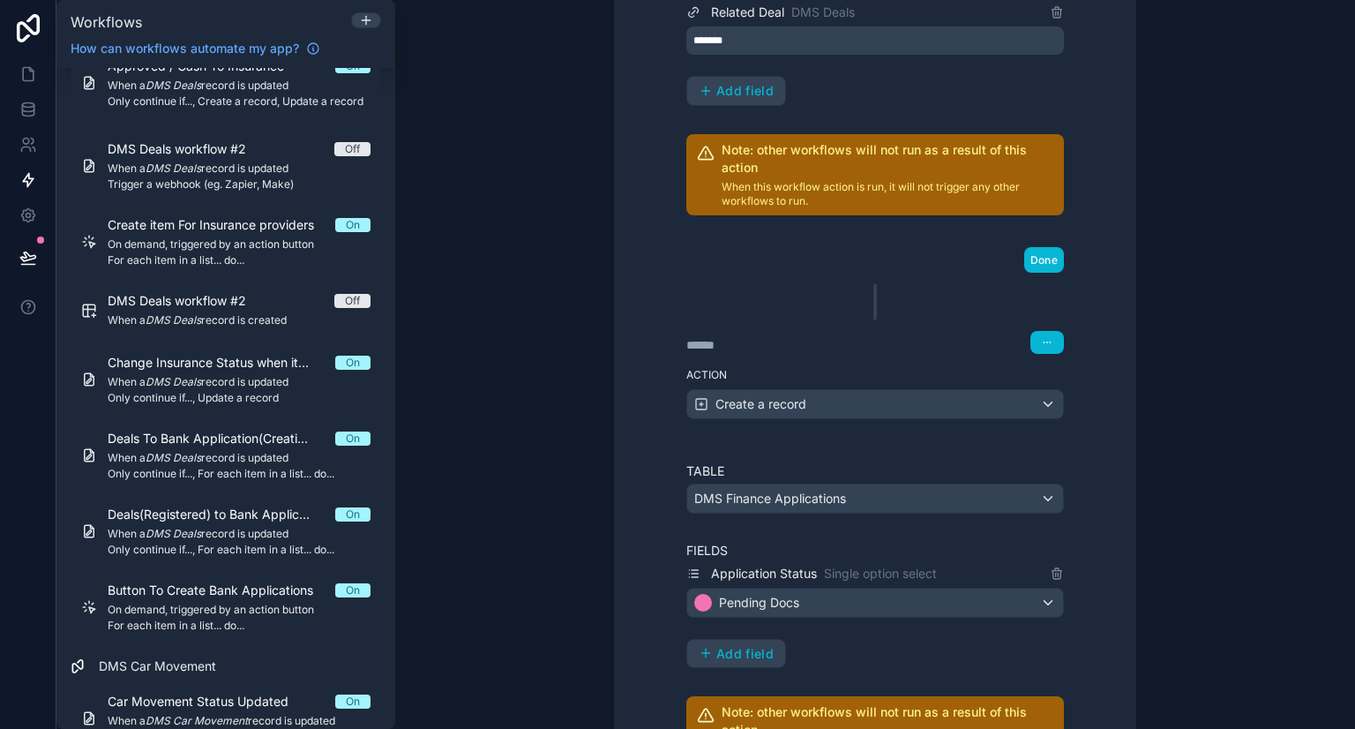
scroll to position [1058, 0]
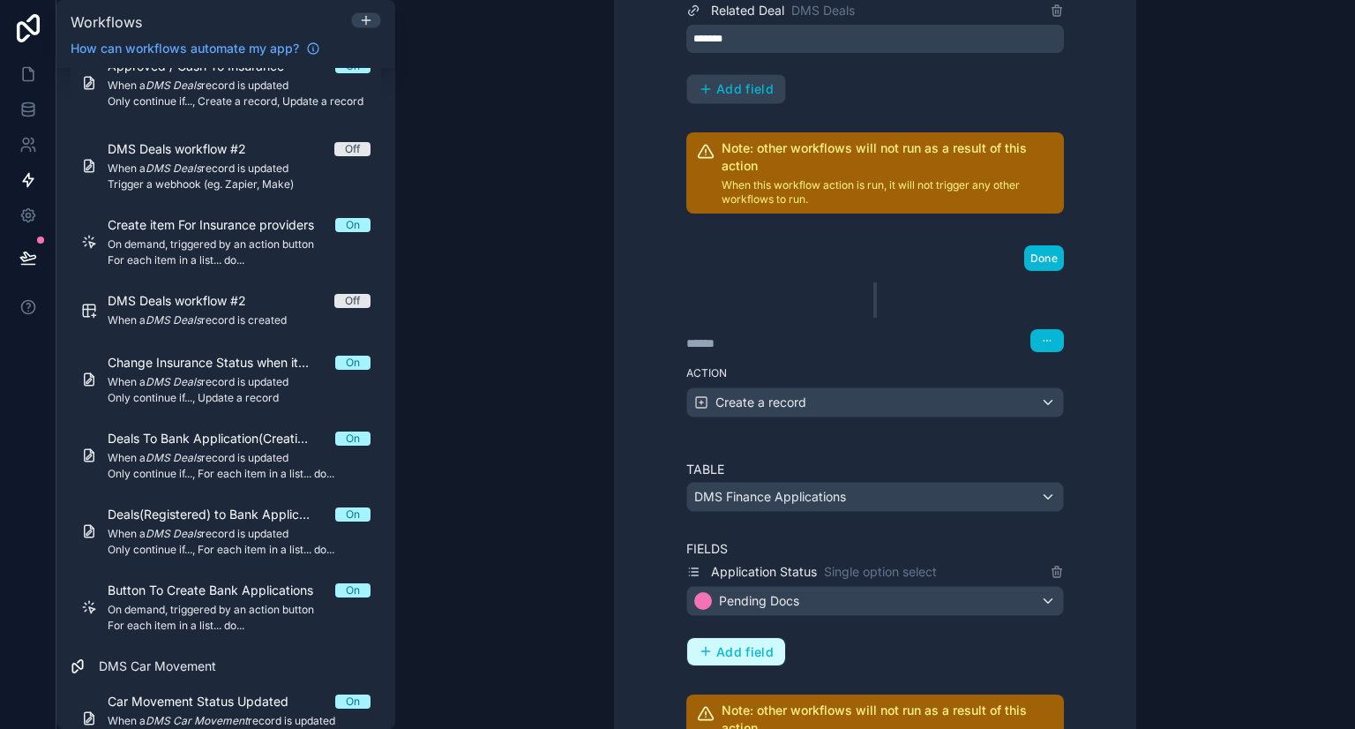
click at [731, 644] on span "Add field" at bounding box center [744, 652] width 57 height 16
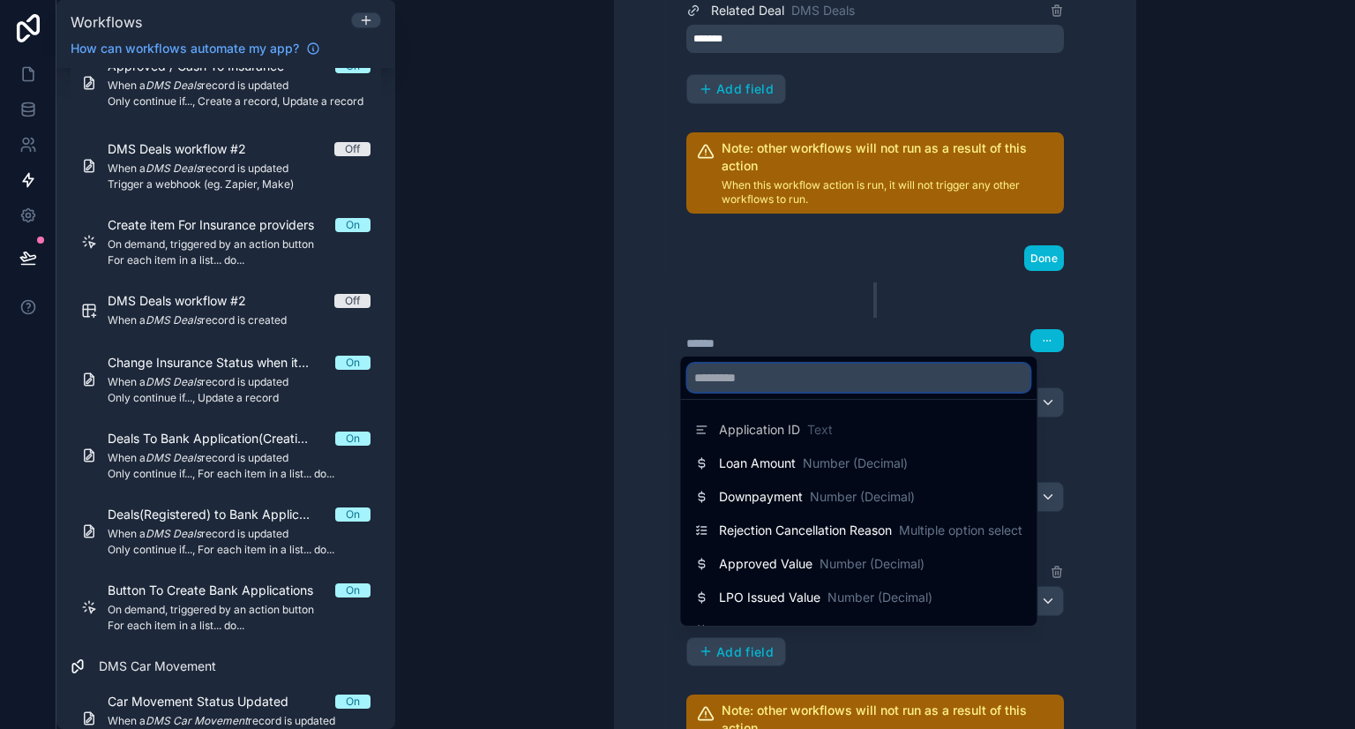
click at [771, 384] on input "text" at bounding box center [858, 377] width 342 height 28
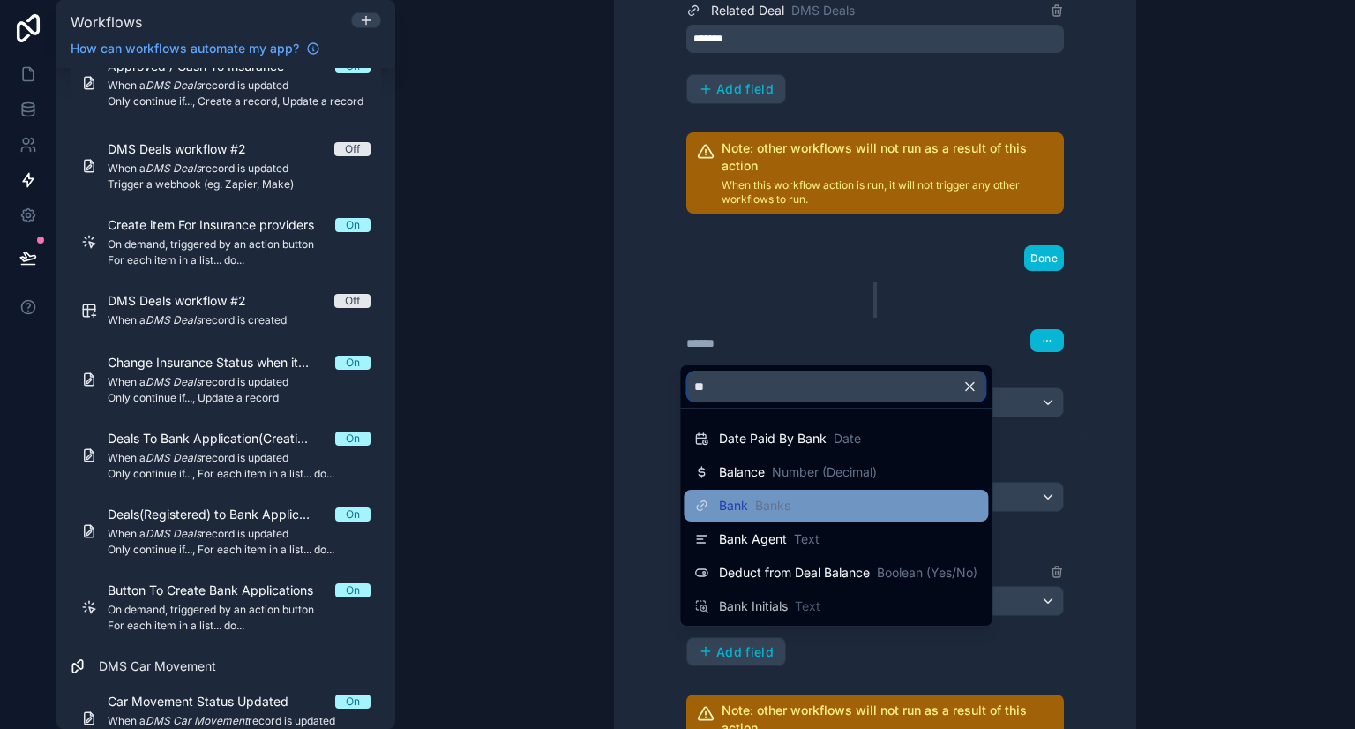
type input "**"
click at [744, 516] on div "Bank Banks" at bounding box center [836, 506] width 304 height 32
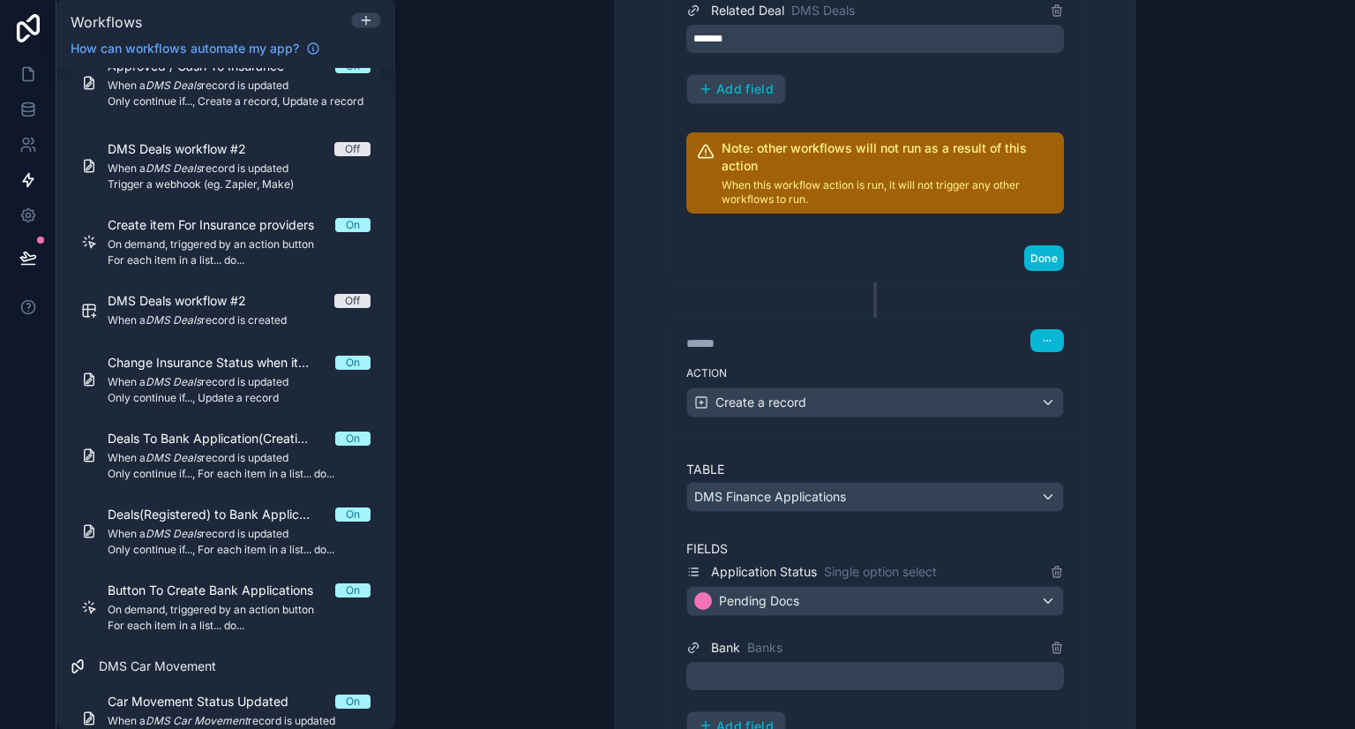
click at [740, 651] on div "Bank Banks" at bounding box center [874, 663] width 377 height 53
click at [740, 662] on div at bounding box center [874, 676] width 377 height 28
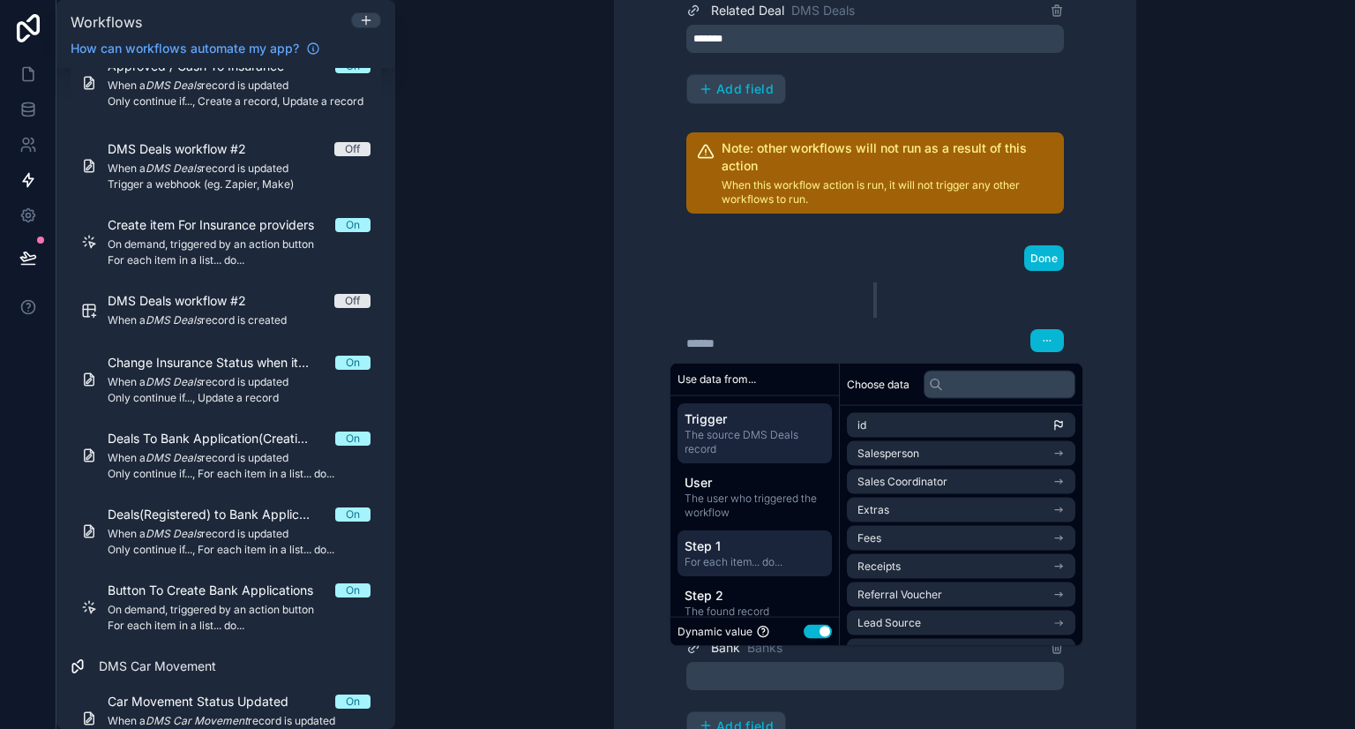
click at [746, 555] on span "For each item... do..." at bounding box center [754, 562] width 140 height 14
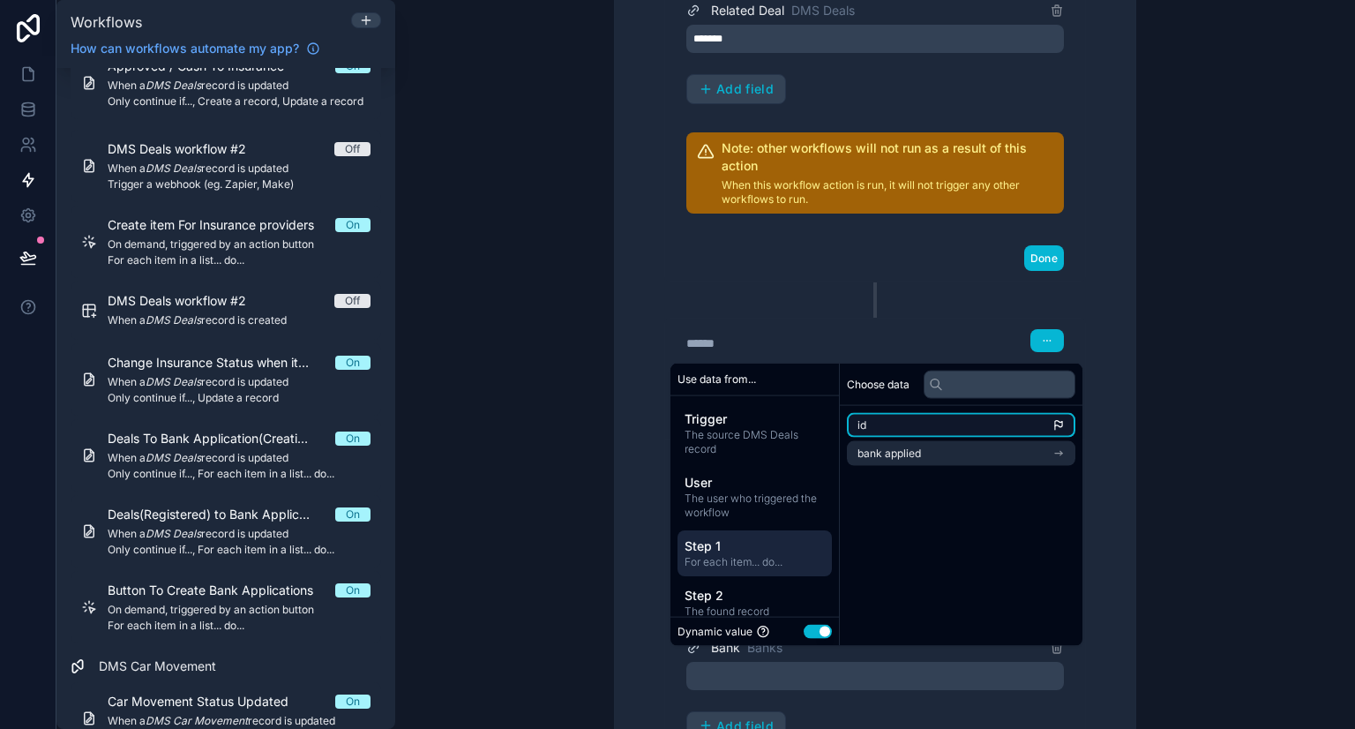
click at [946, 421] on li "id" at bounding box center [961, 425] width 228 height 25
click at [1032, 428] on li "id" at bounding box center [961, 425] width 228 height 25
click at [1093, 303] on div "****** Step 2 Action Find a record ****** Step 3 Action Create a record Table D…" at bounding box center [875, 166] width 478 height 1504
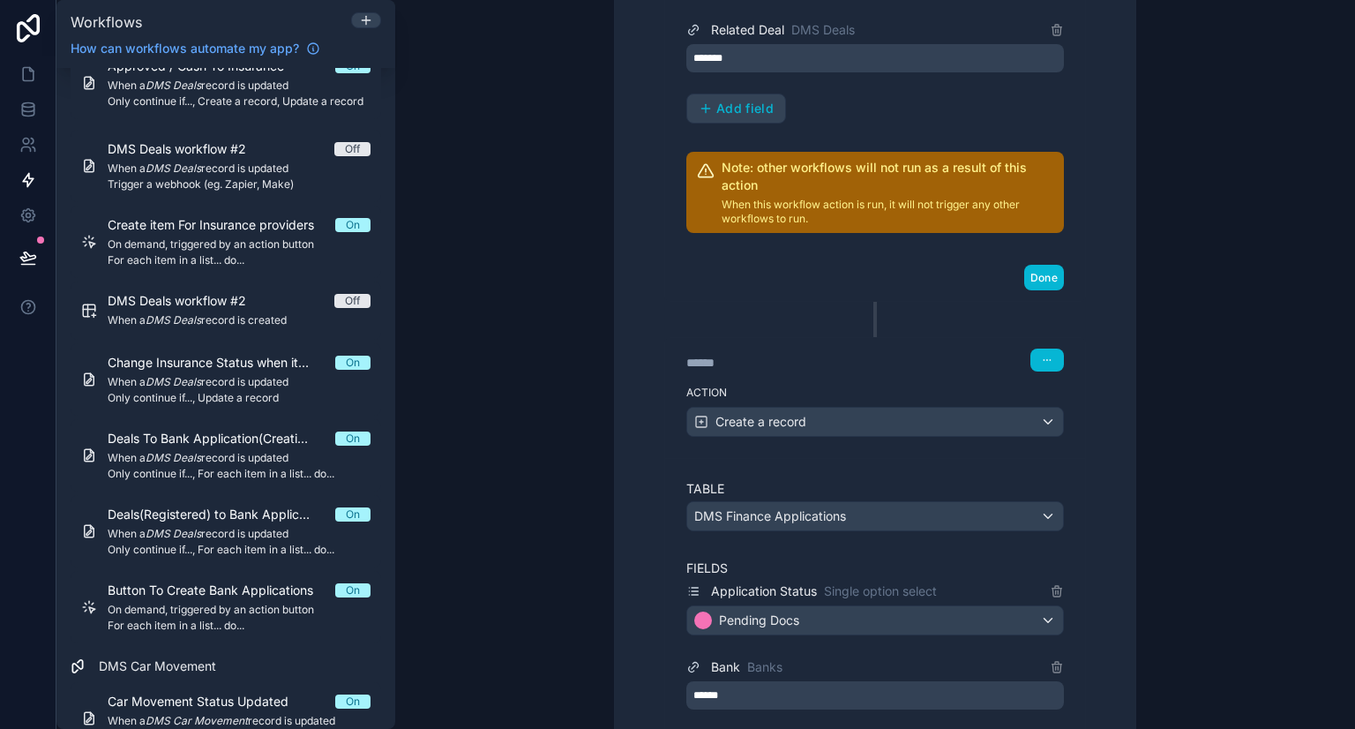
scroll to position [1223, 0]
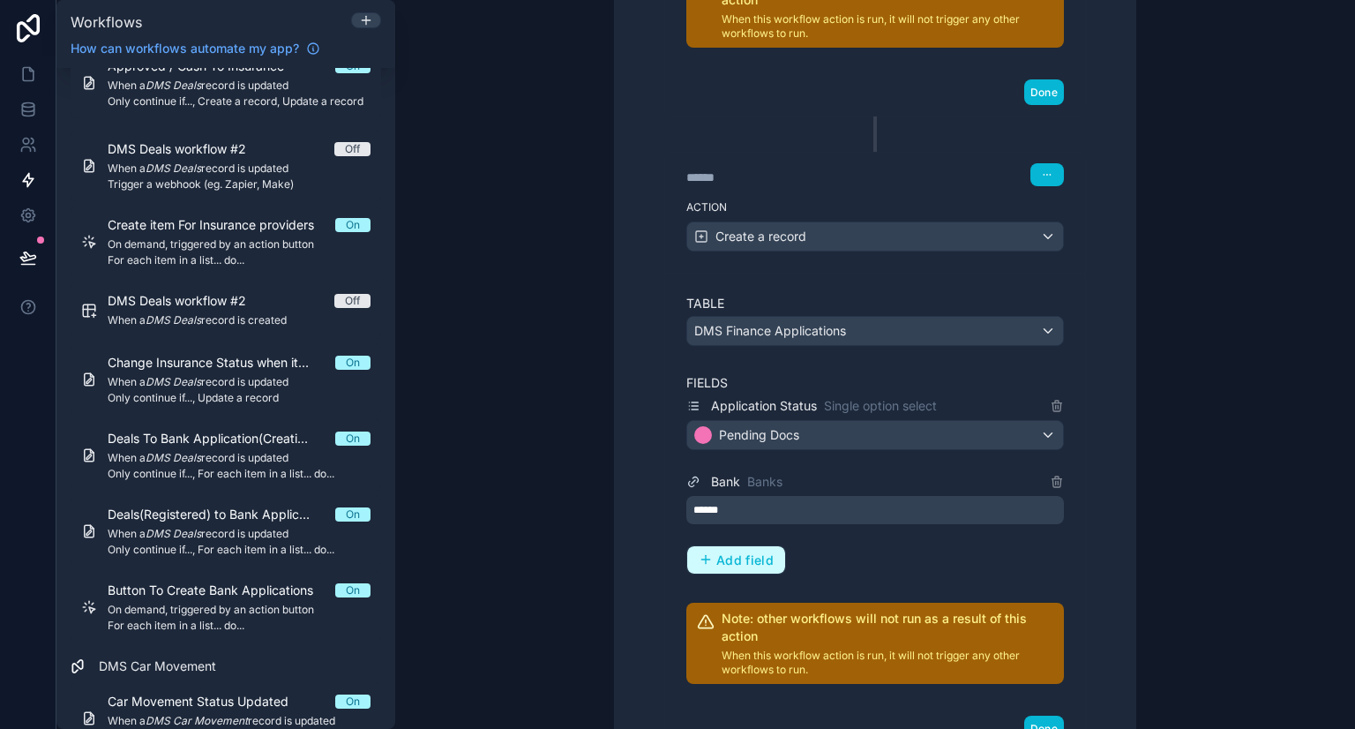
click at [744, 552] on span "Add field" at bounding box center [744, 560] width 57 height 16
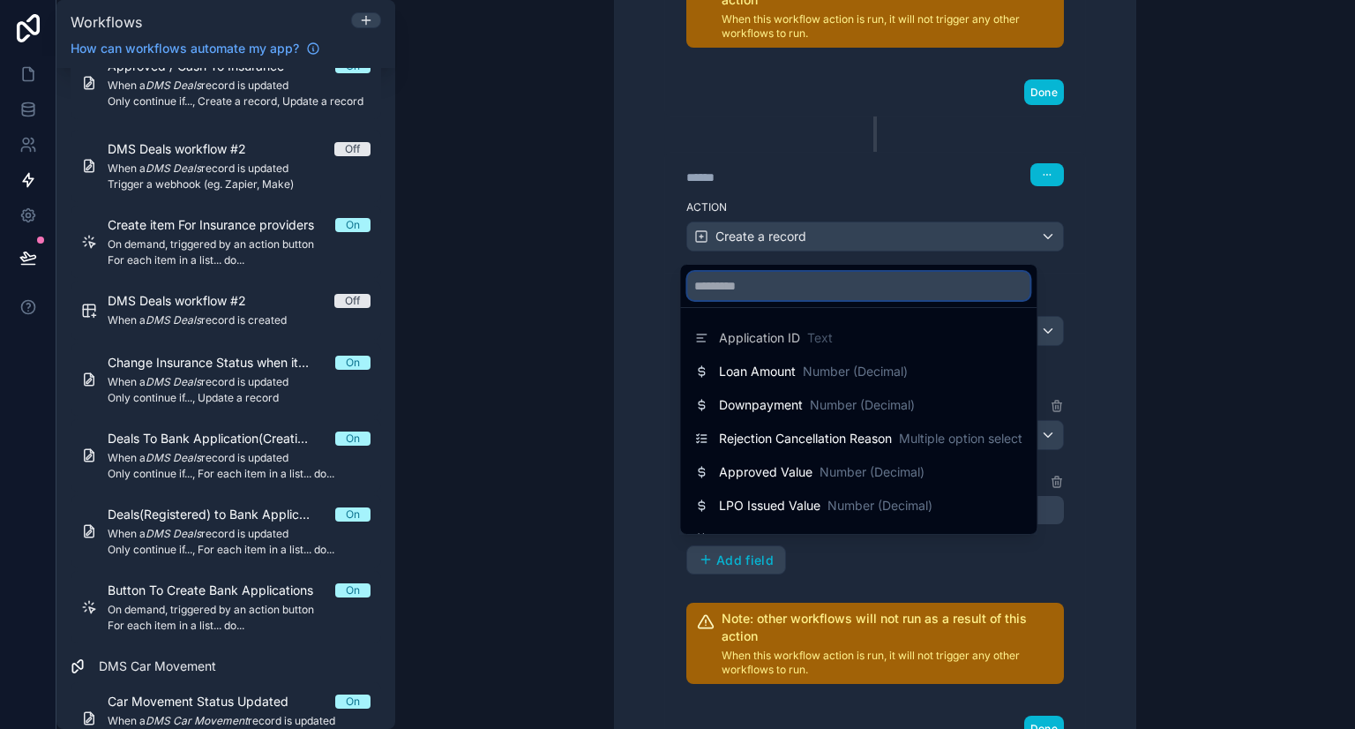
click at [765, 292] on input "text" at bounding box center [858, 286] width 342 height 28
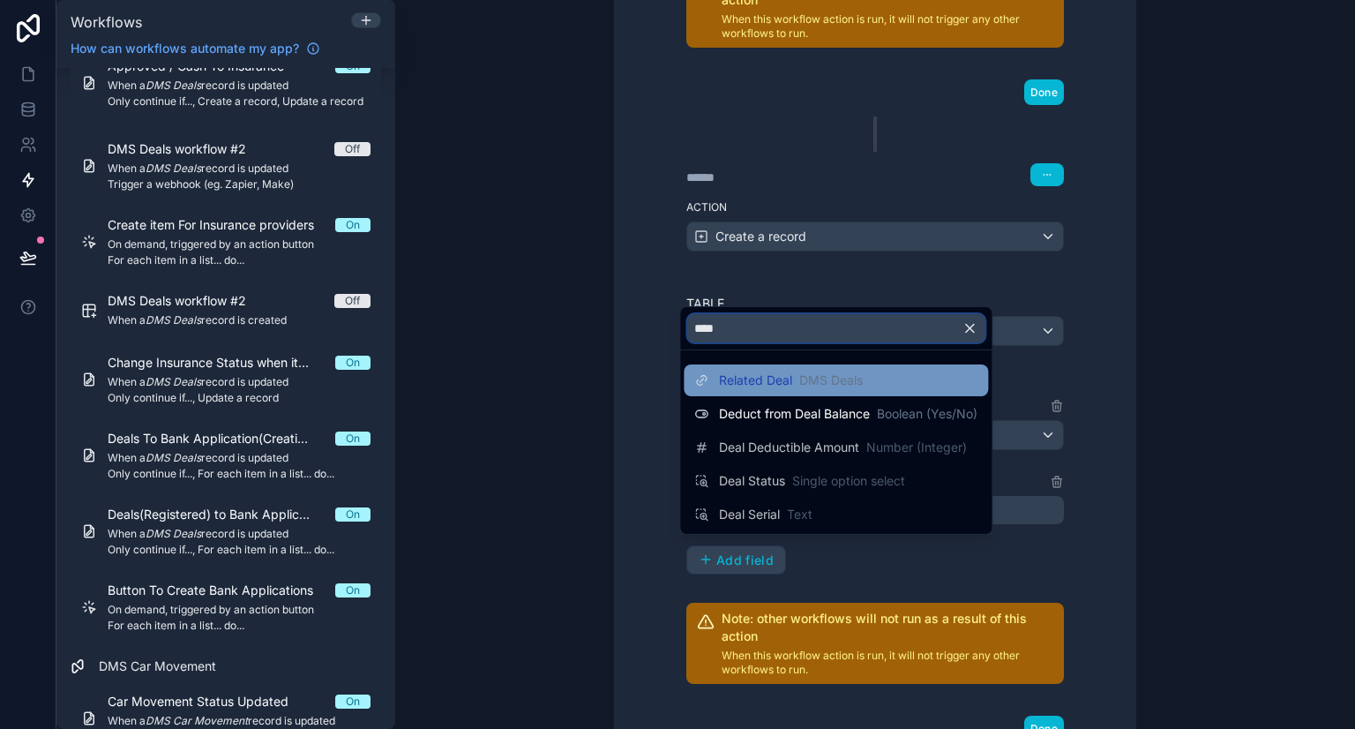
type input "****"
click at [759, 392] on div "Related Deal DMS Deals" at bounding box center [836, 380] width 304 height 32
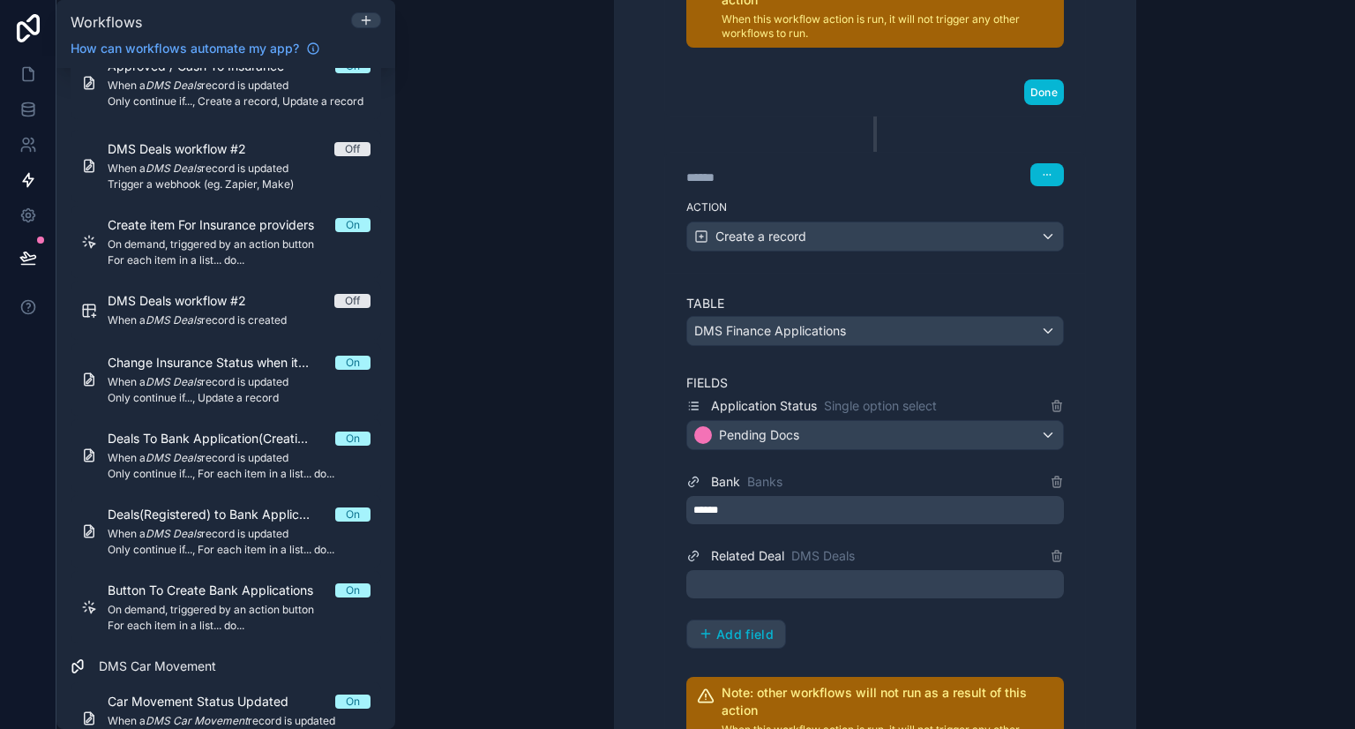
click at [751, 574] on div at bounding box center [874, 584] width 377 height 28
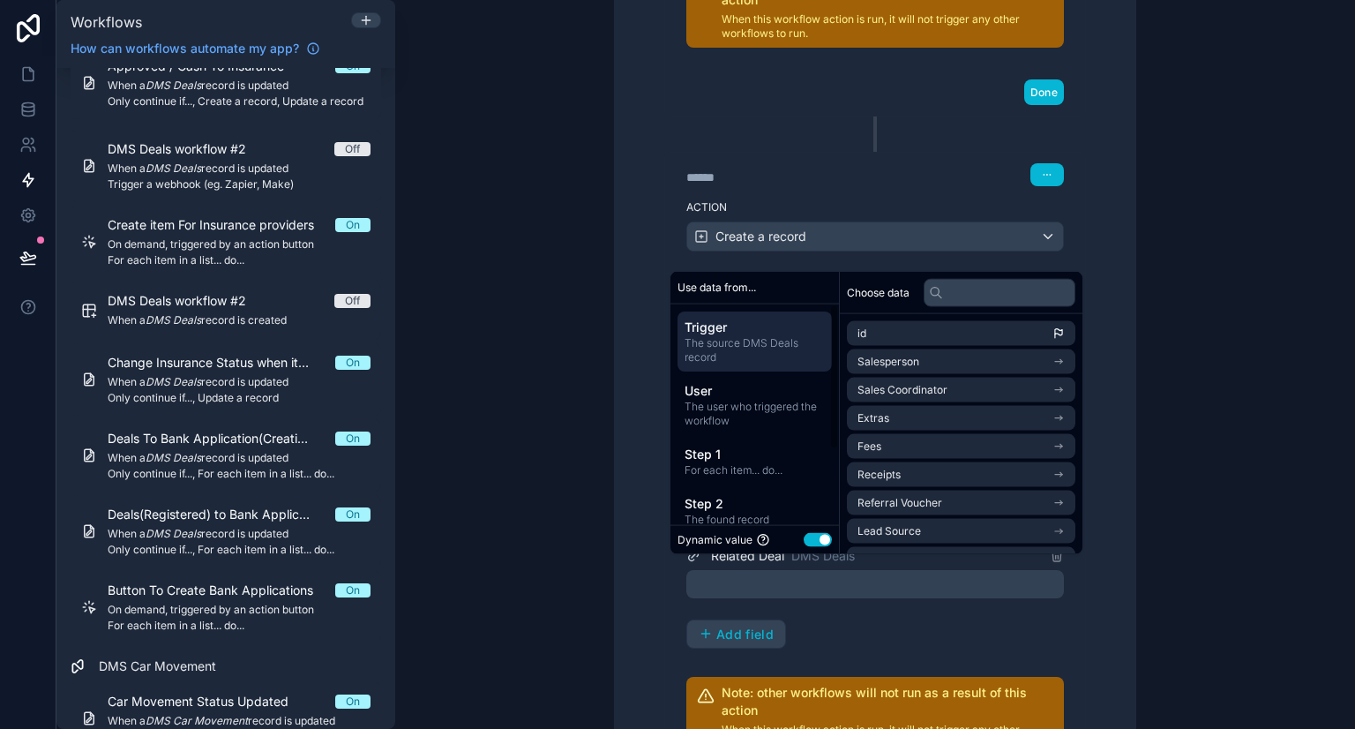
click at [760, 340] on span "The source DMS Deals record" at bounding box center [754, 350] width 140 height 28
click at [878, 323] on li "id" at bounding box center [961, 333] width 228 height 25
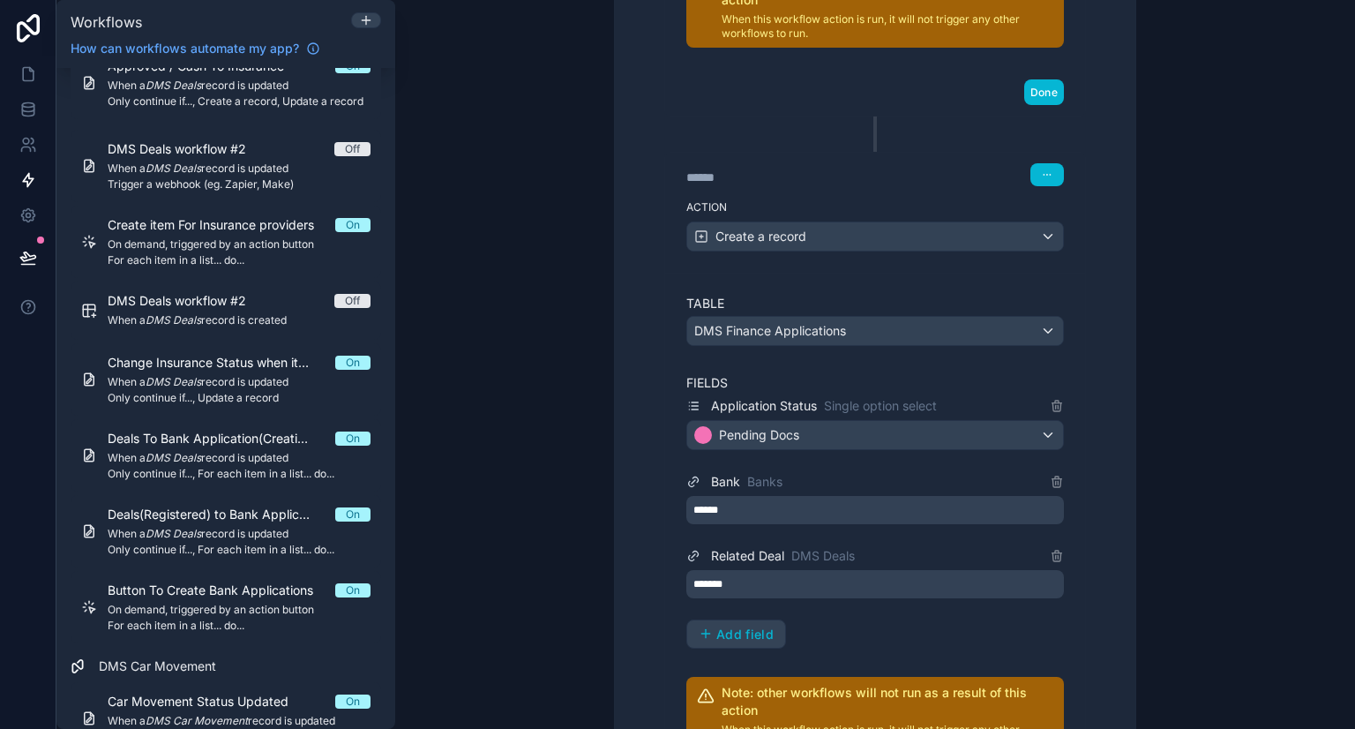
click at [1101, 207] on div "****** Step 2 Action Find a record ****** Step 3 Action Create a record Table D…" at bounding box center [875, 38] width 478 height 1578
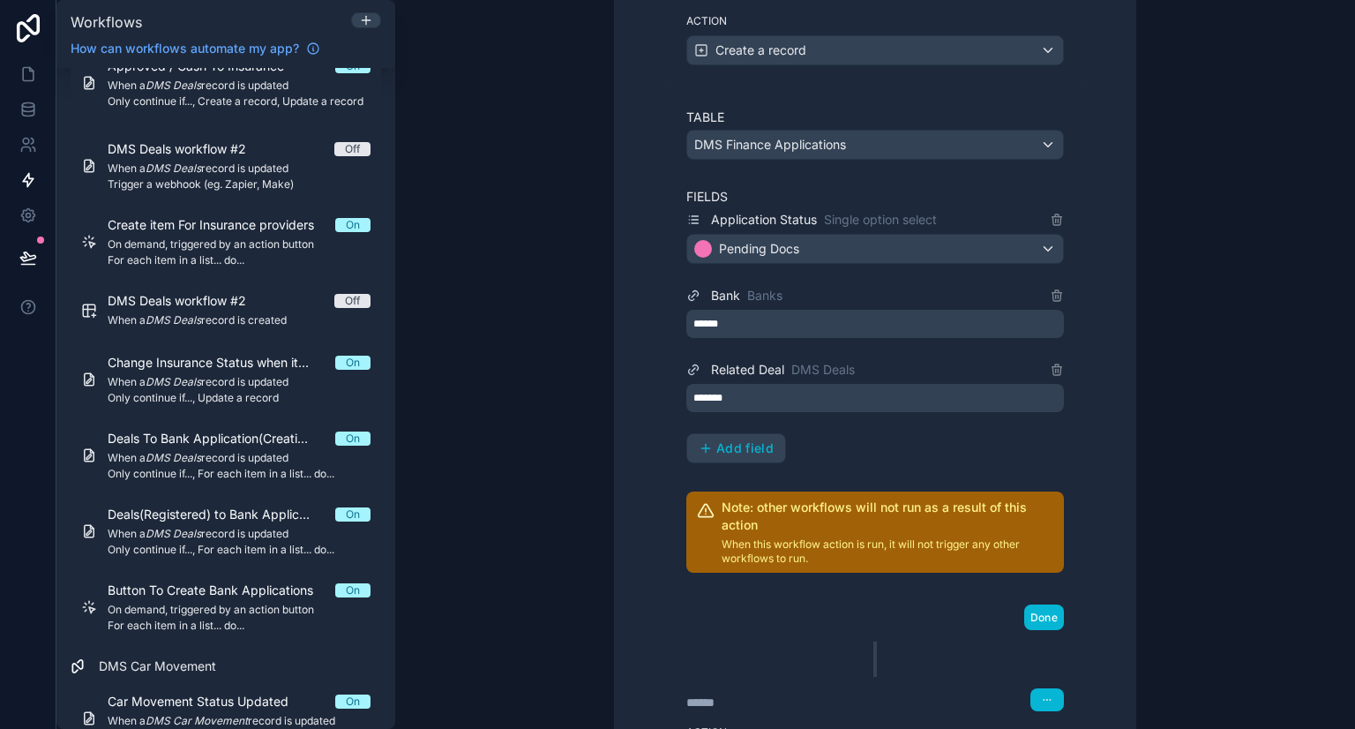
scroll to position [681, 0]
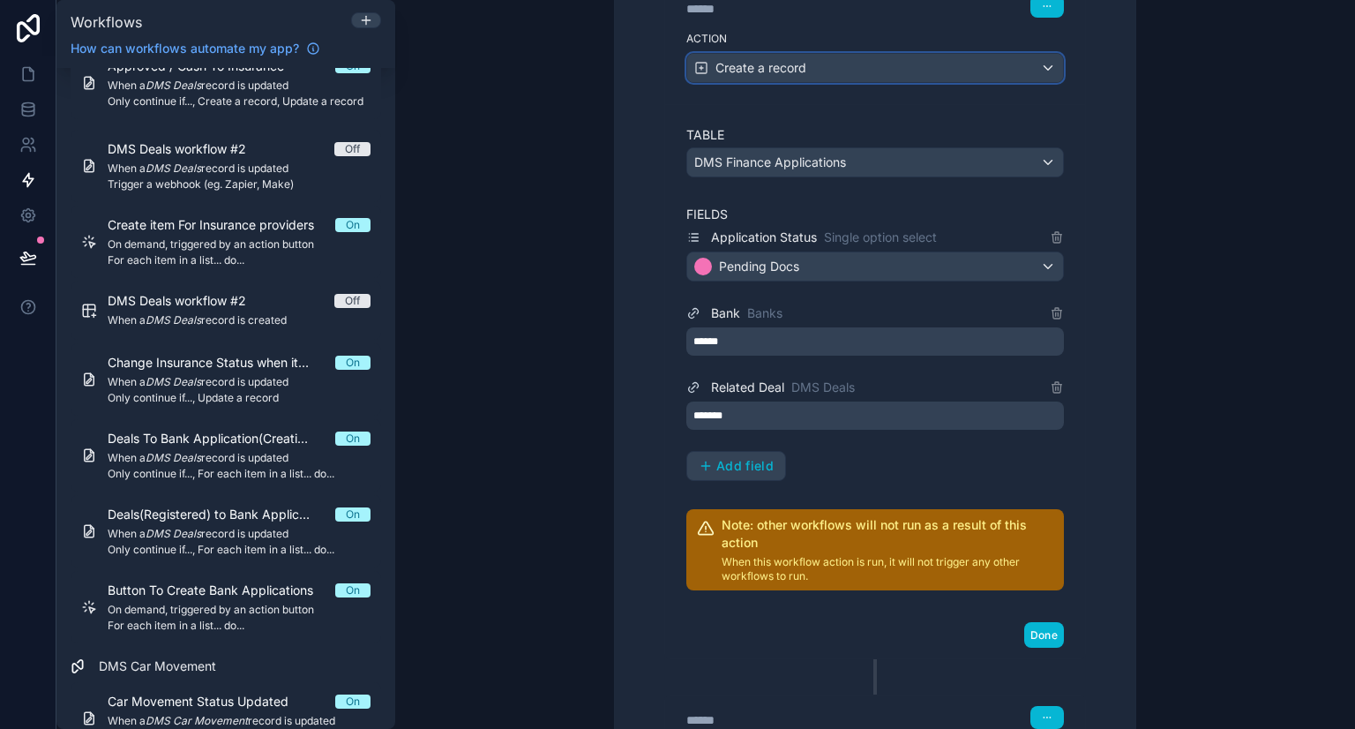
drag, startPoint x: 1049, startPoint y: 387, endPoint x: 876, endPoint y: 63, distance: 367.7
click at [876, 63] on div "Create a record" at bounding box center [875, 68] width 376 height 28
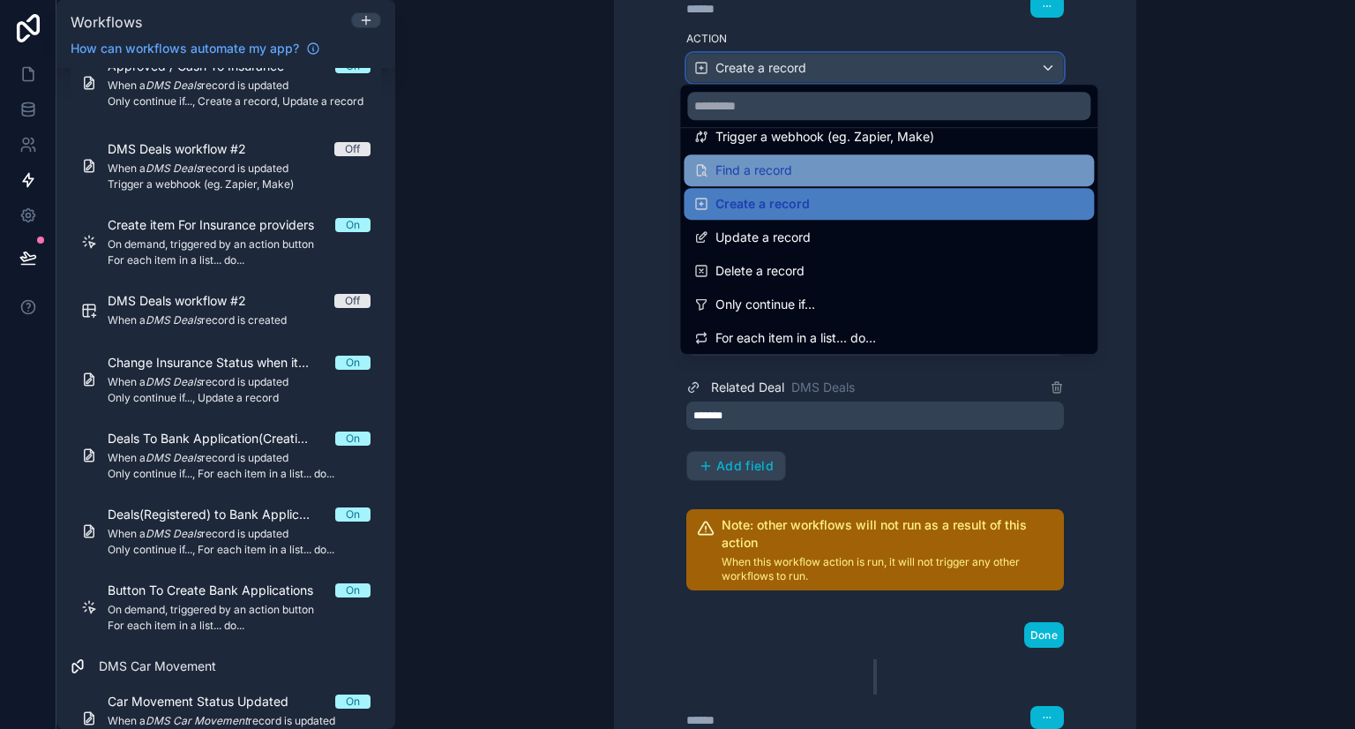
scroll to position [91, 0]
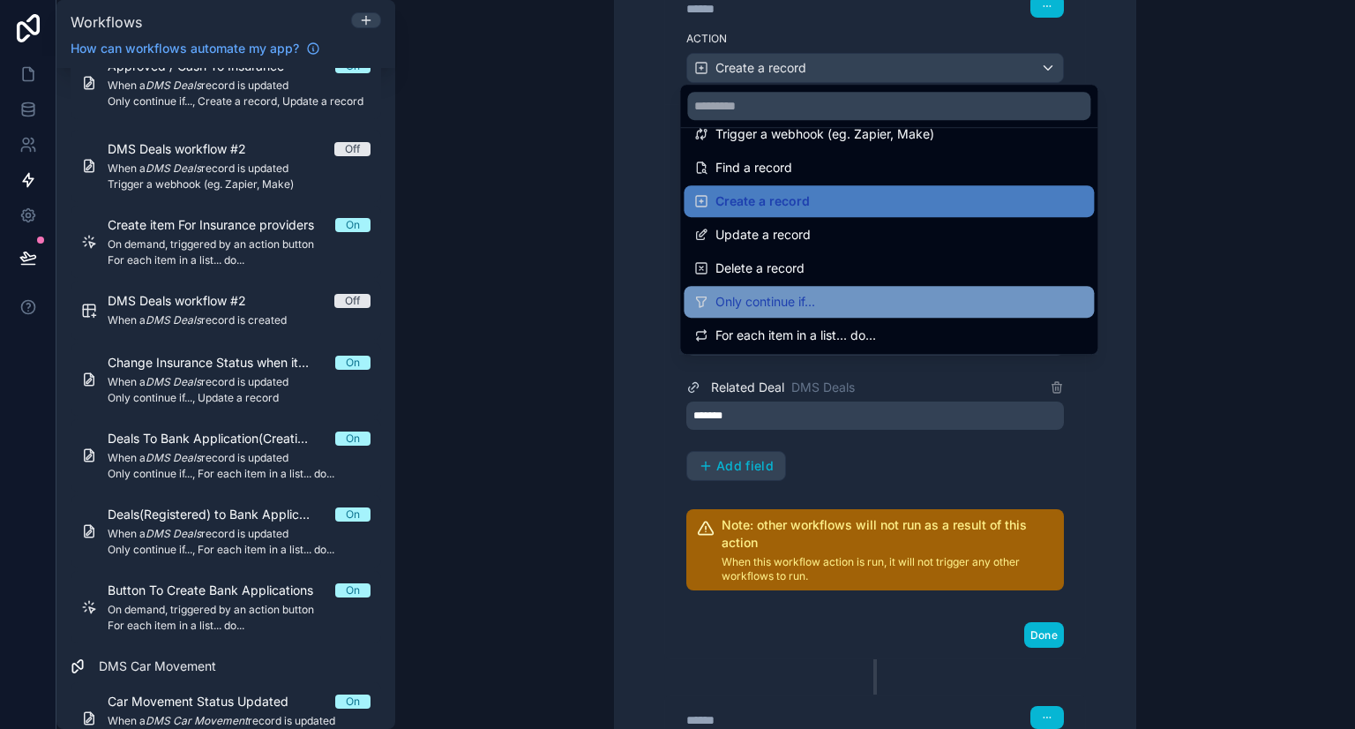
click at [794, 303] on span "Only continue if..." at bounding box center [765, 301] width 100 height 21
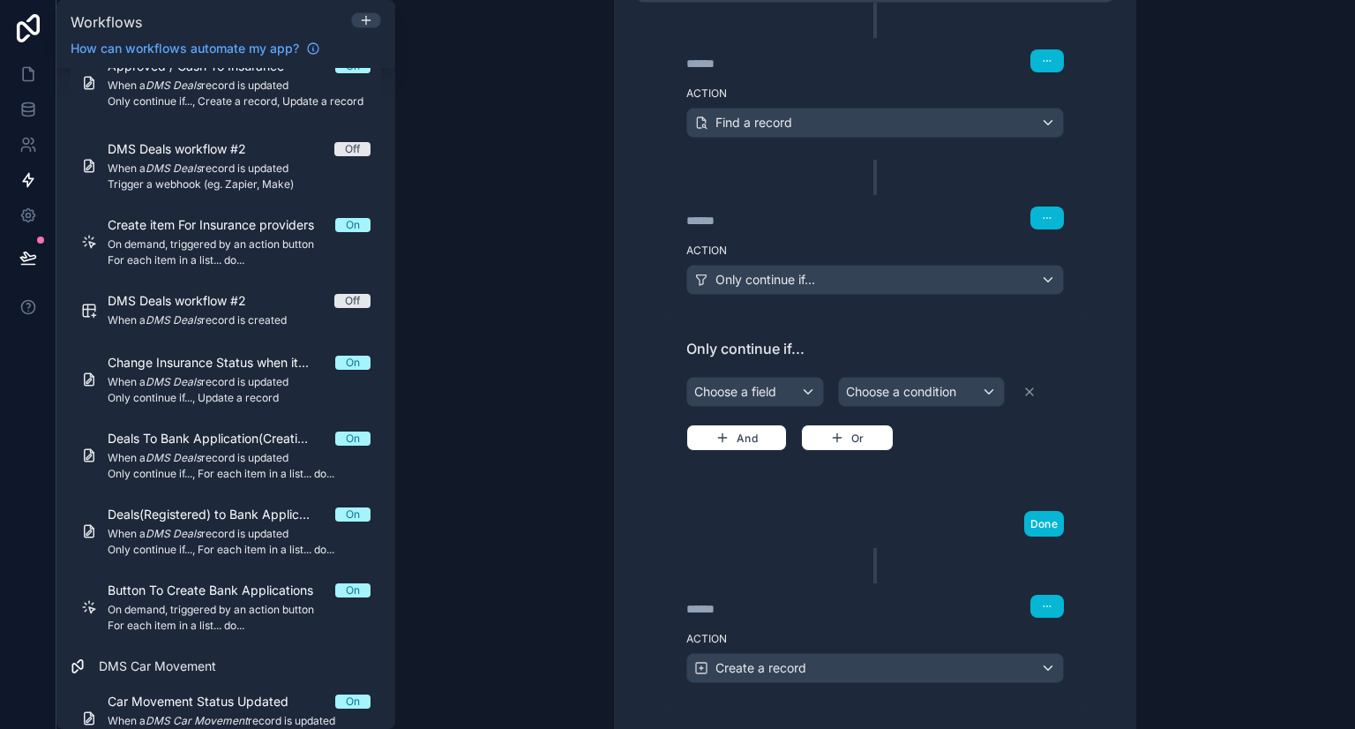
scroll to position [459, 0]
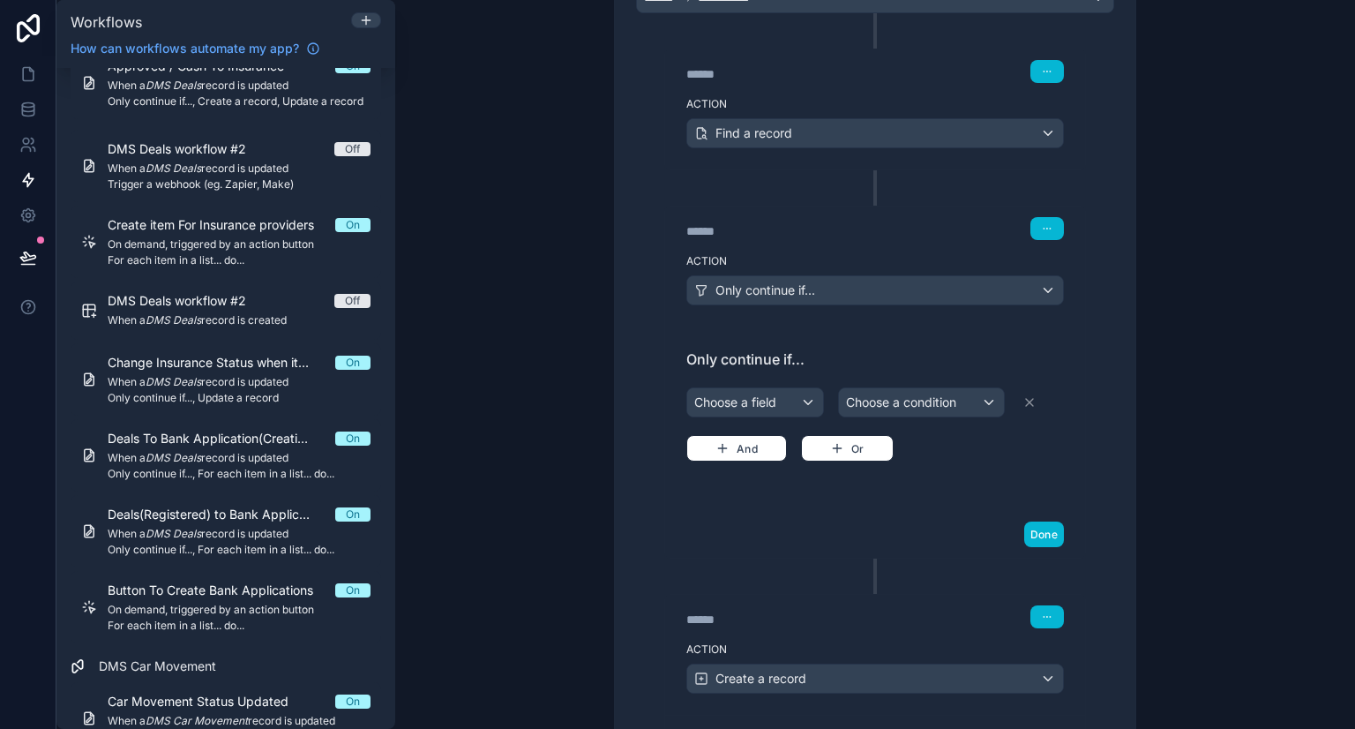
click at [914, 174] on div "****** Step 2 Action Find a record ****** Step 3 Action Only continue if... Onl…" at bounding box center [875, 641] width 478 height 1256
drag, startPoint x: 887, startPoint y: 68, endPoint x: 826, endPoint y: 82, distance: 63.3
click at [826, 82] on div "****** Step 2" at bounding box center [875, 69] width 420 height 41
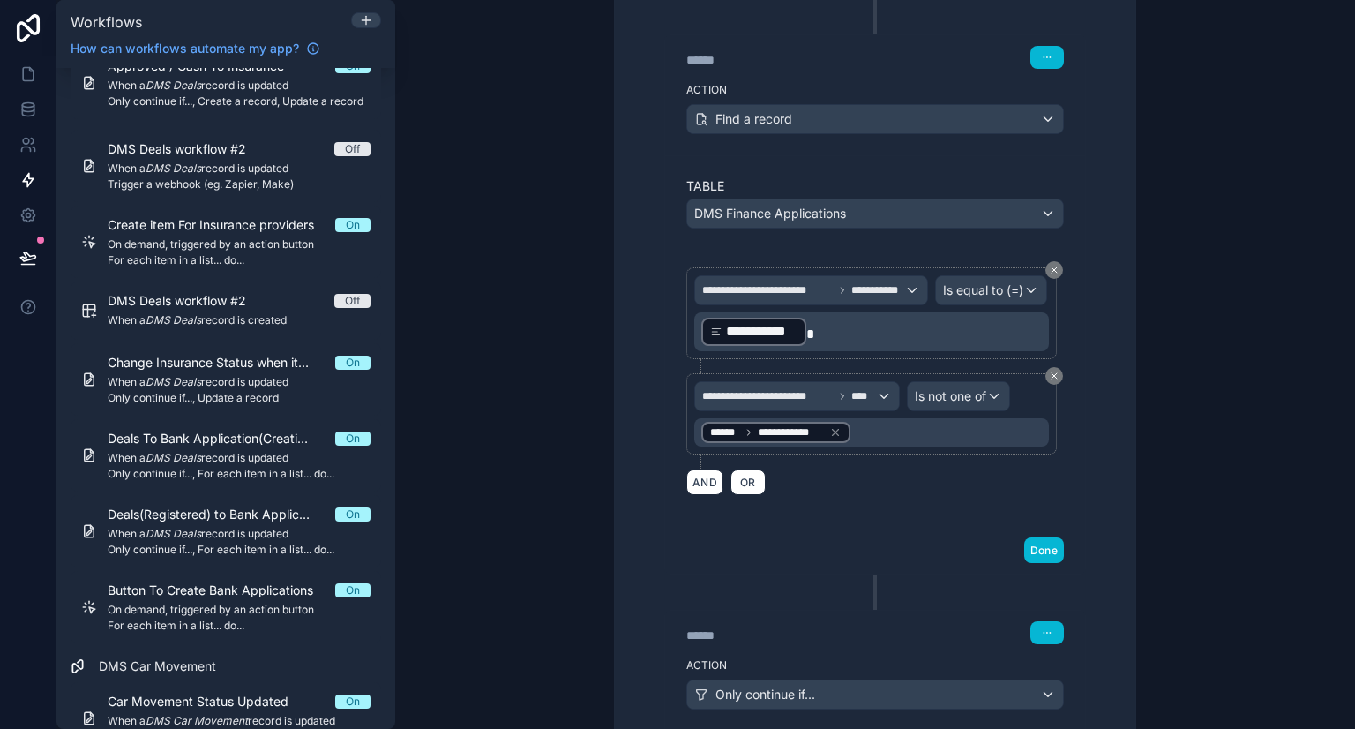
scroll to position [473, 0]
click at [865, 339] on p "**********" at bounding box center [873, 332] width 344 height 32
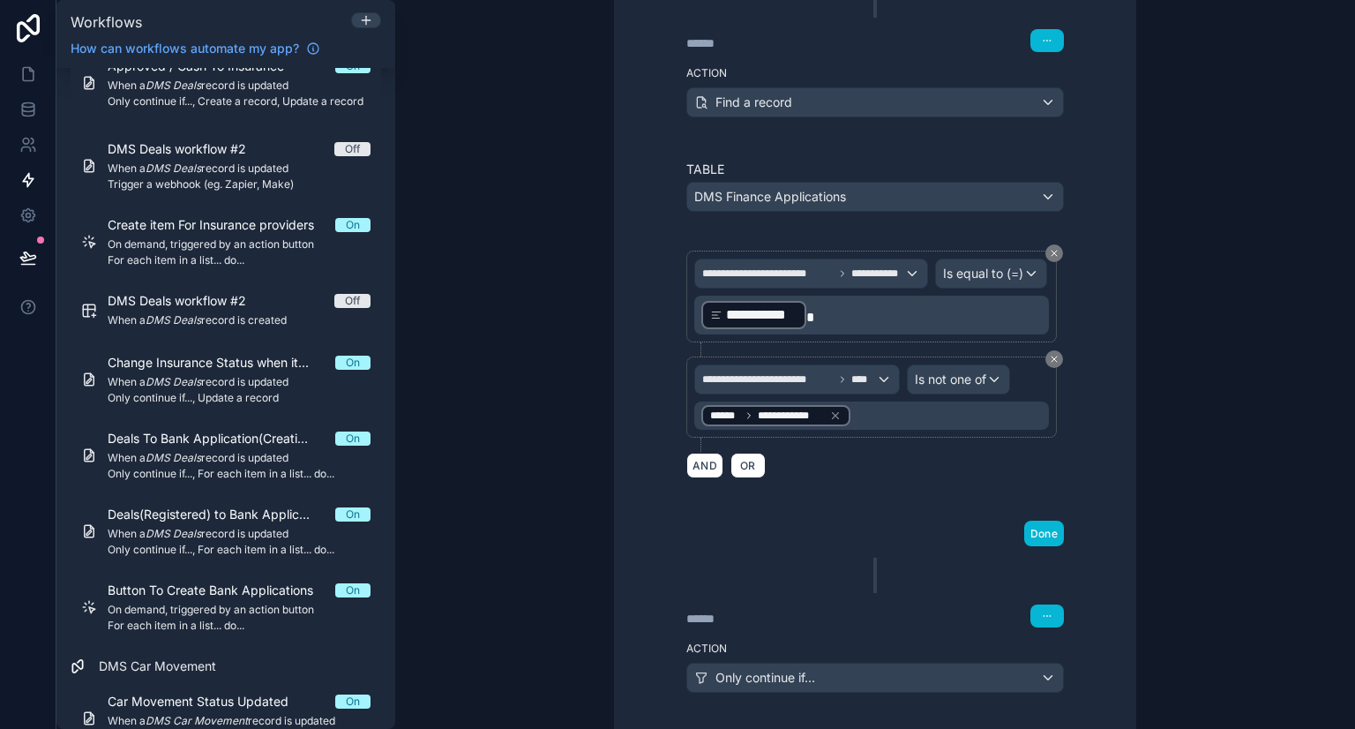
scroll to position [490, 0]
drag, startPoint x: 835, startPoint y: 378, endPoint x: 811, endPoint y: 377, distance: 23.8
click at [811, 377] on span "**********" at bounding box center [767, 378] width 131 height 14
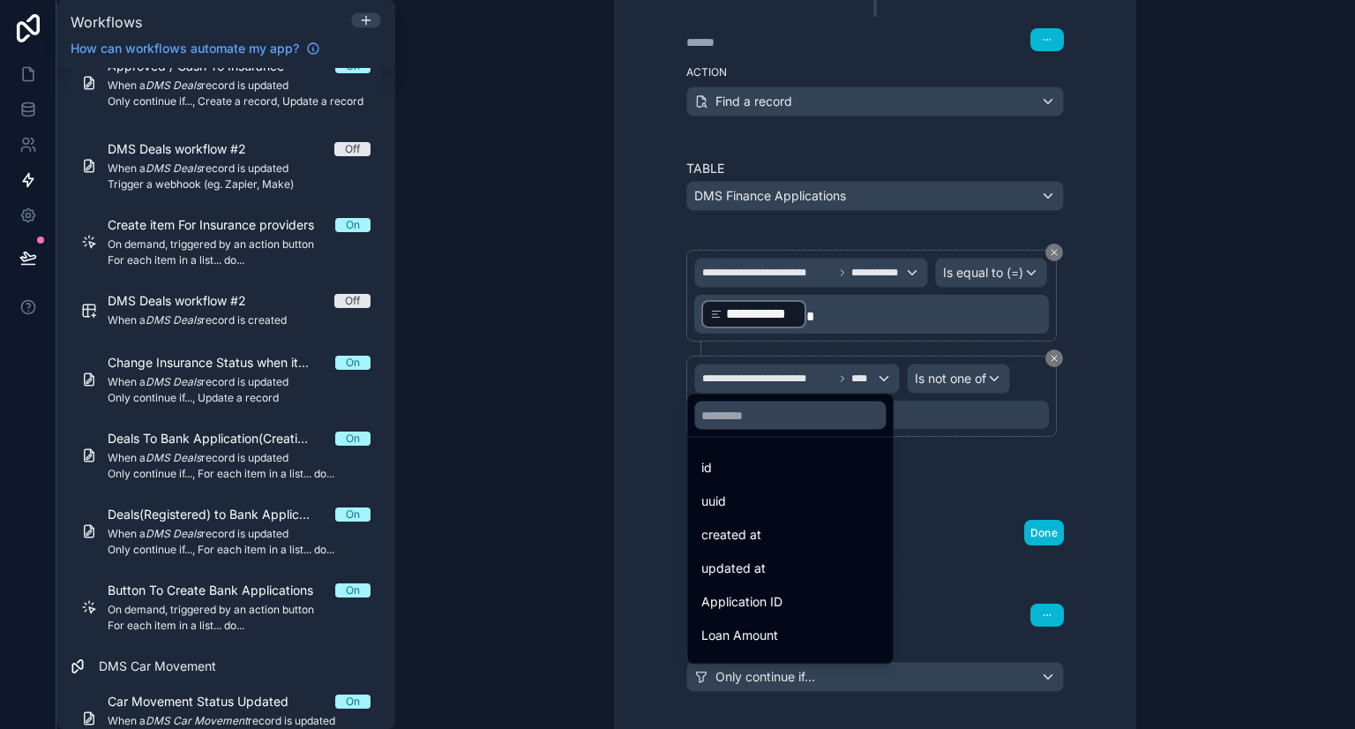
click at [964, 374] on div at bounding box center [677, 364] width 1355 height 729
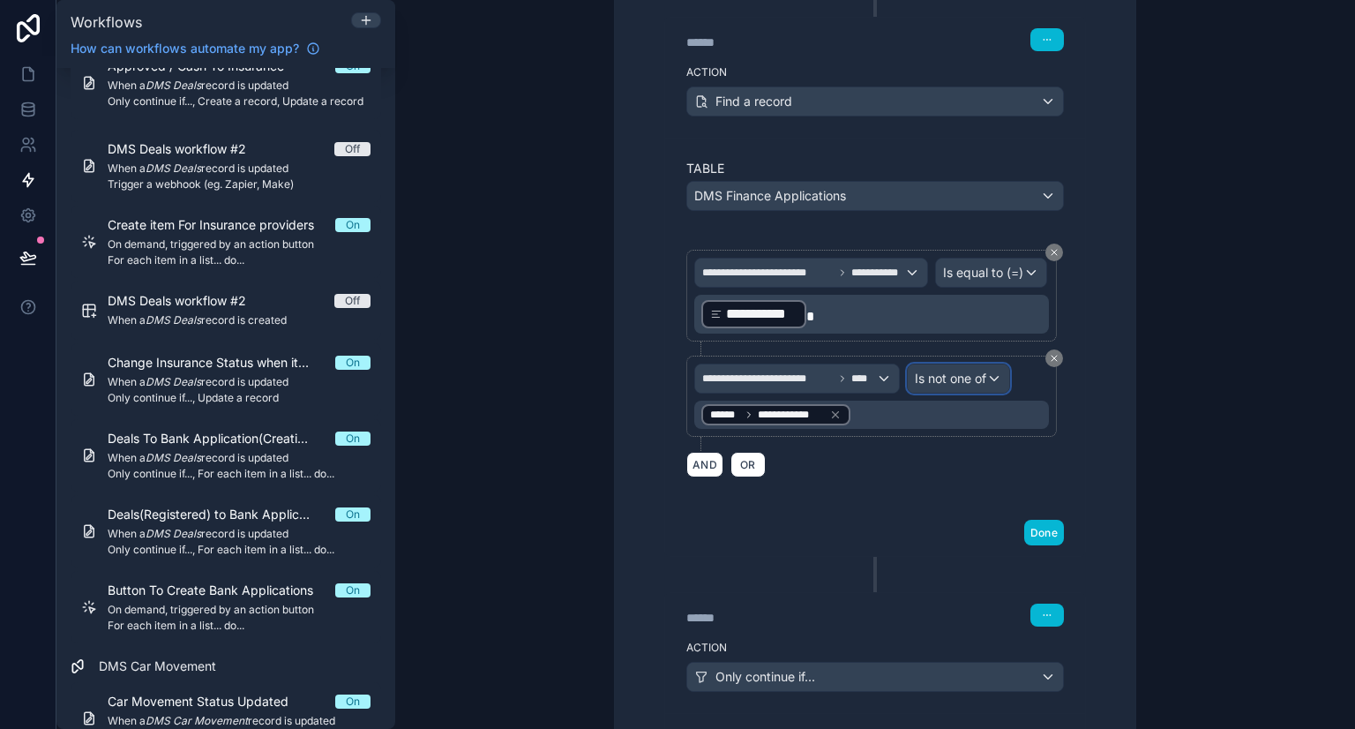
click at [964, 374] on span "Is not one of" at bounding box center [950, 379] width 71 height 18
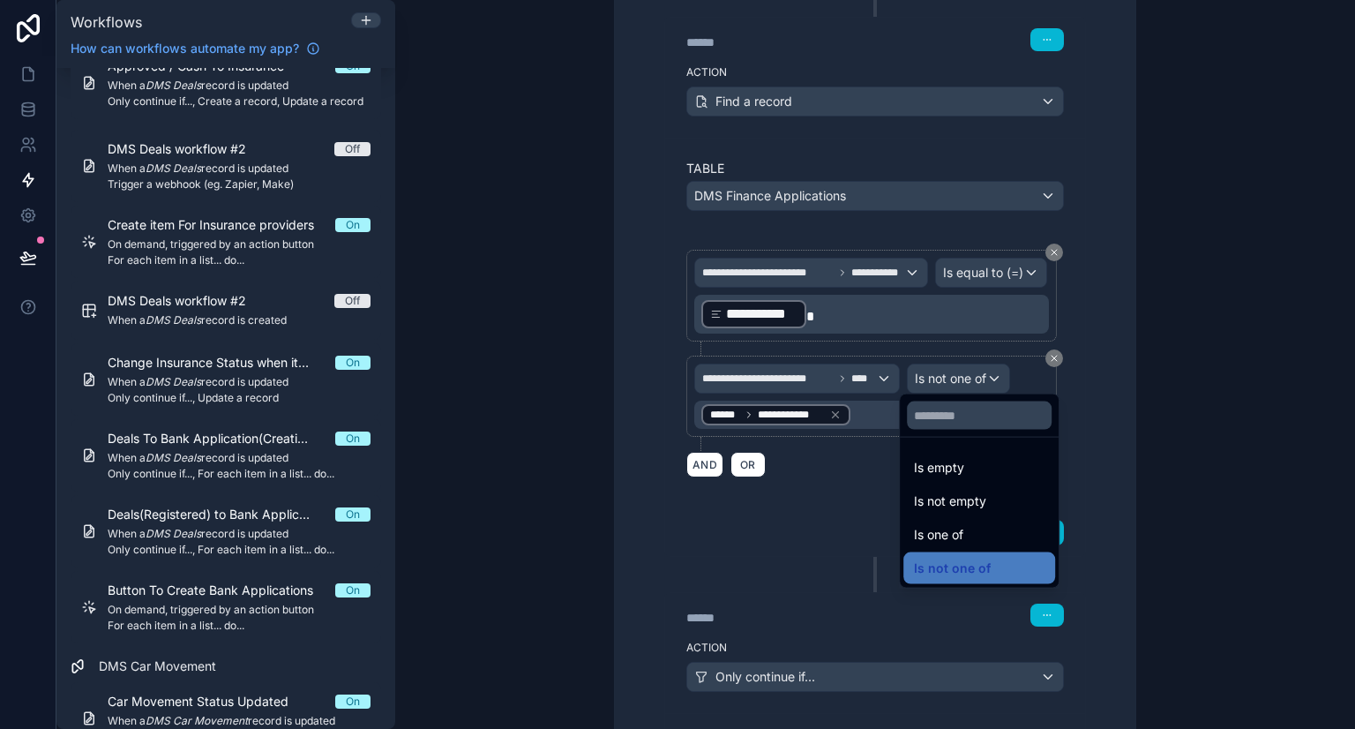
click at [859, 462] on div at bounding box center [677, 364] width 1355 height 729
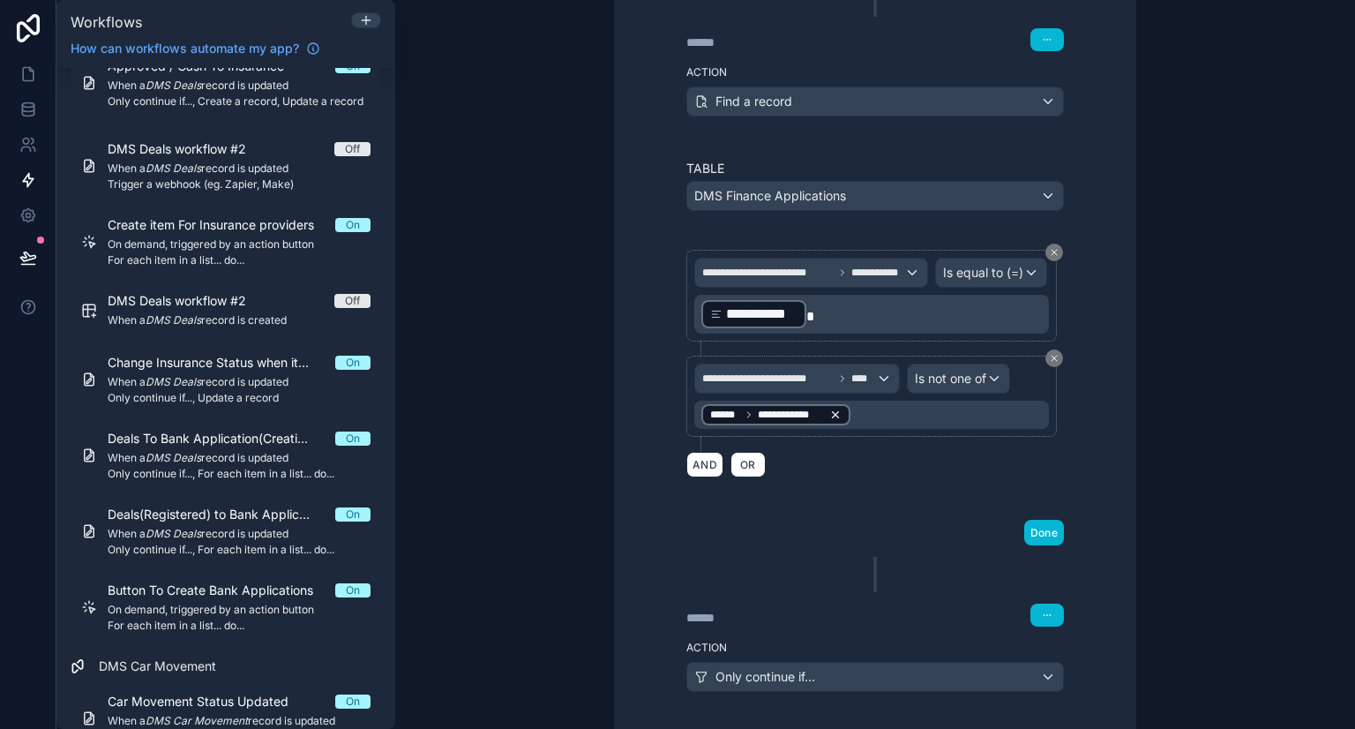
click at [829, 408] on icon at bounding box center [835, 414] width 12 height 12
click at [968, 370] on span "Is not one of" at bounding box center [950, 379] width 71 height 18
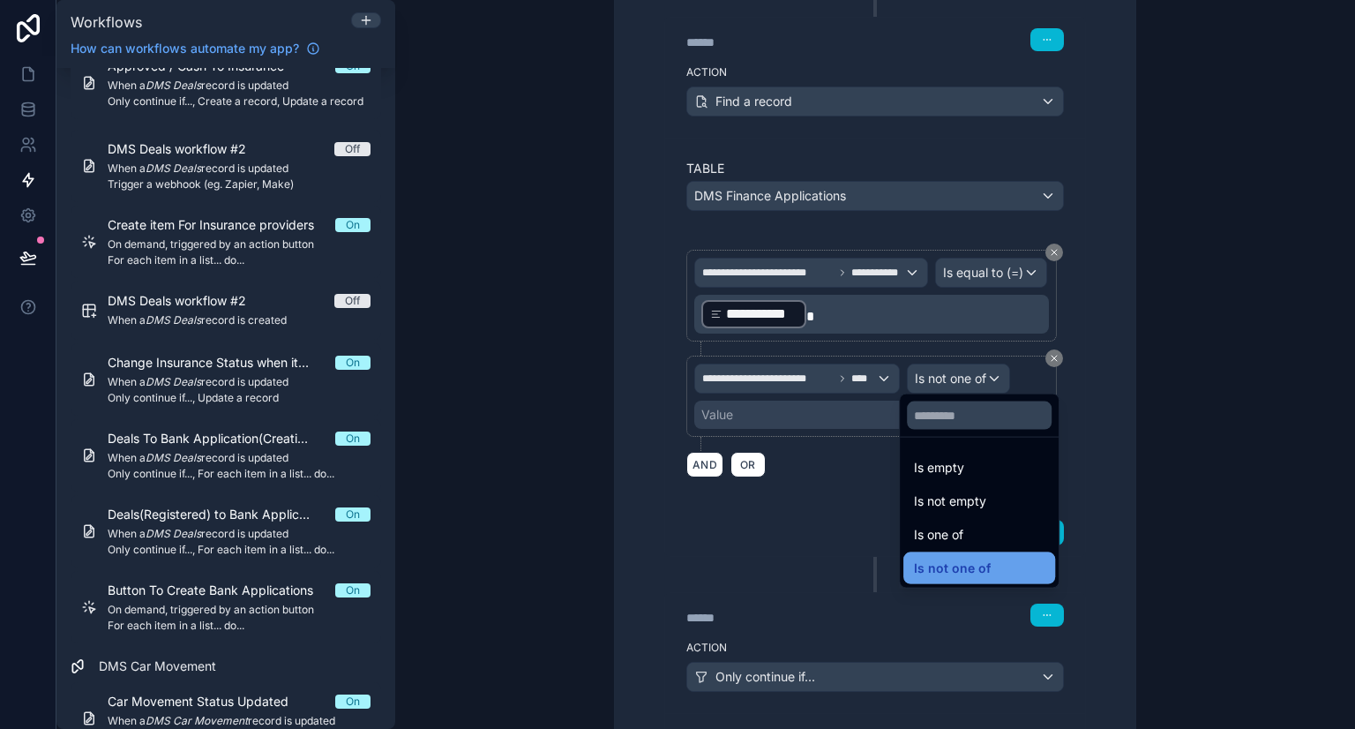
click at [965, 572] on span "Is not one of" at bounding box center [952, 567] width 77 height 21
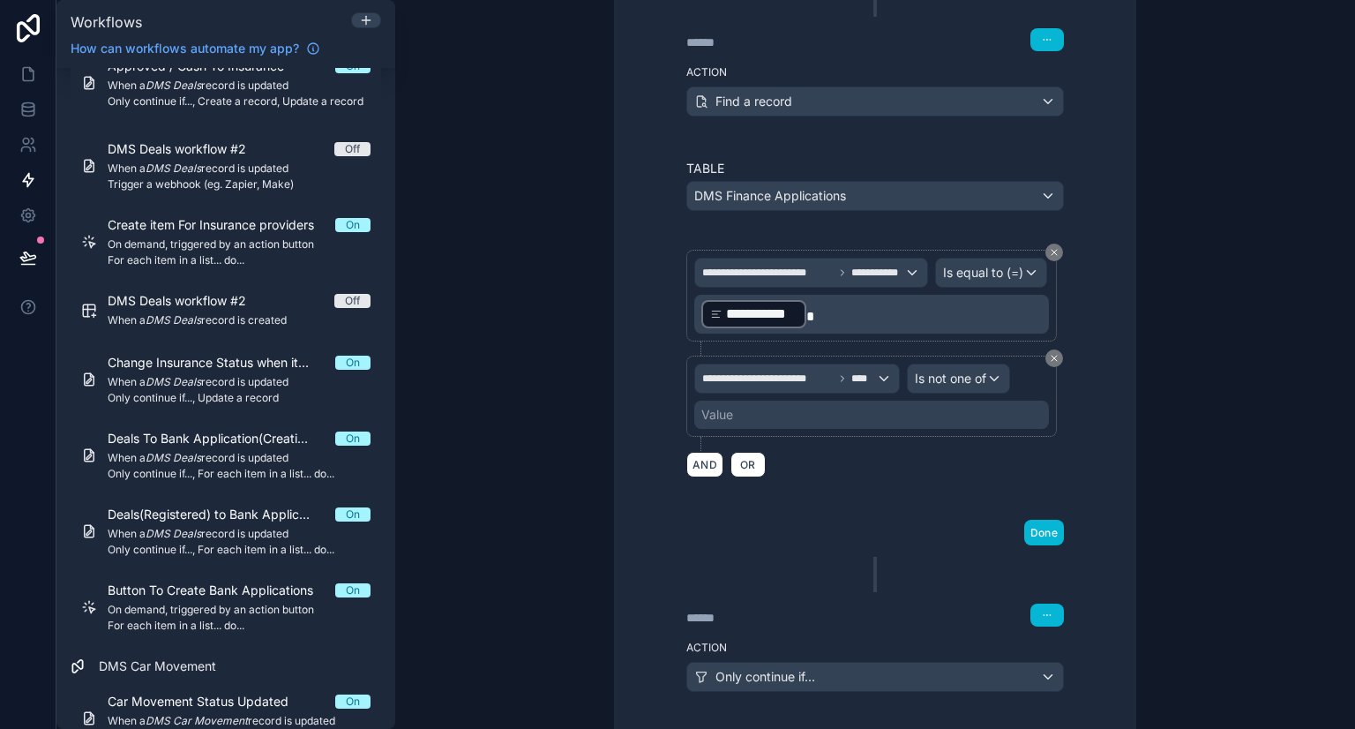
click at [815, 420] on div "Value" at bounding box center [871, 414] width 355 height 28
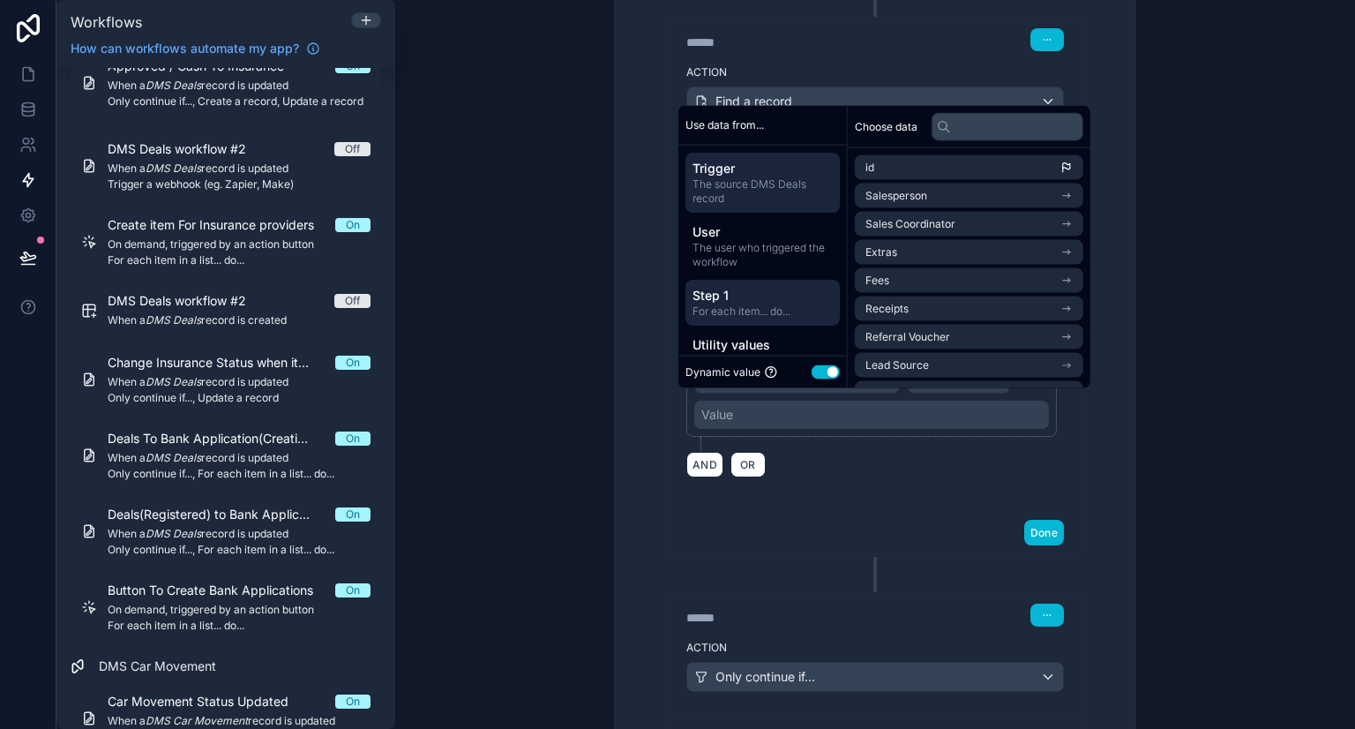
click at [769, 290] on span "Step 1" at bounding box center [762, 295] width 140 height 18
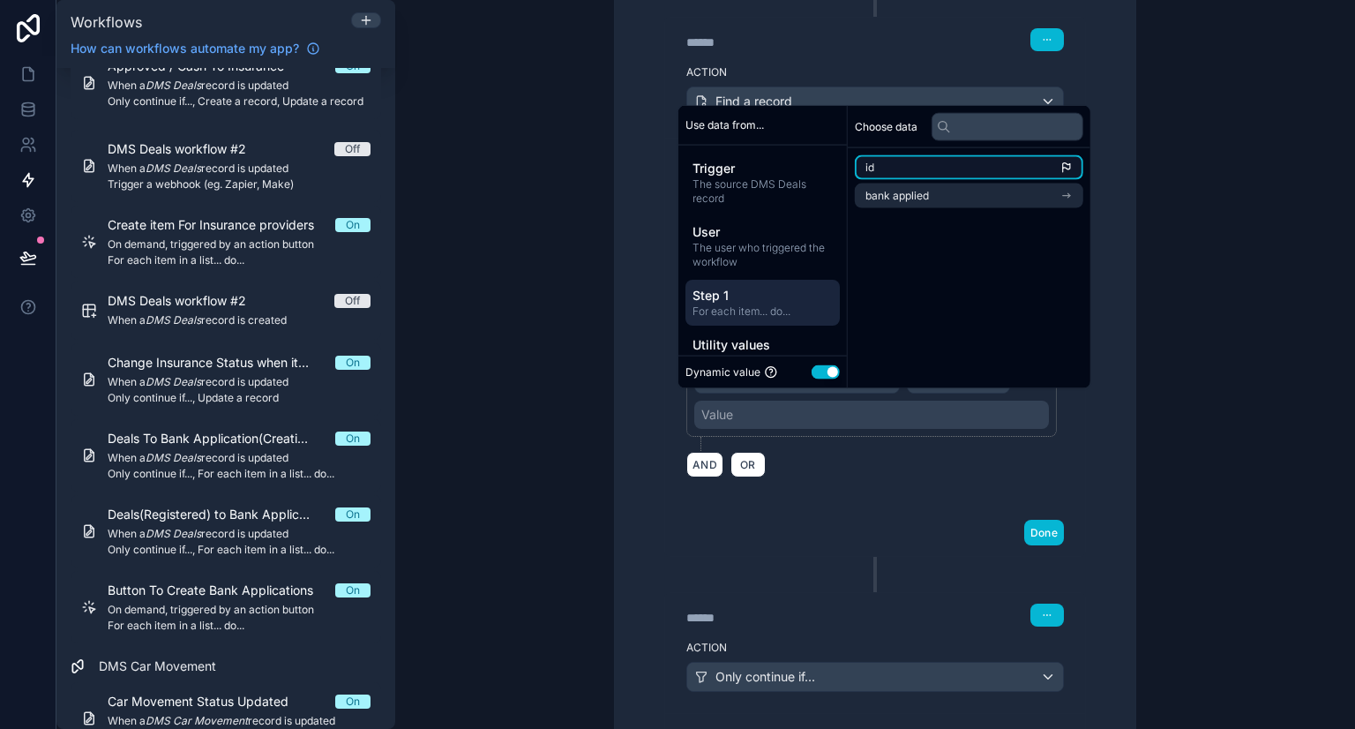
click at [922, 172] on li "id" at bounding box center [969, 167] width 228 height 25
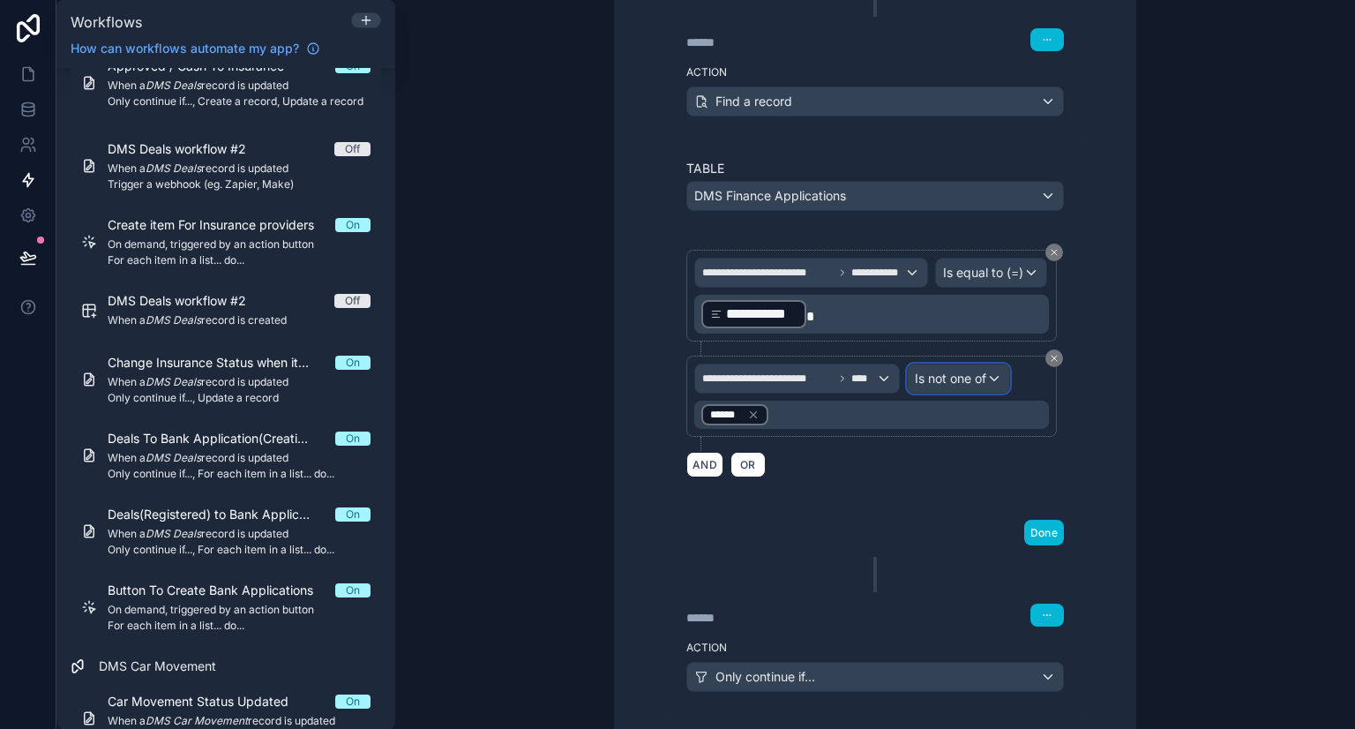
click at [958, 370] on span "Is not one of" at bounding box center [950, 379] width 71 height 18
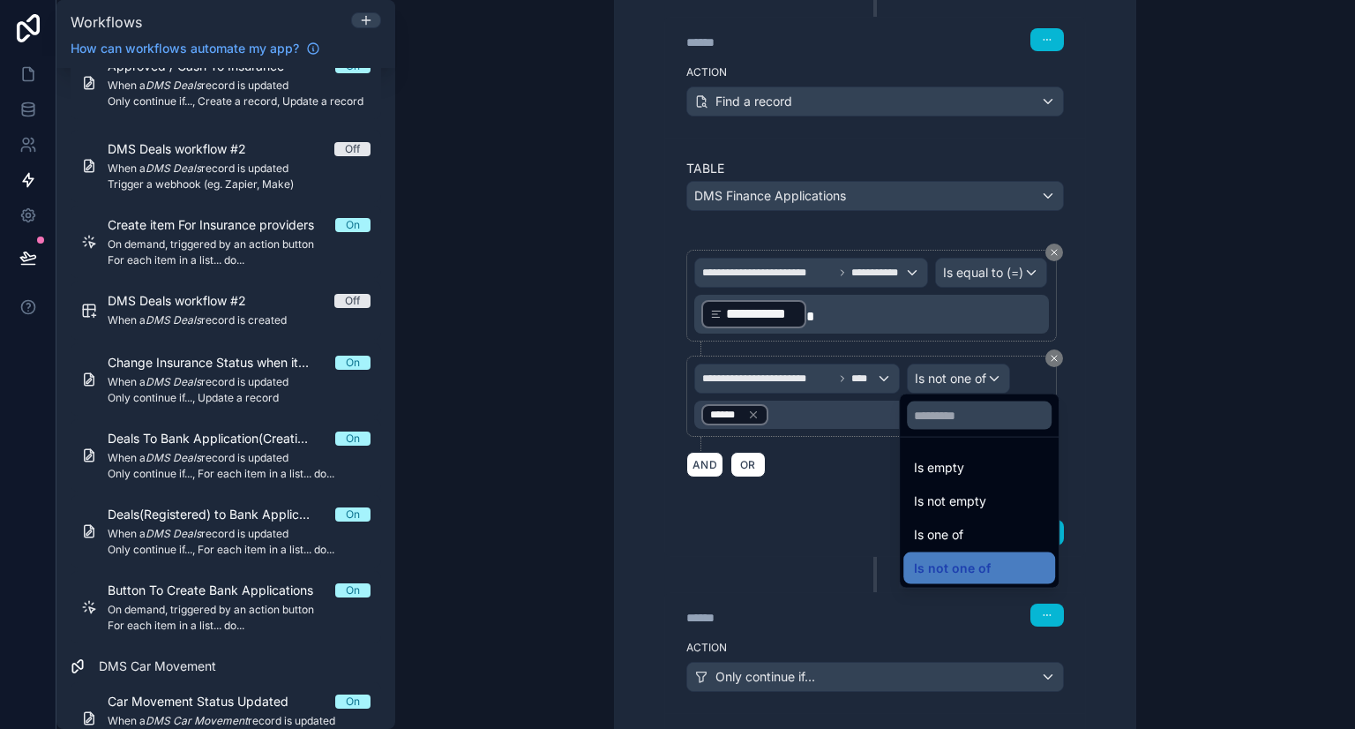
click at [828, 544] on div at bounding box center [677, 364] width 1355 height 729
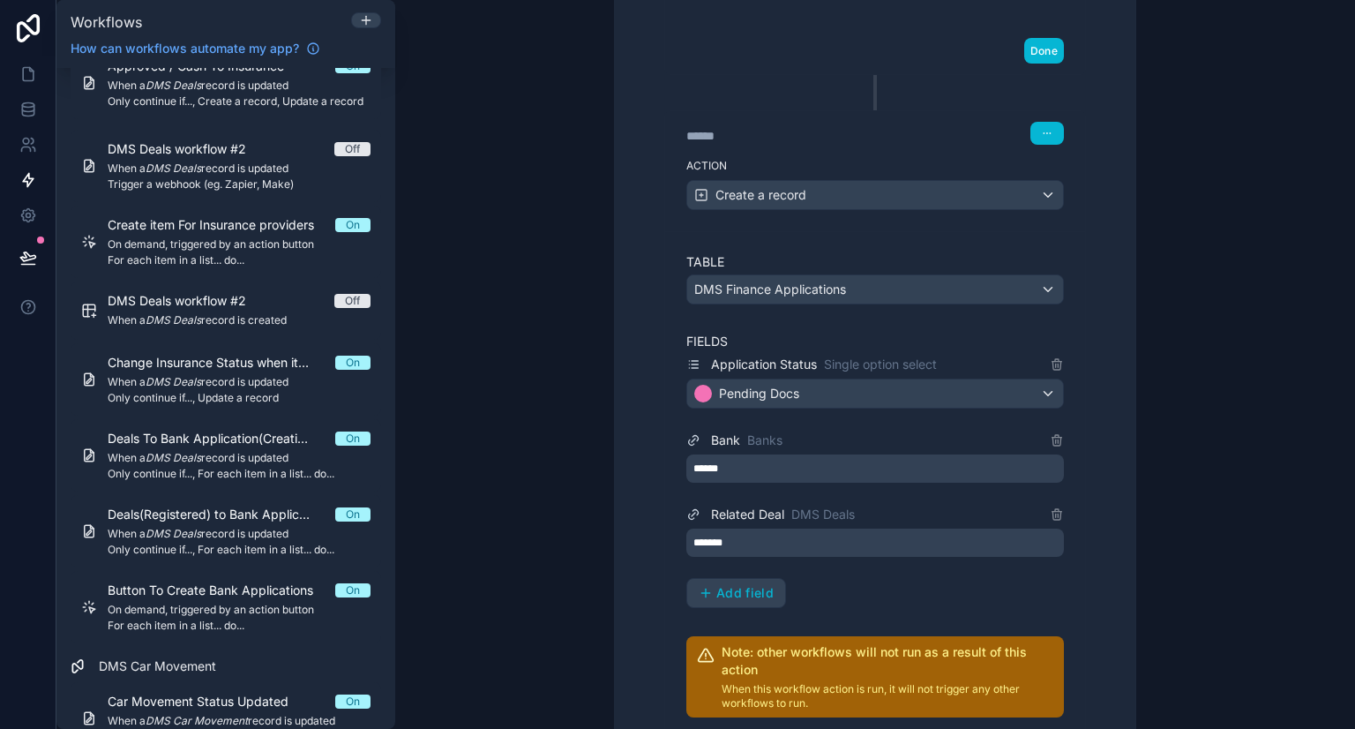
scroll to position [1650, 0]
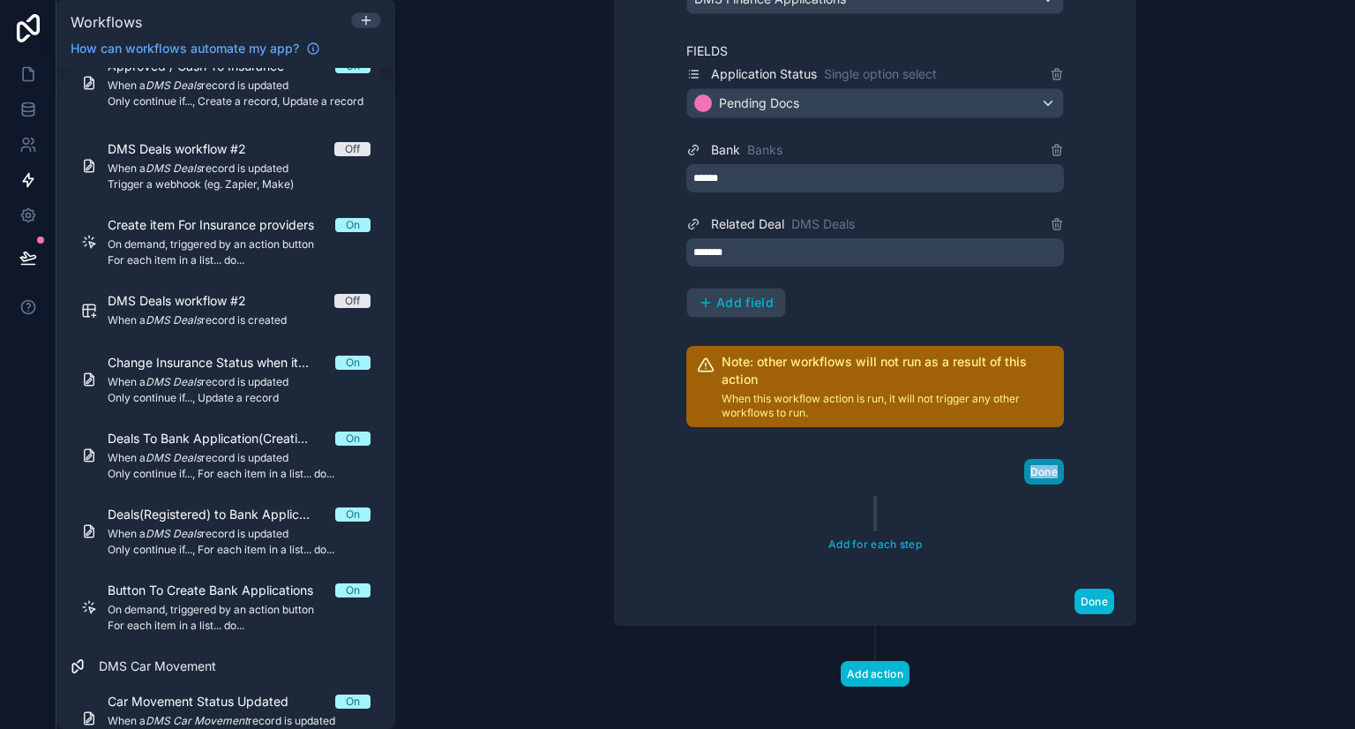
click at [1037, 459] on button "Done" at bounding box center [1044, 472] width 40 height 26
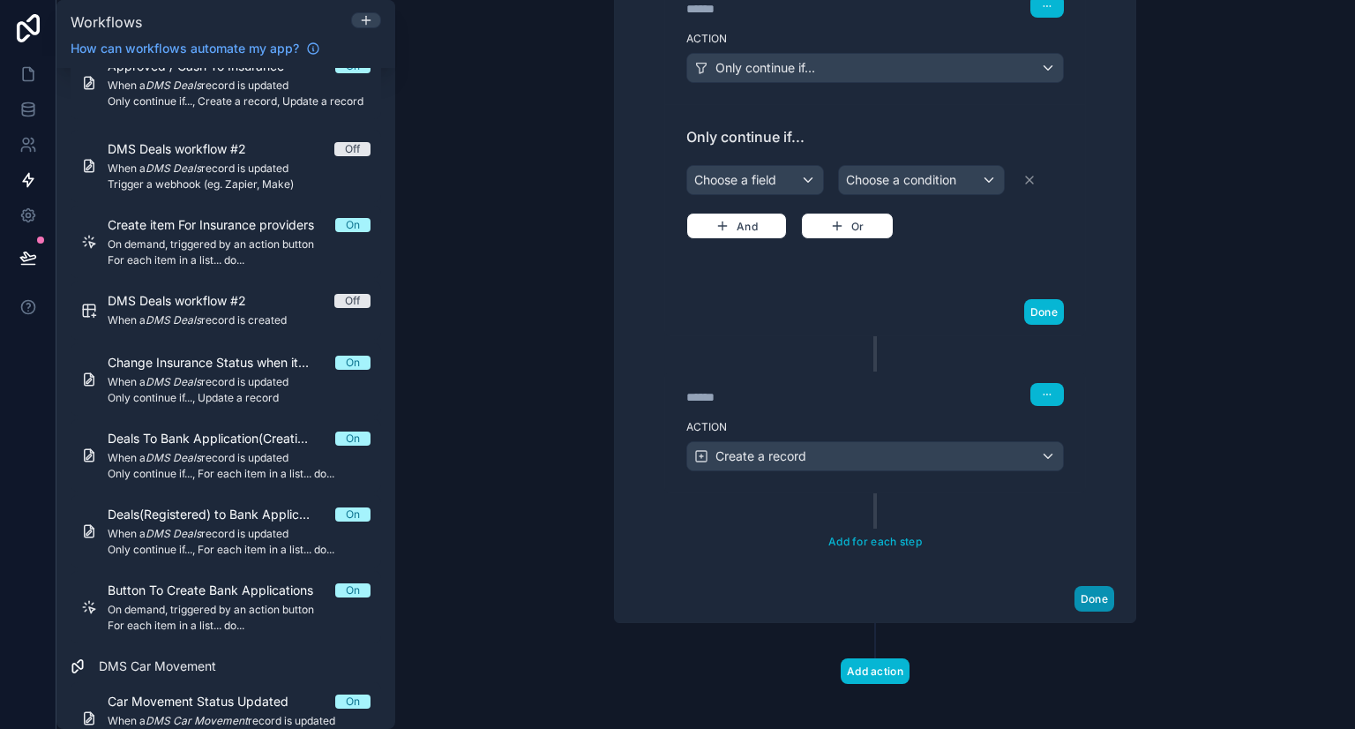
click at [1094, 587] on button "Done" at bounding box center [1094, 599] width 40 height 26
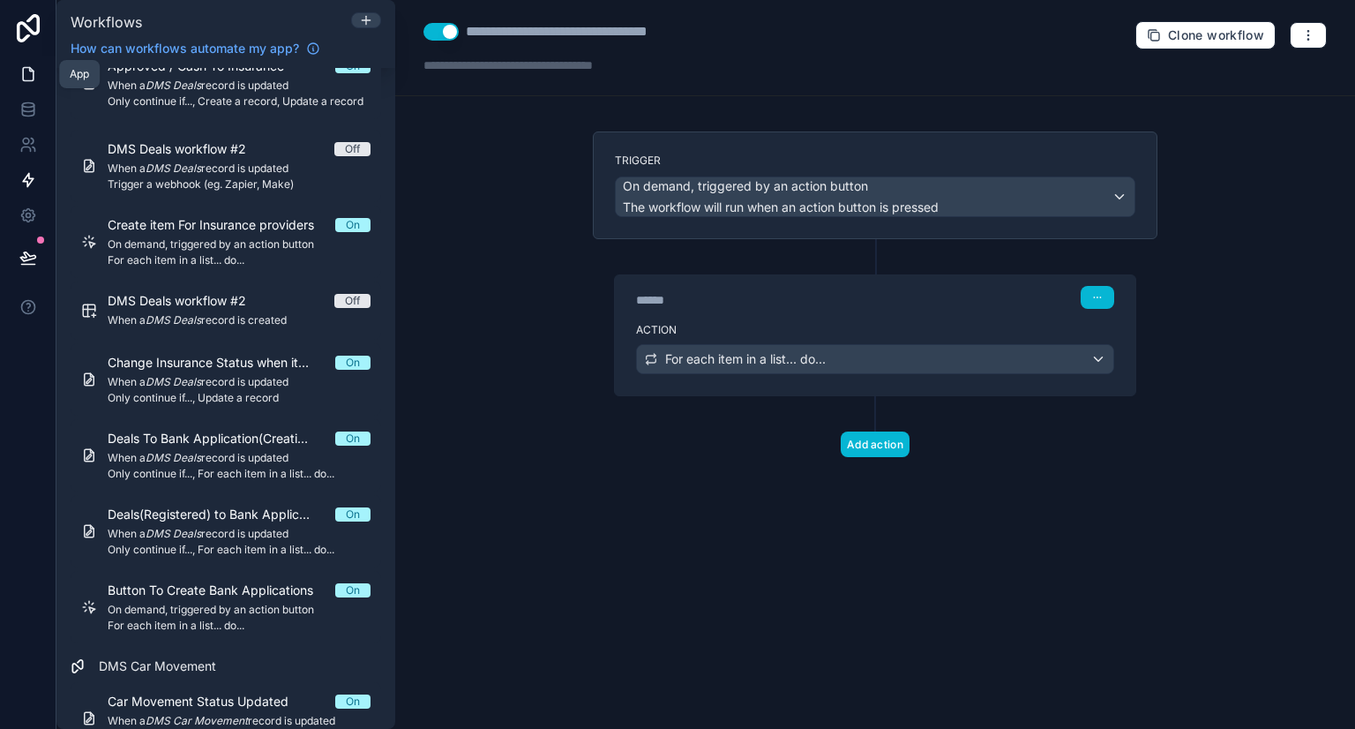
click at [29, 83] on link at bounding box center [28, 73] width 56 height 35
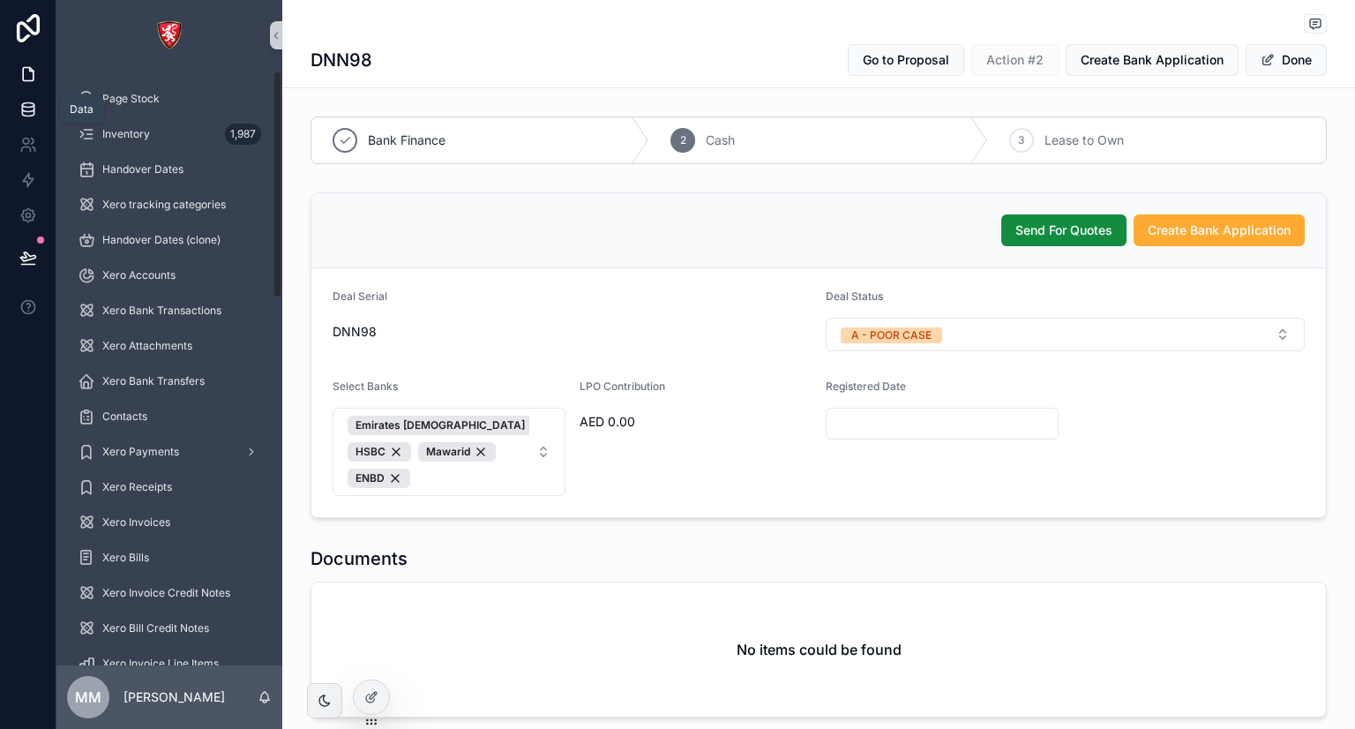
click at [23, 118] on link at bounding box center [28, 109] width 56 height 35
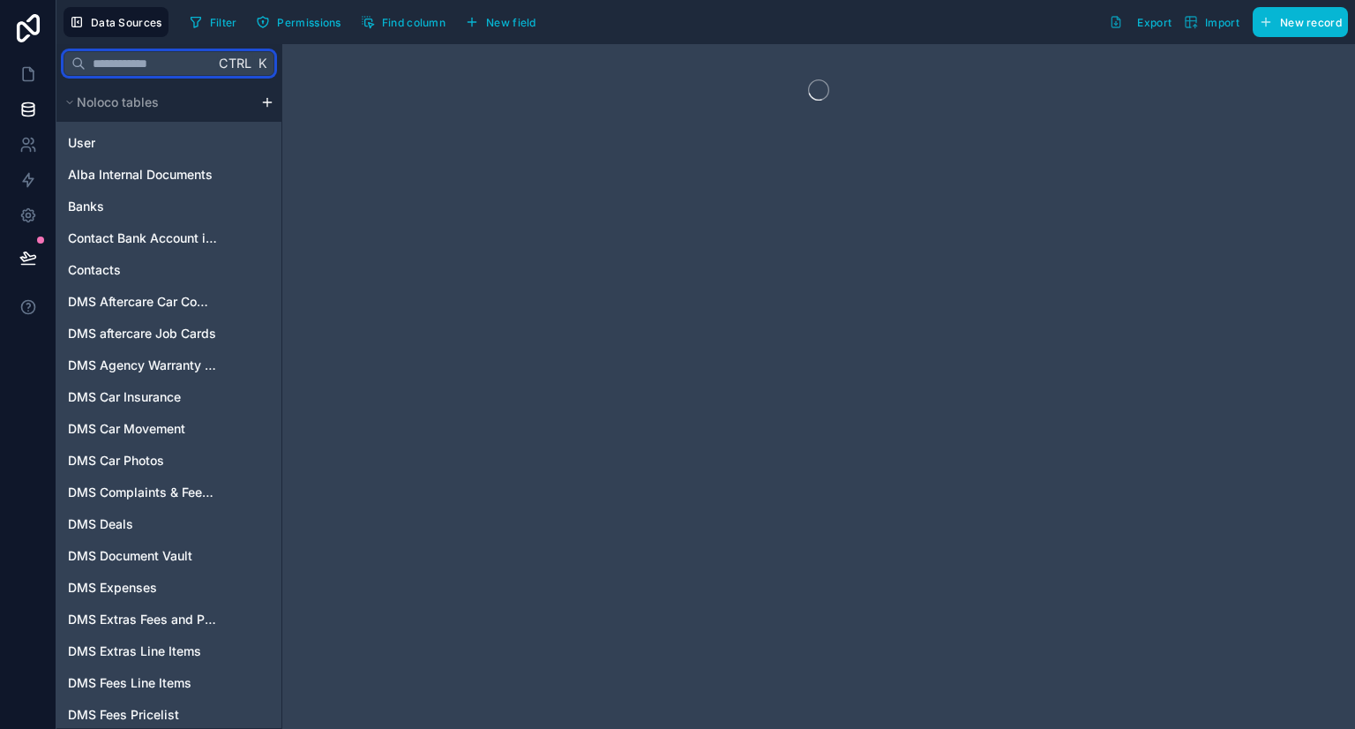
click at [134, 66] on input "text" at bounding box center [150, 64] width 129 height 32
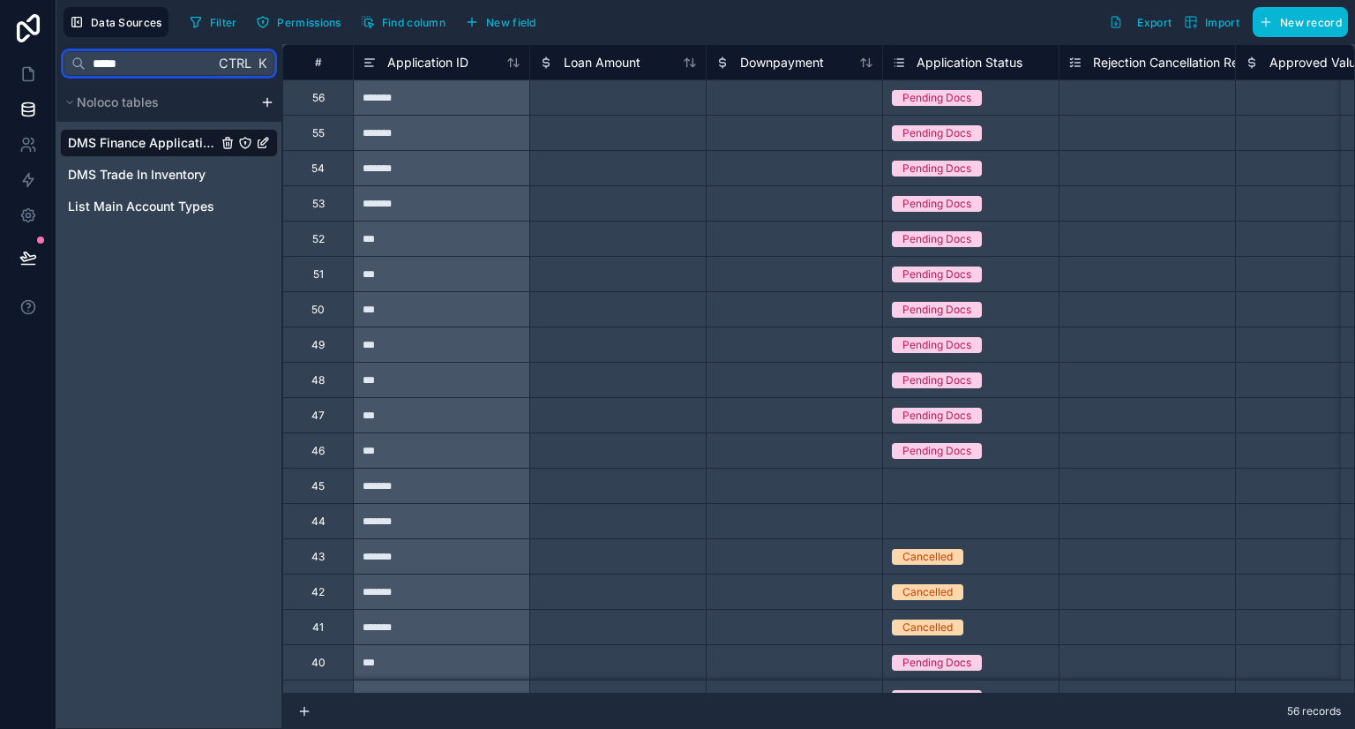
type input "*****"
click at [137, 142] on span "DMS Finance Applications" at bounding box center [142, 143] width 149 height 18
click at [24, 73] on icon at bounding box center [28, 74] width 18 height 18
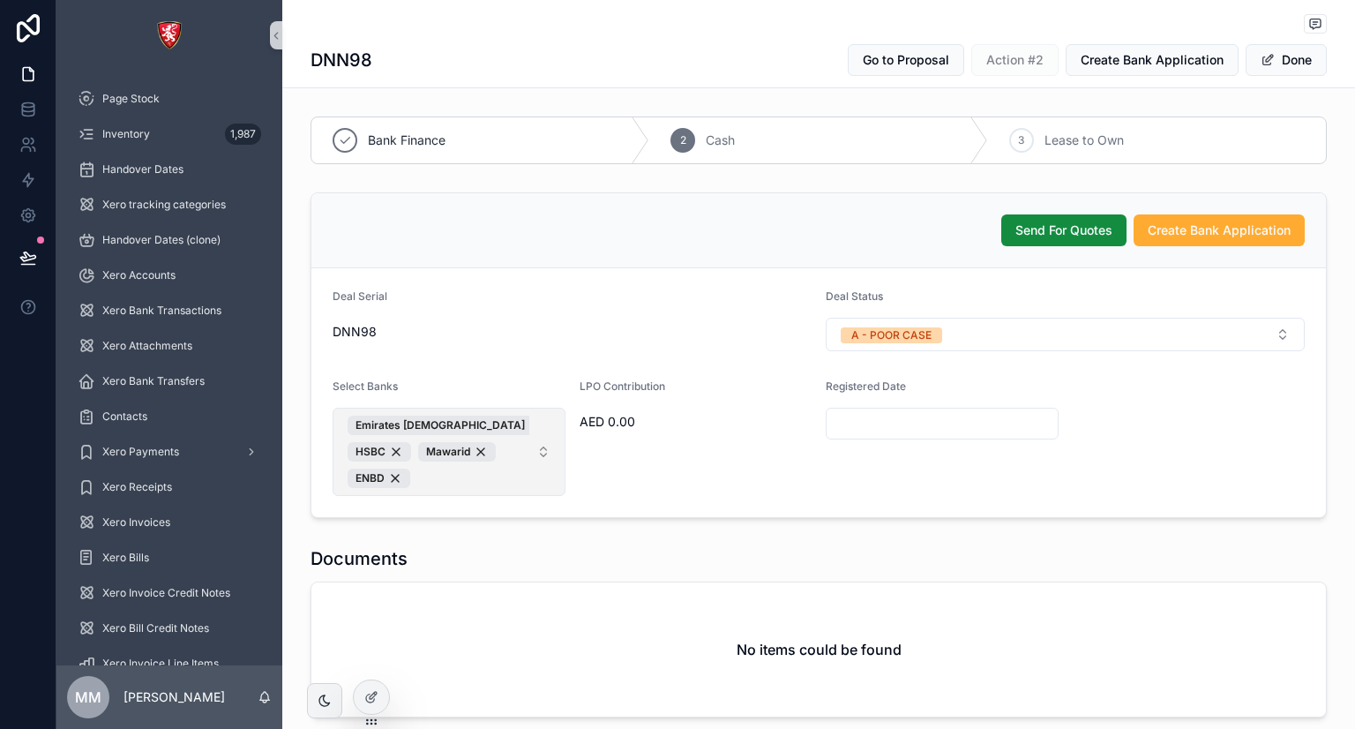
drag, startPoint x: 446, startPoint y: 467, endPoint x: 437, endPoint y: 470, distance: 10.1
click at [437, 470] on span "Emirates Islamic HSBC Mawarid ENBD" at bounding box center [439, 451] width 182 height 72
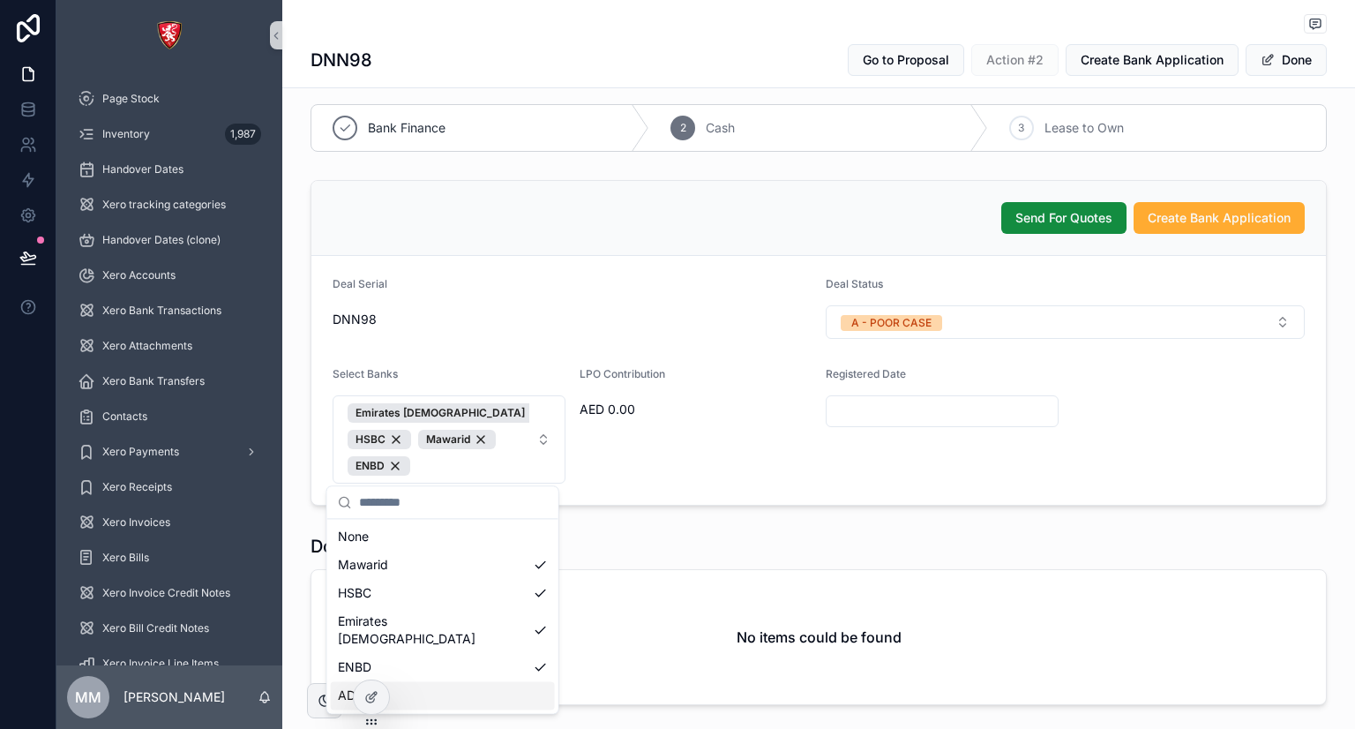
scroll to position [13, 0]
click at [444, 686] on div "ADCB" at bounding box center [443, 695] width 224 height 28
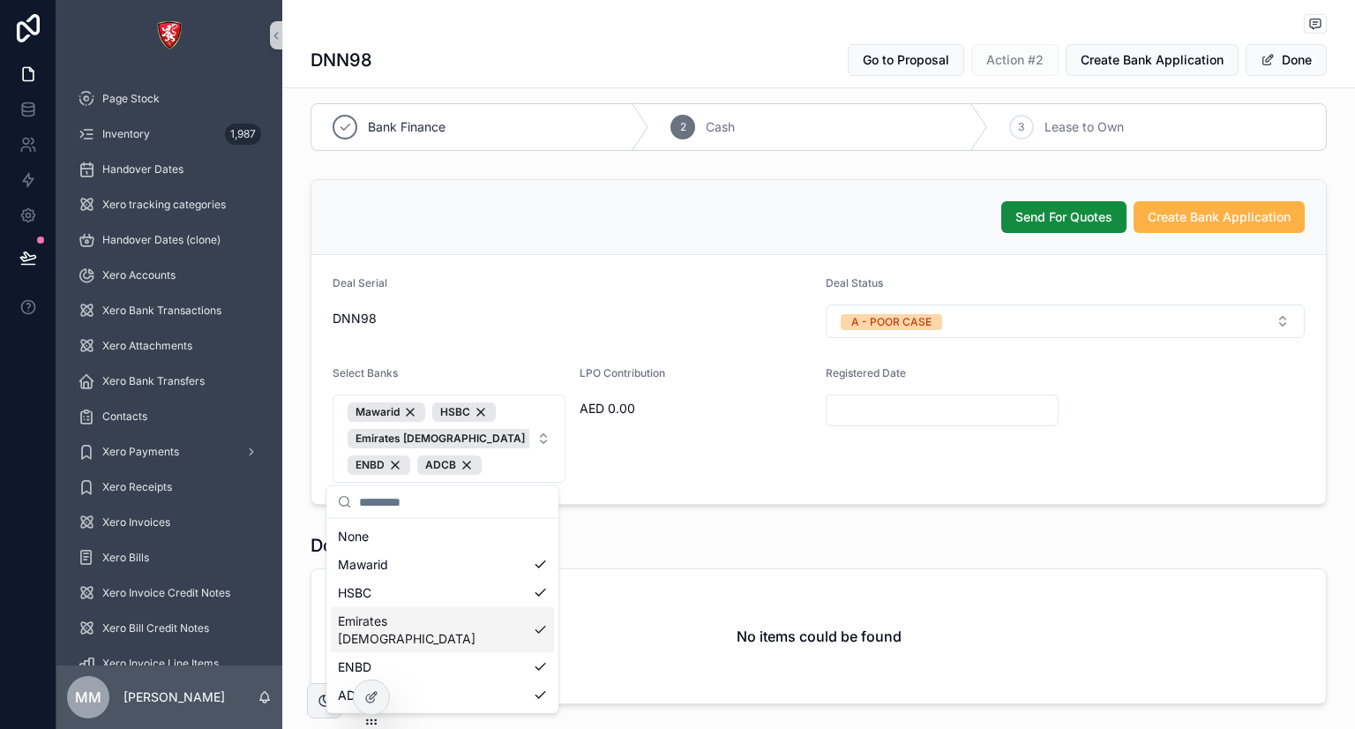
click at [1201, 201] on button "Create Bank Application" at bounding box center [1218, 217] width 171 height 32
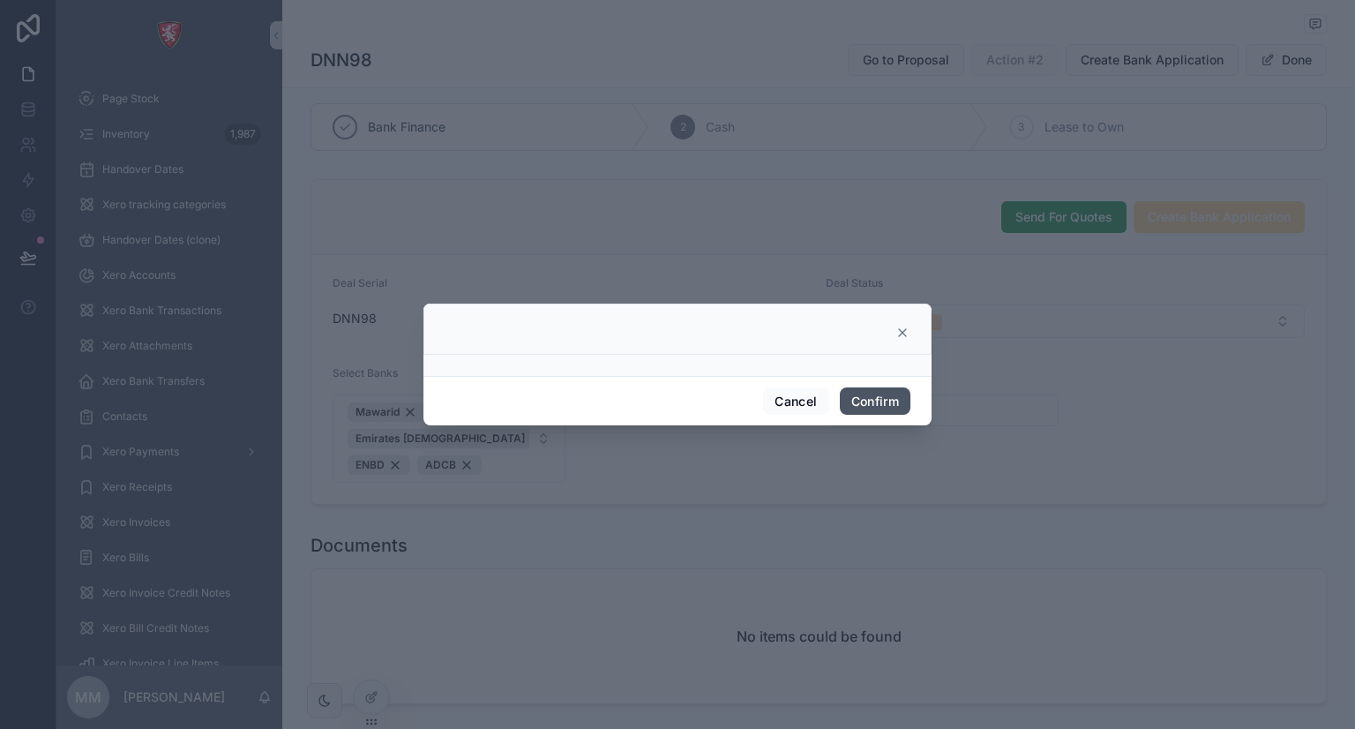
click at [875, 402] on button "Confirm" at bounding box center [875, 401] width 71 height 28
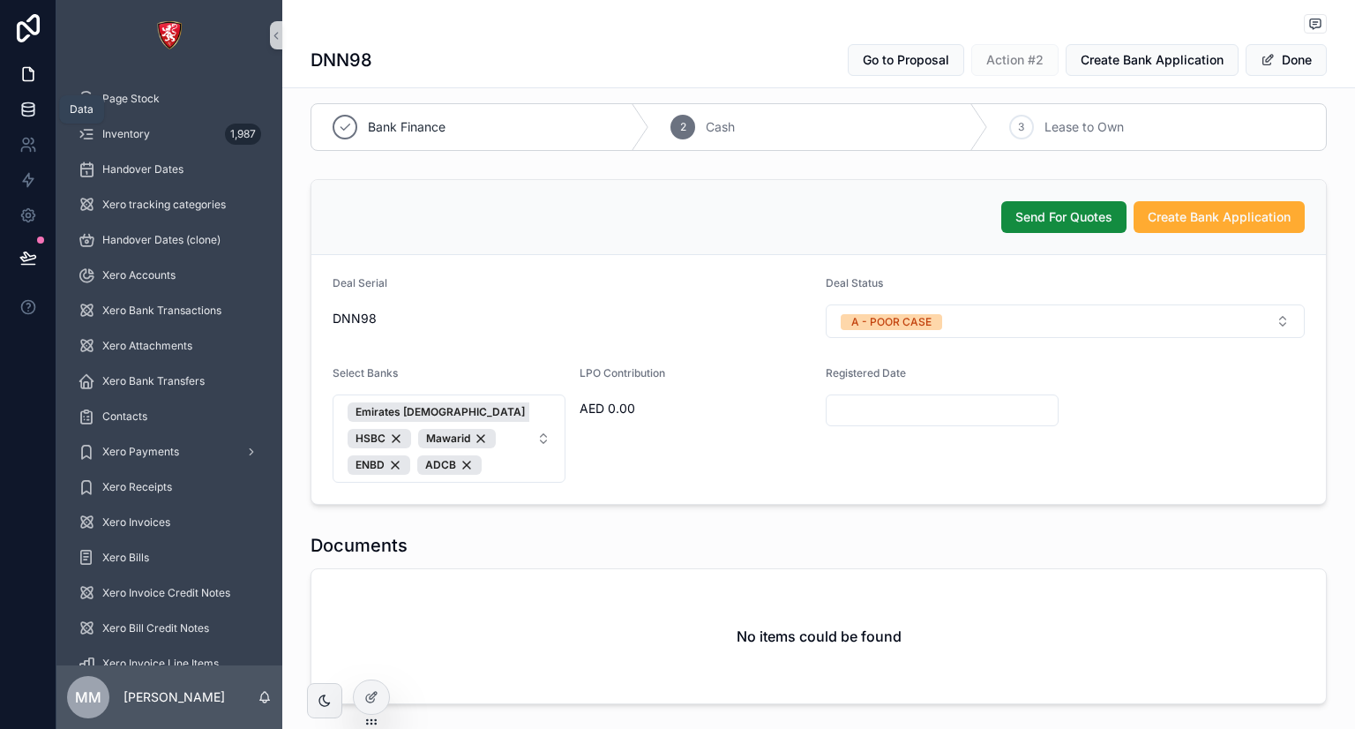
click at [37, 107] on link at bounding box center [28, 109] width 56 height 35
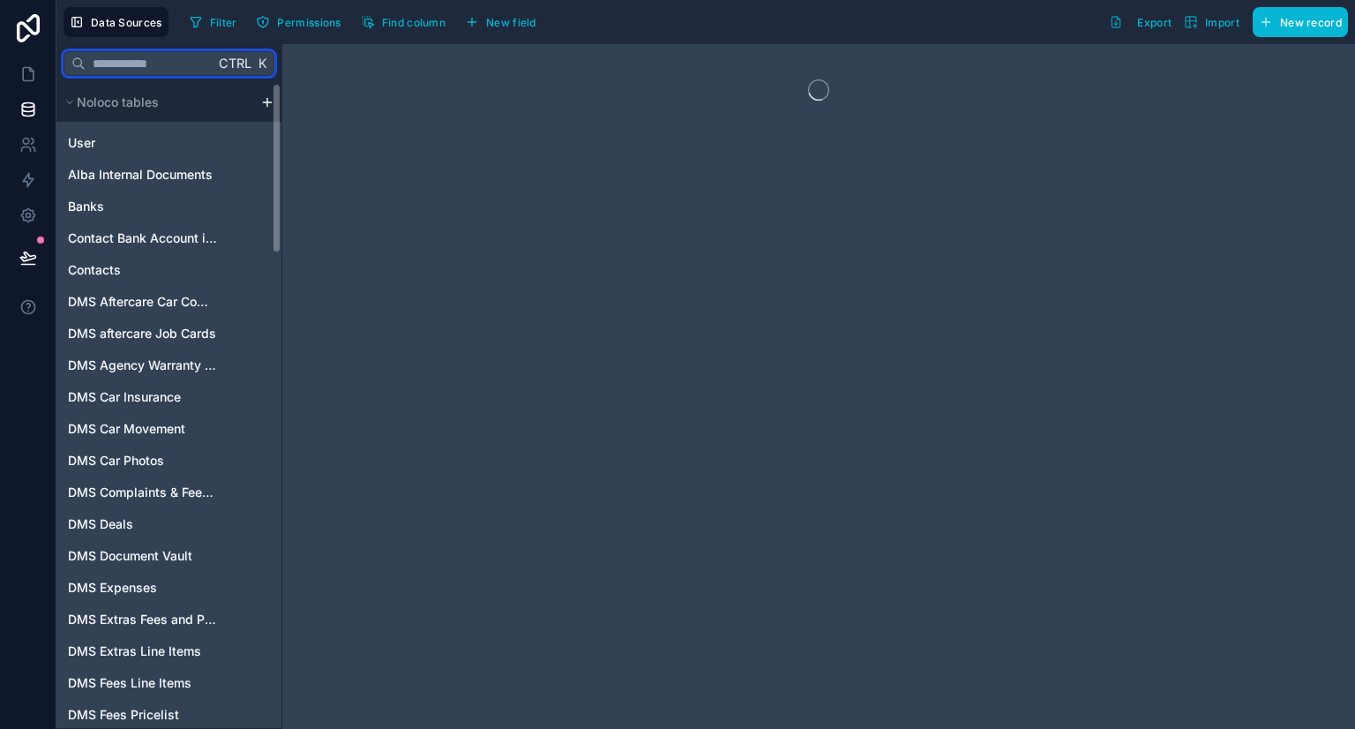
click at [191, 54] on input "text" at bounding box center [150, 64] width 129 height 32
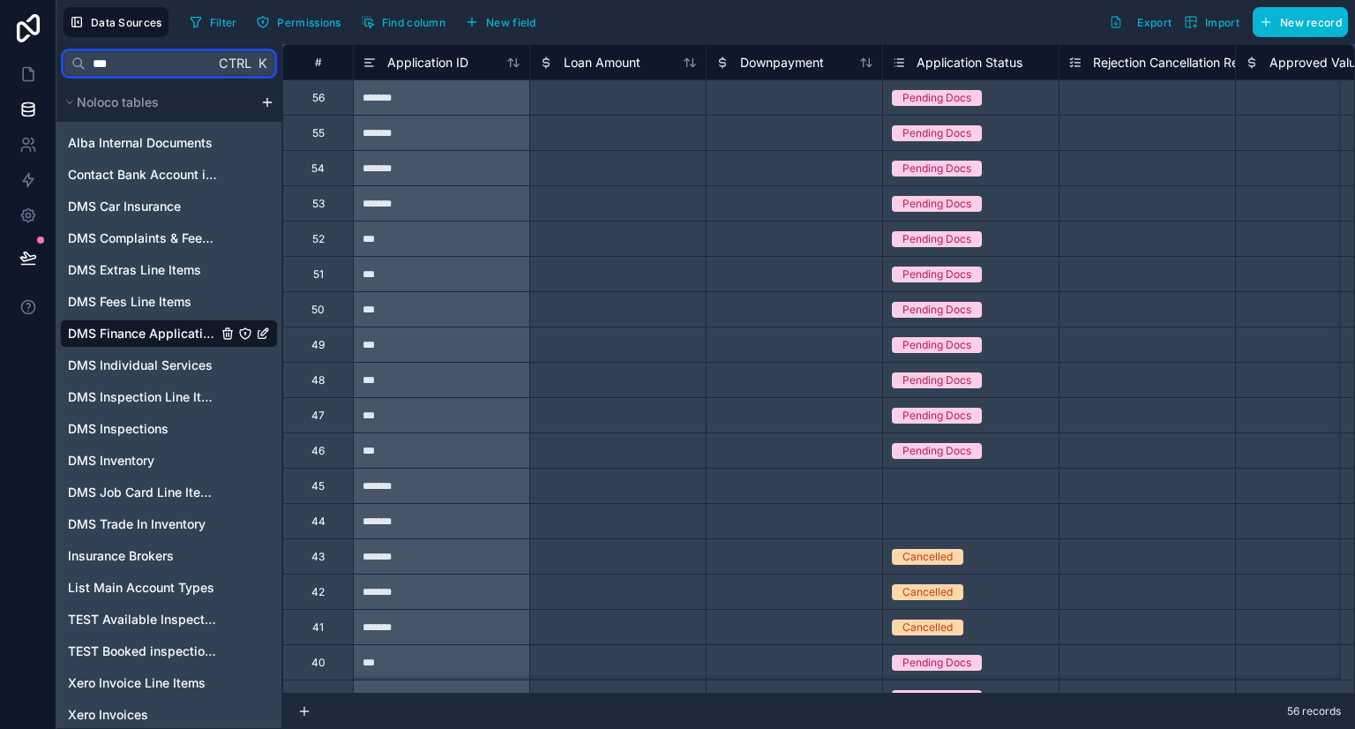
type input "***"
click at [139, 326] on span "DMS Finance Applications" at bounding box center [142, 334] width 149 height 18
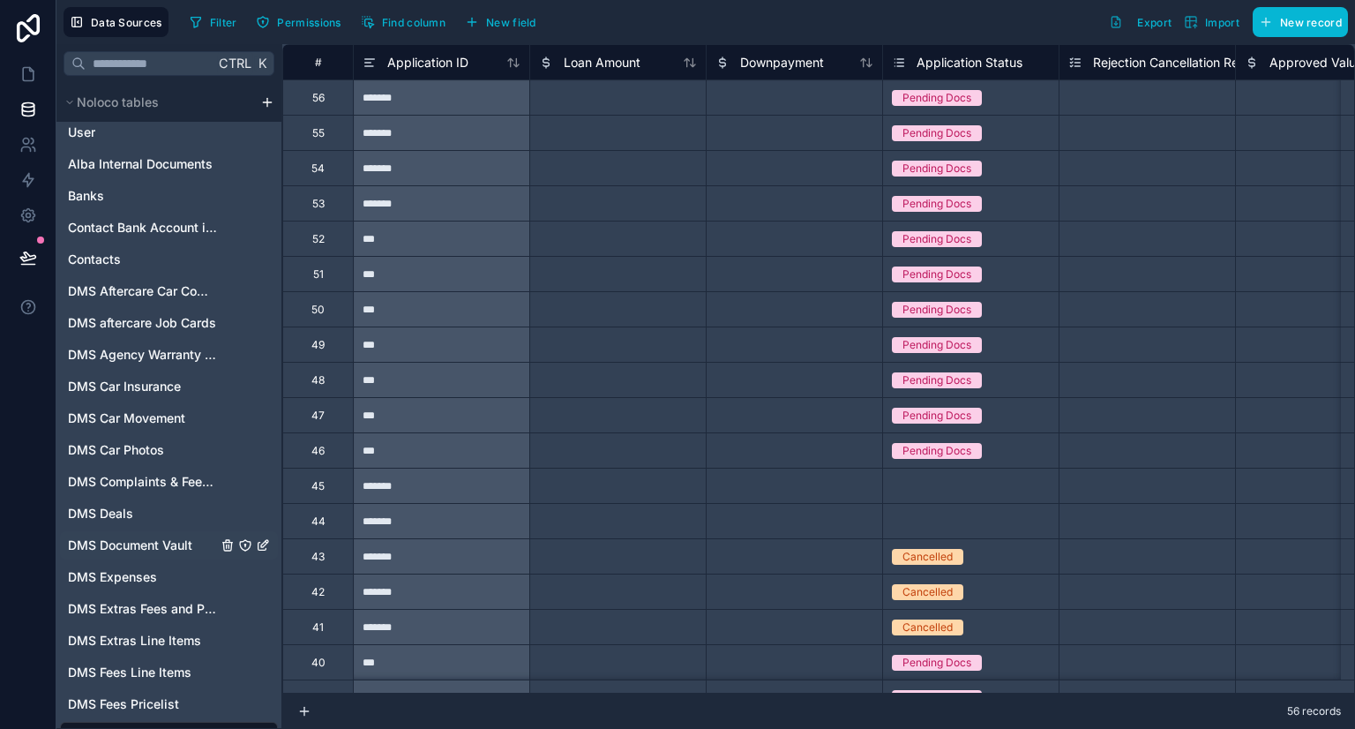
scroll to position [11, 0]
click at [19, 71] on icon at bounding box center [28, 74] width 18 height 18
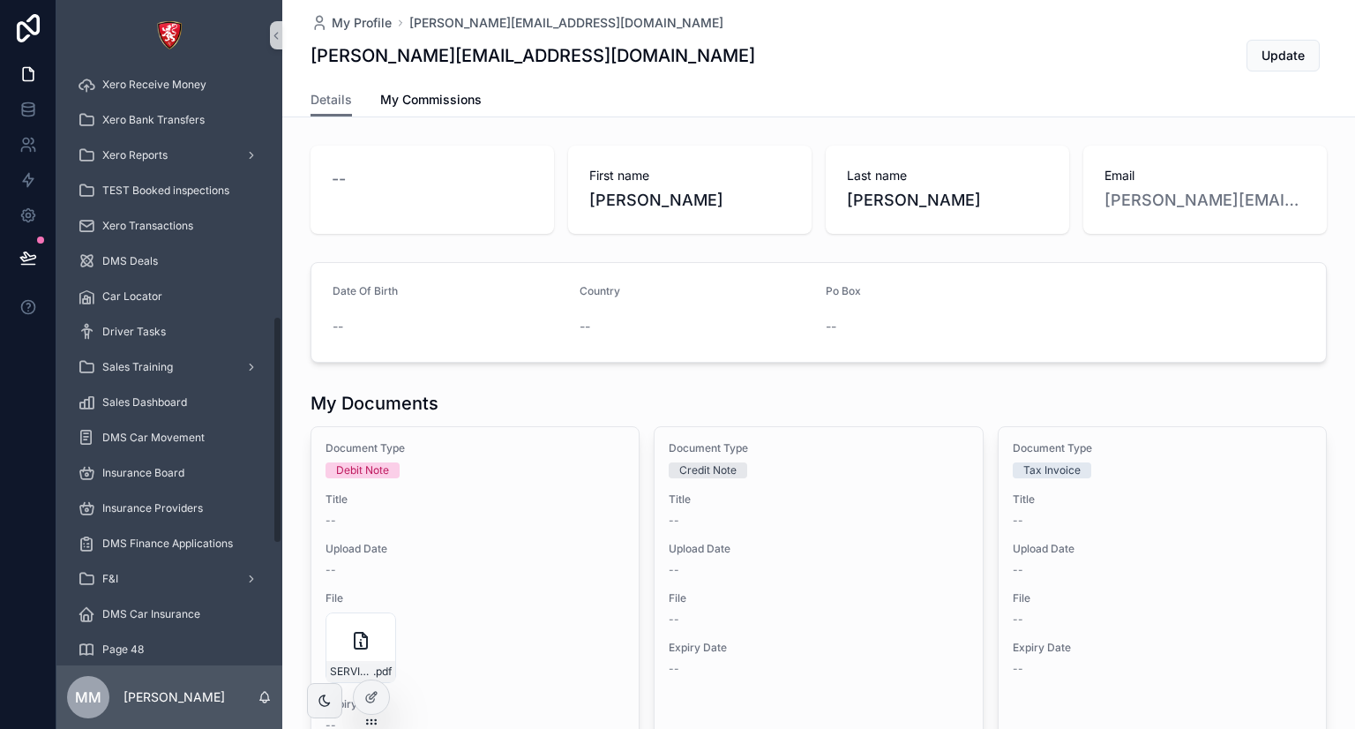
scroll to position [954, 0]
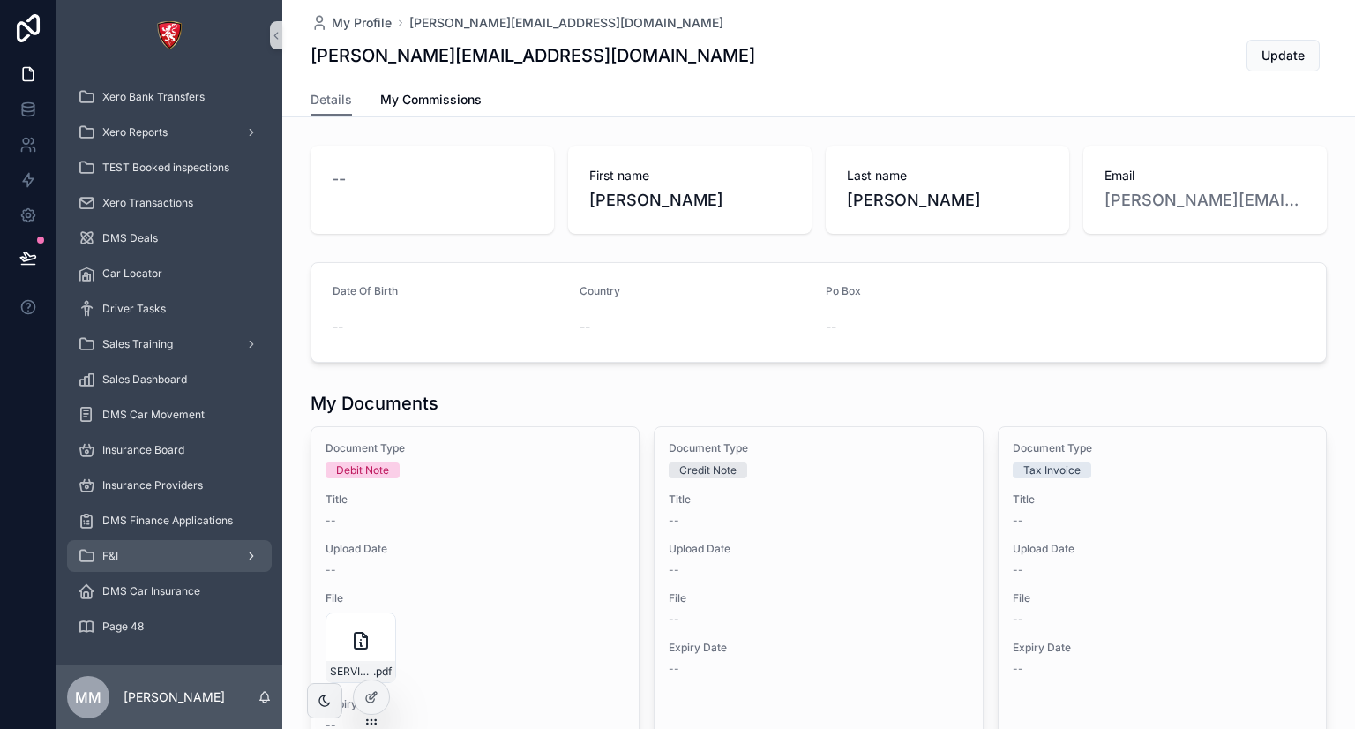
click at [127, 558] on div "F&I" at bounding box center [169, 556] width 183 height 28
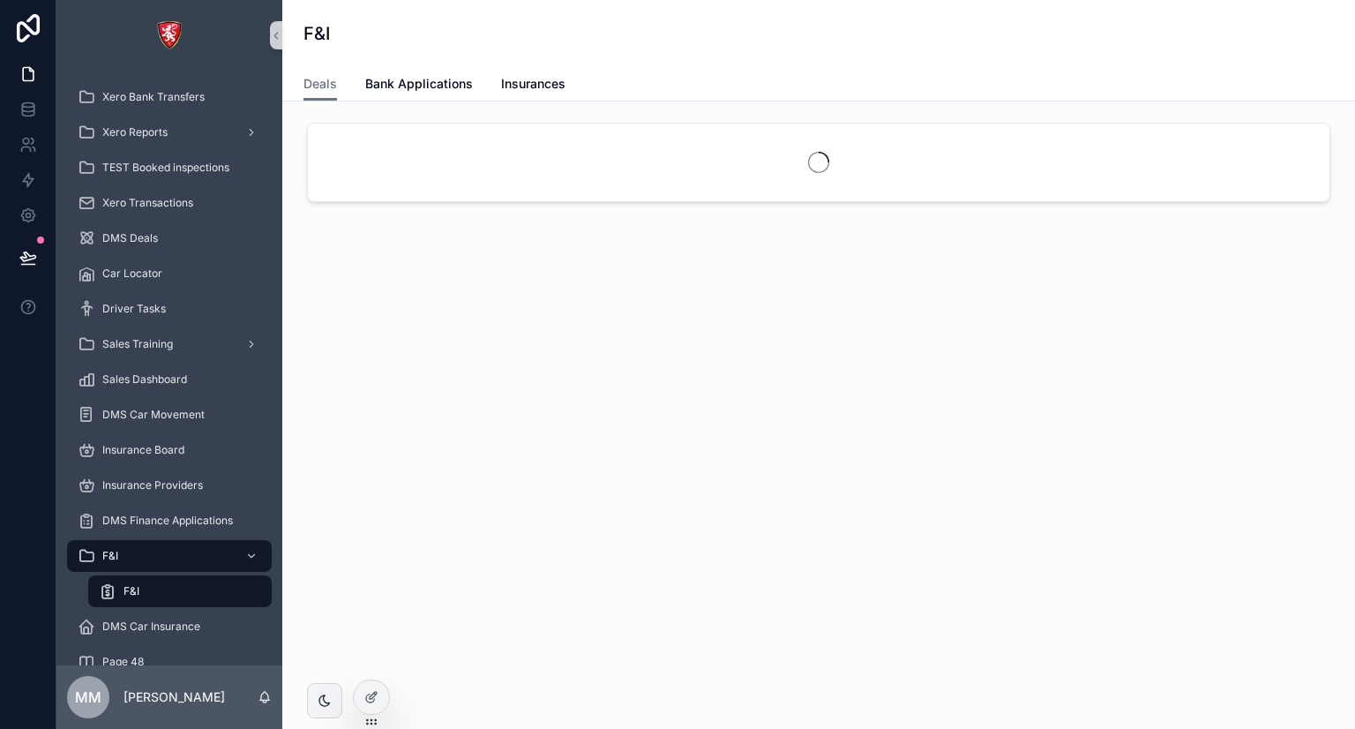
click at [132, 584] on span "F&I" at bounding box center [131, 591] width 16 height 14
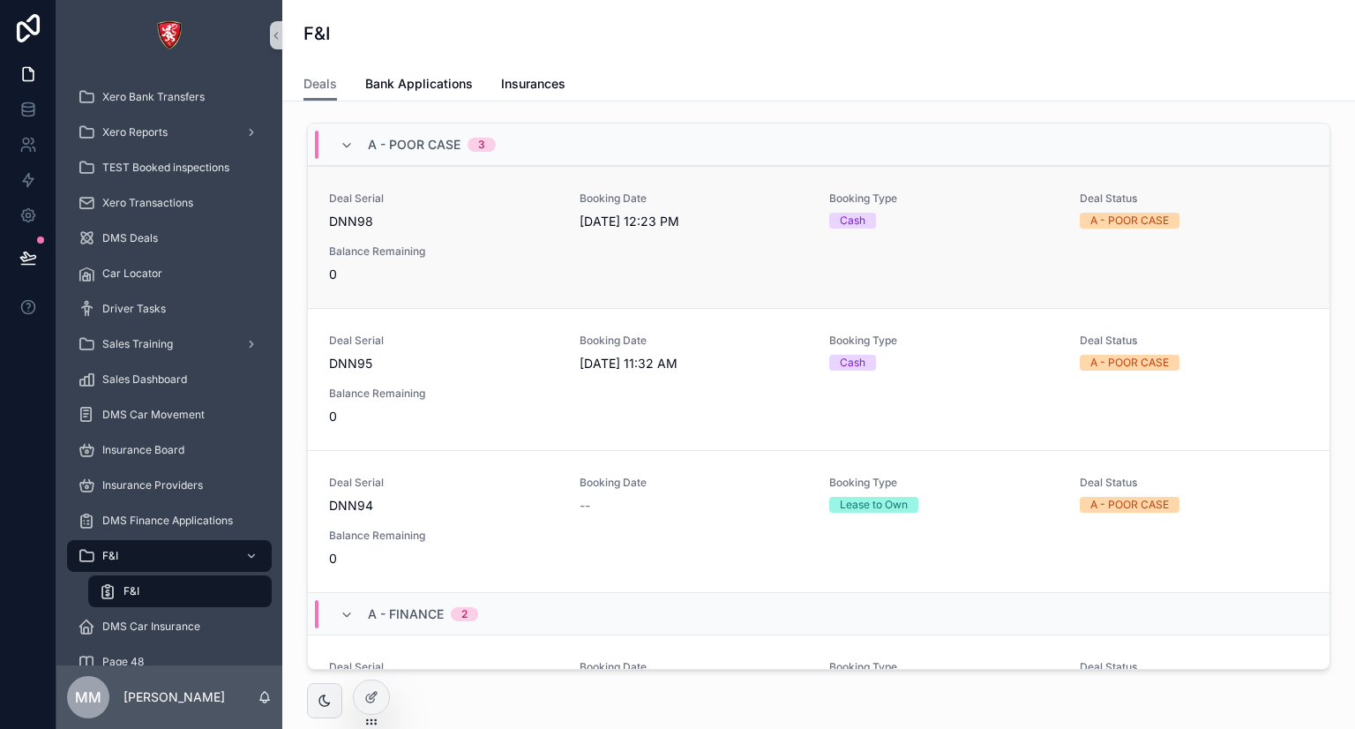
click at [545, 262] on div "Balance Remaining 0" at bounding box center [443, 263] width 229 height 39
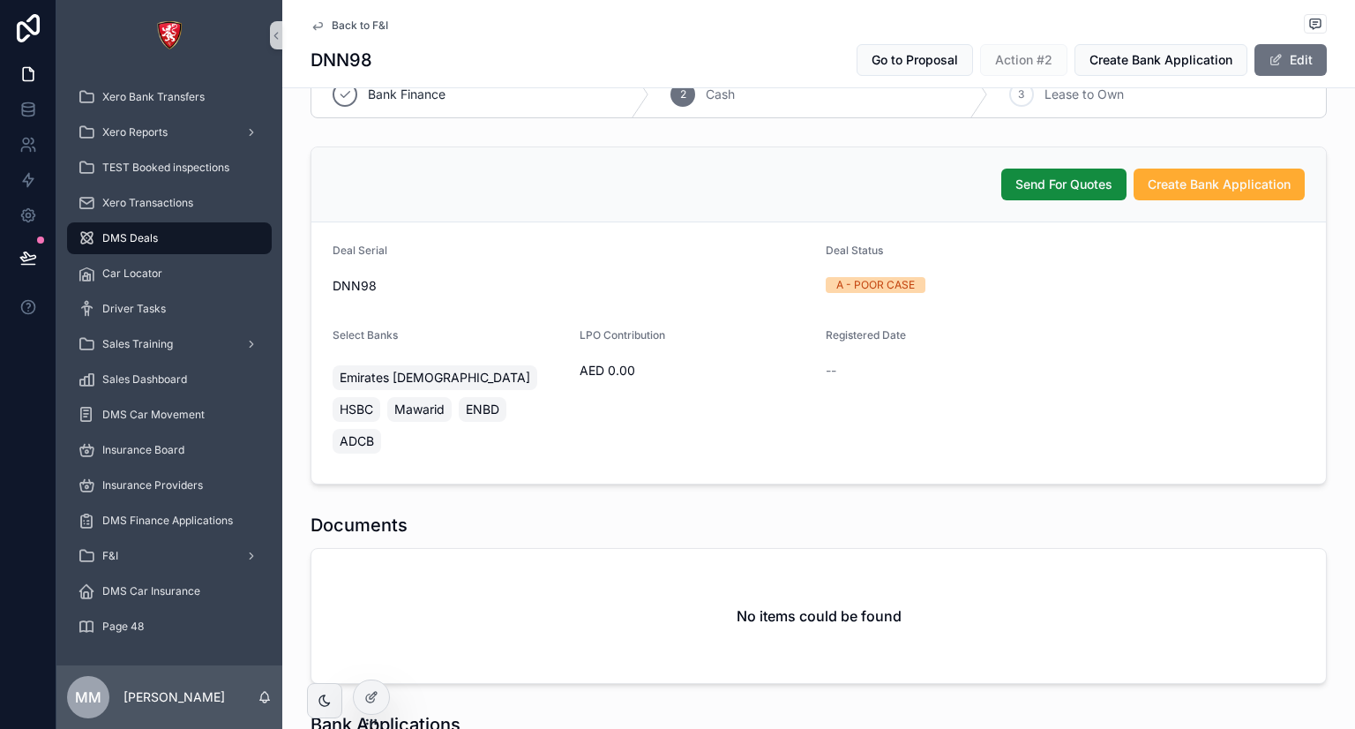
scroll to position [46, 0]
click at [31, 178] on icon at bounding box center [28, 180] width 11 height 13
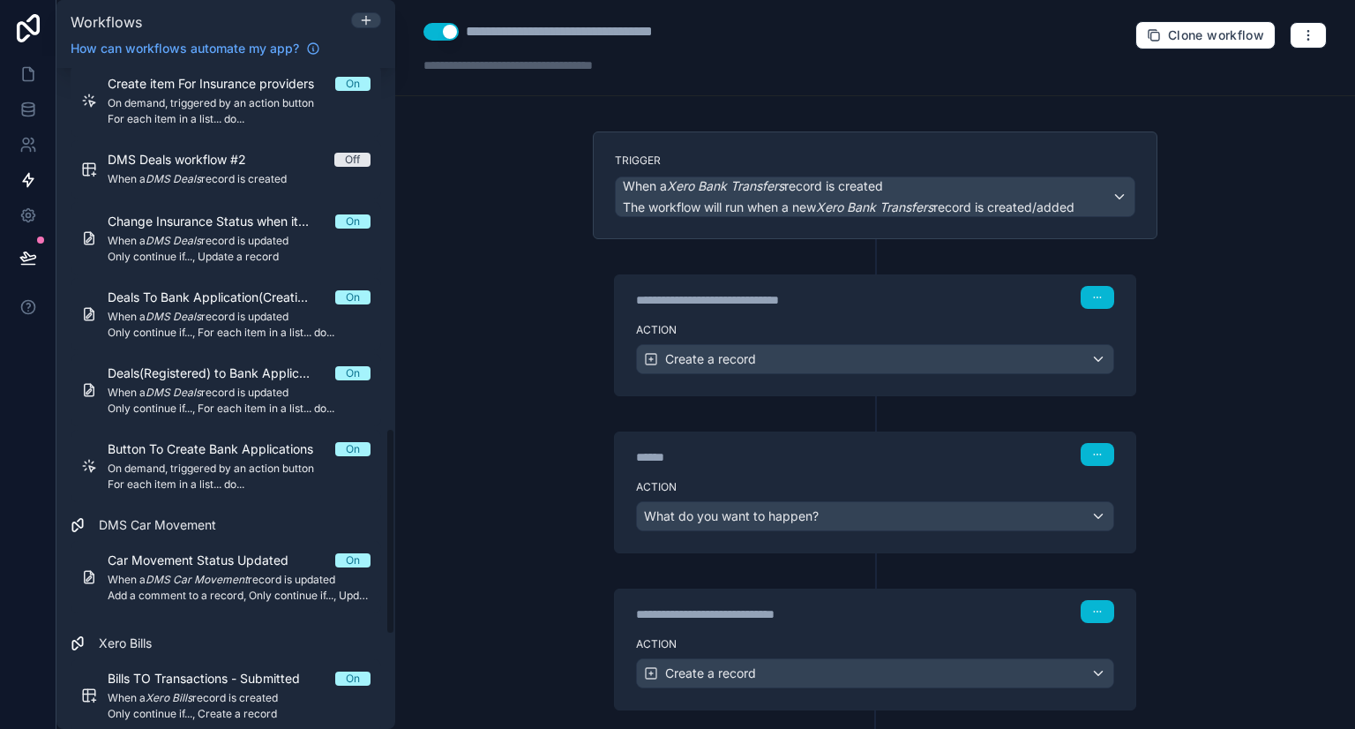
scroll to position [1150, 0]
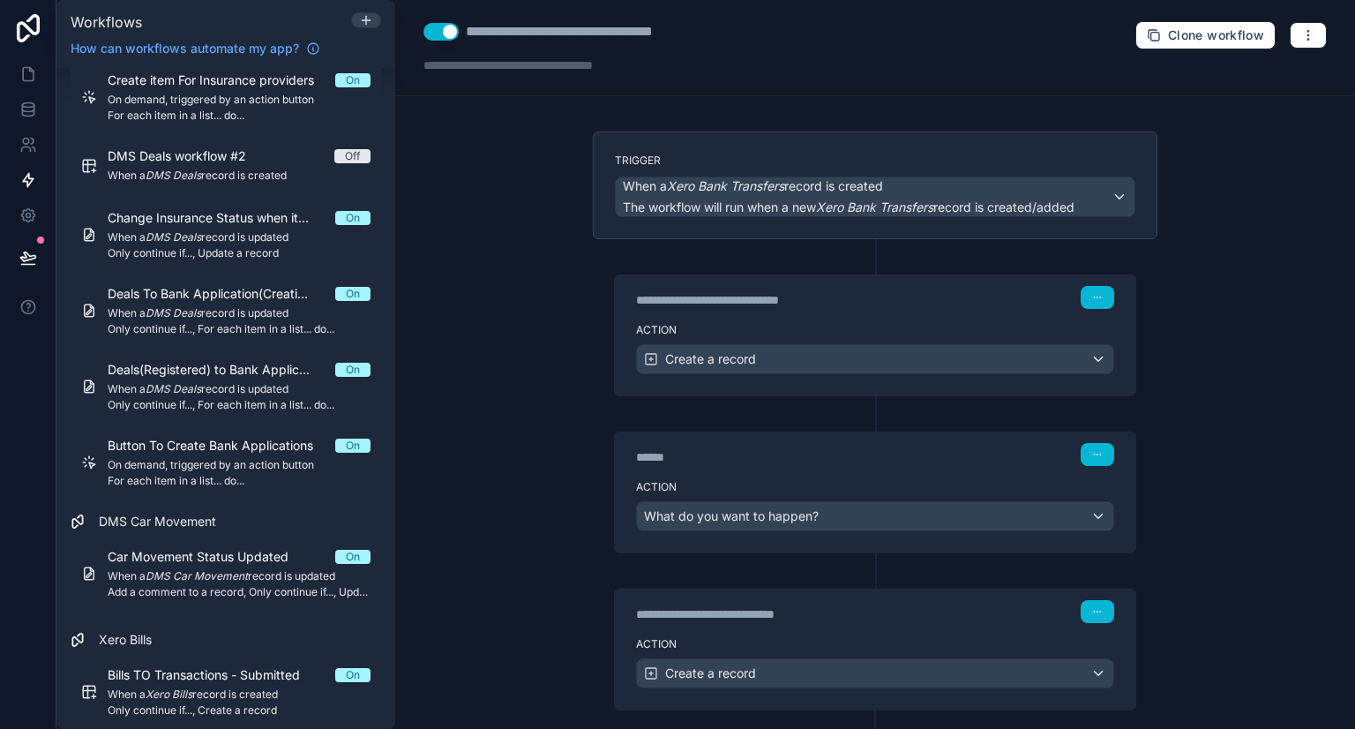
click at [208, 474] on span "For each item in a list... do..." at bounding box center [239, 481] width 263 height 14
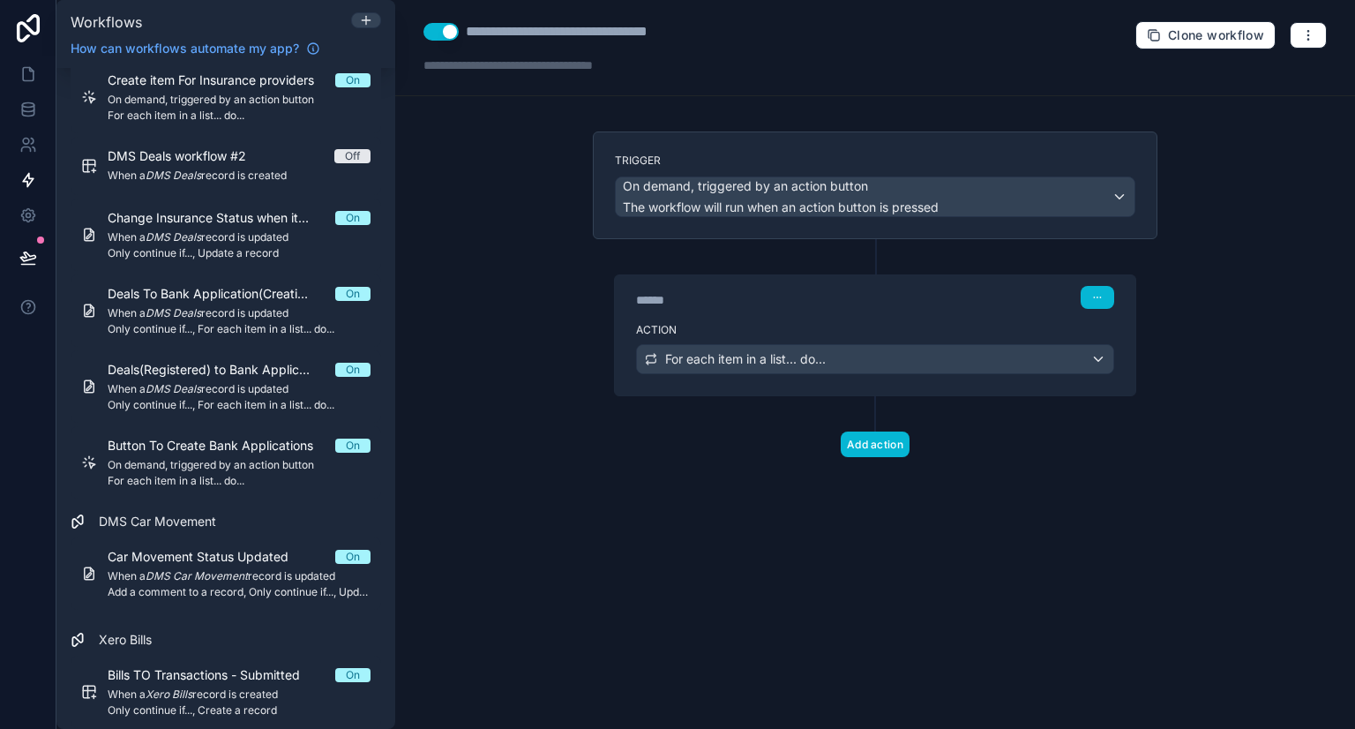
click at [766, 316] on div "Action For each item in a list... do..." at bounding box center [875, 355] width 520 height 79
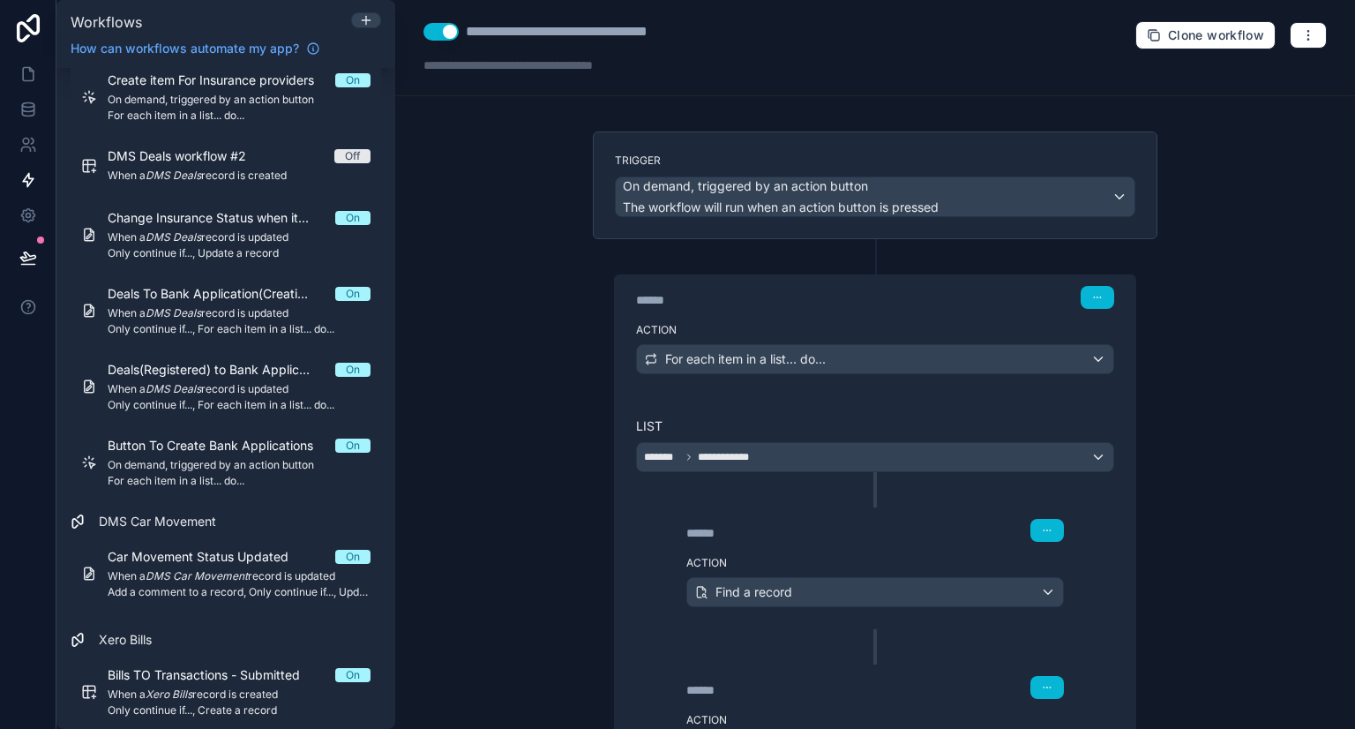
click at [855, 524] on div "******" at bounding box center [818, 533] width 265 height 18
drag, startPoint x: 855, startPoint y: 520, endPoint x: 844, endPoint y: 397, distance: 123.9
click at [844, 397] on div "**********" at bounding box center [875, 710] width 520 height 630
drag, startPoint x: 844, startPoint y: 397, endPoint x: 856, endPoint y: 551, distance: 154.8
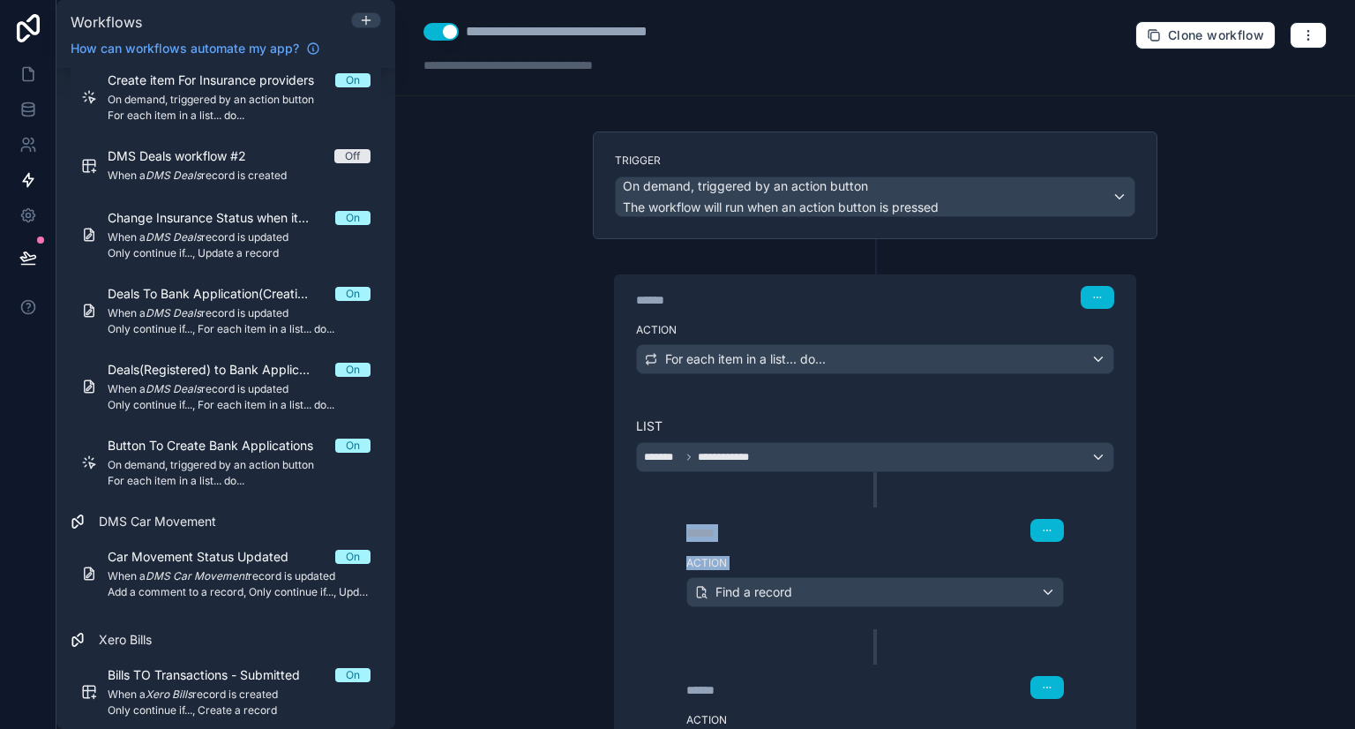
click at [856, 551] on div "**********" at bounding box center [875, 710] width 520 height 630
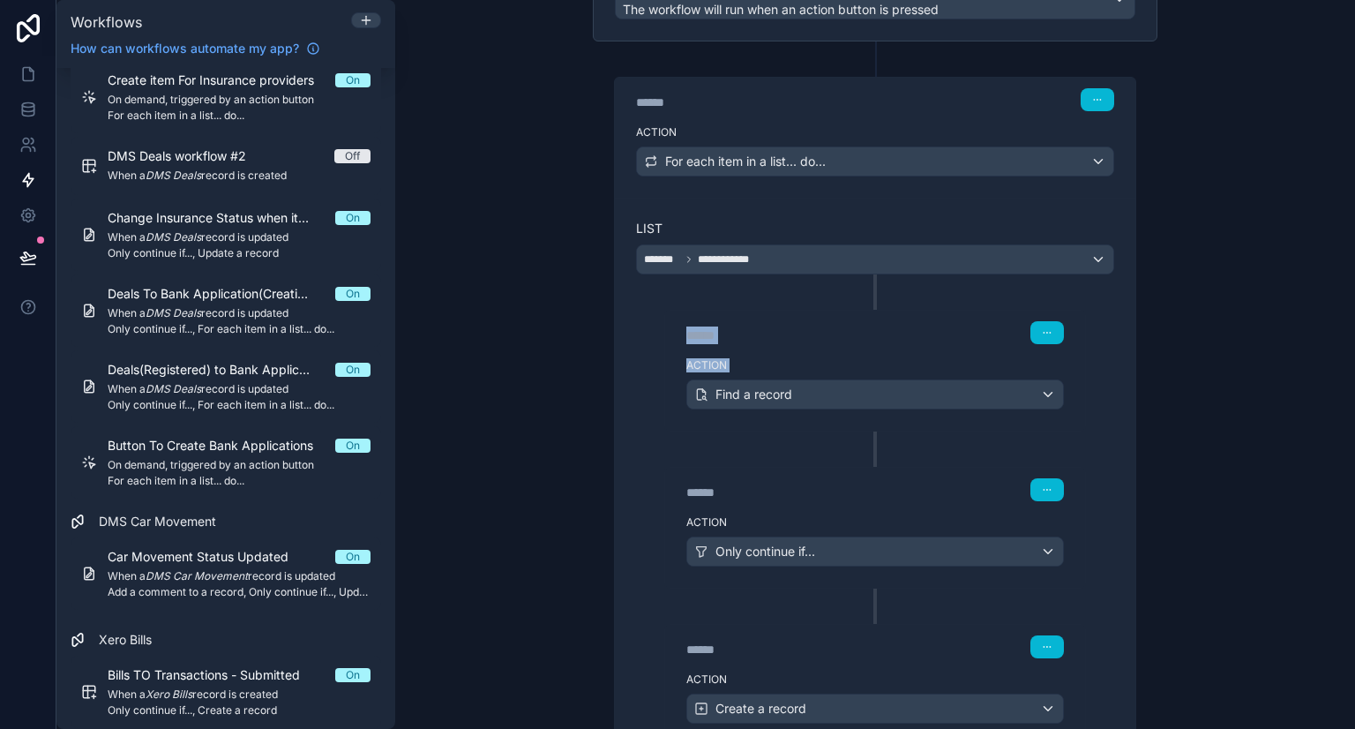
scroll to position [199, 0]
click at [851, 482] on div "******" at bounding box center [818, 491] width 265 height 18
click at [865, 435] on div "****** Step 2 Action Find a record ****** Step 3 Action Only continue if... ***…" at bounding box center [875, 508] width 478 height 471
click at [855, 441] on div "****** Step 2 Action Find a record ****** Step 3 Action Only continue if... ***…" at bounding box center [875, 508] width 478 height 471
click at [863, 356] on label "Action" at bounding box center [874, 363] width 377 height 14
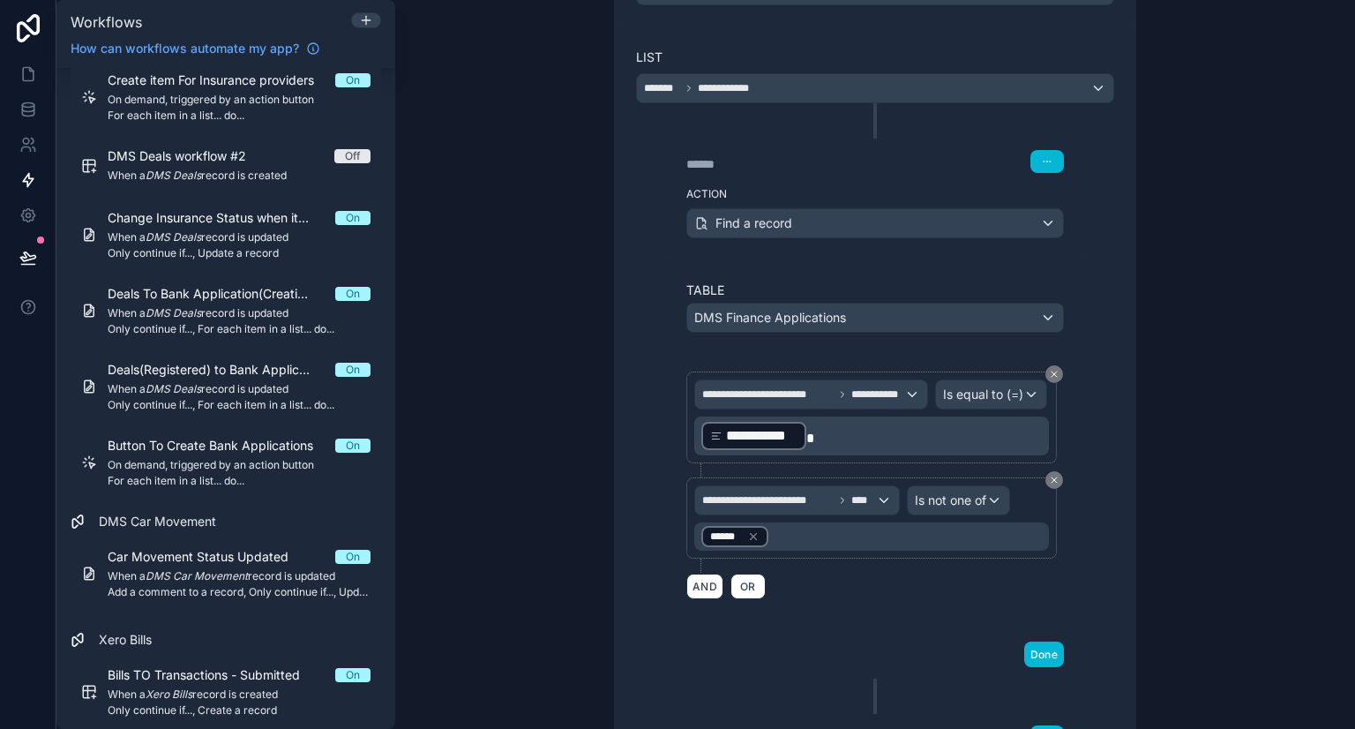
scroll to position [370, 0]
click at [931, 498] on span "Is not one of" at bounding box center [950, 499] width 71 height 18
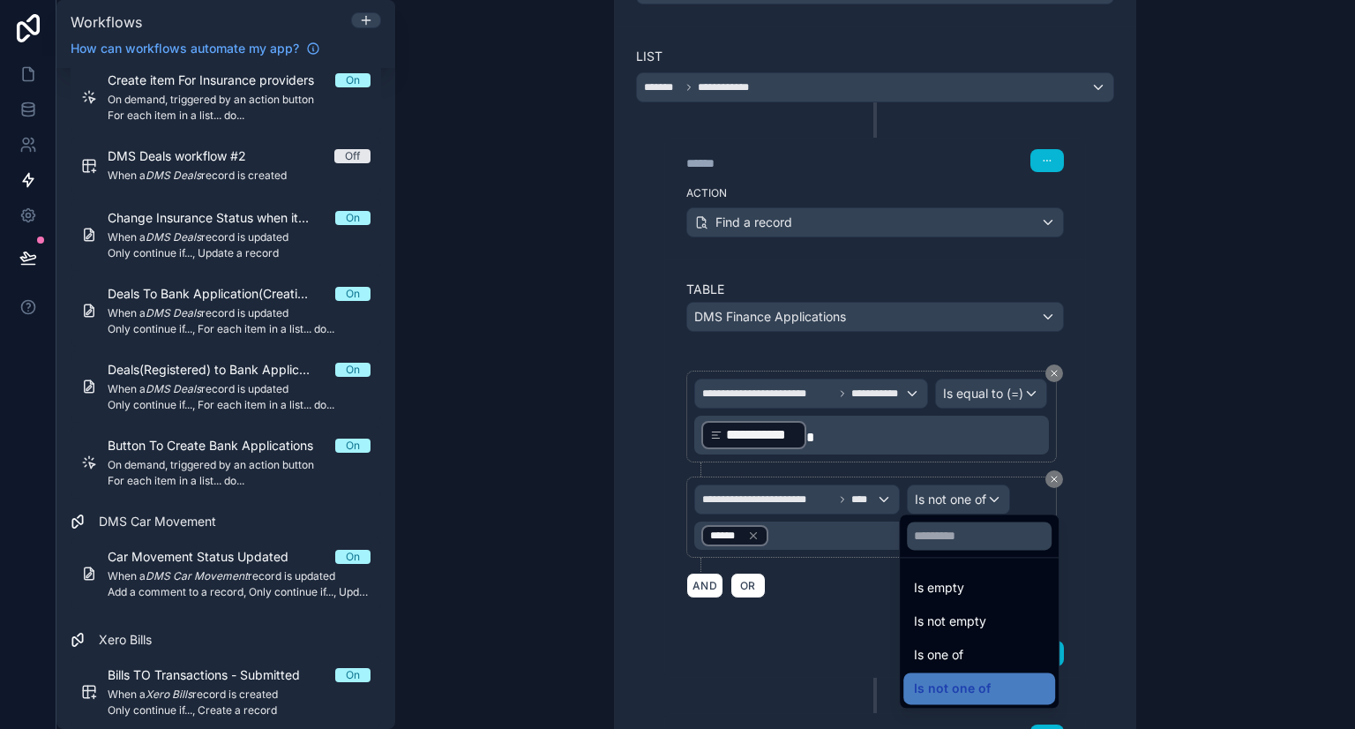
click at [850, 486] on div at bounding box center [677, 364] width 1355 height 729
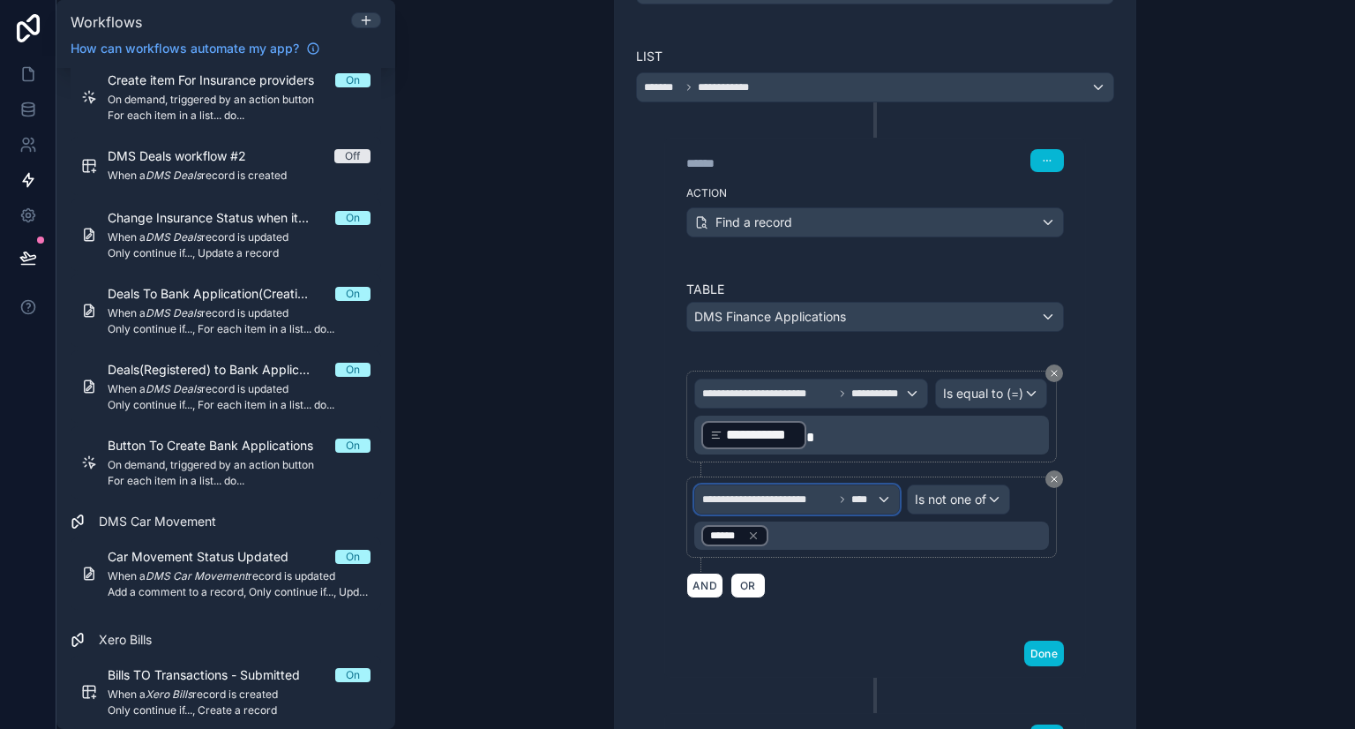
click at [851, 492] on span "****" at bounding box center [863, 499] width 25 height 14
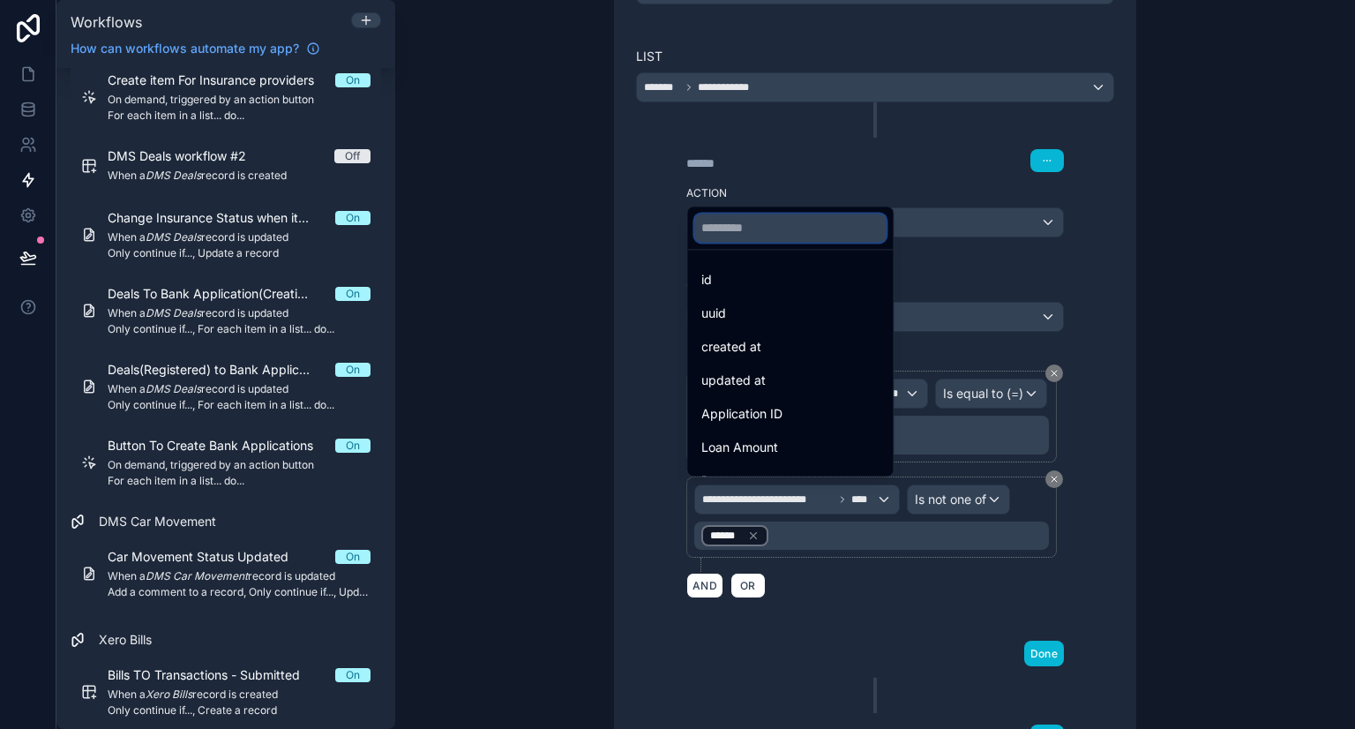
click at [820, 234] on input "text" at bounding box center [789, 227] width 191 height 28
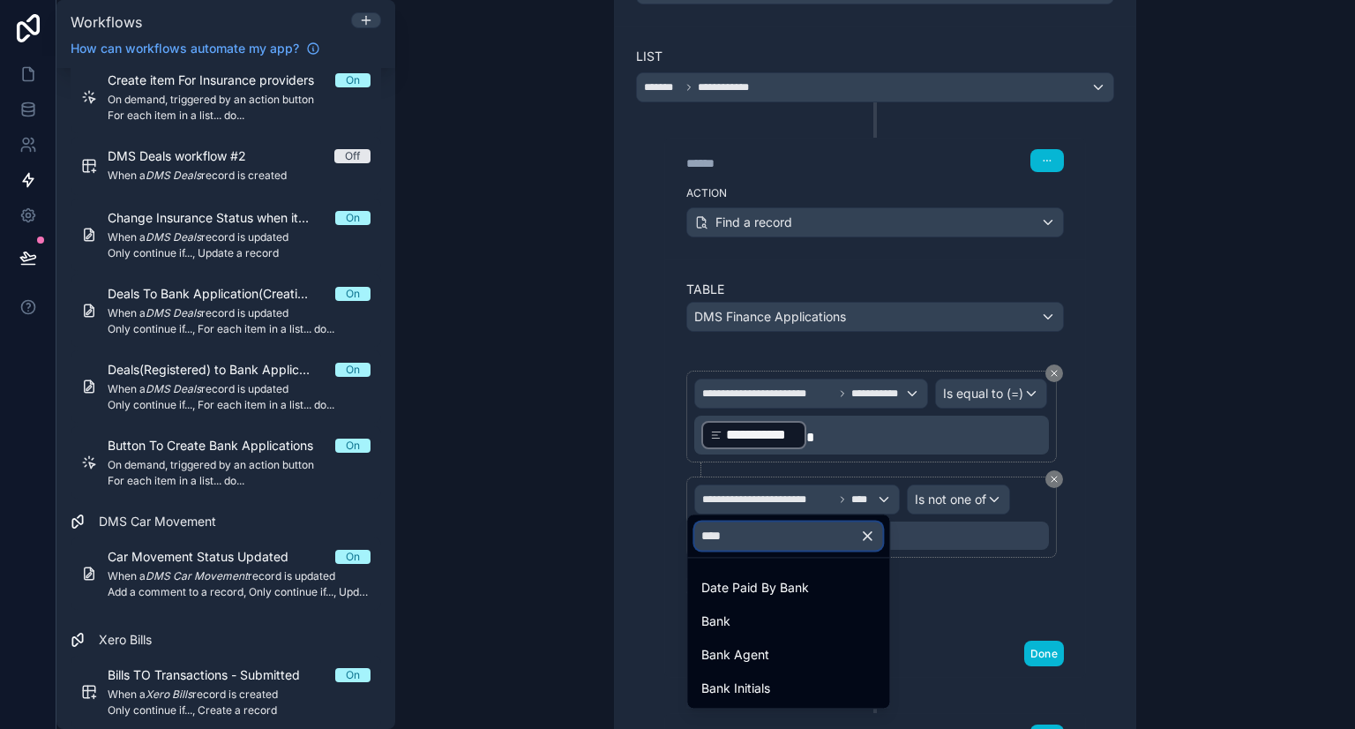
type input "****"
click at [956, 499] on div at bounding box center [677, 364] width 1355 height 729
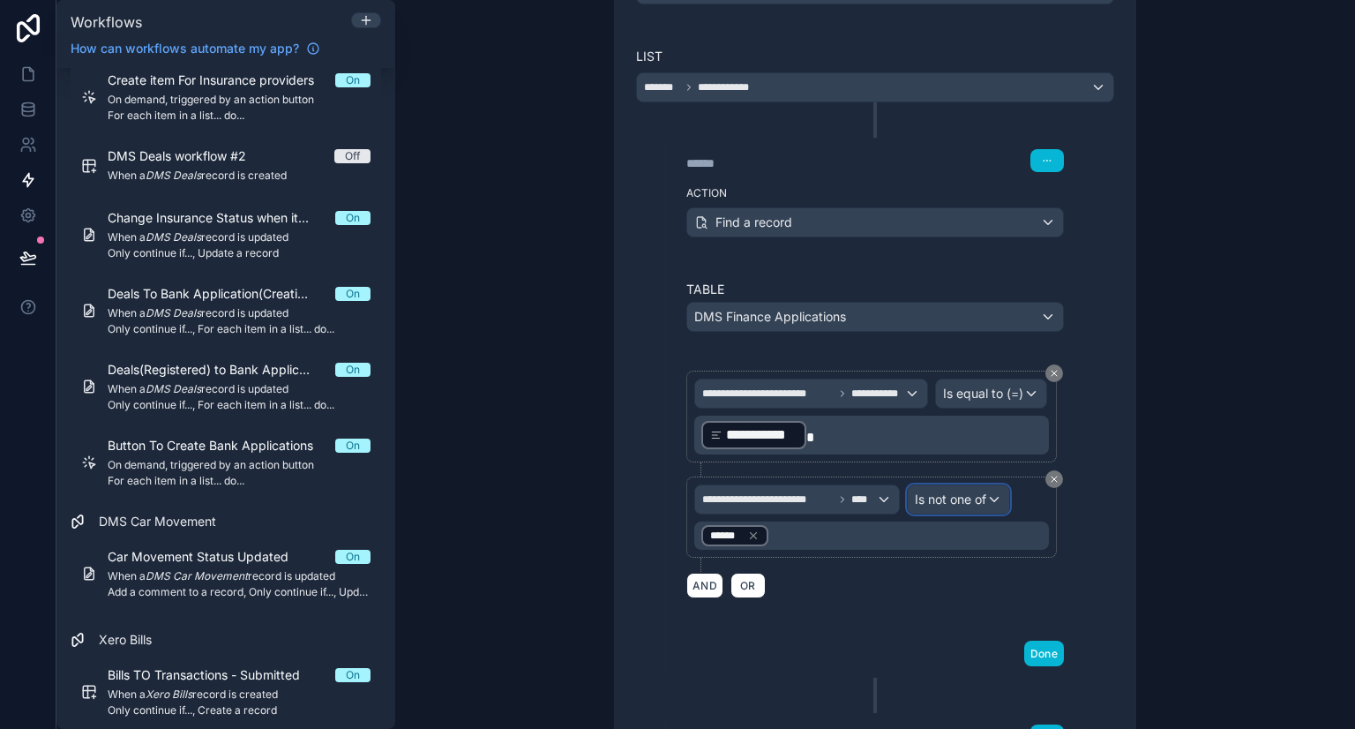
click at [956, 499] on span "Is not one of" at bounding box center [950, 499] width 71 height 18
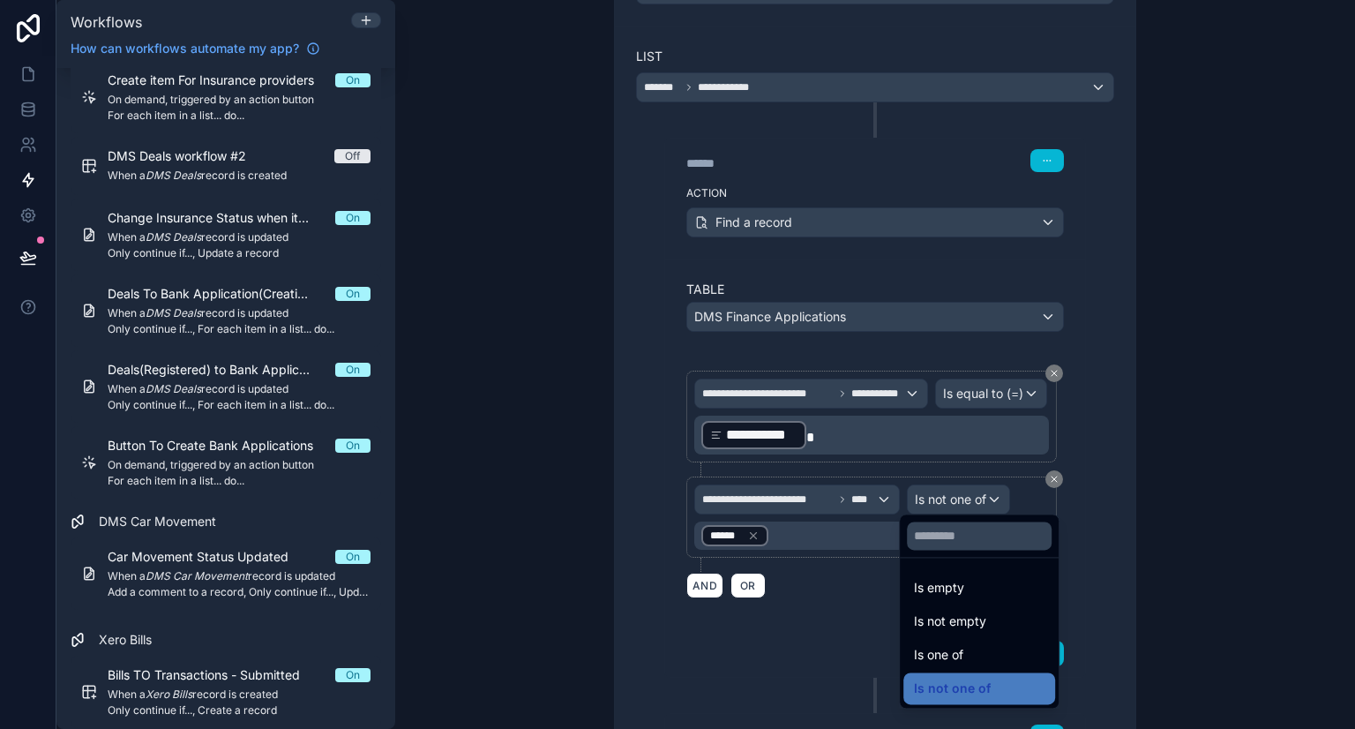
click at [829, 666] on div at bounding box center [677, 364] width 1355 height 729
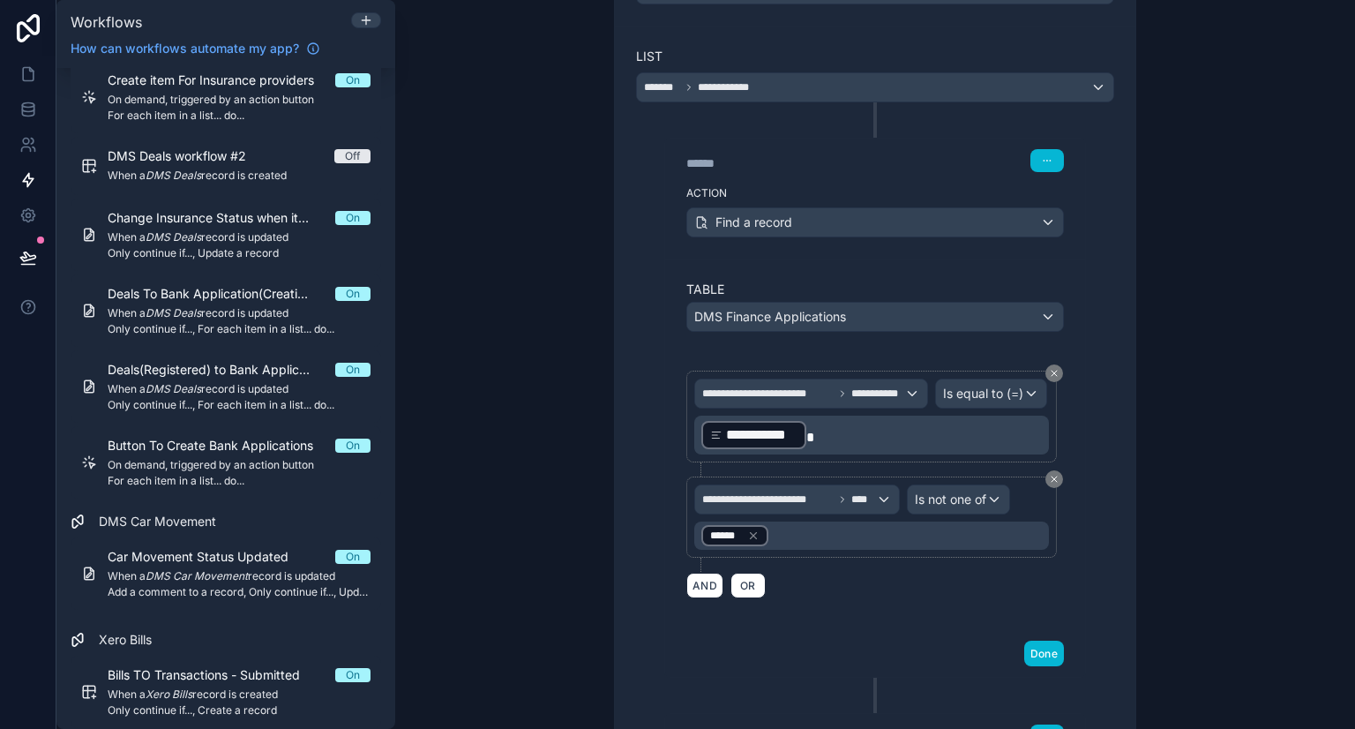
click at [781, 534] on div "******" at bounding box center [871, 535] width 355 height 28
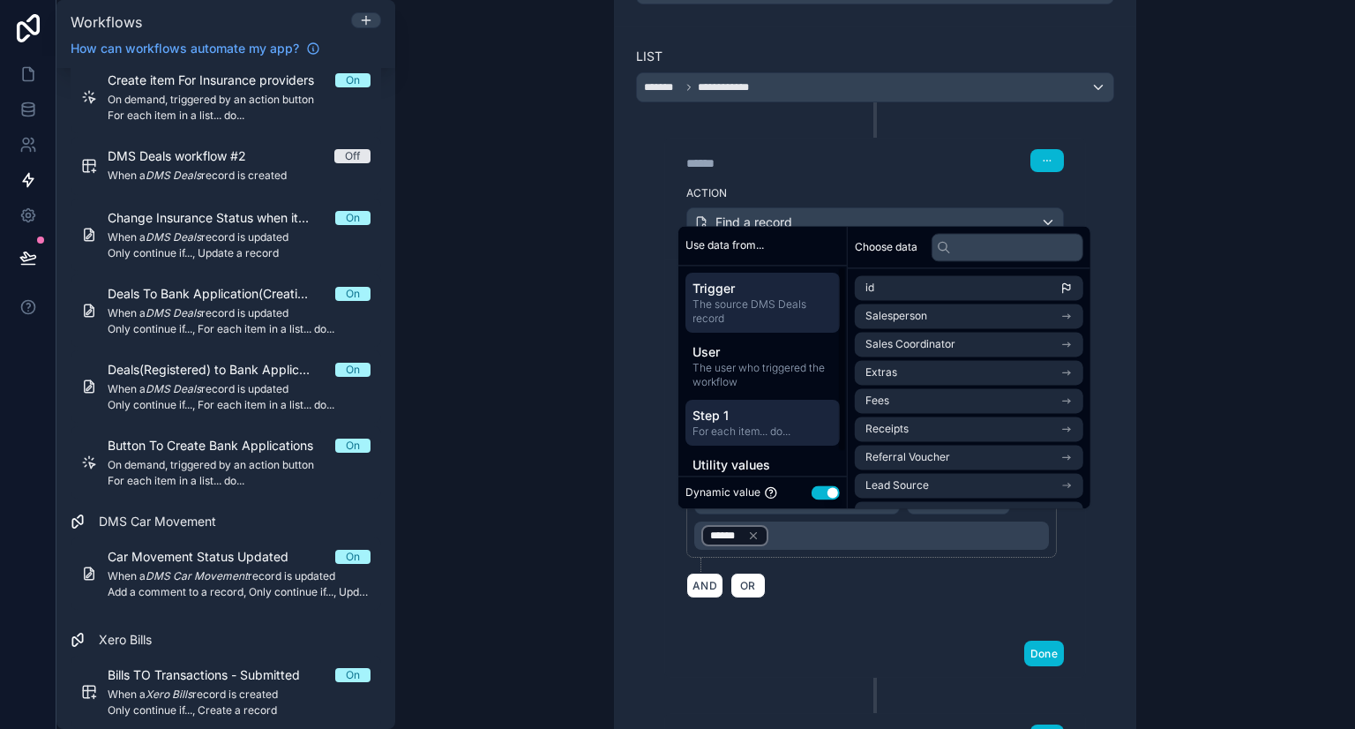
scroll to position [26, 0]
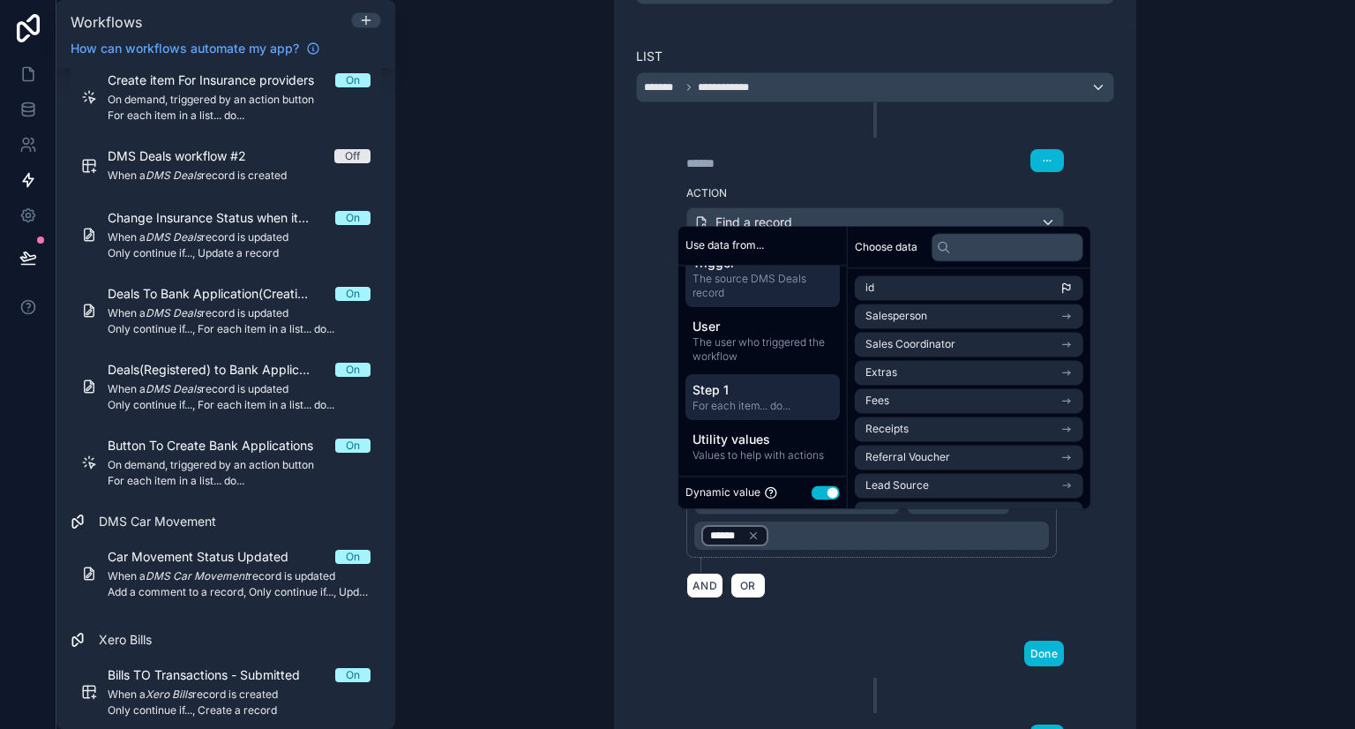
click at [755, 401] on span "For each item... do..." at bounding box center [762, 406] width 140 height 14
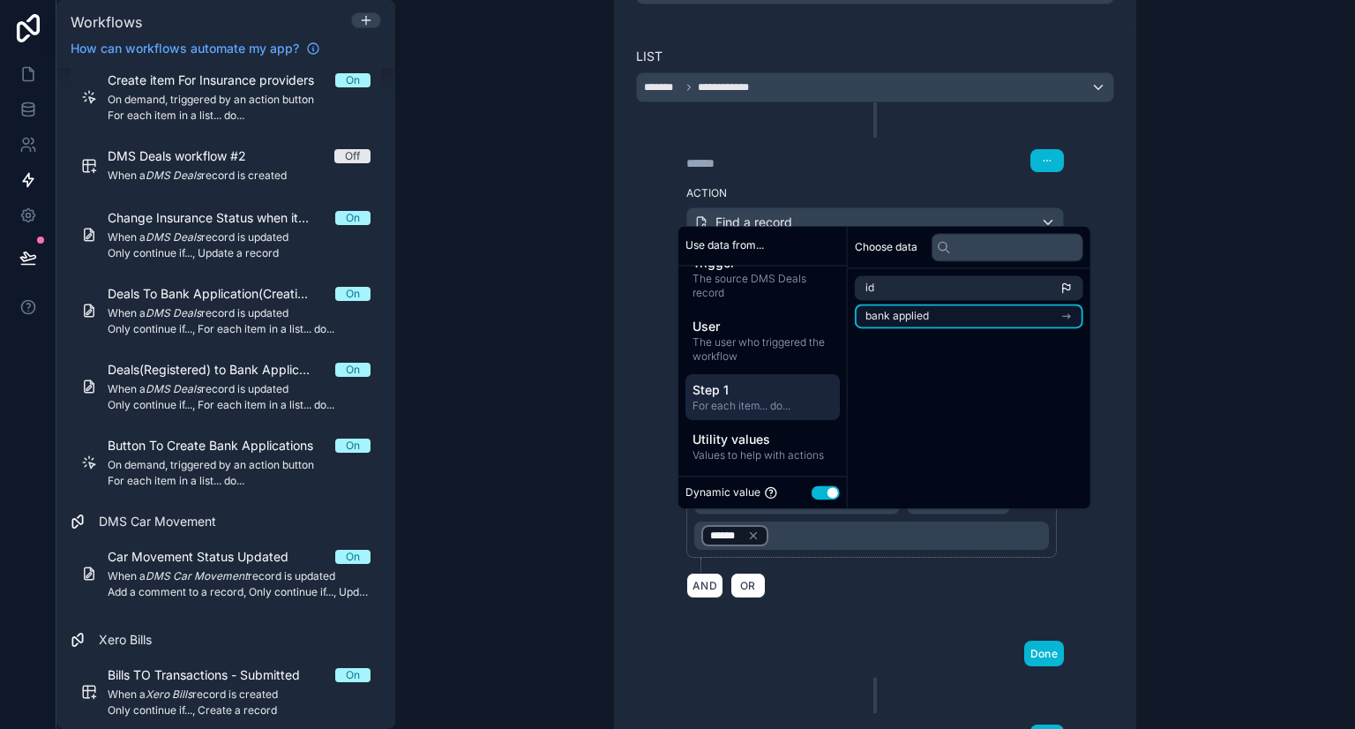
click at [946, 319] on li "bank applied" at bounding box center [969, 315] width 228 height 25
click at [947, 320] on li "id" at bounding box center [969, 319] width 228 height 25
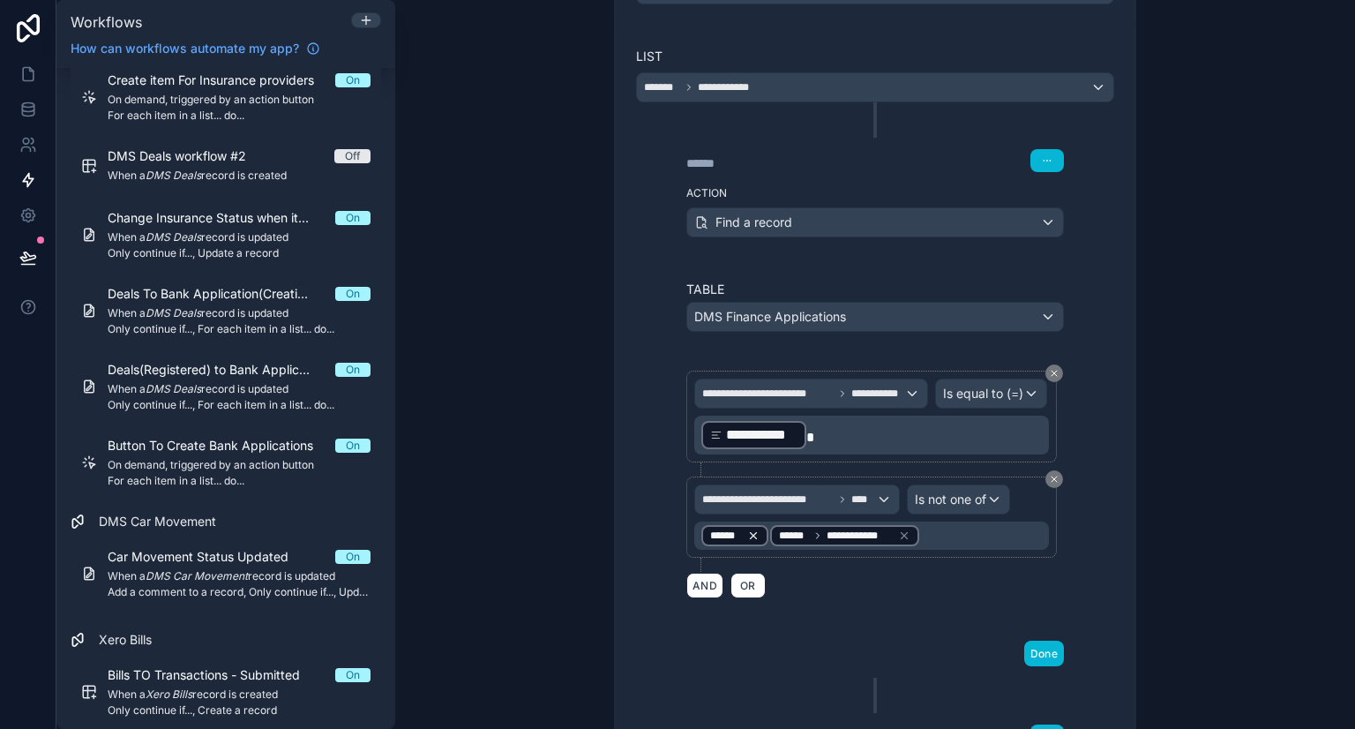
click at [748, 529] on icon at bounding box center [753, 535] width 12 height 12
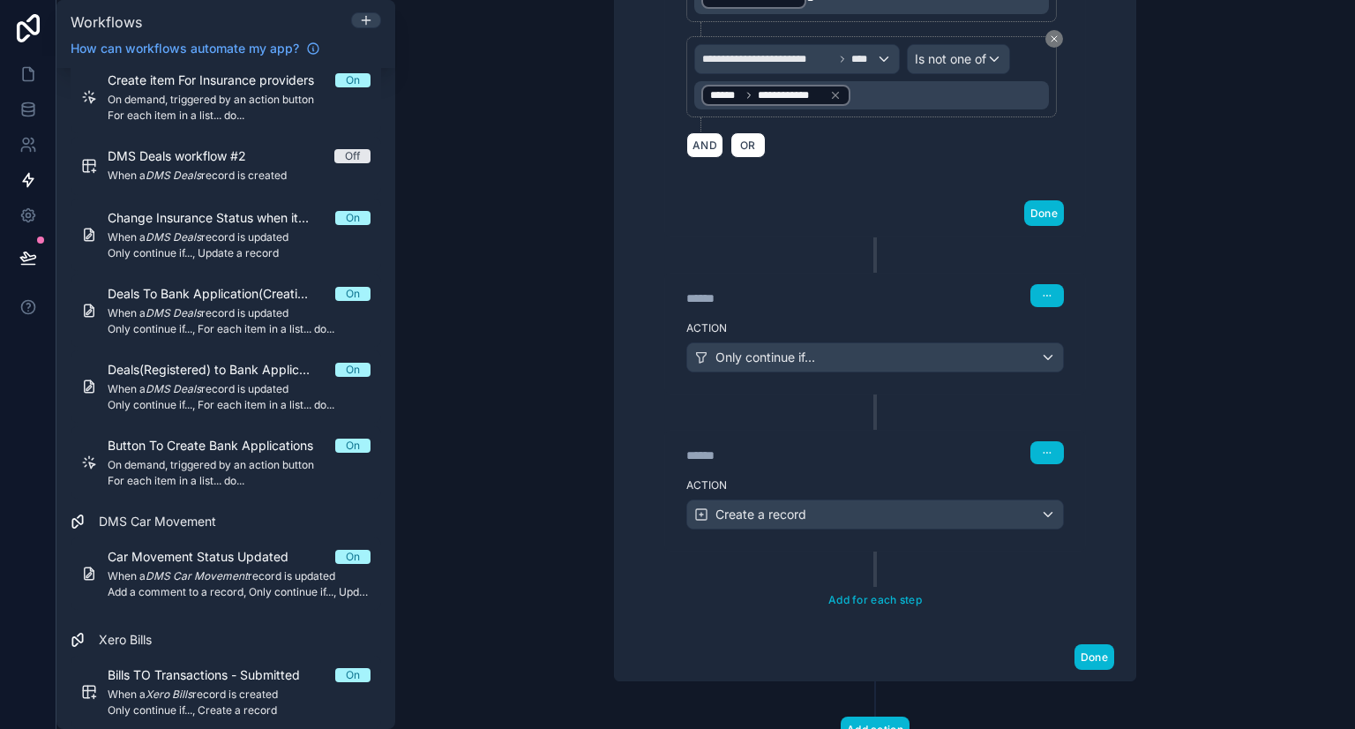
scroll to position [809, 0]
click at [1090, 652] on button "Done" at bounding box center [1094, 658] width 40 height 26
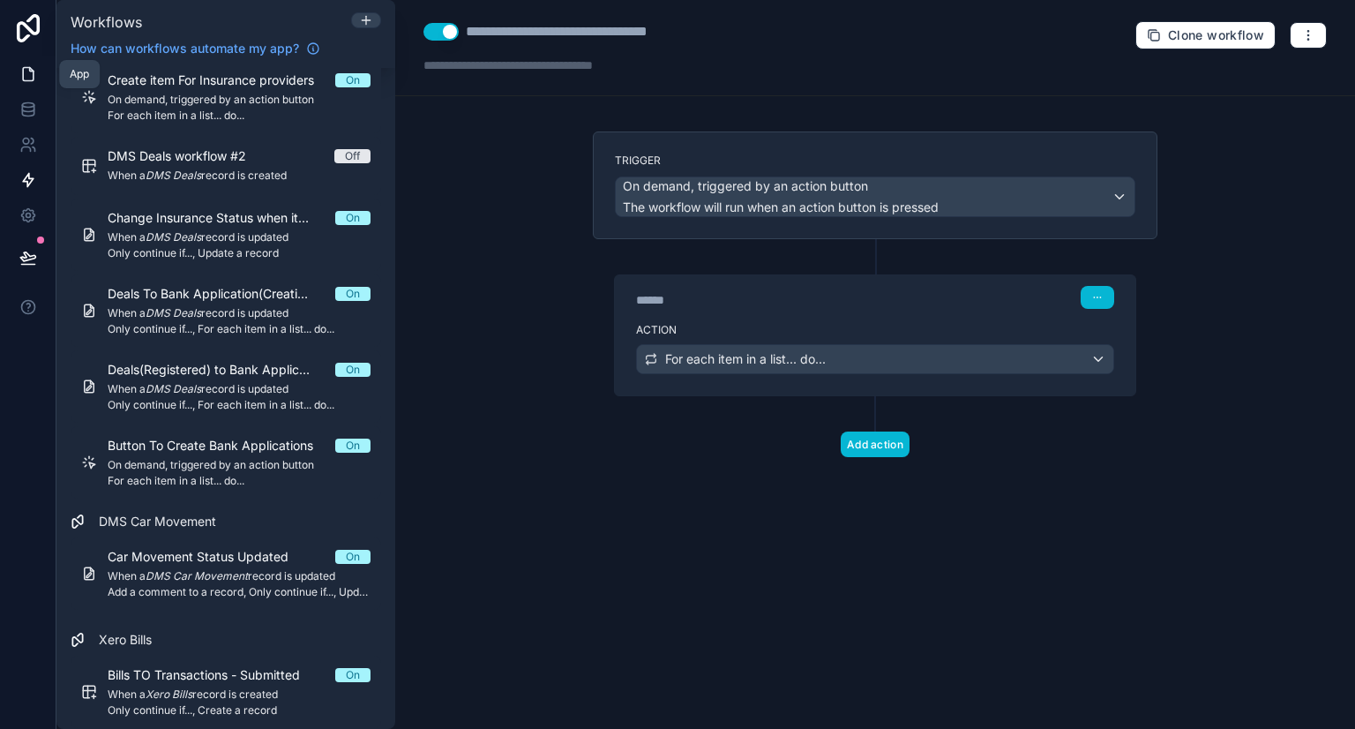
click at [25, 78] on icon at bounding box center [28, 74] width 18 height 18
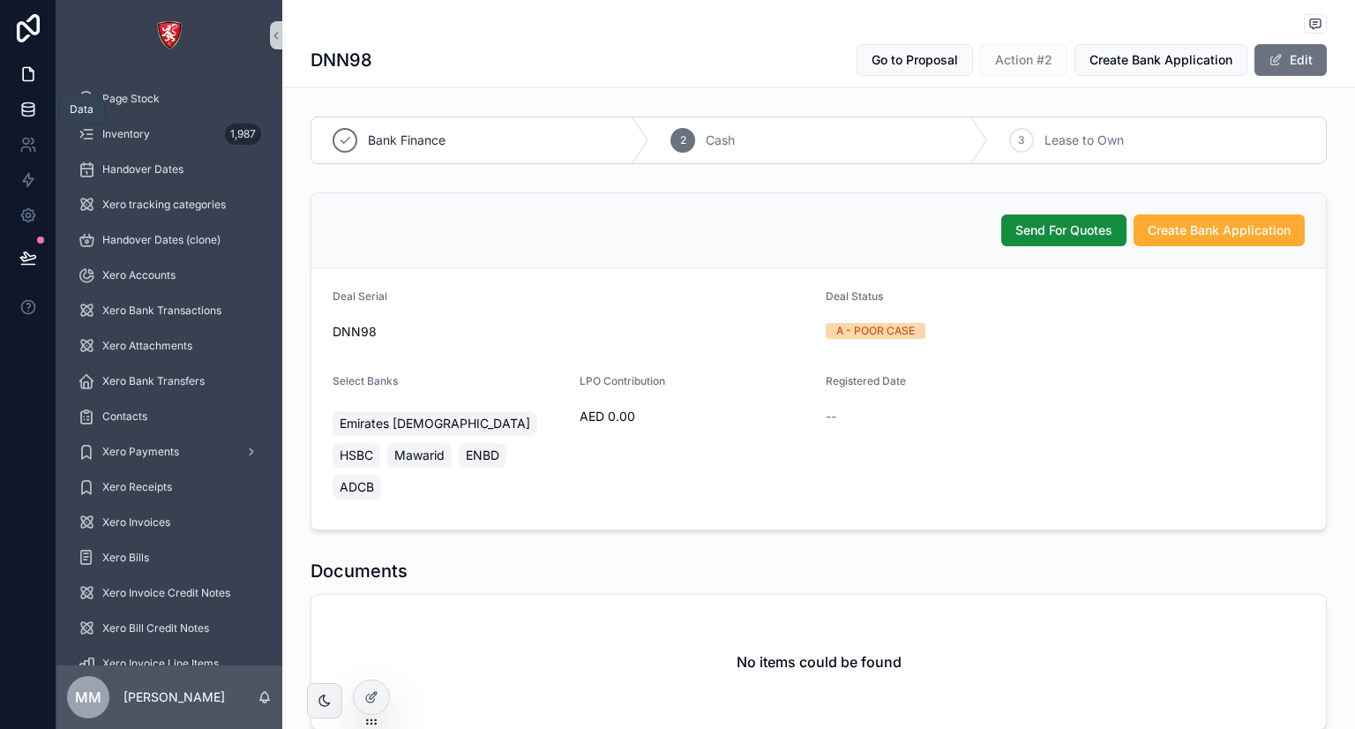
click at [20, 110] on icon at bounding box center [28, 110] width 18 height 18
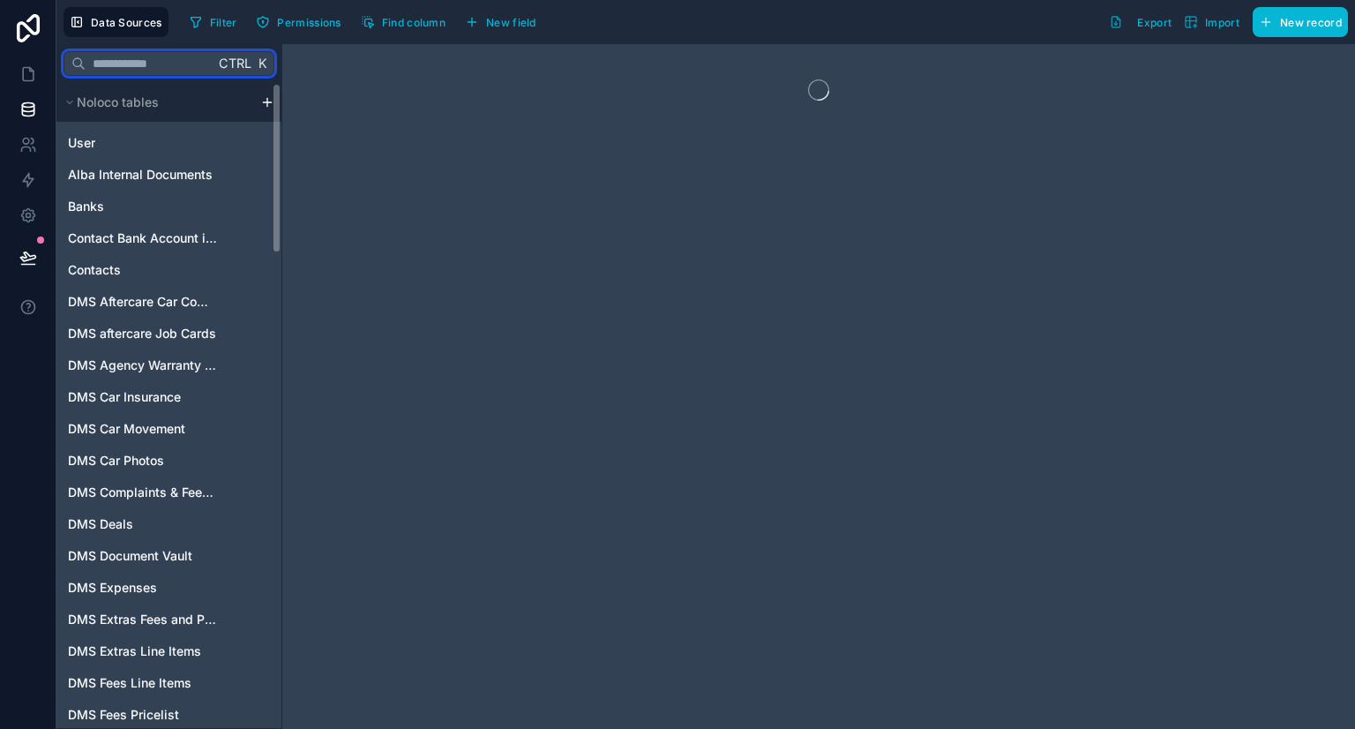
click at [145, 63] on input "text" at bounding box center [150, 64] width 129 height 32
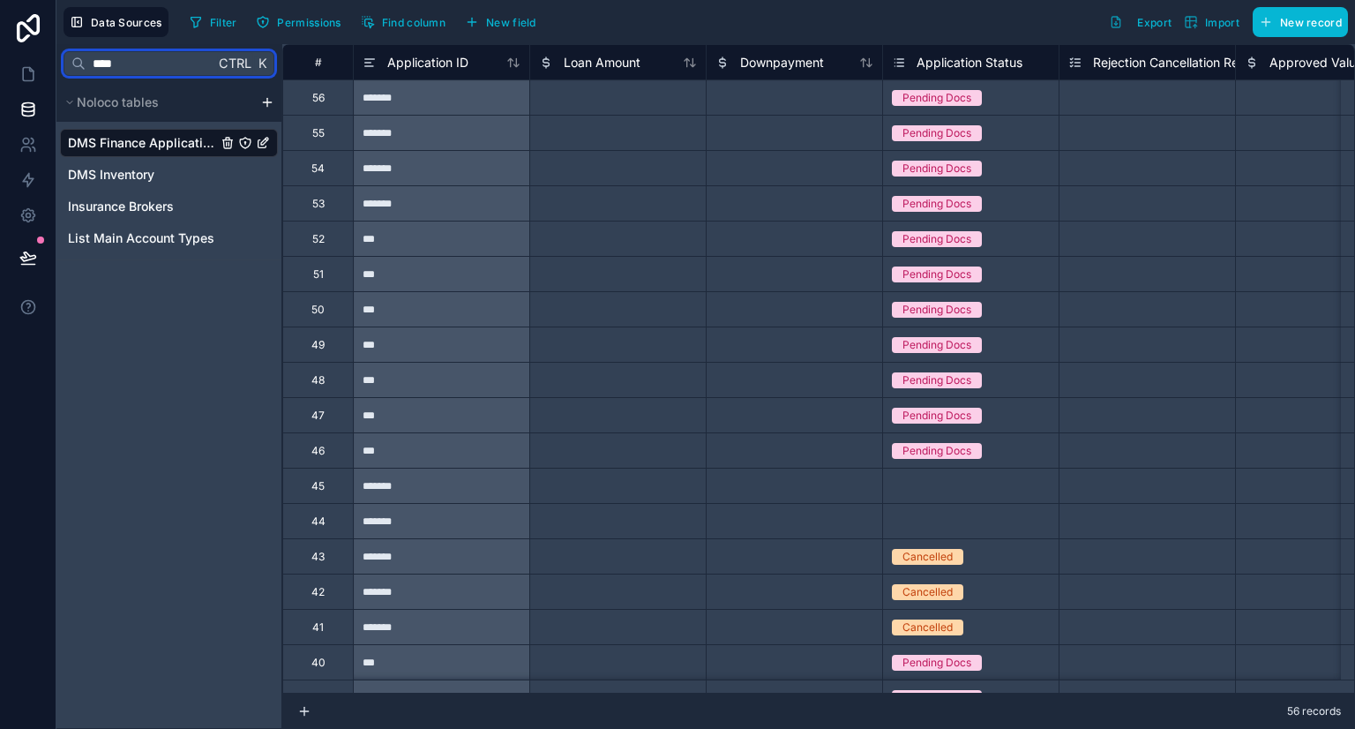
type input "****"
click at [136, 144] on span "DMS Finance Applications" at bounding box center [142, 143] width 149 height 18
click at [32, 78] on icon at bounding box center [28, 74] width 11 height 13
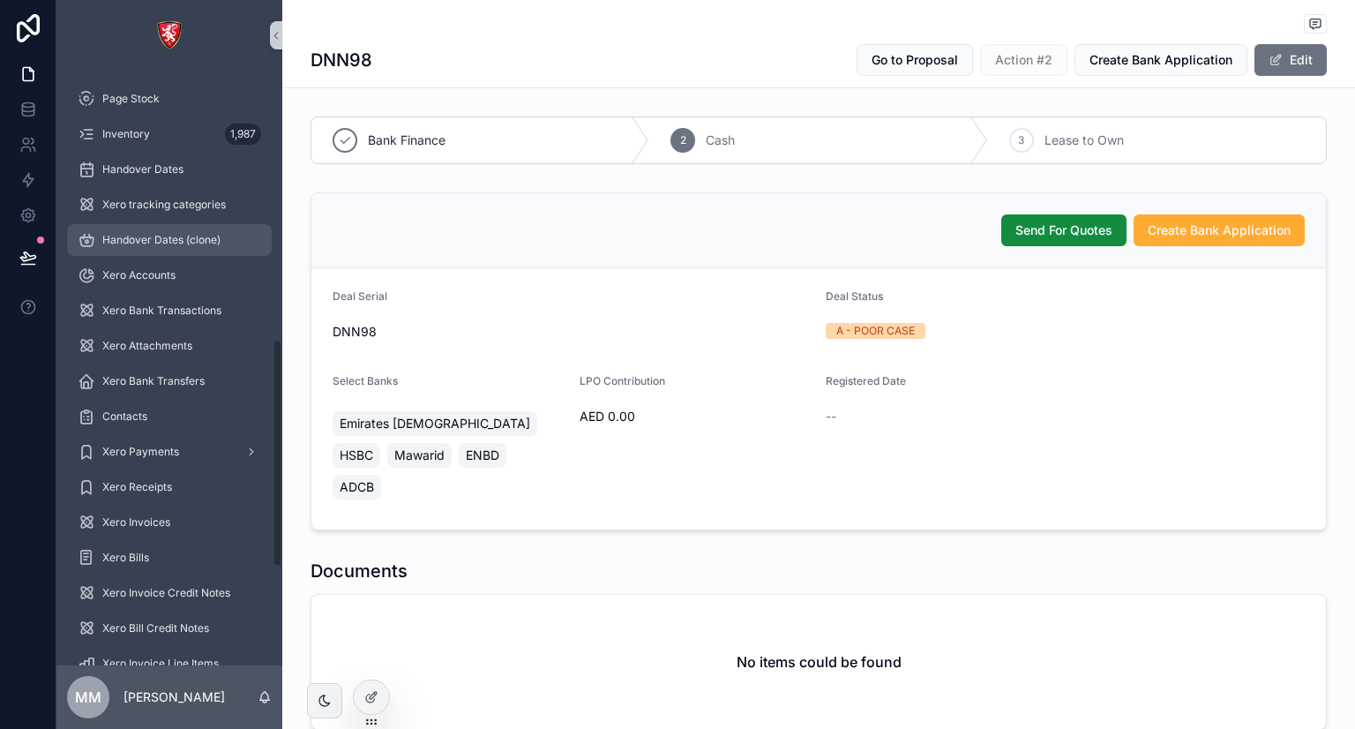
scroll to position [954, 0]
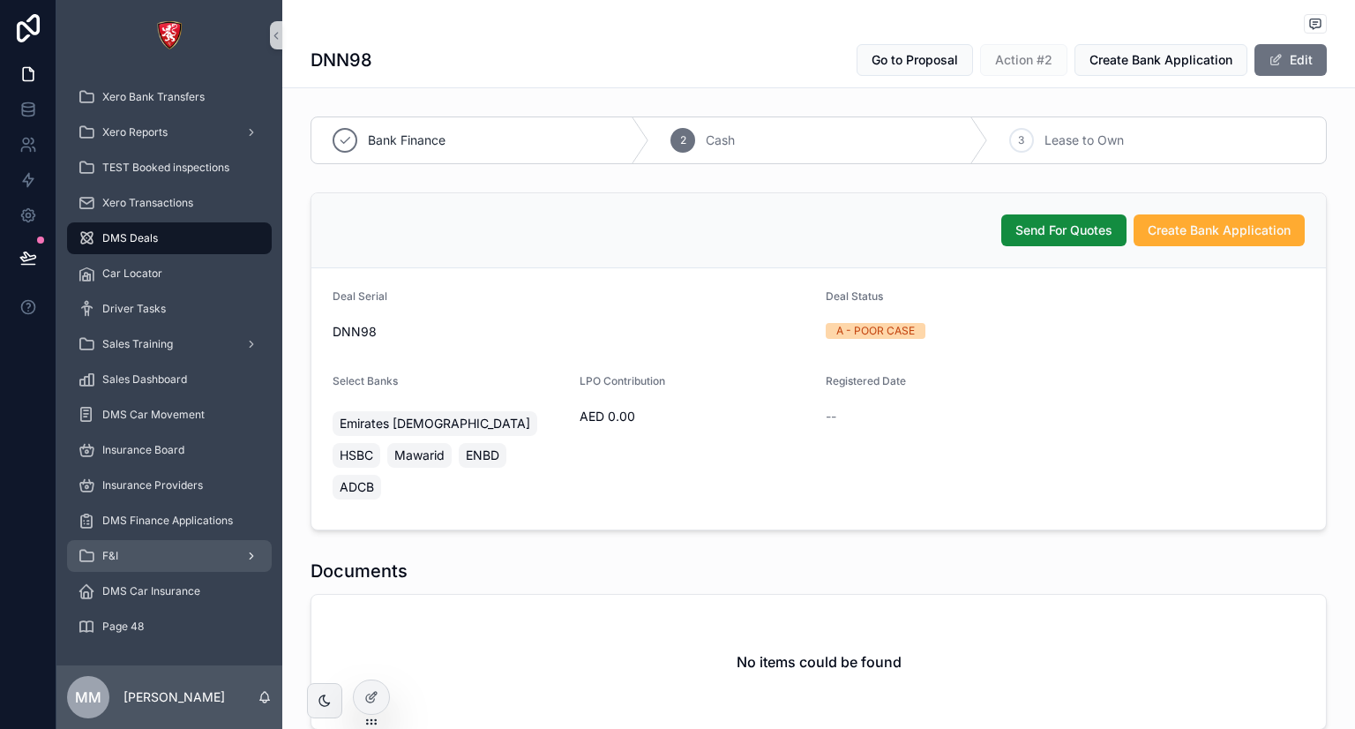
click at [137, 567] on div "F&I" at bounding box center [169, 556] width 183 height 28
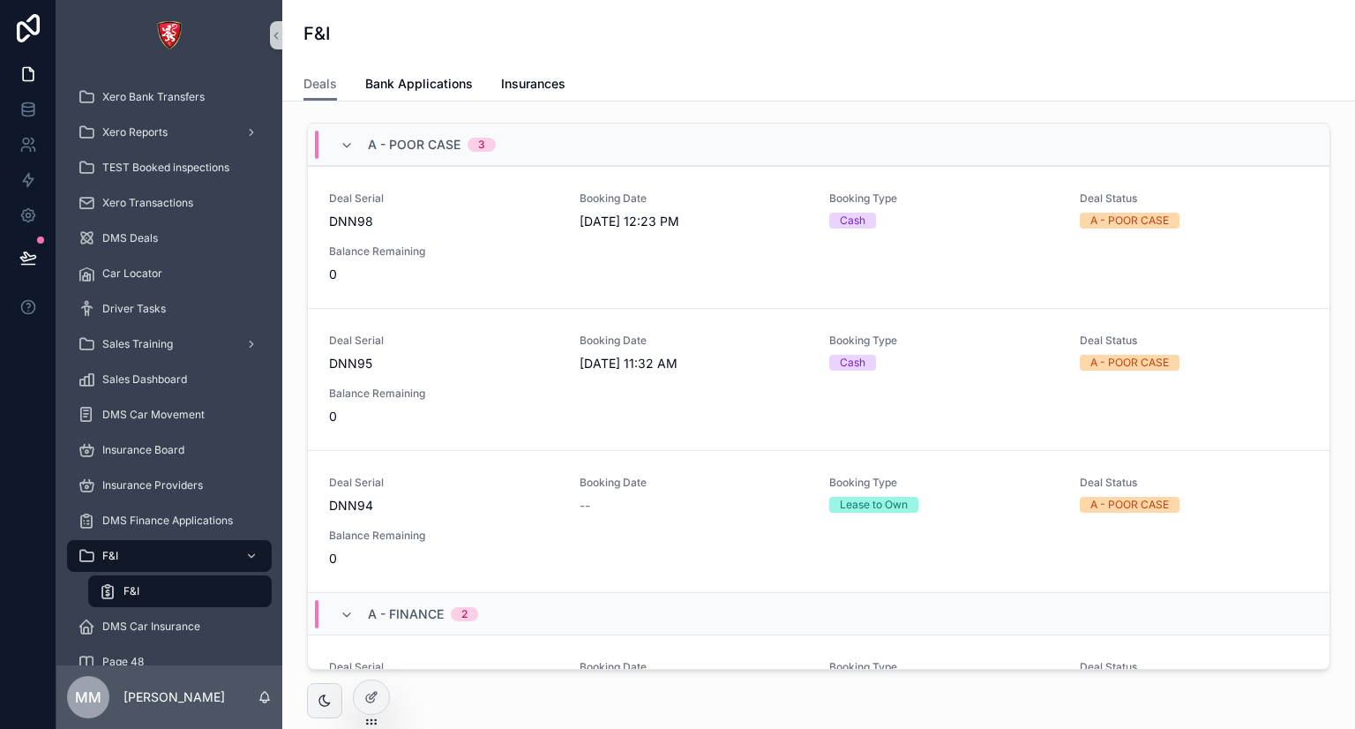
click at [136, 587] on span "F&I" at bounding box center [131, 591] width 16 height 14
click at [748, 235] on div "Deal Serial DNN98 Booking Date [DATE] 12:23 PM Booking Type Cash Deal Status A …" at bounding box center [818, 237] width 979 height 92
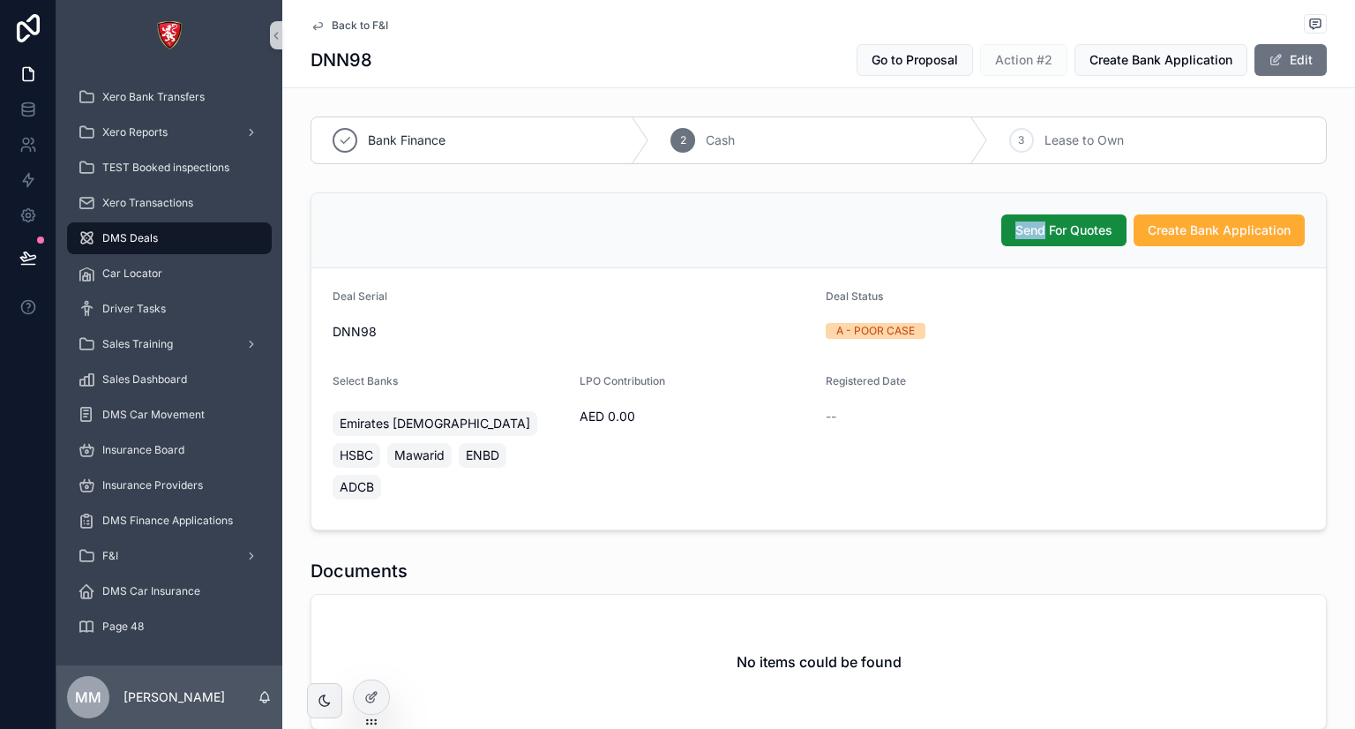
drag, startPoint x: 1183, startPoint y: 228, endPoint x: 521, endPoint y: 449, distance: 697.6
click at [521, 449] on div "Send For Quotes Create Bank Application Deal Serial DNN98 Deal Status A - POOR …" at bounding box center [818, 361] width 1016 height 338
click at [521, 449] on div "Emirates Islamic HSBC Mawarid ENBD ADCB" at bounding box center [449, 454] width 233 height 95
click at [374, 478] on span "ADCB" at bounding box center [357, 487] width 34 height 18
click at [1304, 50] on button "Edit" at bounding box center [1290, 60] width 72 height 32
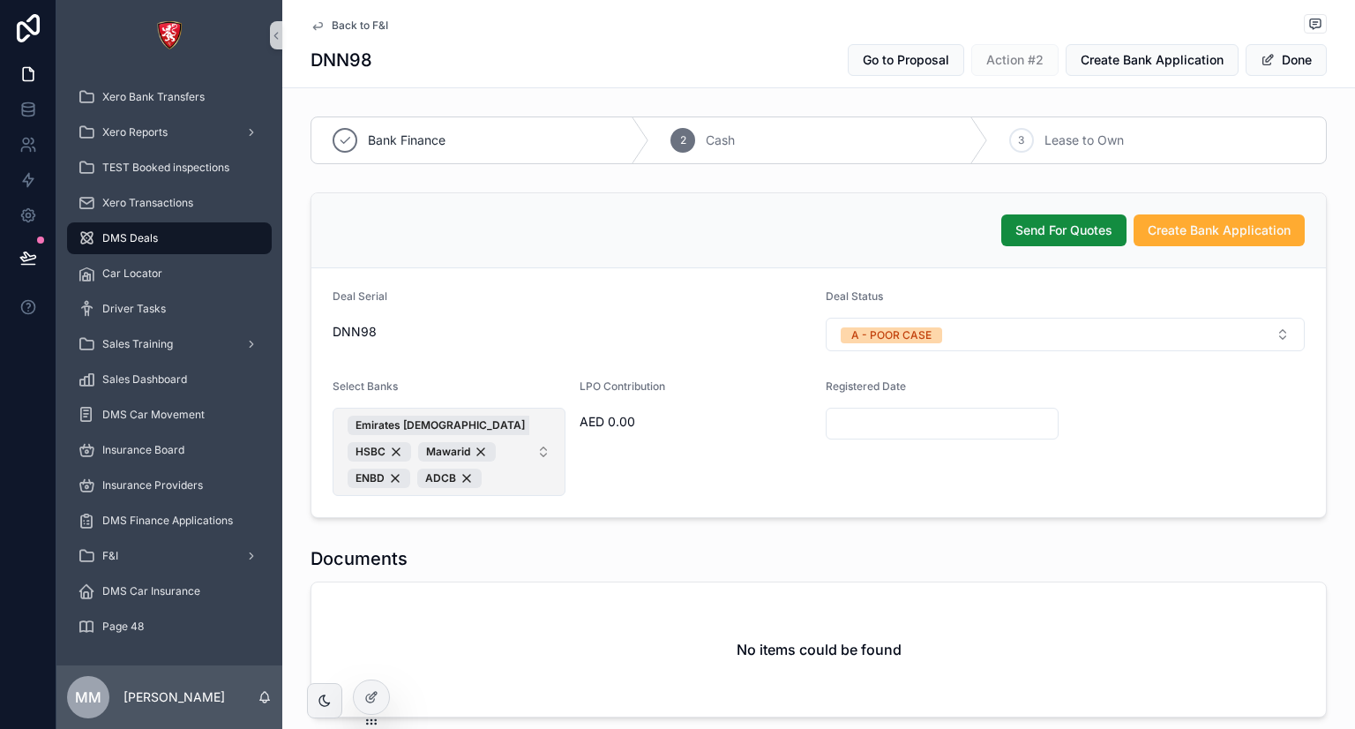
click at [519, 470] on span "Emirates Islamic HSBC Mawarid ENBD ADCB" at bounding box center [439, 451] width 182 height 72
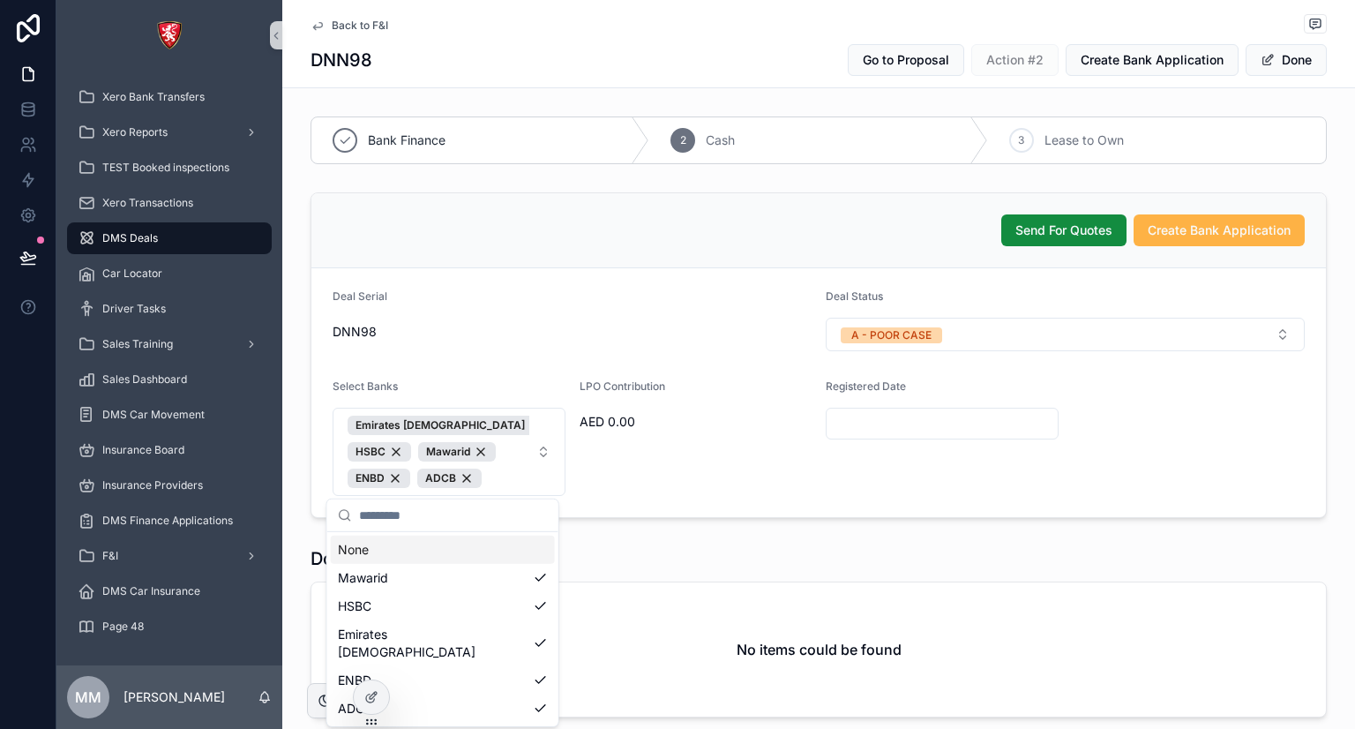
click at [1175, 222] on span "Create Bank Application" at bounding box center [1218, 230] width 143 height 18
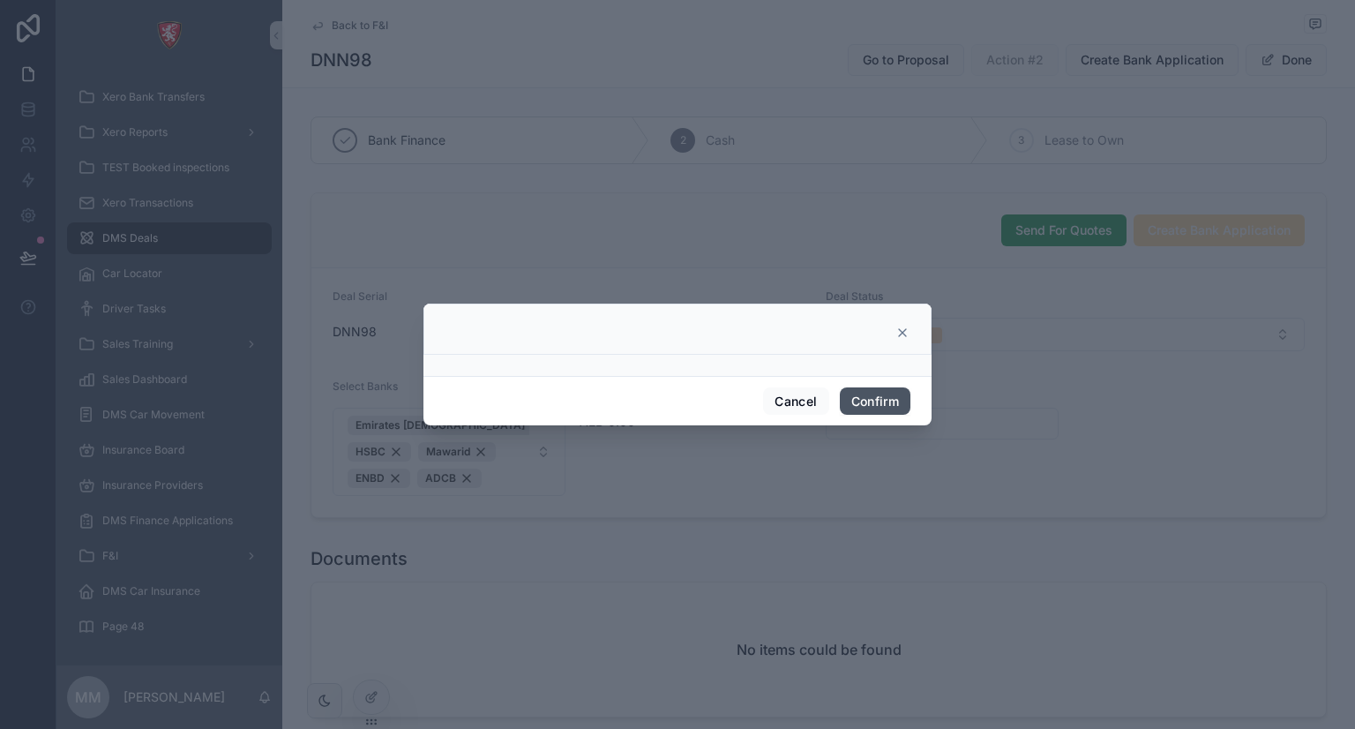
click at [891, 399] on button "Confirm" at bounding box center [875, 401] width 71 height 28
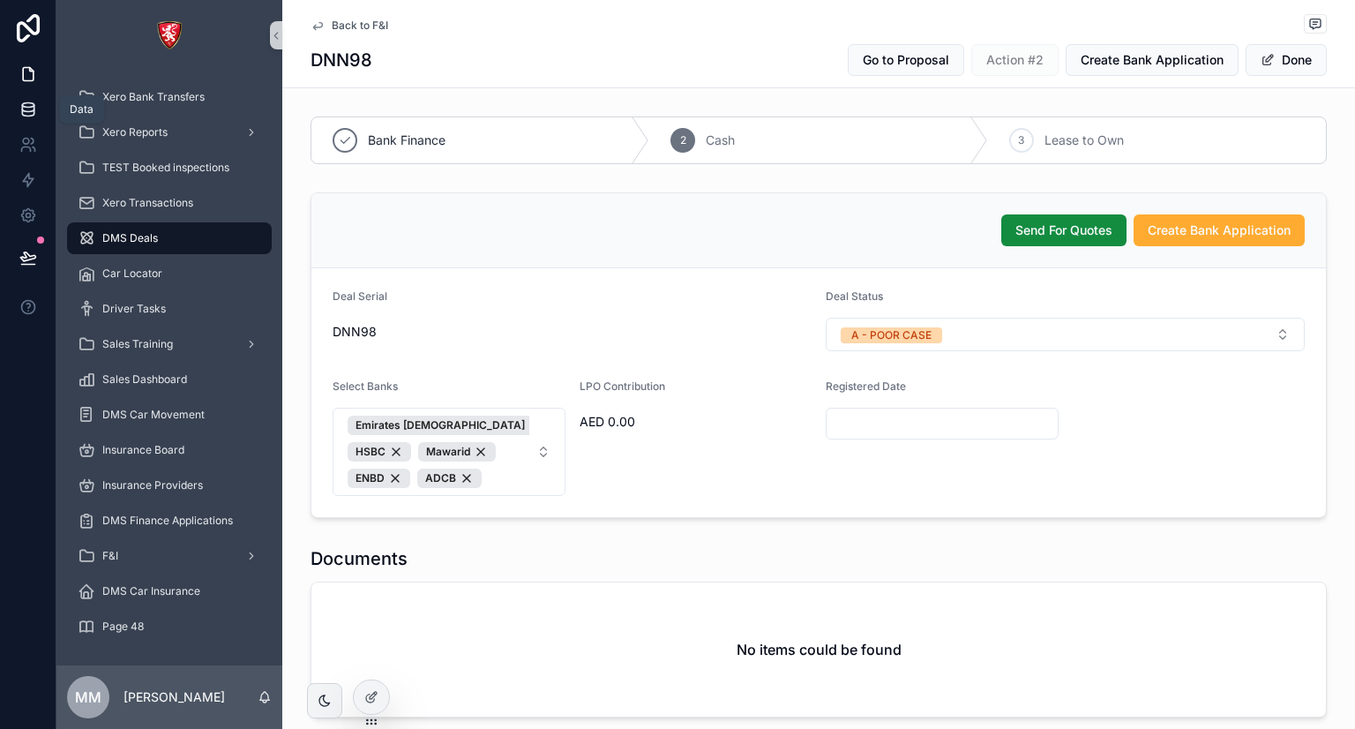
click at [22, 101] on icon at bounding box center [28, 110] width 18 height 18
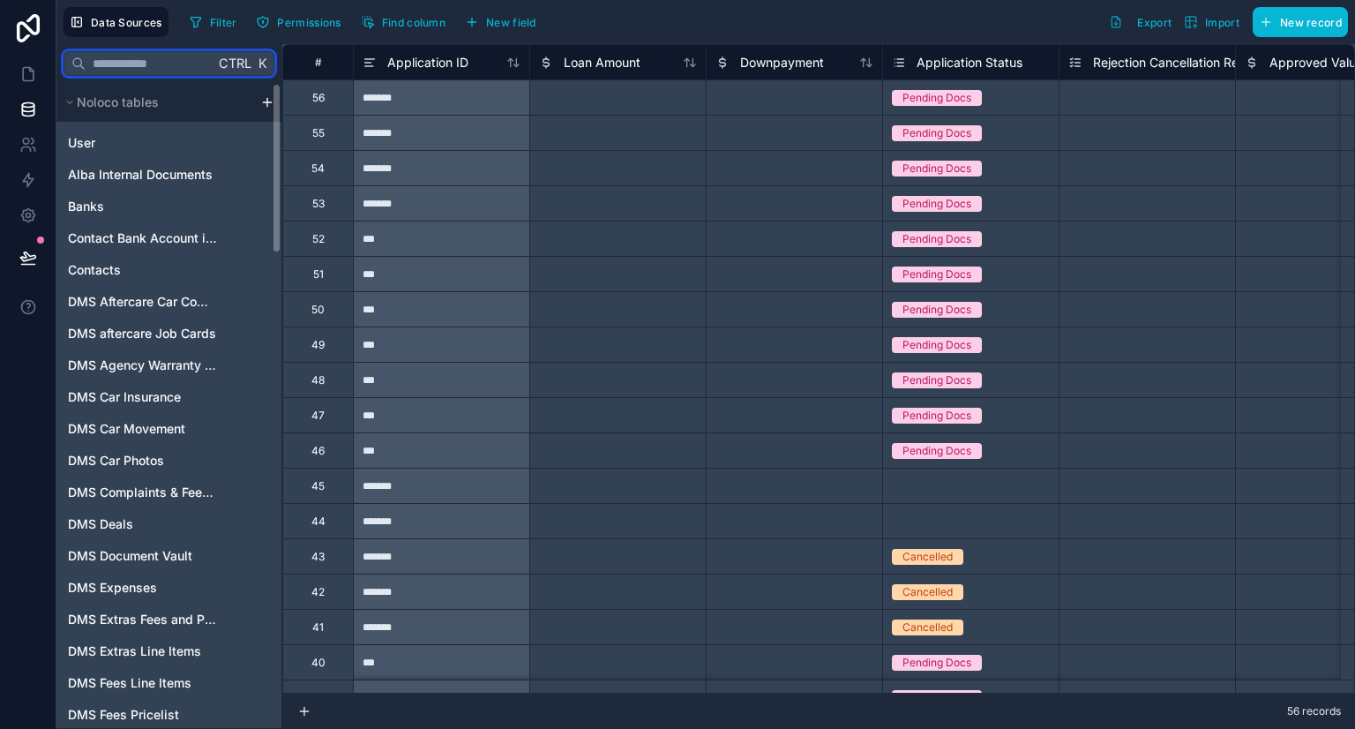
click at [183, 71] on input "text" at bounding box center [150, 64] width 129 height 32
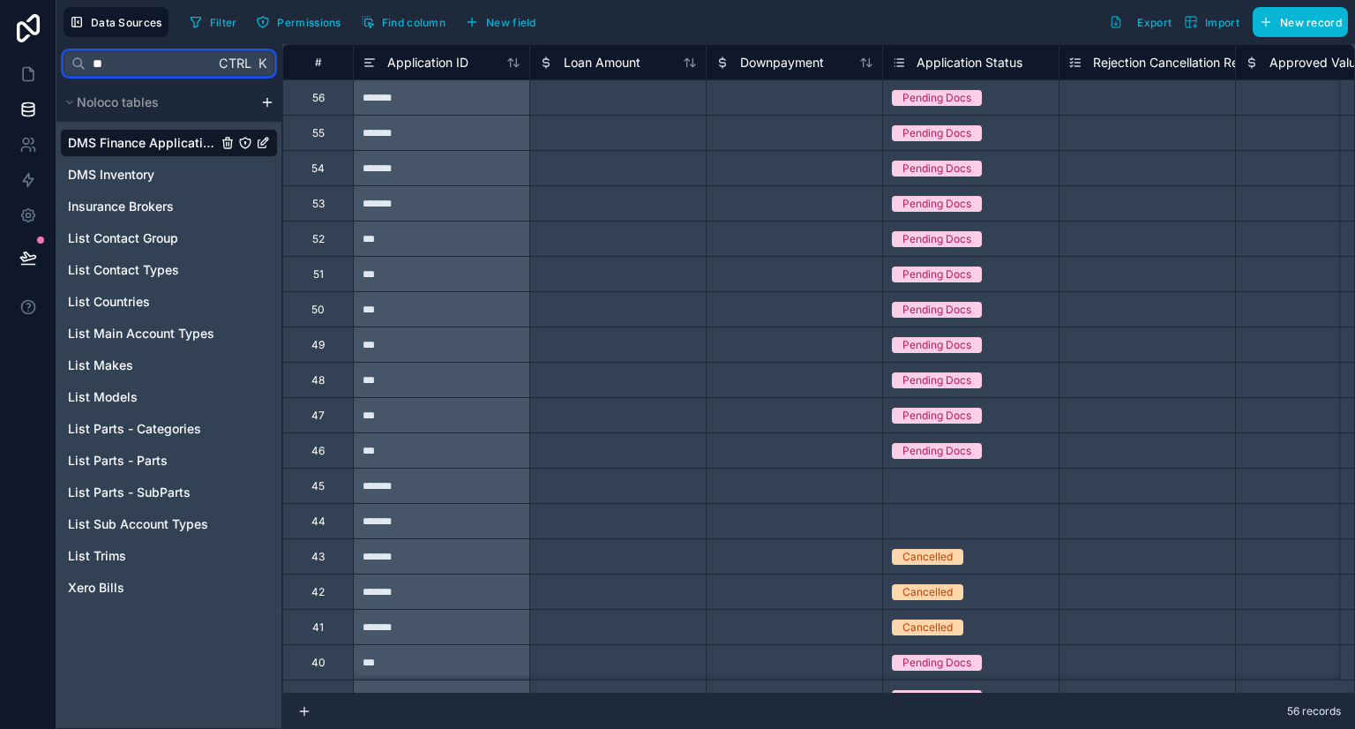
type input "**"
click at [150, 150] on span "DMS Finance Applications" at bounding box center [142, 143] width 149 height 18
click at [179, 152] on link "DMS Finance Applications" at bounding box center [169, 143] width 218 height 28
click at [31, 183] on icon at bounding box center [28, 180] width 18 height 18
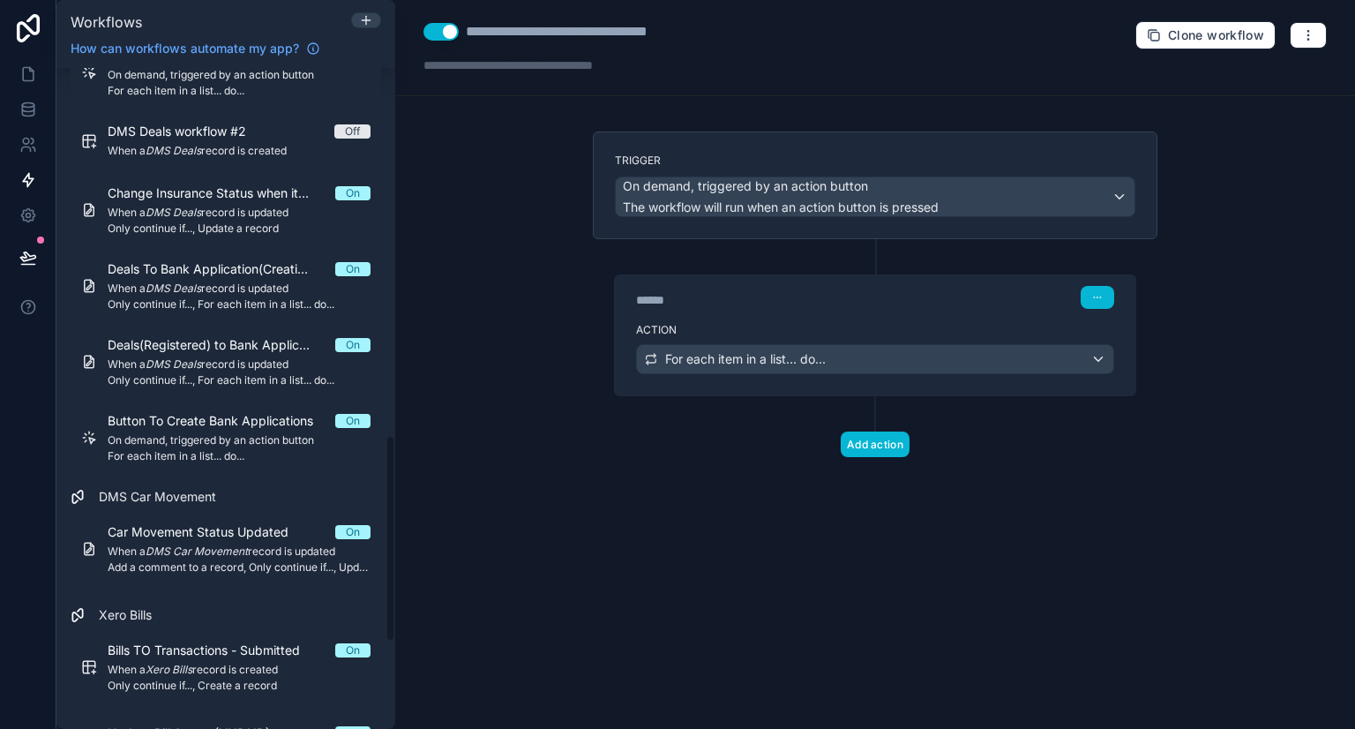
scroll to position [1177, 0]
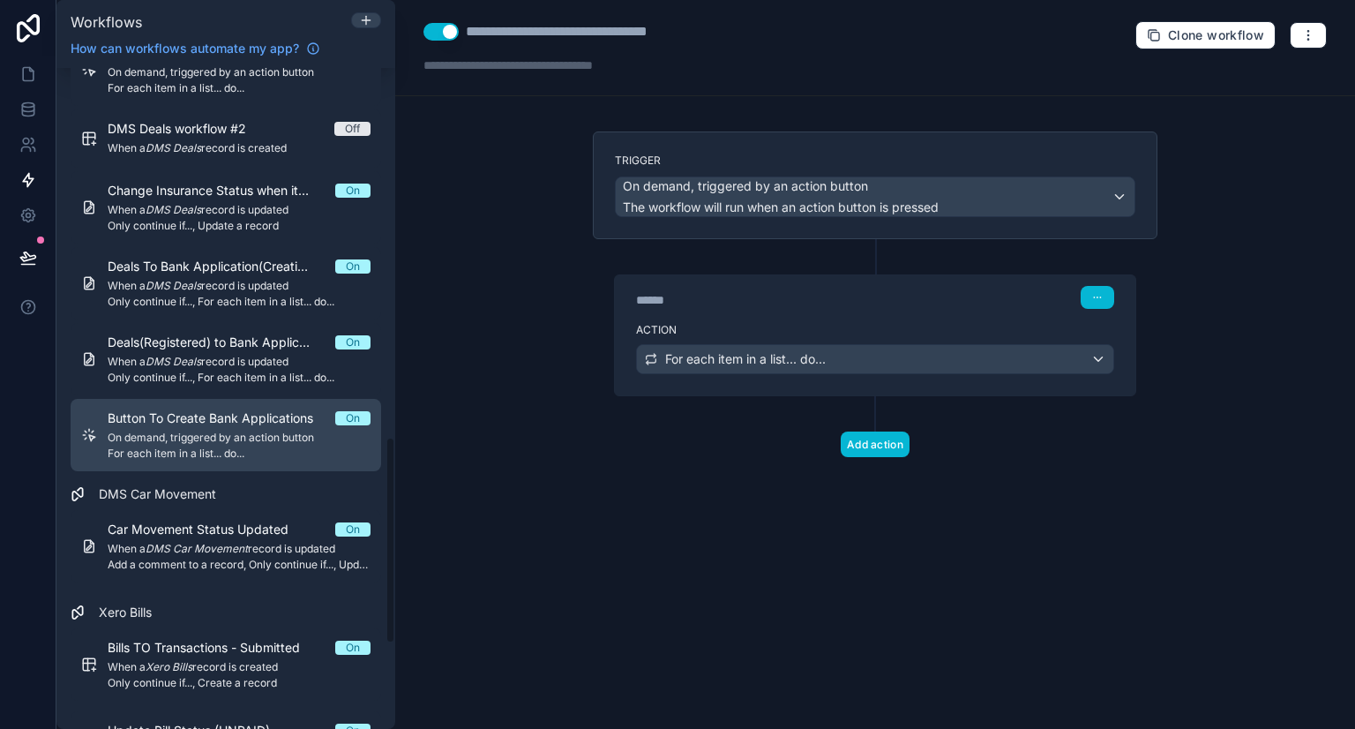
click at [203, 435] on span "On demand, triggered by an action button" at bounding box center [239, 437] width 263 height 14
click at [207, 433] on span "On demand, triggered by an action button" at bounding box center [239, 437] width 263 height 14
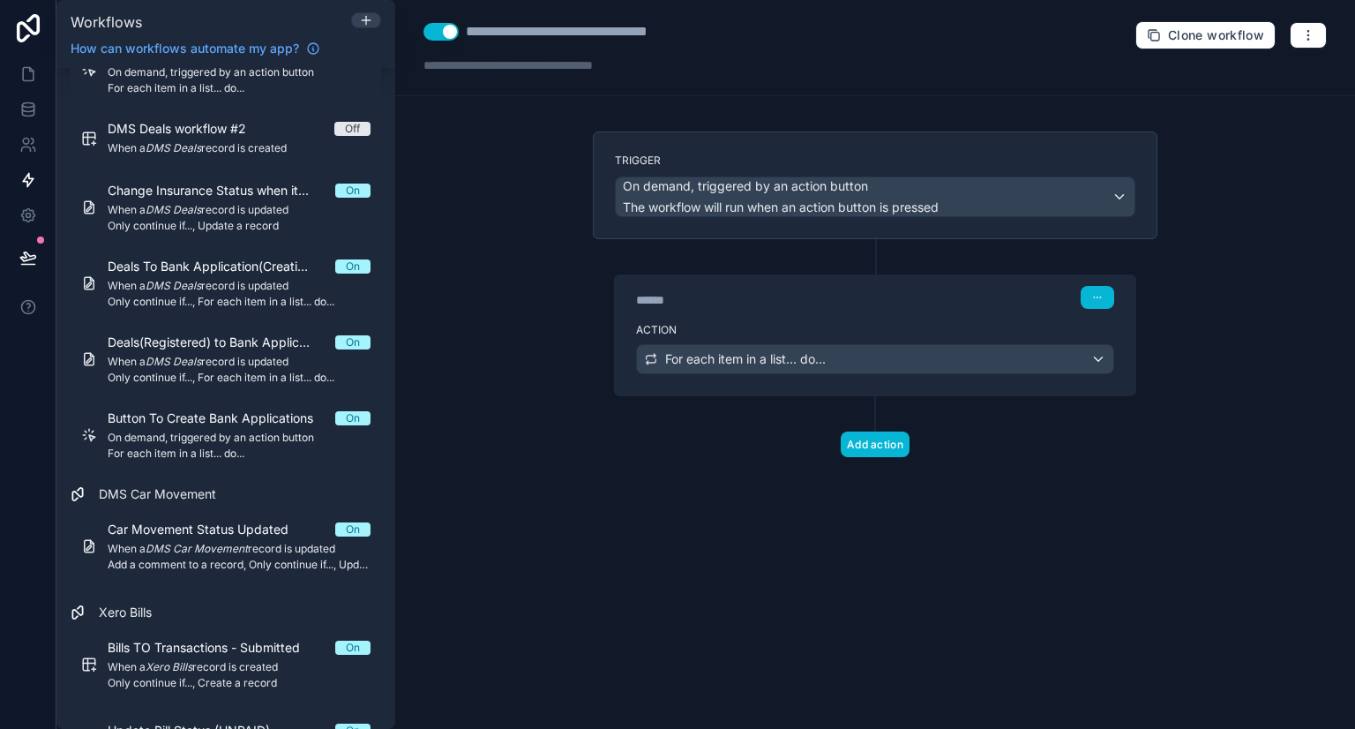
click at [828, 294] on div "******" at bounding box center [768, 300] width 265 height 18
click at [889, 303] on div "******" at bounding box center [768, 300] width 265 height 18
click at [845, 385] on div "Action For each item in a list... do..." at bounding box center [875, 355] width 520 height 79
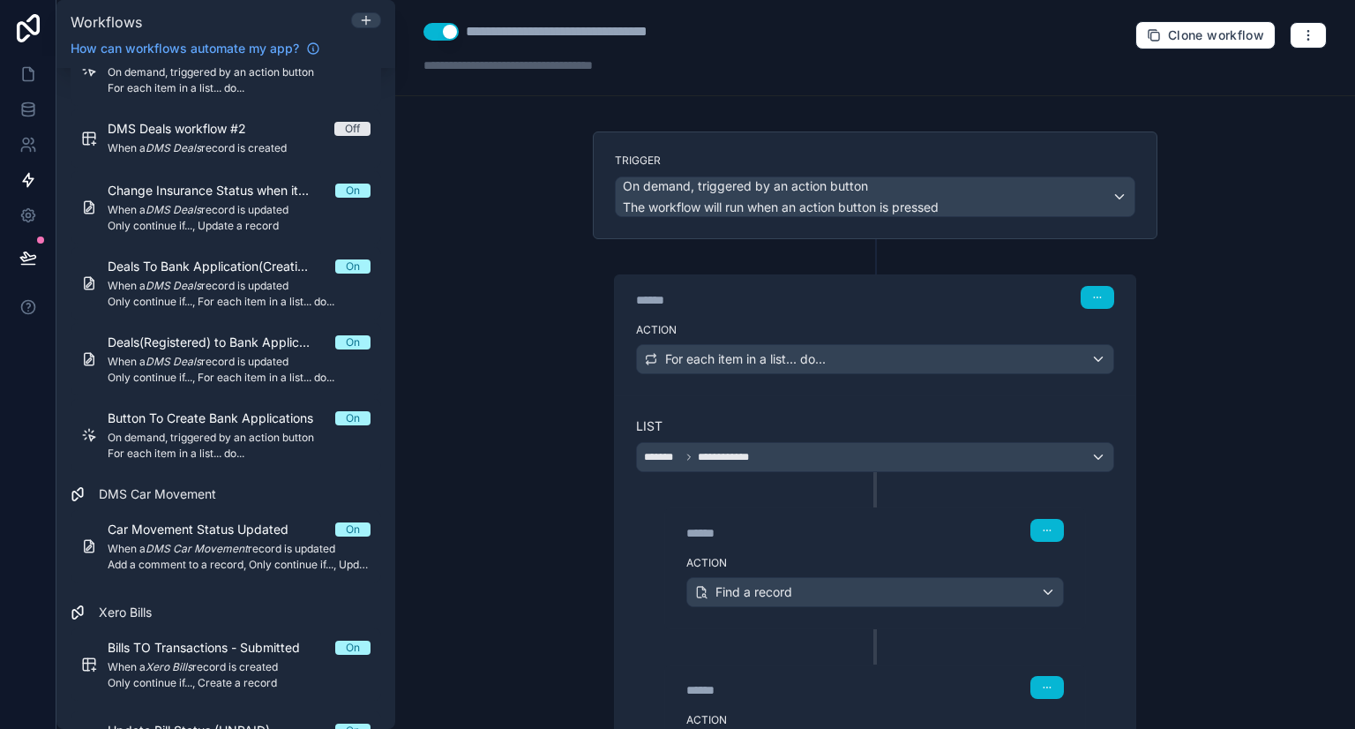
click at [845, 385] on div "Action For each item in a list... do..." at bounding box center [875, 355] width 520 height 79
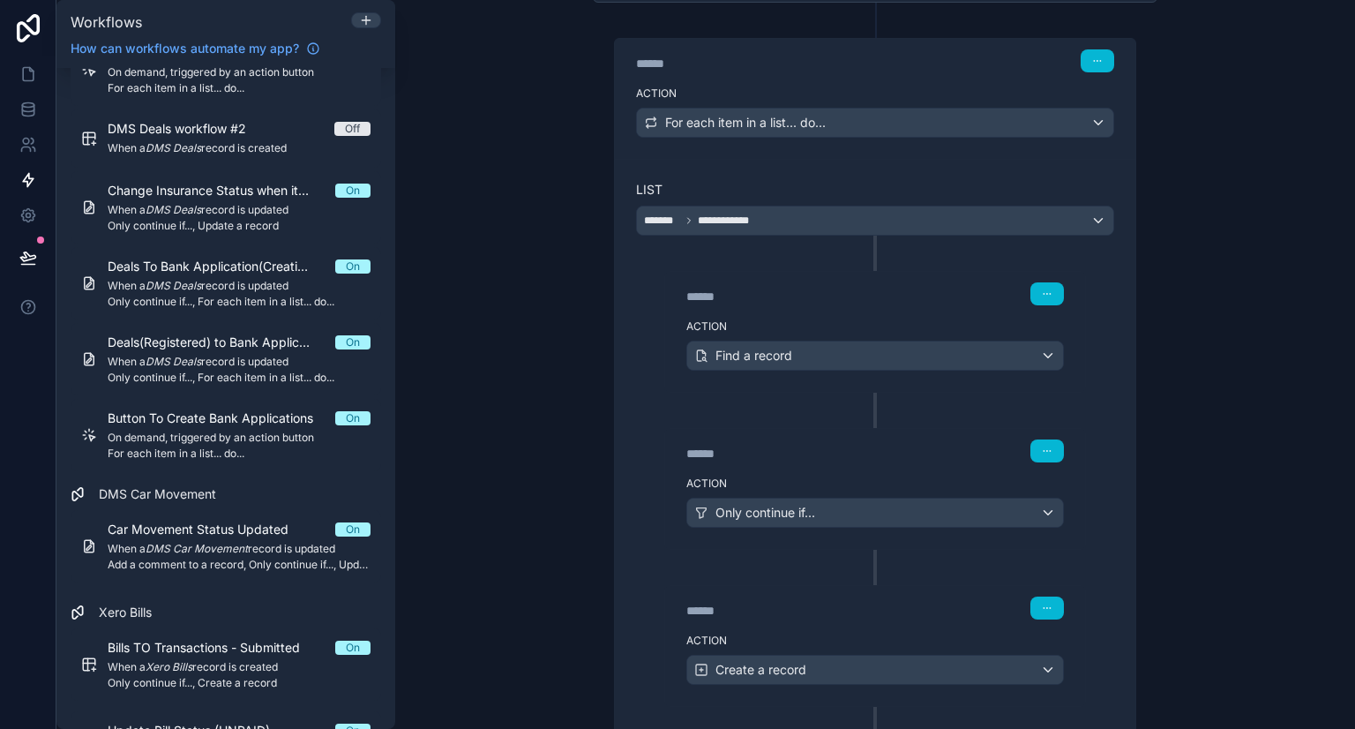
scroll to position [454, 0]
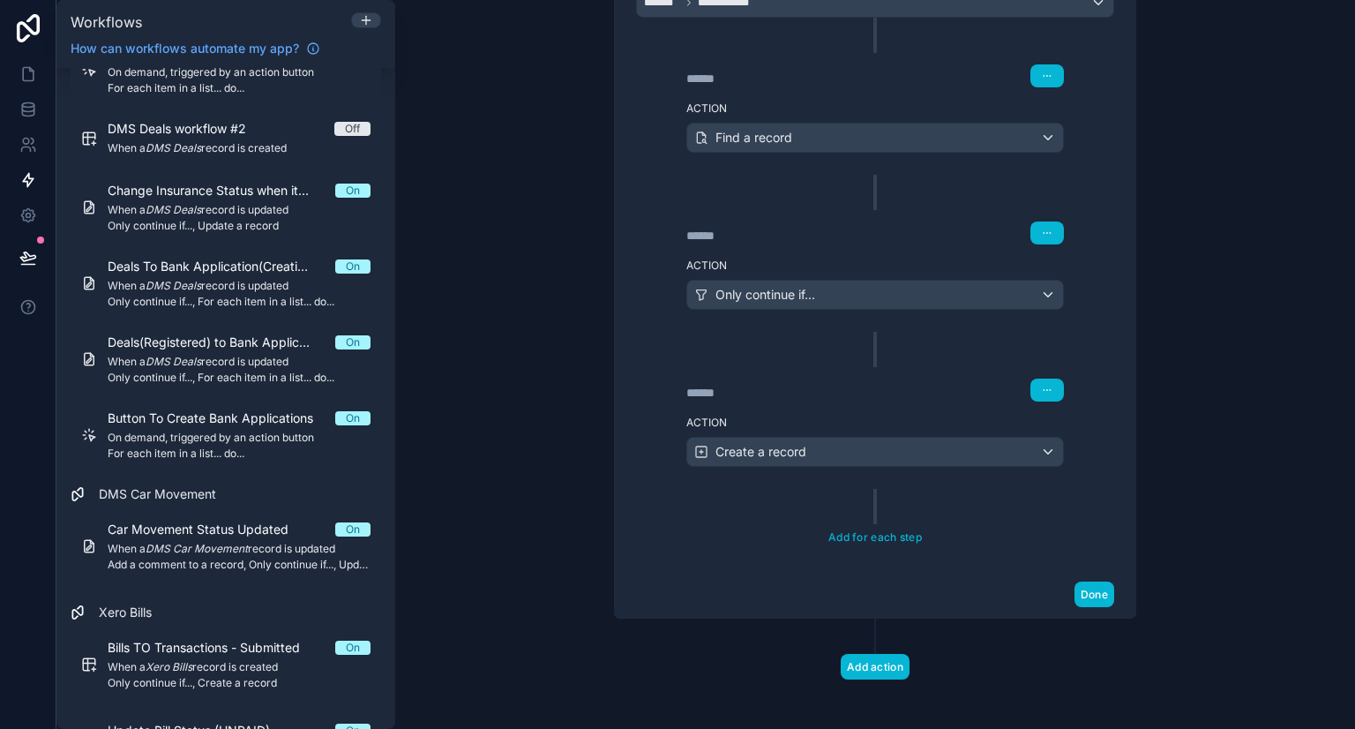
click at [870, 384] on div "******" at bounding box center [818, 393] width 265 height 18
click at [907, 251] on div "Action Only continue if..." at bounding box center [875, 290] width 420 height 79
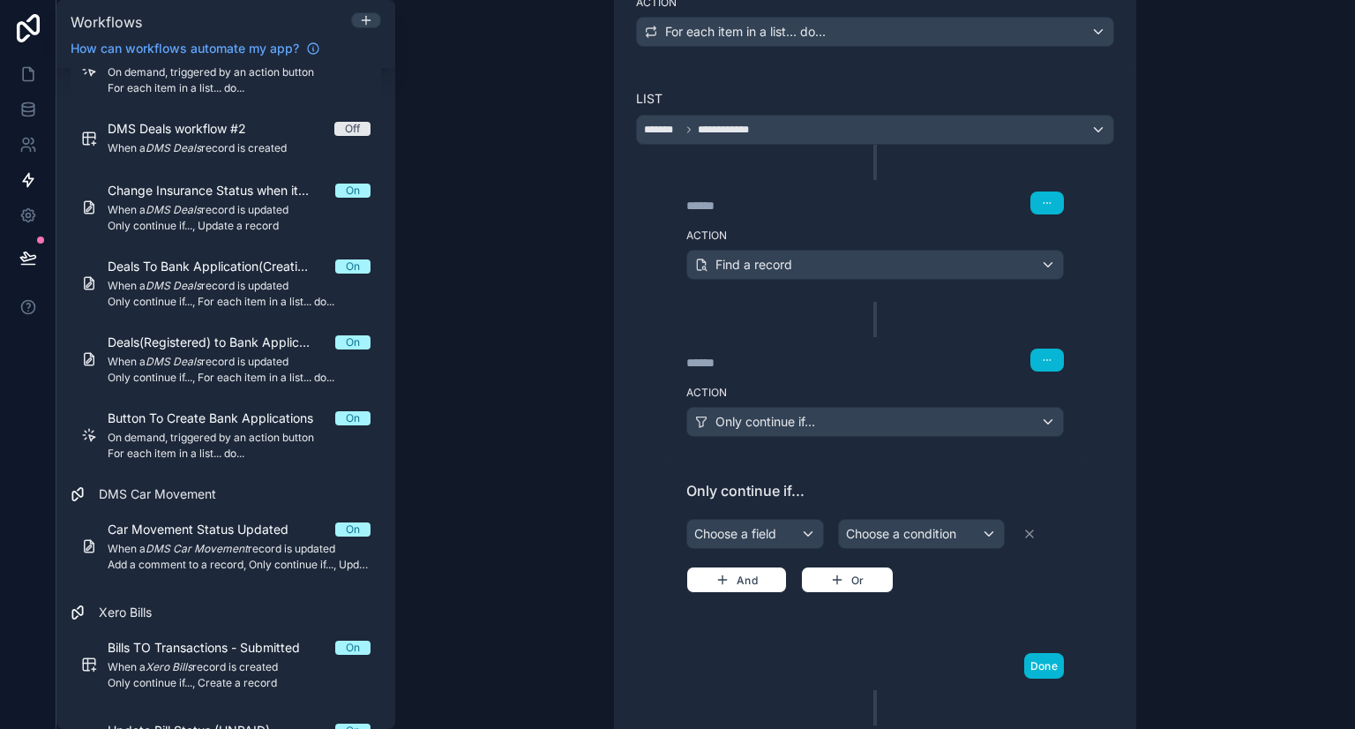
scroll to position [317, 0]
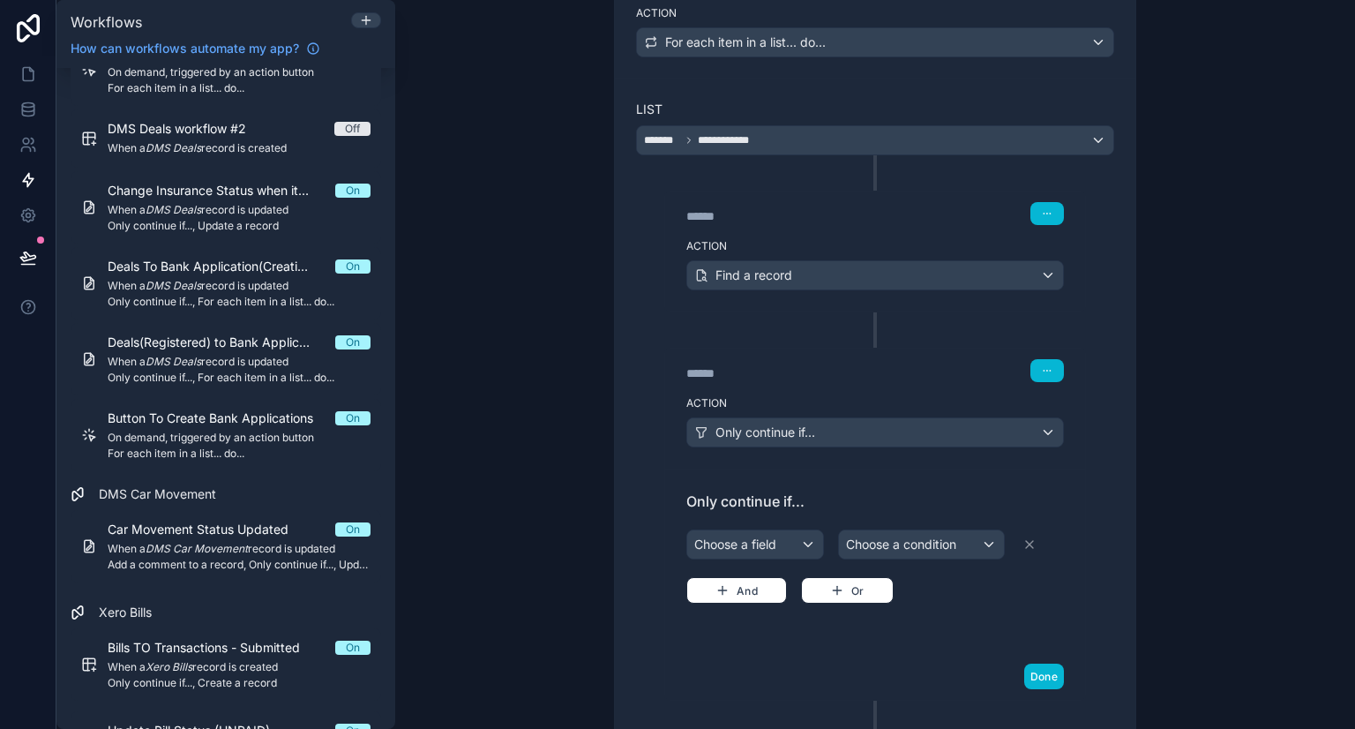
click at [905, 232] on div "Action Find a record" at bounding box center [875, 271] width 420 height 79
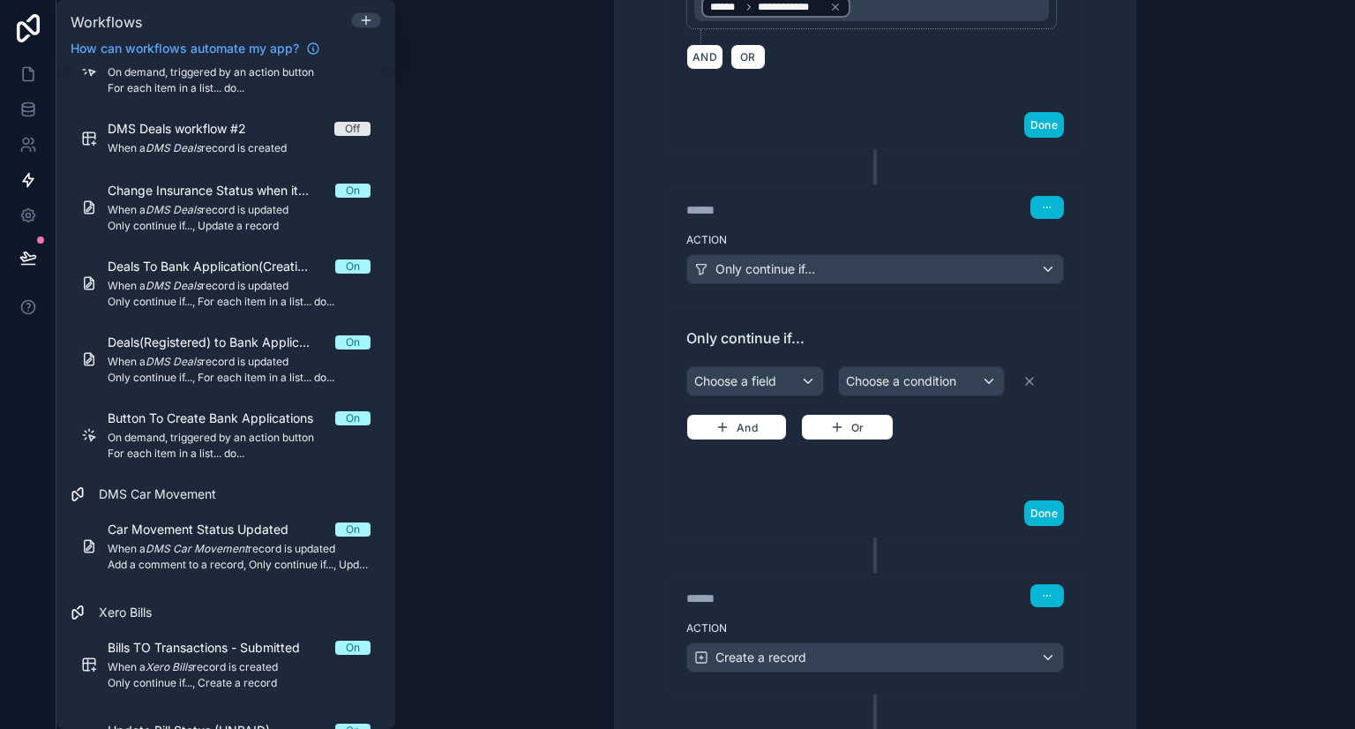
scroll to position [892, 0]
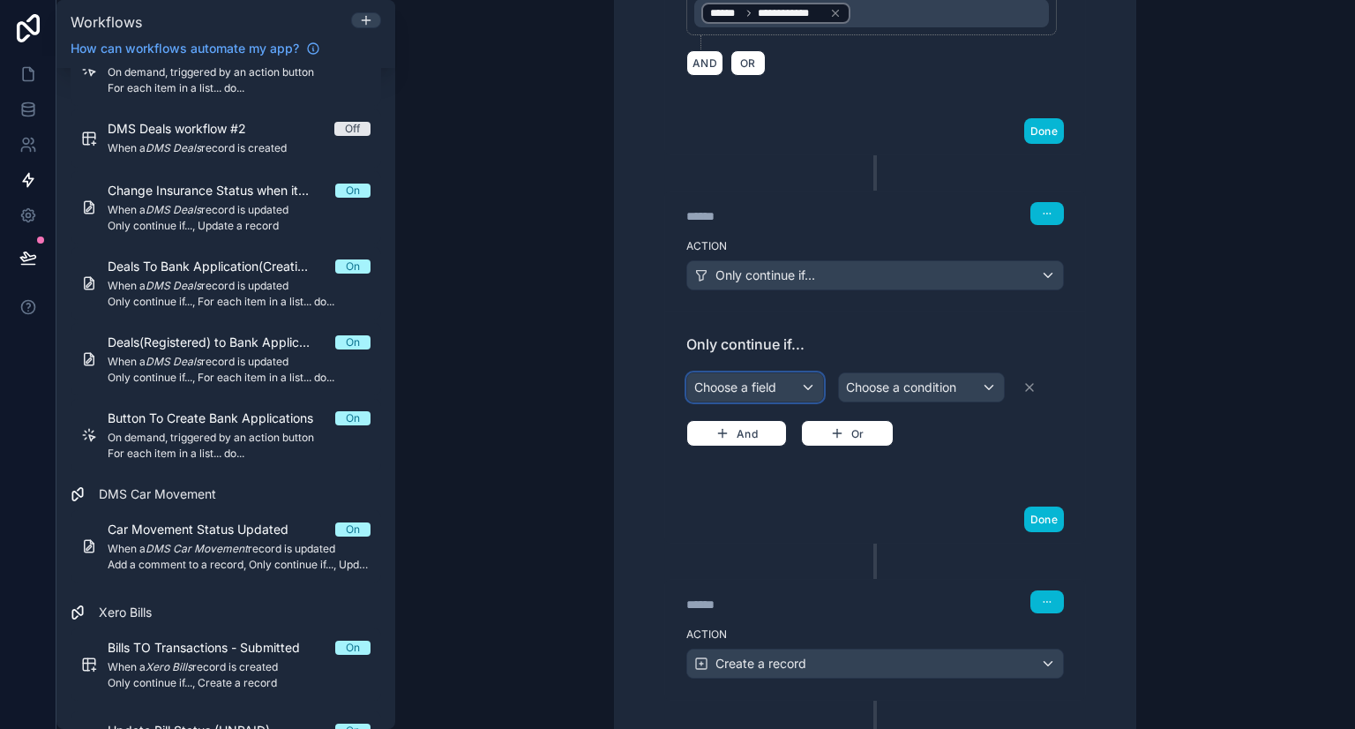
click at [756, 390] on div "Choose a field" at bounding box center [755, 387] width 136 height 28
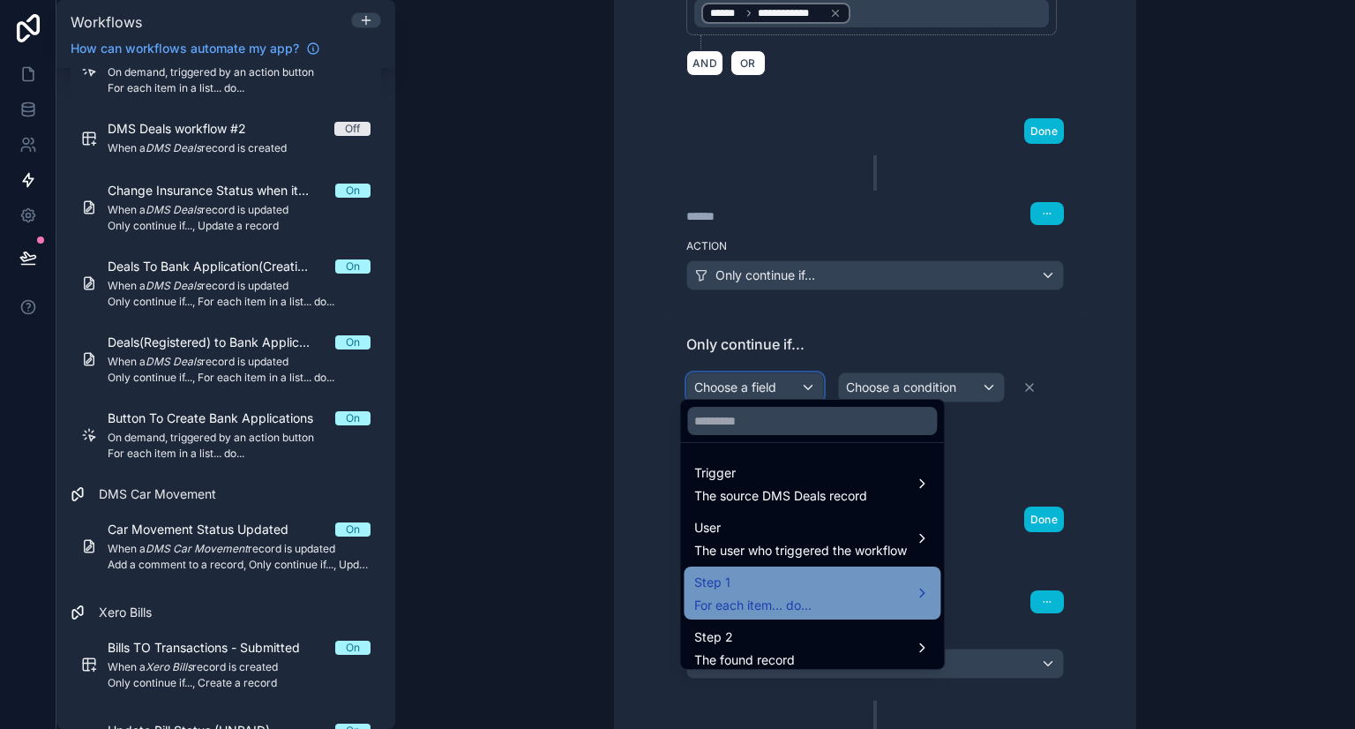
scroll to position [9, 0]
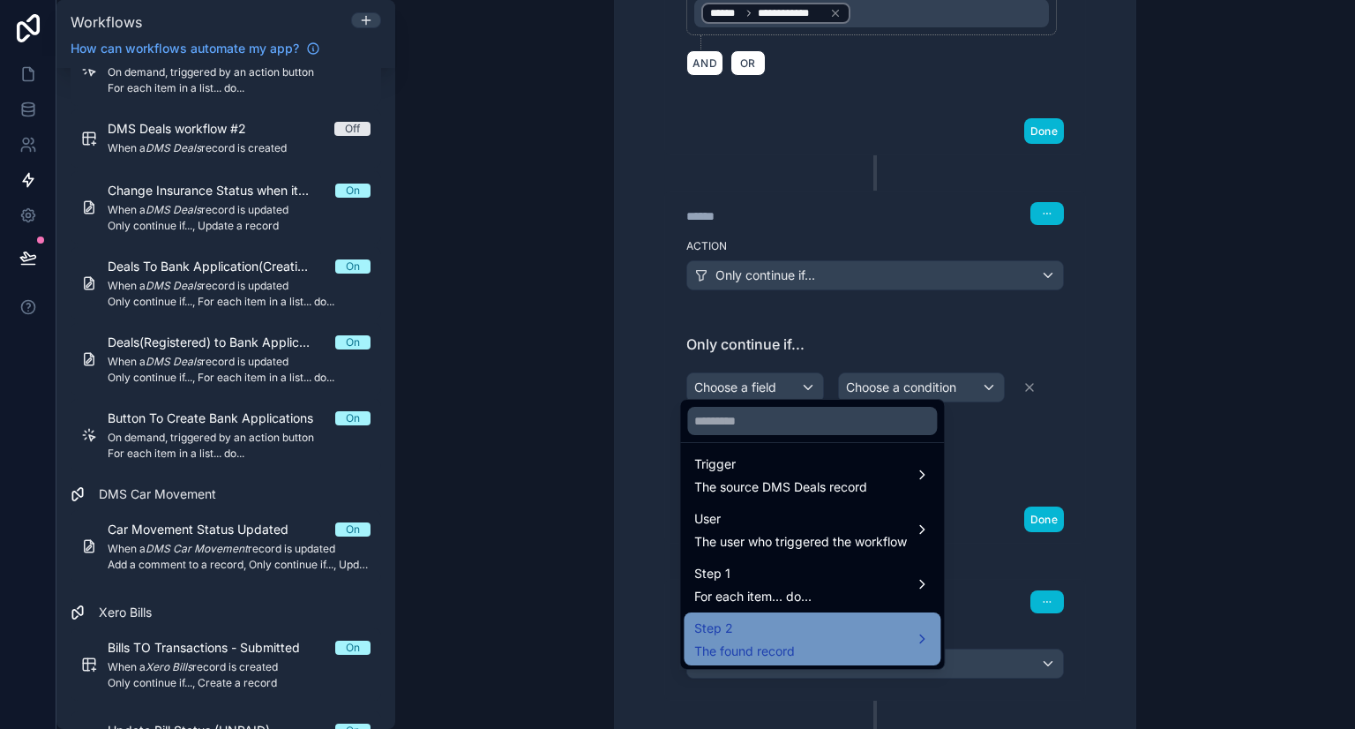
click at [762, 634] on span "Step 2" at bounding box center [744, 627] width 101 height 21
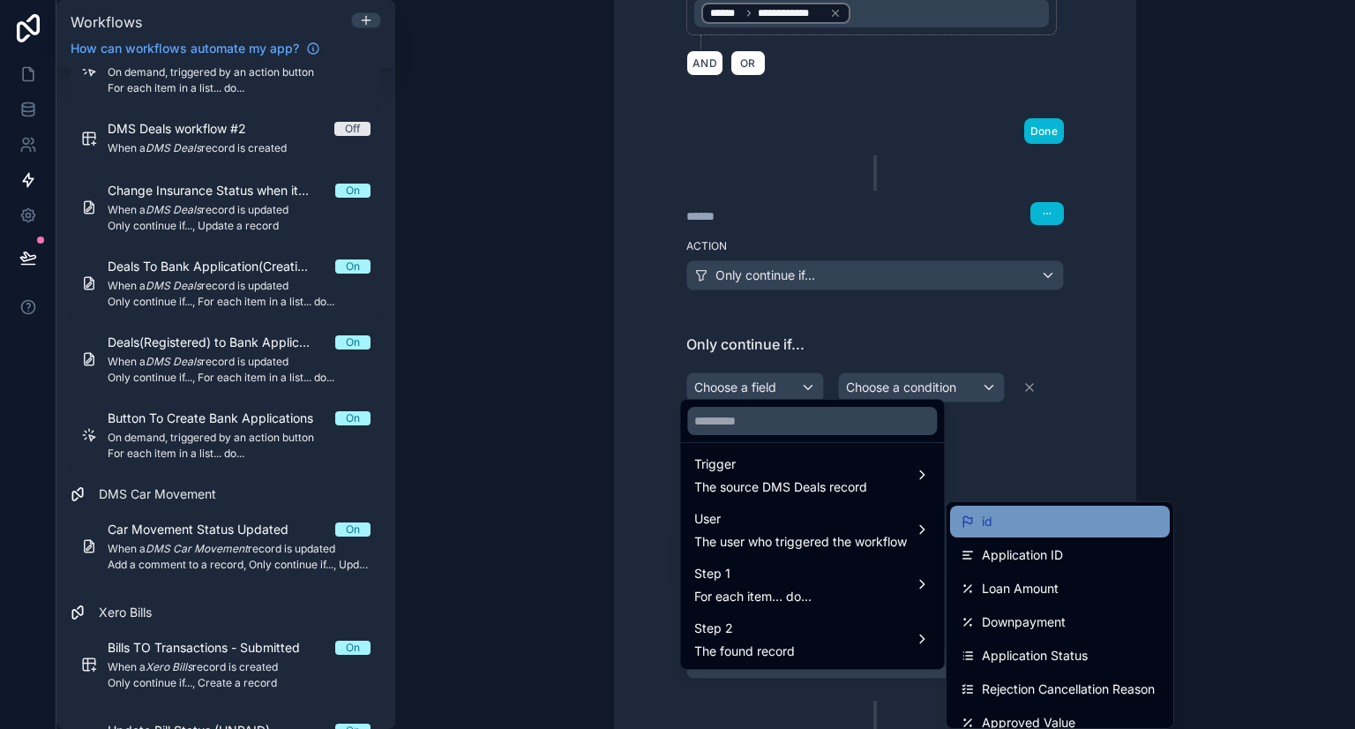
click at [1014, 520] on div "id" at bounding box center [1060, 521] width 198 height 21
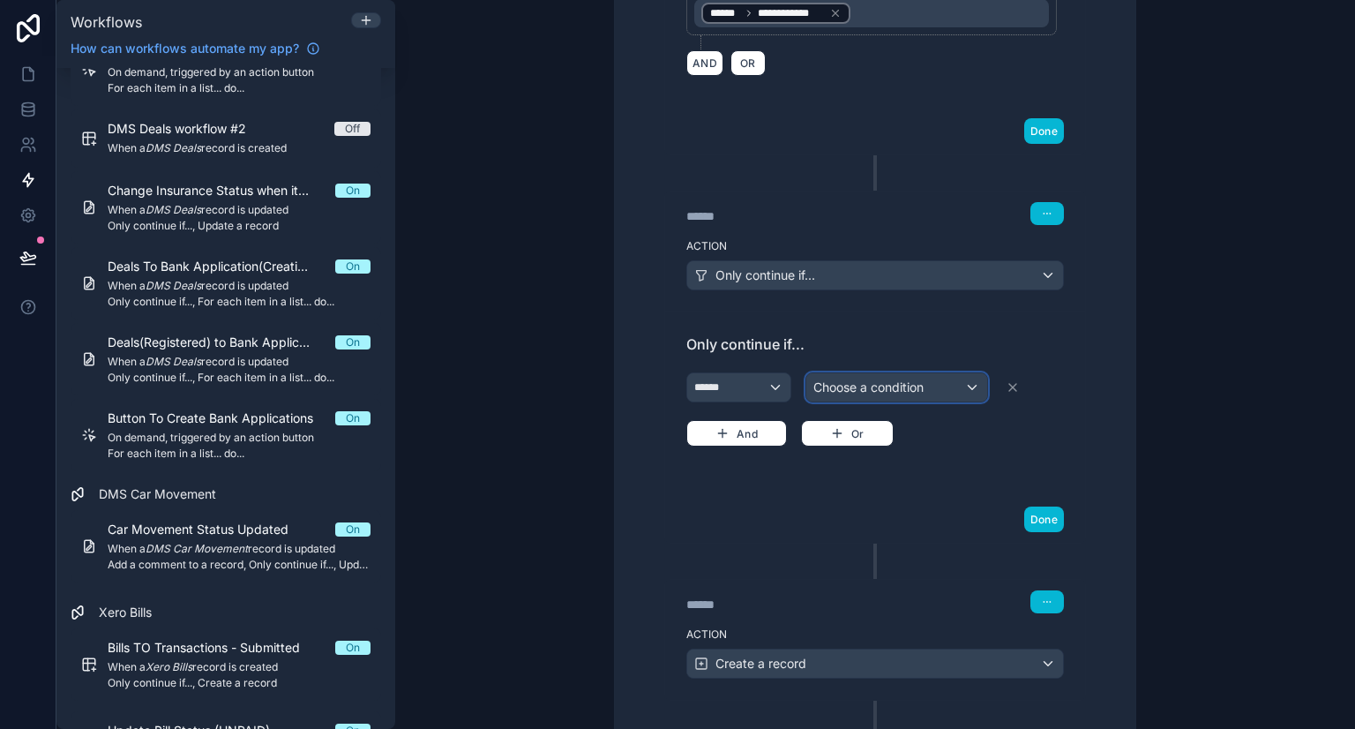
click at [889, 387] on div "Choose a condition" at bounding box center [896, 387] width 181 height 28
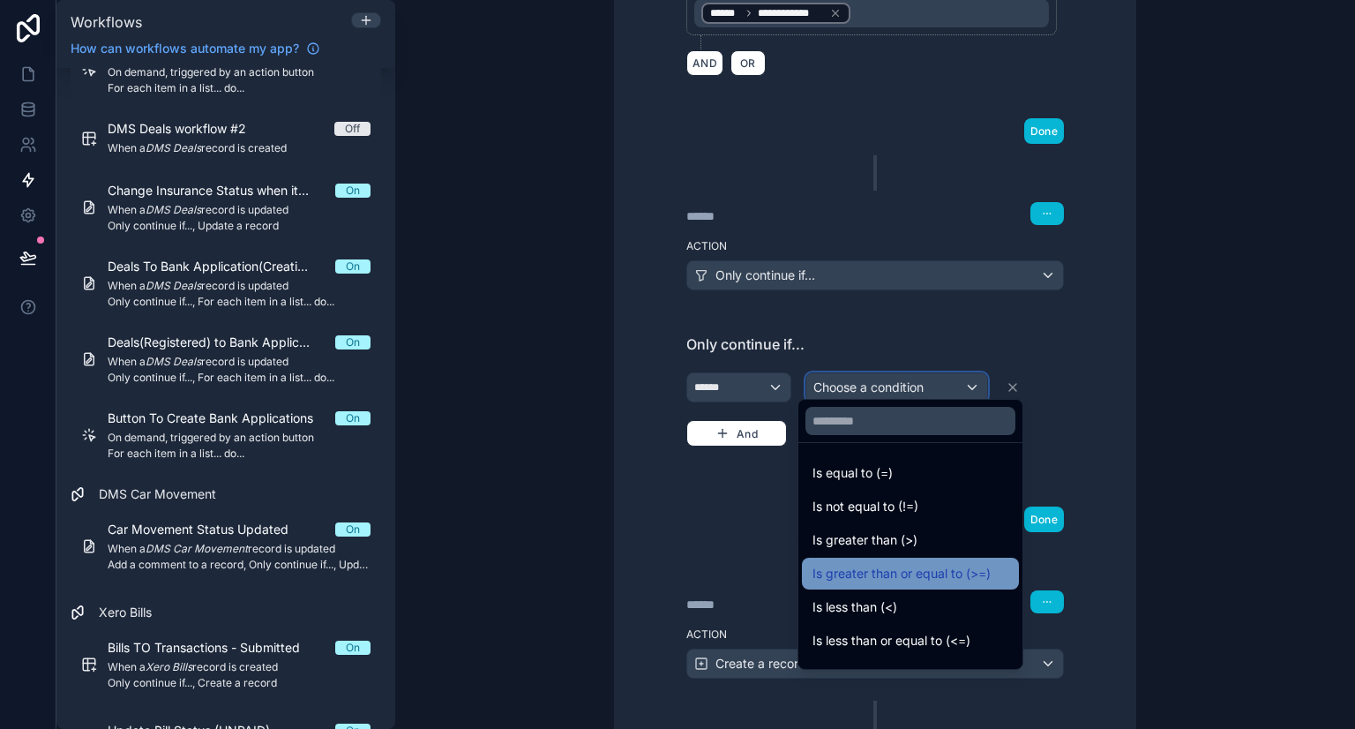
scroll to position [125, 0]
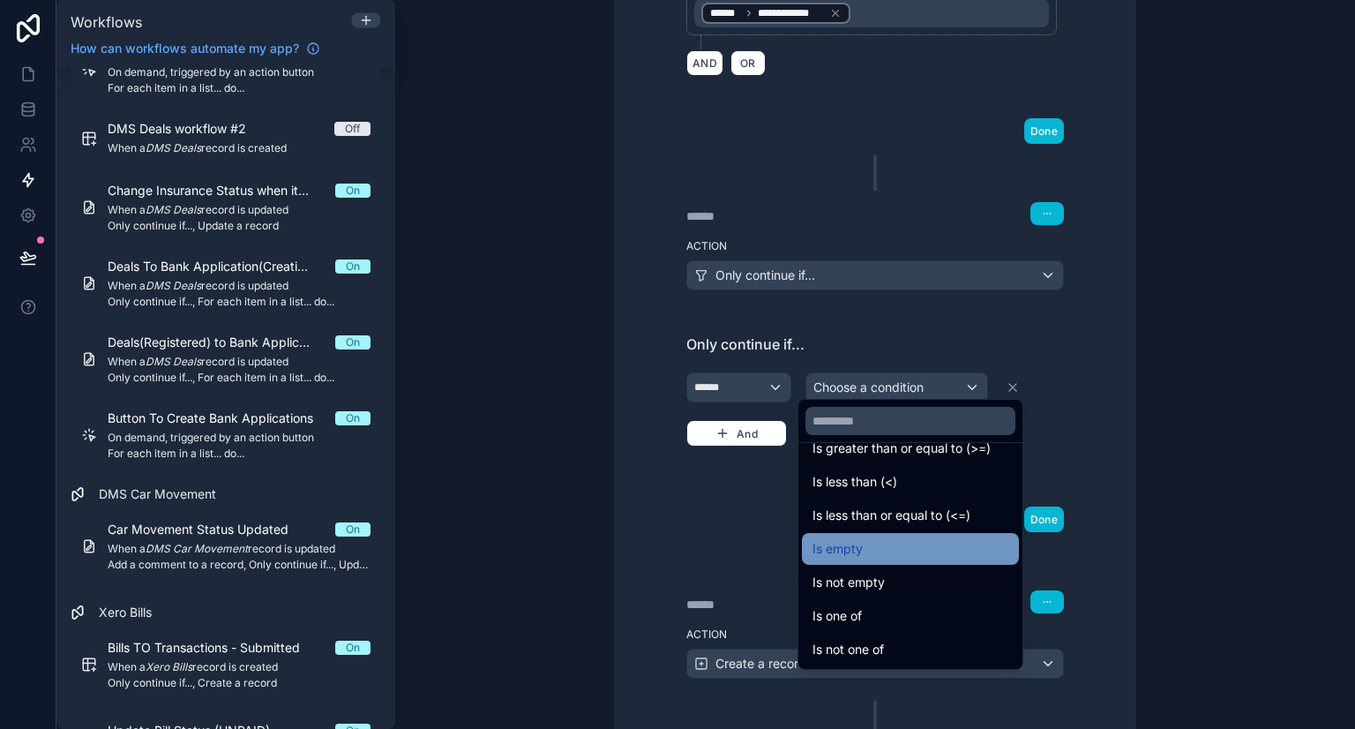
click at [886, 561] on div "Is empty" at bounding box center [910, 549] width 217 height 32
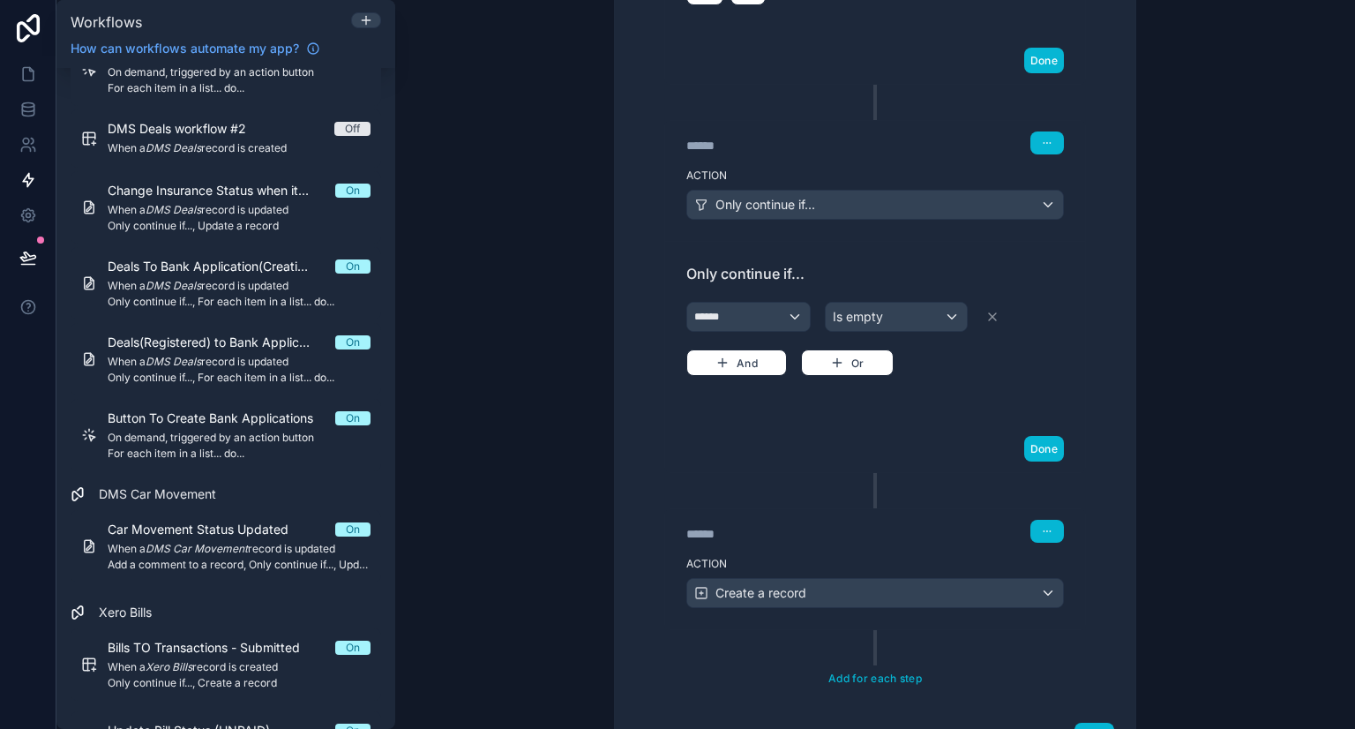
scroll to position [1099, 0]
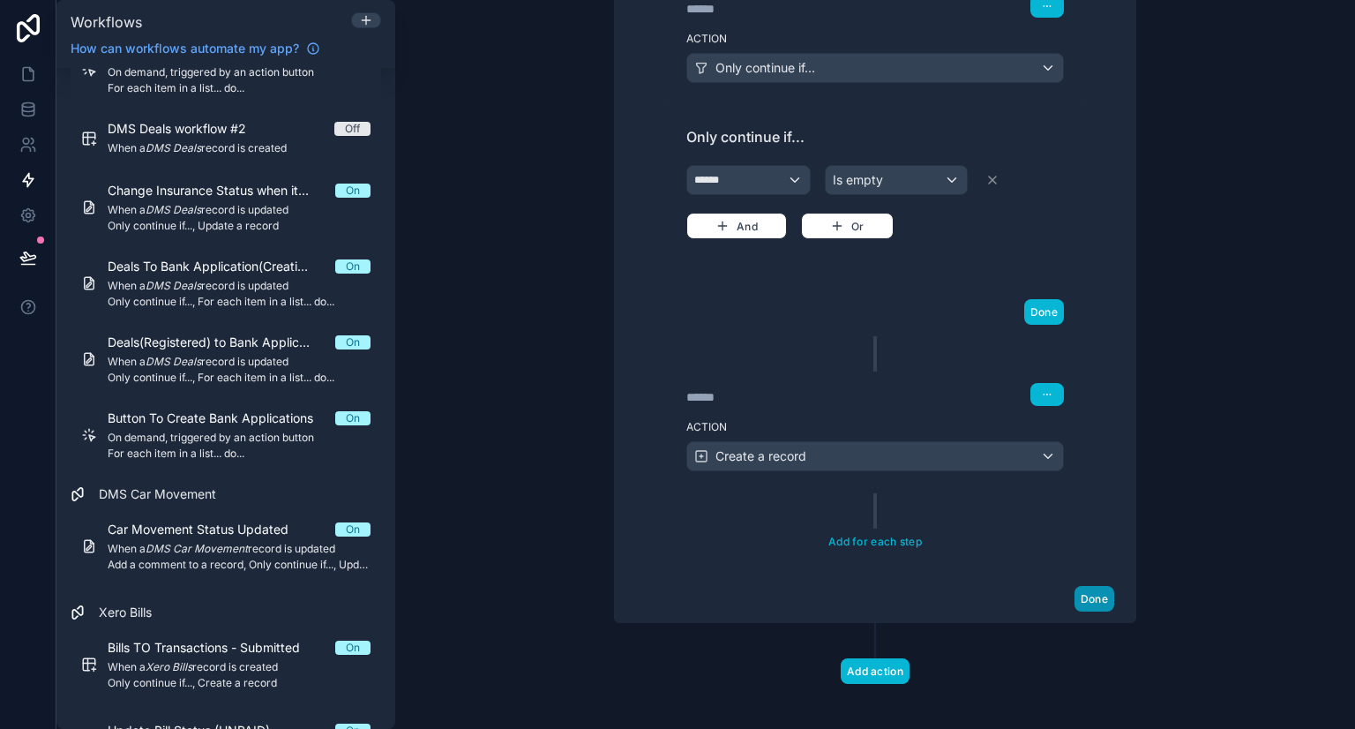
click at [1074, 586] on button "Done" at bounding box center [1094, 599] width 40 height 26
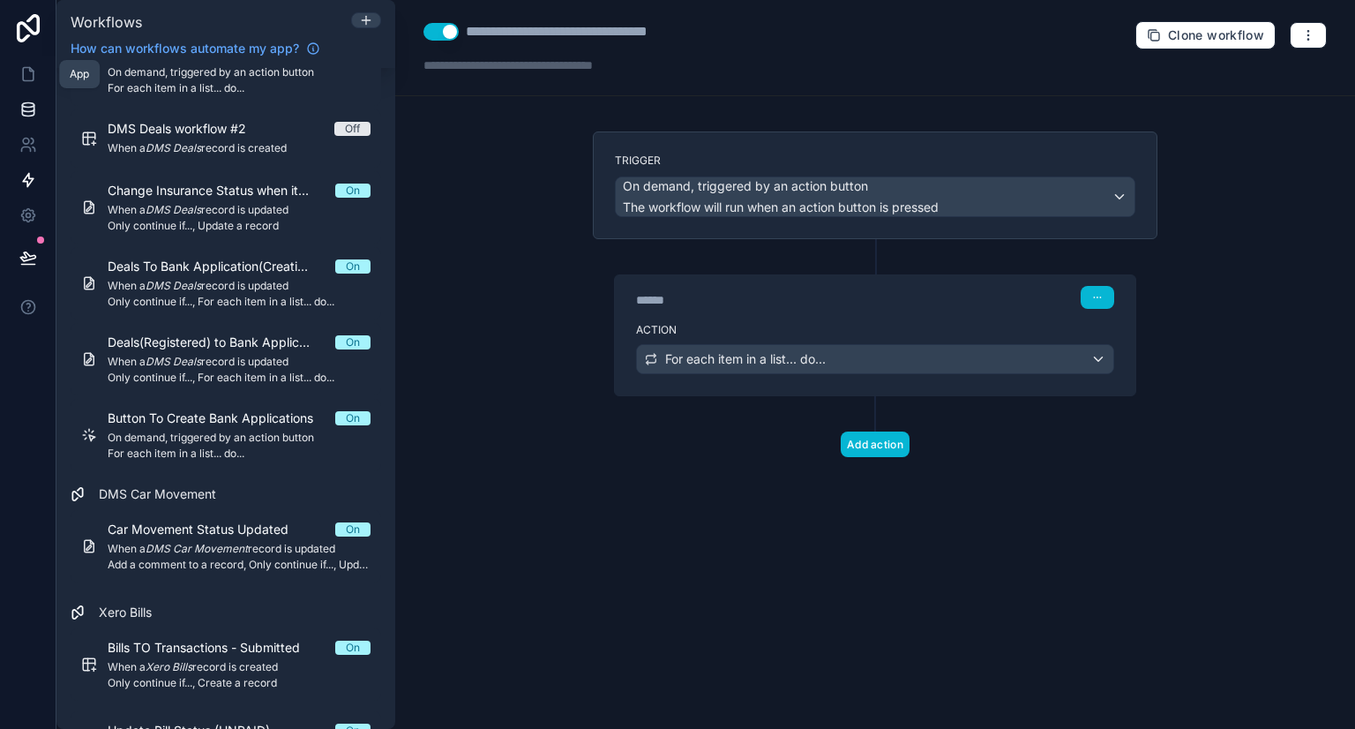
drag, startPoint x: 25, startPoint y: 61, endPoint x: 50, endPoint y: 93, distance: 40.8
click at [25, 61] on link at bounding box center [28, 73] width 56 height 35
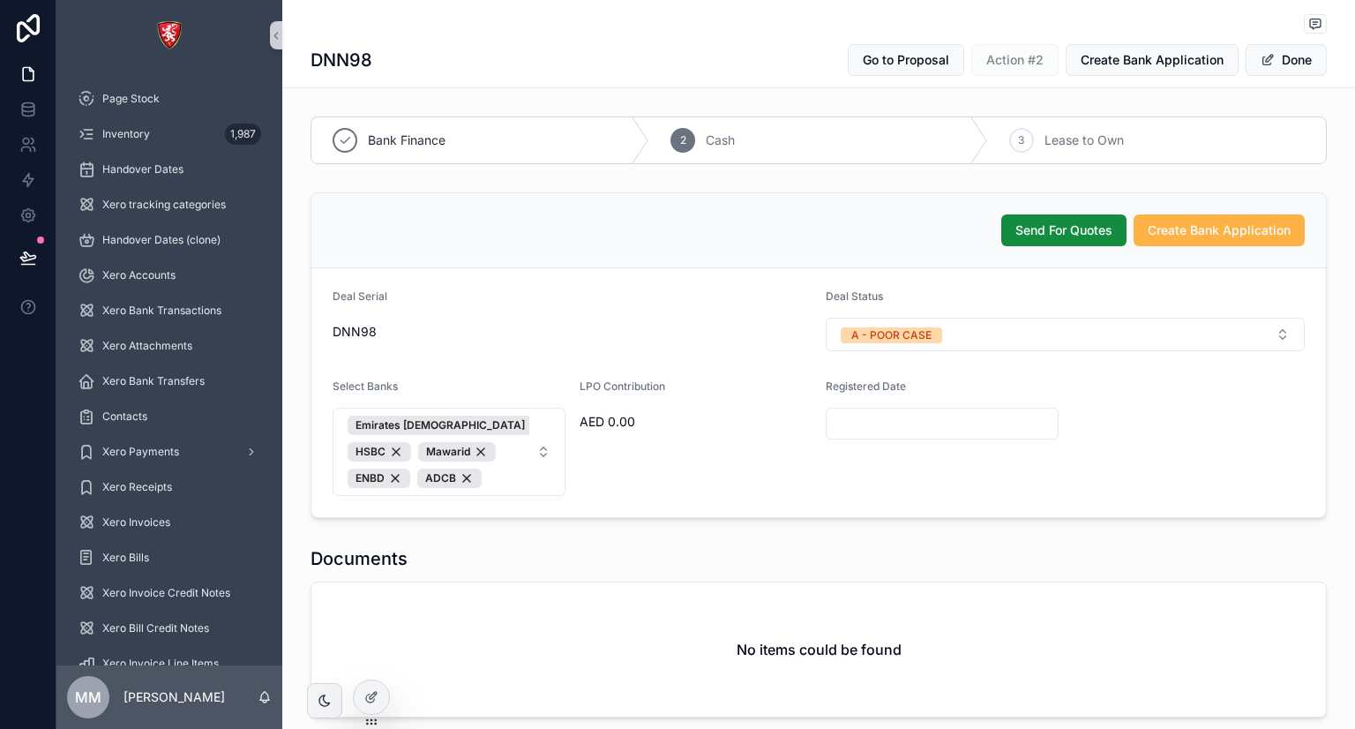
click at [1200, 237] on span "Create Bank Application" at bounding box center [1218, 230] width 143 height 18
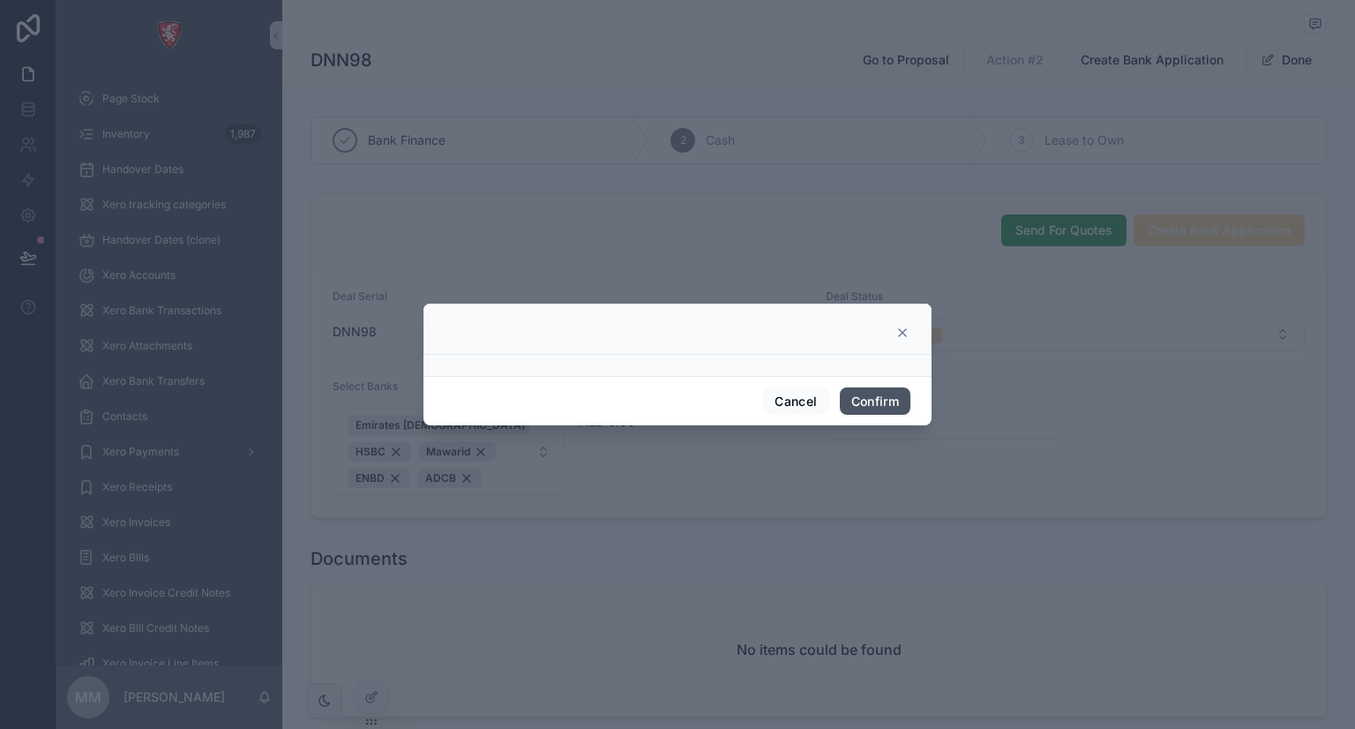
click at [877, 399] on button "Confirm" at bounding box center [875, 401] width 71 height 28
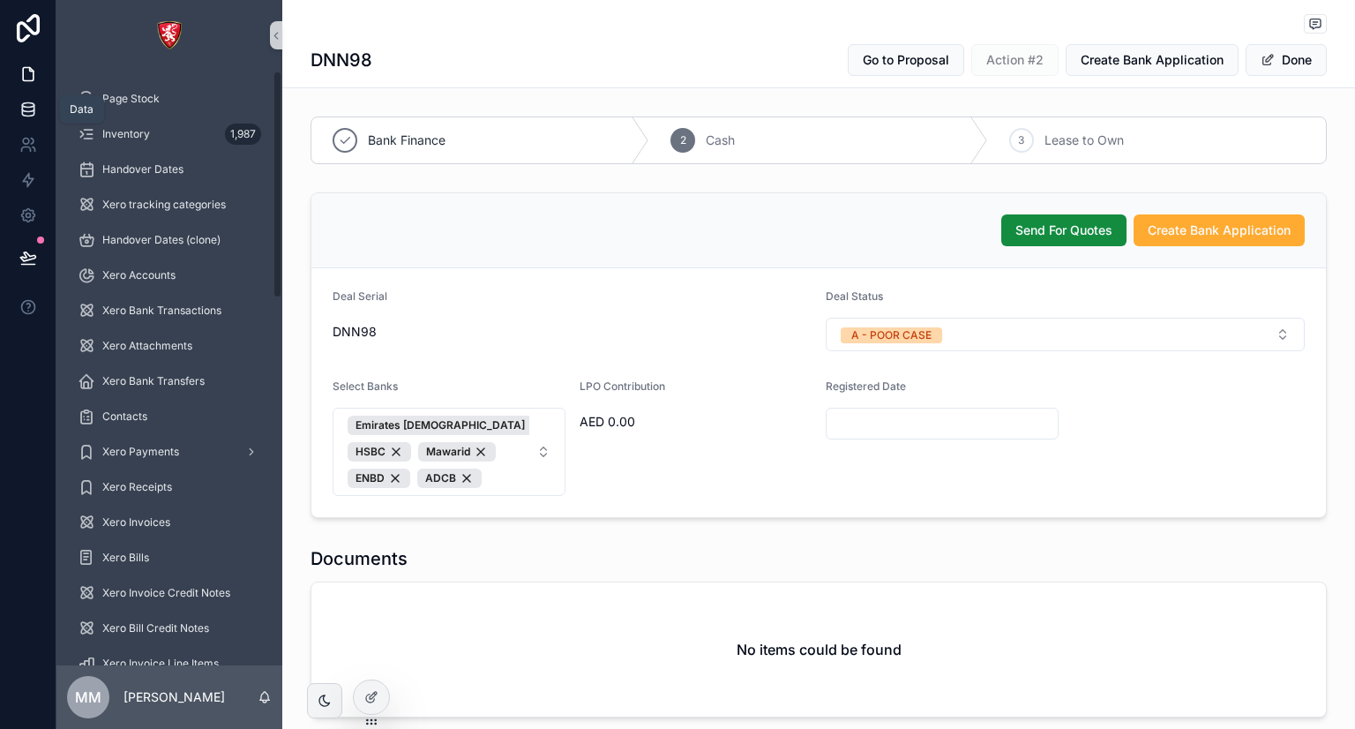
click at [29, 107] on icon at bounding box center [27, 105] width 11 height 4
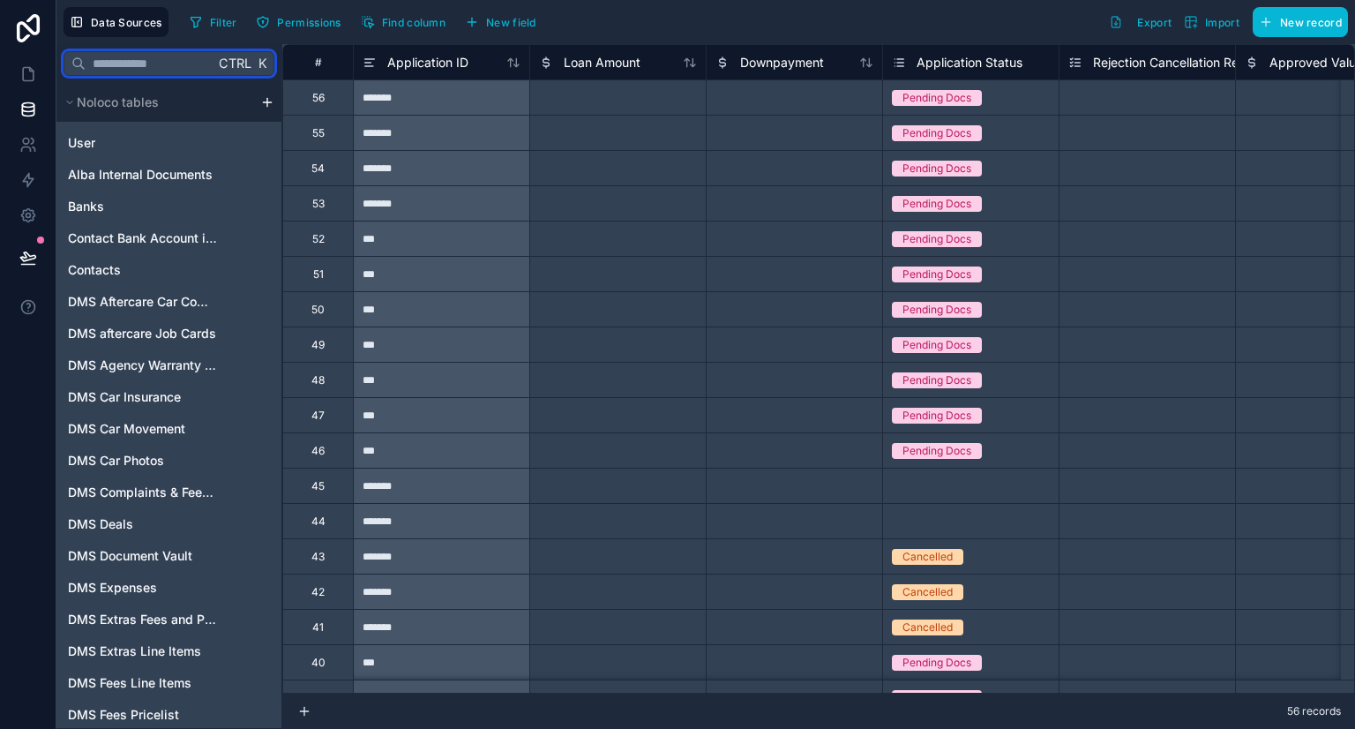
click at [183, 78] on input "text" at bounding box center [150, 64] width 129 height 32
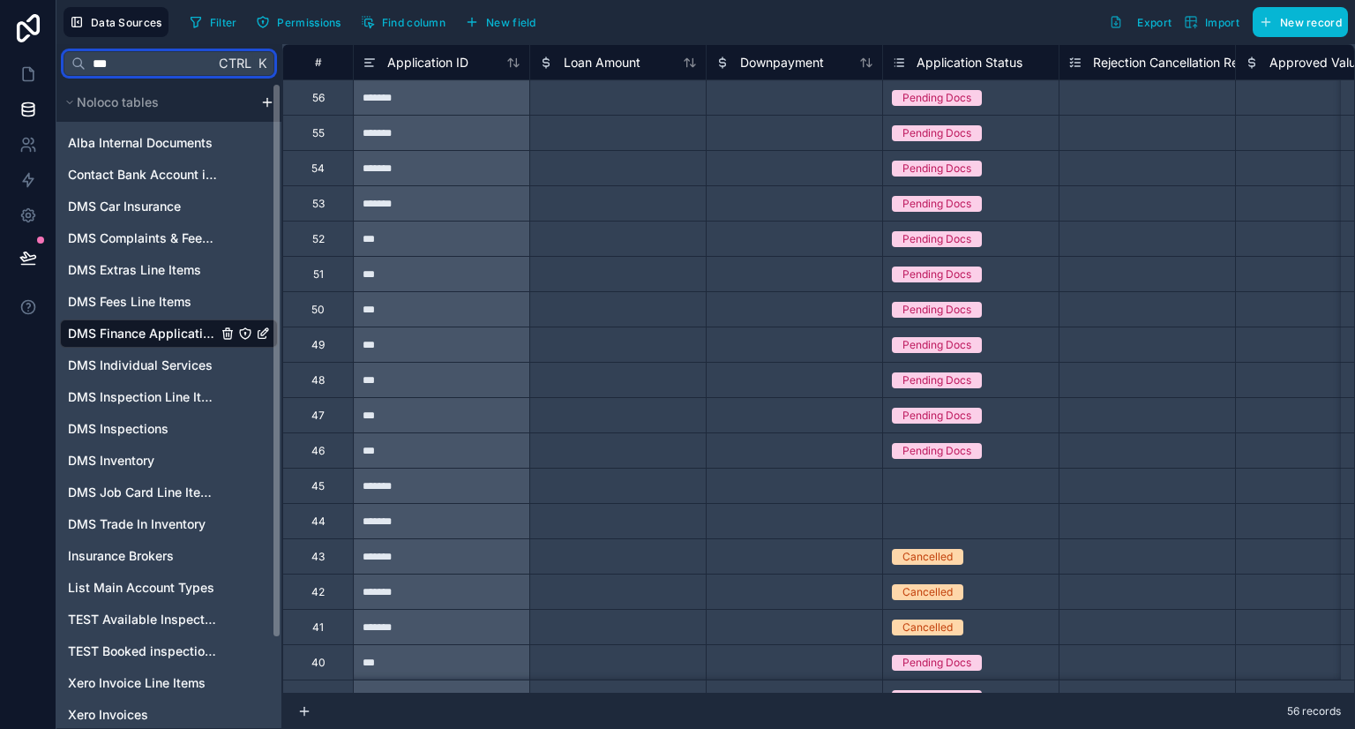
type input "***"
click at [116, 332] on span "DMS Finance Applications" at bounding box center [142, 334] width 149 height 18
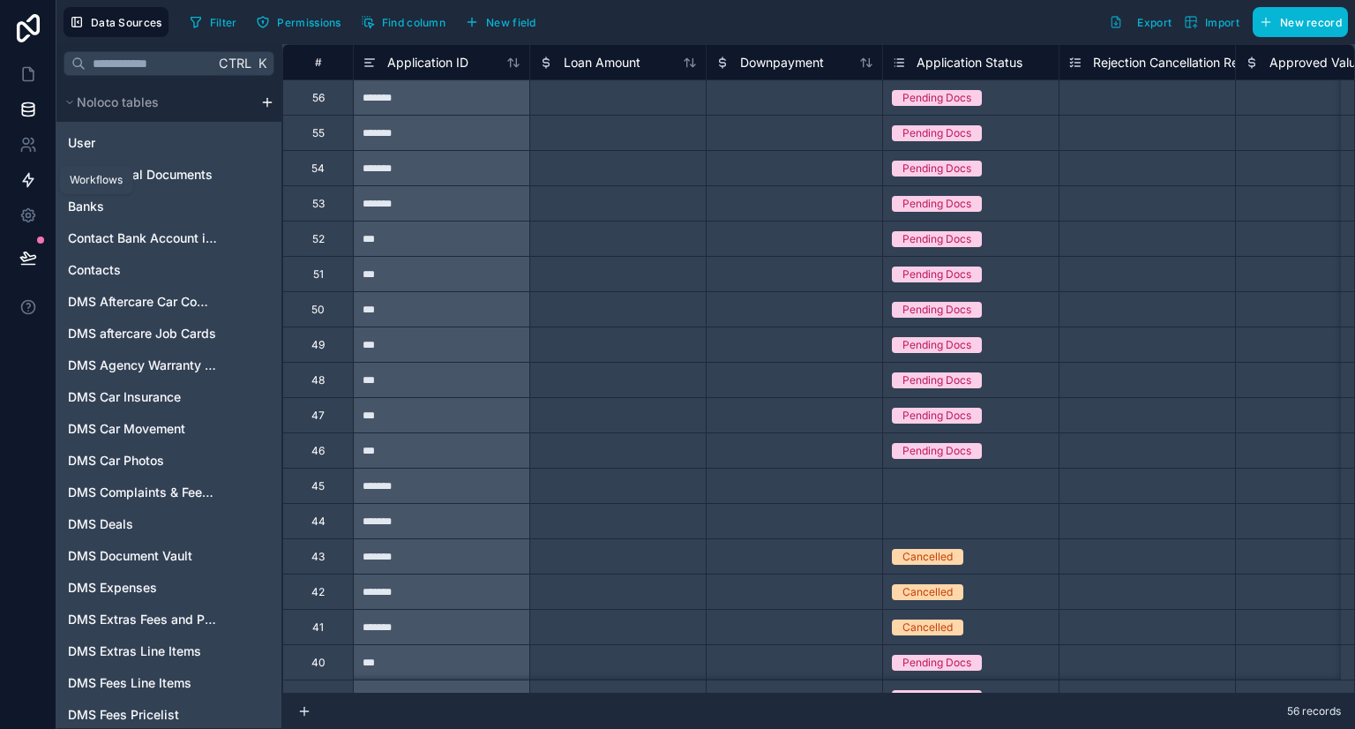
click at [36, 177] on link at bounding box center [28, 179] width 56 height 35
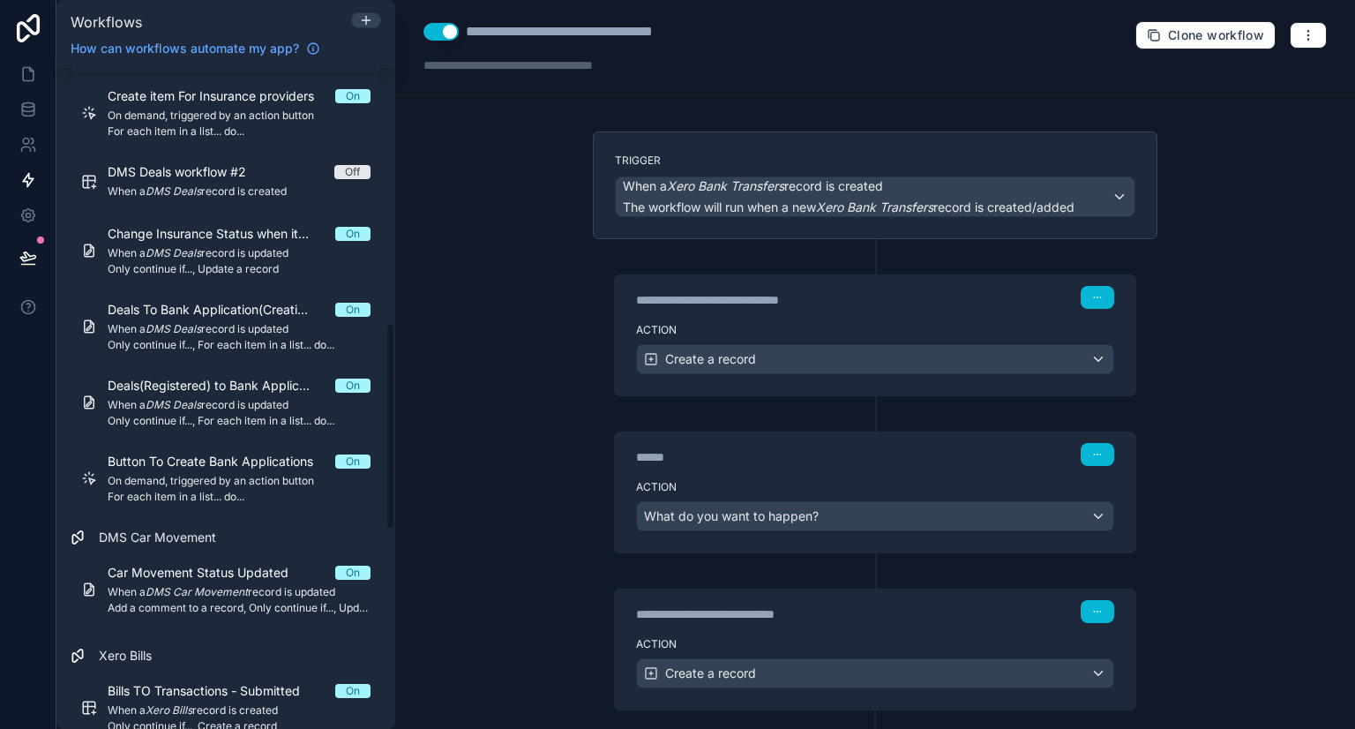
scroll to position [1336, 0]
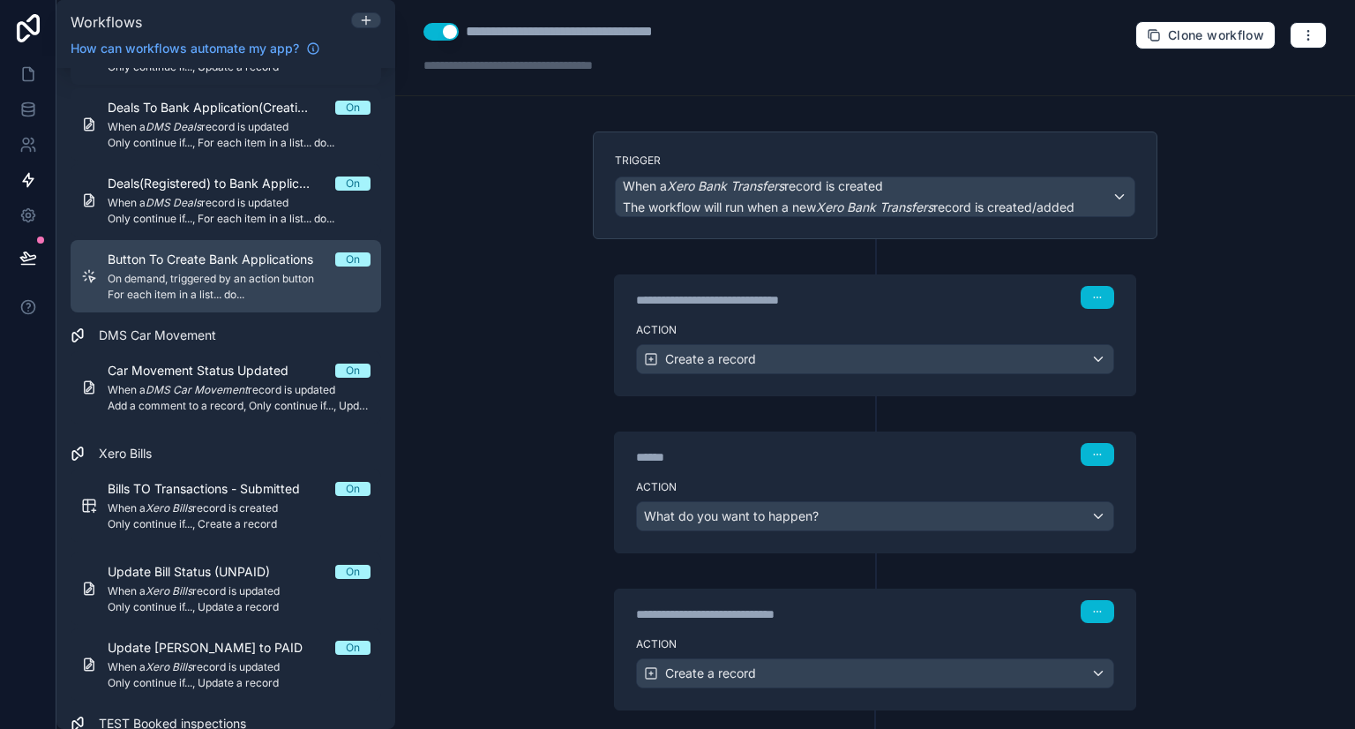
click at [267, 273] on span "On demand, triggered by an action button" at bounding box center [239, 279] width 263 height 14
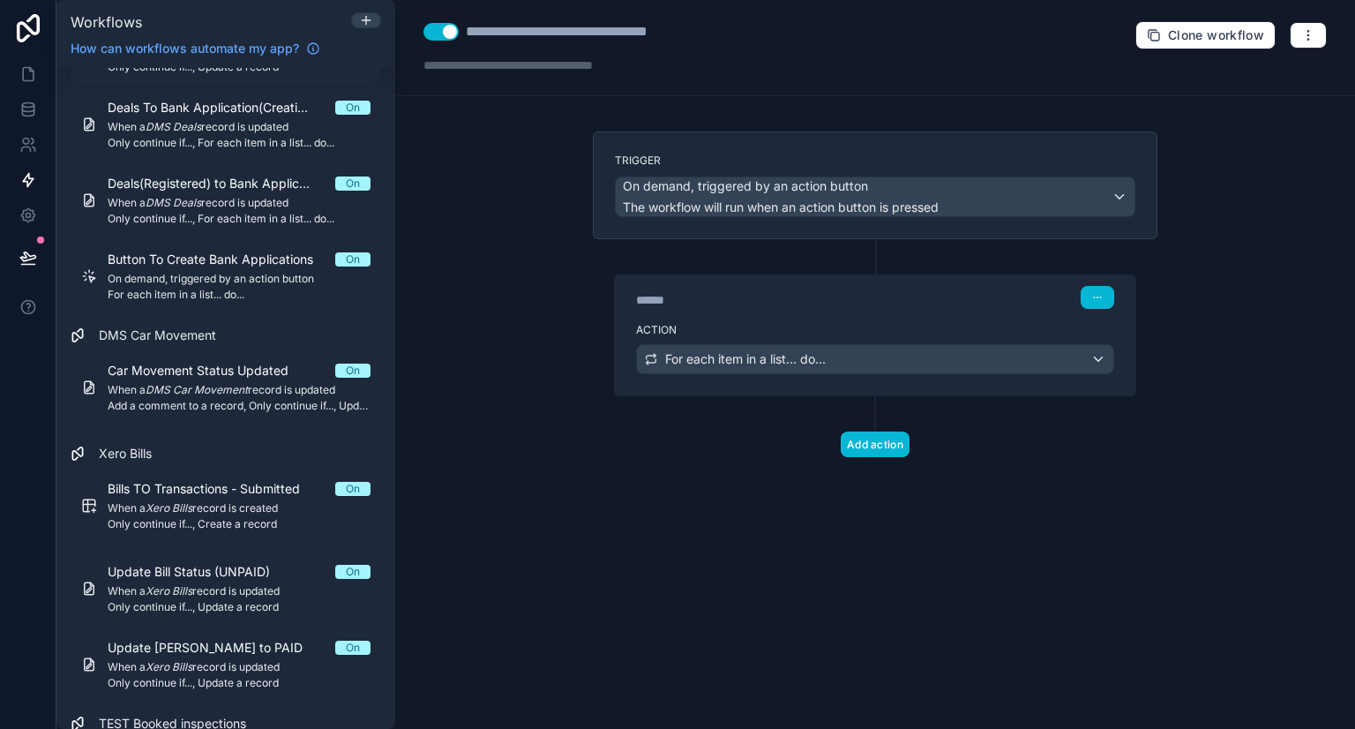
click at [828, 291] on div "******" at bounding box center [768, 300] width 265 height 18
click at [824, 316] on div "Action For each item in a list... do..." at bounding box center [875, 355] width 520 height 79
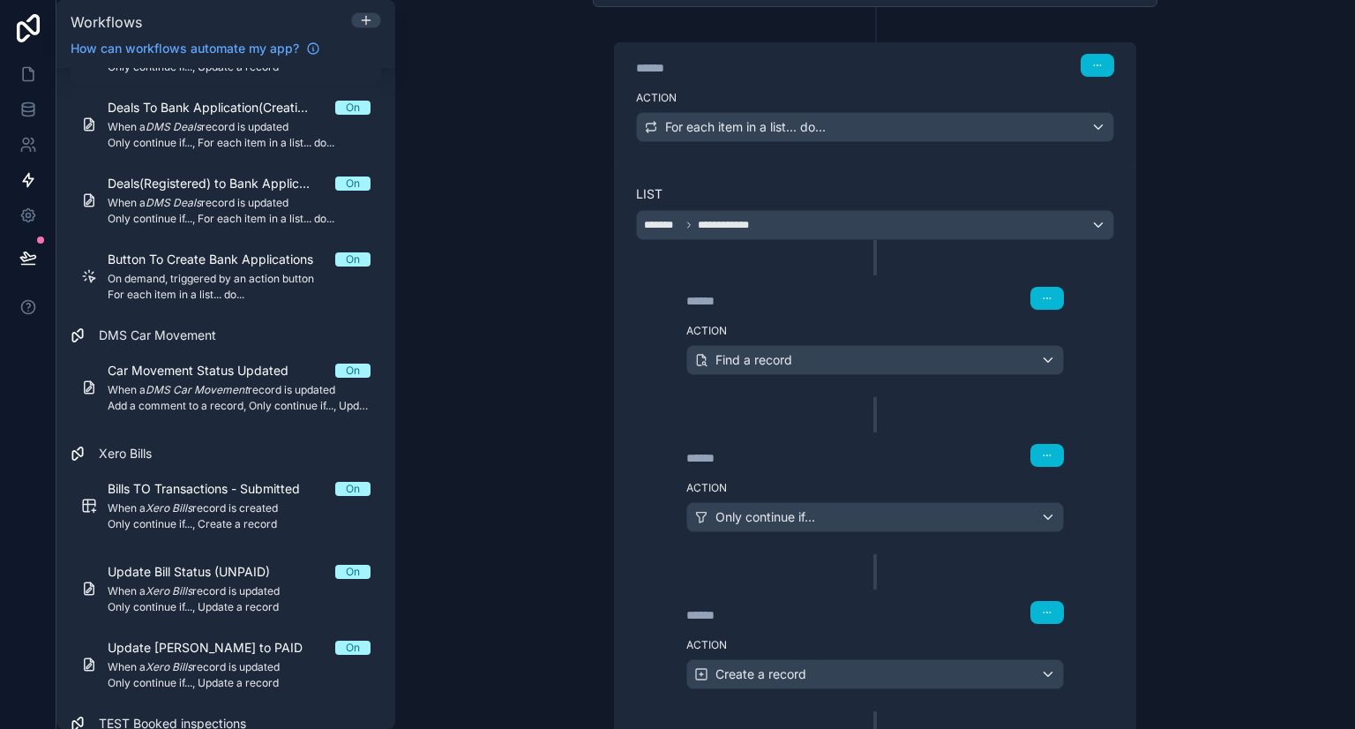
scroll to position [454, 0]
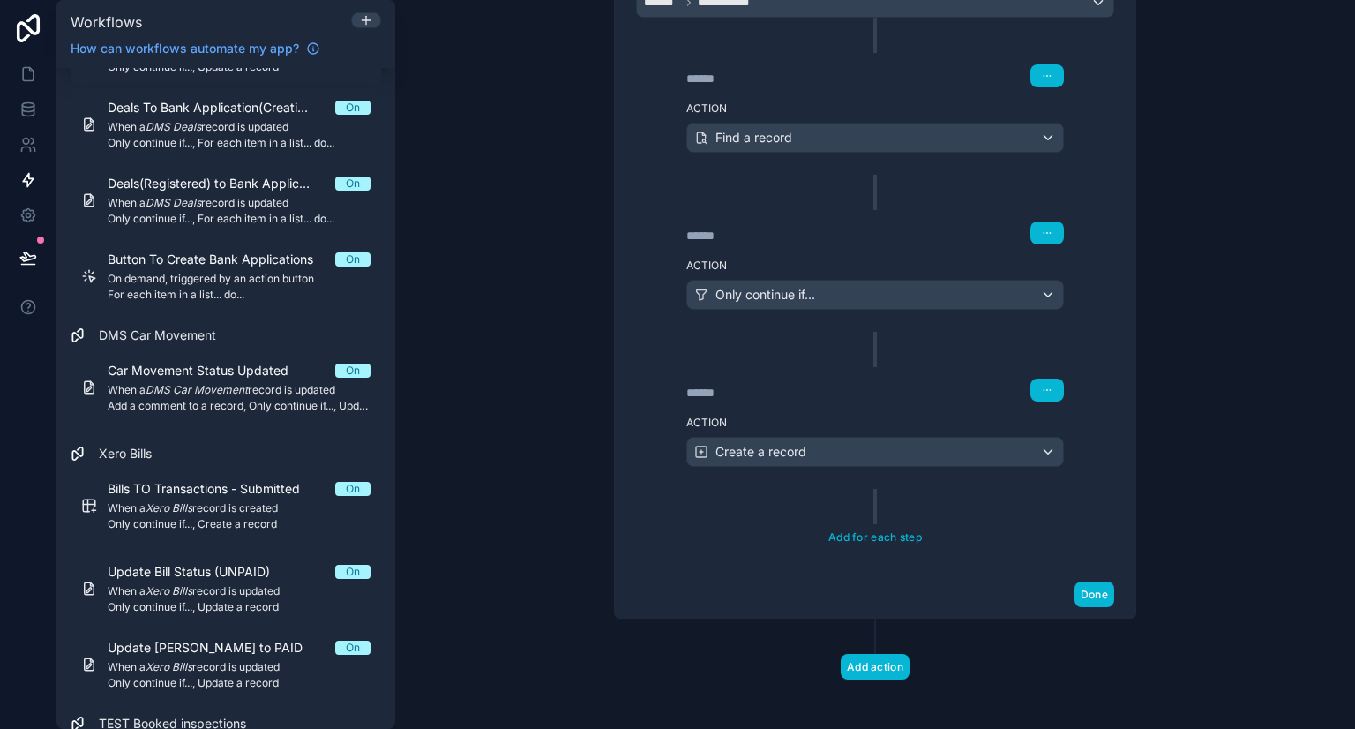
click at [882, 258] on label "Action" at bounding box center [874, 265] width 377 height 14
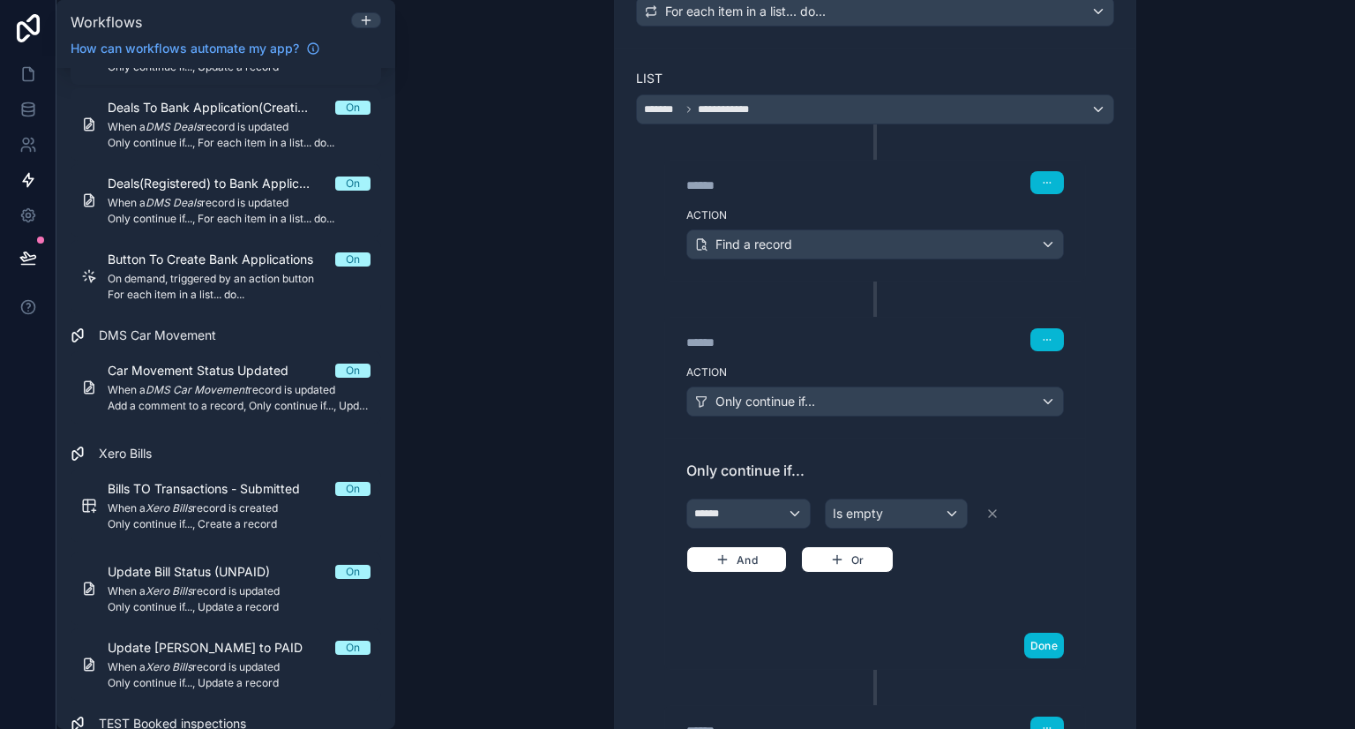
scroll to position [342, 0]
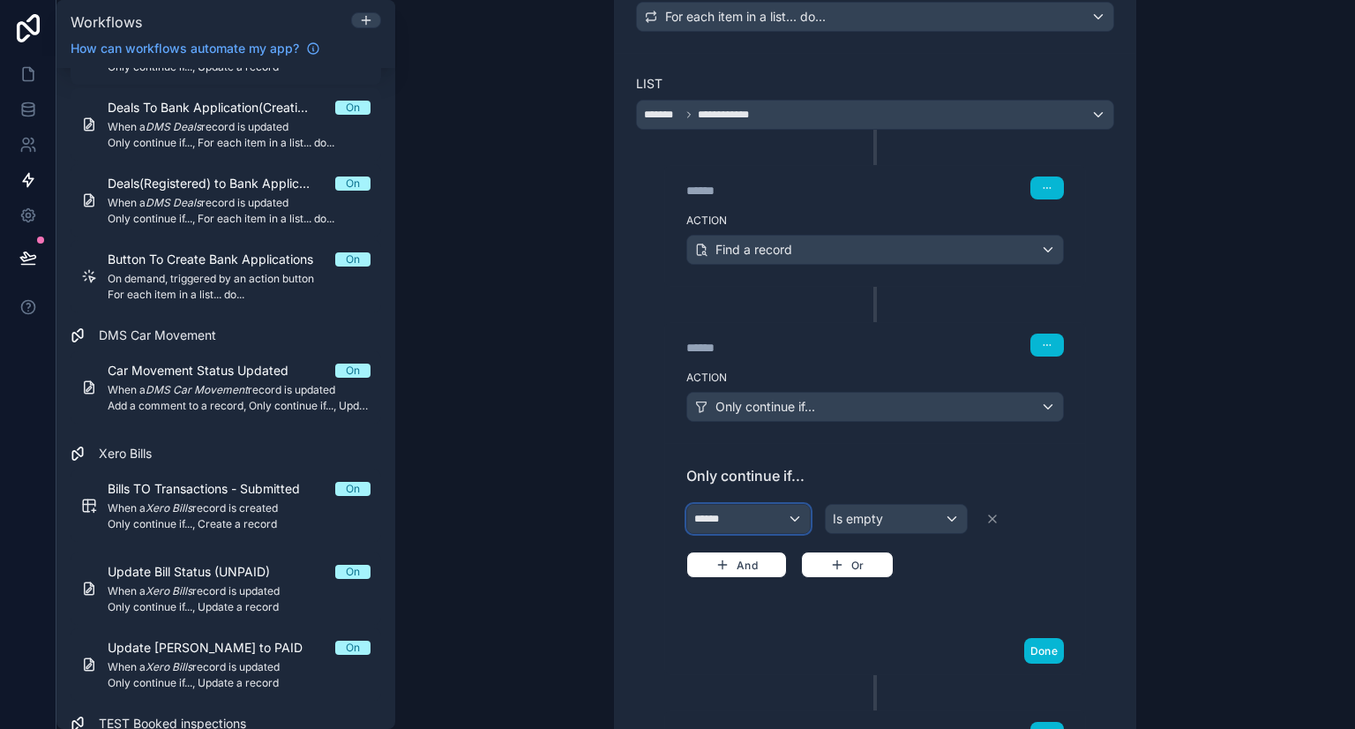
click at [746, 527] on div "******" at bounding box center [748, 519] width 123 height 28
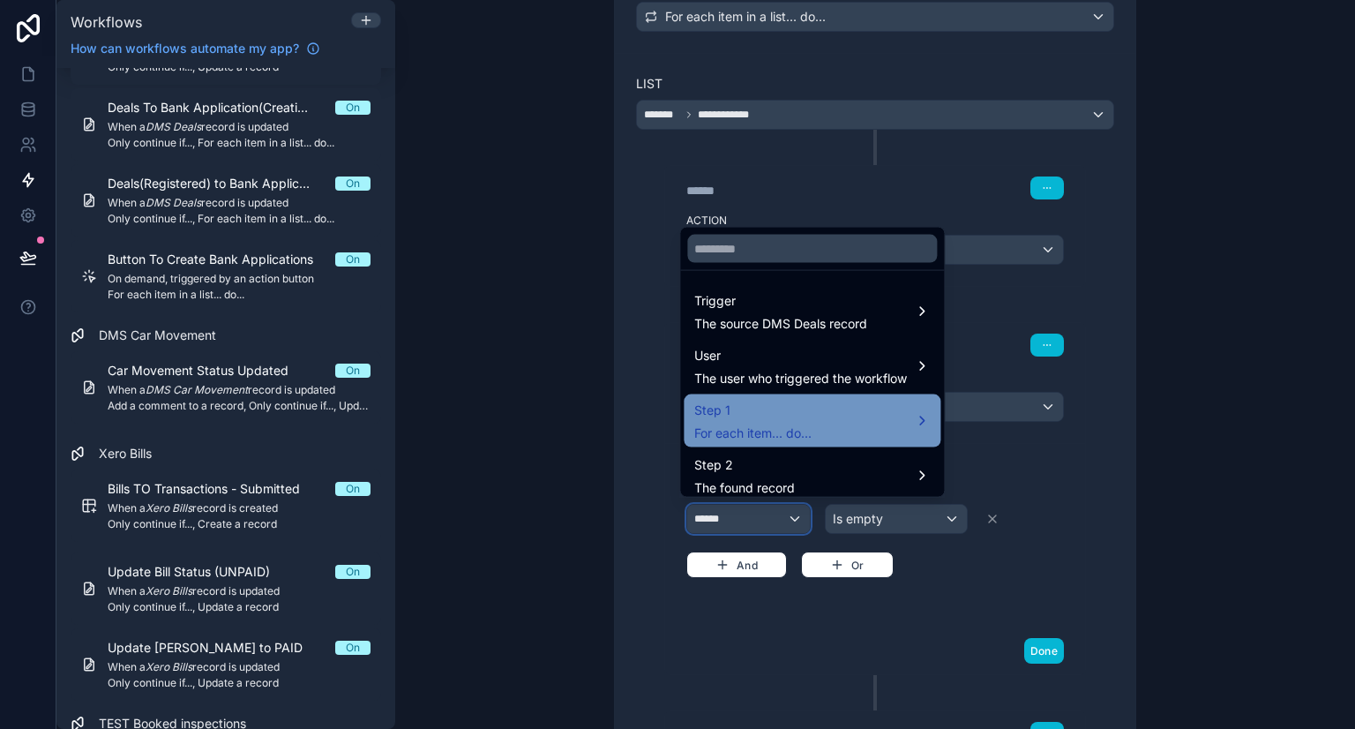
scroll to position [9, 0]
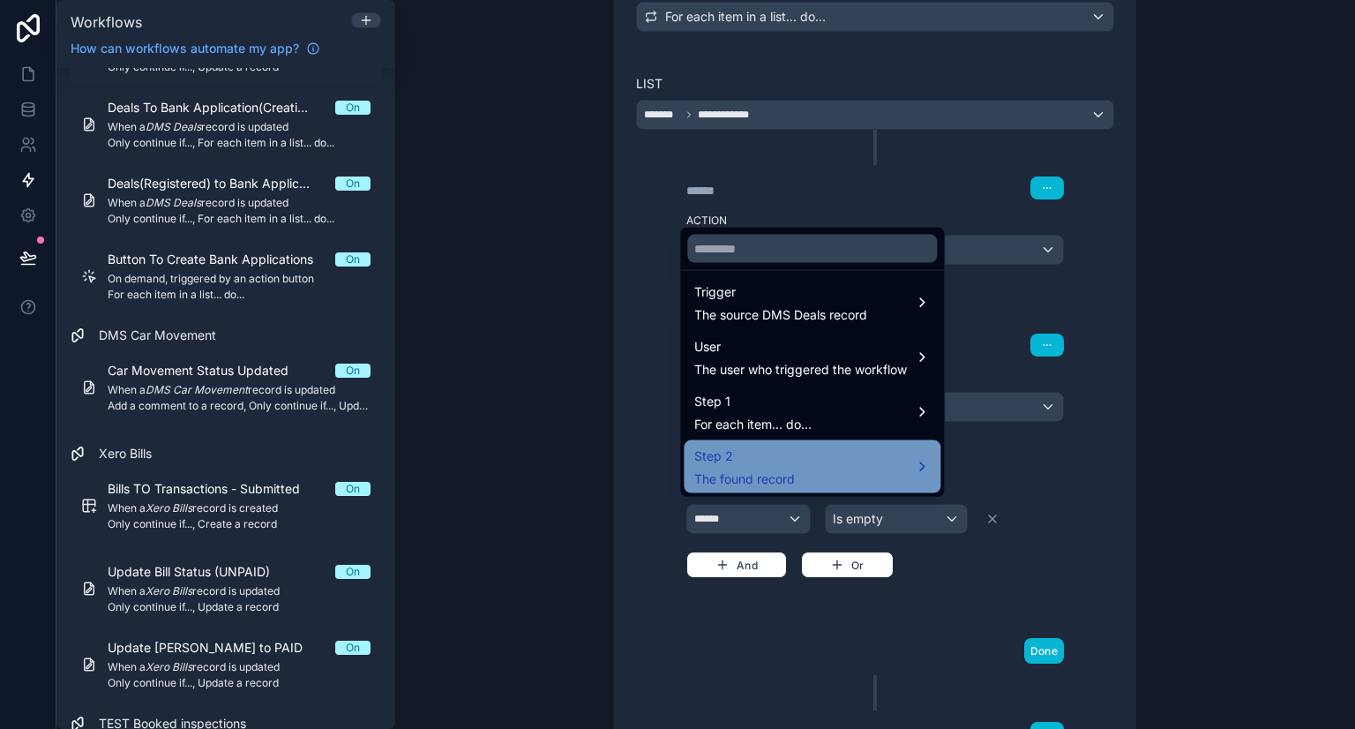
click at [876, 463] on div "Step 2 The found record" at bounding box center [811, 466] width 235 height 42
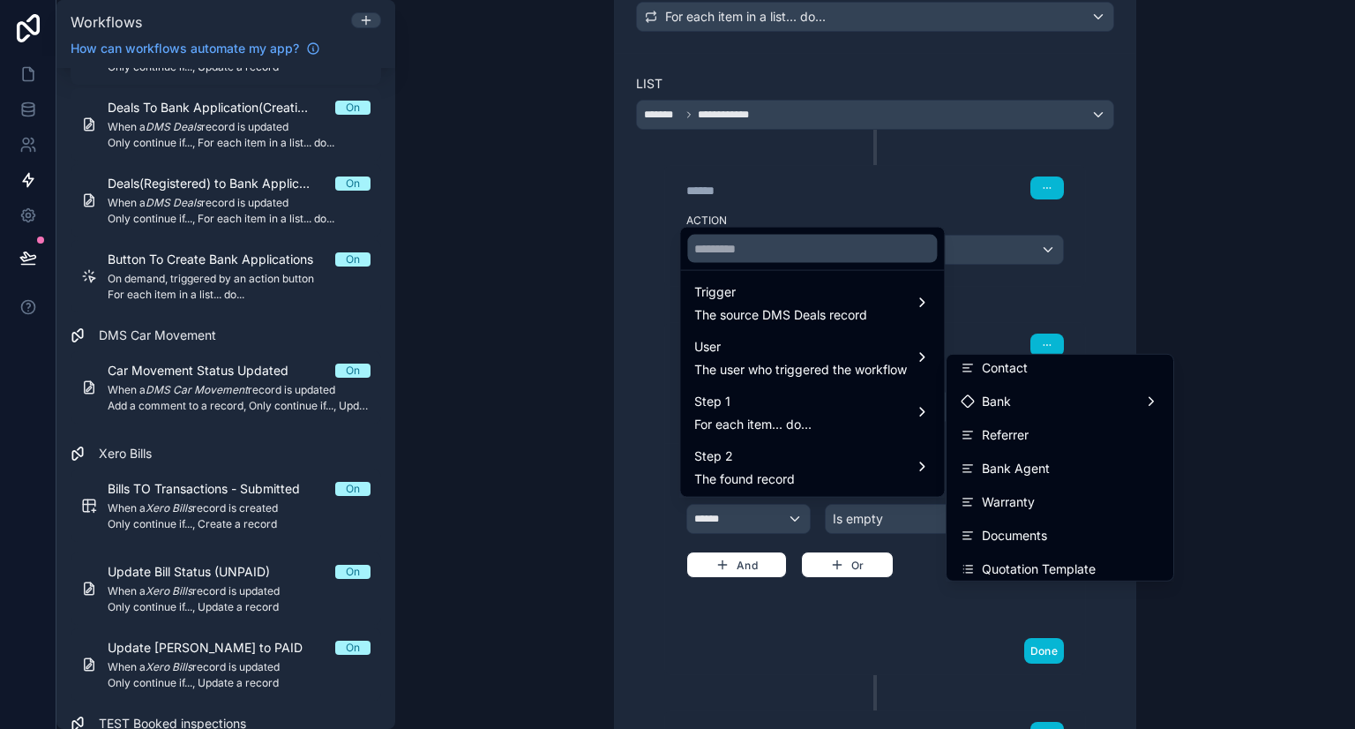
scroll to position [776, 0]
click at [1053, 399] on div "Bank" at bounding box center [1060, 402] width 198 height 21
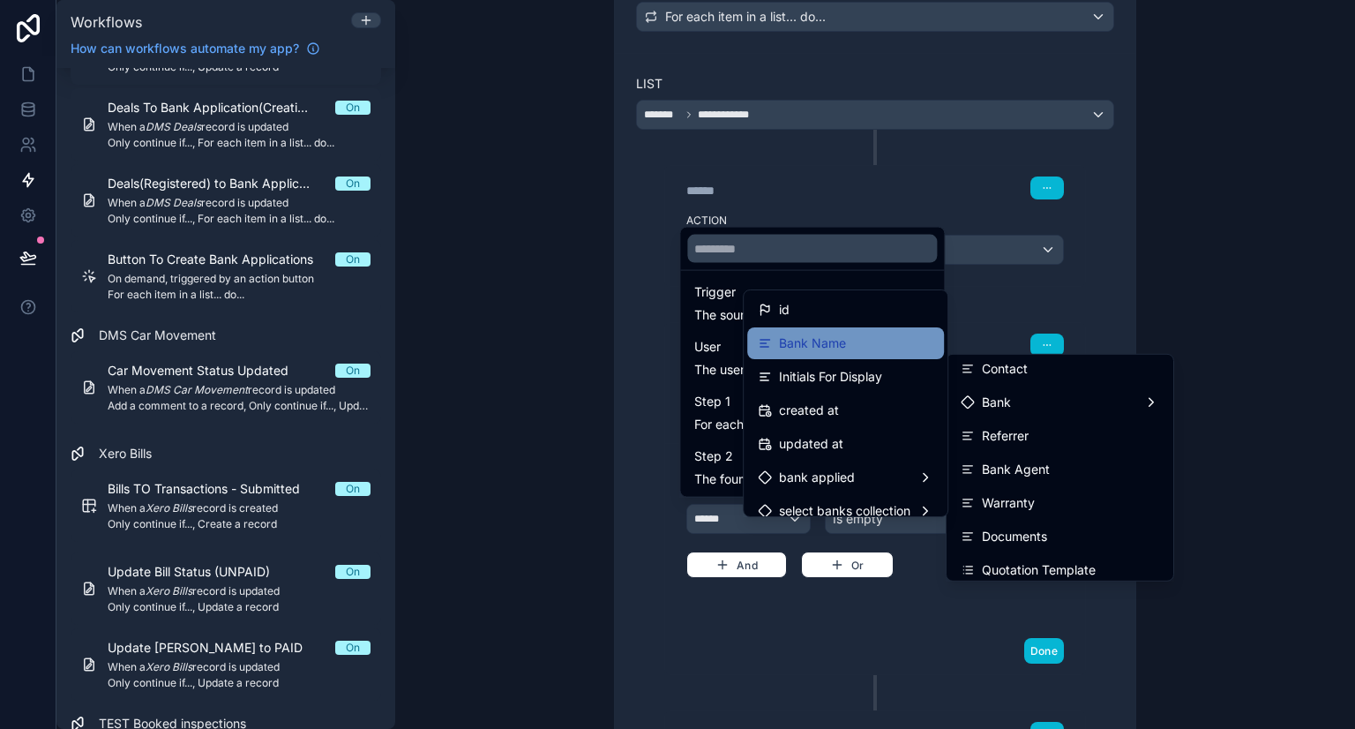
click at [876, 341] on div "Bank Name" at bounding box center [846, 343] width 176 height 21
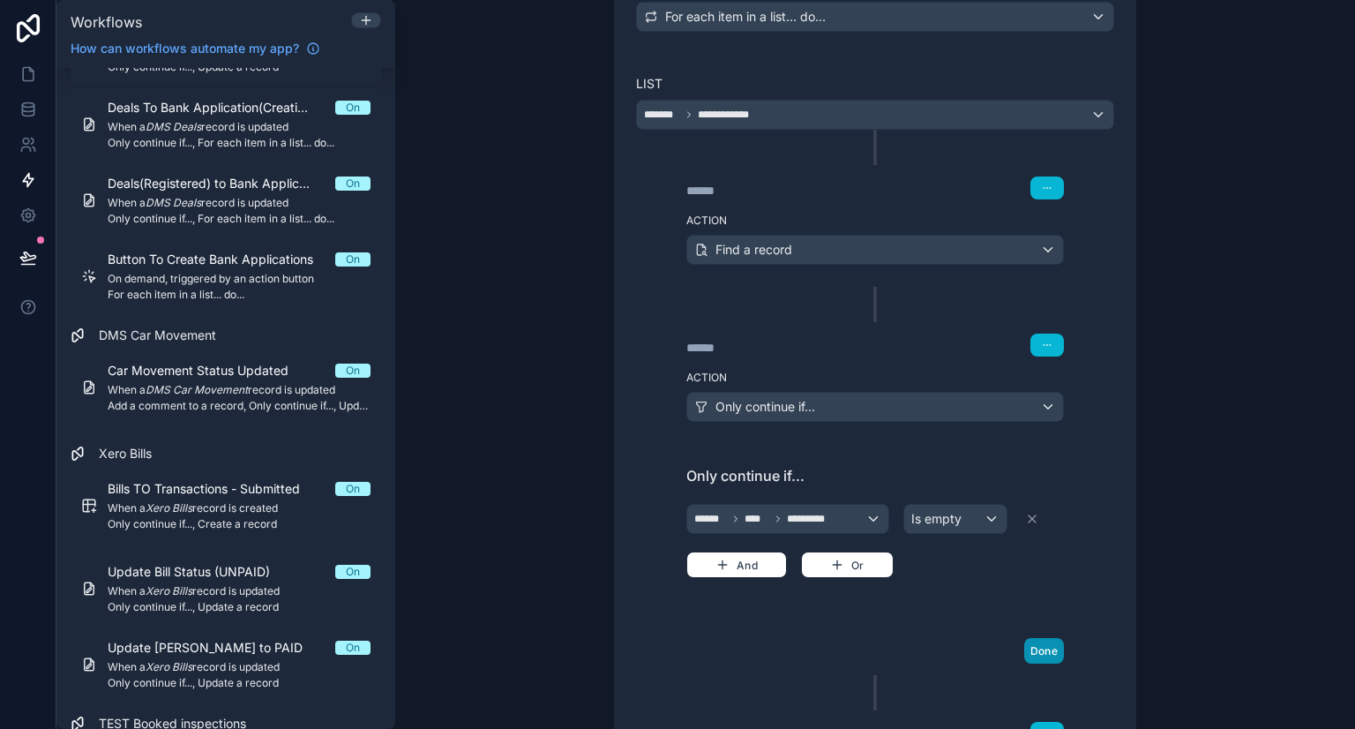
click at [1041, 654] on button "Done" at bounding box center [1044, 651] width 40 height 26
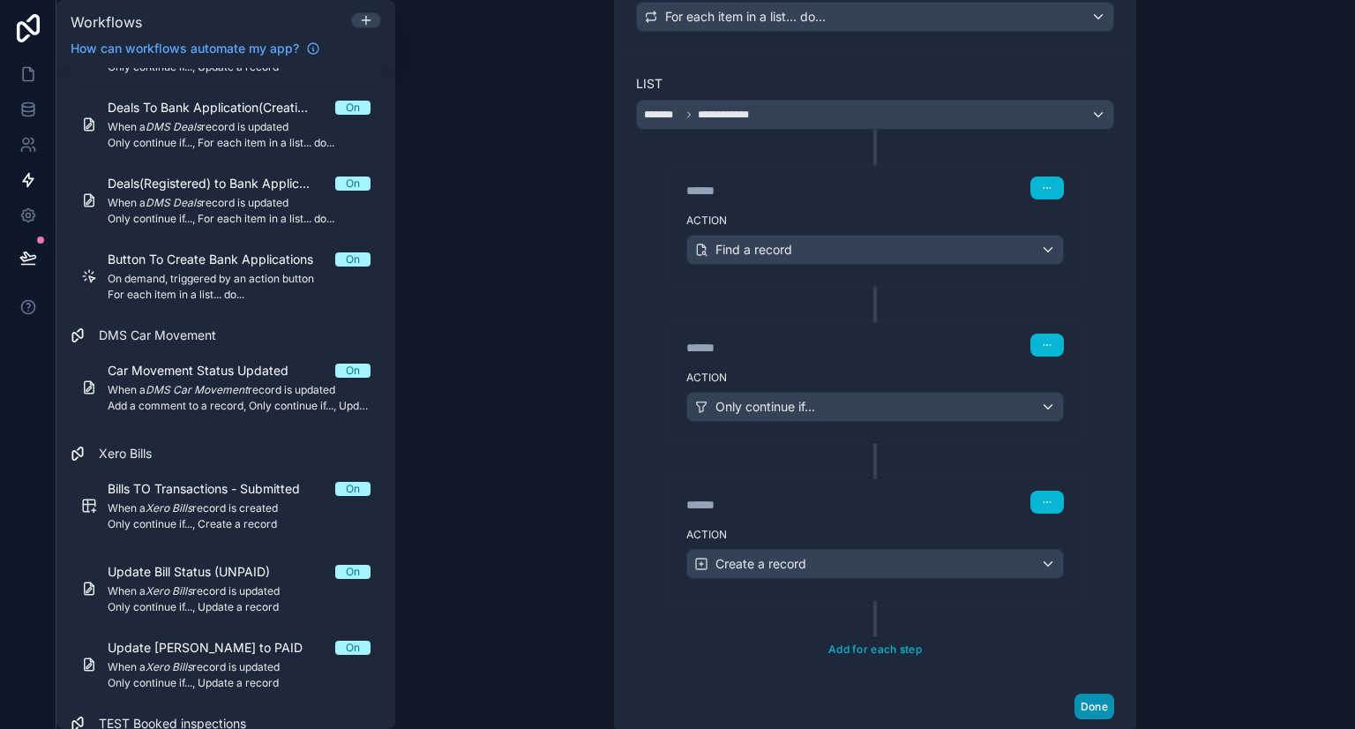
click at [1084, 706] on button "Done" at bounding box center [1094, 706] width 40 height 26
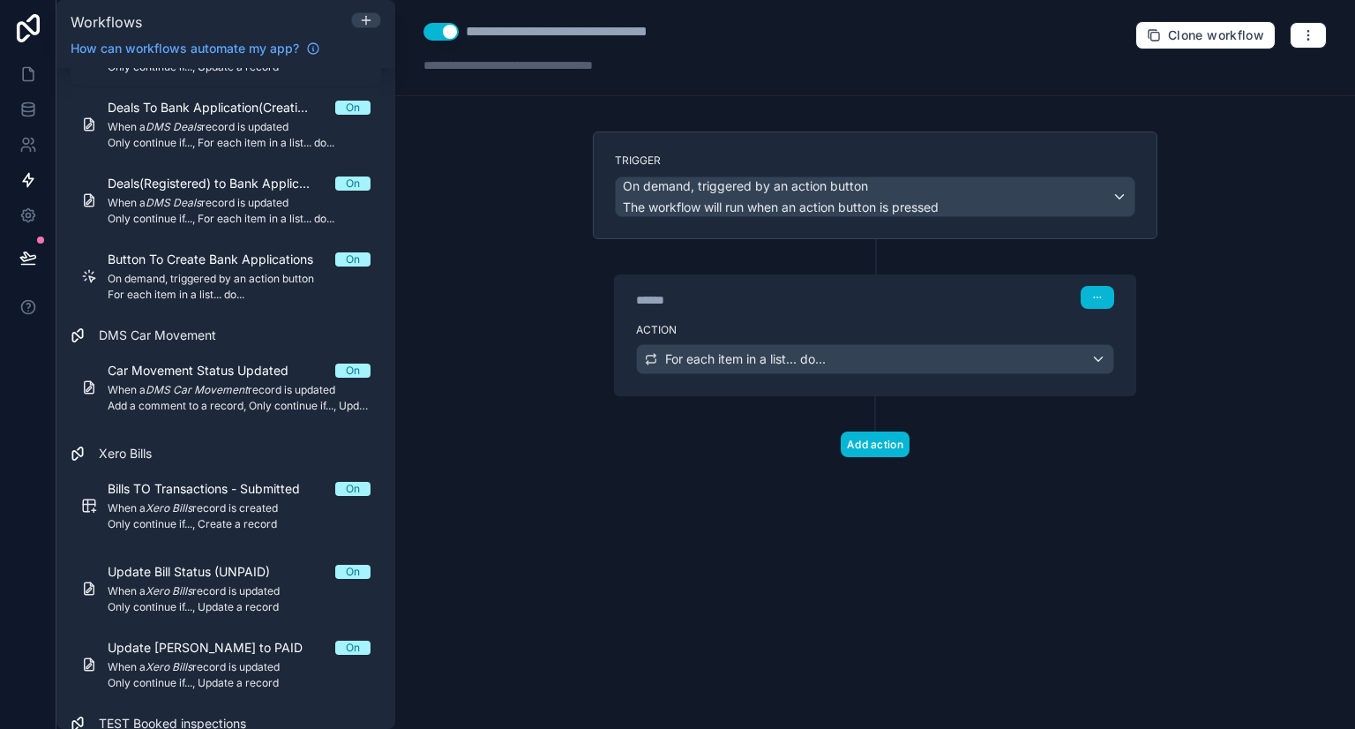
scroll to position [0, 0]
click at [25, 77] on icon at bounding box center [28, 74] width 18 height 18
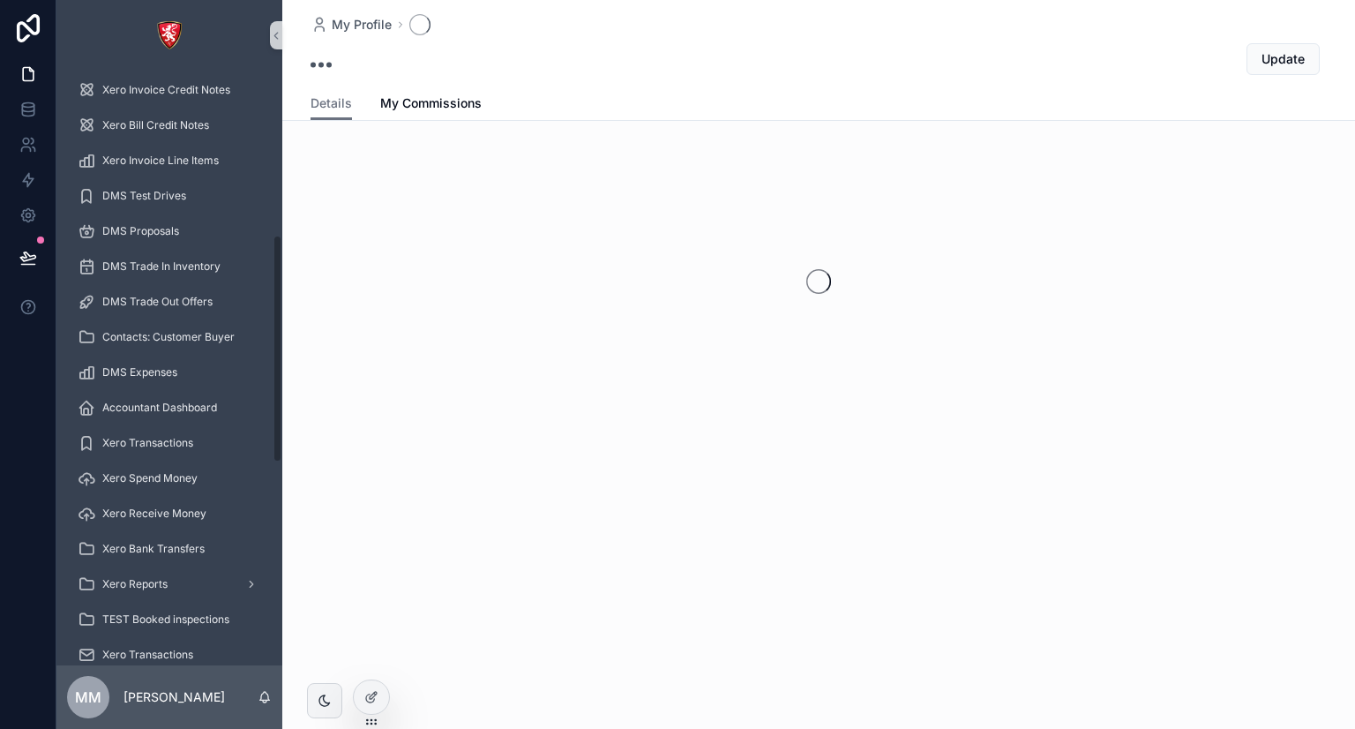
scroll to position [709, 0]
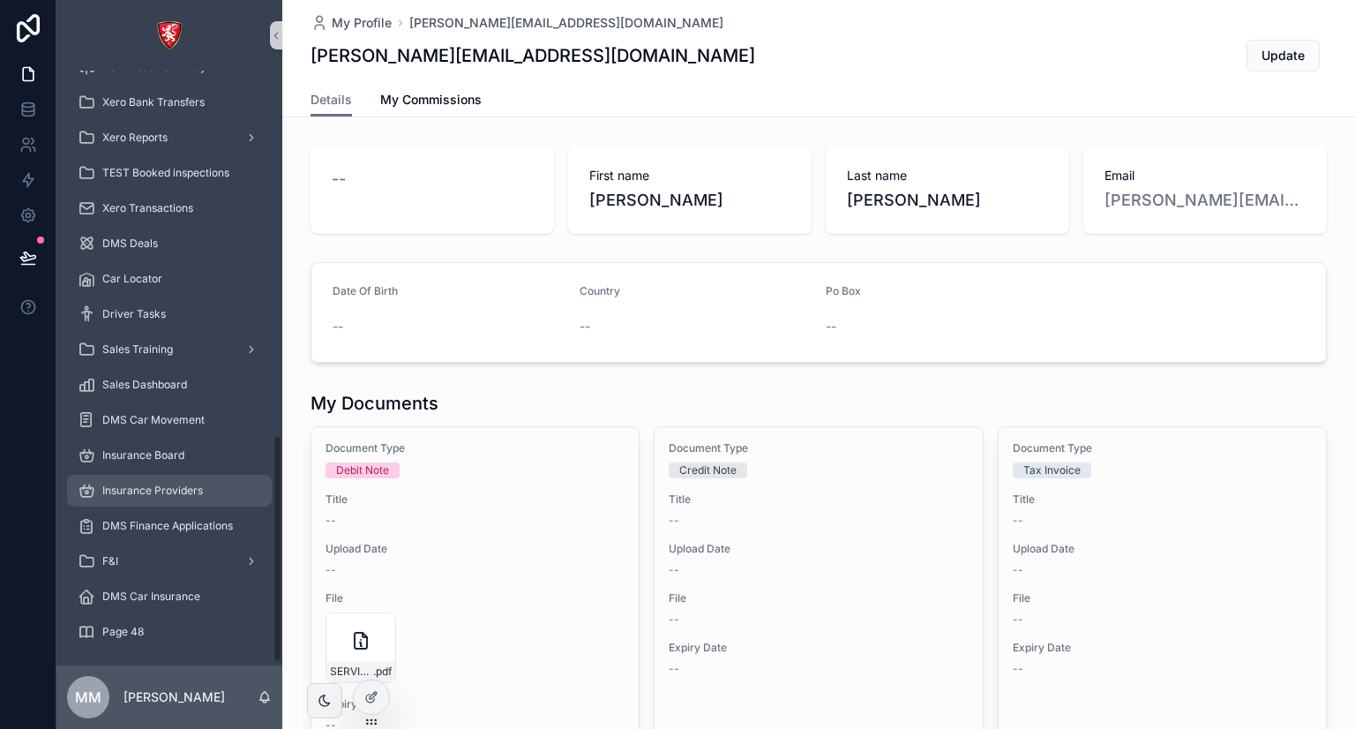
scroll to position [949, 0]
click at [210, 579] on div "DMS Car Insurance" at bounding box center [169, 596] width 226 height 35
click at [210, 564] on div "F&I" at bounding box center [169, 561] width 183 height 28
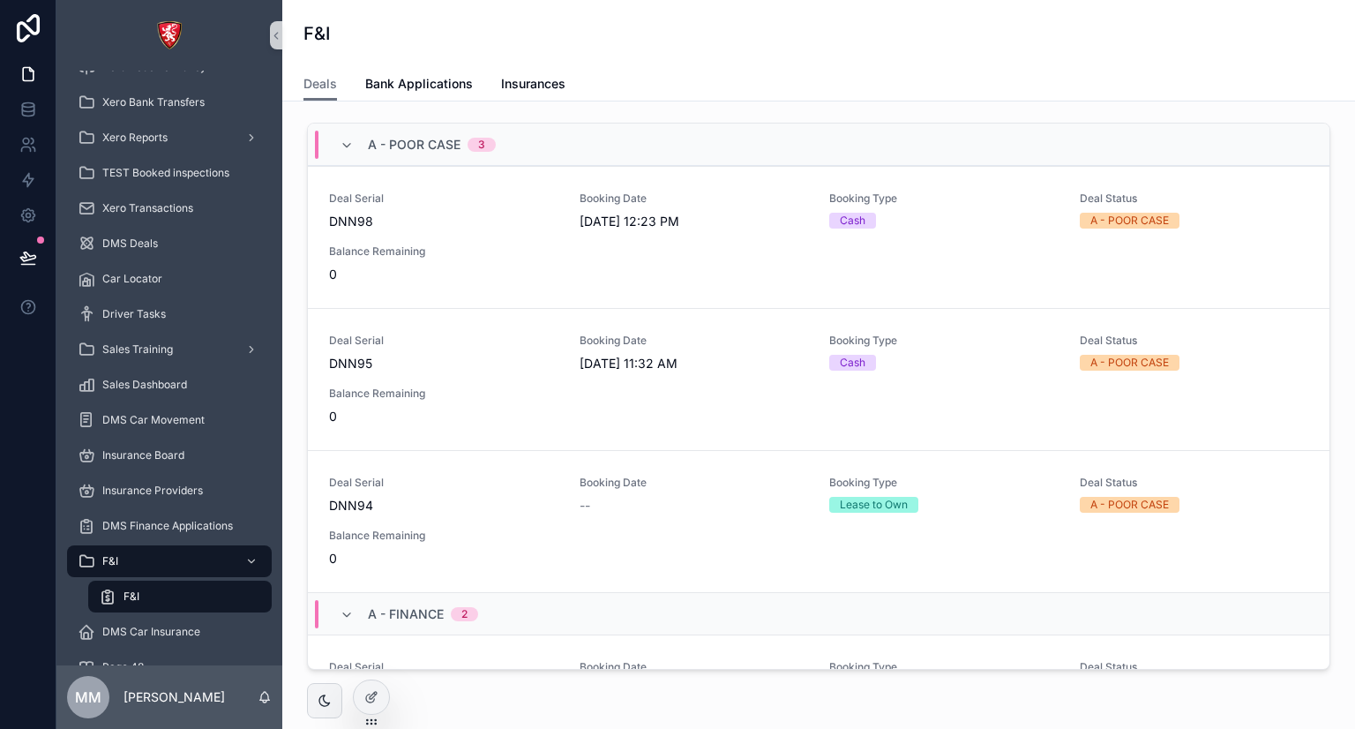
click at [142, 605] on div "F&I" at bounding box center [180, 596] width 162 height 28
click at [620, 265] on div "Deal Serial DNN98 Booking Date [DATE] 12:23 PM Booking Type Cash Deal Status A …" at bounding box center [818, 237] width 979 height 92
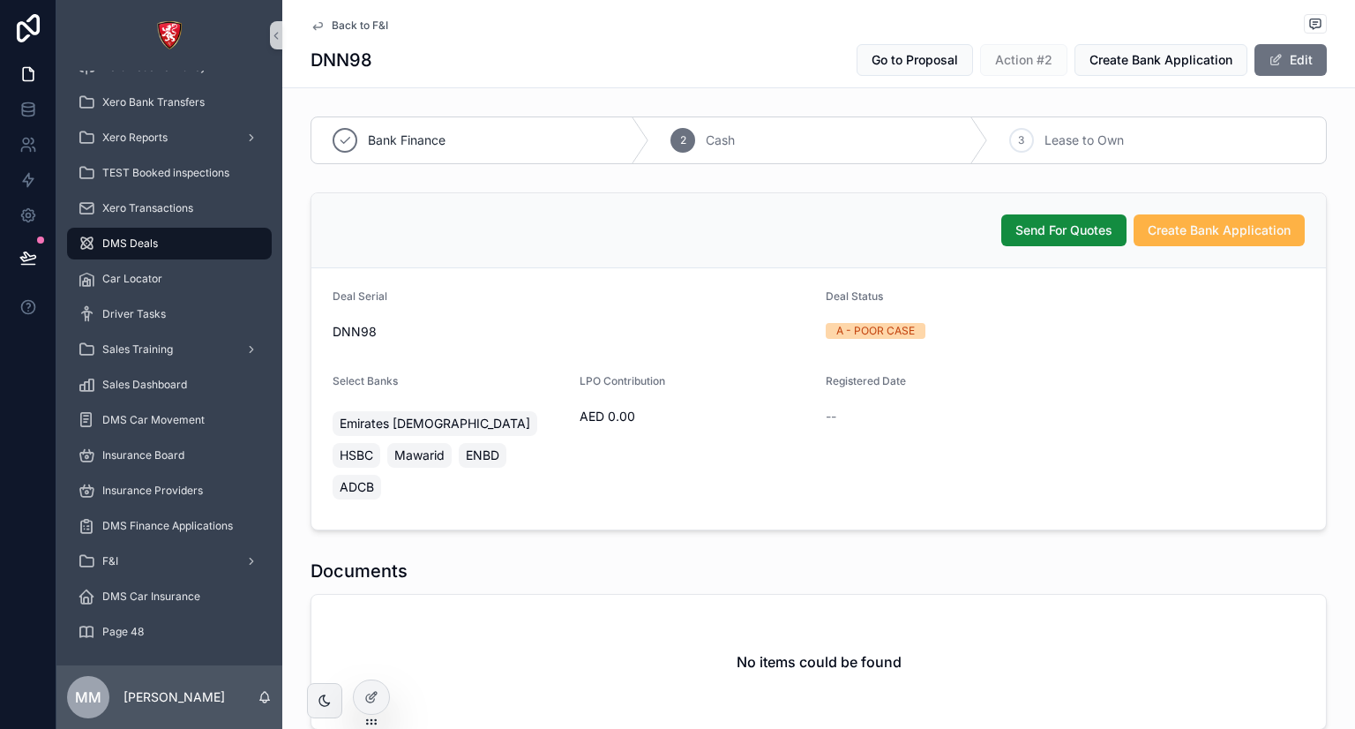
click at [1172, 235] on span "Create Bank Application" at bounding box center [1218, 230] width 143 height 18
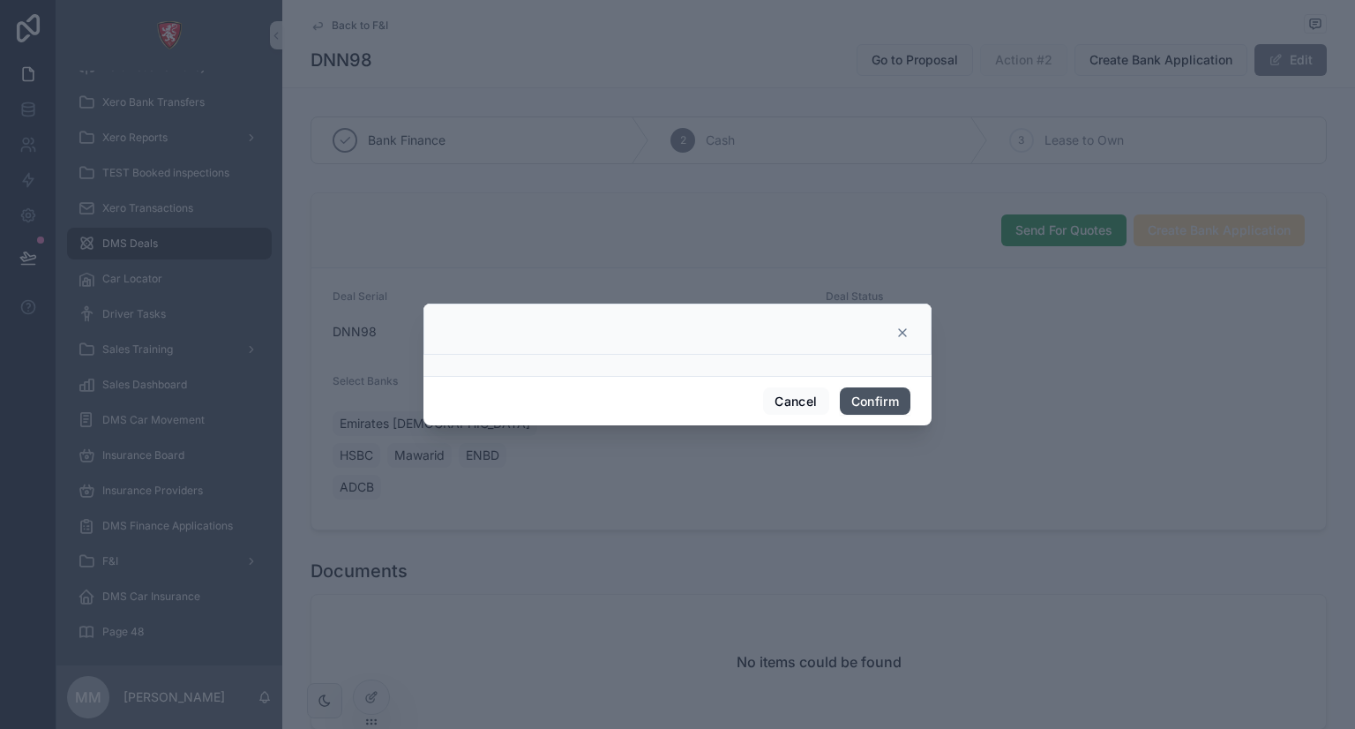
click at [871, 403] on button "Confirm" at bounding box center [875, 401] width 71 height 28
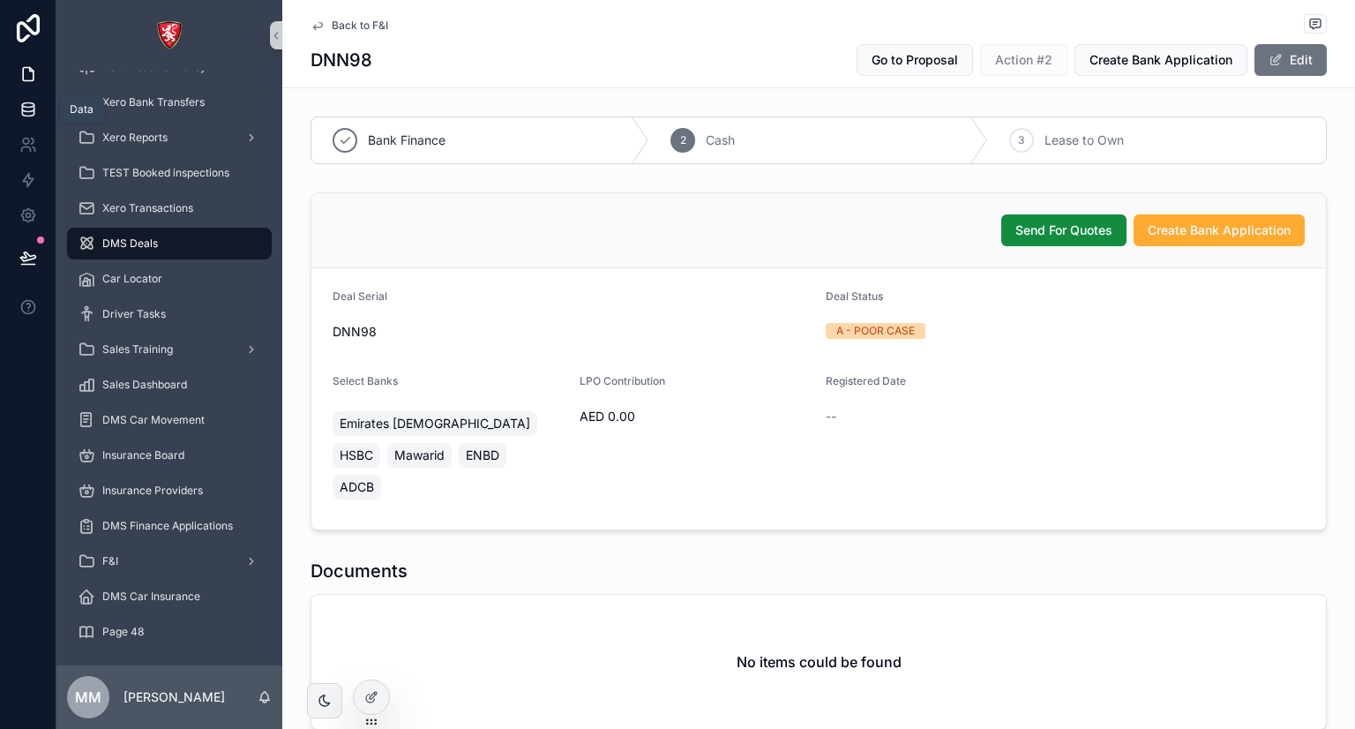
click at [22, 108] on icon at bounding box center [27, 108] width 11 height 7
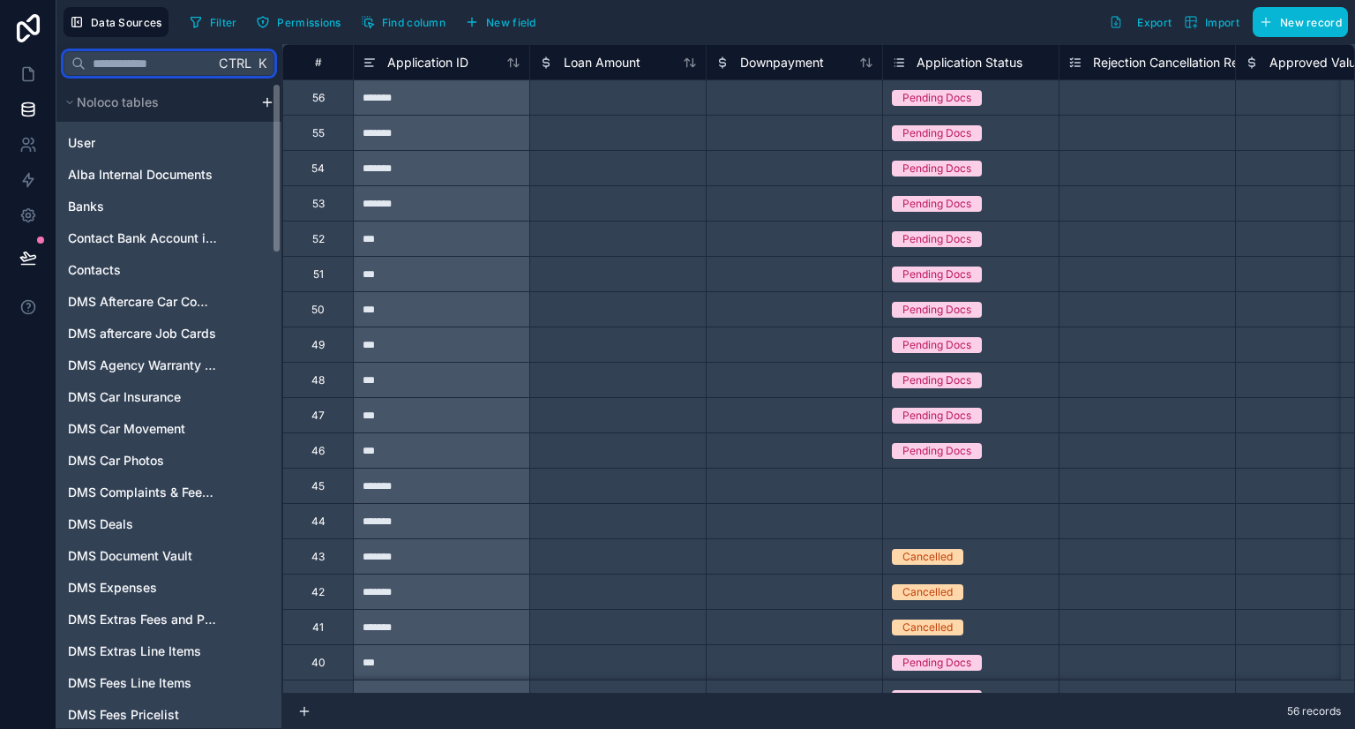
click at [154, 60] on input "text" at bounding box center [150, 64] width 129 height 32
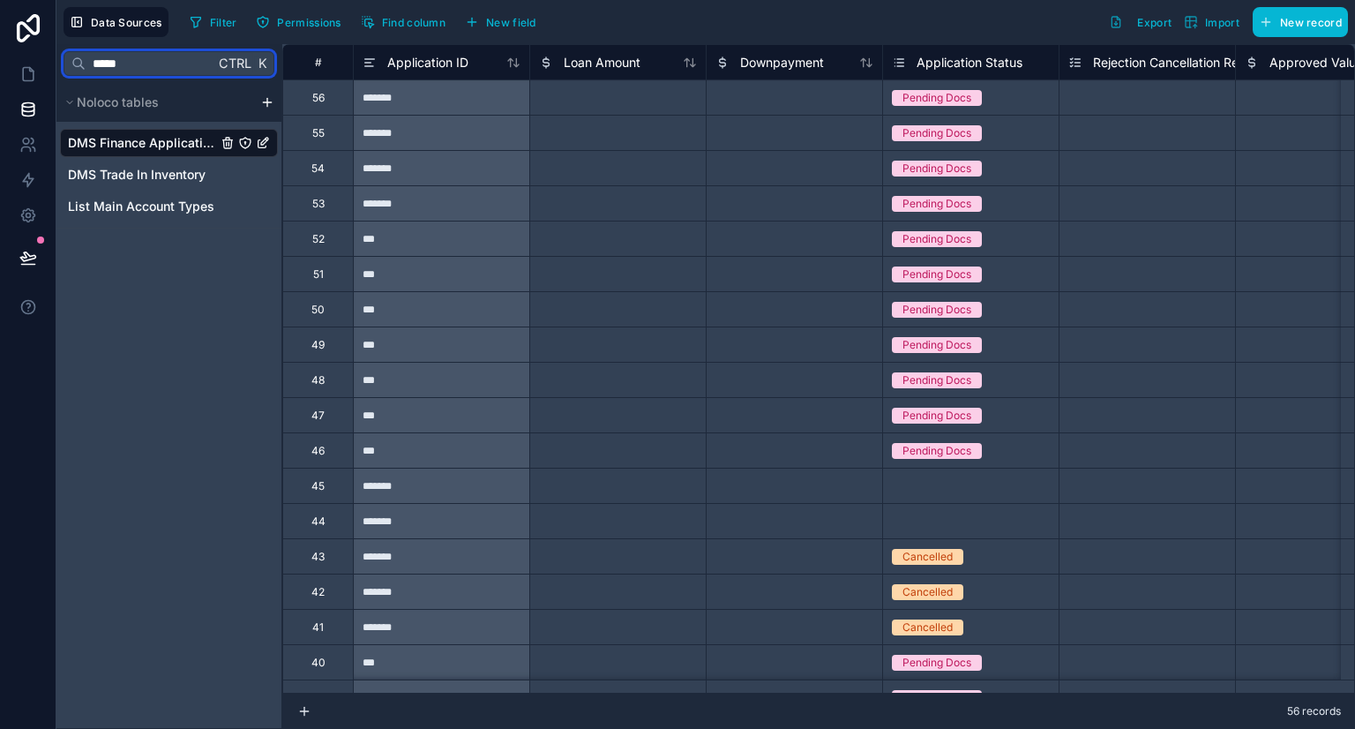
type input "*****"
click at [155, 135] on span "DMS Finance Applications" at bounding box center [142, 143] width 149 height 18
click at [35, 71] on icon at bounding box center [28, 74] width 18 height 18
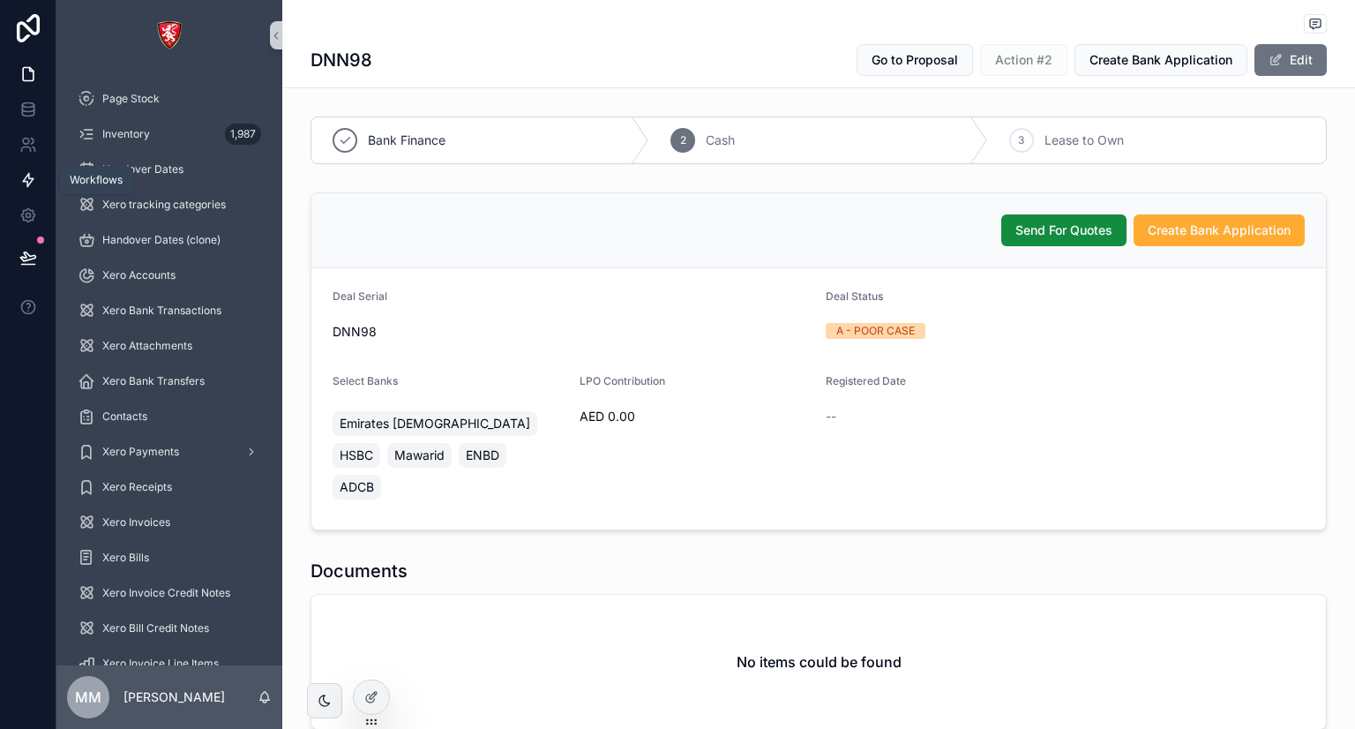
click at [34, 173] on icon at bounding box center [28, 180] width 18 height 18
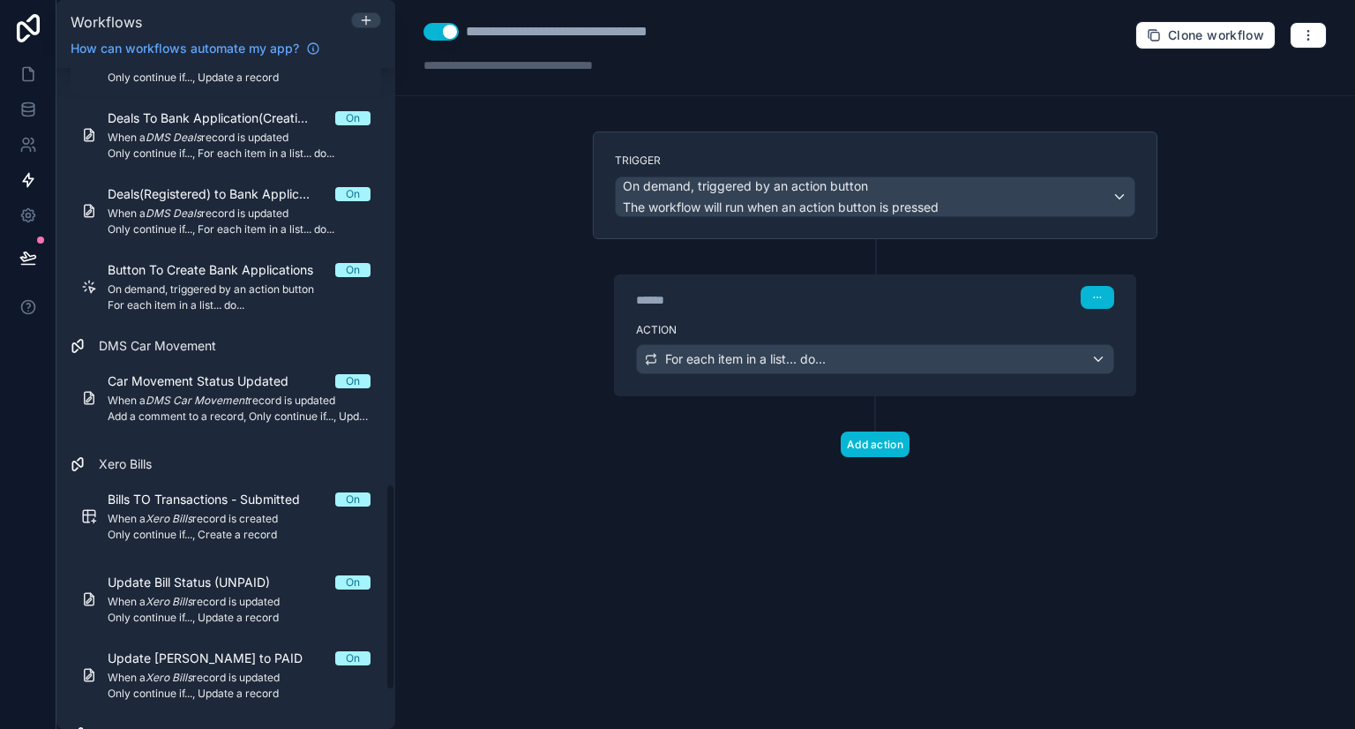
scroll to position [1327, 0]
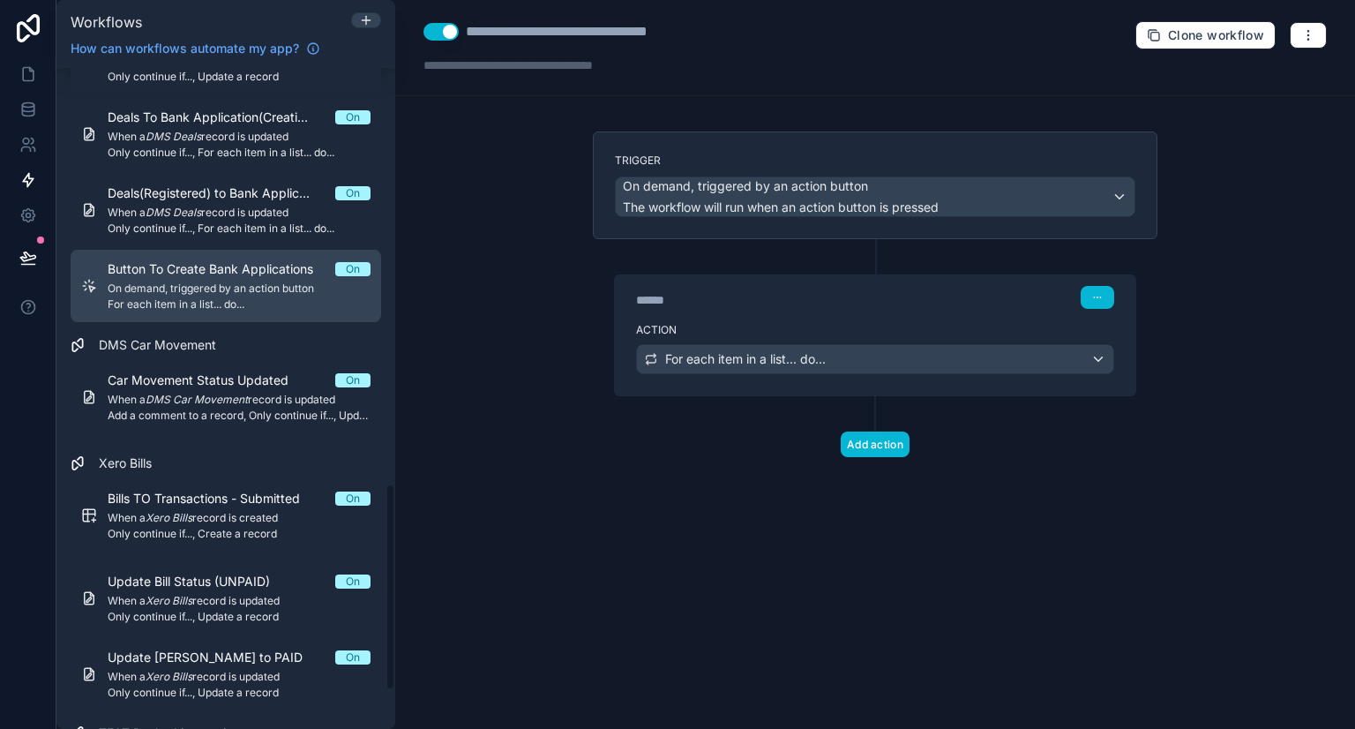
click at [241, 283] on span "On demand, triggered by an action button" at bounding box center [239, 288] width 263 height 14
click at [273, 268] on span "Button To Create Bank Applications" at bounding box center [221, 269] width 227 height 18
click at [244, 294] on span "On demand, triggered by an action button" at bounding box center [239, 288] width 263 height 14
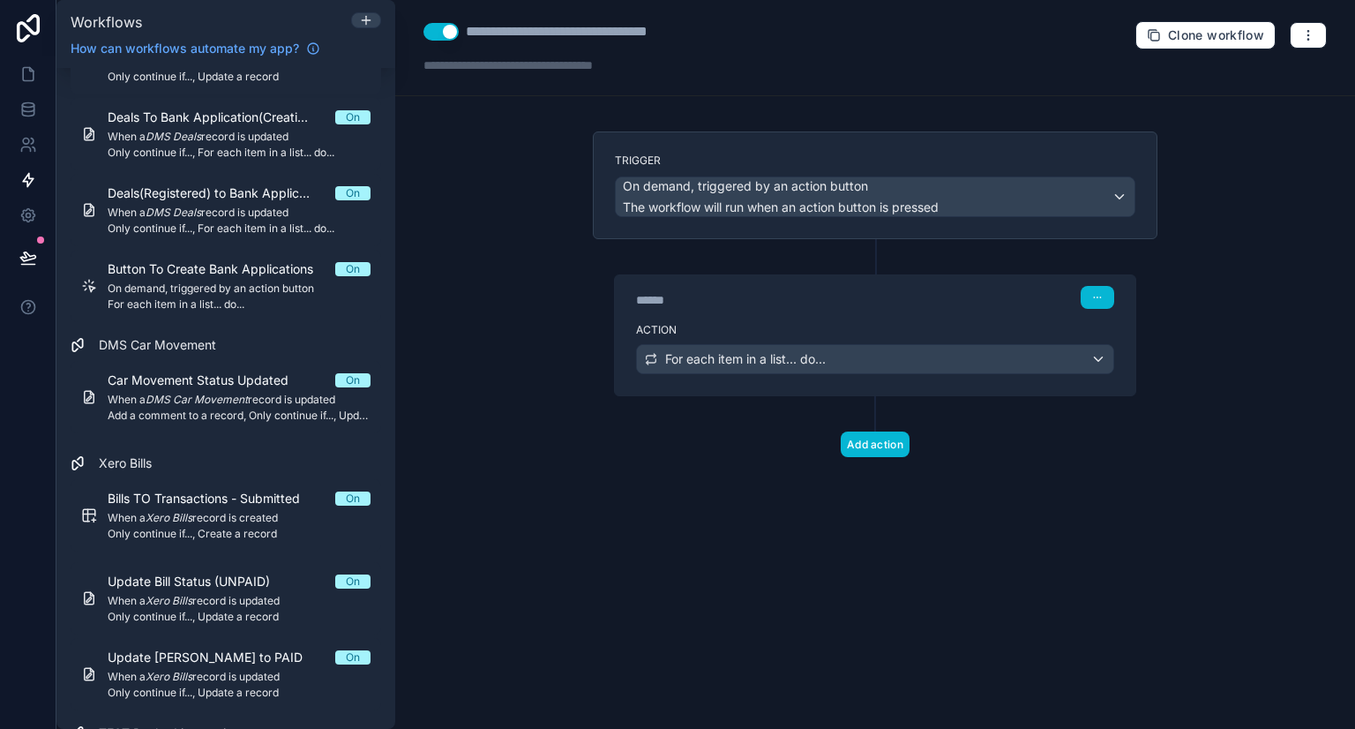
click at [913, 325] on label "Action" at bounding box center [875, 330] width 478 height 14
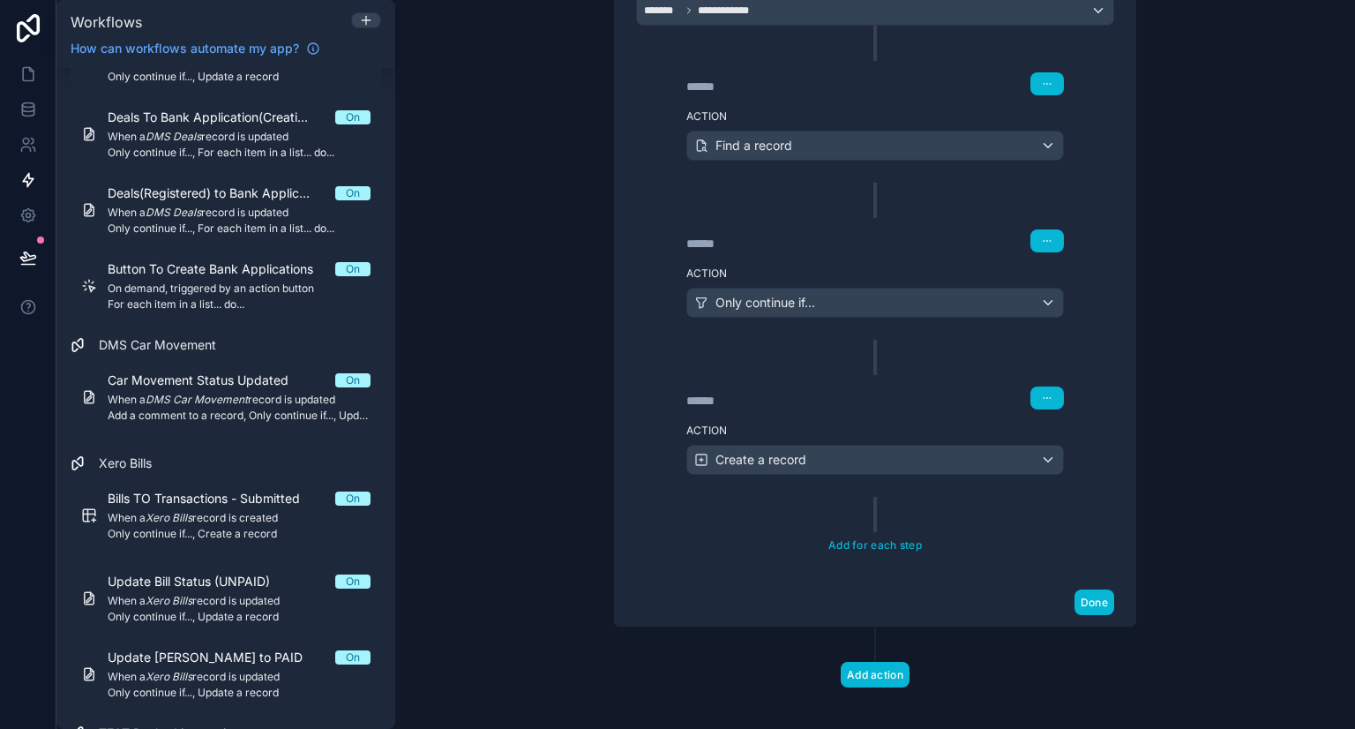
scroll to position [454, 0]
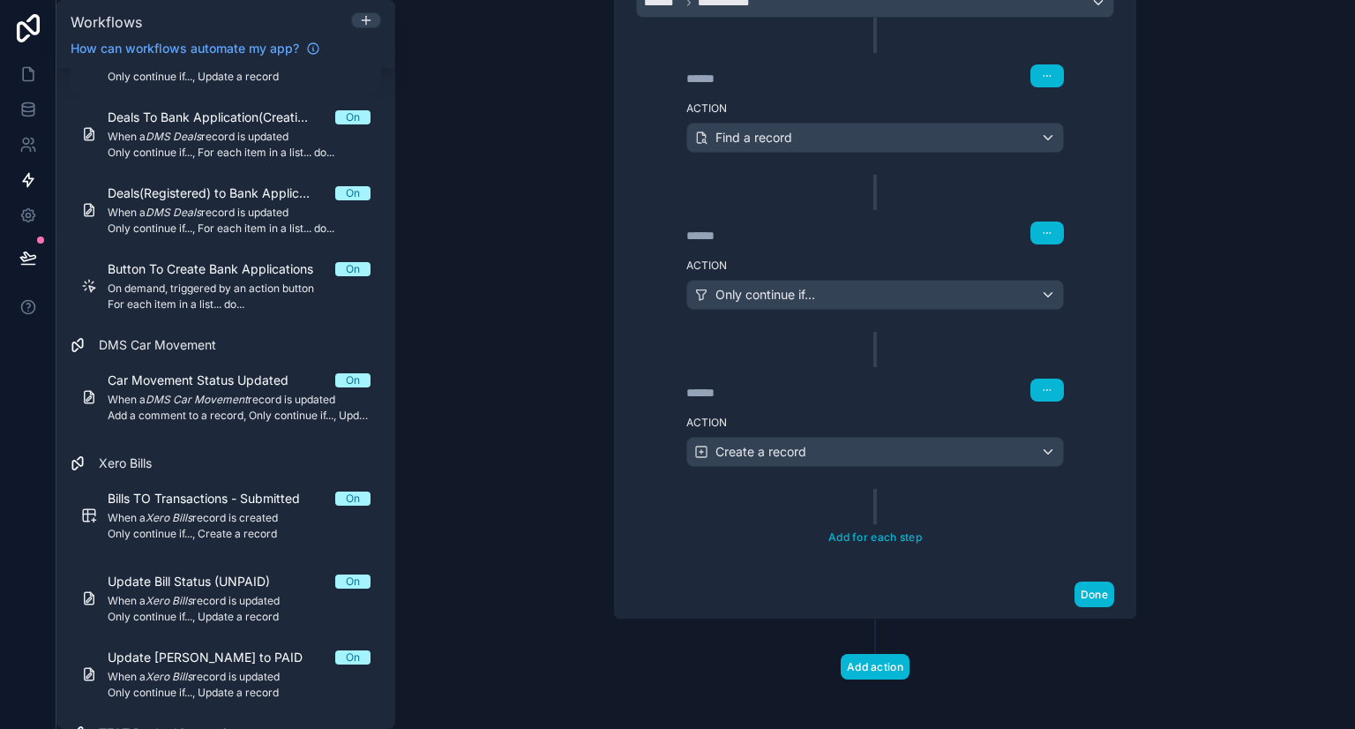
click at [848, 415] on label "Action" at bounding box center [874, 422] width 377 height 14
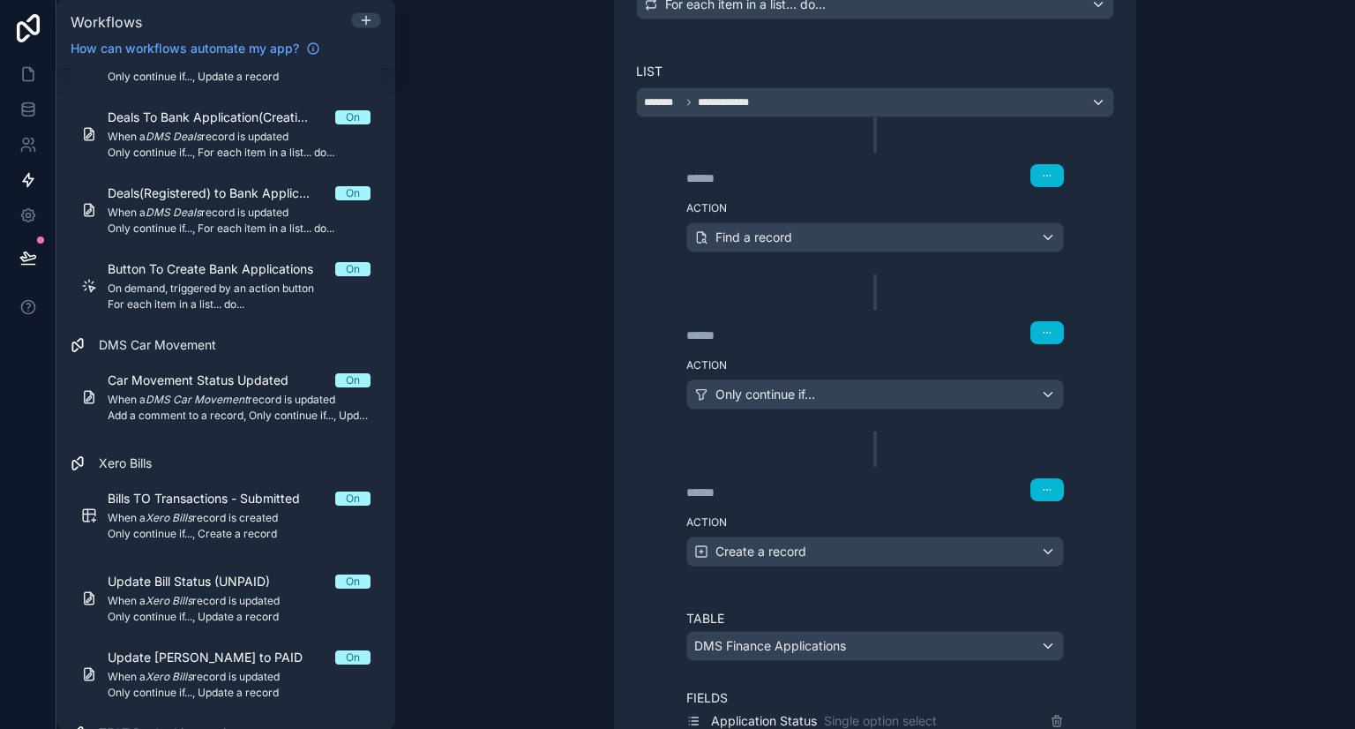
scroll to position [352, 0]
click at [837, 313] on div "****** Step 3" at bounding box center [875, 333] width 420 height 41
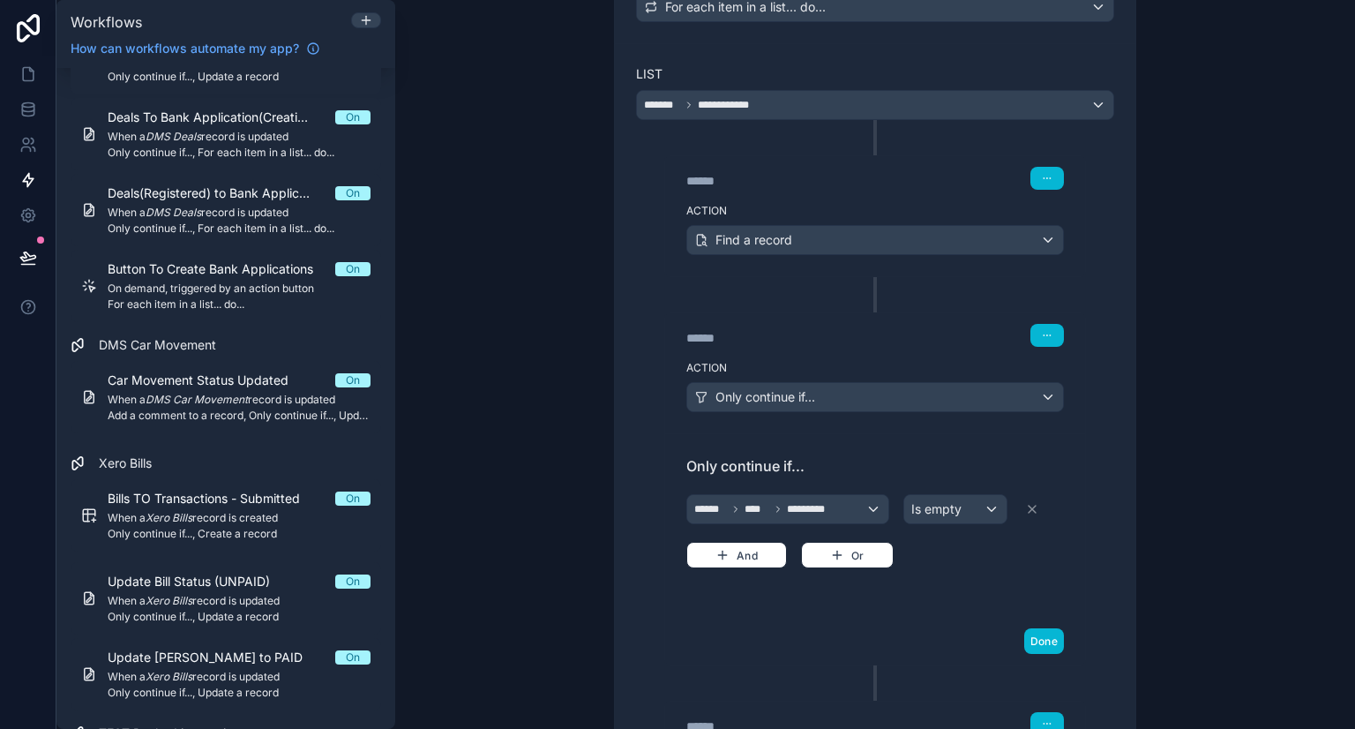
click at [830, 204] on label "Action" at bounding box center [874, 211] width 377 height 14
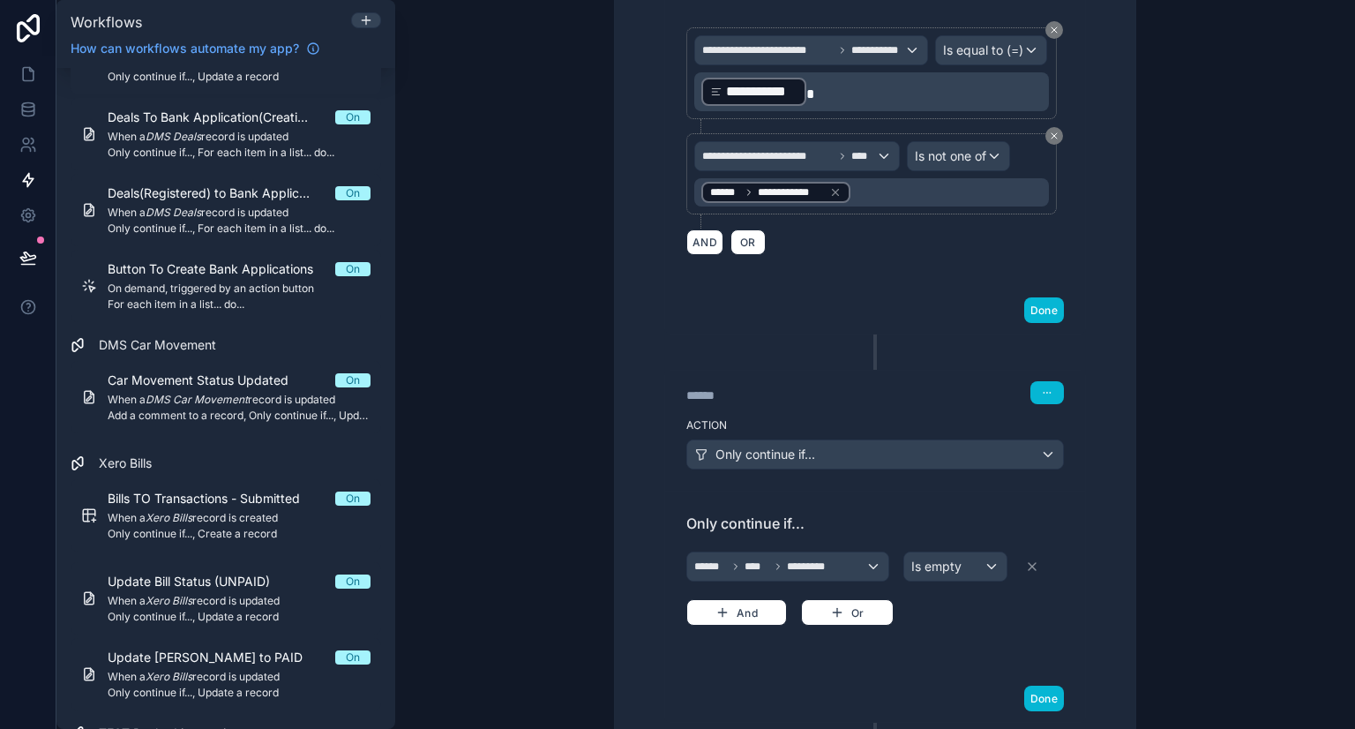
scroll to position [714, 0]
click at [816, 399] on div "****** Step 3" at bounding box center [875, 390] width 420 height 41
click at [875, 389] on div "******" at bounding box center [818, 394] width 265 height 18
click at [856, 429] on div "Action Only continue if..." at bounding box center [875, 449] width 420 height 79
click at [849, 490] on div "Only continue if... ****** **** ********* Is empty And Or" at bounding box center [875, 582] width 420 height 184
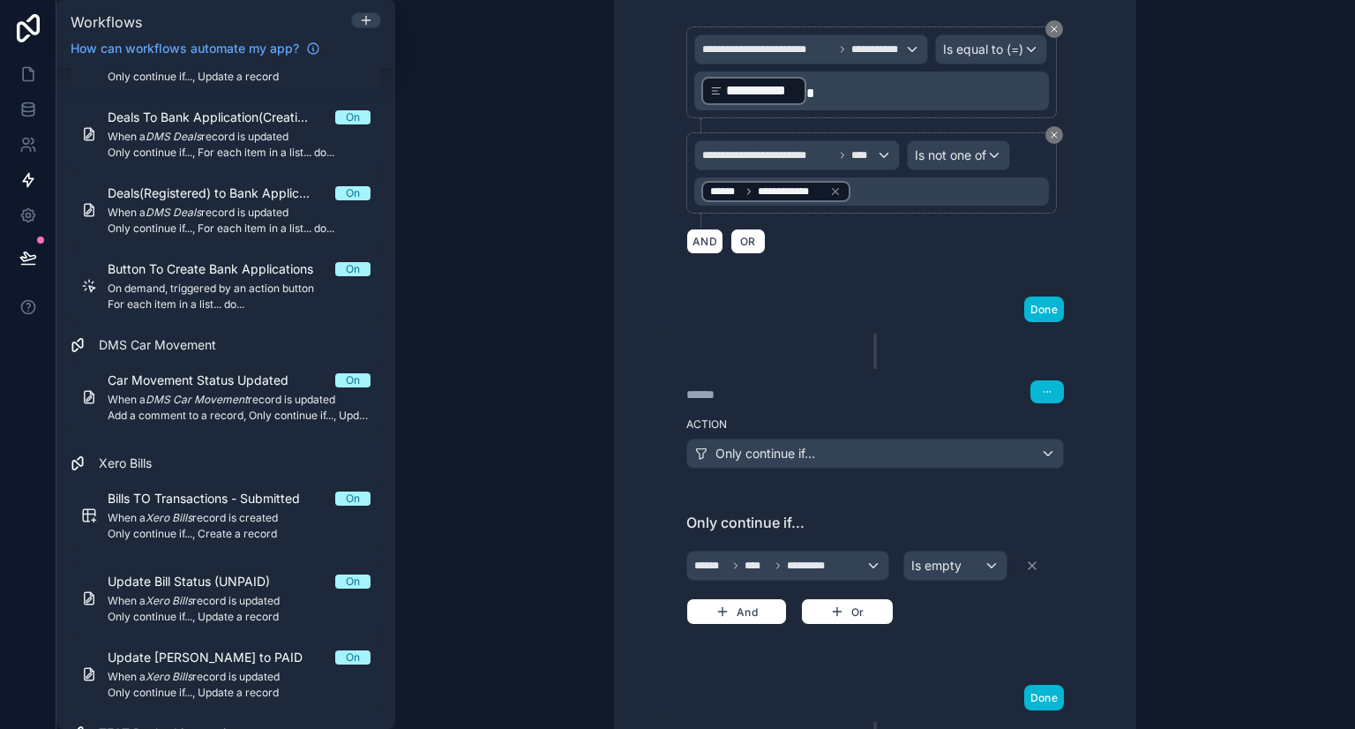
click at [864, 318] on div "Done" at bounding box center [875, 309] width 420 height 47
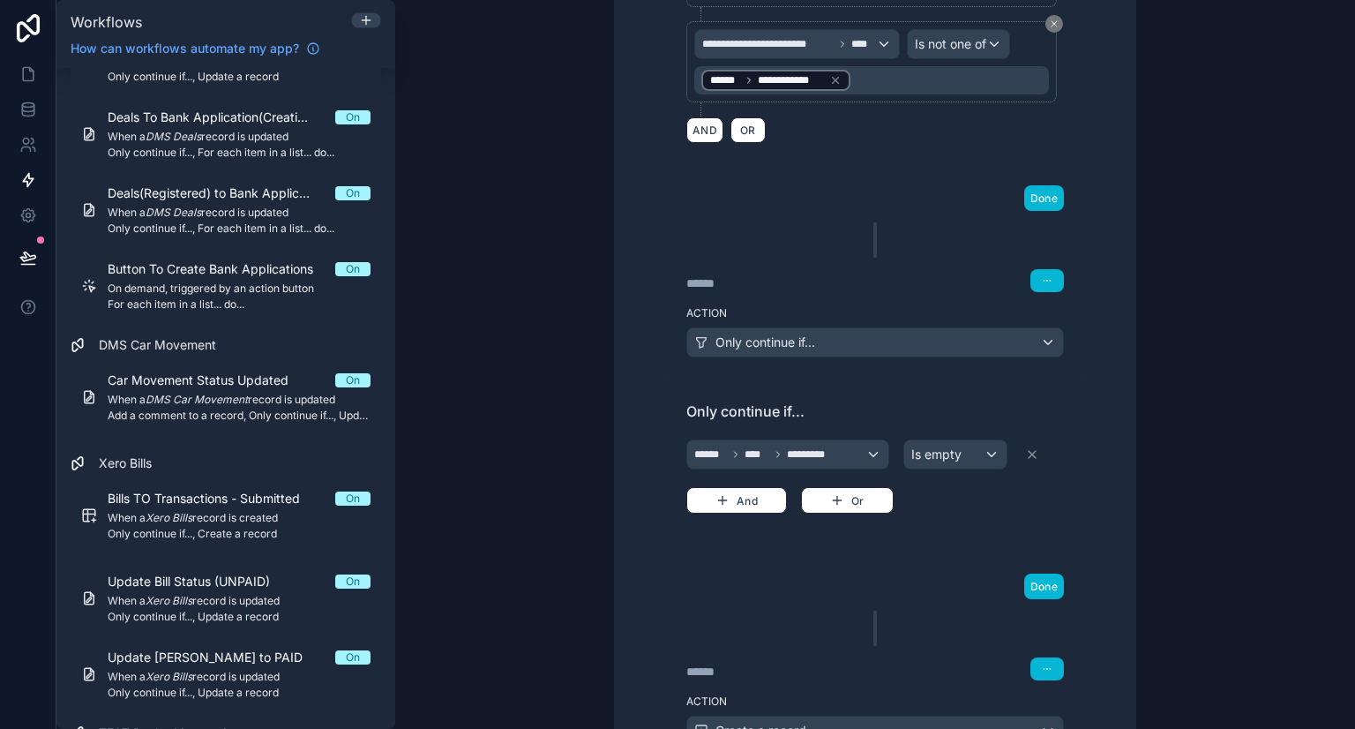
scroll to position [833, 0]
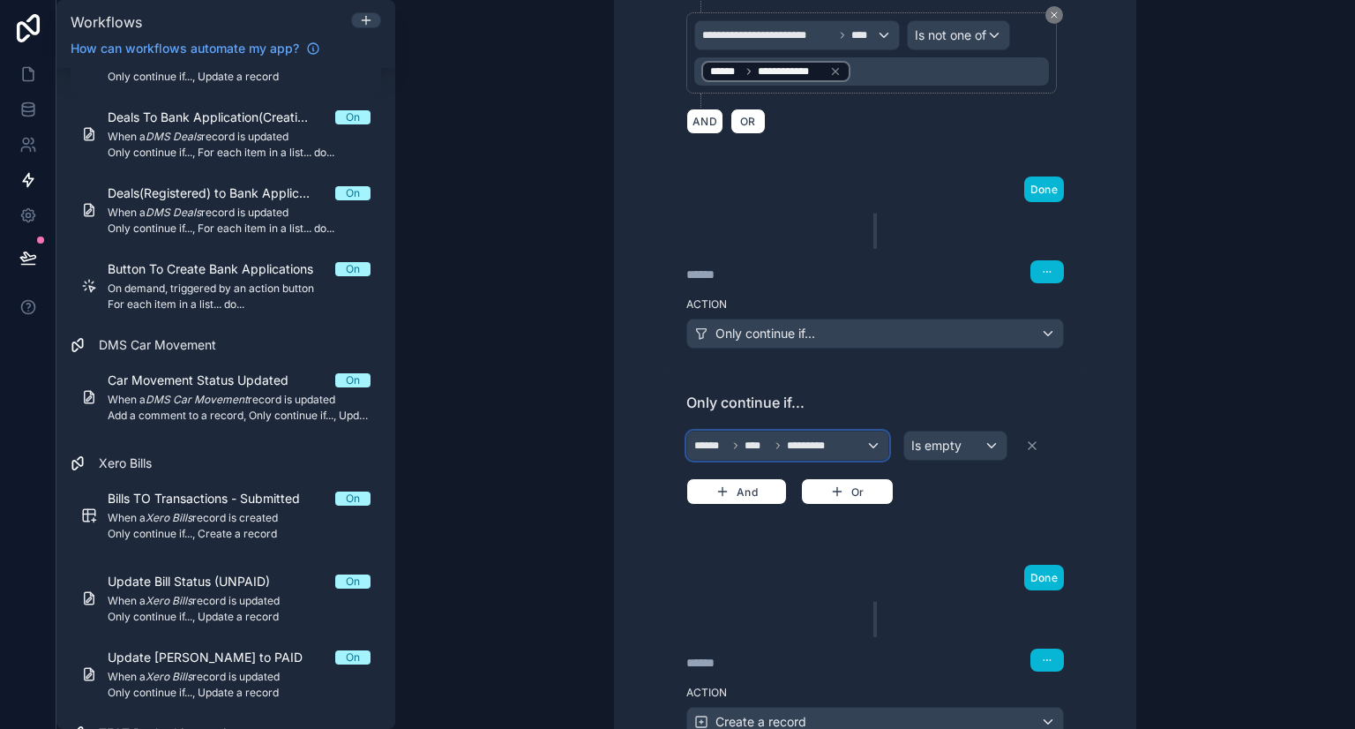
click at [790, 440] on span "*********" at bounding box center [815, 445] width 57 height 14
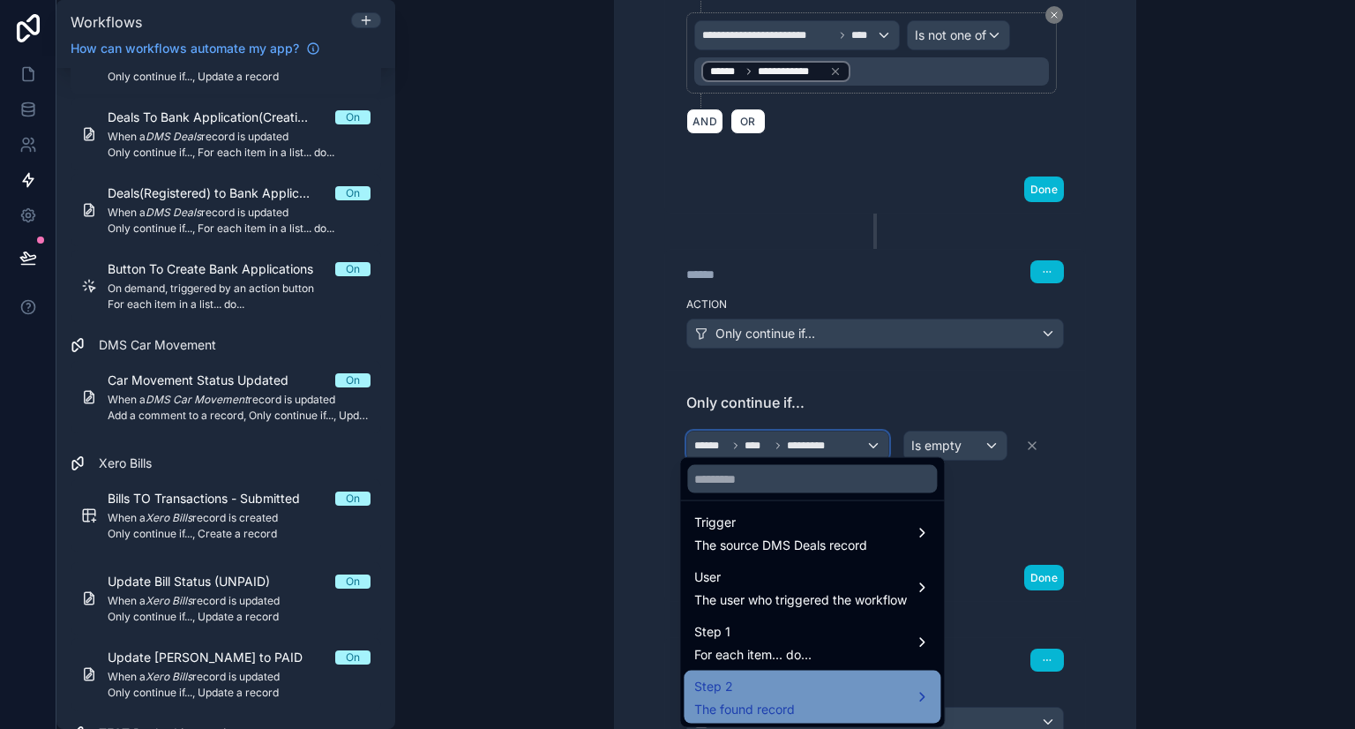
scroll to position [8, 0]
click at [802, 692] on div "Step 2 The found record" at bounding box center [811, 697] width 235 height 42
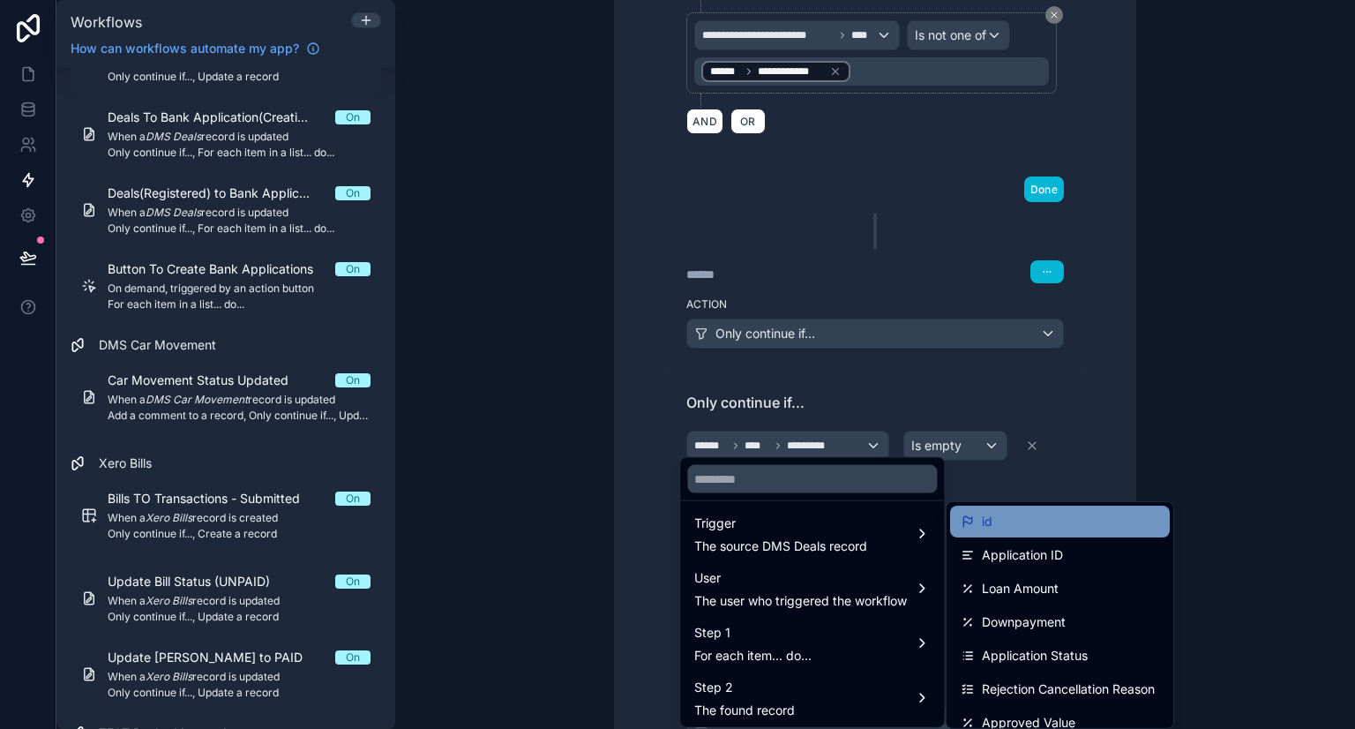
click at [1020, 516] on div "id" at bounding box center [1060, 521] width 198 height 21
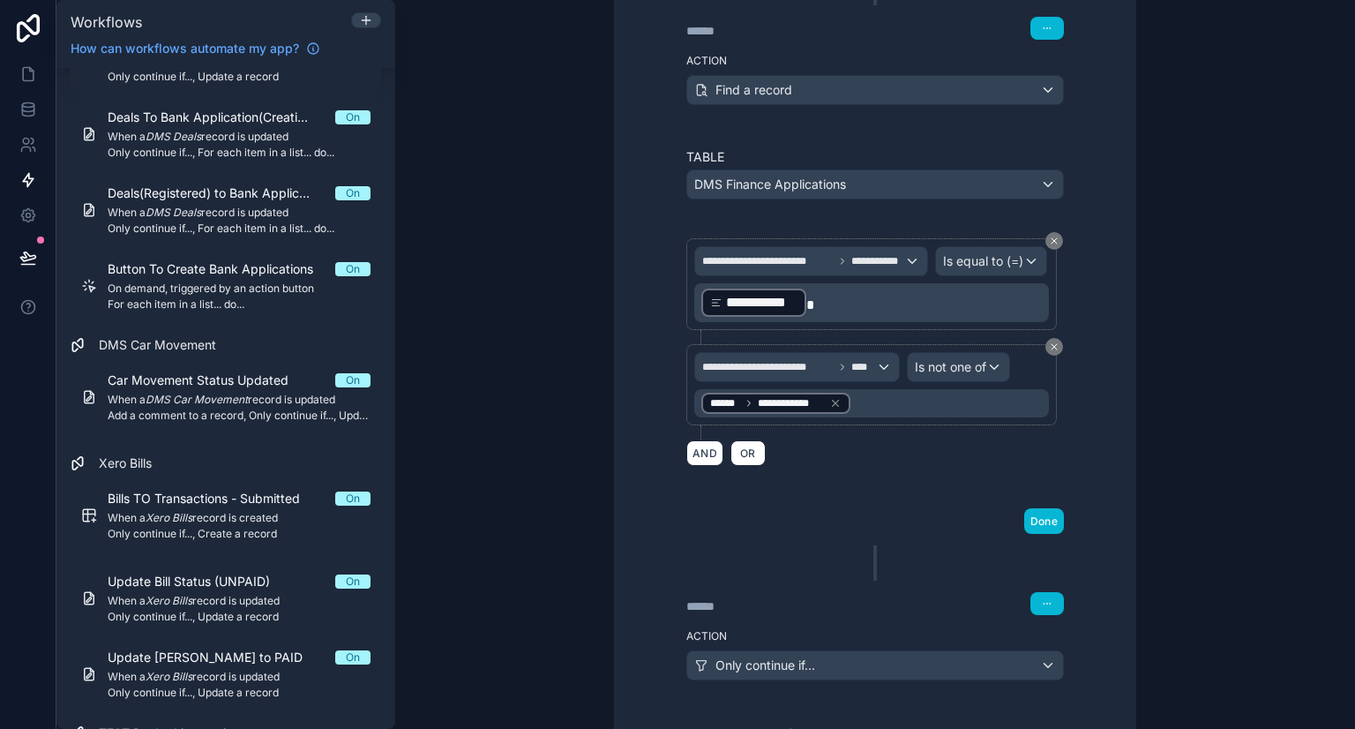
scroll to position [499, 0]
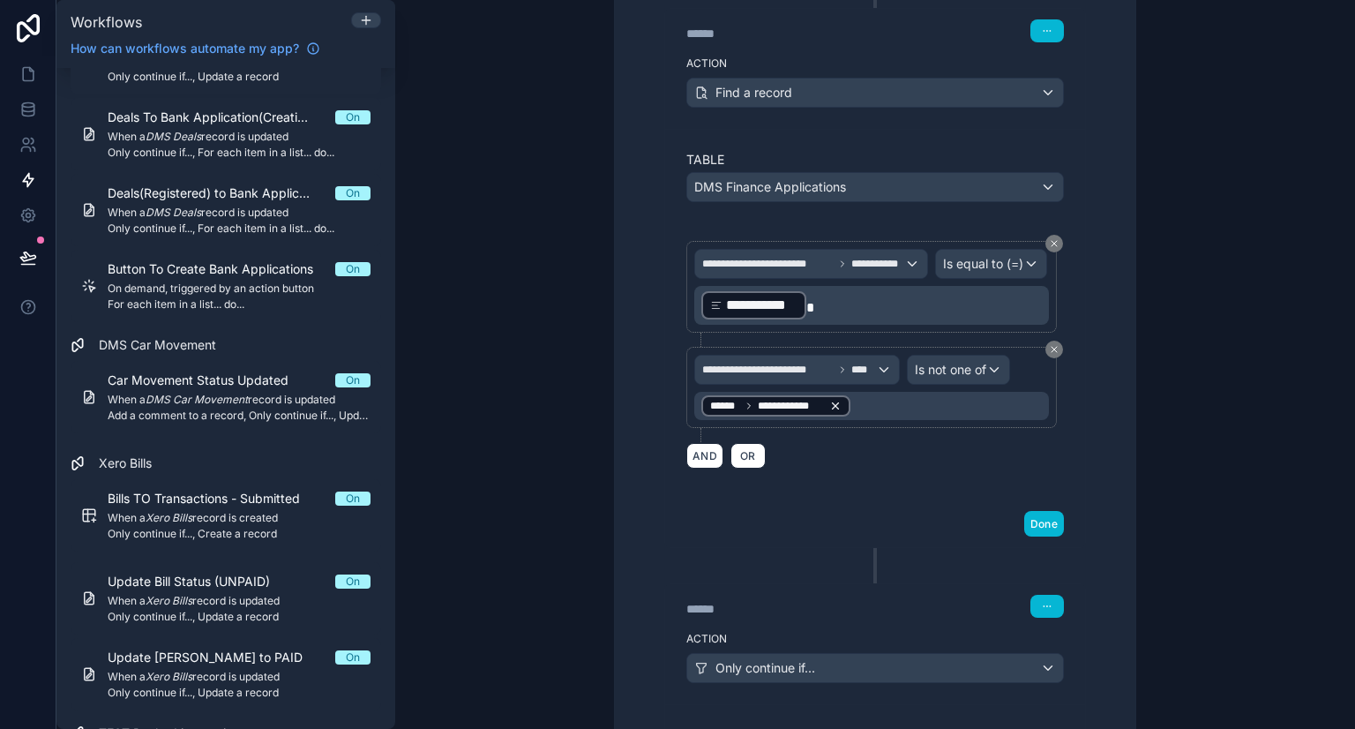
click at [831, 405] on icon at bounding box center [835, 406] width 12 height 12
click at [802, 396] on div "Value" at bounding box center [871, 406] width 355 height 28
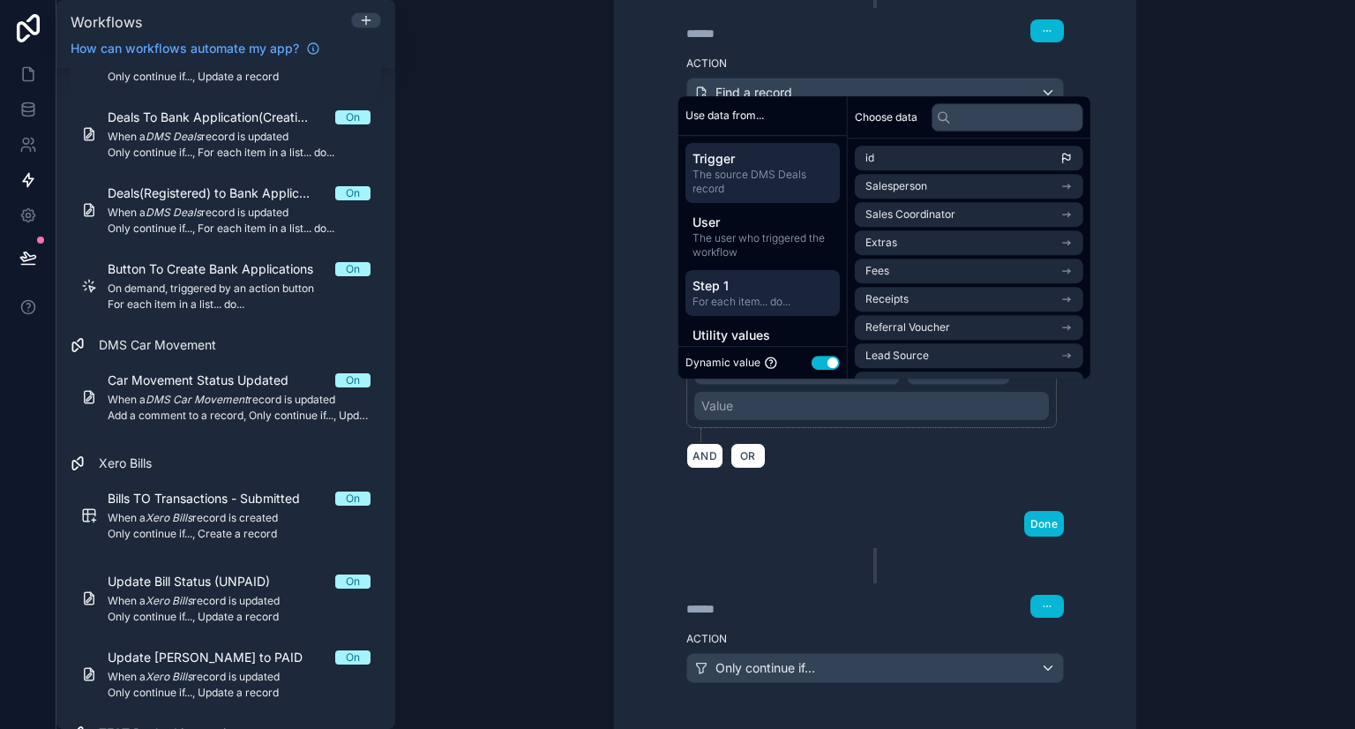
click at [759, 281] on span "Step 1" at bounding box center [762, 286] width 140 height 18
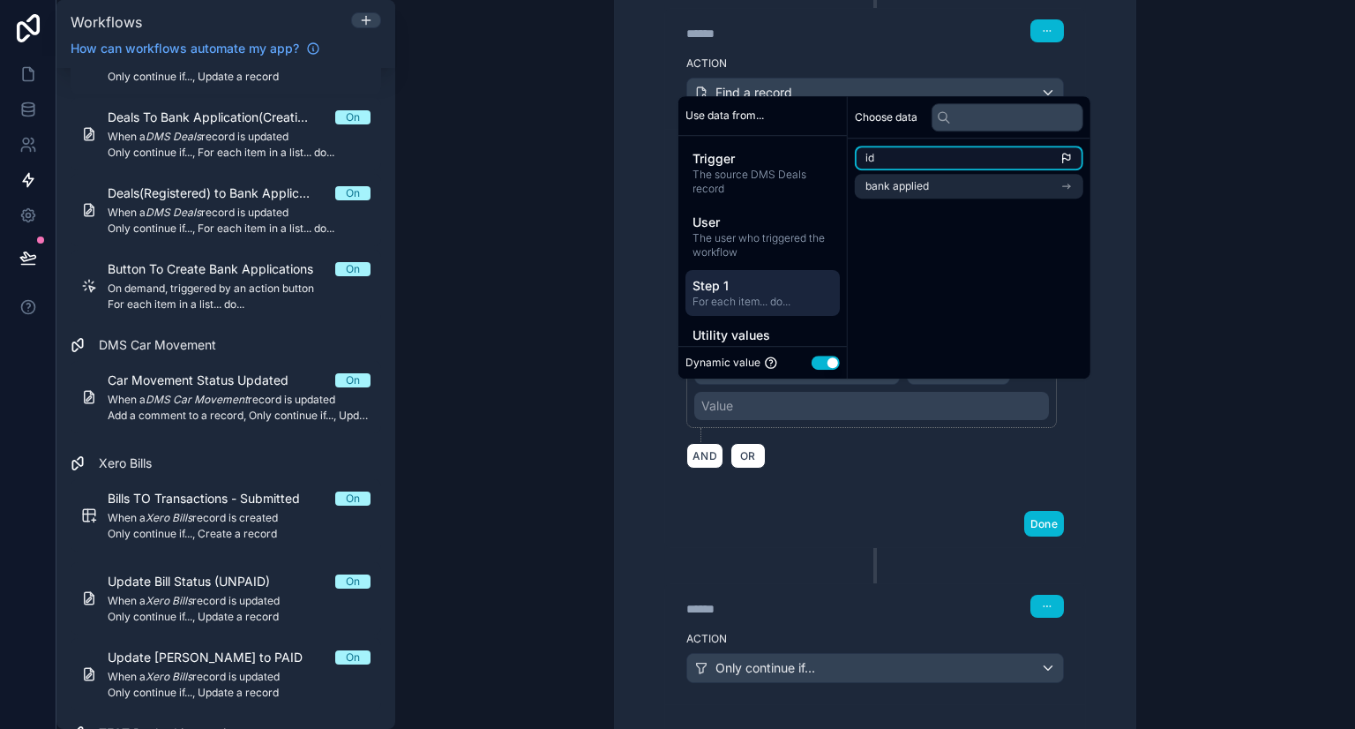
click at [958, 150] on li "id" at bounding box center [969, 158] width 228 height 25
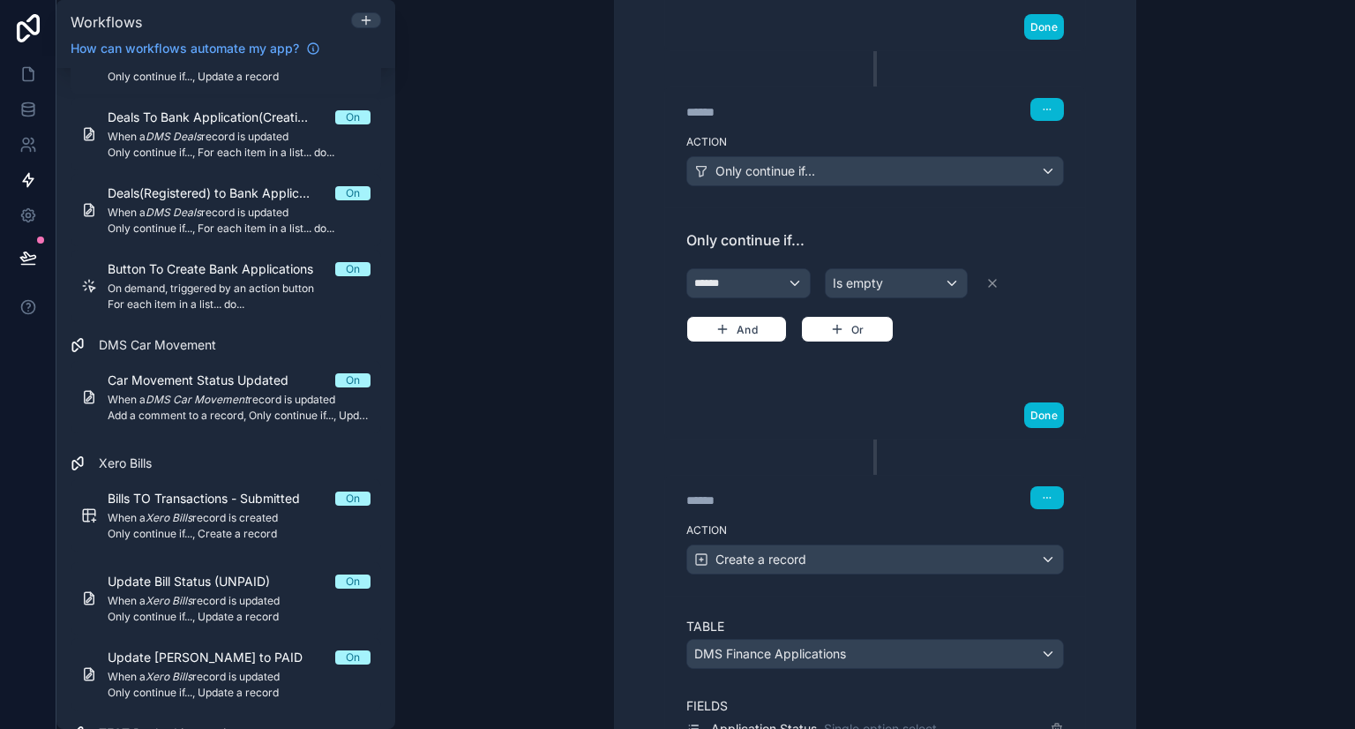
scroll to position [997, 0]
click at [1034, 407] on button "Done" at bounding box center [1044, 414] width 40 height 26
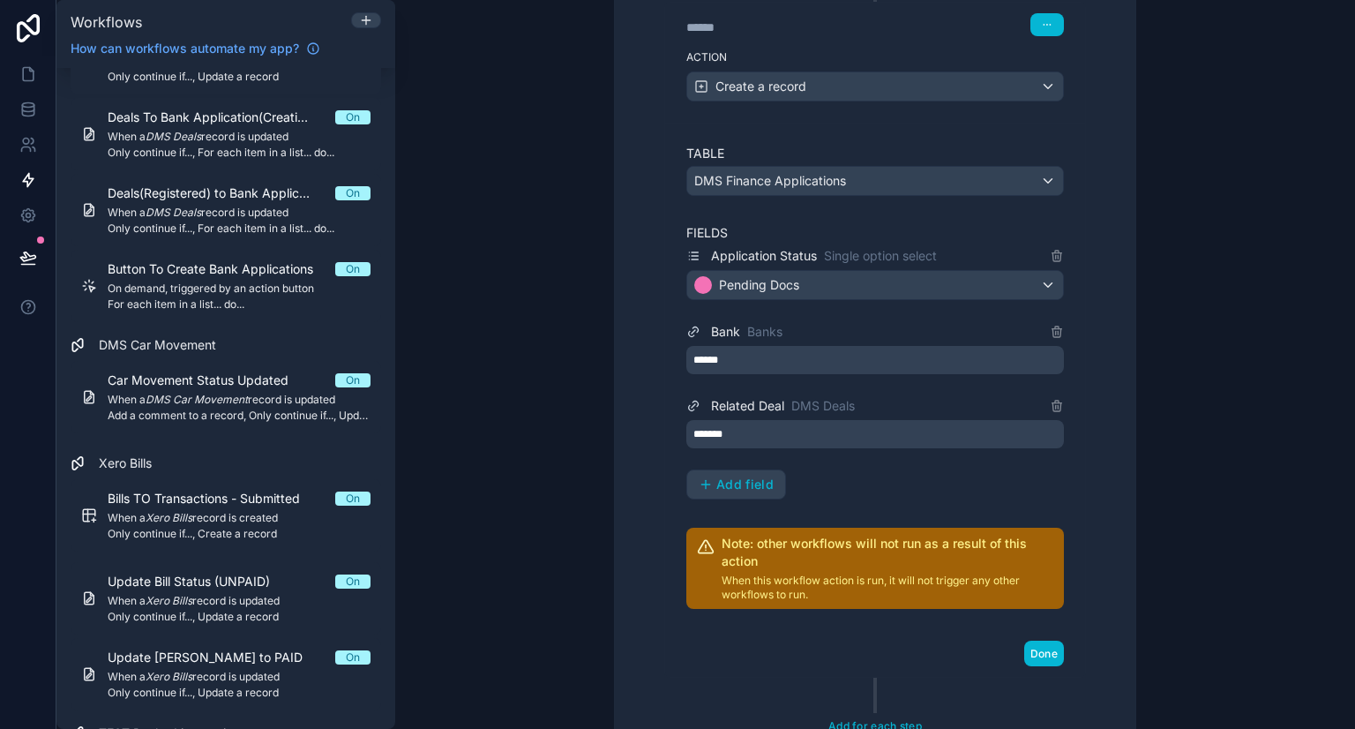
scroll to position [1240, 0]
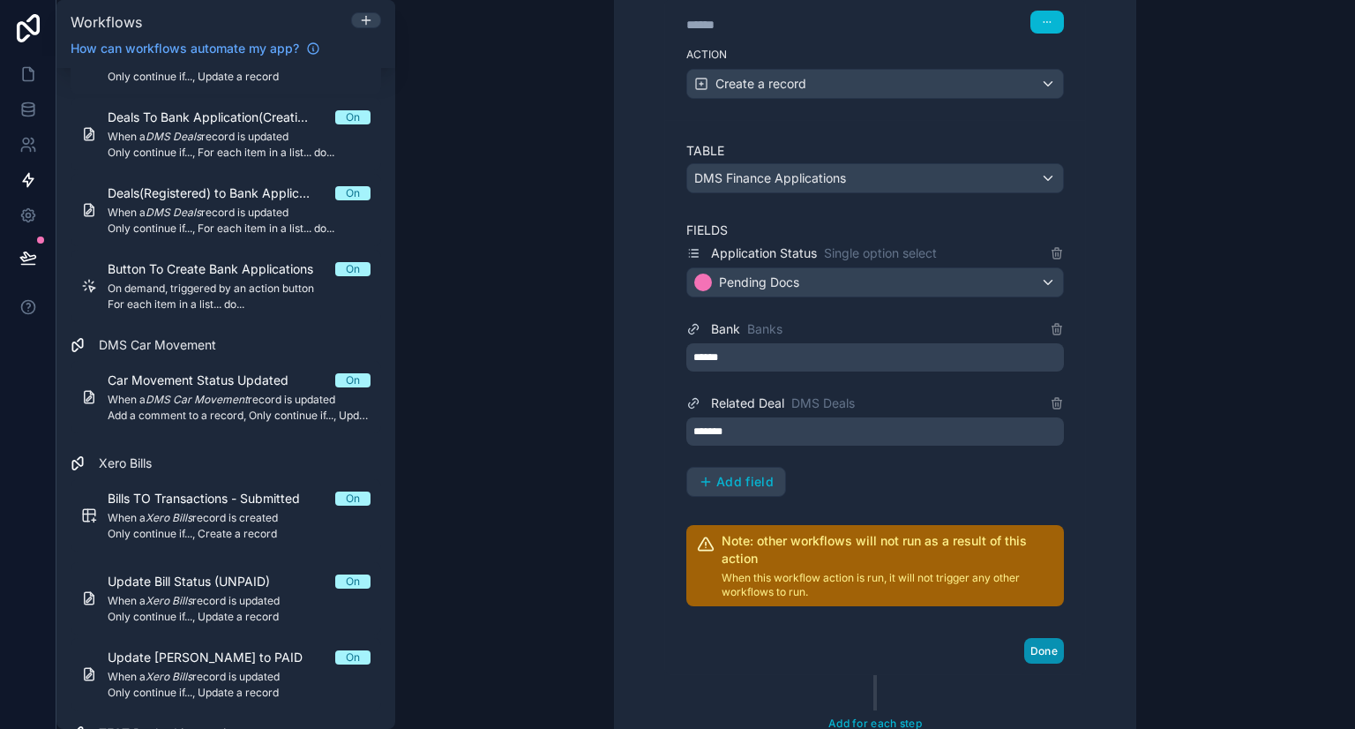
click at [1036, 638] on button "Done" at bounding box center [1044, 651] width 40 height 26
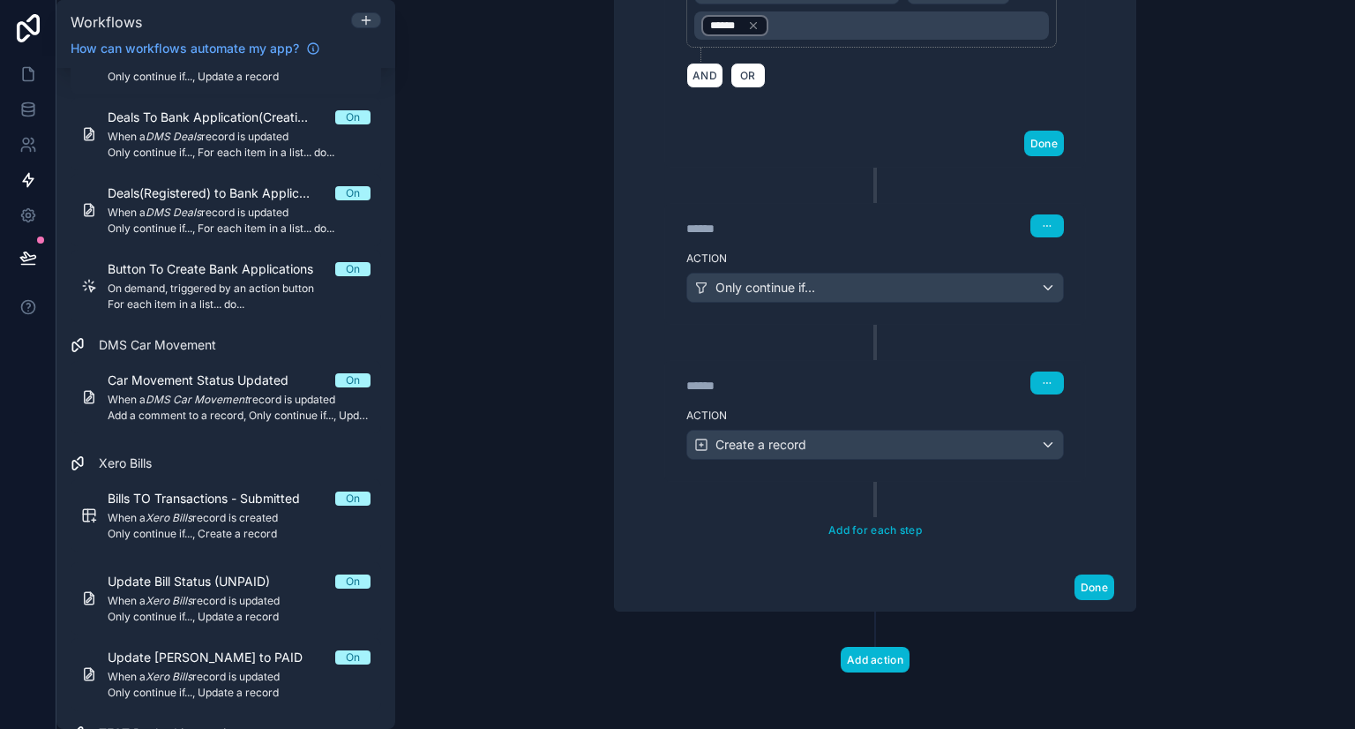
scroll to position [869, 0]
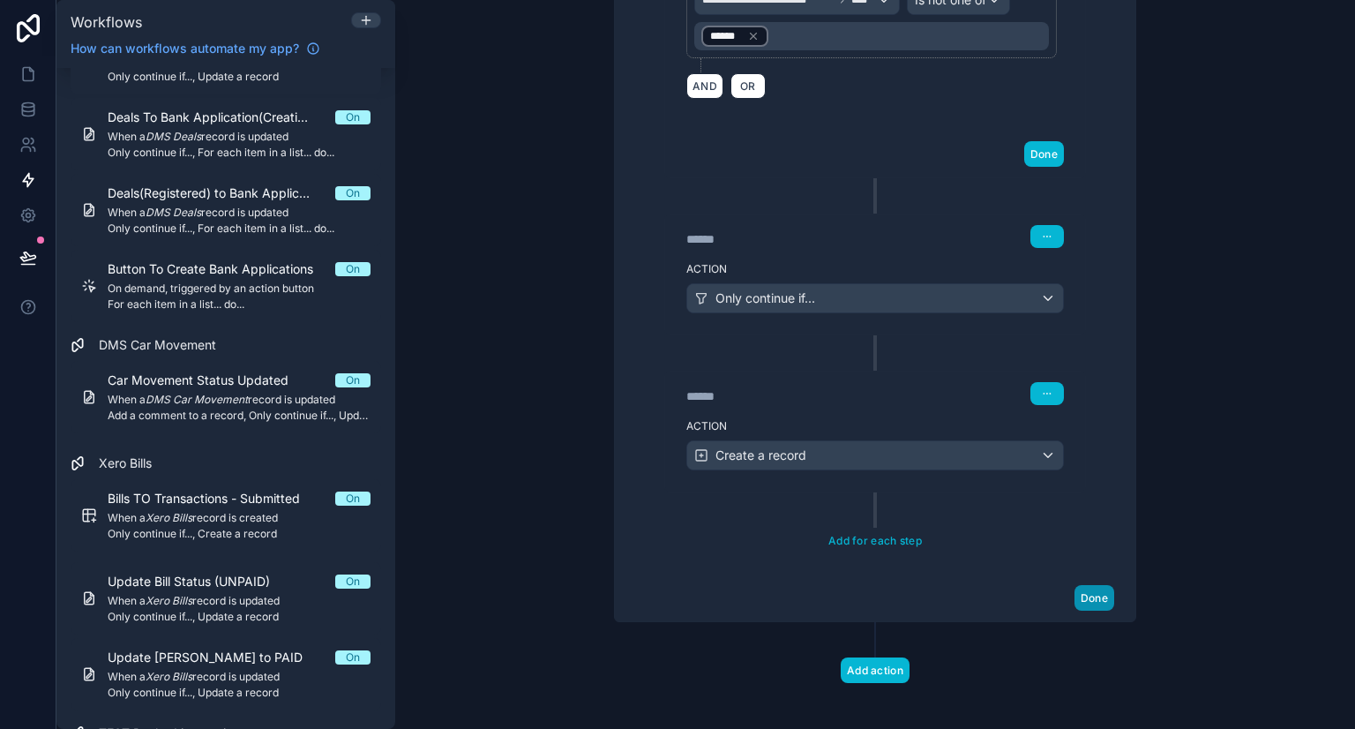
click at [1074, 595] on button "Done" at bounding box center [1094, 598] width 40 height 26
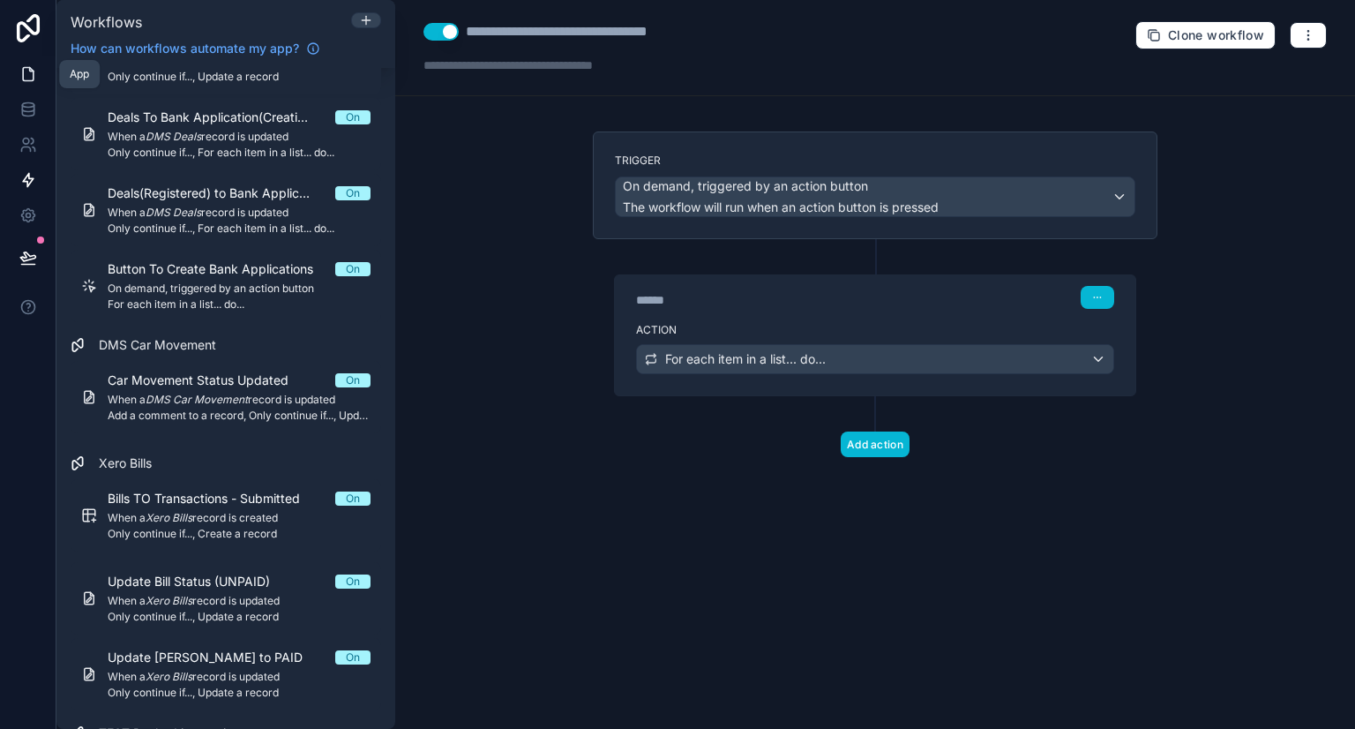
click at [23, 80] on icon at bounding box center [28, 74] width 11 height 13
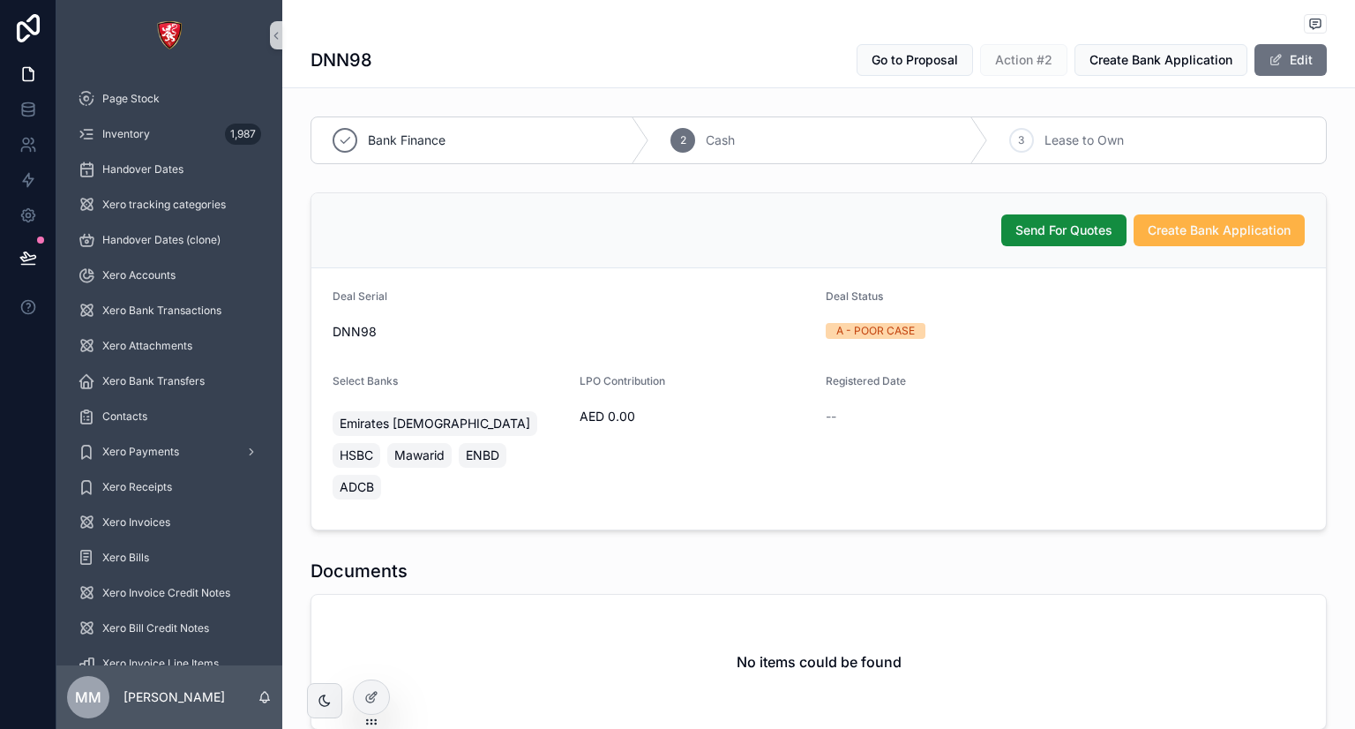
click at [1153, 235] on span "Create Bank Application" at bounding box center [1218, 230] width 143 height 18
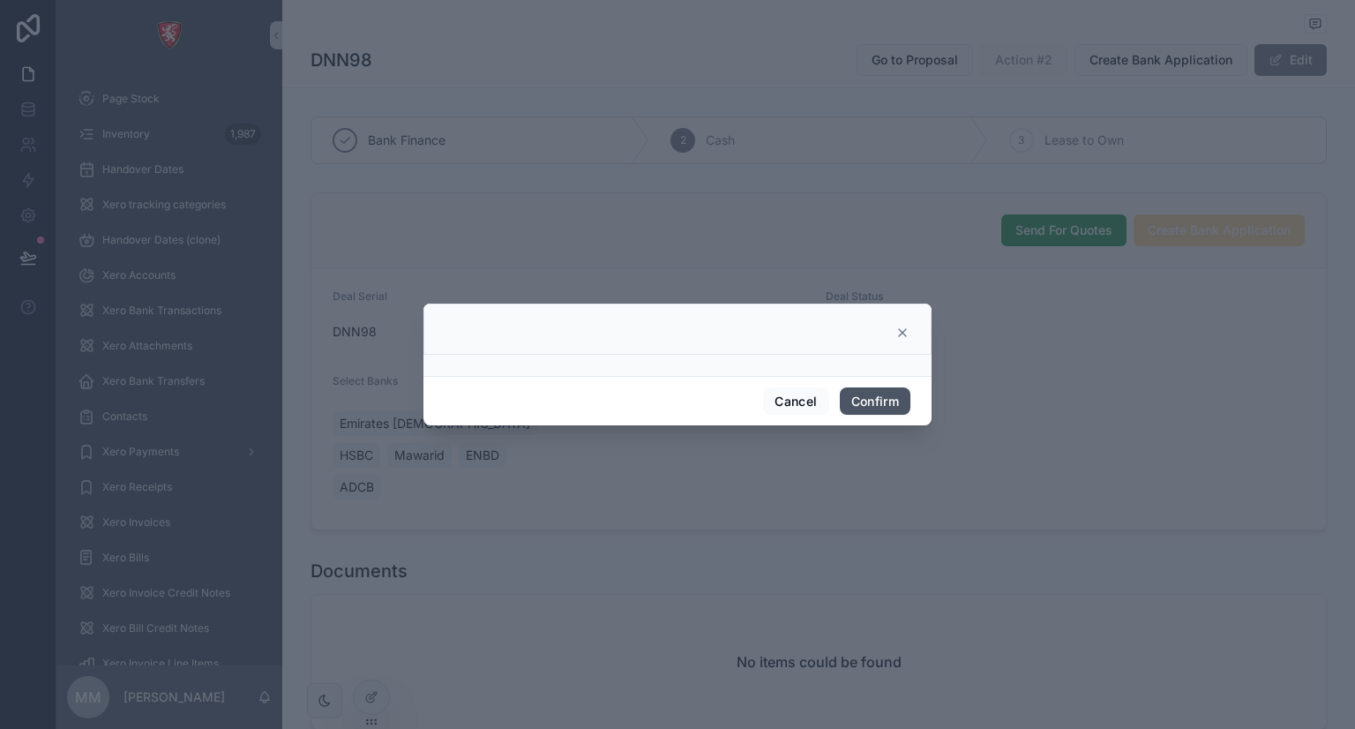
click at [880, 400] on button "Confirm" at bounding box center [875, 401] width 71 height 28
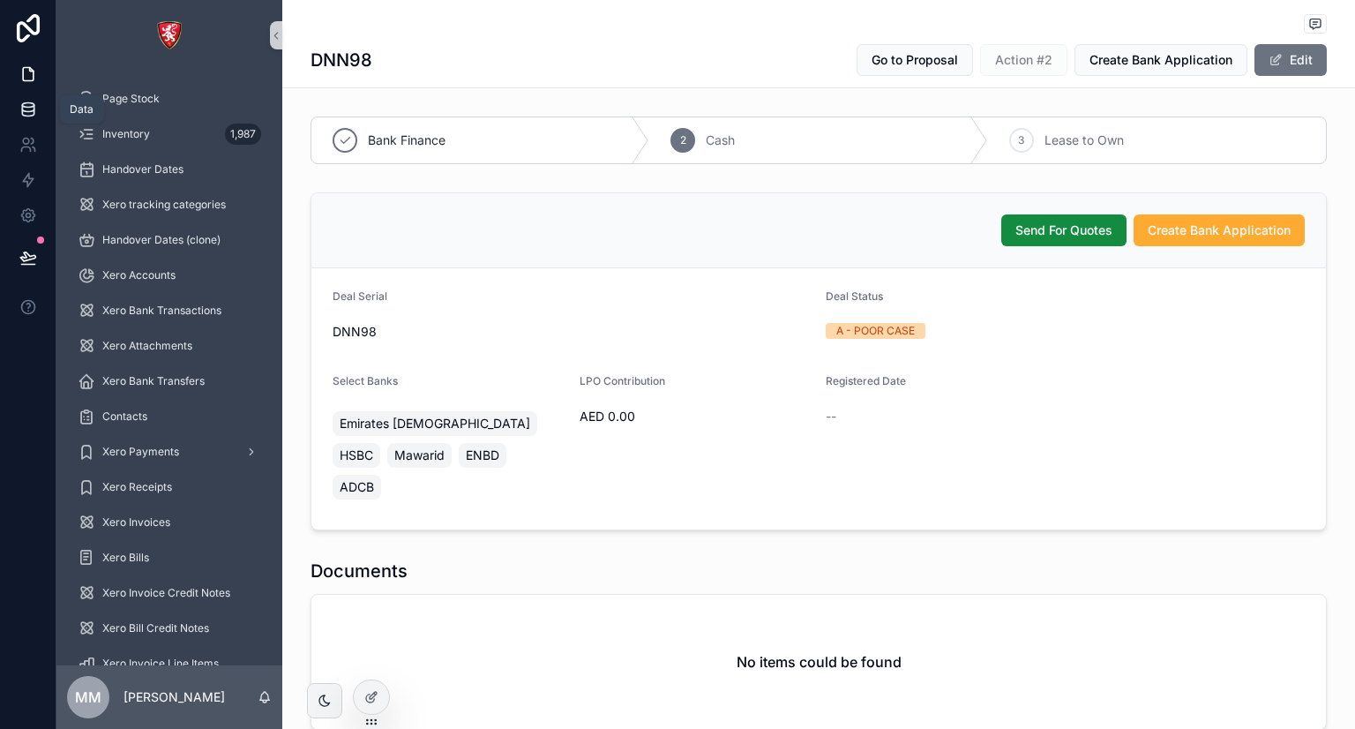
click at [17, 110] on link at bounding box center [28, 109] width 56 height 35
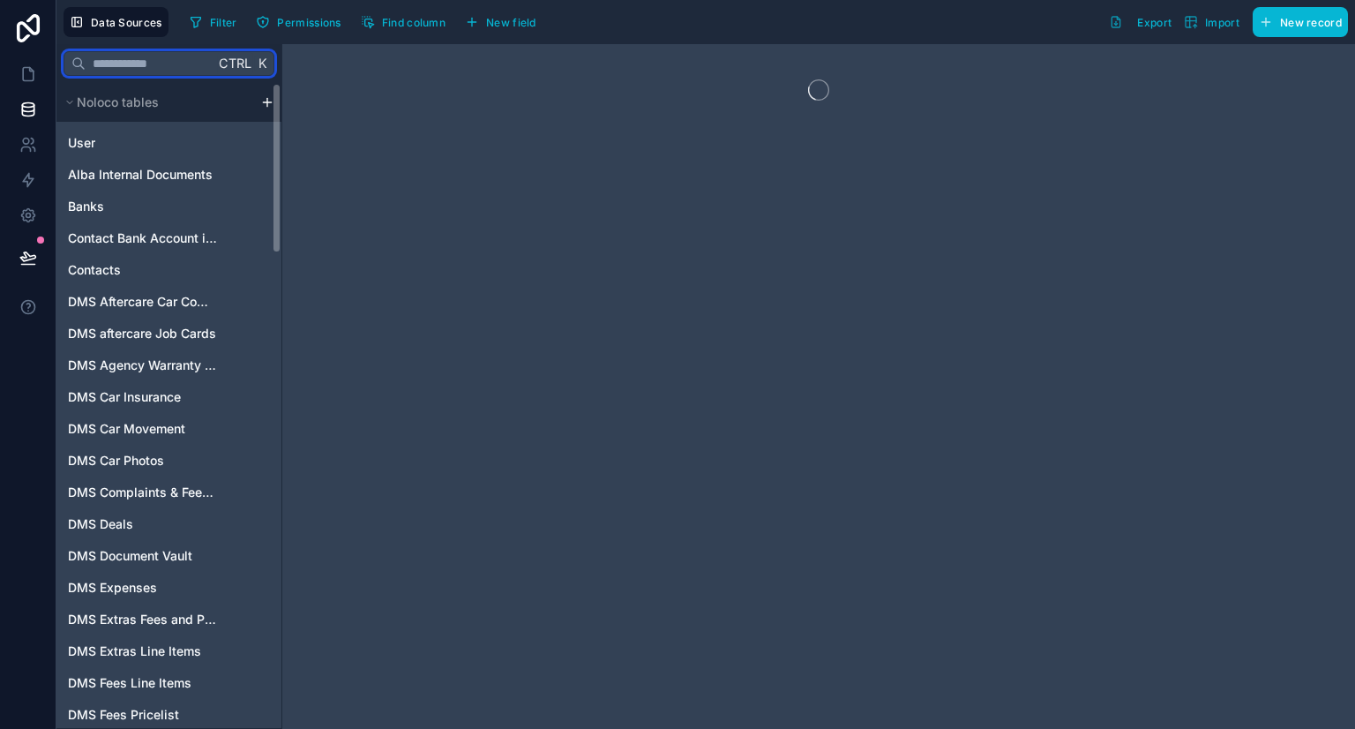
click at [177, 56] on input "text" at bounding box center [150, 64] width 129 height 32
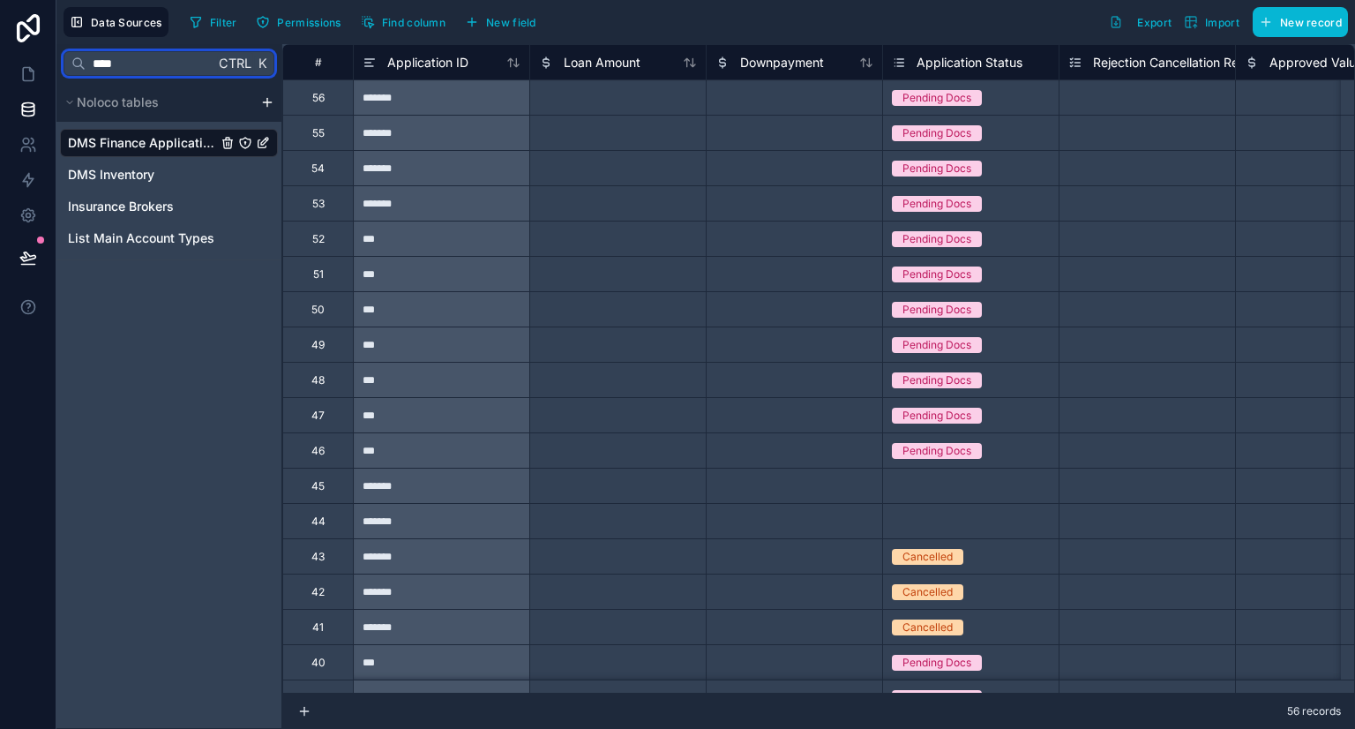
type input "****"
click at [148, 145] on span "DMS Finance Applications" at bounding box center [142, 143] width 149 height 18
click at [33, 88] on link at bounding box center [28, 73] width 56 height 35
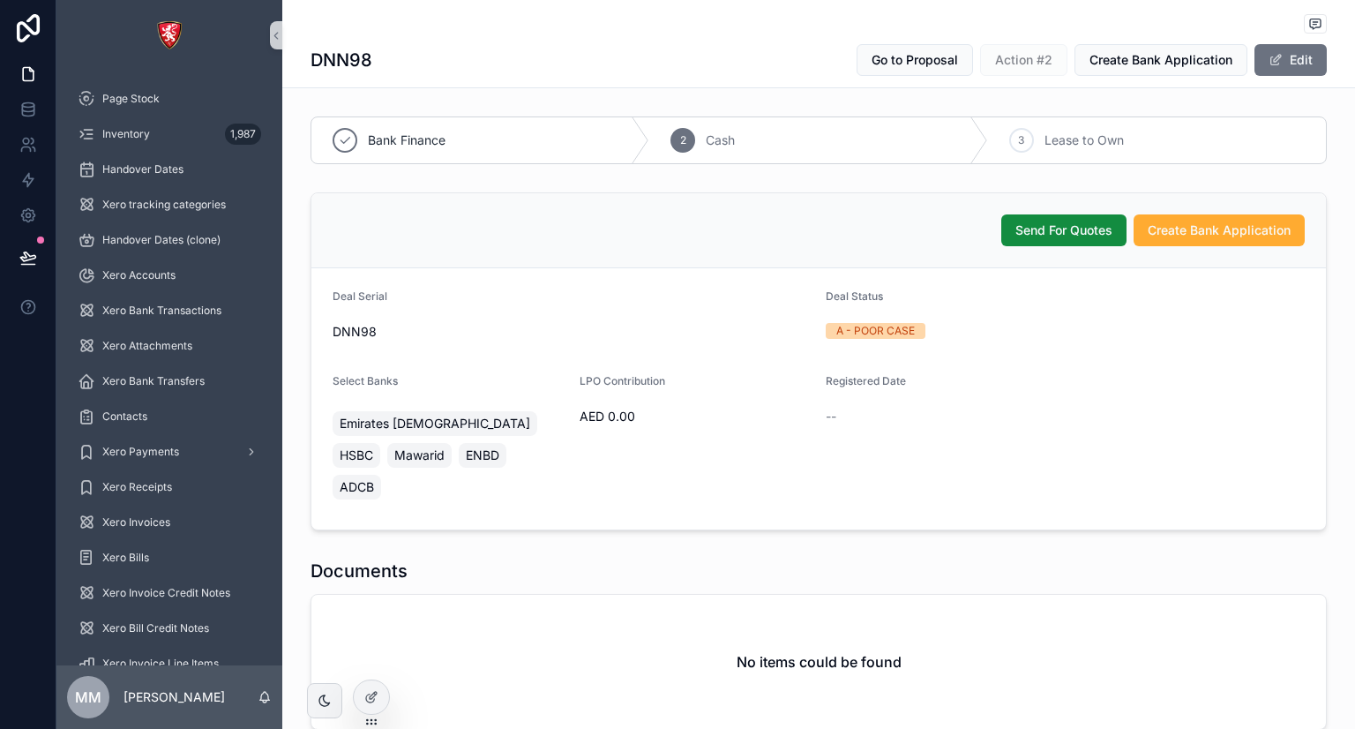
click at [650, 356] on form "Deal Serial DNN98 Deal Status A - POOR CASE Select Banks Emirates Islamic HSBC …" at bounding box center [818, 398] width 1014 height 261
